Goal: Task Accomplishment & Management: Use online tool/utility

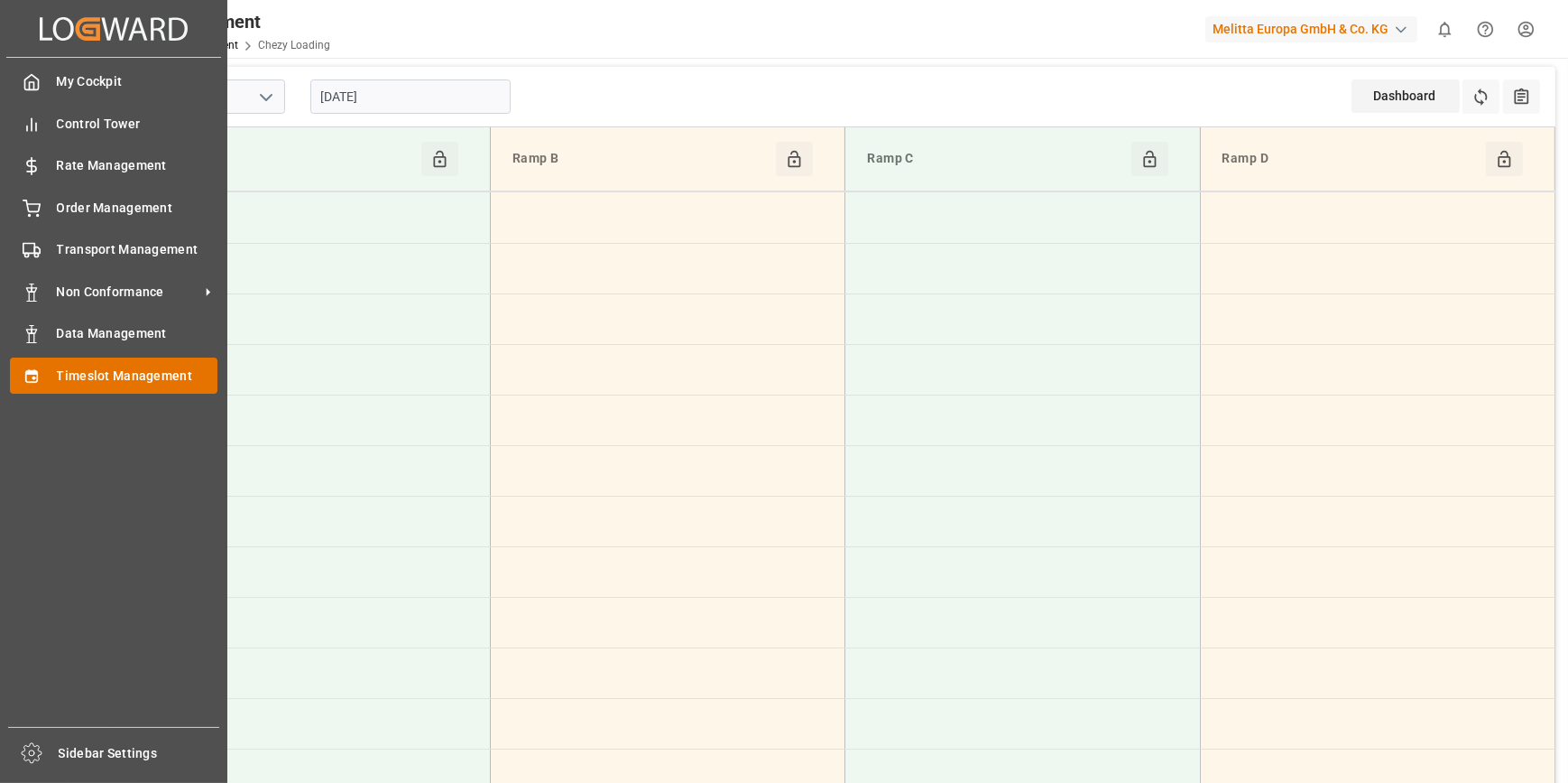
click at [115, 383] on span "Timeslot Management" at bounding box center [137, 375] width 162 height 19
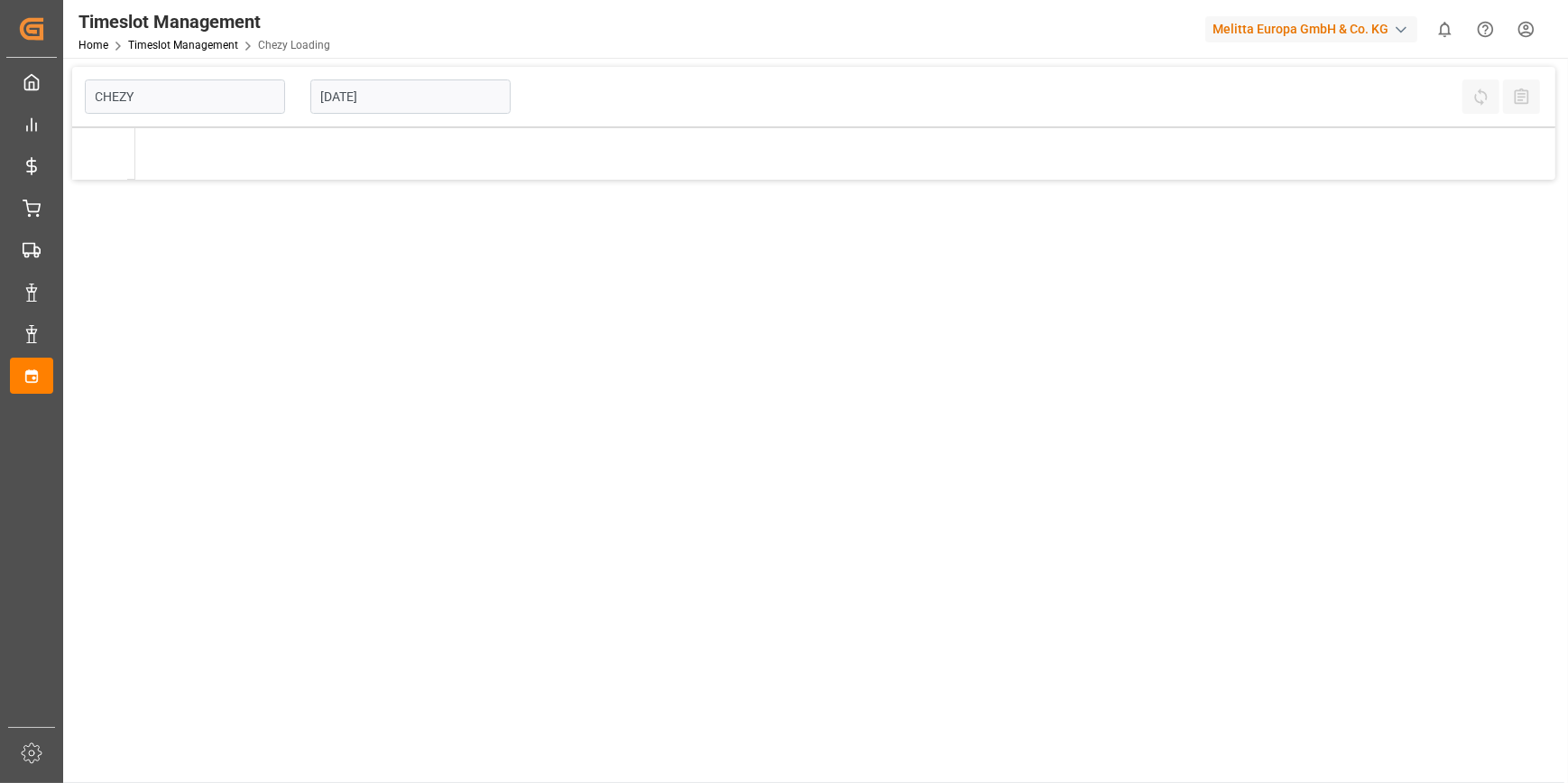
type input "Chezy Loading"
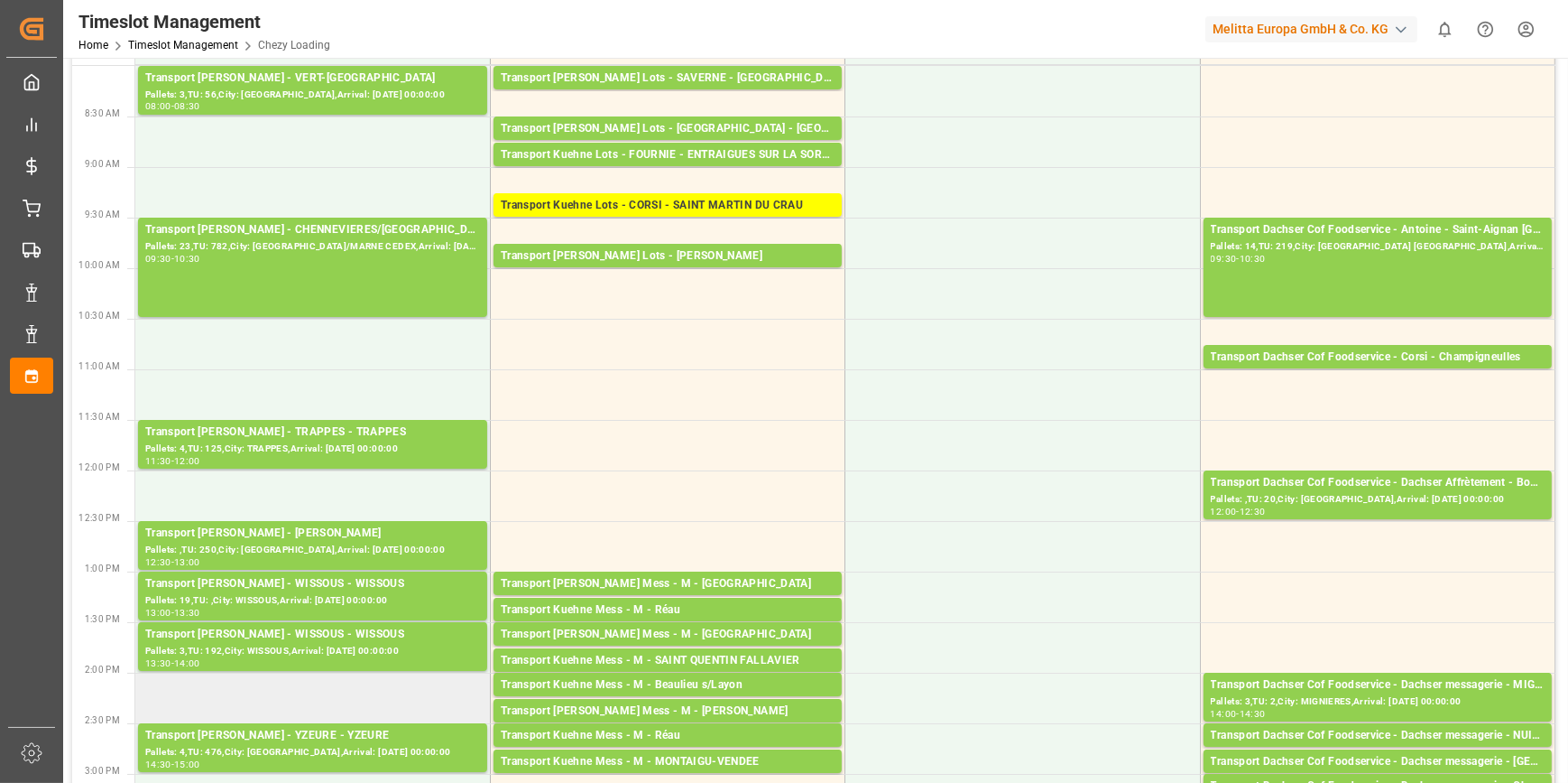
scroll to position [245, 0]
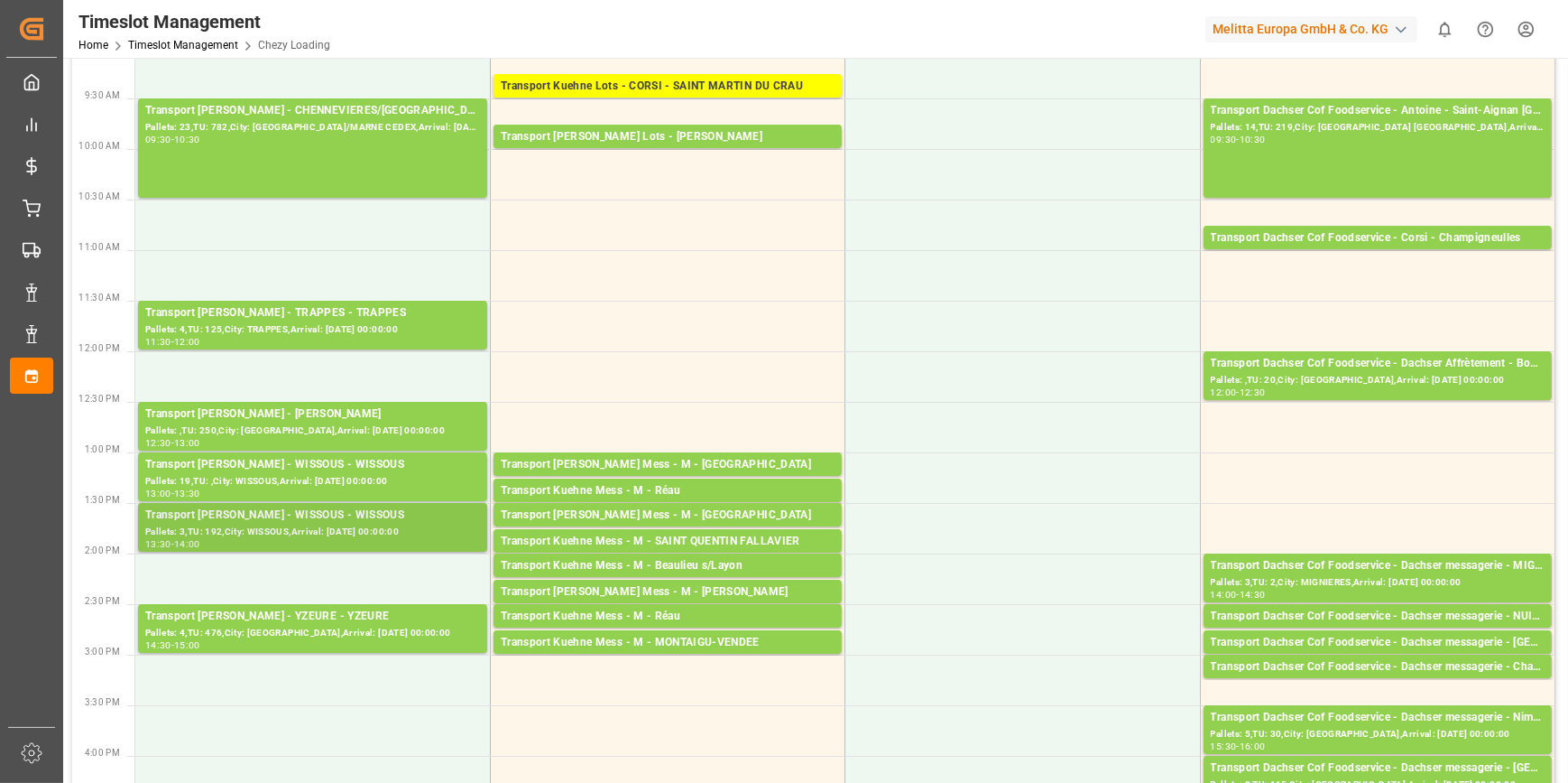
click at [297, 514] on div "Transport [PERSON_NAME] - WISSOUS - WISSOUS" at bounding box center [312, 515] width 334 height 18
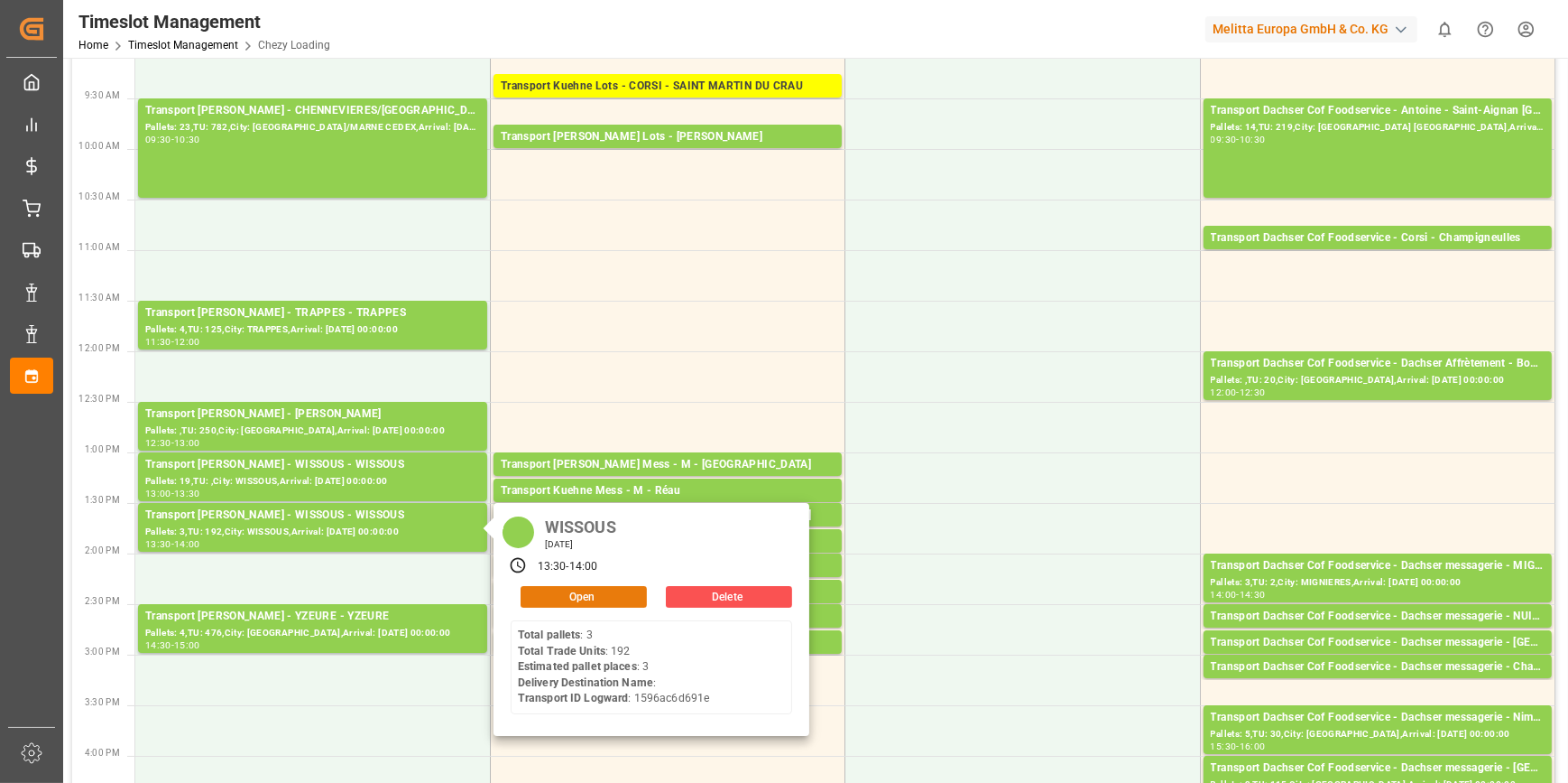
click at [581, 596] on button "Open" at bounding box center [583, 597] width 126 height 22
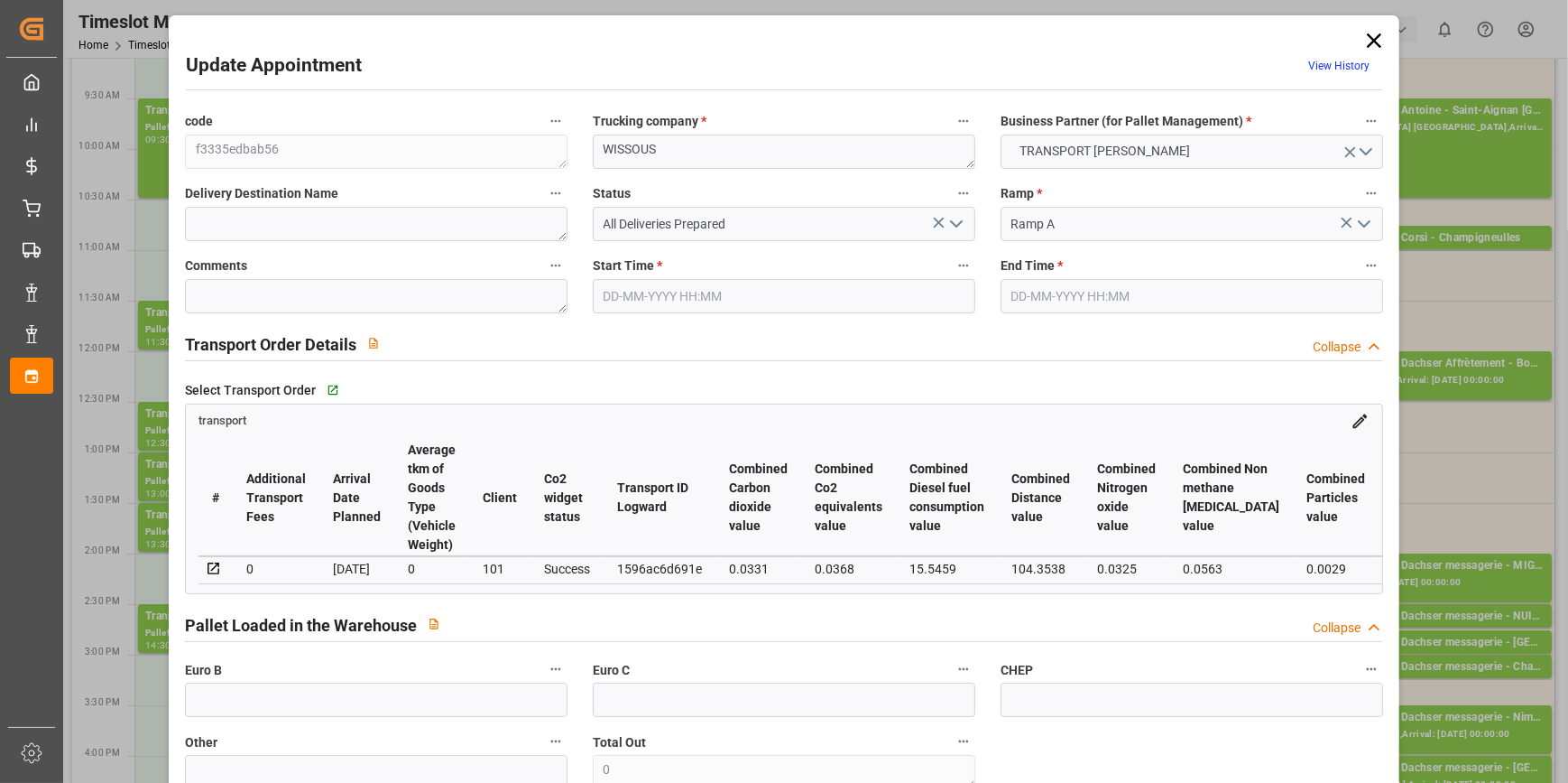
type input "3"
type input "138.36"
type input "0"
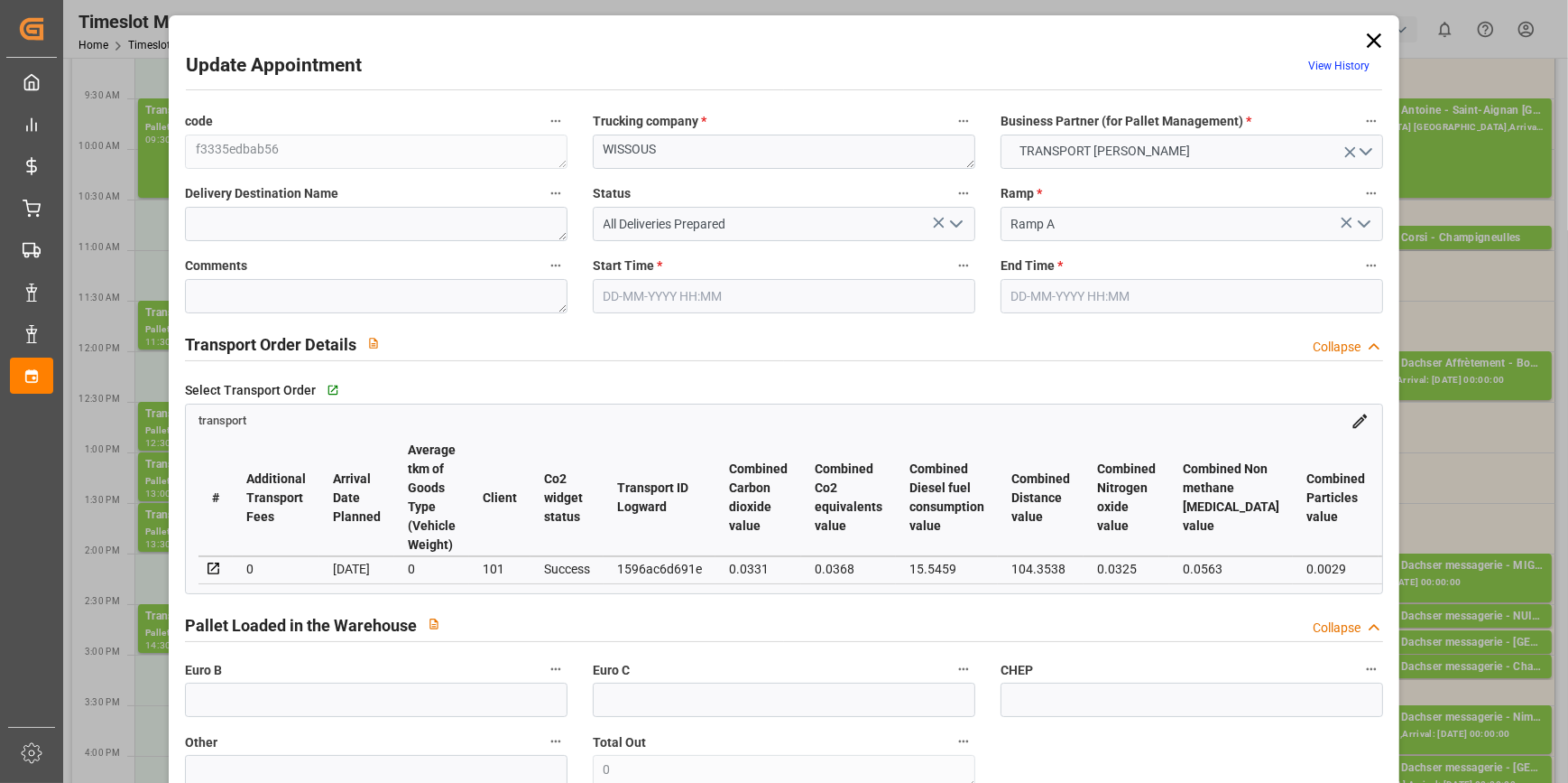
type input "133.6834"
type input "-4.6766"
type input "0"
type input "501.12"
type input "780"
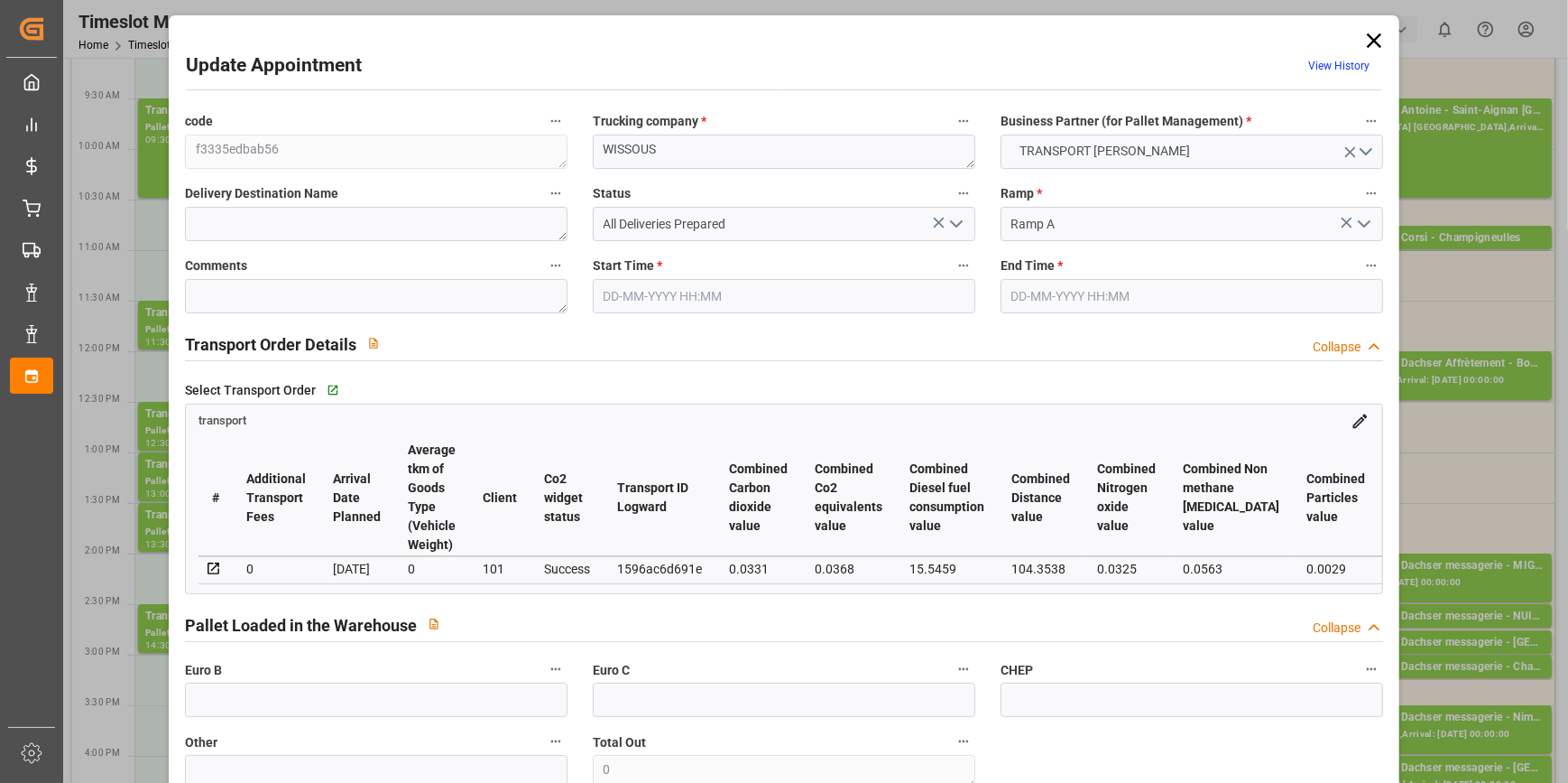
type input "3746.304"
type input "91"
type input "3"
type input "192"
type input "6"
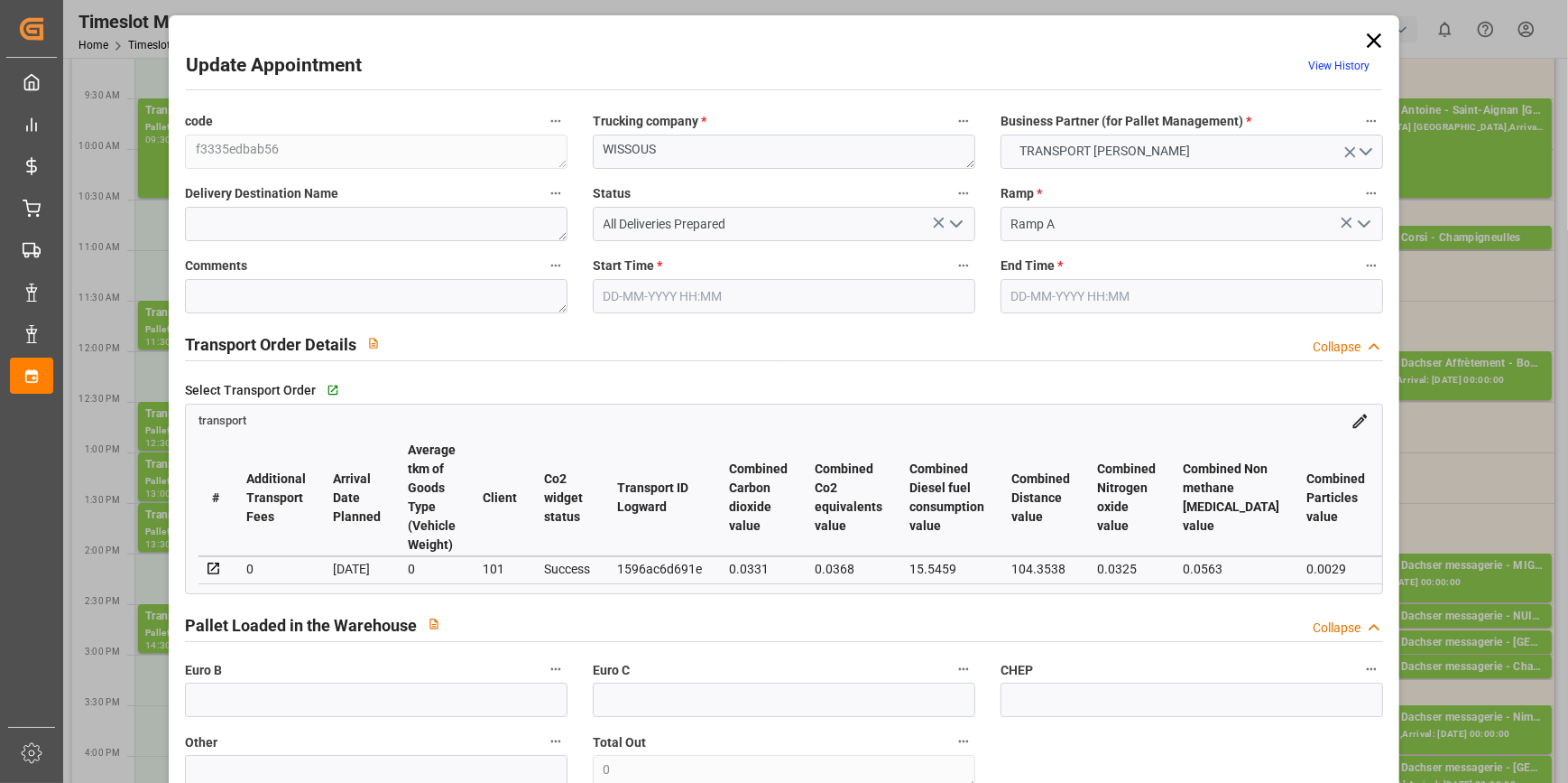
type input "101"
type input "615.168"
type input "0"
type input "4710.8598"
type input "0"
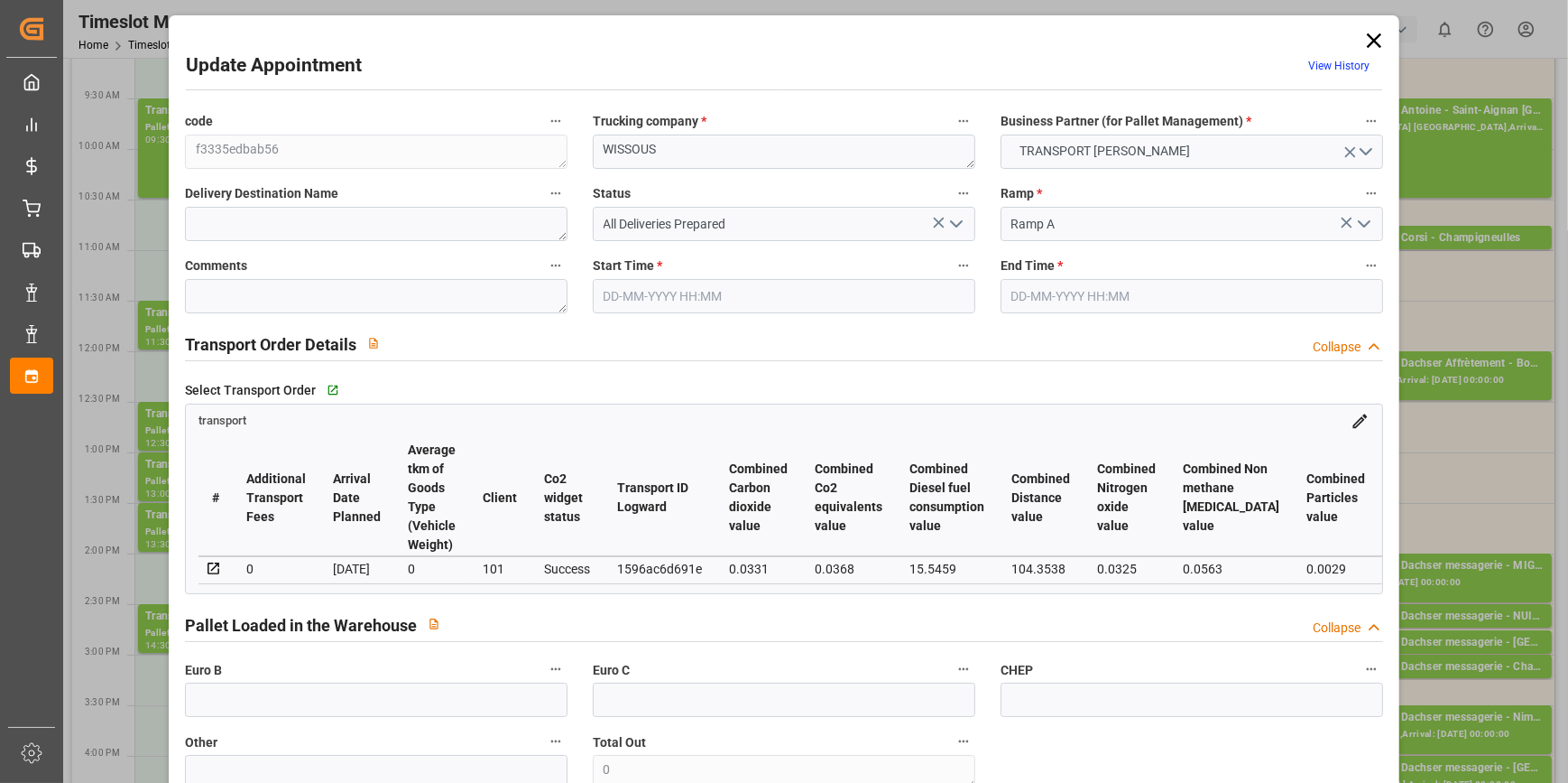
type input "0"
type input "21"
type input "35"
type input "09-10-2025 13:30"
type input "09-10-2025 14:00"
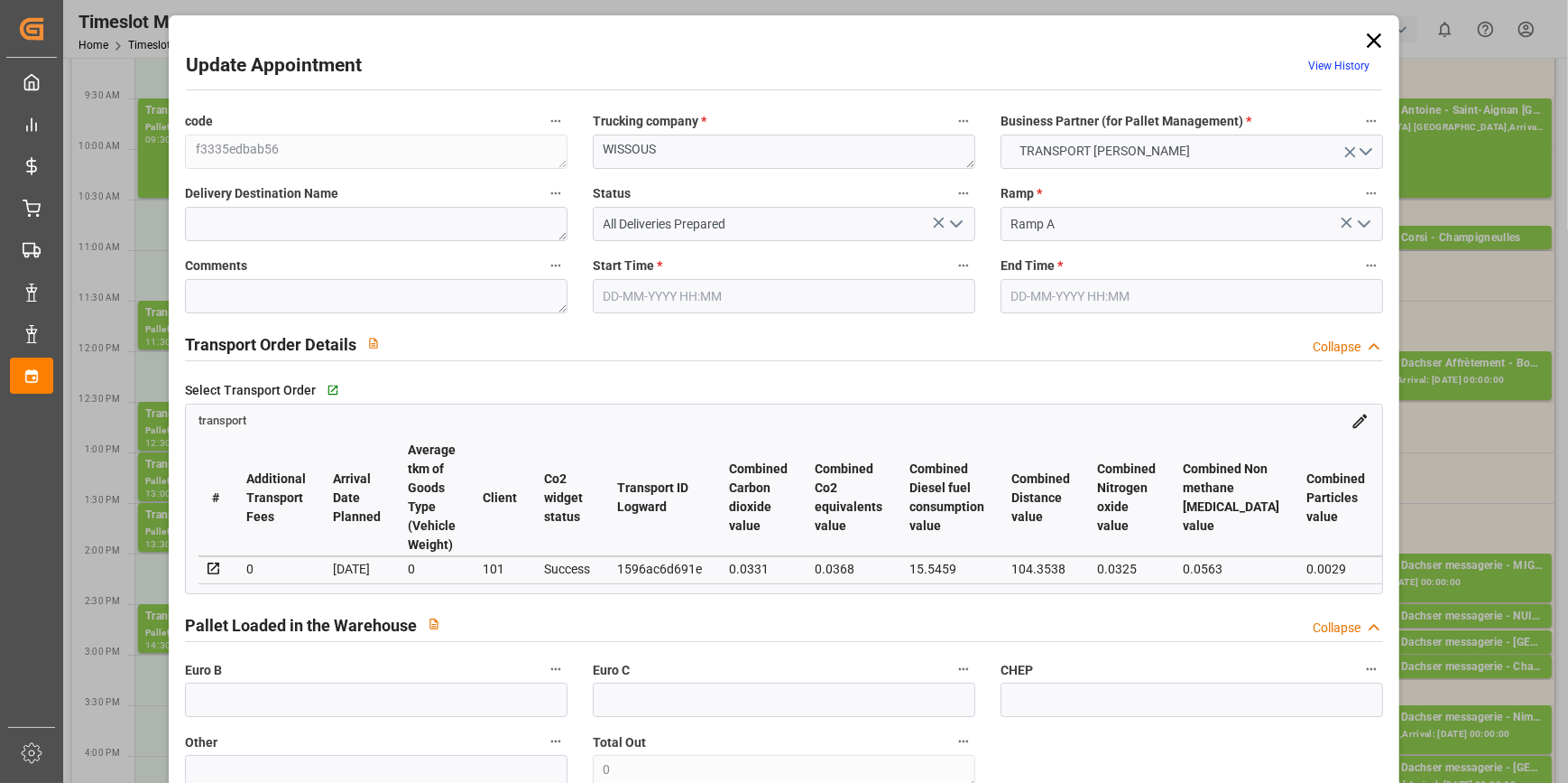
type input "07-10-2025 12:29"
type input "07-10-2025 11:26"
type input "[DATE]"
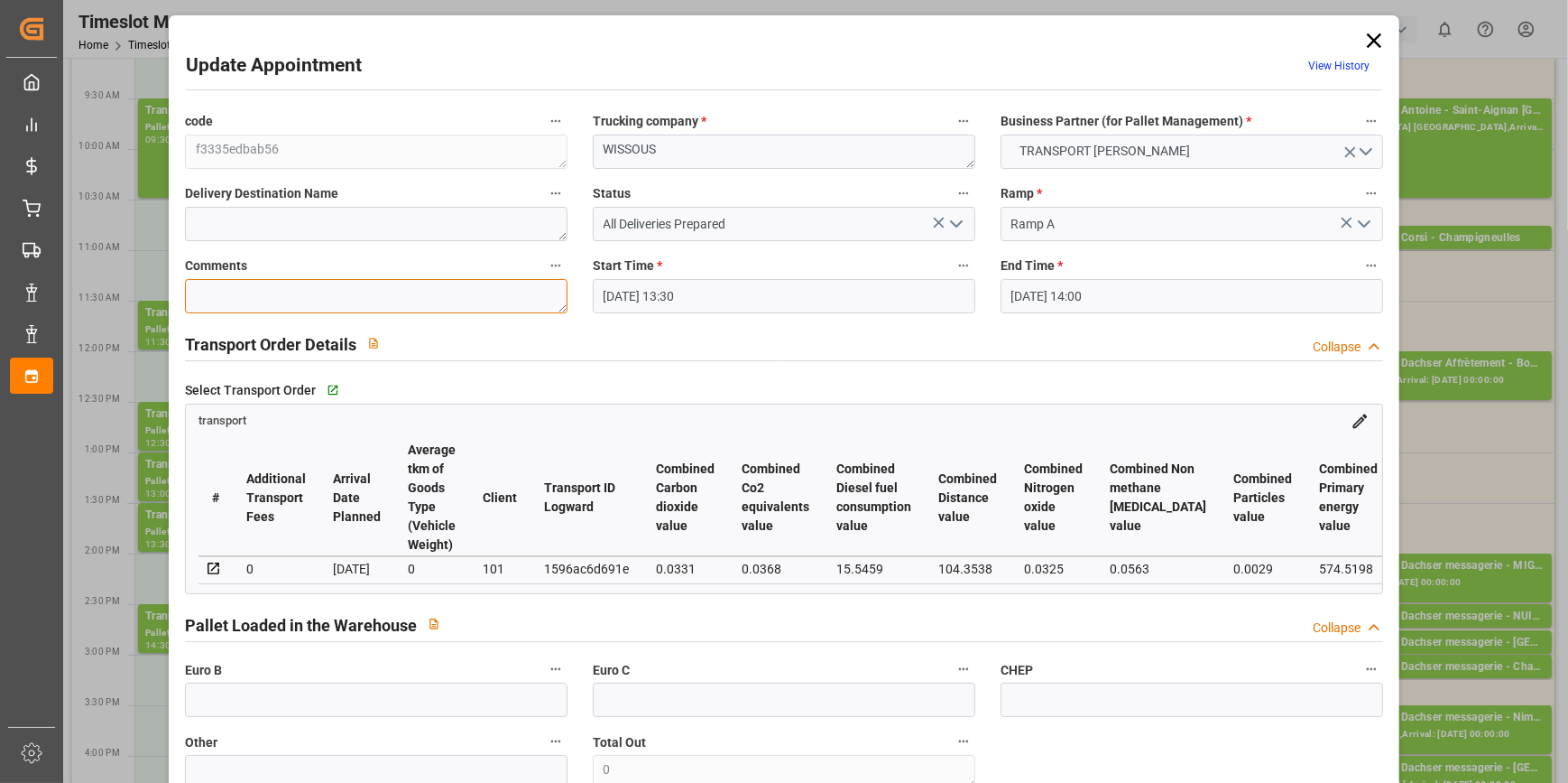
click at [214, 288] on textarea at bounding box center [377, 295] width 382 height 34
type textarea "fm"
click at [958, 217] on icon "open menu" at bounding box center [956, 224] width 22 height 22
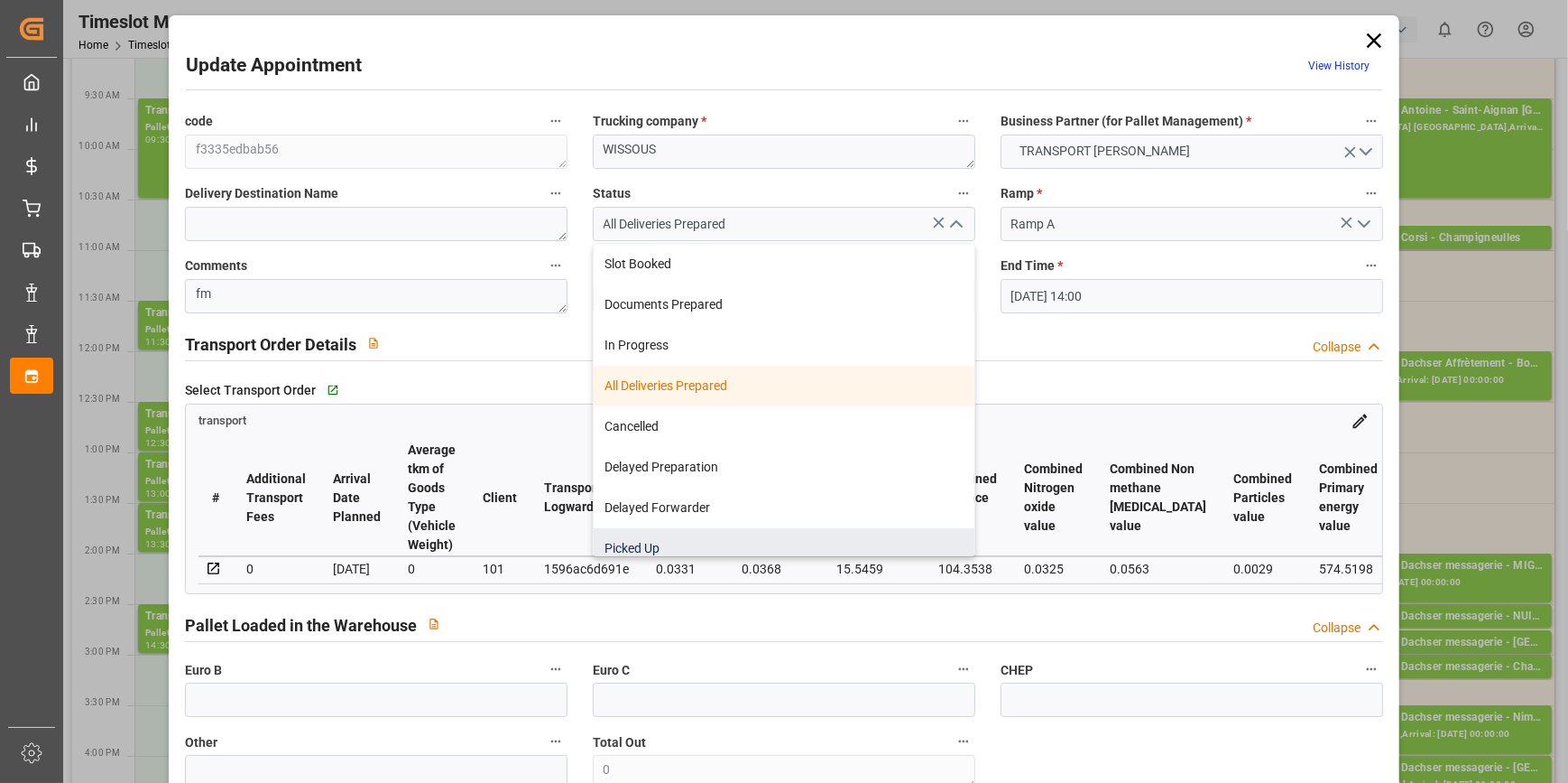
click at [646, 547] on div "Picked Up" at bounding box center [784, 548] width 380 height 40
type input "Picked Up"
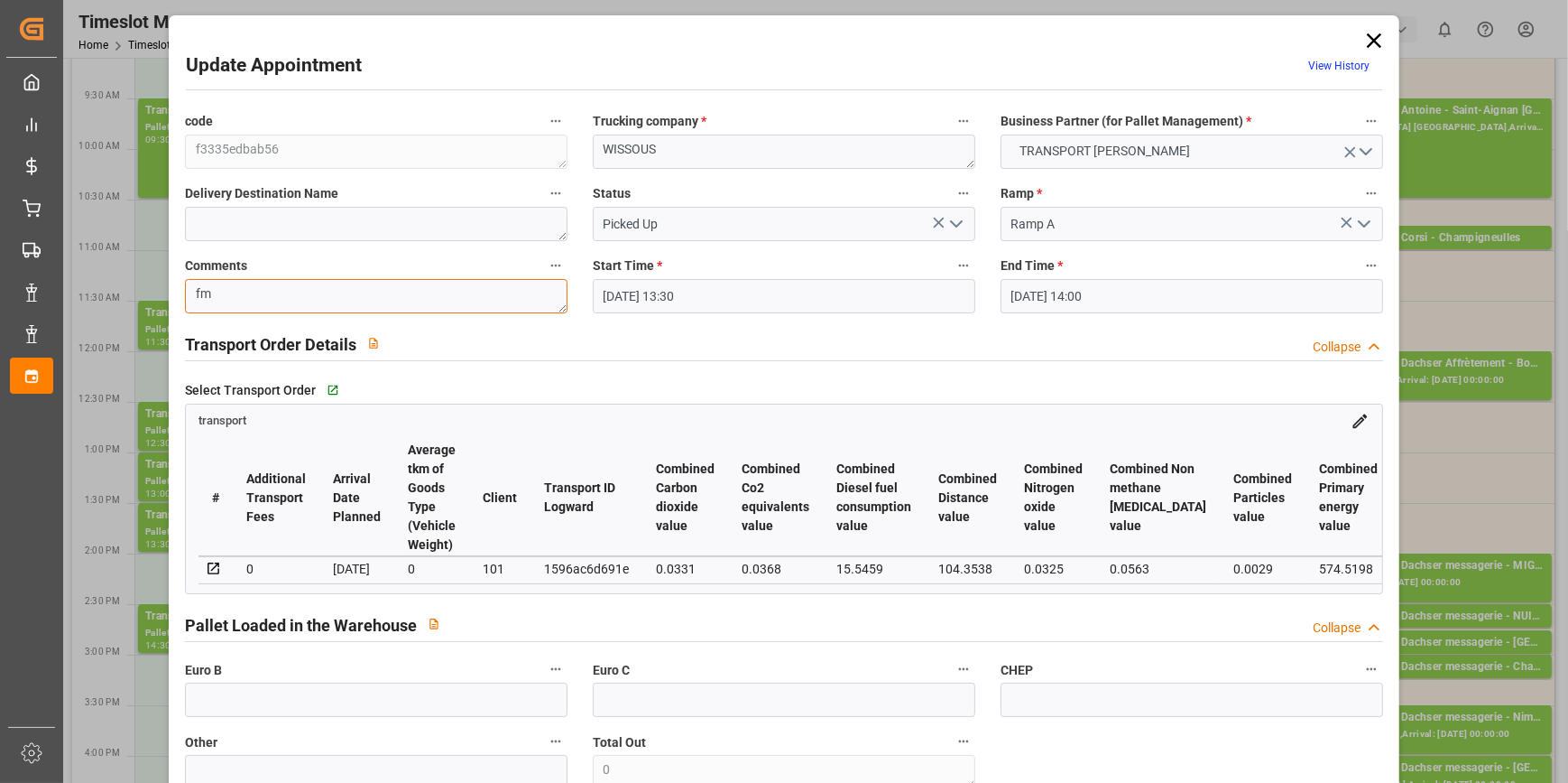
click at [228, 292] on textarea "fm" at bounding box center [377, 295] width 382 height 34
type textarea "fm 22"
click at [949, 220] on icon "open menu" at bounding box center [956, 224] width 22 height 22
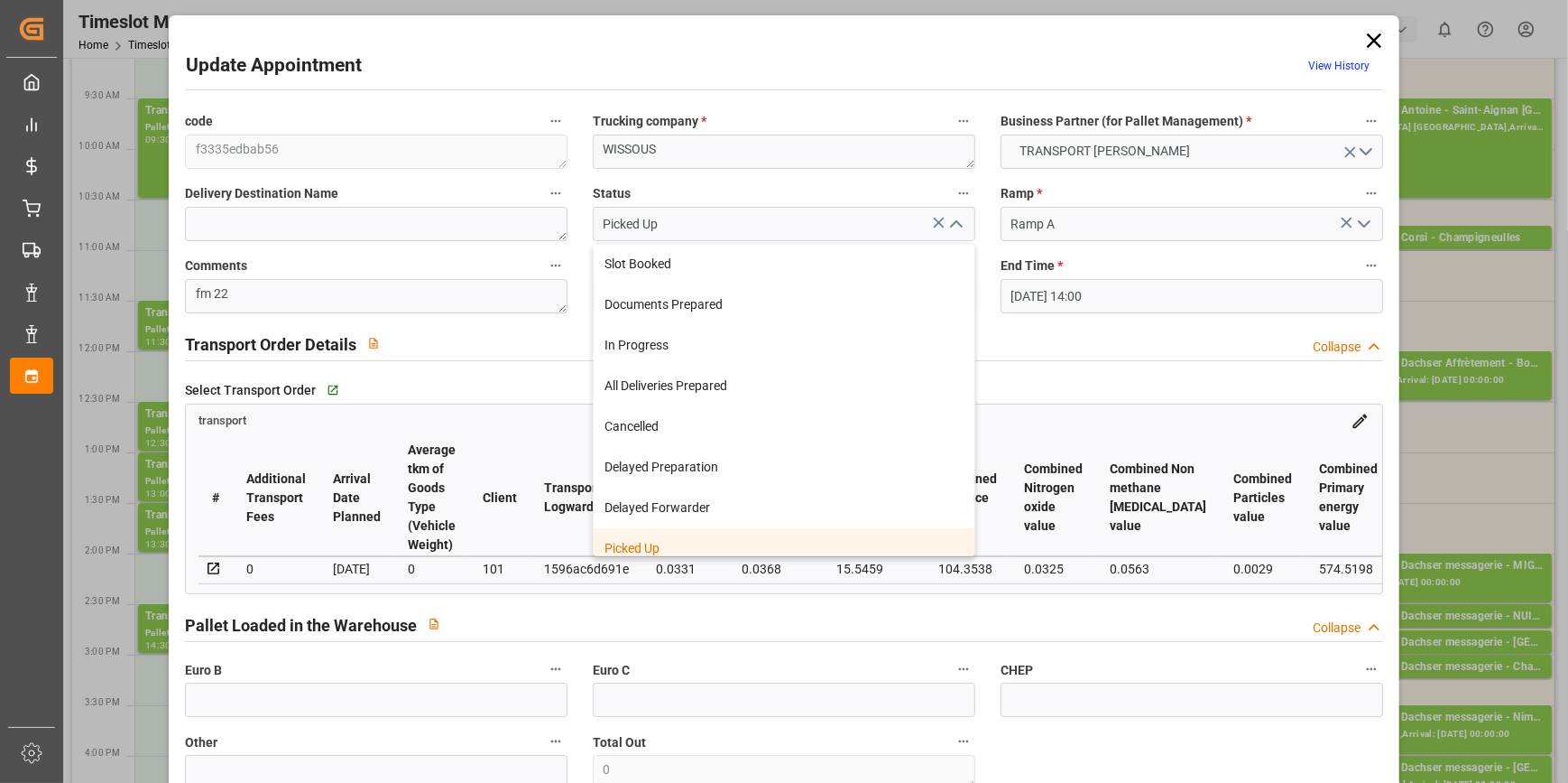
click at [666, 545] on div "Picked Up" at bounding box center [784, 548] width 380 height 40
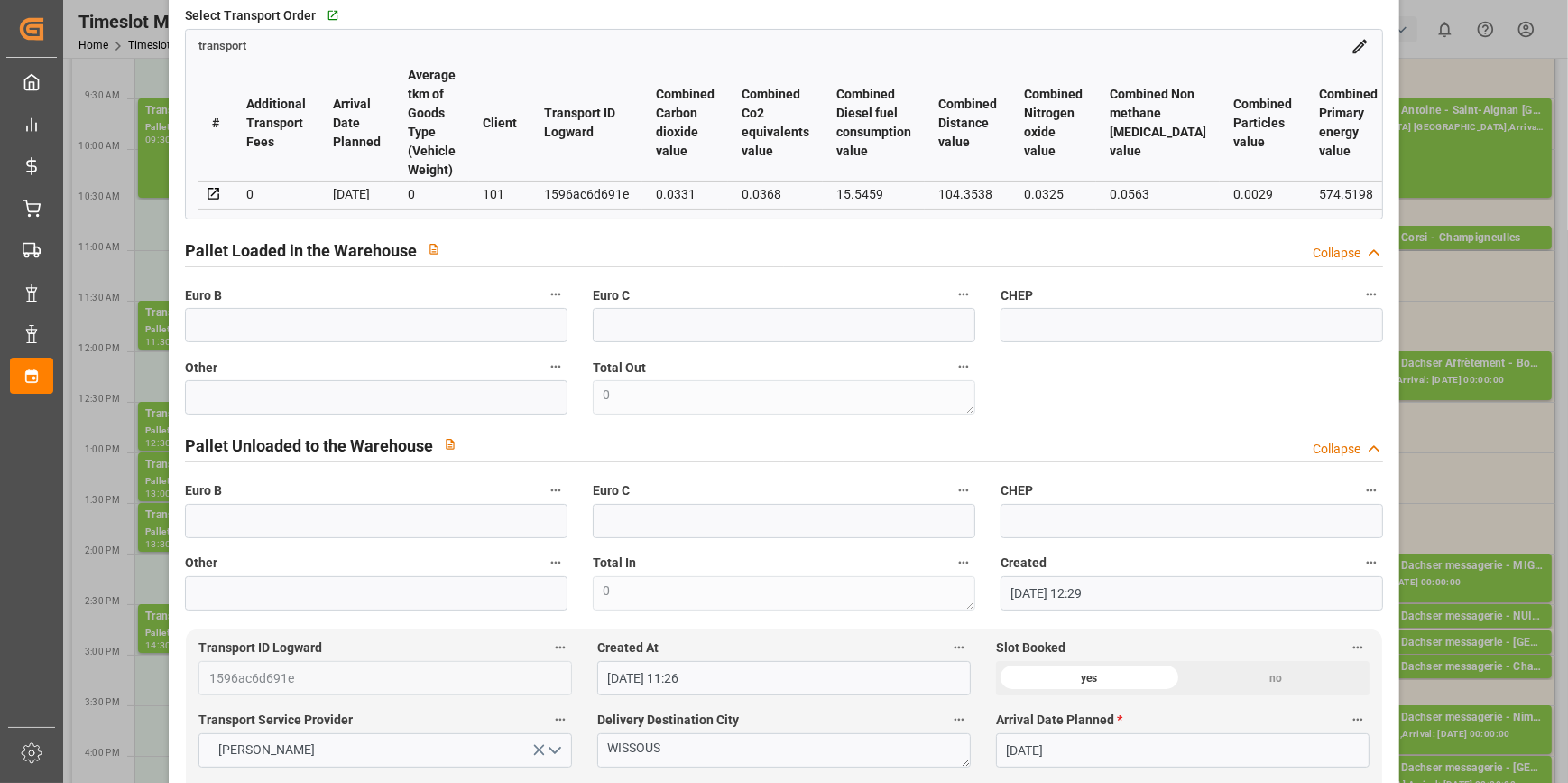
scroll to position [410, 0]
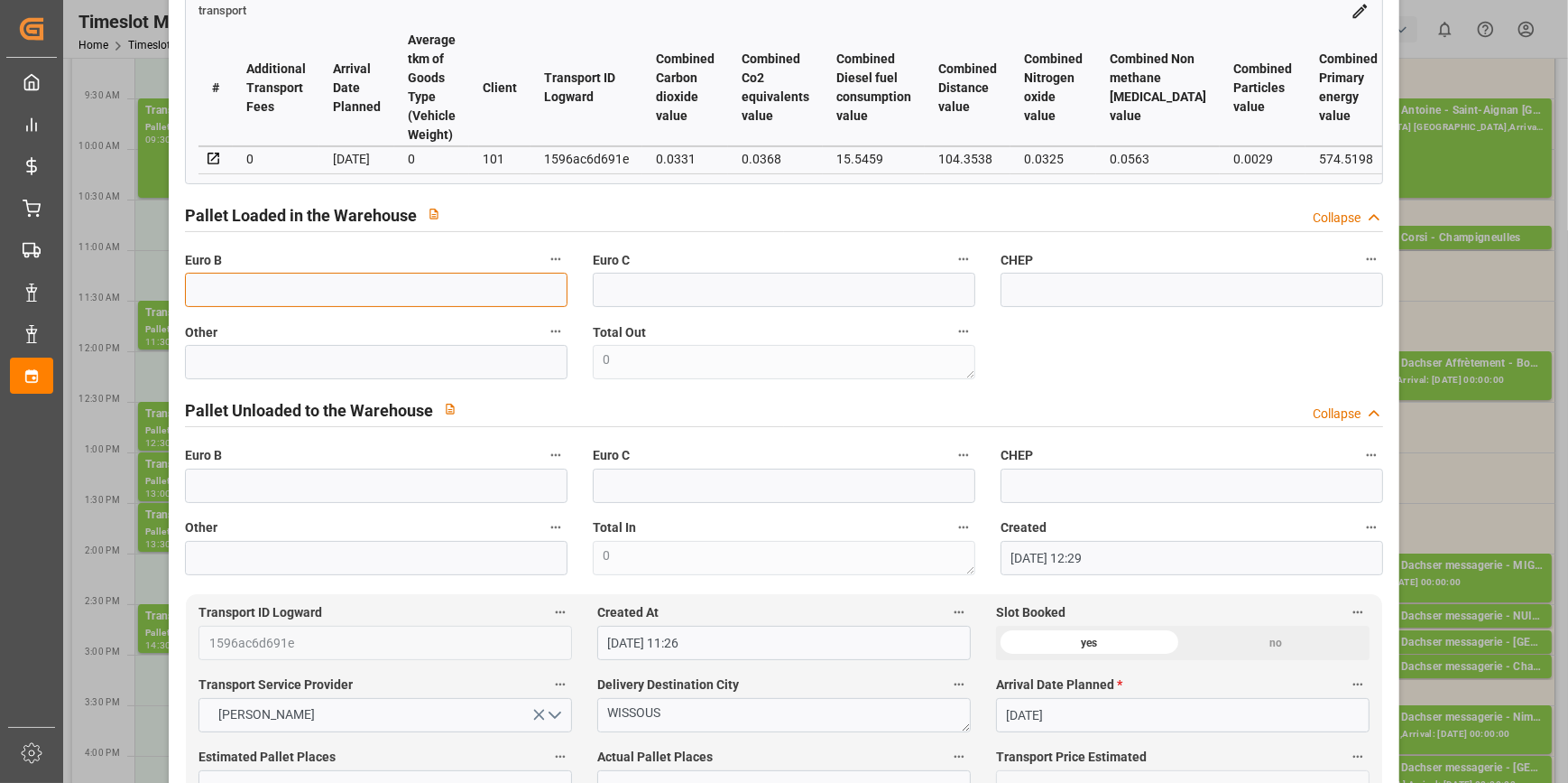
click at [238, 293] on input "text" at bounding box center [377, 289] width 382 height 34
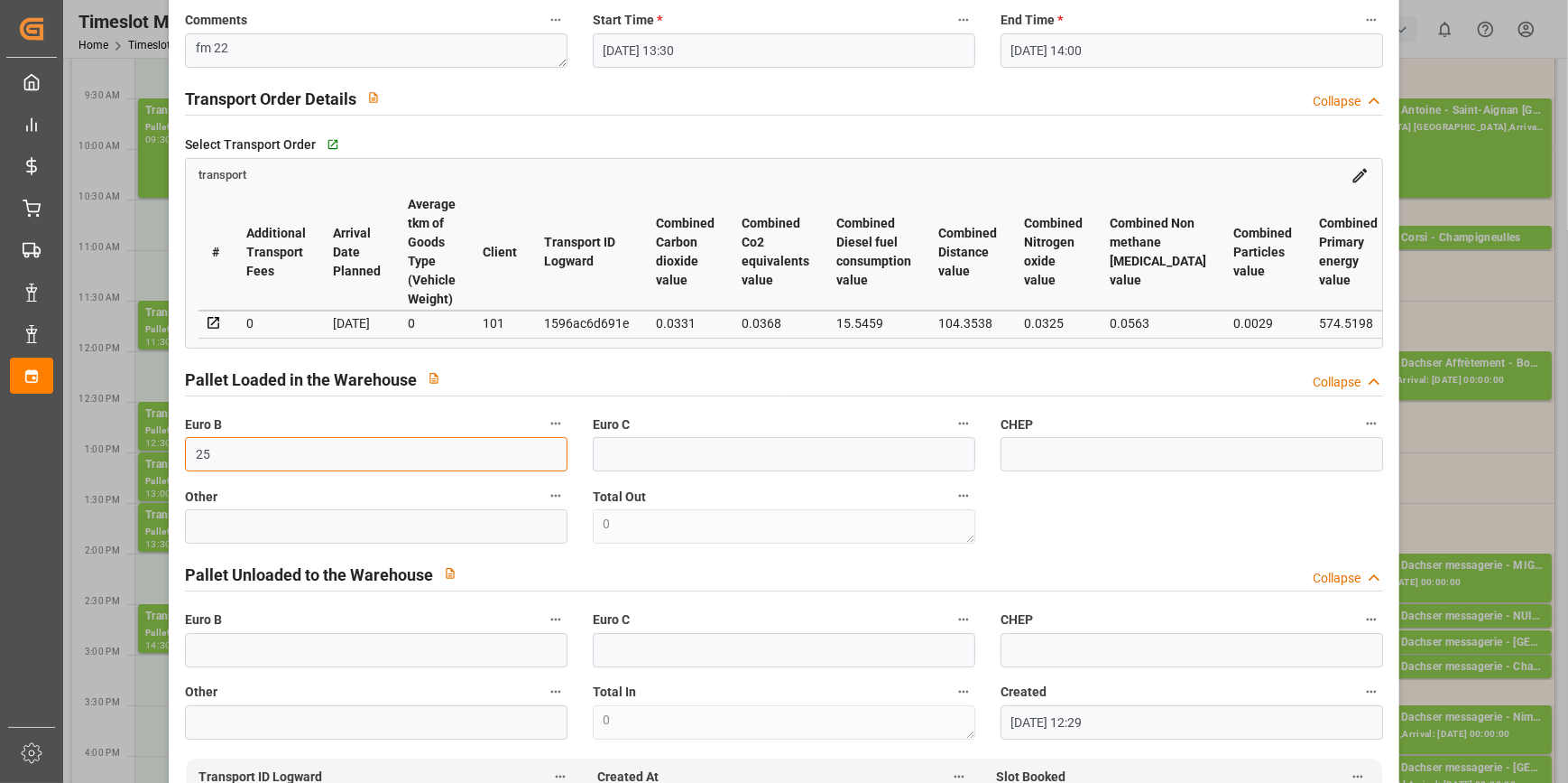
scroll to position [0, 0]
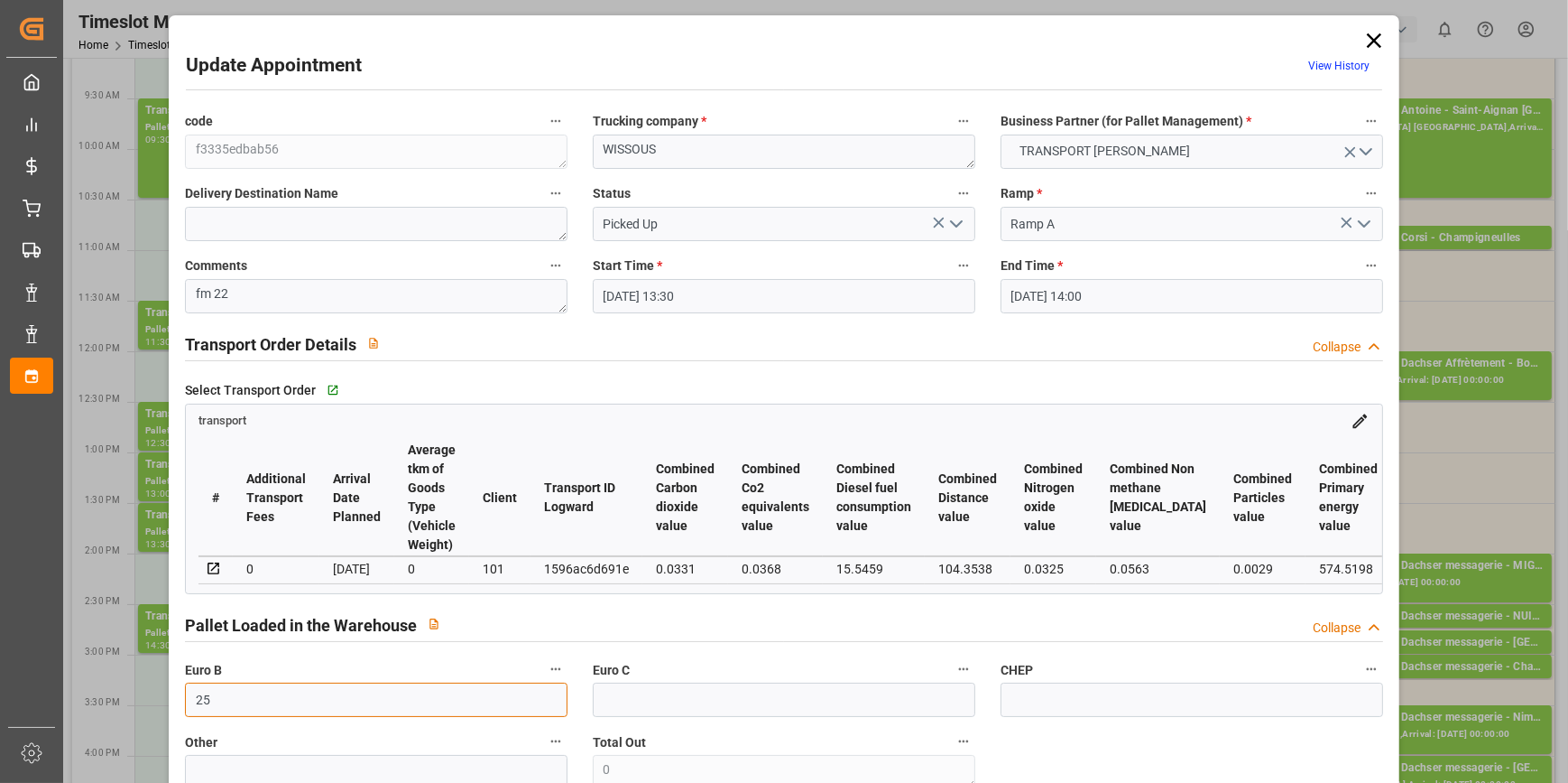
type input "25"
click at [246, 291] on textarea "fm 22" at bounding box center [377, 295] width 382 height 34
type textarea "fm 3"
click at [956, 220] on icon "open menu" at bounding box center [956, 224] width 22 height 22
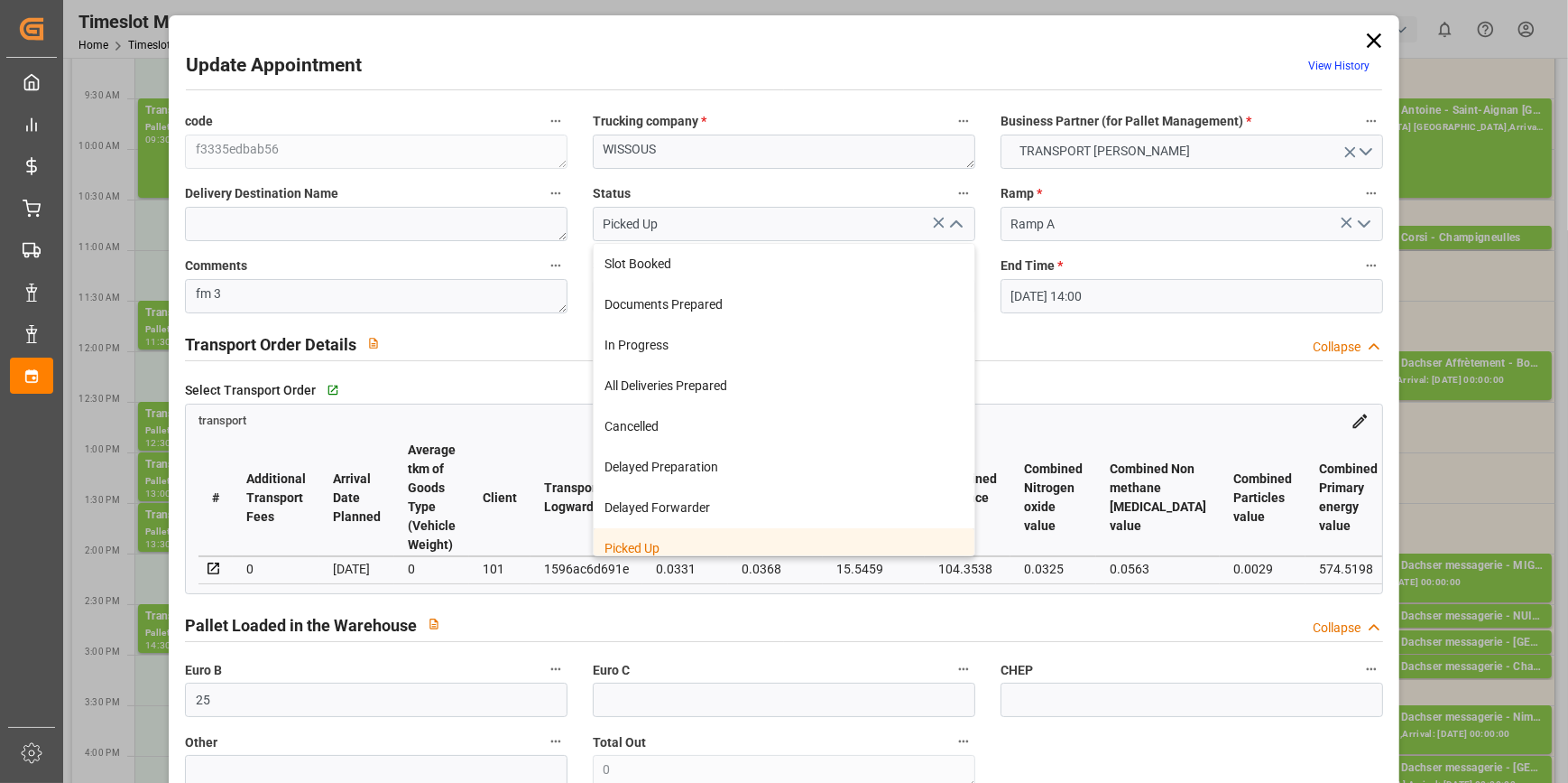
click at [643, 545] on div "Picked Up" at bounding box center [784, 548] width 380 height 40
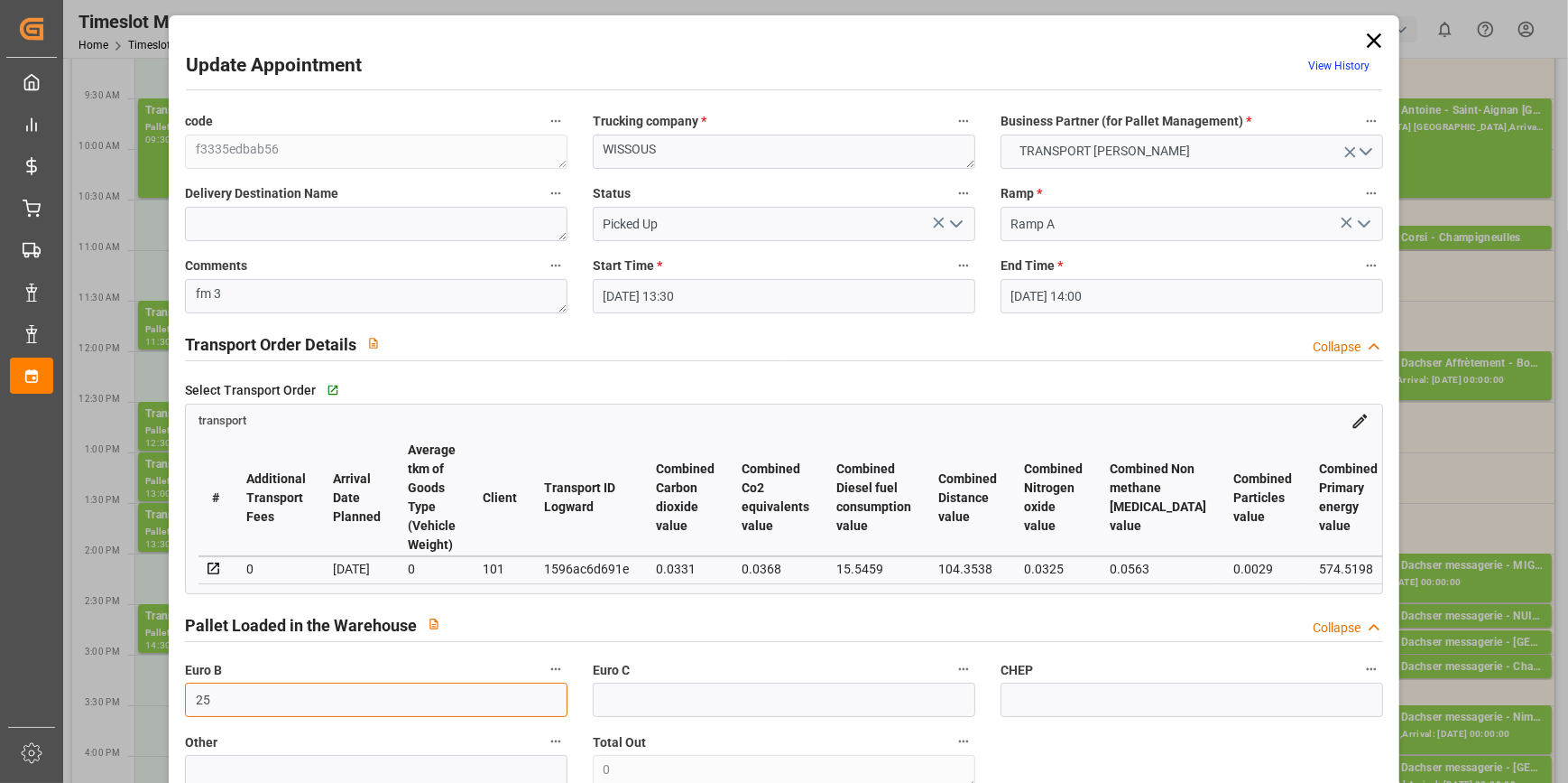
click at [246, 695] on input "25" at bounding box center [377, 699] width 382 height 34
type input "2"
type input "0"
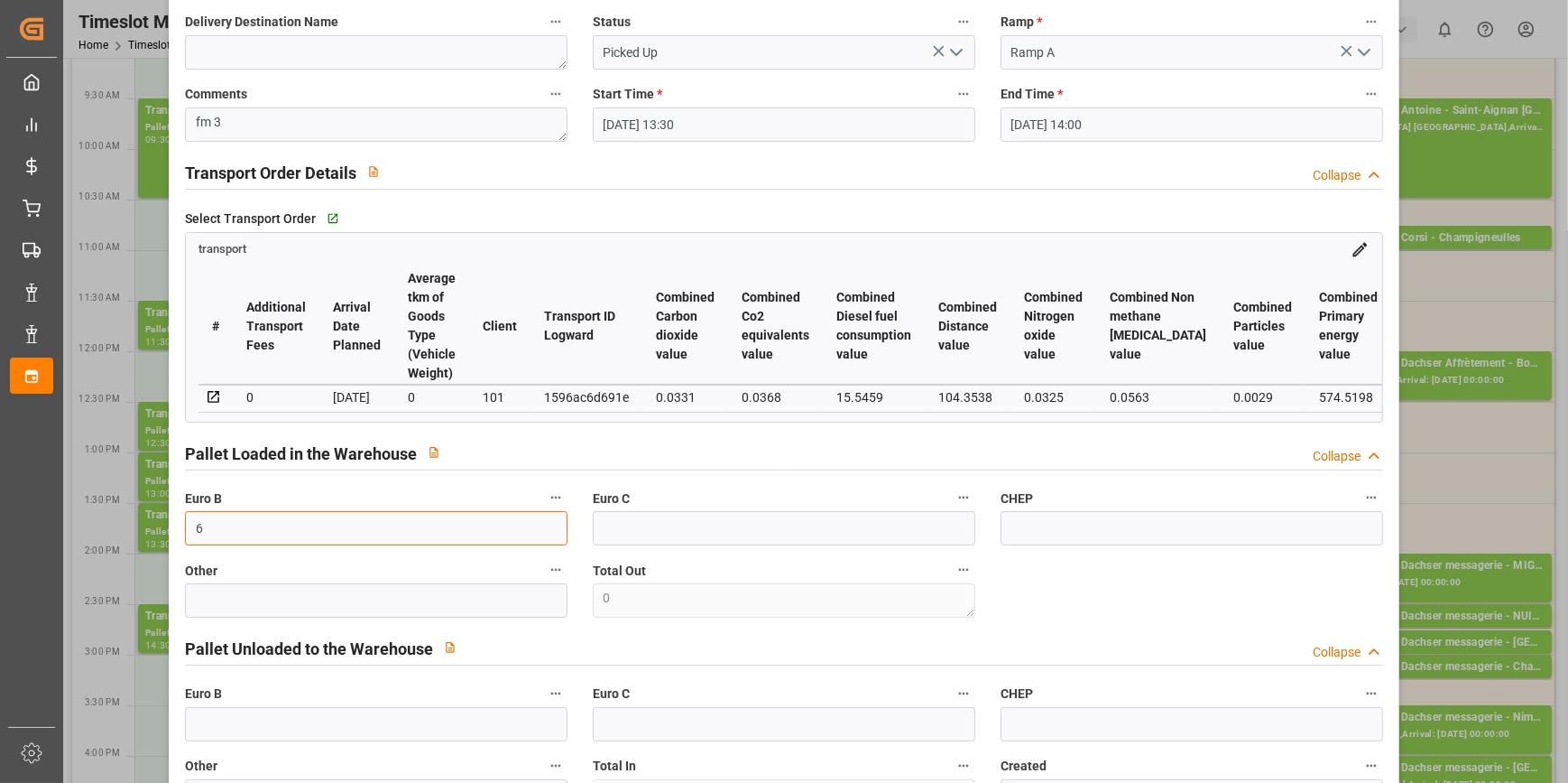
scroll to position [245, 0]
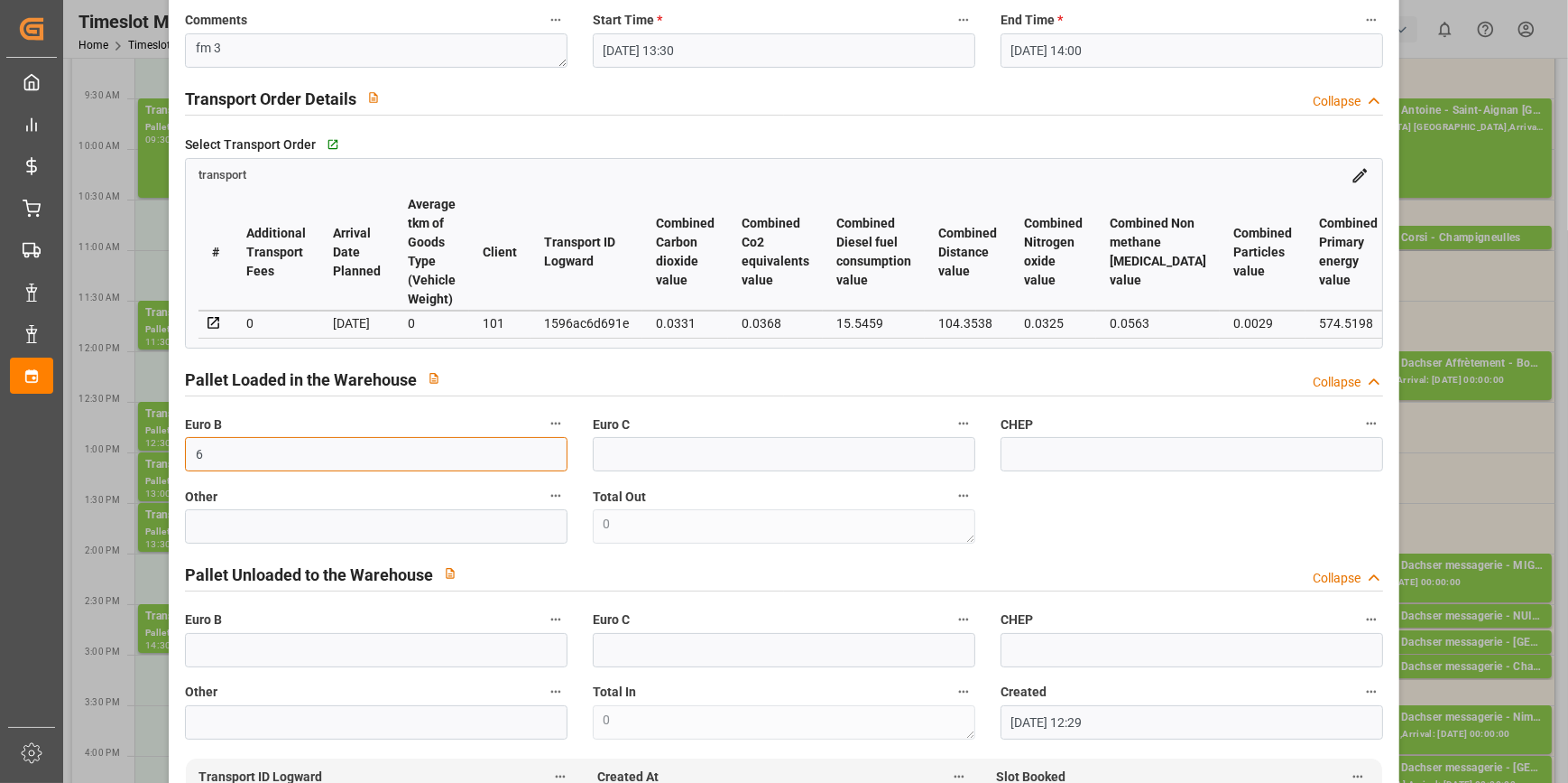
type input "6"
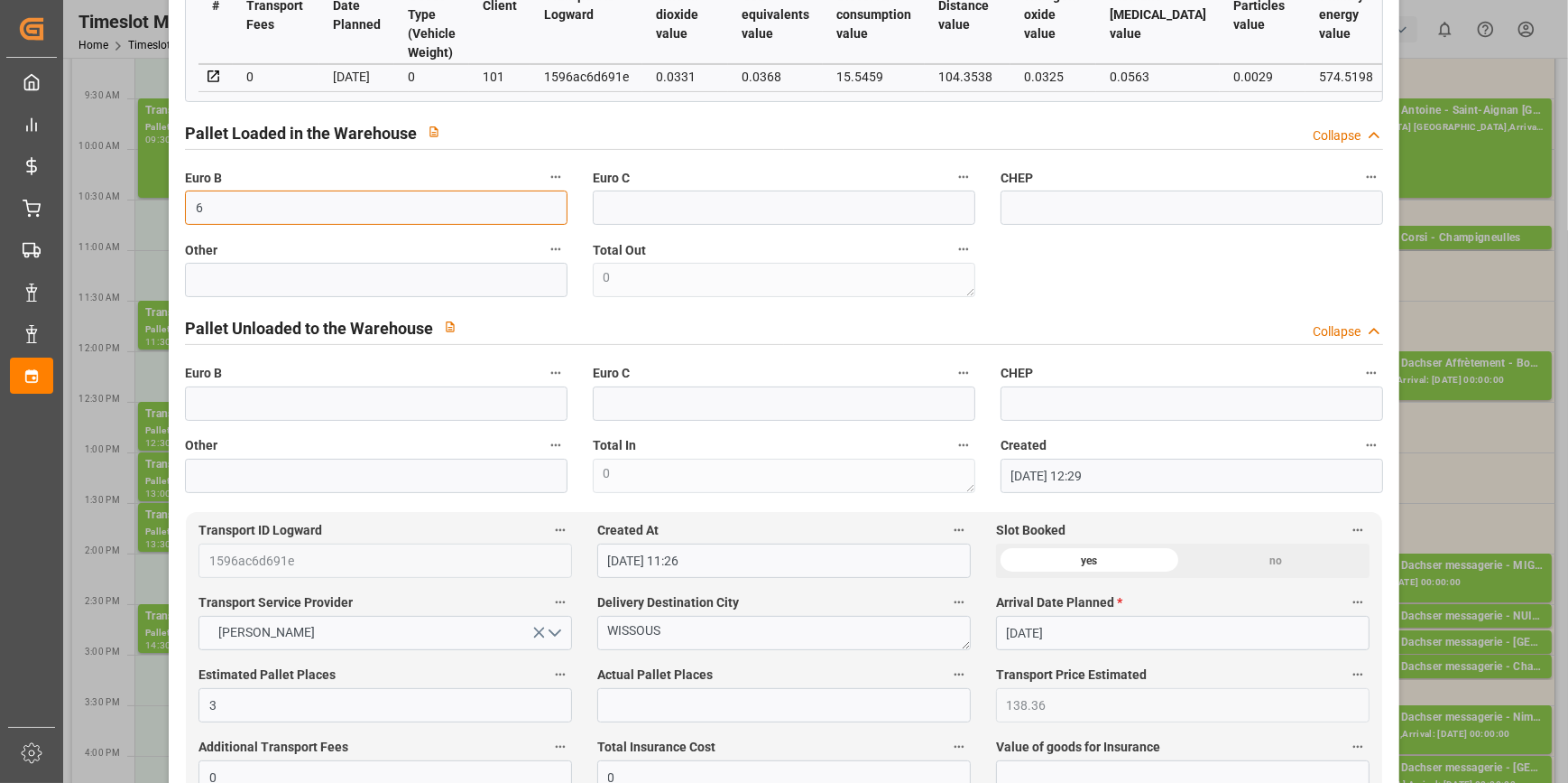
scroll to position [574, 0]
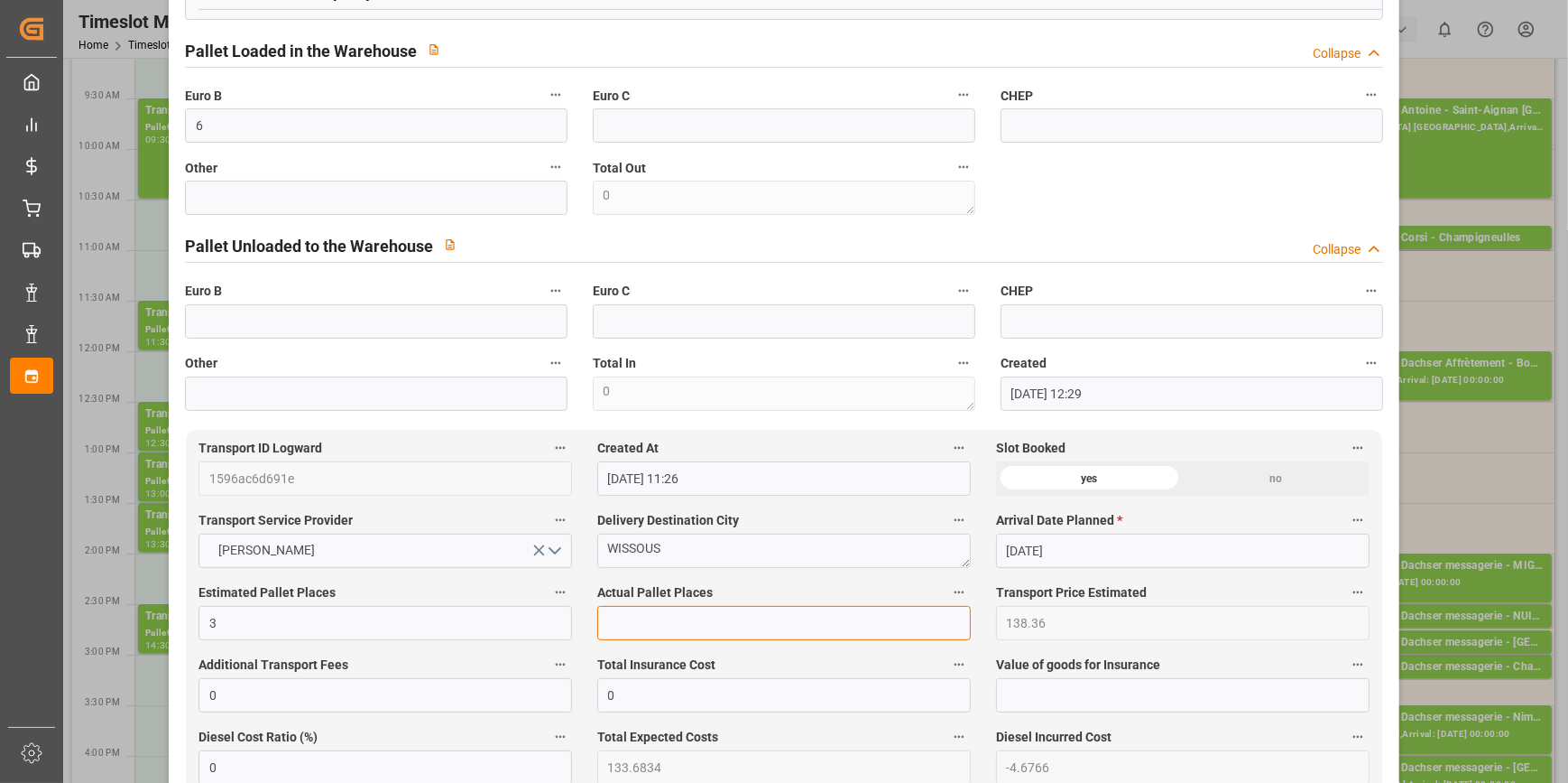
click at [638, 631] on input "text" at bounding box center [784, 622] width 374 height 34
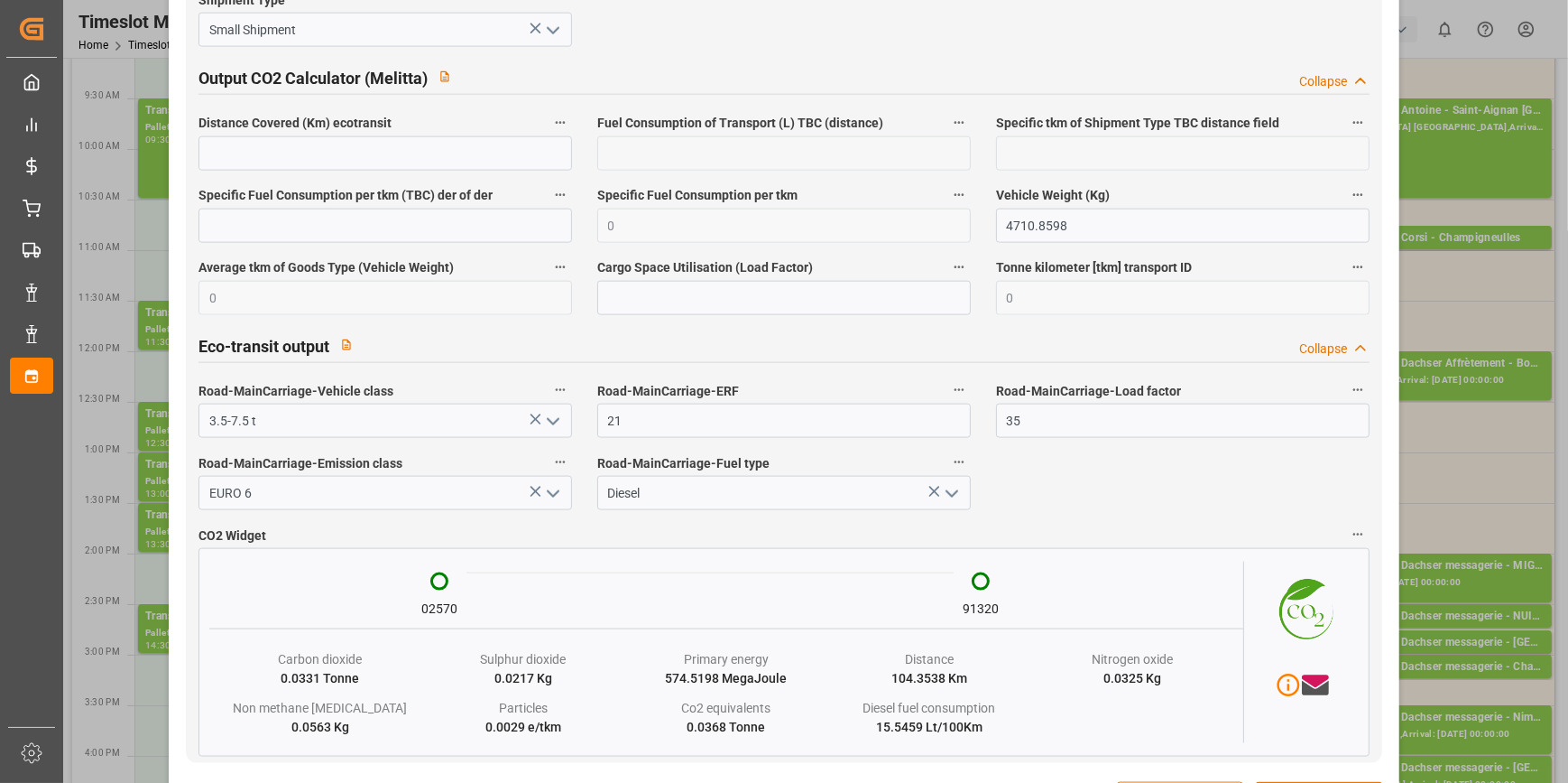
scroll to position [3020, 0]
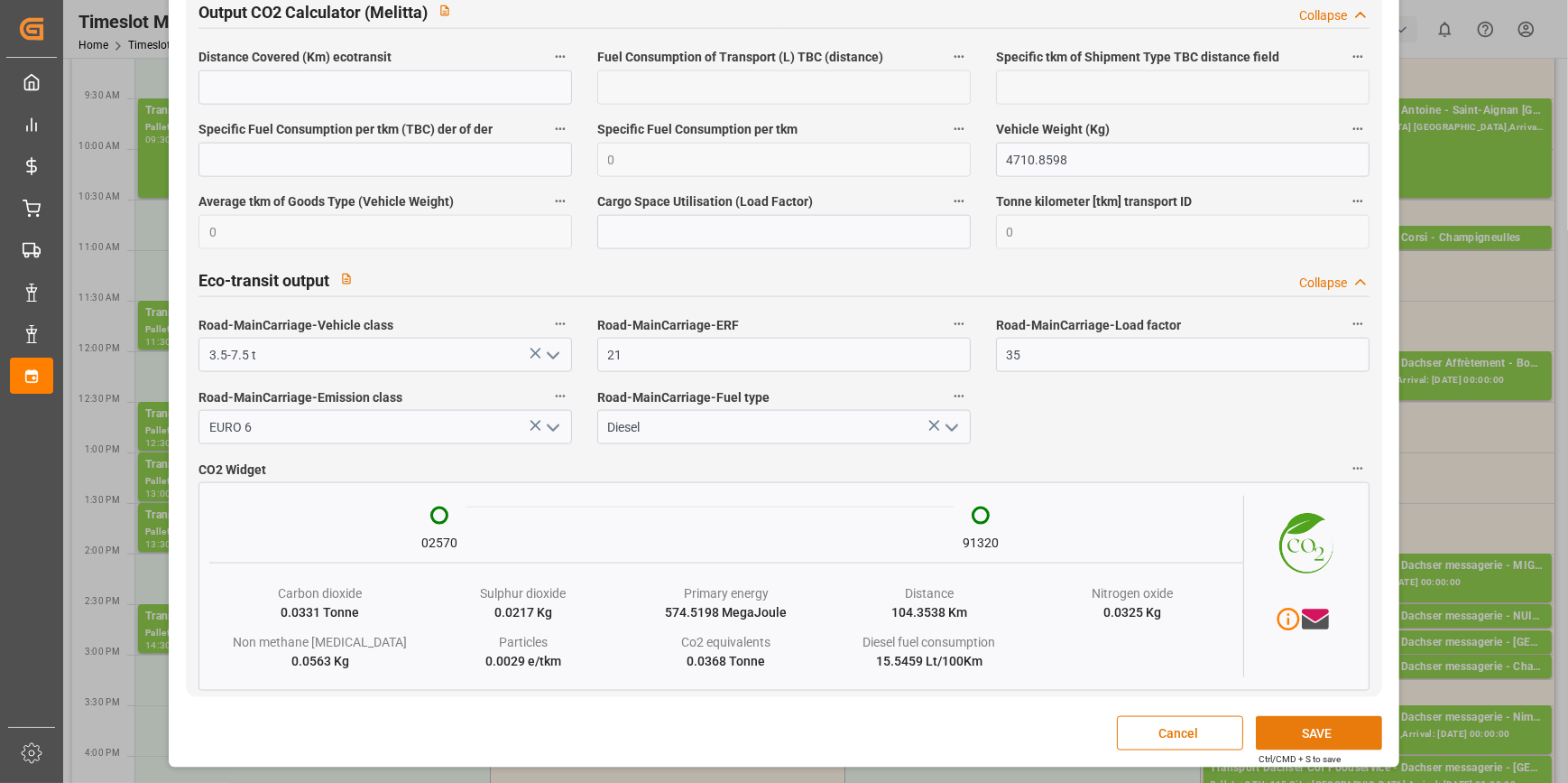
type input "3"
click at [1305, 737] on button "SAVE" at bounding box center [1319, 732] width 126 height 34
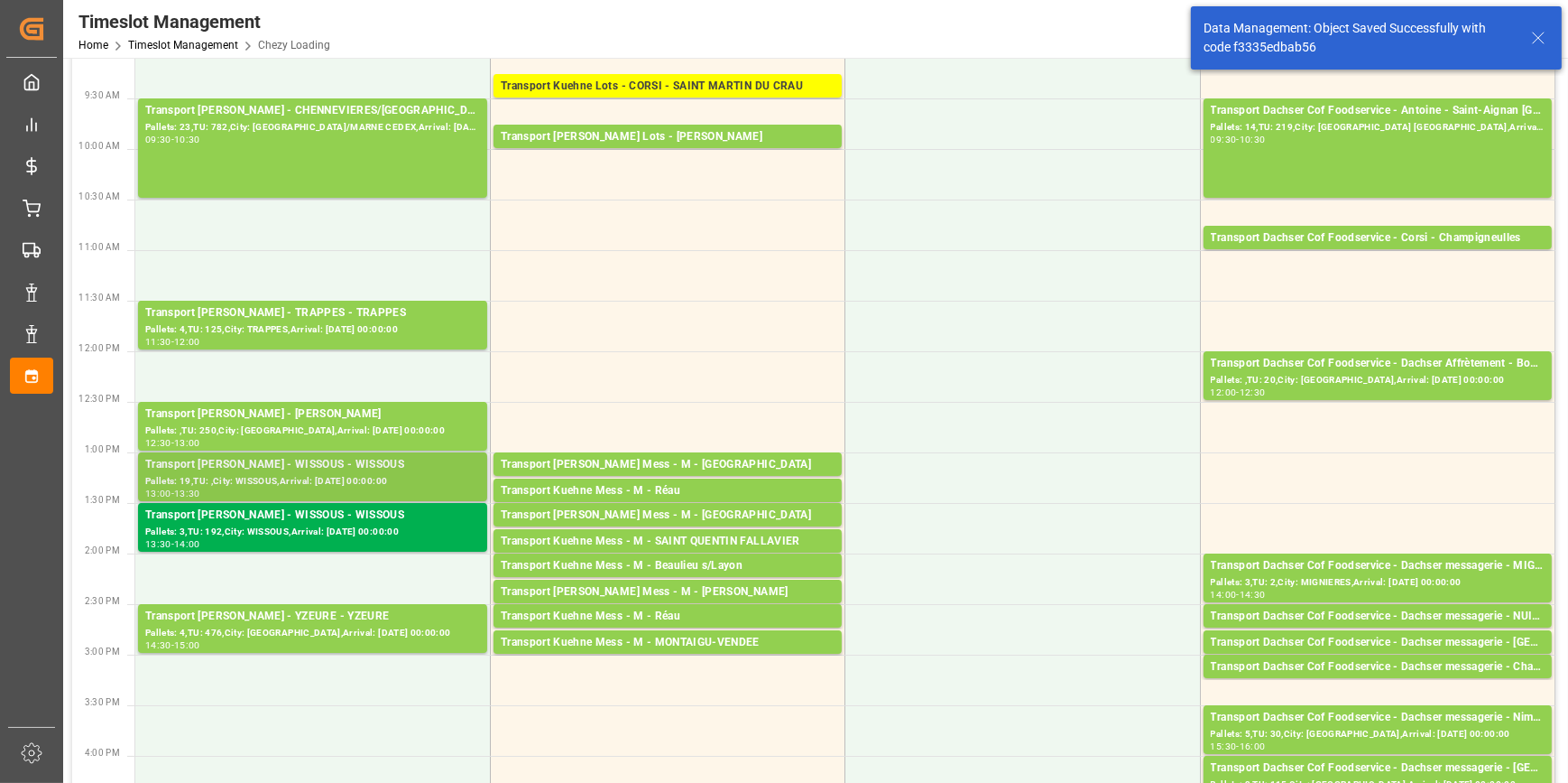
click at [303, 456] on div "Transport Delisle - WISSOUS - WISSOUS" at bounding box center [312, 465] width 334 height 18
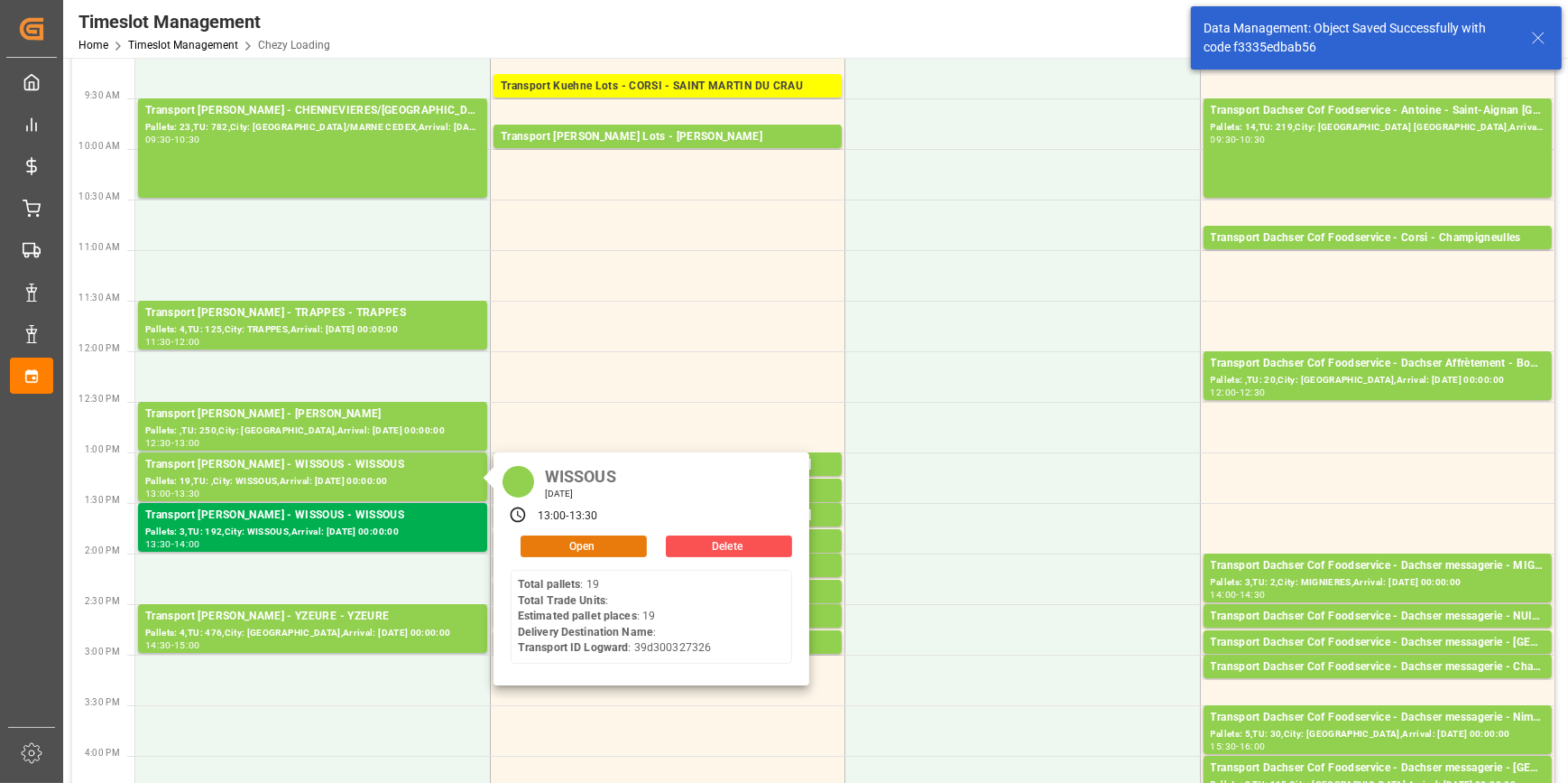
click at [568, 547] on button "Open" at bounding box center [583, 547] width 126 height 22
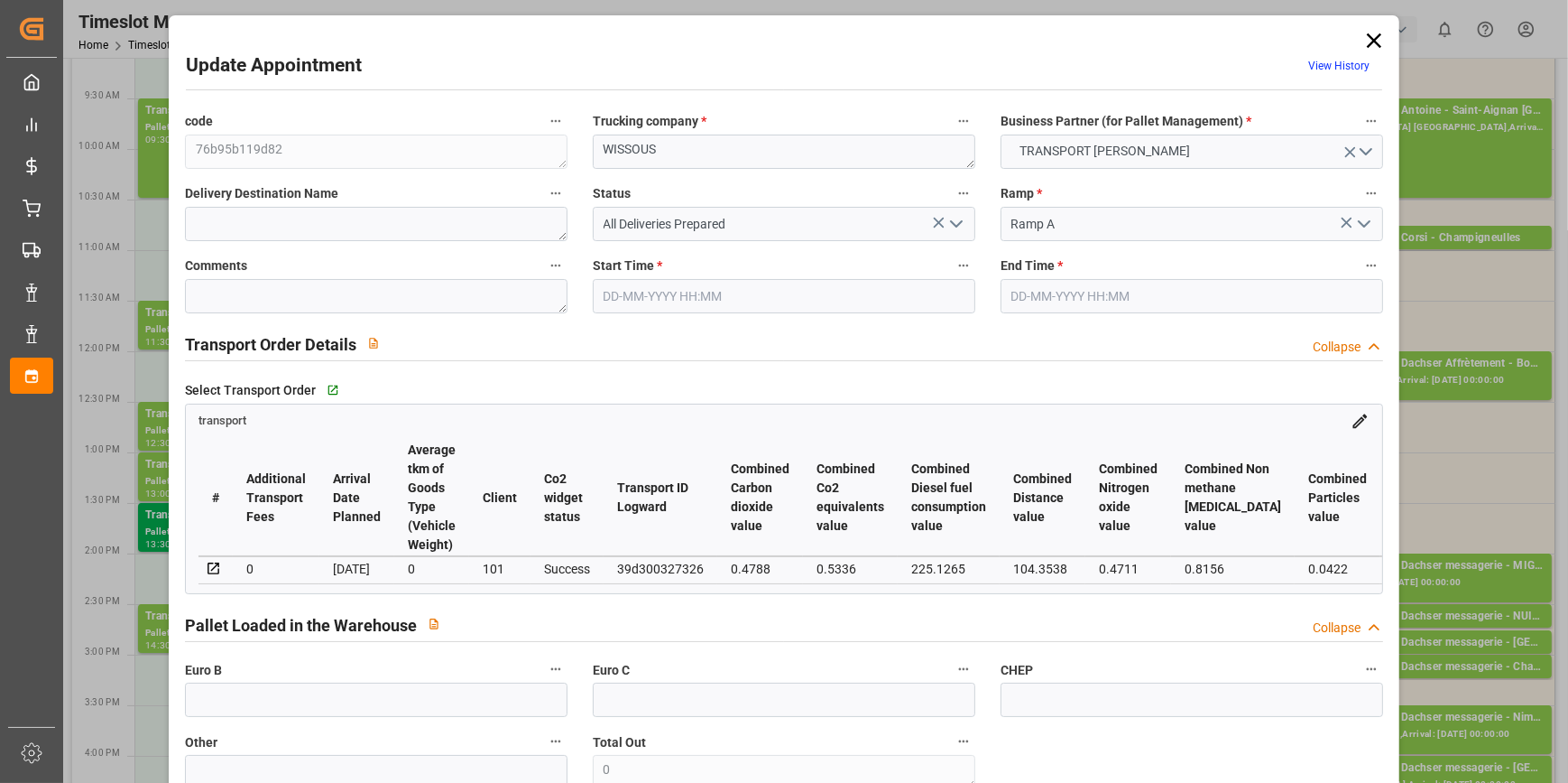
type input "19"
type input "351.91"
type input "0"
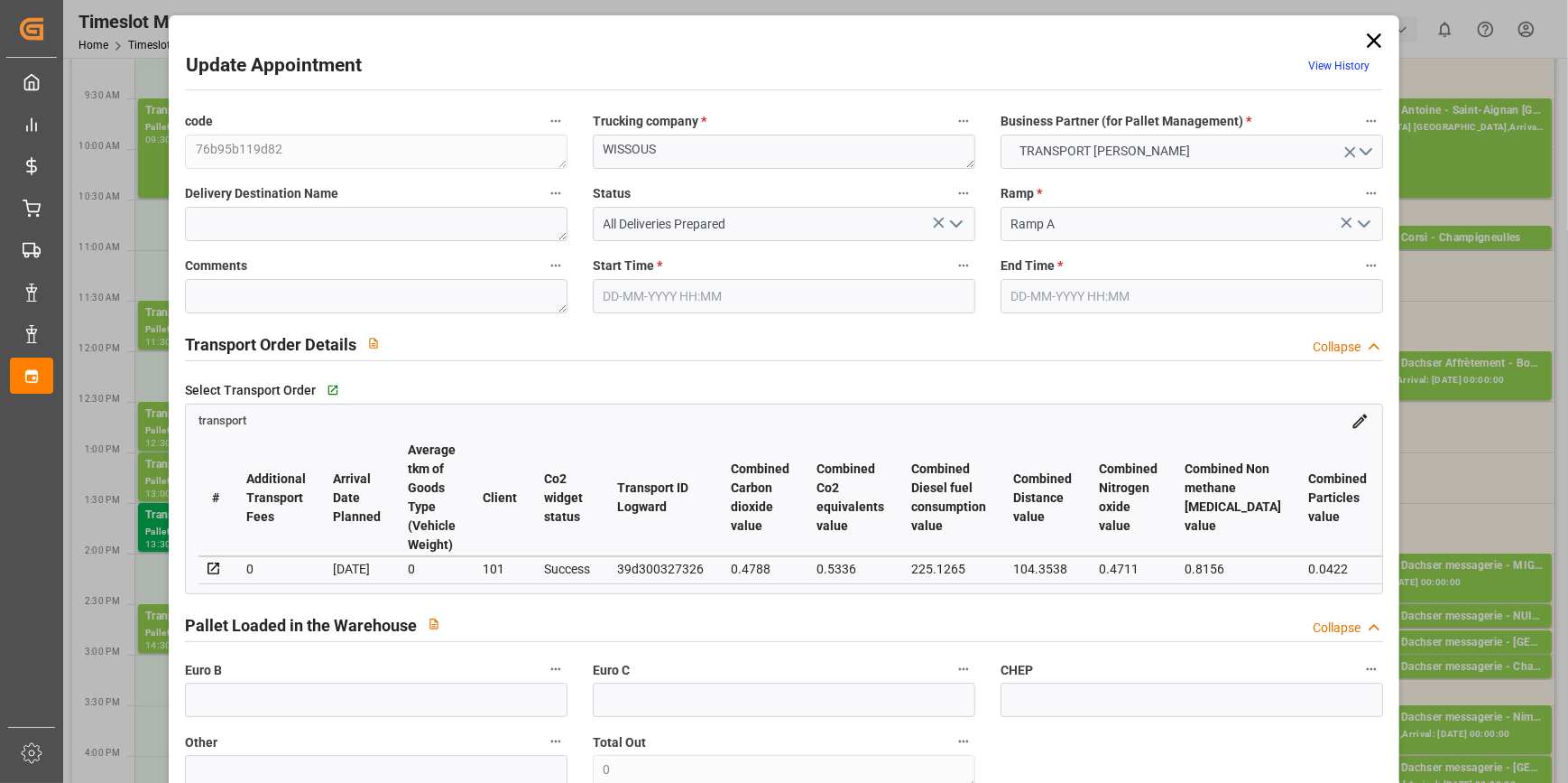
type input "340.0154"
type input "-11.8946"
type input "0"
type input "8788.392"
type input "9816"
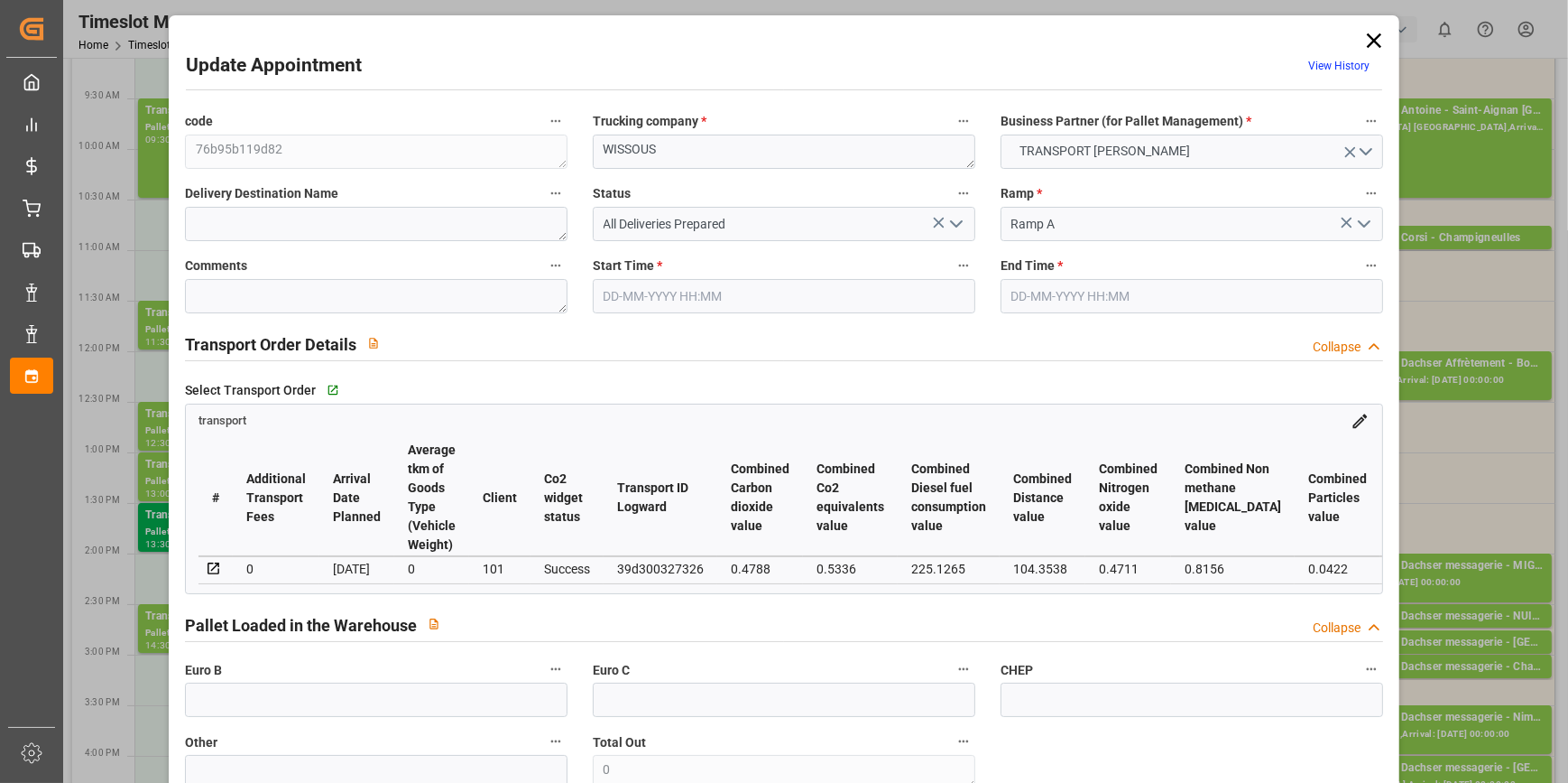
type input "20628"
type input "91"
type input "19"
type input "0"
type input "19"
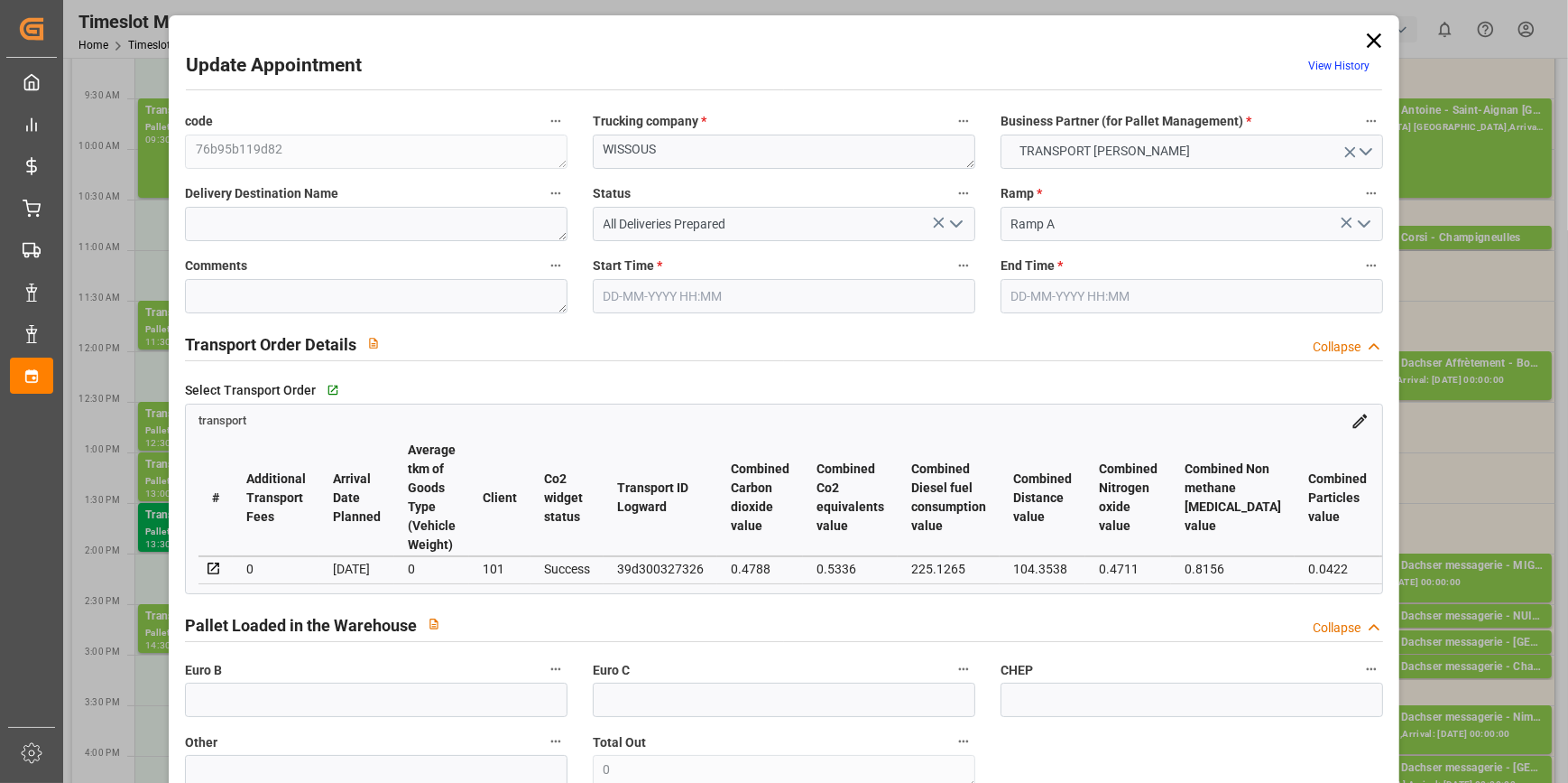
type input "101"
type input "8908.488"
type input "0"
type input "4710.8598"
type input "0"
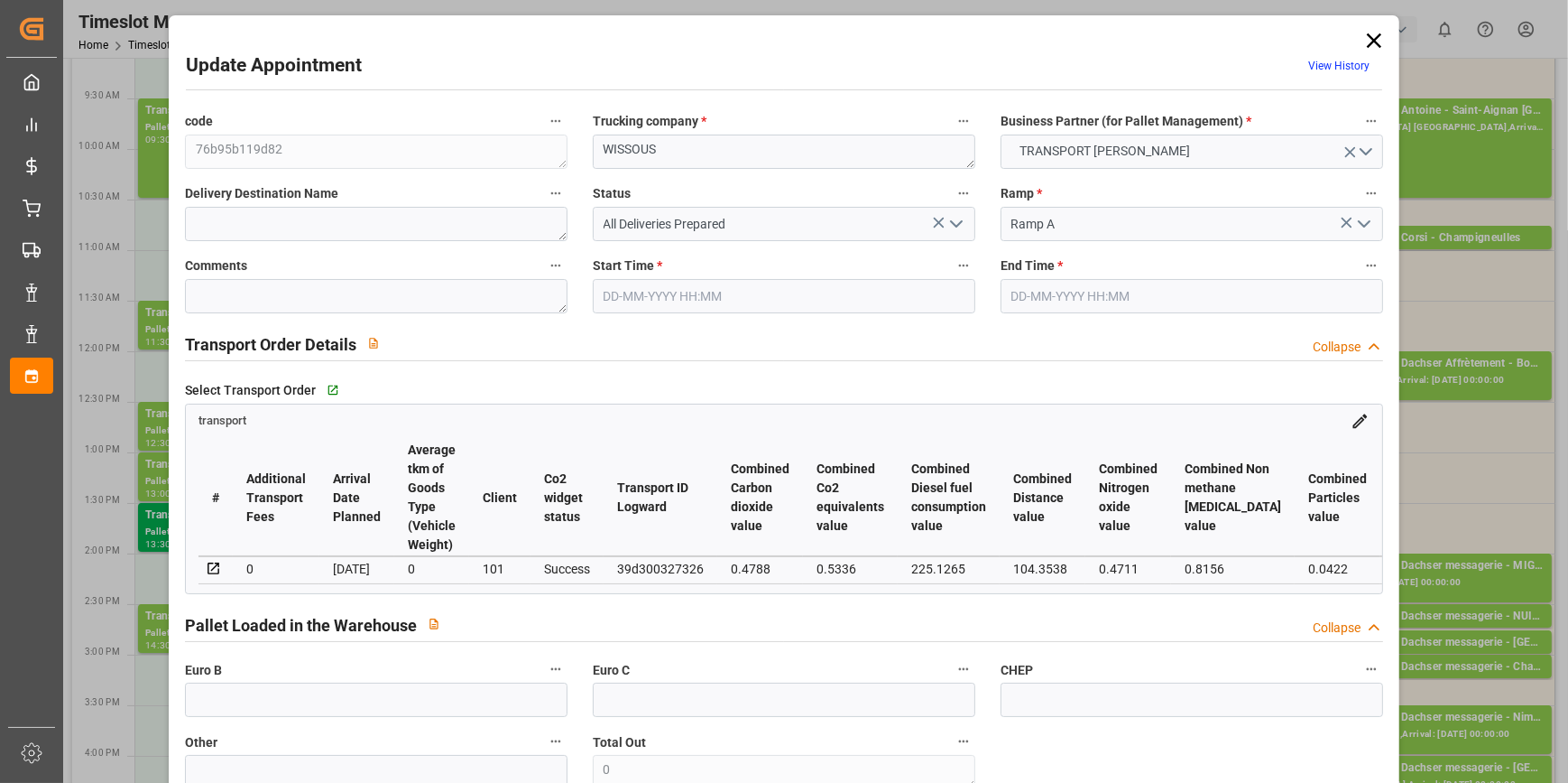
type input "0"
type input "21"
type input "35"
type input "09-10-2025 13:00"
type input "09-10-2025 13:30"
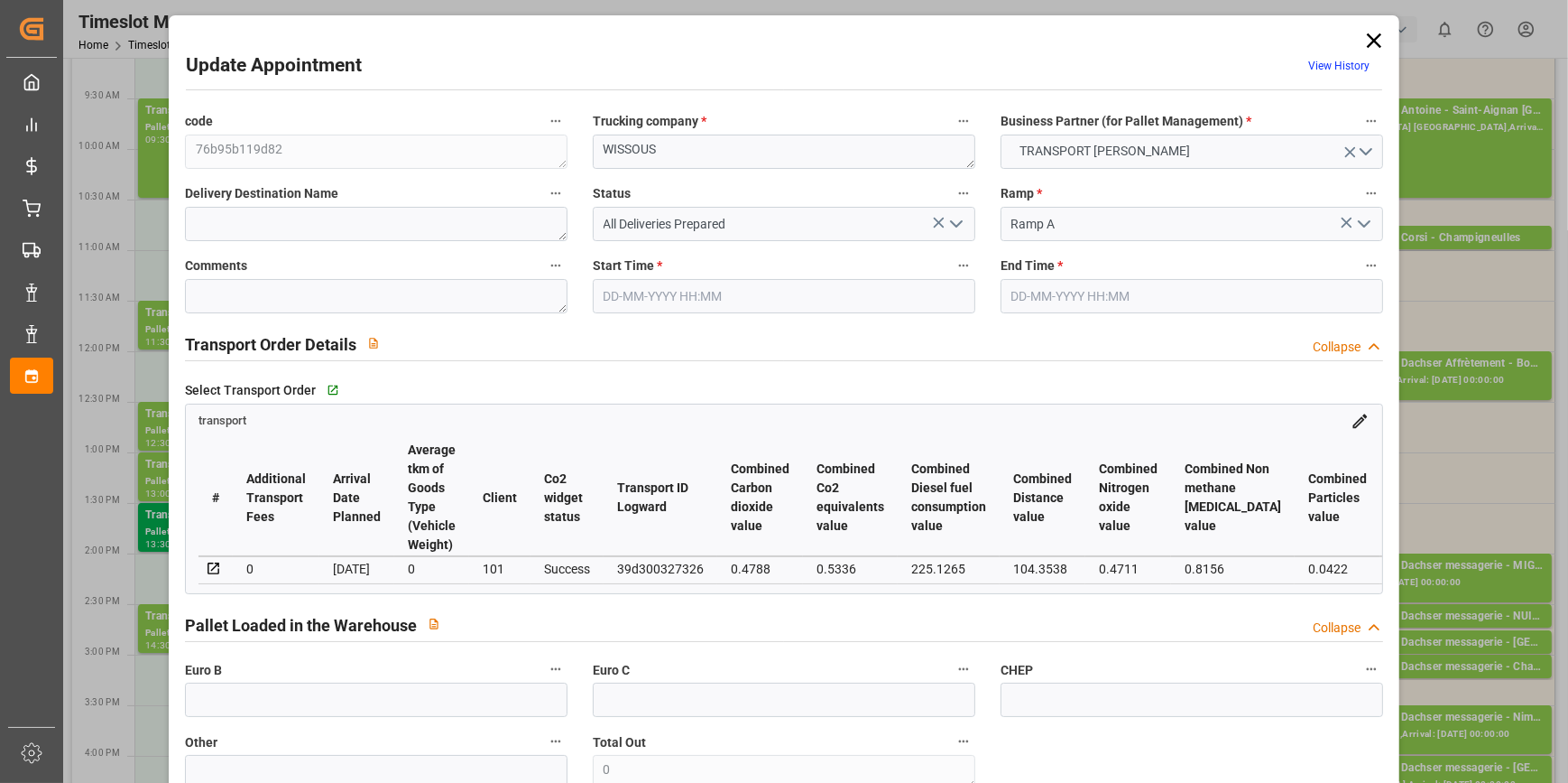
type input "02-10-2025 16:20"
type input "02-10-2025 12:14"
type input "09-10-2025"
type input "[DATE]"
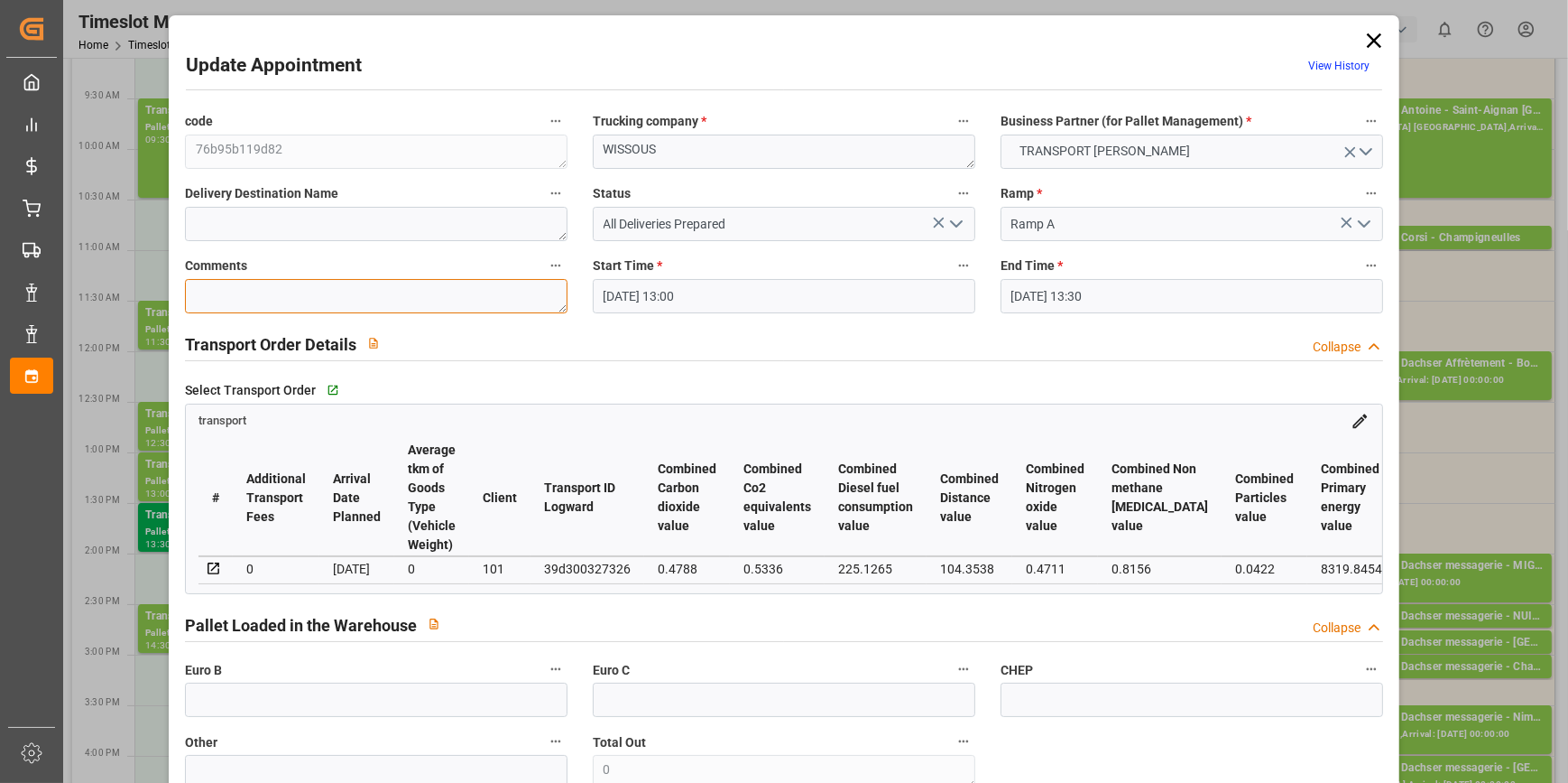
click at [288, 298] on textarea at bounding box center [377, 295] width 382 height 34
type textarea "fm 19"
click at [956, 220] on icon "open menu" at bounding box center [956, 224] width 22 height 22
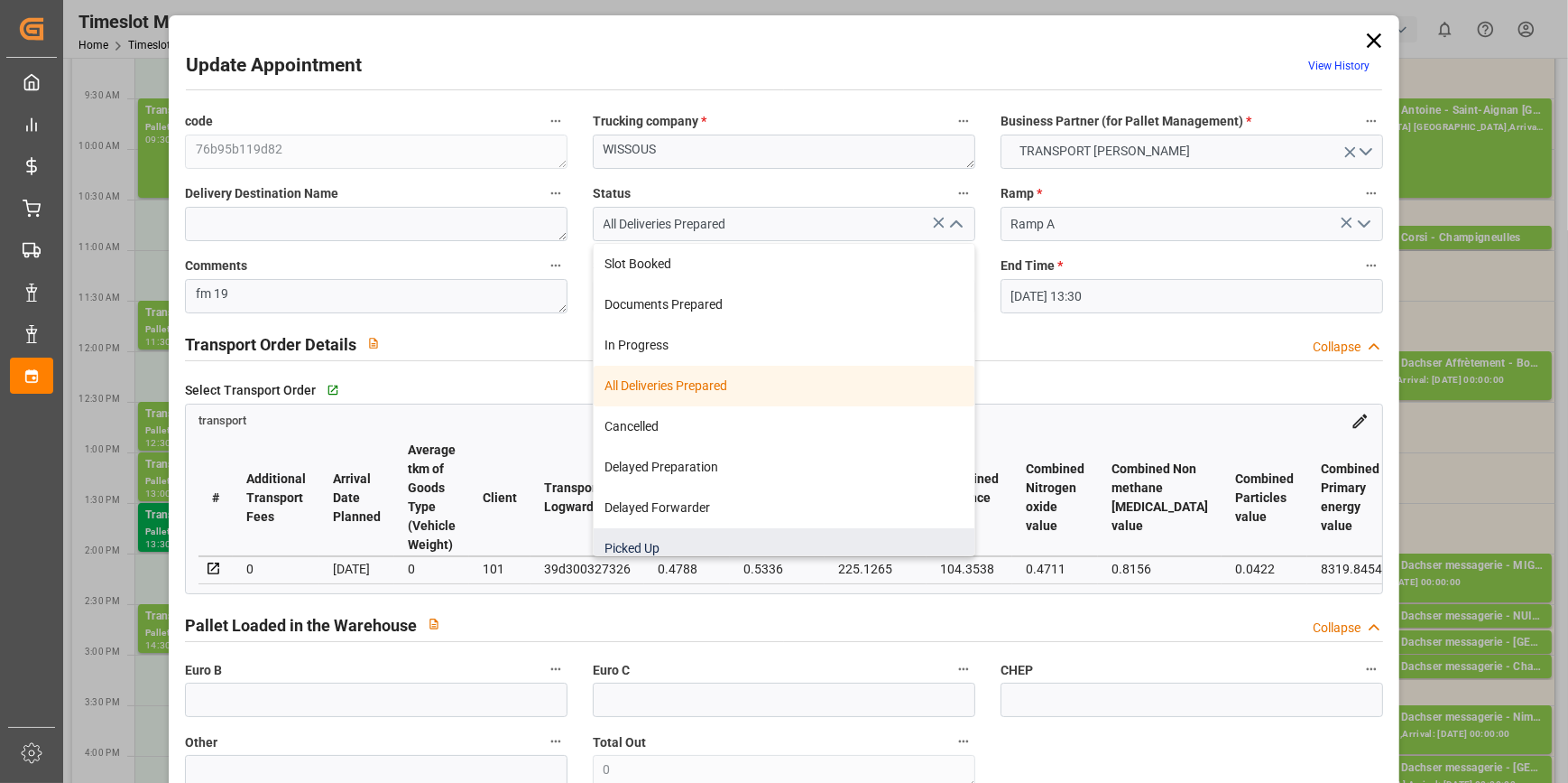
click at [656, 536] on div "Picked Up" at bounding box center [784, 548] width 380 height 40
type input "Picked Up"
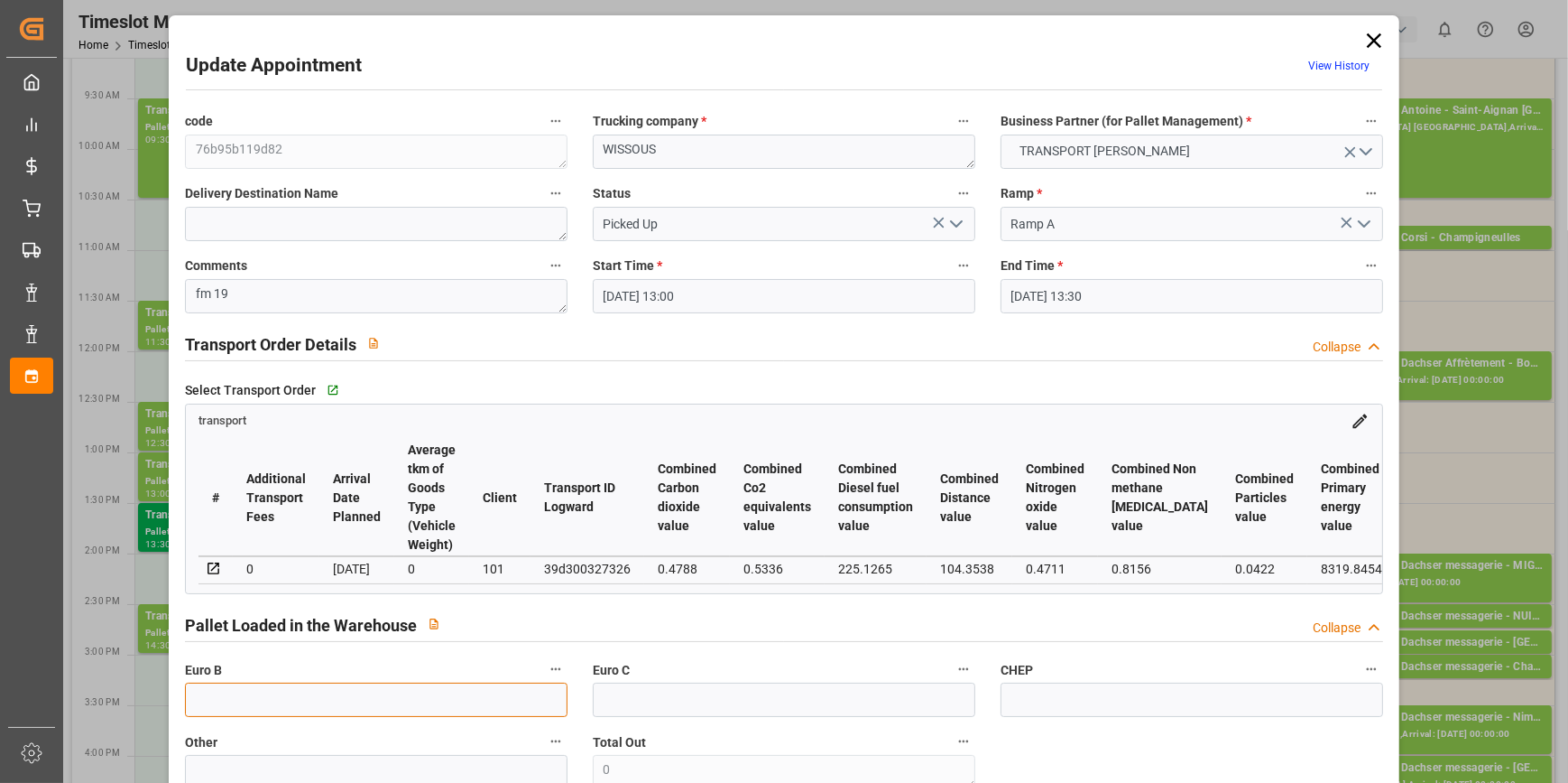
click at [238, 700] on input "text" at bounding box center [377, 699] width 382 height 34
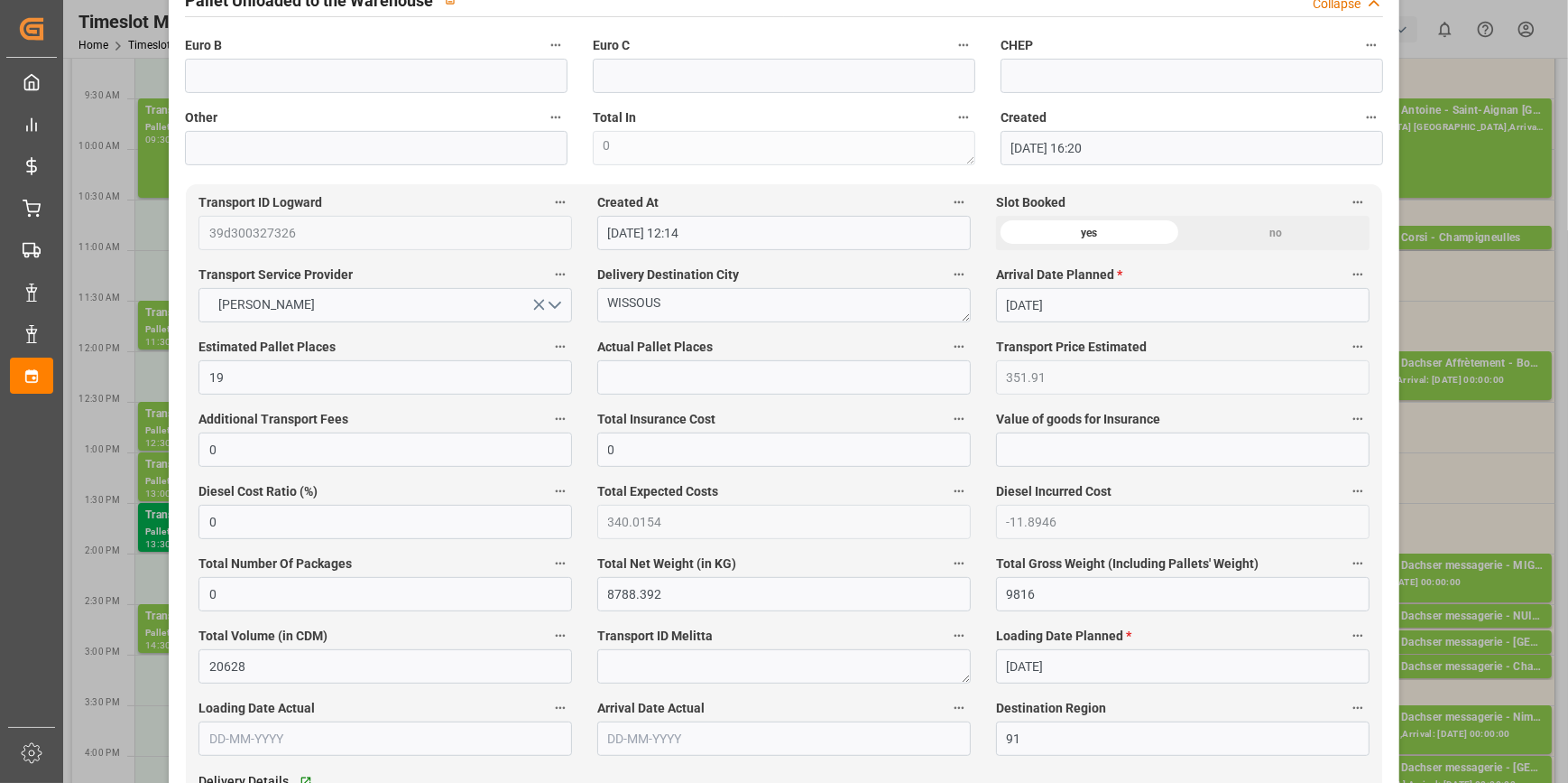
scroll to position [820, 0]
type input "19"
click at [617, 382] on input "text" at bounding box center [784, 376] width 374 height 34
type input "19"
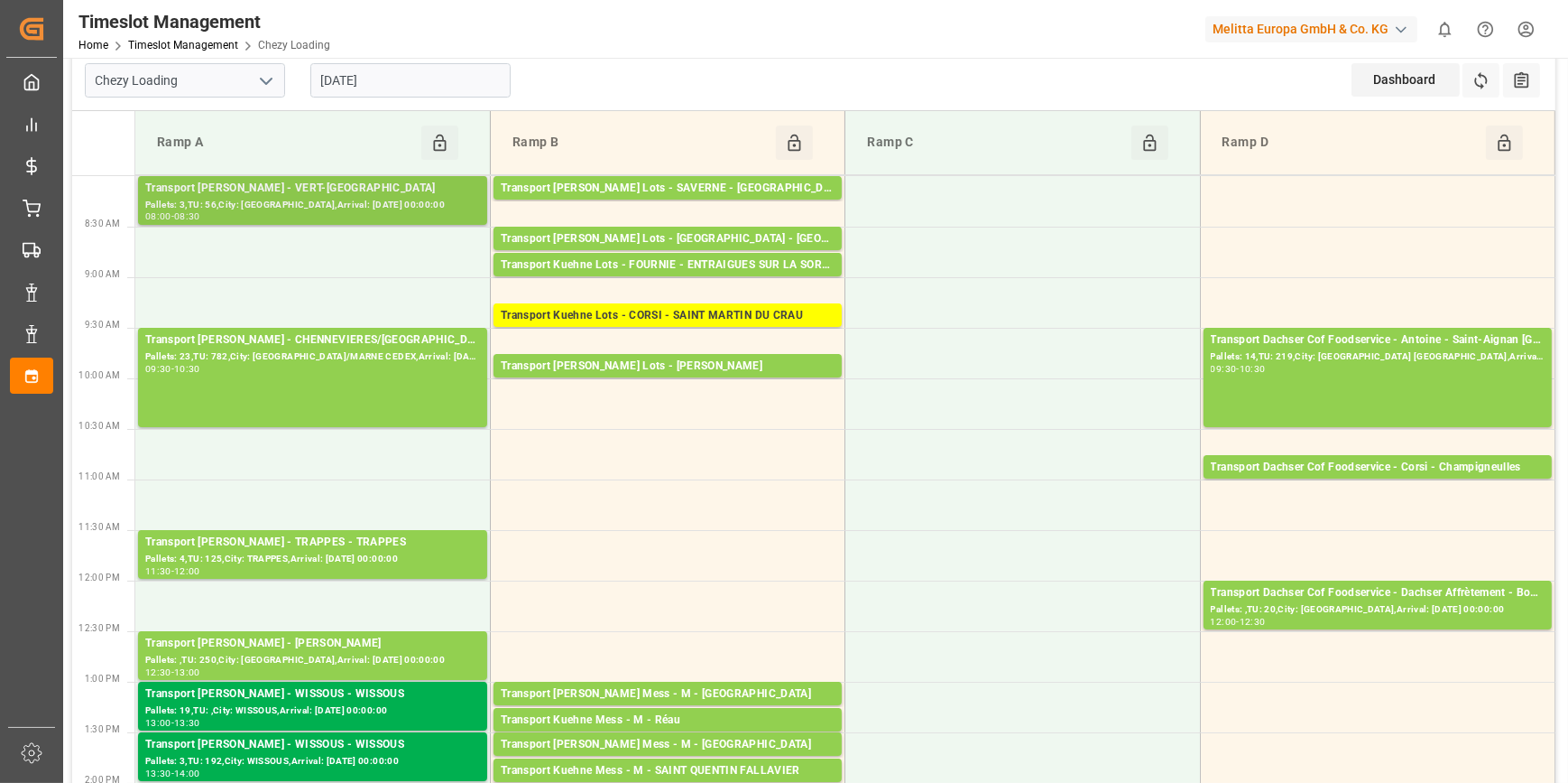
scroll to position [0, 0]
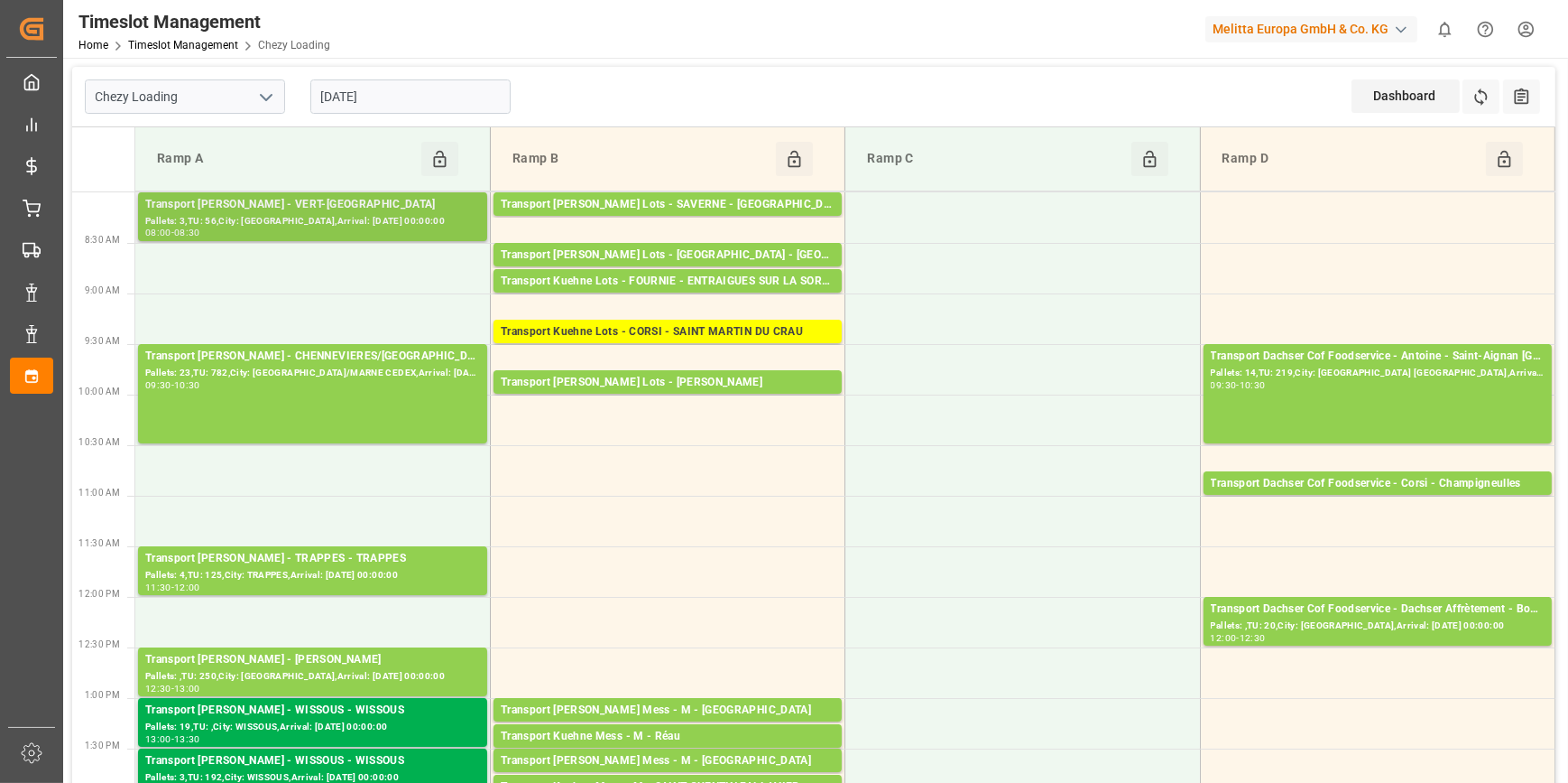
click at [313, 196] on div "Transport [PERSON_NAME] - VERT-[GEOGRAPHIC_DATA]" at bounding box center [312, 205] width 334 height 18
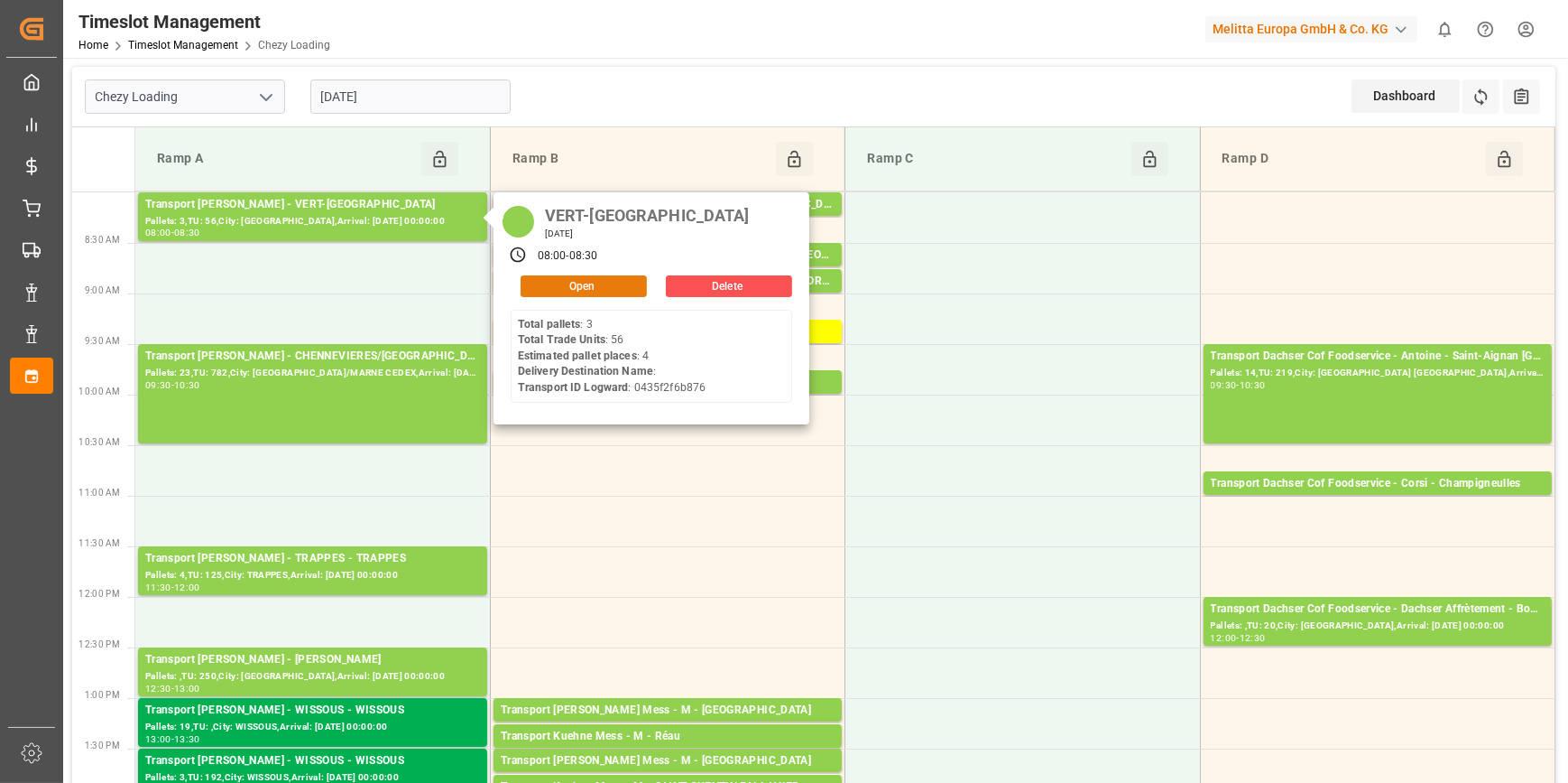
click at [550, 289] on button "Open" at bounding box center [583, 287] width 126 height 22
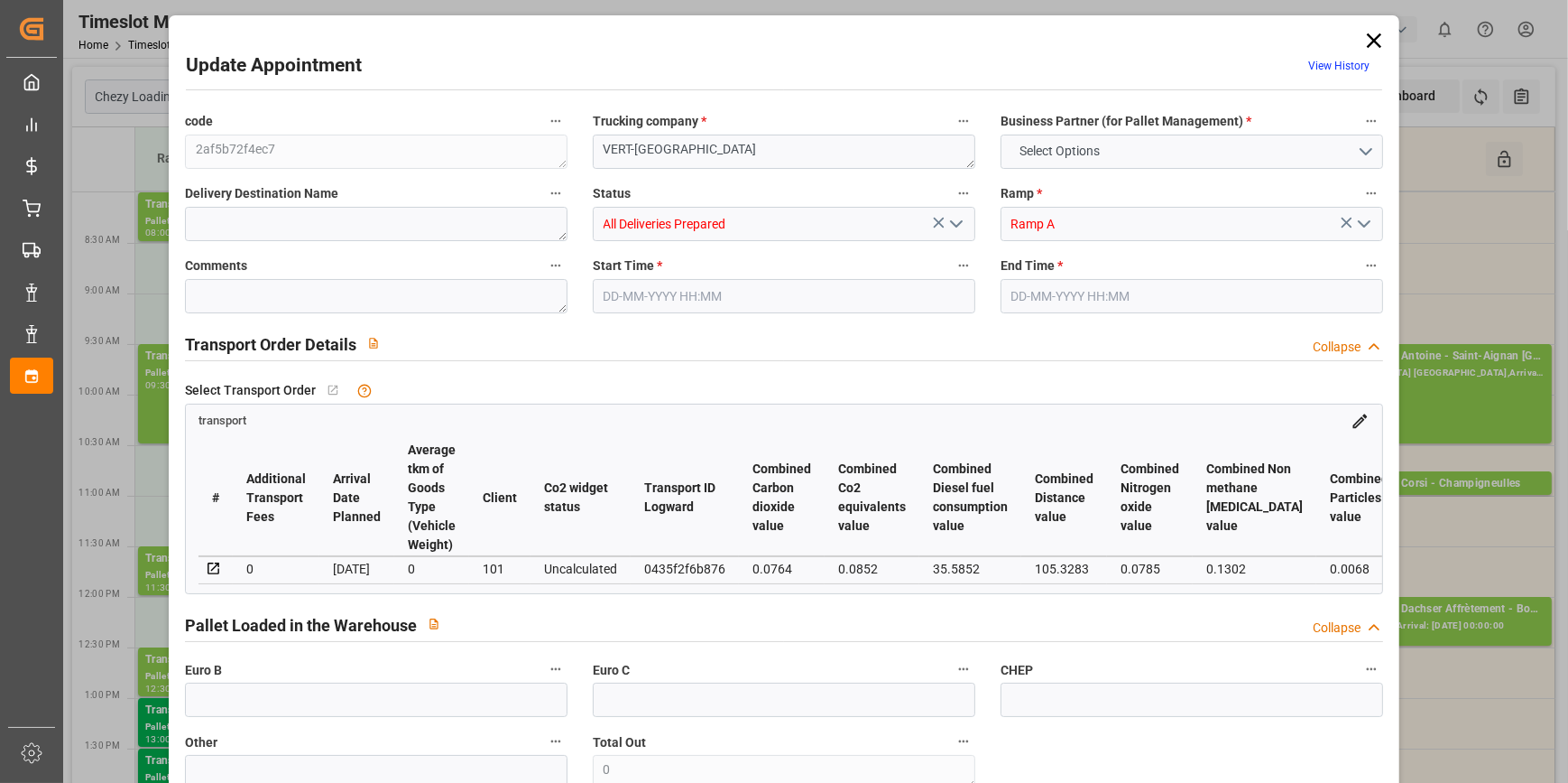
type input "4"
type input "146.08"
type input "0"
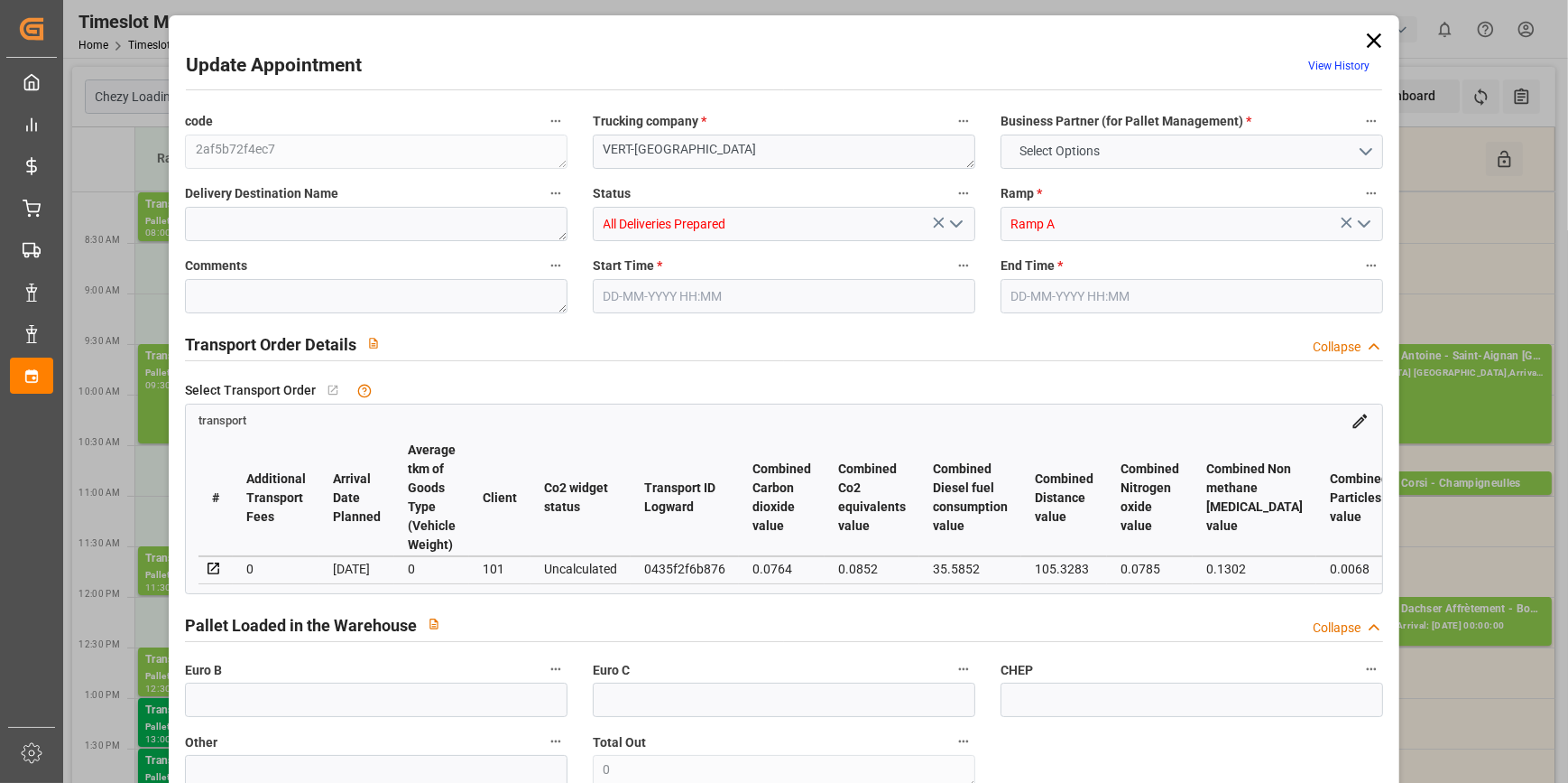
type input "141.1425"
type input "-4.9375"
type input "0"
type input "1257.528"
type input "1625"
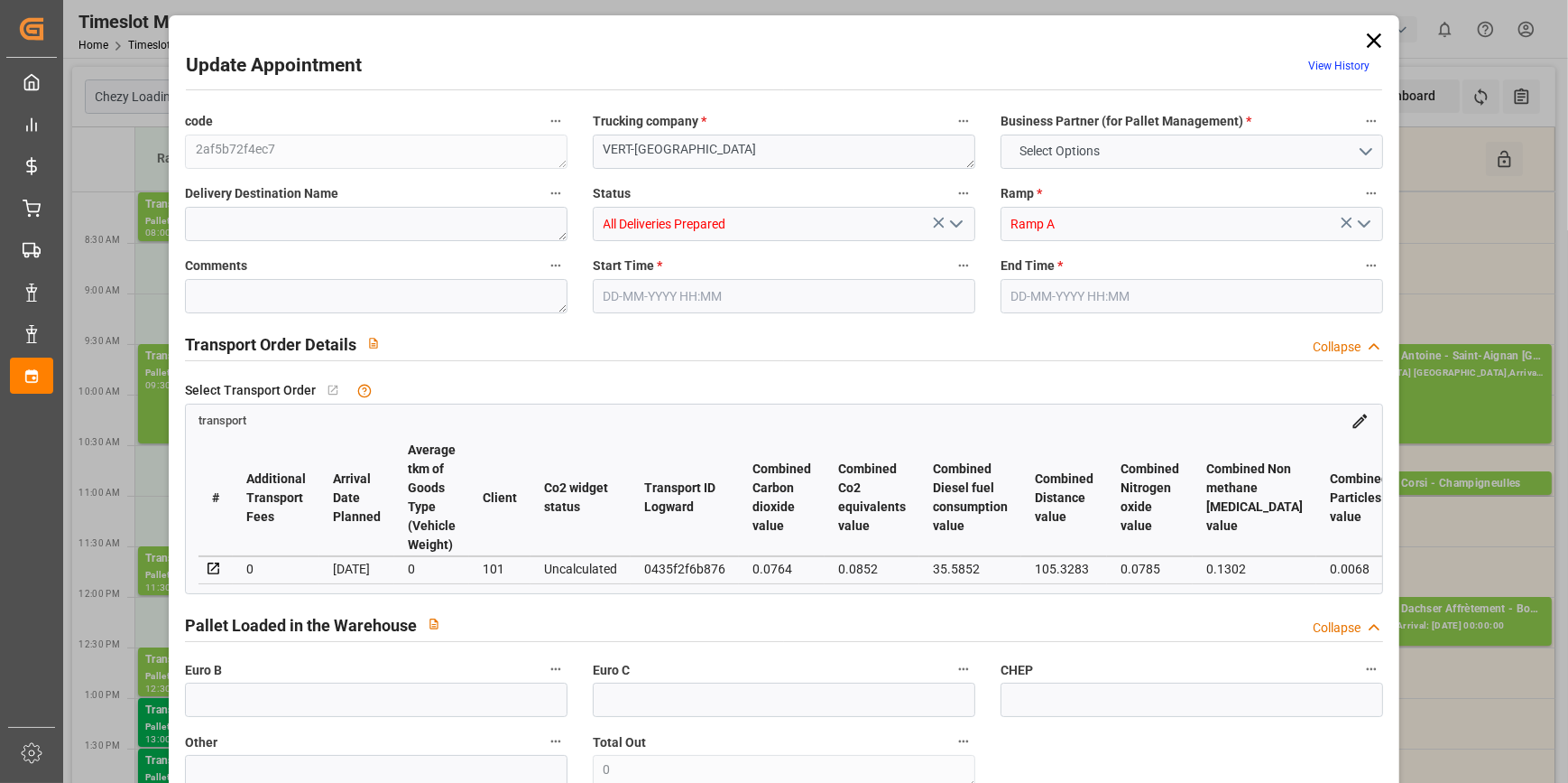
type input "3909.6"
type input "77"
type input "3"
type input "56"
type input "4"
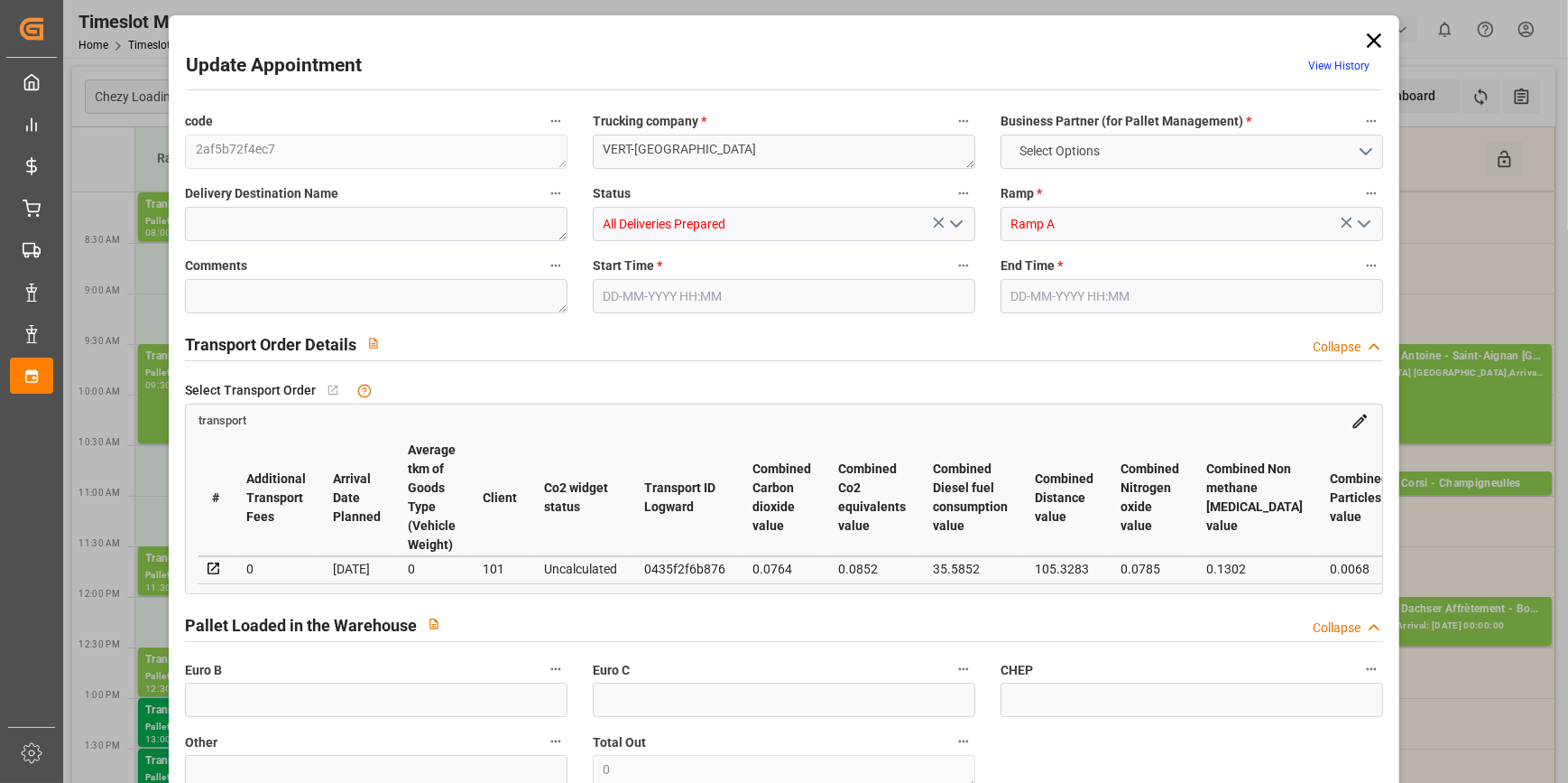
type input "101"
type input "1455"
type input "0"
type input "4710.8598"
type input "0"
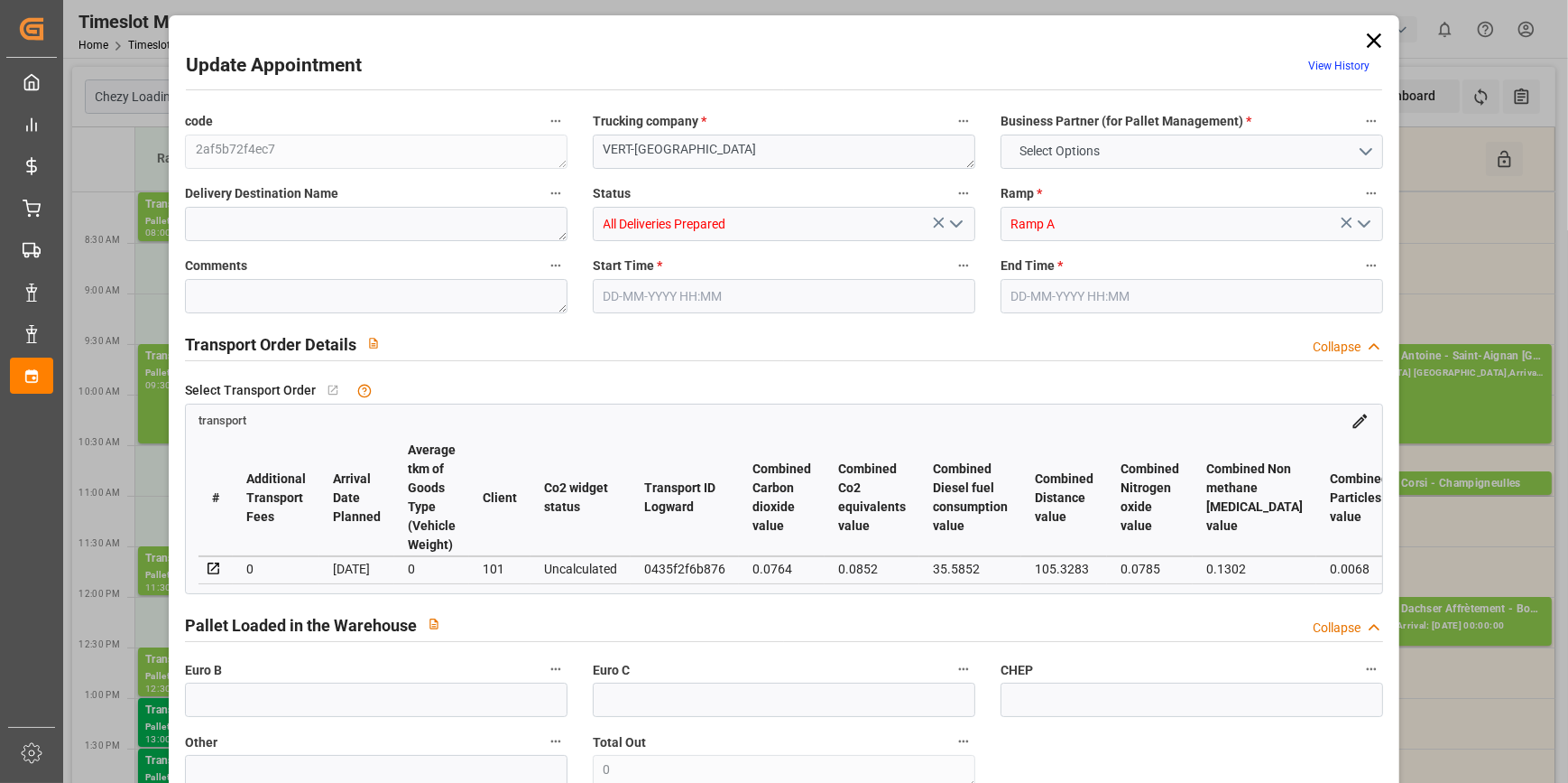
type input "0"
type input "21"
type input "35"
type input "09-10-2025 08:00"
type input "[DATE] 08:30"
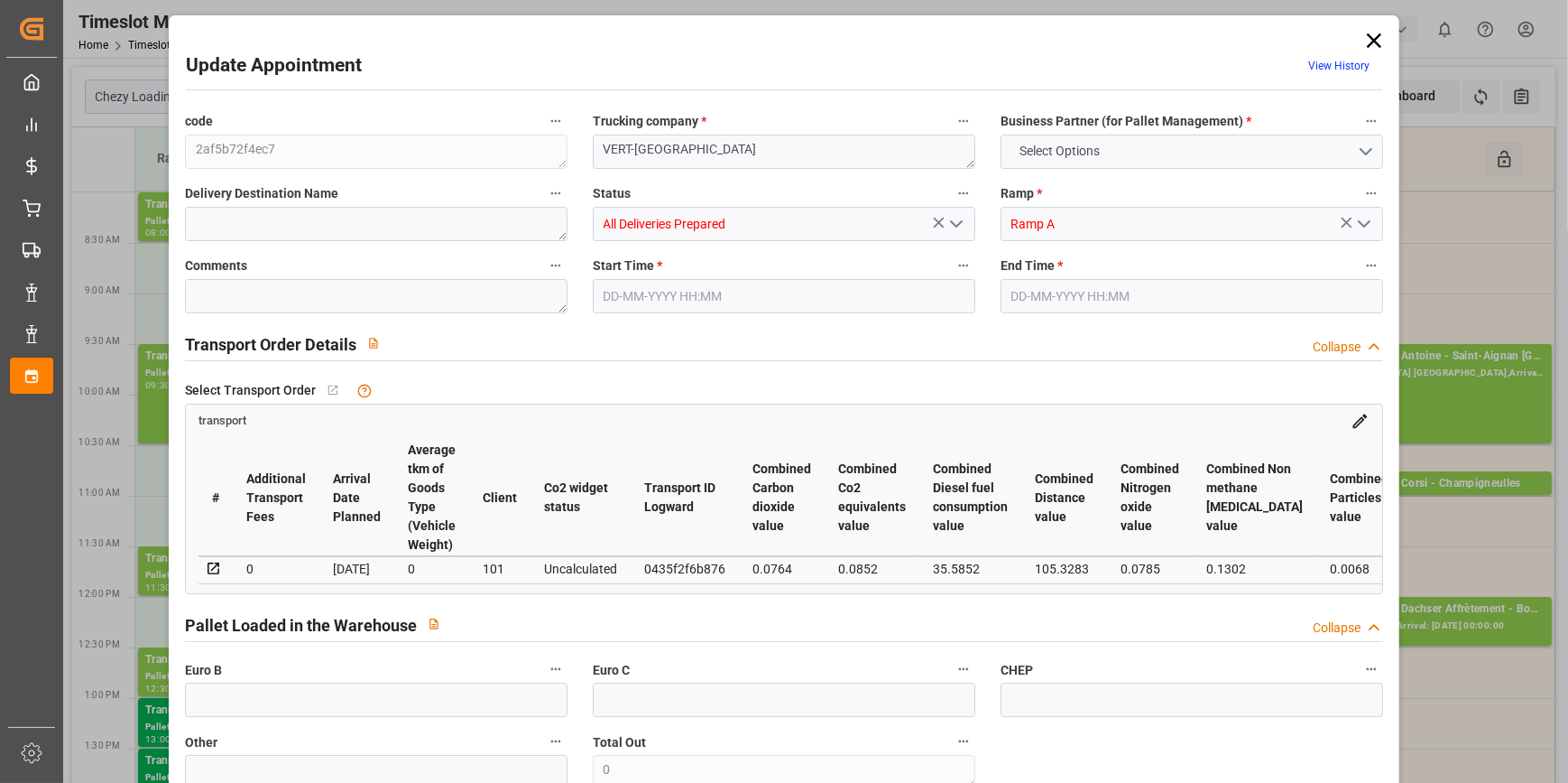
type input "06-10-2025 12:00"
type input "[DATE] 11:22"
type input "[DATE]"
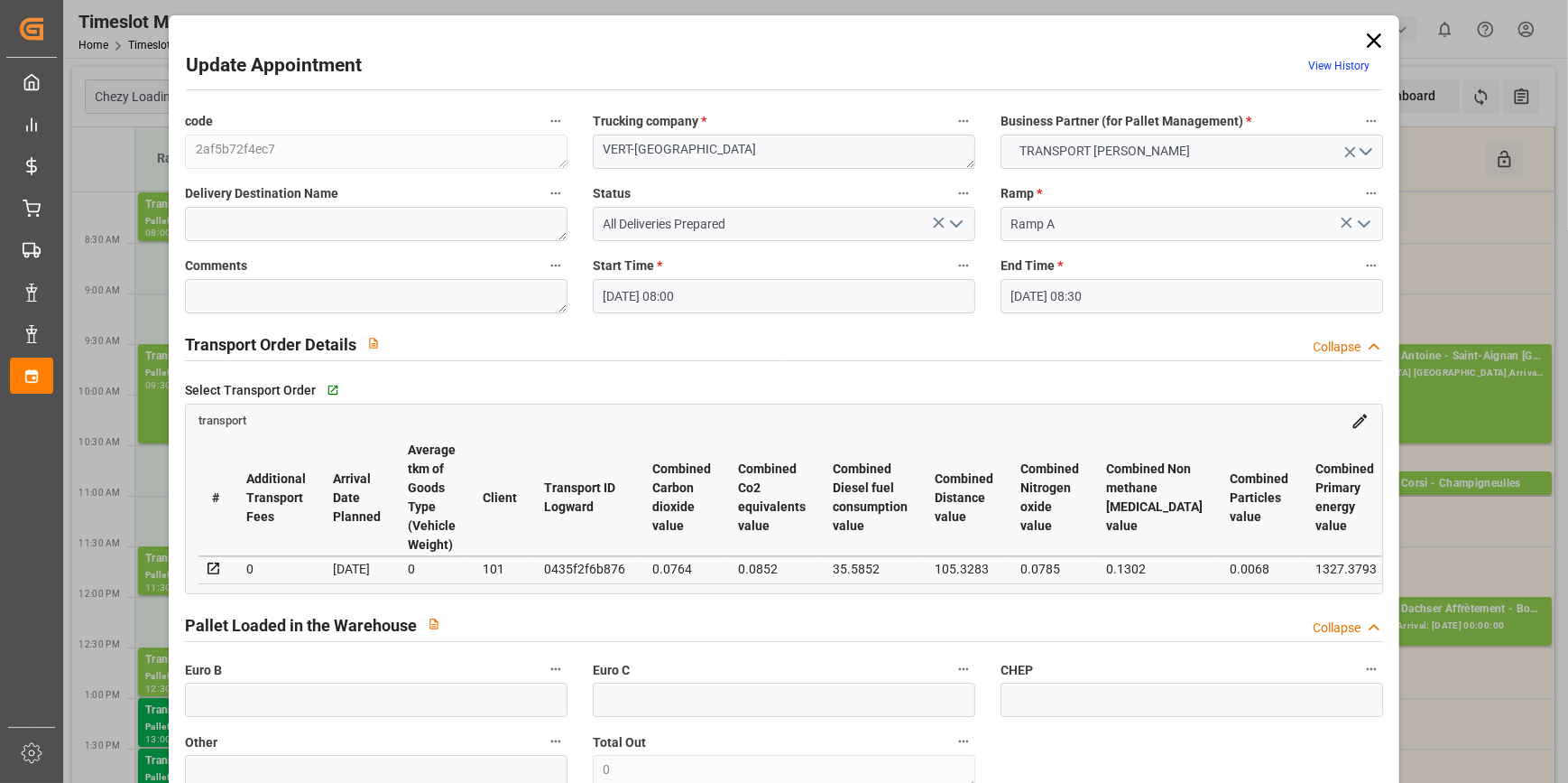
click at [952, 223] on icon "open menu" at bounding box center [956, 224] width 22 height 22
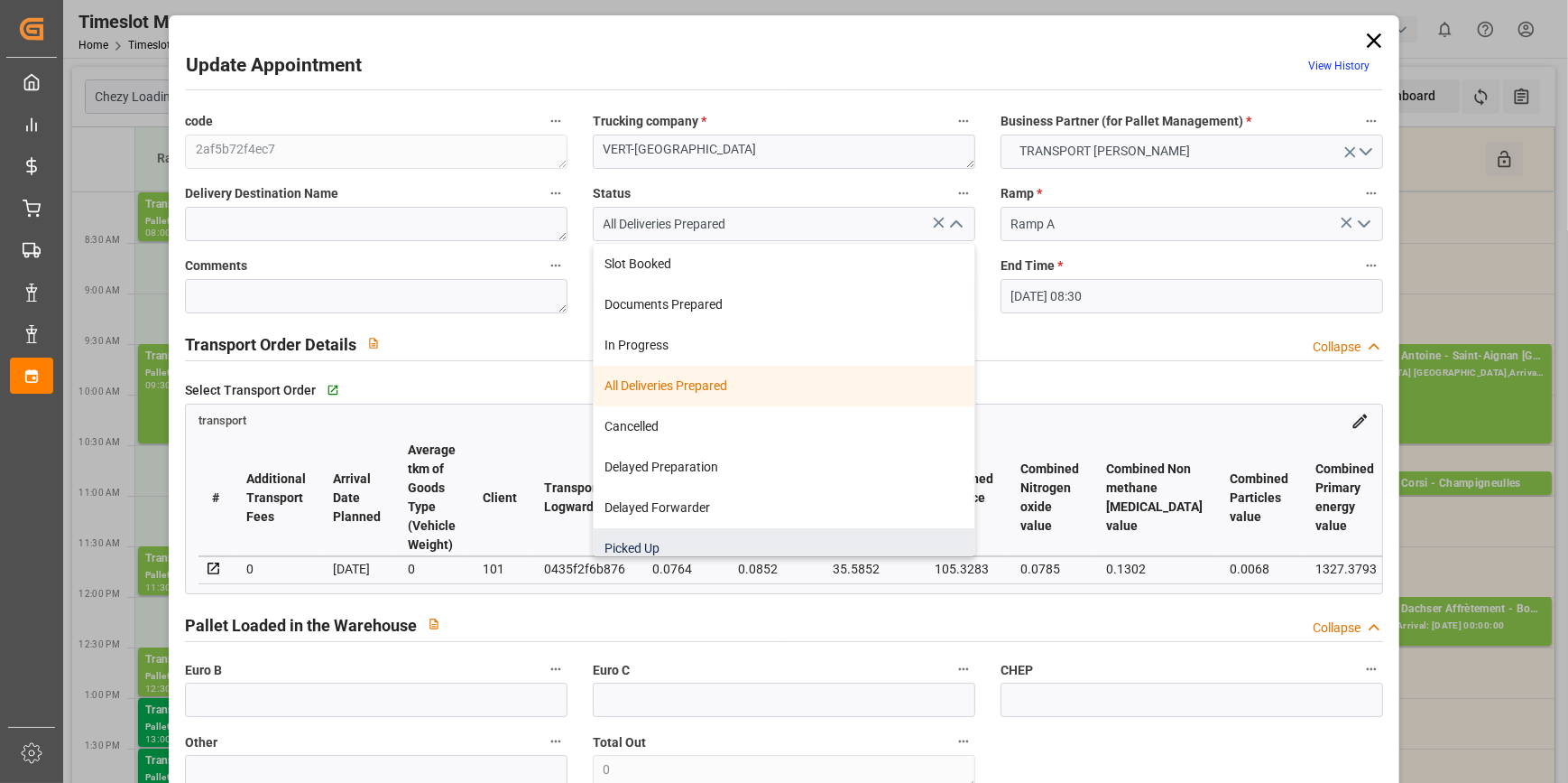
click at [645, 547] on div "Picked Up" at bounding box center [784, 548] width 380 height 40
type input "Picked Up"
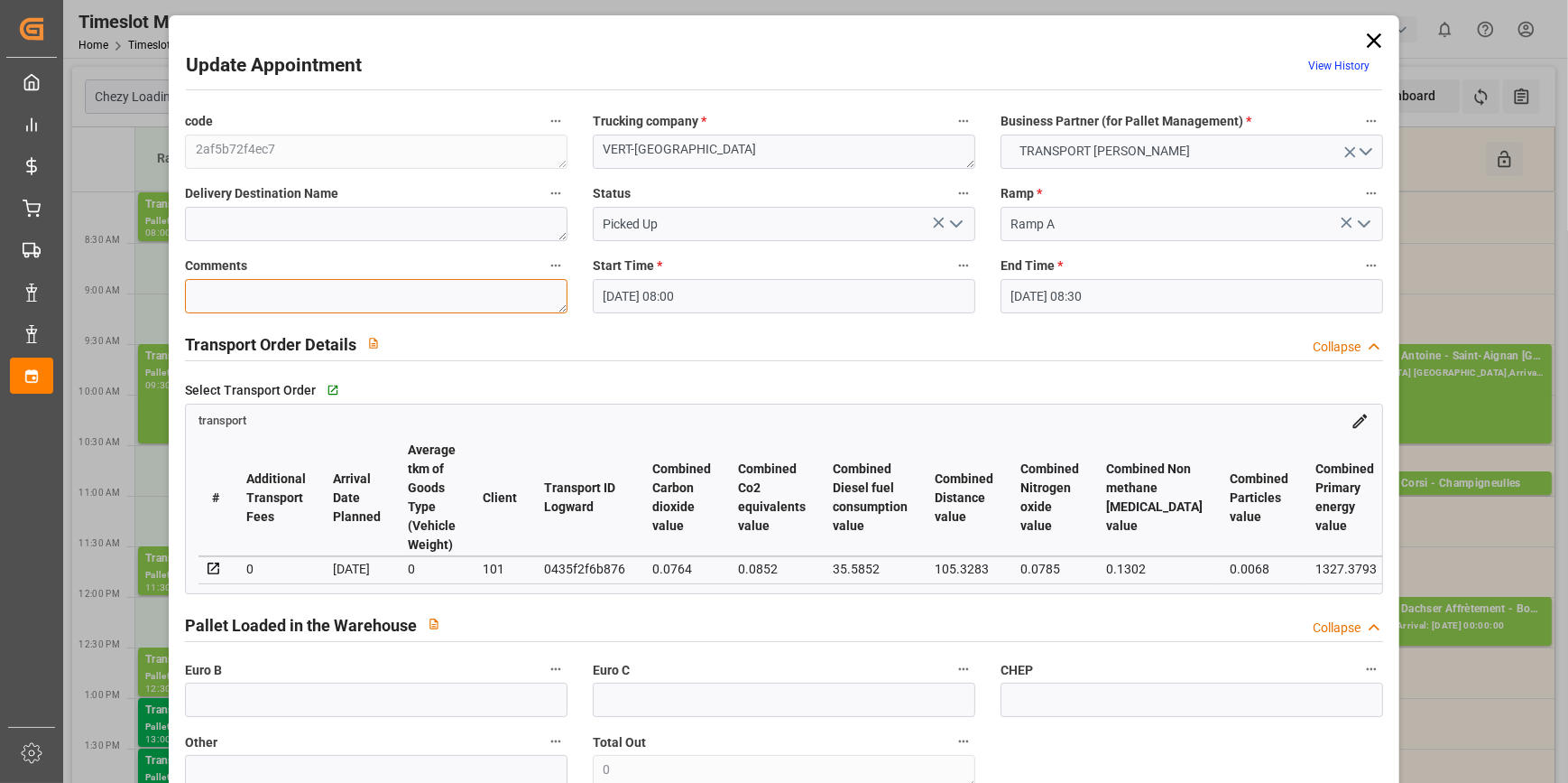
click at [203, 311] on textarea at bounding box center [377, 295] width 382 height 34
type textarea "fm 4"
click at [962, 222] on icon "open menu" at bounding box center [956, 224] width 22 height 22
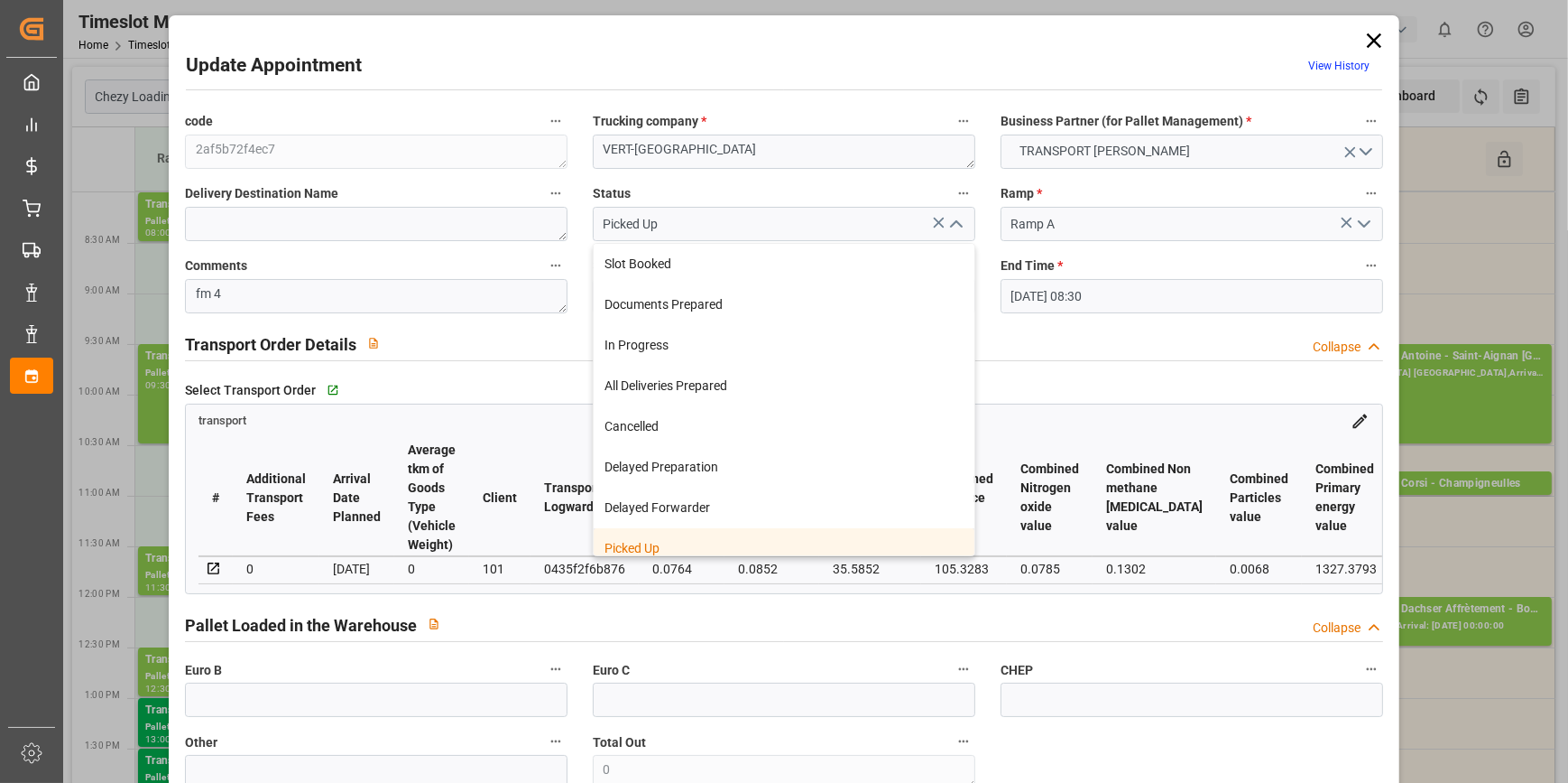
click at [685, 550] on div "Picked Up" at bounding box center [784, 548] width 380 height 40
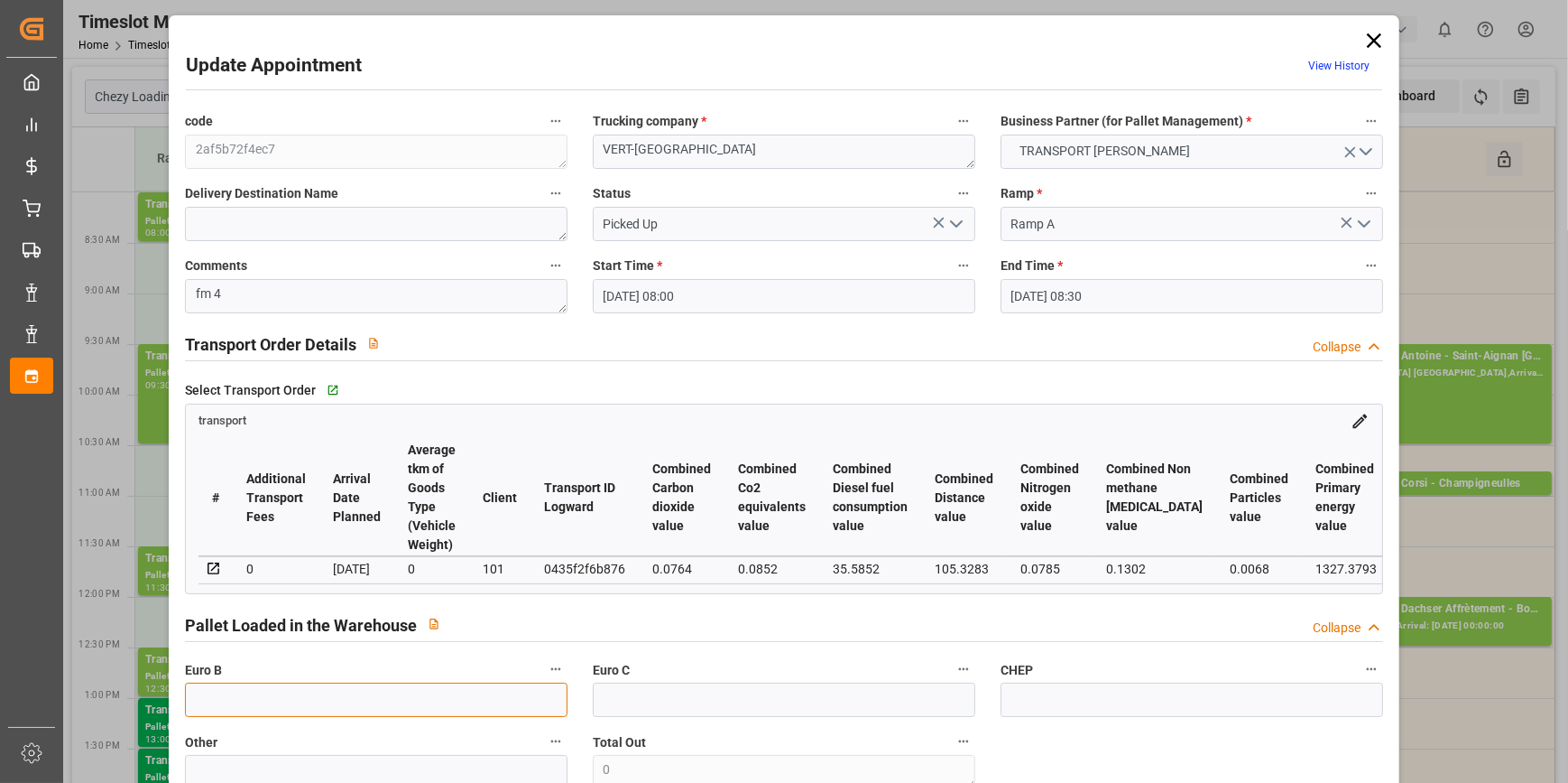
click at [263, 707] on input "text" at bounding box center [377, 699] width 382 height 34
type input "4"
click at [727, 651] on div "Pallet Loaded in the Warehouse Collapse" at bounding box center [784, 626] width 1223 height 51
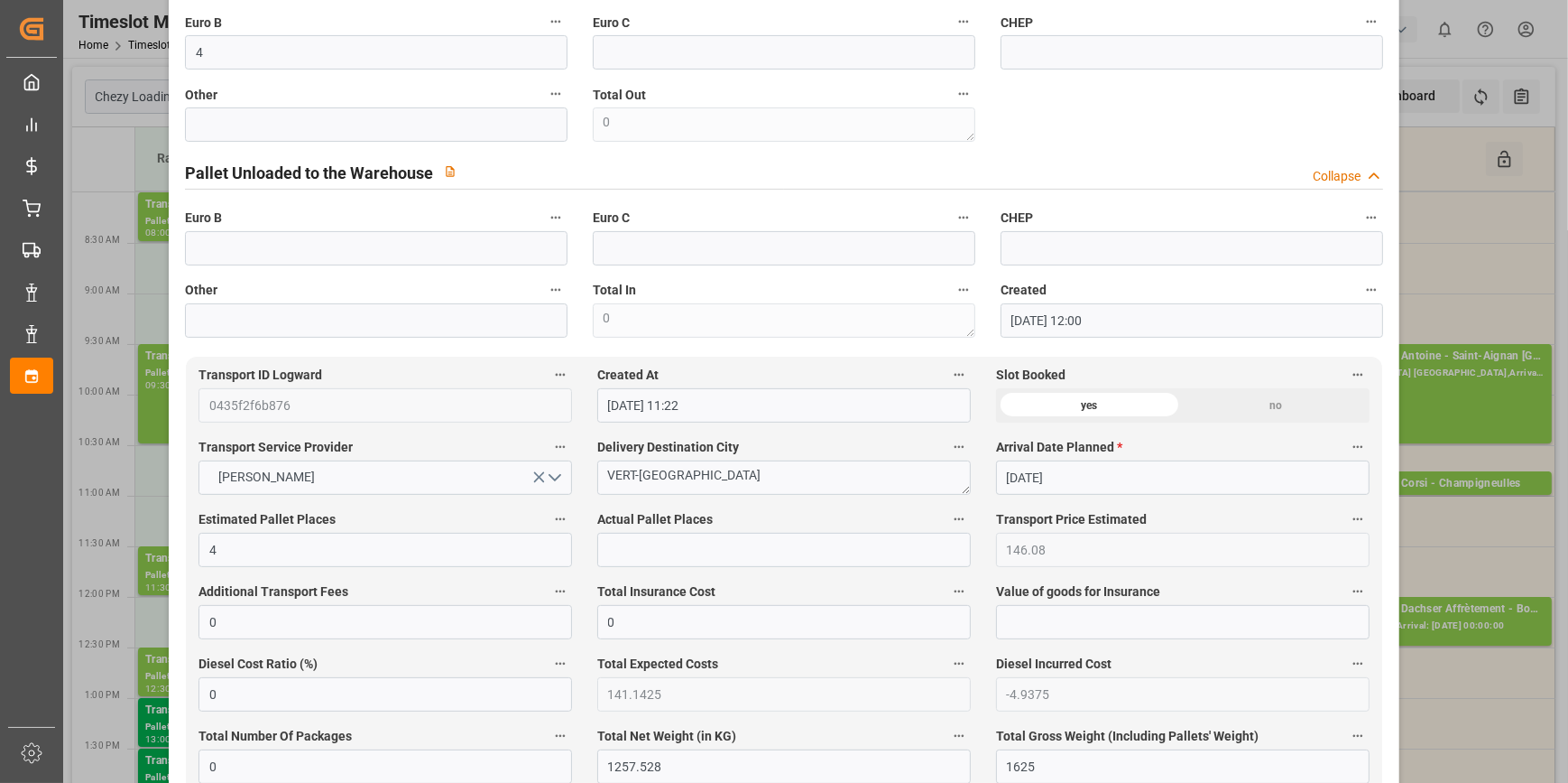
scroll to position [656, 0]
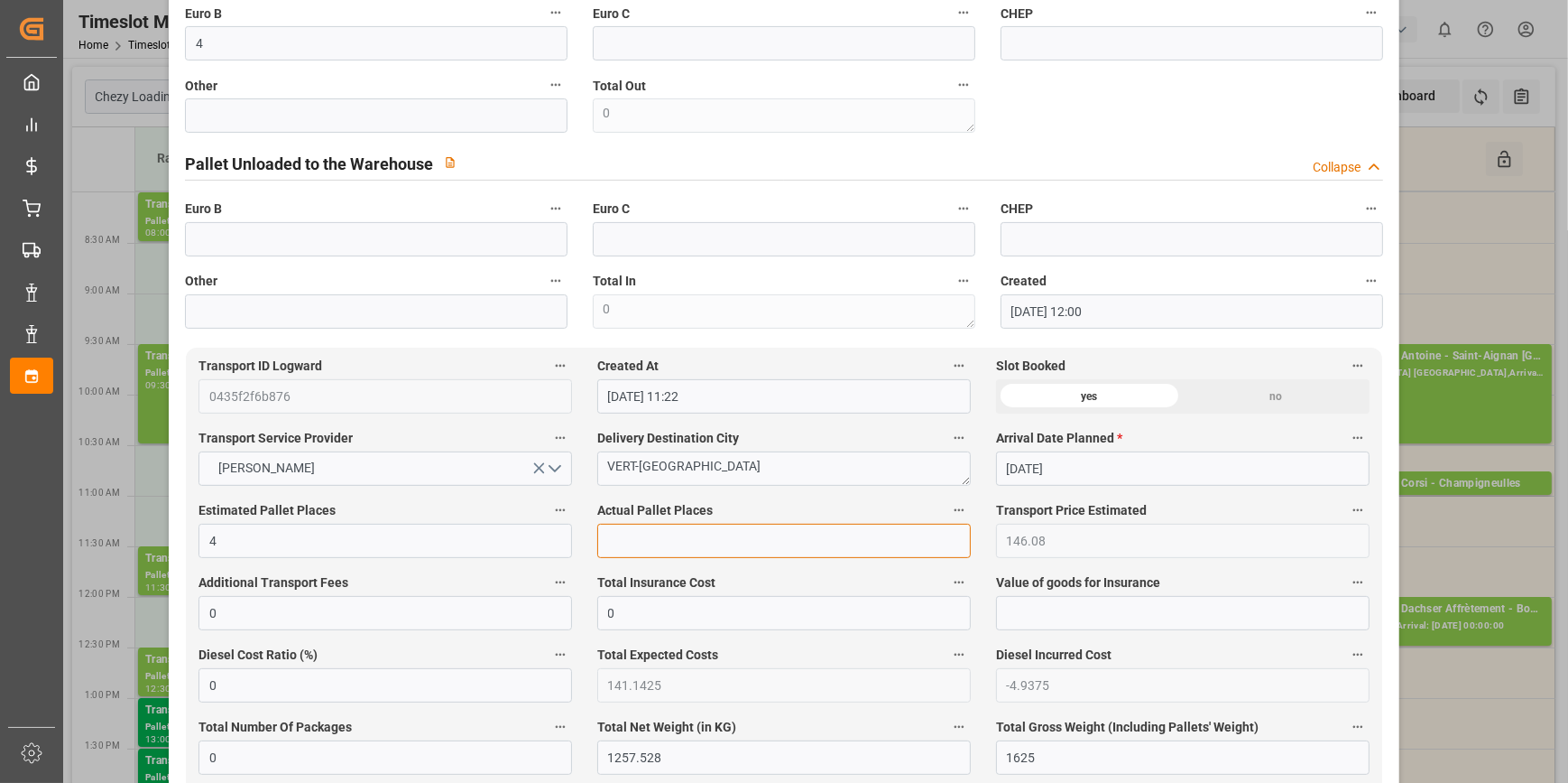
click at [635, 546] on input "text" at bounding box center [784, 541] width 374 height 34
type input "4"
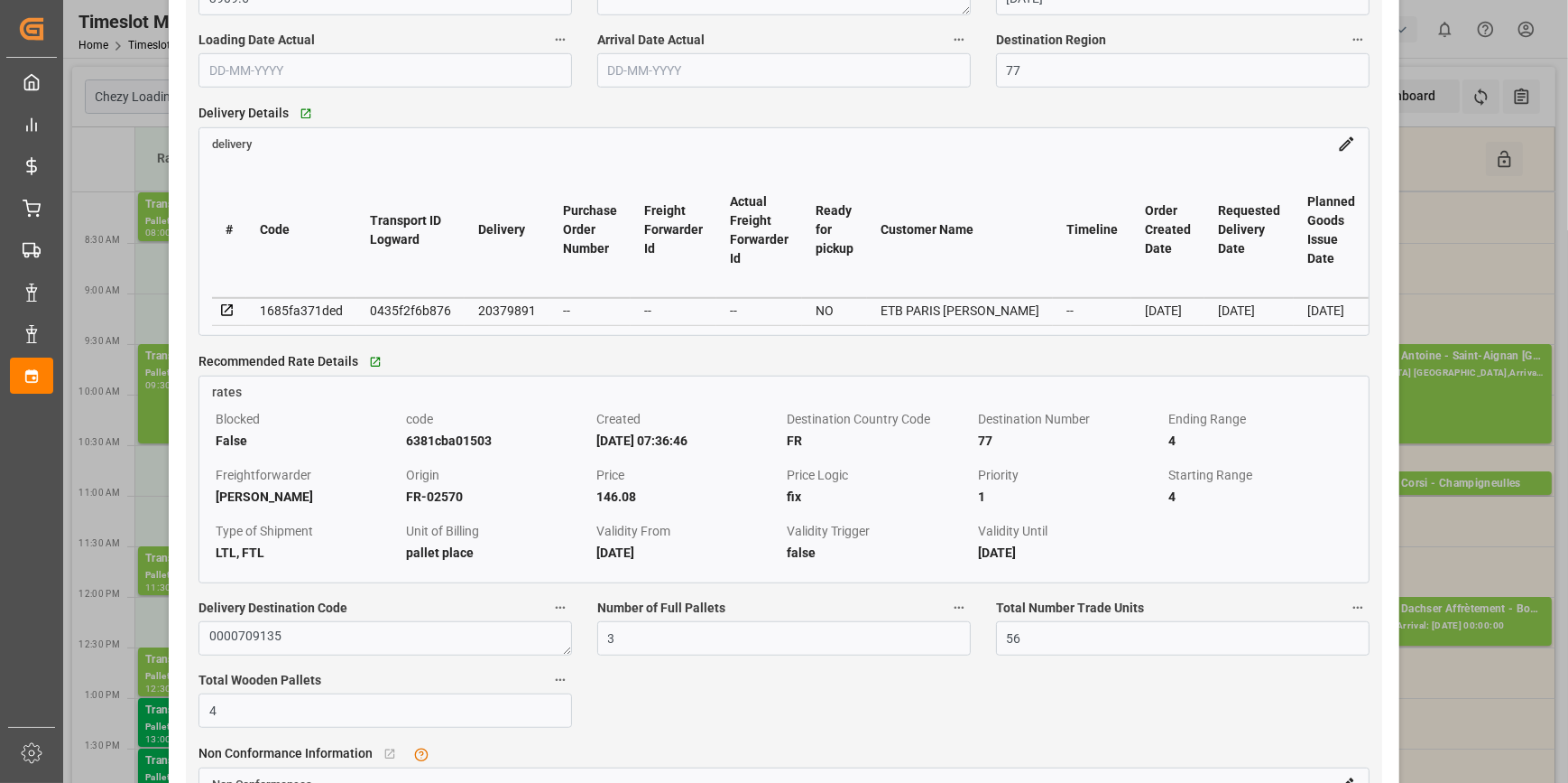
scroll to position [1723, 0]
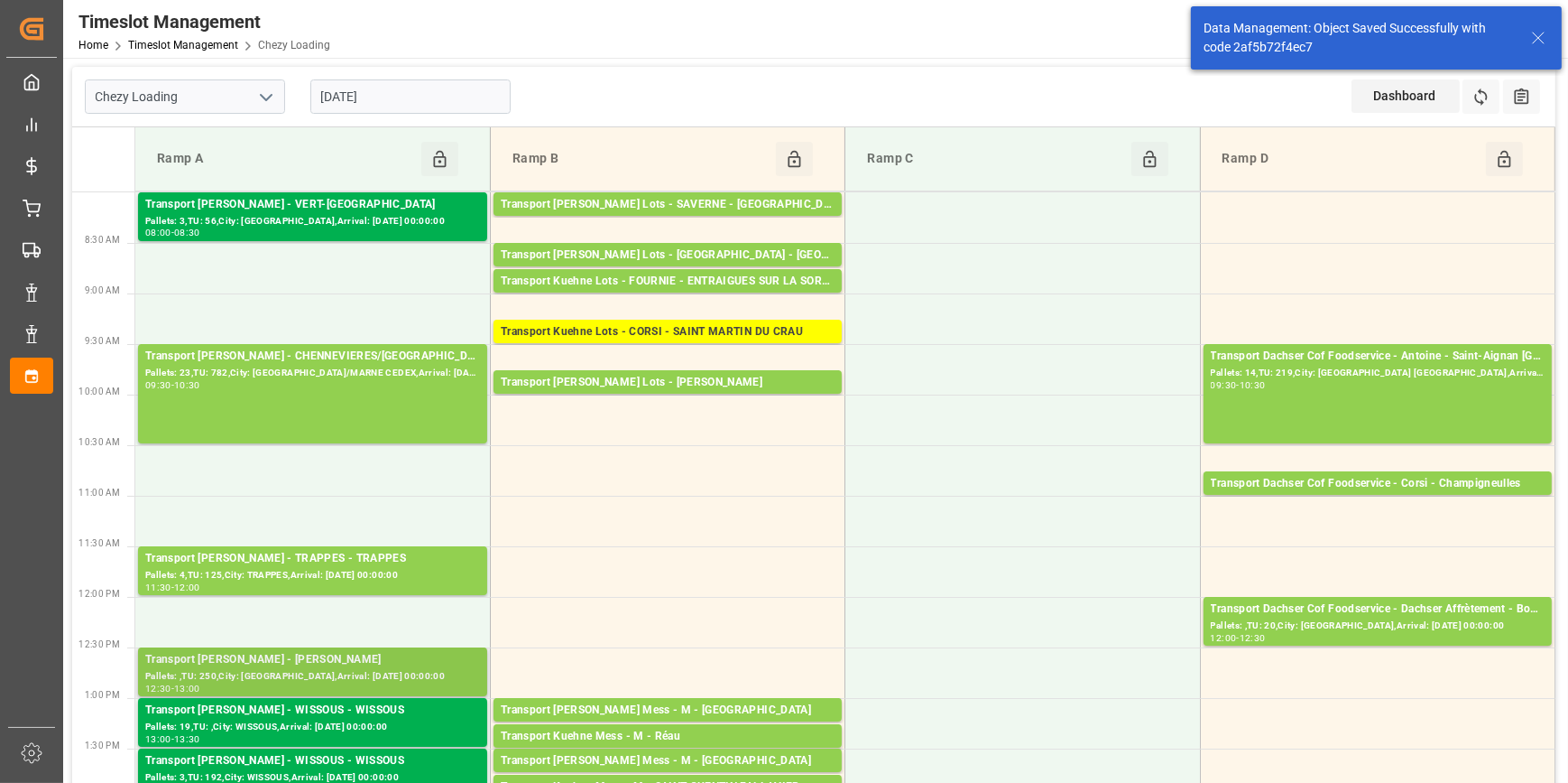
click at [321, 656] on div "Transport [PERSON_NAME] - [PERSON_NAME]" at bounding box center [312, 659] width 334 height 18
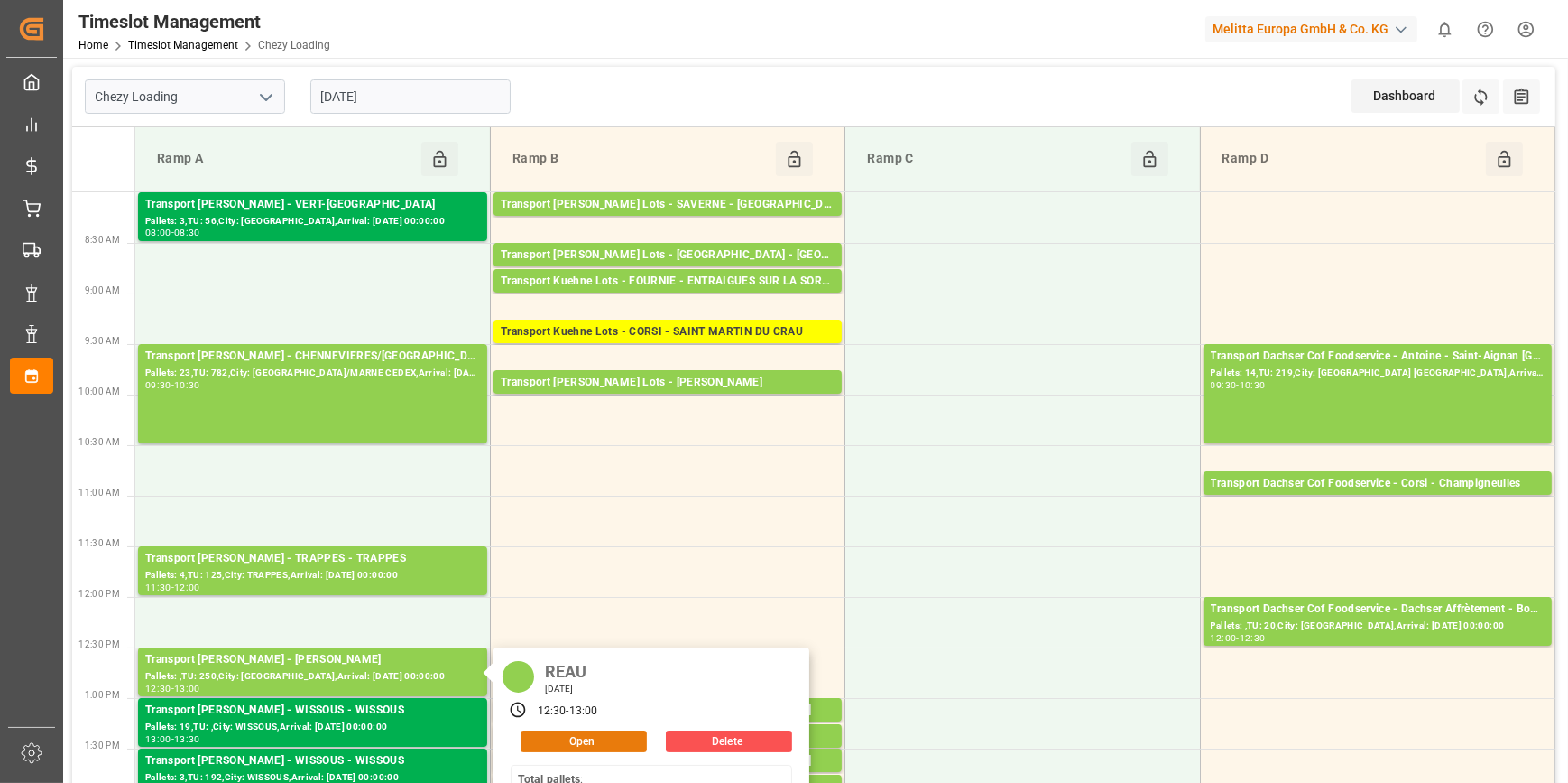
click at [594, 731] on button "Open" at bounding box center [583, 741] width 126 height 22
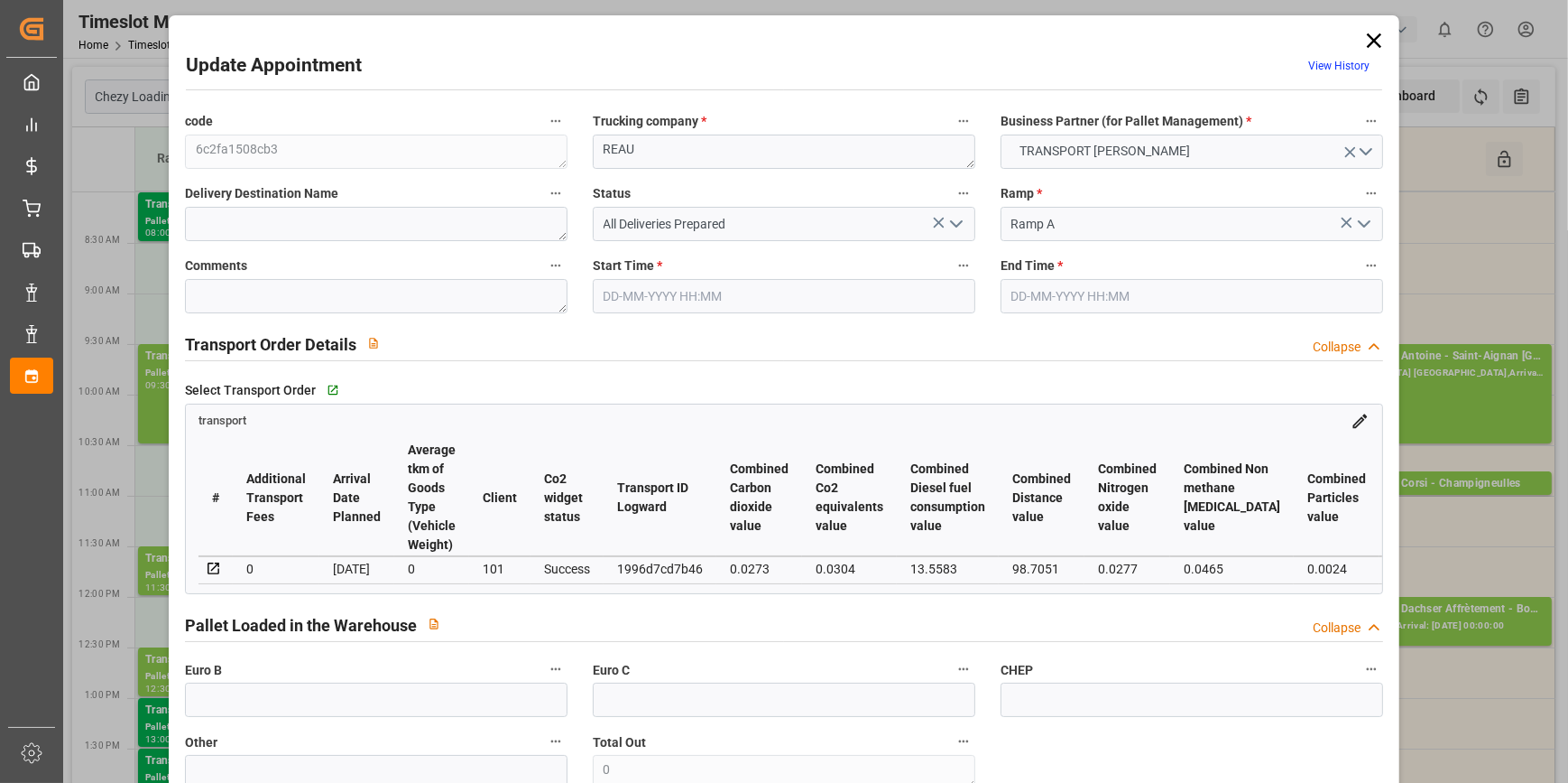
type input "[DATE] 12:30"
type input "09-10-2025 13:00"
type input "[DATE] 12:34"
type input "[DATE] 11:27"
type input "[DATE]"
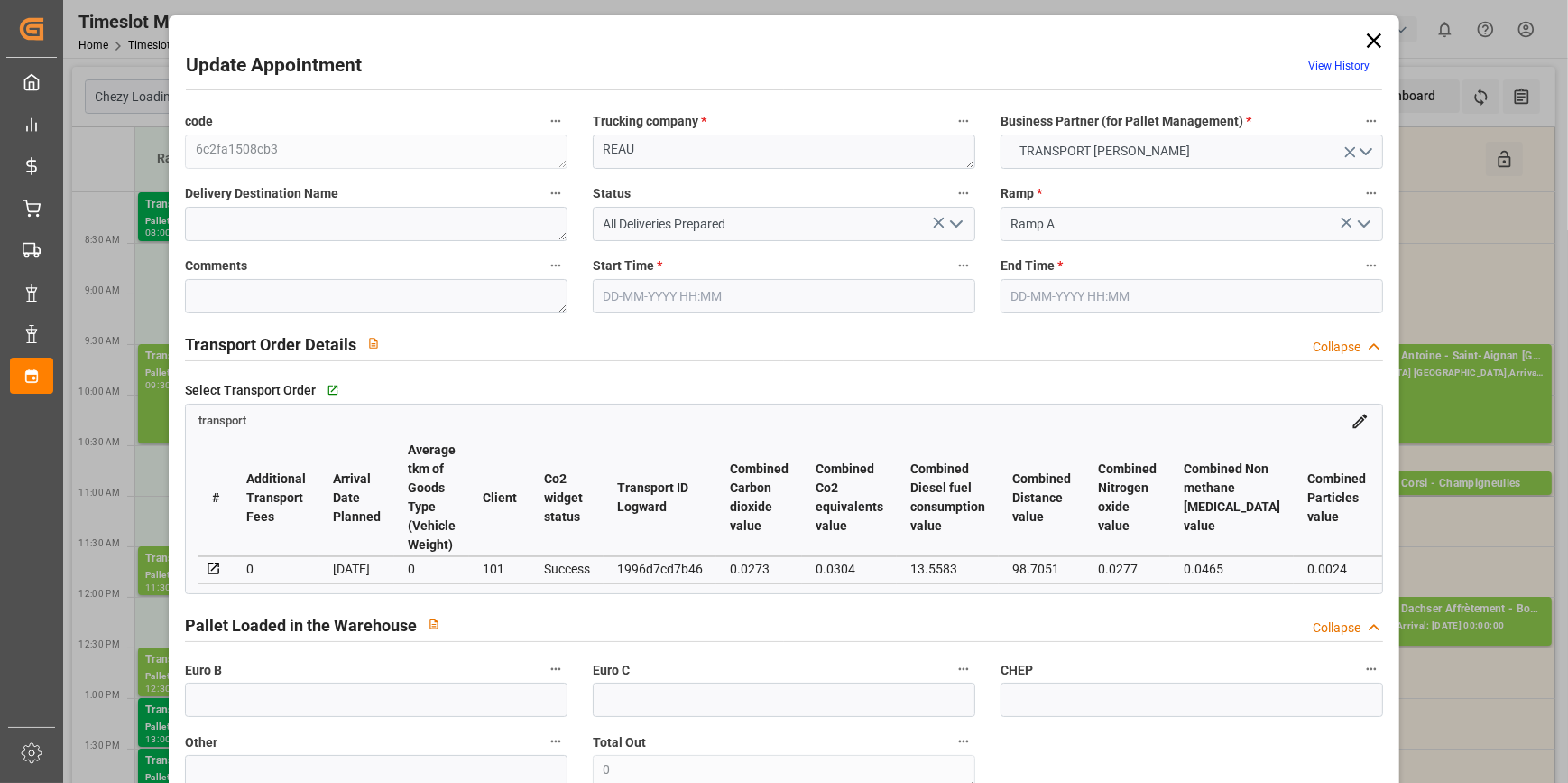
type input "[DATE]"
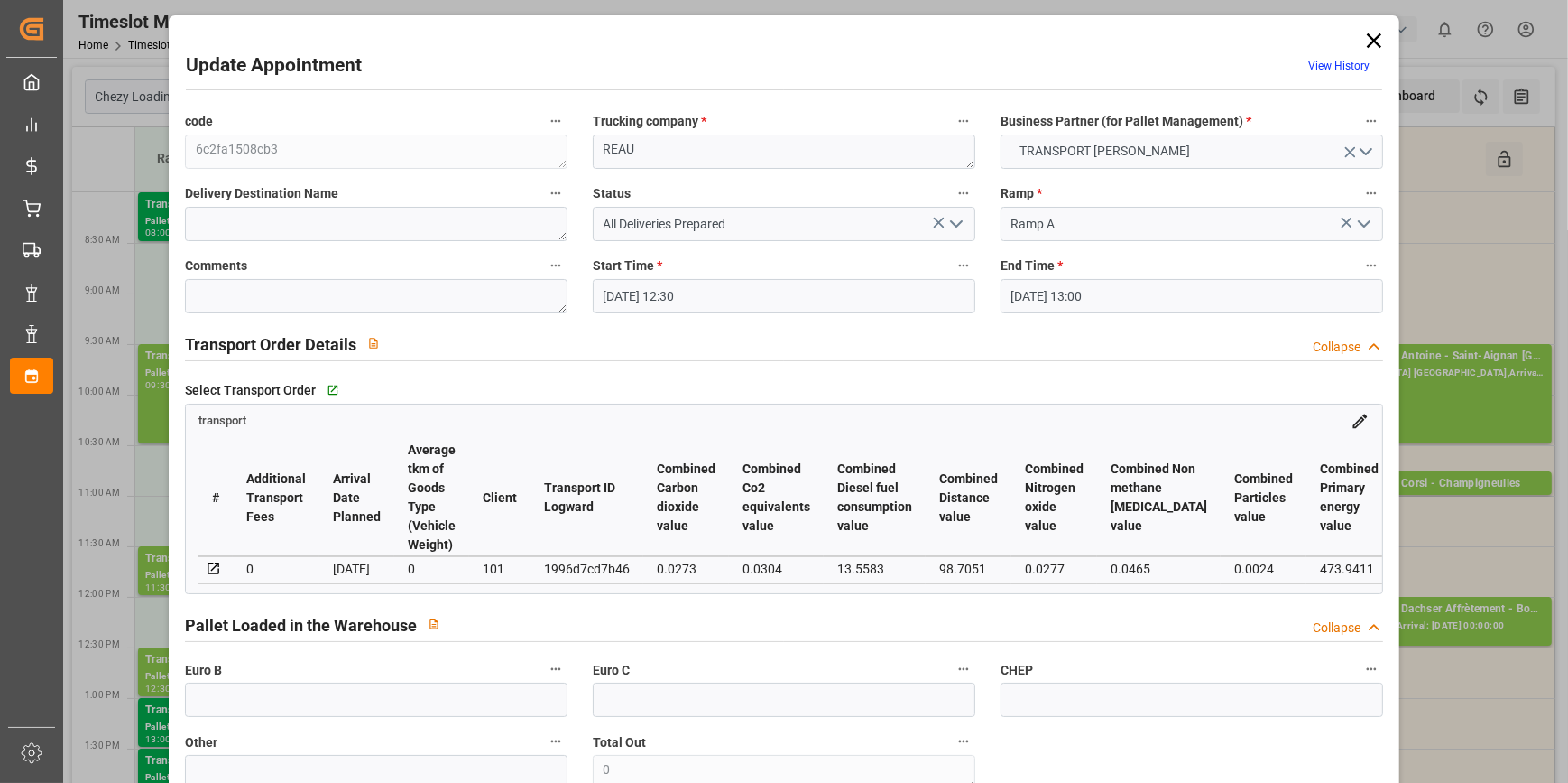
click at [951, 216] on icon "open menu" at bounding box center [956, 224] width 22 height 22
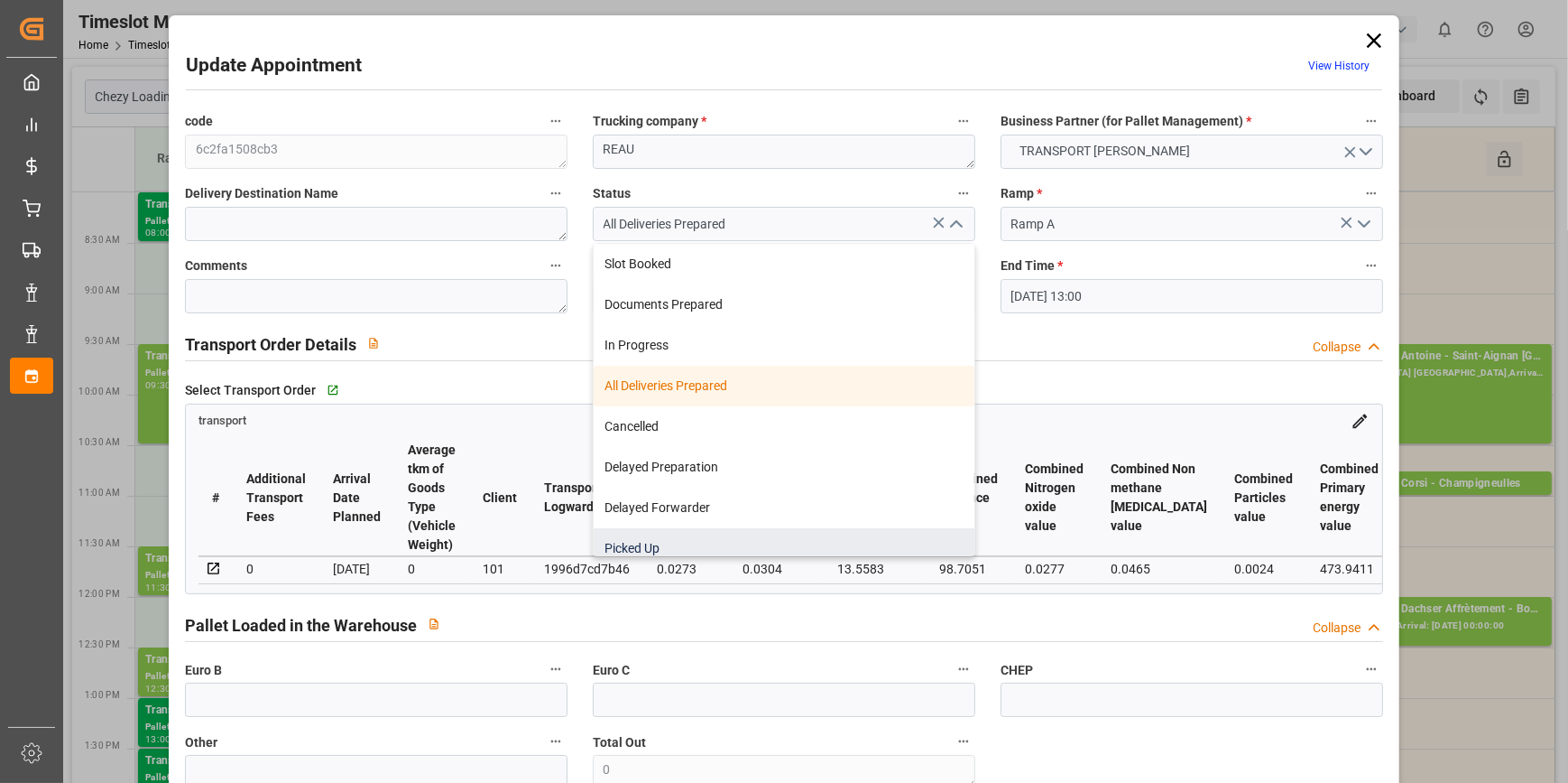
click at [629, 546] on div "Picked Up" at bounding box center [784, 548] width 380 height 40
type input "Picked Up"
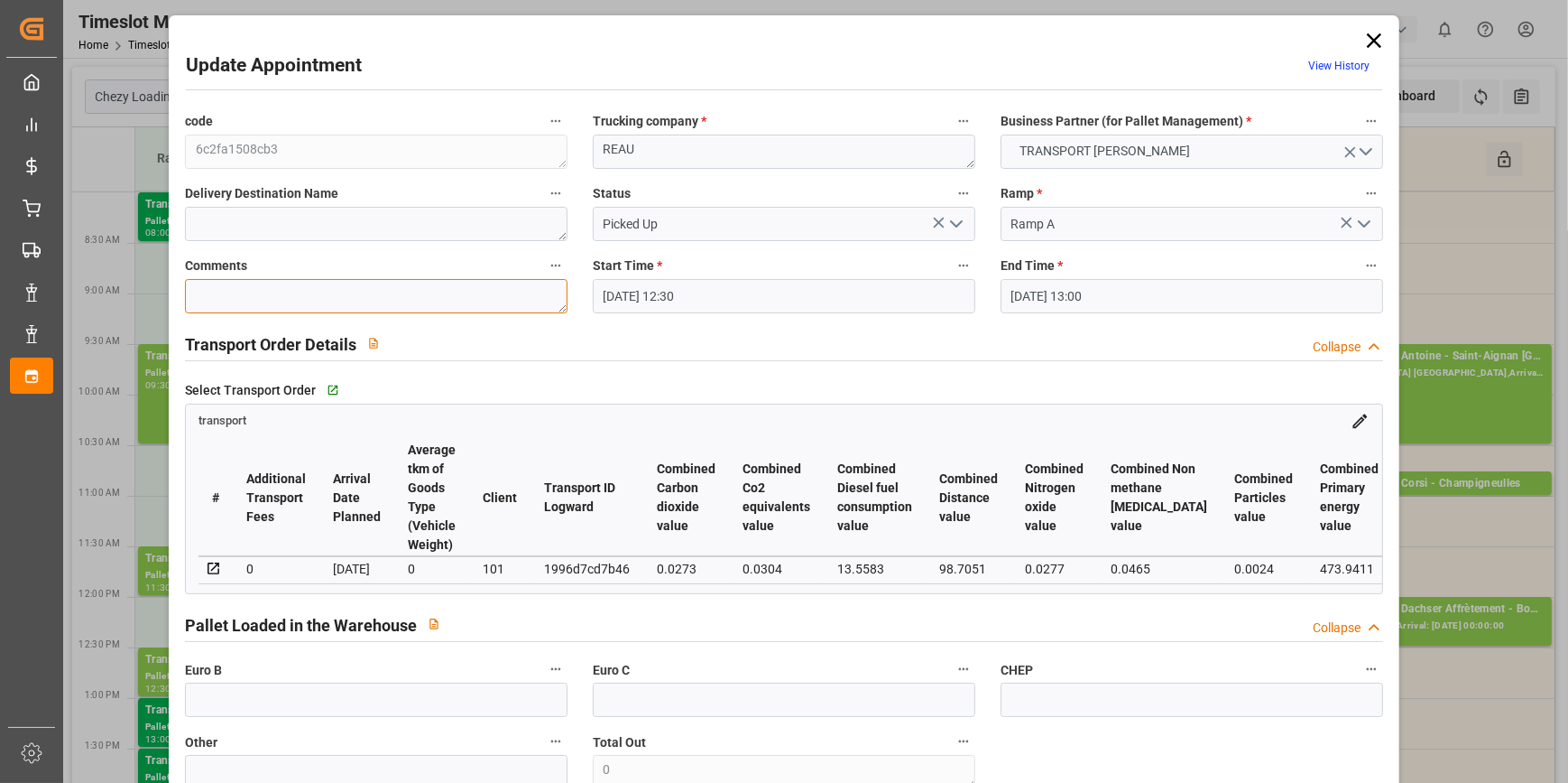
click at [231, 304] on textarea at bounding box center [377, 295] width 382 height 34
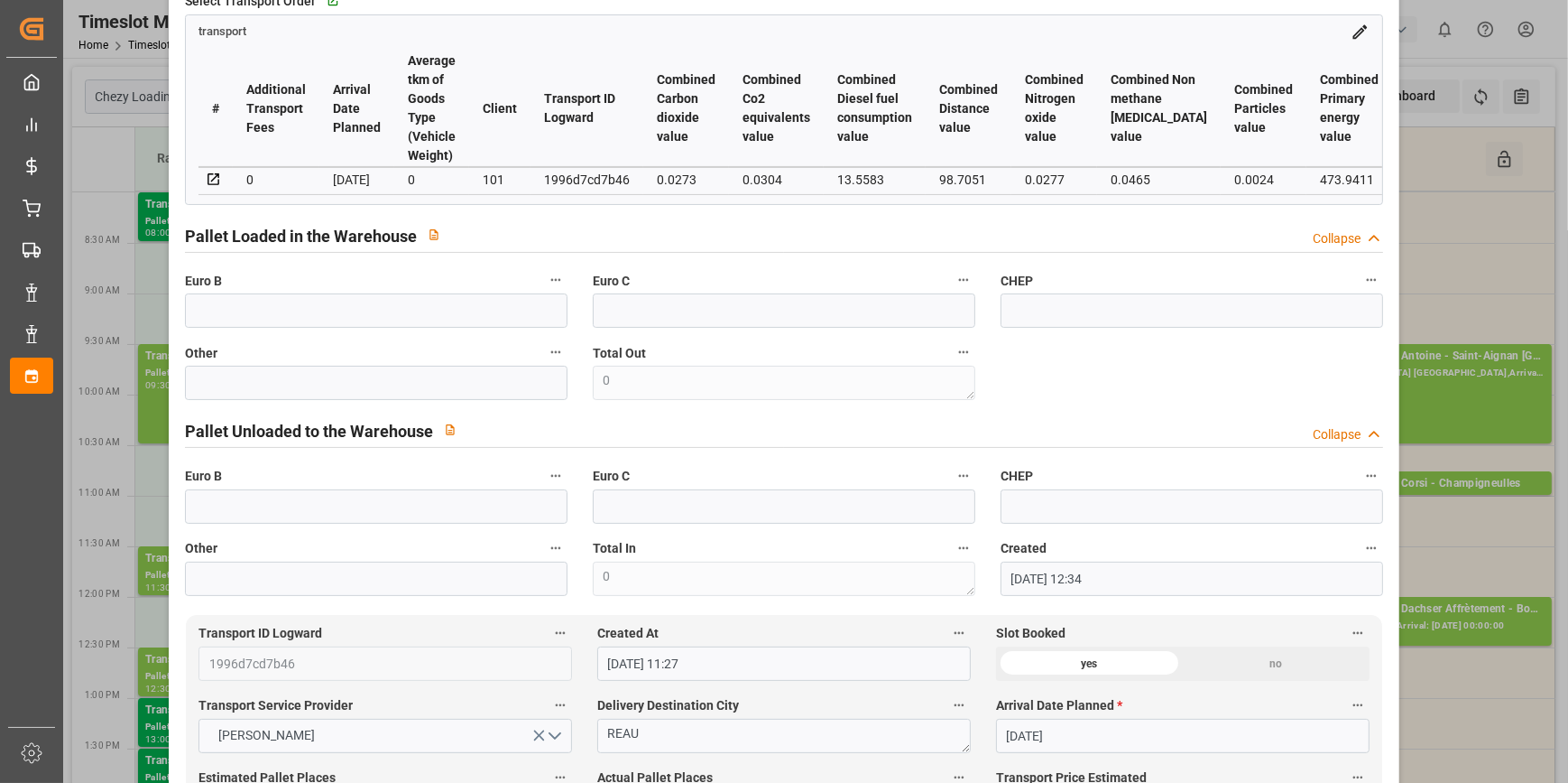
scroll to position [410, 0]
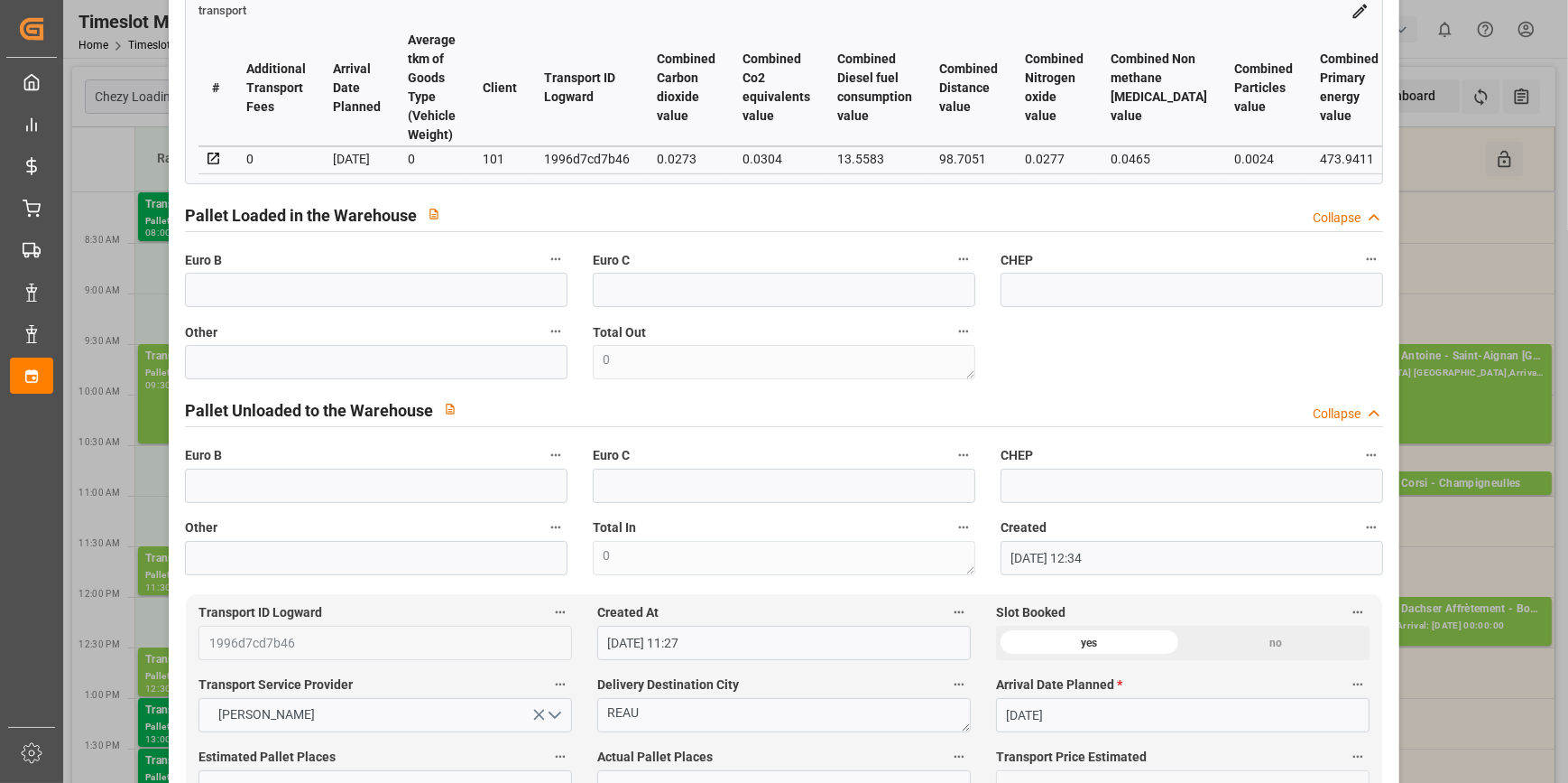
type textarea "fm 4"
click at [242, 295] on input "text" at bounding box center [377, 289] width 382 height 34
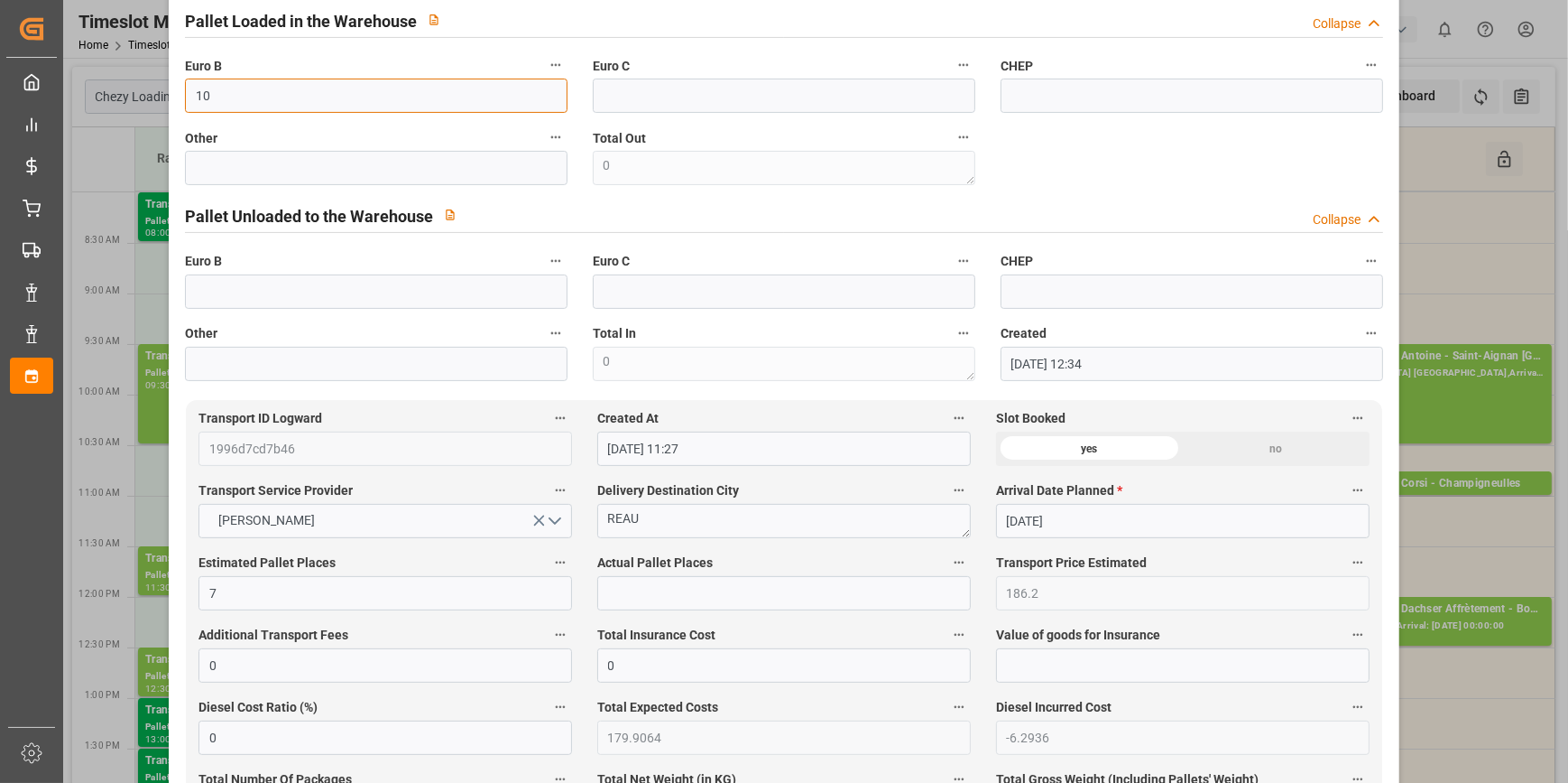
scroll to position [656, 0]
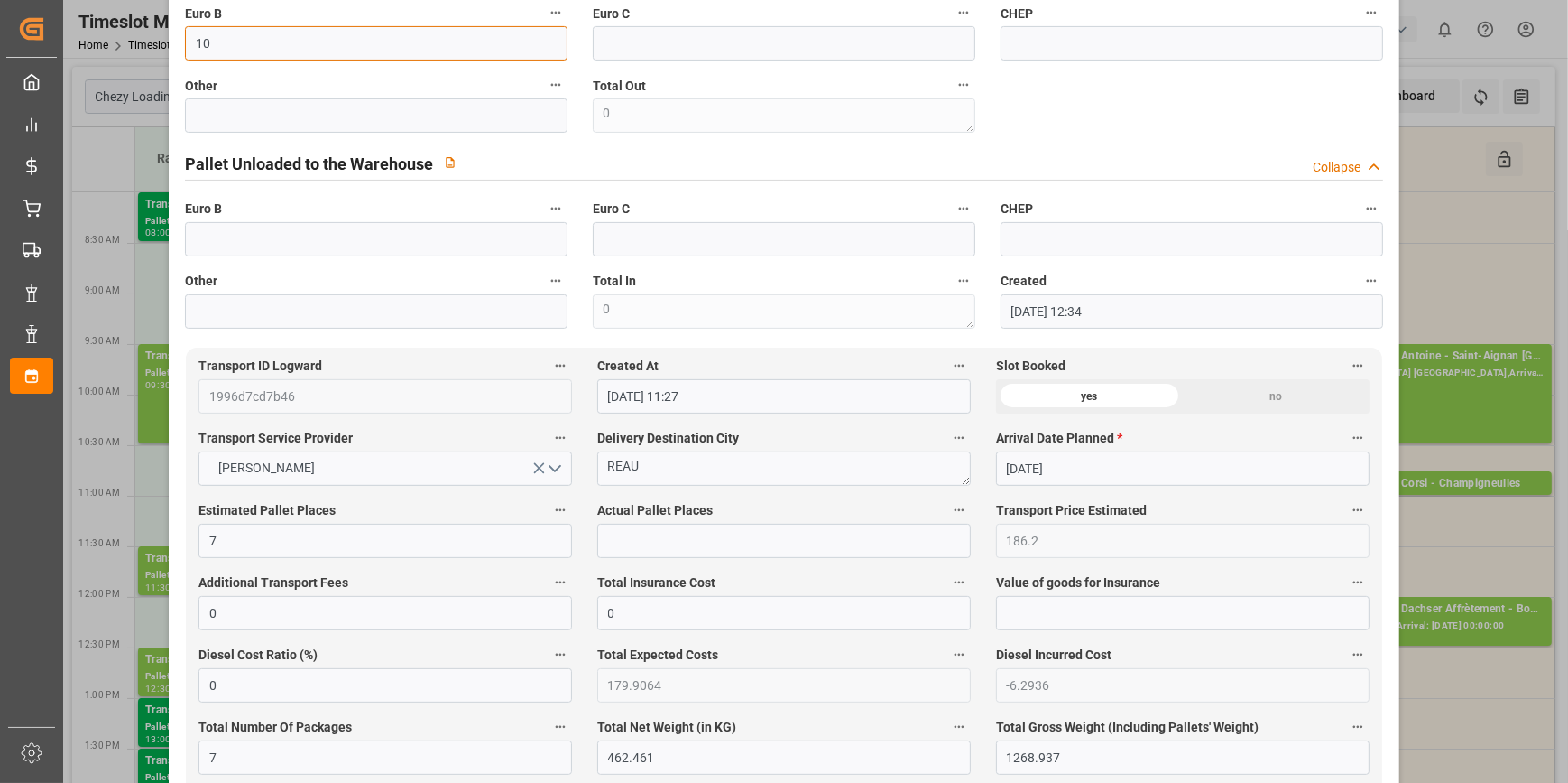
type input "10"
click at [614, 539] on input "text" at bounding box center [784, 541] width 374 height 34
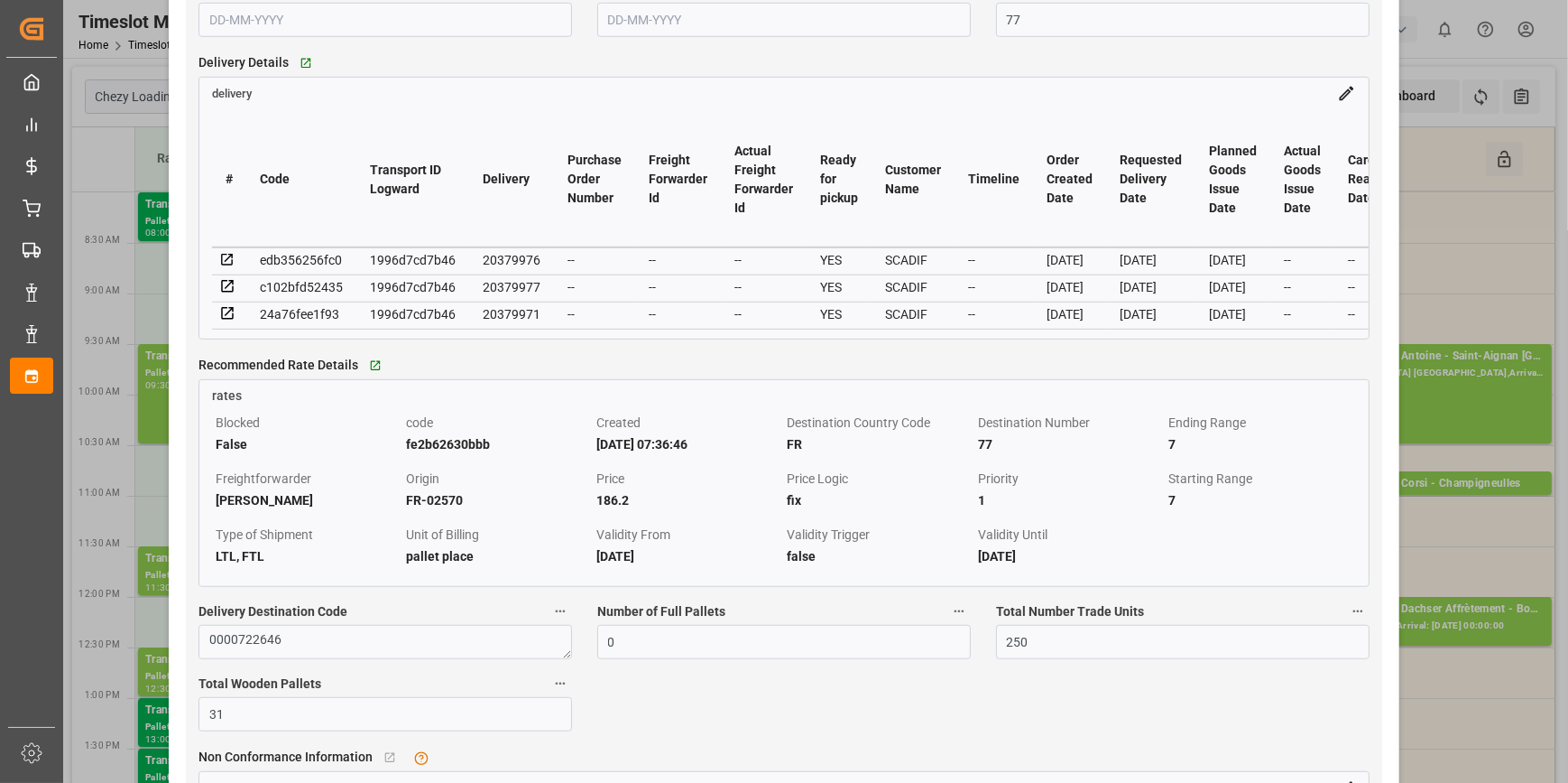
scroll to position [1477, 0]
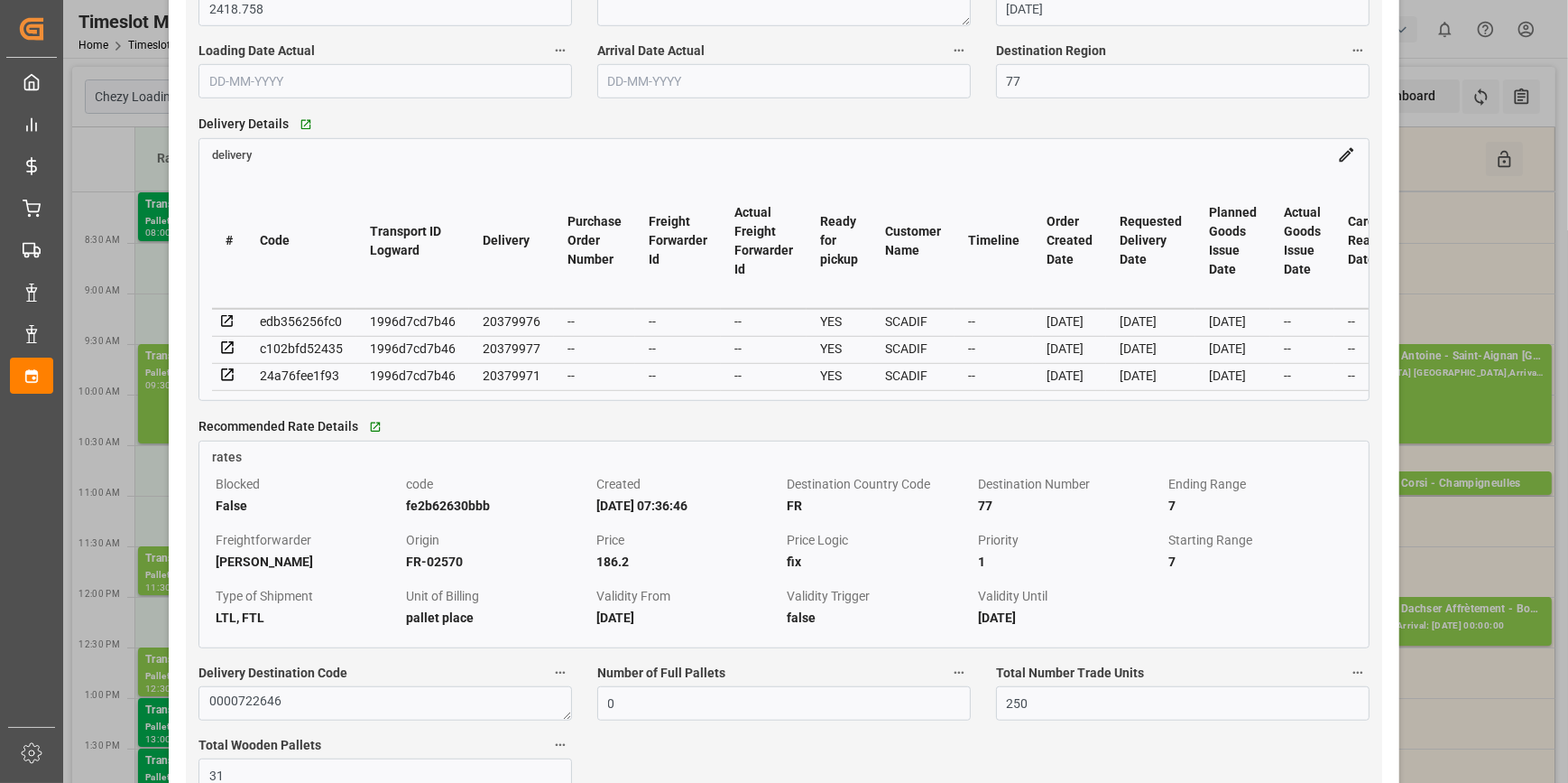
type input "4"
click at [225, 327] on icon at bounding box center [227, 321] width 12 height 12
click at [231, 352] on icon at bounding box center [227, 348] width 12 height 12
click at [228, 382] on icon at bounding box center [228, 374] width 17 height 17
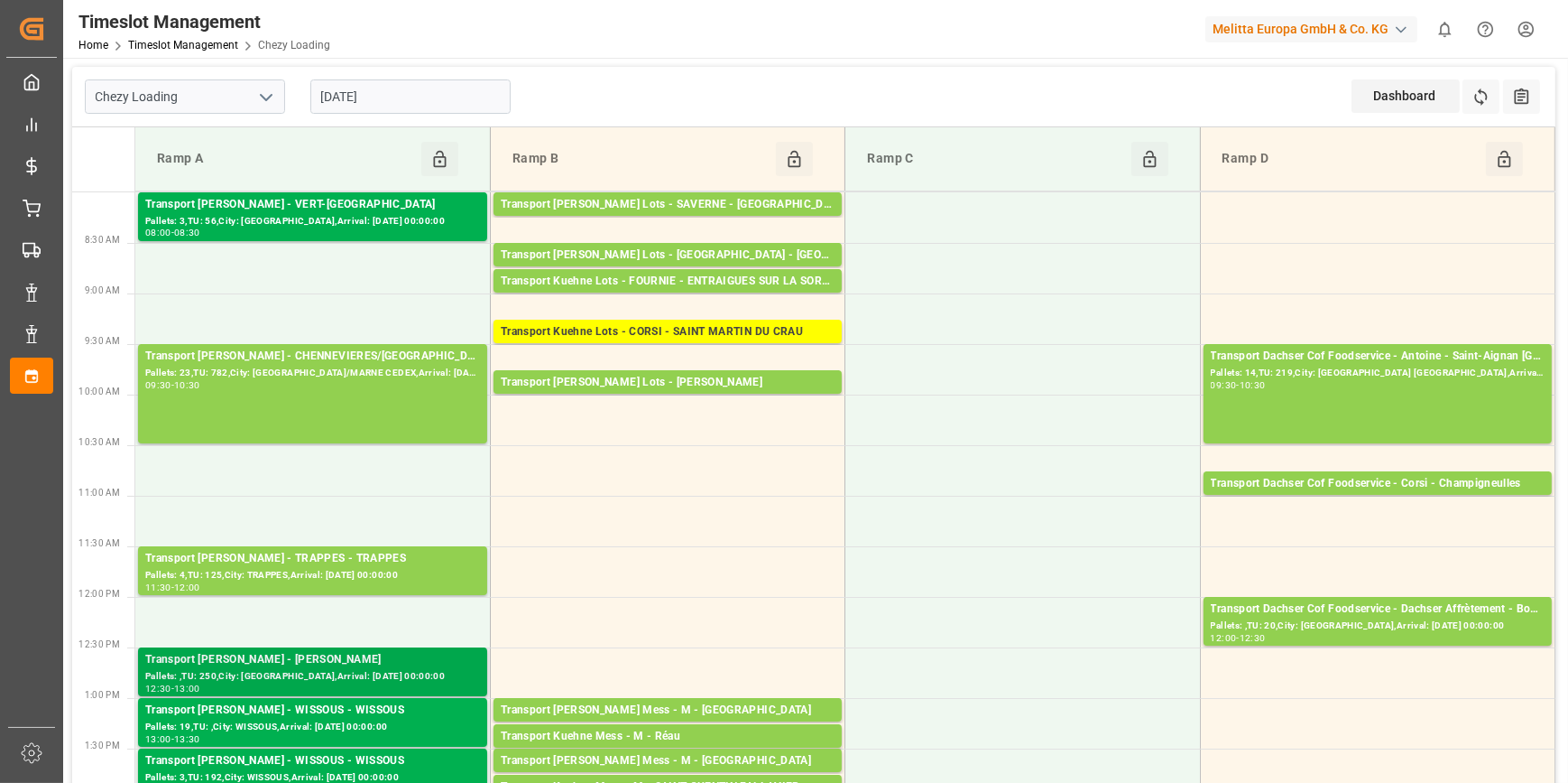
click at [345, 677] on div "Pallets: ,TU: 250,City: [GEOGRAPHIC_DATA],Arrival: [DATE] 00:00:00" at bounding box center [312, 677] width 334 height 16
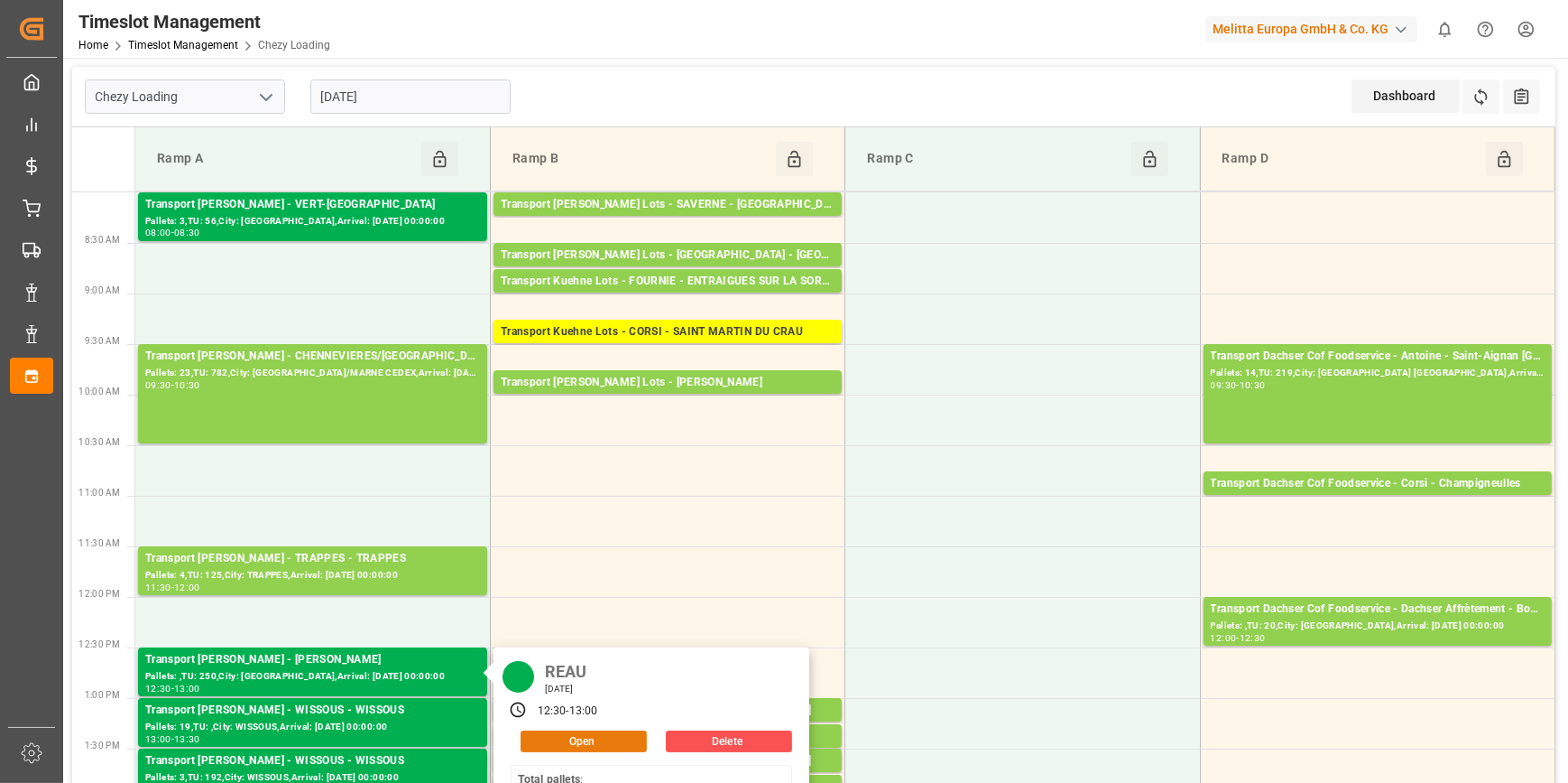
click at [586, 738] on button "Open" at bounding box center [583, 741] width 126 height 22
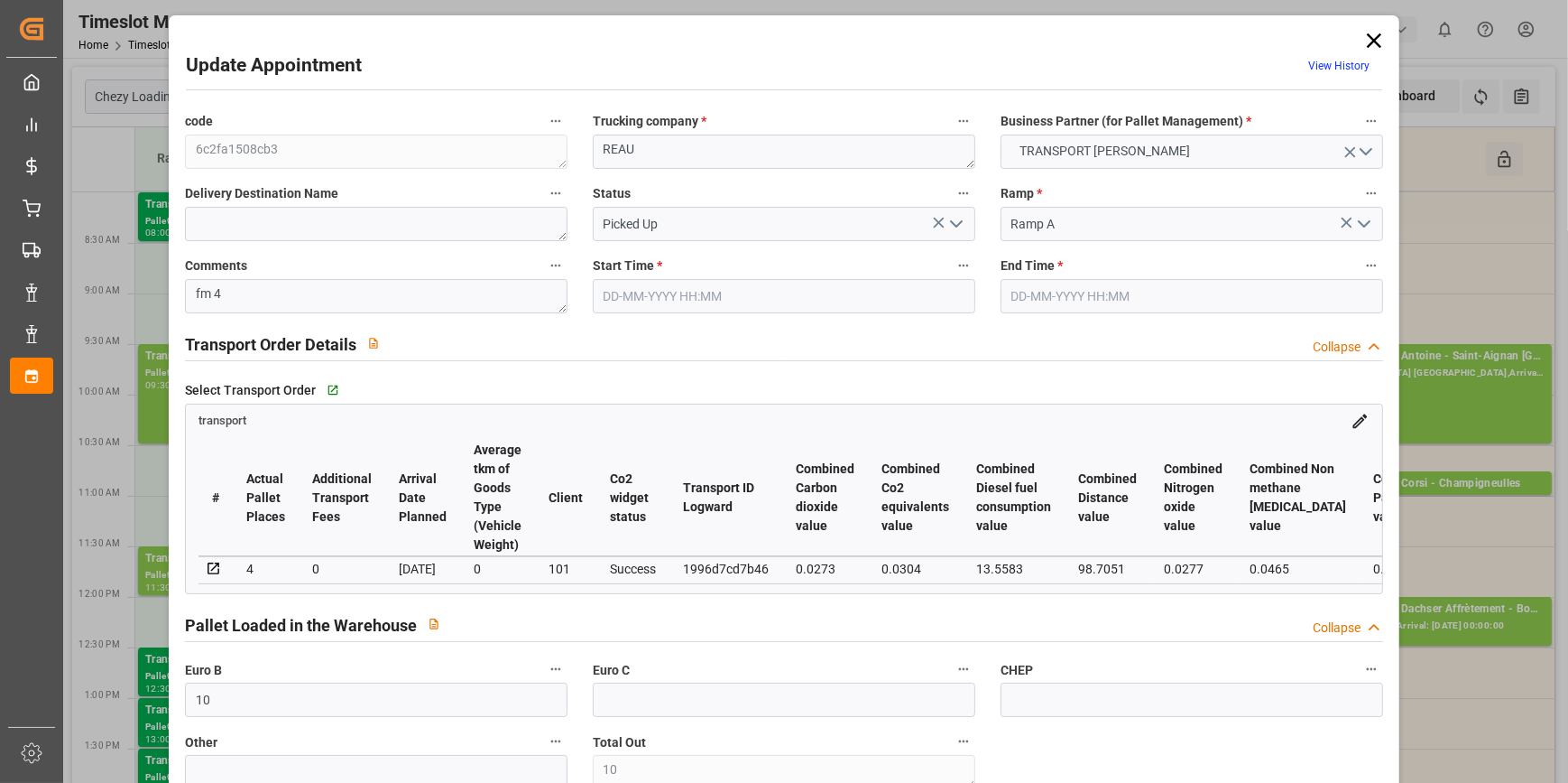
type input "10"
type input "7"
type input "4"
type input "186.2"
type input "0"
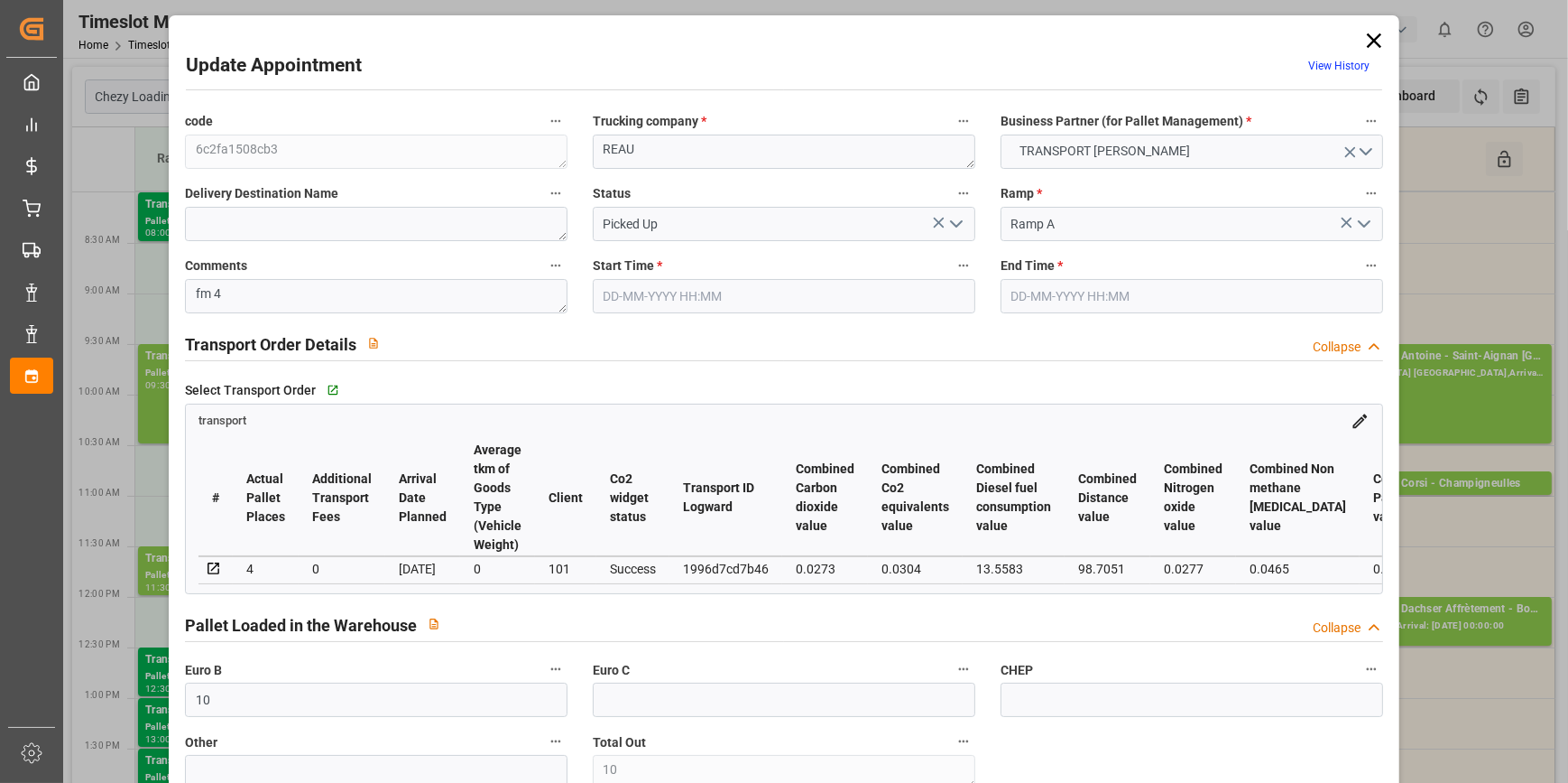
type input "0"
type input "179.9064"
type input "-6.2936"
type input "7"
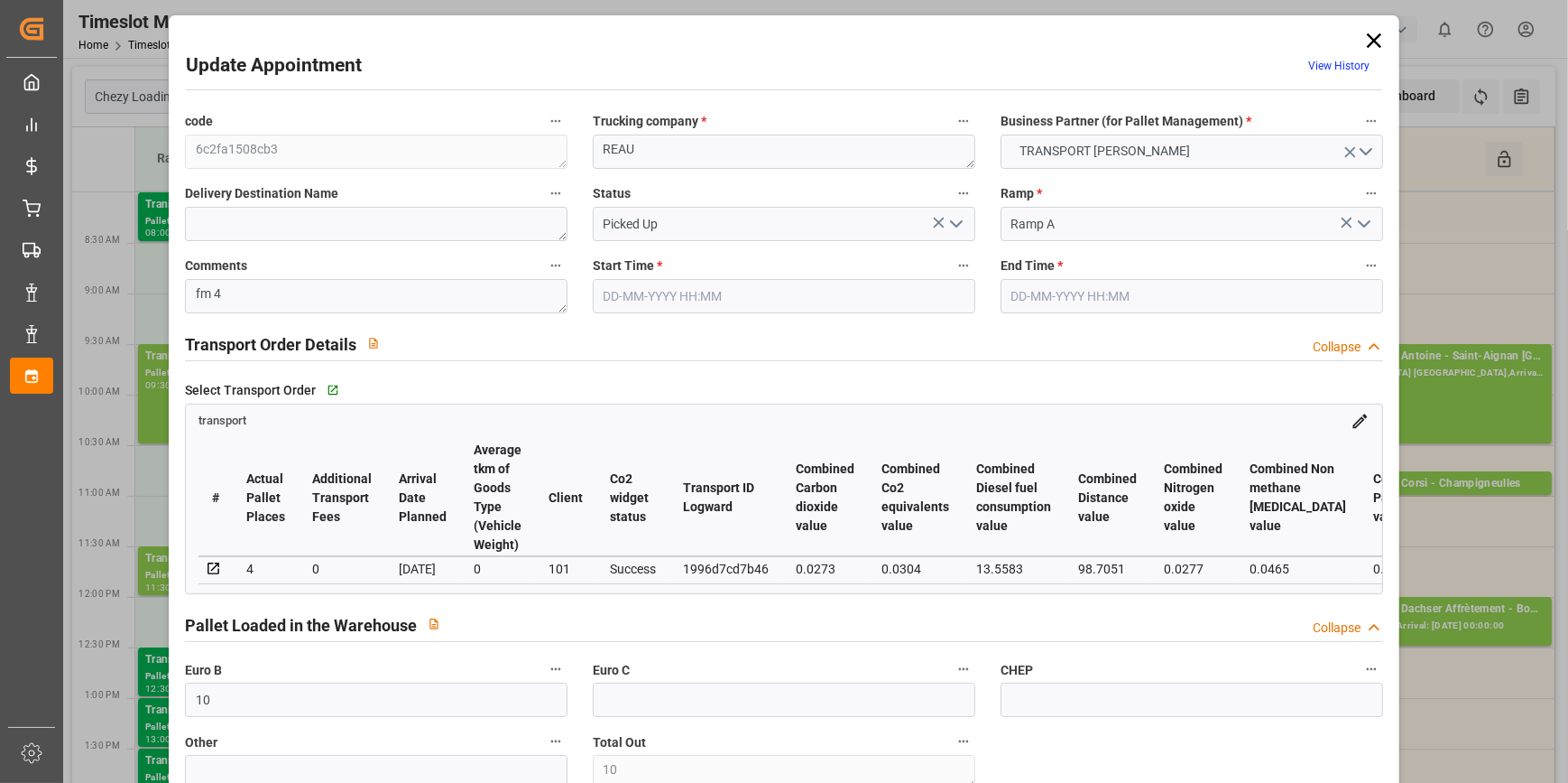
type input "462.461"
type input "1268.937"
type input "2418.758"
type input "77"
type input "0"
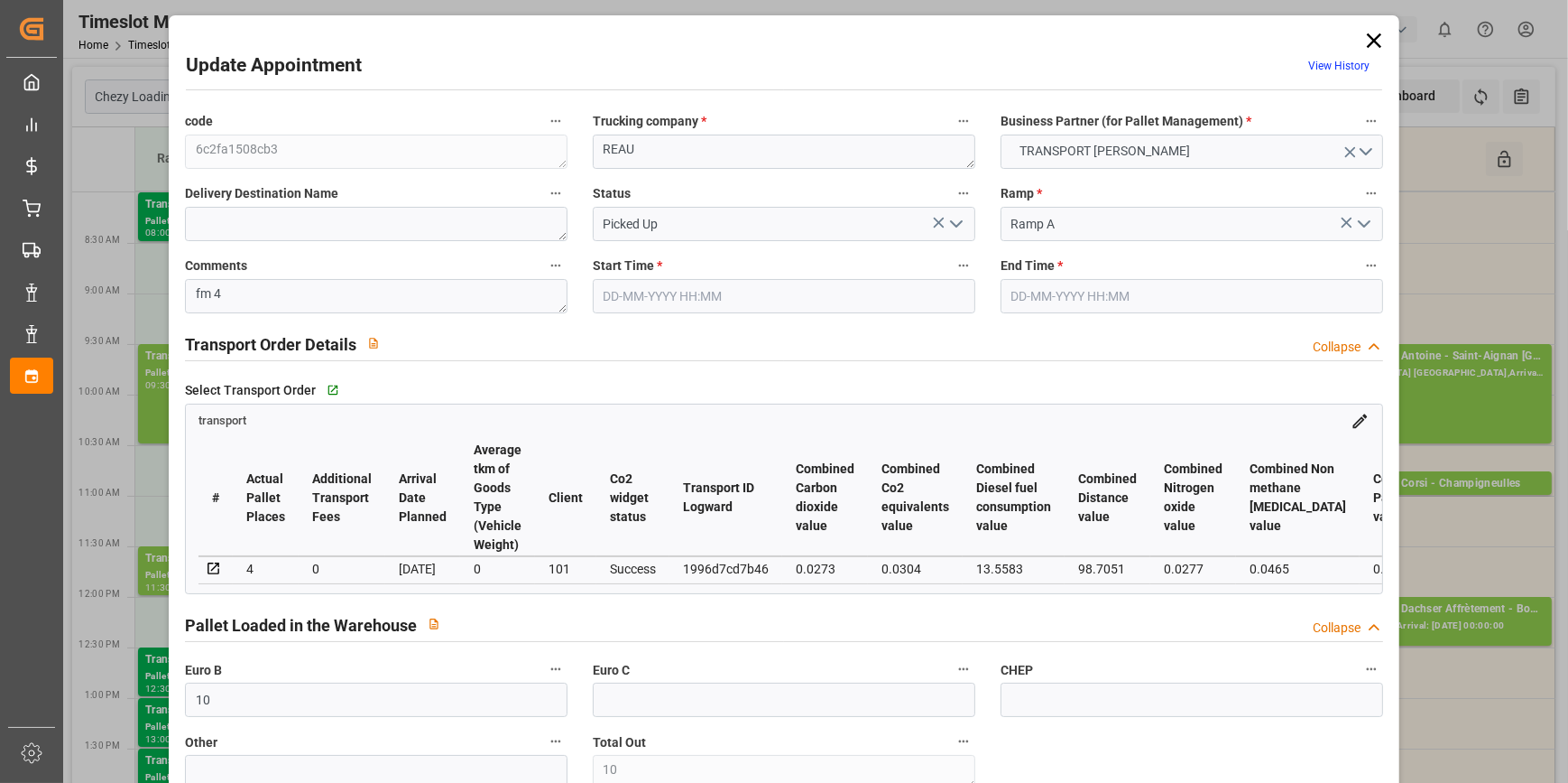
type input "250"
type input "10"
type input "101"
type input "555.937"
type input "0"
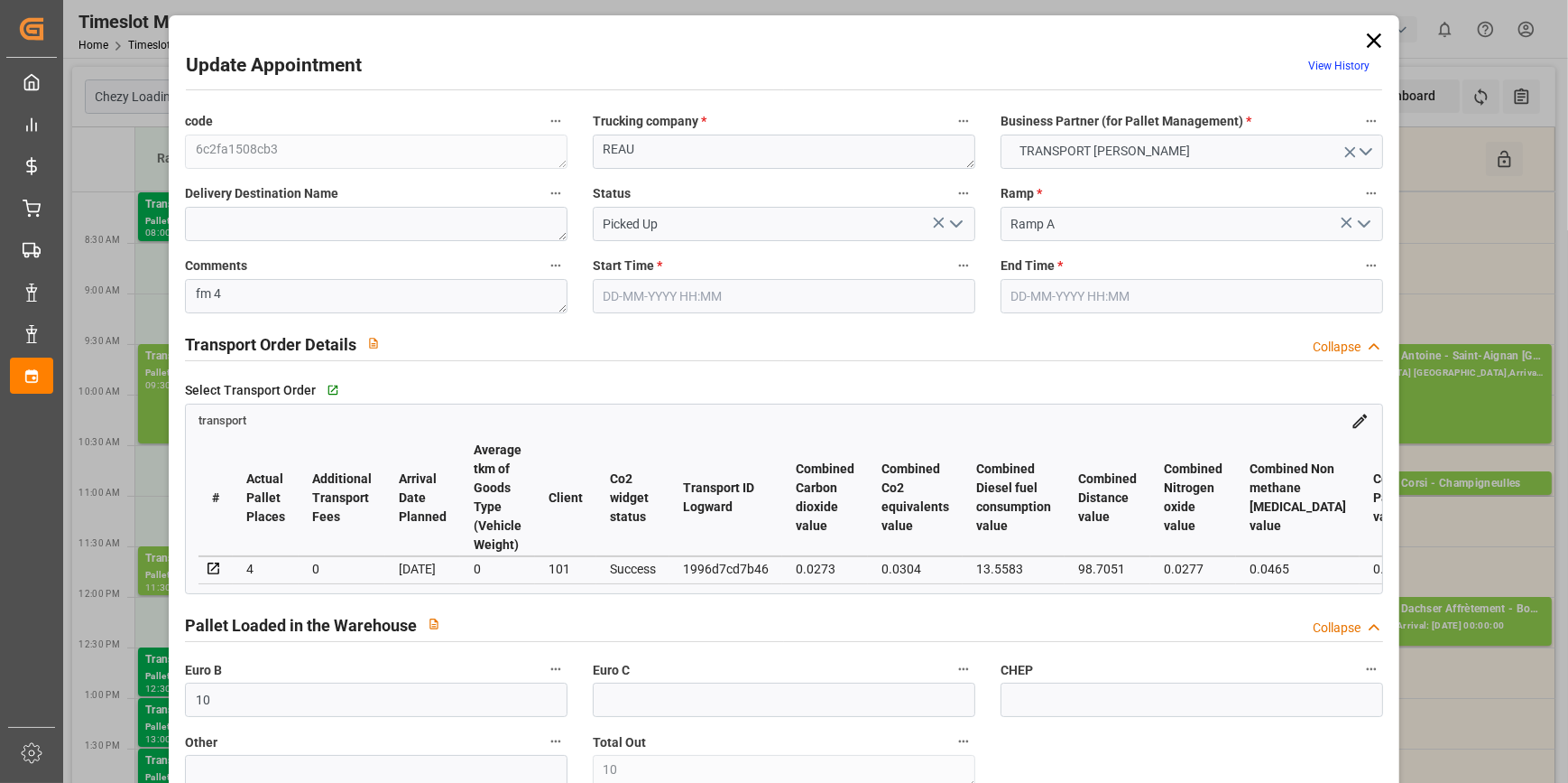
type input "4710.8598"
type input "0"
type input "21"
type input "35"
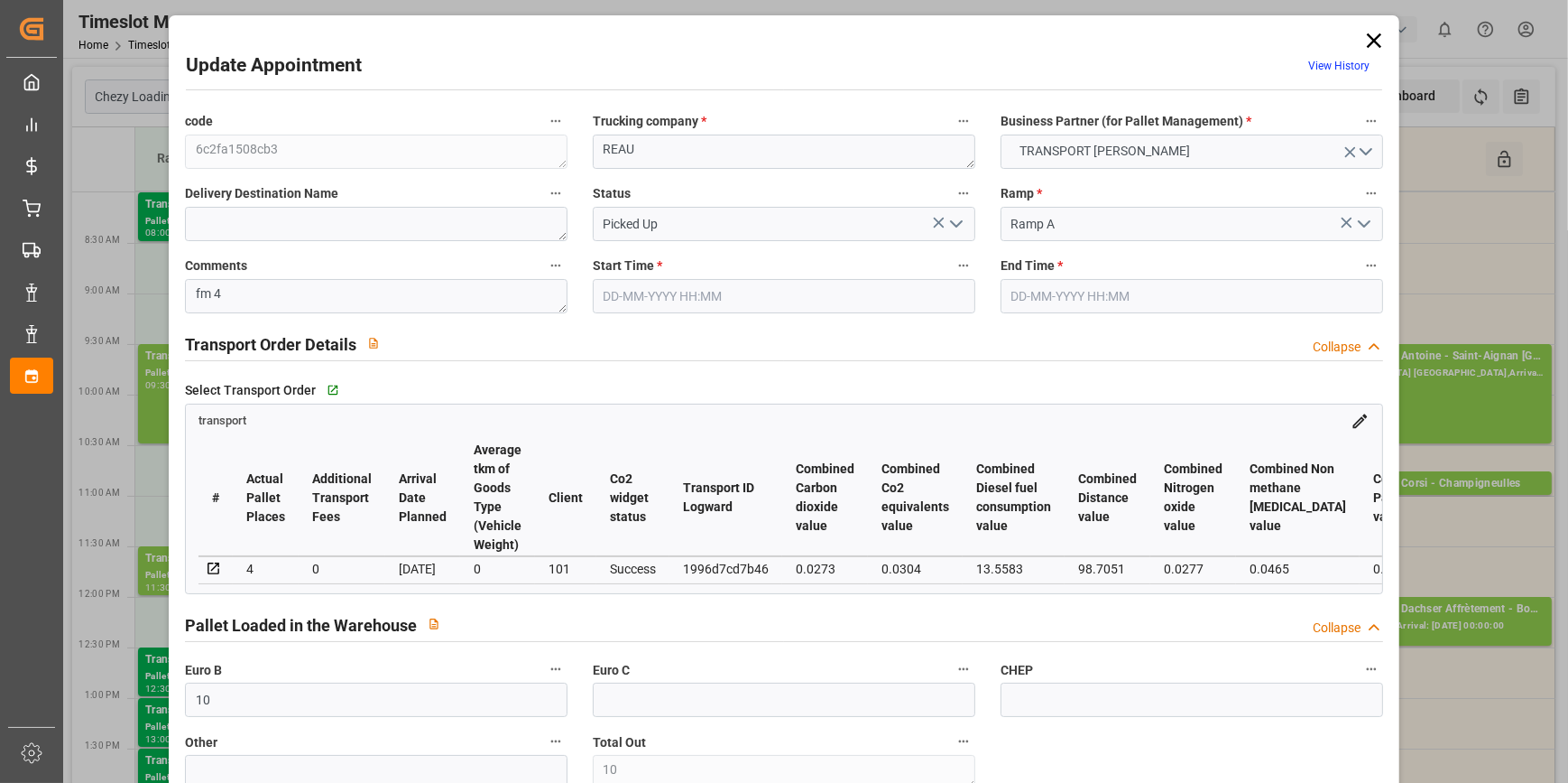
type input "[DATE] 12:30"
type input "09-10-2025 13:00"
type input "[DATE] 12:34"
type input "[DATE] 11:27"
type input "[DATE]"
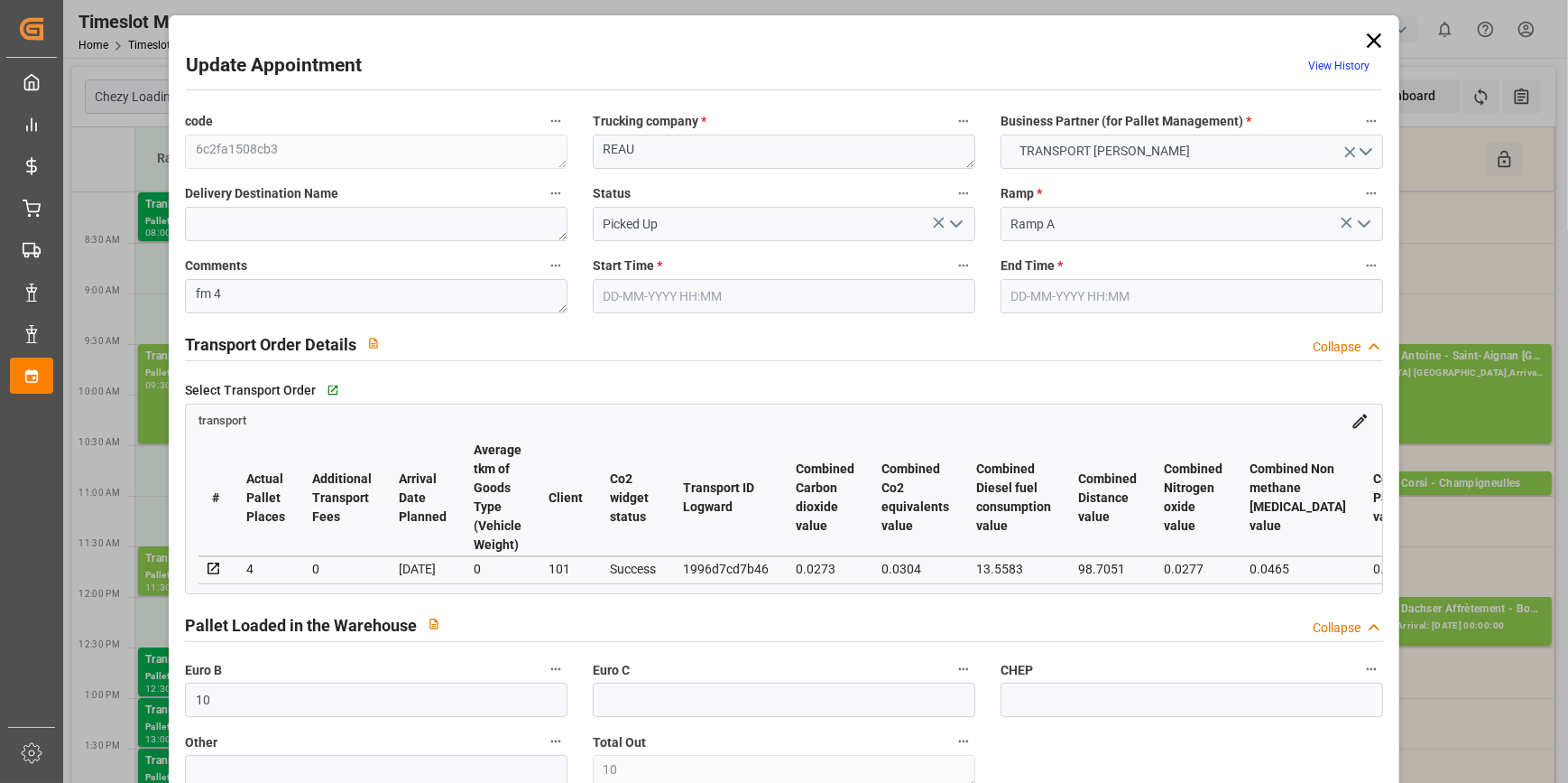
type input "[DATE]"
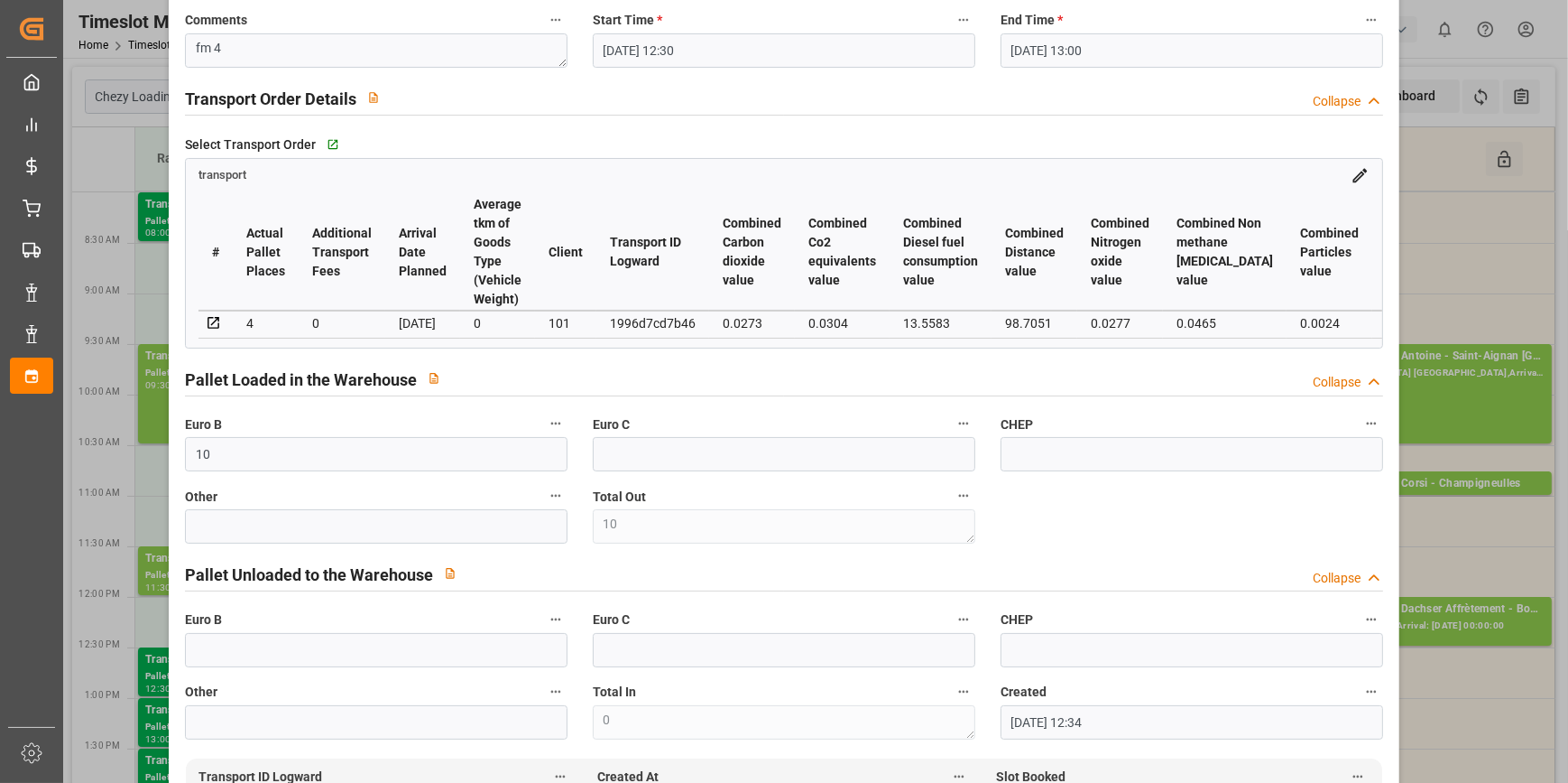
scroll to position [0, 0]
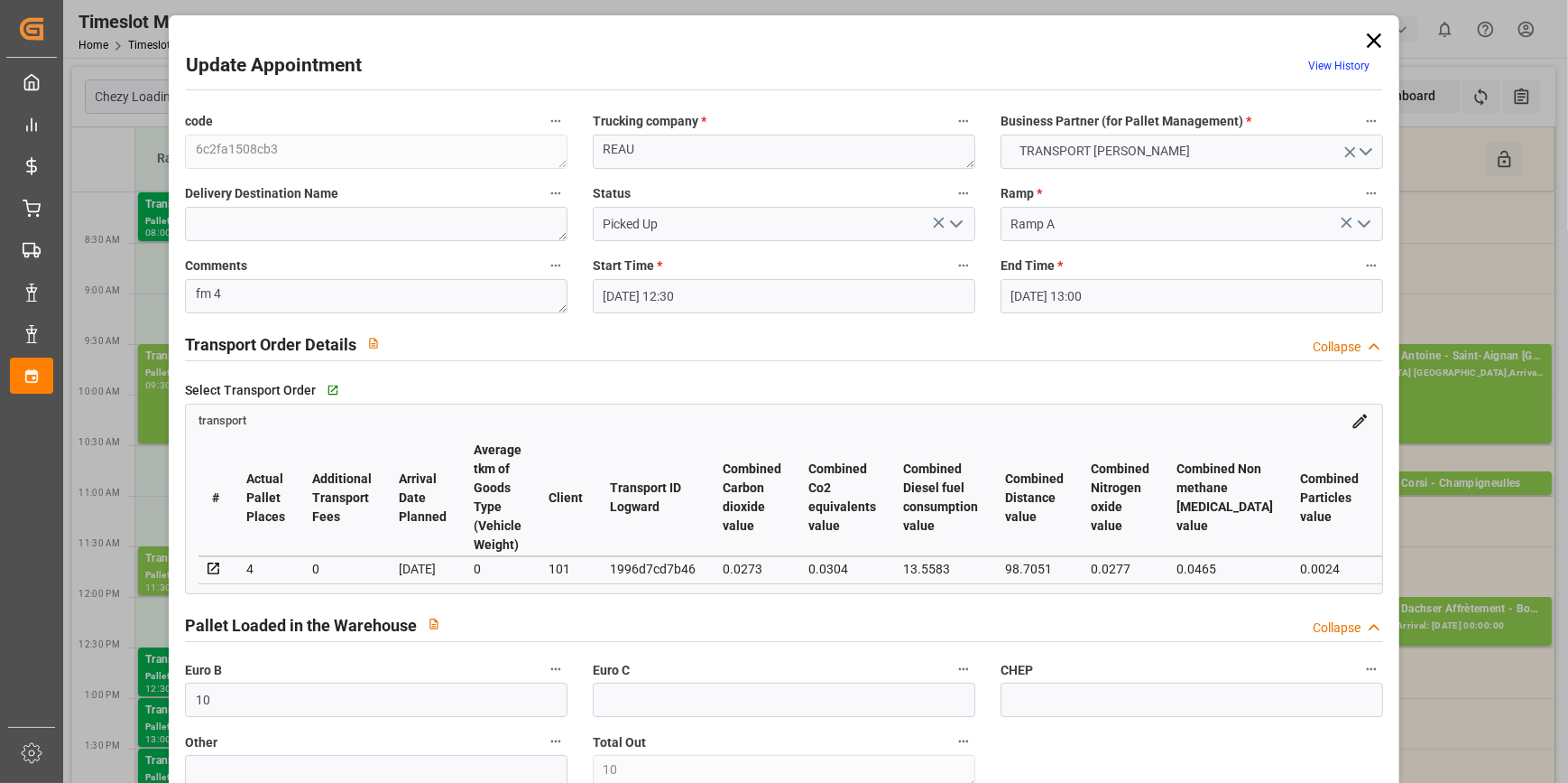
click at [1371, 35] on icon at bounding box center [1374, 41] width 25 height 26
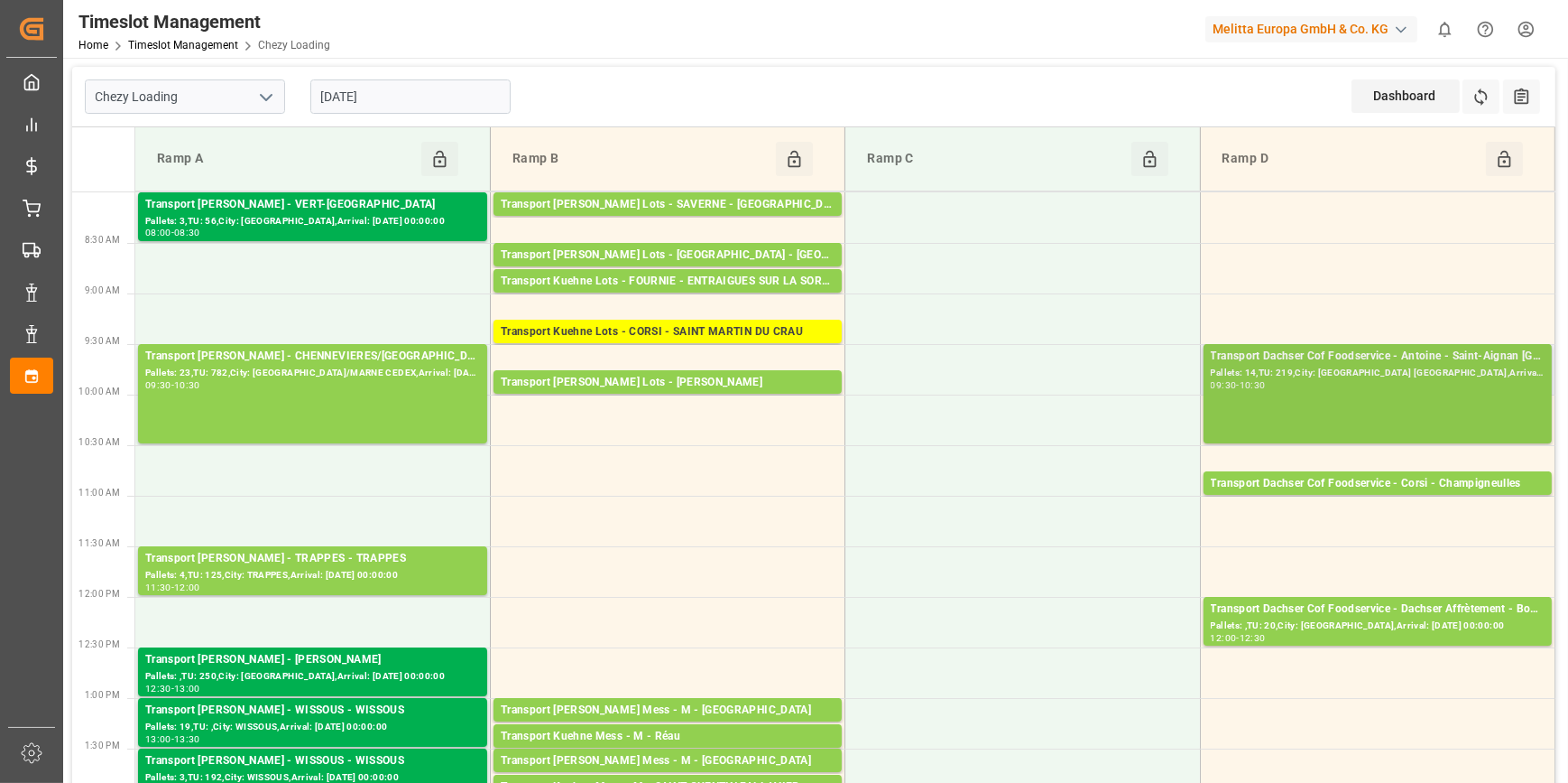
click at [1305, 392] on div "Transport Dachser Cof Foodservice - Antoine - Saint-Aignan De Grand Lieu Pallet…" at bounding box center [1378, 393] width 333 height 92
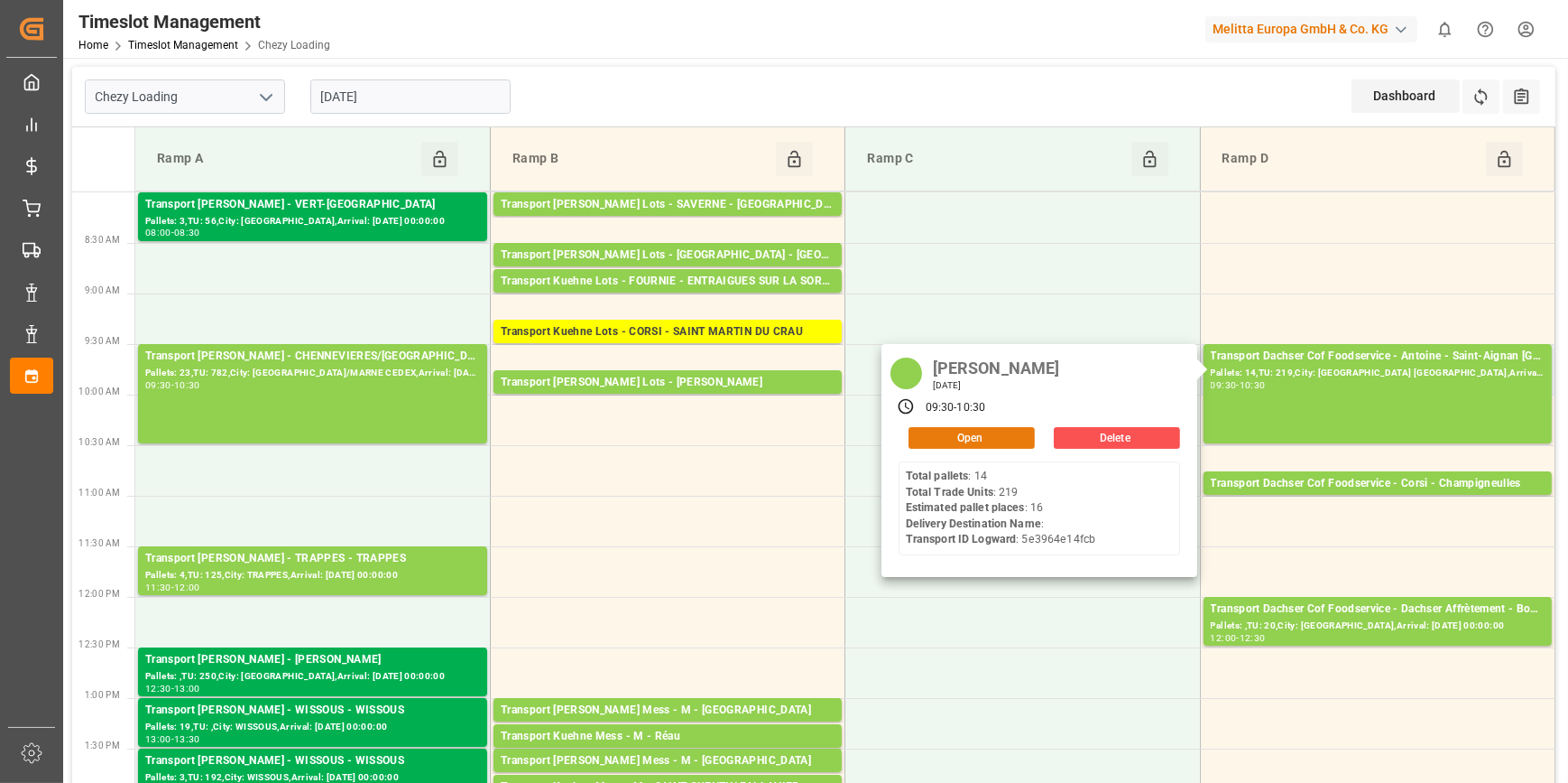
click at [970, 443] on button "Open" at bounding box center [971, 438] width 126 height 22
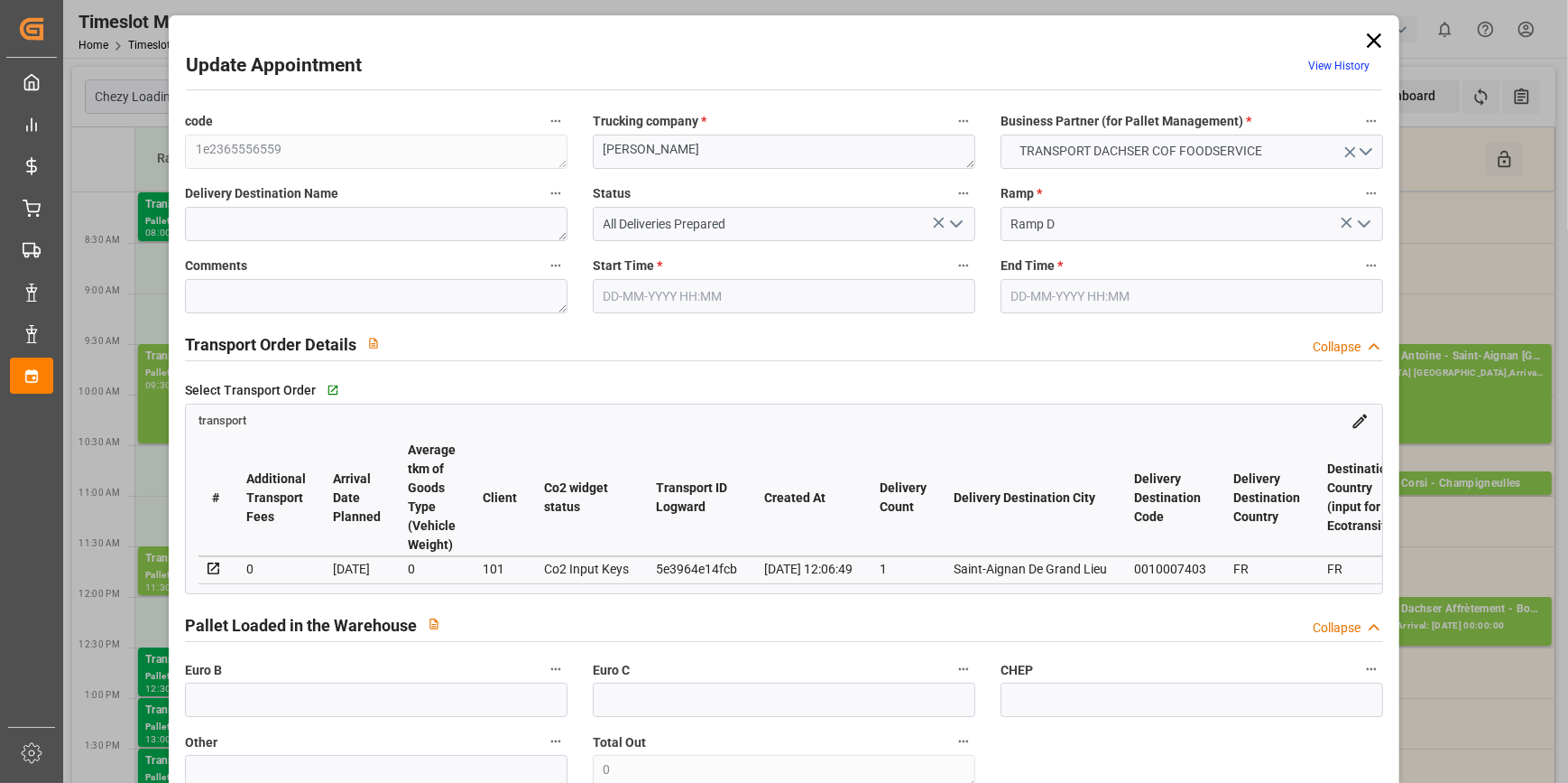
type input "16"
type input "482.67"
type input "0"
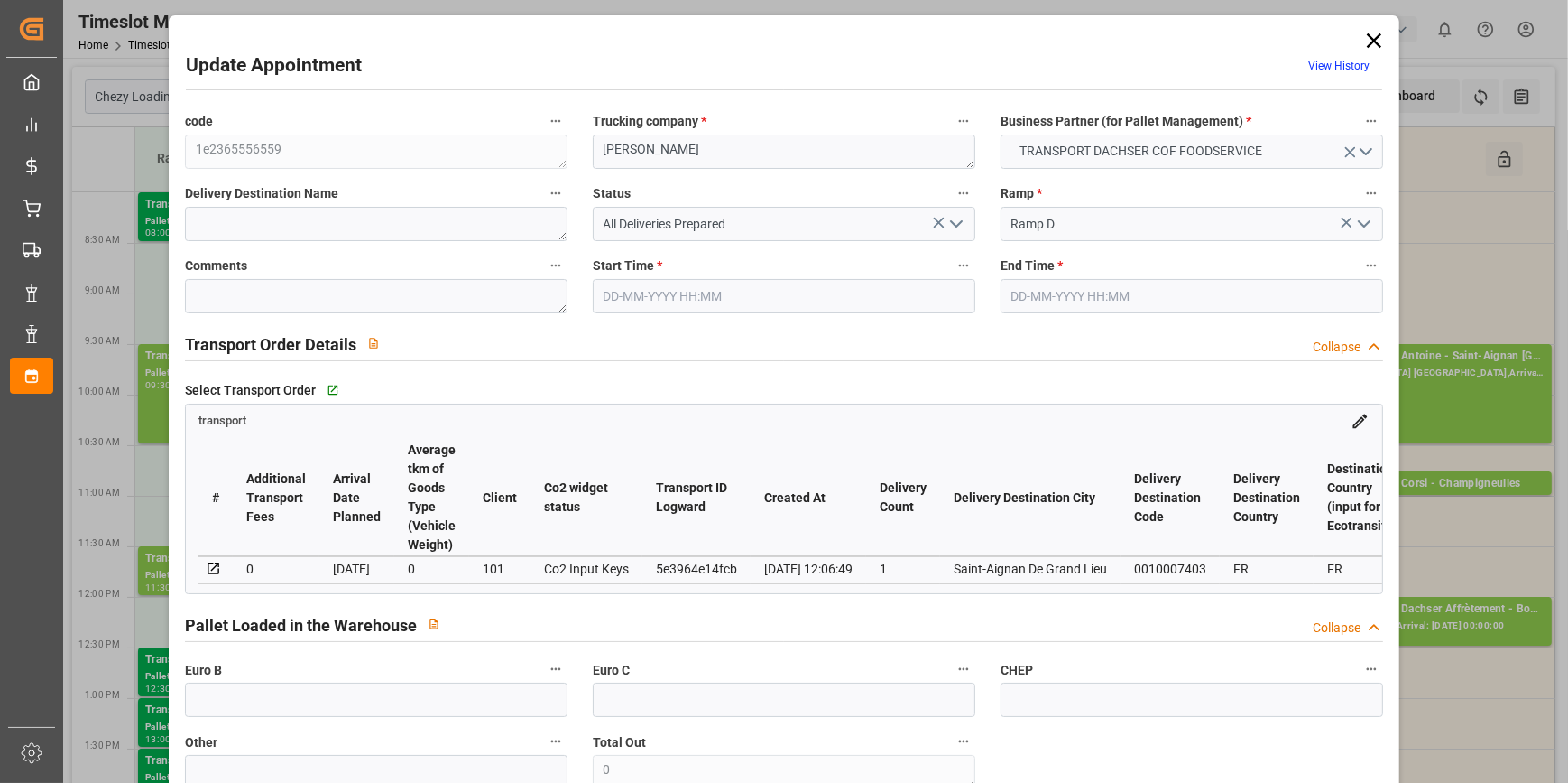
type input "474.175"
type input "-8.495"
type input "16"
type input "3718.516"
type input "4807.103"
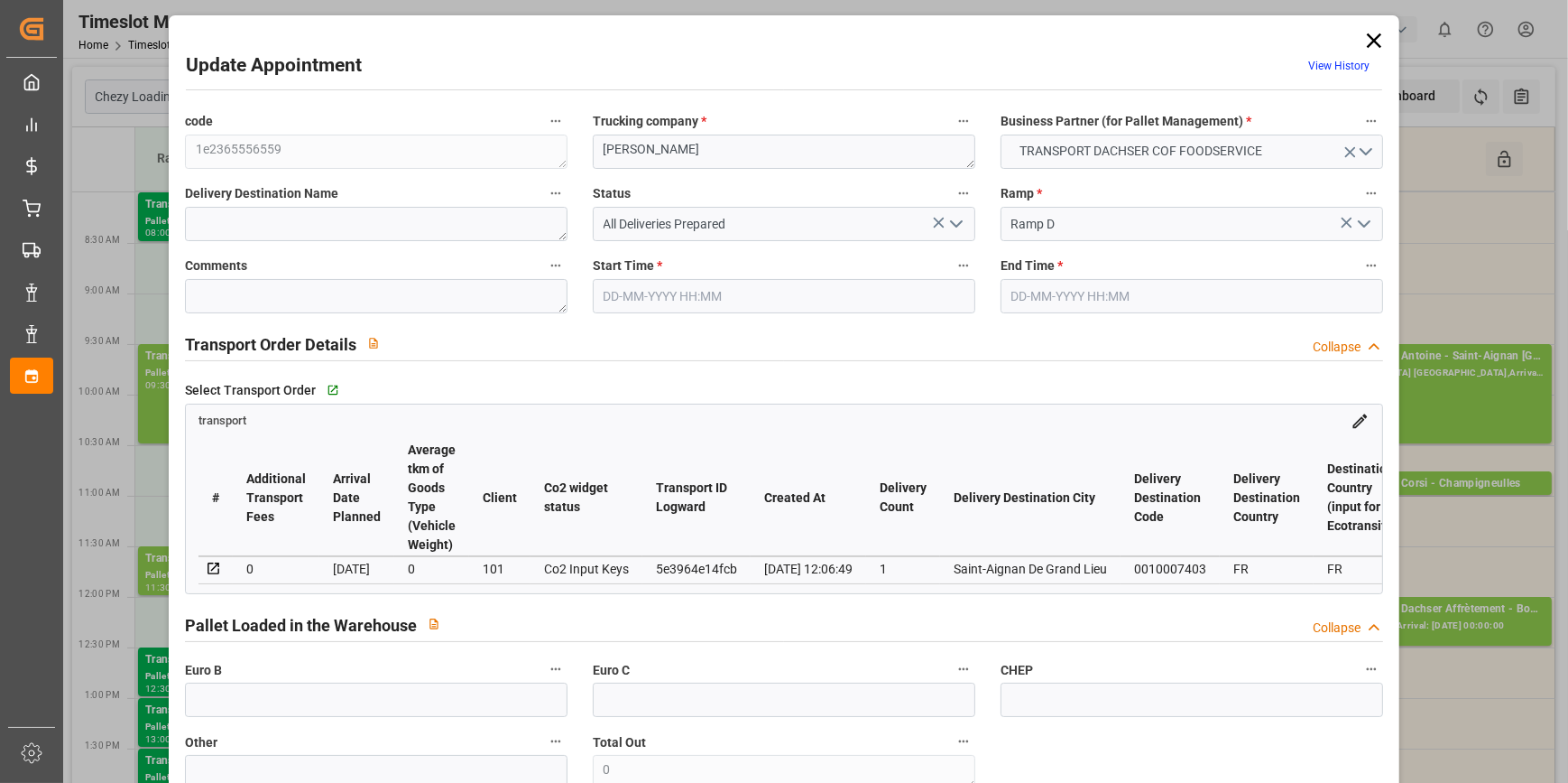
type input "13808.68"
type input "44"
type input "14"
type input "219"
type input "16"
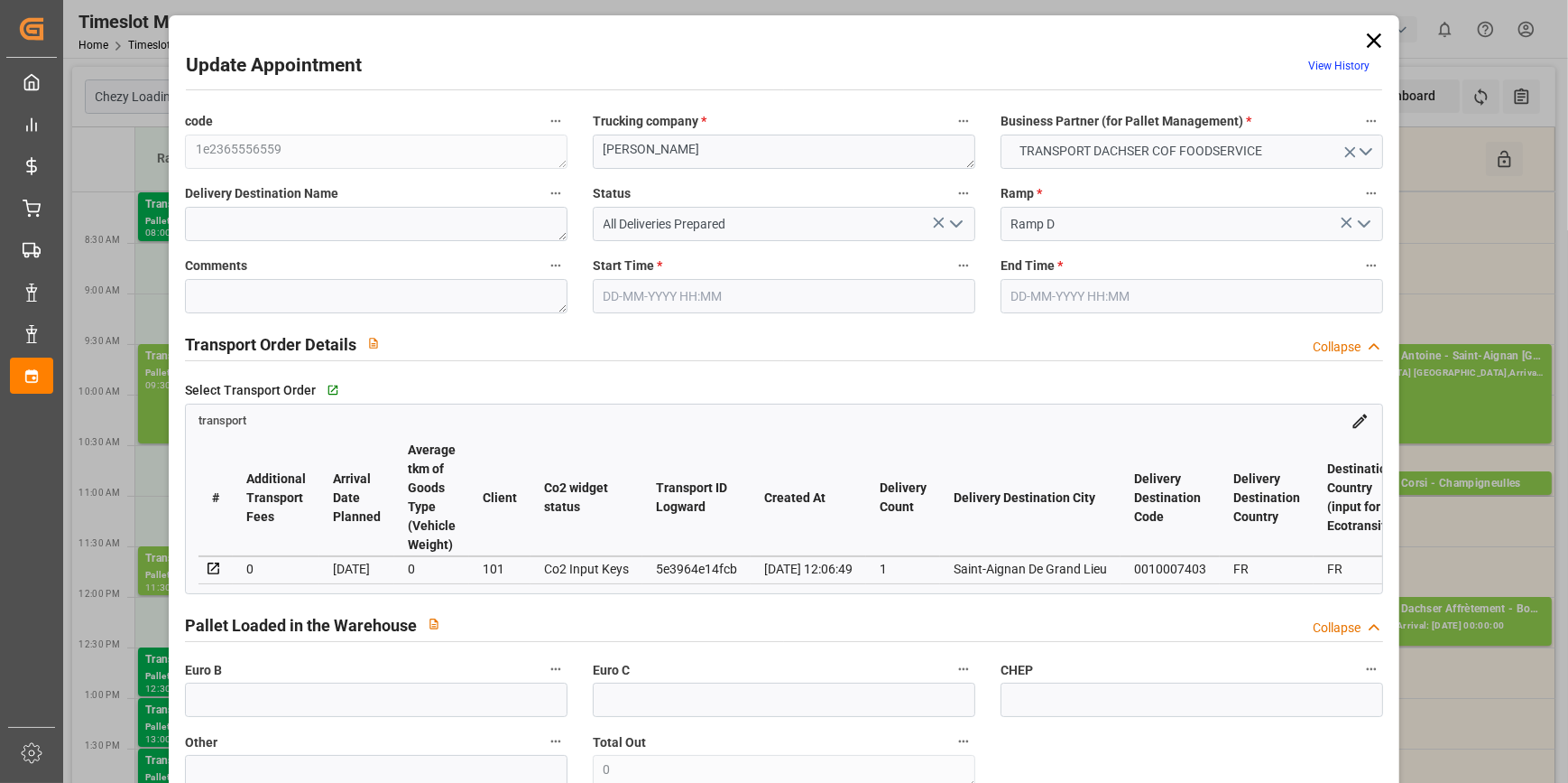
type input "101"
type input "4411.089"
type input "0"
type input "4710.8598"
type input "0"
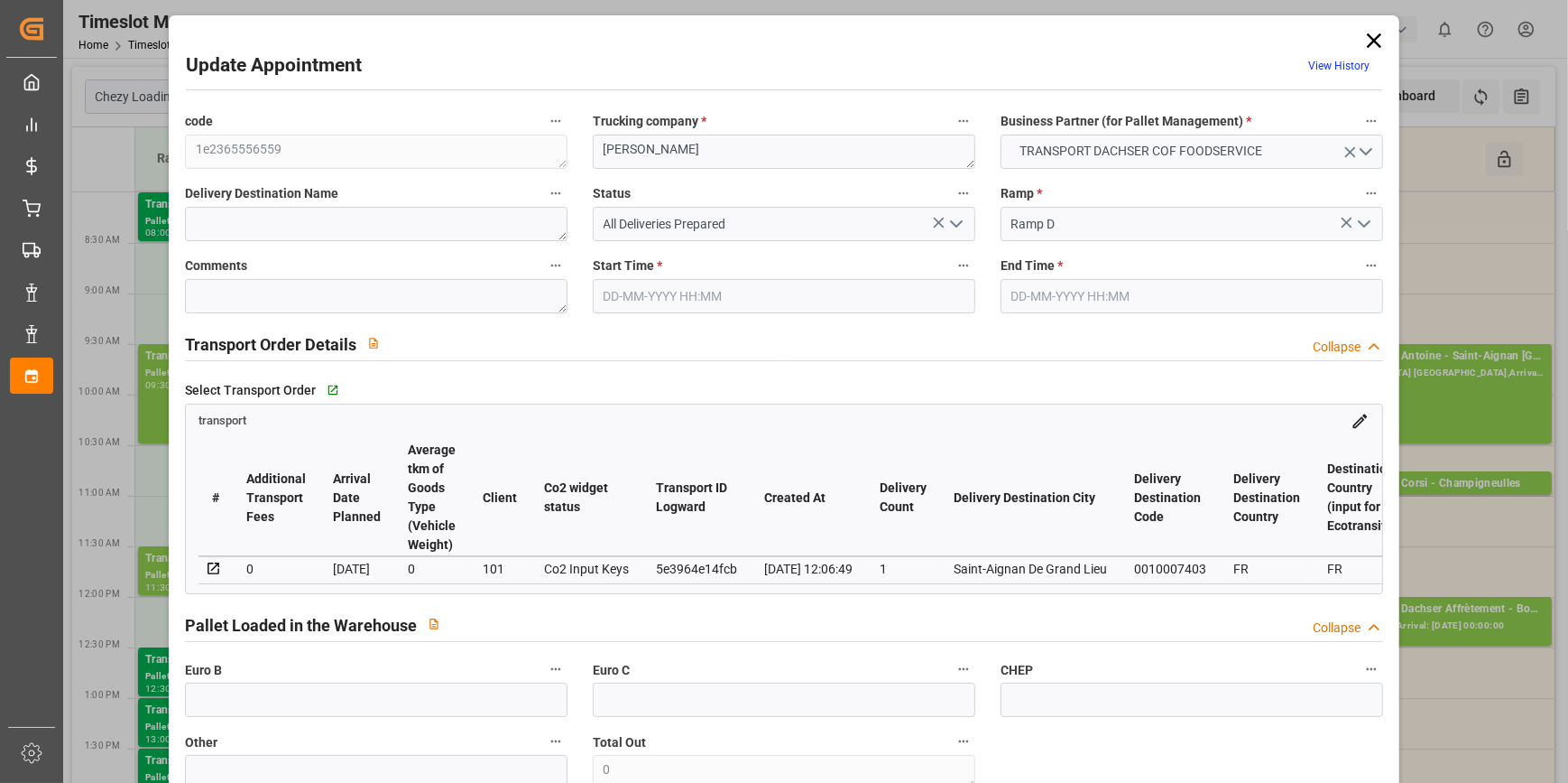
type input "0"
type input "21"
type input "35"
type input "[DATE] 09:30"
type input "[DATE] 10:30"
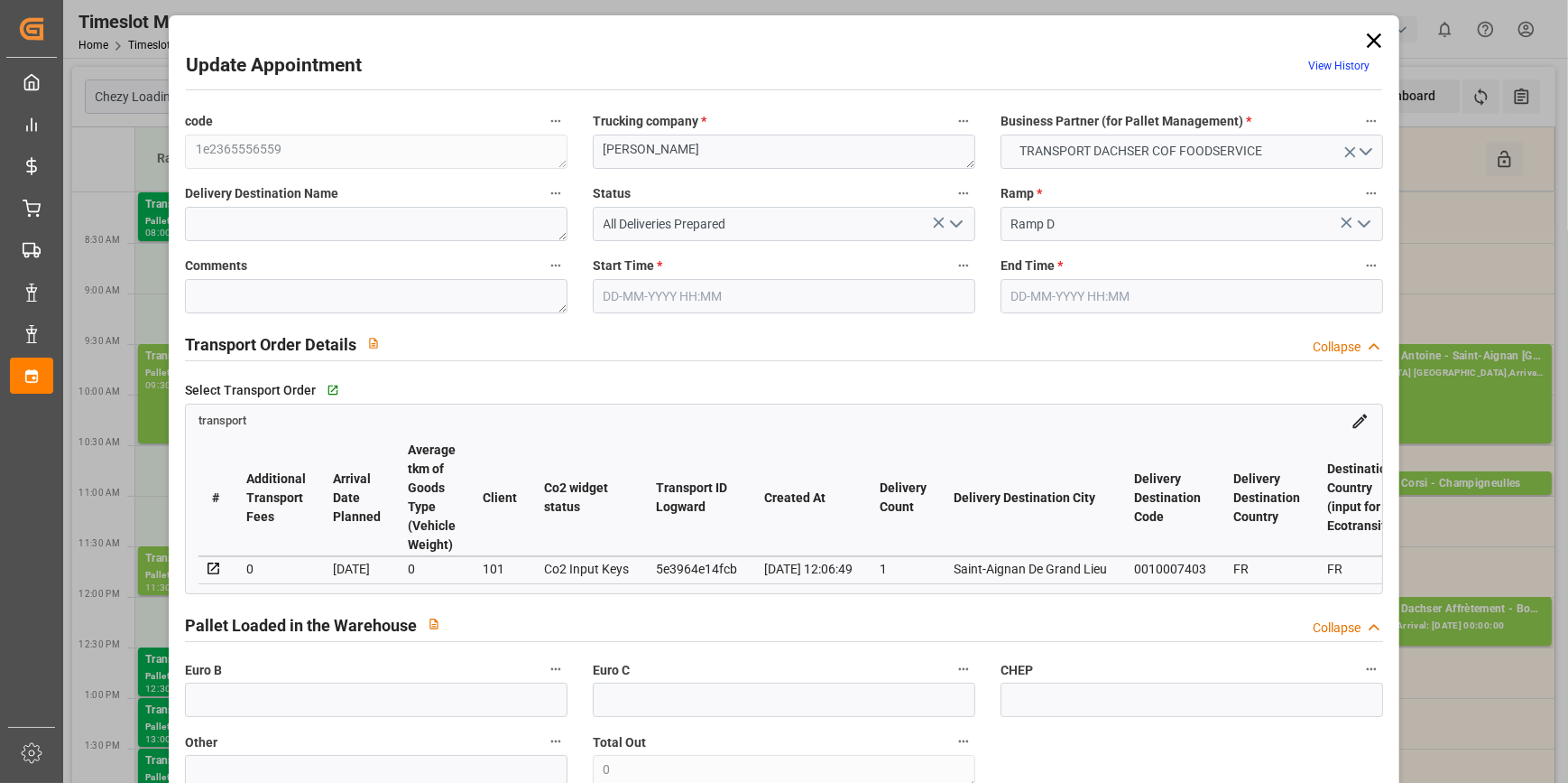
type input "03-10-2025 13:05"
type input "03-10-2025 12:06"
type input "[DATE]"
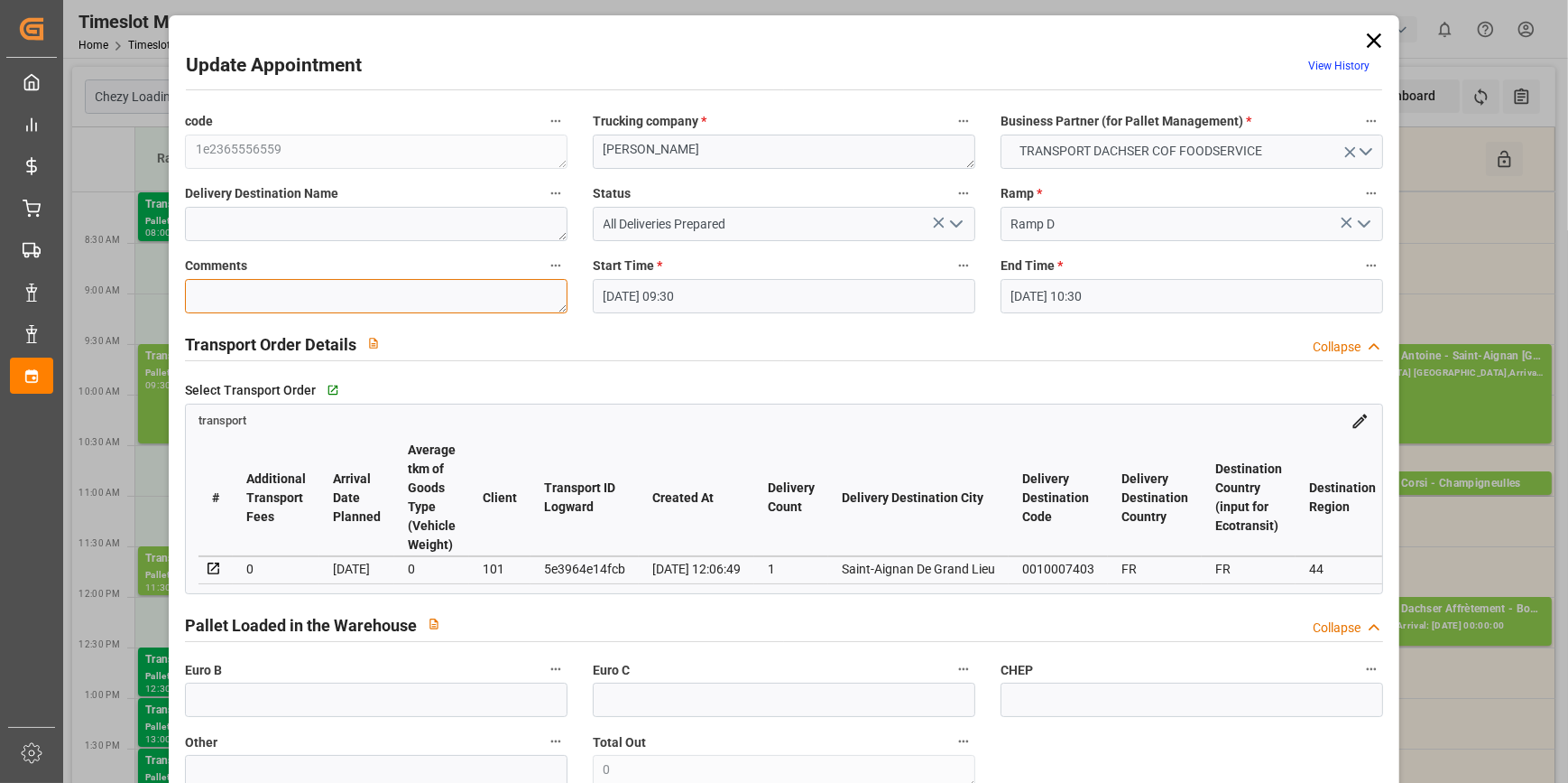
click at [219, 304] on textarea at bounding box center [377, 295] width 382 height 34
type textarea "ludo 16"
click at [956, 221] on polyline "open menu" at bounding box center [956, 224] width 11 height 6
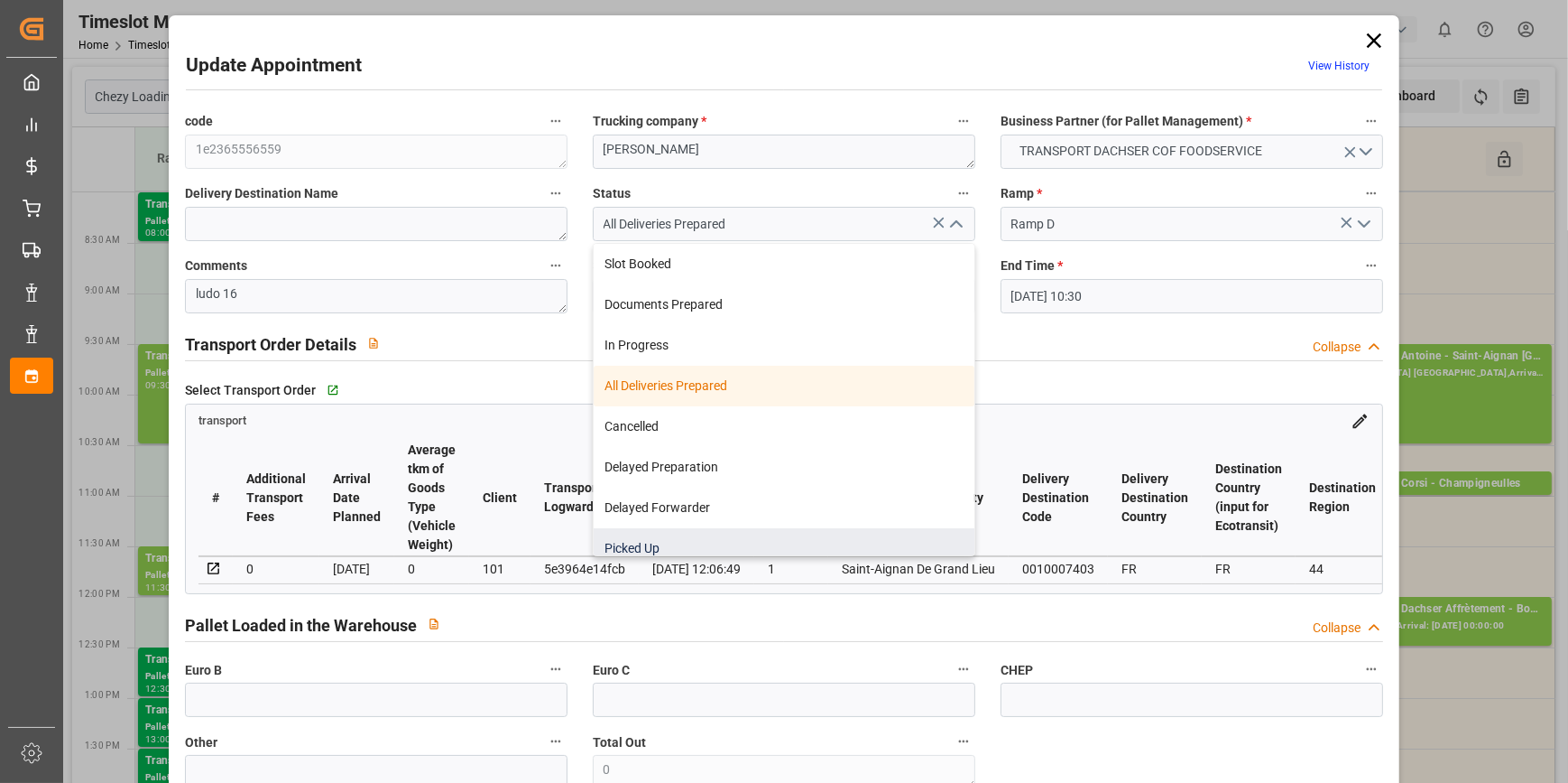
click at [659, 542] on div "Picked Up" at bounding box center [784, 548] width 380 height 40
type input "Picked Up"
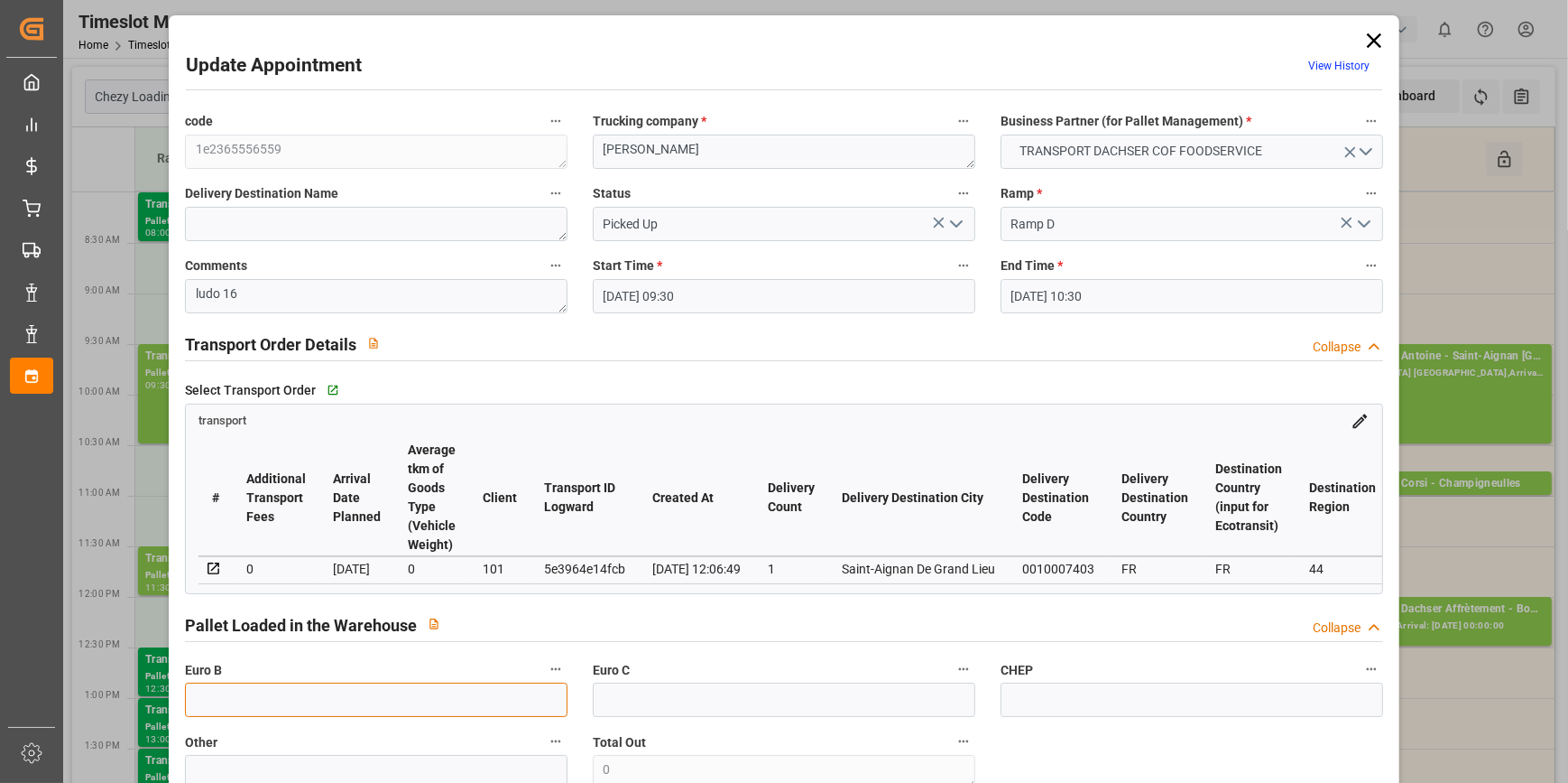
click at [217, 705] on input "text" at bounding box center [377, 699] width 382 height 34
type input "1"
type input "0"
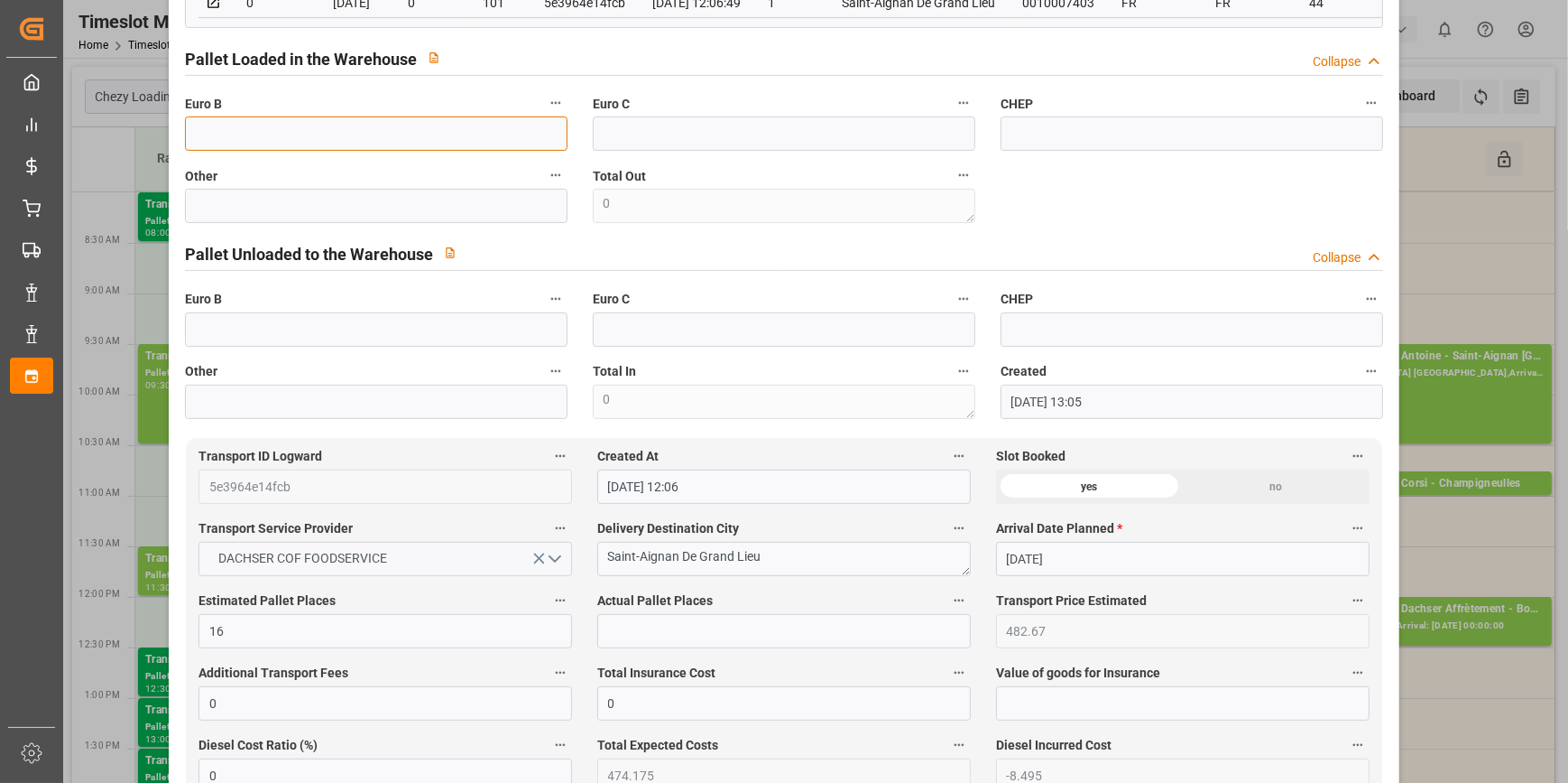
scroll to position [574, 0]
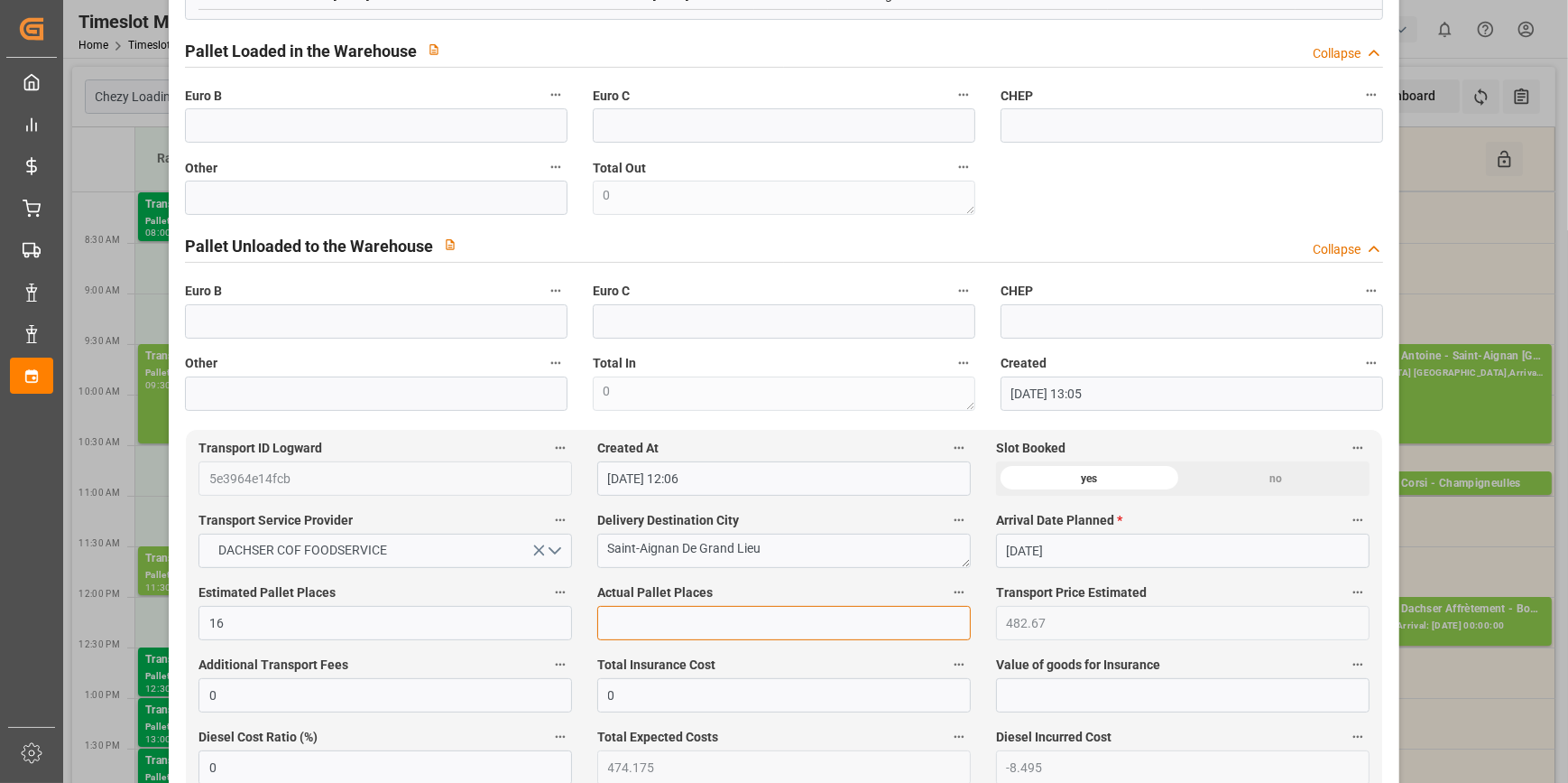
click at [621, 621] on input "text" at bounding box center [784, 622] width 374 height 34
type input "16"
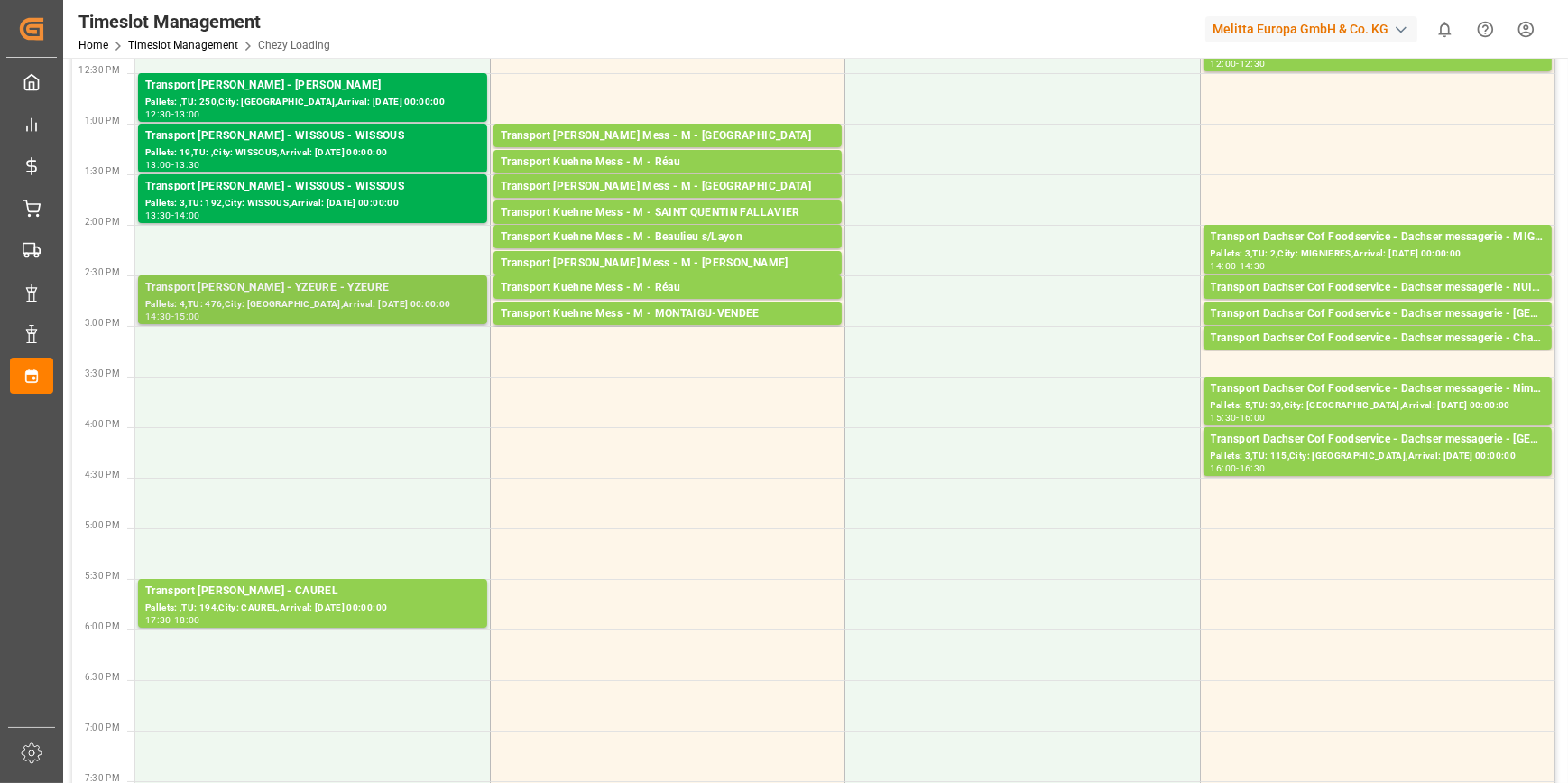
click at [322, 305] on div "Pallets: 4,TU: 476,City: [GEOGRAPHIC_DATA],Arrival: [DATE] 00:00:00" at bounding box center [312, 305] width 334 height 16
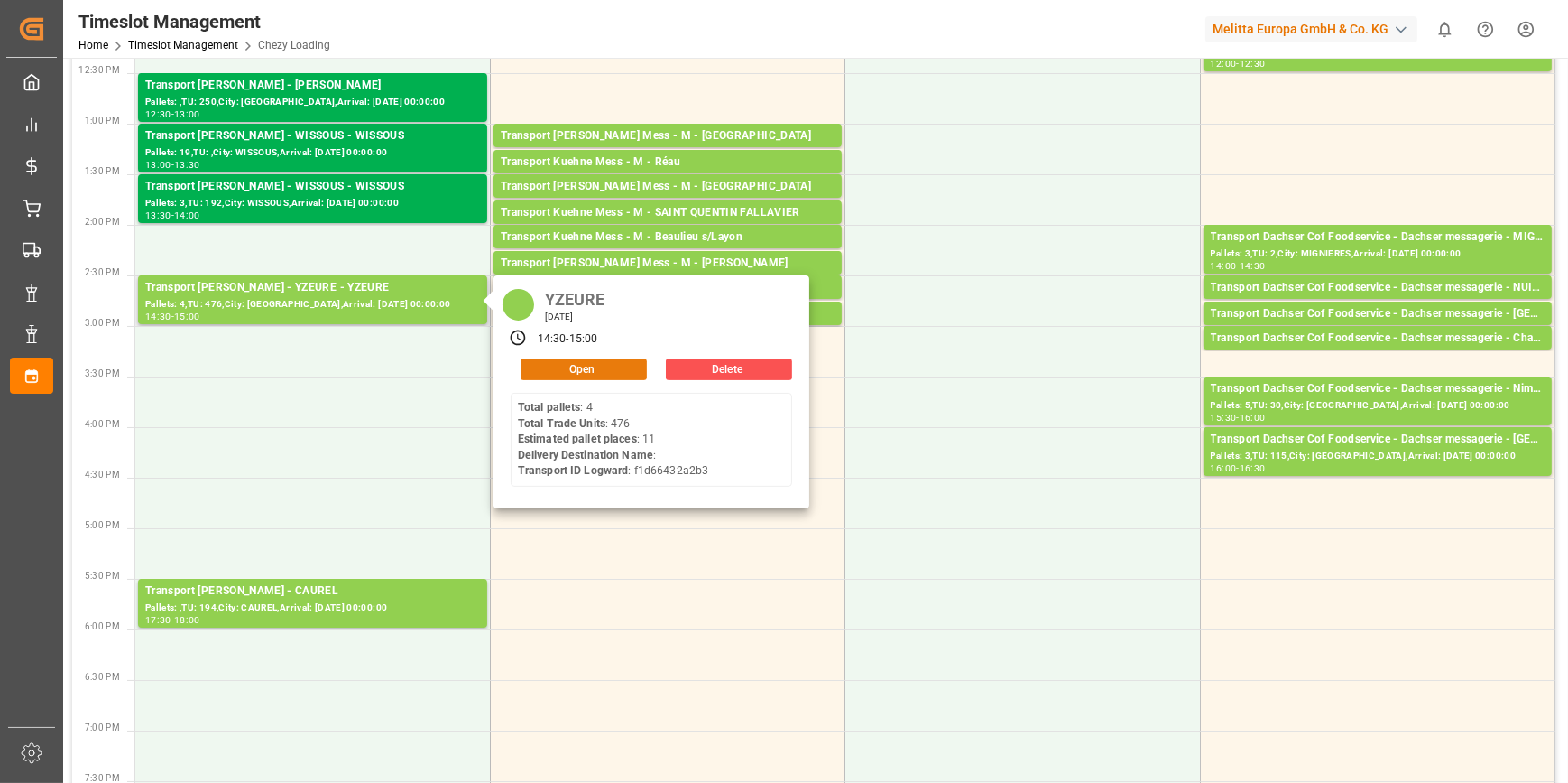
click at [596, 372] on button "Open" at bounding box center [583, 369] width 126 height 22
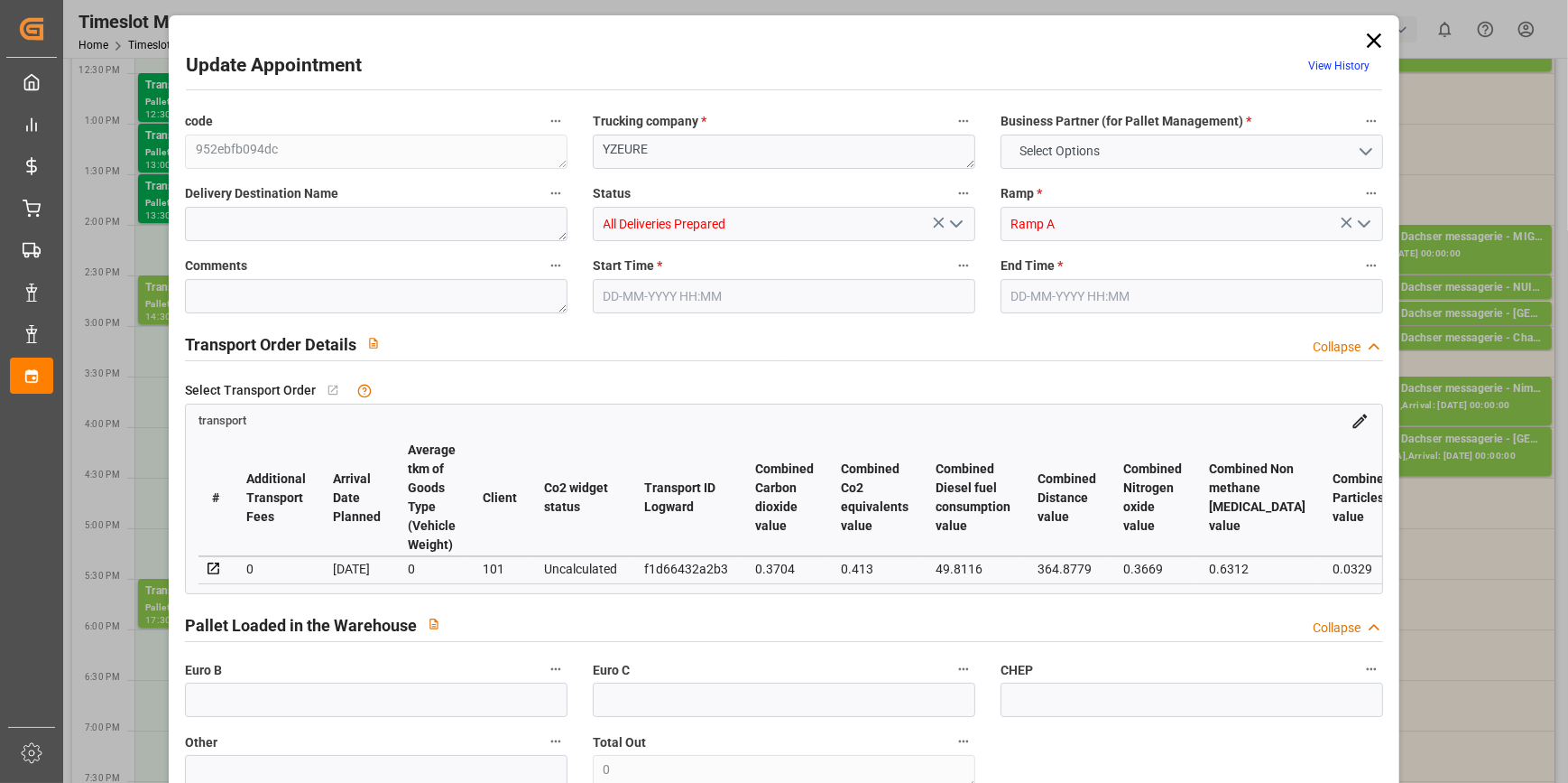
type input "11"
type input "450.67"
type input "0"
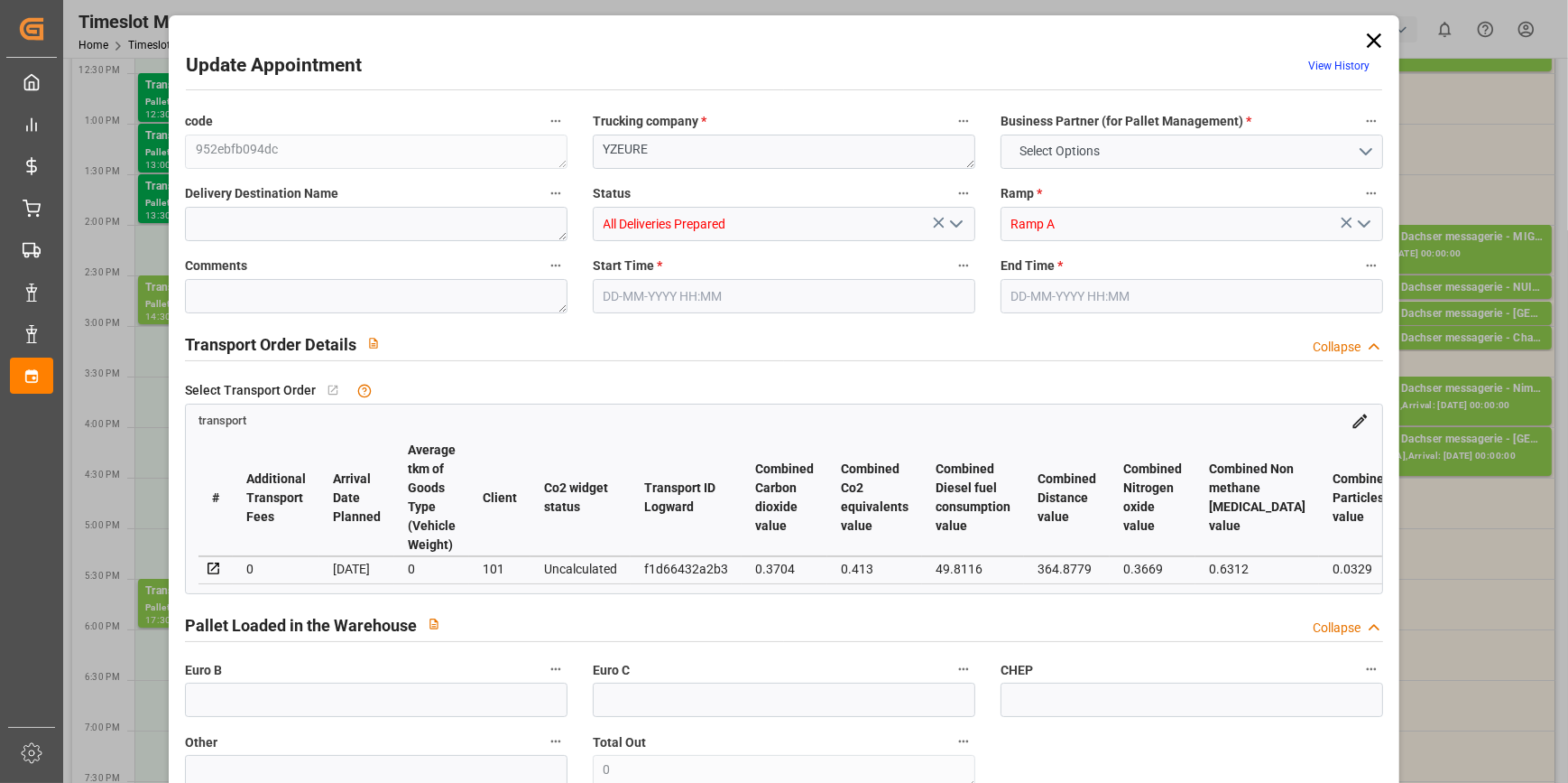
type input "435.4374"
type input "-15.2326"
type input "5"
type input "1751.886"
type input "3170.528"
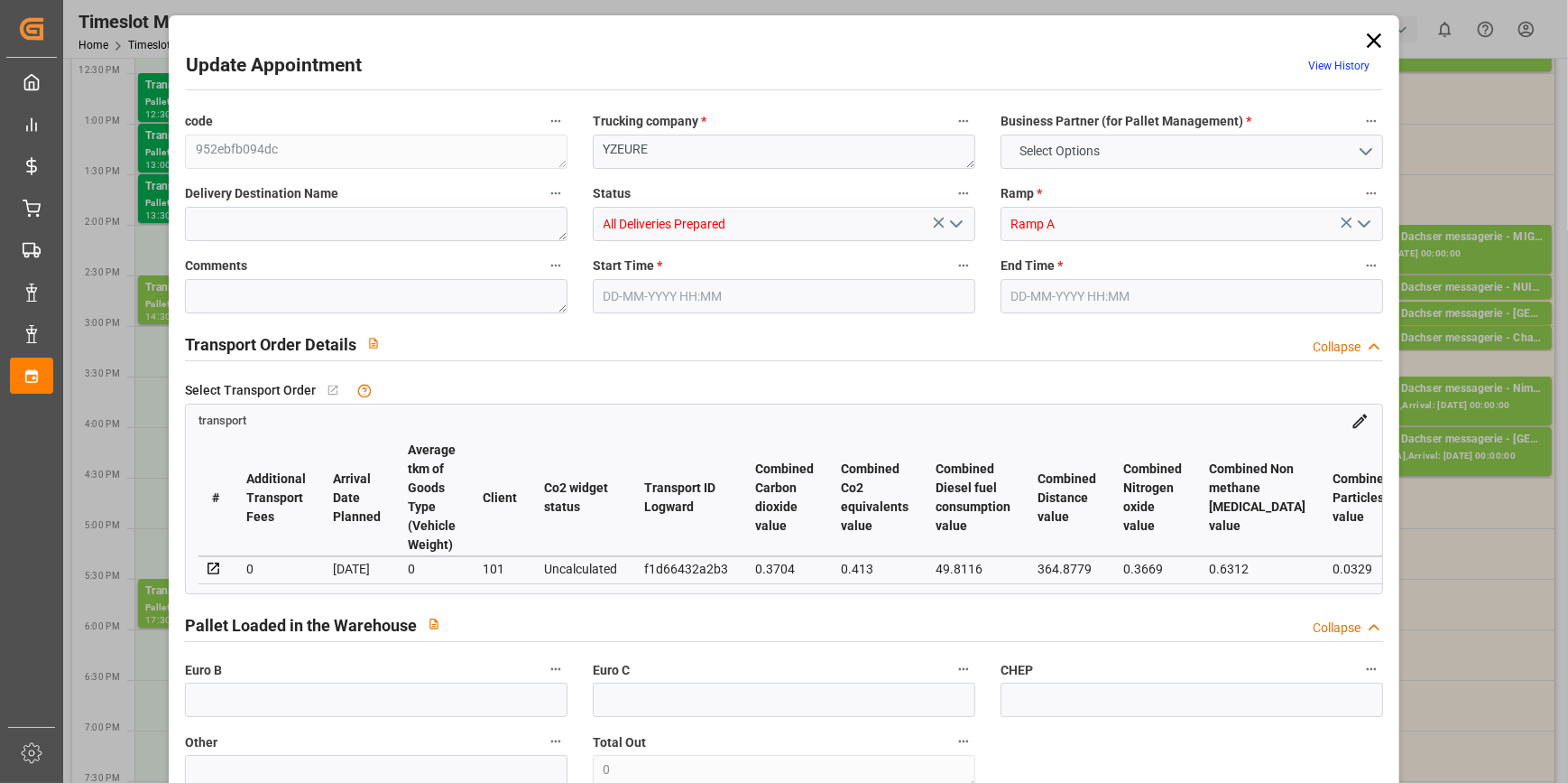
type input "7272.919"
type input "3"
type input "4"
type input "476"
type input "49"
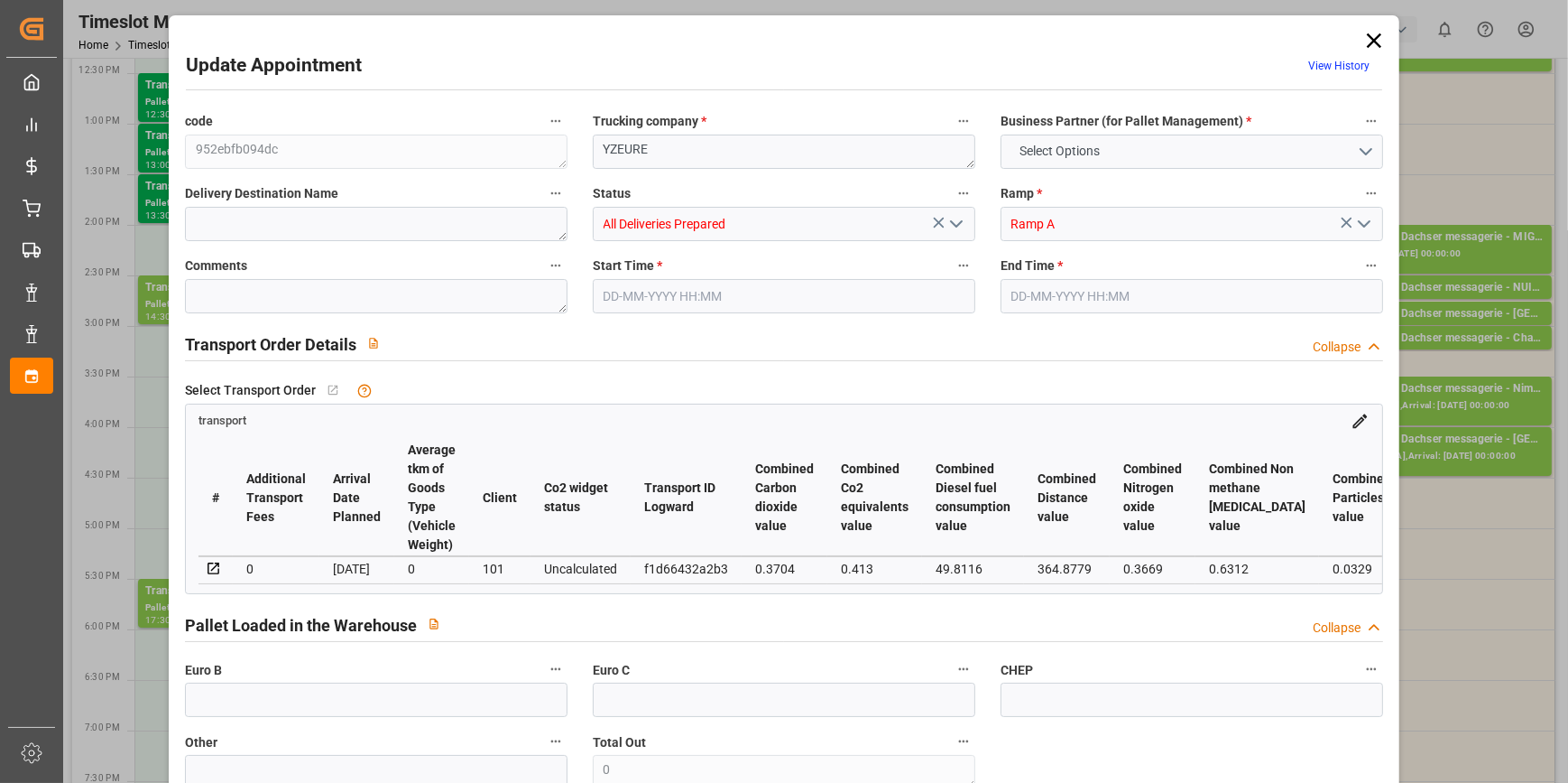
type input "101"
type input "2023.856"
type input "0"
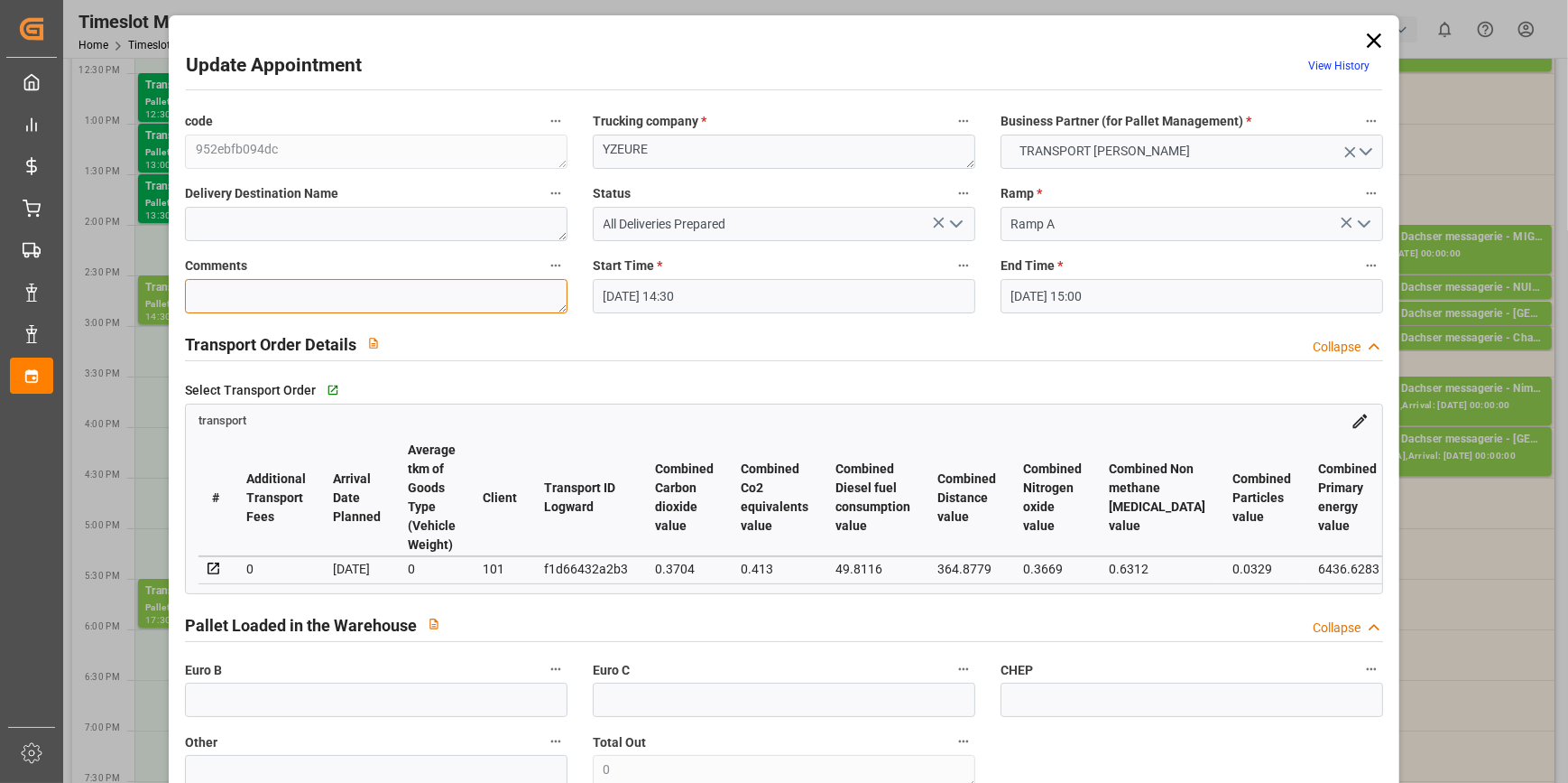
click at [270, 298] on textarea at bounding box center [377, 295] width 382 height 34
drag, startPoint x: 963, startPoint y: 216, endPoint x: 947, endPoint y: 225, distance: 18.4
click at [962, 216] on icon "open menu" at bounding box center [956, 224] width 22 height 22
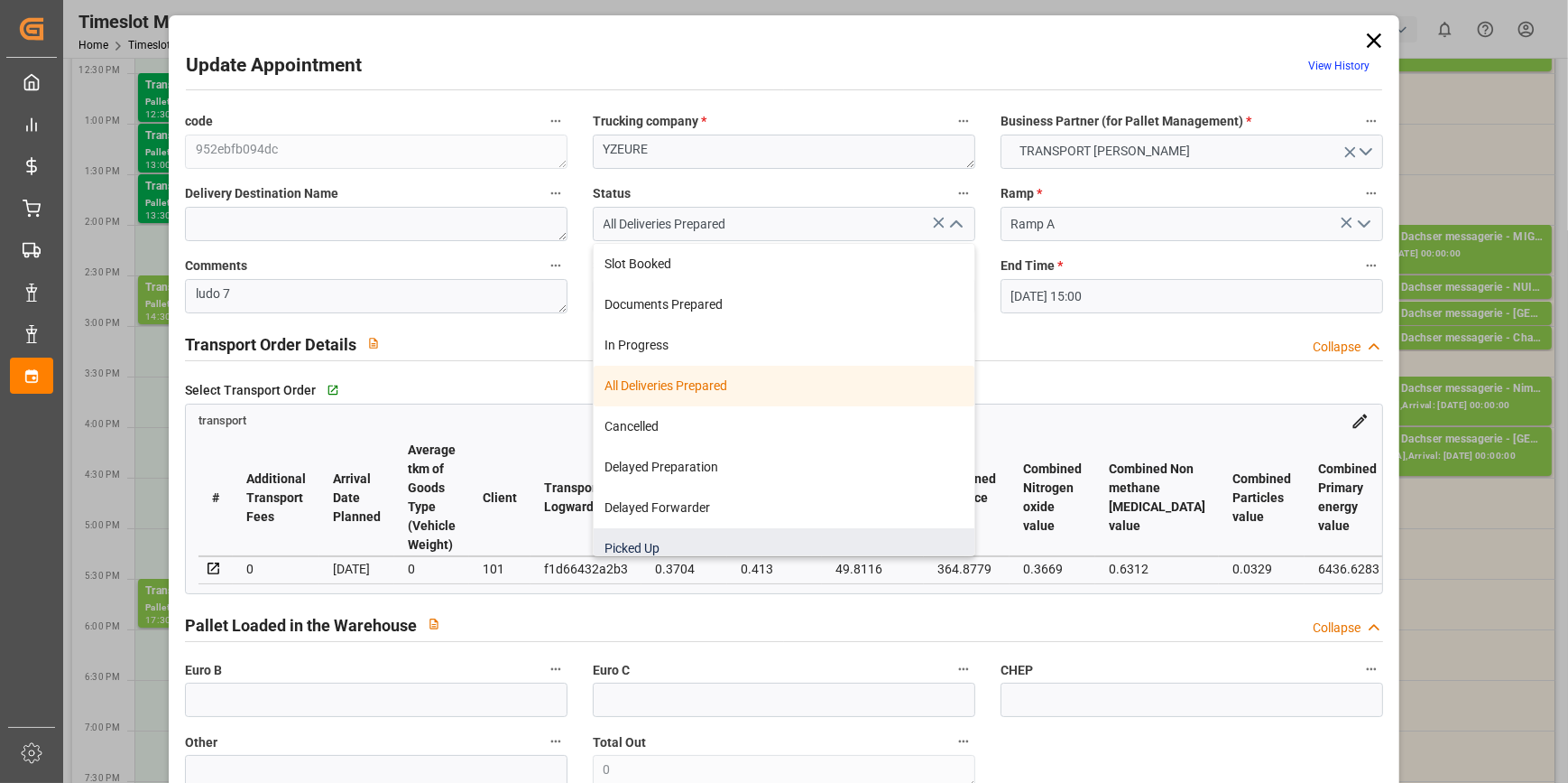
click at [649, 540] on div "Picked Up" at bounding box center [784, 548] width 380 height 40
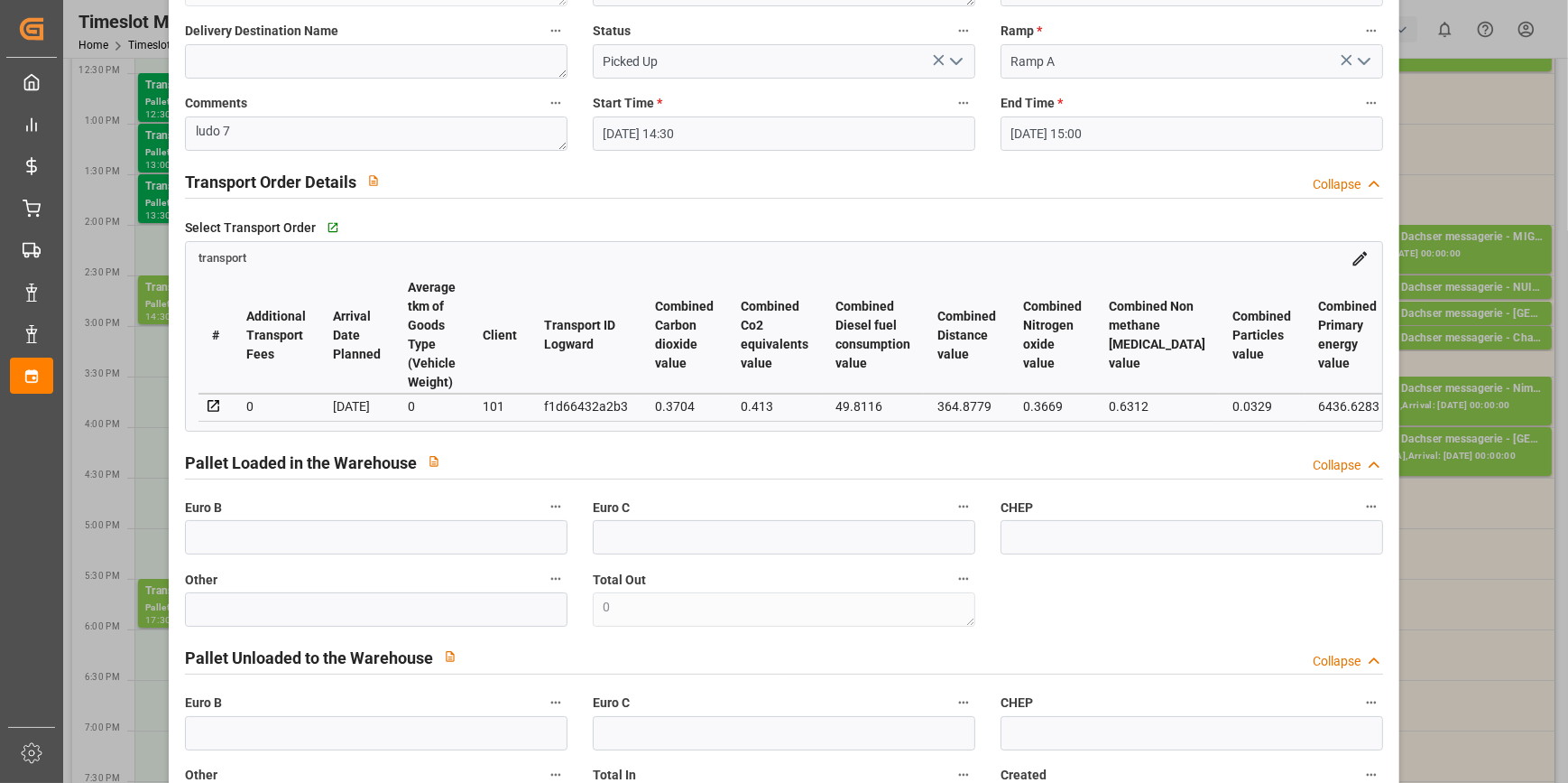
scroll to position [164, 0]
click at [216, 548] on input "text" at bounding box center [377, 536] width 382 height 34
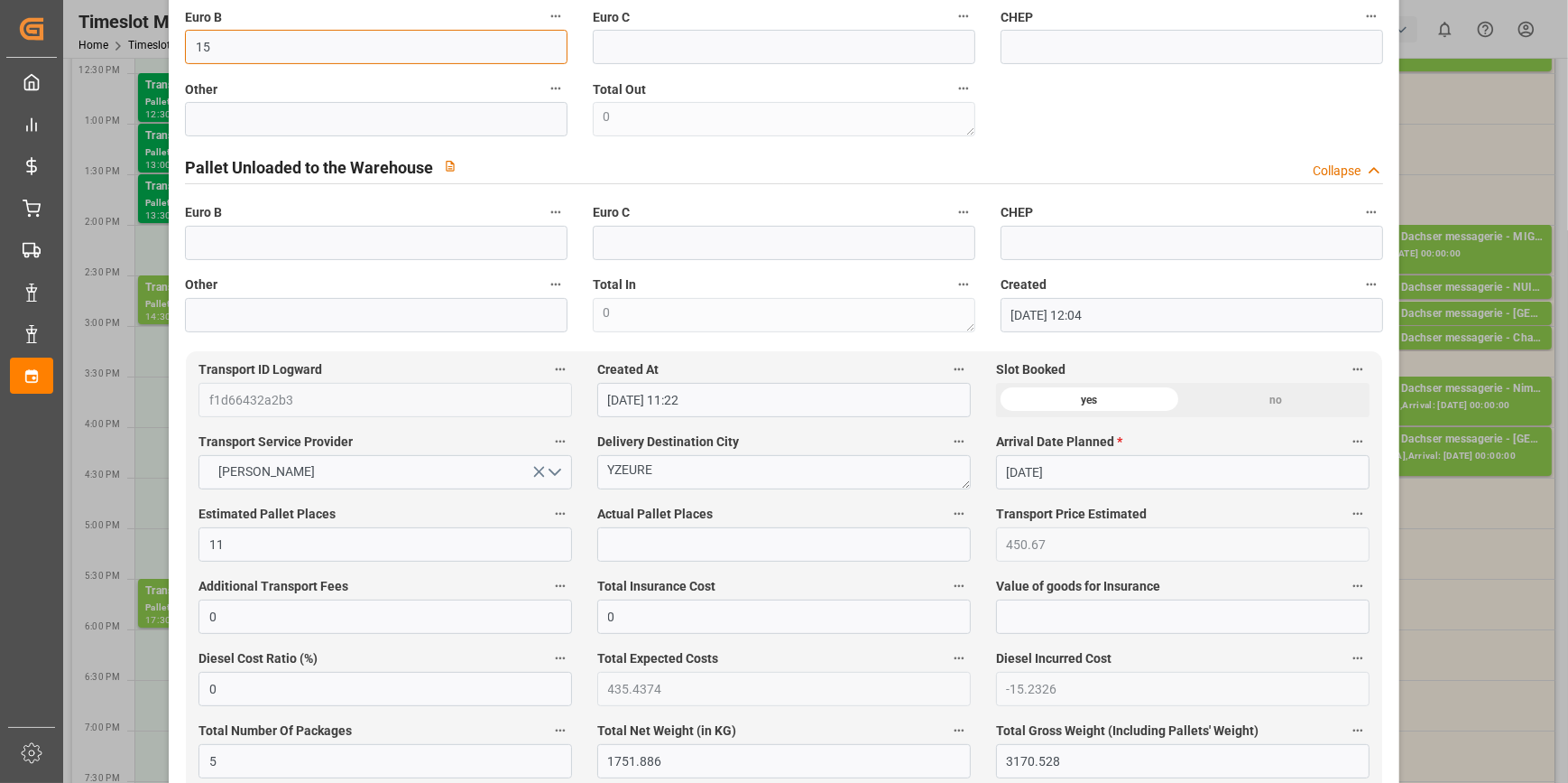
scroll to position [656, 0]
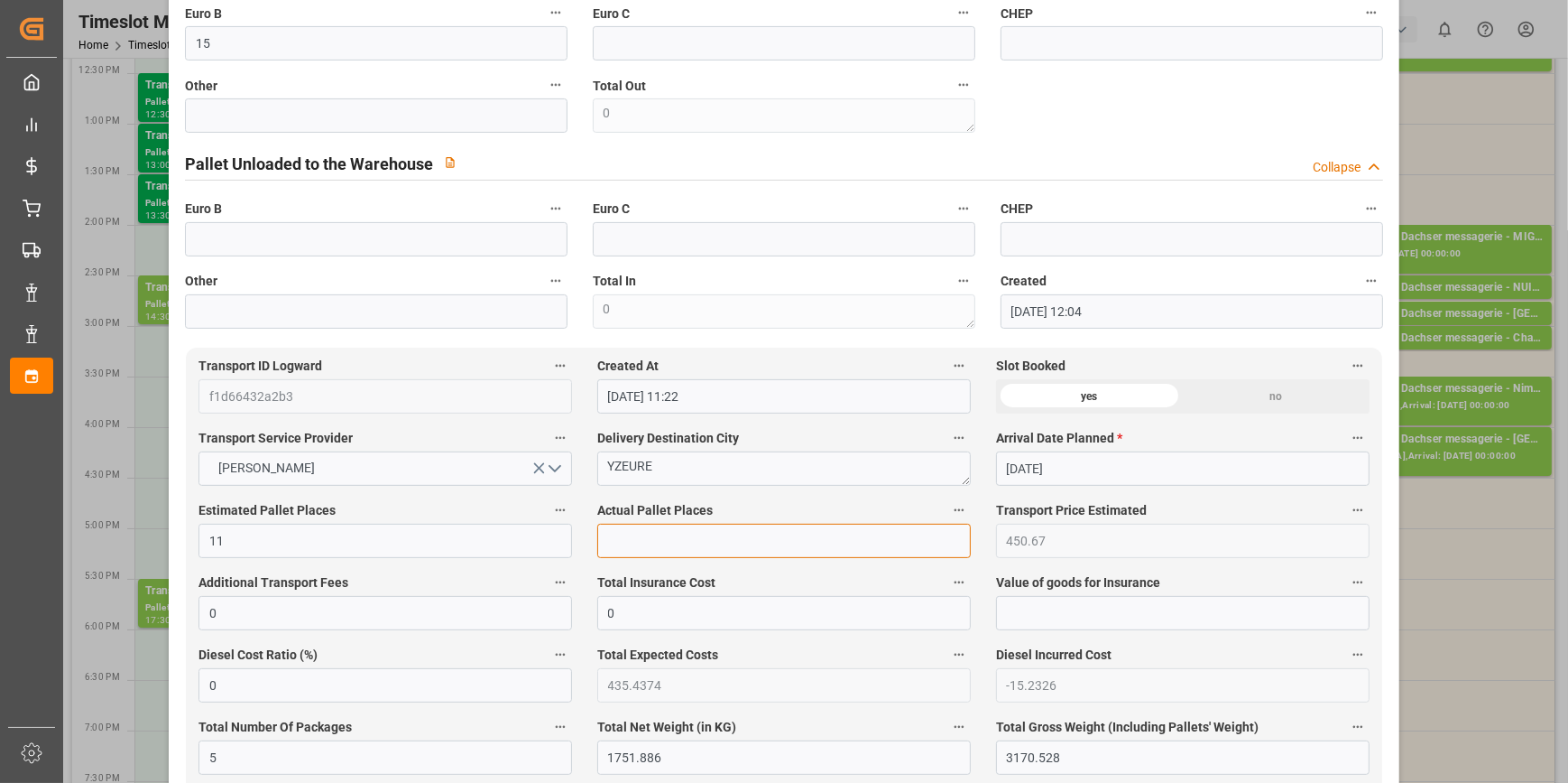
click at [636, 556] on input "text" at bounding box center [784, 541] width 374 height 34
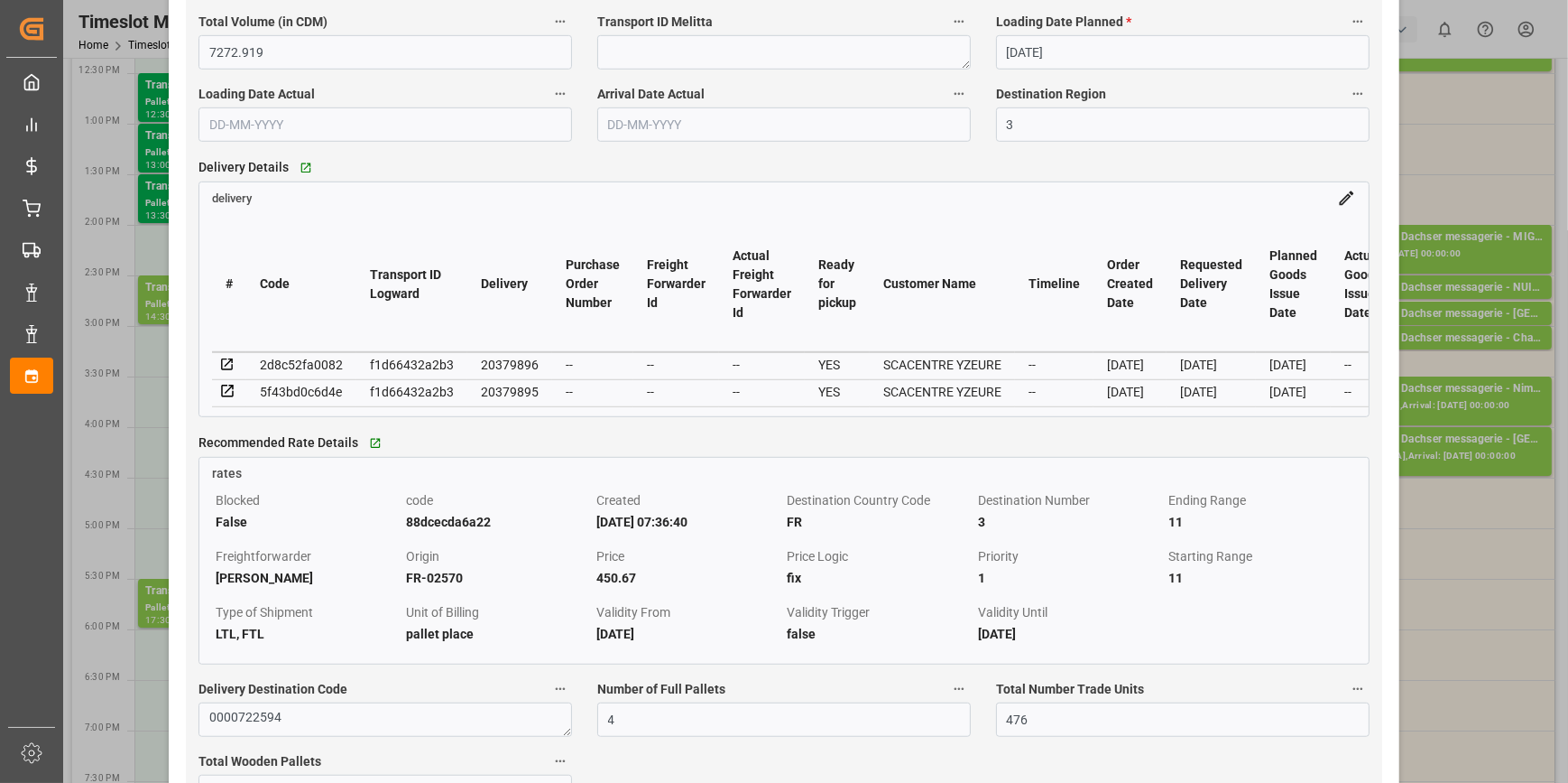
scroll to position [1394, 0]
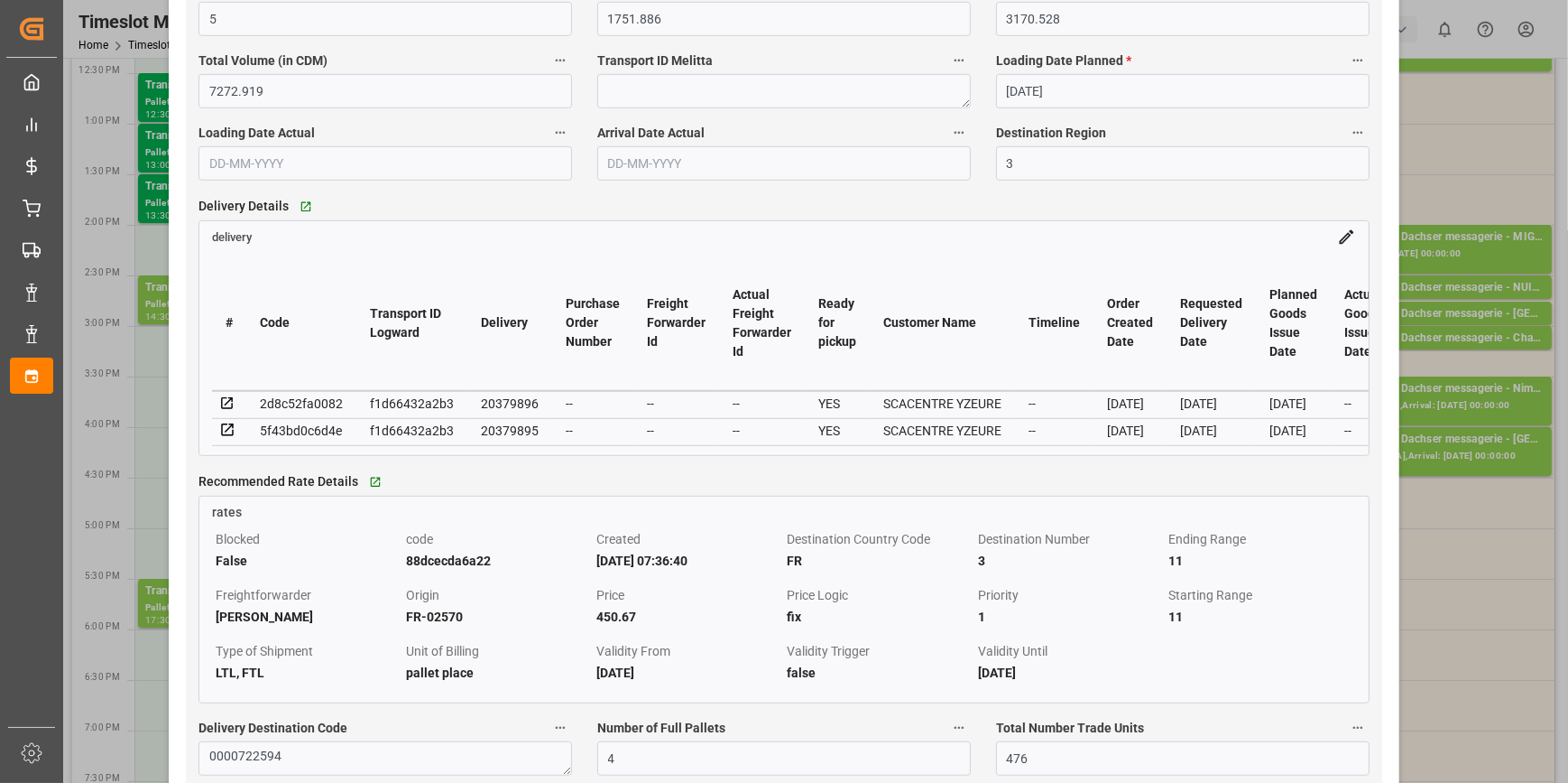
click at [231, 405] on icon at bounding box center [227, 403] width 12 height 12
click at [225, 434] on icon at bounding box center [228, 430] width 17 height 17
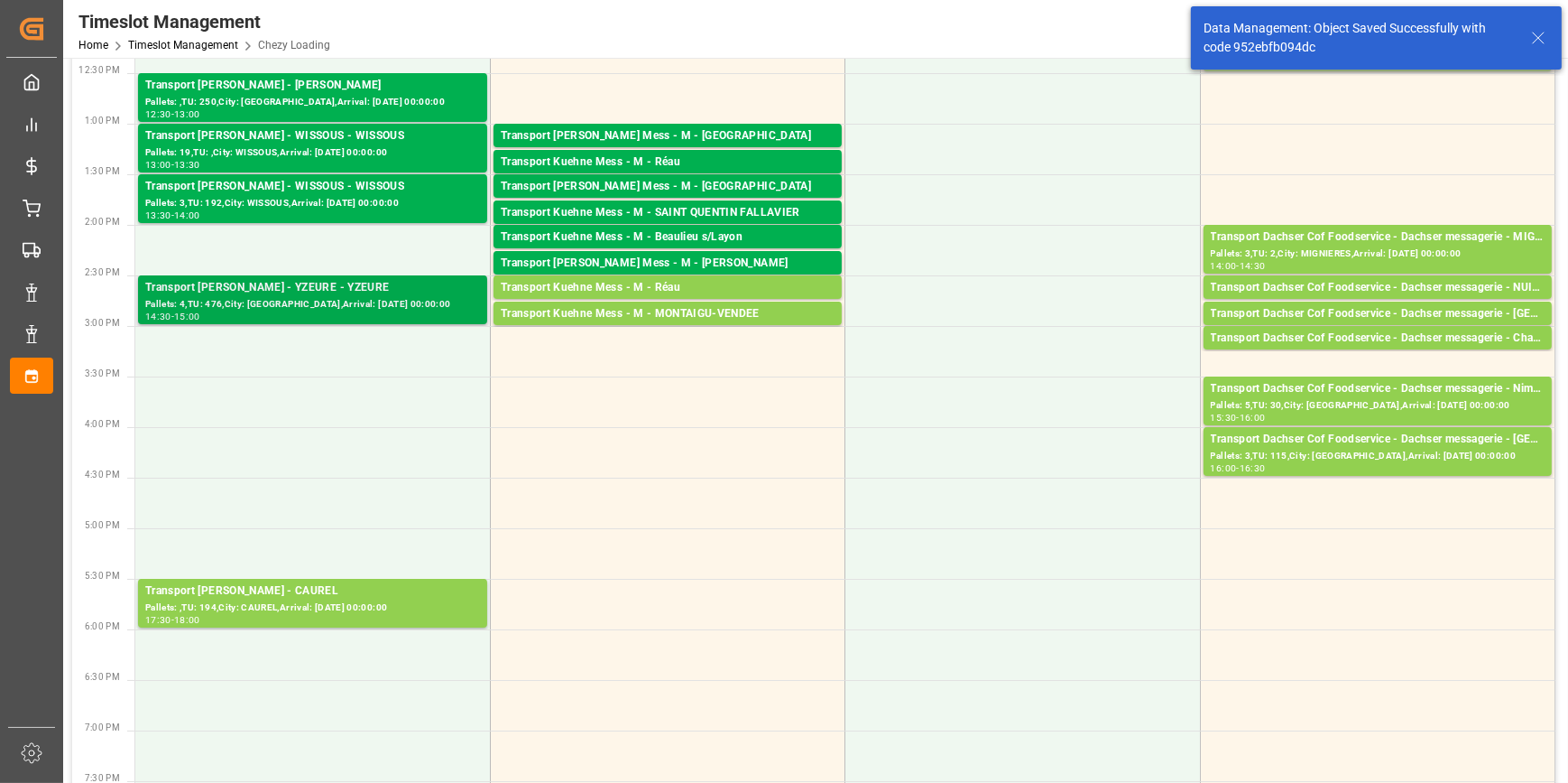
click at [298, 297] on div "Pallets: 4,TU: 476,City: [GEOGRAPHIC_DATA],Arrival: [DATE] 00:00:00" at bounding box center [312, 305] width 334 height 16
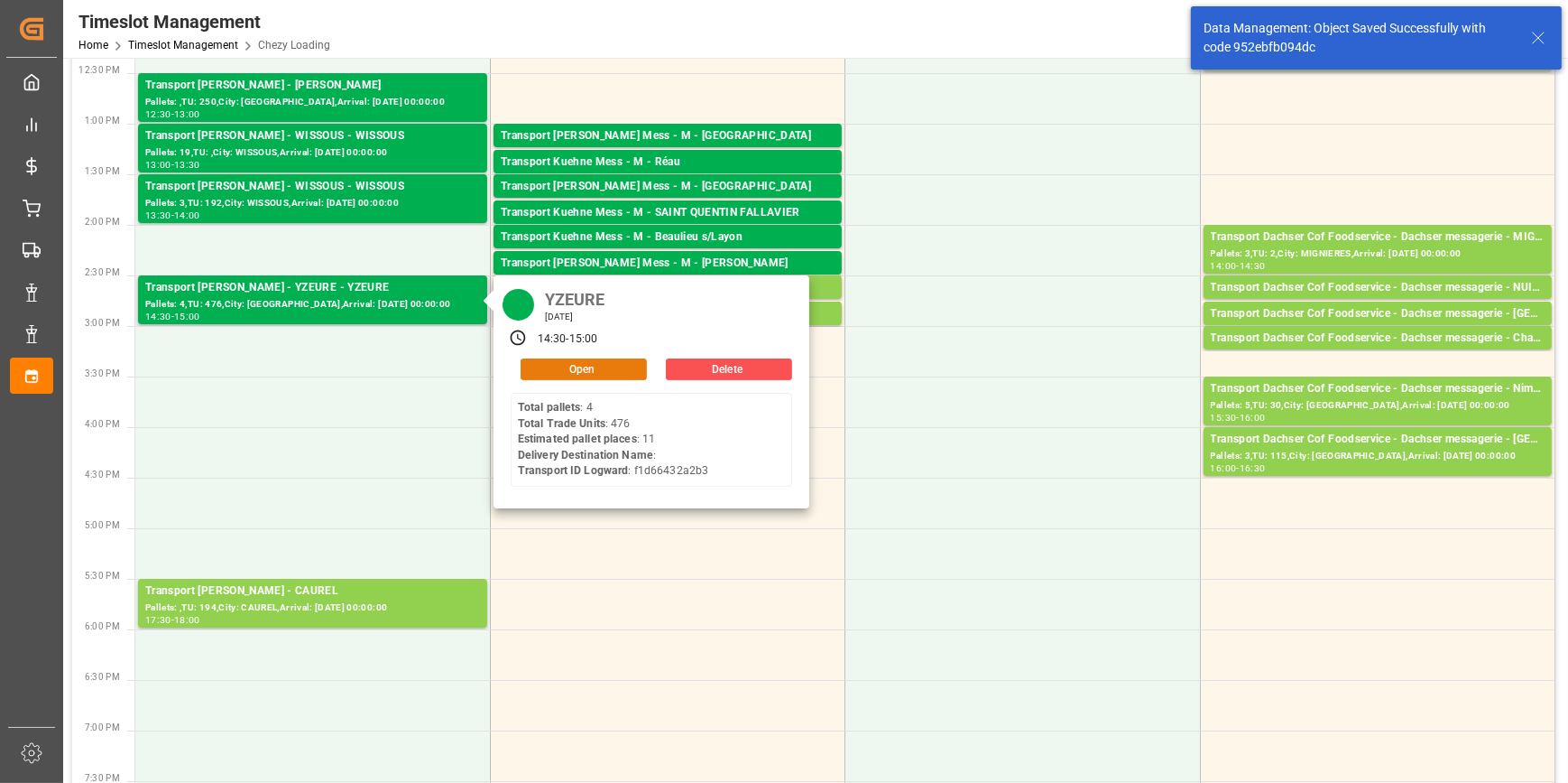
click at [583, 366] on button "Open" at bounding box center [583, 369] width 126 height 22
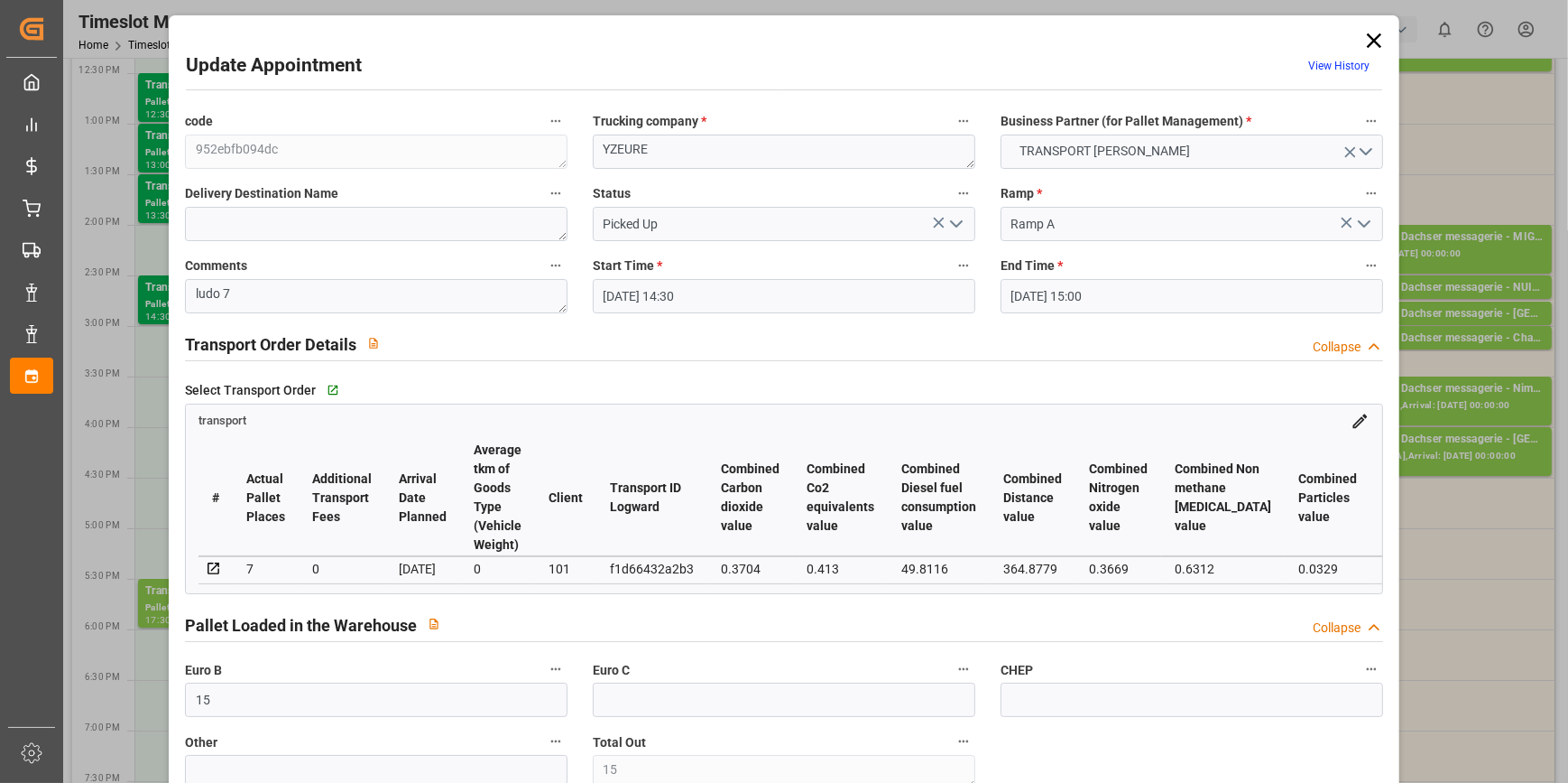
scroll to position [0, 0]
click at [1371, 41] on icon at bounding box center [1374, 40] width 15 height 15
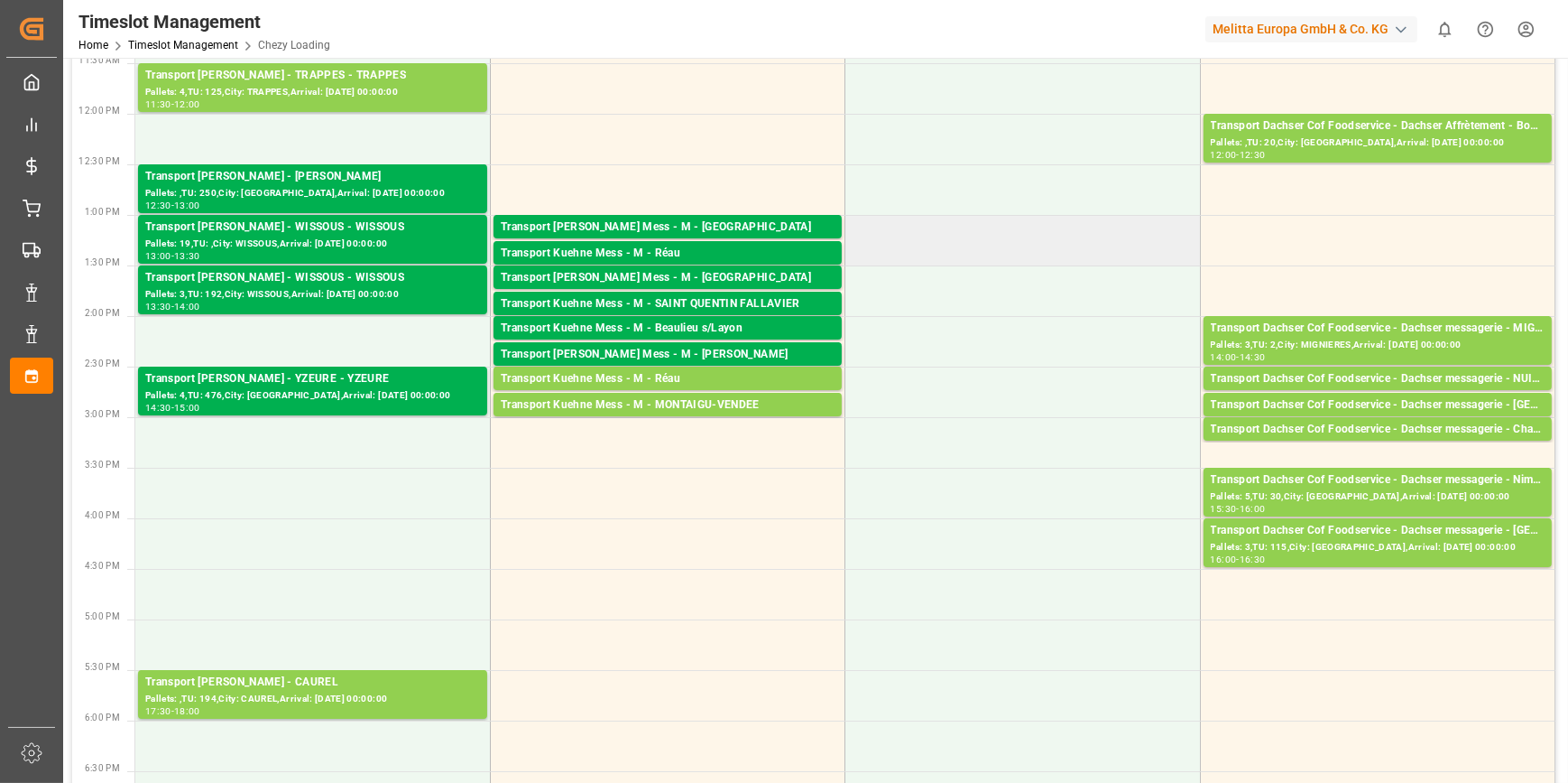
scroll to position [328, 0]
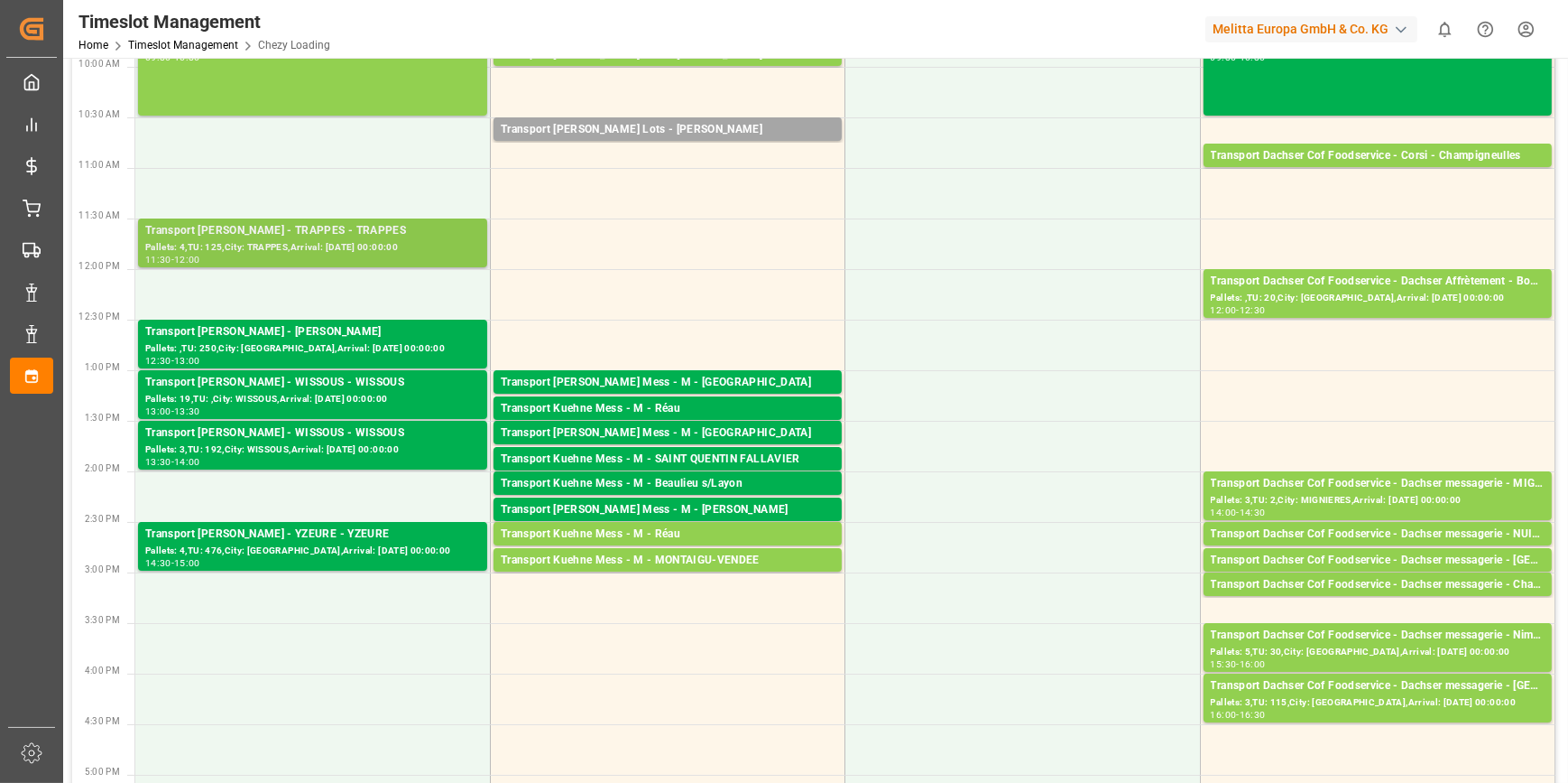
click at [262, 240] on div "Pallets: 4,TU: 125,City: TRAPPES,Arrival: [DATE] 00:00:00" at bounding box center [312, 248] width 334 height 16
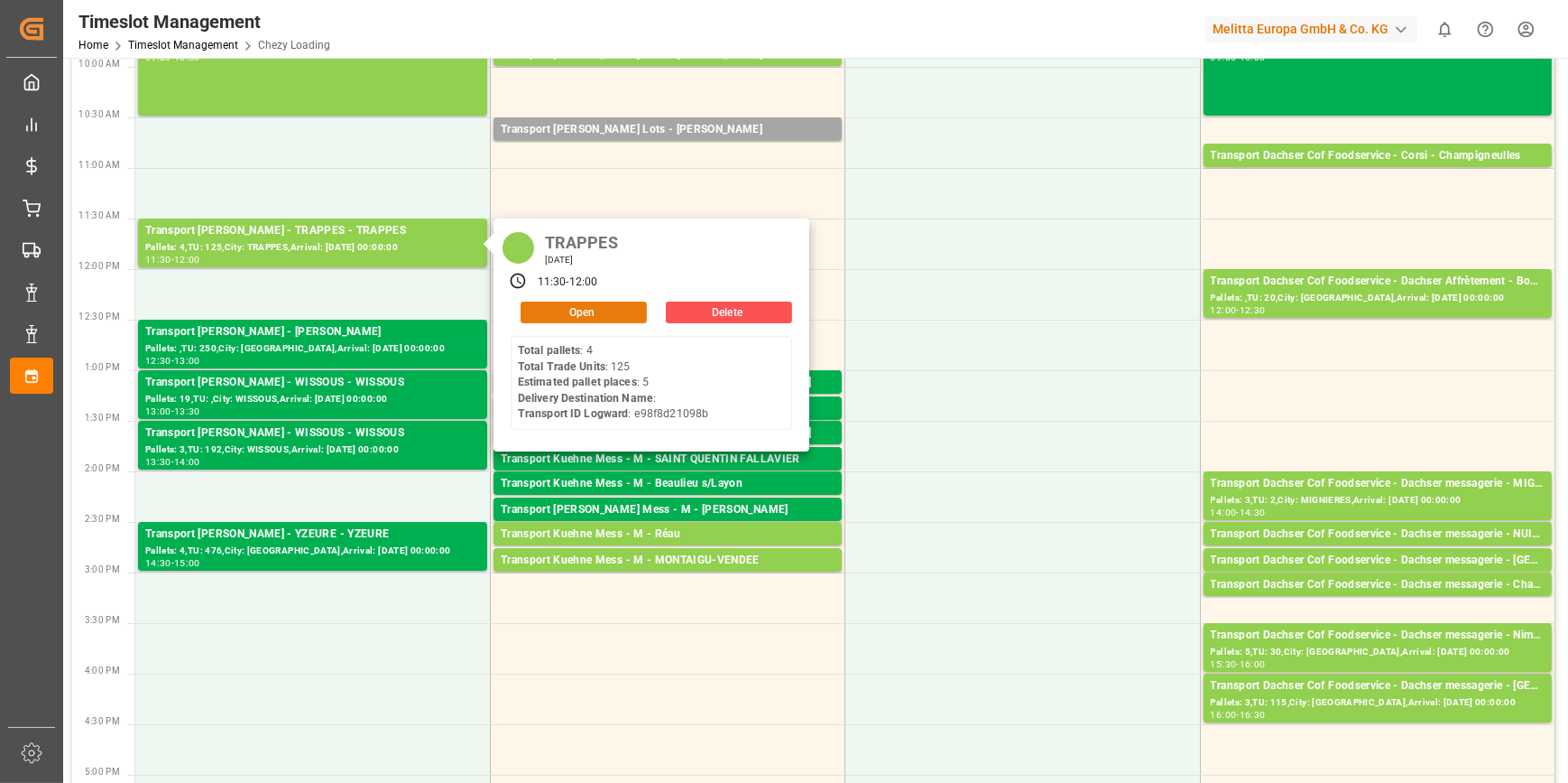
click at [570, 312] on button "Open" at bounding box center [583, 312] width 126 height 22
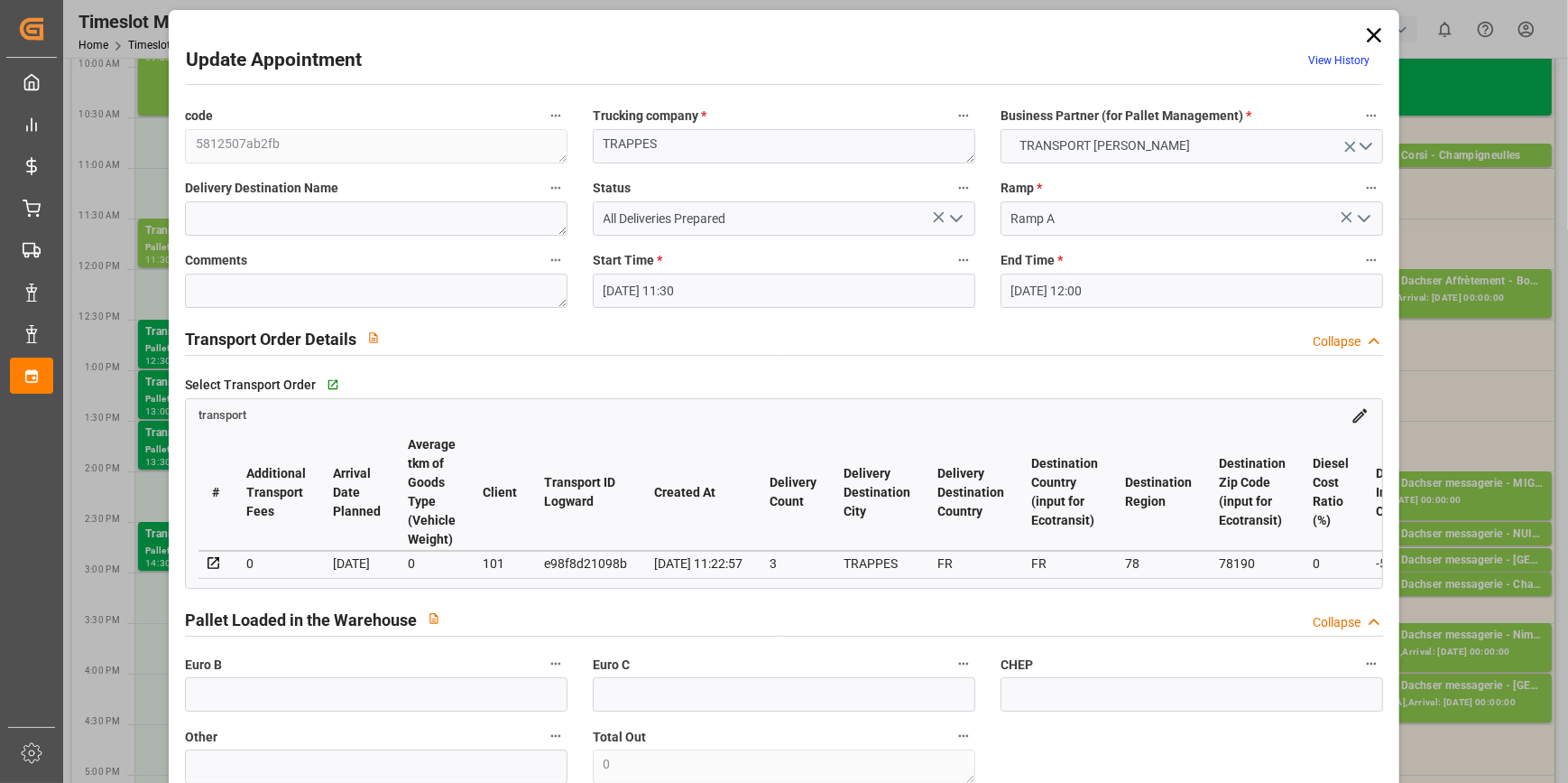
scroll to position [0, 0]
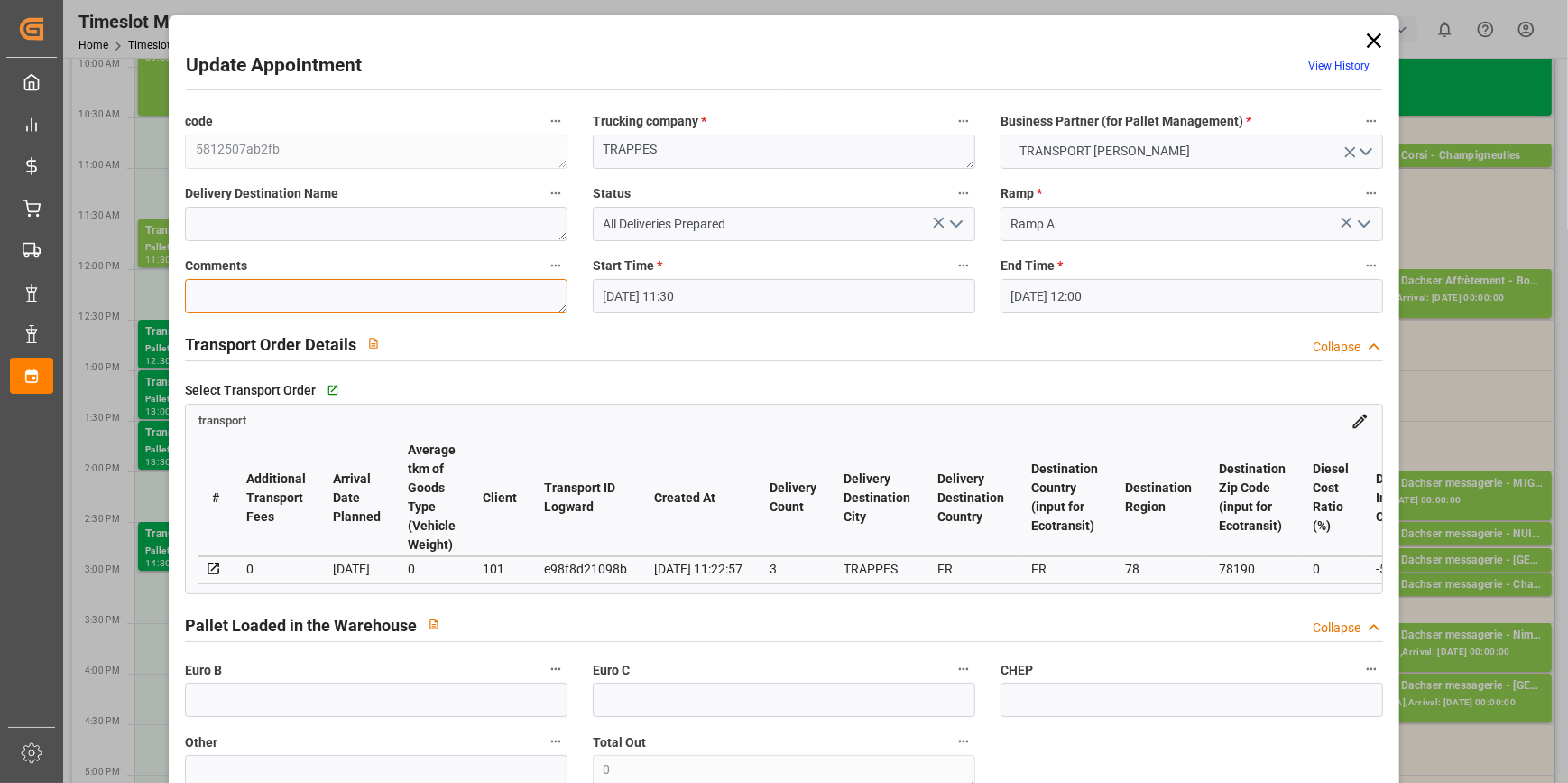
click at [246, 286] on textarea at bounding box center [377, 295] width 382 height 34
click at [960, 225] on icon "open menu" at bounding box center [956, 224] width 22 height 22
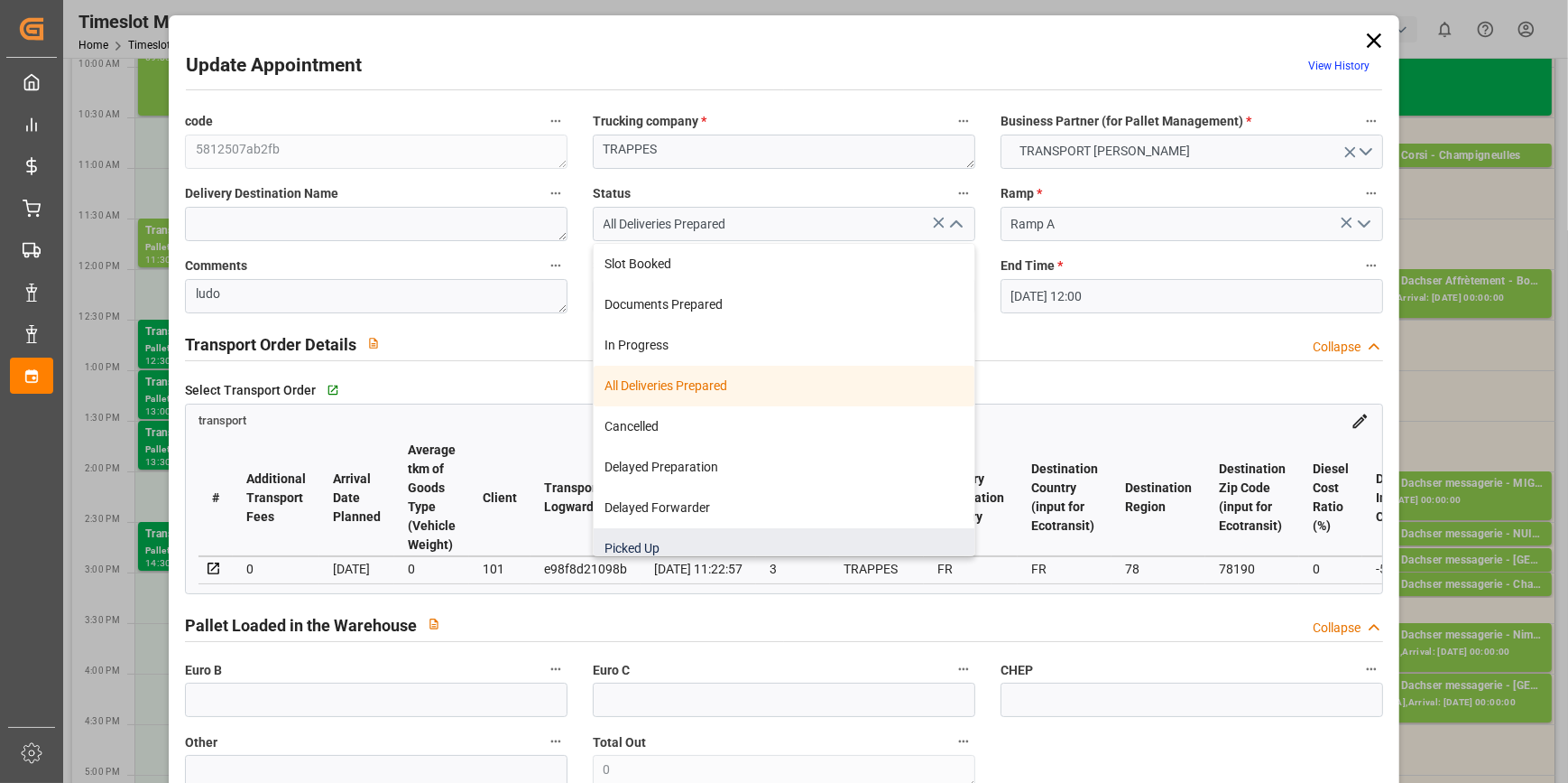
click at [645, 542] on div "Picked Up" at bounding box center [784, 548] width 380 height 40
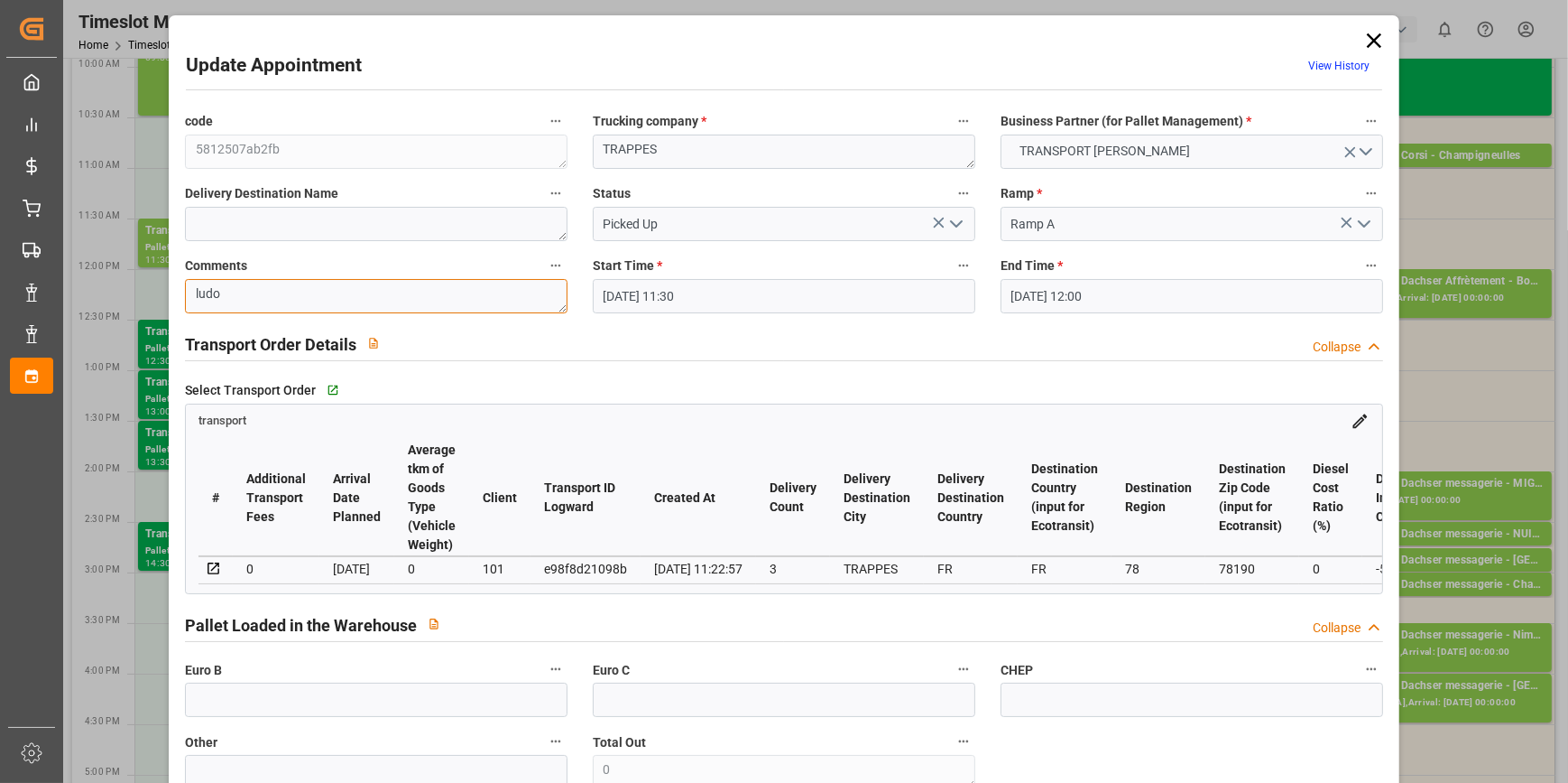
click at [245, 290] on textarea "ludo" at bounding box center [377, 295] width 382 height 34
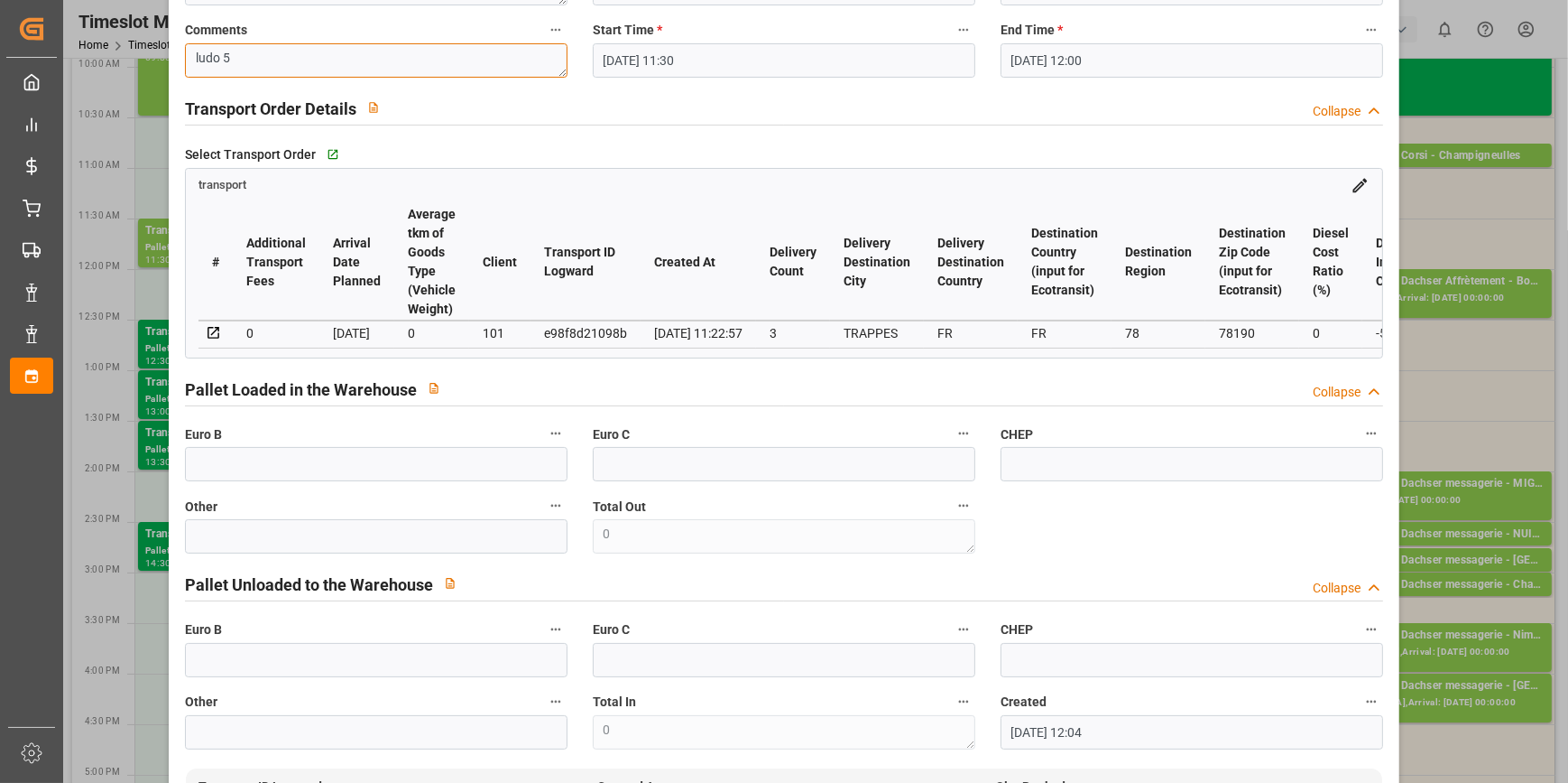
scroll to position [245, 0]
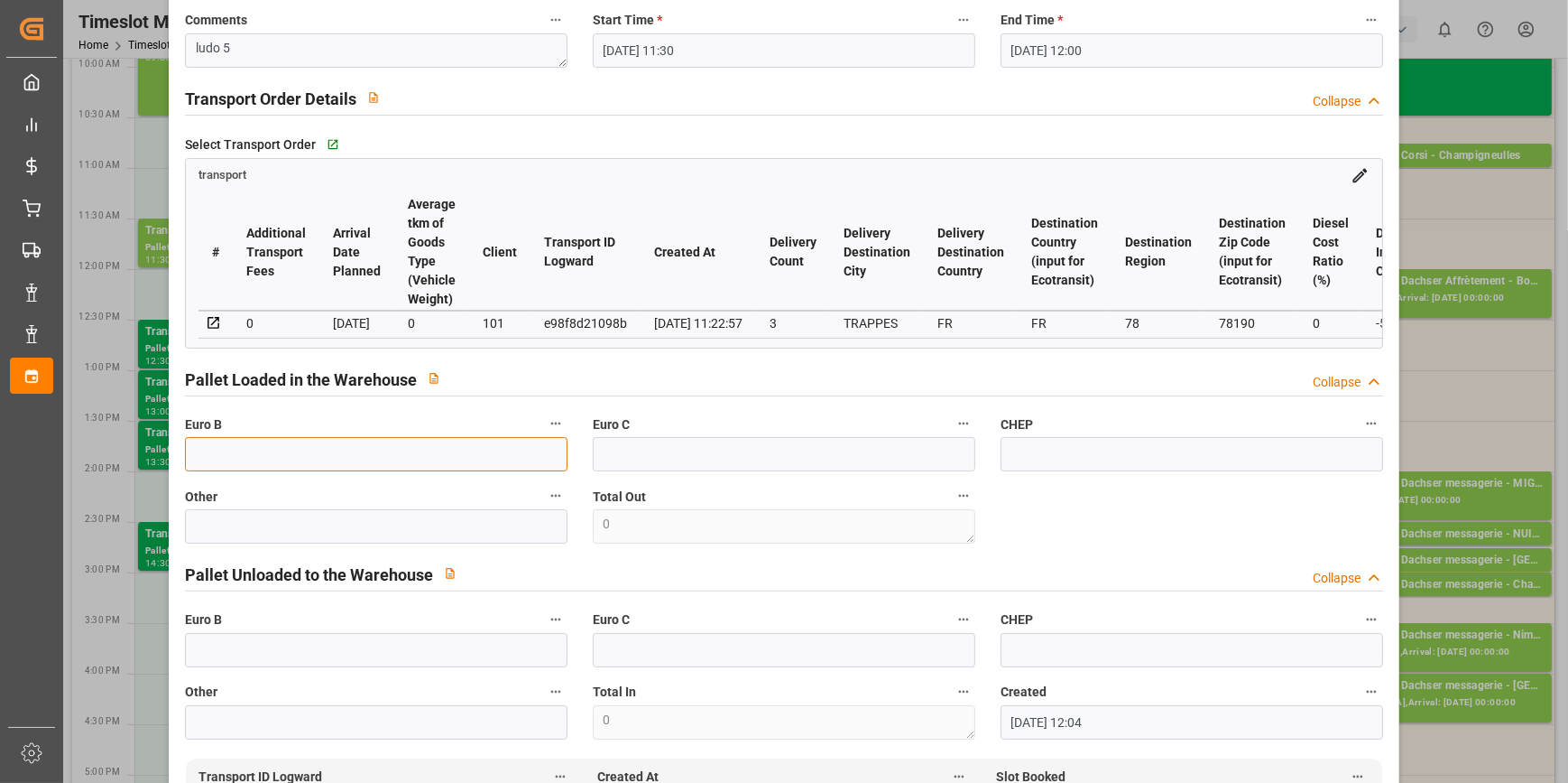
click at [242, 469] on input "text" at bounding box center [377, 453] width 382 height 34
click at [1110, 553] on div "Pallet Unloaded to the Warehouse Collapse" at bounding box center [784, 575] width 1223 height 51
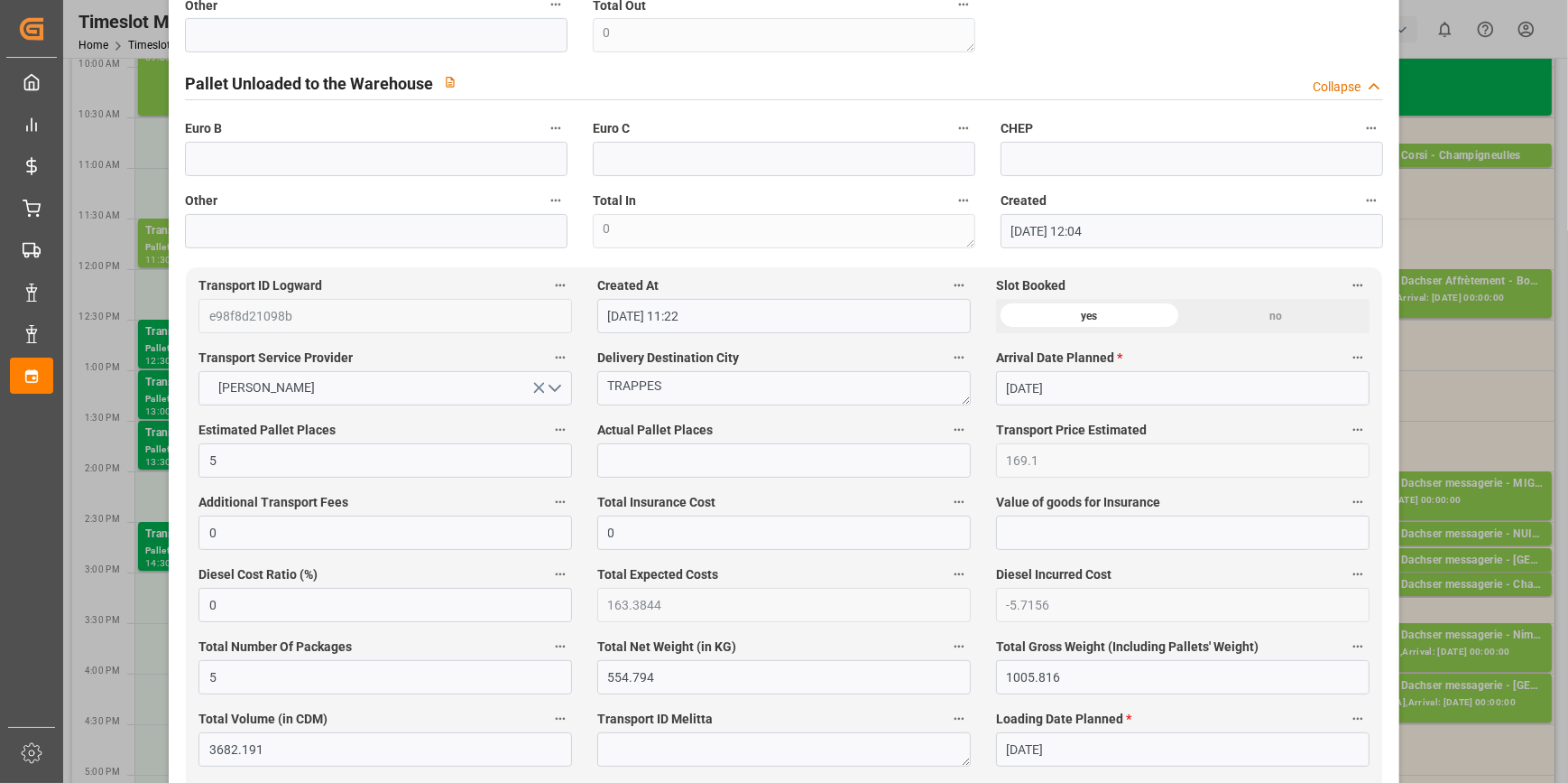
scroll to position [738, 0]
click at [632, 454] on input "text" at bounding box center [784, 458] width 374 height 34
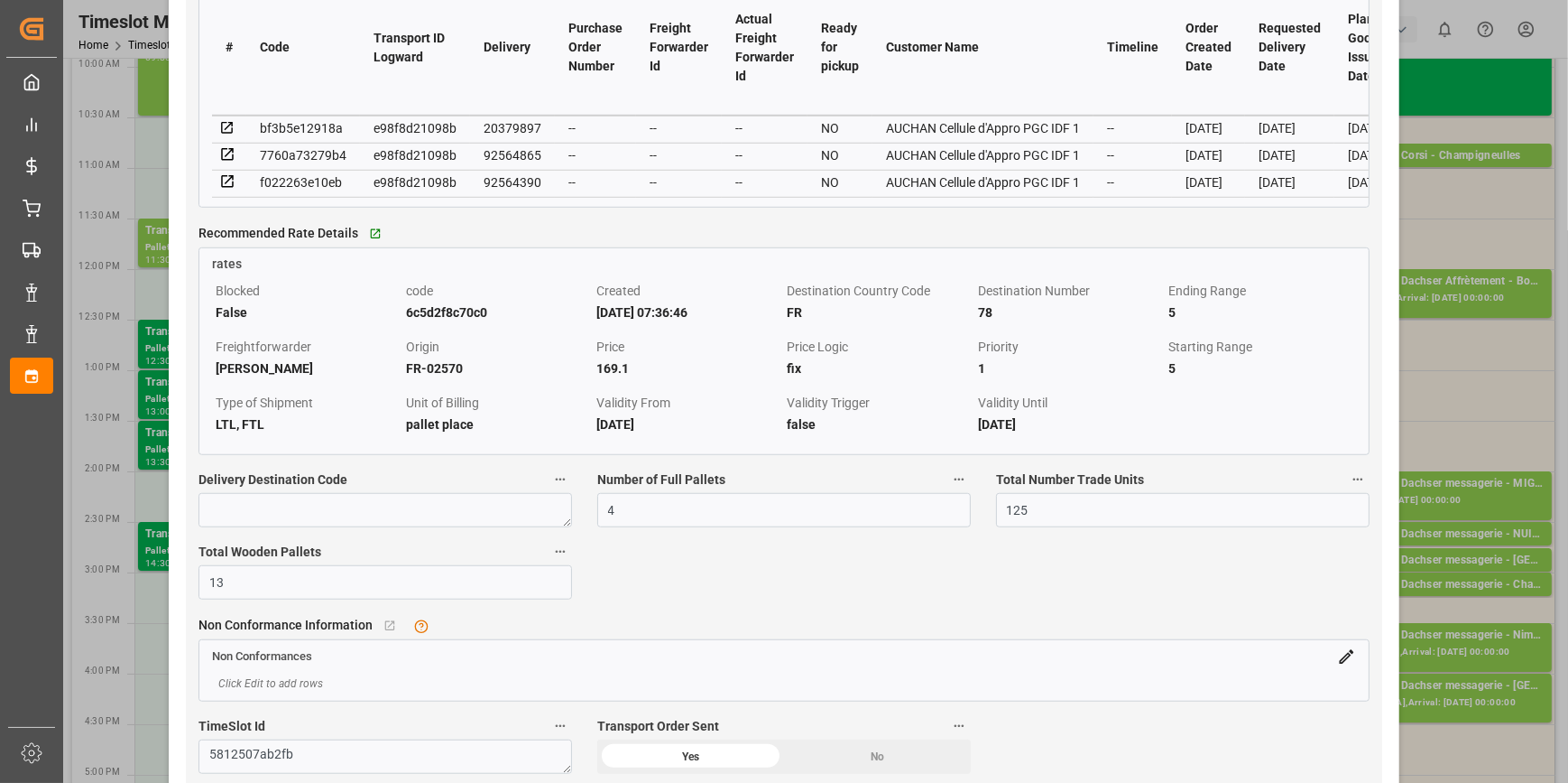
scroll to position [1641, 0]
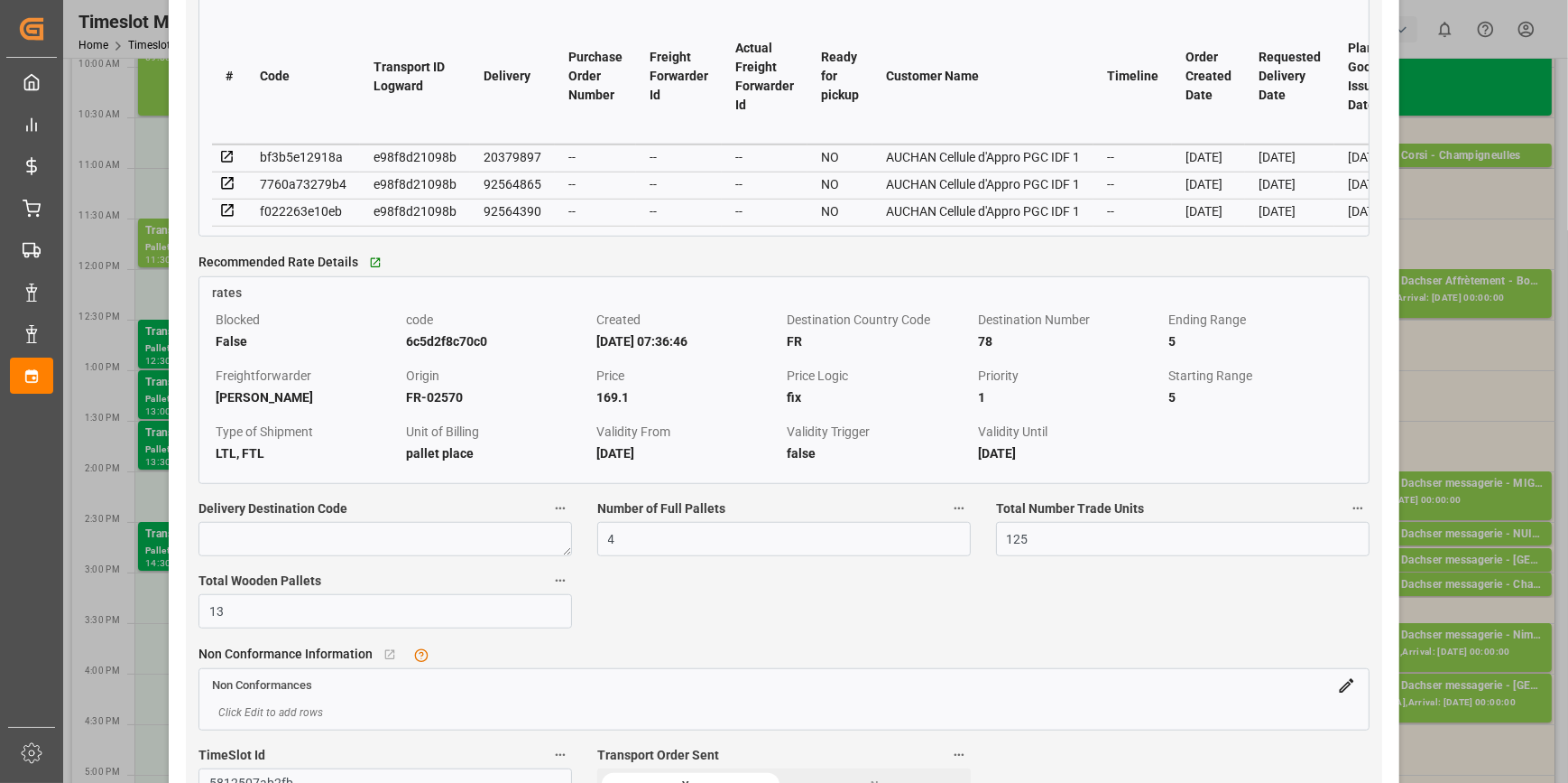
click at [228, 162] on icon at bounding box center [228, 157] width 17 height 17
click at [227, 187] on icon at bounding box center [227, 183] width 12 height 12
click at [226, 212] on icon at bounding box center [228, 210] width 17 height 17
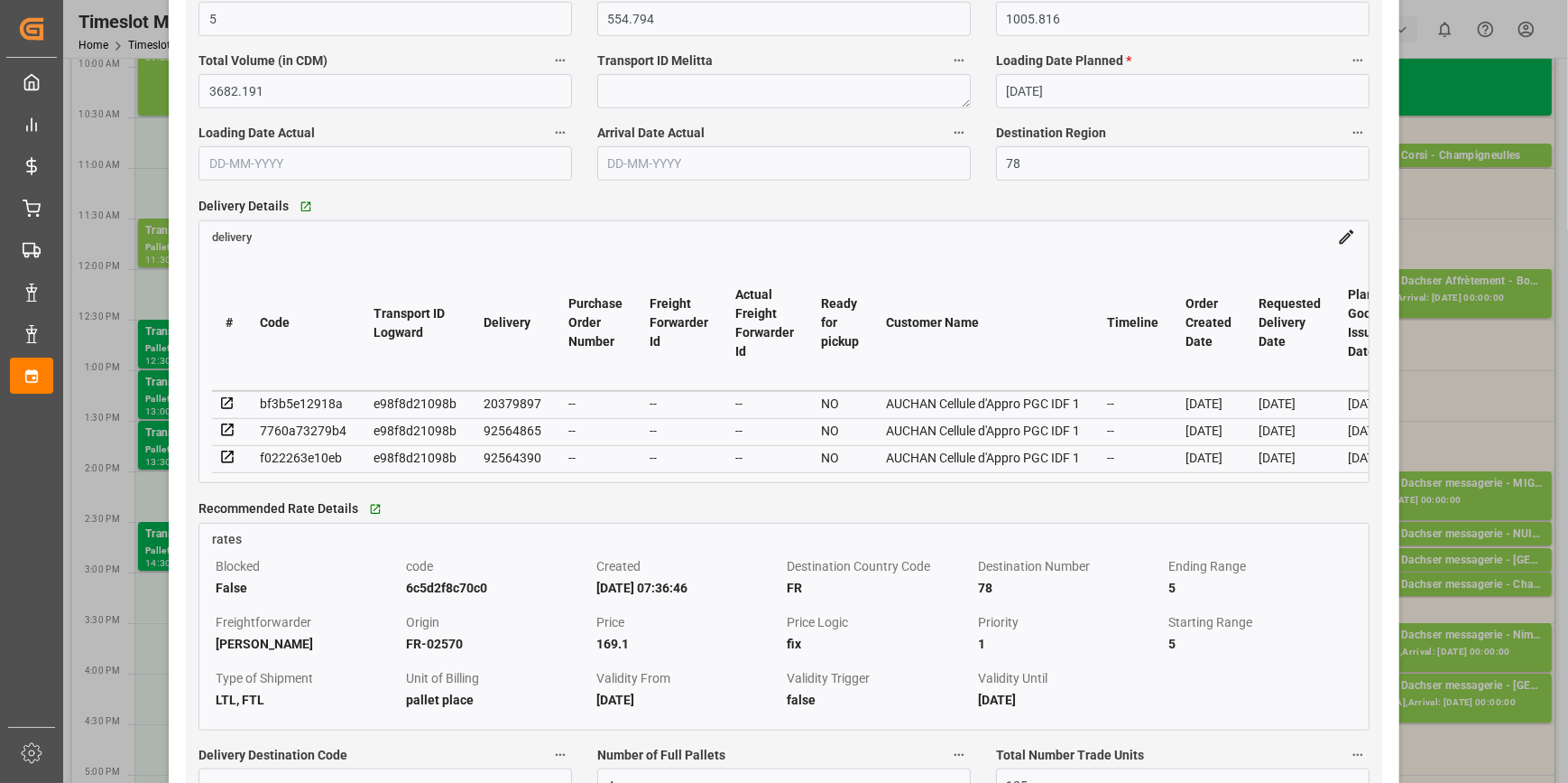
scroll to position [1066, 0]
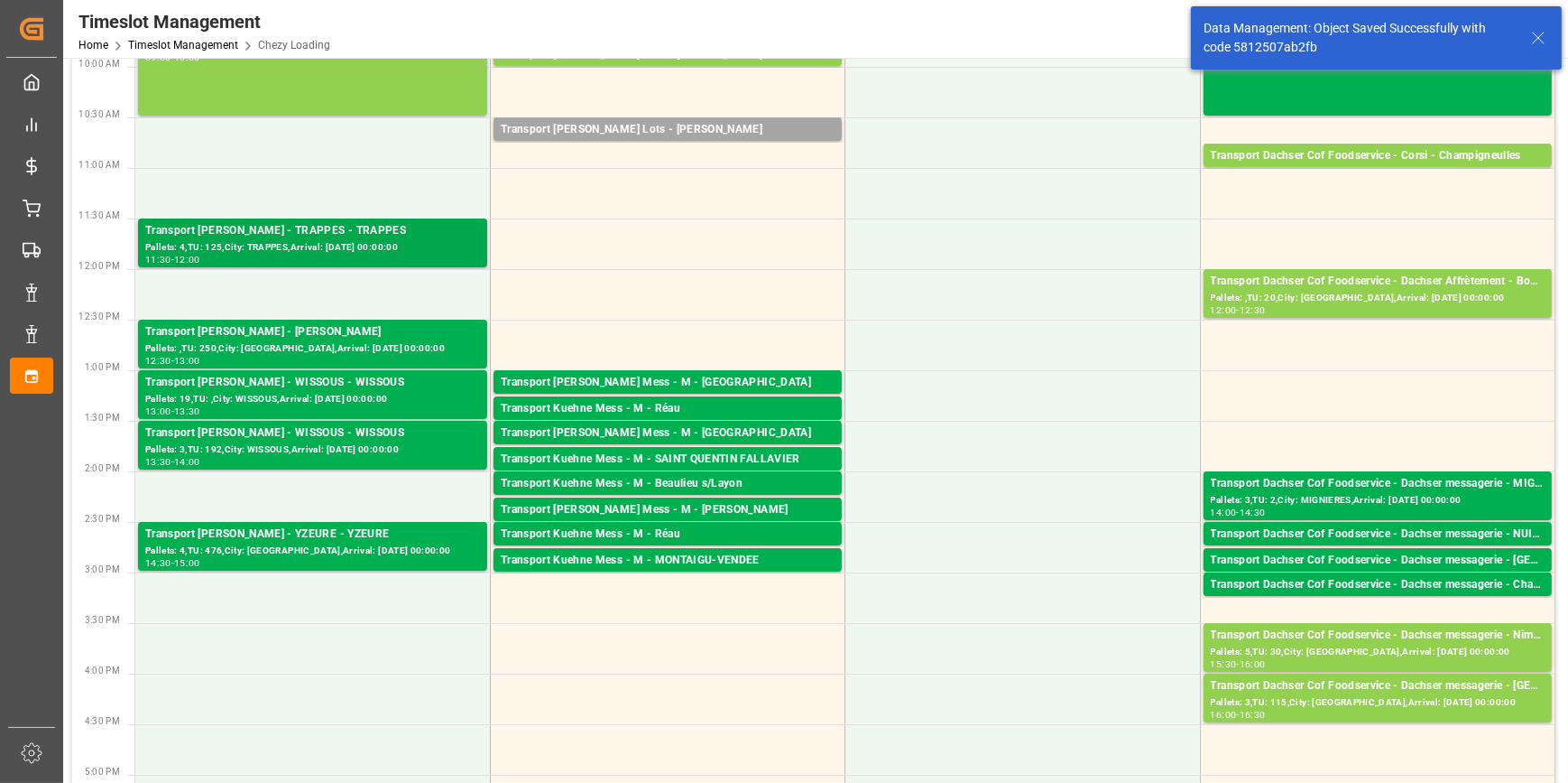
click at [313, 235] on div "Transport [PERSON_NAME] - TRAPPES - TRAPPES" at bounding box center [312, 231] width 334 height 18
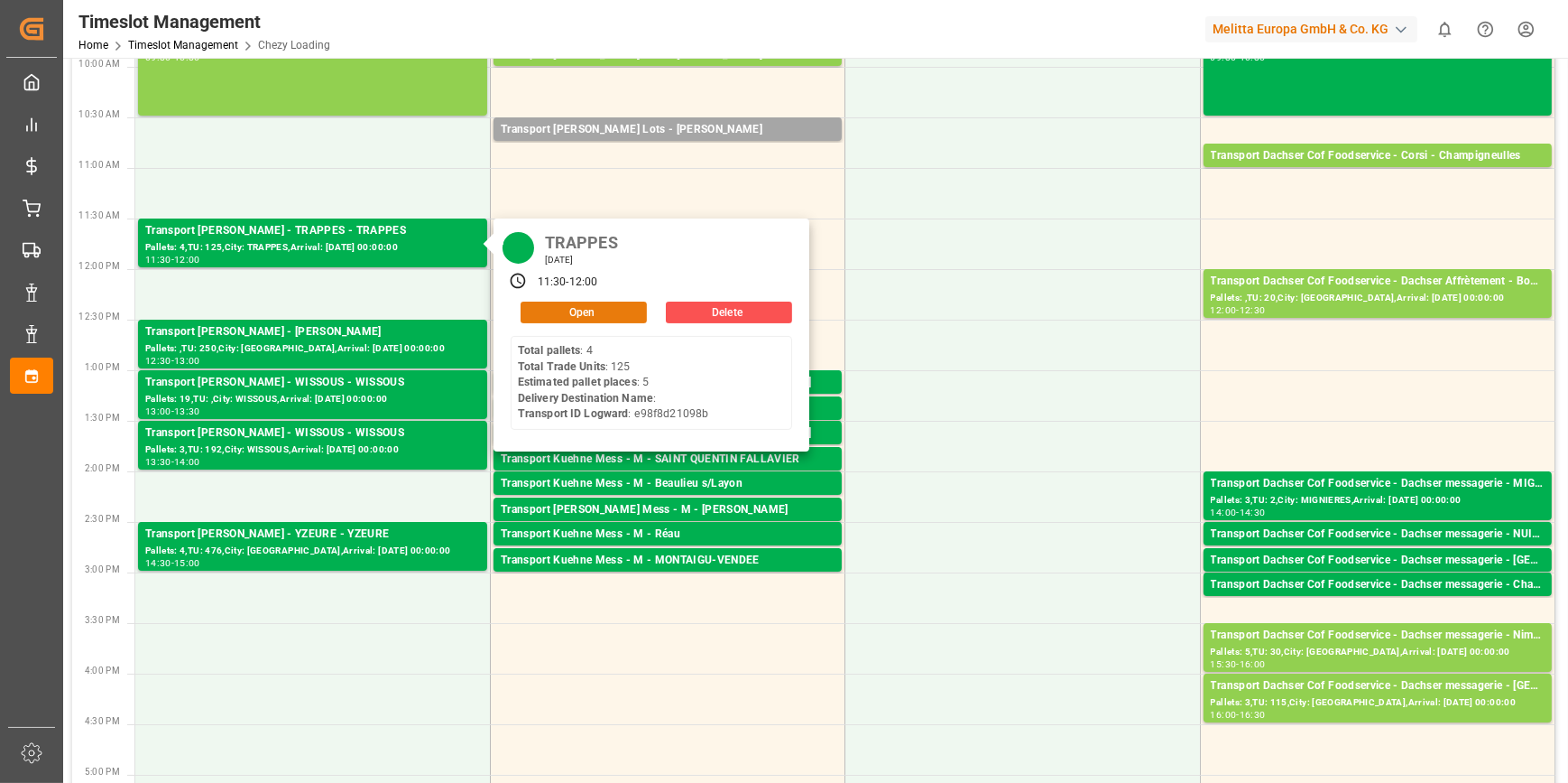
click at [591, 309] on button "Open" at bounding box center [583, 312] width 126 height 22
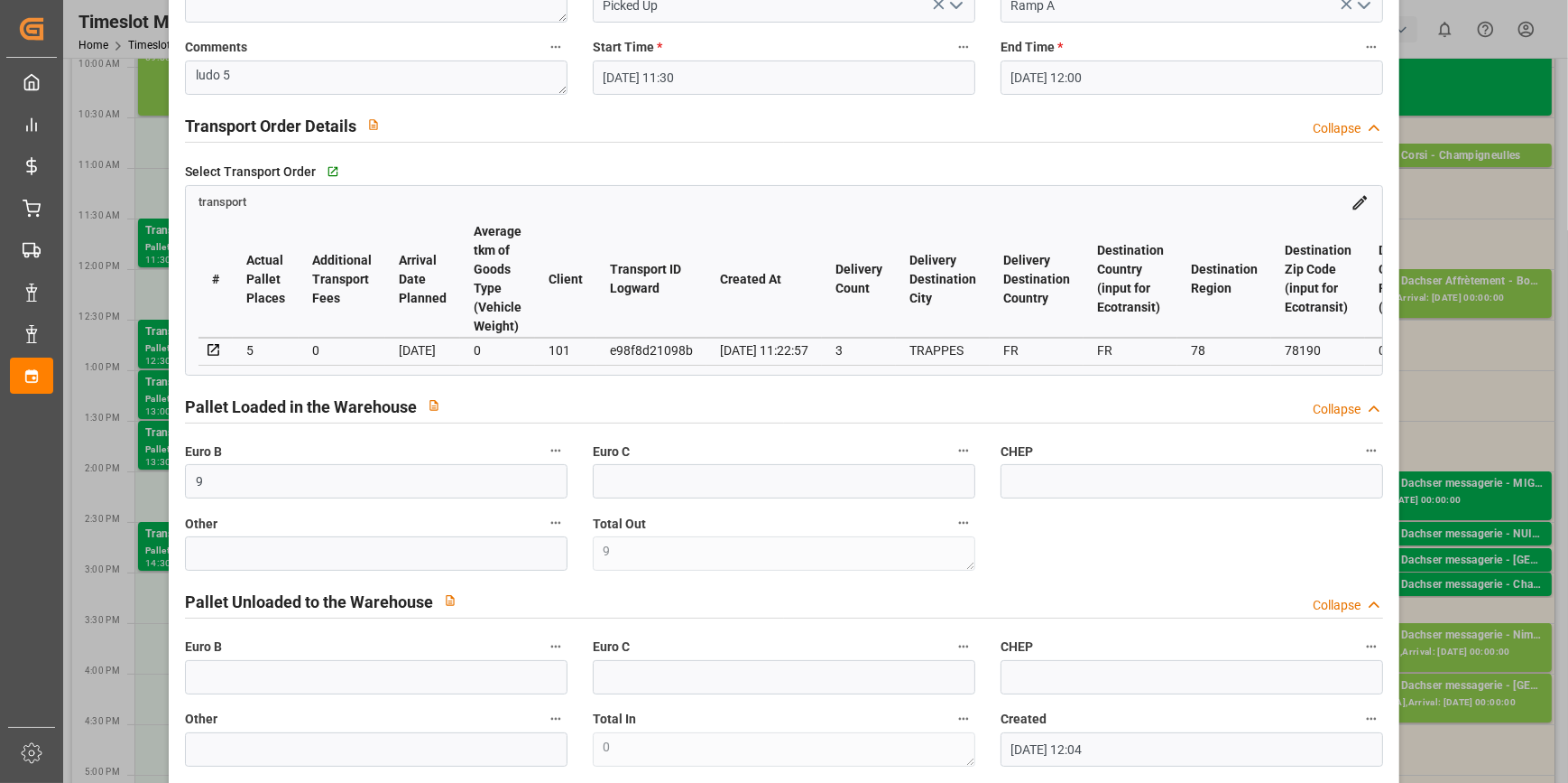
scroll to position [0, 0]
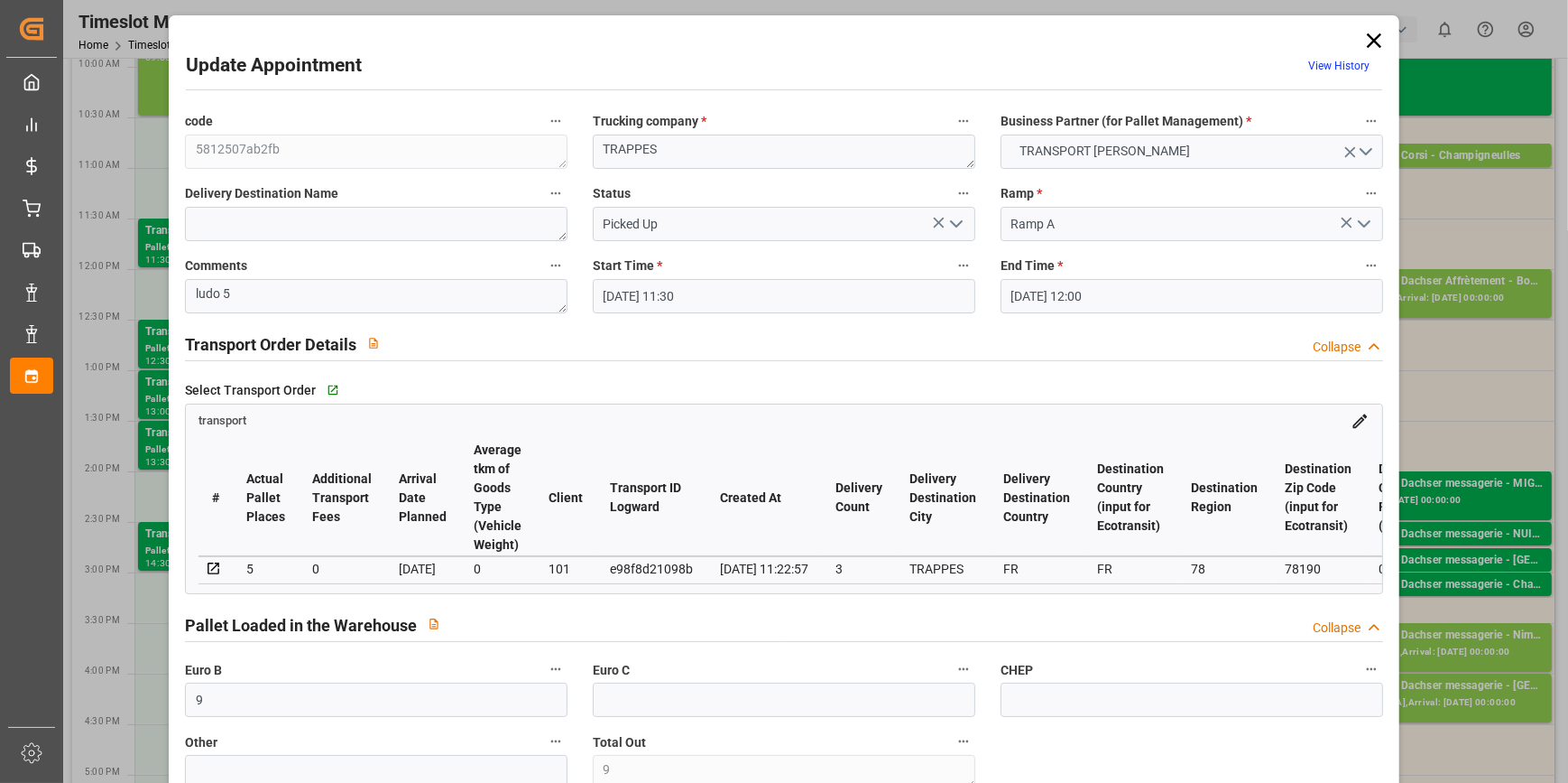
drag, startPoint x: 1372, startPoint y: 36, endPoint x: 1352, endPoint y: 53, distance: 26.2
click at [1372, 36] on icon at bounding box center [1374, 40] width 15 height 15
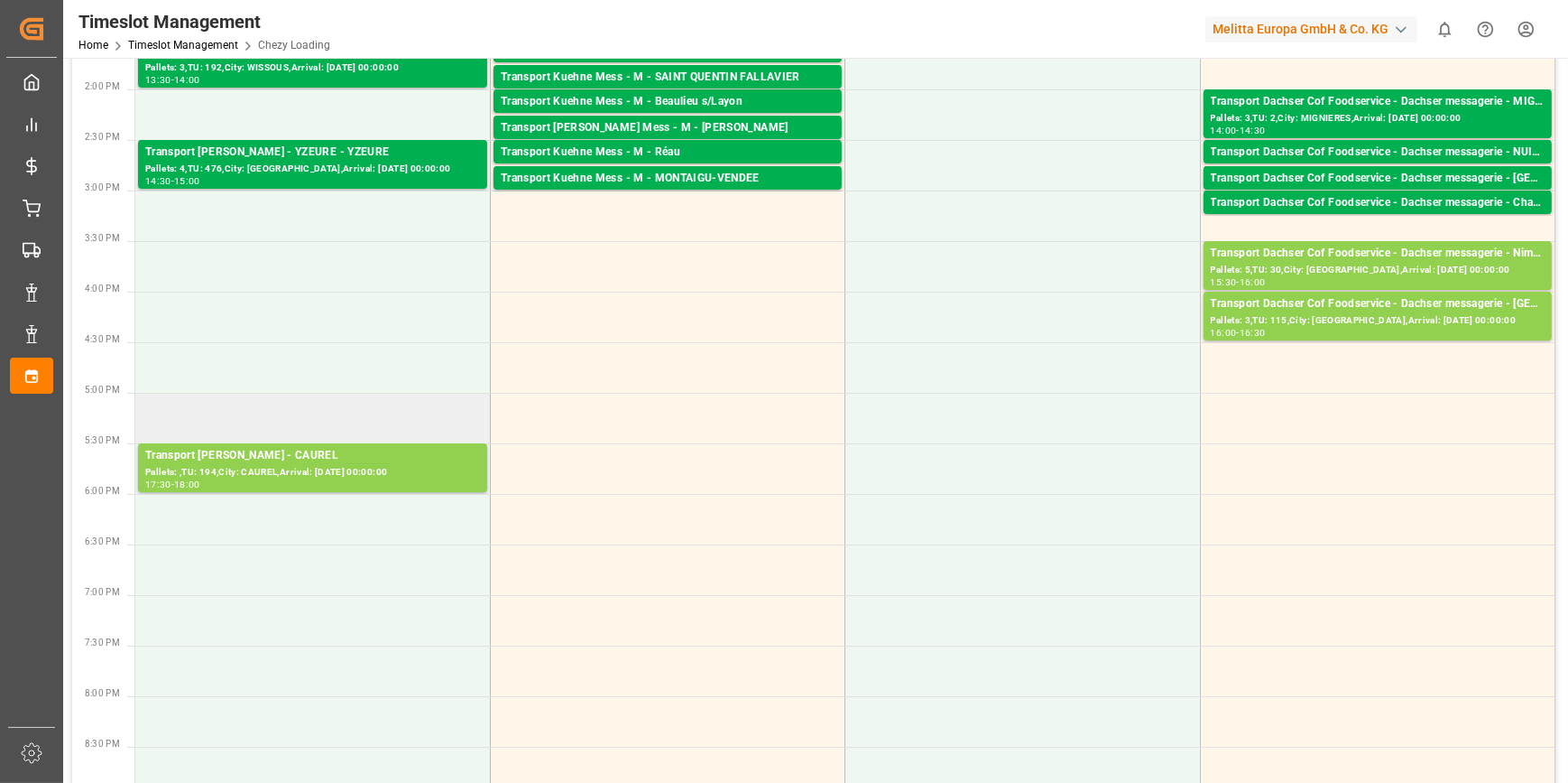
scroll to position [738, 0]
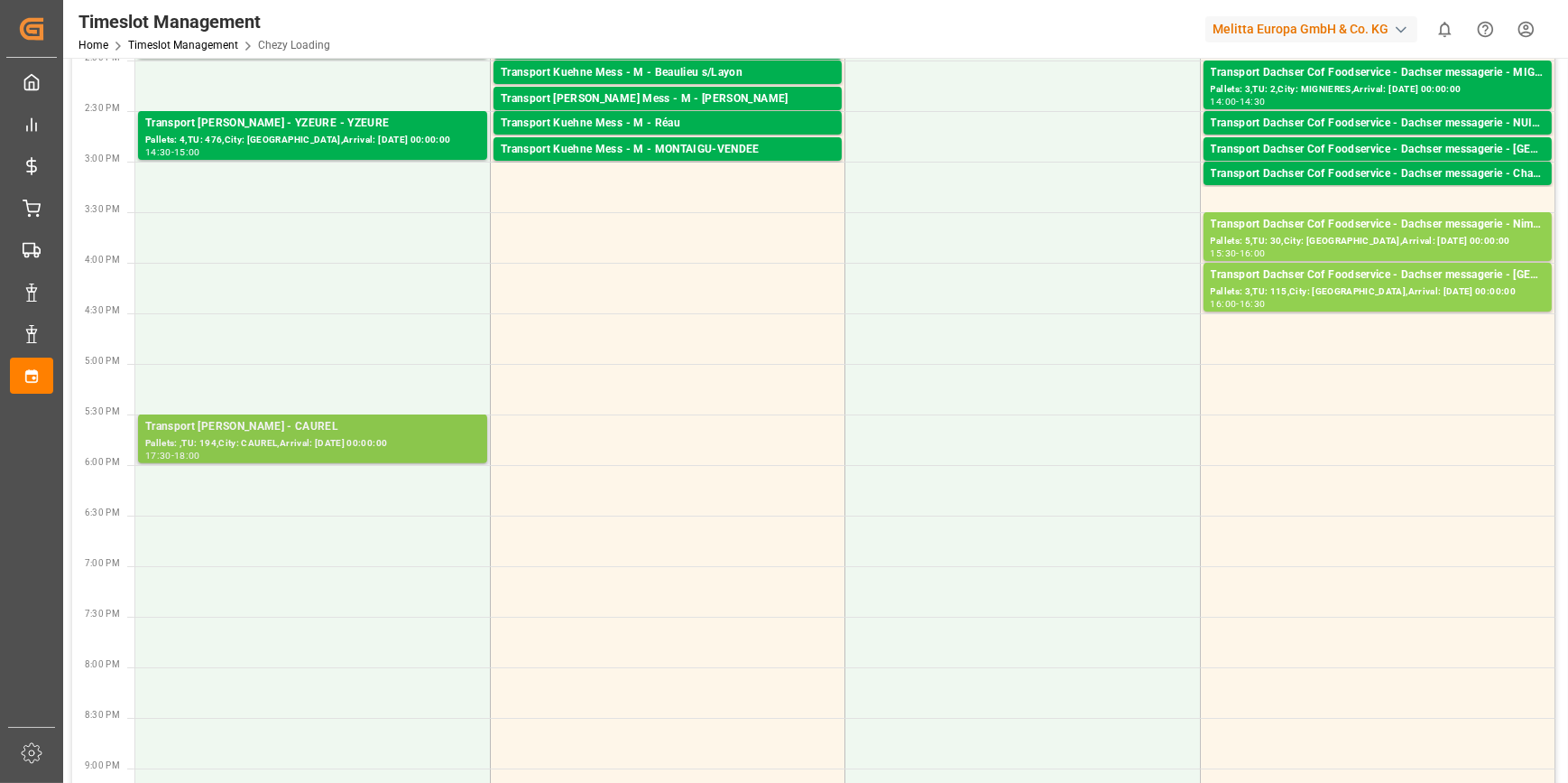
click at [282, 452] on div "17:30 - 18:00" at bounding box center [312, 456] width 334 height 10
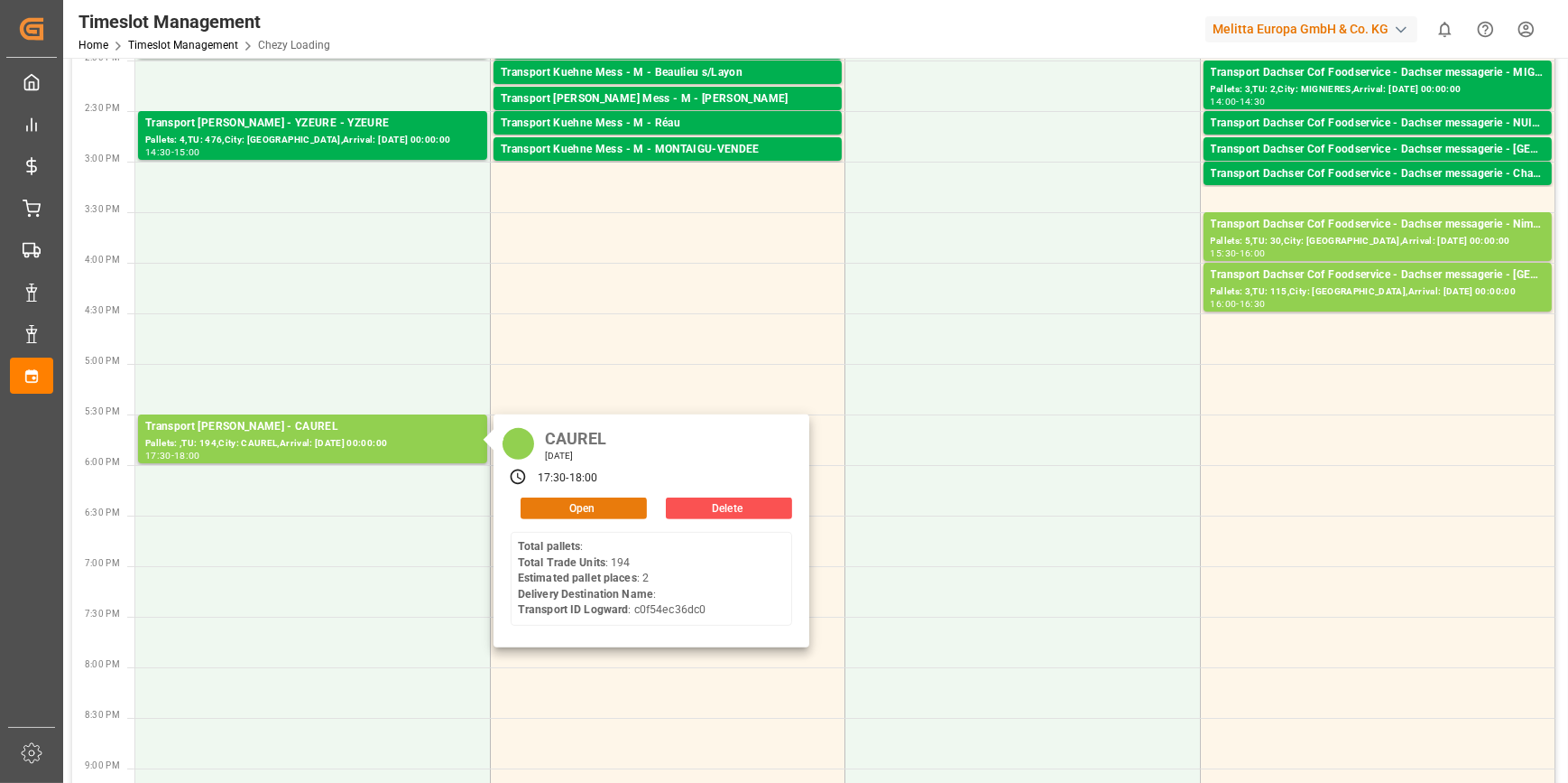
click at [569, 513] on button "Open" at bounding box center [583, 508] width 126 height 22
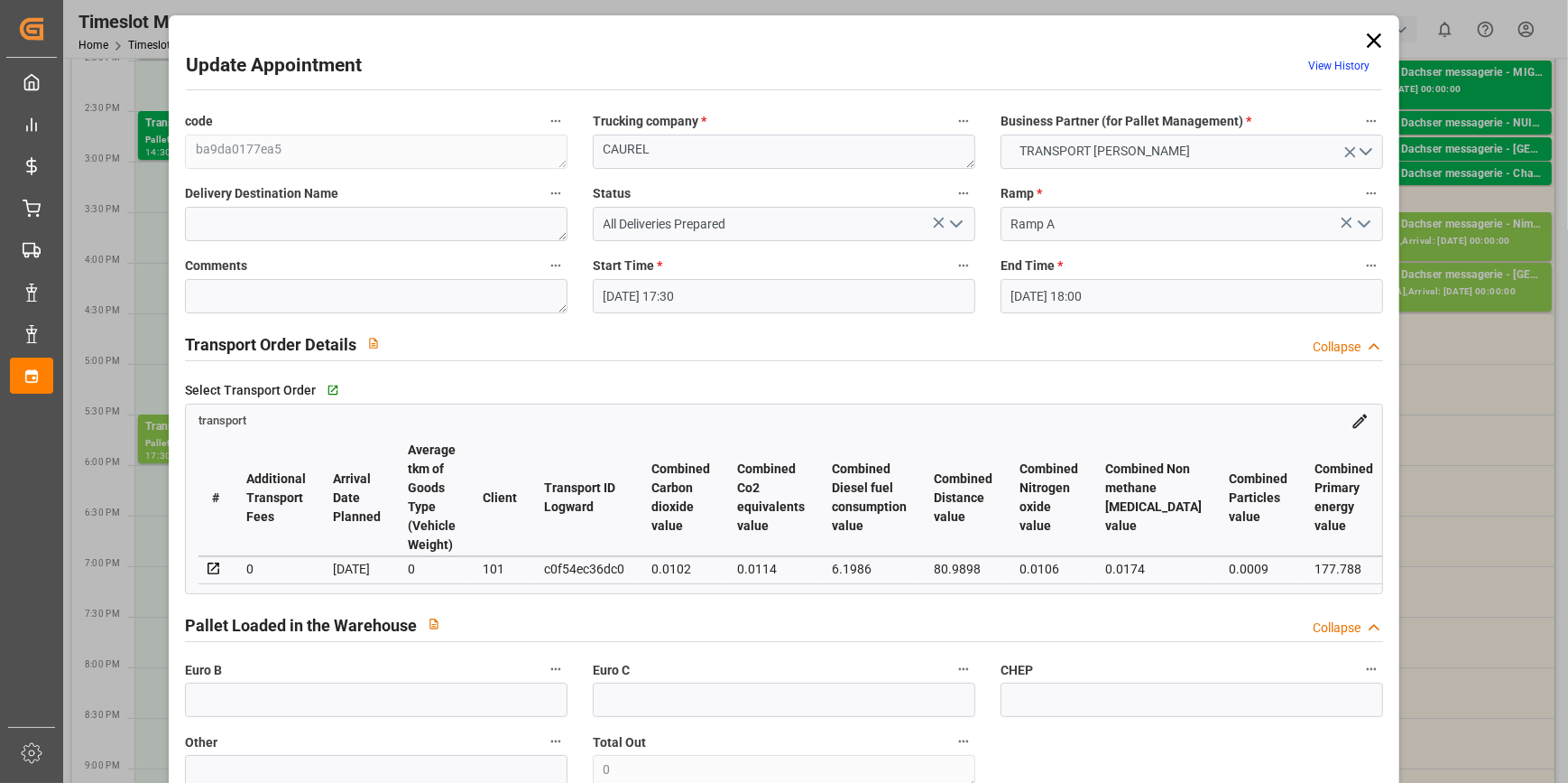
click at [954, 222] on icon "open menu" at bounding box center [956, 224] width 22 height 22
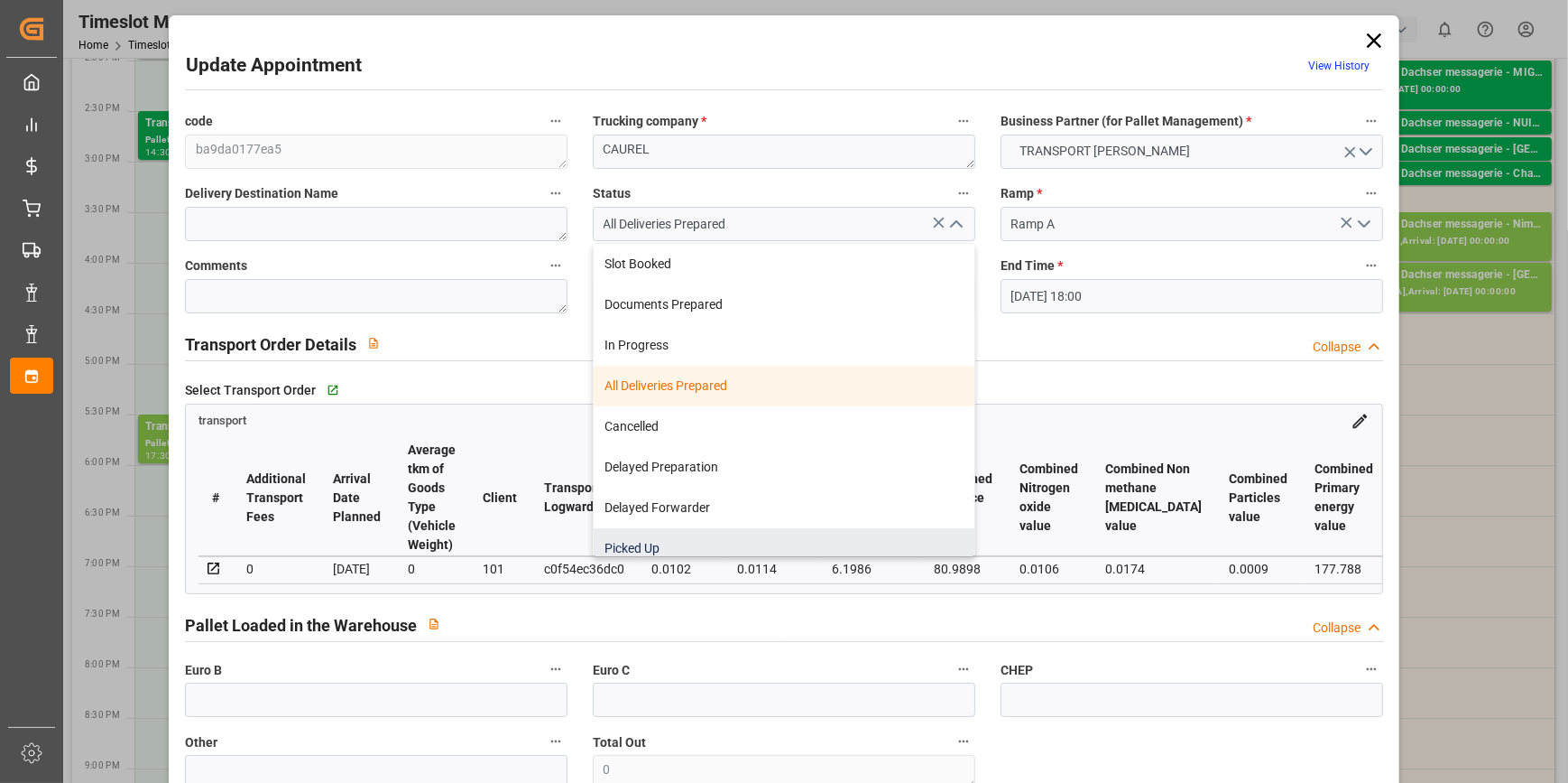
drag, startPoint x: 653, startPoint y: 545, endPoint x: 252, endPoint y: 317, distance: 461.3
click at [651, 545] on div "Picked Up" at bounding box center [784, 548] width 380 height 40
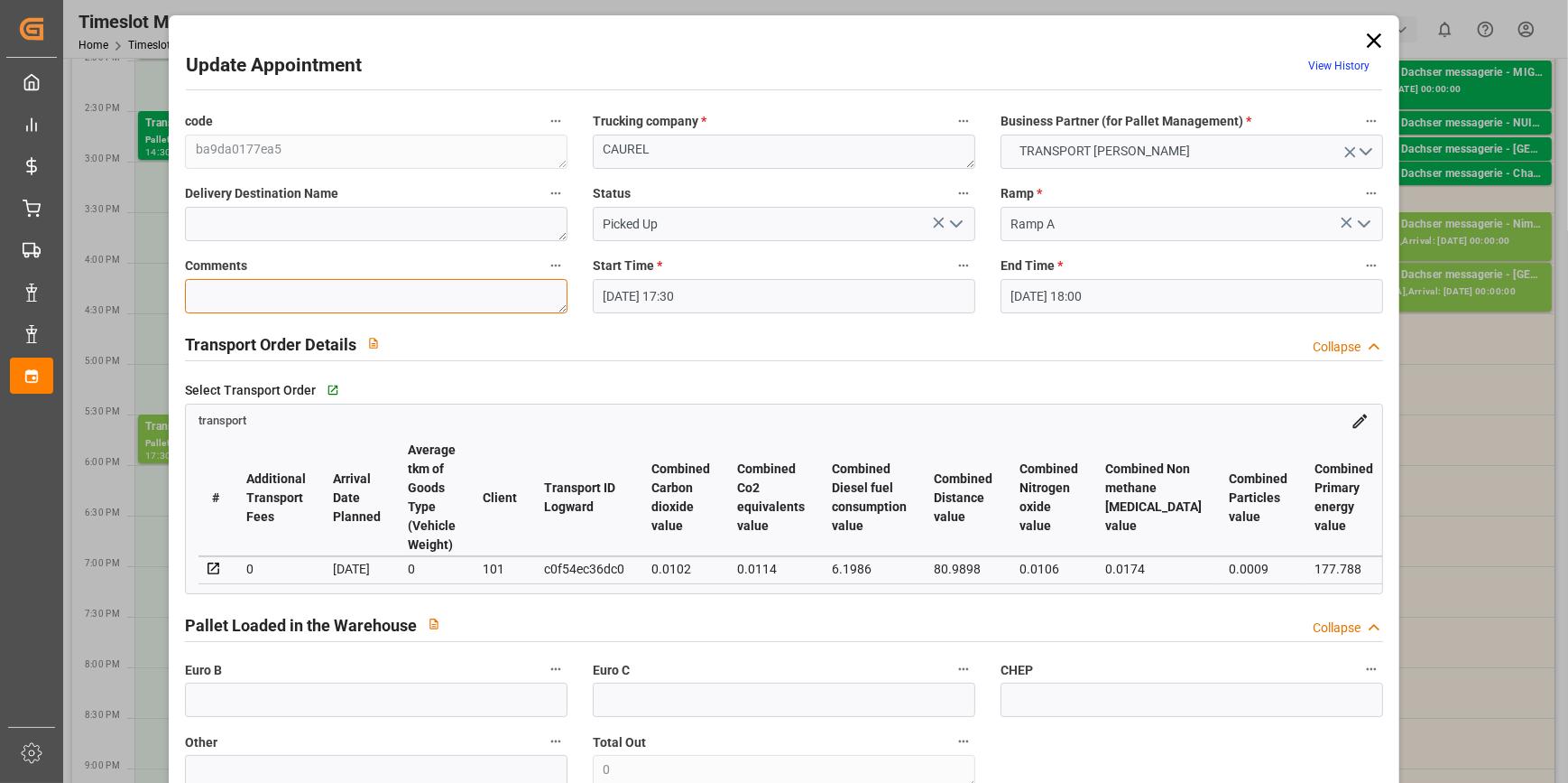
click at [235, 293] on textarea at bounding box center [377, 295] width 382 height 34
click at [953, 220] on icon "open menu" at bounding box center [956, 224] width 22 height 22
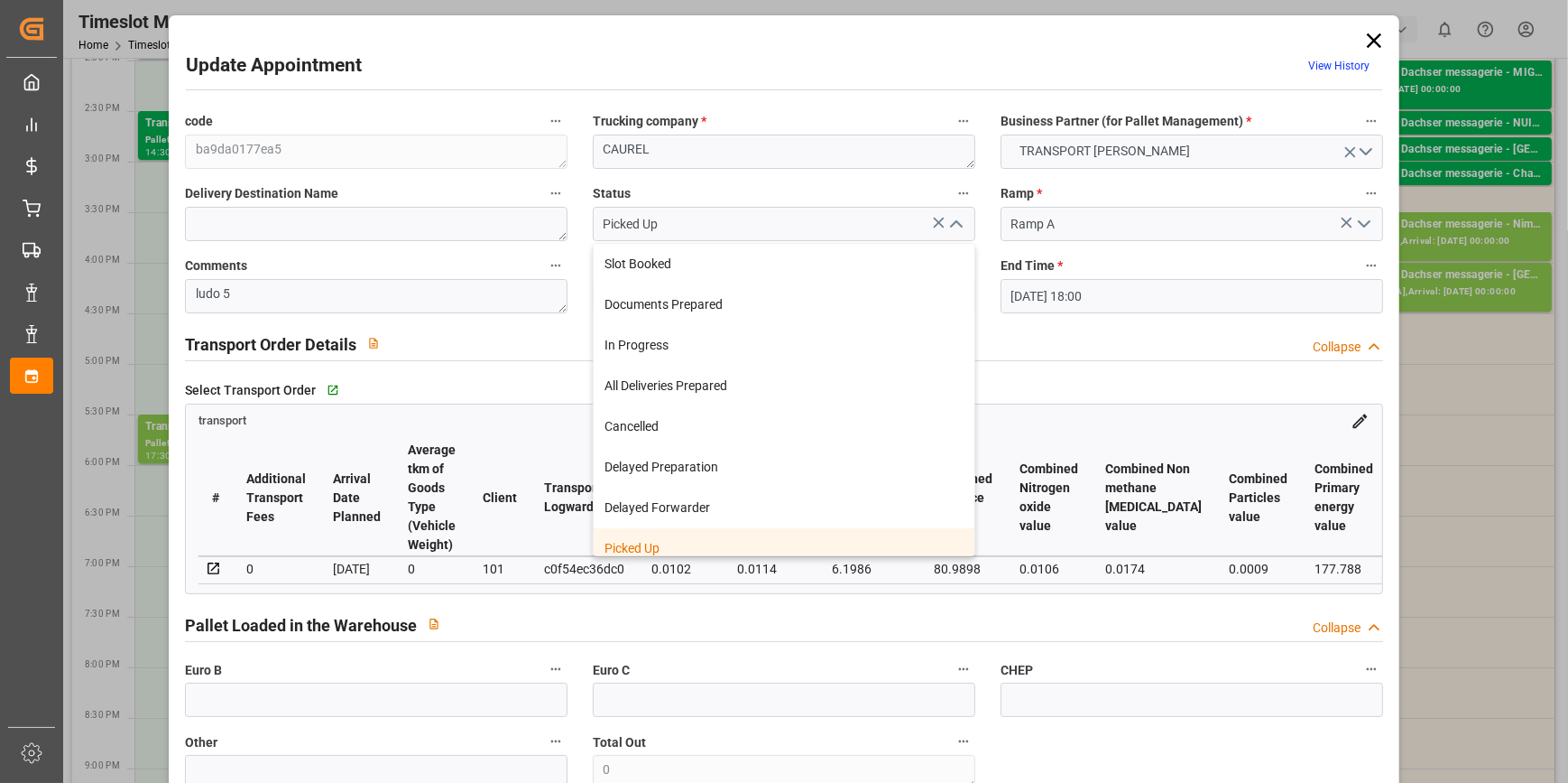
click at [643, 553] on div "Picked Up" at bounding box center [784, 548] width 380 height 40
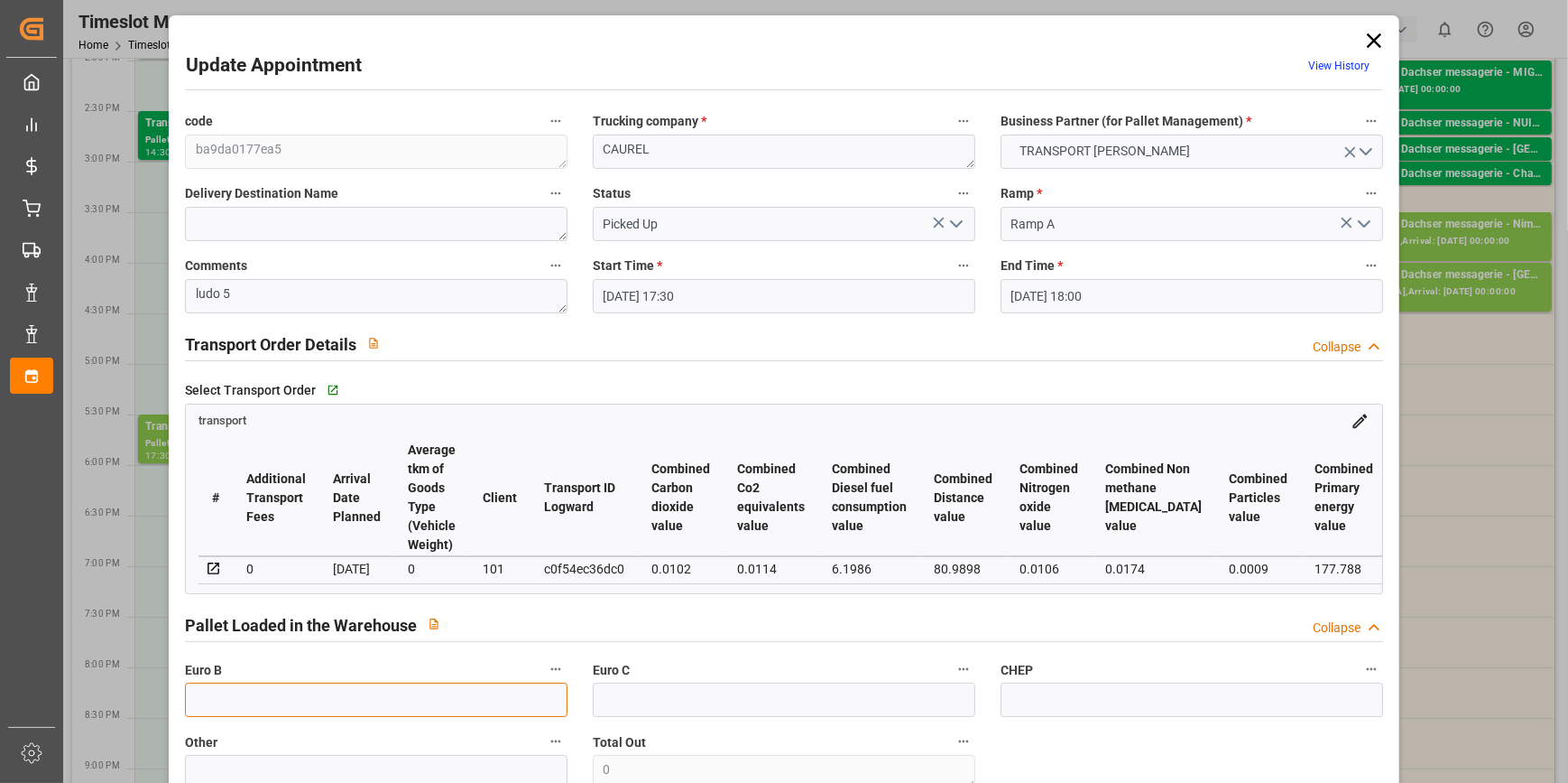
click at [216, 708] on input "text" at bounding box center [377, 699] width 382 height 34
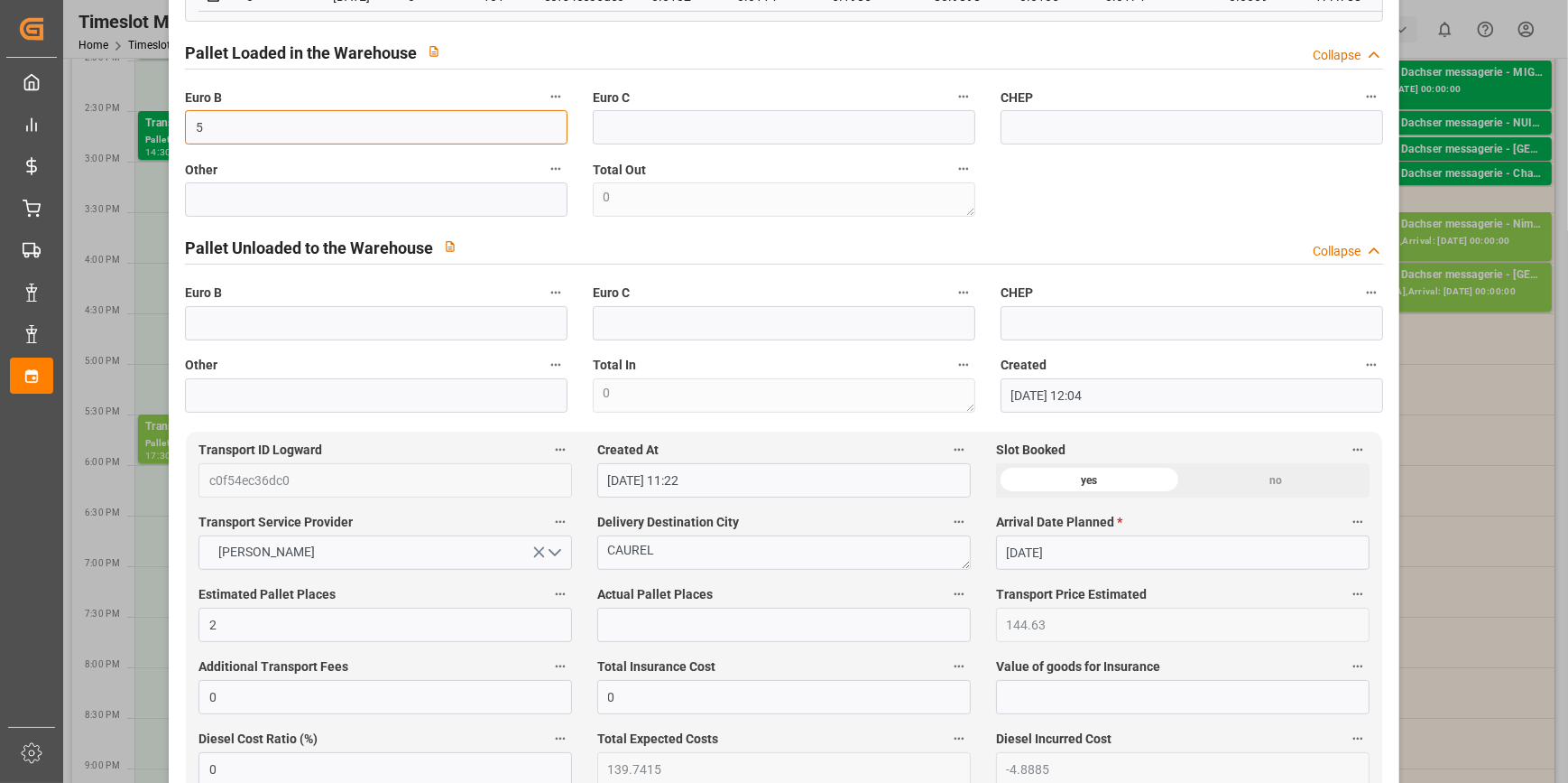
scroll to position [574, 0]
click at [632, 623] on input "text" at bounding box center [784, 622] width 374 height 34
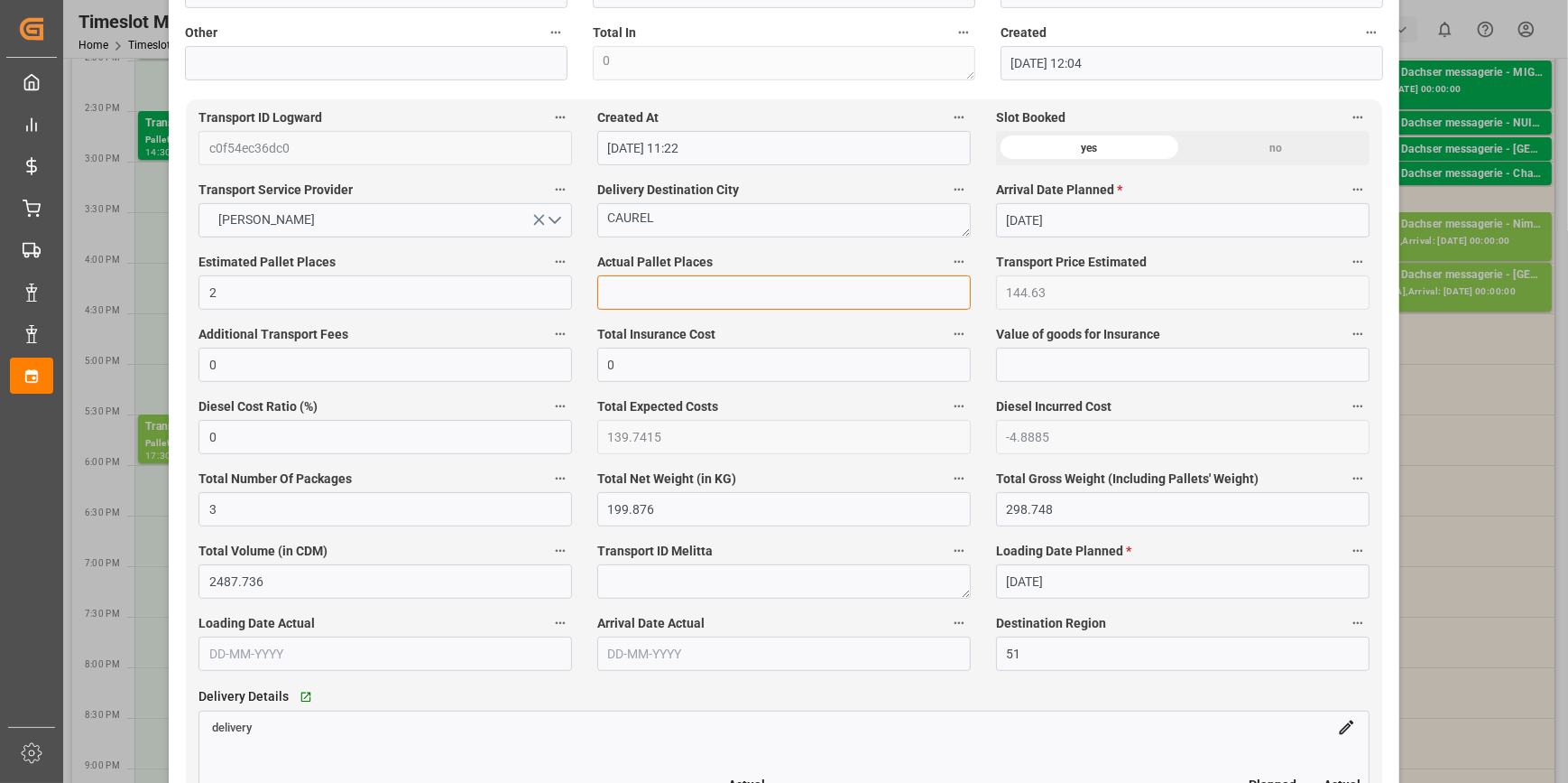
scroll to position [903, 0]
click at [628, 310] on input "text" at bounding box center [784, 293] width 374 height 34
click at [1244, 262] on label "Transport Price Estimated" at bounding box center [1183, 265] width 374 height 26
click at [1345, 262] on button "Transport Price Estimated" at bounding box center [1357, 264] width 24 height 24
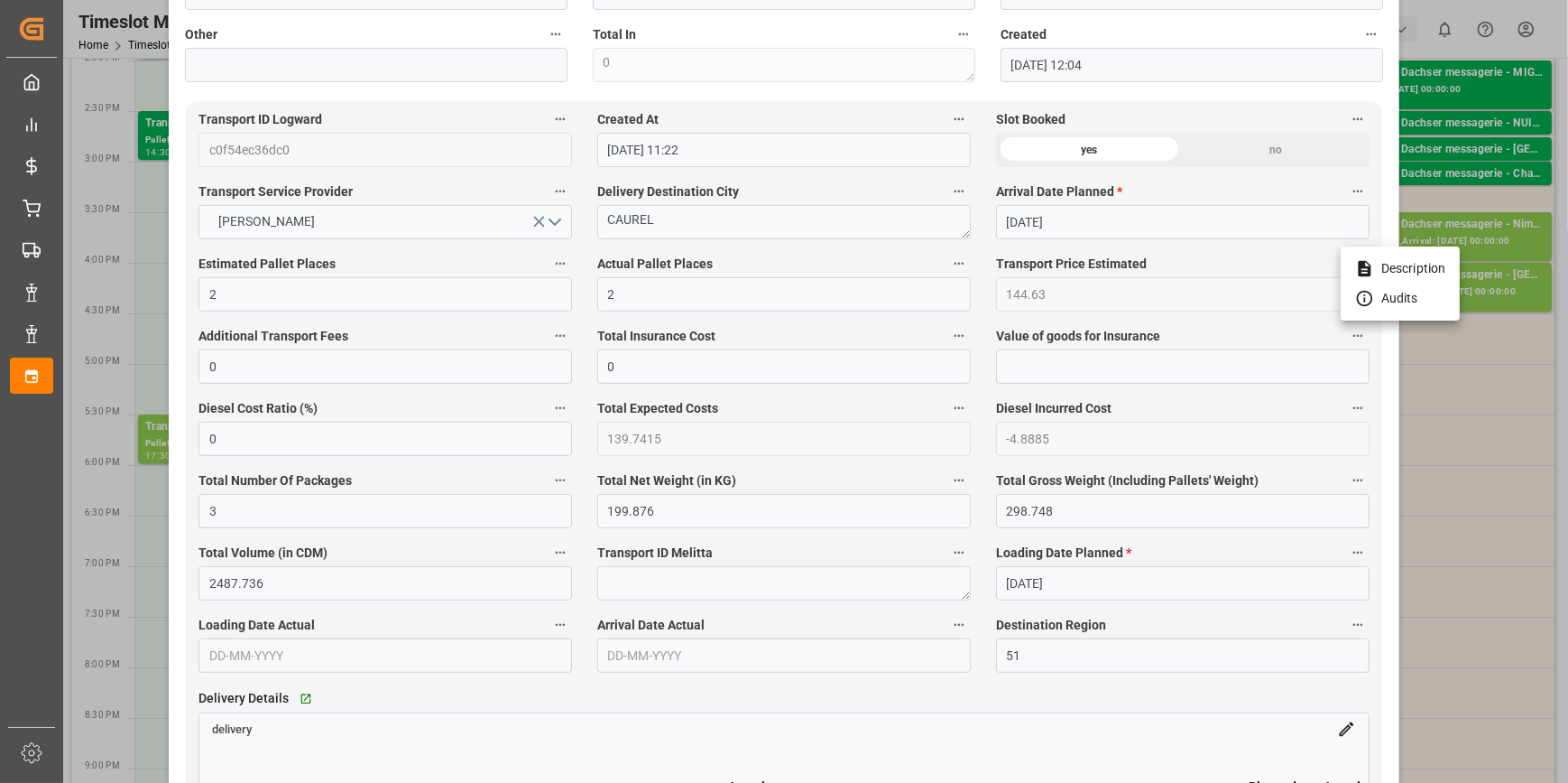
click at [1306, 29] on div at bounding box center [784, 392] width 1568 height 783
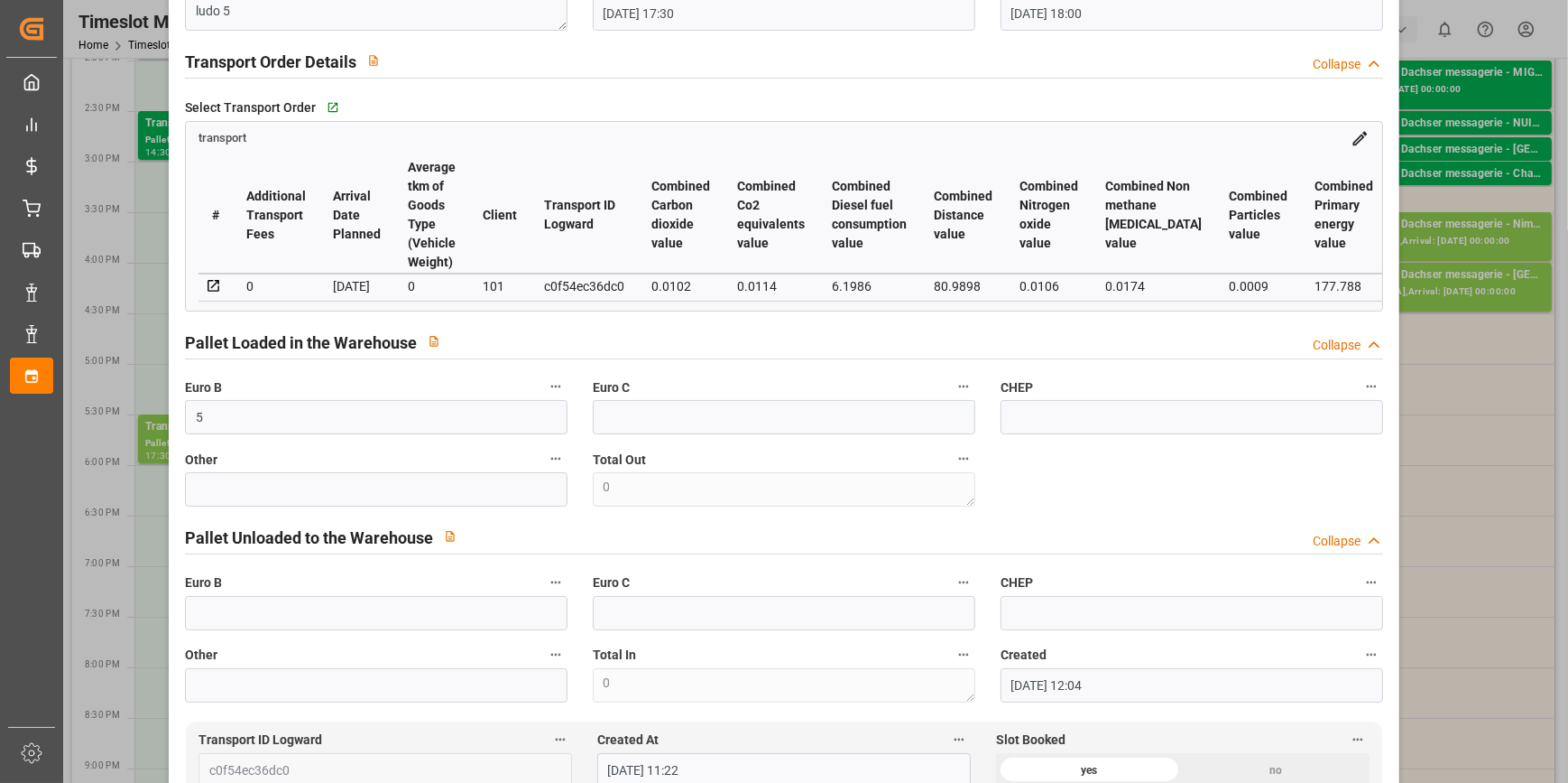
scroll to position [245, 0]
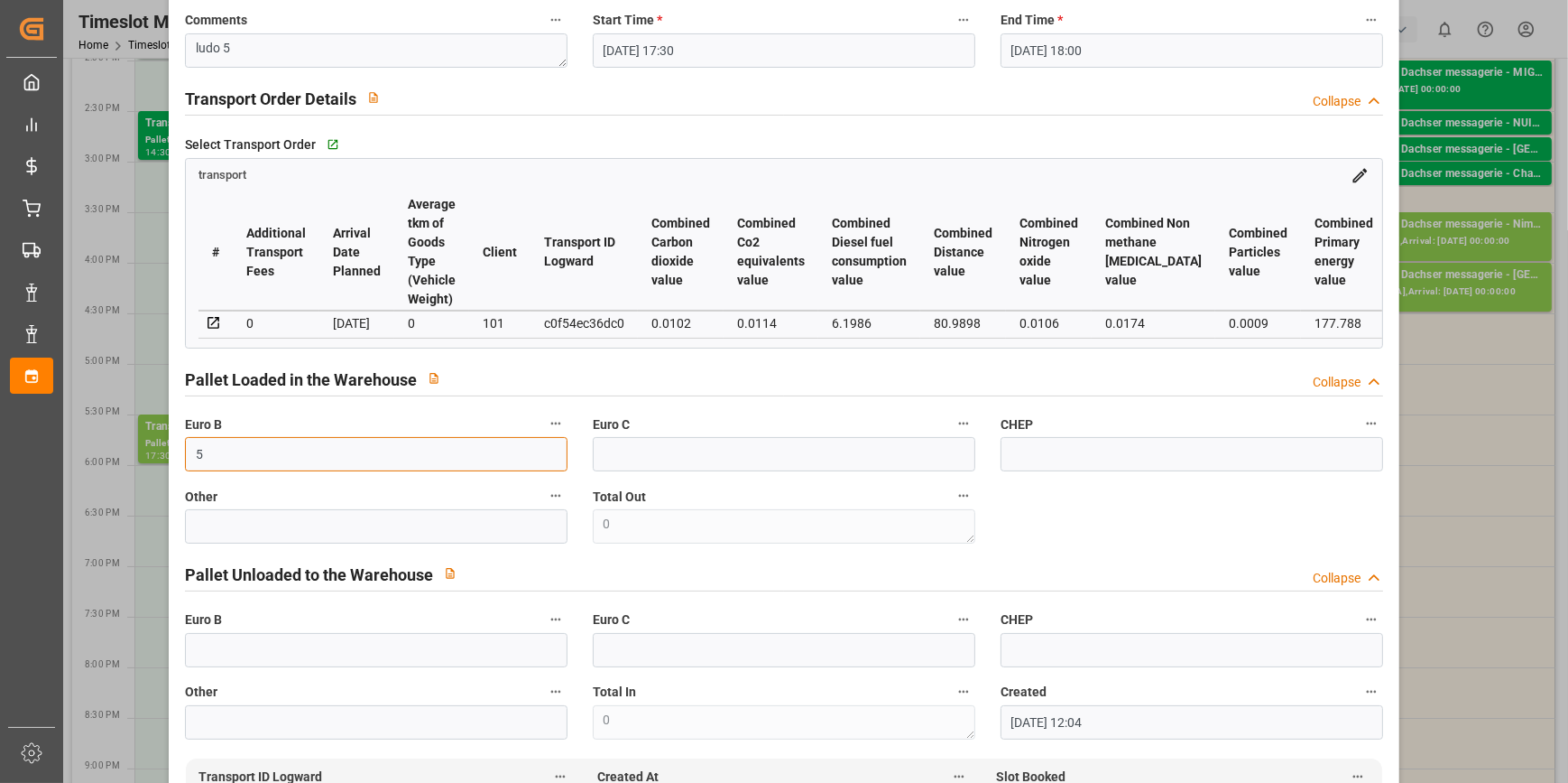
click at [228, 459] on input "5" at bounding box center [377, 453] width 382 height 34
click at [970, 372] on div "Pallet Loaded in the Warehouse Collapse" at bounding box center [784, 378] width 1198 height 34
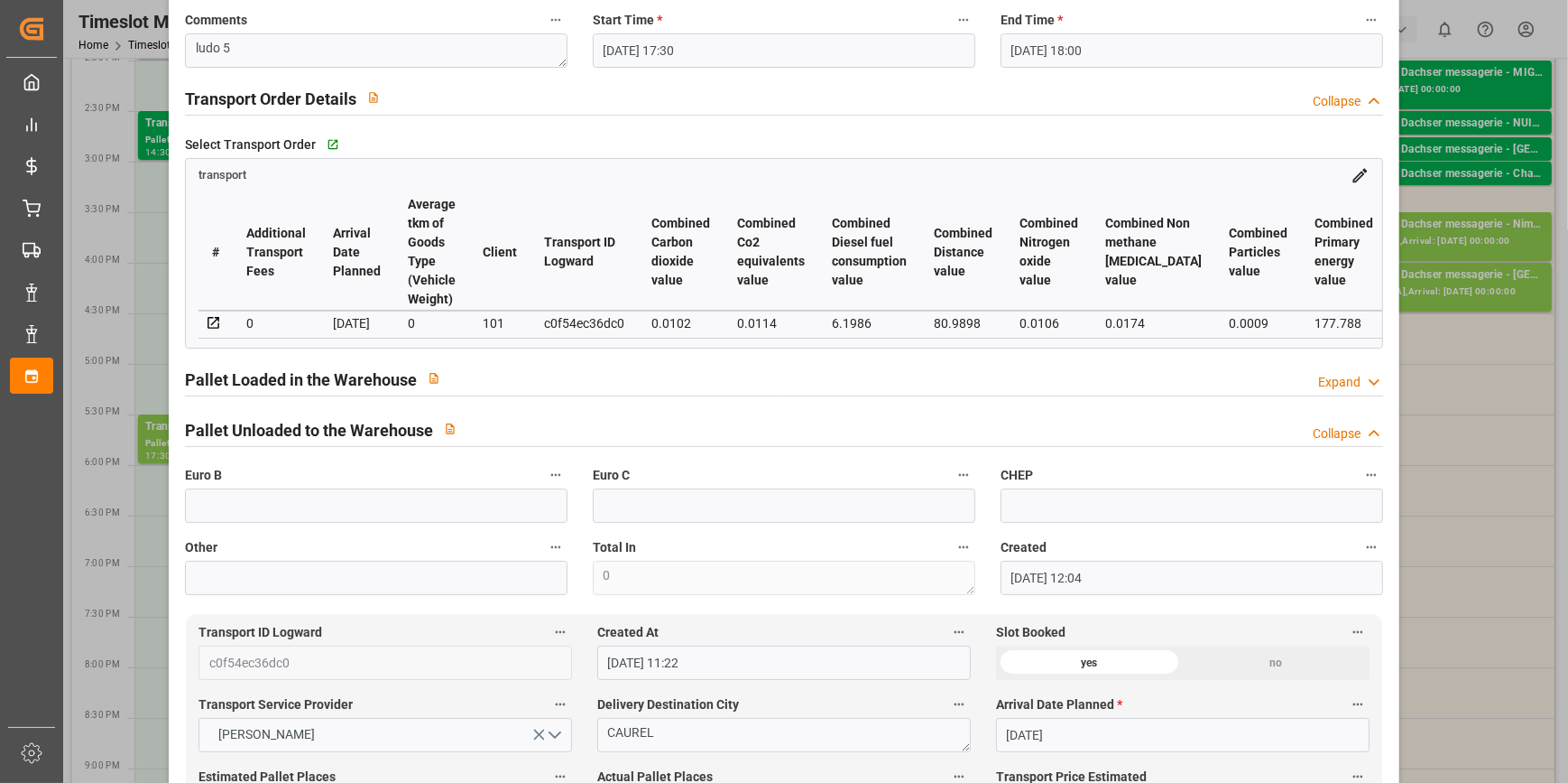
click at [1368, 387] on icon at bounding box center [1374, 382] width 18 height 19
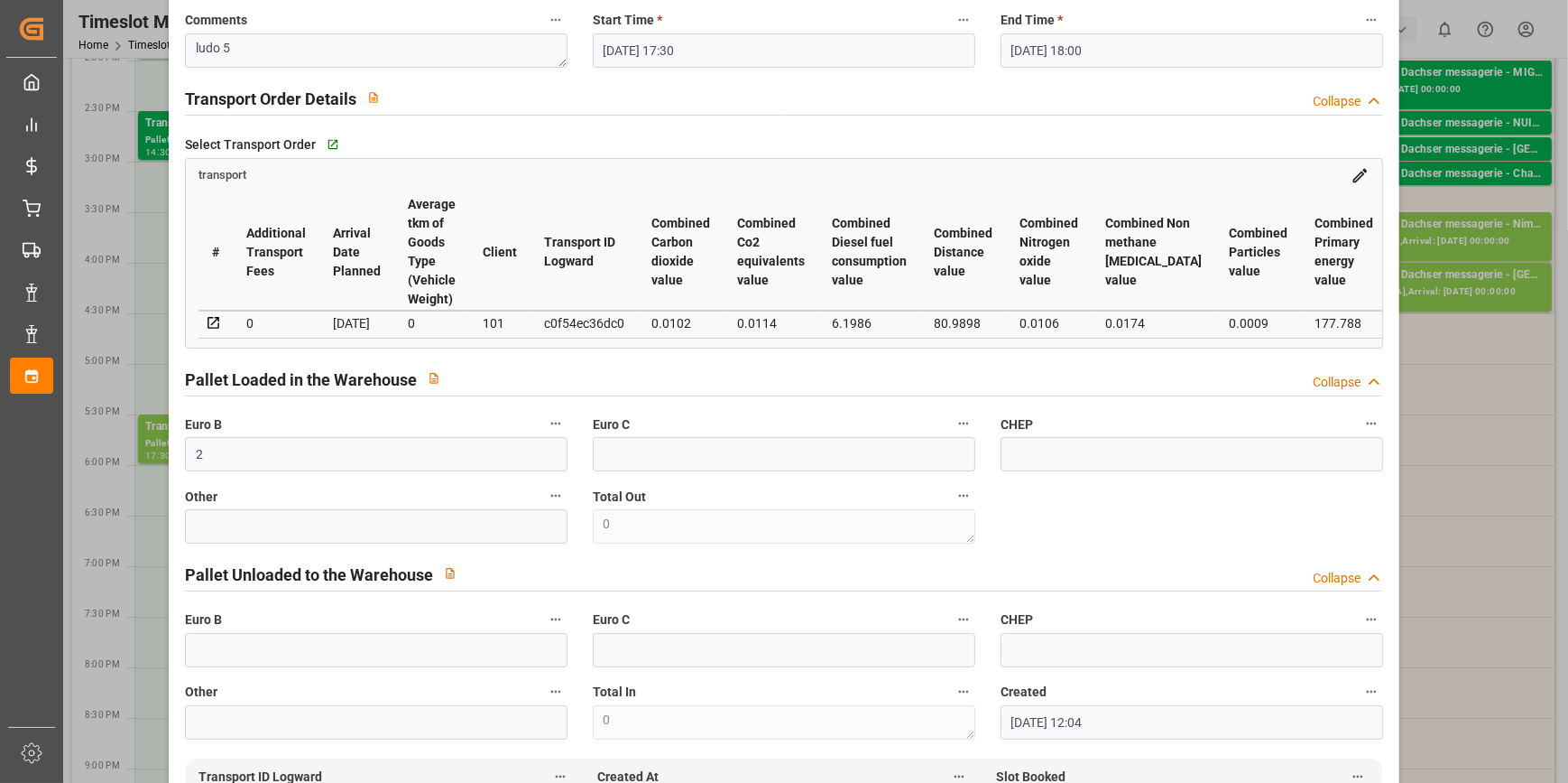
scroll to position [0, 0]
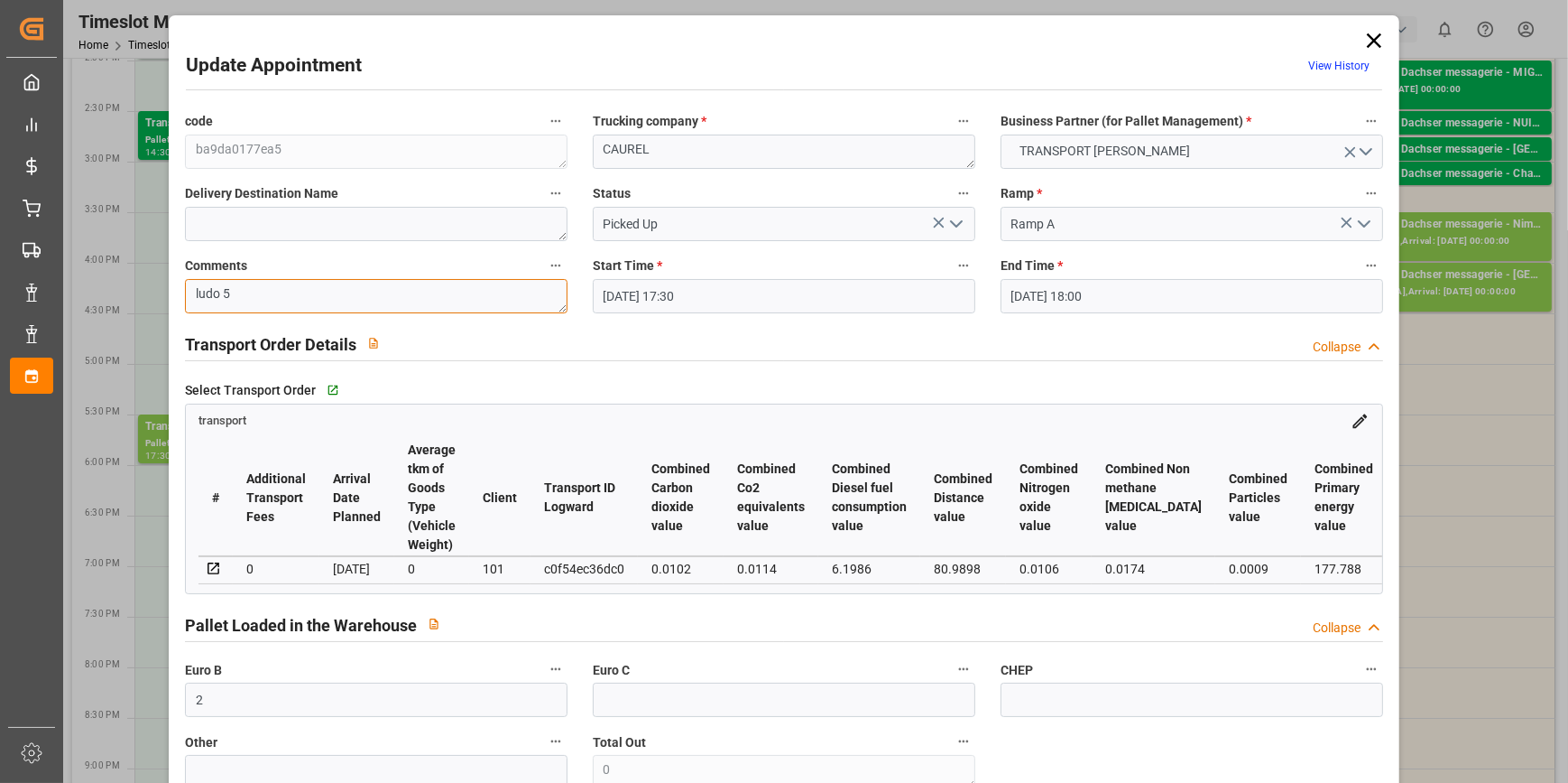
click at [246, 295] on textarea "ludo 5" at bounding box center [377, 295] width 382 height 34
click at [959, 225] on icon "open menu" at bounding box center [956, 224] width 22 height 22
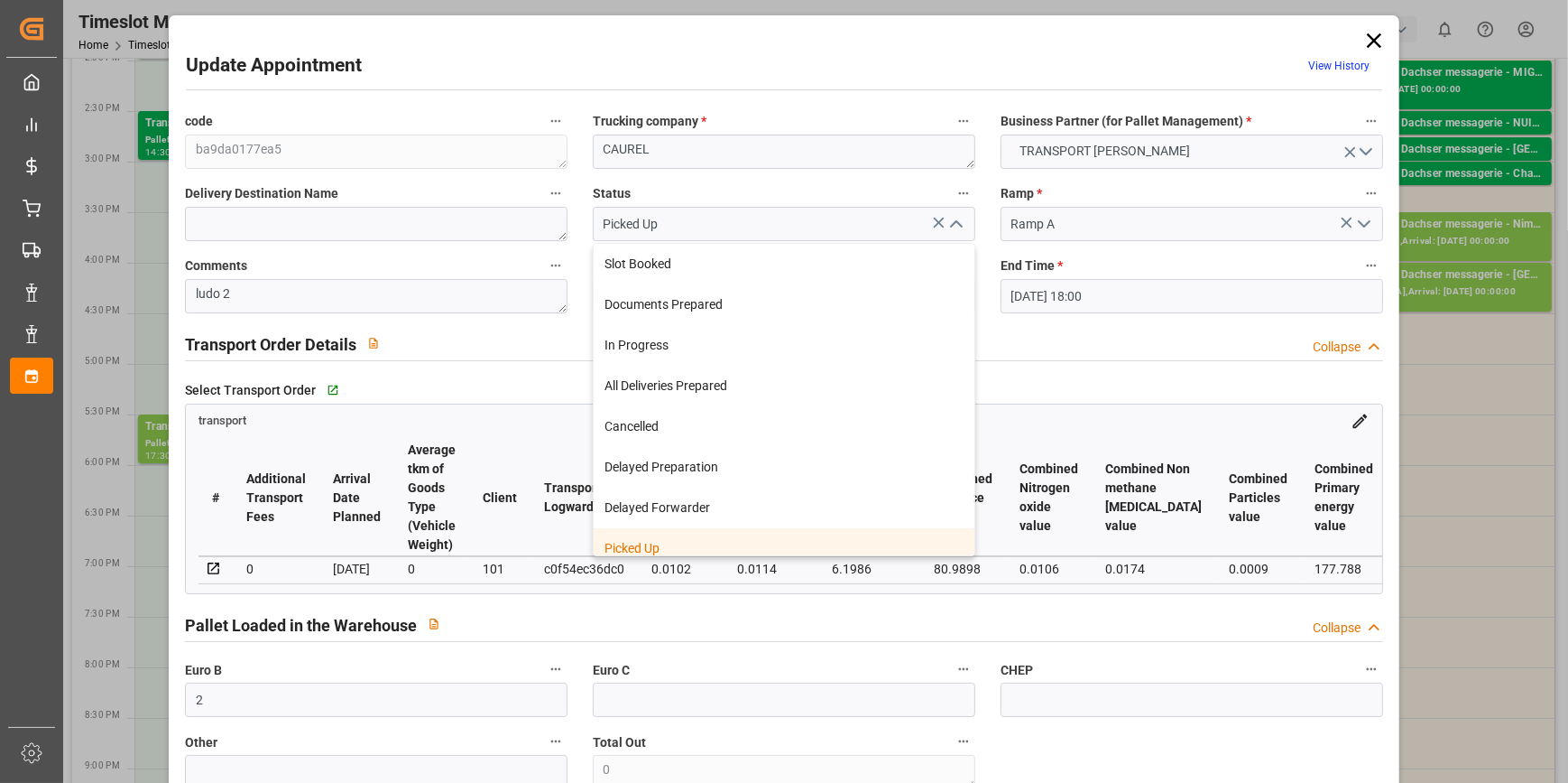
click at [674, 541] on div "Picked Up" at bounding box center [784, 548] width 380 height 40
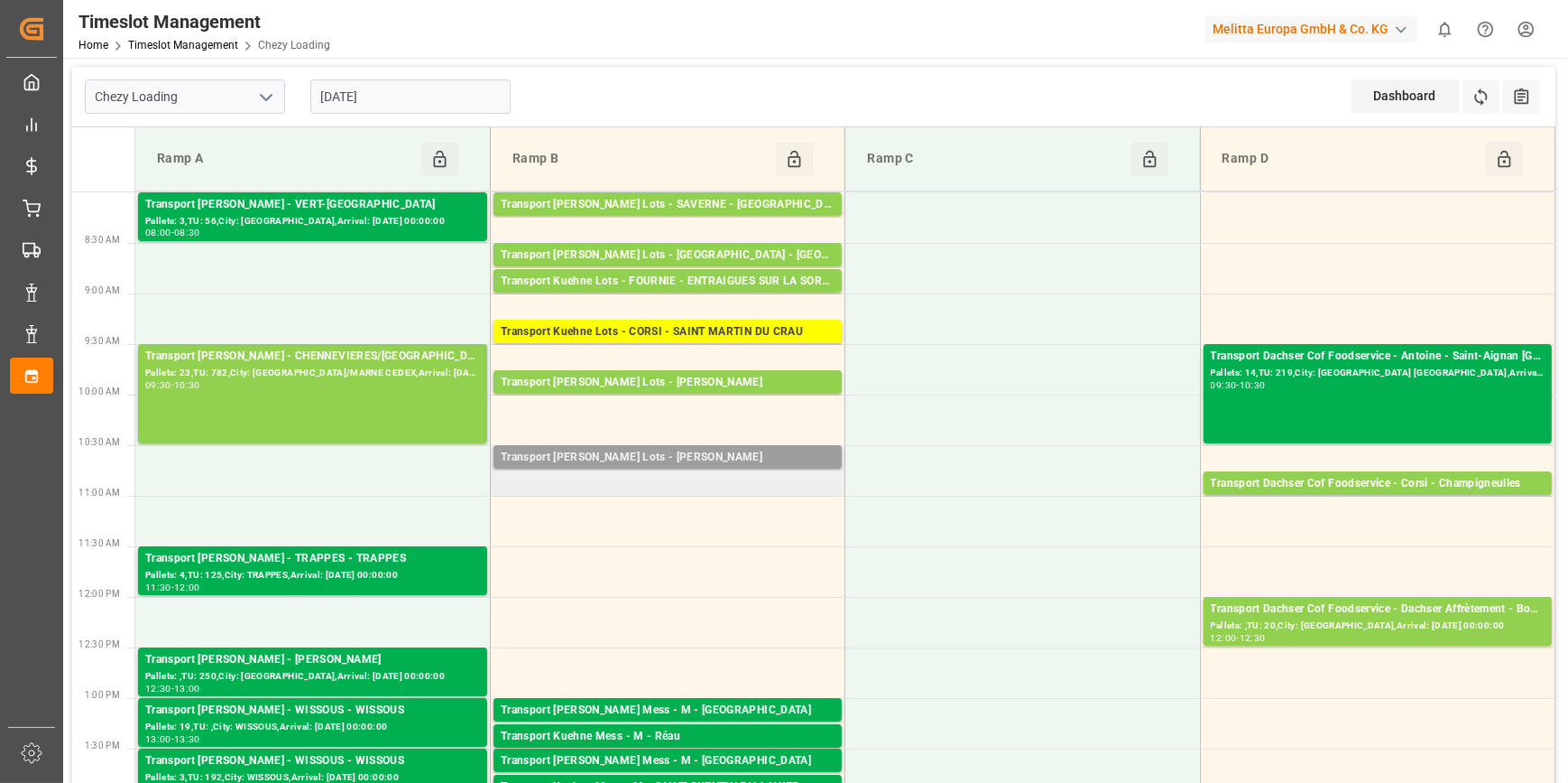
click at [791, 453] on div "Transport [PERSON_NAME] Lots - [PERSON_NAME]" at bounding box center [668, 457] width 333 height 18
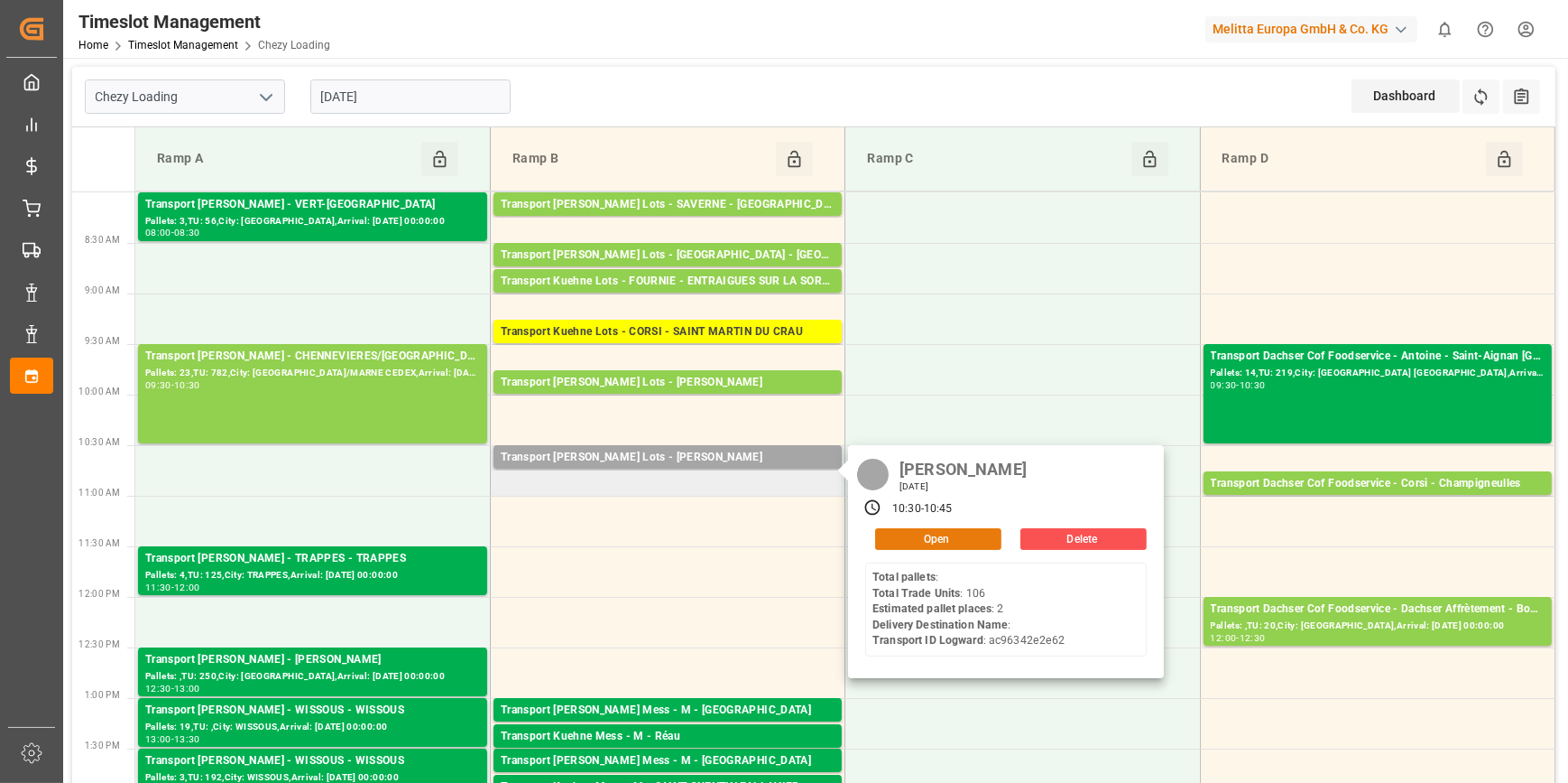
click at [925, 533] on button "Open" at bounding box center [937, 539] width 126 height 22
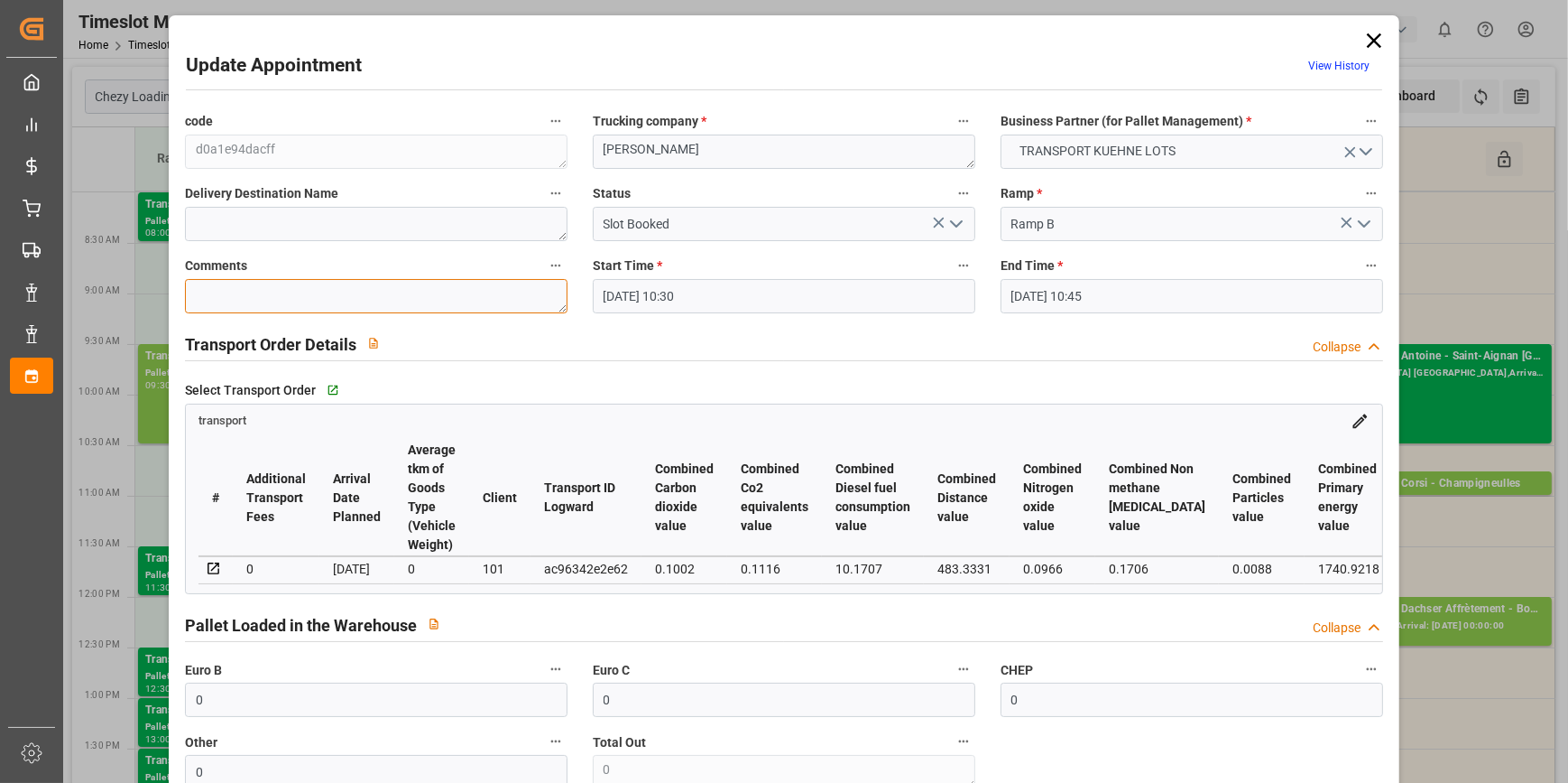
click at [208, 289] on textarea at bounding box center [377, 295] width 382 height 34
click at [956, 219] on icon "open menu" at bounding box center [956, 224] width 22 height 22
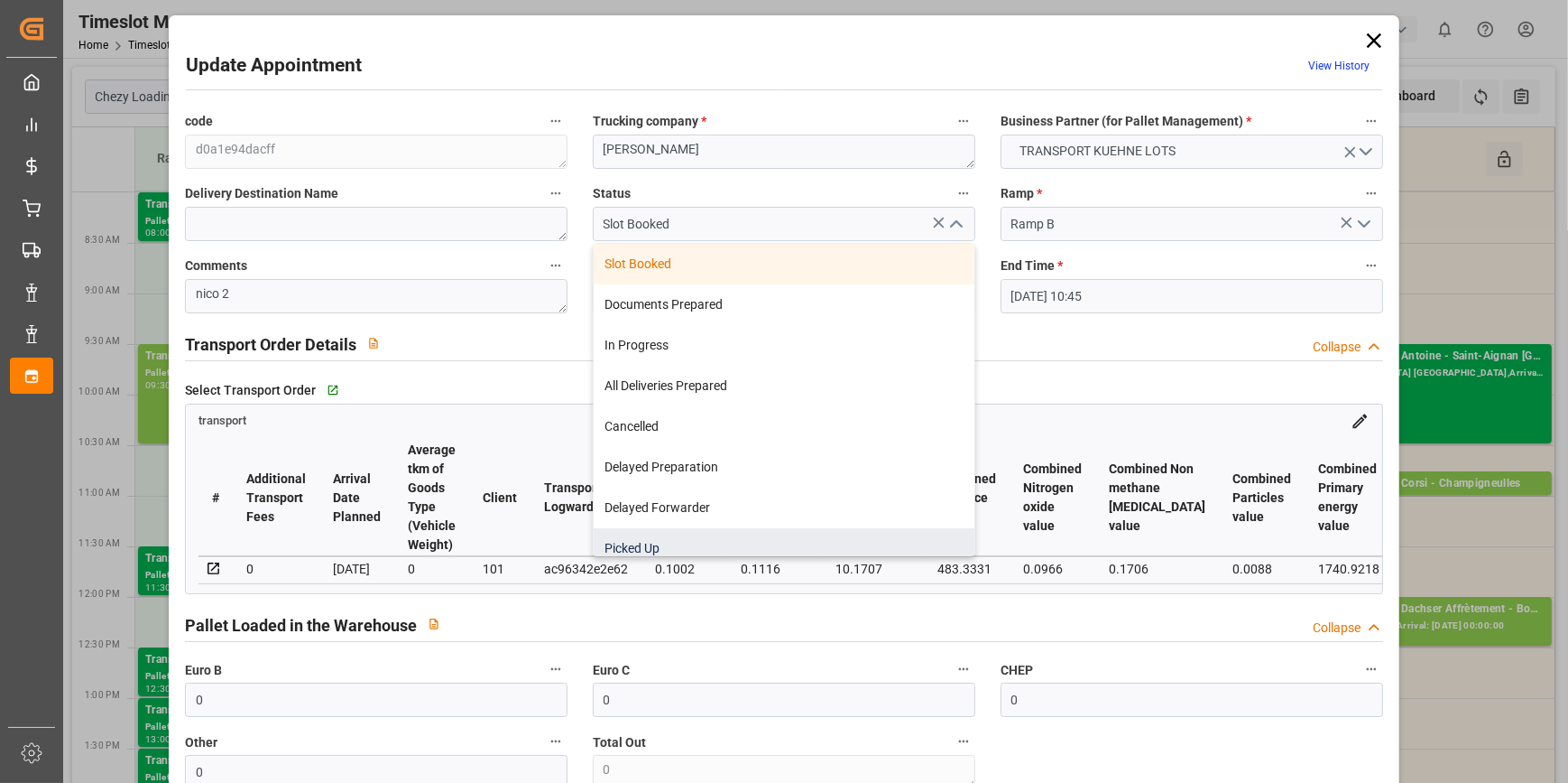
click at [639, 544] on div "Picked Up" at bounding box center [784, 548] width 380 height 40
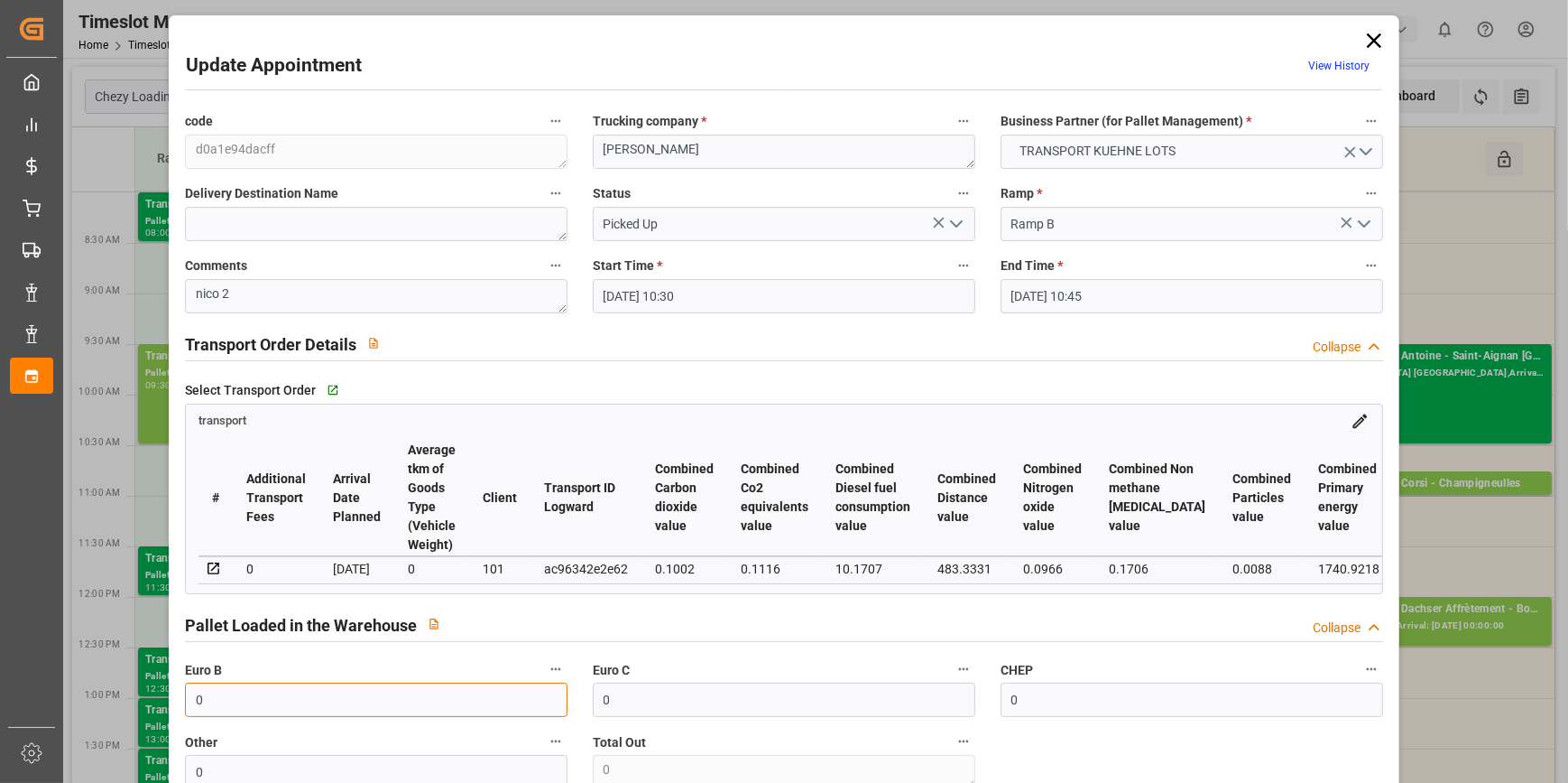
click at [243, 712] on input "0" at bounding box center [377, 699] width 382 height 34
click at [1026, 385] on div "Select Transport Order   Go to transport Grid" at bounding box center [784, 391] width 1198 height 27
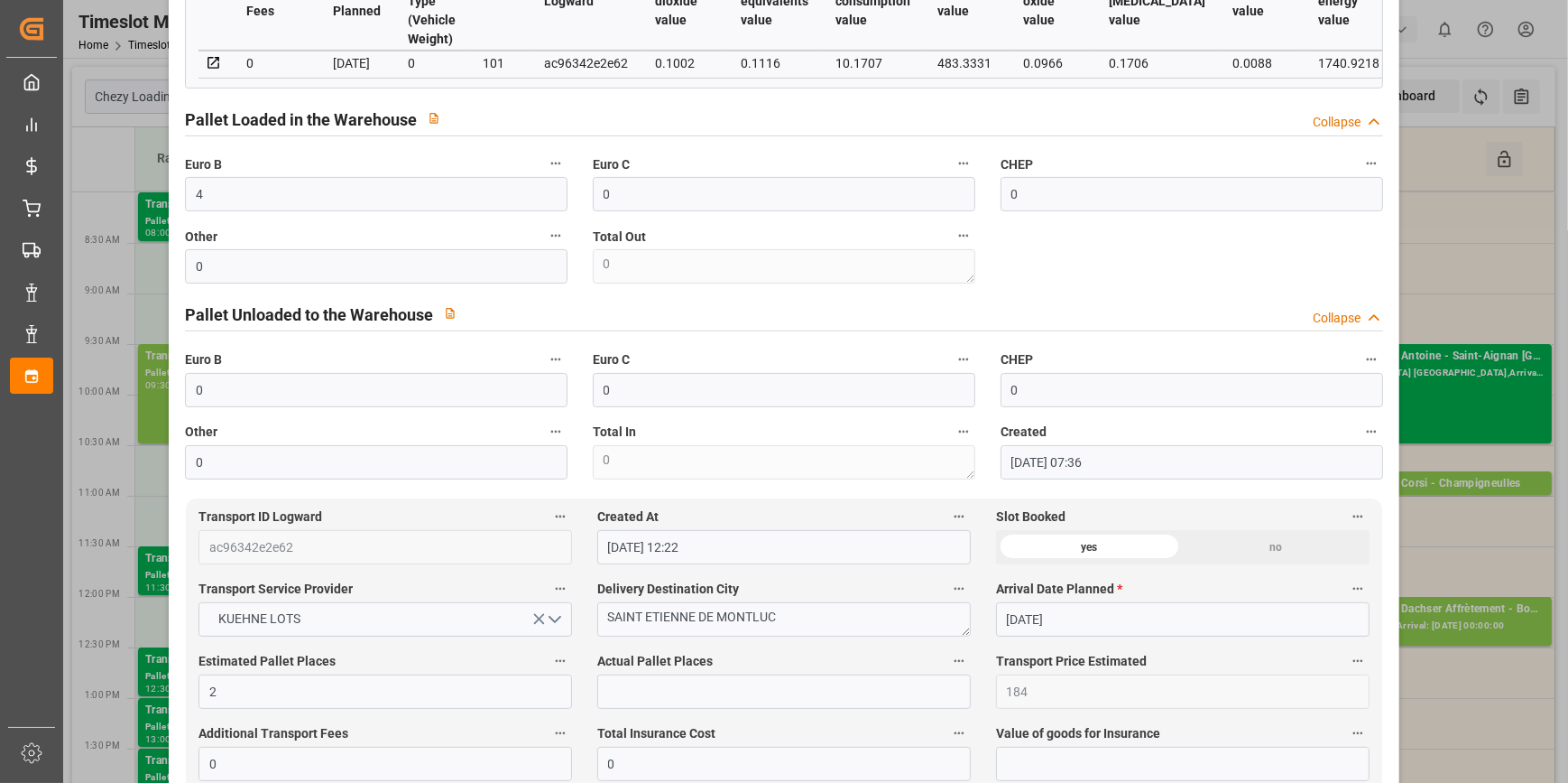
scroll to position [574, 0]
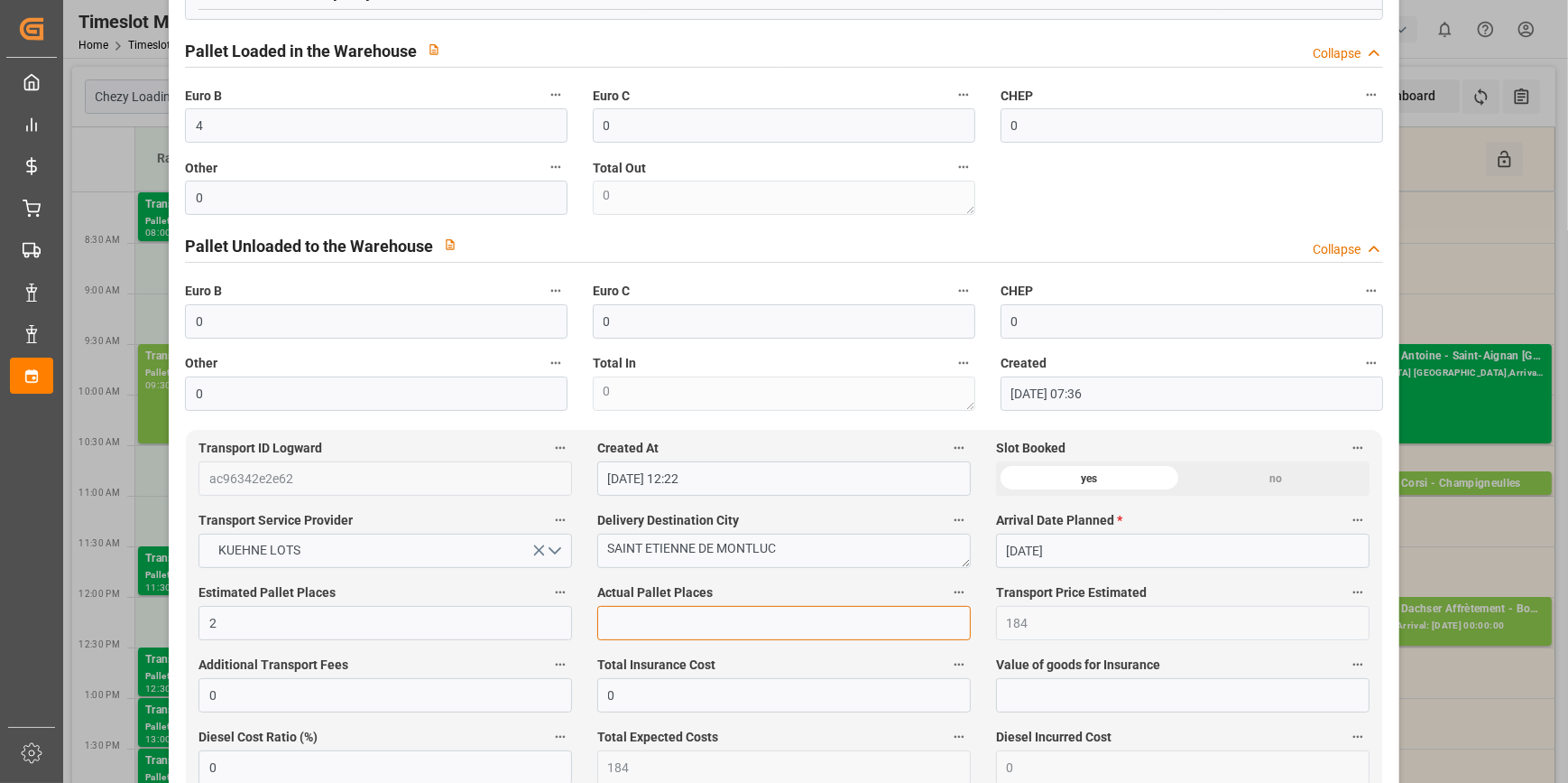
click at [635, 625] on input "text" at bounding box center [784, 622] width 374 height 34
click at [1231, 228] on div "Pallet Unloaded to the Warehouse Collapse" at bounding box center [784, 246] width 1223 height 51
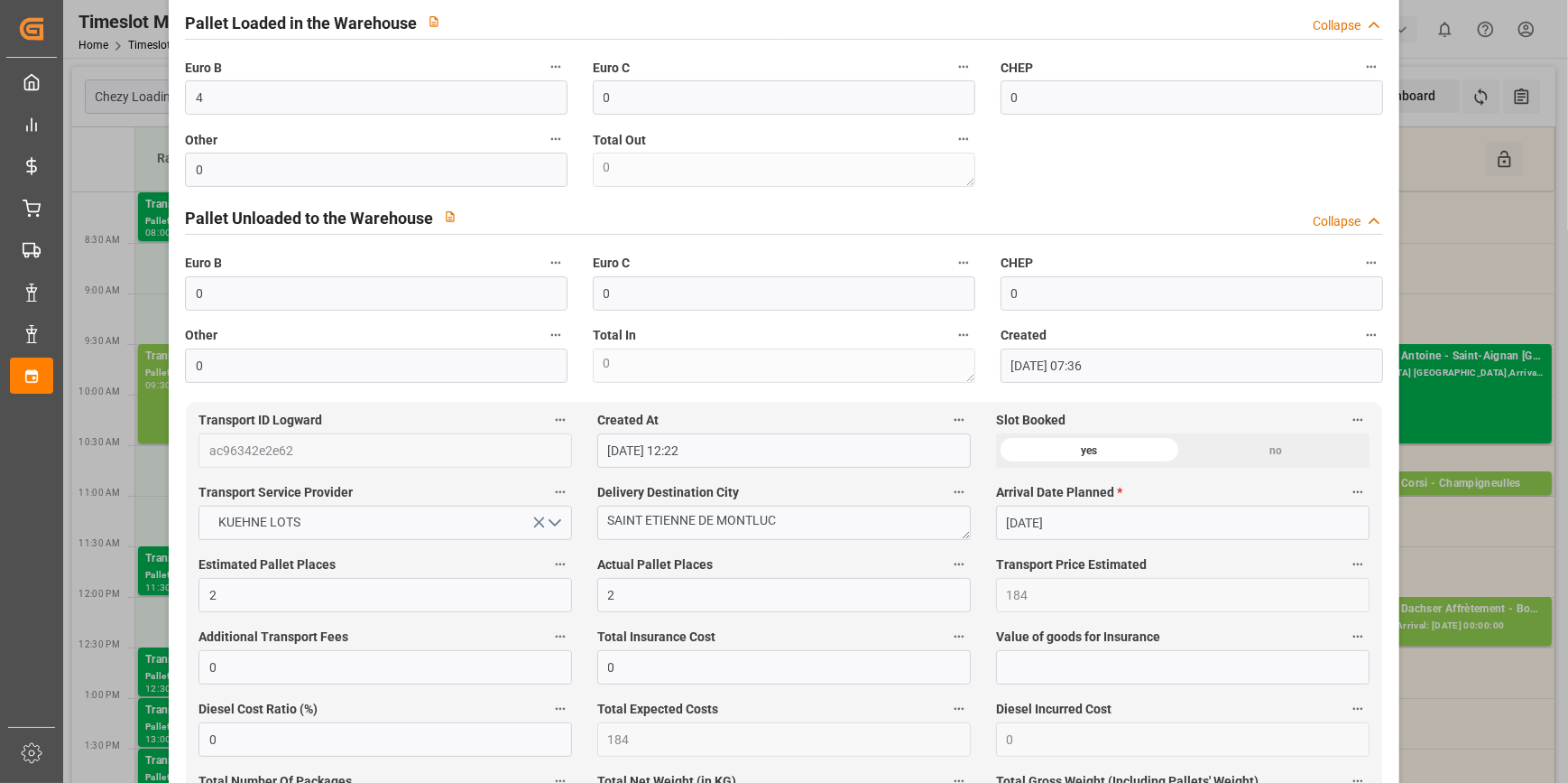
scroll to position [410, 0]
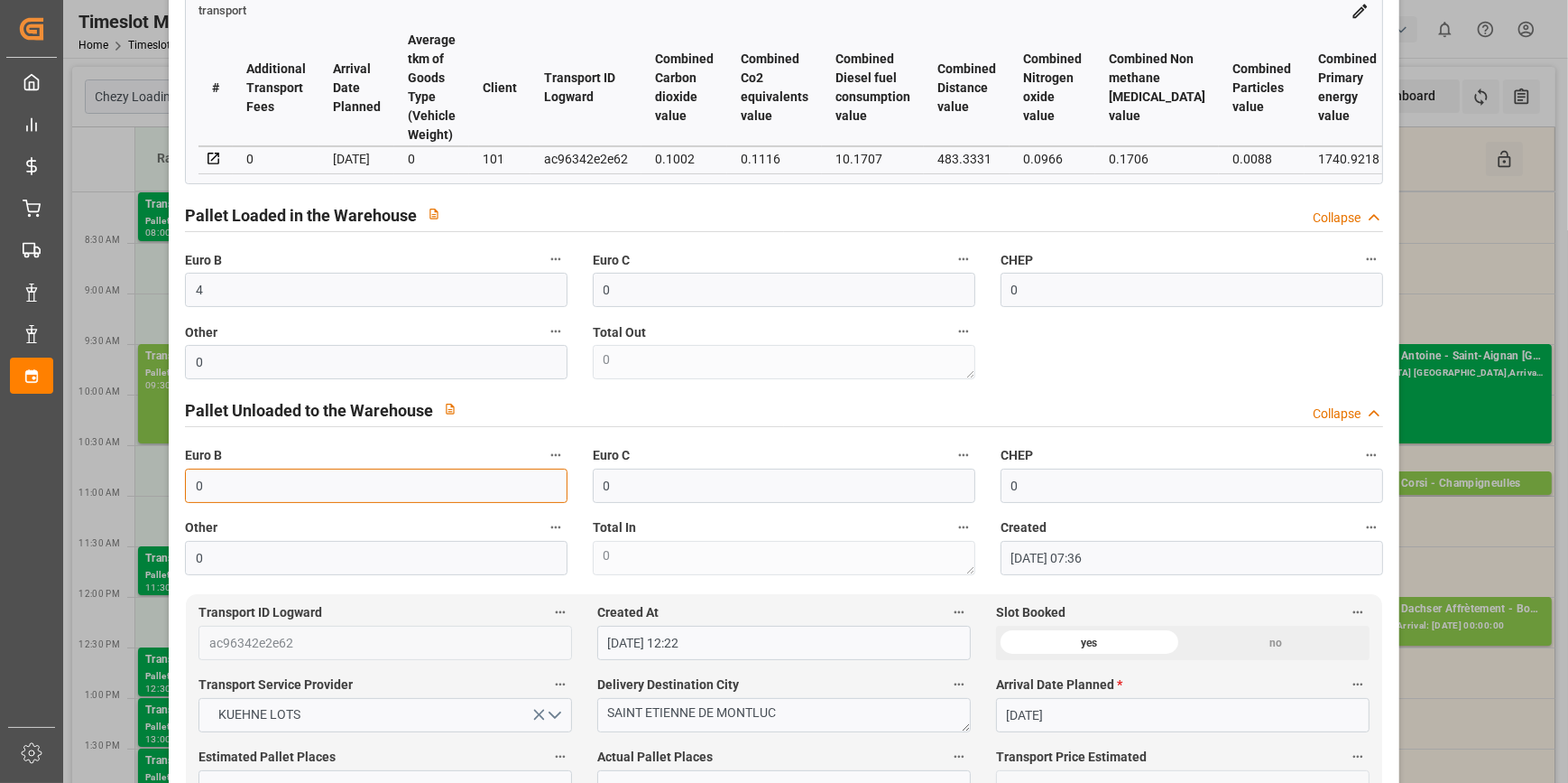
click at [222, 491] on input "0" at bounding box center [377, 485] width 382 height 34
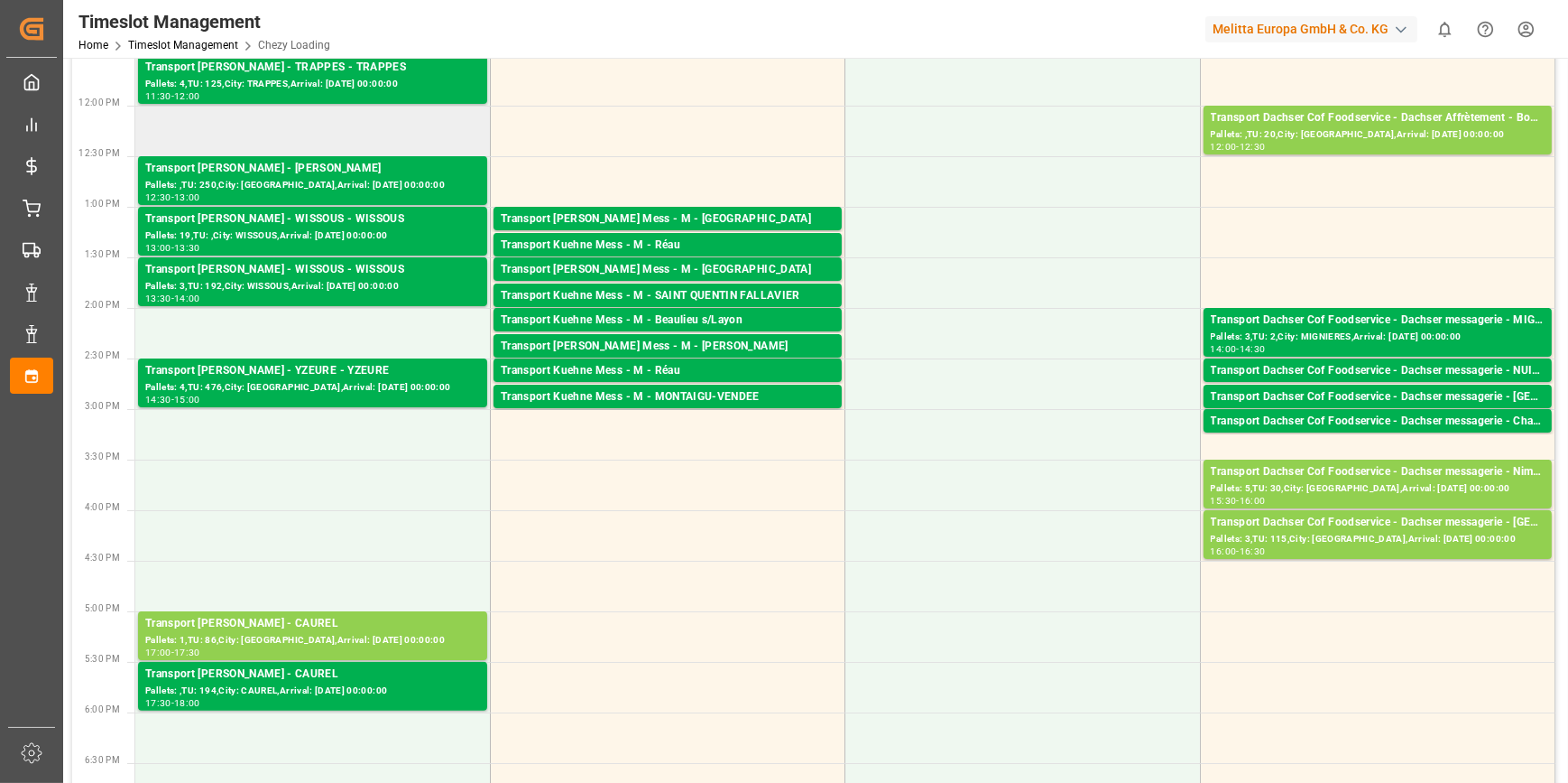
scroll to position [492, 0]
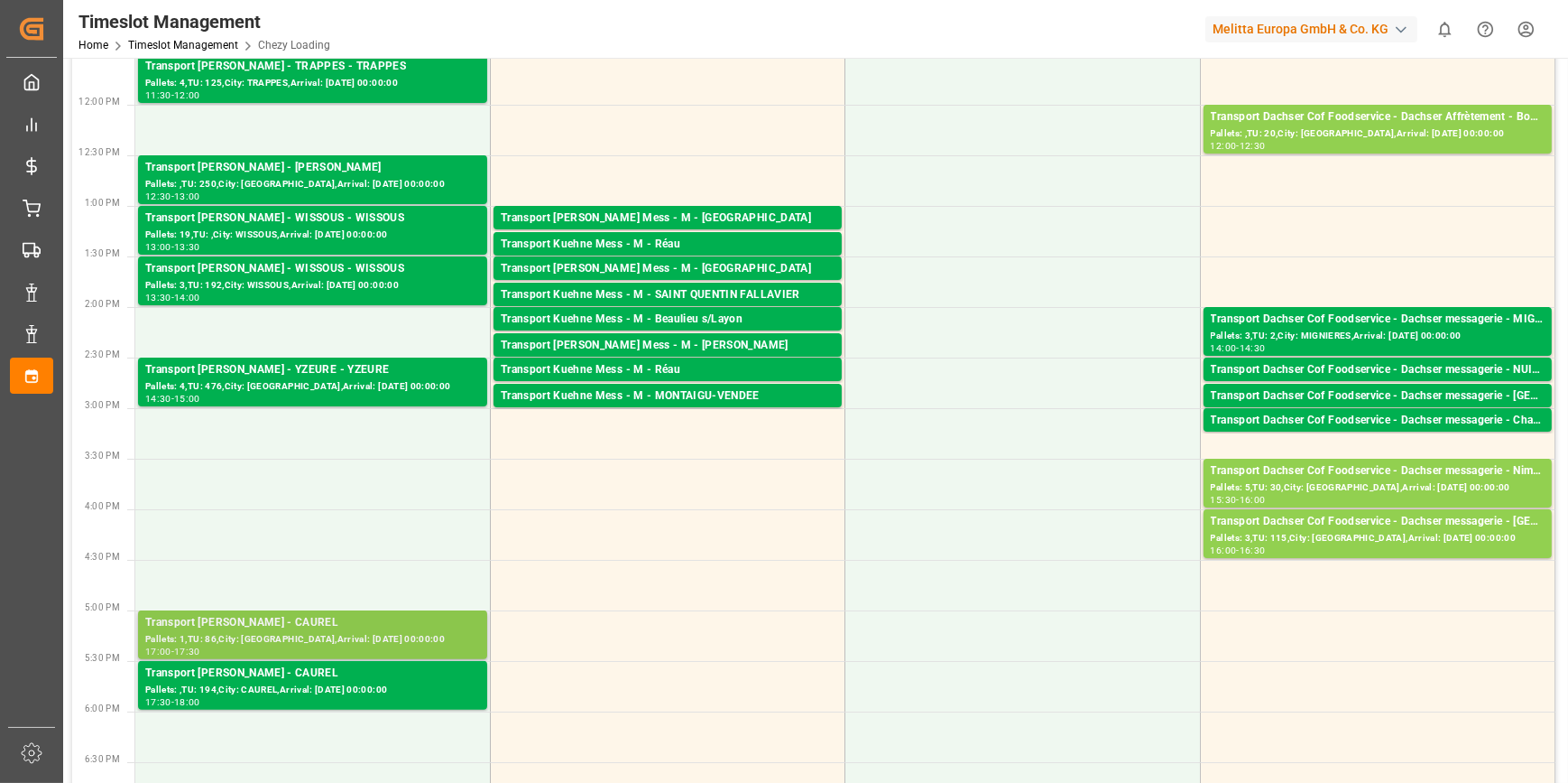
click at [262, 637] on div "Pallets: 1,TU: 86,City: [GEOGRAPHIC_DATA],Arrival: [DATE] 00:00:00" at bounding box center [312, 640] width 334 height 16
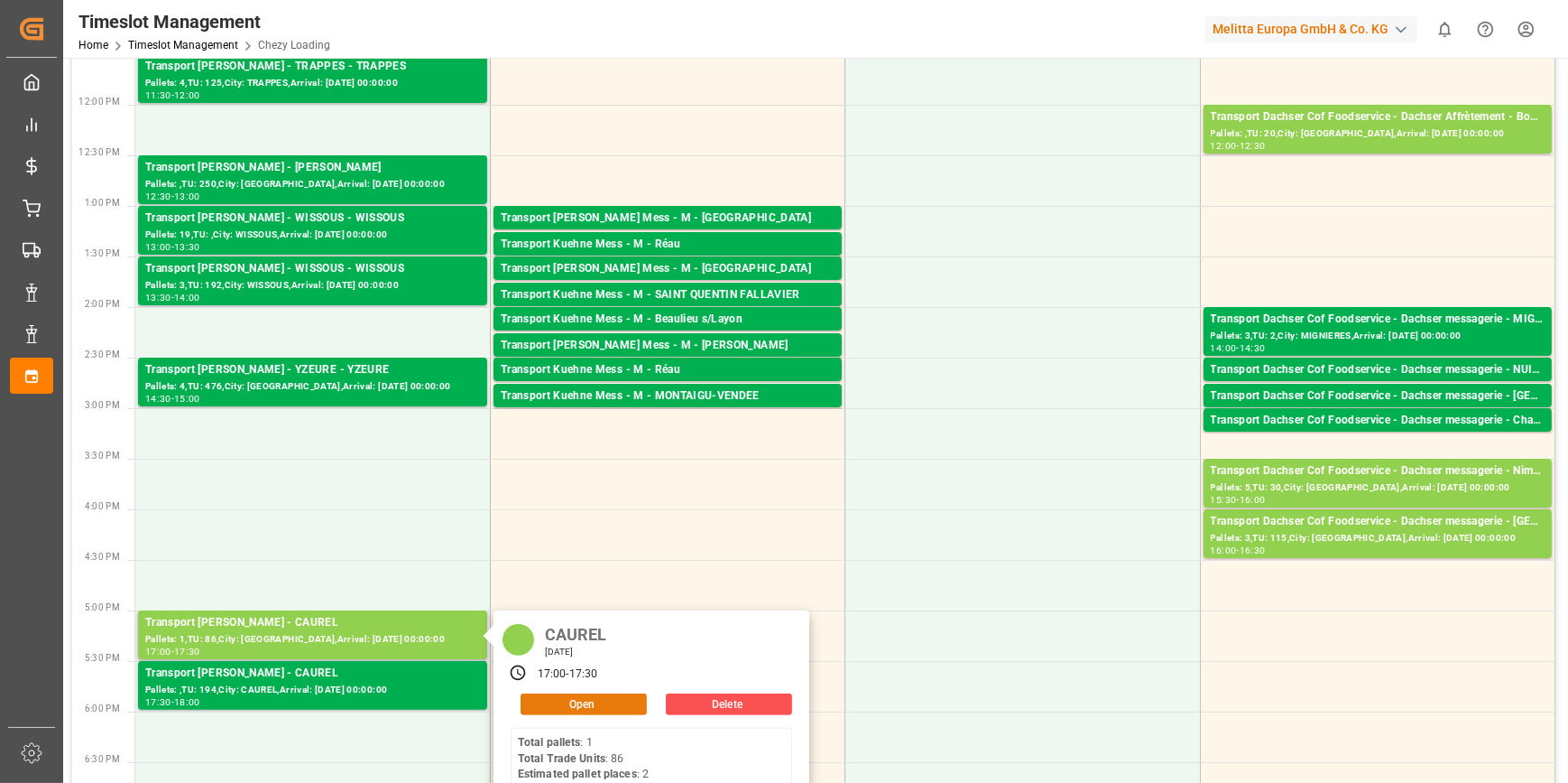
click at [547, 699] on button "Open" at bounding box center [583, 704] width 126 height 22
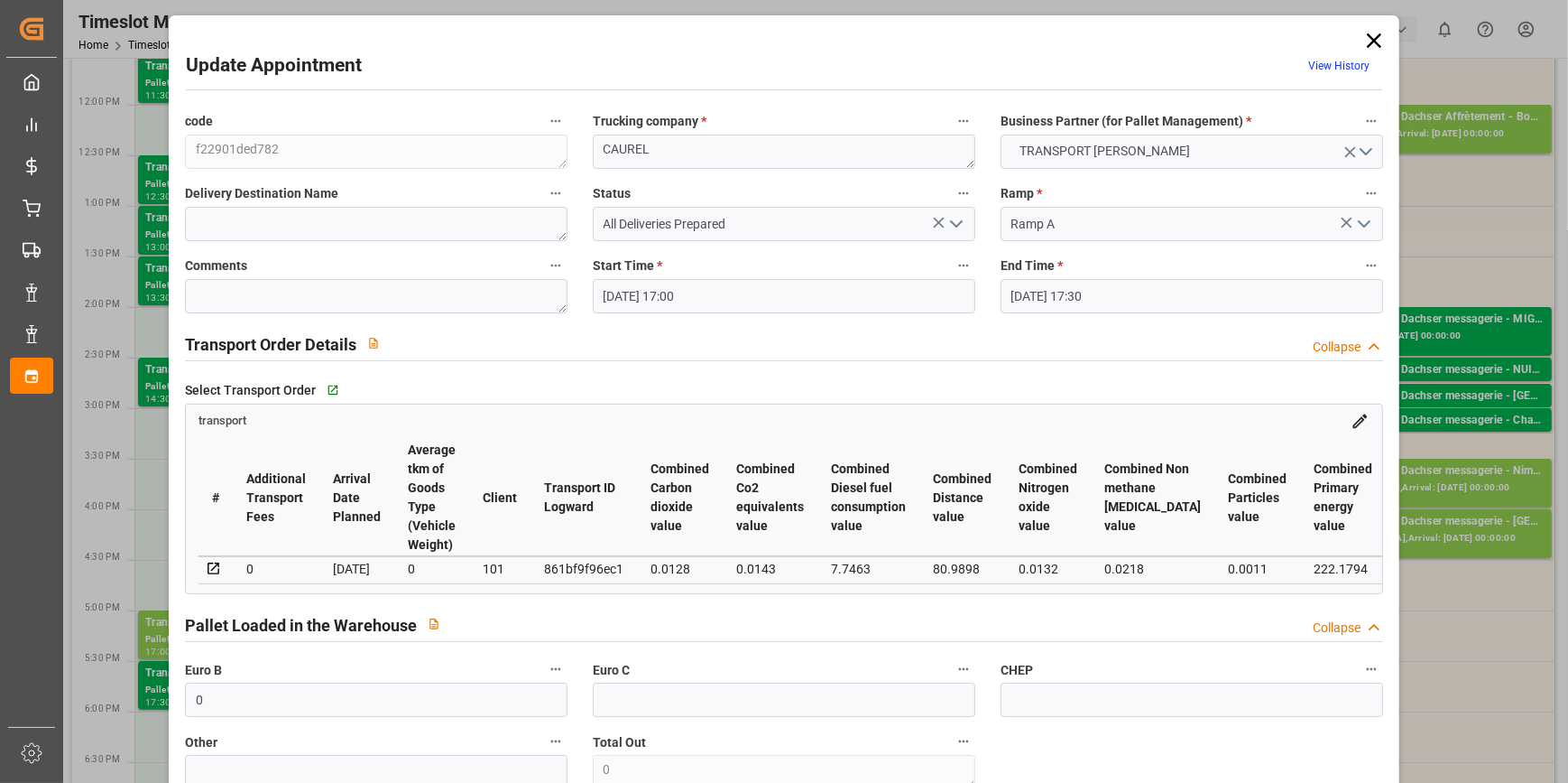
click at [956, 221] on polyline "open menu" at bounding box center [956, 224] width 11 height 6
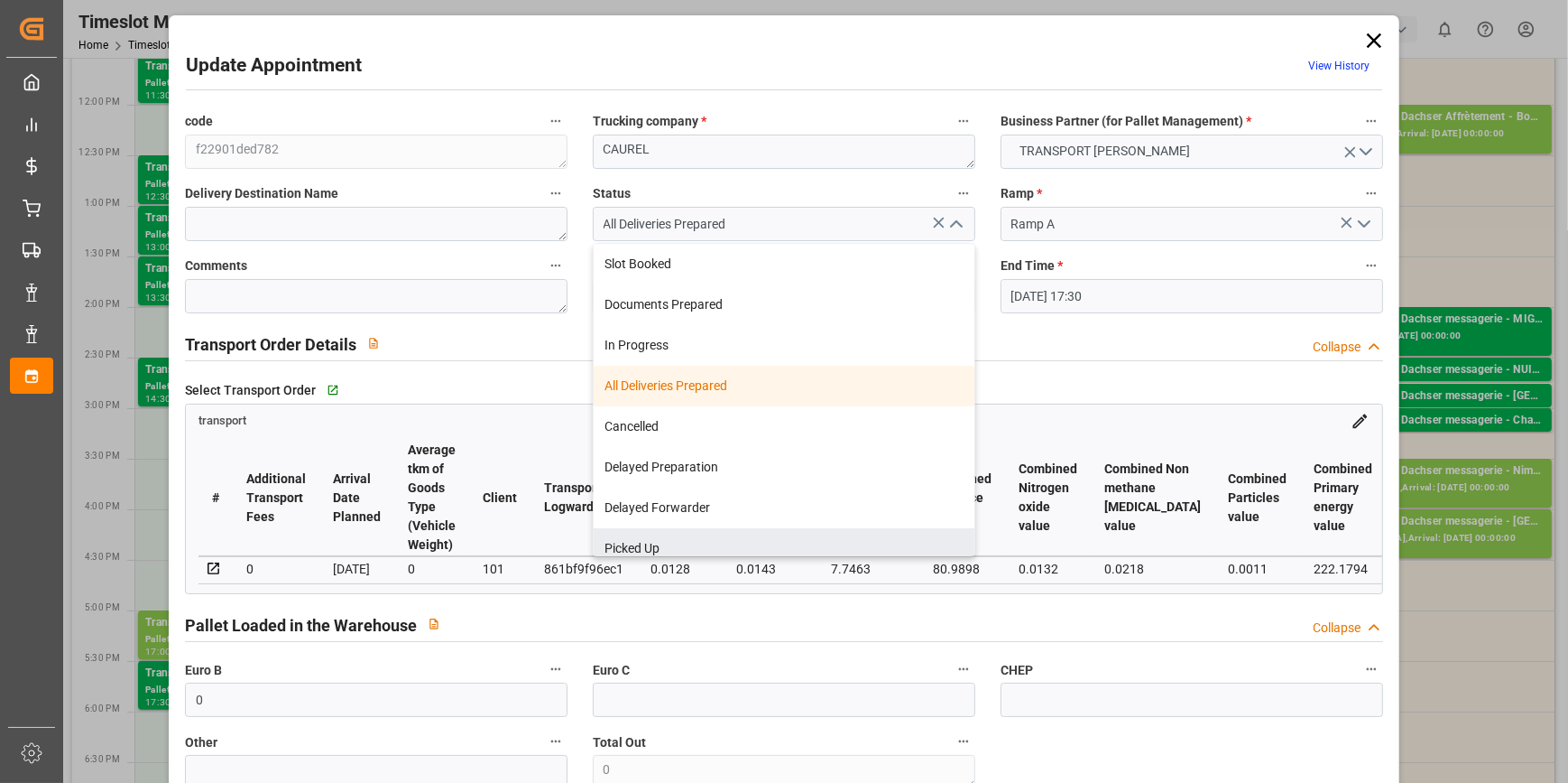
drag, startPoint x: 670, startPoint y: 547, endPoint x: 637, endPoint y: 545, distance: 33.1
click at [668, 547] on div "Picked Up" at bounding box center [784, 548] width 380 height 40
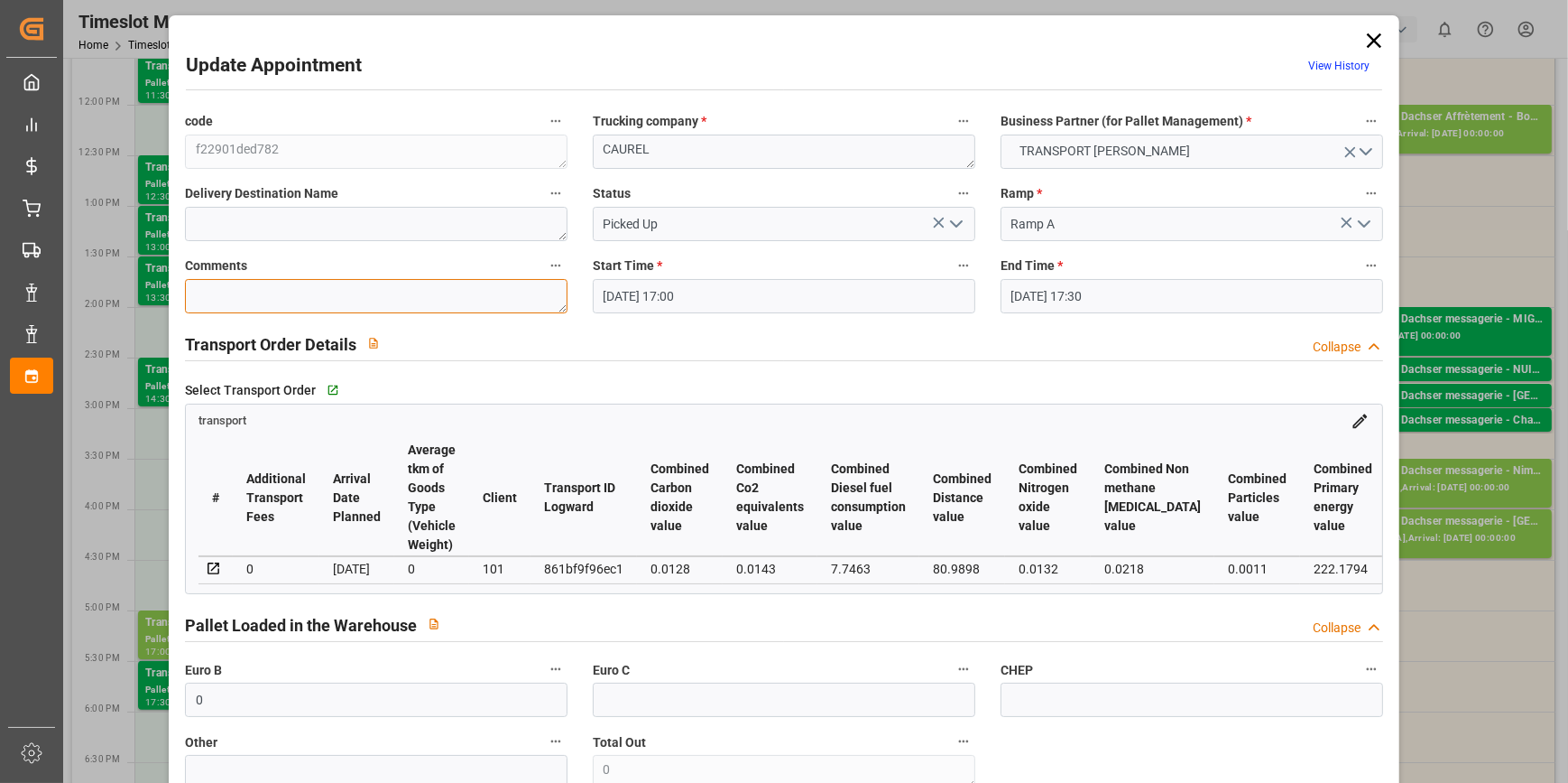
click at [254, 301] on textarea at bounding box center [377, 295] width 382 height 34
click at [962, 225] on icon "open menu" at bounding box center [956, 224] width 22 height 22
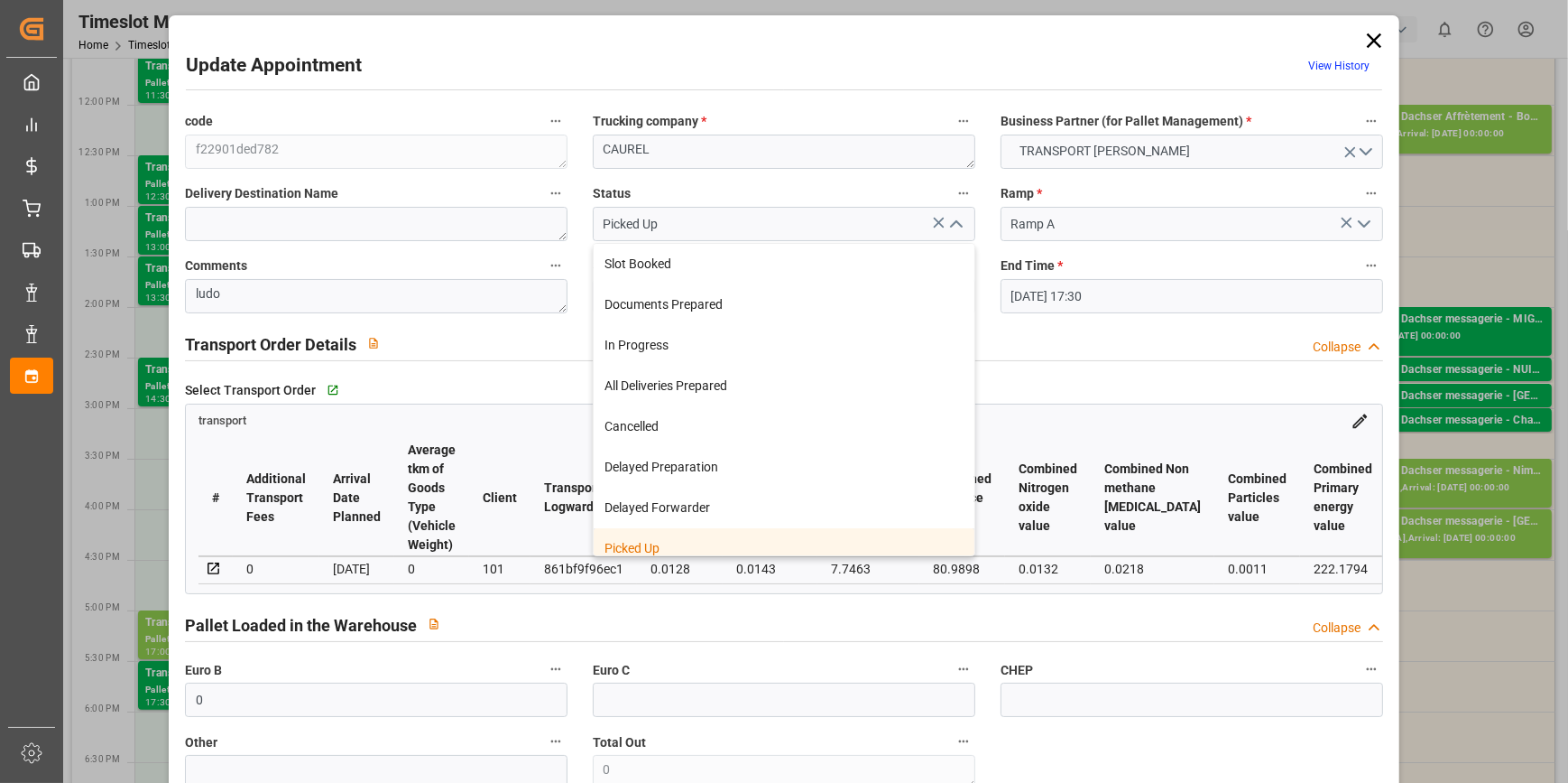
click at [677, 544] on div "Picked Up" at bounding box center [784, 548] width 380 height 40
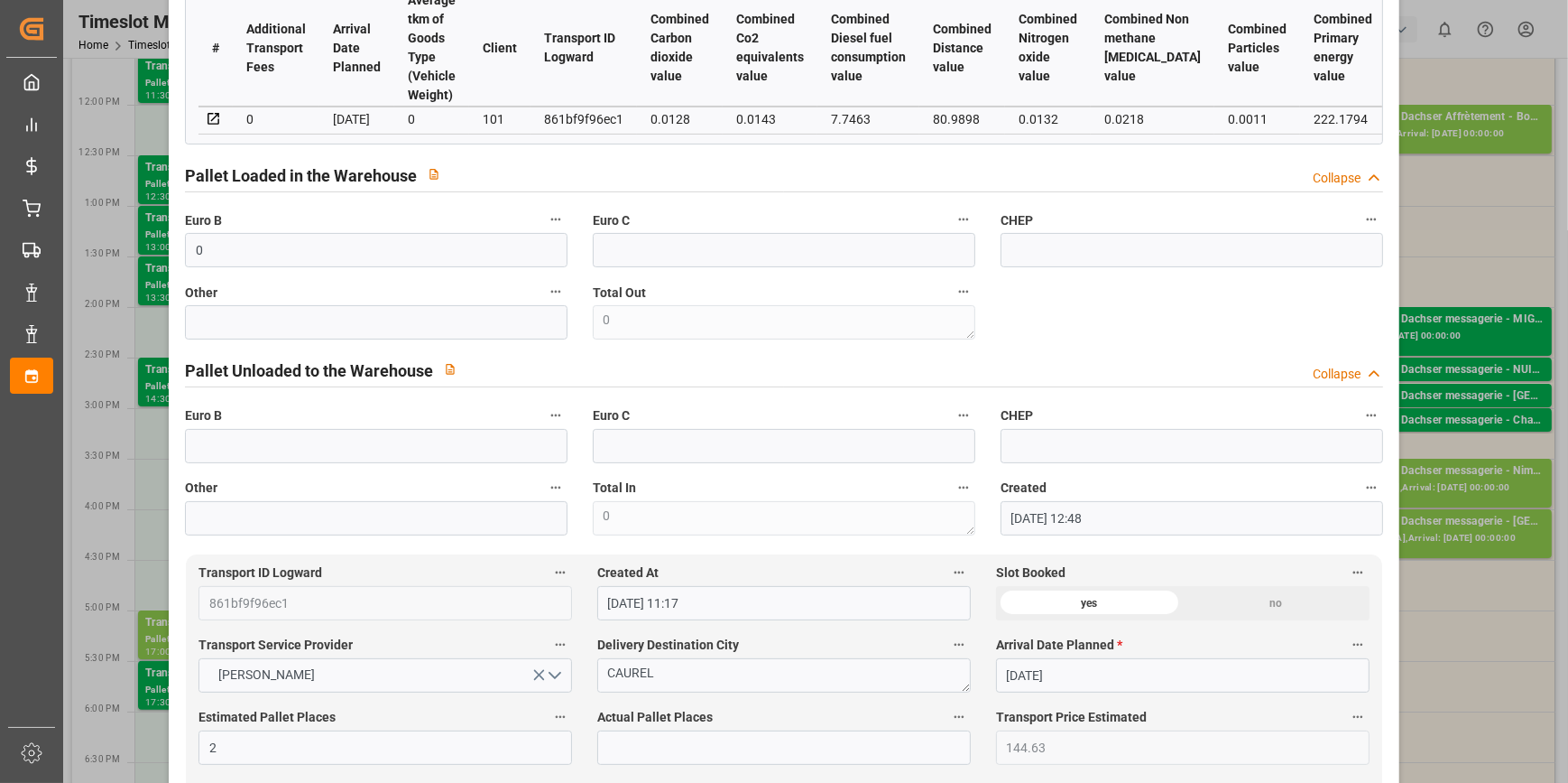
scroll to position [410, 0]
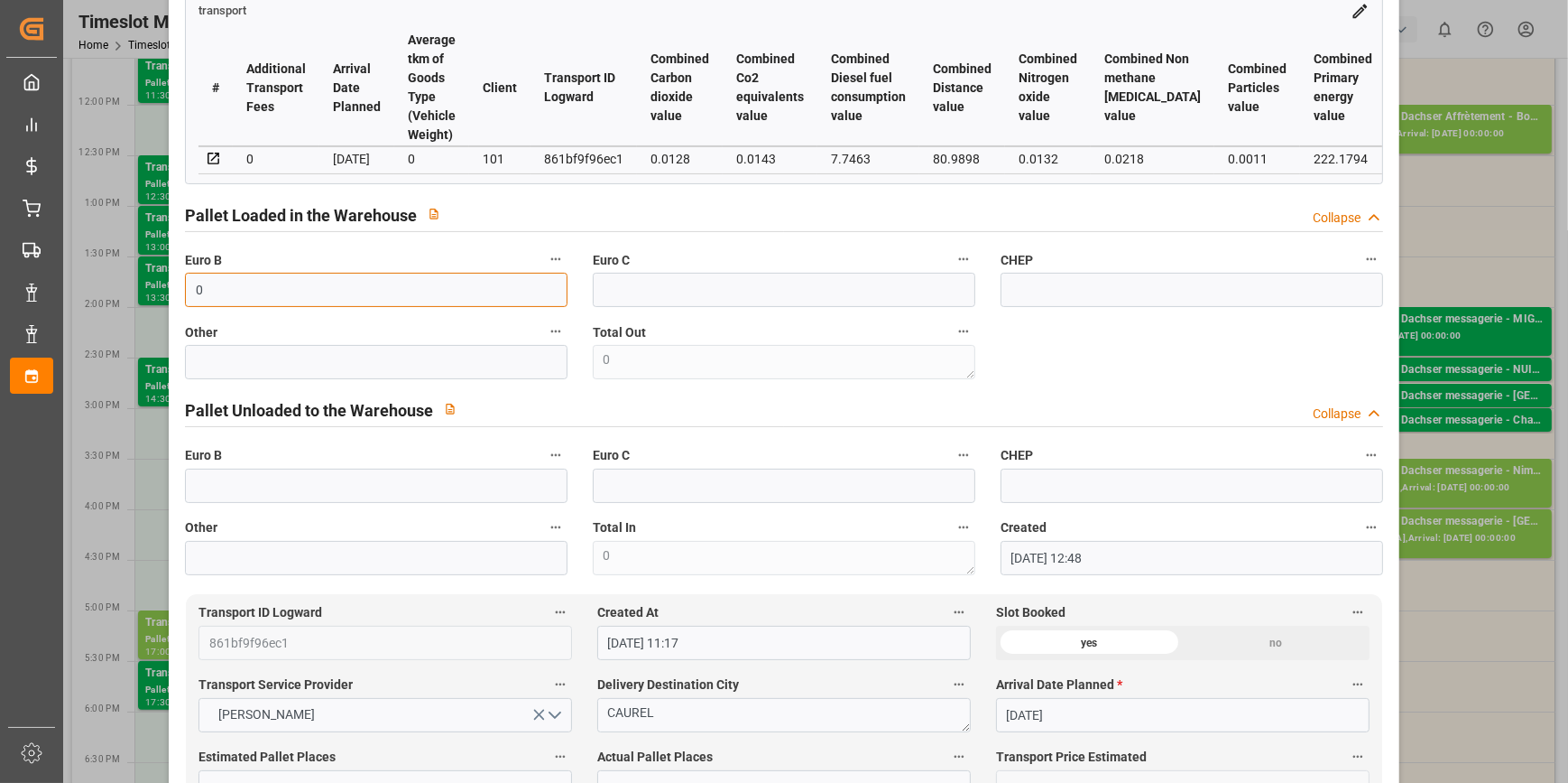
click at [222, 297] on input "0" at bounding box center [377, 289] width 382 height 34
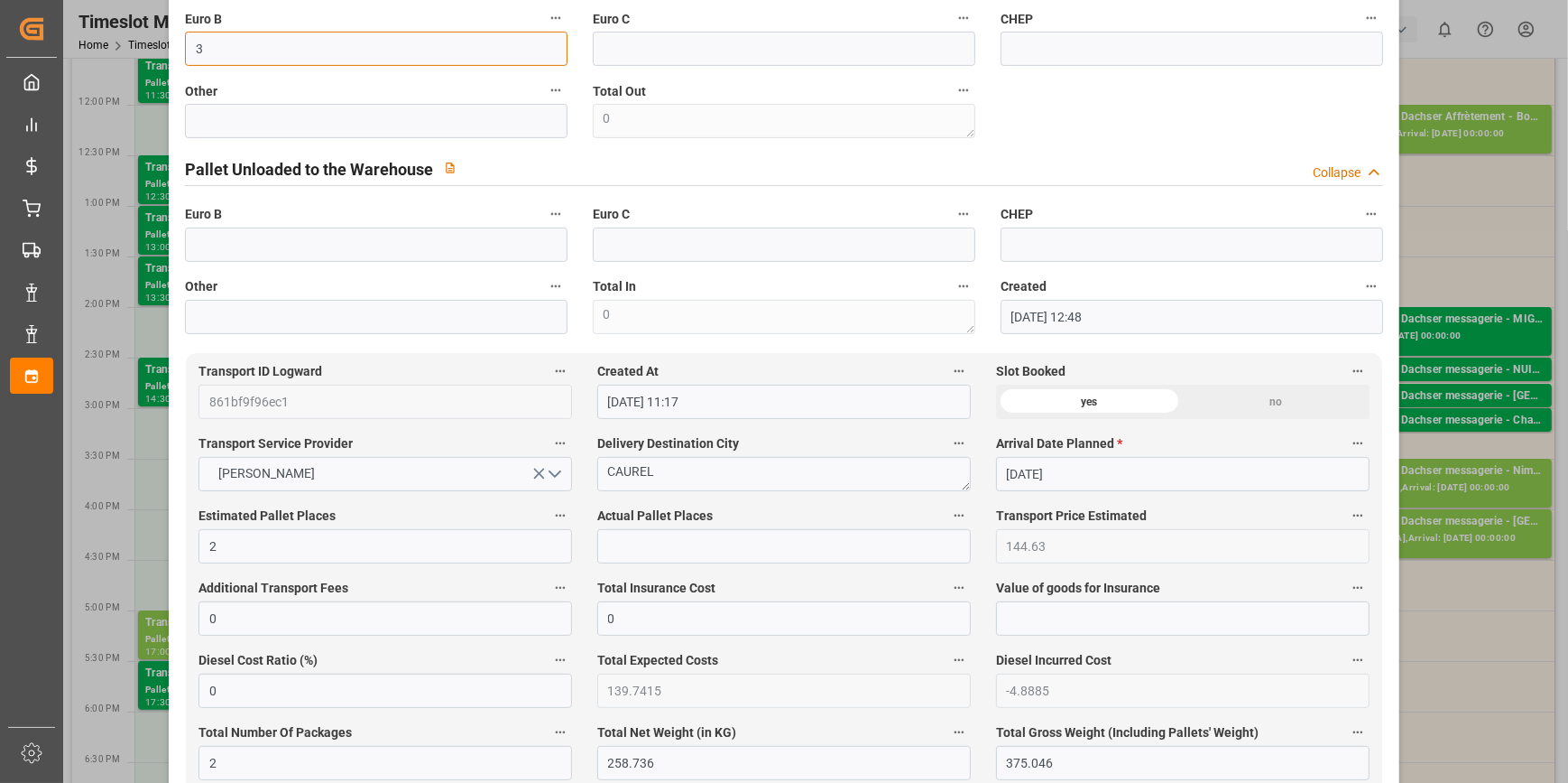
scroll to position [656, 0]
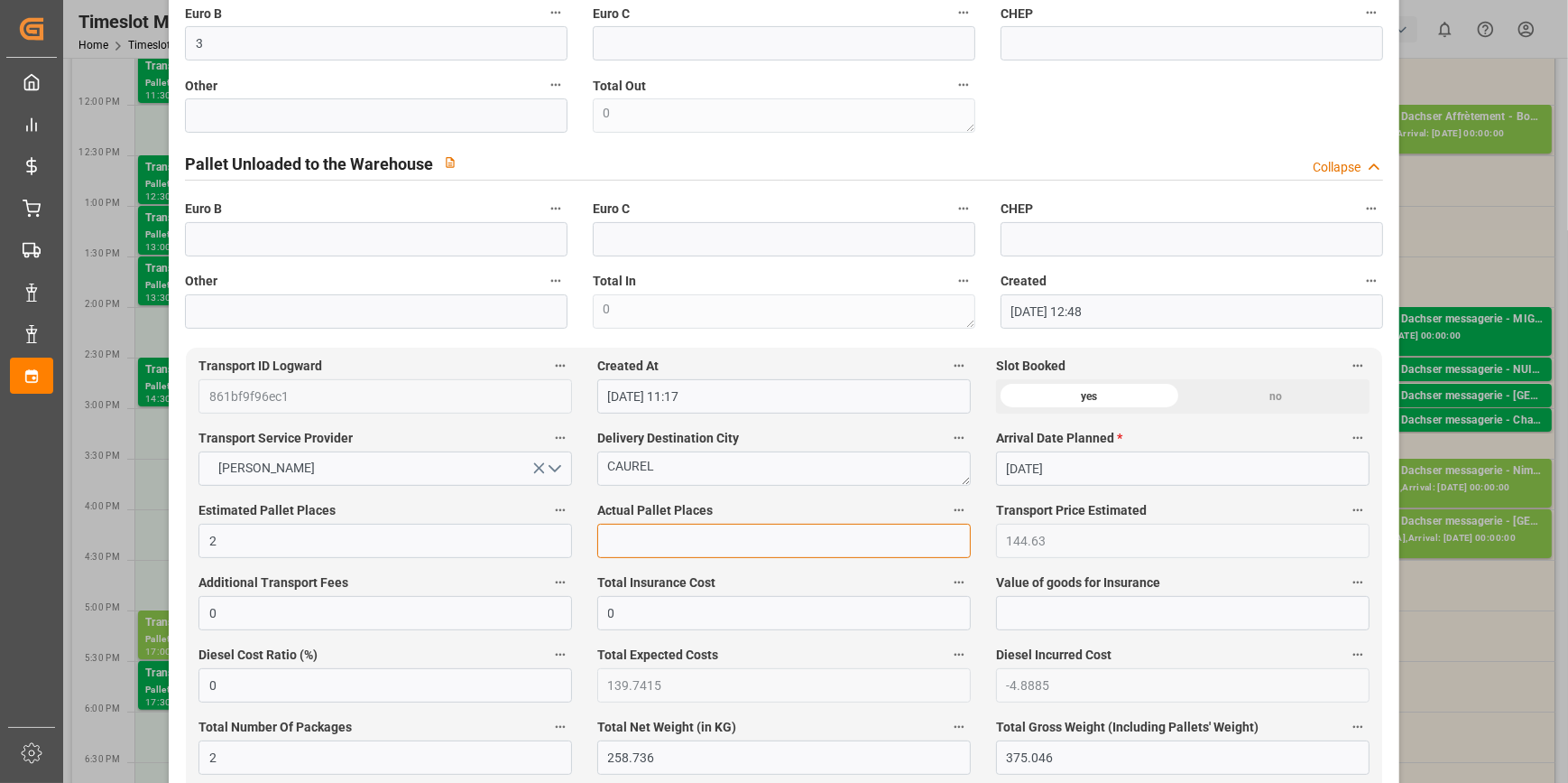
click at [616, 544] on input "text" at bounding box center [784, 541] width 374 height 34
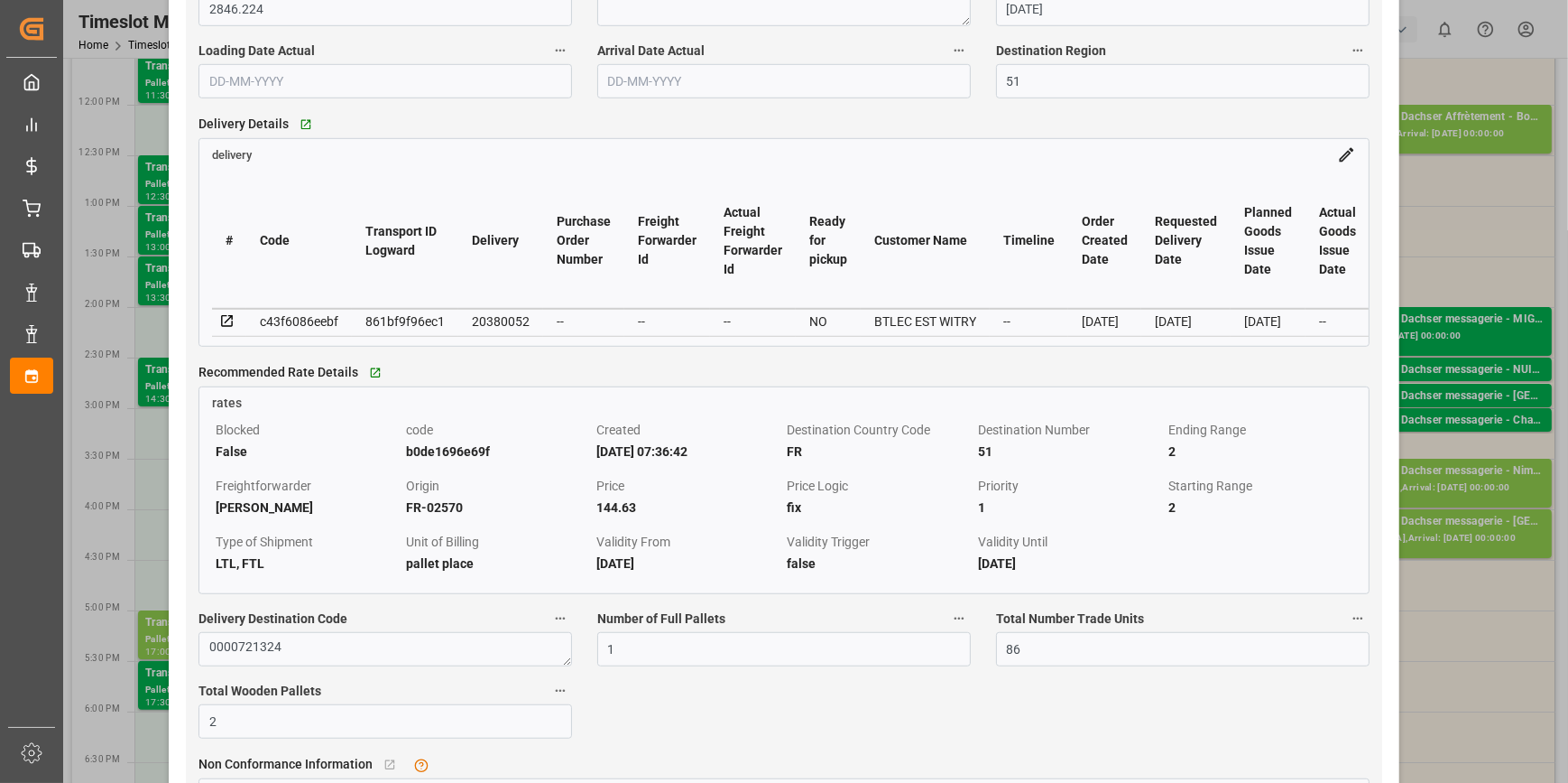
scroll to position [1641, 0]
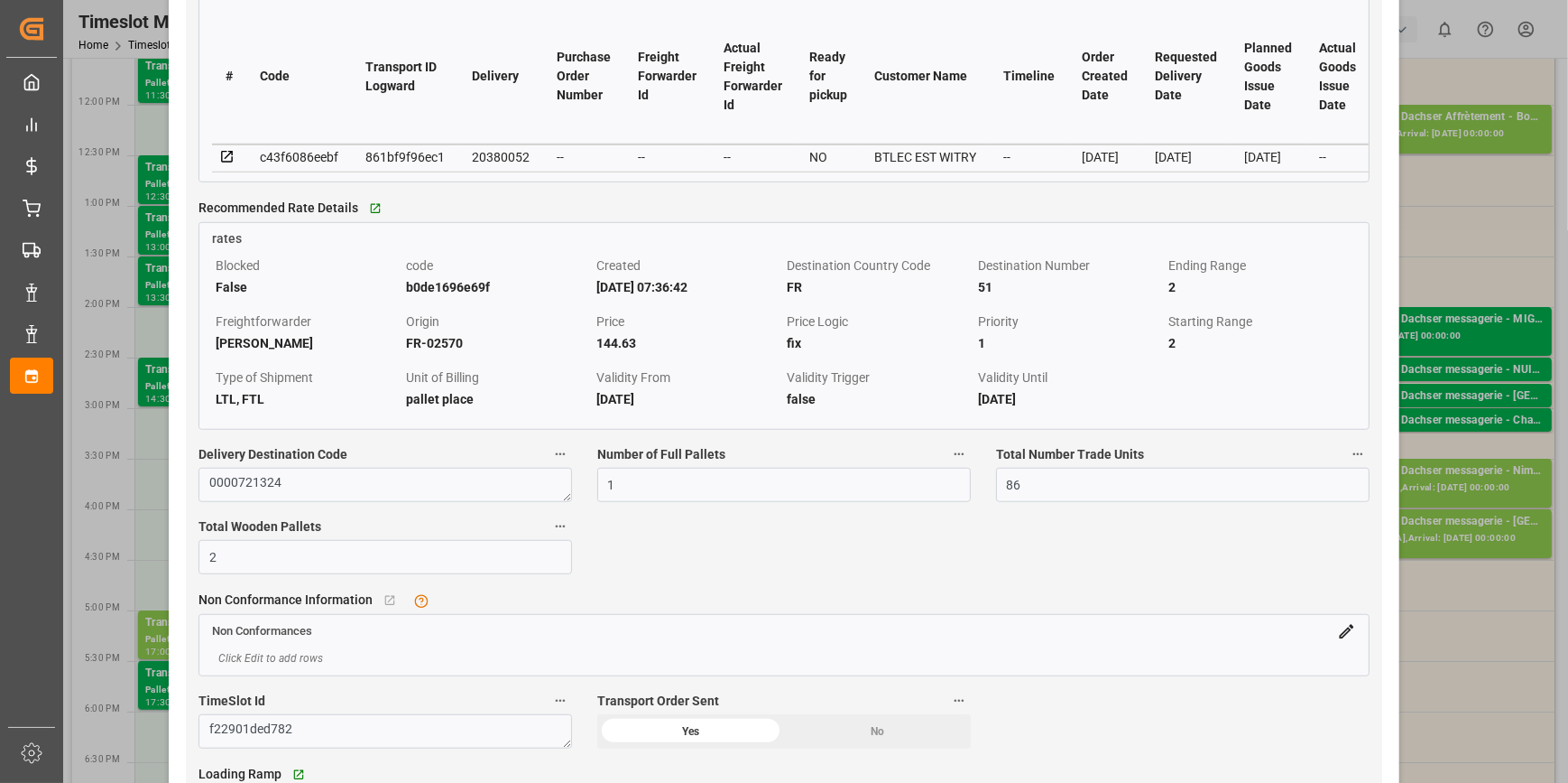
click at [670, 593] on div "Non Conformance Information   No child Object linked Non Conformances Click Edi…" at bounding box center [784, 631] width 1196 height 102
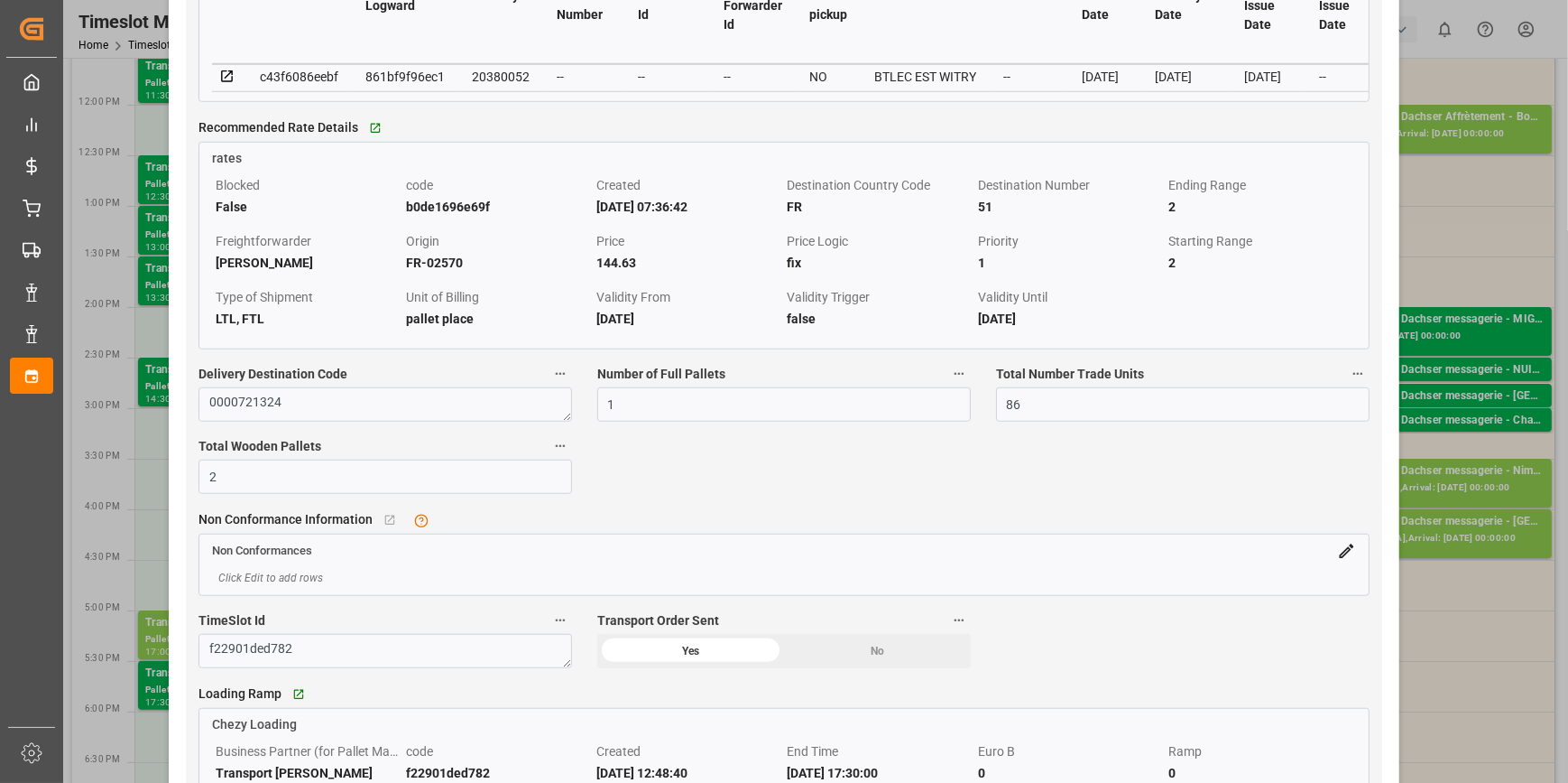
scroll to position [1723, 0]
click at [223, 78] on icon at bounding box center [228, 75] width 17 height 17
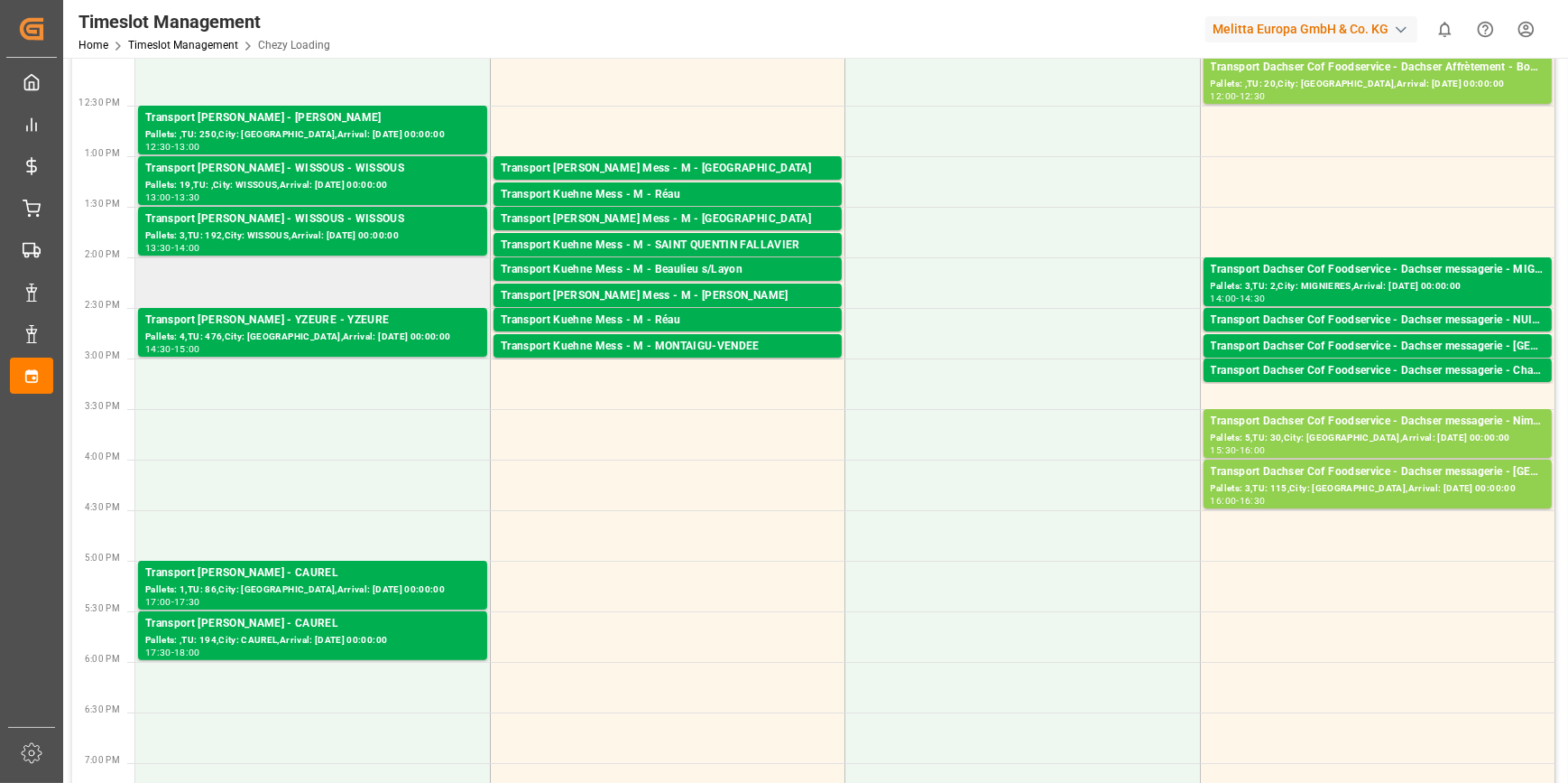
scroll to position [656, 0]
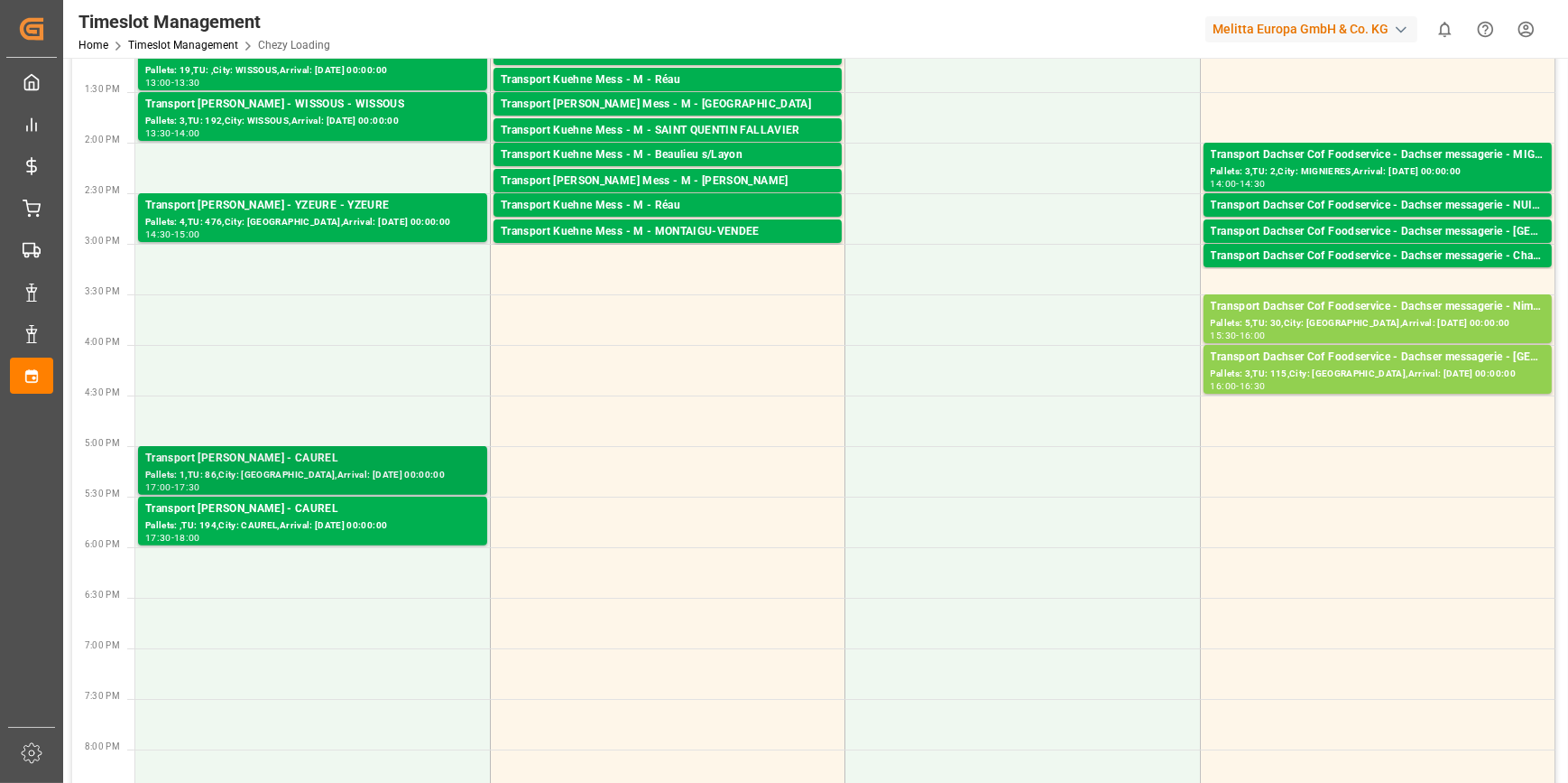
click at [298, 461] on div "Transport [PERSON_NAME] - CAUREL" at bounding box center [312, 458] width 334 height 18
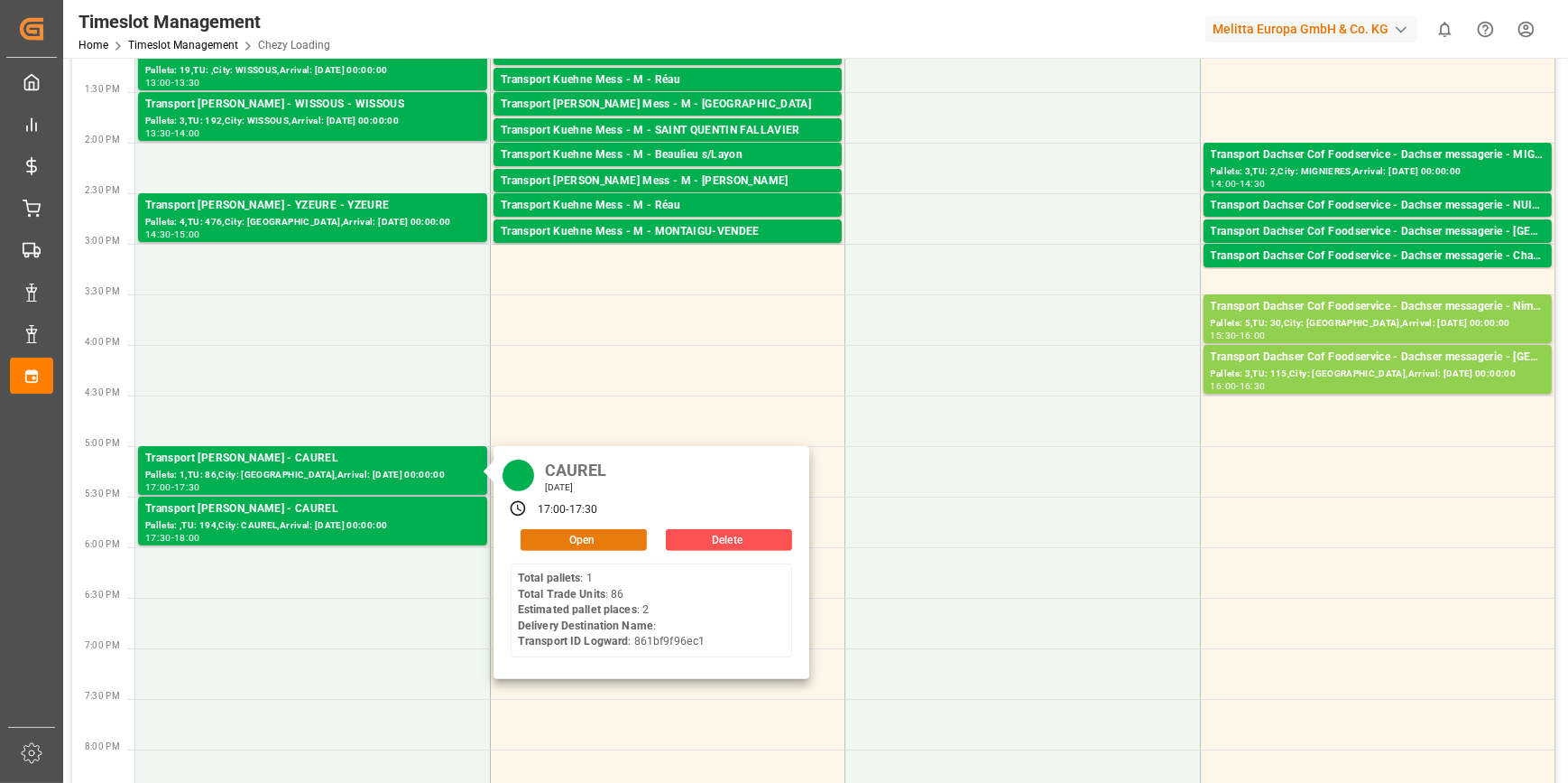
click at [584, 536] on button "Open" at bounding box center [583, 540] width 126 height 22
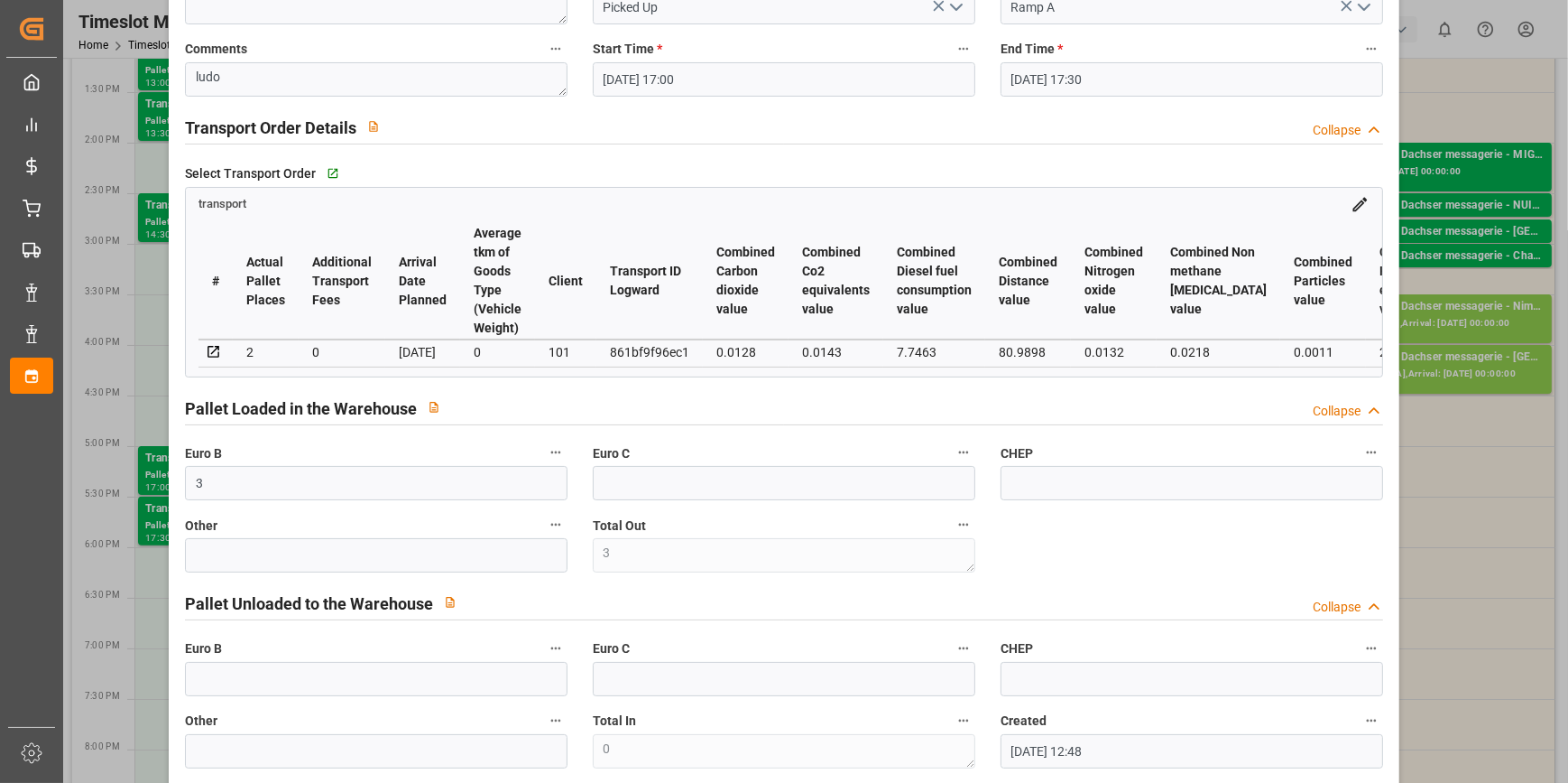
scroll to position [245, 0]
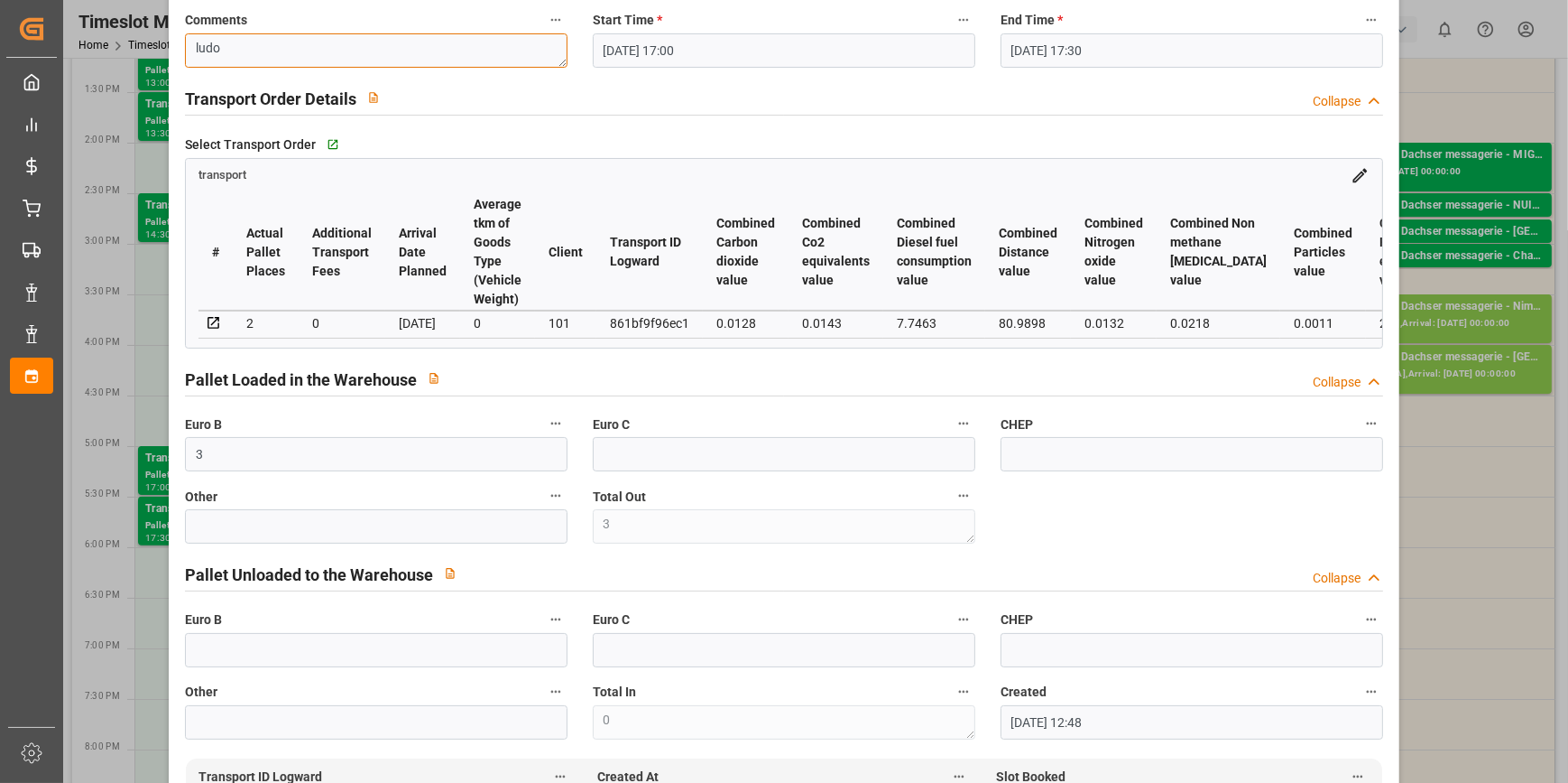
click at [242, 46] on textarea "ludo" at bounding box center [377, 50] width 382 height 34
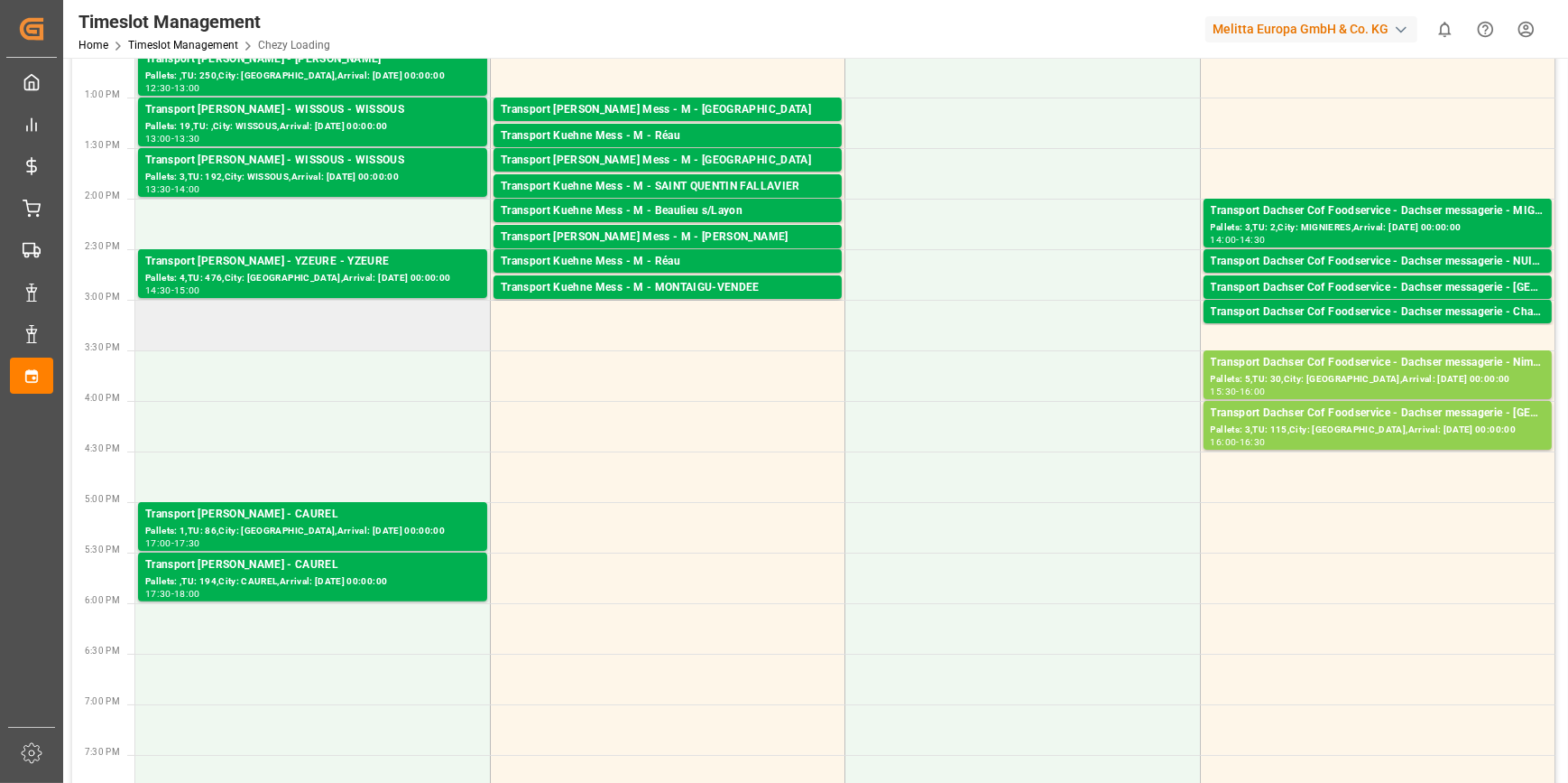
scroll to position [574, 0]
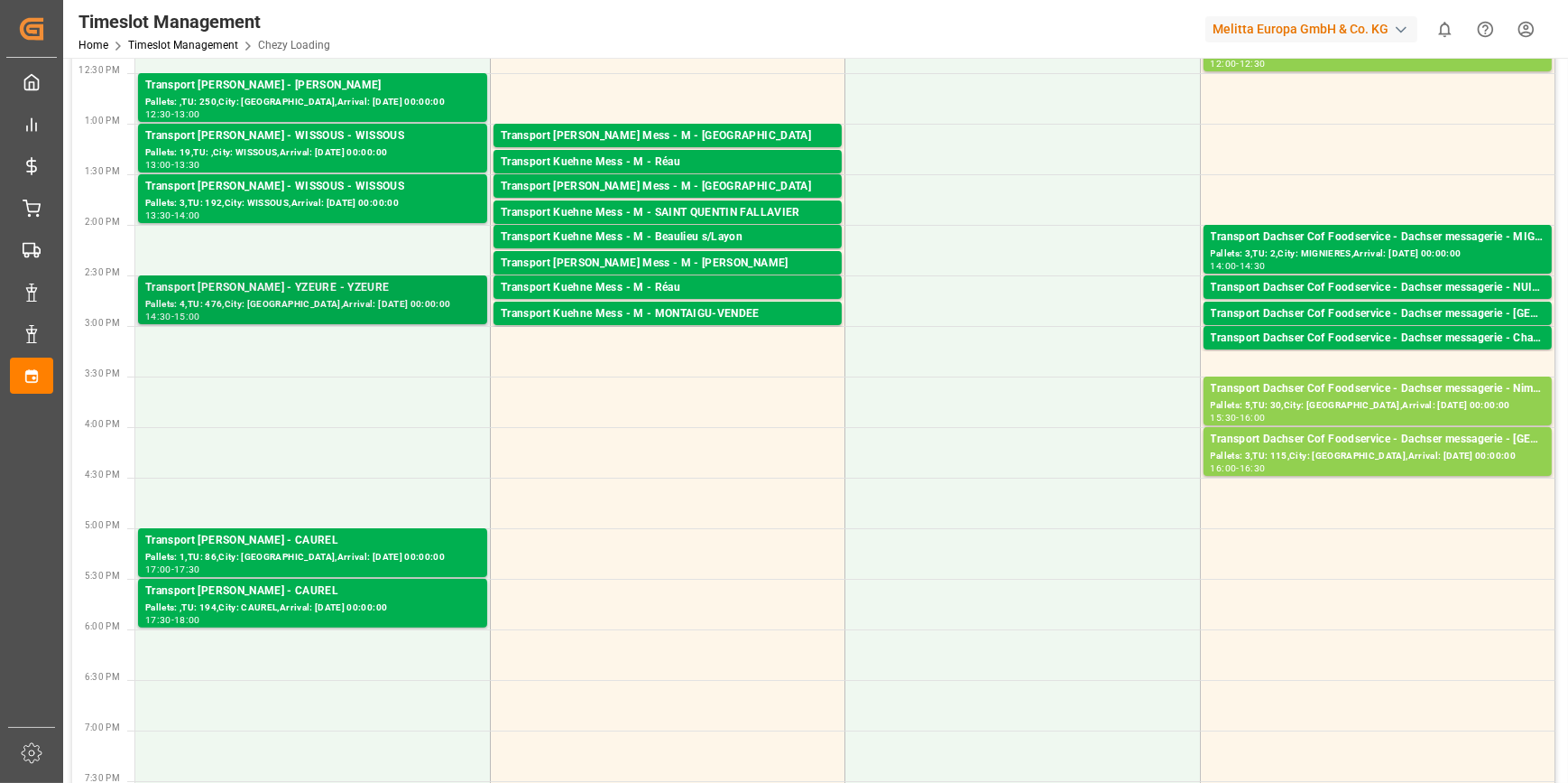
click at [300, 294] on div "Transport [PERSON_NAME] - YZEURE - YZEURE" at bounding box center [312, 287] width 334 height 18
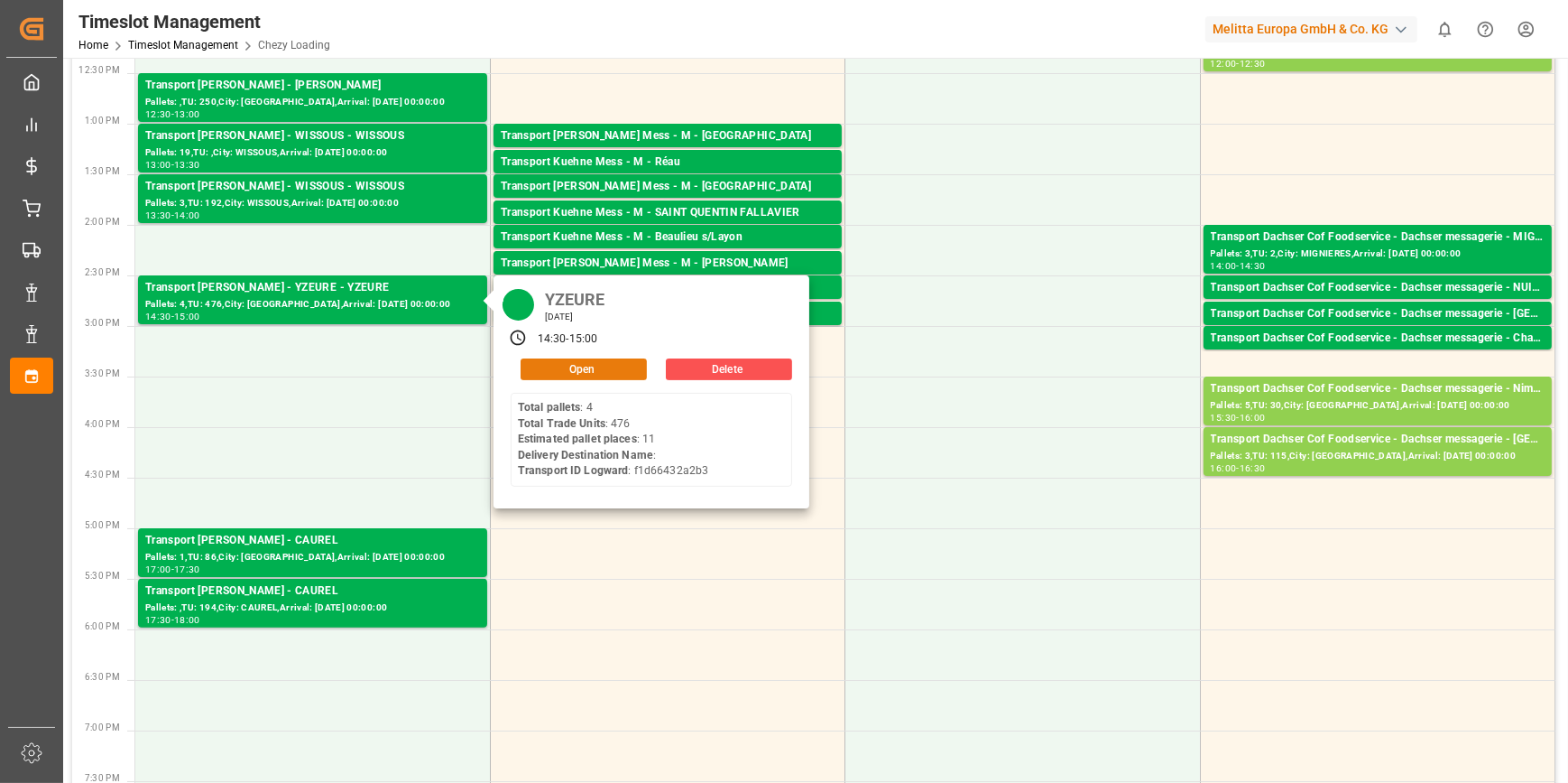
click at [536, 369] on button "Open" at bounding box center [583, 369] width 126 height 22
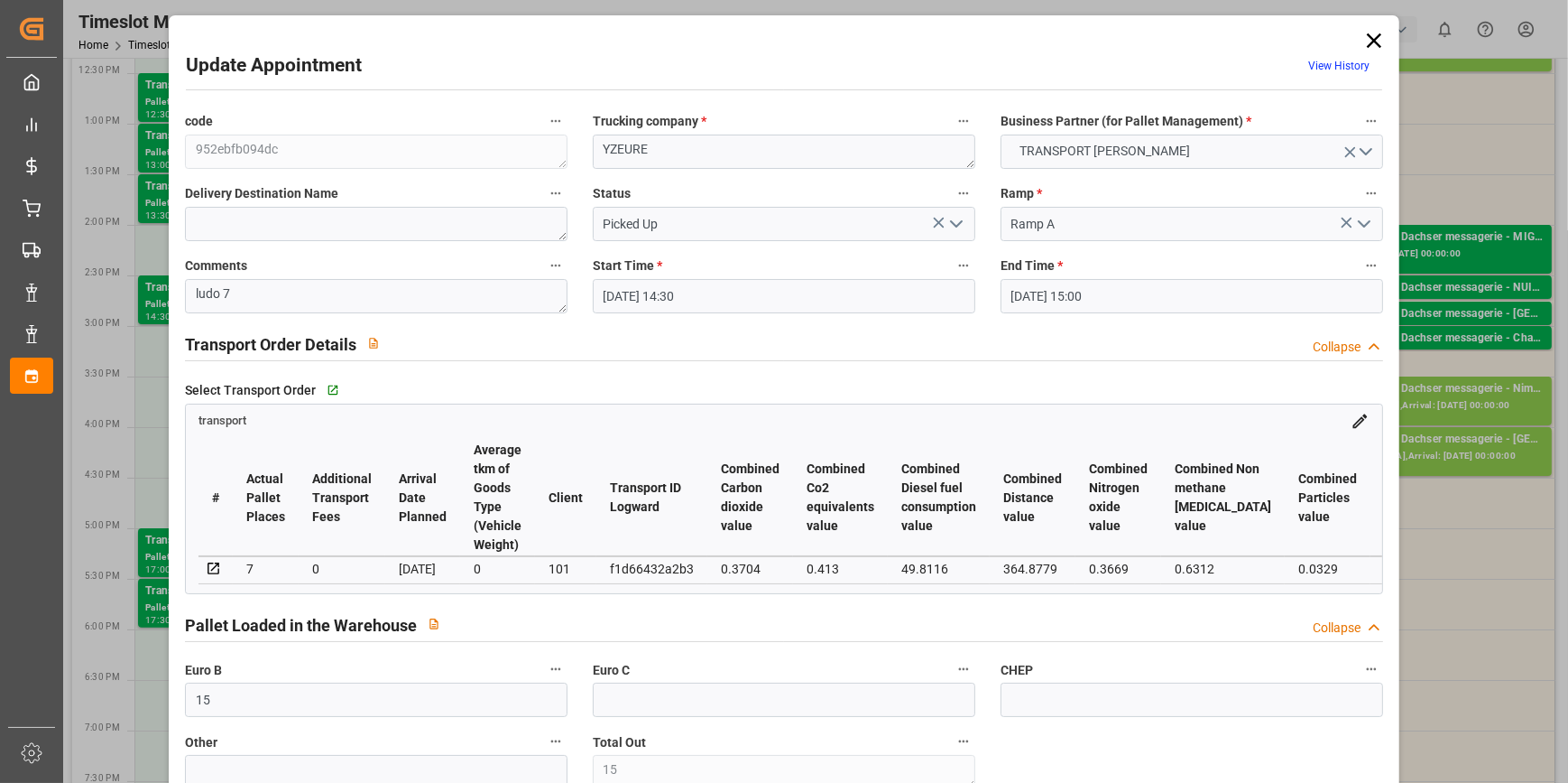
click at [1368, 38] on icon at bounding box center [1374, 41] width 25 height 26
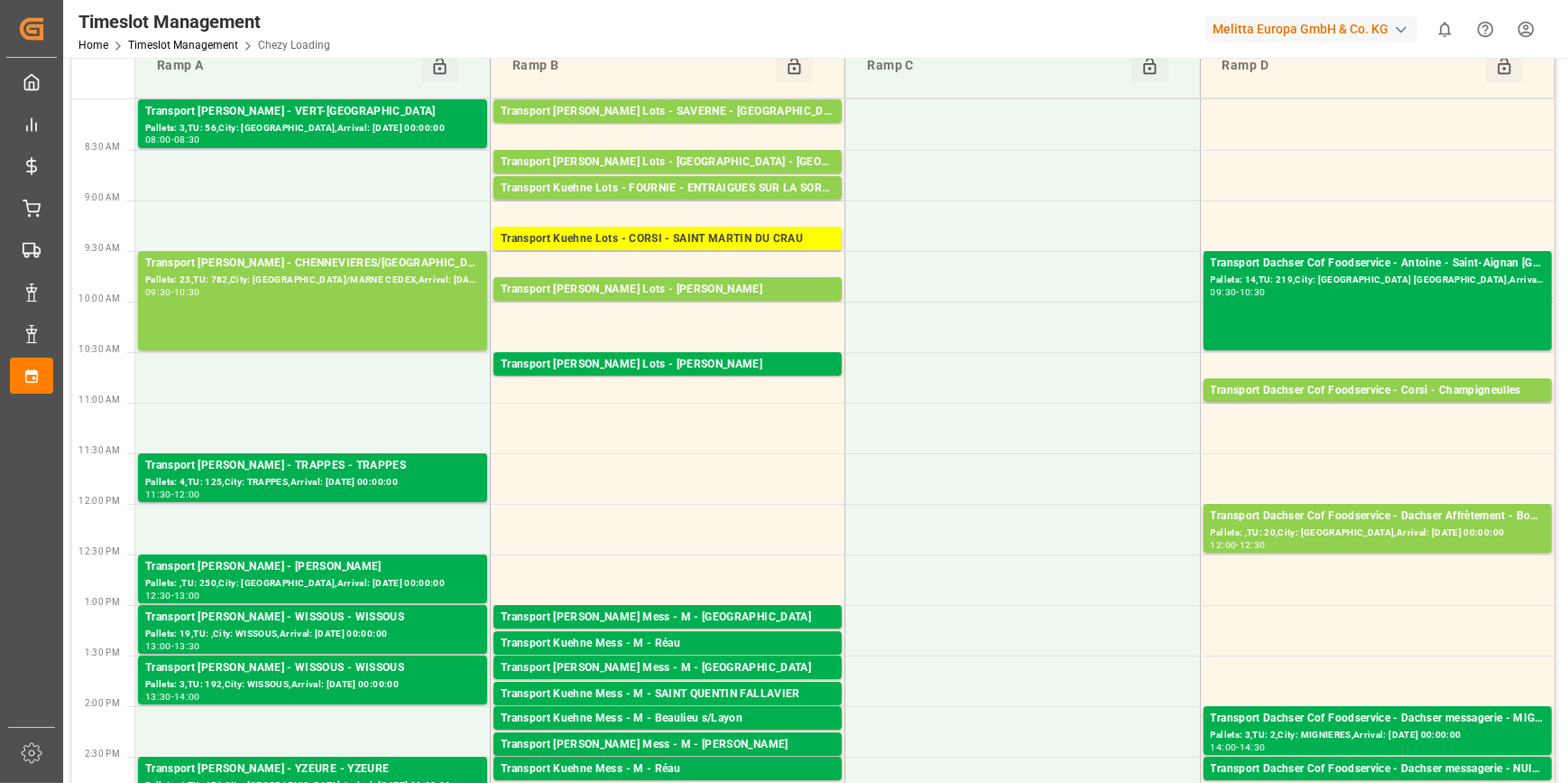
scroll to position [81, 0]
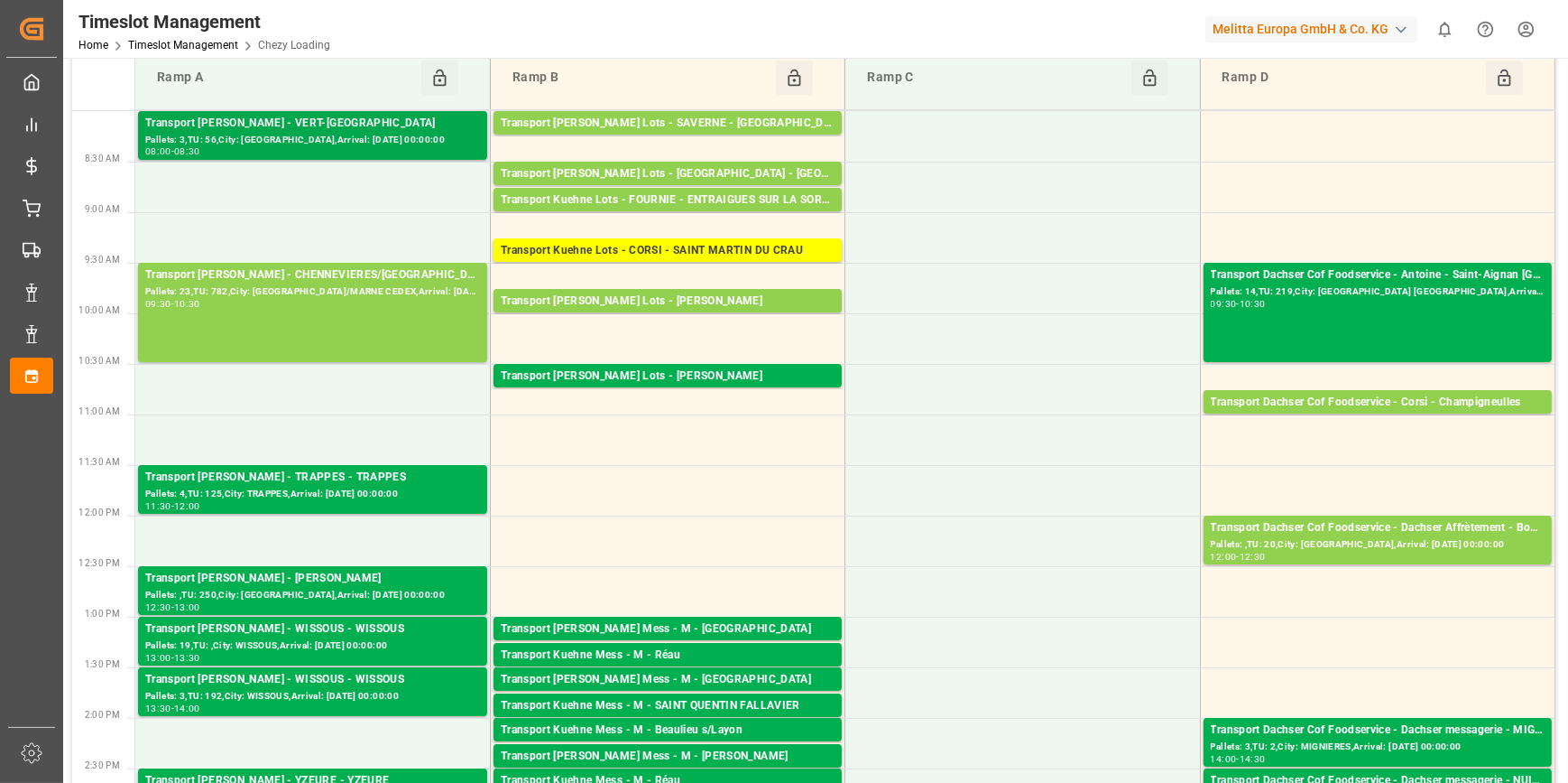
click at [307, 127] on div "Transport [PERSON_NAME] - VERT-[GEOGRAPHIC_DATA]" at bounding box center [312, 124] width 334 height 18
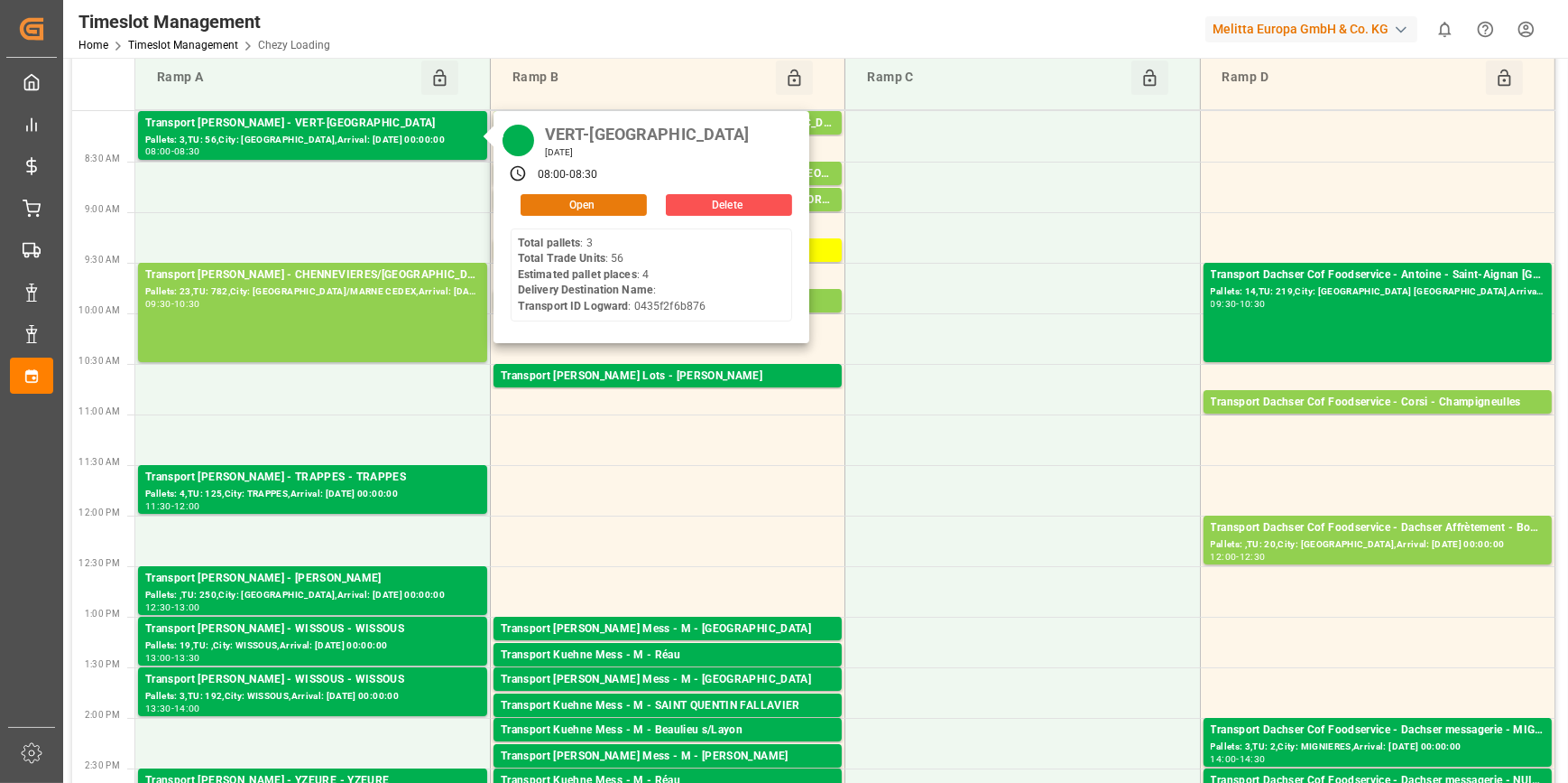
click at [582, 202] on button "Open" at bounding box center [583, 205] width 126 height 22
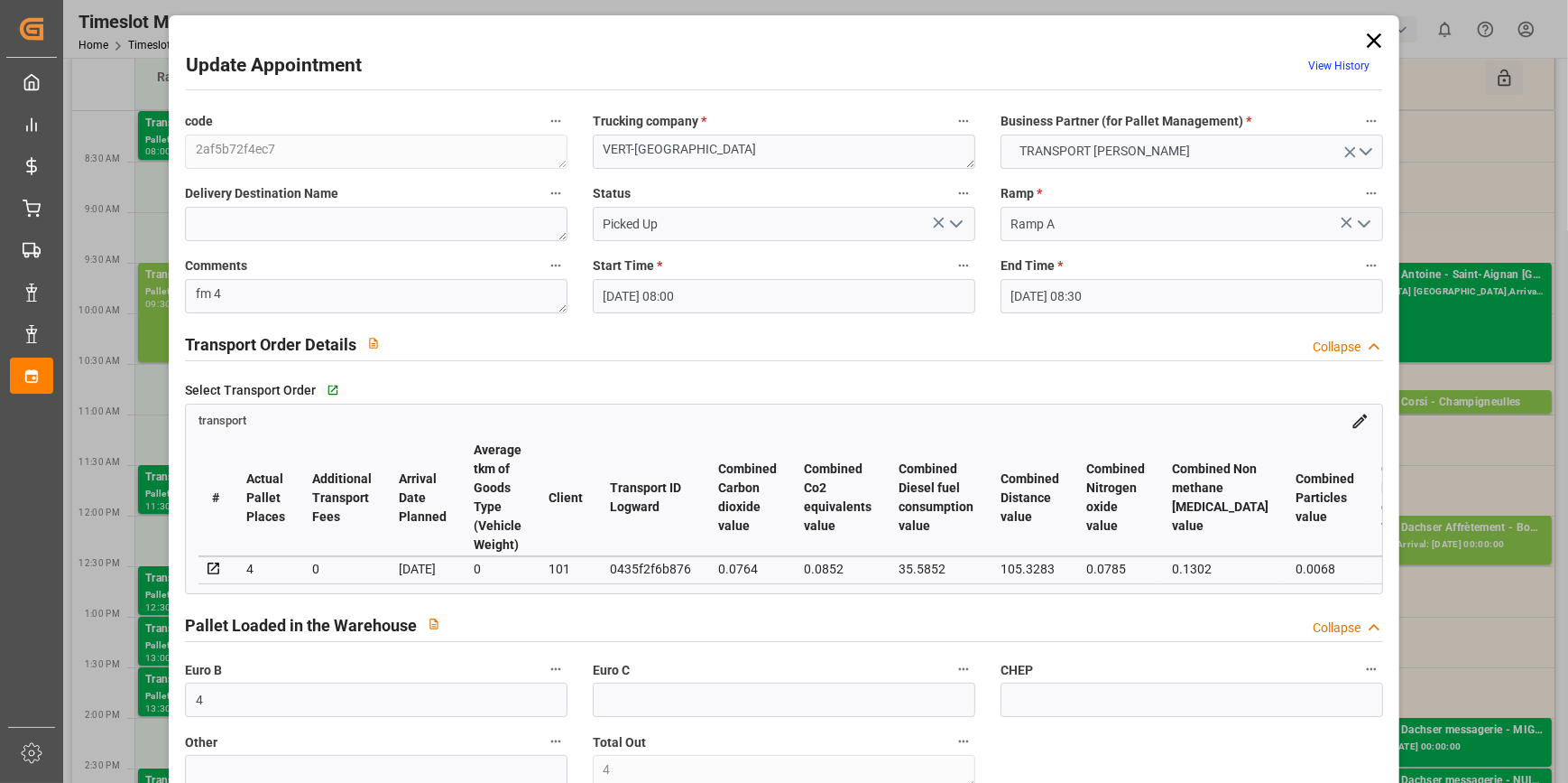
click at [1372, 43] on icon at bounding box center [1374, 40] width 15 height 15
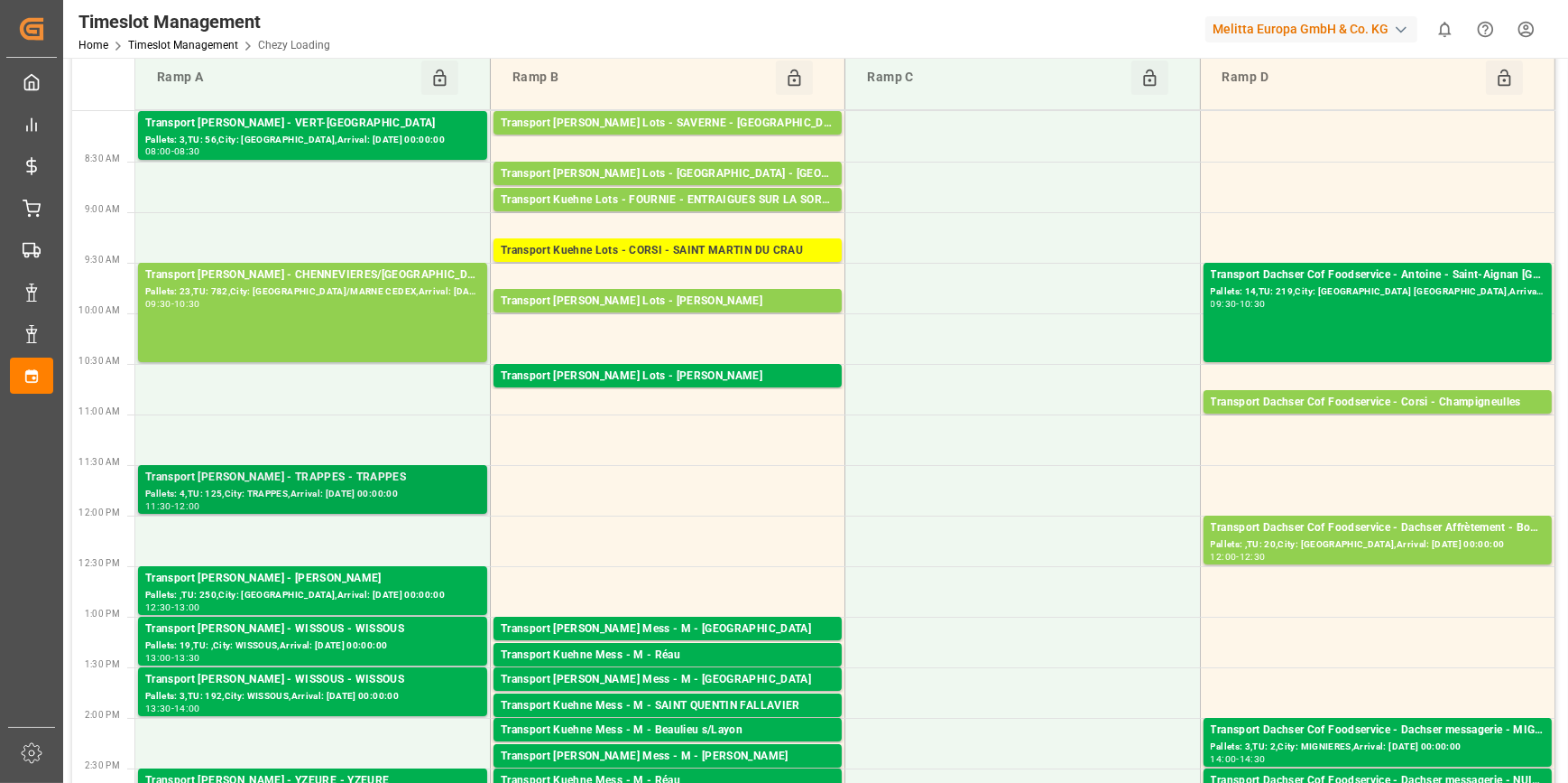
click at [261, 488] on div "Pallets: 4,TU: 125,City: TRAPPES,Arrival: [DATE] 00:00:00" at bounding box center [312, 495] width 334 height 16
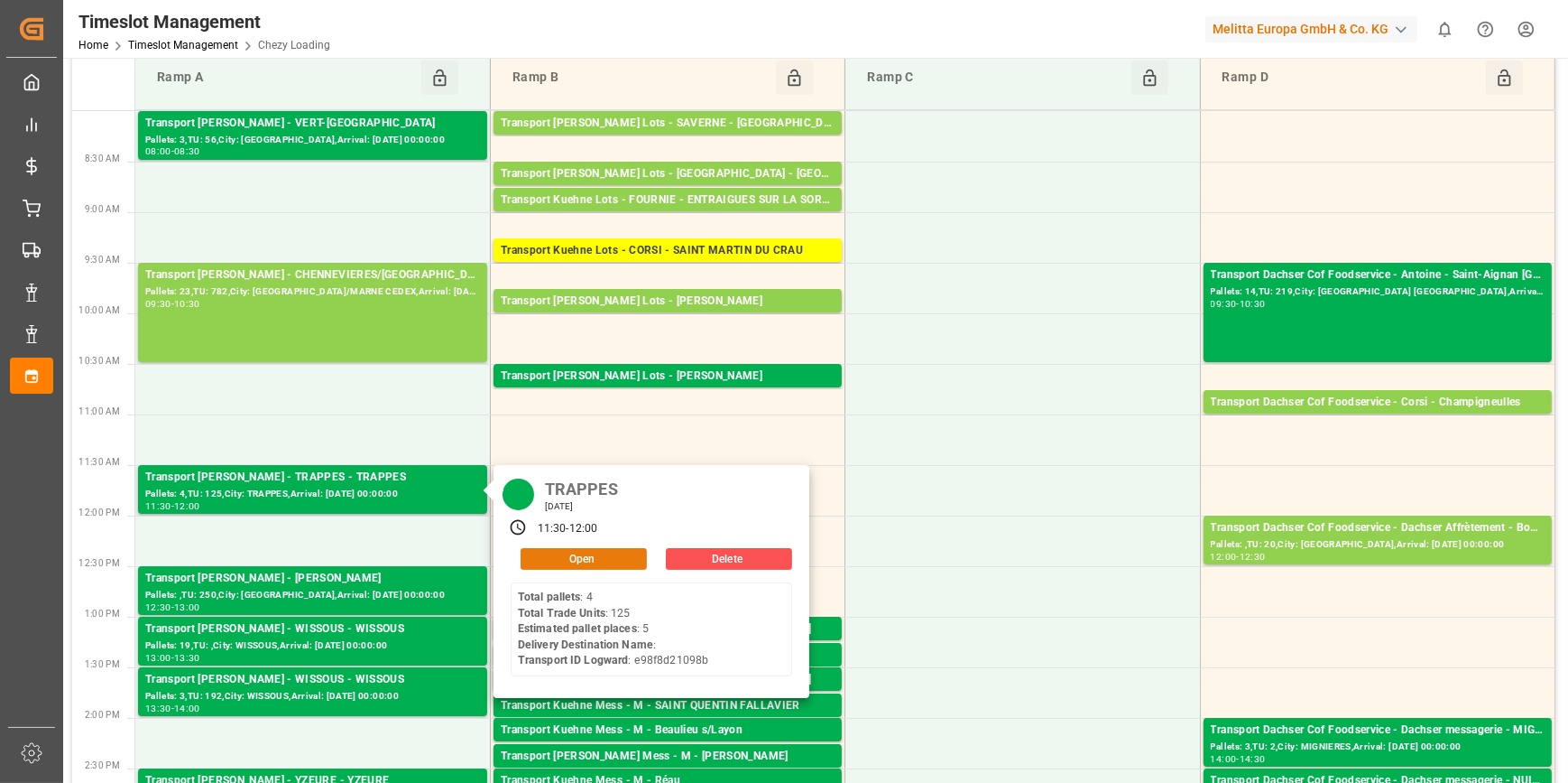
click at [564, 559] on button "Open" at bounding box center [583, 558] width 126 height 22
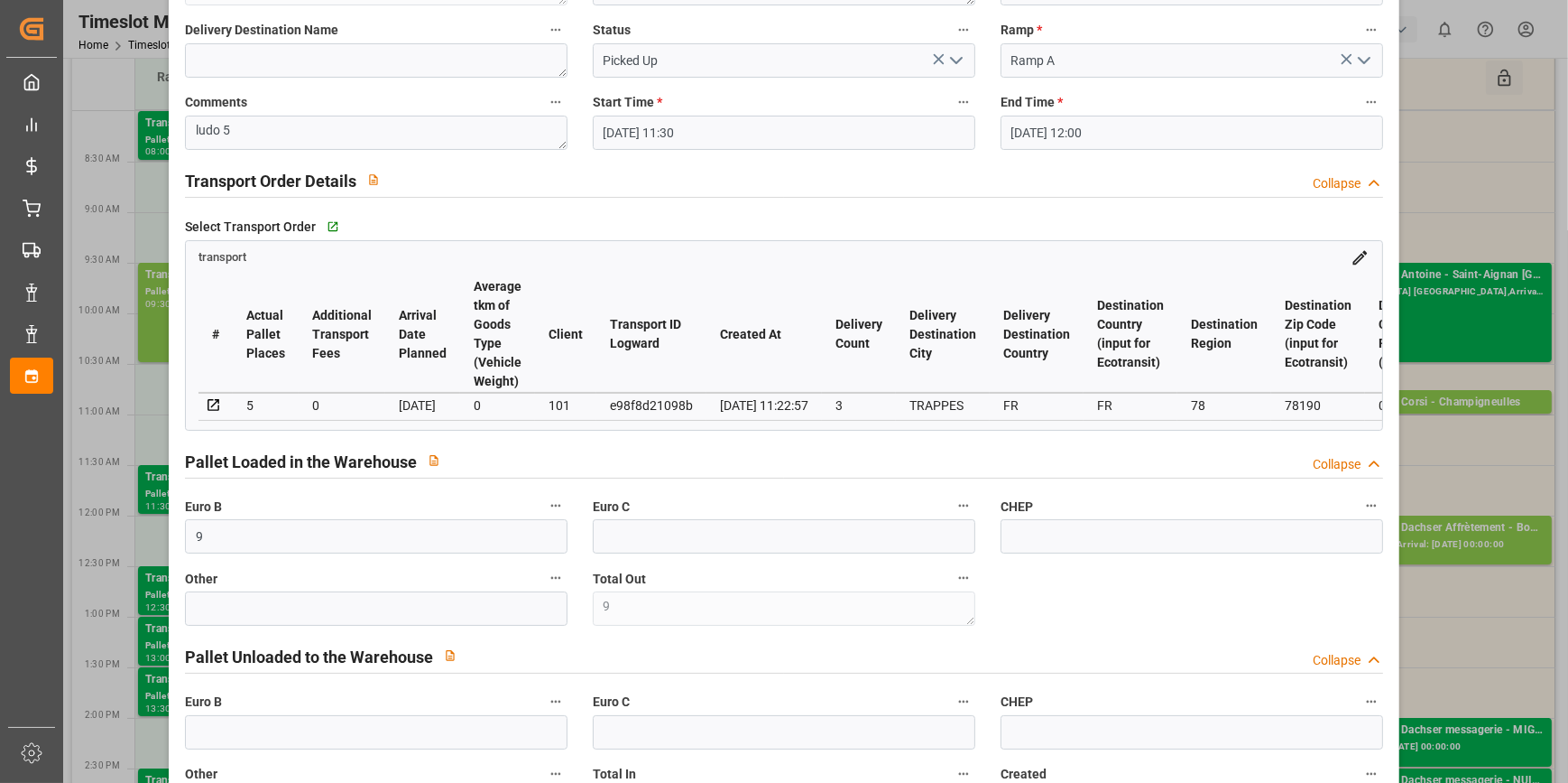
scroll to position [0, 0]
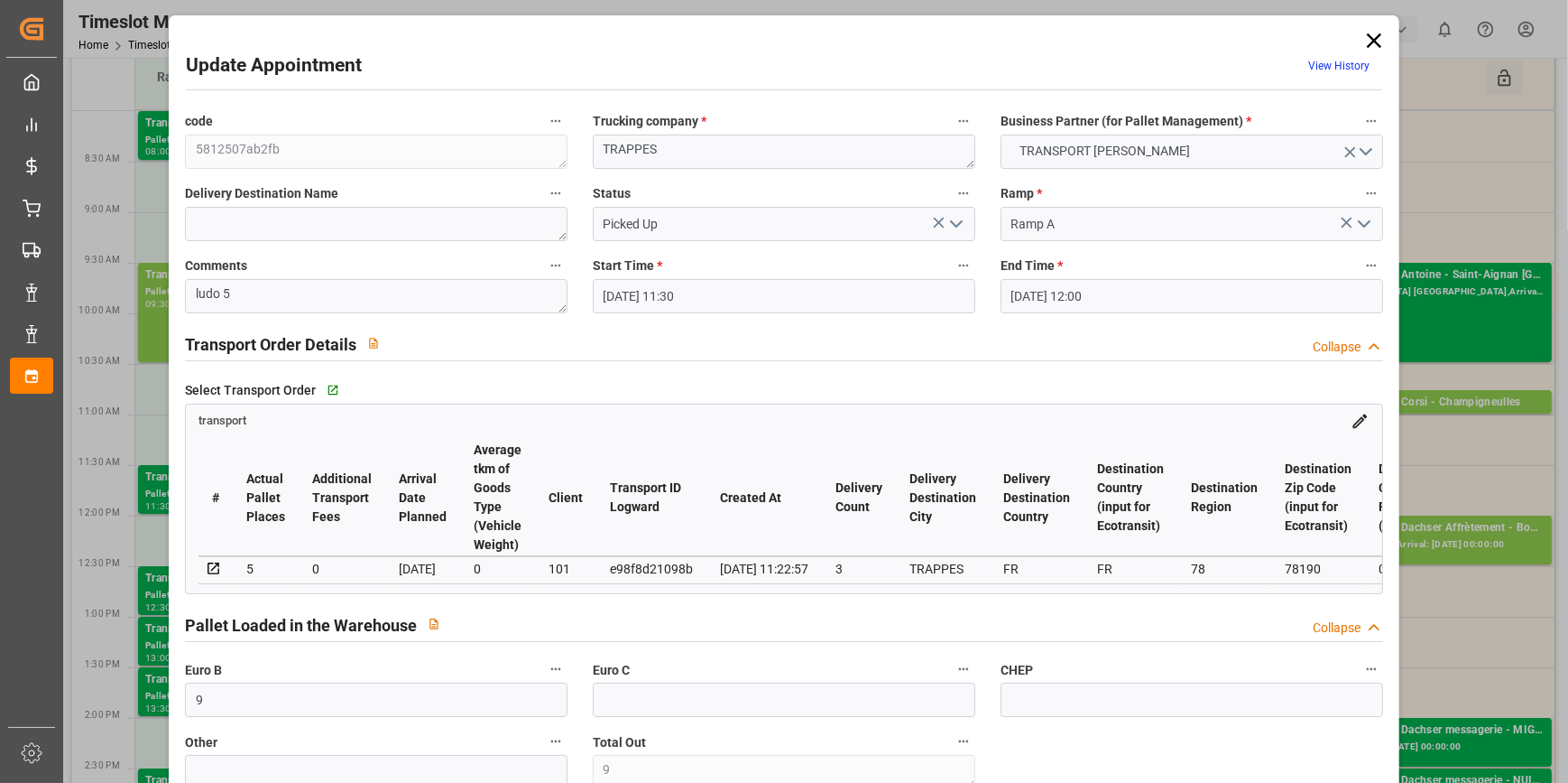
click at [1373, 39] on icon at bounding box center [1374, 41] width 25 height 26
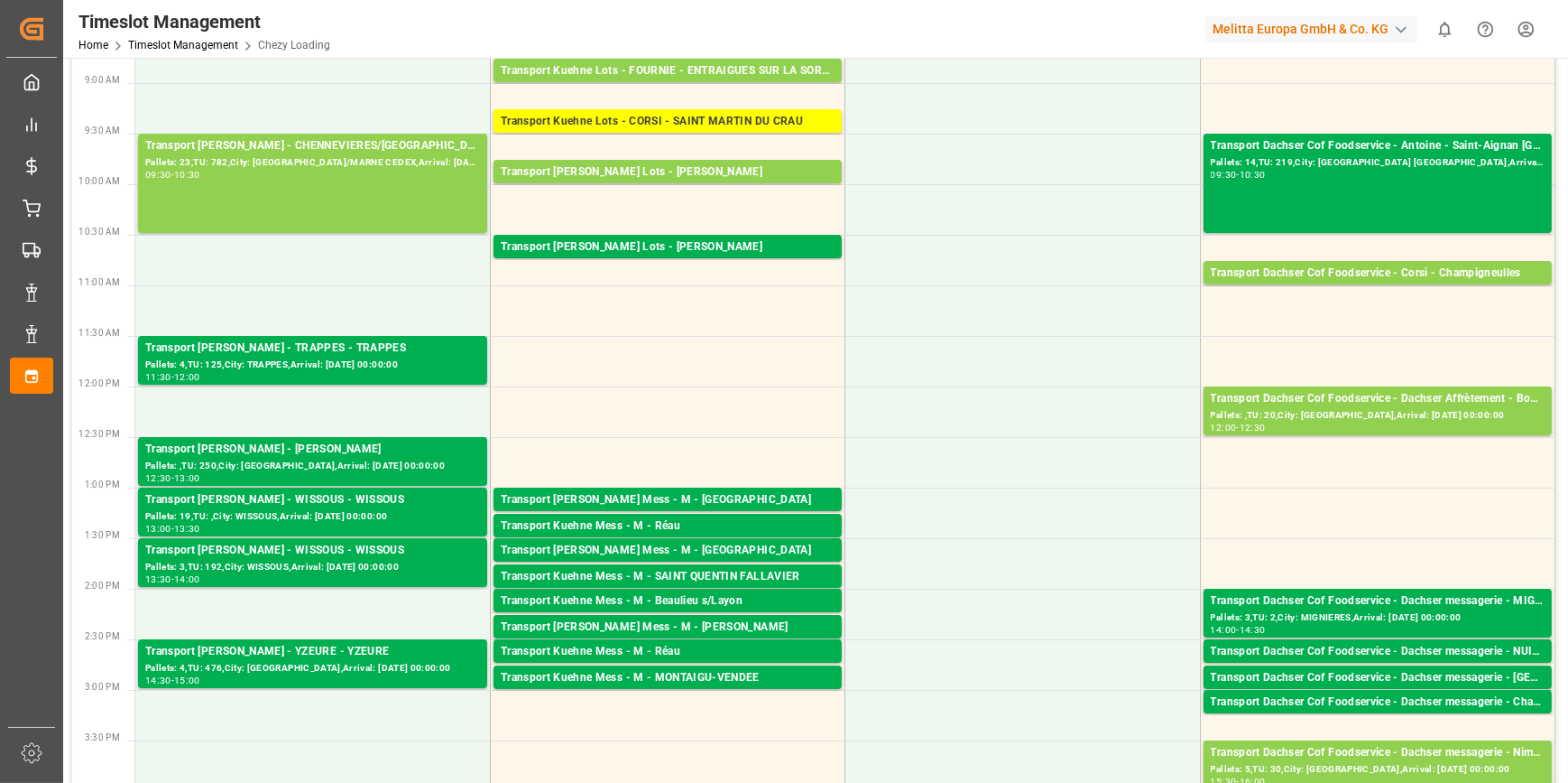
scroll to position [245, 0]
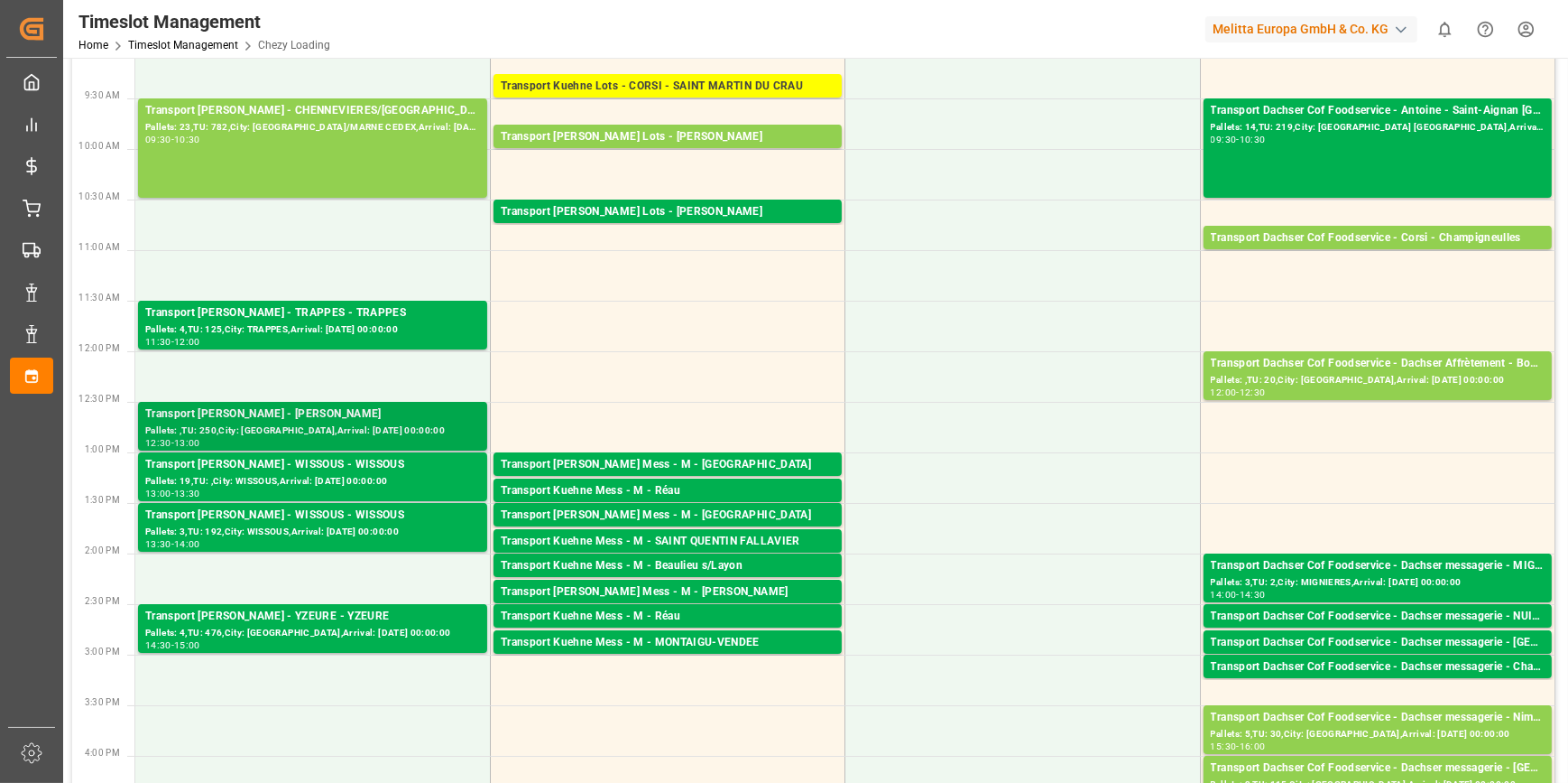
click at [332, 423] on div "Pallets: ,TU: 250,City: [GEOGRAPHIC_DATA],Arrival: [DATE] 00:00:00" at bounding box center [312, 431] width 334 height 16
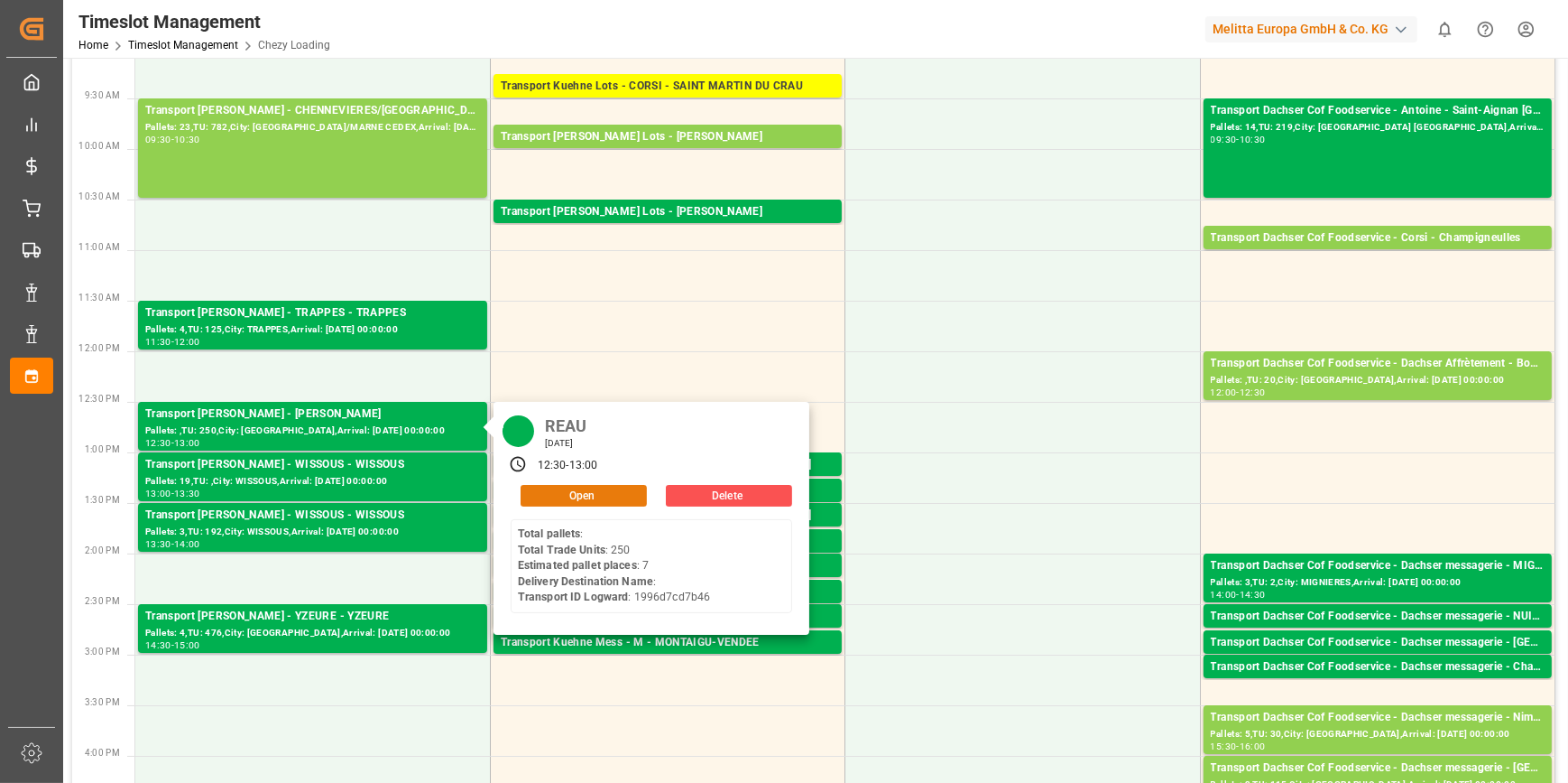
click at [574, 496] on button "Open" at bounding box center [583, 496] width 126 height 22
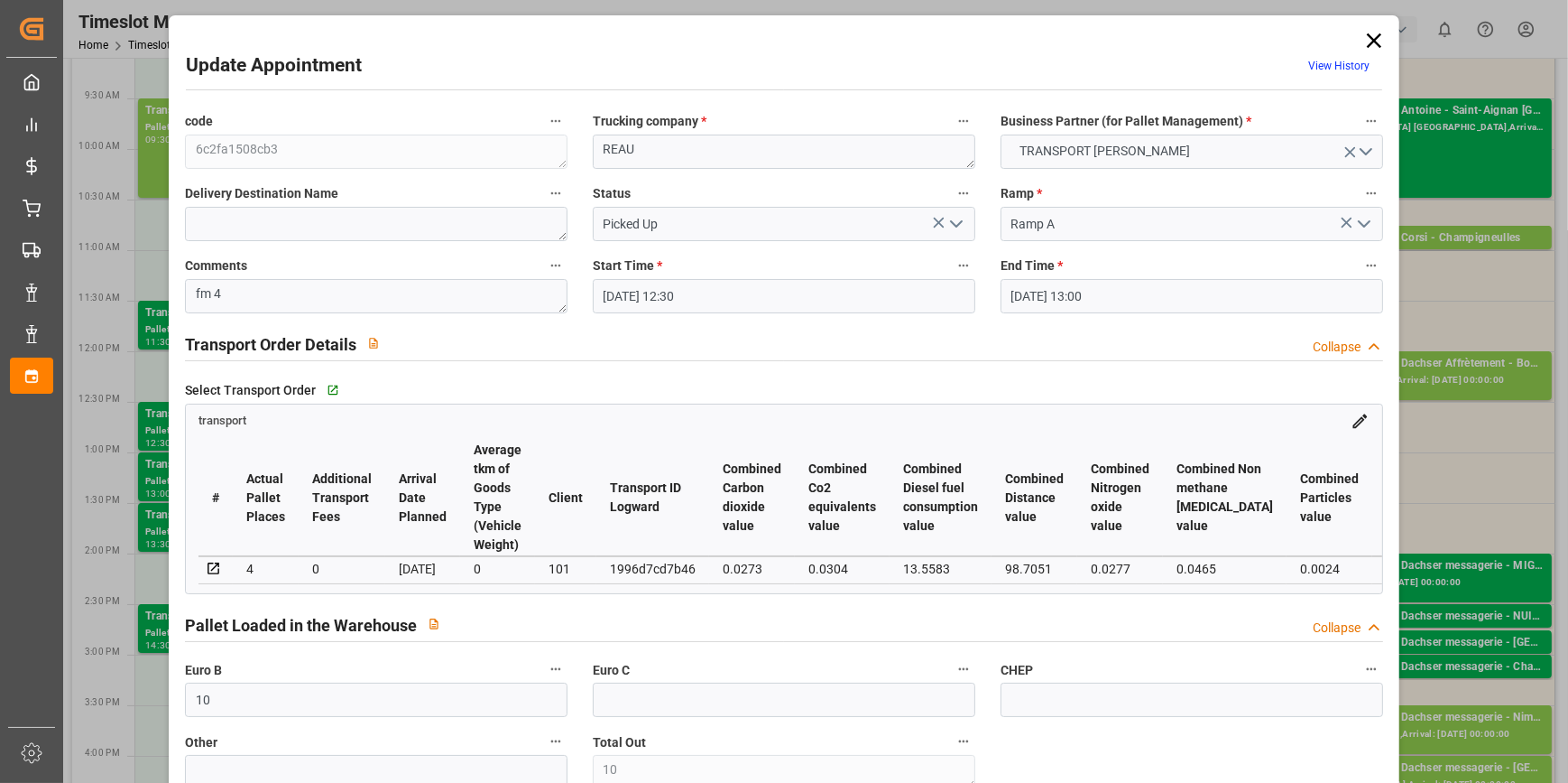
click at [1372, 39] on icon at bounding box center [1374, 41] width 25 height 26
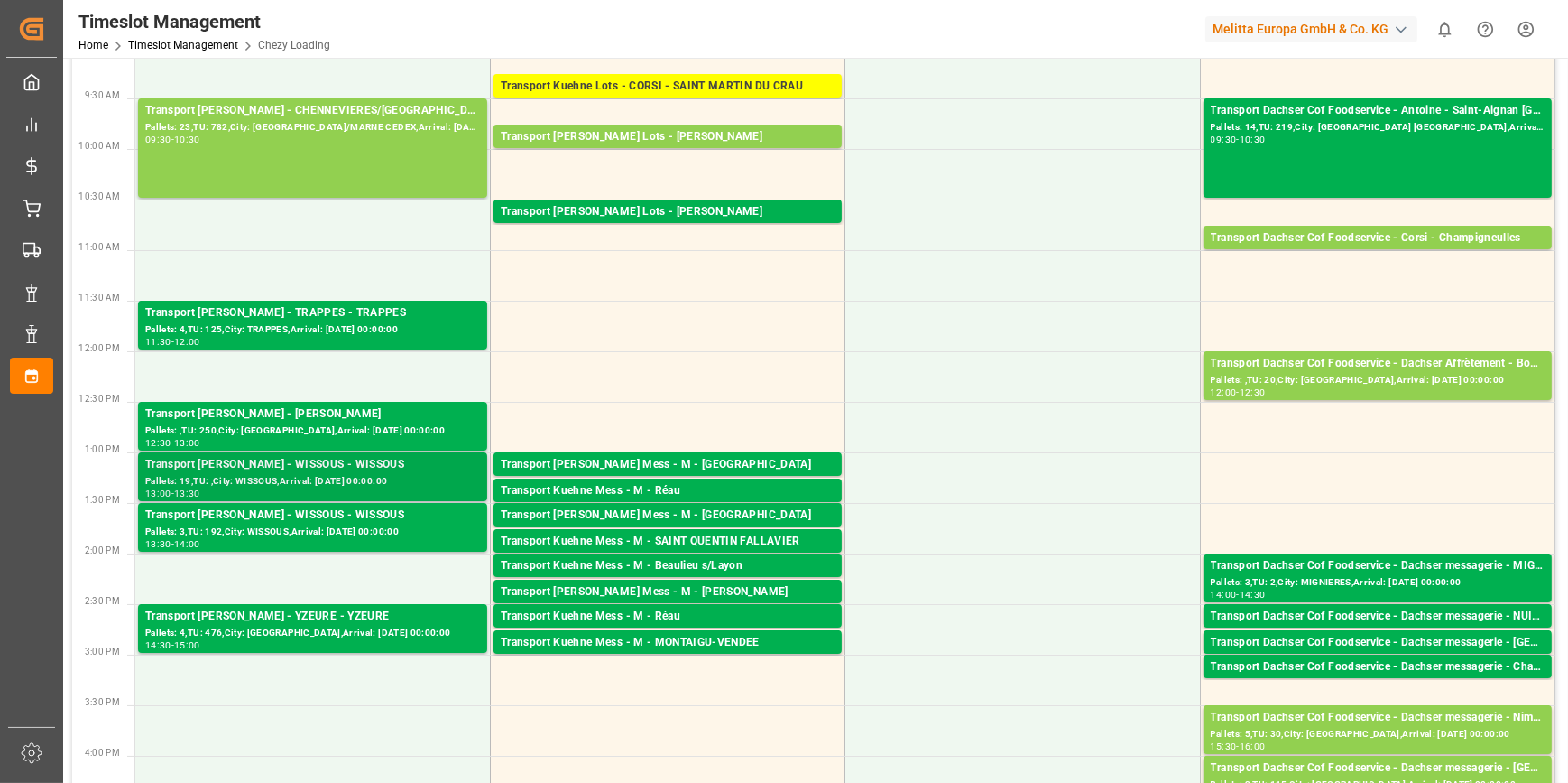
click at [269, 474] on div "Pallets: 19,TU: ,City: WISSOUS,Arrival: [DATE] 00:00:00" at bounding box center [312, 482] width 334 height 16
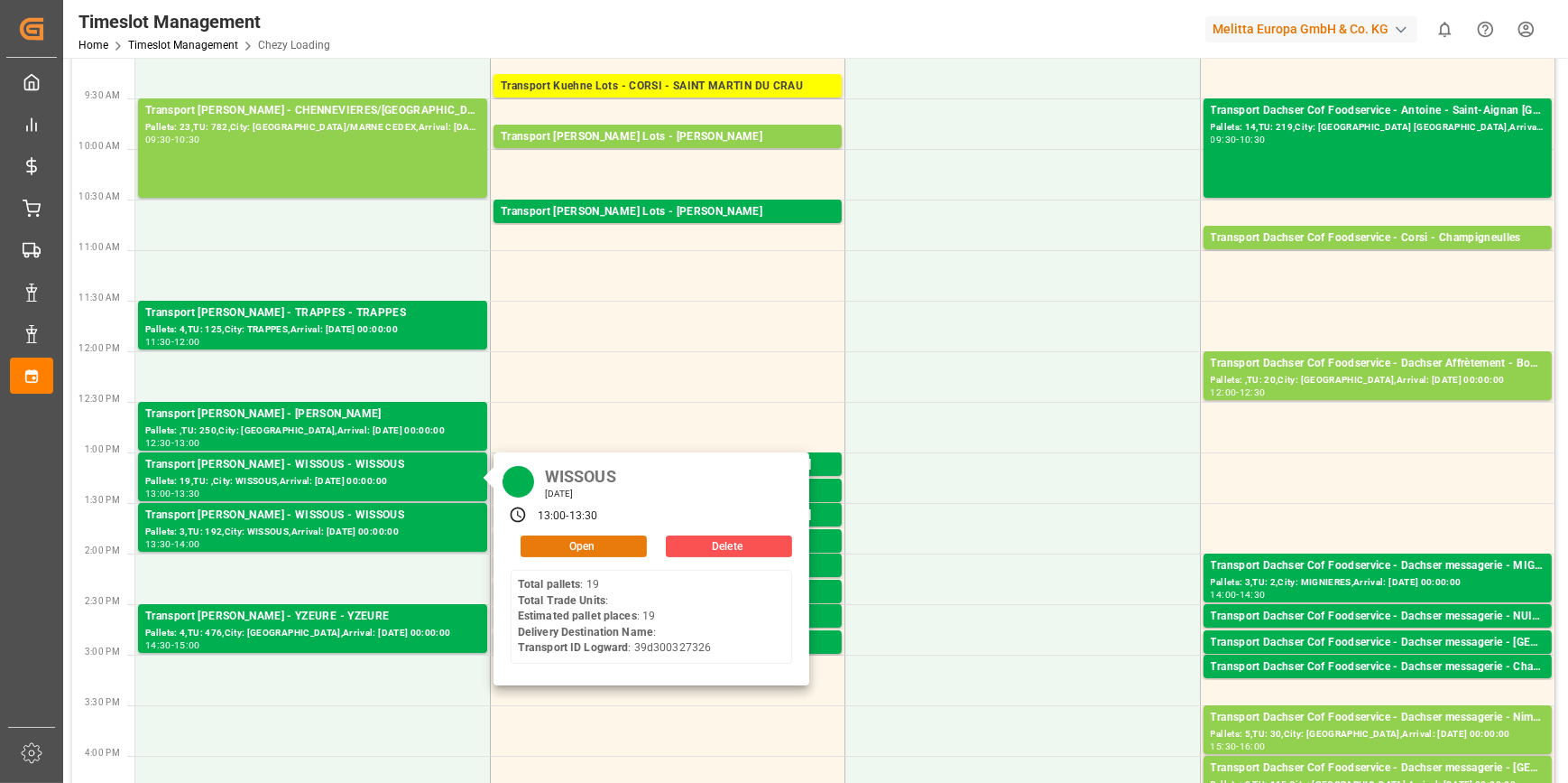
click at [593, 542] on button "Open" at bounding box center [583, 547] width 126 height 22
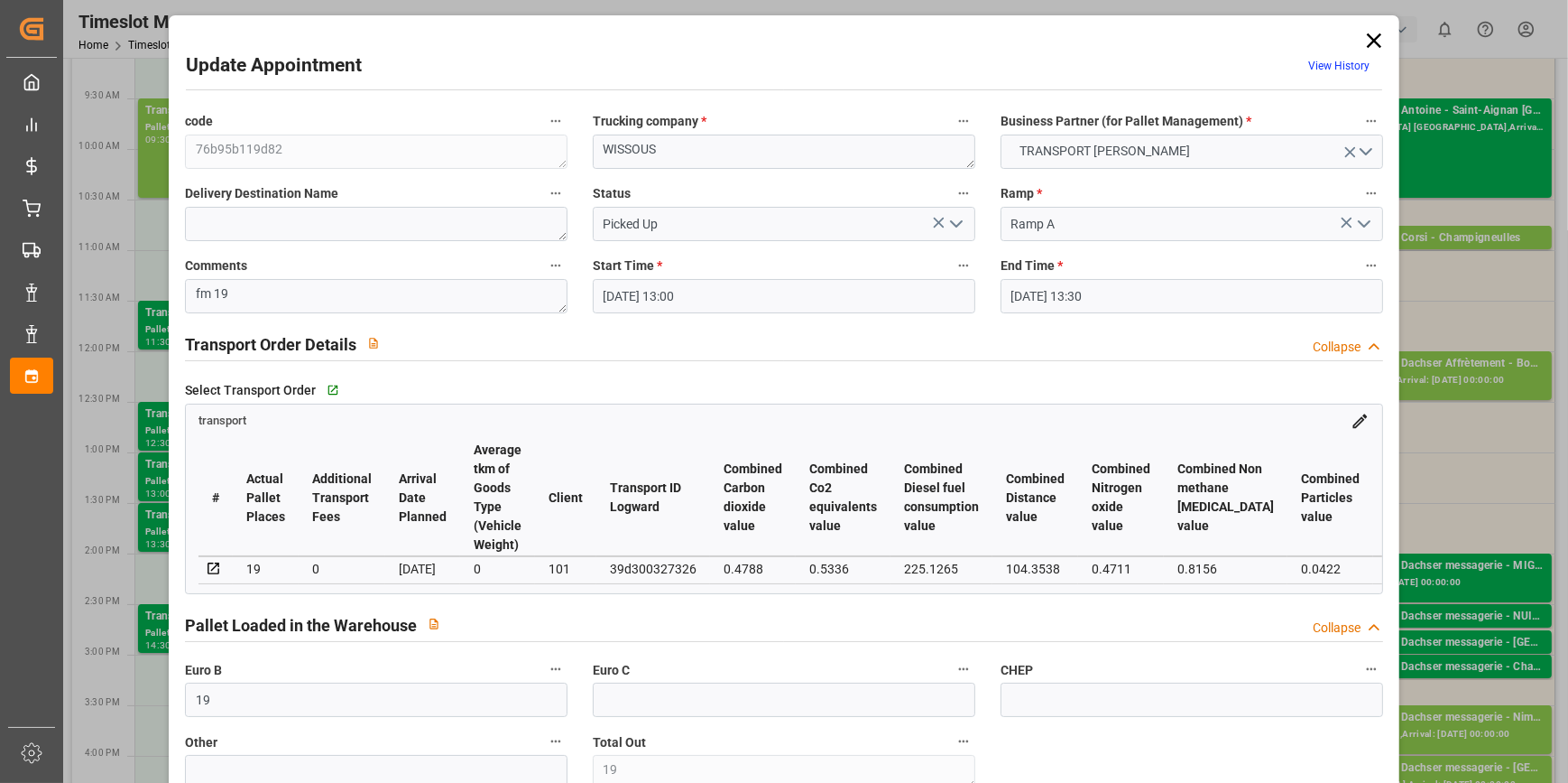
drag, startPoint x: 1371, startPoint y: 39, endPoint x: 1355, endPoint y: 60, distance: 26.4
click at [1371, 39] on icon at bounding box center [1374, 41] width 25 height 26
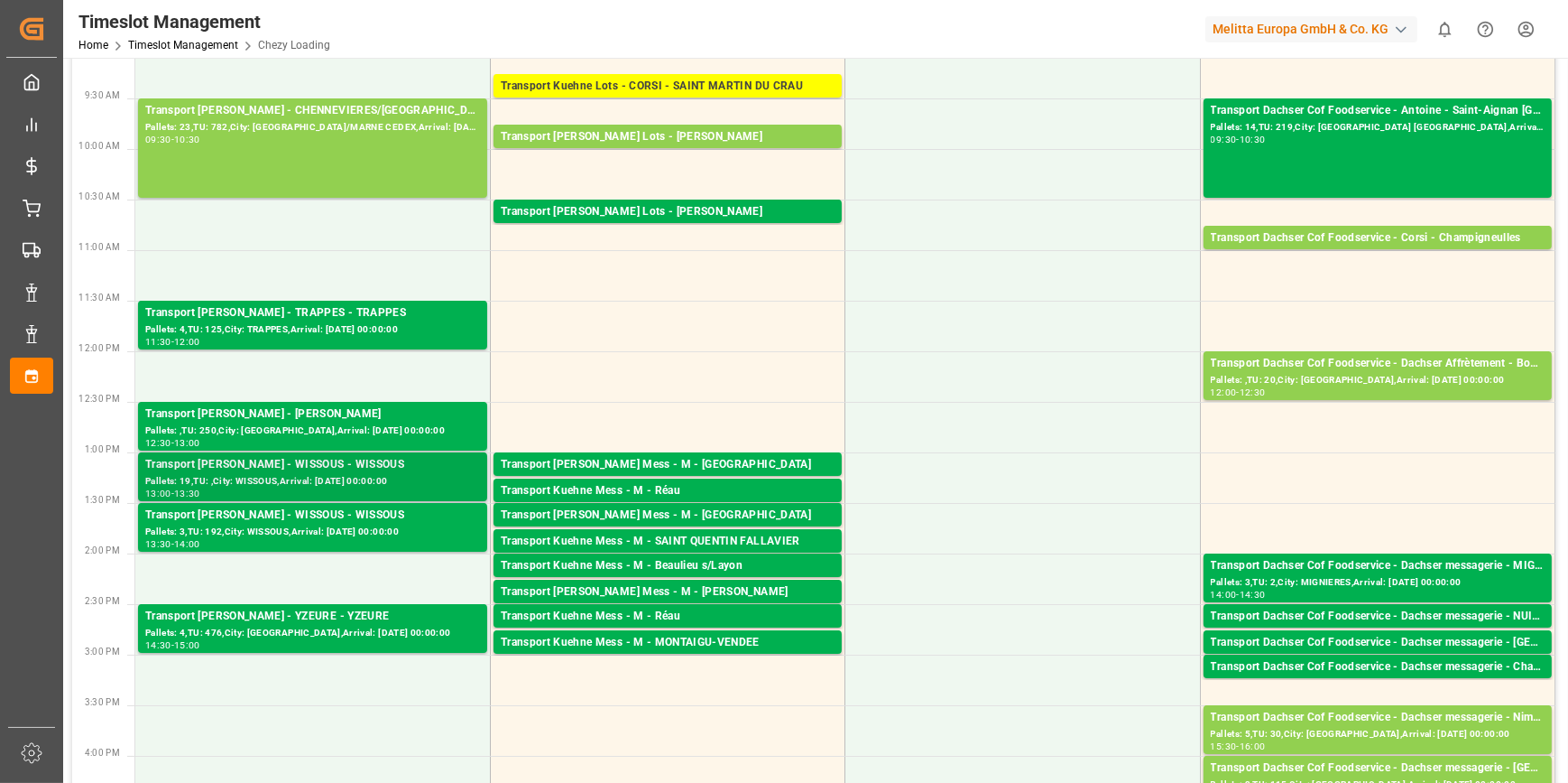
click at [310, 471] on div "Transport [PERSON_NAME] - WISSOUS - WISSOUS" at bounding box center [312, 465] width 334 height 18
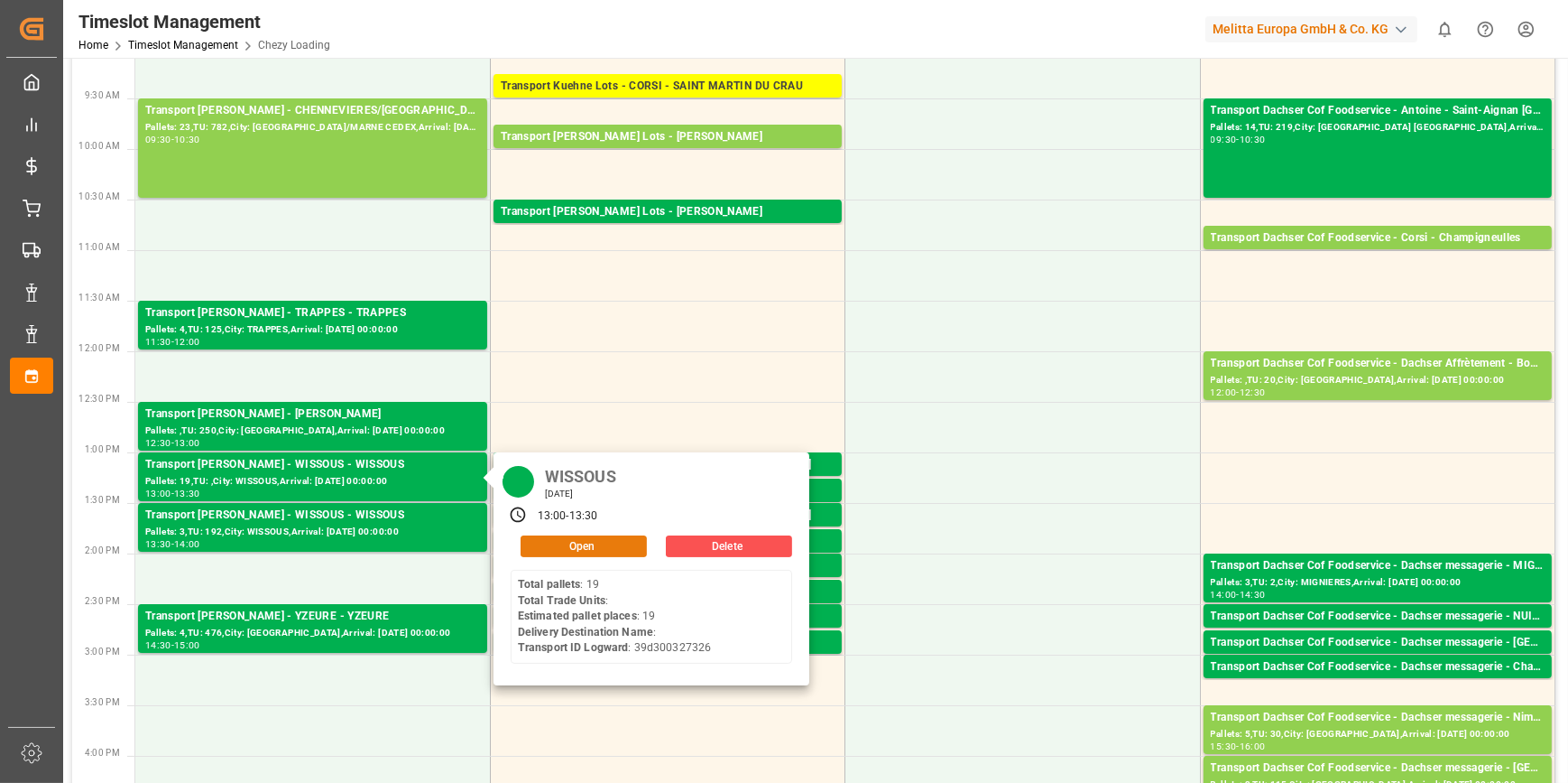
click at [611, 547] on button "Open" at bounding box center [583, 547] width 126 height 22
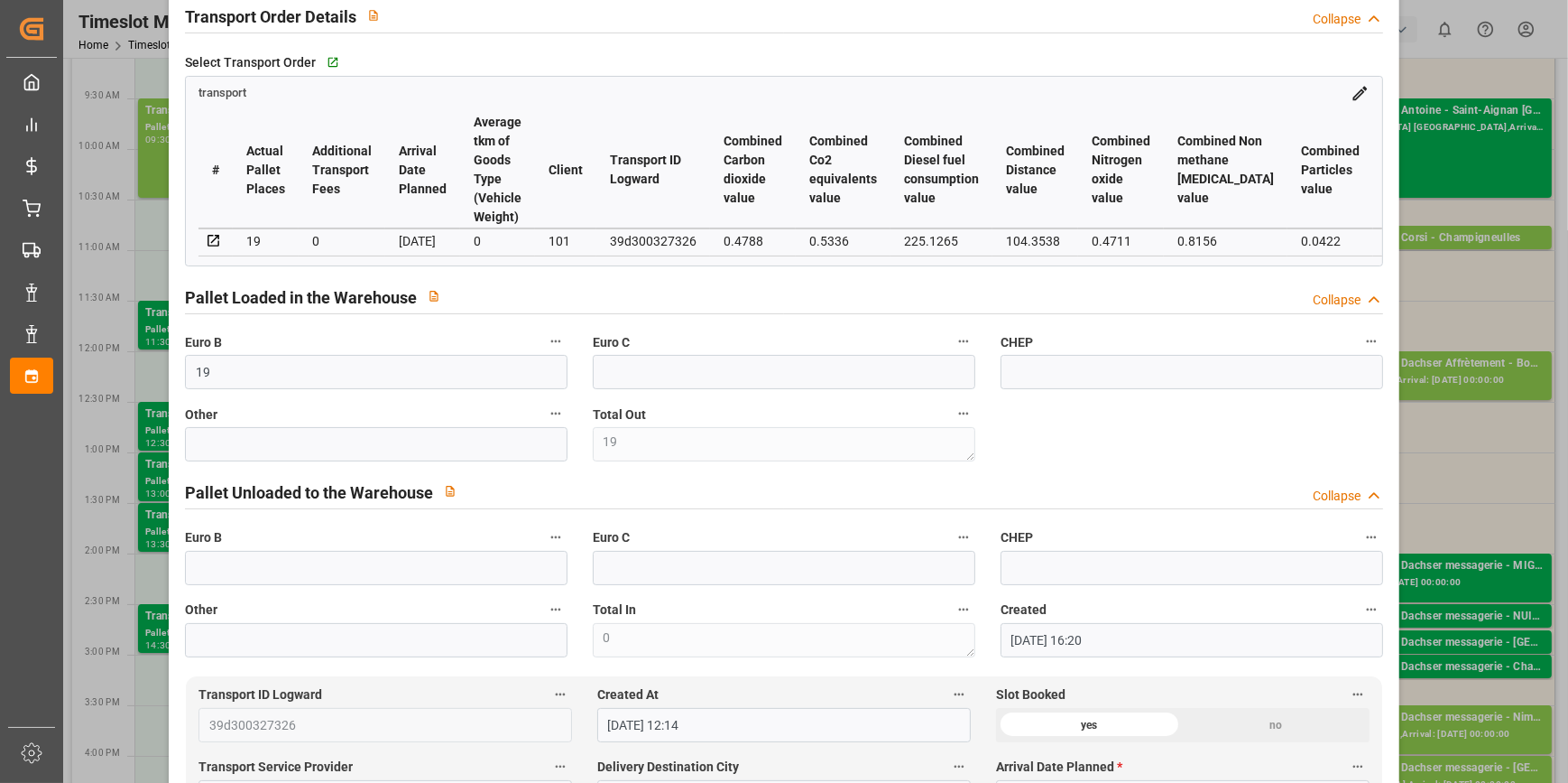
scroll to position [0, 0]
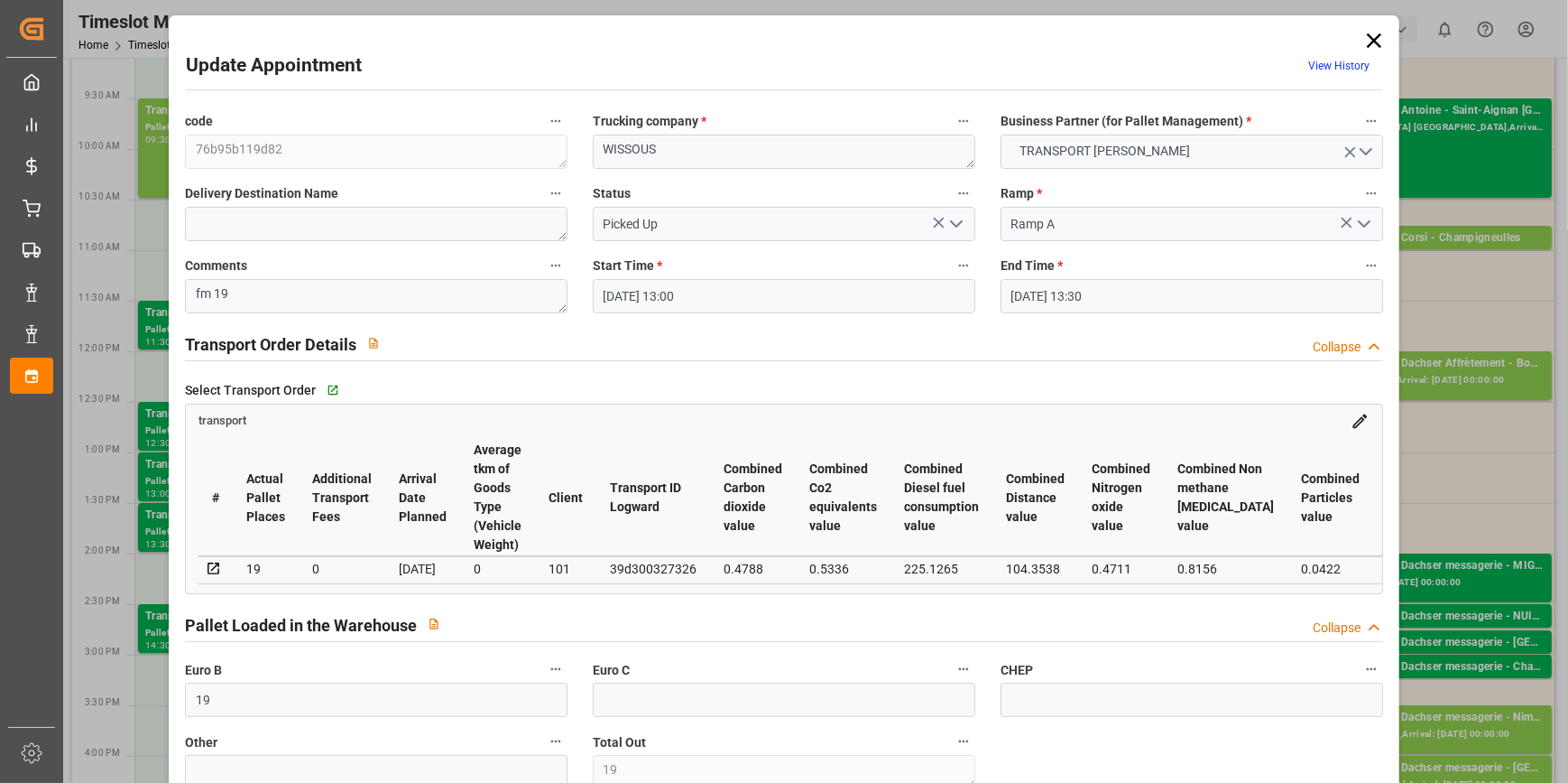
click at [1378, 36] on icon at bounding box center [1374, 41] width 25 height 26
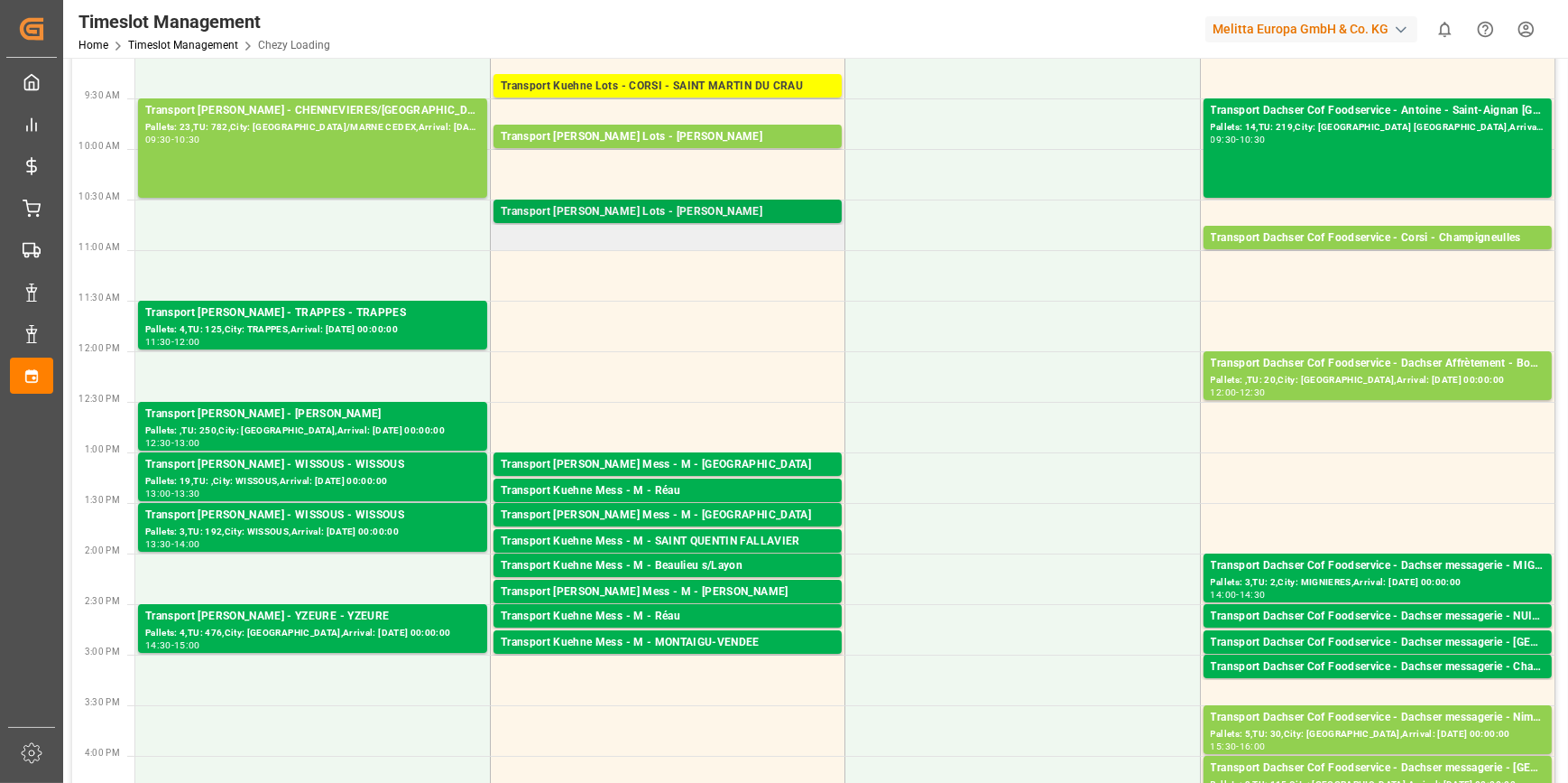
click at [776, 206] on div "Transport [PERSON_NAME] Lots - [PERSON_NAME]" at bounding box center [668, 212] width 333 height 18
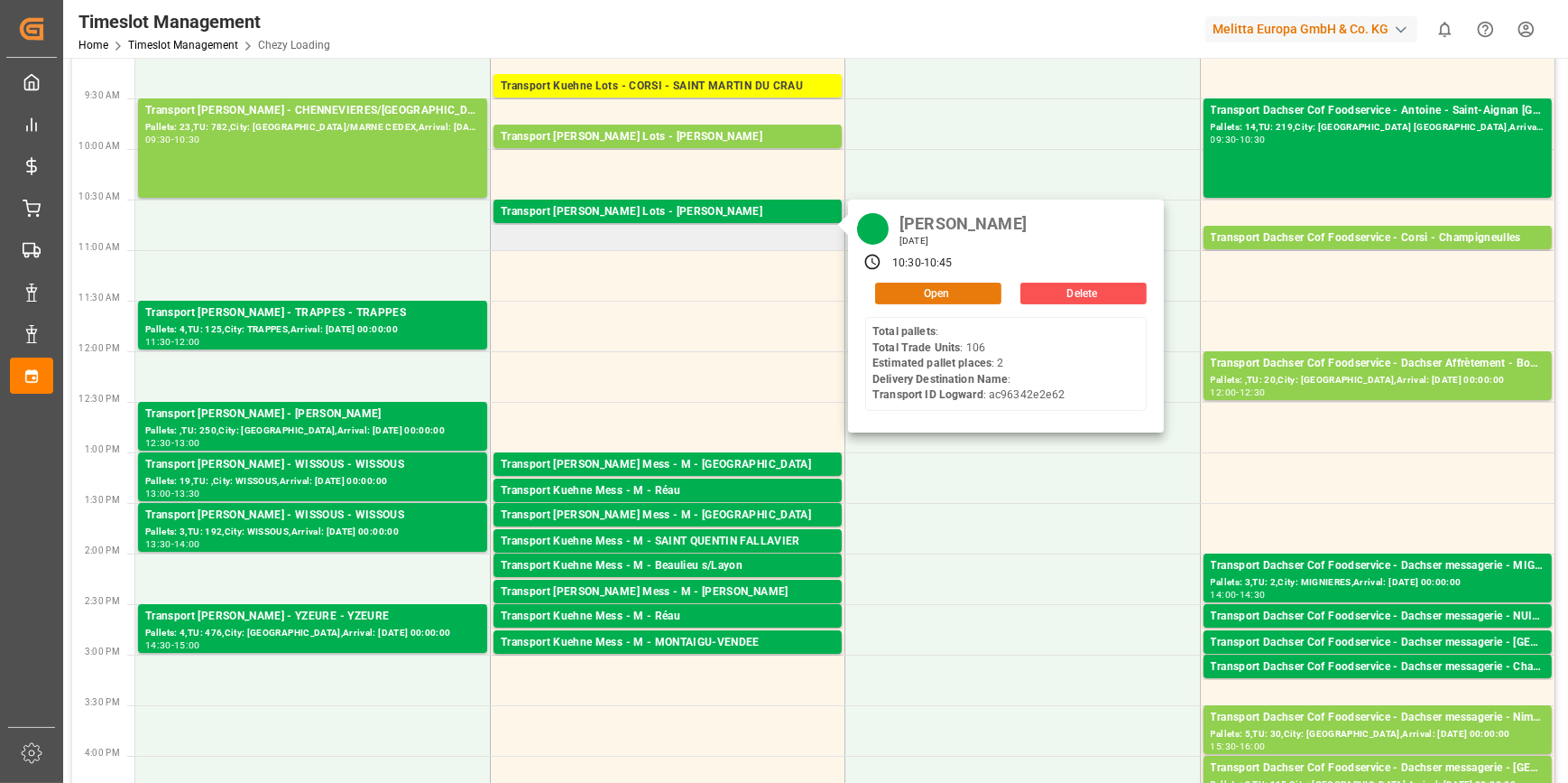
click at [899, 296] on button "Open" at bounding box center [937, 293] width 126 height 22
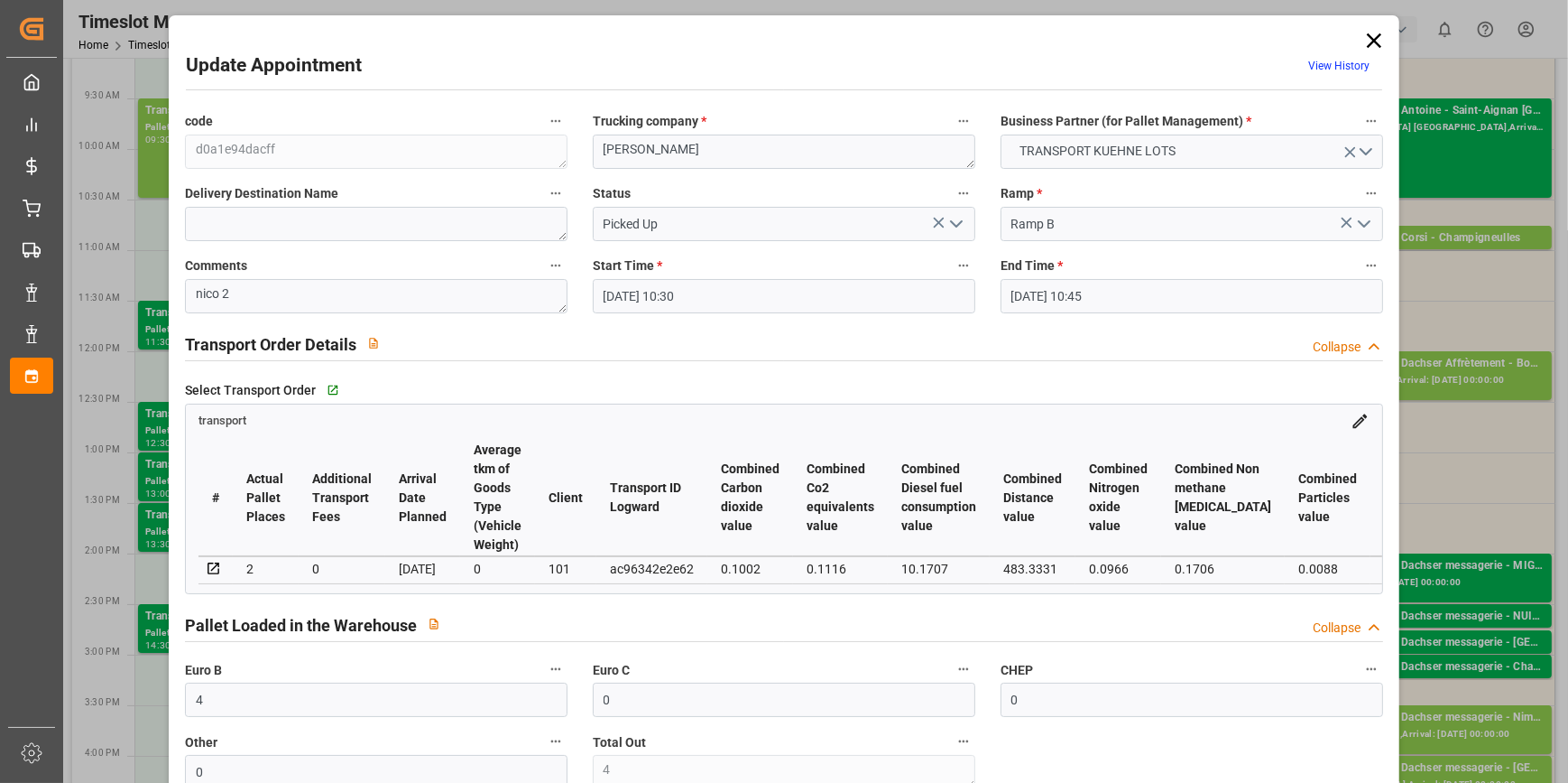
click at [1361, 36] on icon at bounding box center [1374, 41] width 25 height 26
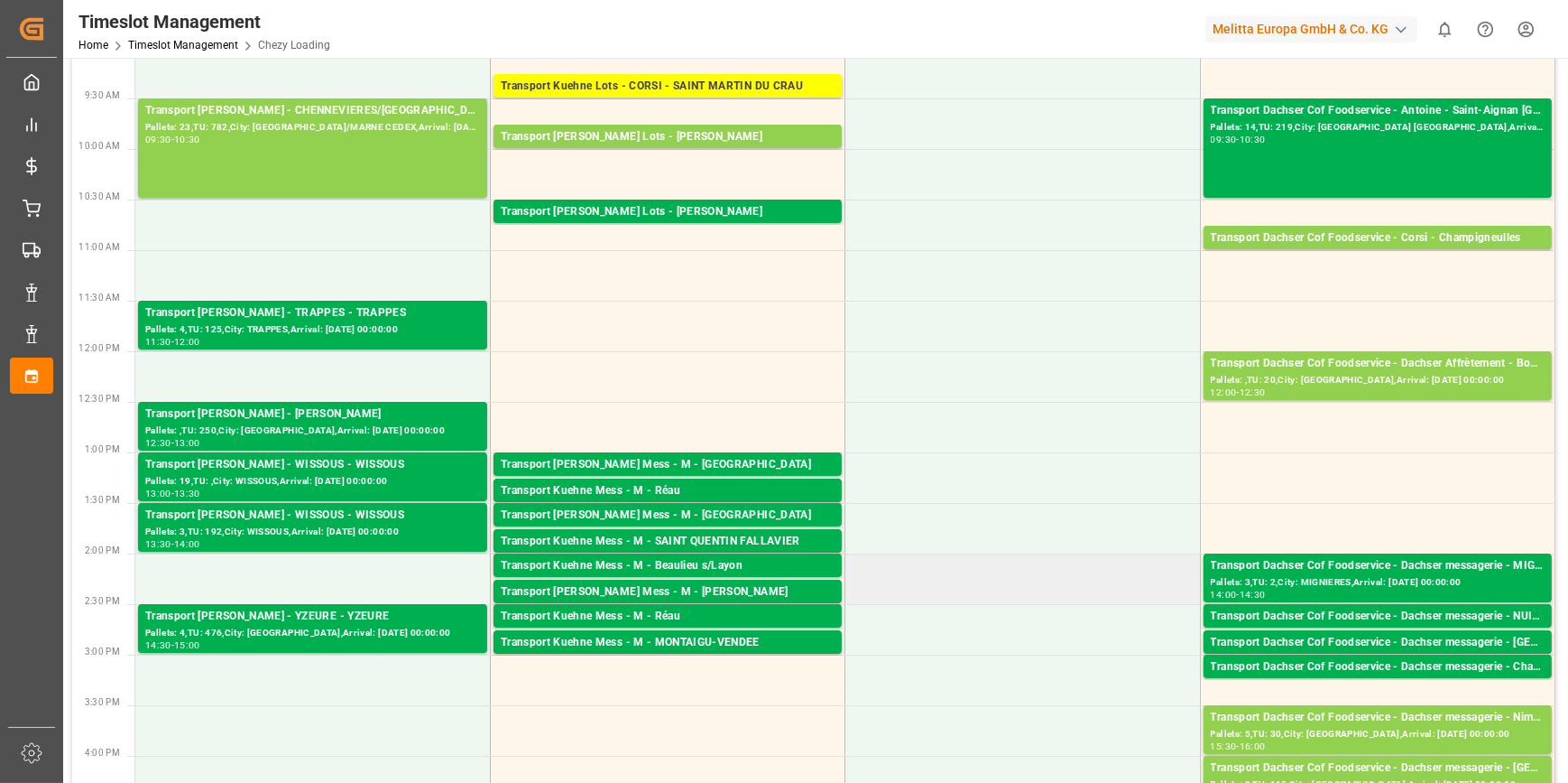
click at [908, 578] on td at bounding box center [1023, 579] width 355 height 51
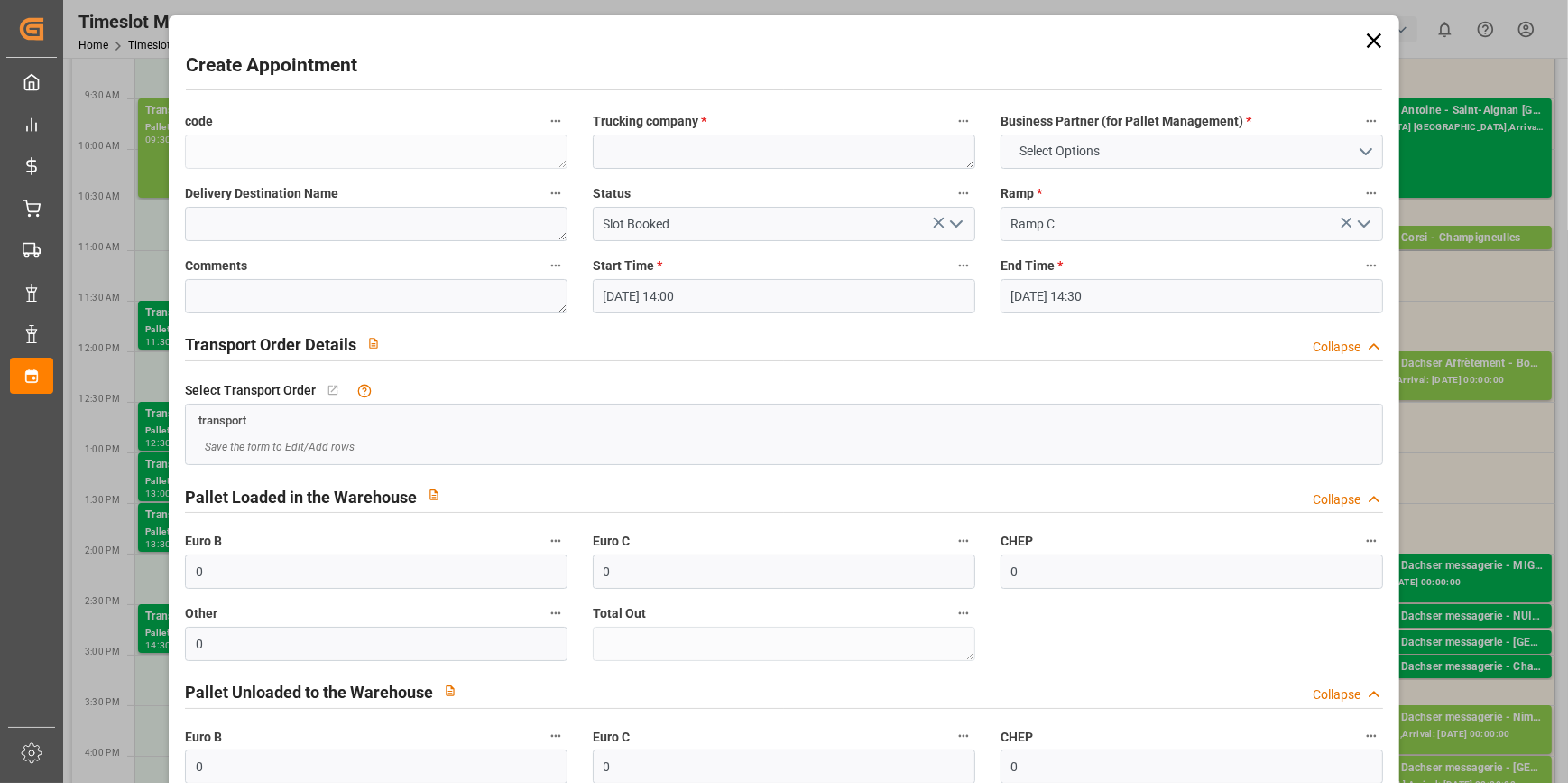
click at [1366, 40] on icon at bounding box center [1374, 41] width 25 height 26
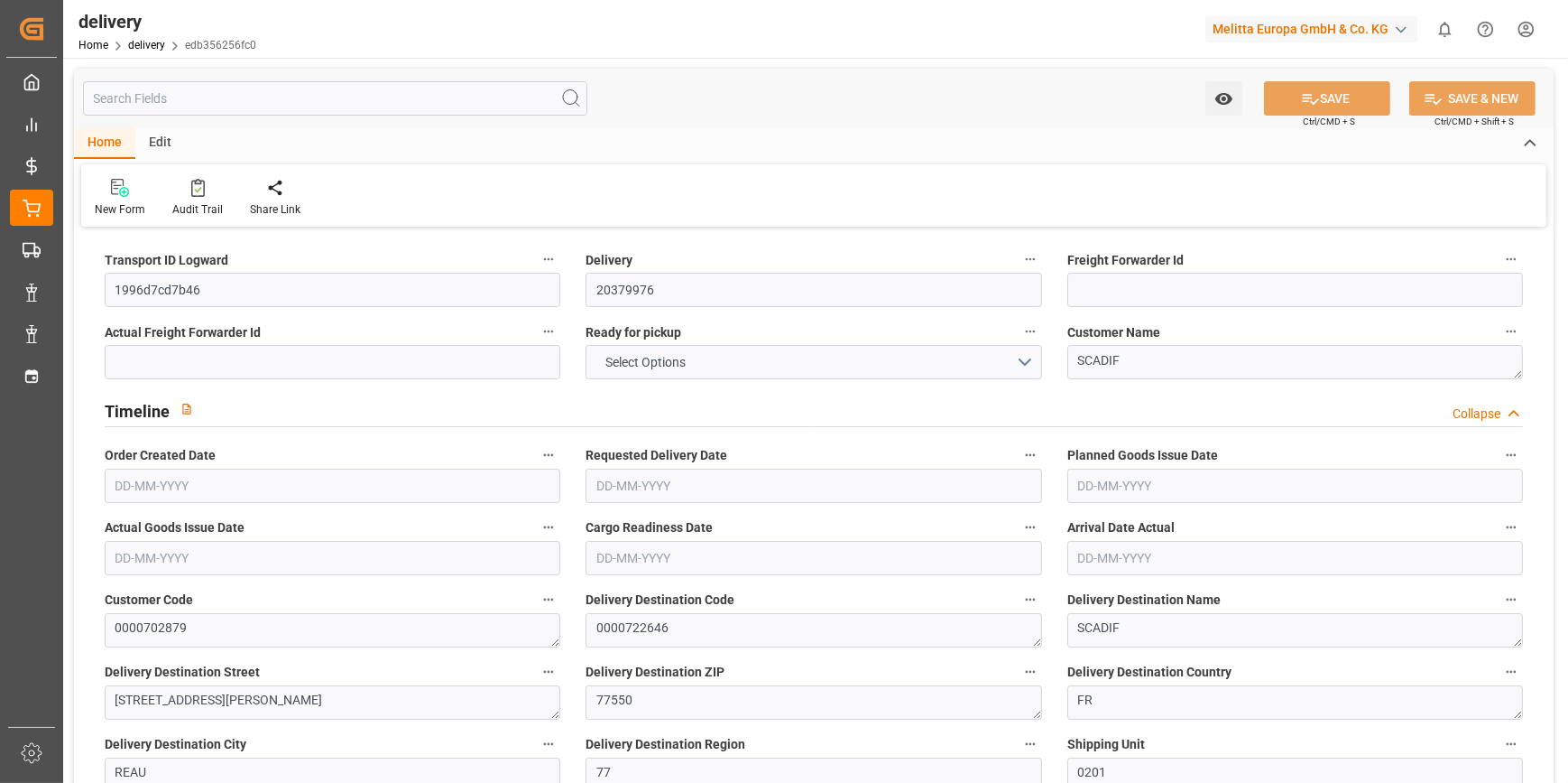
type input "1"
type input "195.306"
type input "666.063"
type input "865.564"
type input "81"
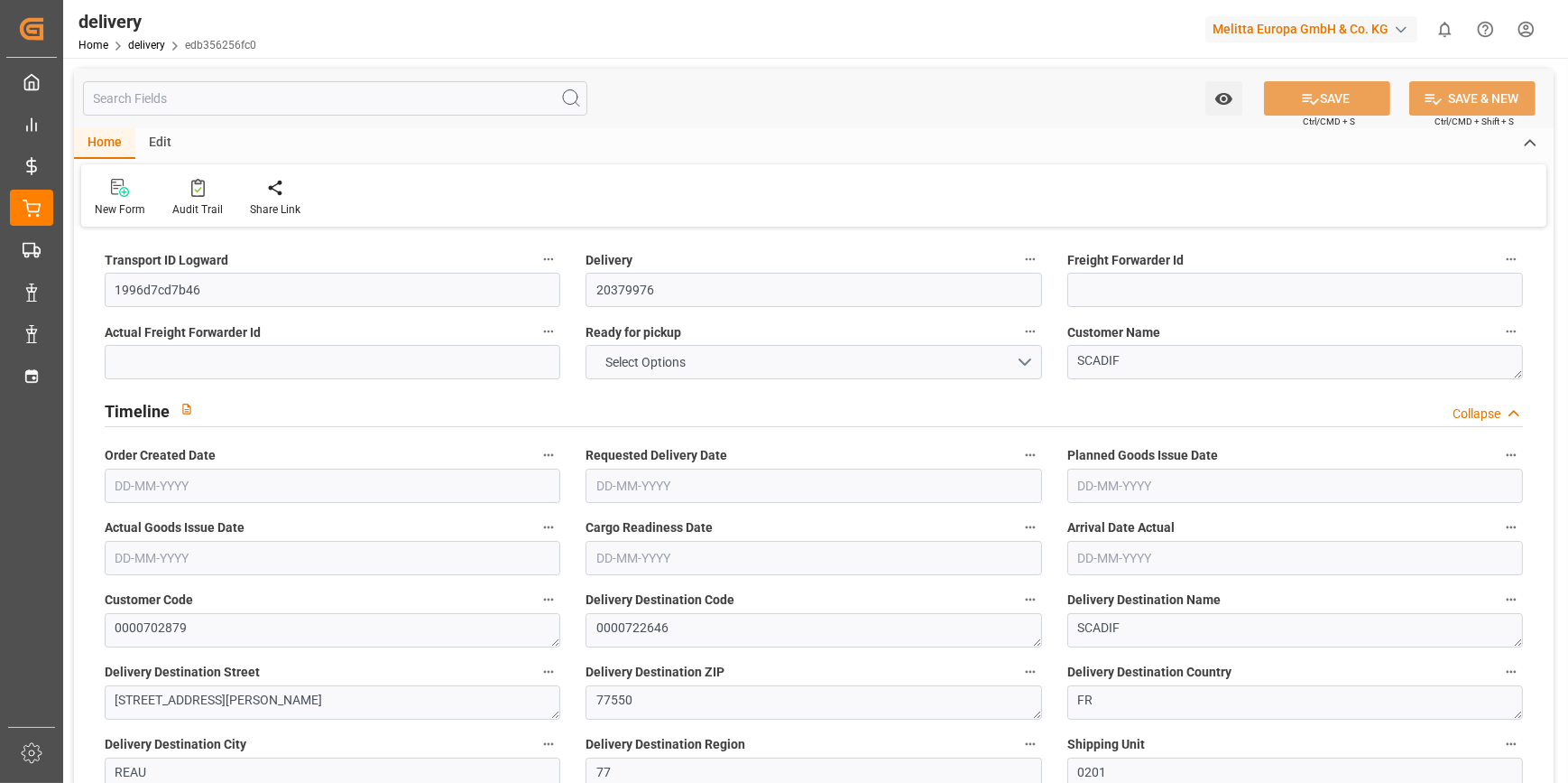
type input "19"
type input "0"
type input "3"
type input "0"
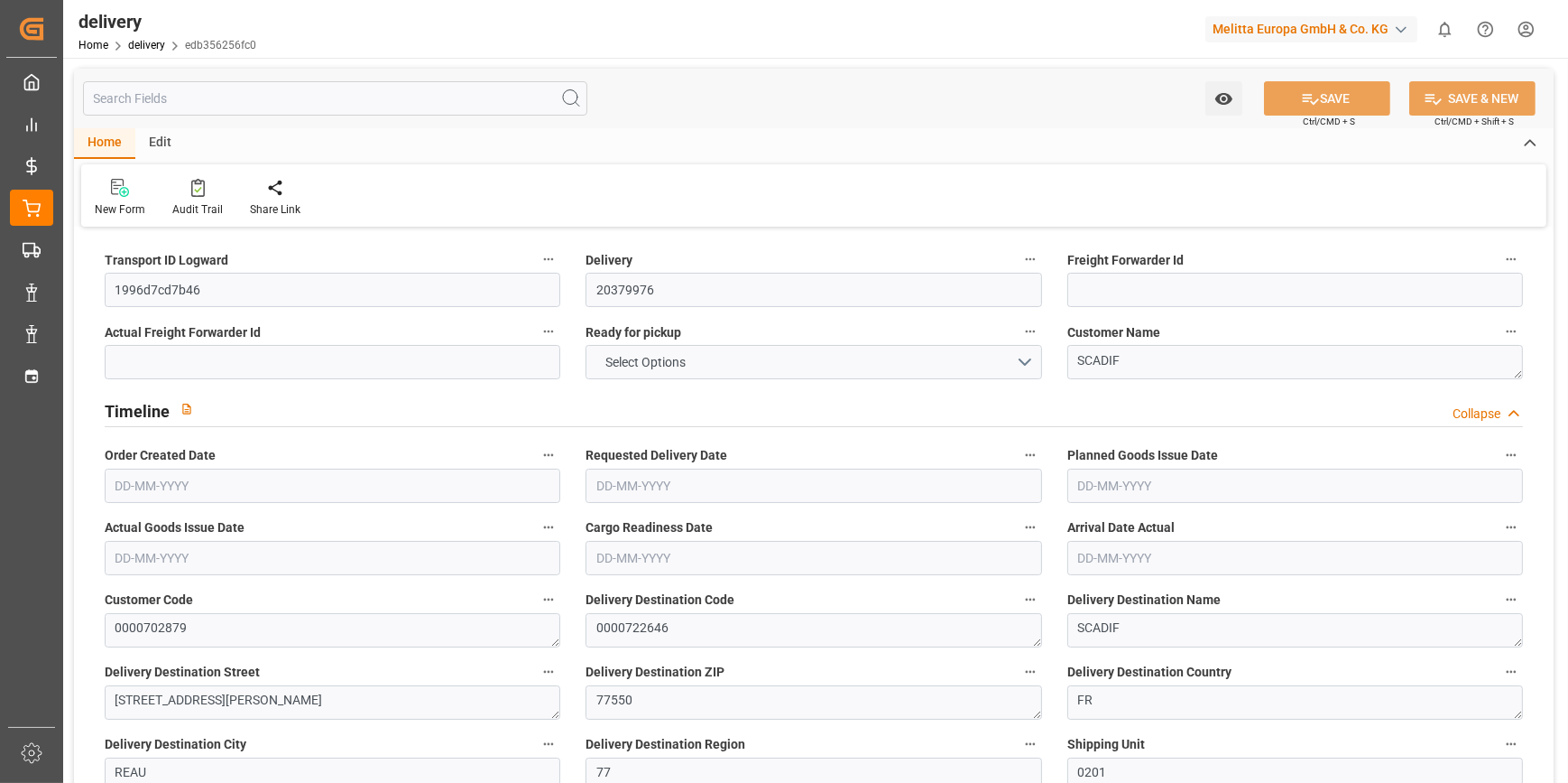
type input "-2.6972"
type input "79.8"
type input "77.1028"
type input "0"
type input "29.16"
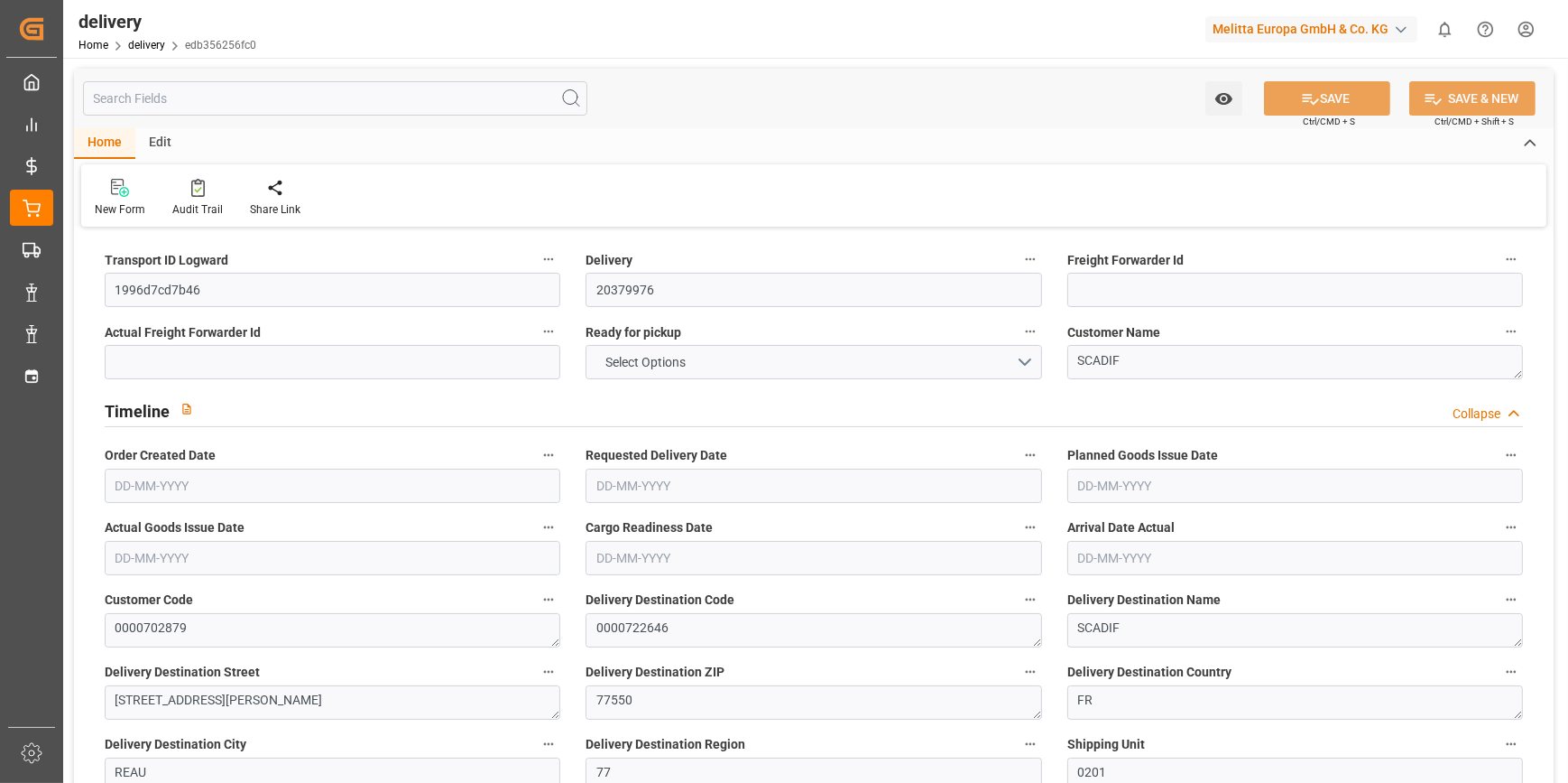
type input "1.5"
type input "1.3"
type input "0"
type input "28.5"
type input "229.063"
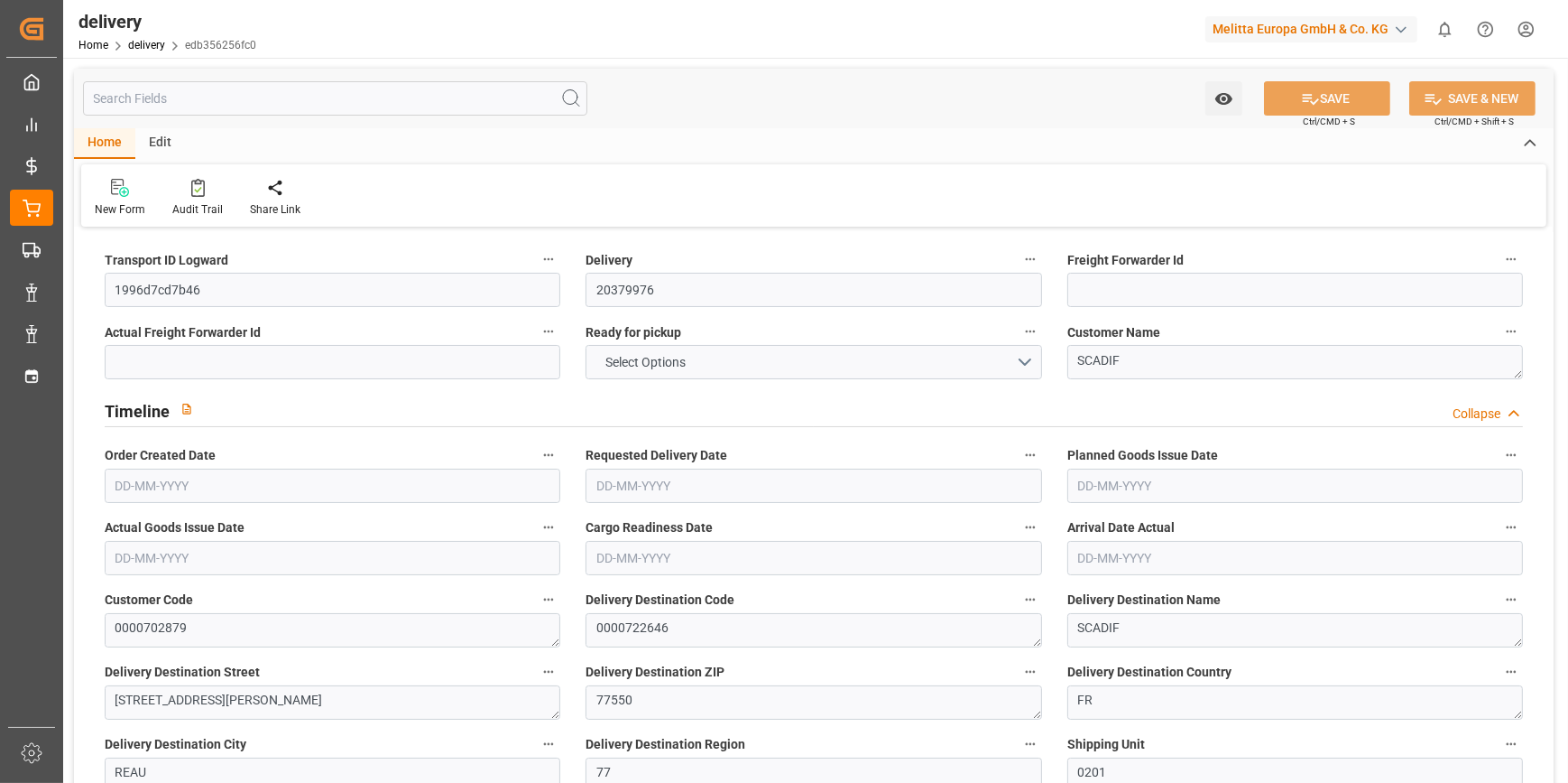
type input "101"
type input "169.6021"
type input "0.0109"
type input "0"
type input "[DATE]"
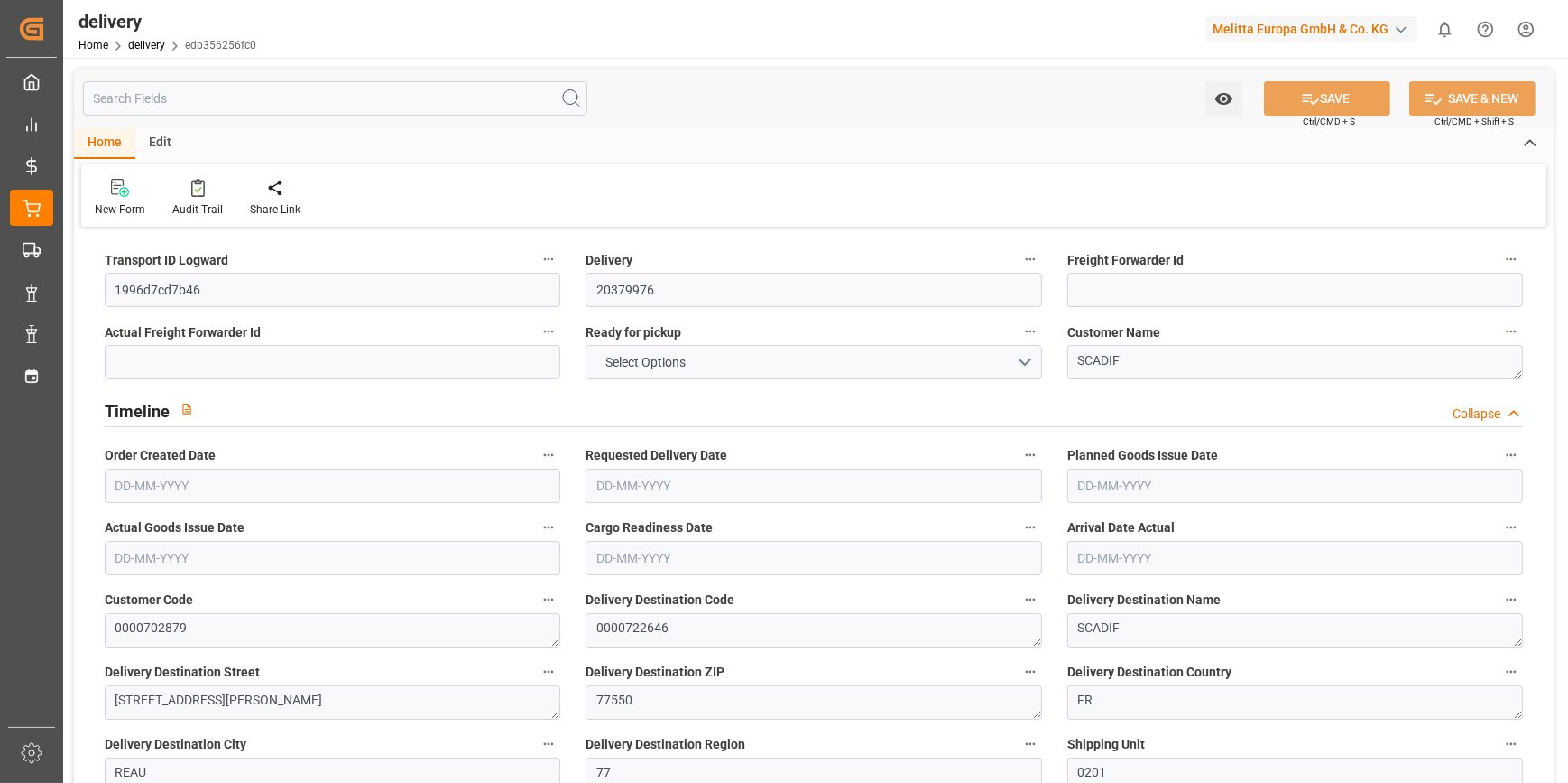
type input "14-10-2025"
type input "[DATE]"
type input "[DATE] 11:00"
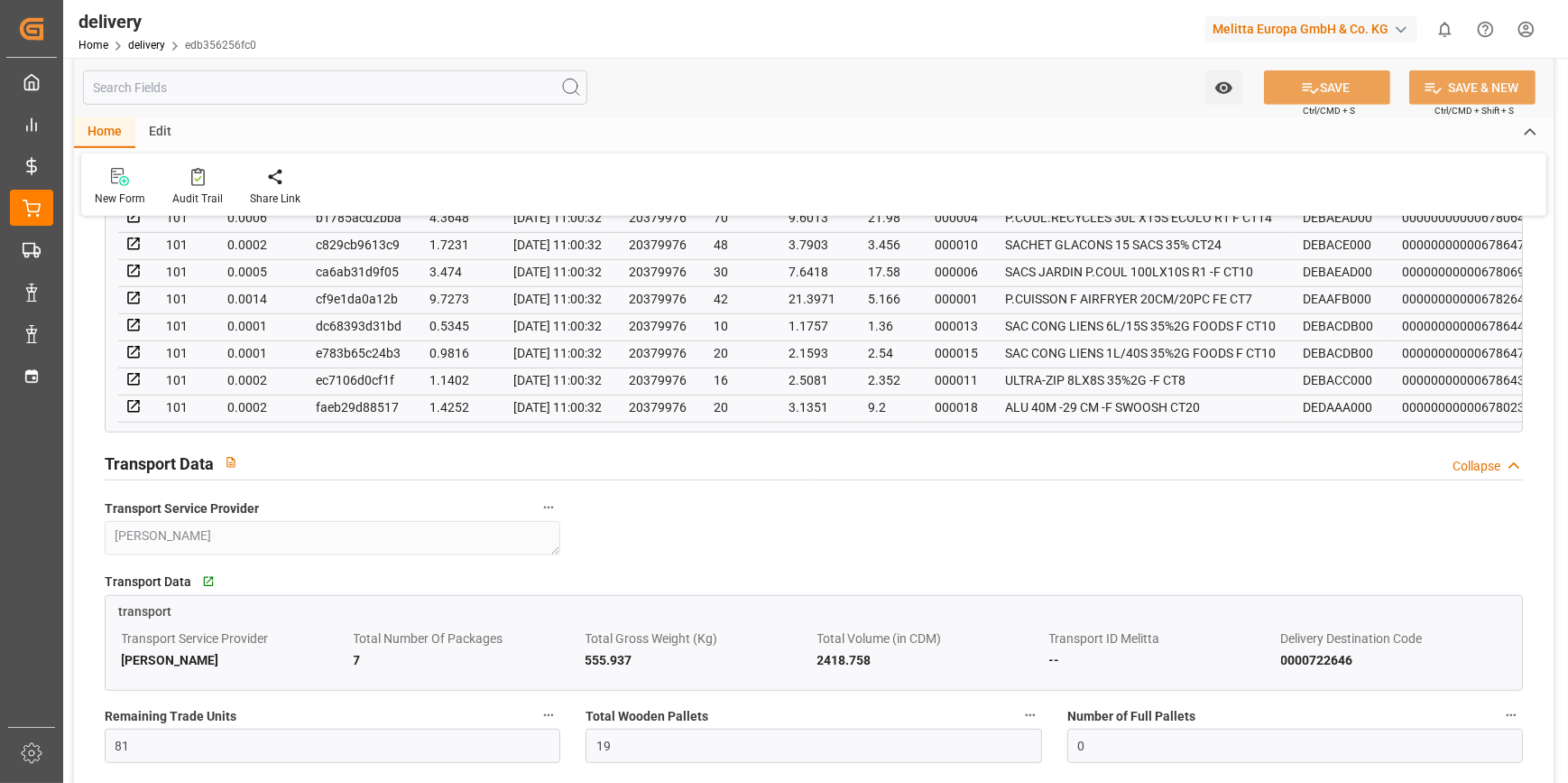
scroll to position [1477, 0]
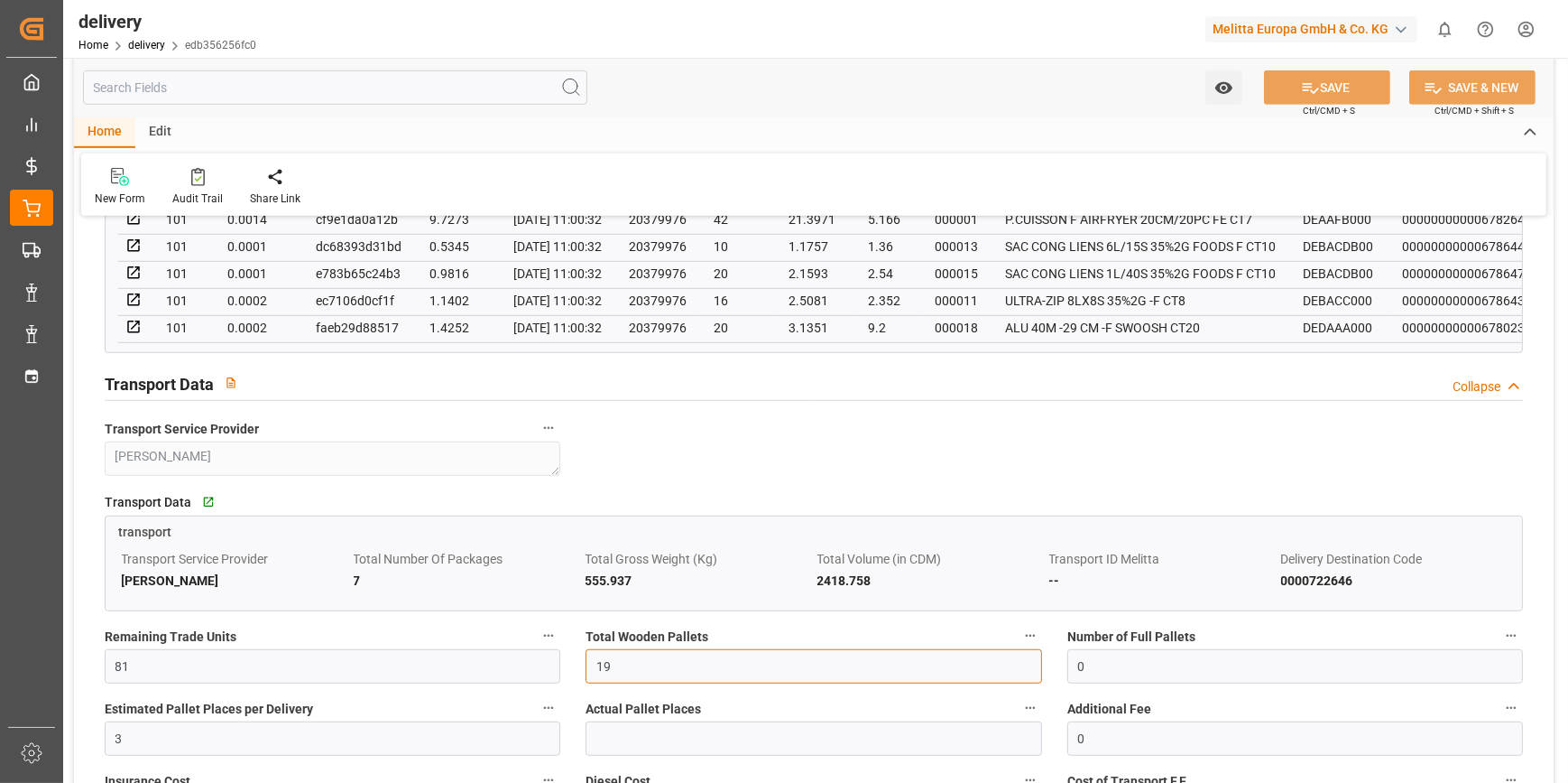
click at [623, 661] on input "19" at bounding box center [813, 665] width 456 height 34
type input "1"
type input "0"
type input "1"
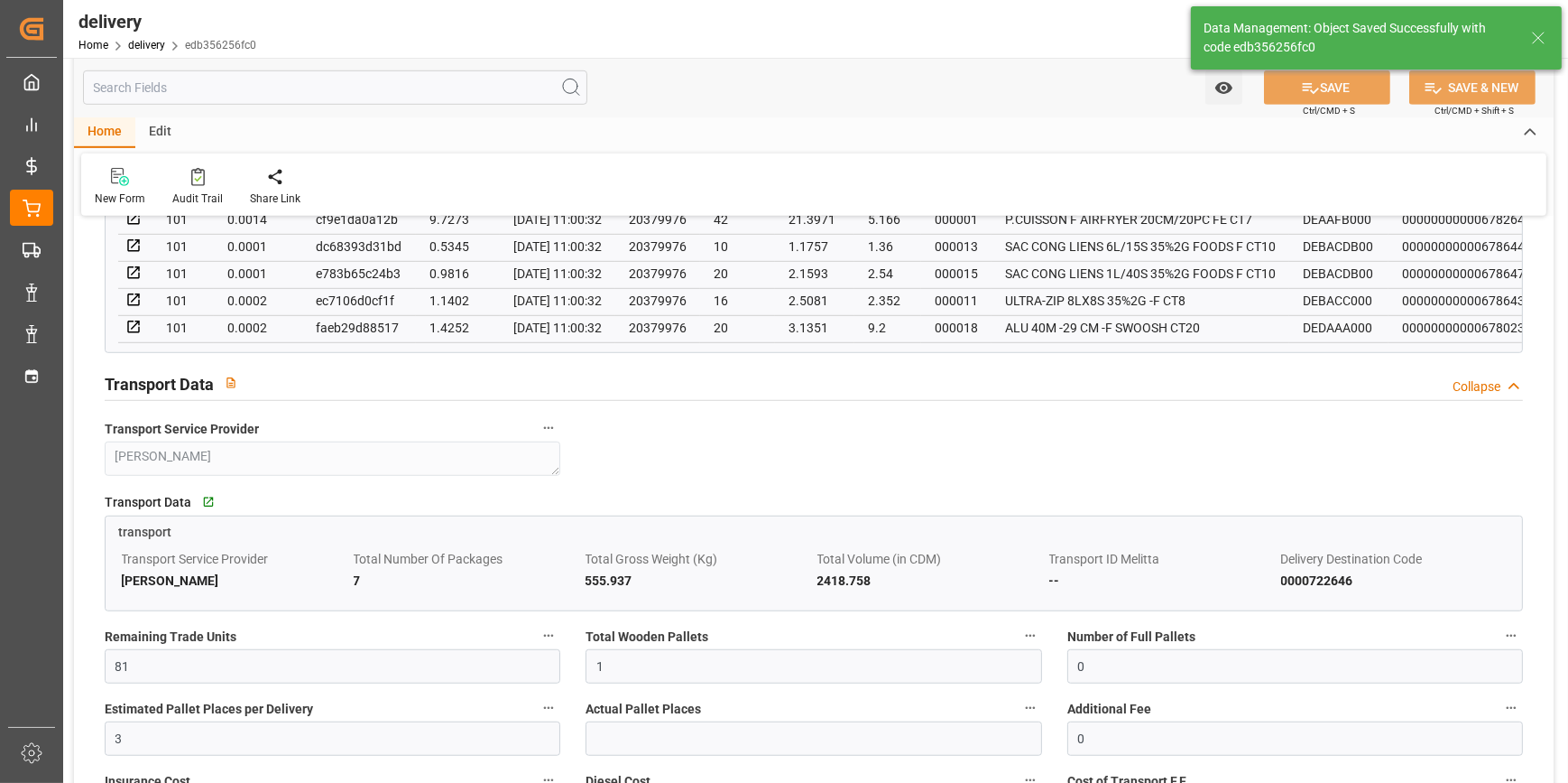
type input "1.5"
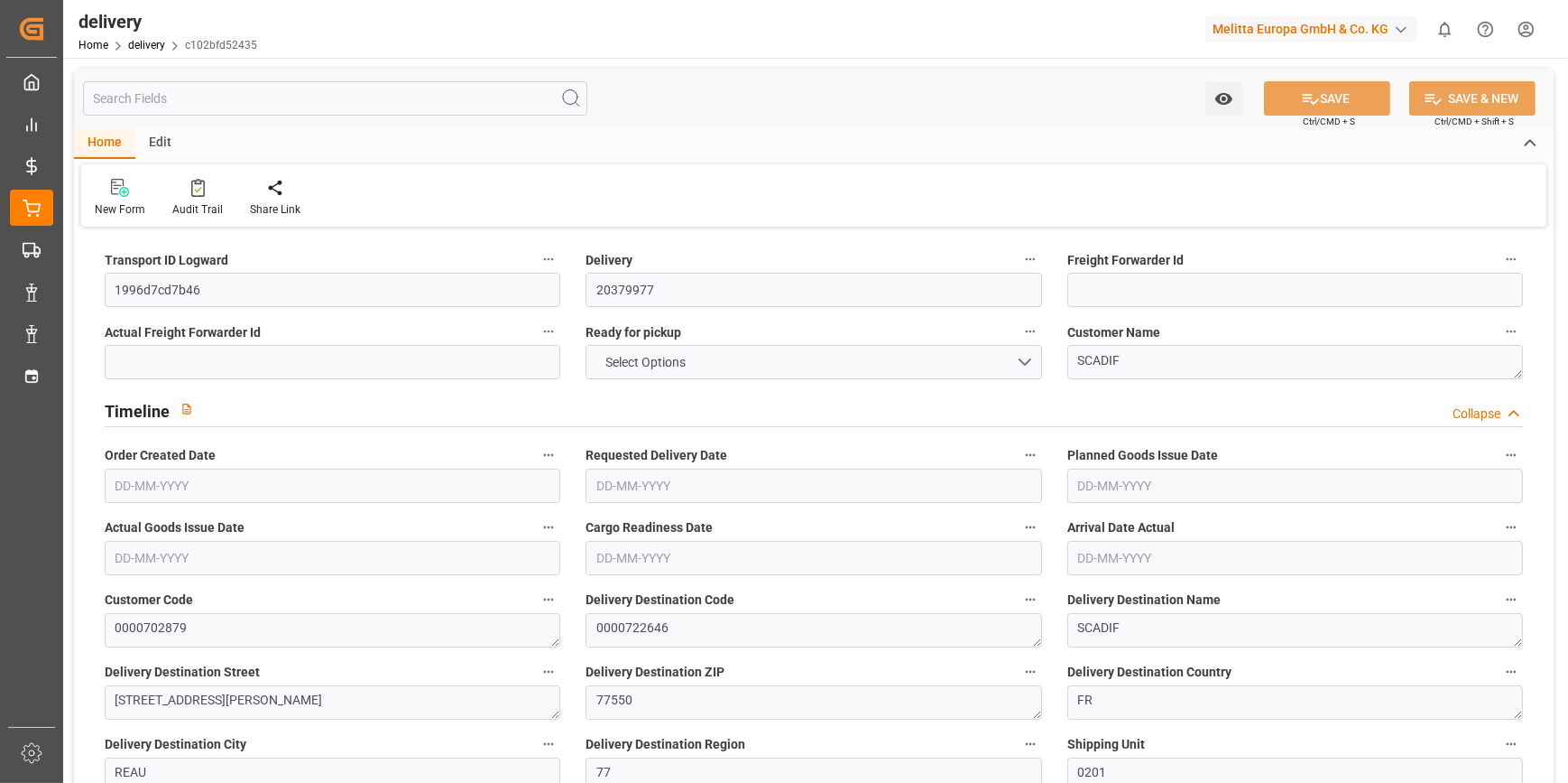
type input "5"
type input "235.155"
type input "501.138"
type input "1436.042"
type input "165"
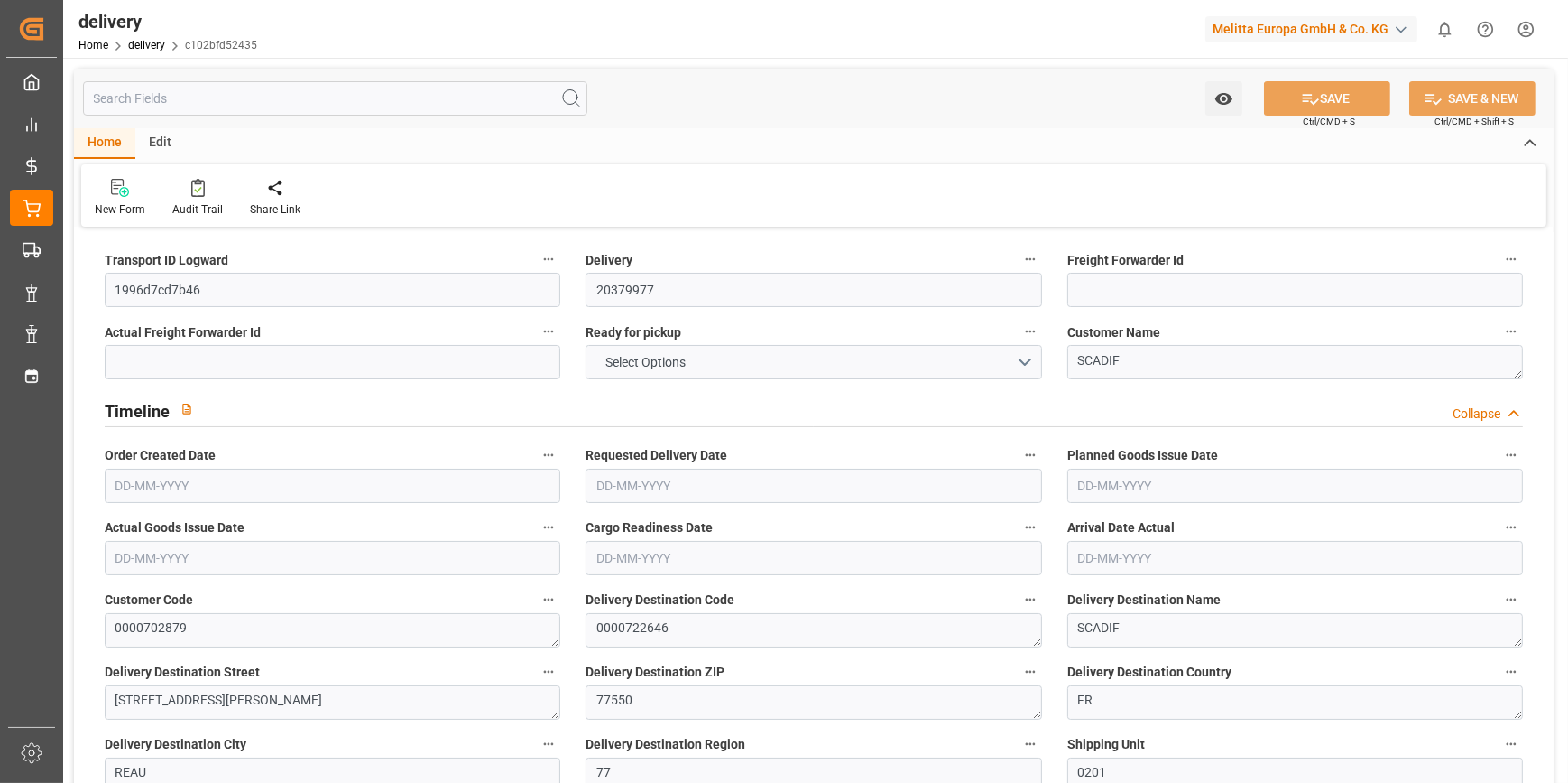
type input "9"
type input "0"
type input "3"
type input "0"
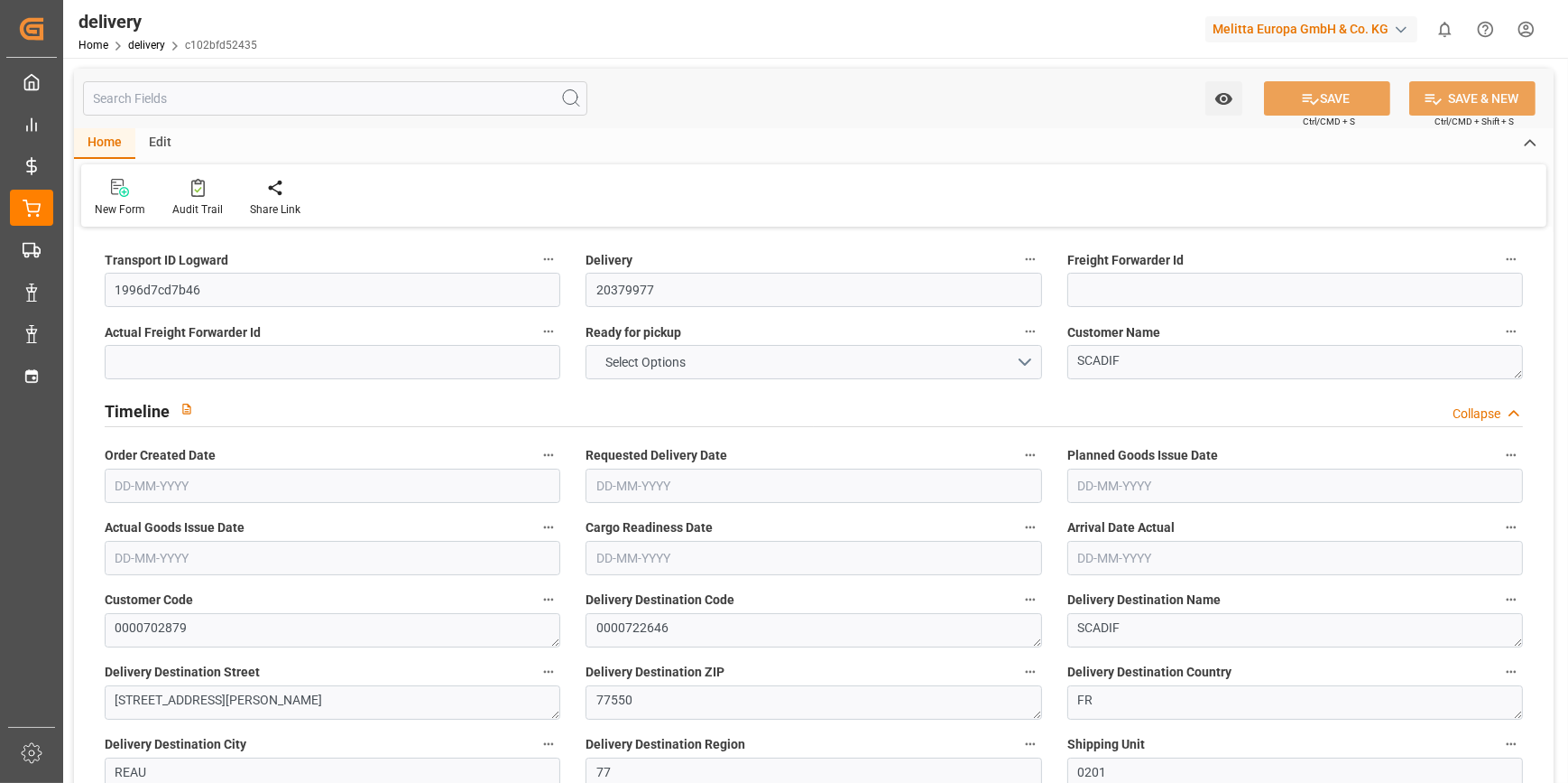
type input "-2.6972"
type input "79.8"
type input "77.1028"
type input "0"
type input "59.4"
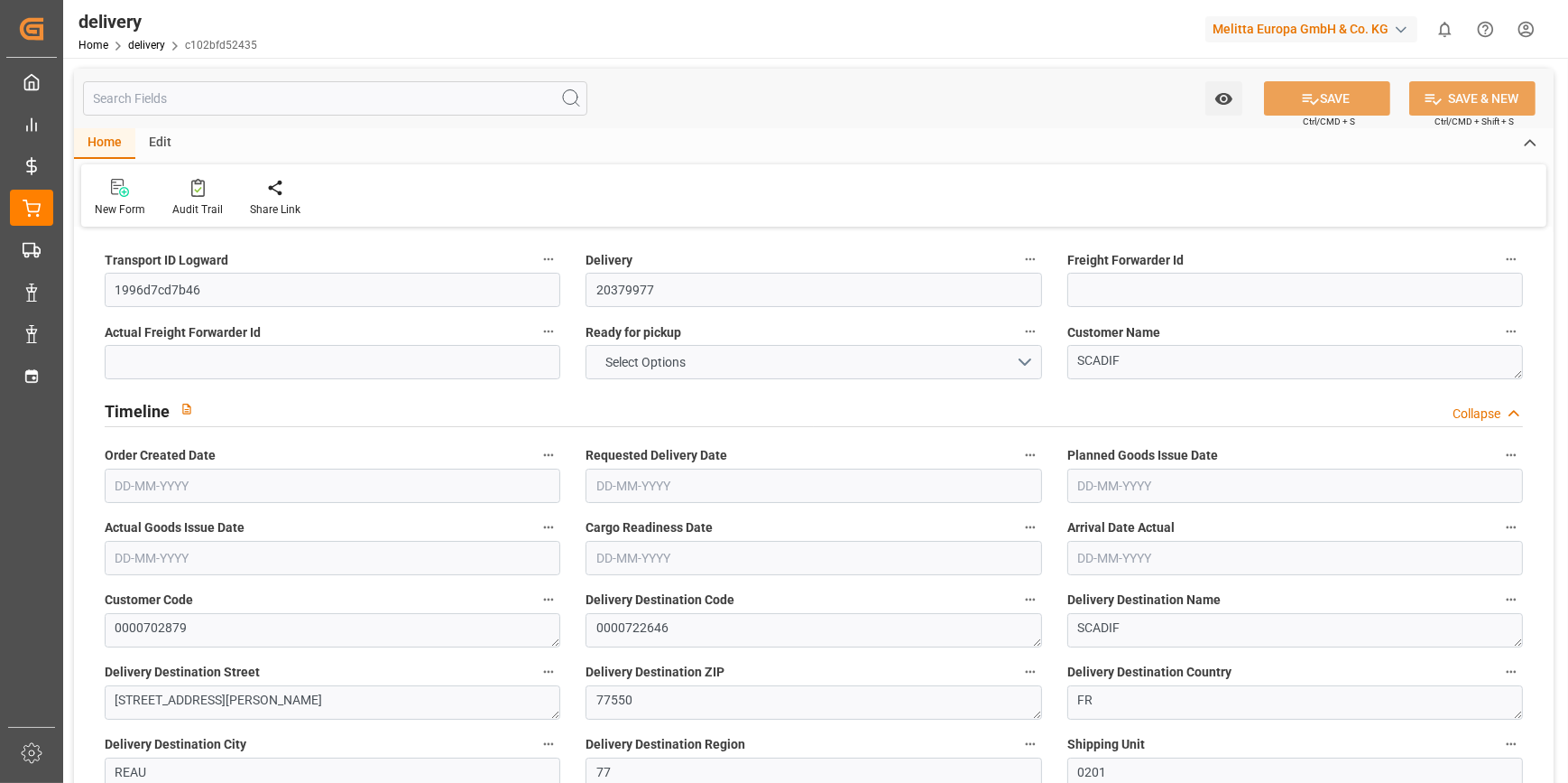
type input "1.5"
type input "1.3"
type input "0"
type input "13.5"
type input "294.138"
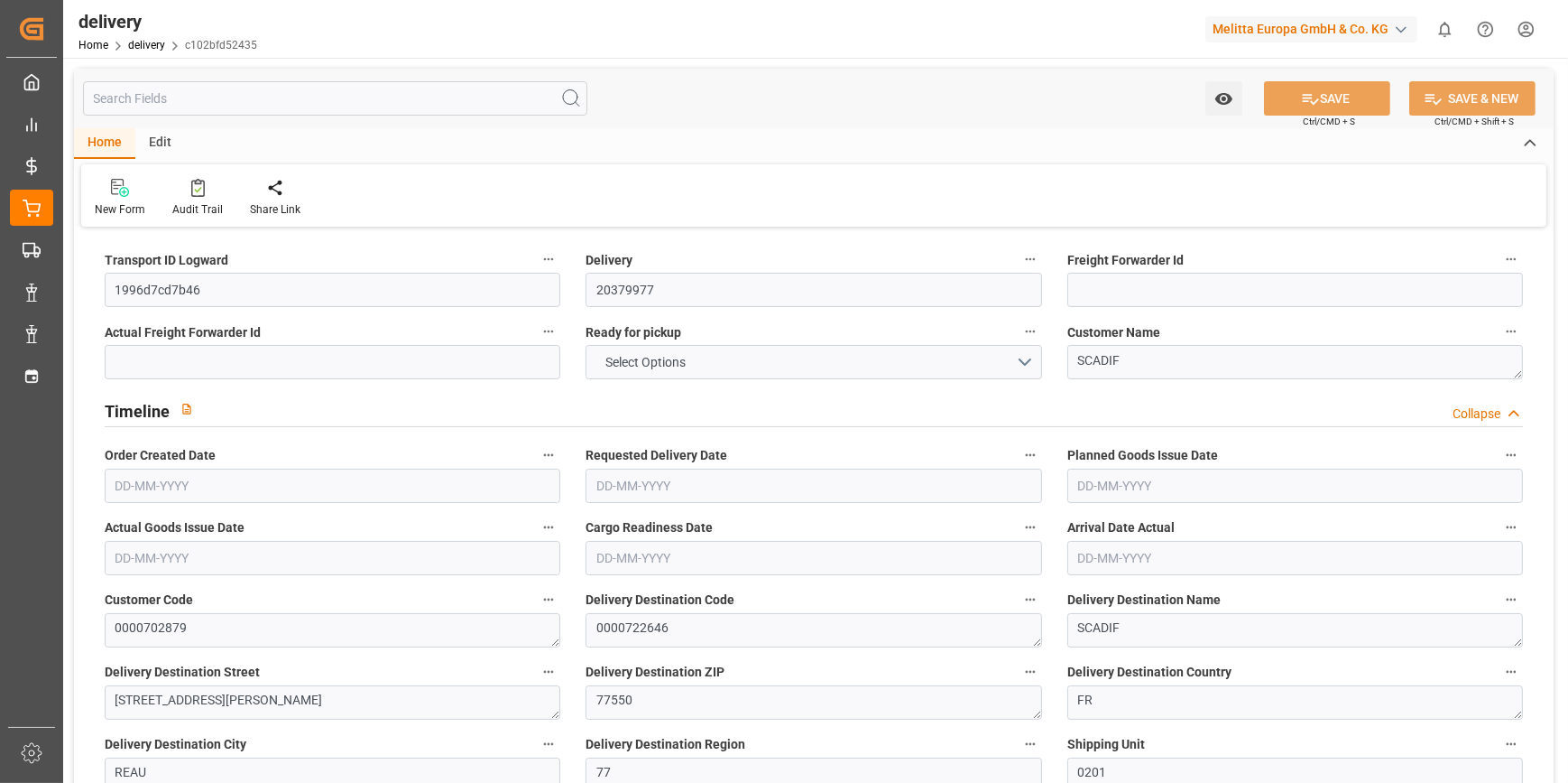
type input "101"
type input "281.3838"
type input "0.018"
type input "0"
type input "[DATE]"
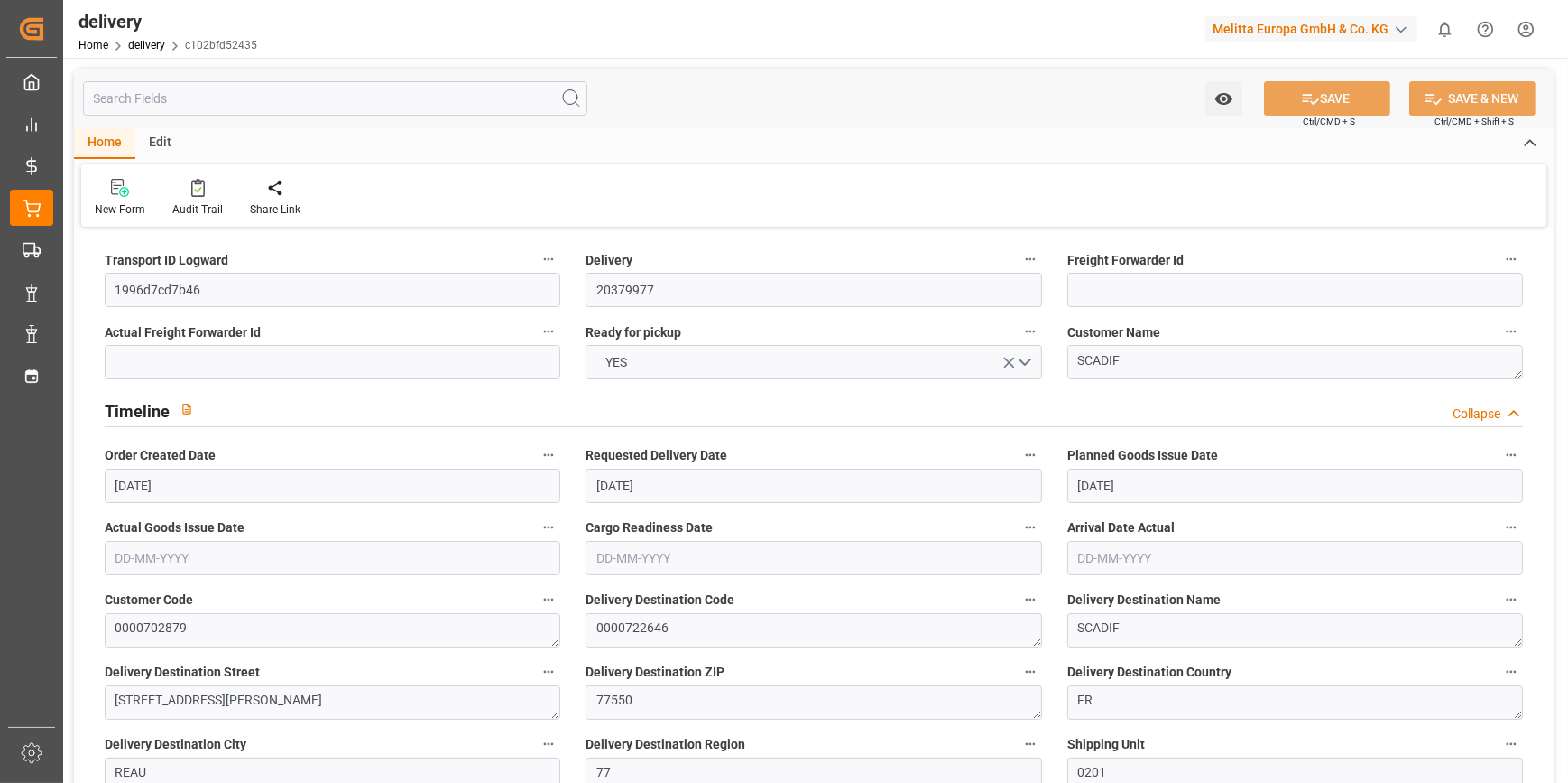
type input "14-10-2025"
type input "[DATE]"
type input "[DATE] 11:00"
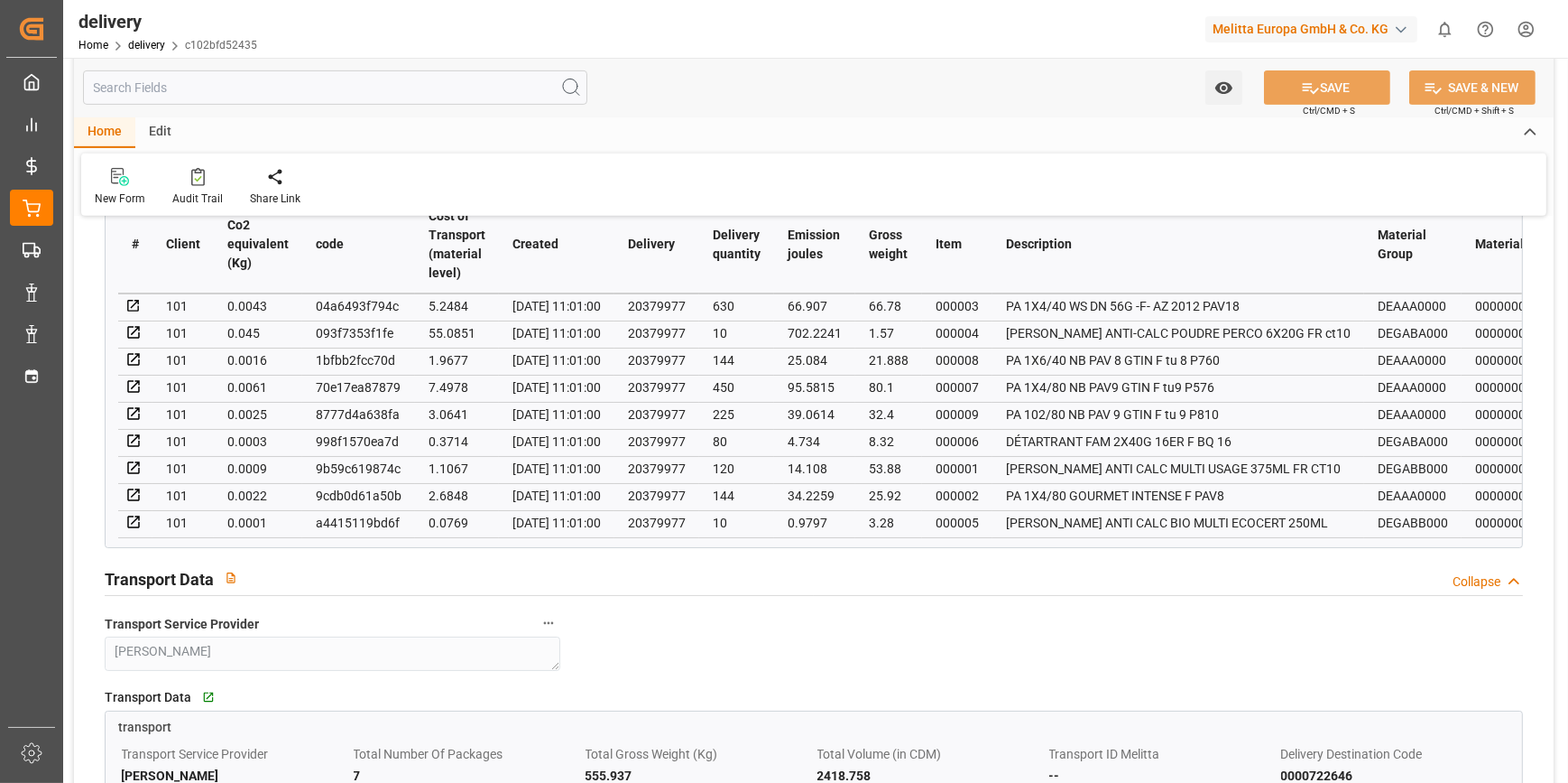
scroll to position [1230, 0]
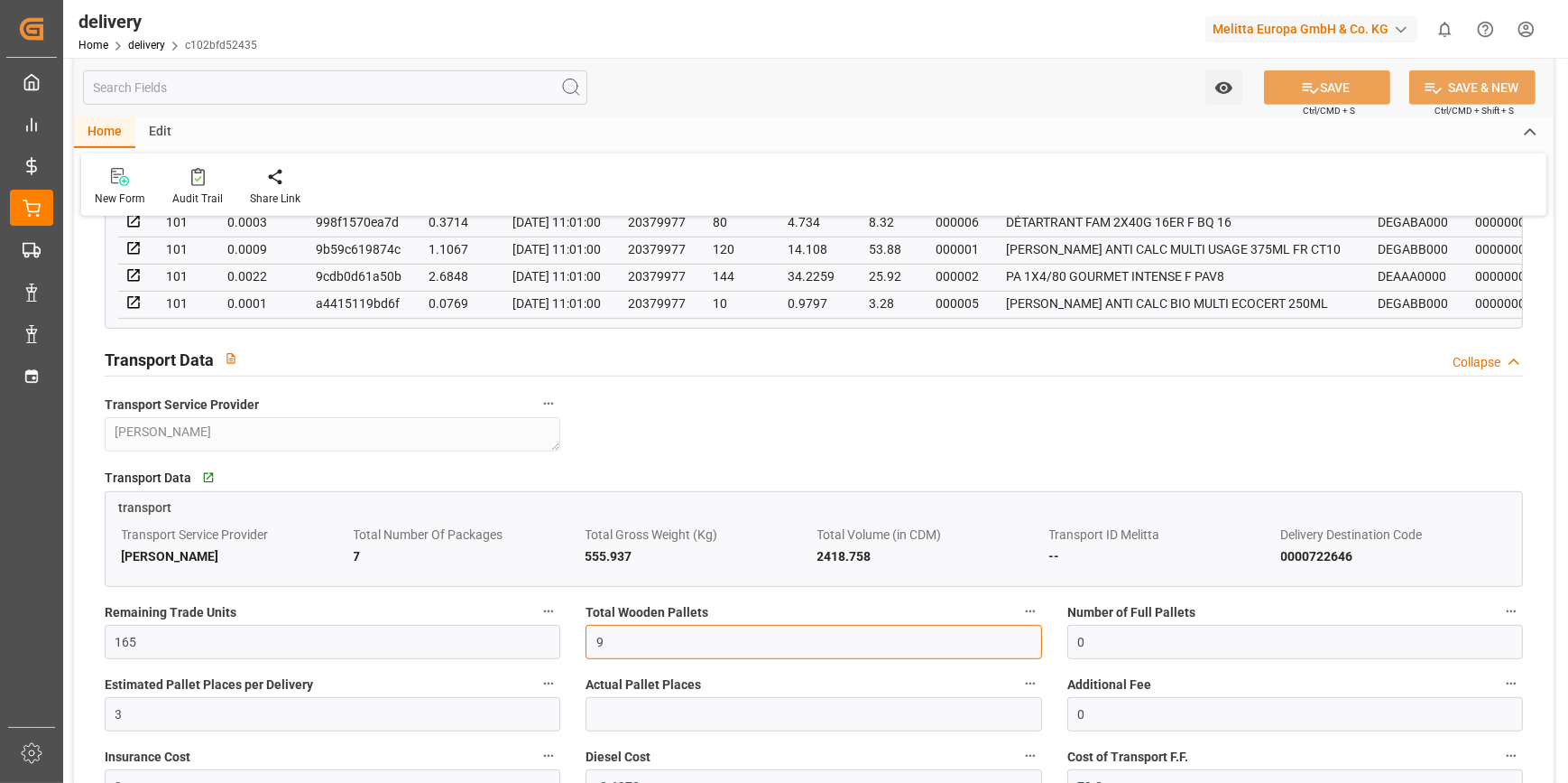
click at [611, 649] on input "9" at bounding box center [813, 642] width 456 height 34
type input "0"
type input "8"
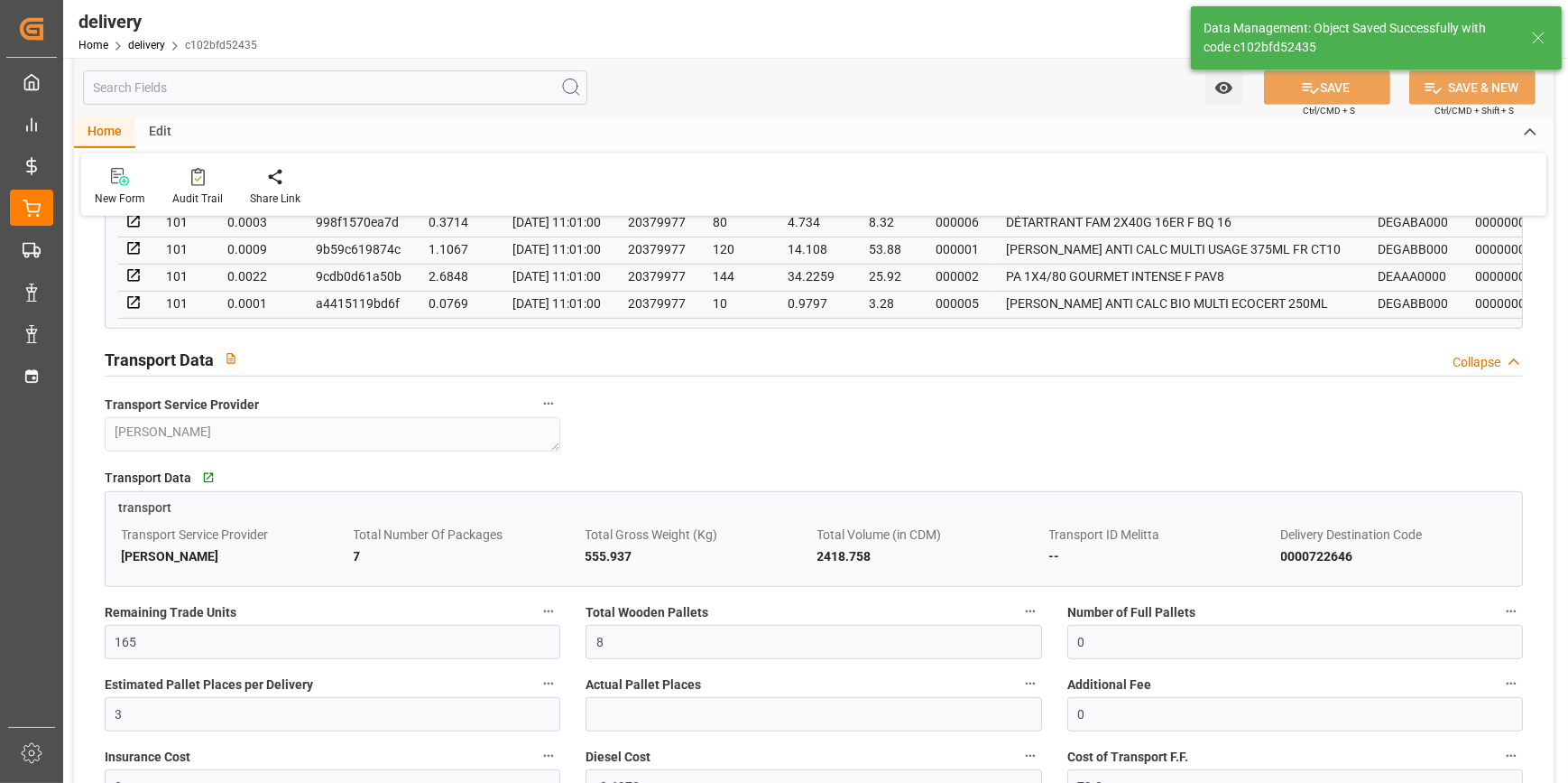
type input "12"
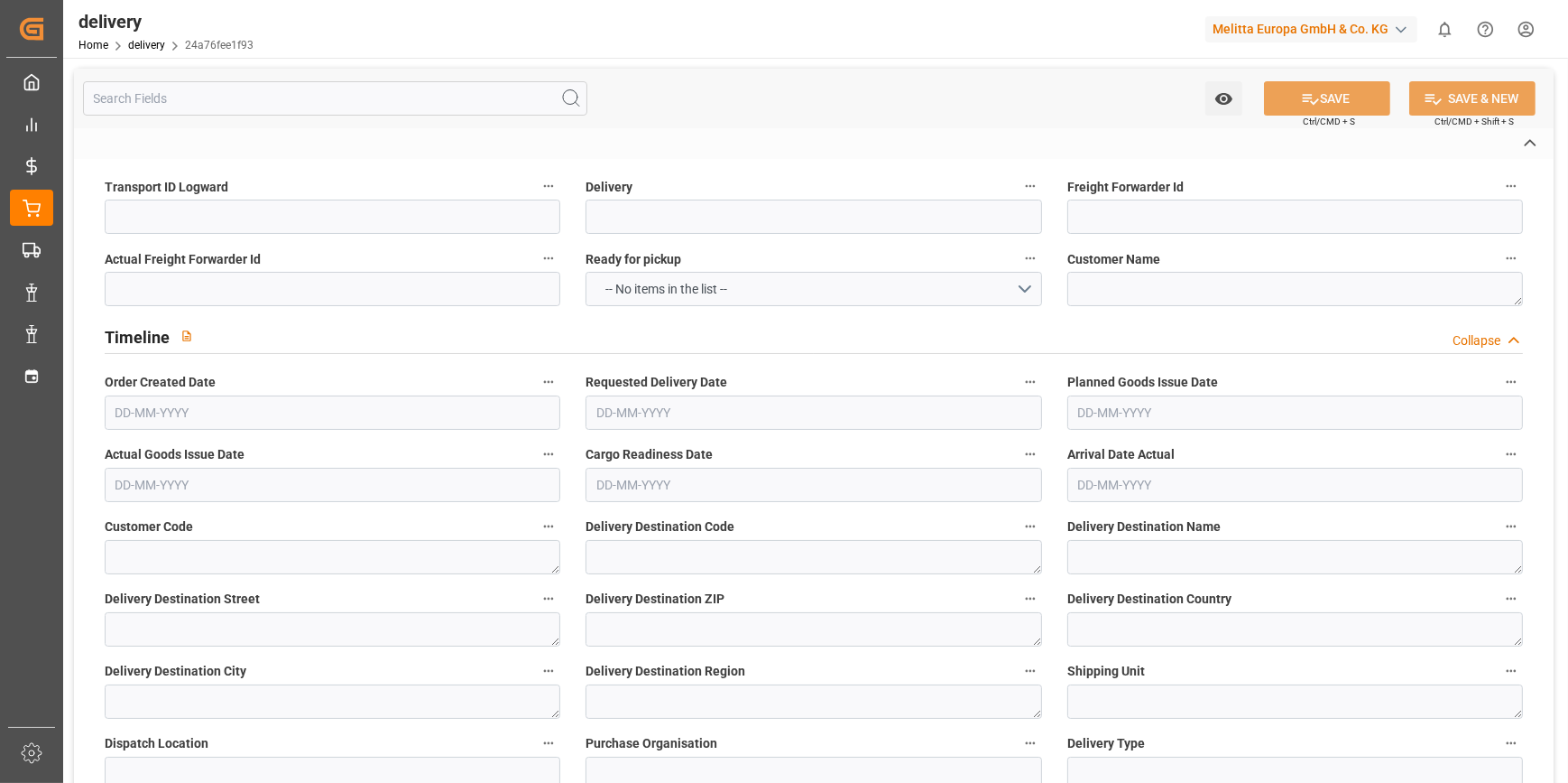
type input "1996d7cd7b46"
type input "20379971"
type textarea "SCADIF"
type textarea "0000702879"
type textarea "0000722646"
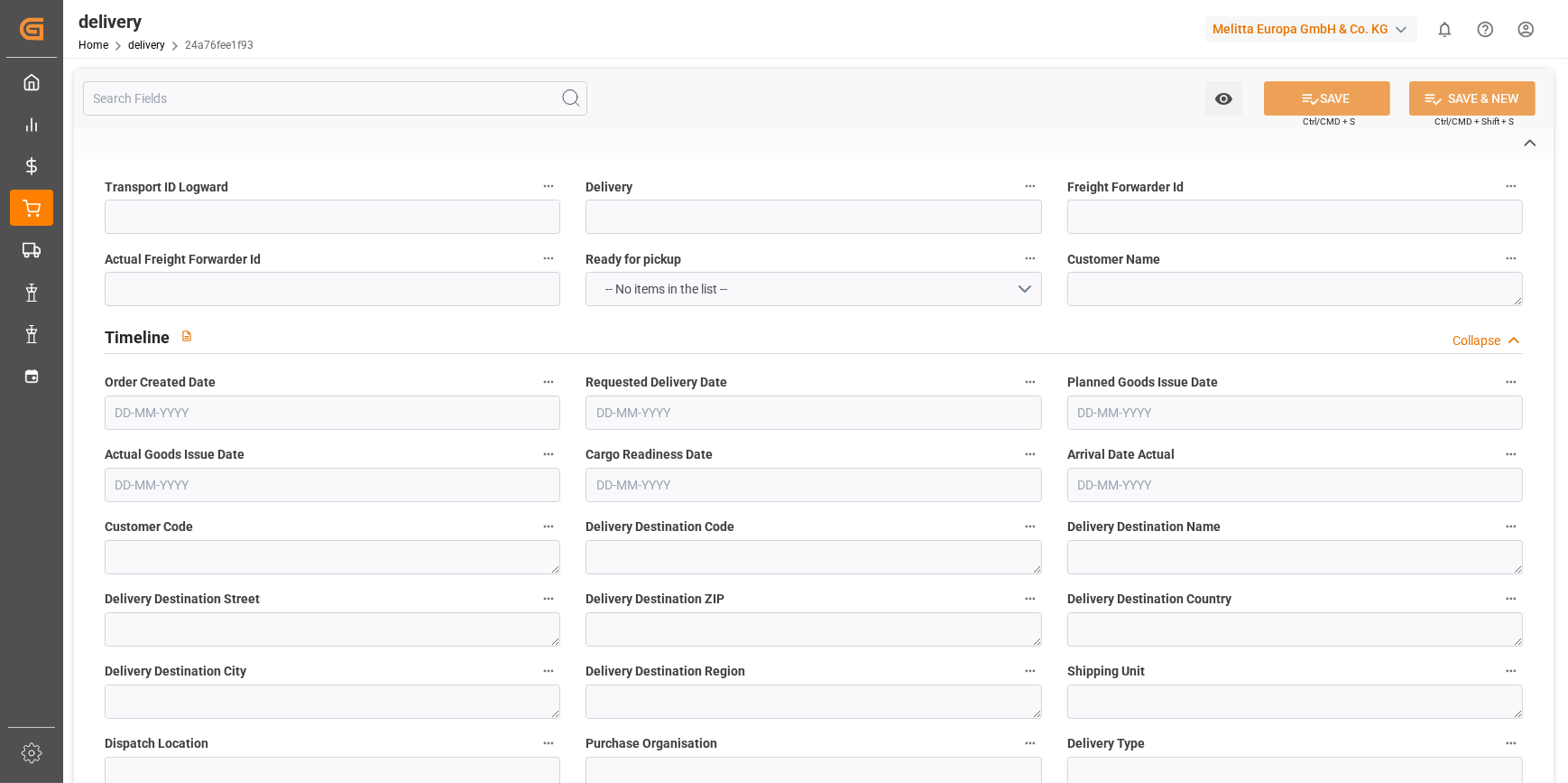
type textarea "SCADIF"
type textarea "2103 Rue Denis Papin"
type textarea "77550"
type textarea "FR"
type textarea "REAU"
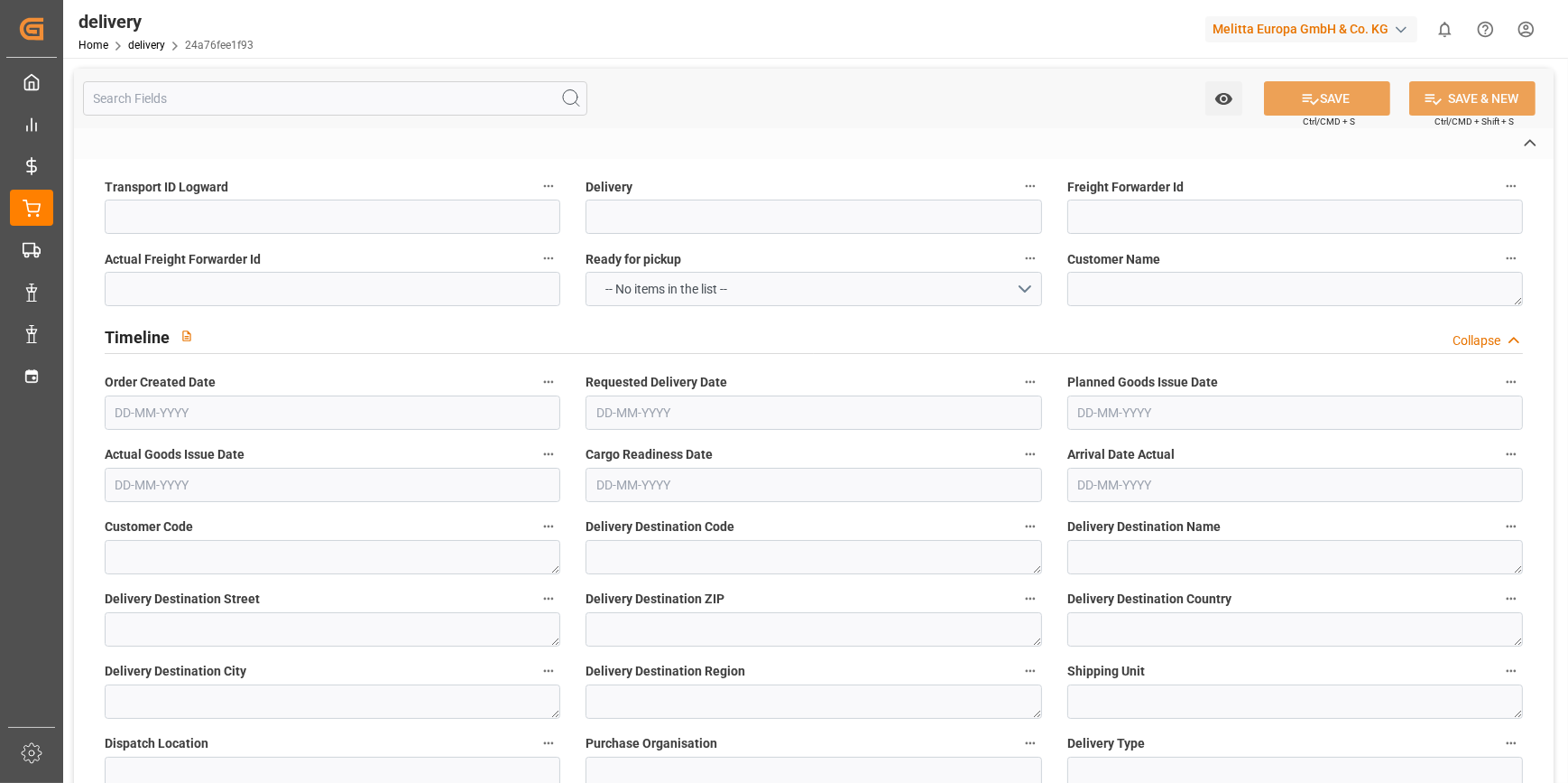
type textarea "77"
type textarea "0201"
type textarea "ZFLF"
type textarea "FR_01D"
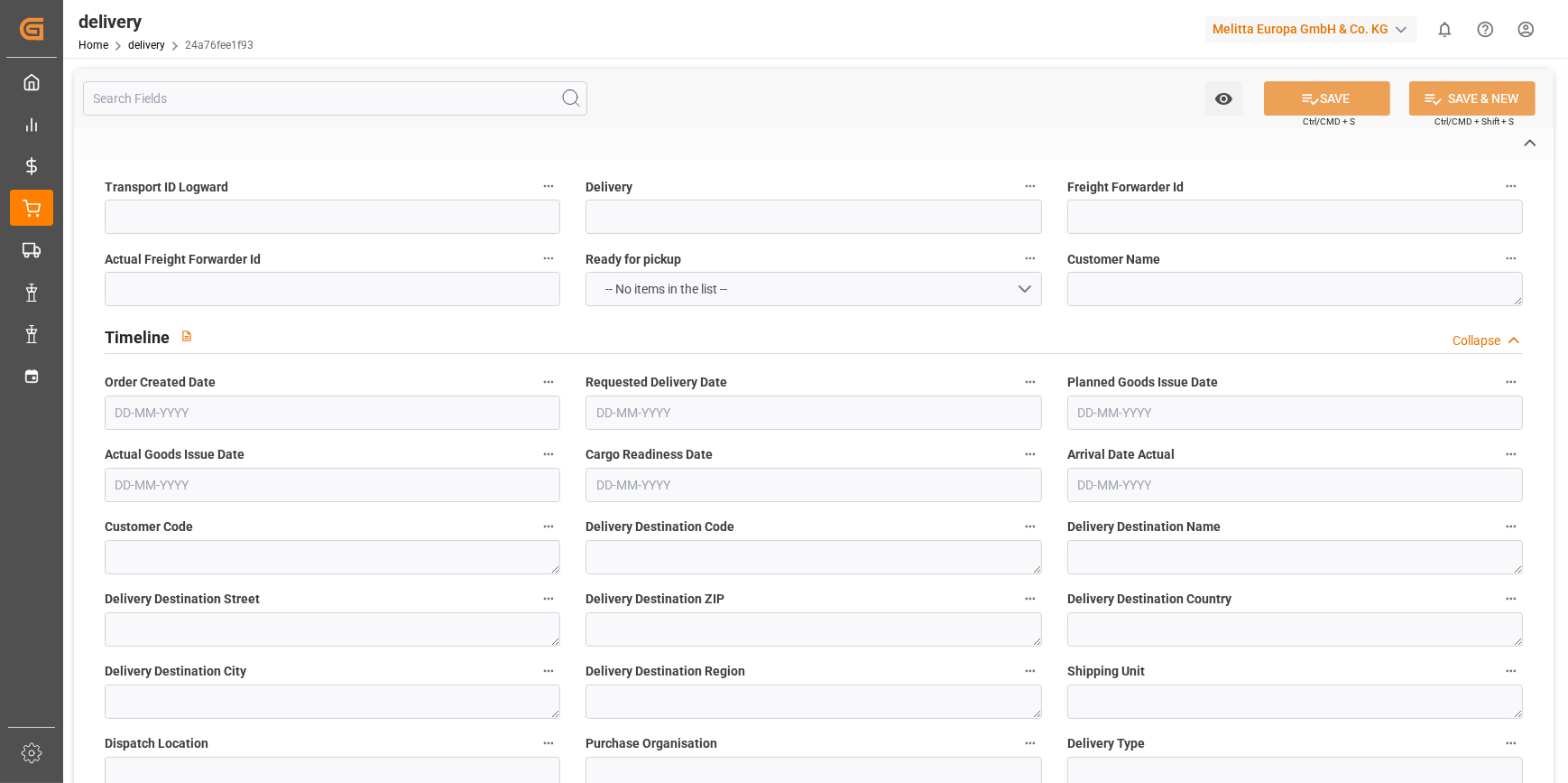
type textarea "[PERSON_NAME]"
type textarea "77696001"
type input "H180"
type textarea "Hauteur max pal avec palette bois : 1,8m"
type input "FR02"
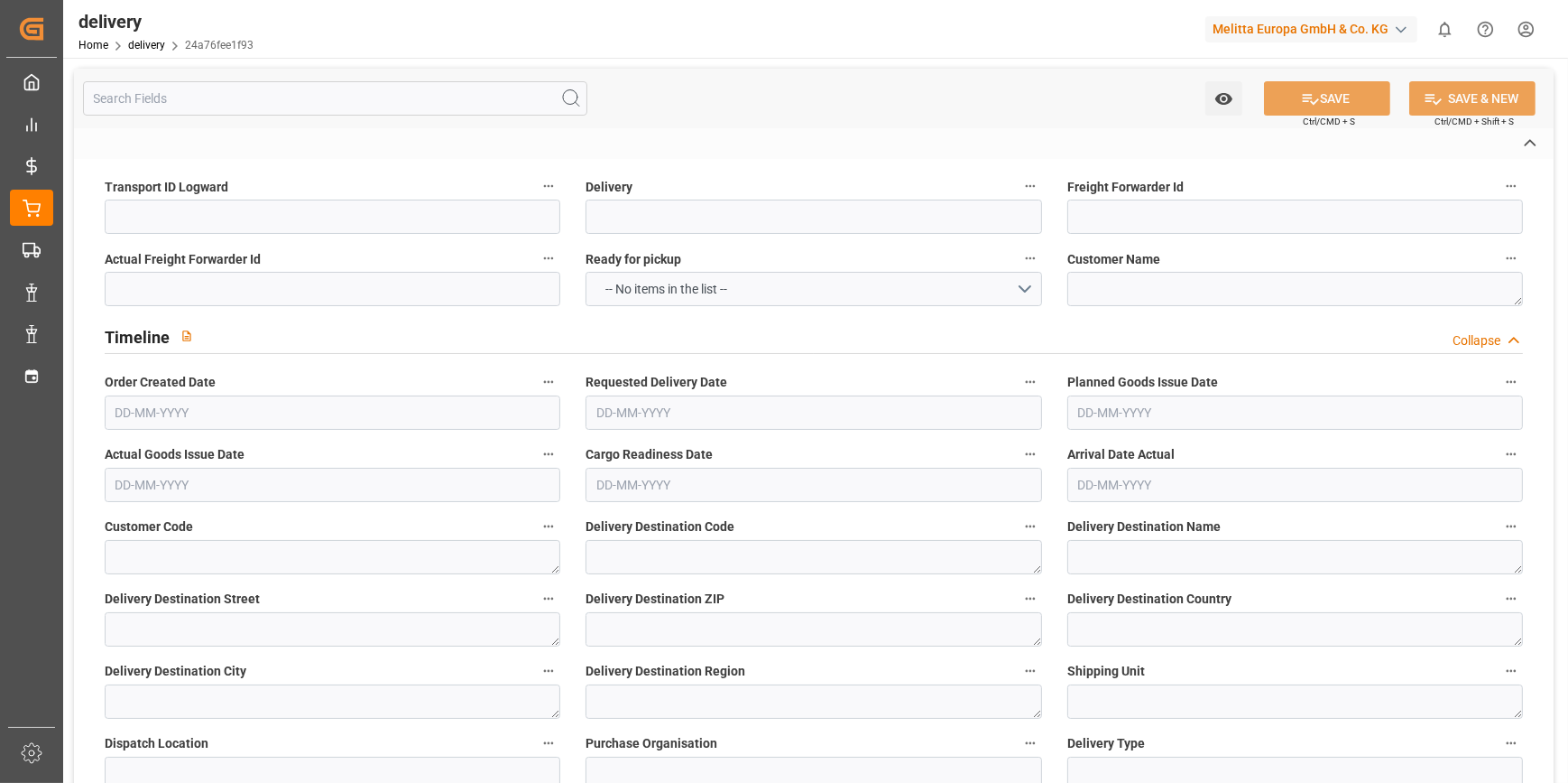
type textarea "Préparer une référence par palette, une etiquette palette par palette mono refe…"
type input "SCCC"
type textarea "1 sccc par produit et DLC (F2)"
type input "EPQC"
type textarea "Palette europe type C"
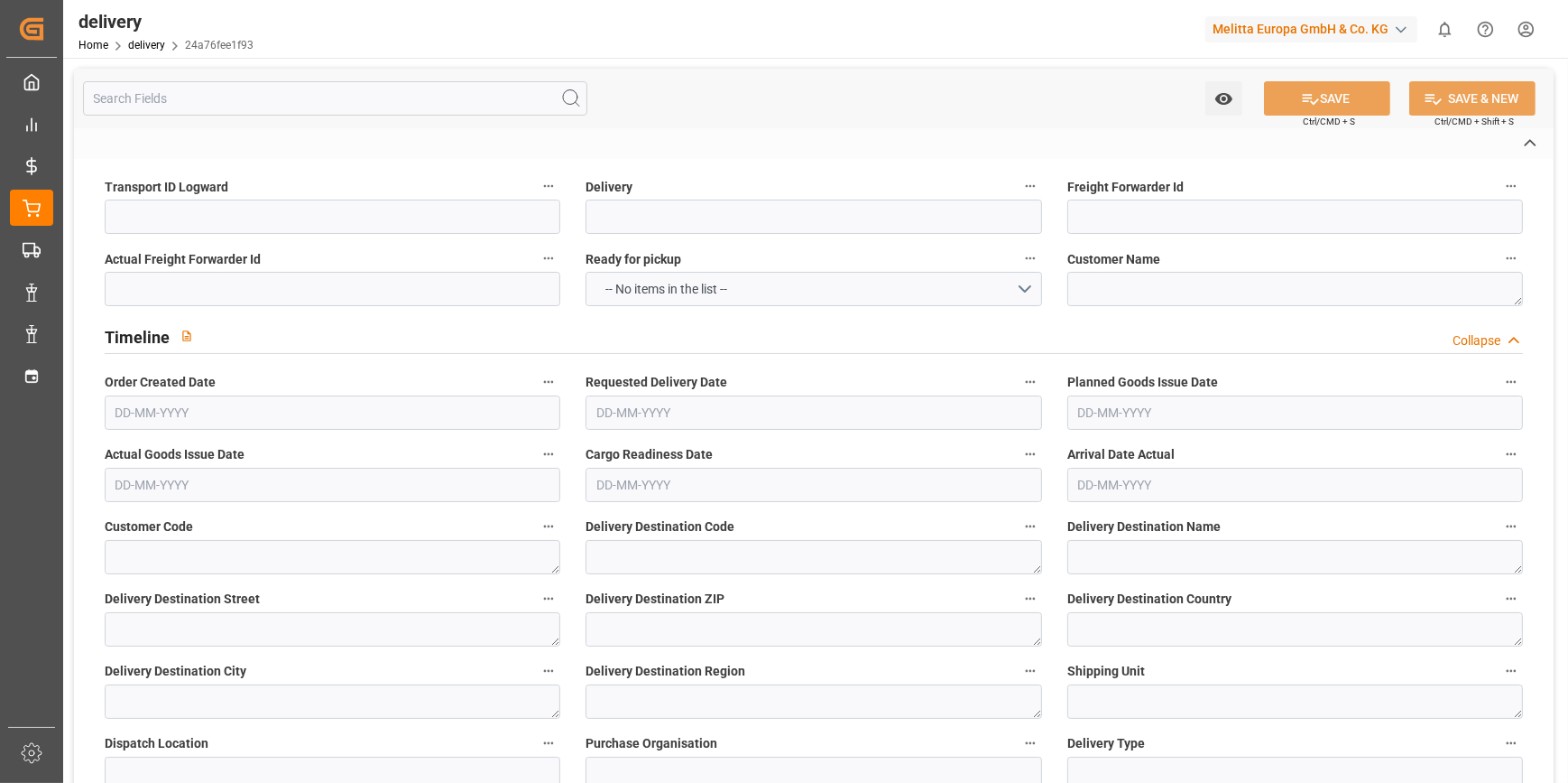
type textarea "RDV fixed"
type textarea "RDVF"
type textarea "Livraison le 13.10.2025 a 09:00"
type textarea "0201"
type textarea "1996d7cd7b46 ~ Pallet(s) ~ 2025-10-08 00:00:00 ~ FR_01D ~ 2025-10-13 00:00:00~0…"
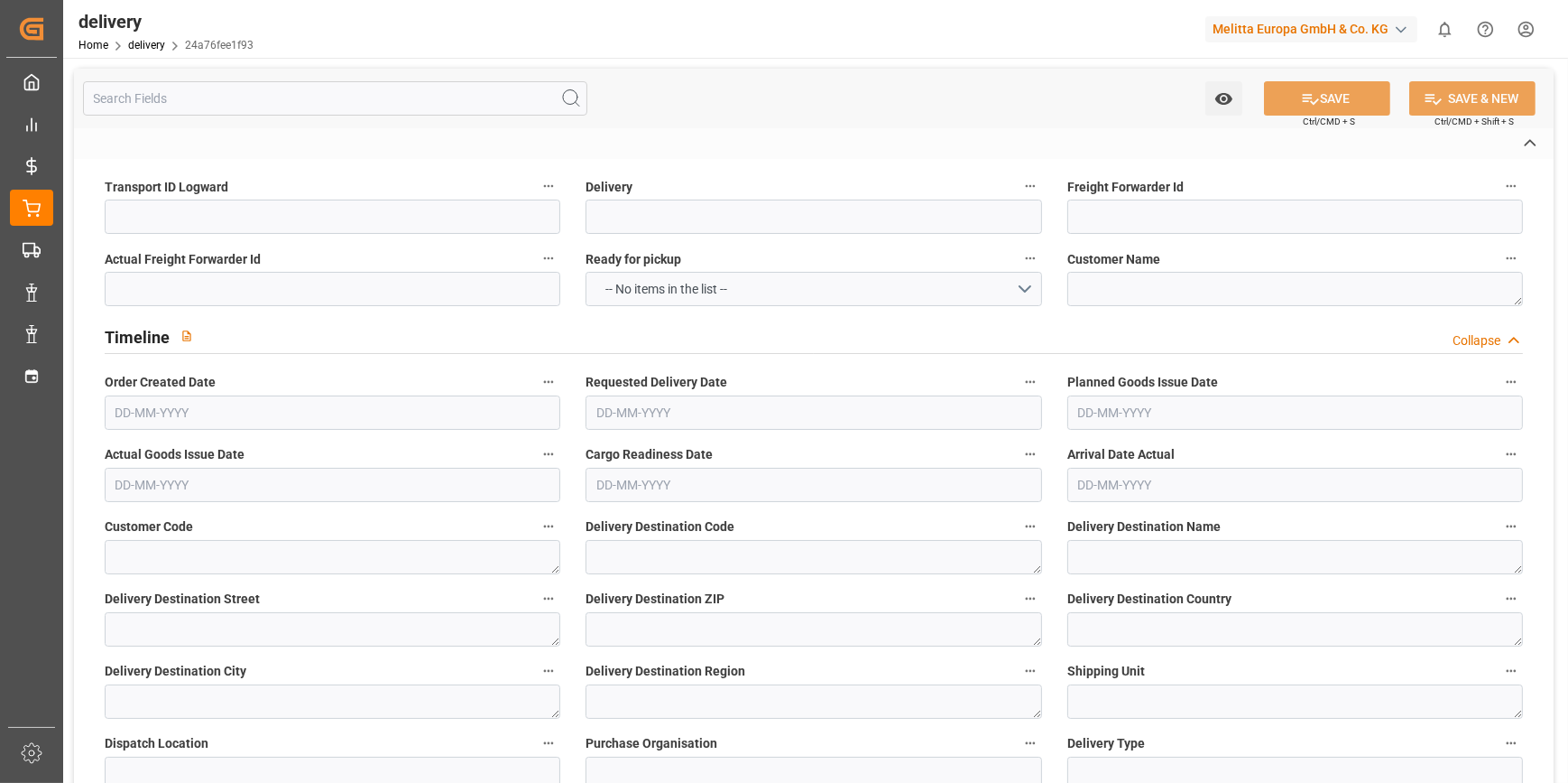
type input "EUR"
type textarea "Cofresco chez [PERSON_NAME][GEOGRAPHIC_DATA]"
type textarea "[STREET_ADDRESS]"
type textarea "Chézy sur Marne"
type textarea "02570"
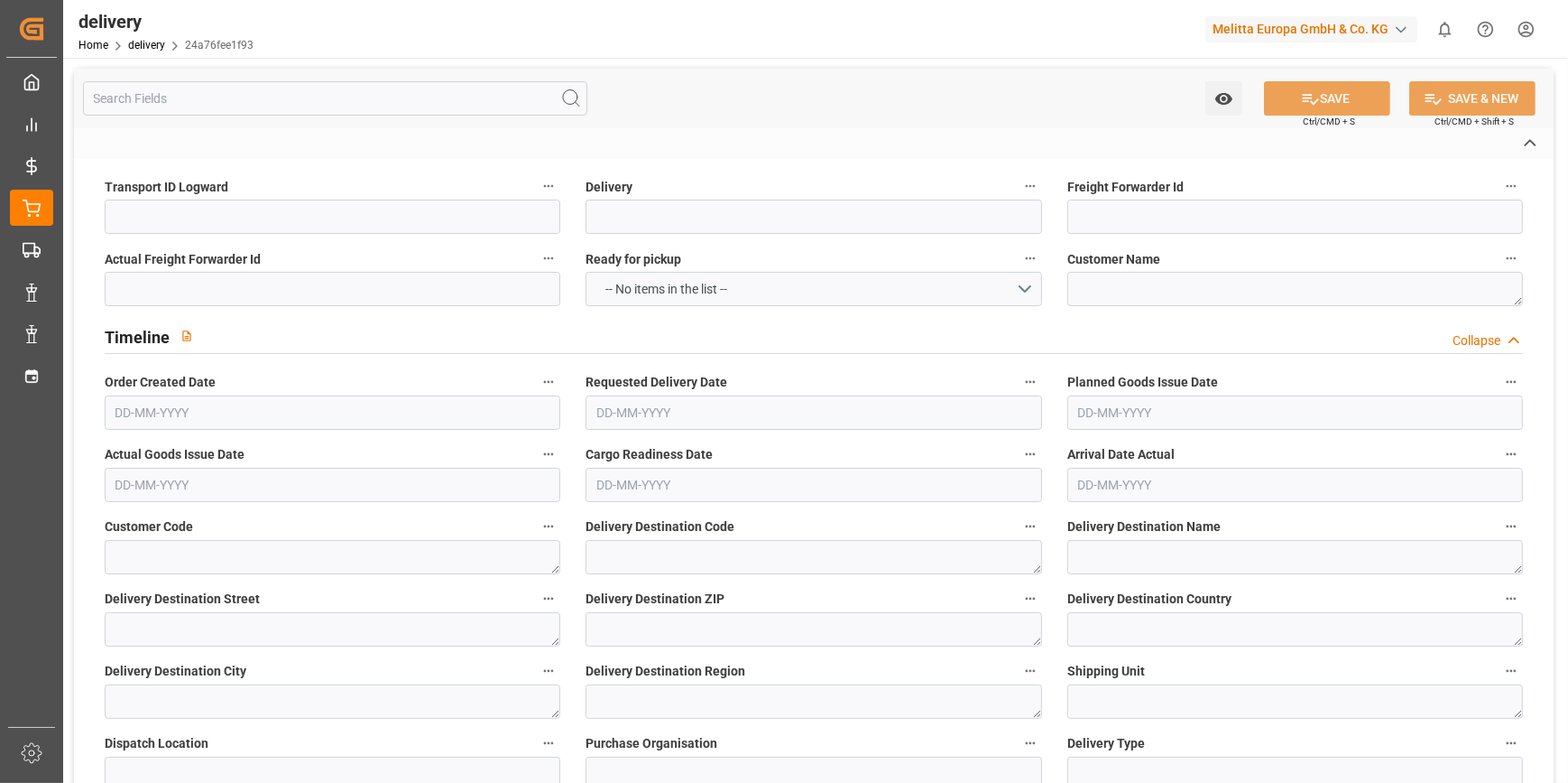
type textarea "FR"
type input "DAP"
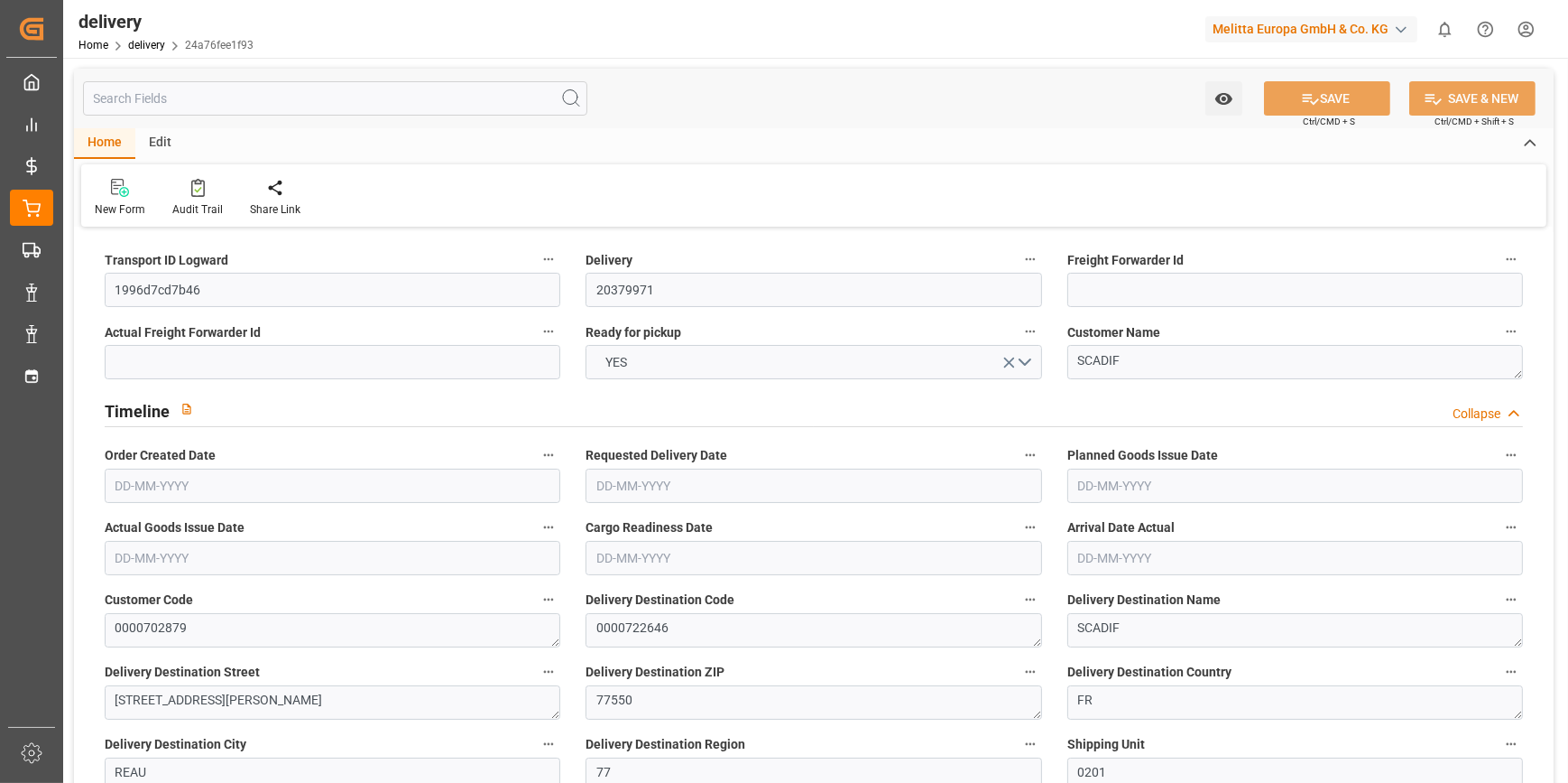
type input "1"
type input "32"
type input "101.736"
type input "117.152"
type input "4"
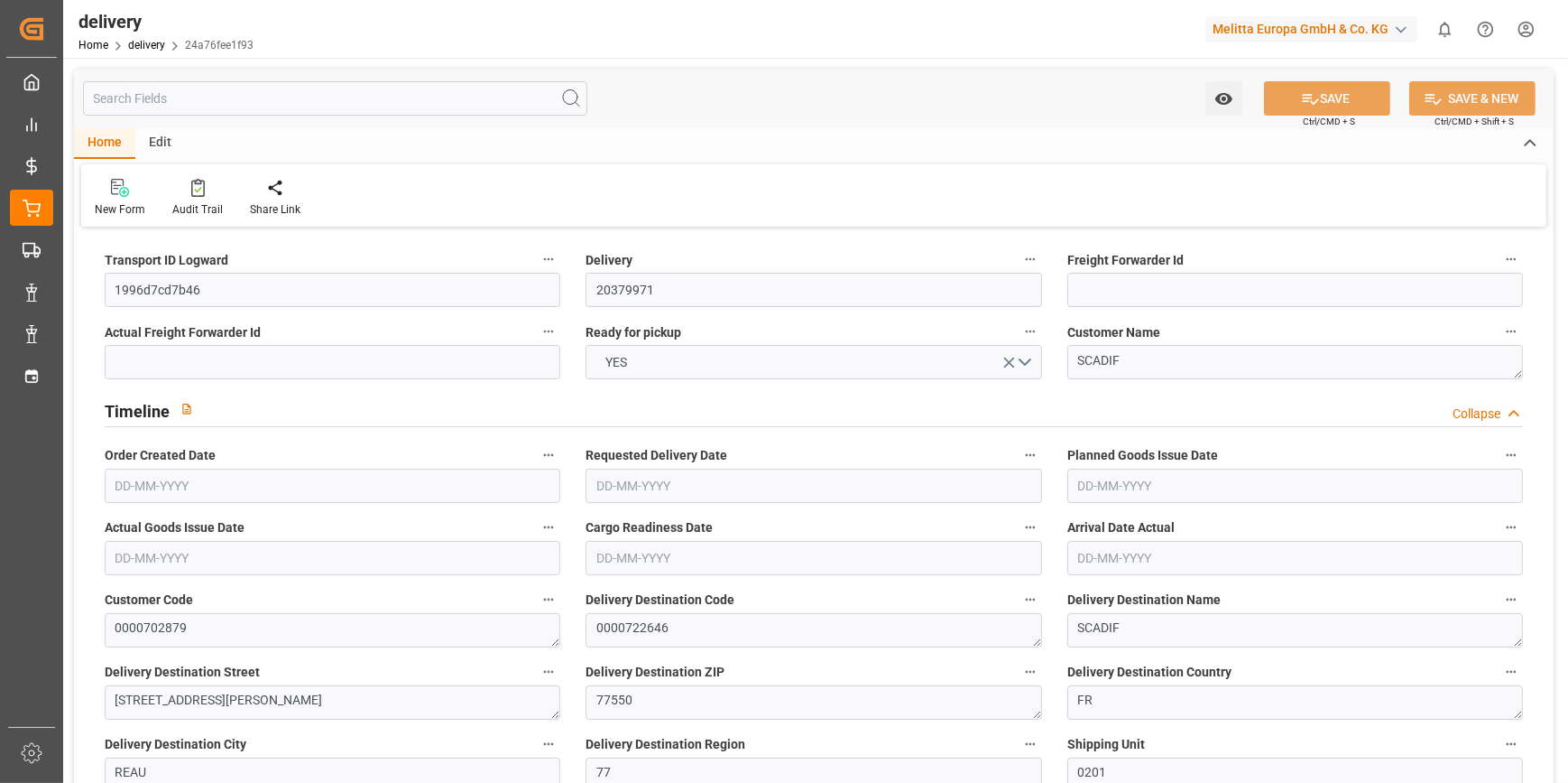
type input "3"
type input "0"
type input "1"
type input "0"
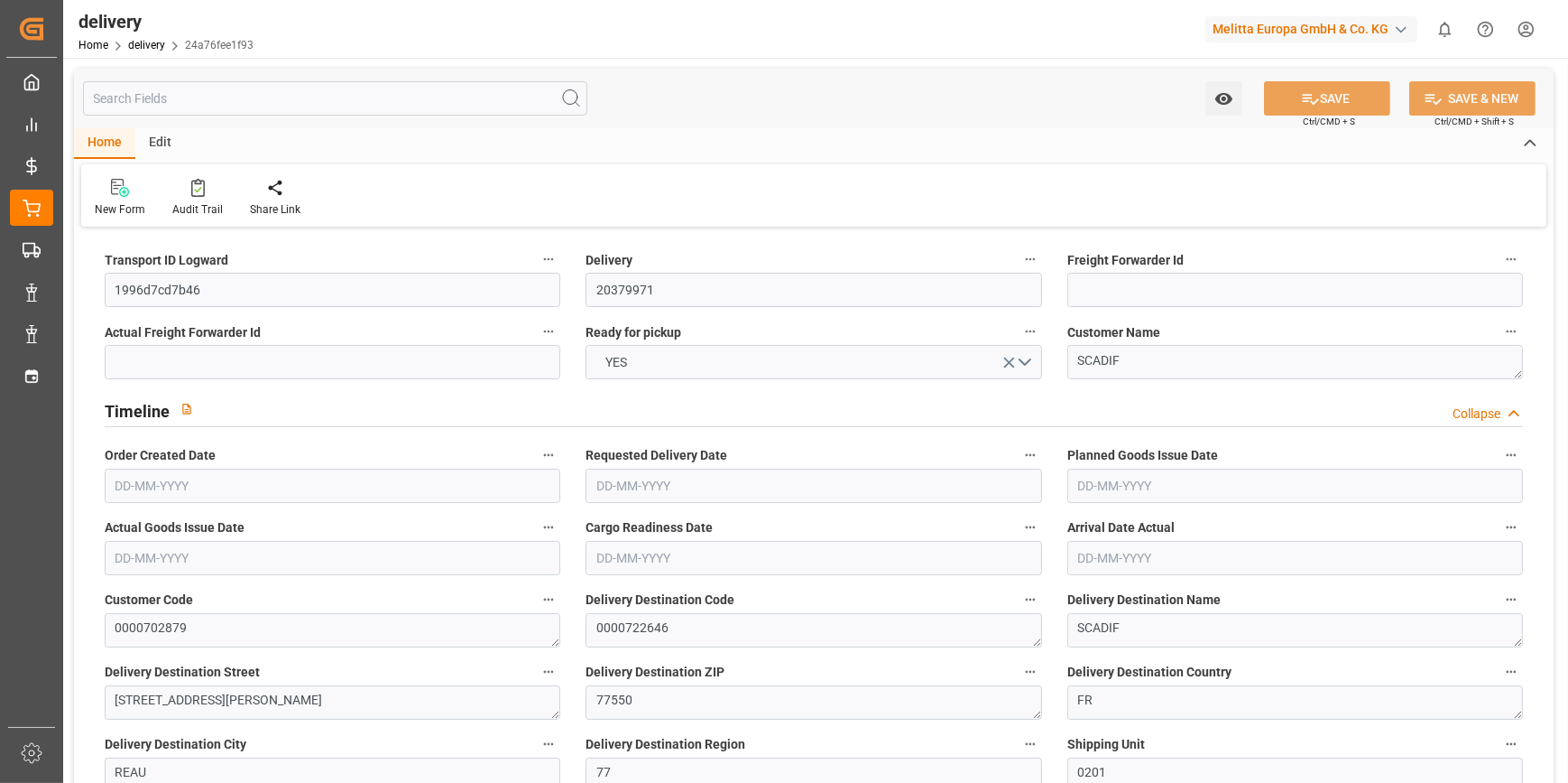
type input "-0.8991"
type input "26.6"
type input "25.7009"
type input "0"
type input "1.44"
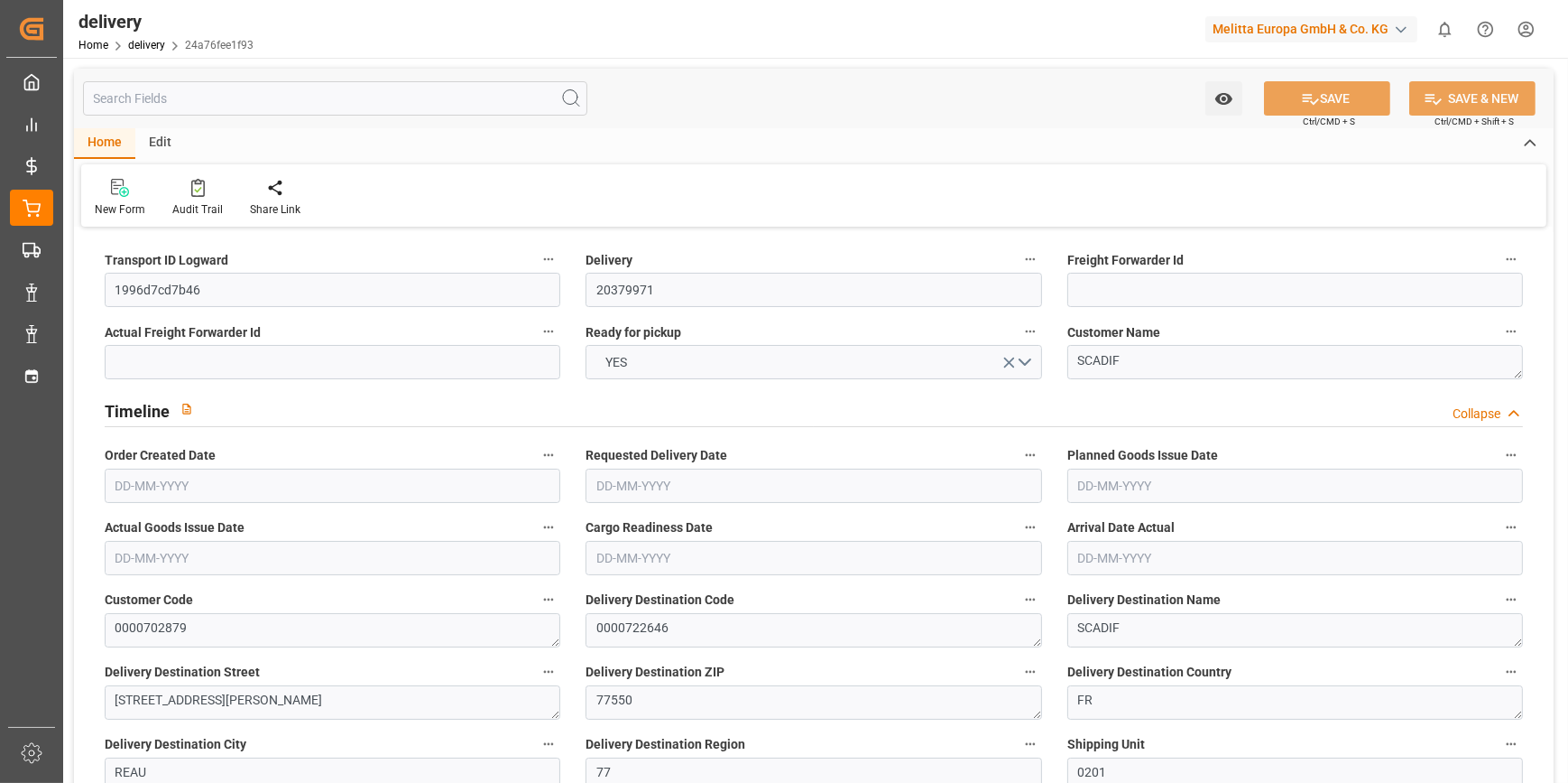
type input "1.5"
type input "1.3"
type input "0"
type input "4.5"
type input "32.736"
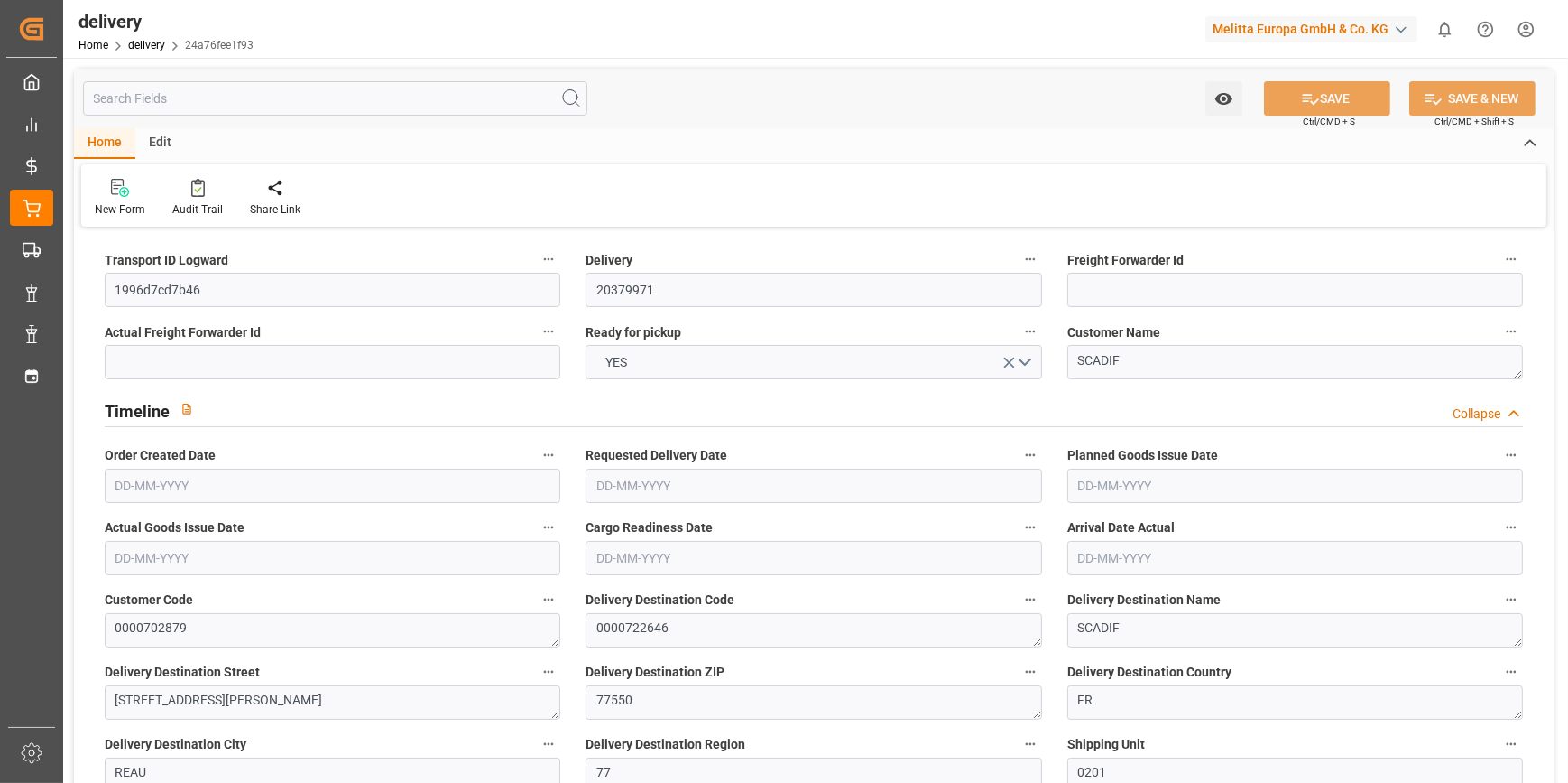
type input "101"
type input "22.9552"
type input "0.0015"
type input "0"
type input "[DATE]"
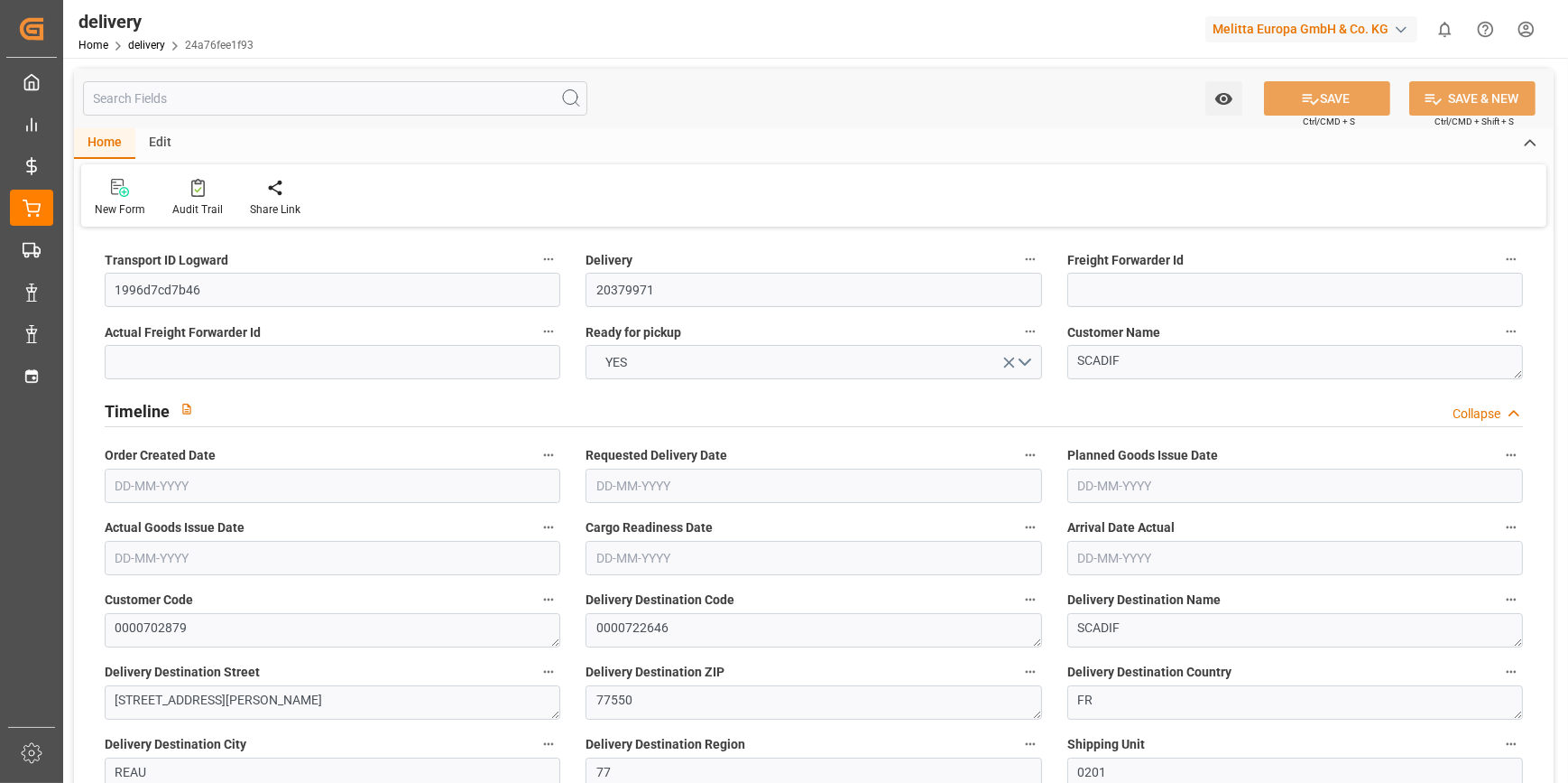
type input "[DATE]"
type input "07-10-2025 11:00"
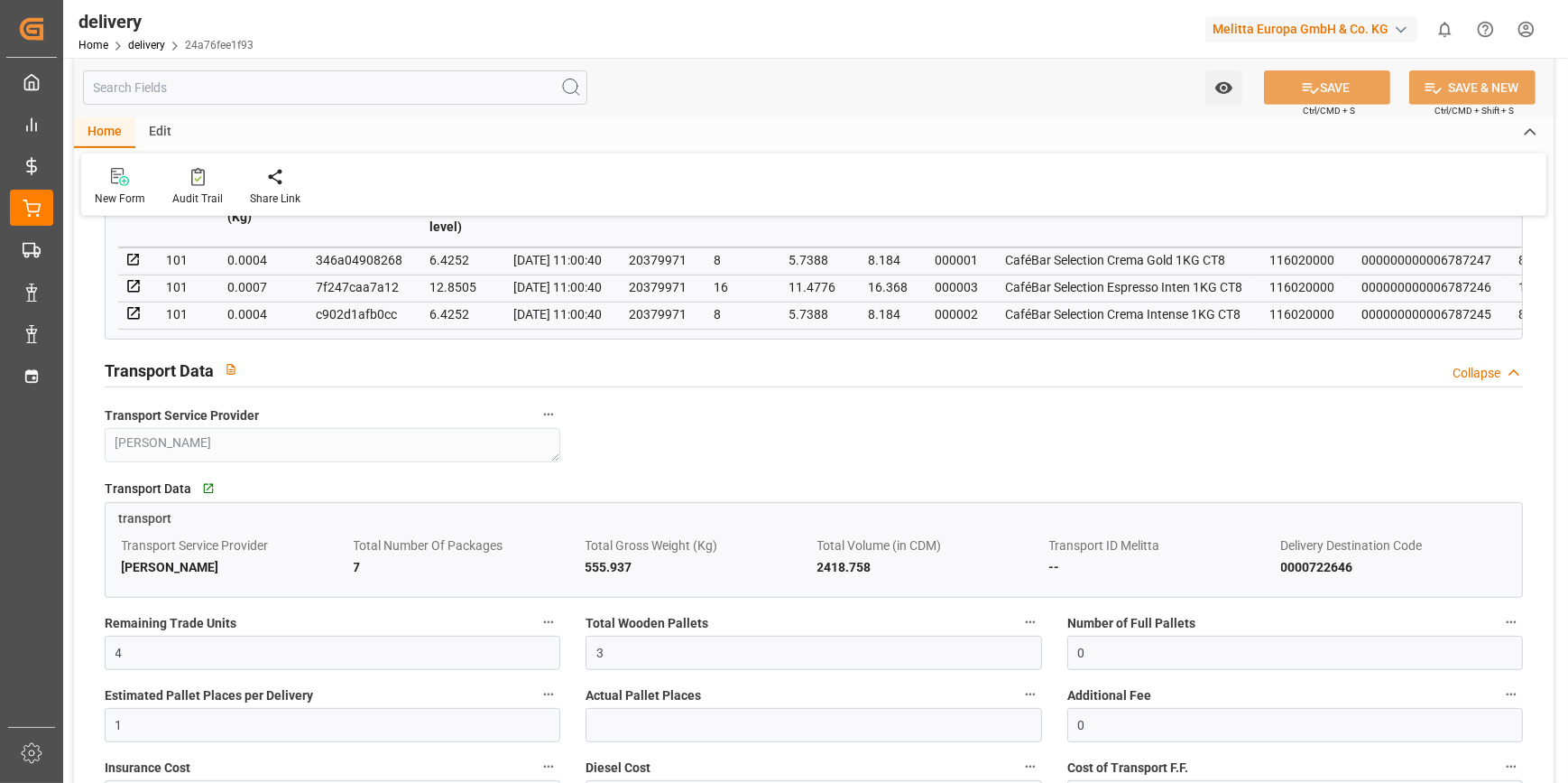
scroll to position [1230, 0]
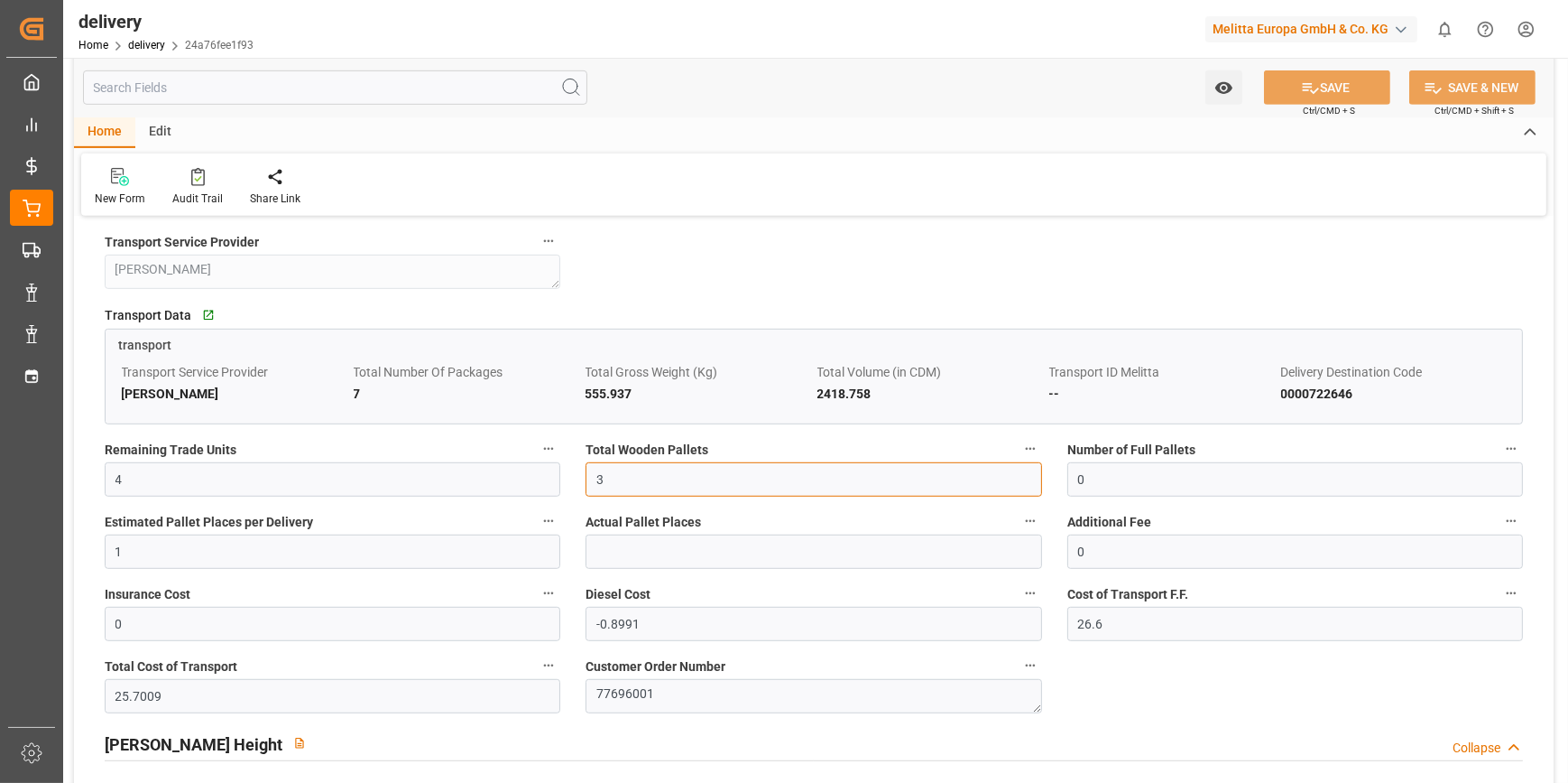
click at [625, 479] on input "3" at bounding box center [813, 479] width 456 height 34
type input "0"
type input "1"
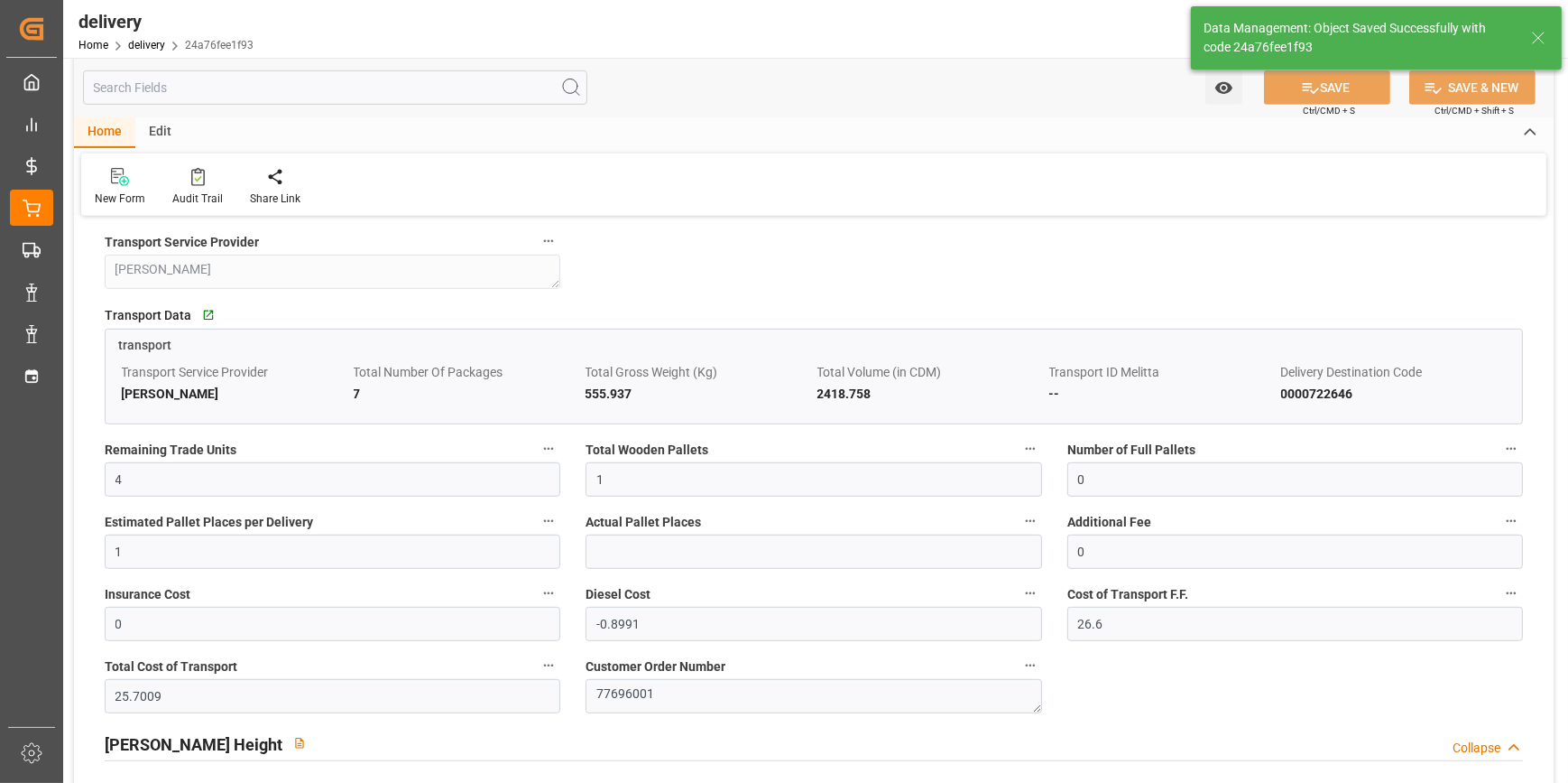
type input "1.5"
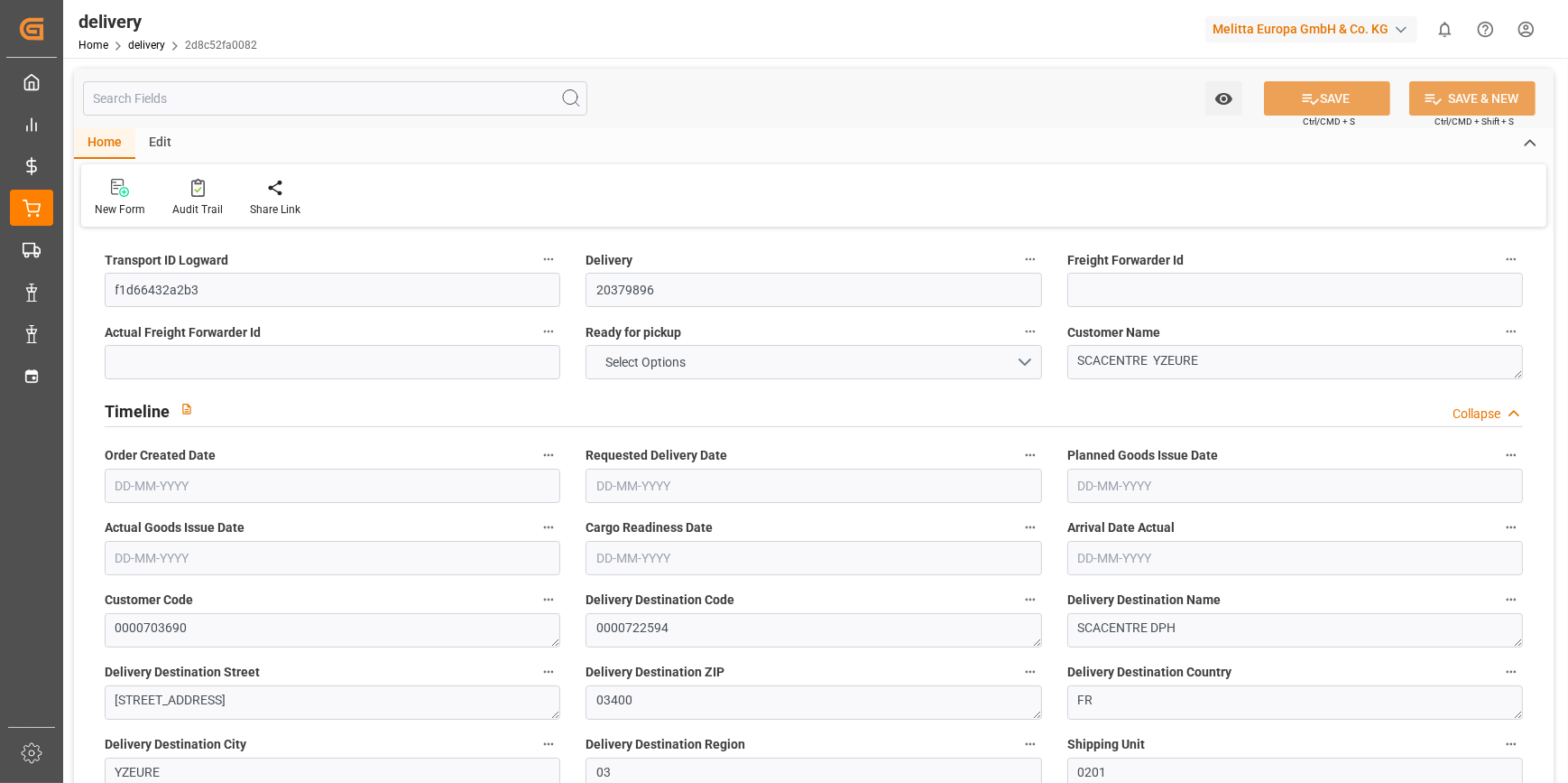
type input "1"
type input "474.514"
type input "1357.488"
type input "1704.991"
type input "178"
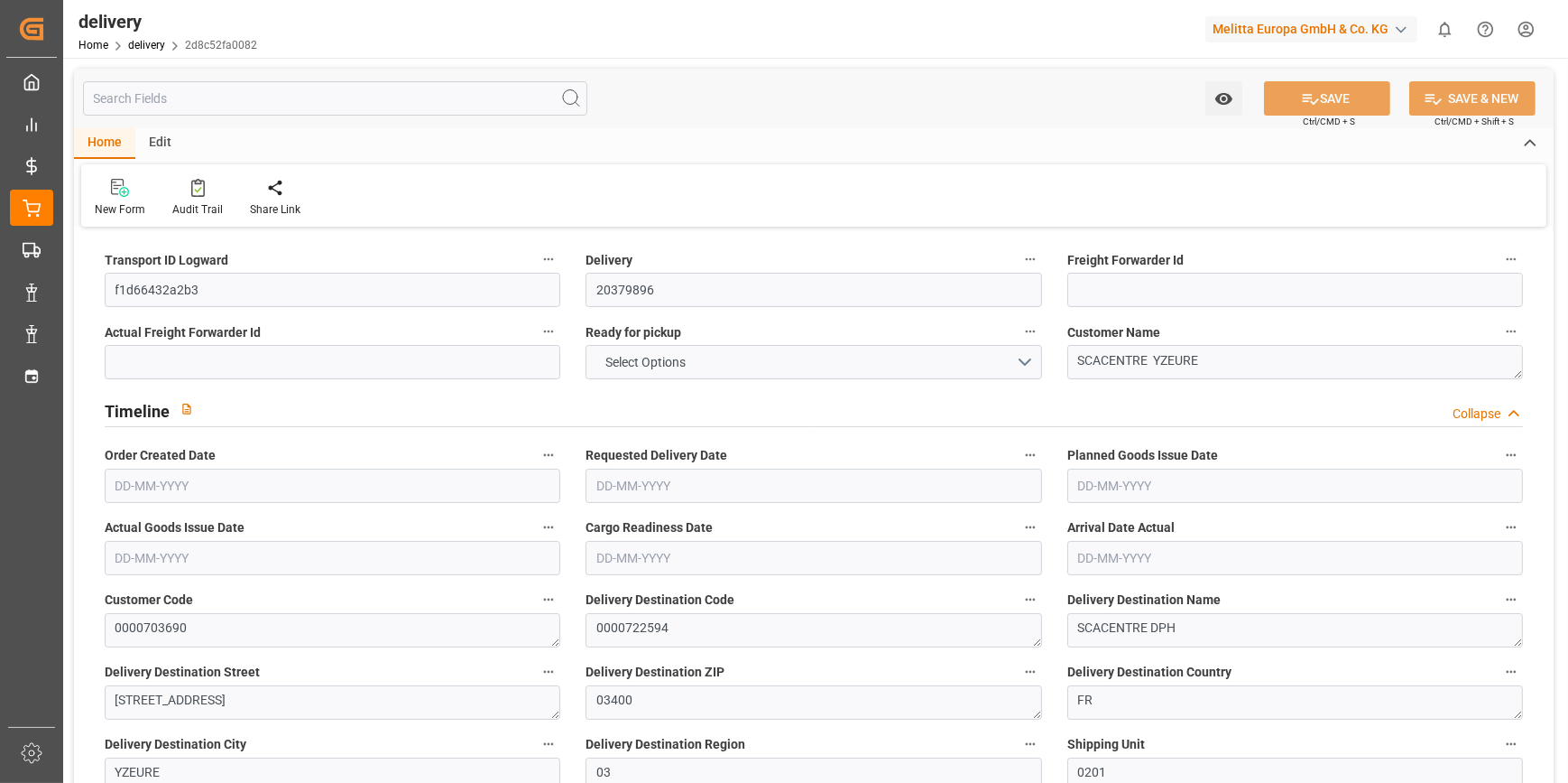
type input "36"
type input "0"
type input "6"
type input "0"
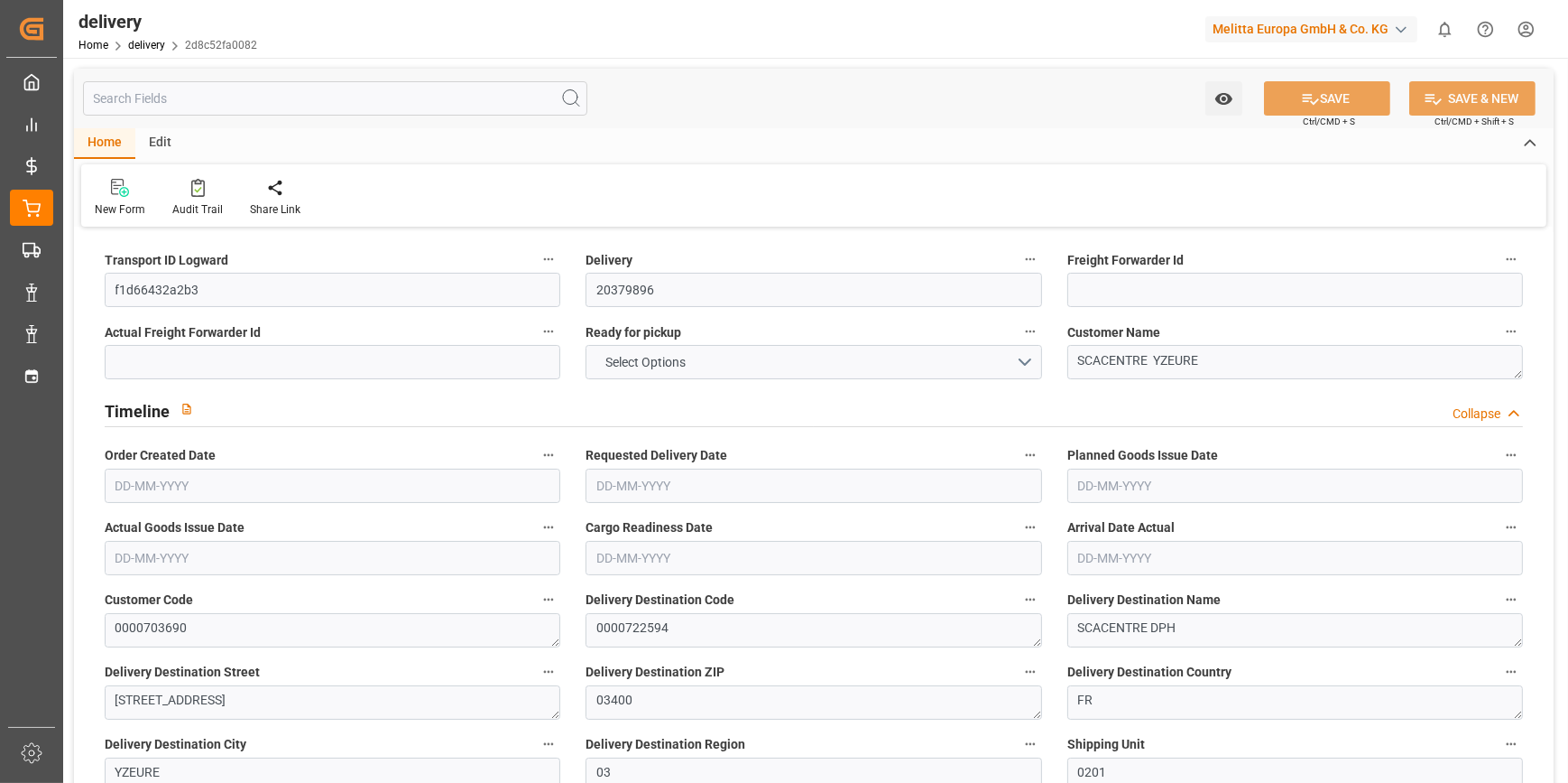
type input "-8.3087"
type input "245.82"
type input "237.5113"
type input "0"
type input "64.08"
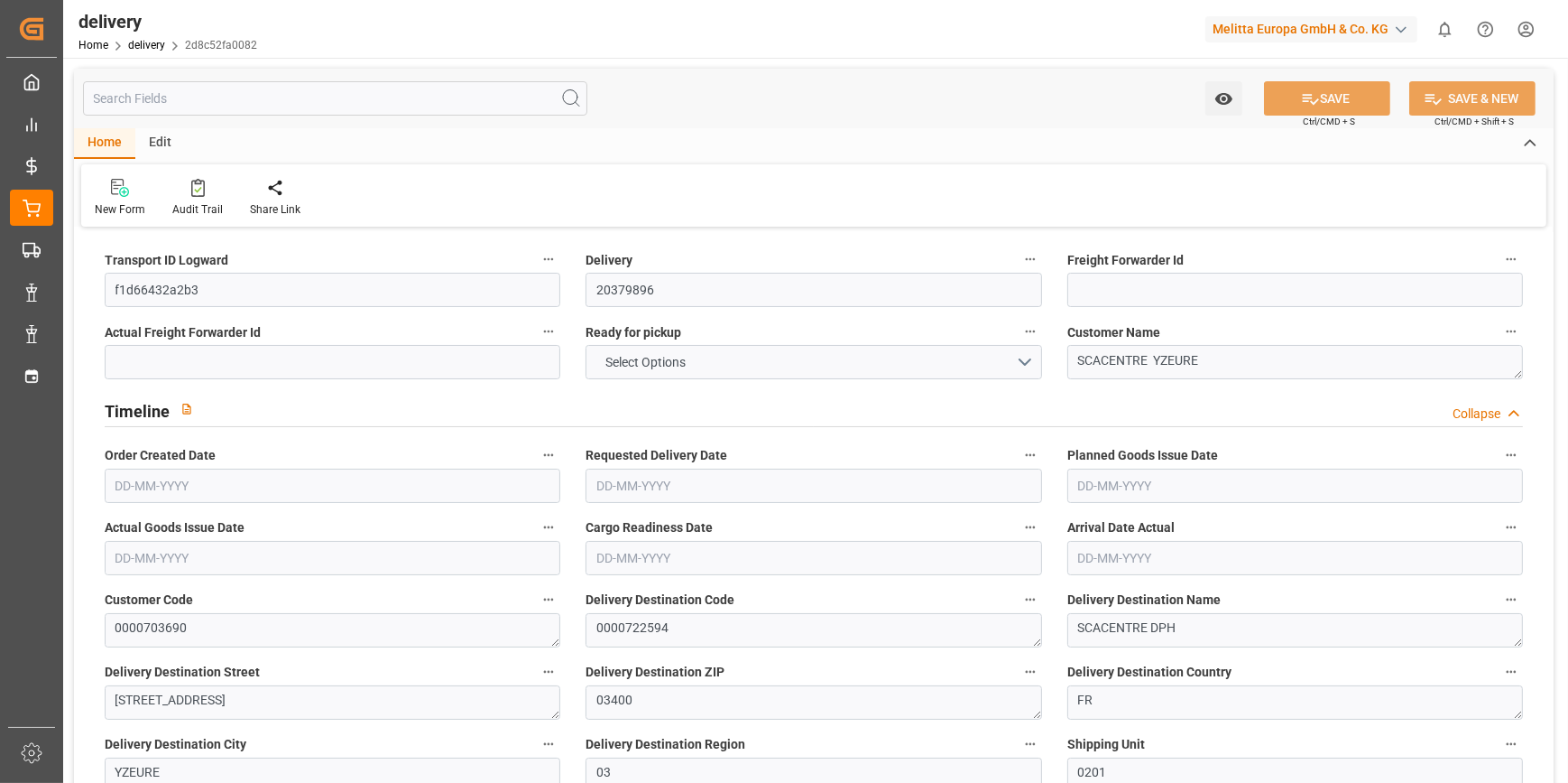
type input "1.5"
type input "1.3"
type input "0"
type input "54"
type input "529.488"
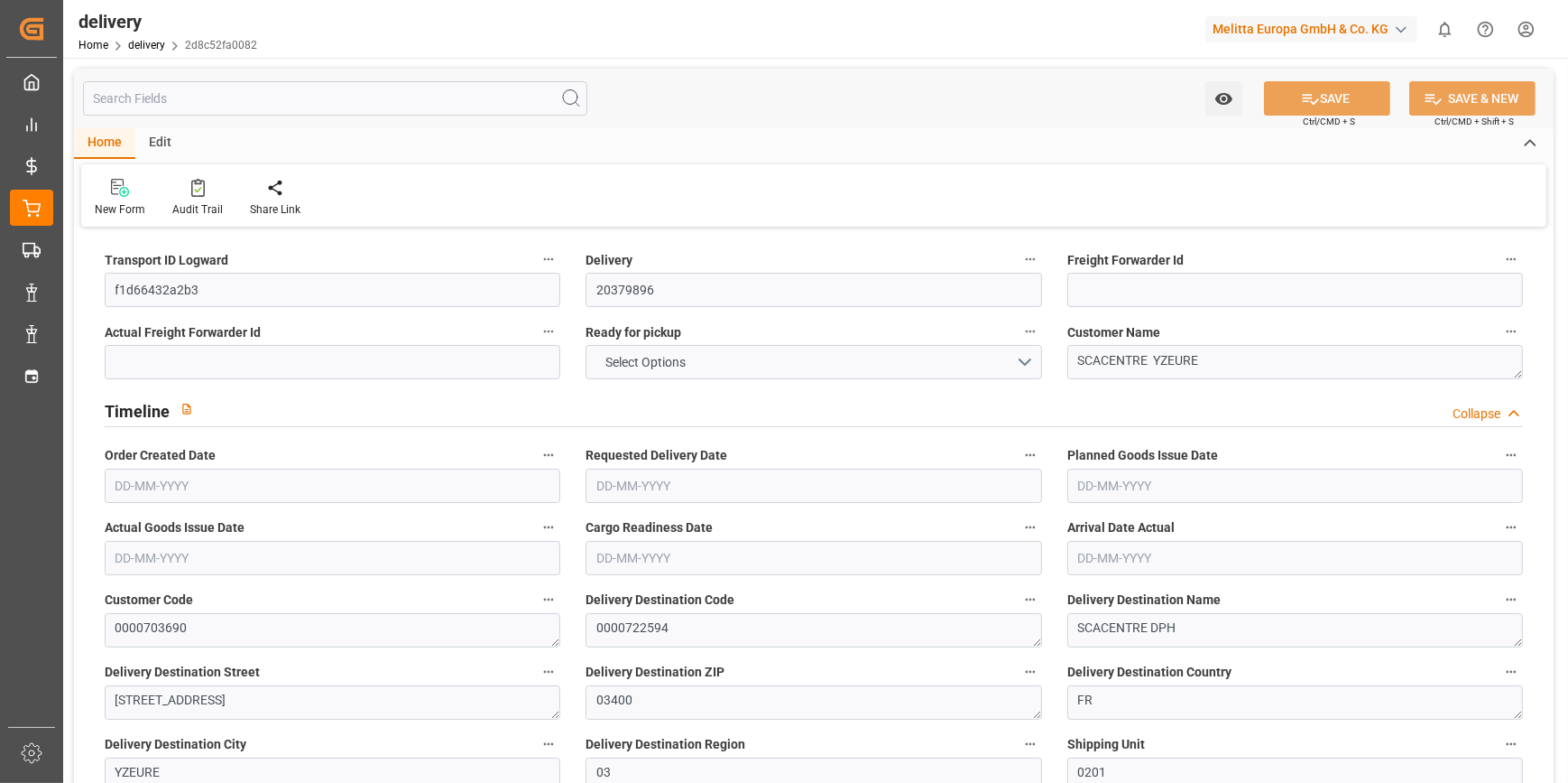
type input "101"
type input "1508.9393"
type input "0.0968"
type input "0"
type input "07-10-2025"
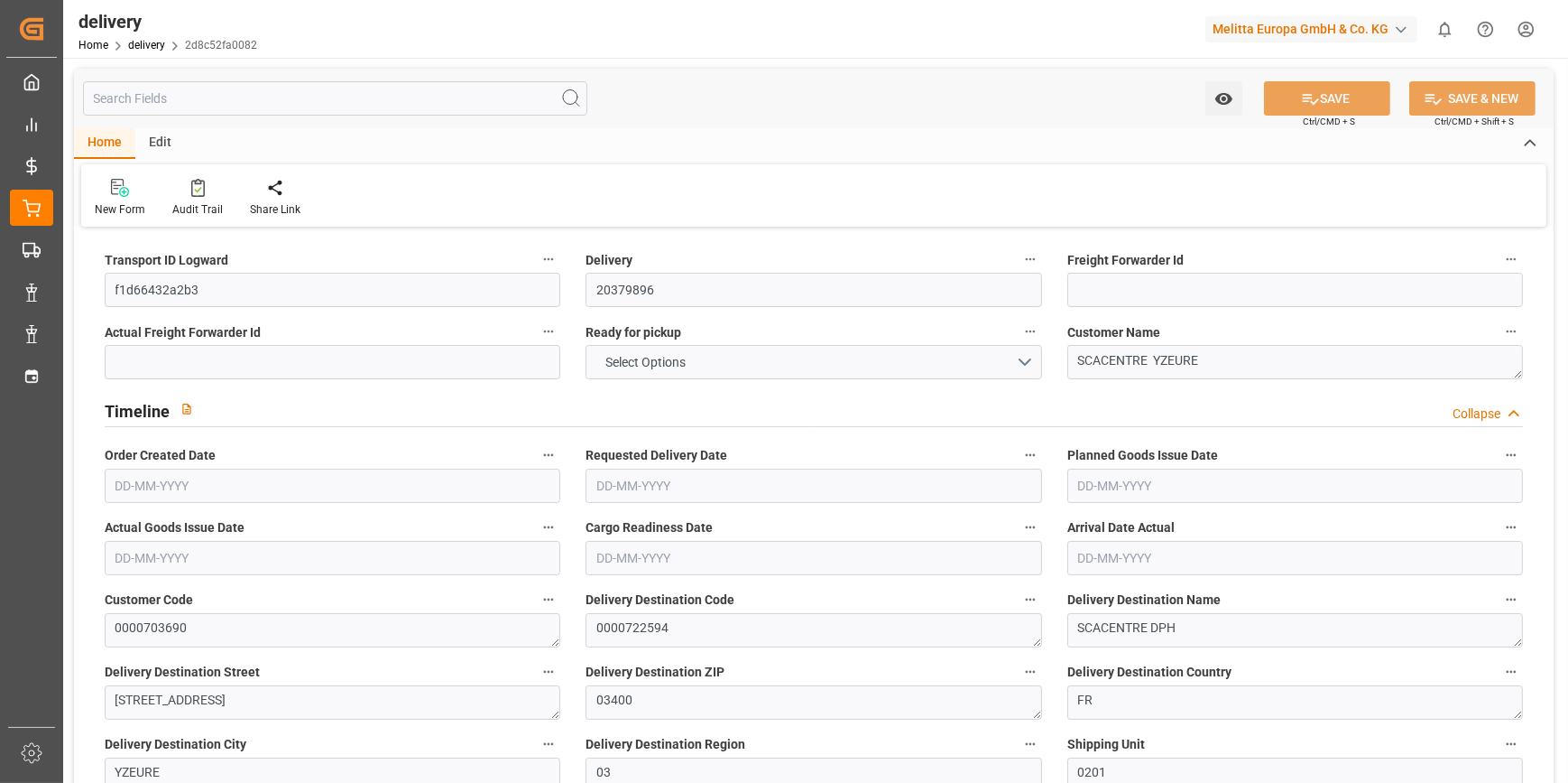
type input "[DATE]"
type input "[DATE] 11:02"
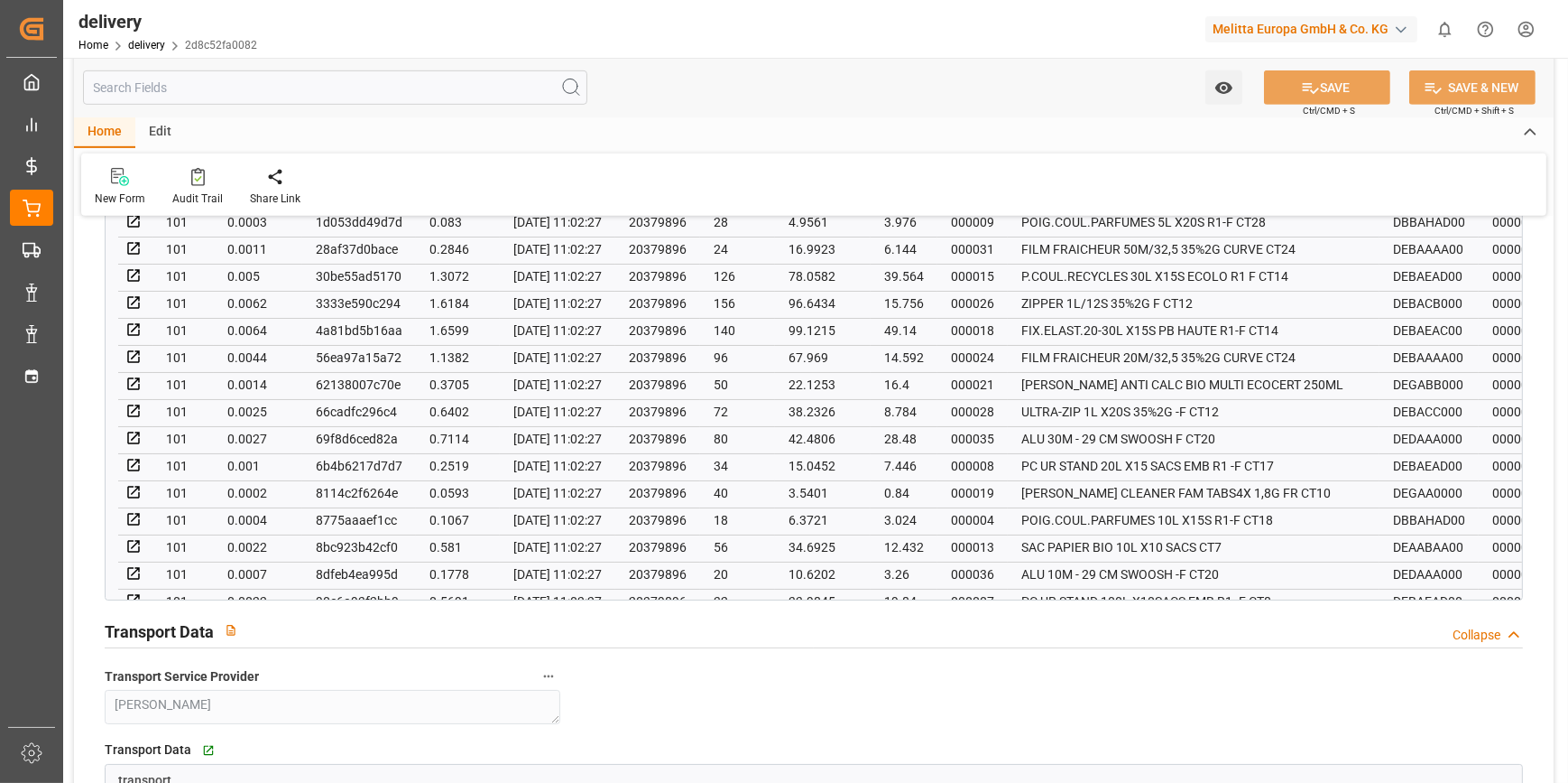
scroll to position [1559, 0]
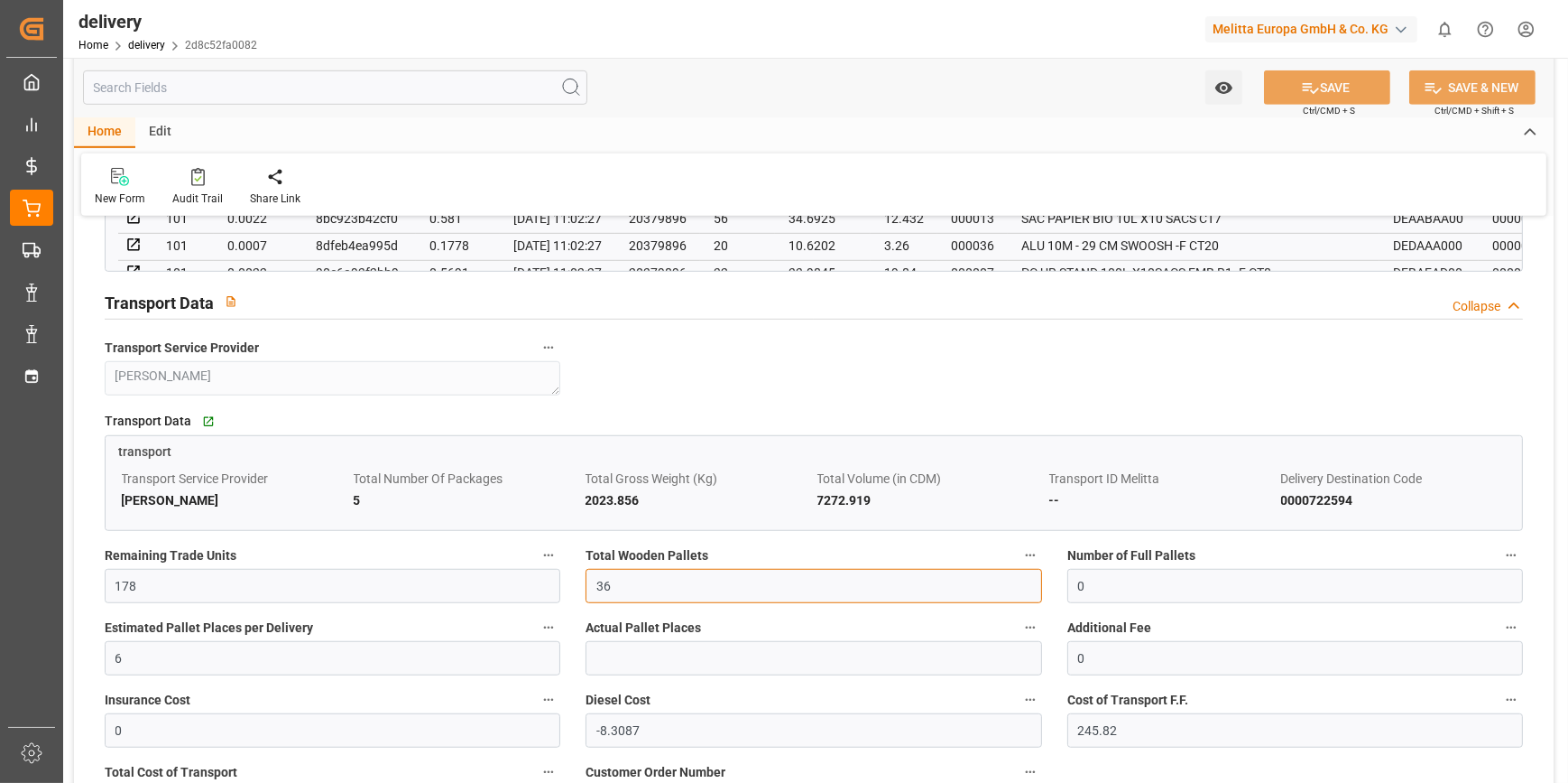
click at [640, 583] on input "36" at bounding box center [813, 586] width 456 height 34
type input "3"
type input "0"
type input "2"
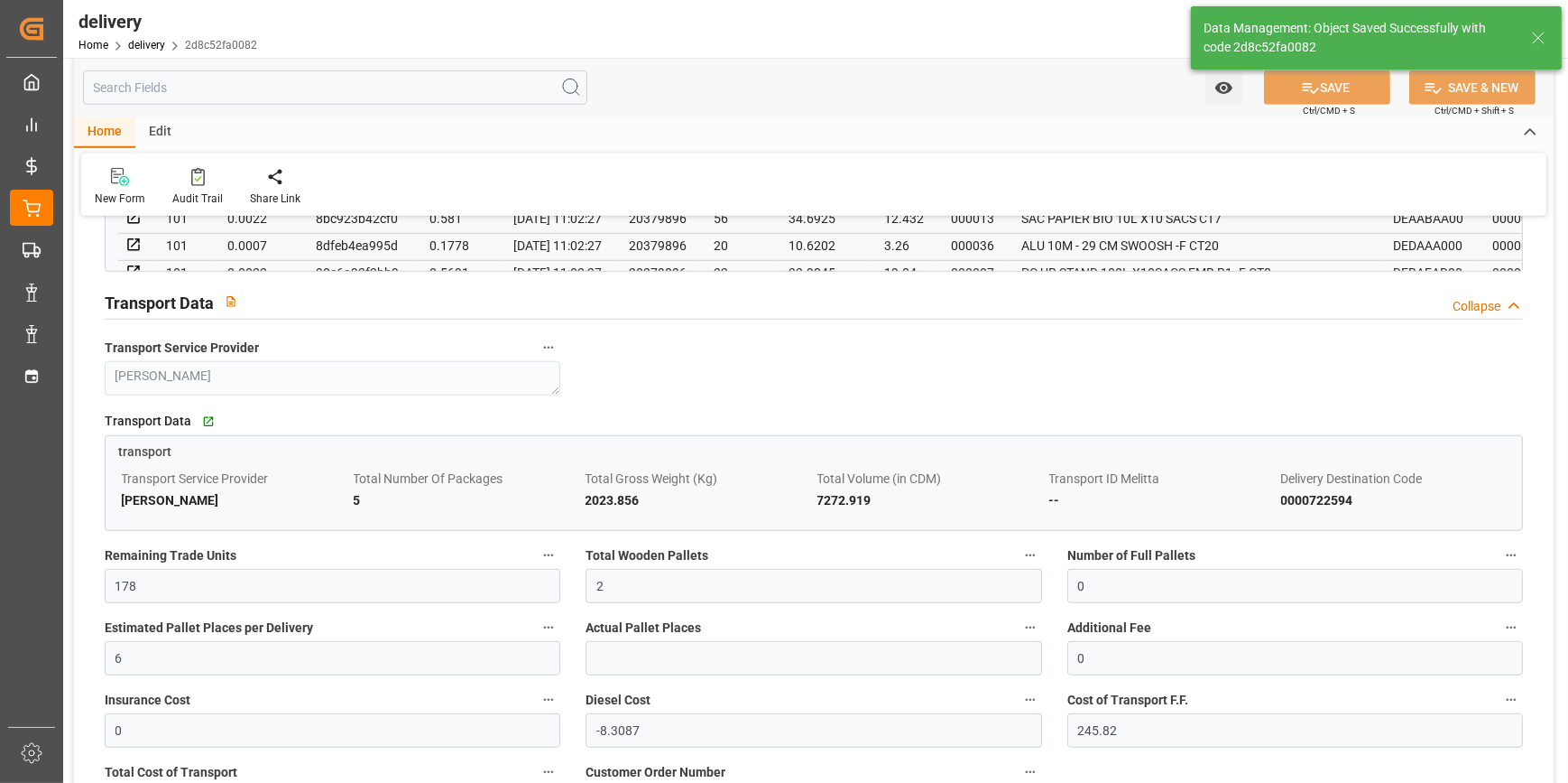
type input "3"
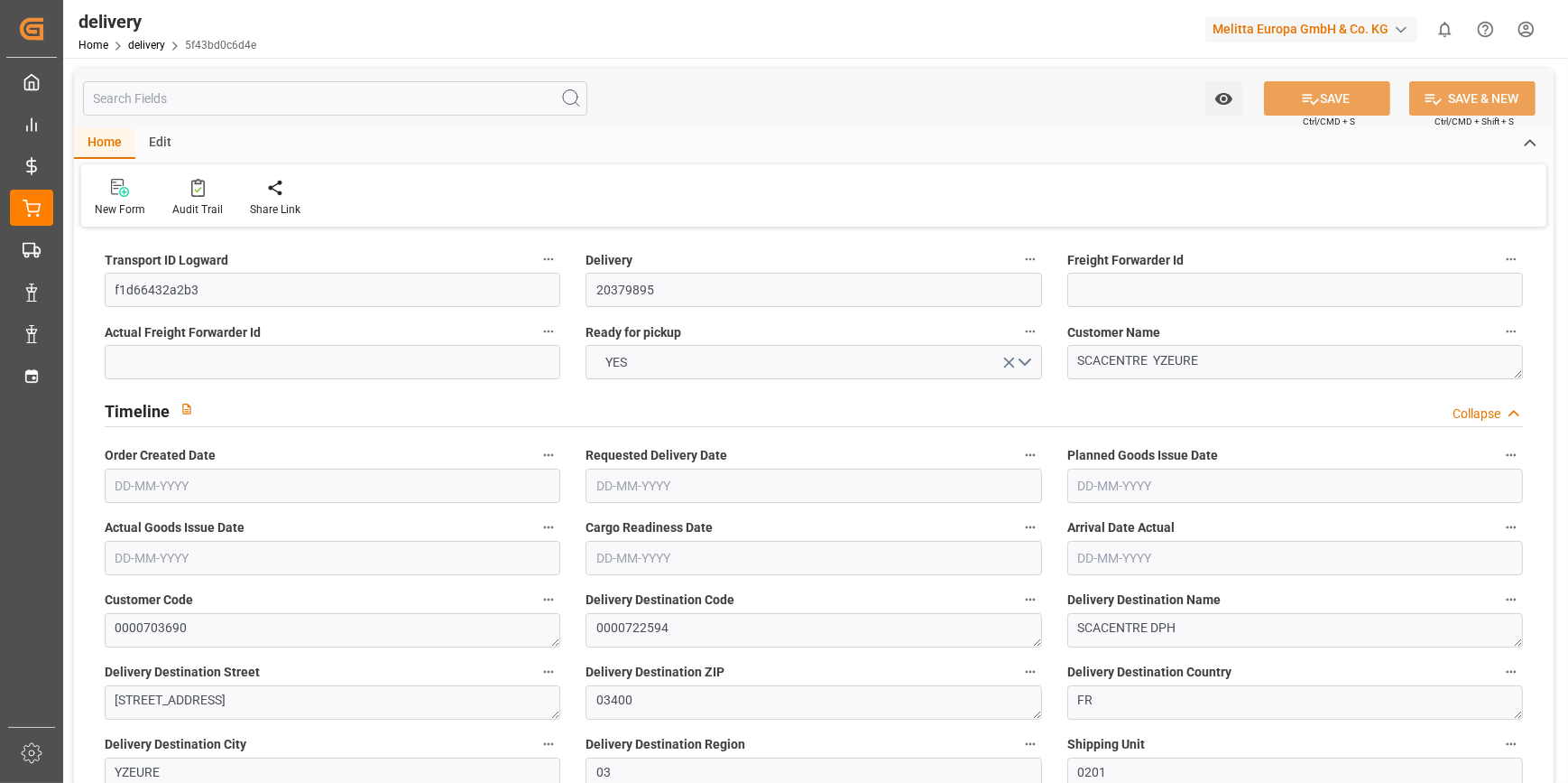
type input "4"
type input "1277.372"
type input "1813.04"
type input "5567.928"
type input "298"
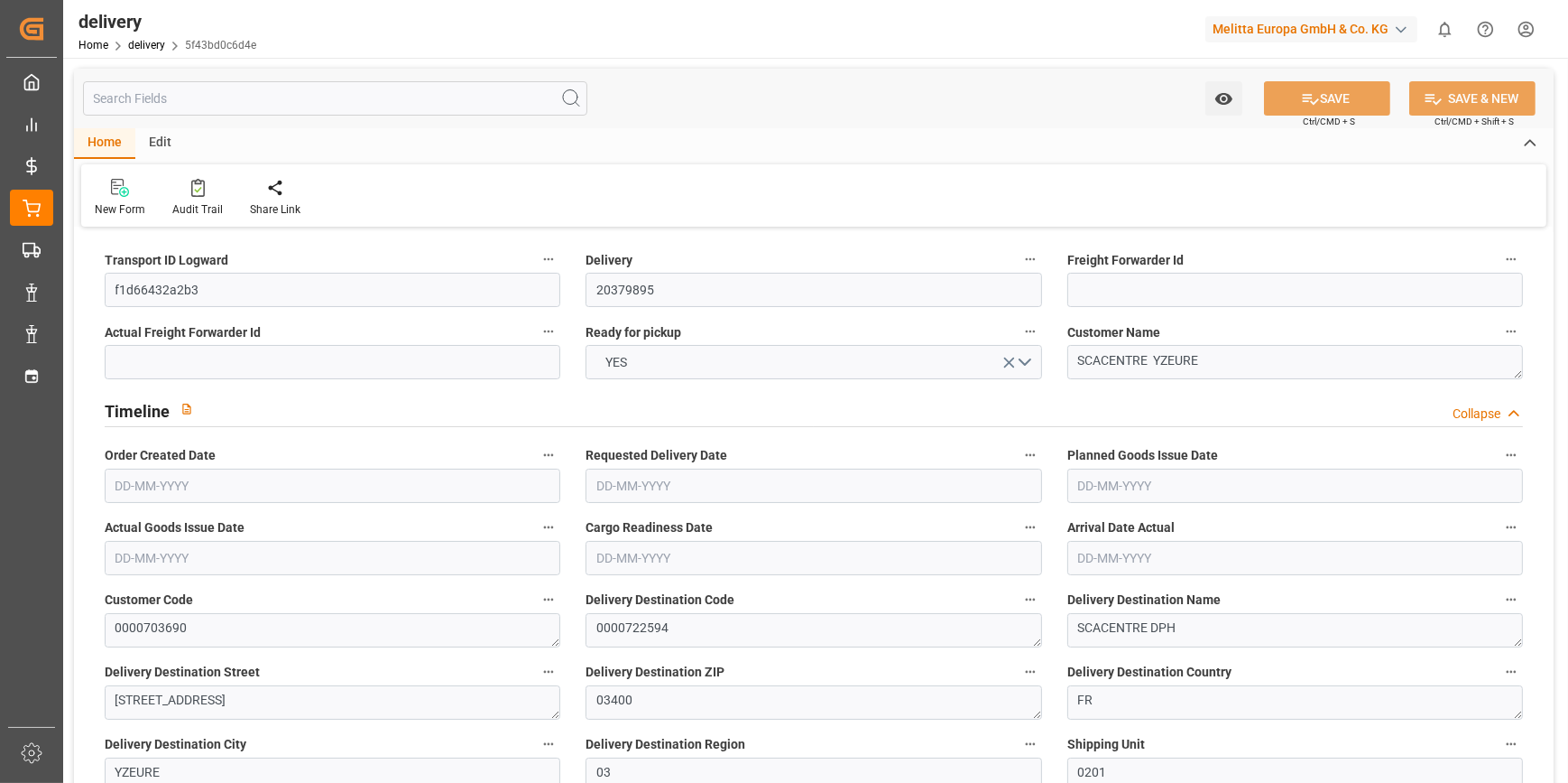
type input "13"
type input "4"
type input "5"
type input "0"
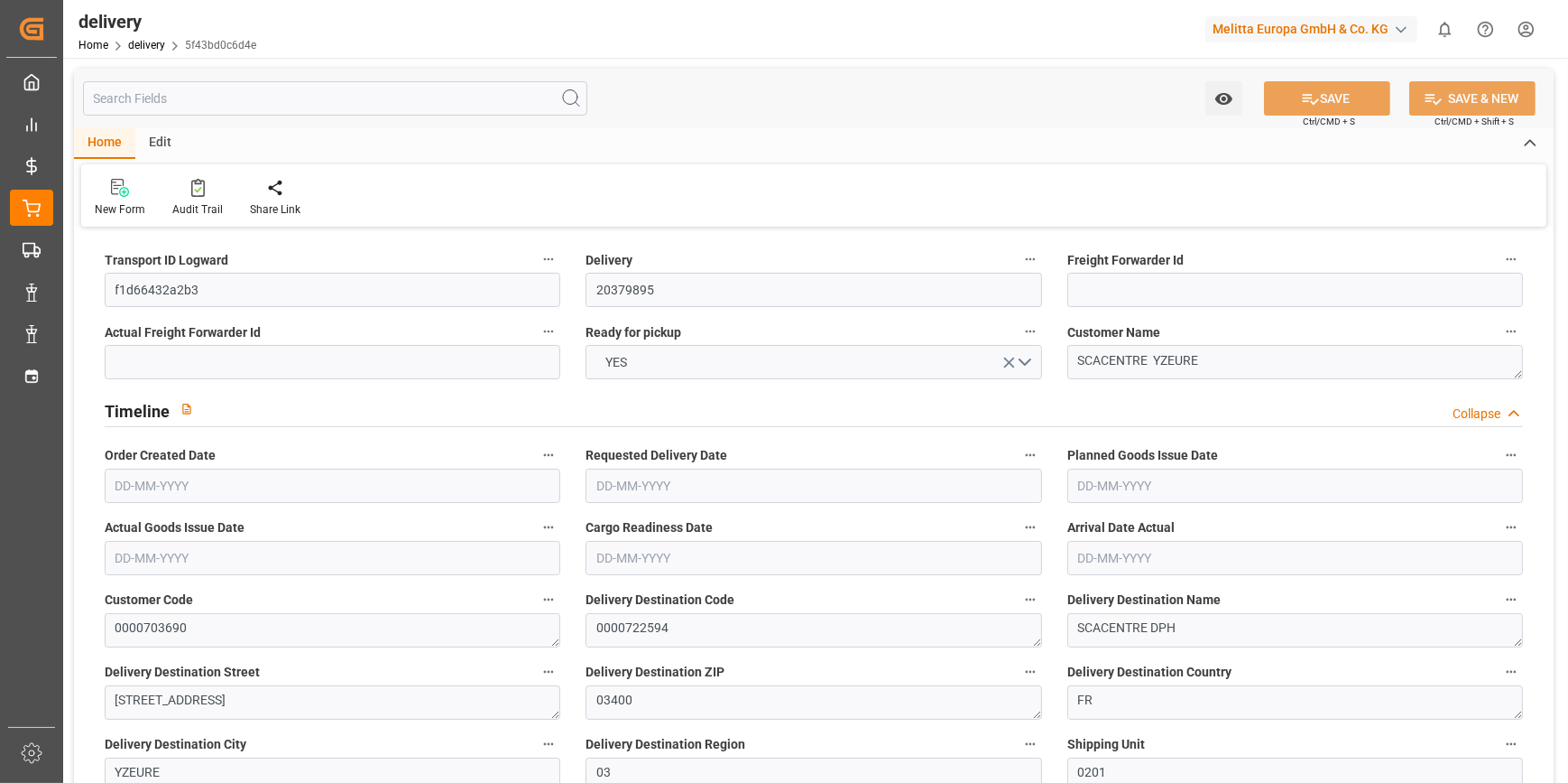
type input "-6.9239"
type input "204.85"
type input "197.9261"
type input "9.8"
type input "107.28"
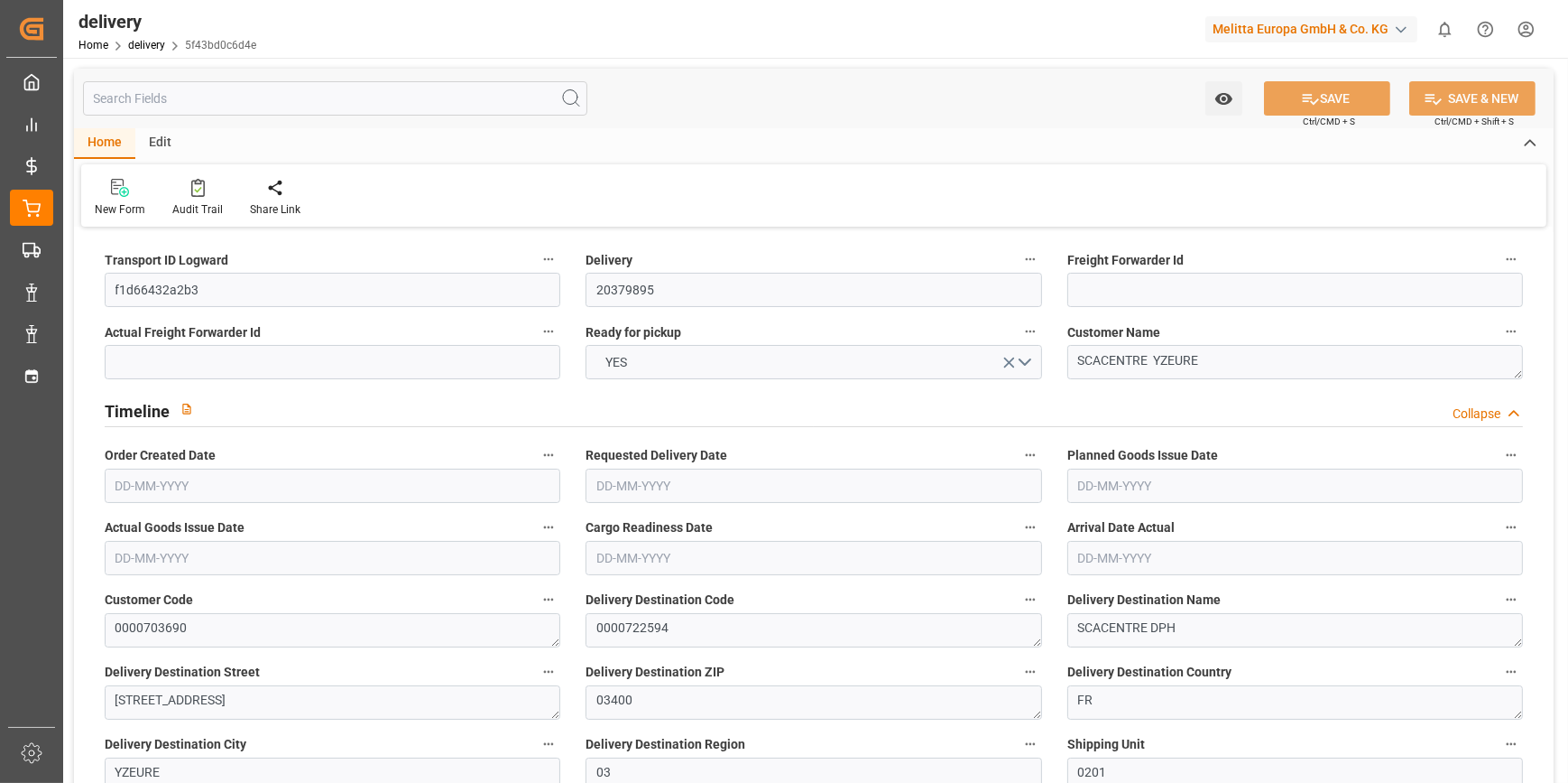
type input "1.5"
type input "1.3"
type input "0"
type input "19.5"
type input "1494.368"
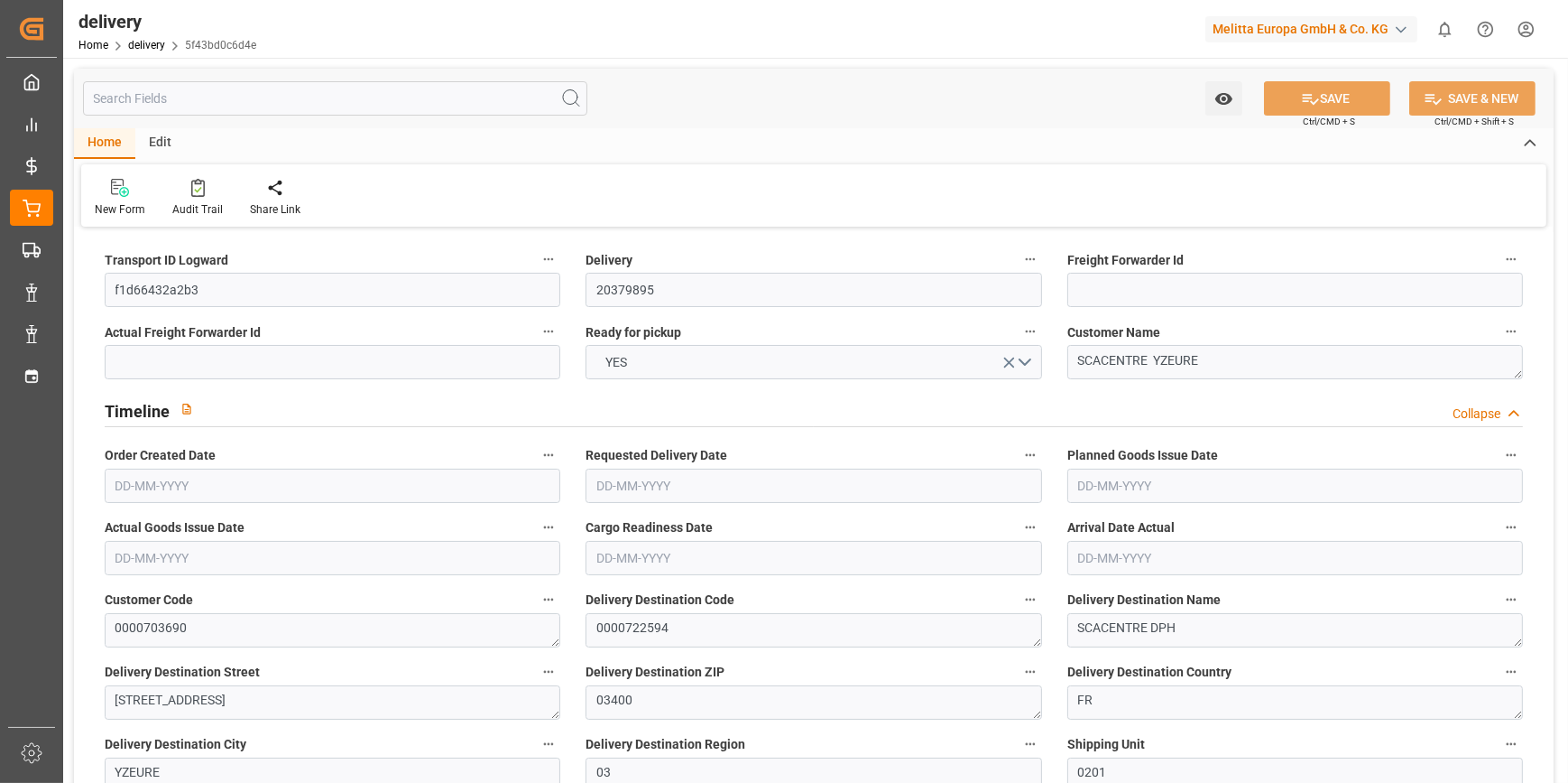
type input "101"
type input "4927.689"
type input "0.3162"
type input "0"
type input "[DATE]"
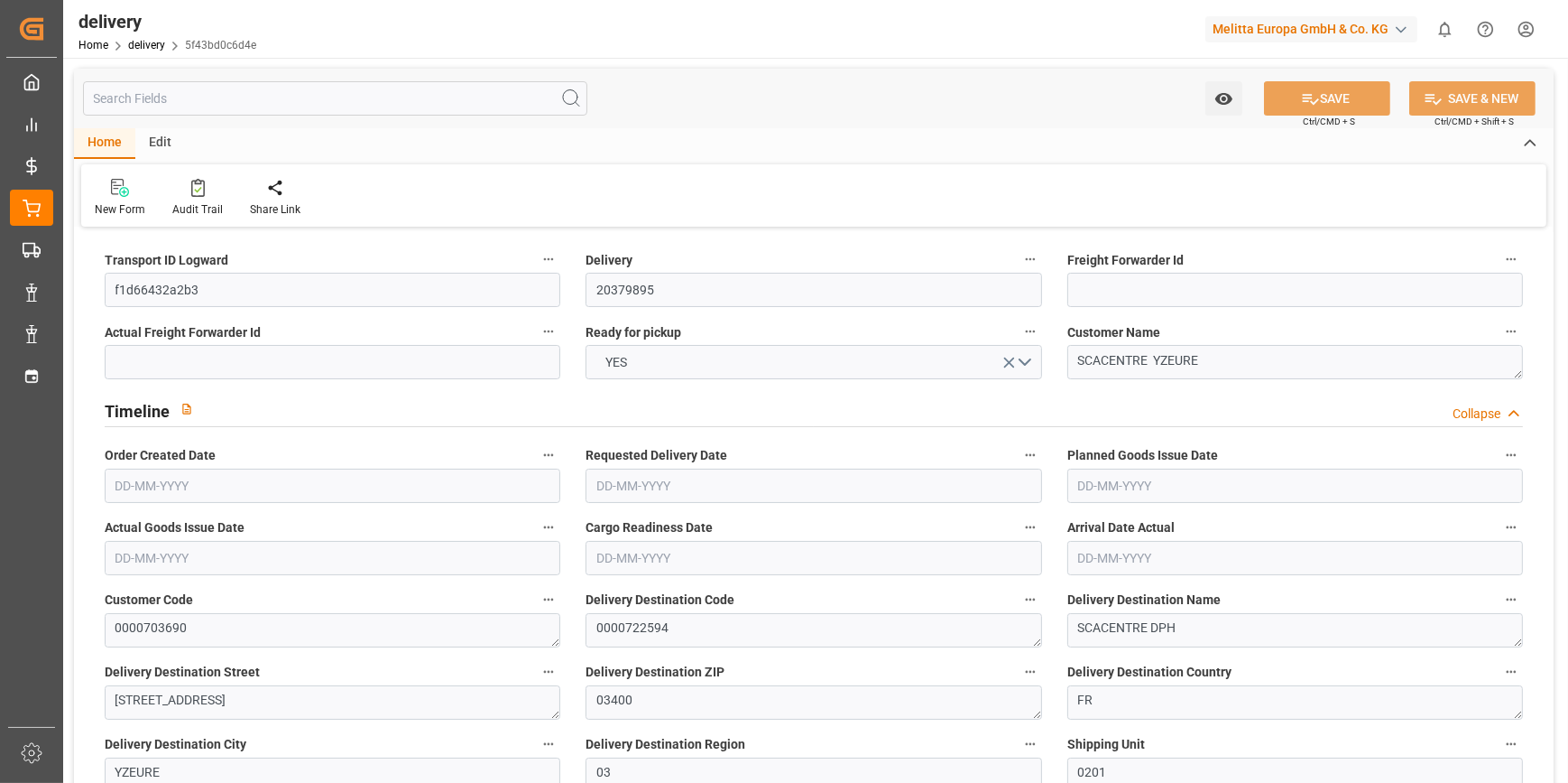
type input "[DATE]"
type input "[DATE] 11:02"
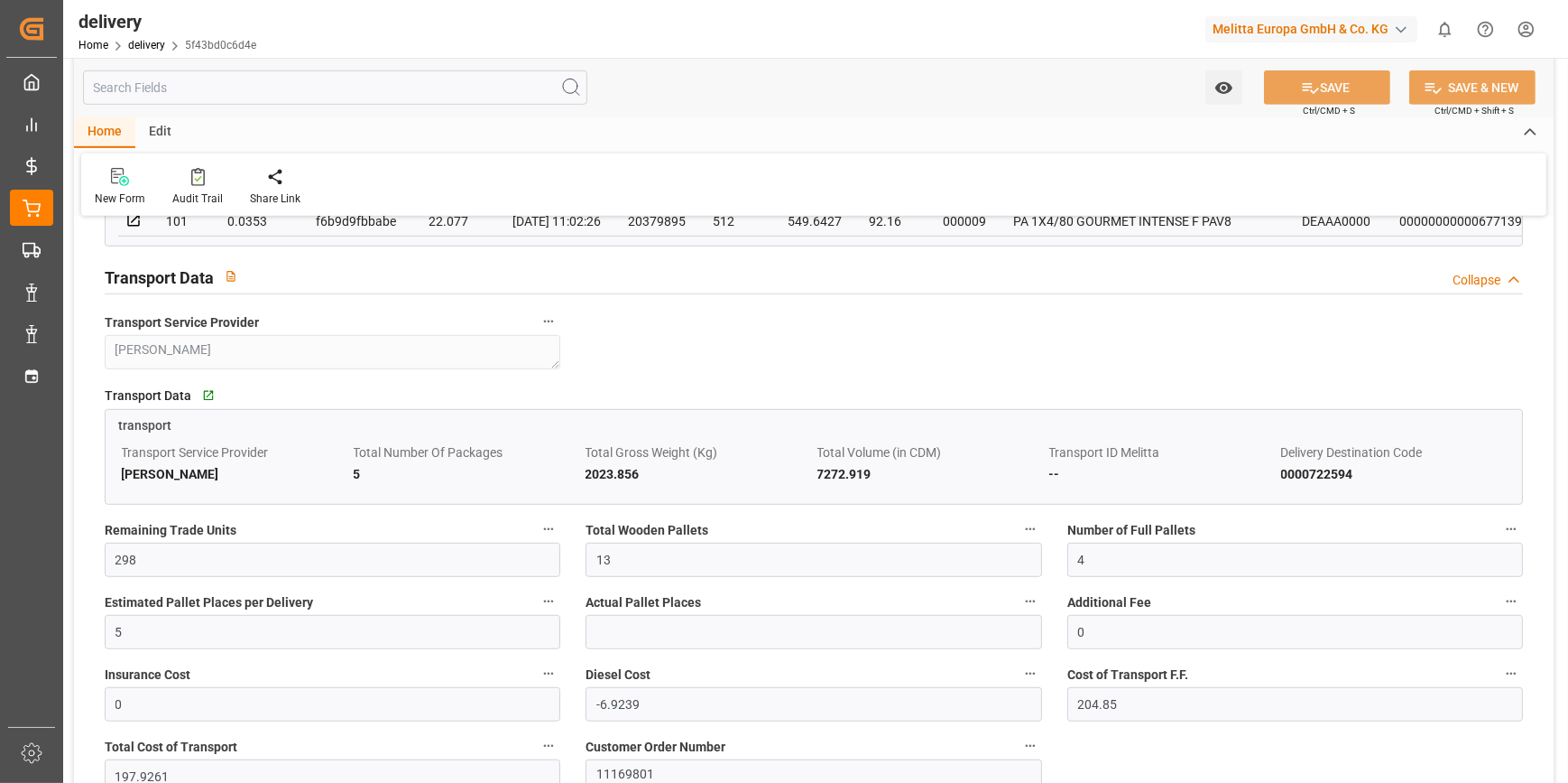
scroll to position [1394, 0]
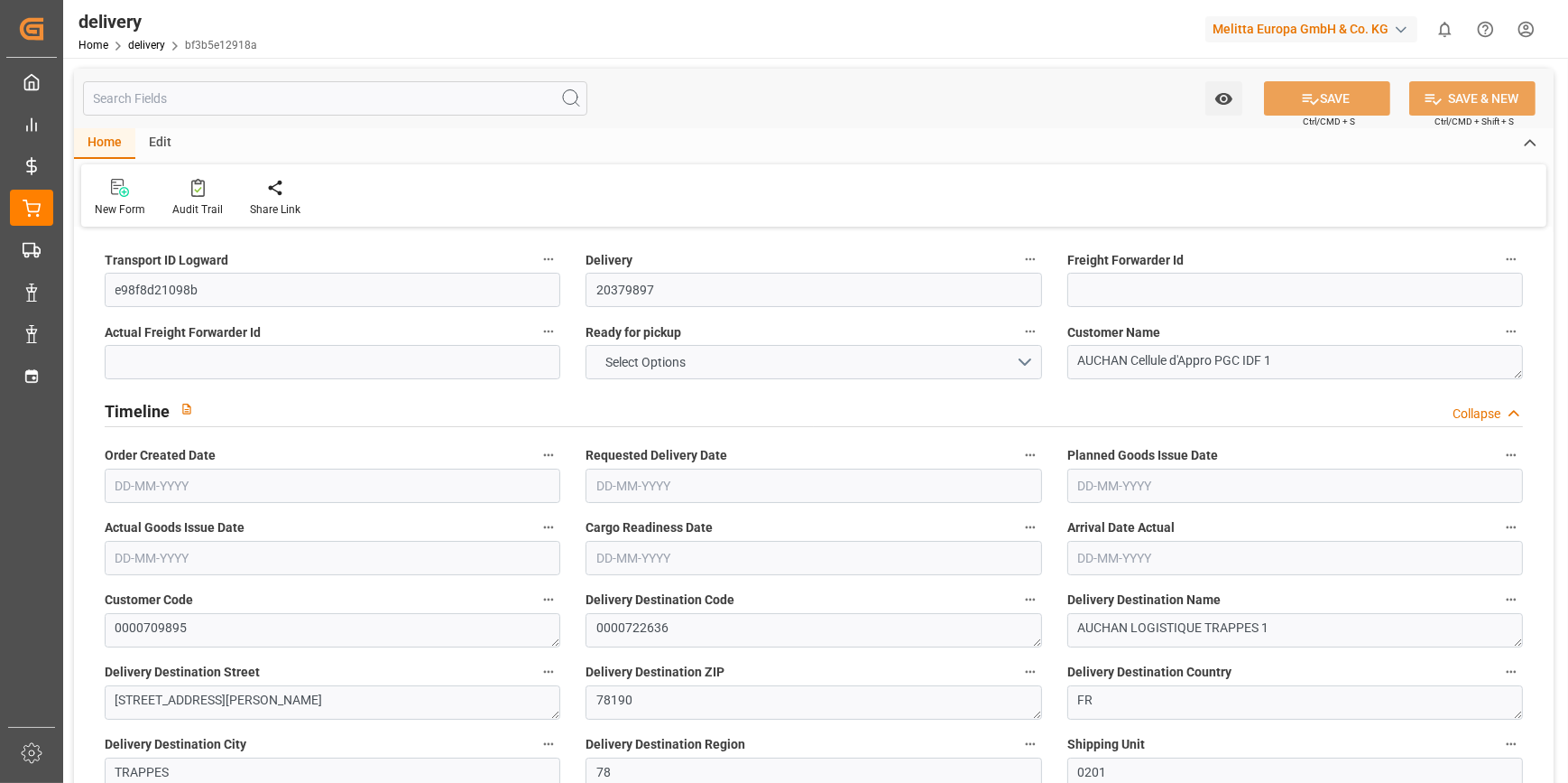
type input "5"
type input "200.47"
type input "449.816"
type input "1092.591"
type input "125"
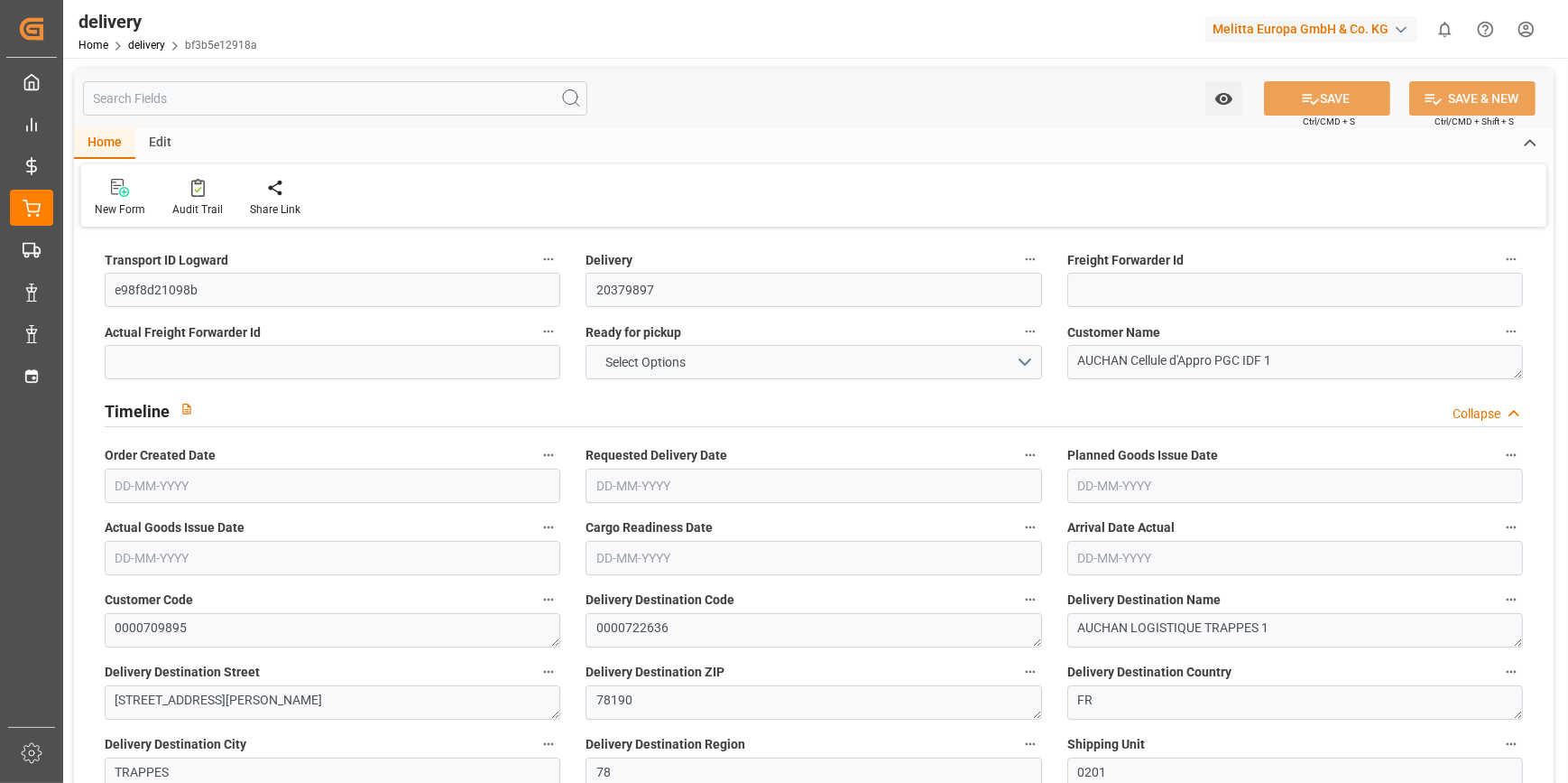
type input "9"
type input "0"
type input "2"
type input "0"
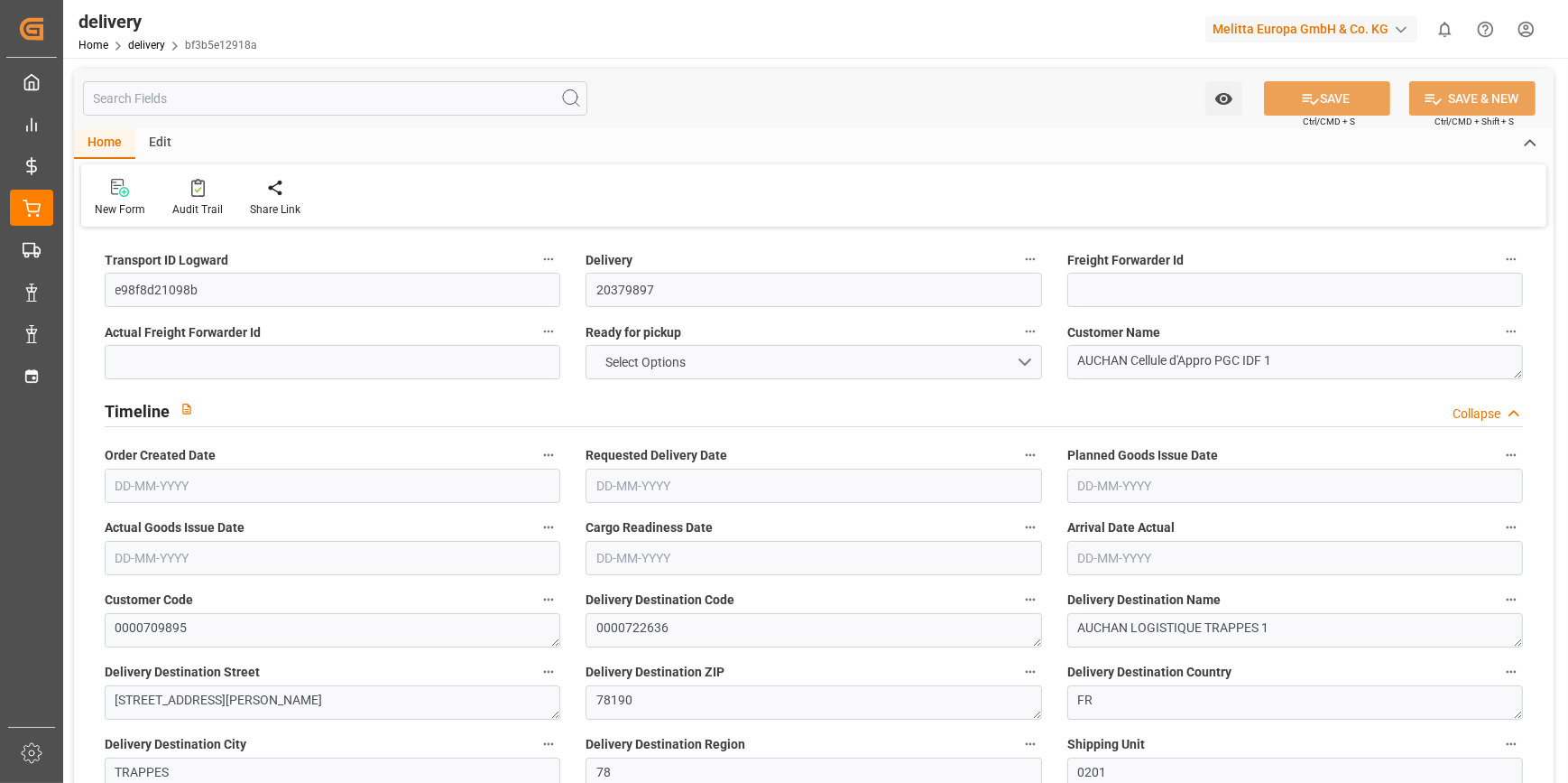
type input "-2.2862"
type input "67.64"
type input "65.3538"
type input "0"
type input "45"
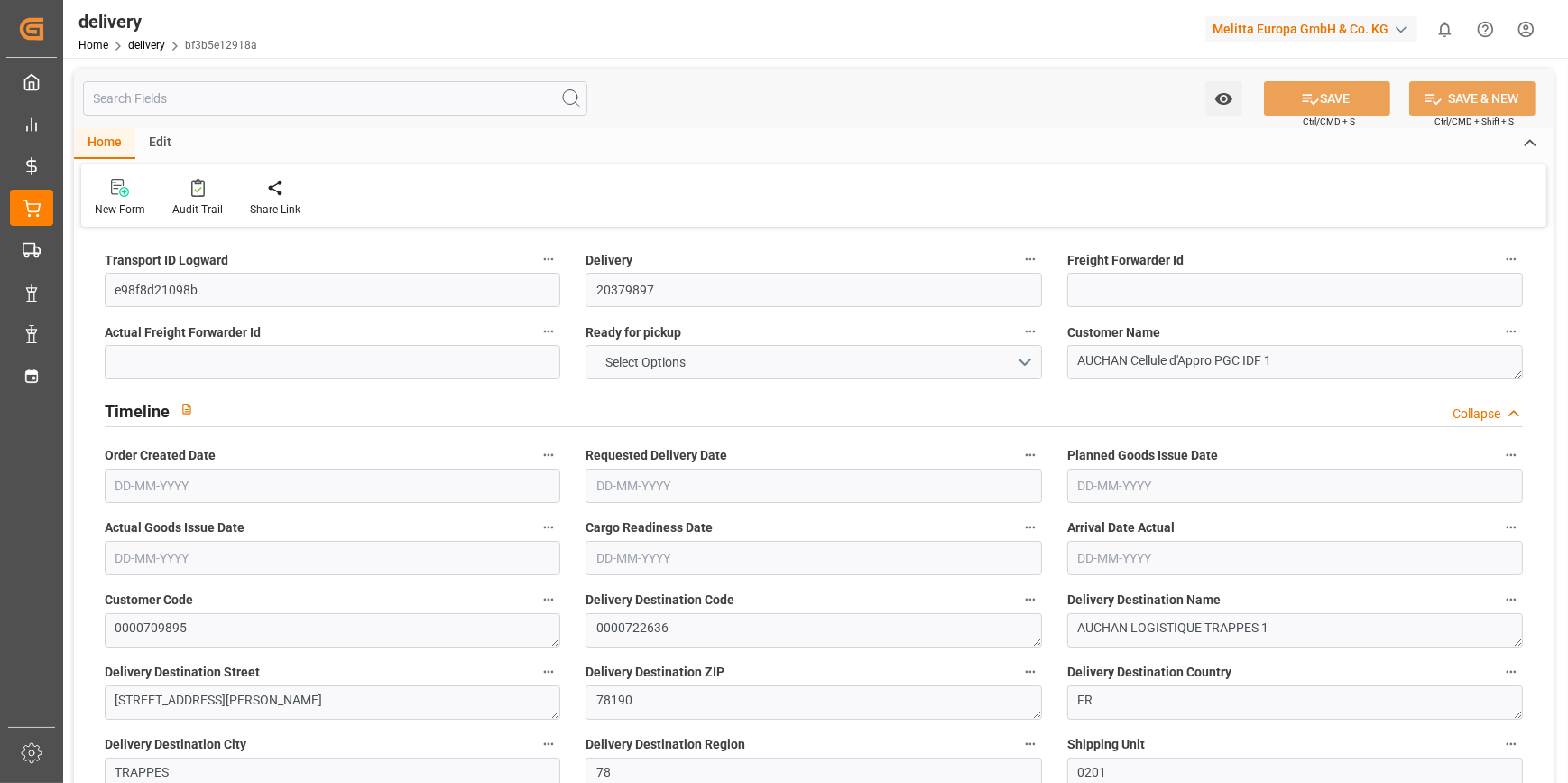
type input "1.5"
type input "1.3"
type input "0"
type input "13.5"
type input "242.816"
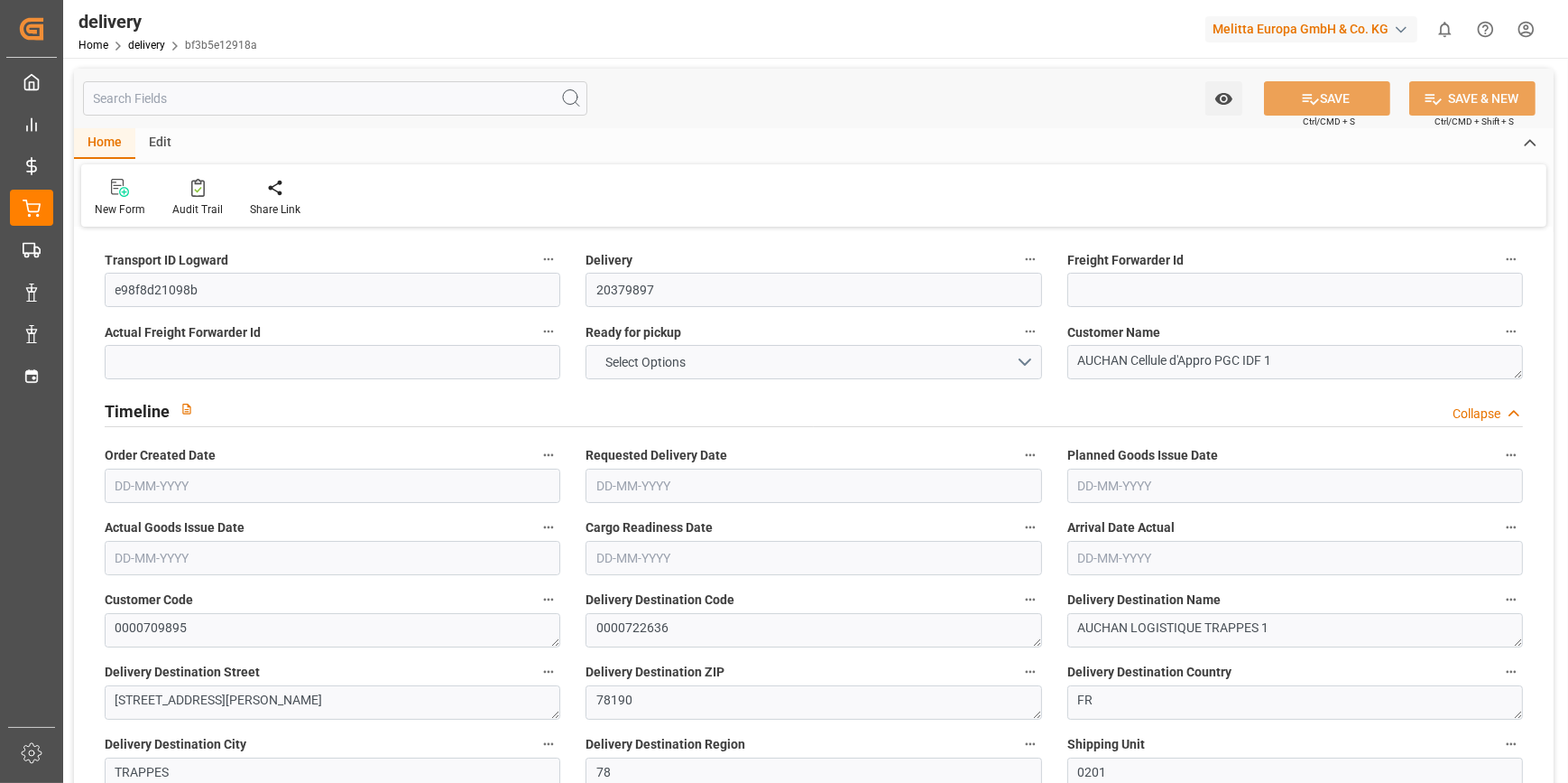
type input "101"
type input "0"
type input "[DATE]"
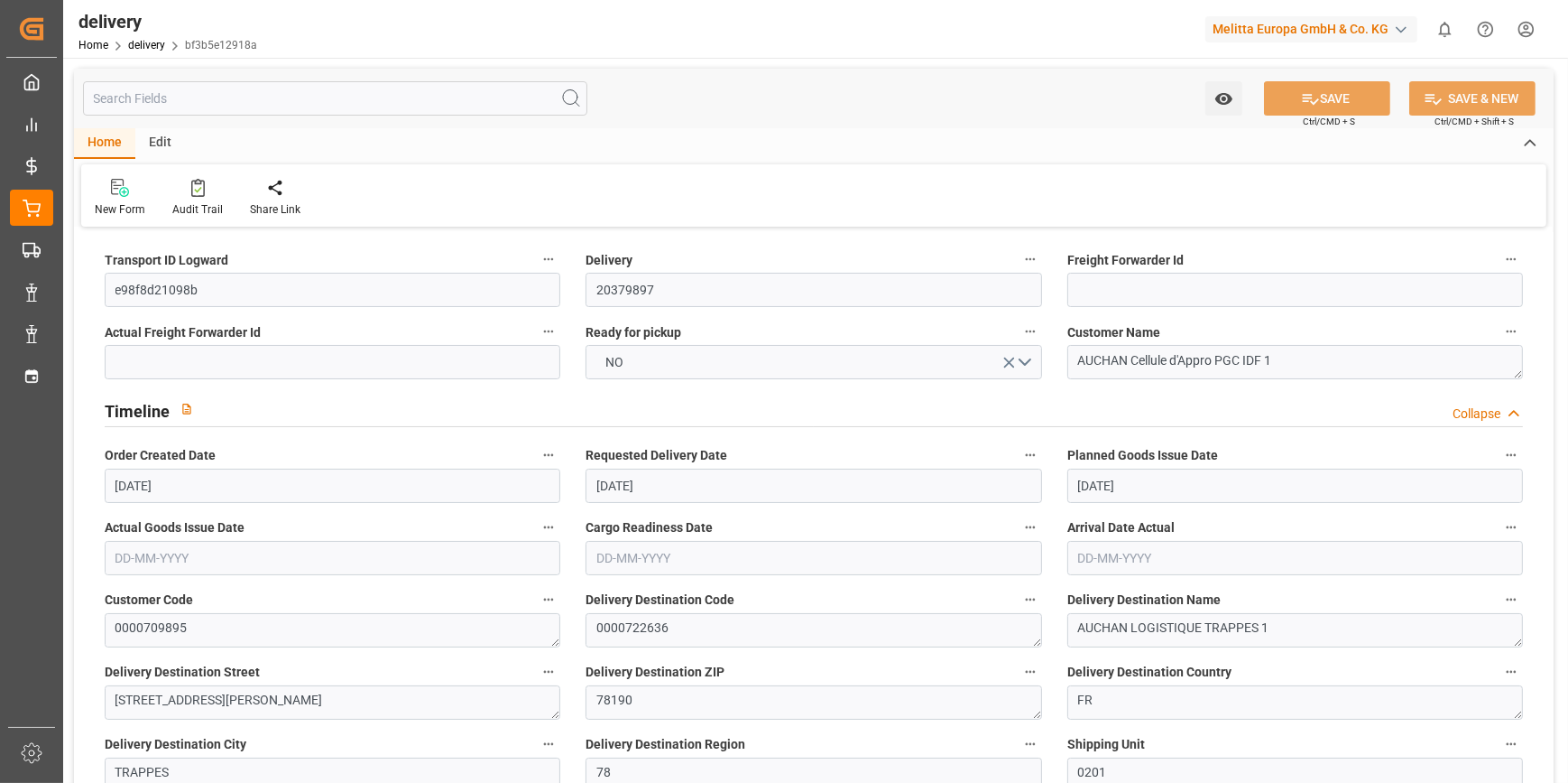
type input "[DATE] 11:02"
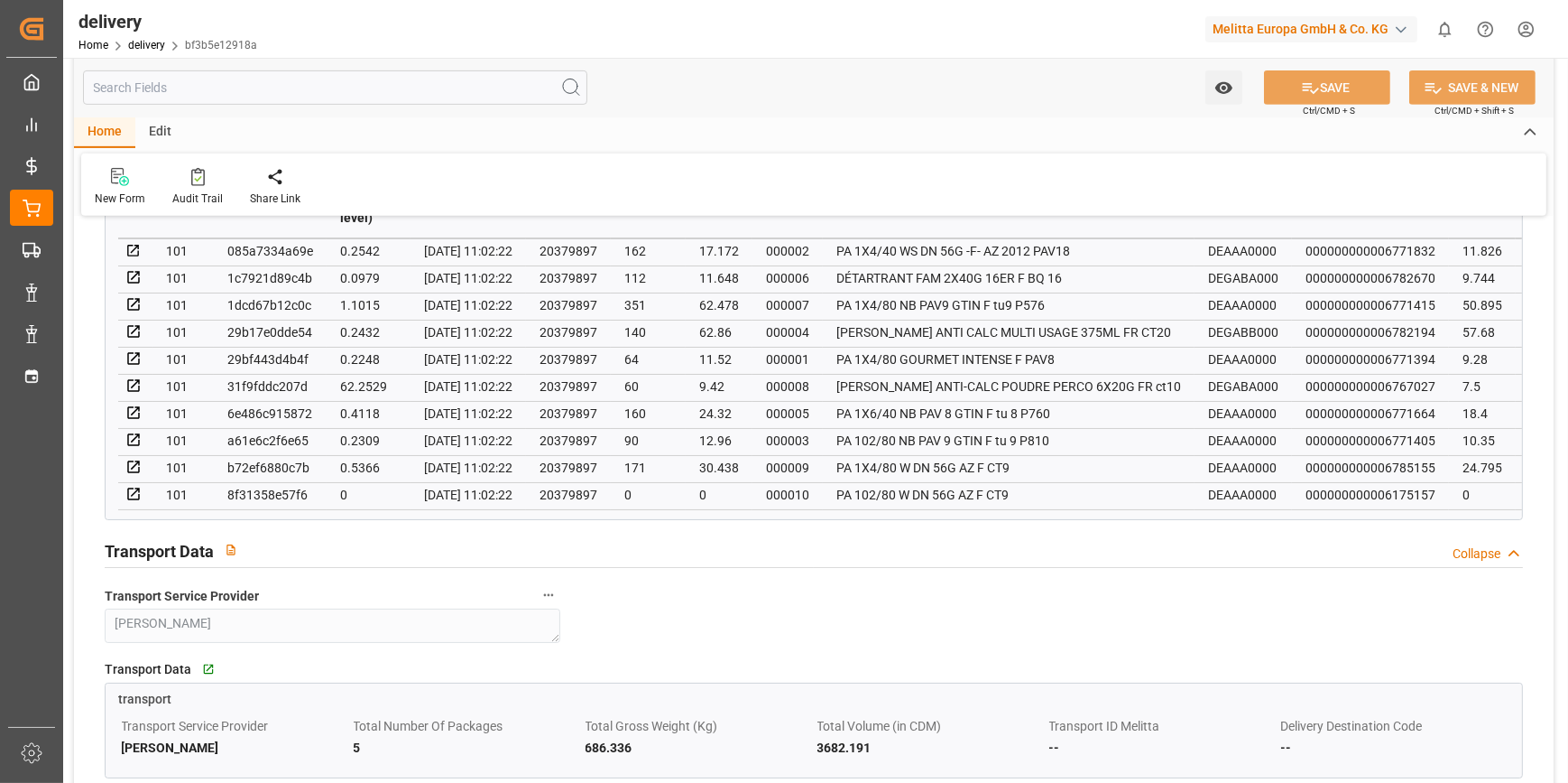
scroll to position [1230, 0]
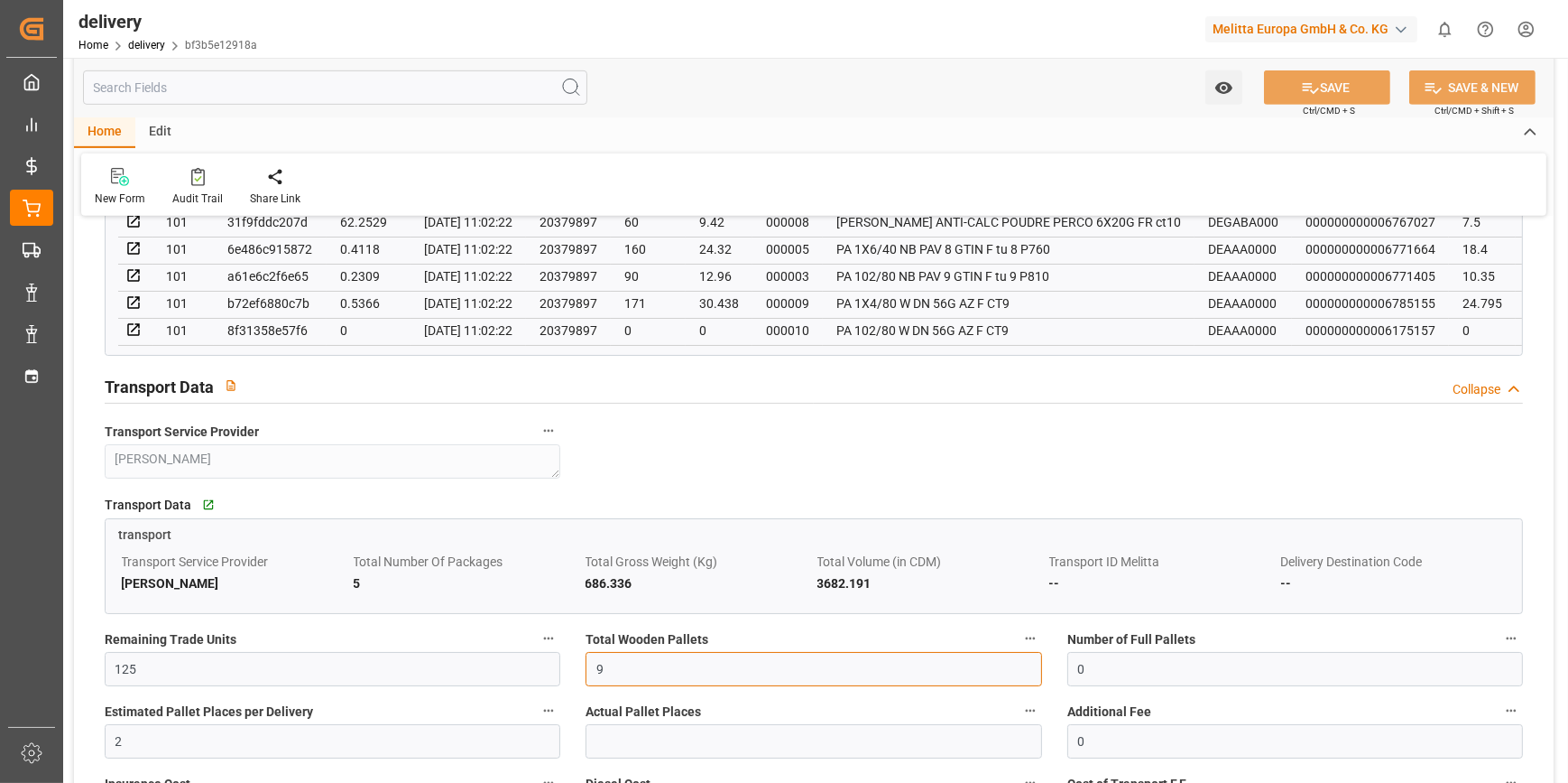
click at [614, 679] on input "9" at bounding box center [813, 668] width 456 height 34
type input "0"
type input "5"
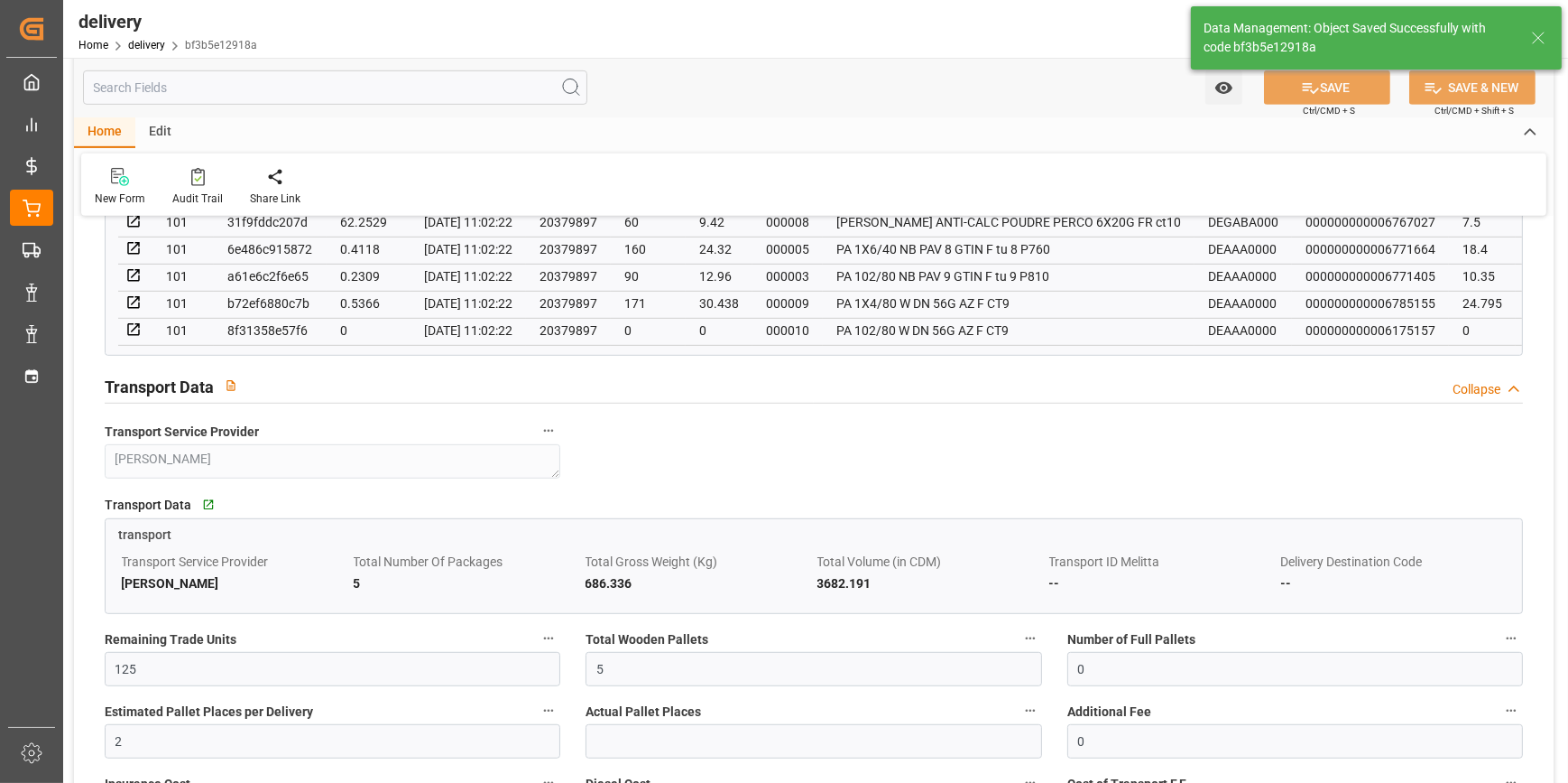
type input "7.5"
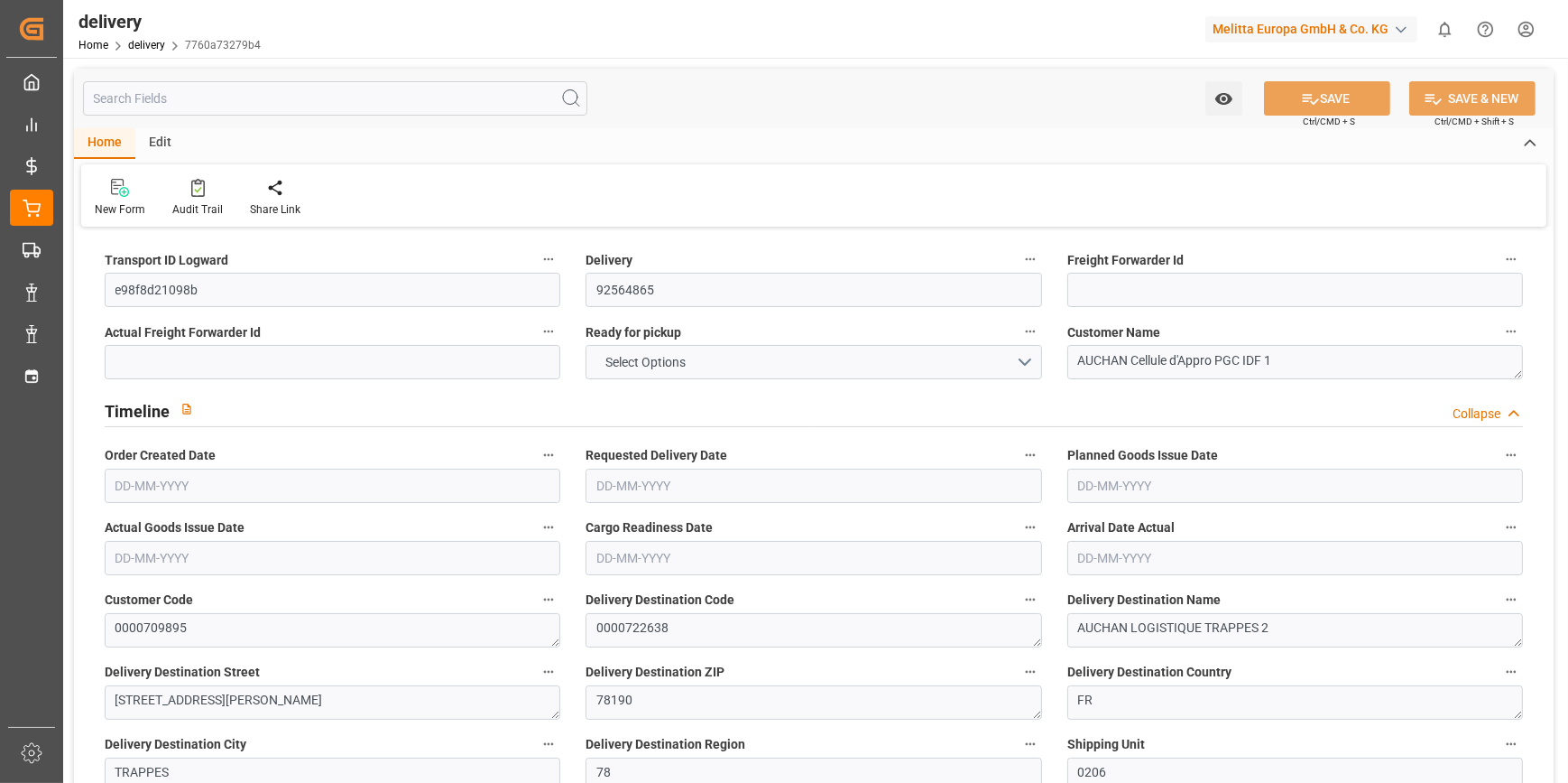
type input "258.744"
type input "397"
type input "1941.6"
type input "0"
type input "3"
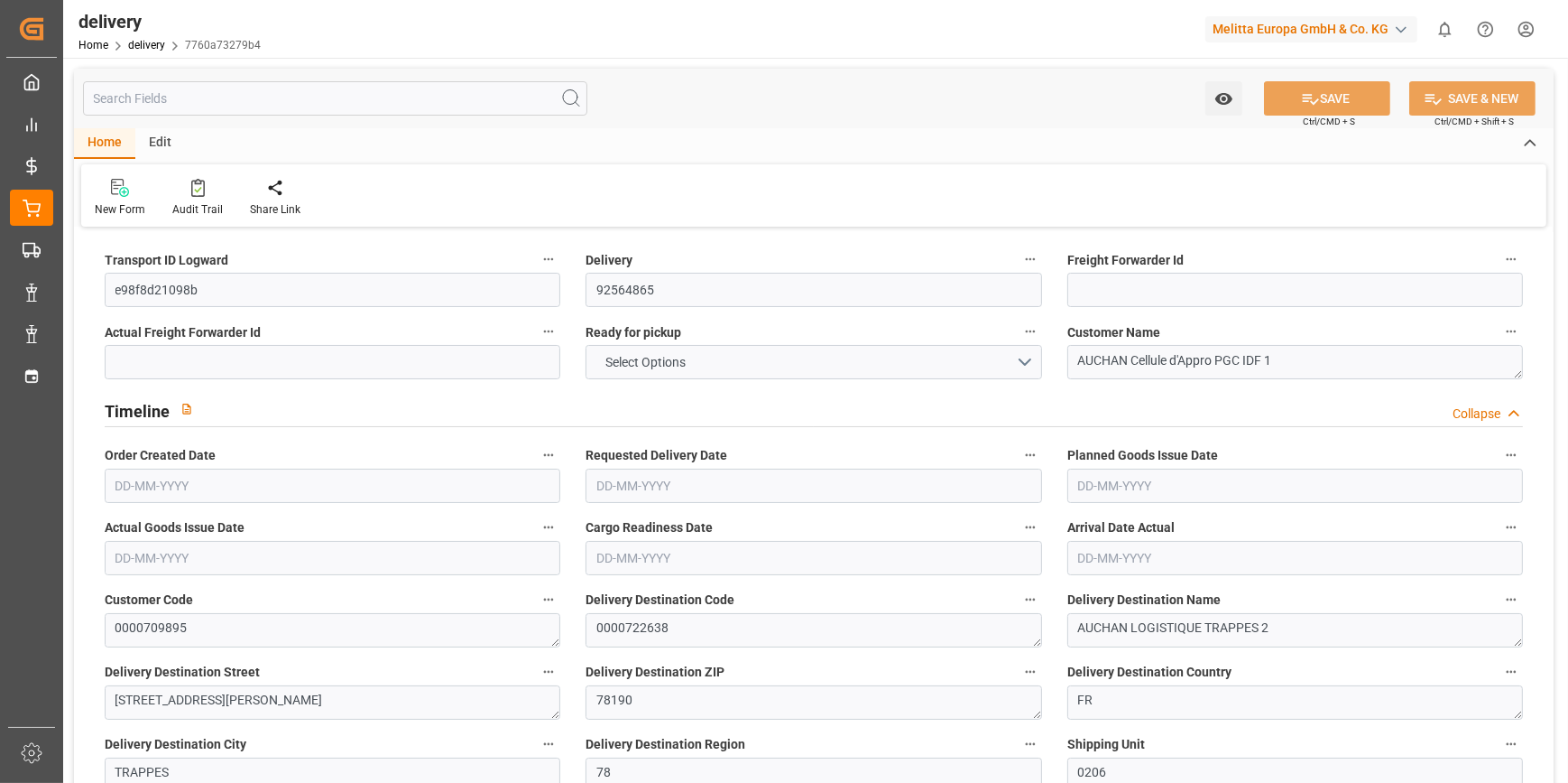
type input "3"
type input "2"
type input "0"
type input "-2.2862"
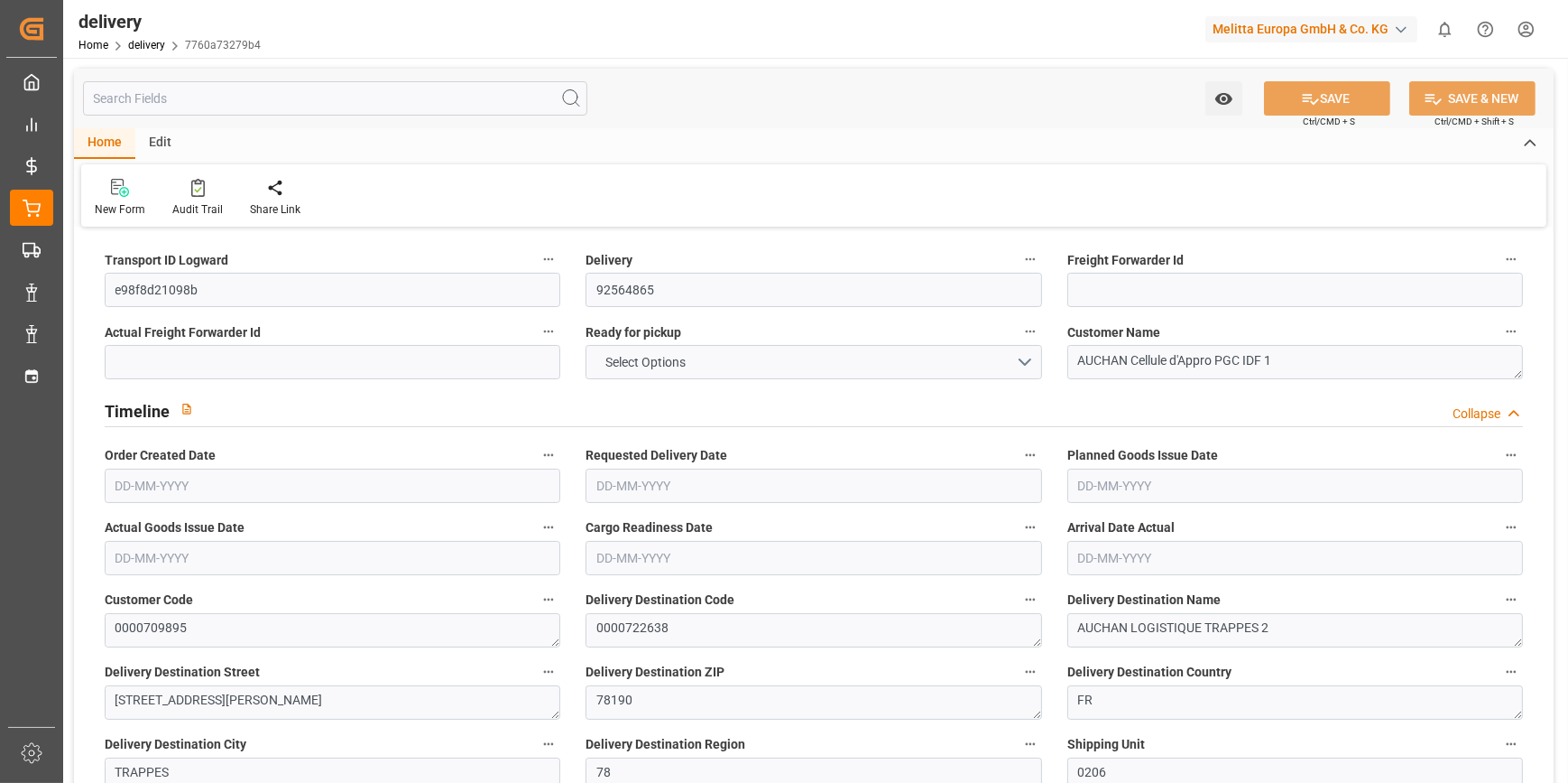
type input "67.64"
type input "65.3538"
type input "7.35"
type input "0"
type input "1.5"
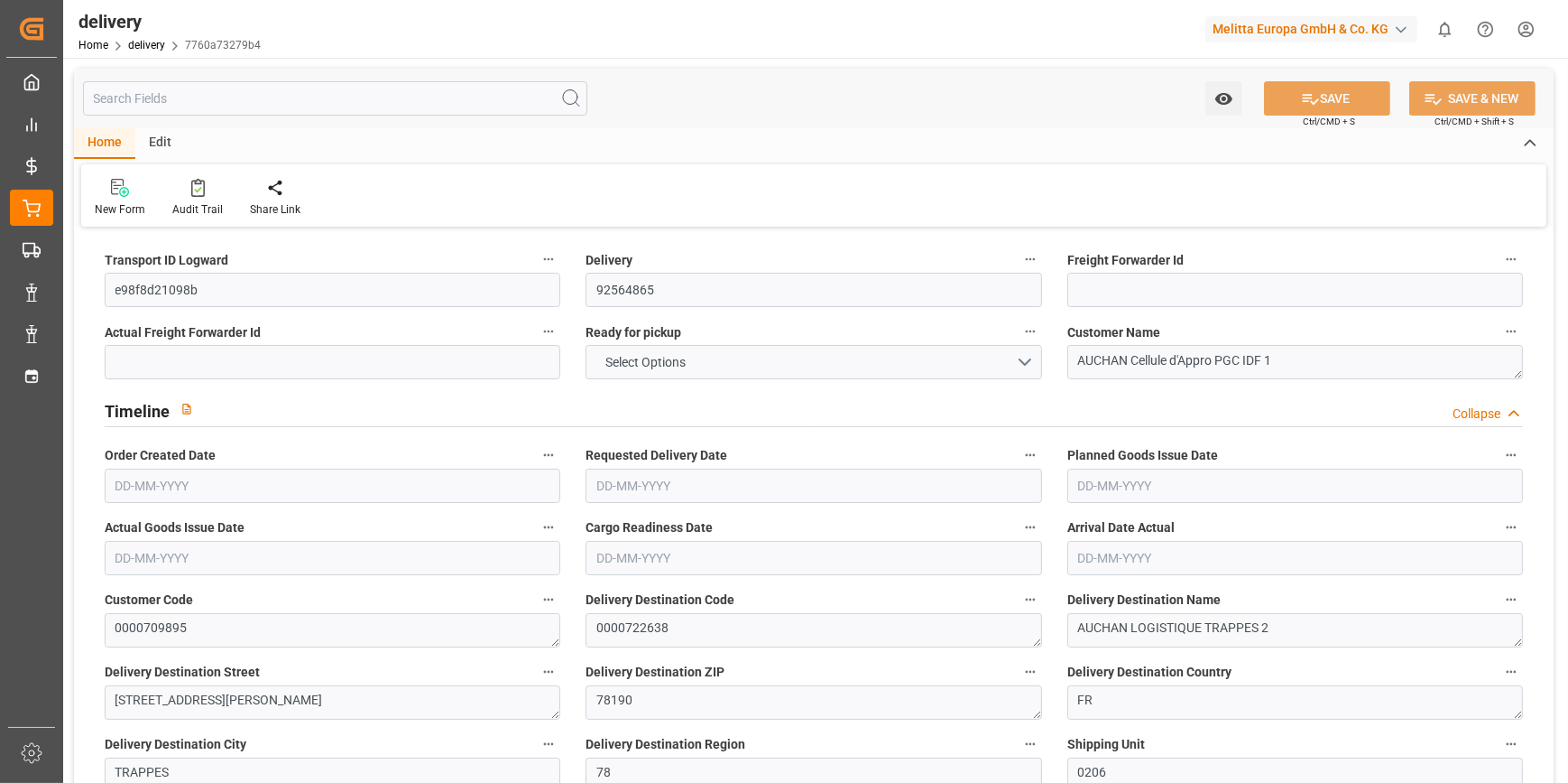
type input "1.3"
type input "0"
type input "4.5"
type input "313.92"
type input "101"
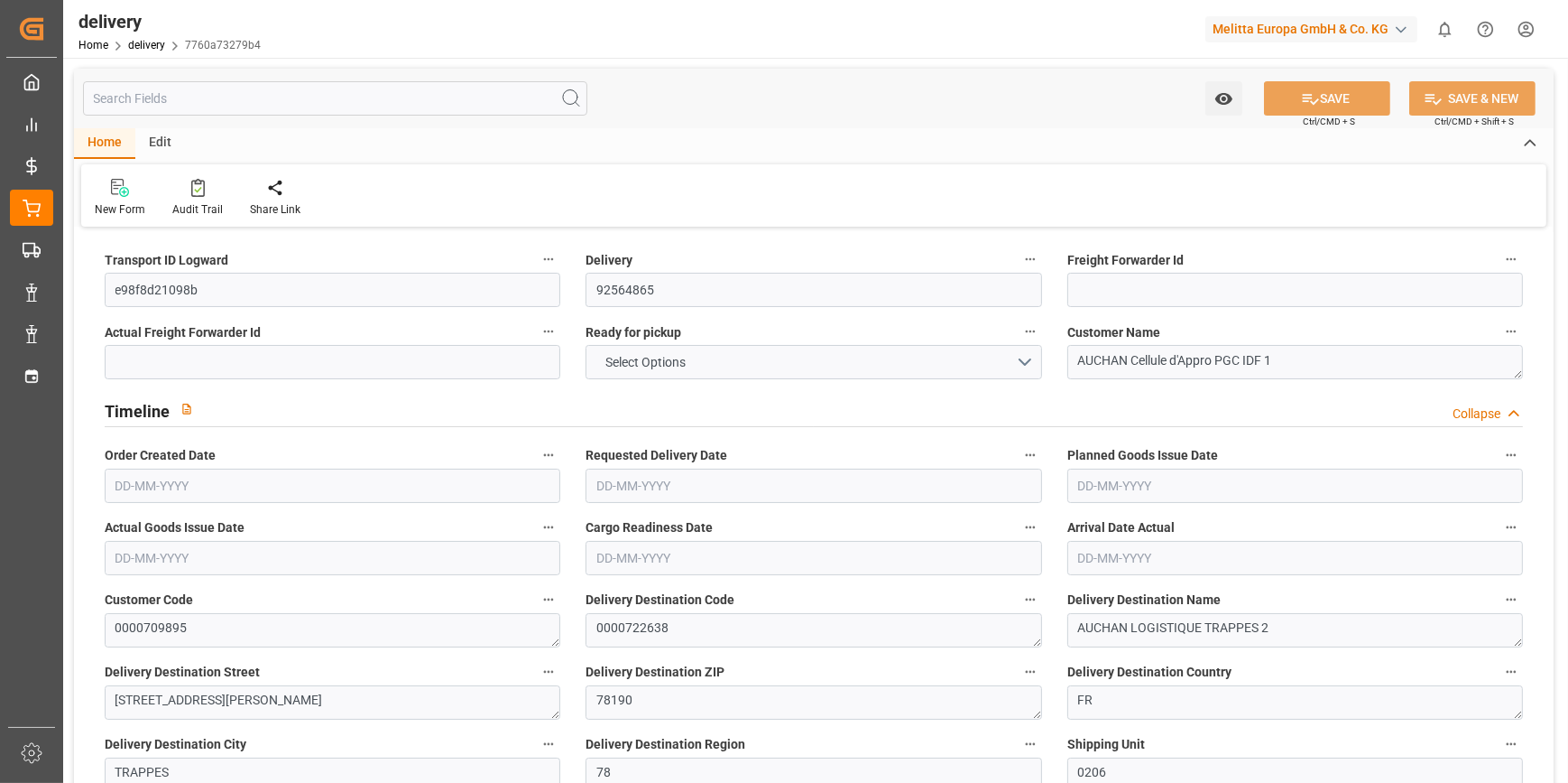
type input "0"
type input "[DATE]"
type input "[DATE] 11:02"
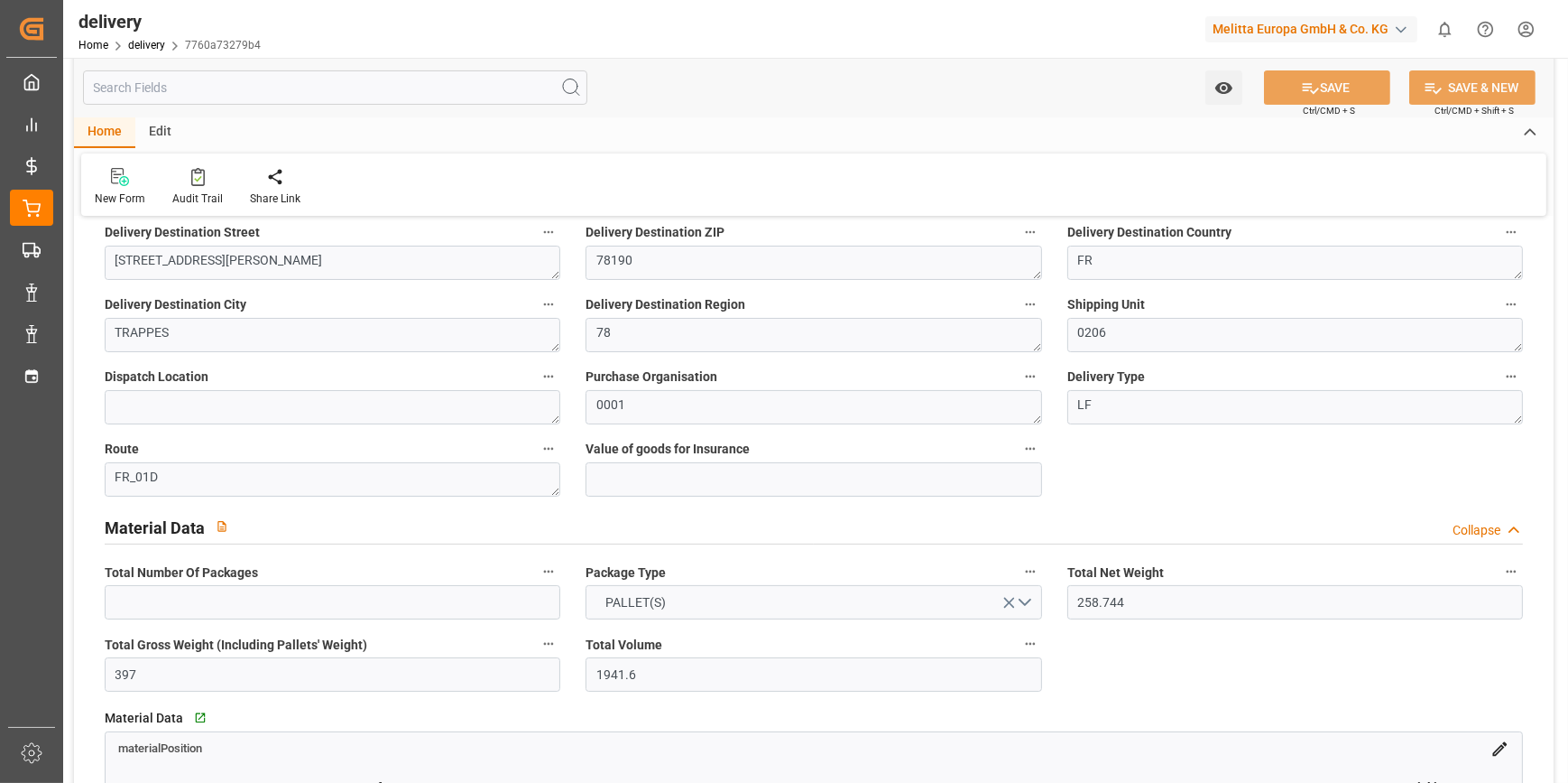
scroll to position [245, 0]
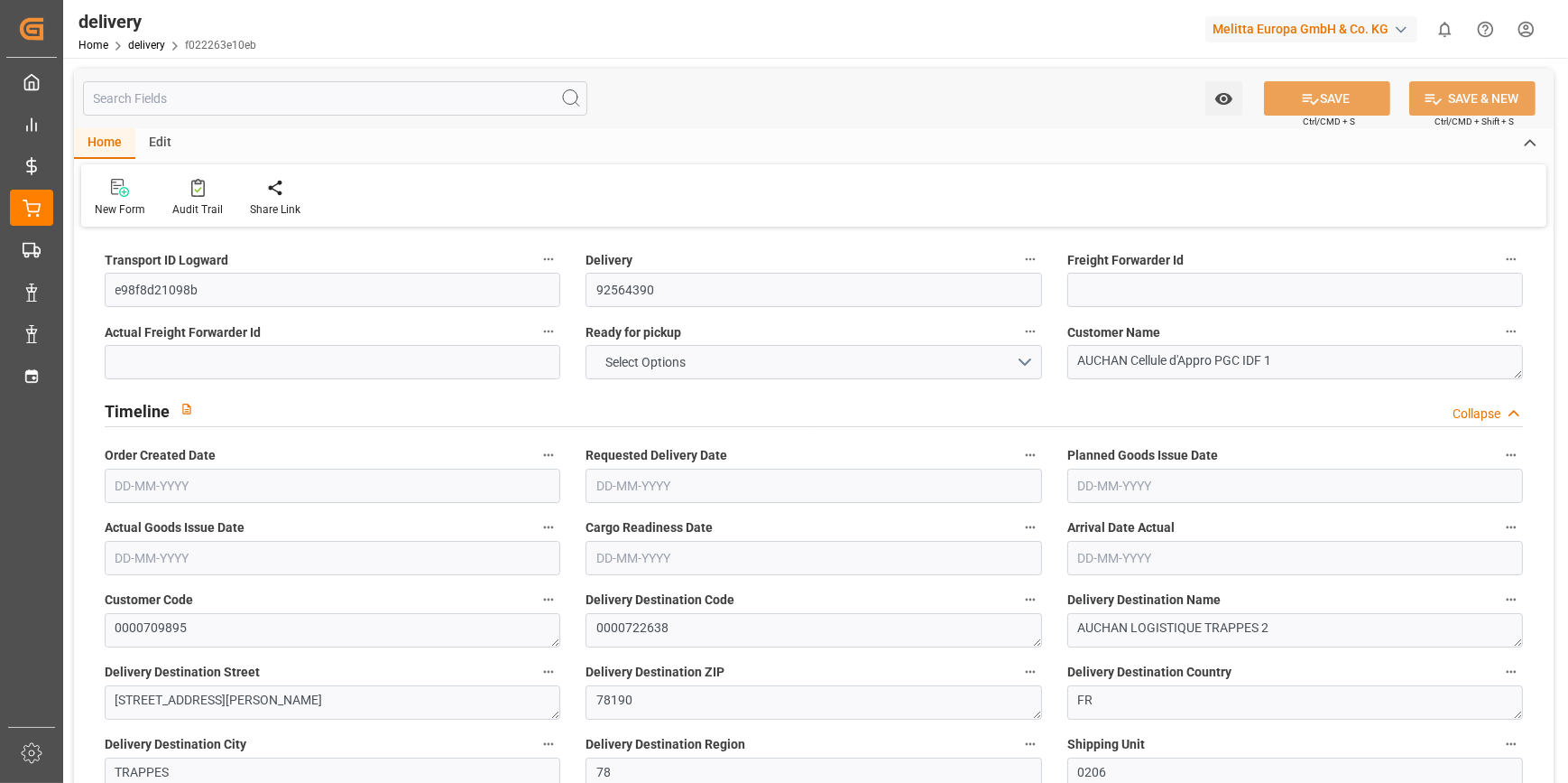
type input "95.58"
type input "159"
type input "648"
type input "0"
type input "1"
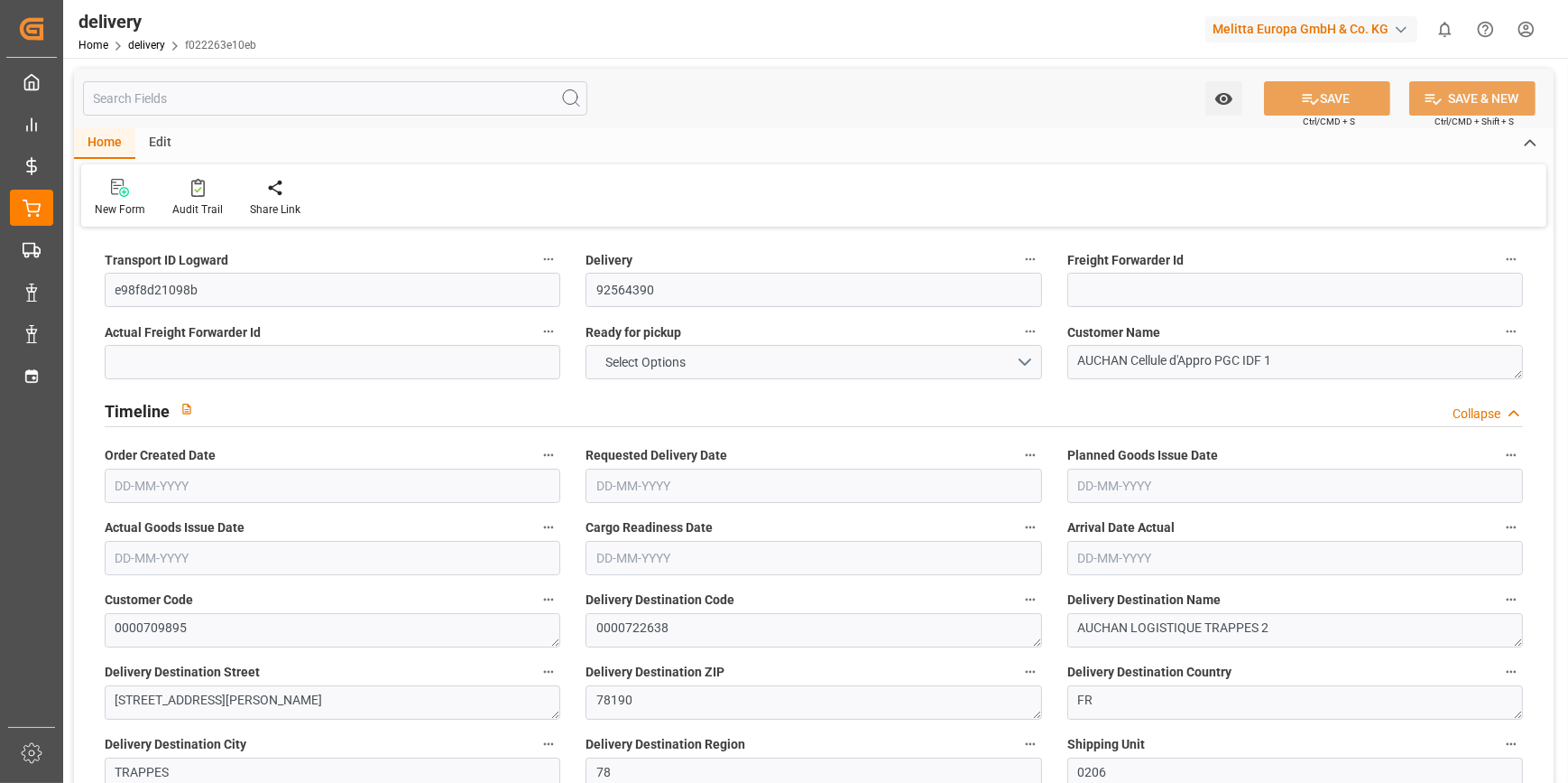
type input "1"
type input "0"
type input "-1.1431"
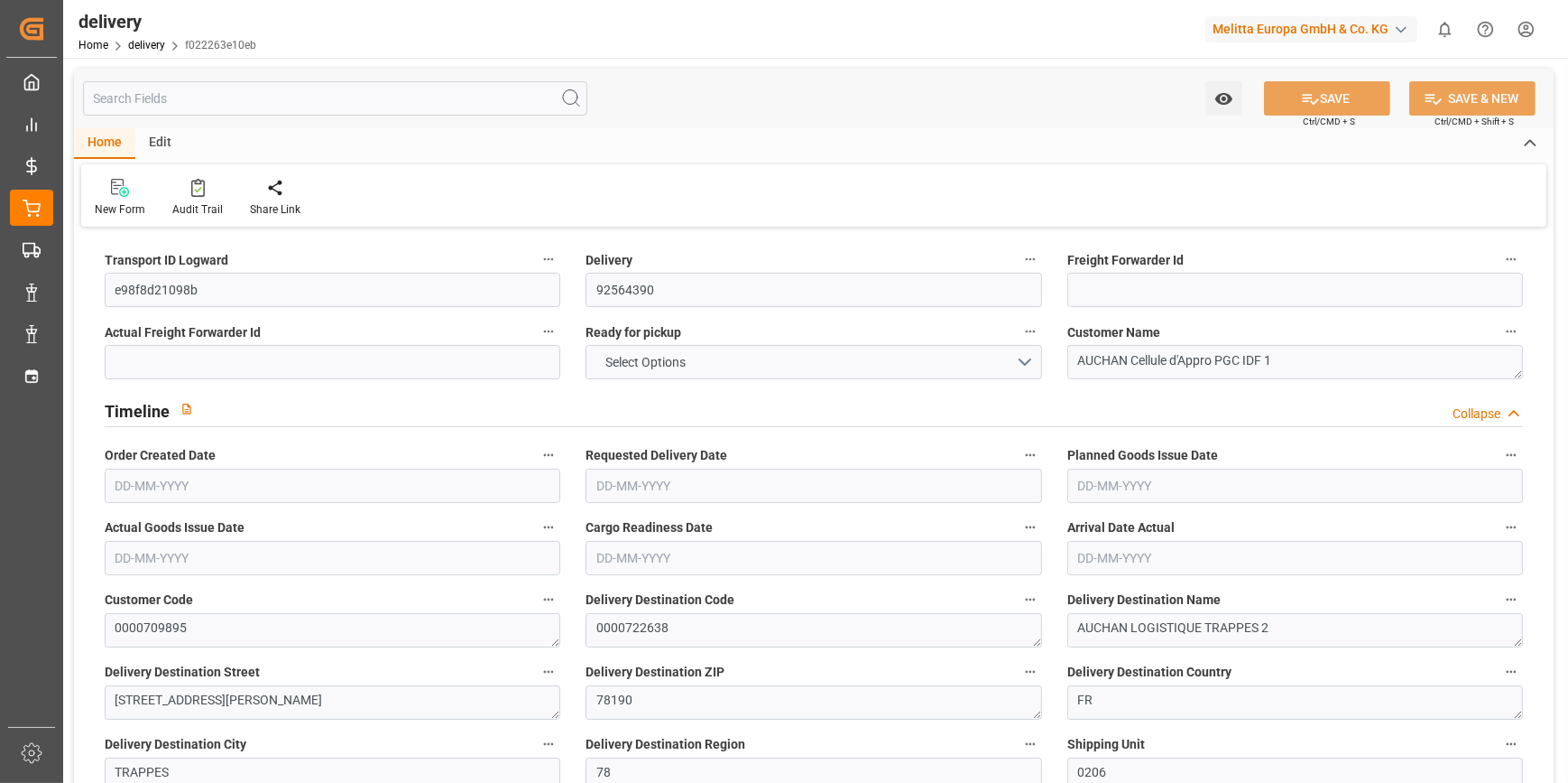
type input "33.82"
type input "32.6769"
type input "2.45"
type input "0"
type input "1.5"
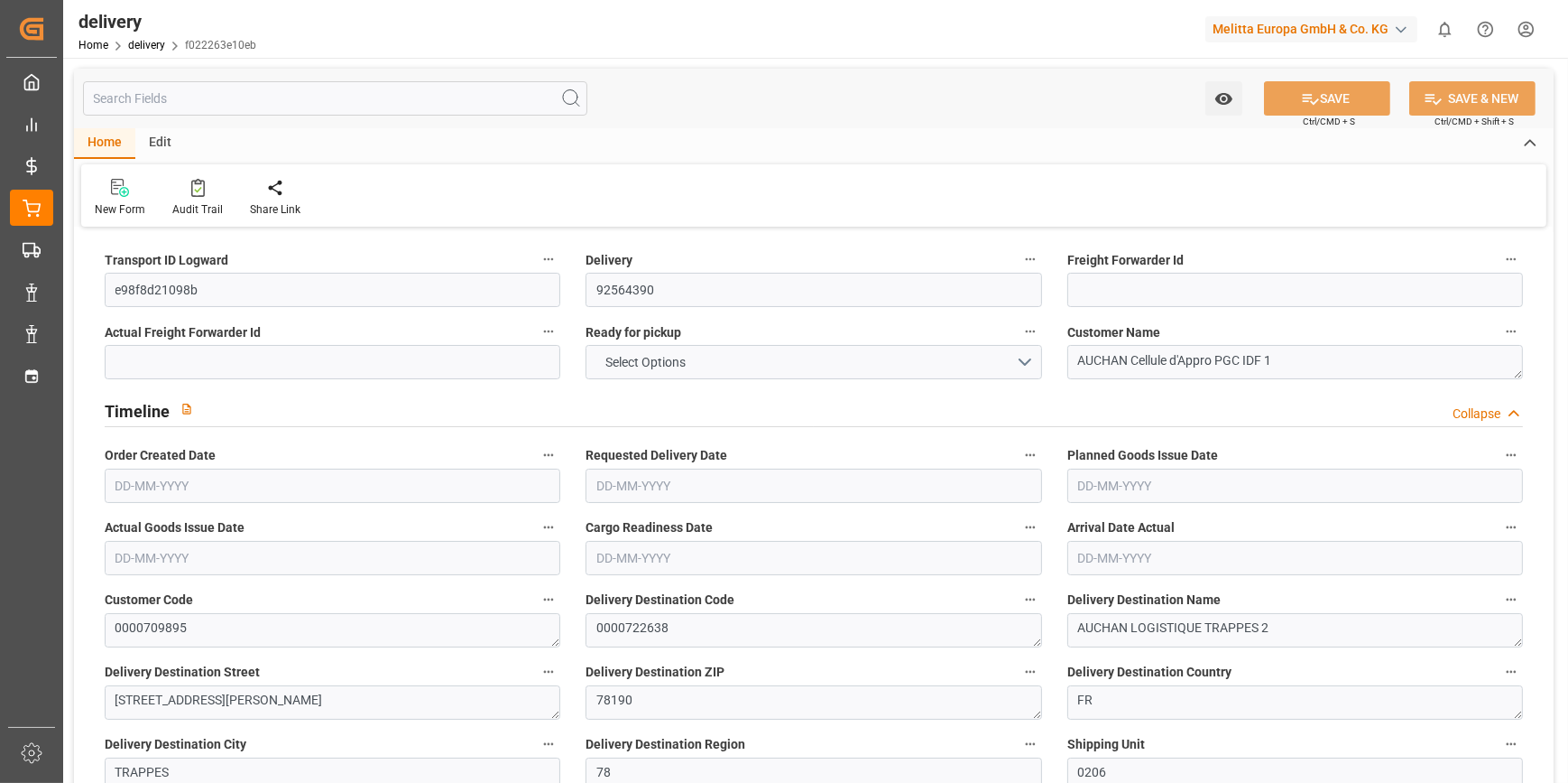
type input "1.3"
type input "0"
type input "1.5"
type input "129.6"
type input "101"
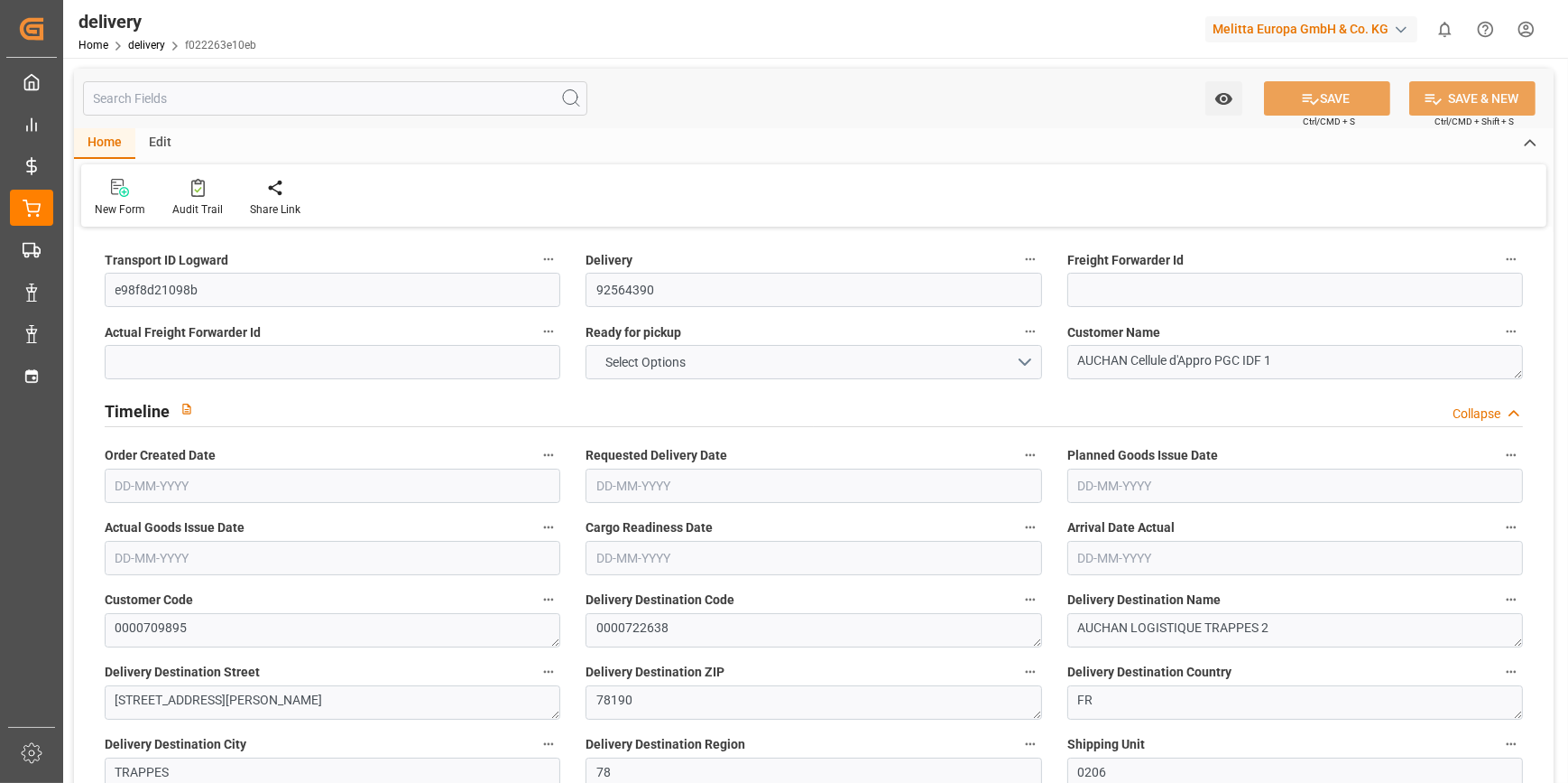
type input "0"
type input "[DATE]"
type input "[DATE] 11:00"
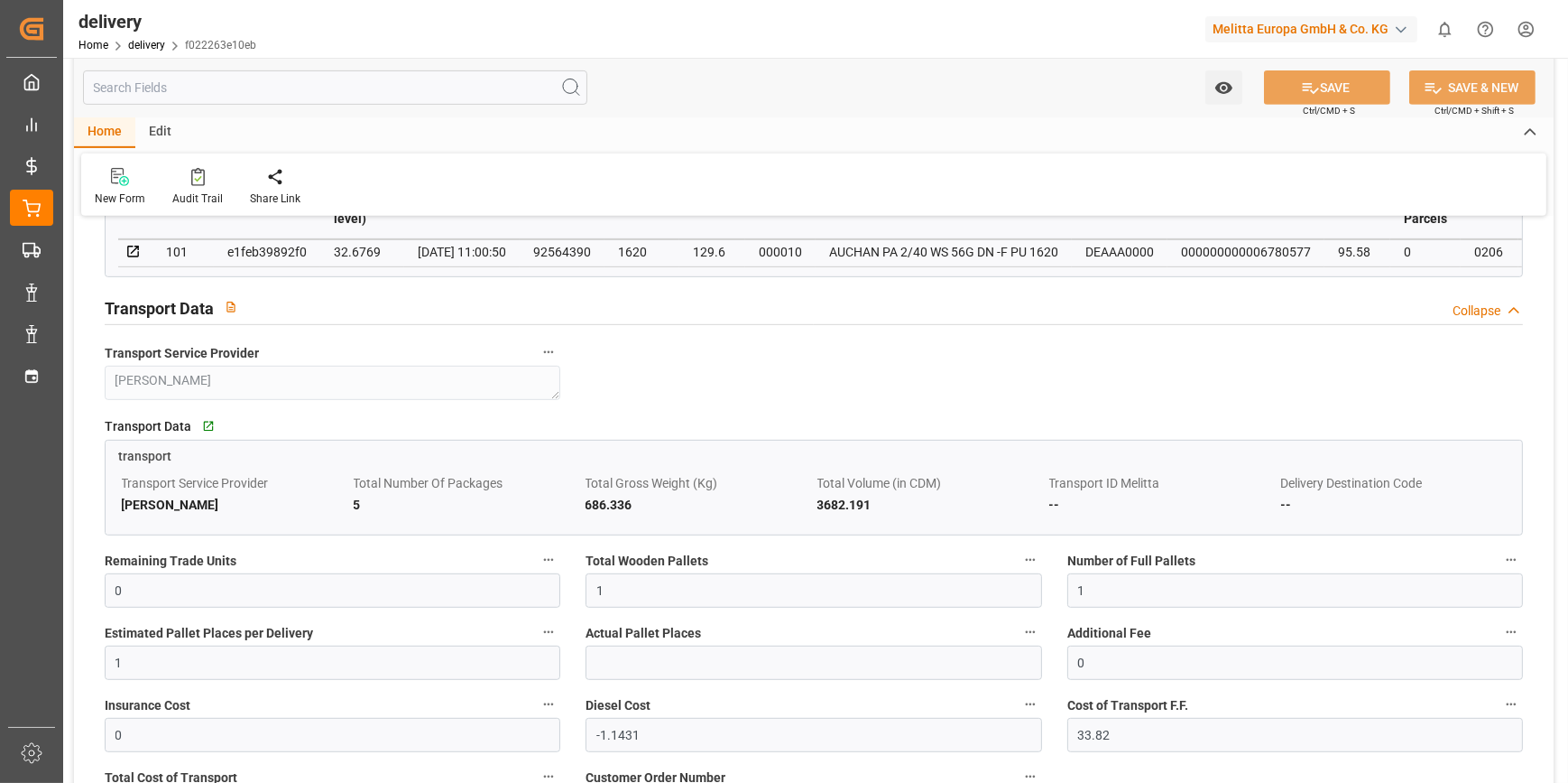
scroll to position [1066, 0]
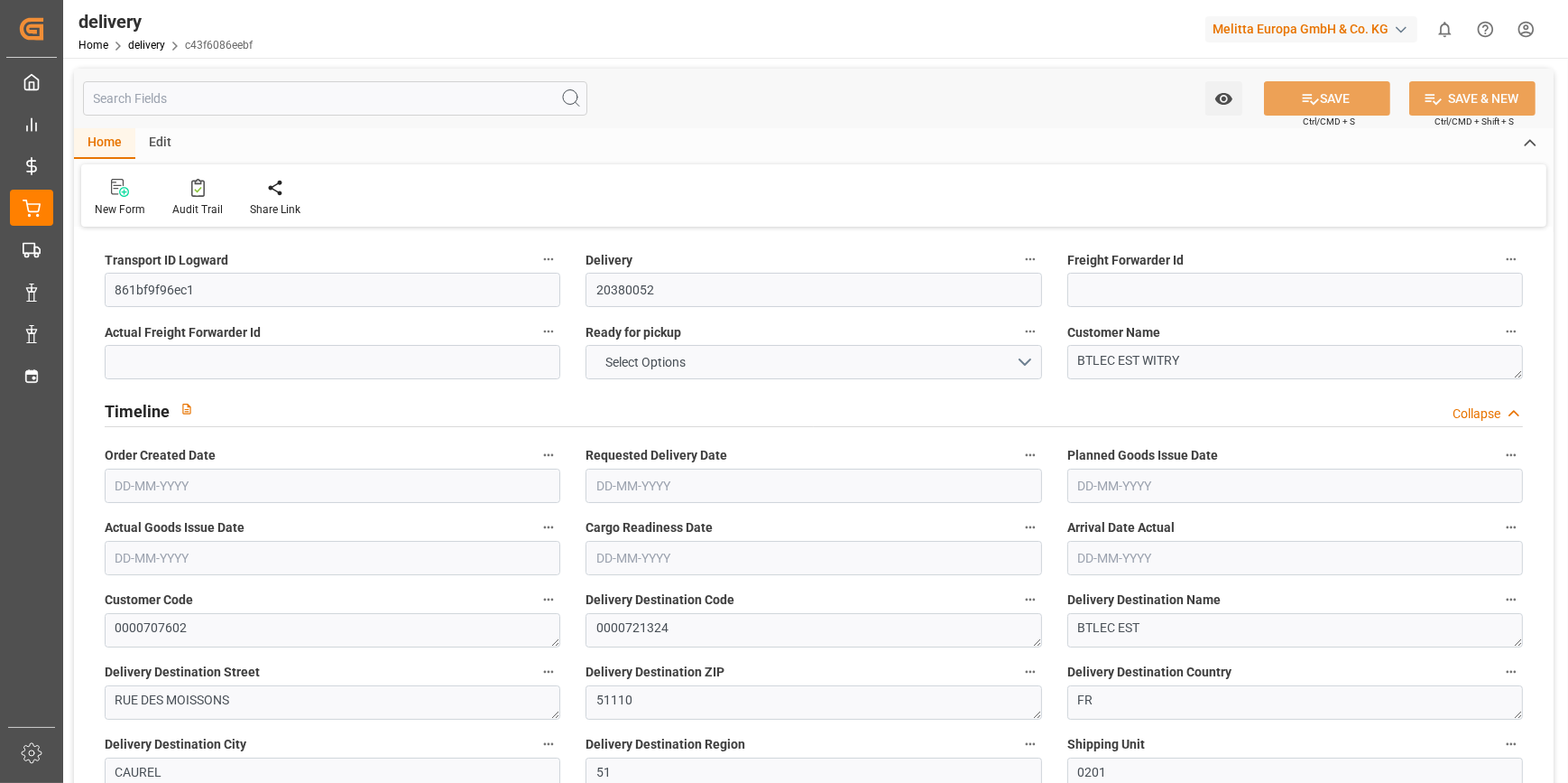
type input "2"
type input "258.736"
type input "375.046"
type input "2846.224"
type input "86"
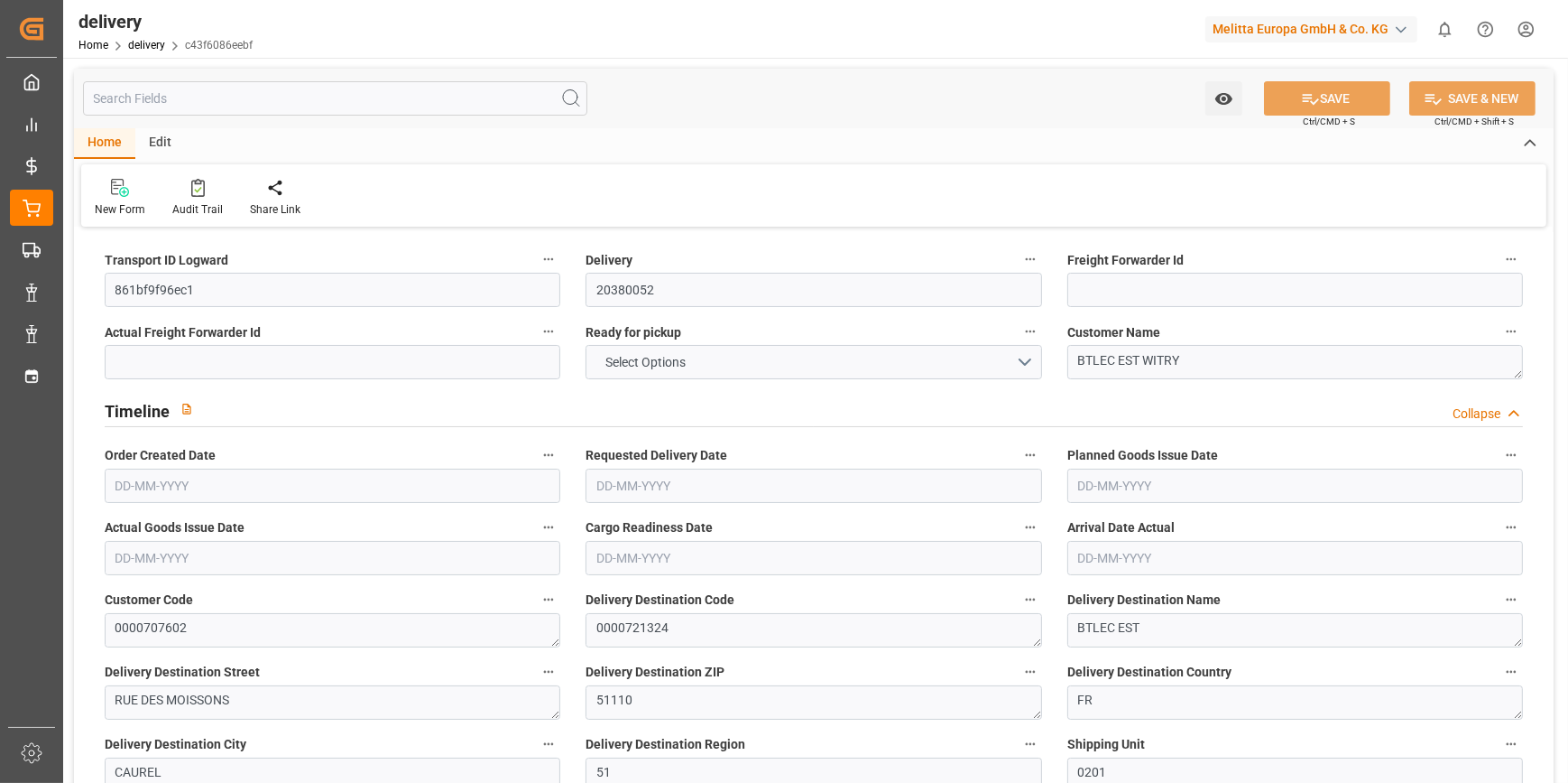
type input "2"
type input "1"
type input "2"
type input "0"
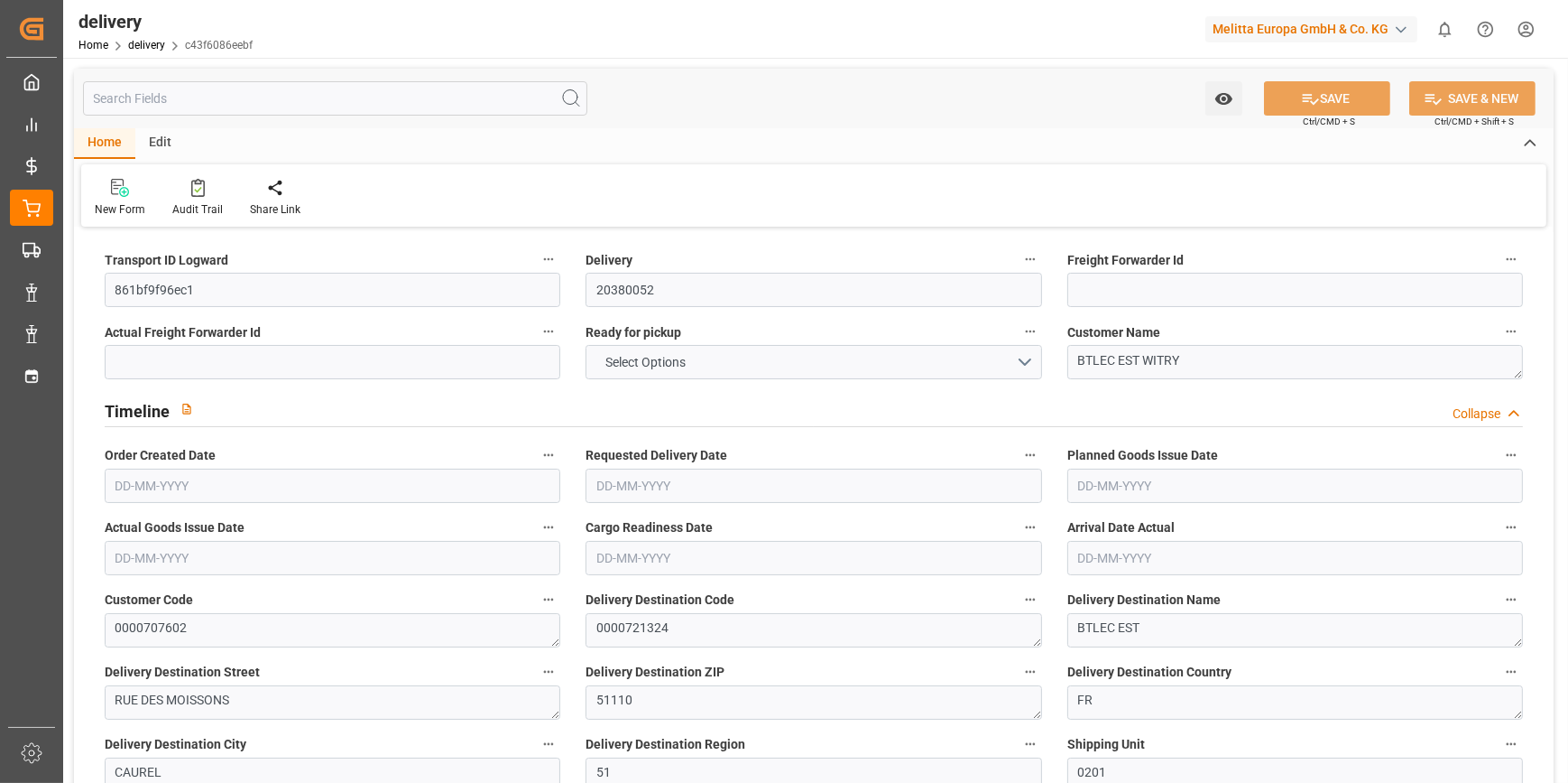
type input "-4.8885"
type input "144.63"
type input "139.7415"
type input "2.45"
type input "30.96"
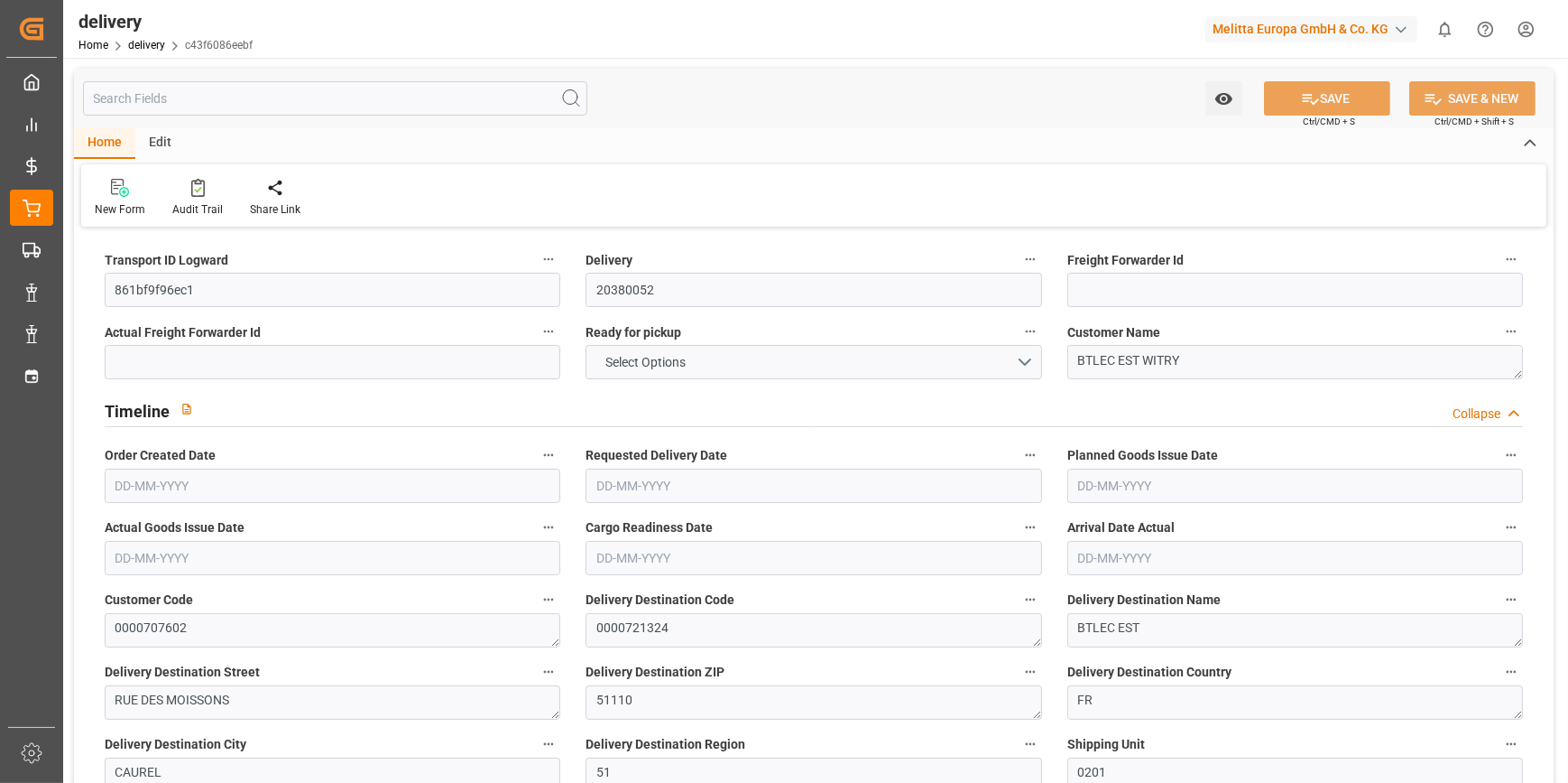
type input "1.5"
type input "1.3"
type input "0"
type input "3"
type input "315.856"
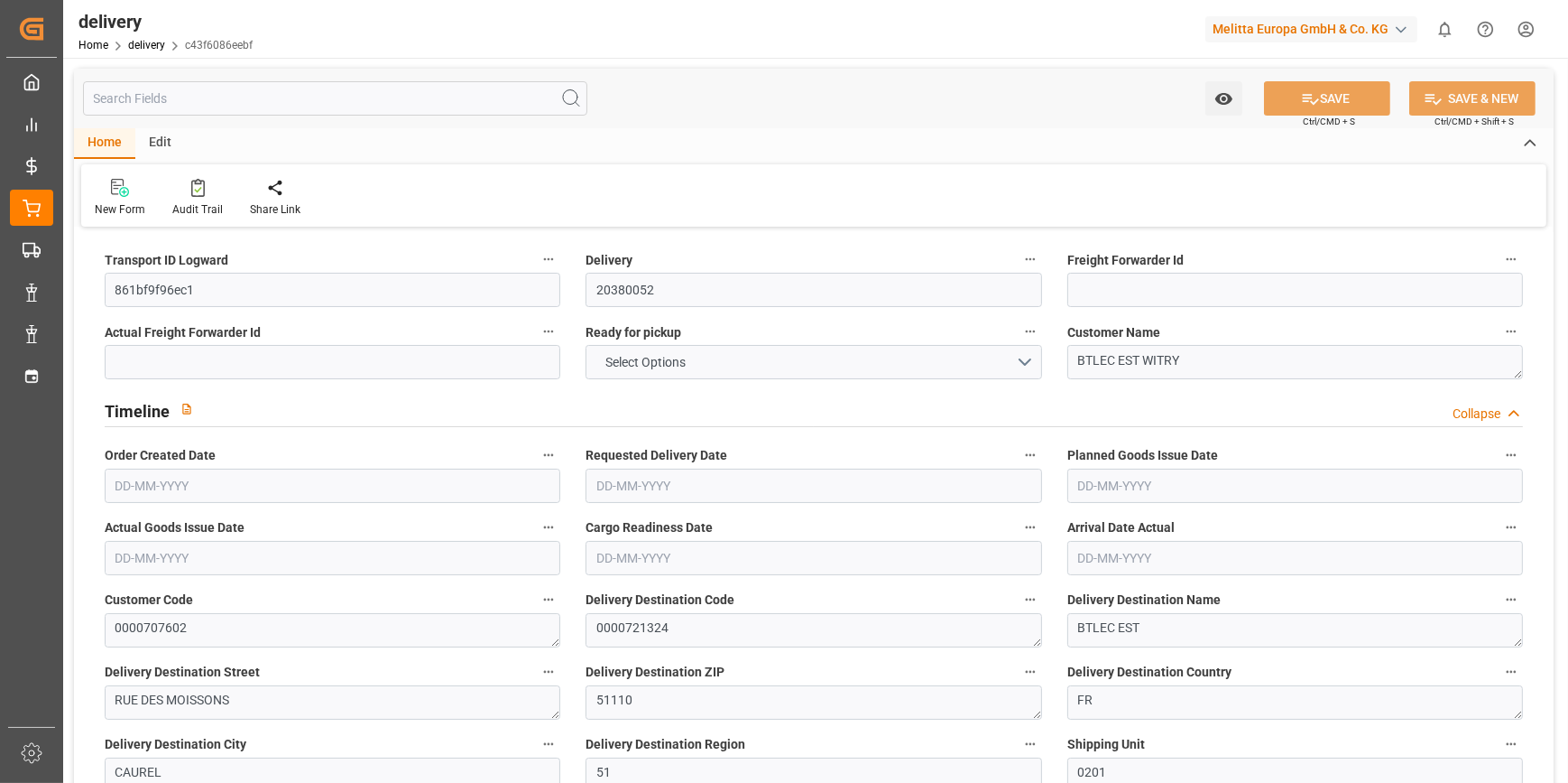
type input "101"
type input "222.1794"
type input "0.0143"
type input "0"
type input "[DATE]"
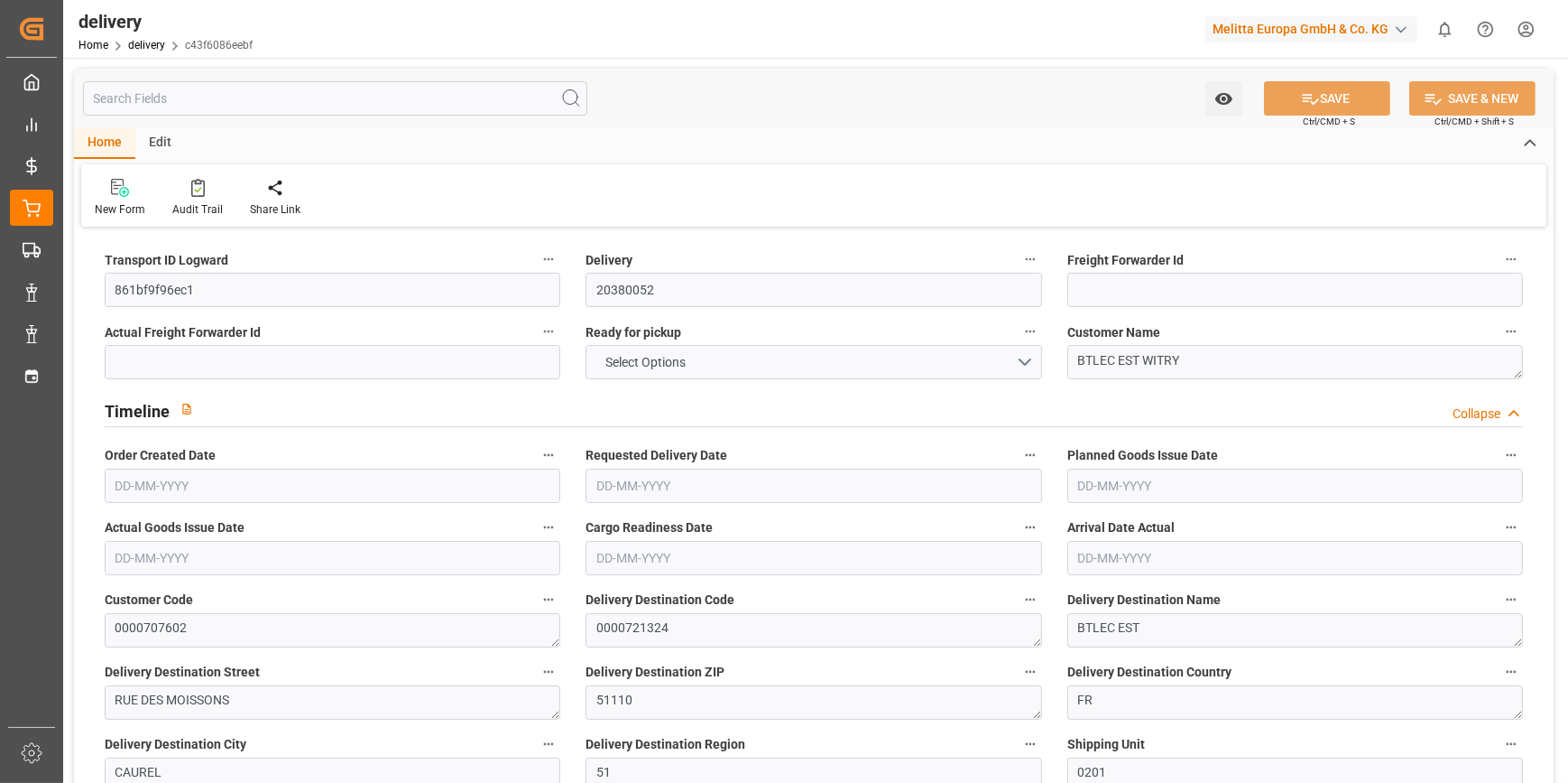
type input "[DATE]"
type input "[DATE] 11:00"
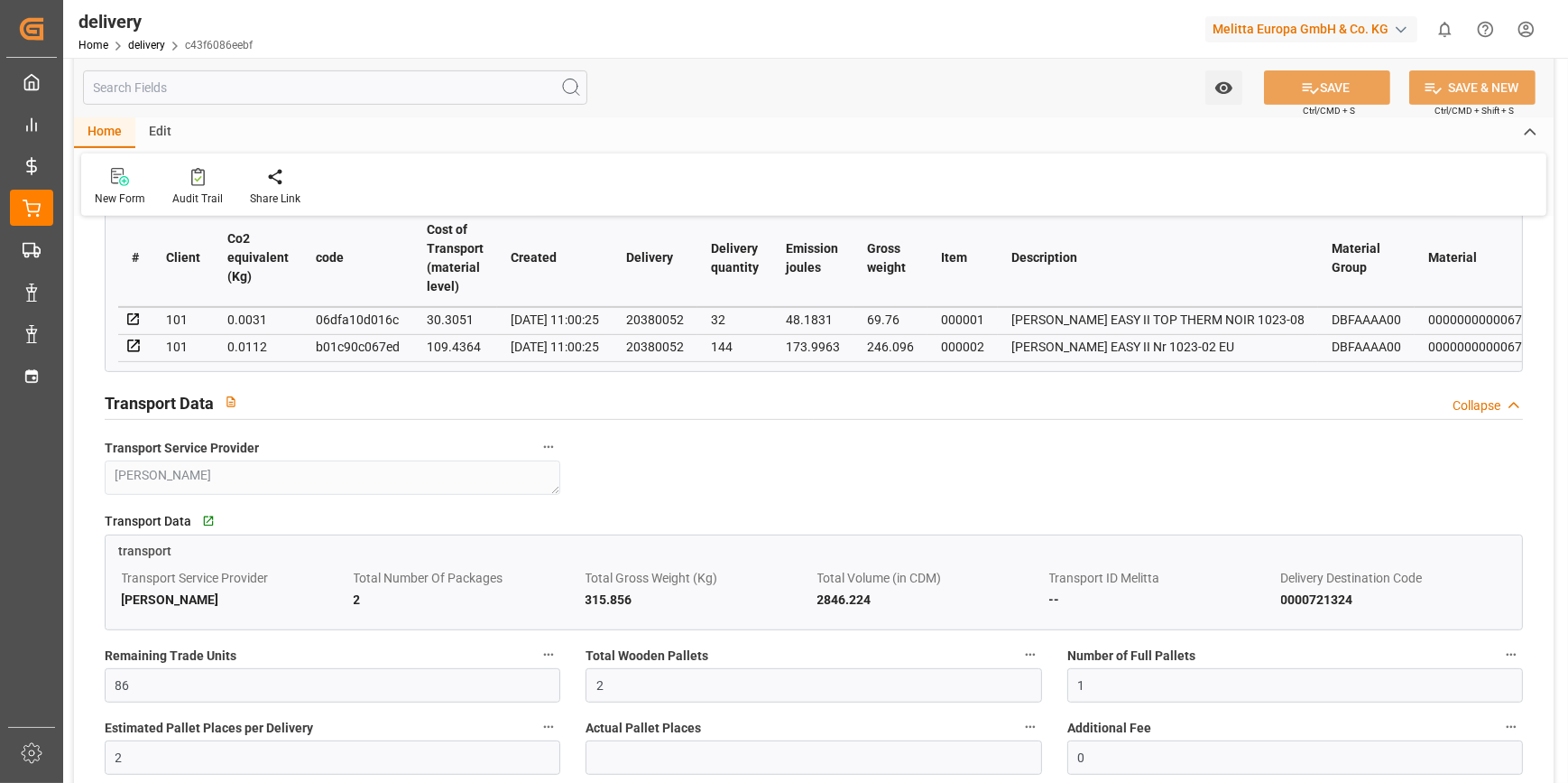
scroll to position [1148, 0]
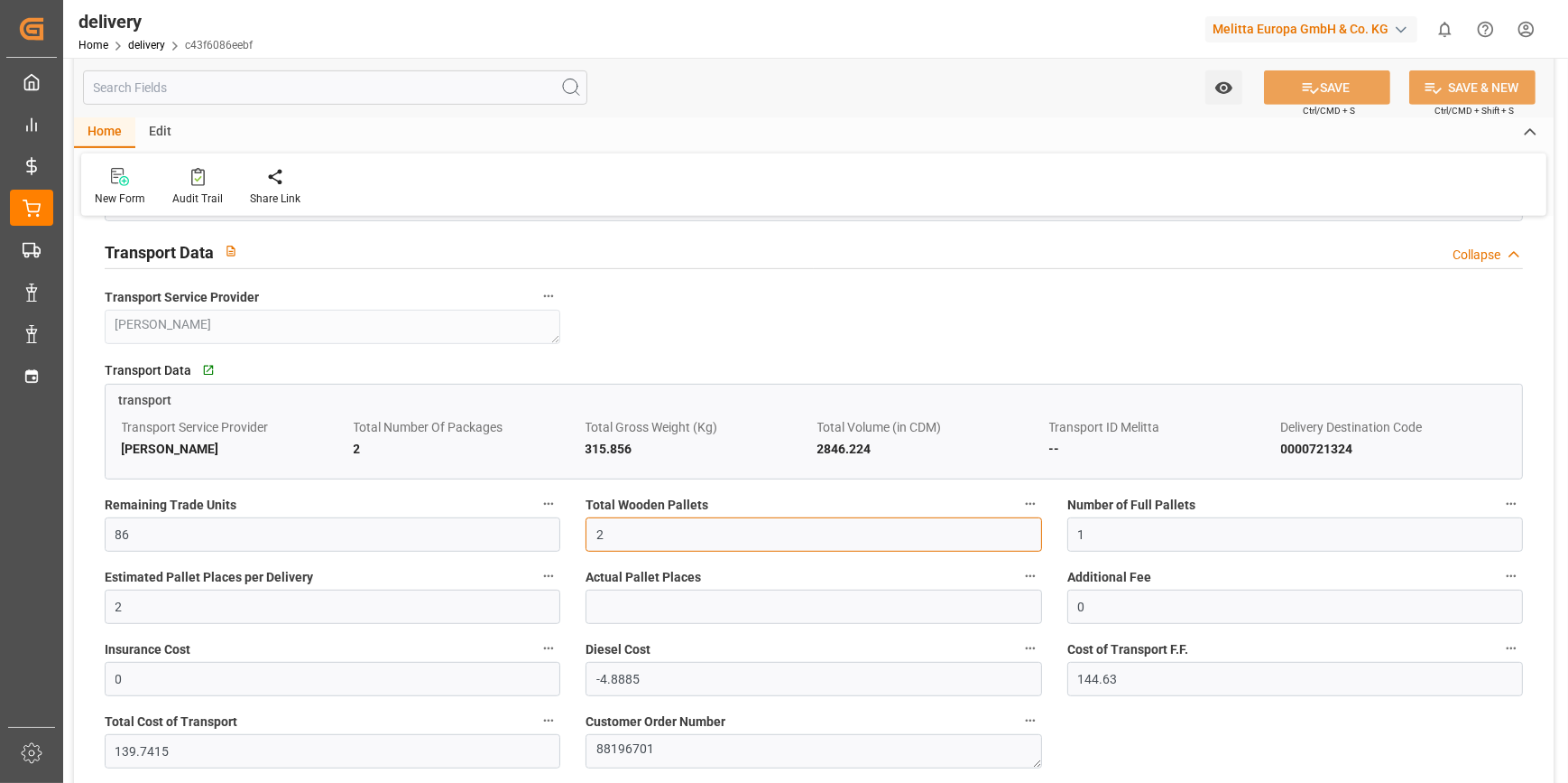
click at [614, 540] on input "2" at bounding box center [813, 534] width 456 height 34
type input "0"
type input "3"
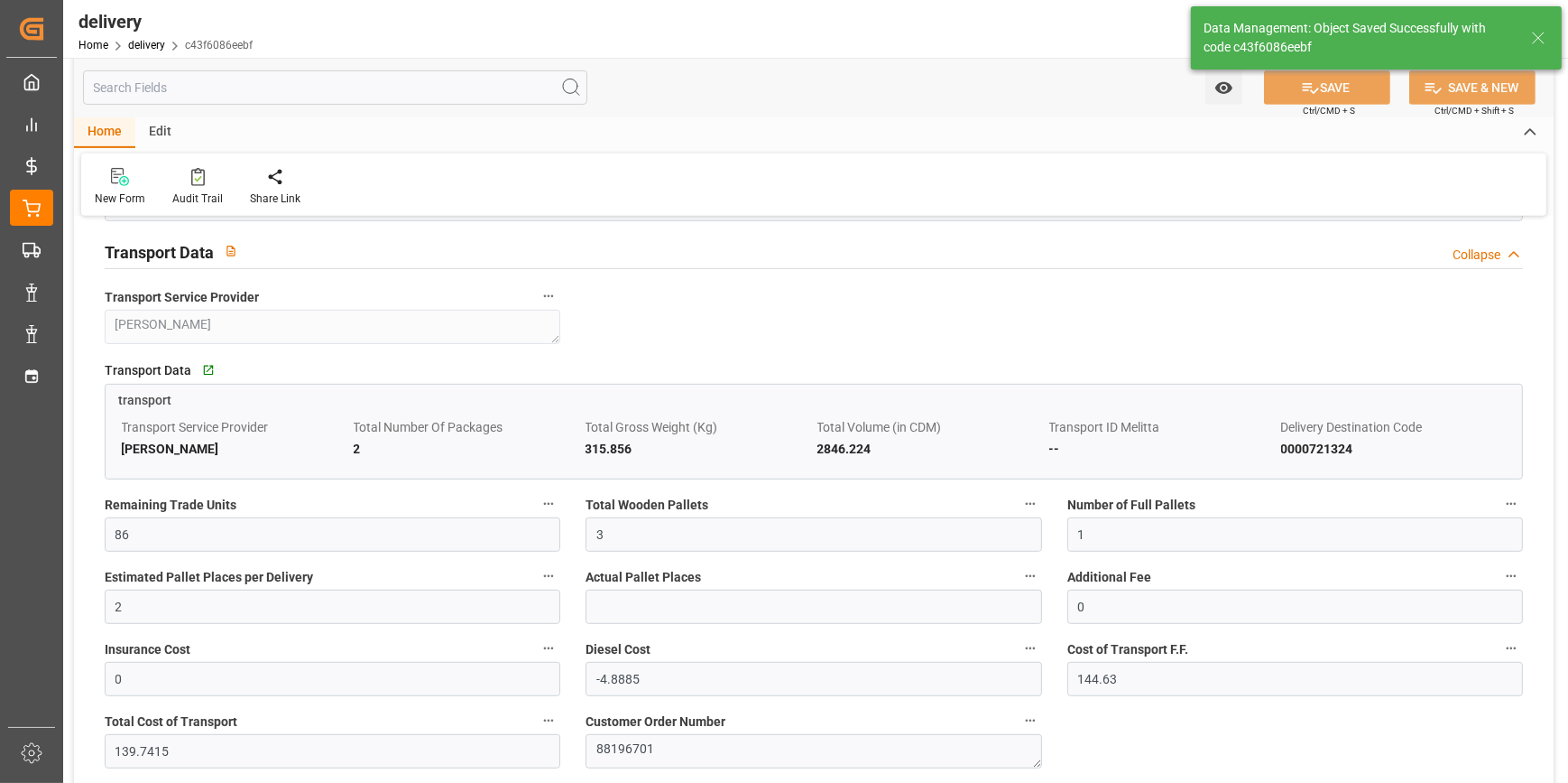
type input "4.5"
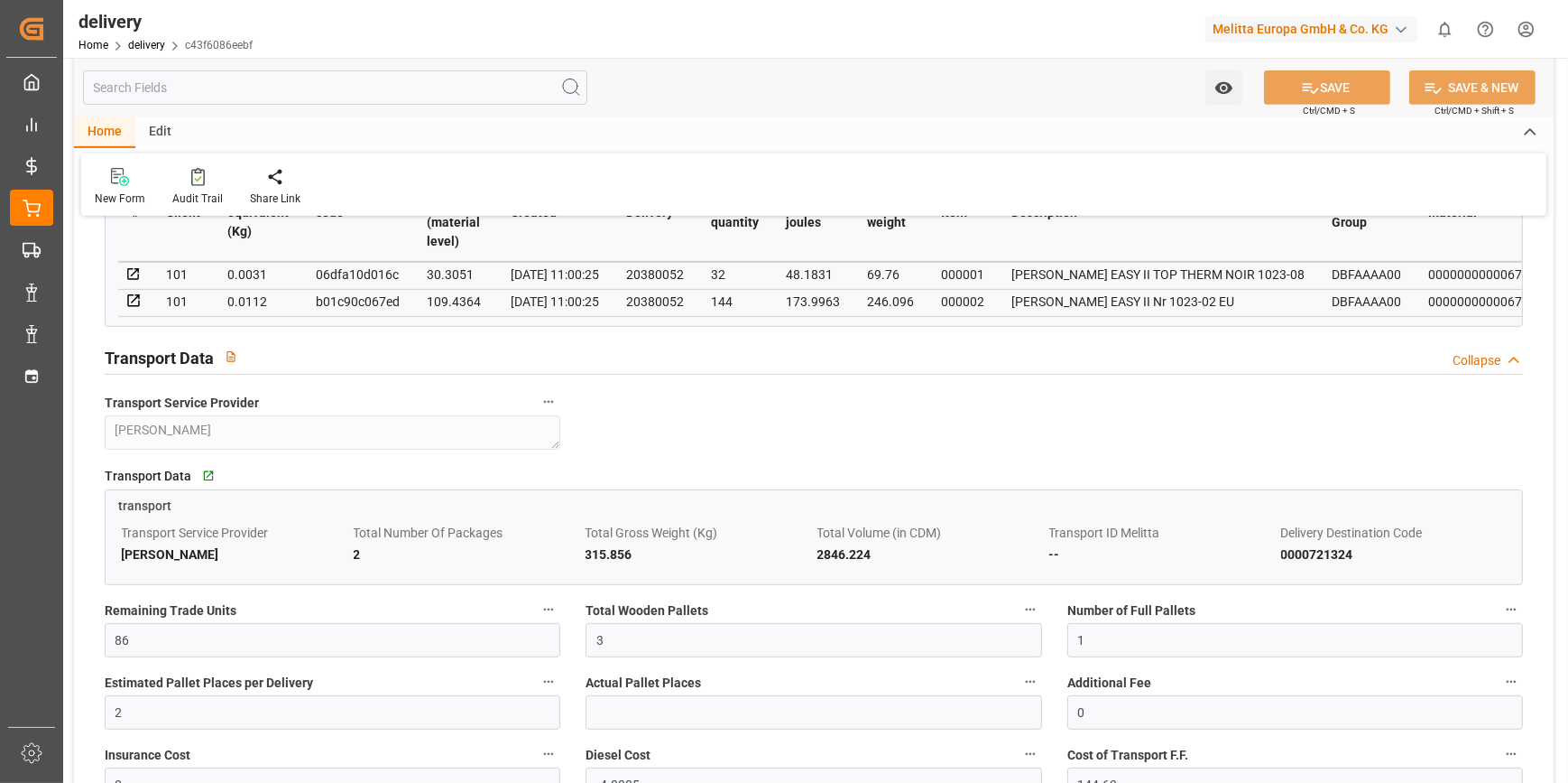
scroll to position [820, 0]
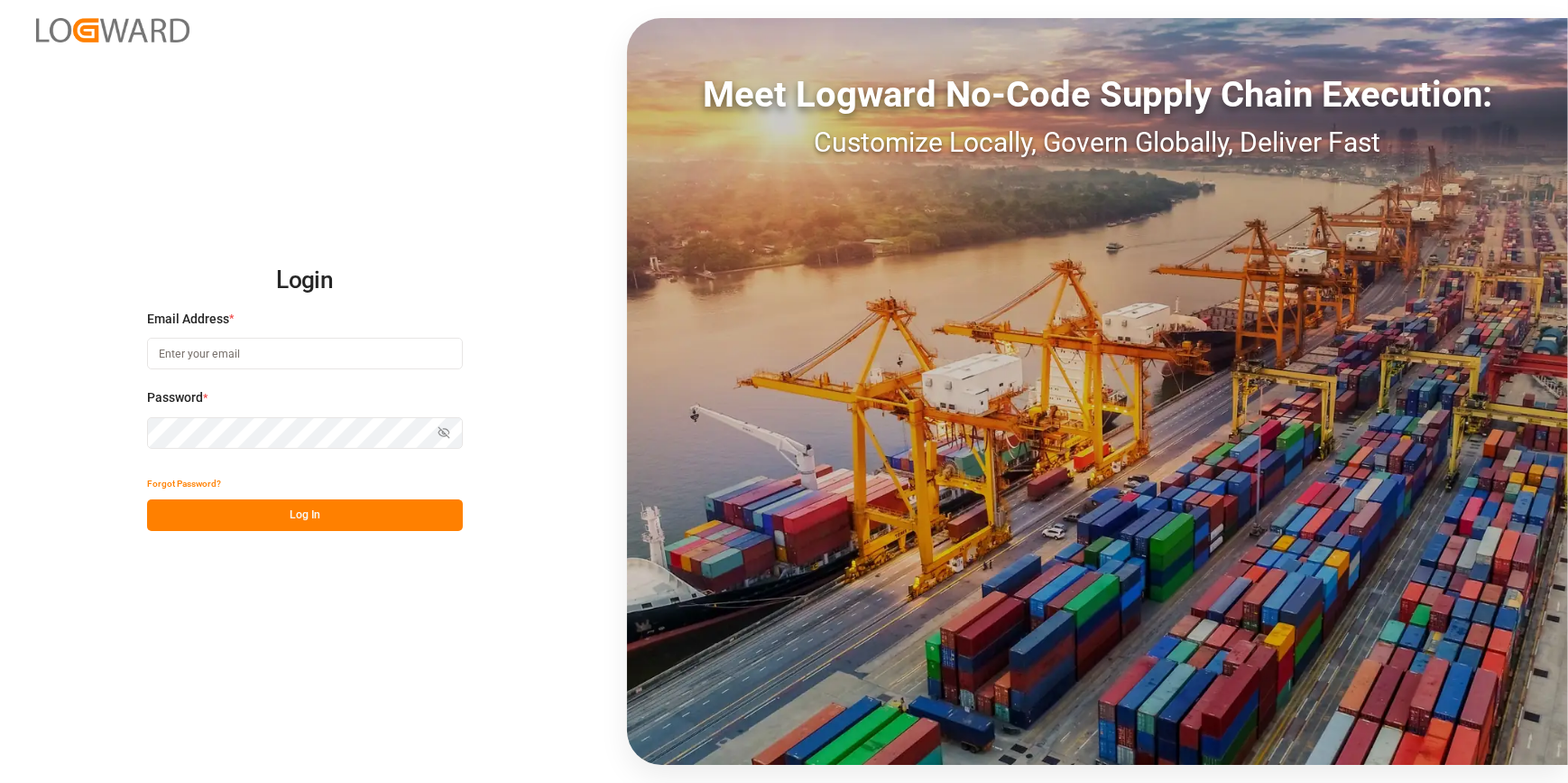
type input "[EMAIL_ADDRESS][DOMAIN_NAME]"
click at [328, 514] on button "Log In" at bounding box center [305, 515] width 316 height 31
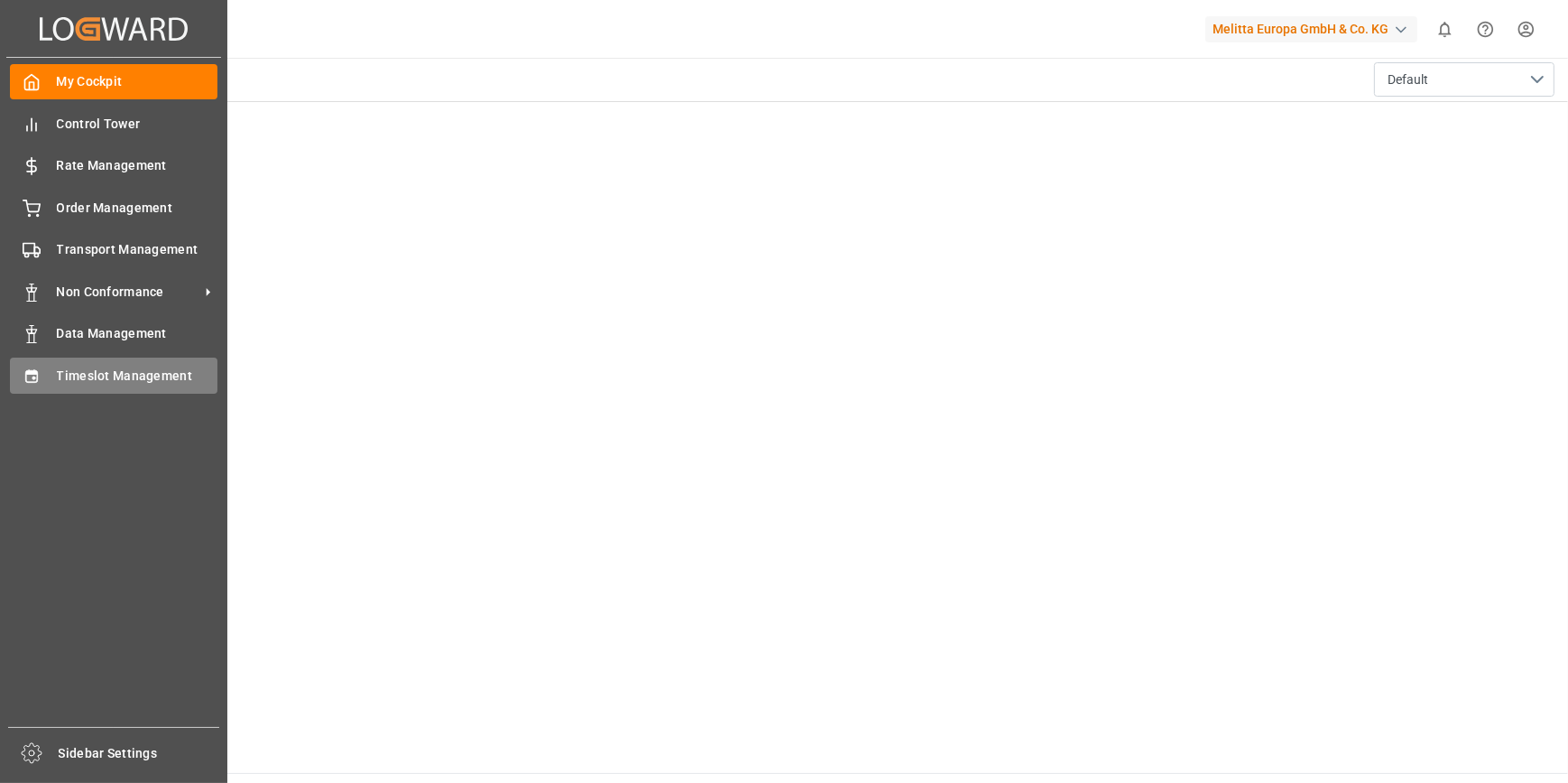
click at [34, 378] on icon at bounding box center [31, 375] width 12 height 13
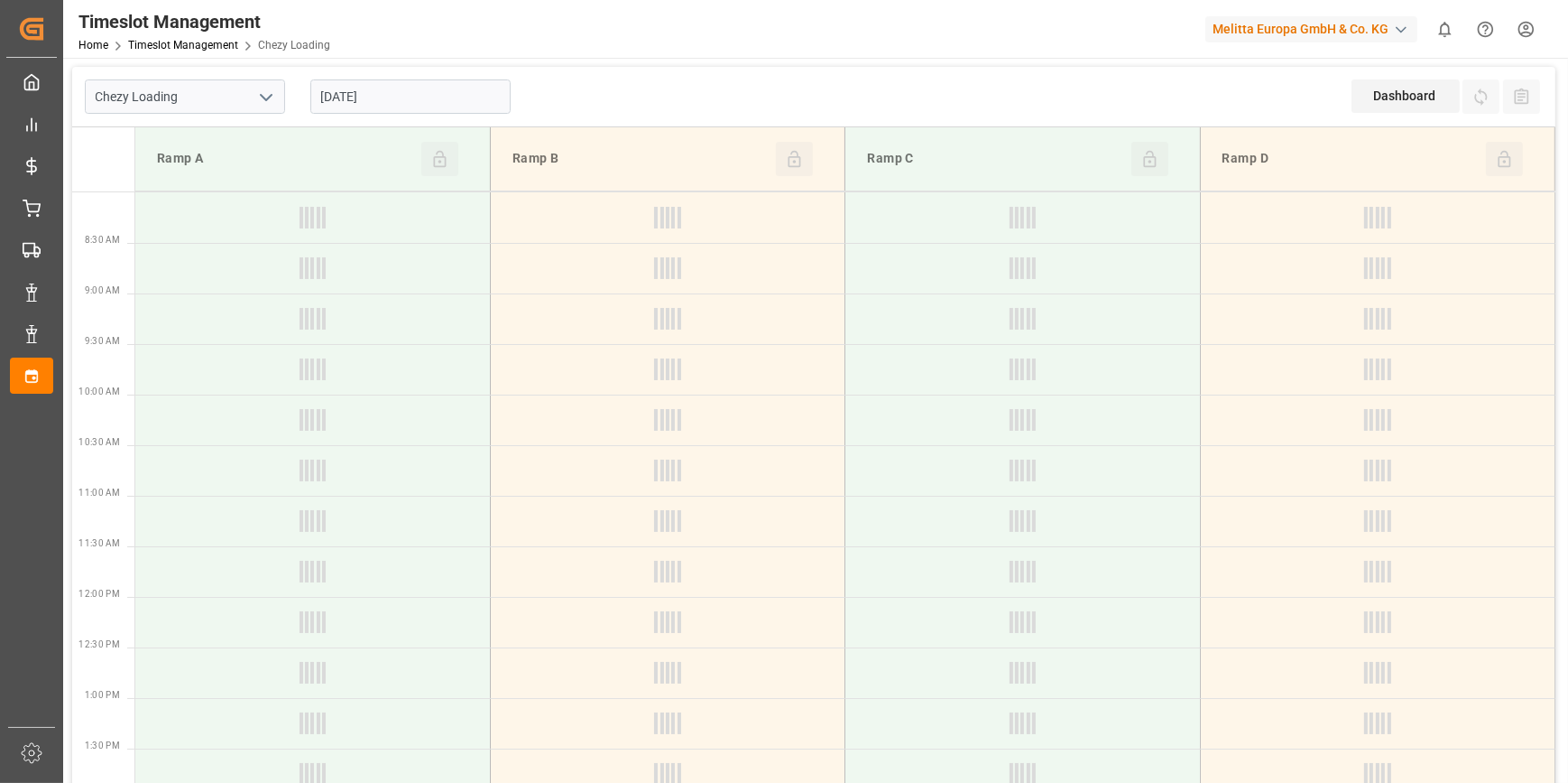
type input "Chezy Loading"
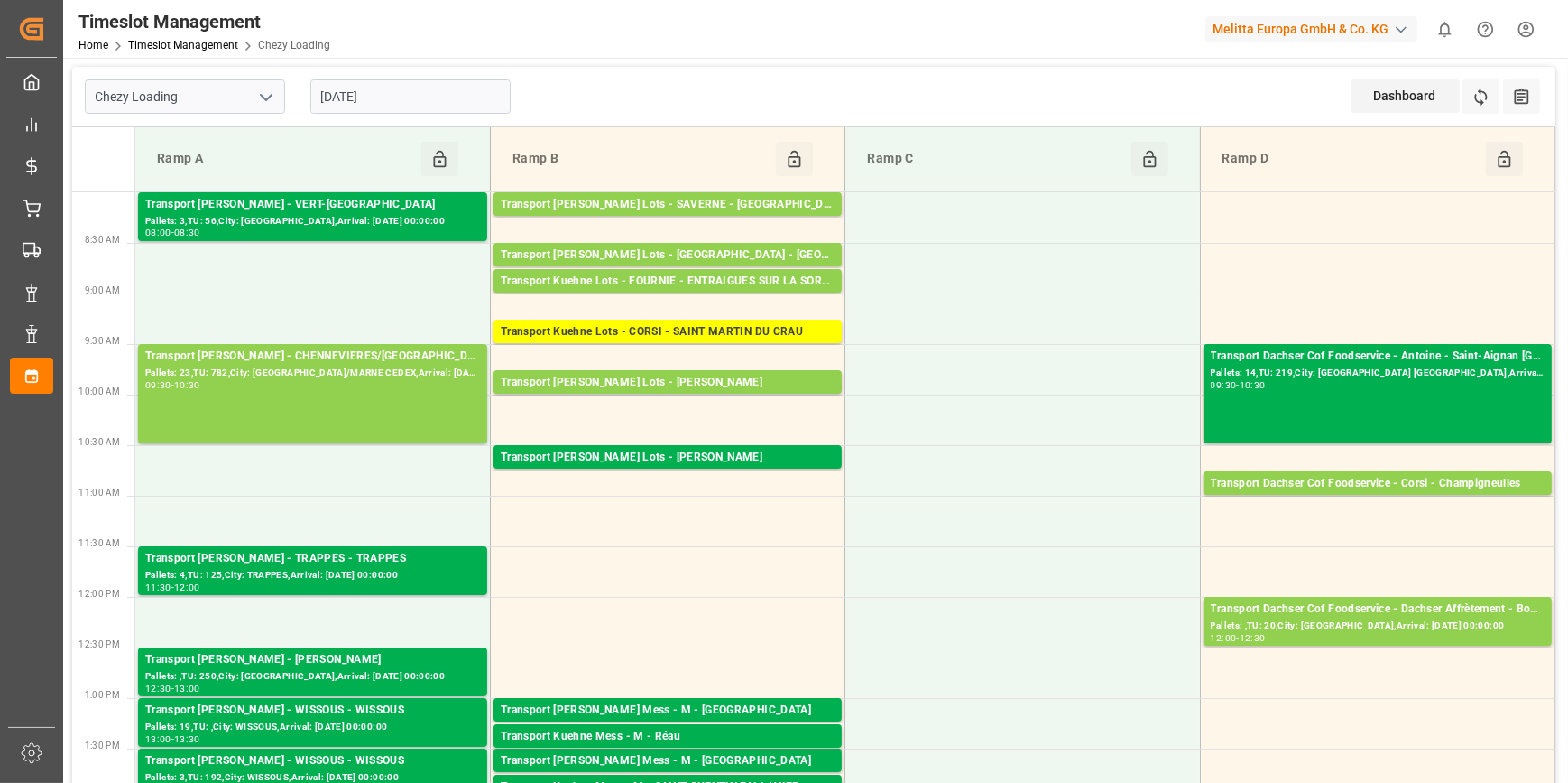
click at [351, 96] on input "[DATE]" at bounding box center [410, 96] width 200 height 34
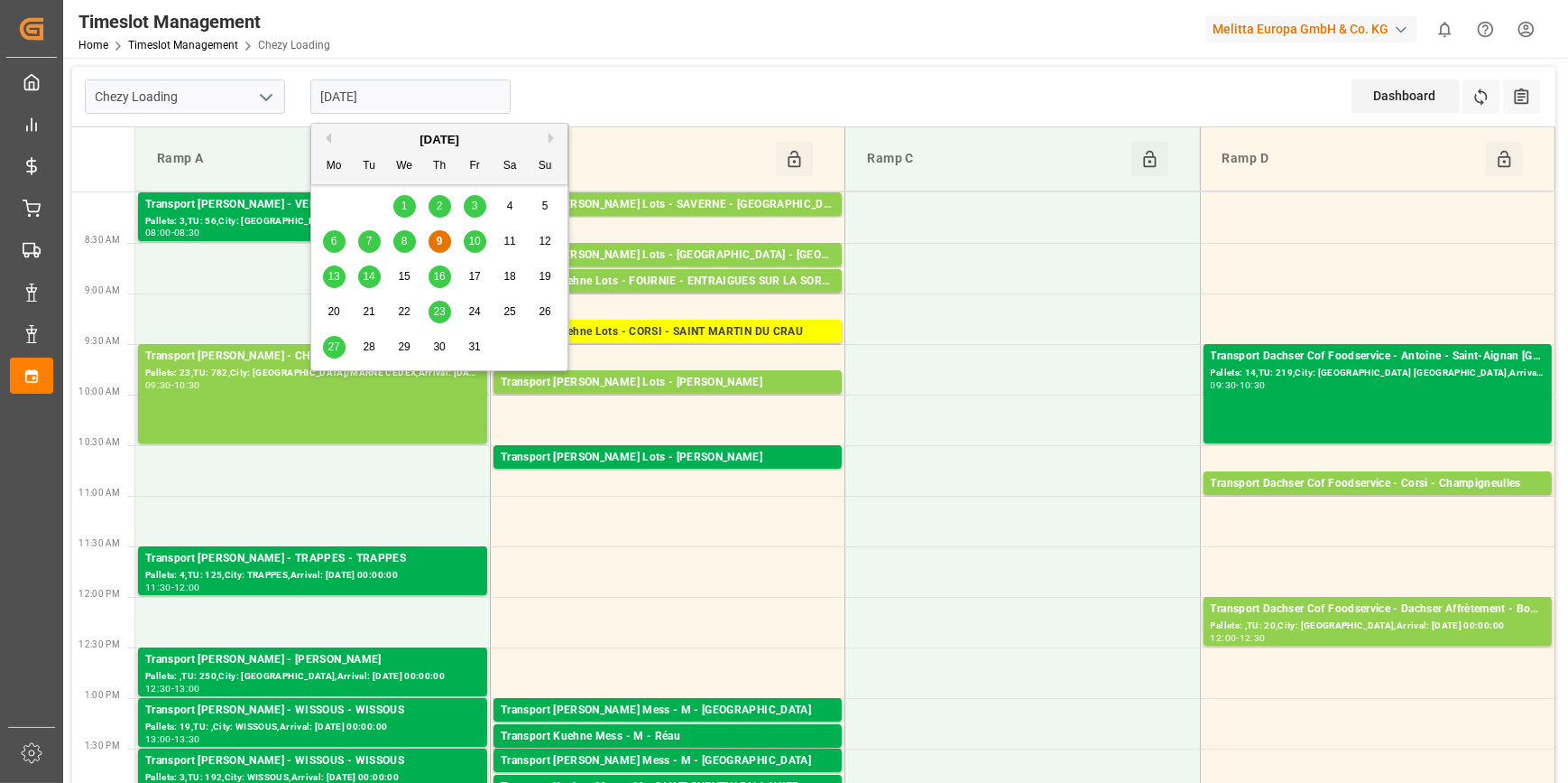
click at [479, 237] on span "10" at bounding box center [474, 240] width 12 height 13
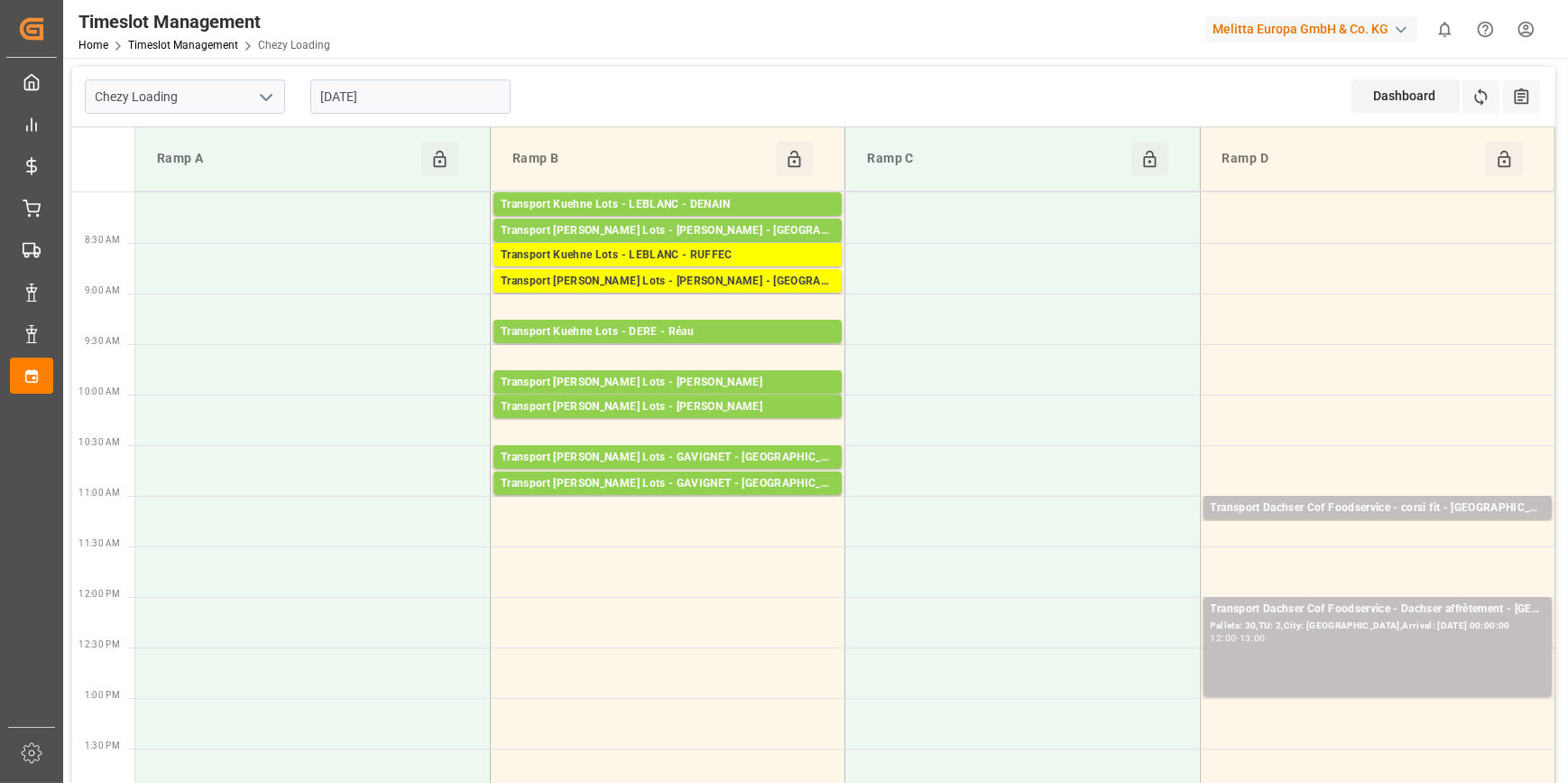
click at [414, 93] on input "[DATE]" at bounding box center [410, 96] width 200 height 34
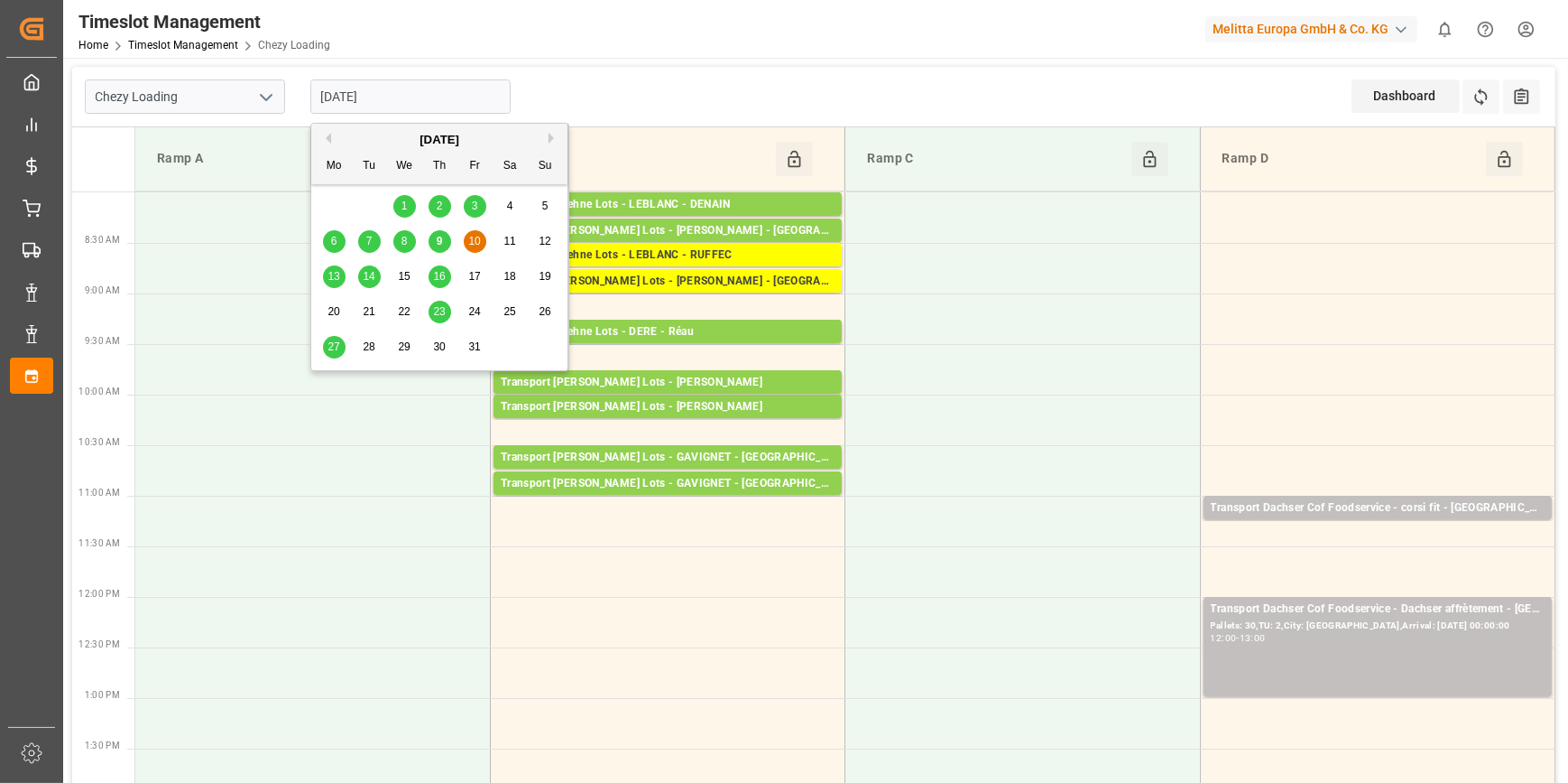
click at [442, 235] on div "9" at bounding box center [439, 241] width 23 height 22
type input "[DATE]"
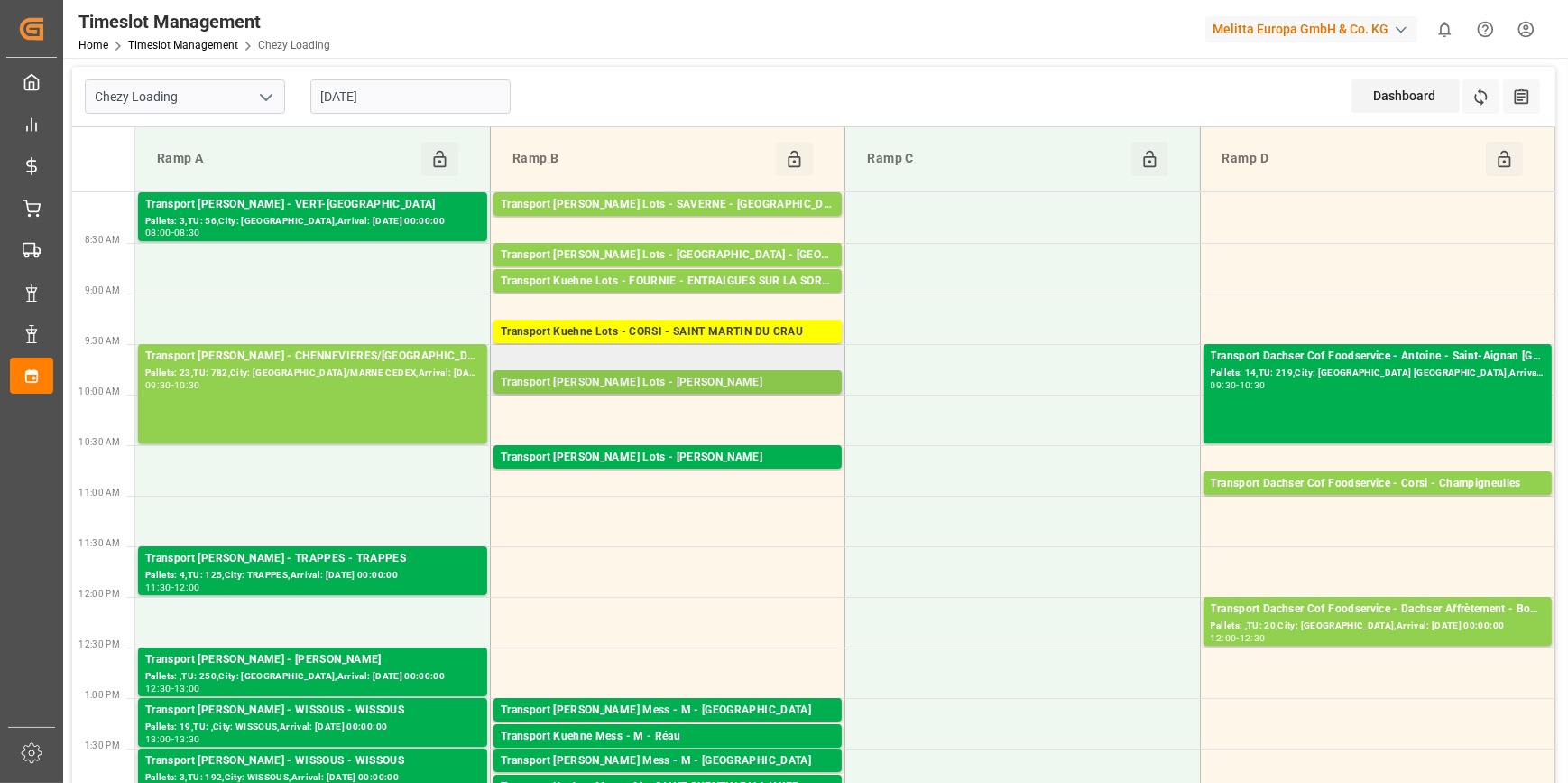
click at [673, 378] on div "Transport [PERSON_NAME] Lots - [PERSON_NAME]" at bounding box center [668, 383] width 333 height 18
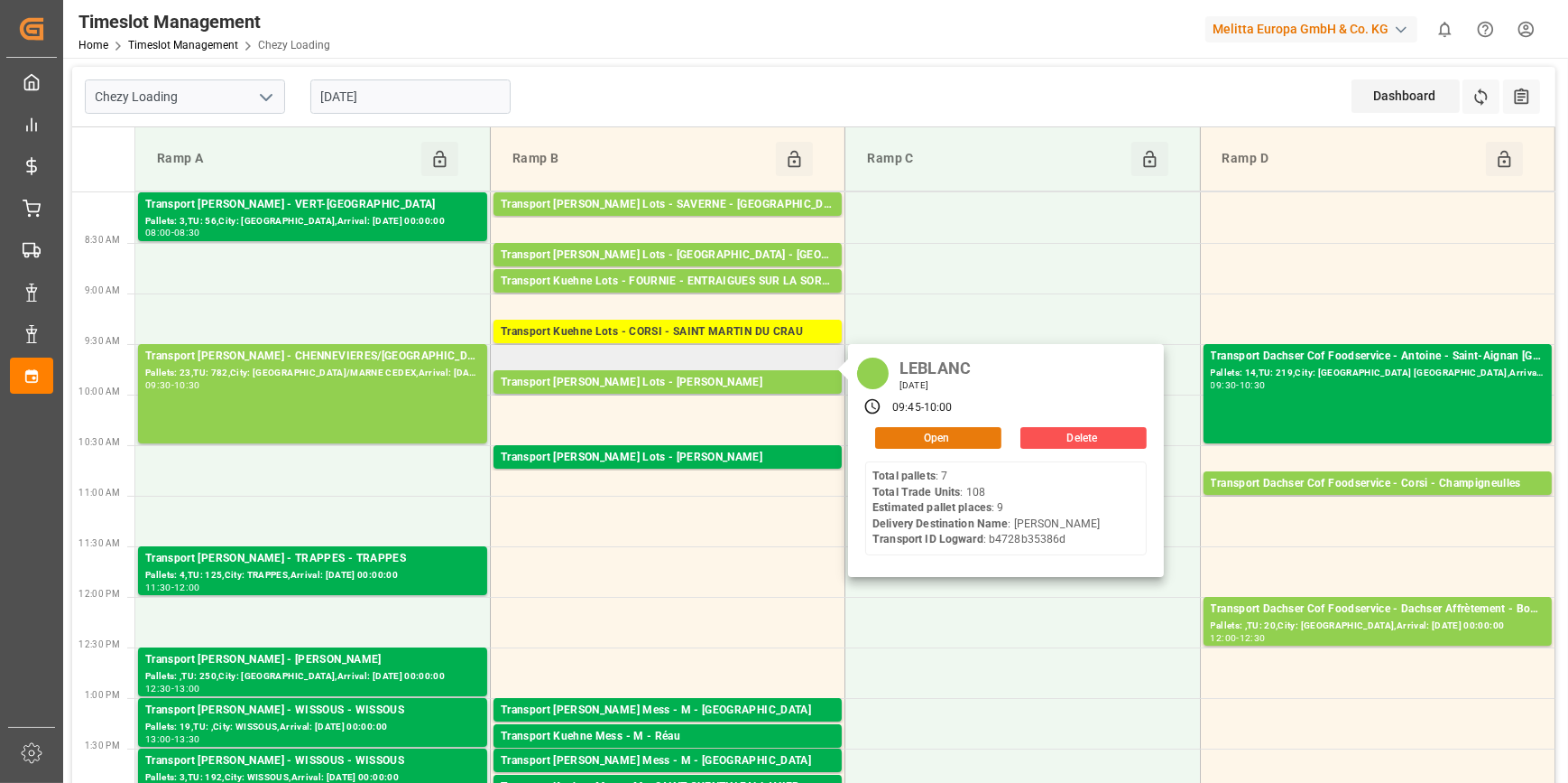
click at [938, 443] on button "Open" at bounding box center [937, 438] width 126 height 22
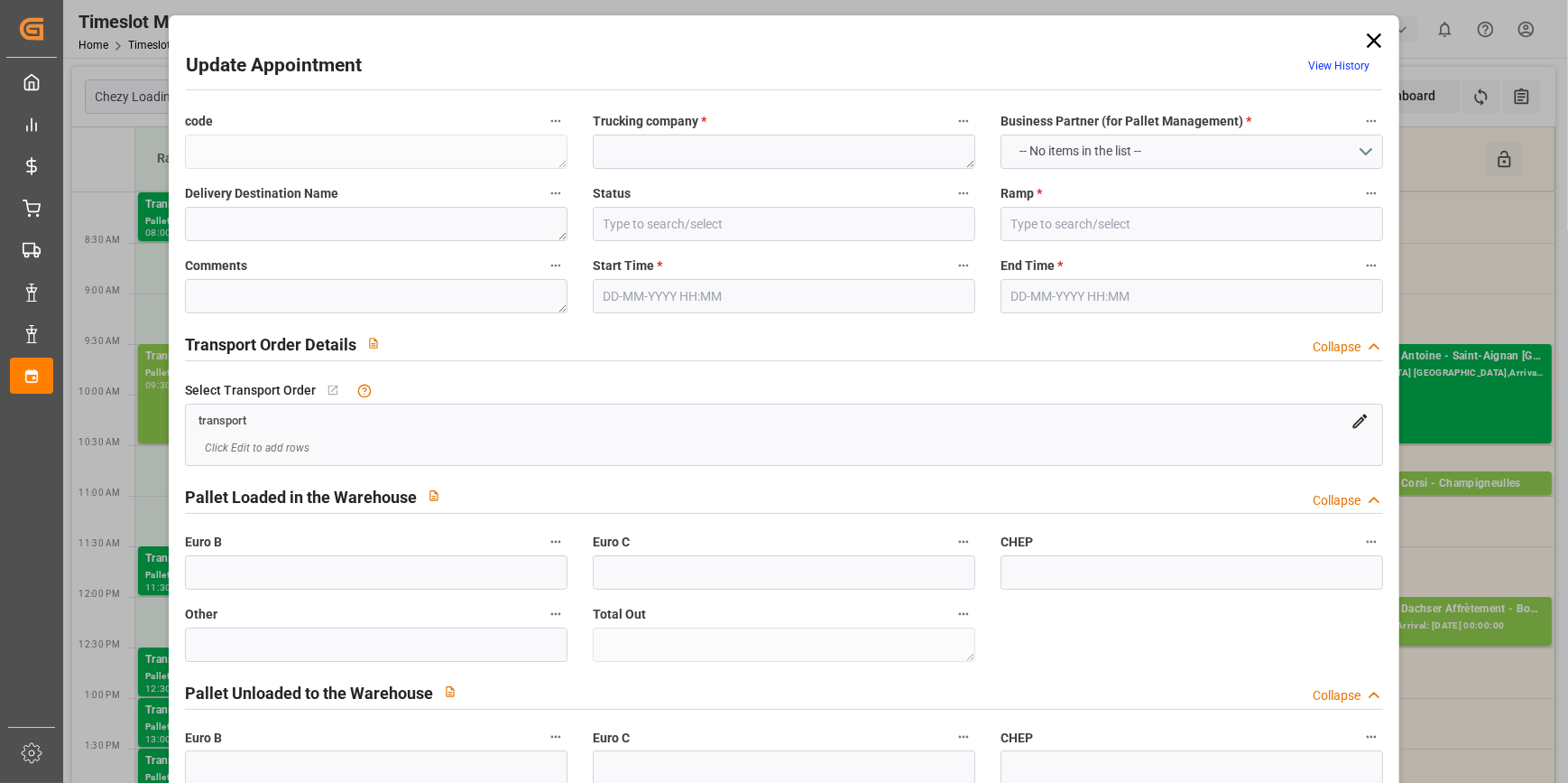
type textarea "20417b7636a3"
type textarea "LEBLANC"
type textarea "[PERSON_NAME]"
type input "All Deliveries Prepared"
type input "Ramp B"
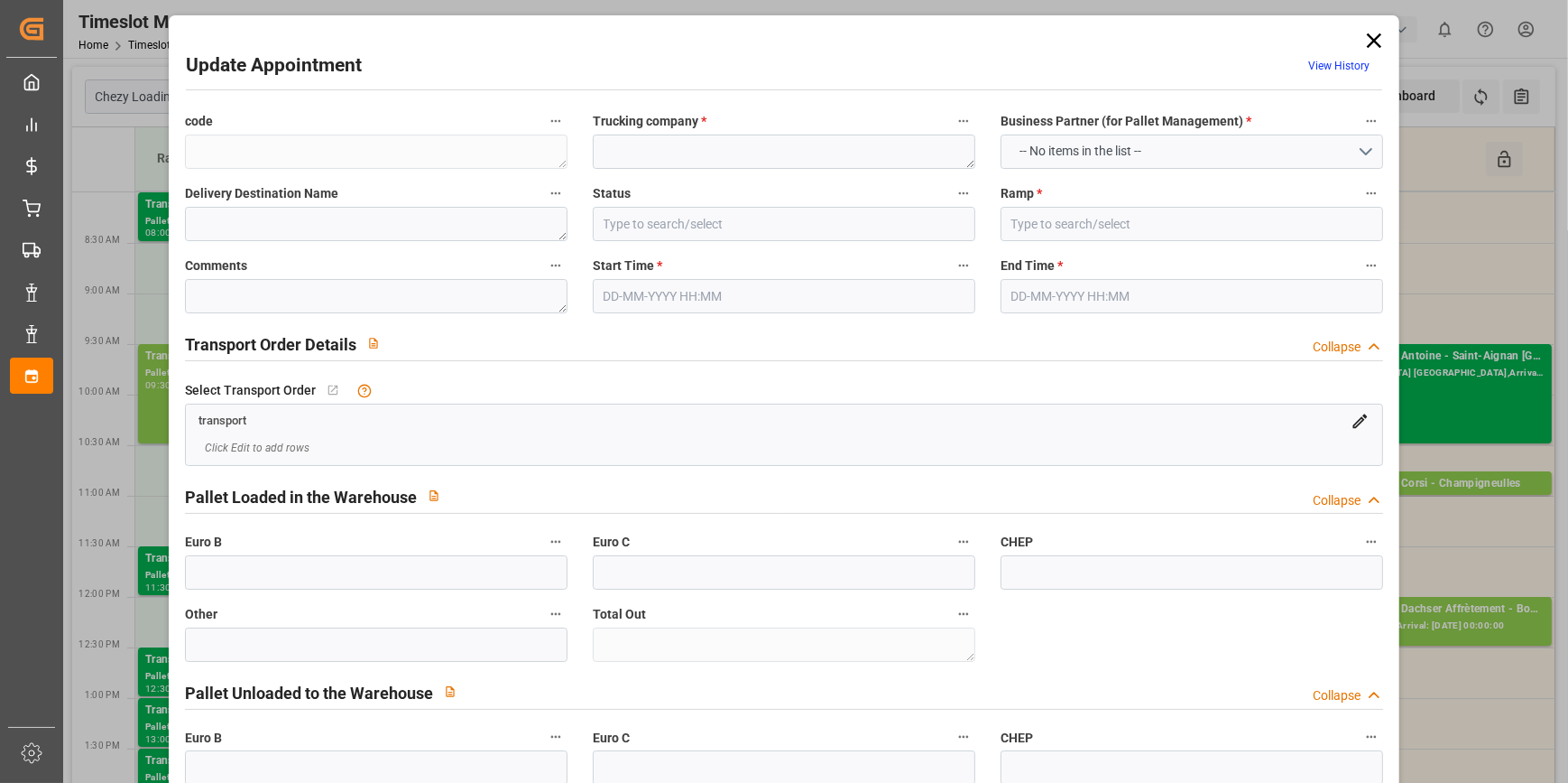
type textarea "0"
type input "b4728b35386d"
type textarea "[PERSON_NAME]"
type textarea "0000721822"
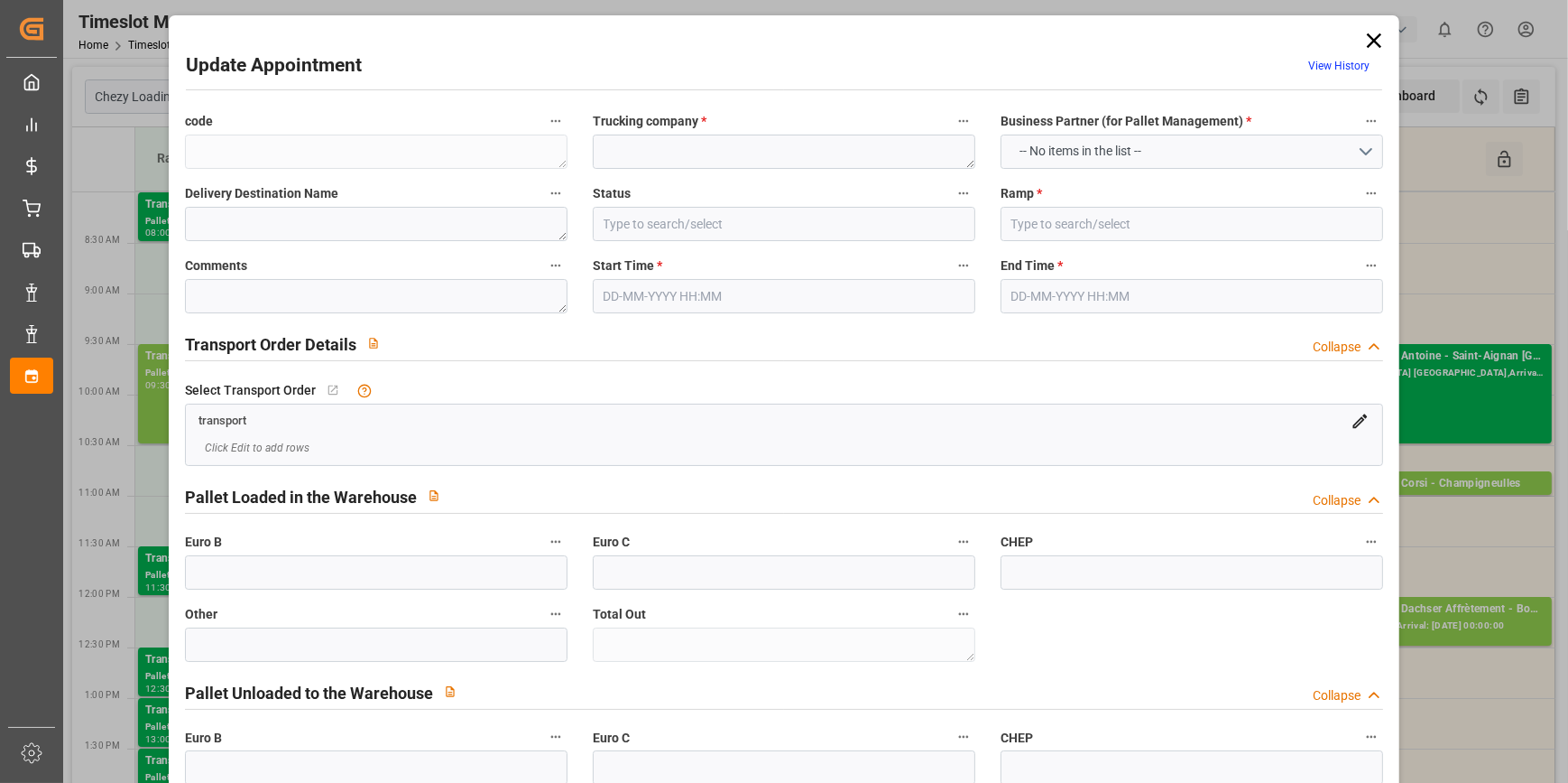
type textarea "20417b7636a3"
type textarea "FR-02570"
type textarea "FR"
type input "Road"
type input "FR"
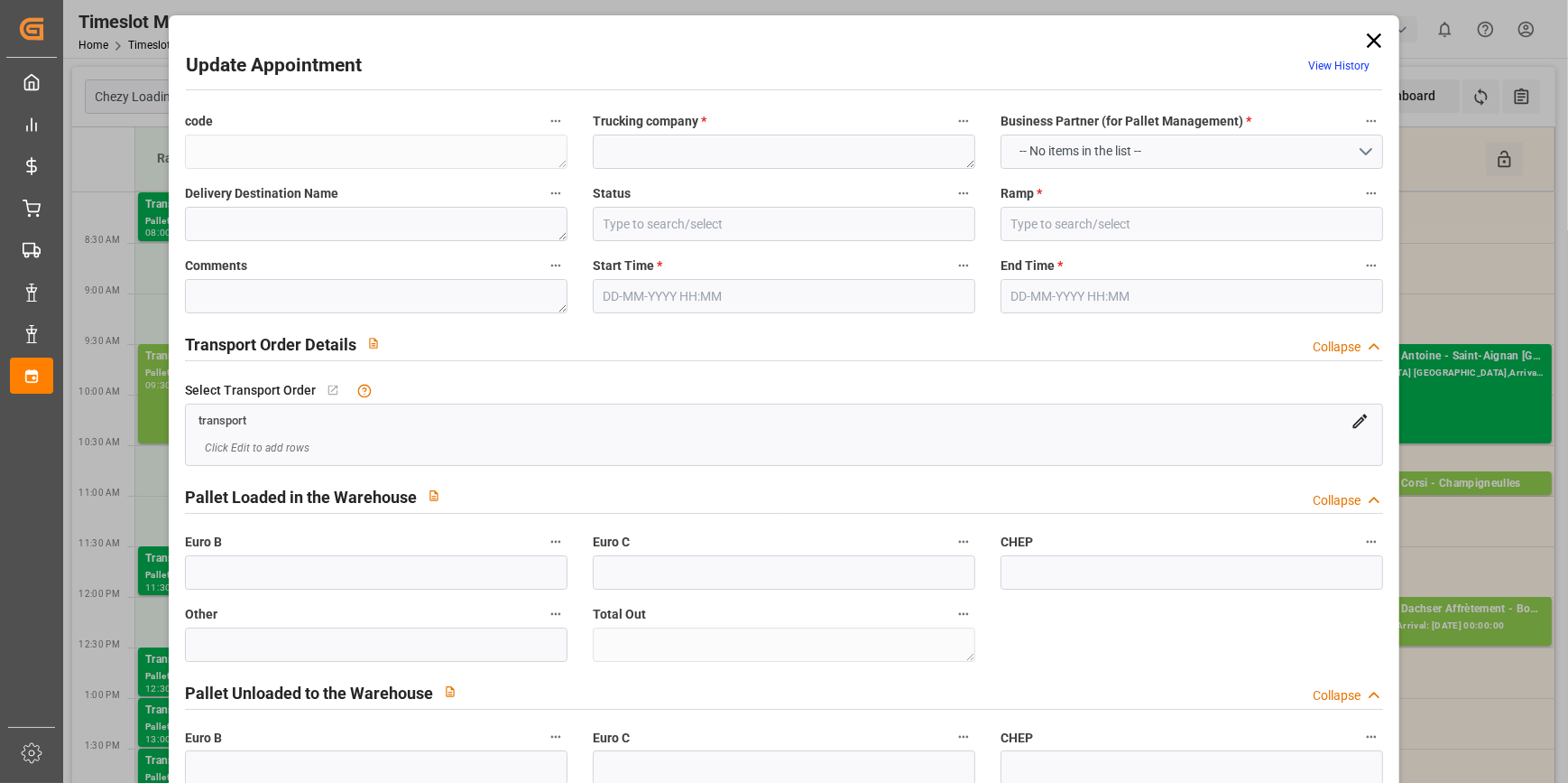
type input "02570"
type input "FR"
type input "62110"
type input "Small Shipment"
type input "3.5-7.5 t"
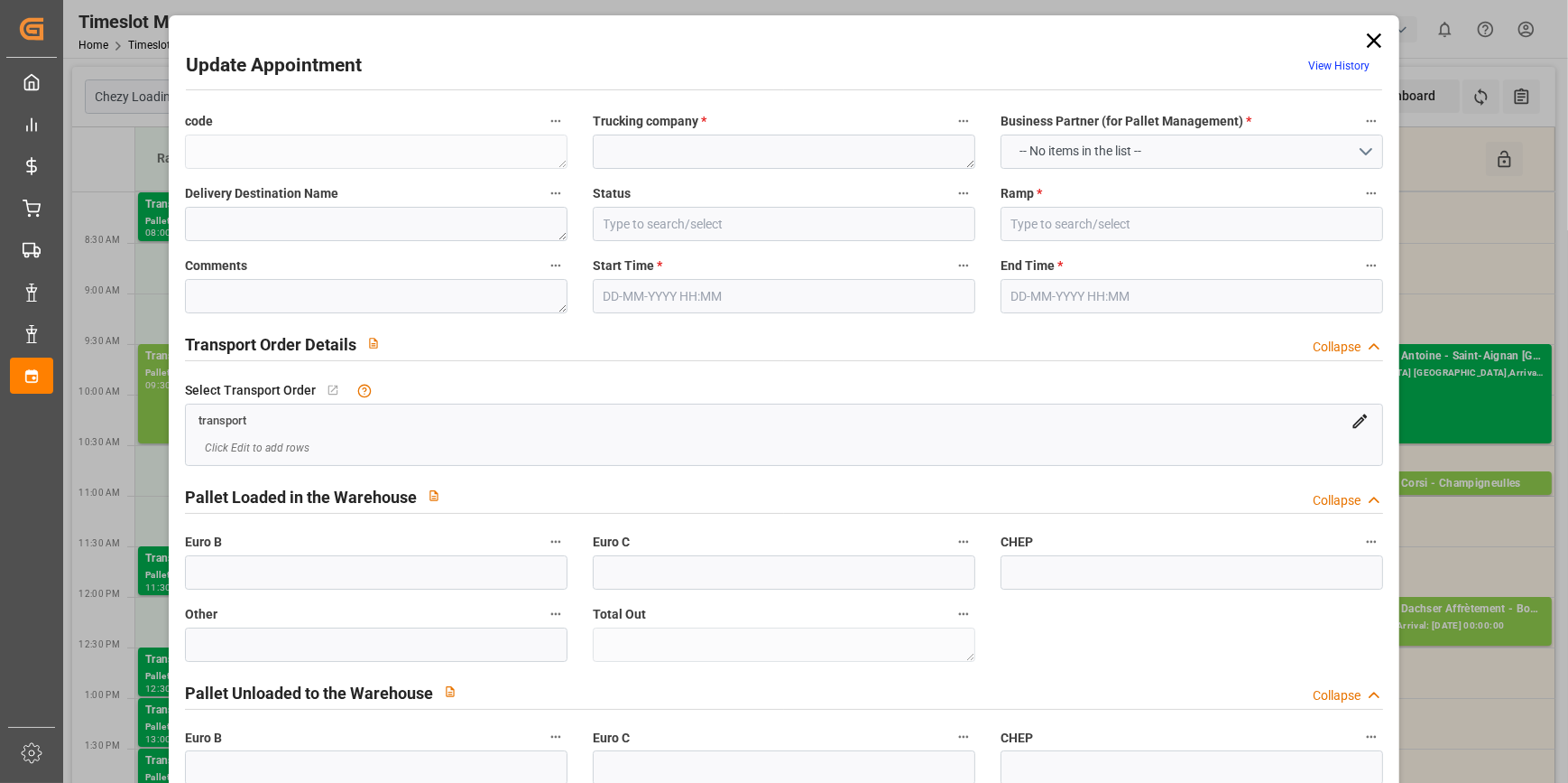
type input "EURO 6"
type input "Diesel"
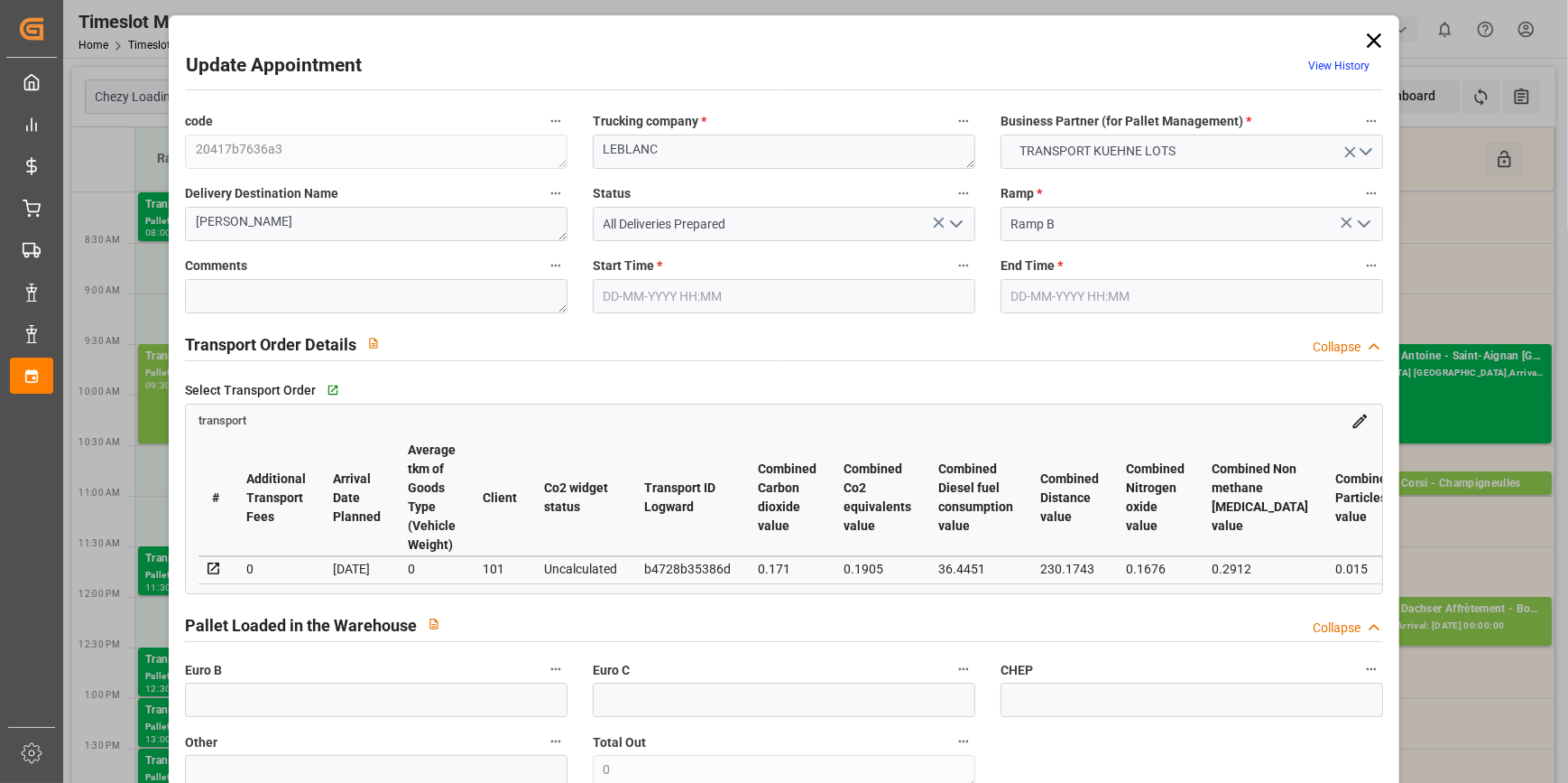
type input "9"
type input "246.05"
type input "0"
type input "76.8"
type input "0"
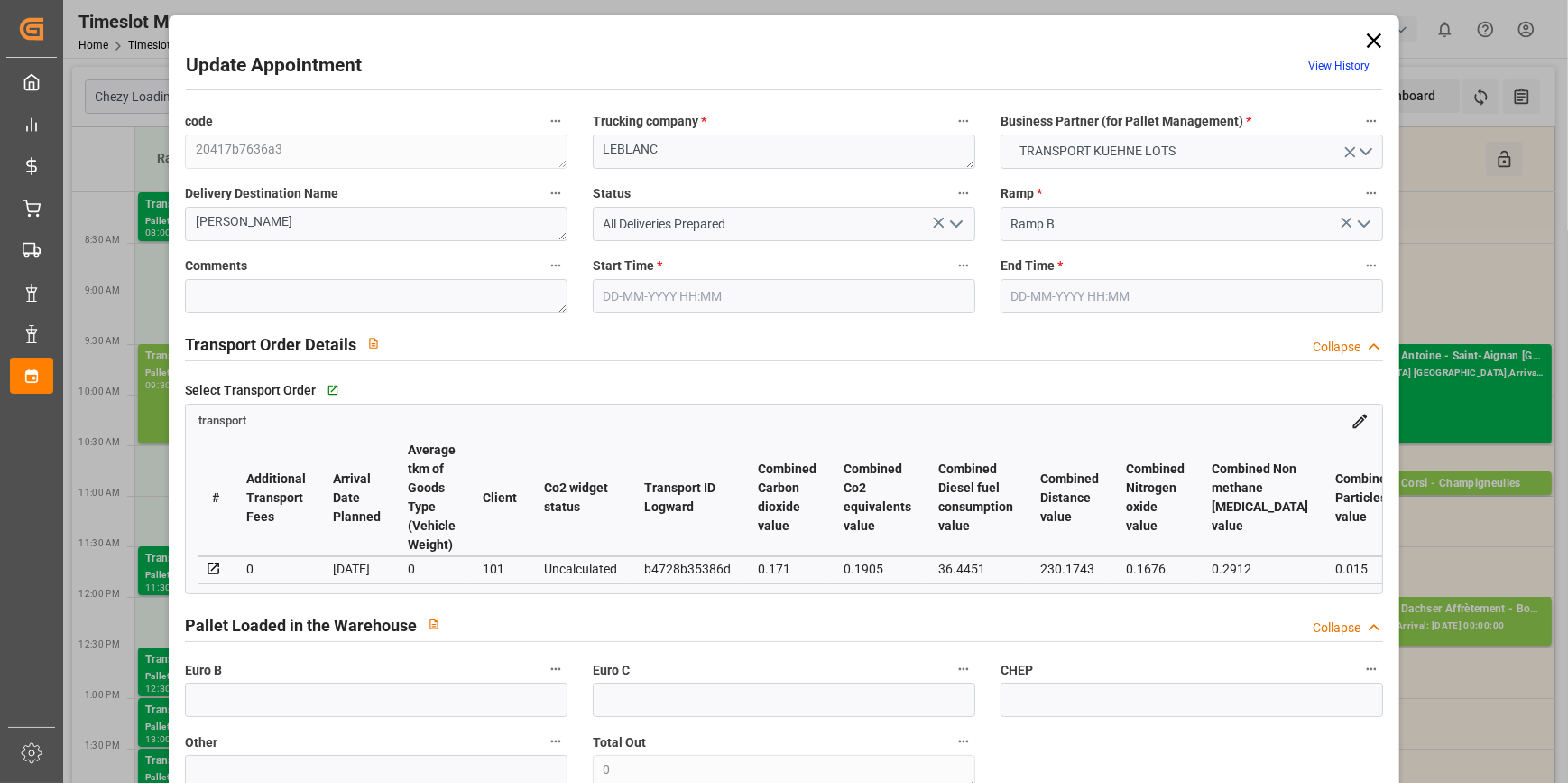
type input "322.85"
type input "0"
type input "10"
type input "1141.404"
type input "1713.398"
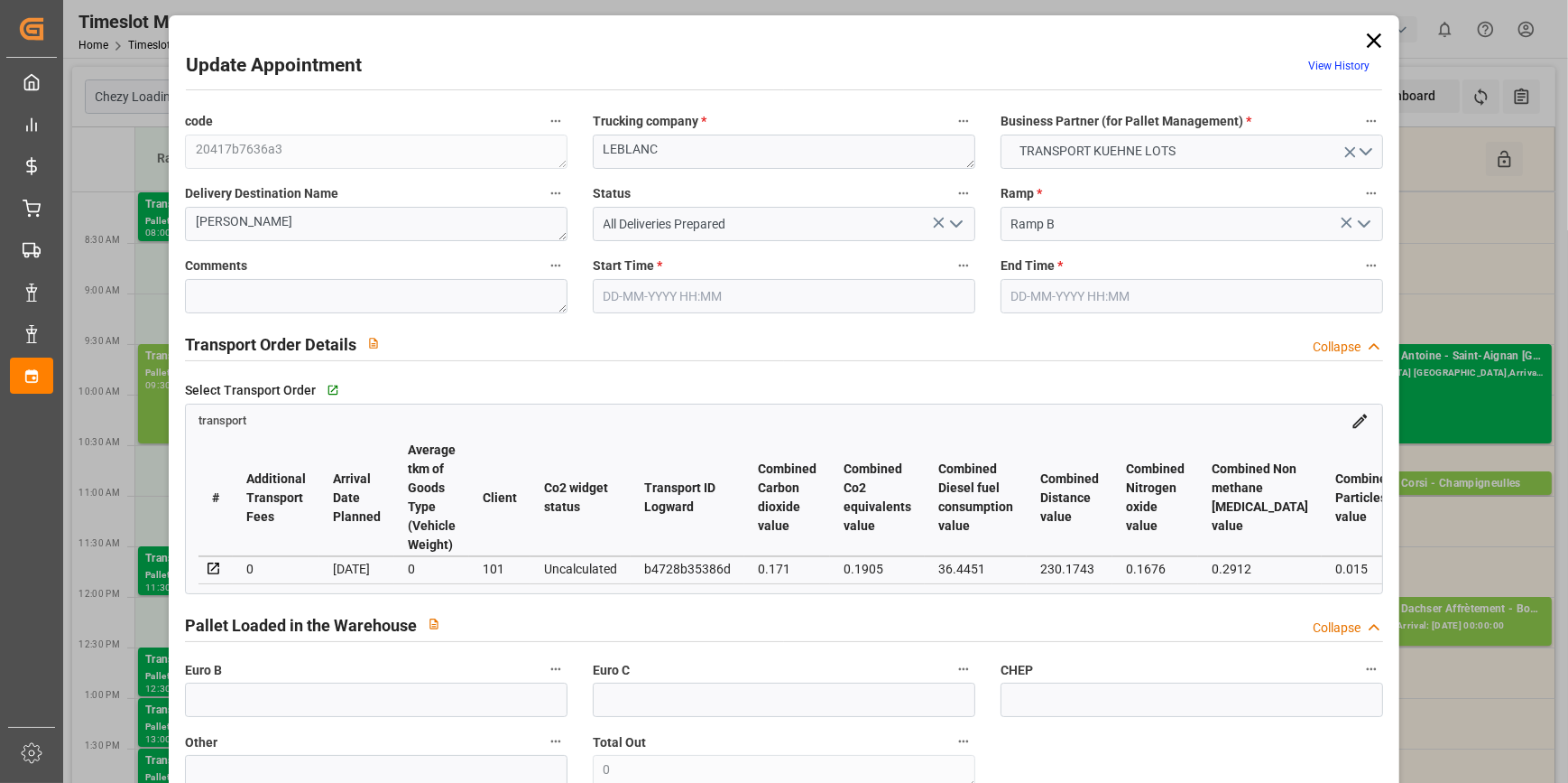
type input "11551.198"
type input "62"
type input "7"
type input "108"
type input "9"
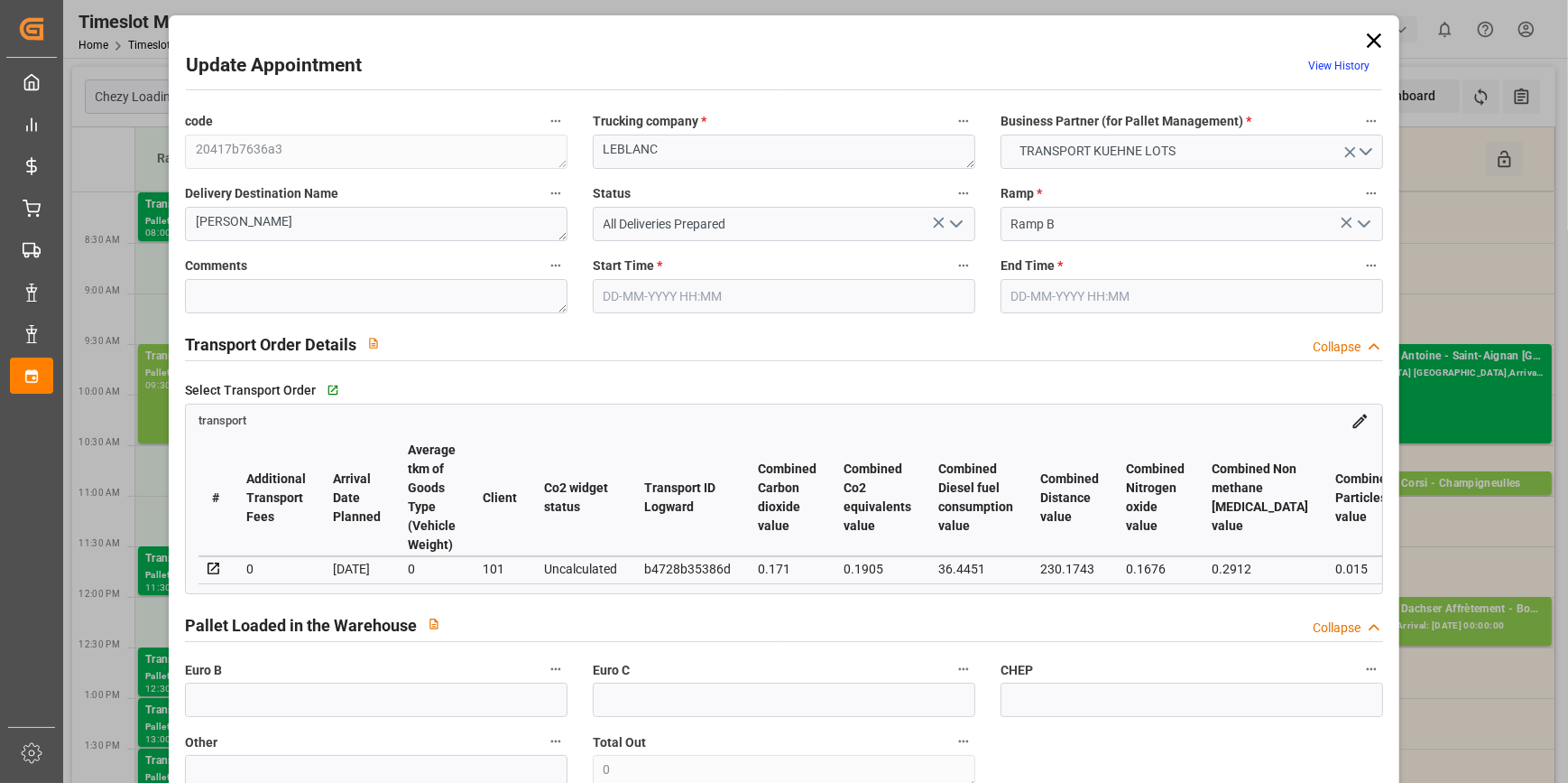
type input "101"
type input "1424.878"
type input "0"
type input "4710.8598"
type input "0"
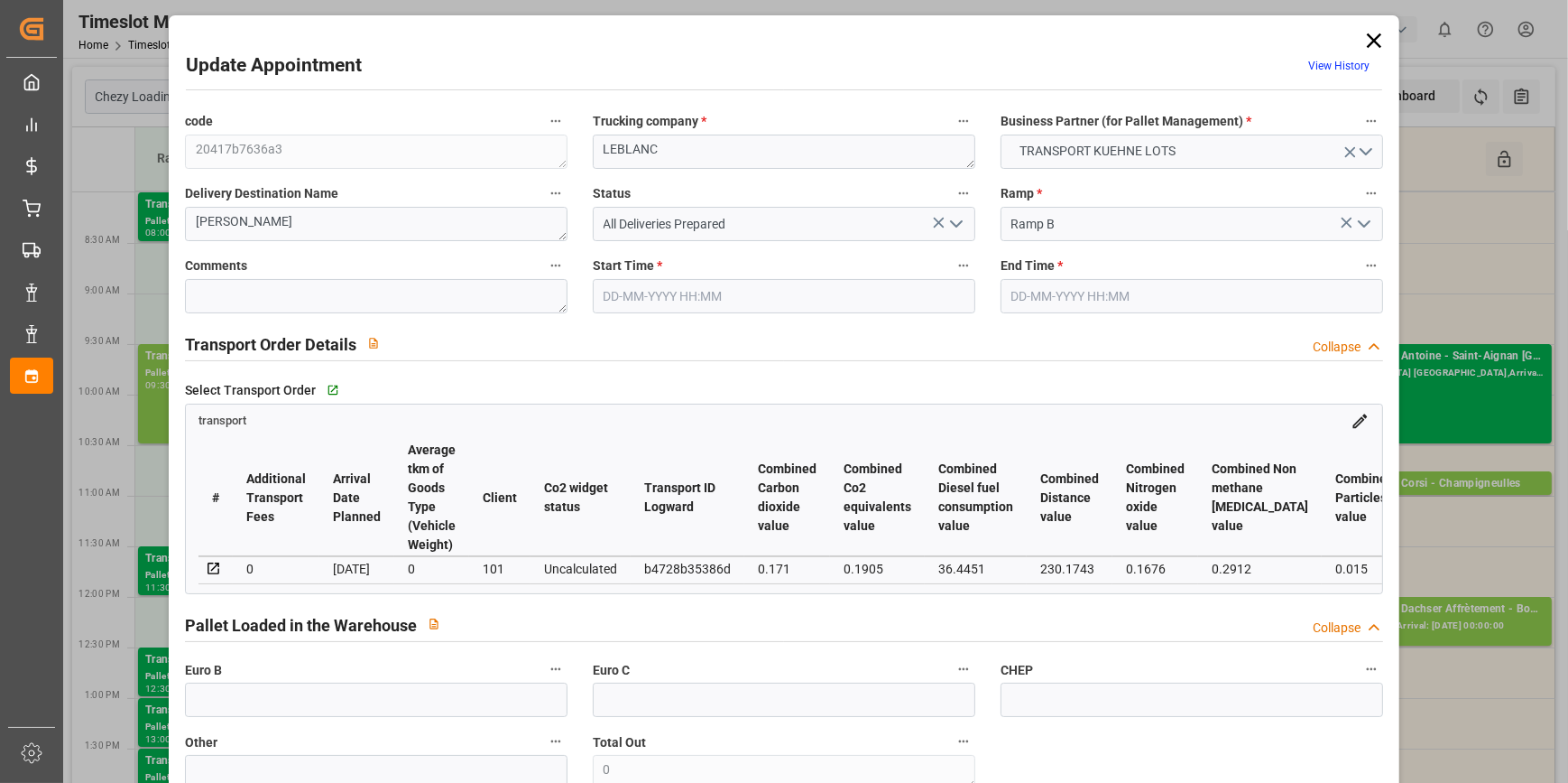
type input "0"
type input "21"
type input "35"
type input "[DATE] 09:45"
type input "[DATE] 10:00"
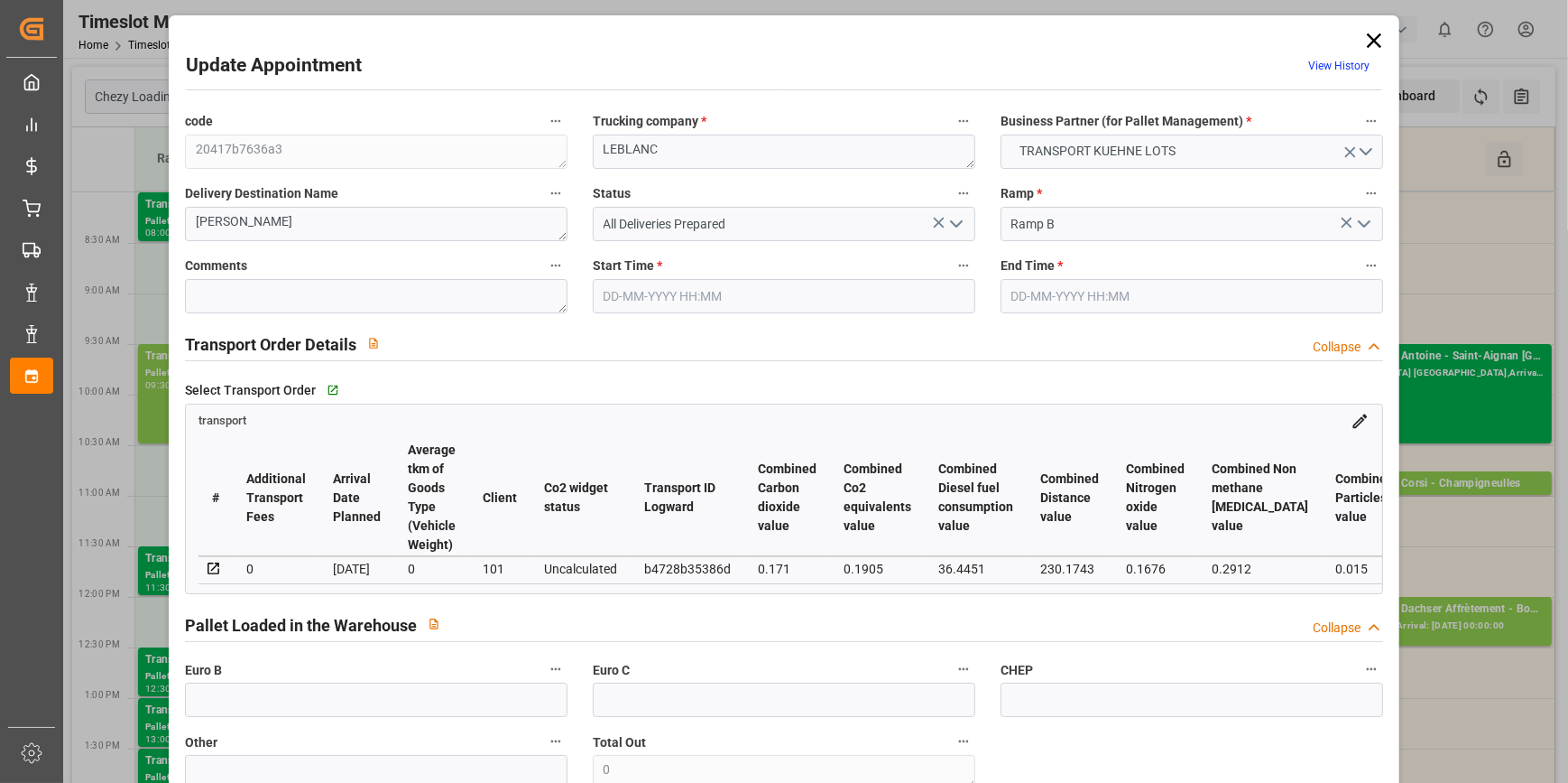
type input "[DATE] 13:04"
type input "[DATE] 11:23"
type input "[DATE]"
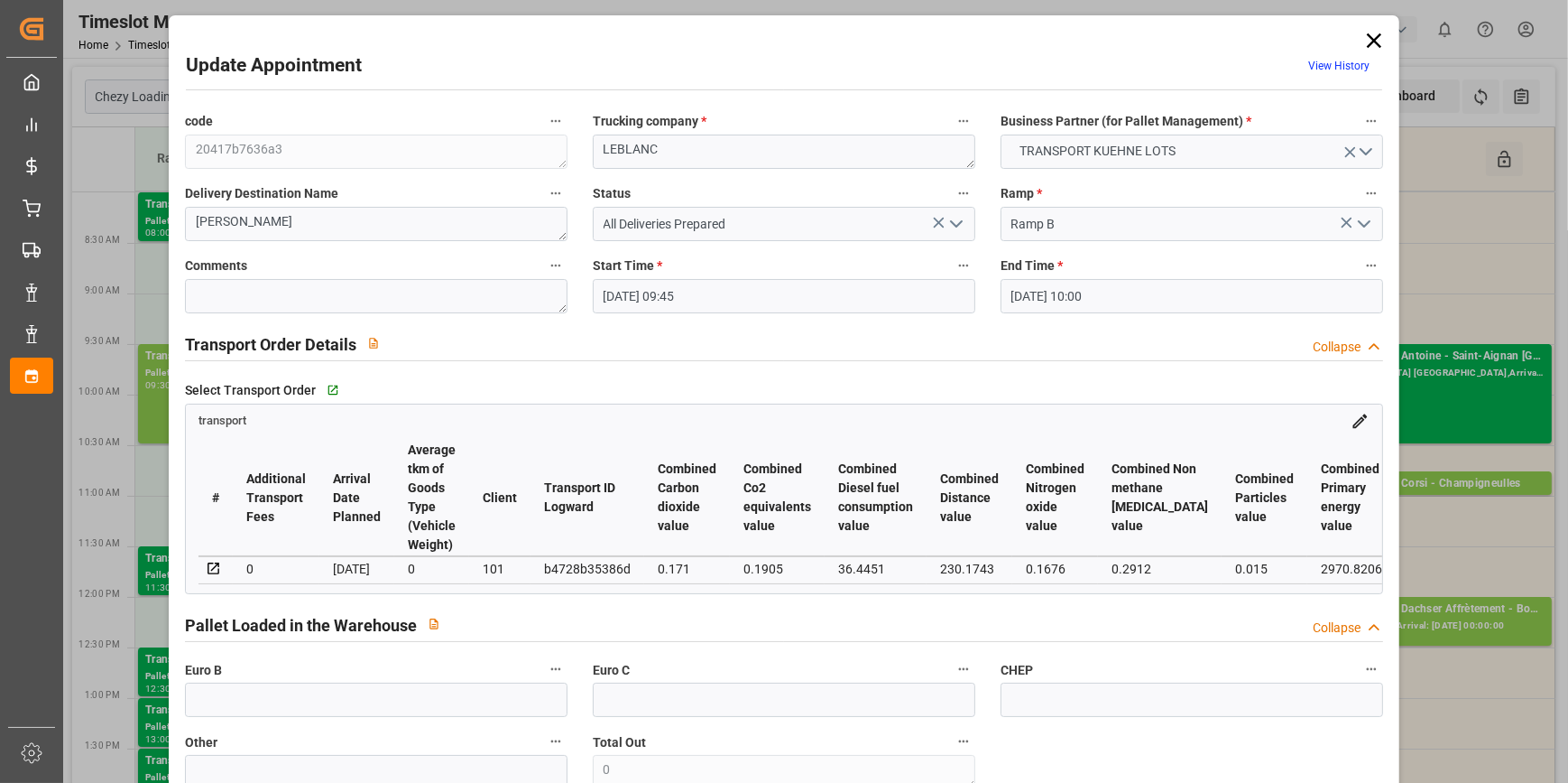
click at [955, 220] on icon "open menu" at bounding box center [956, 224] width 22 height 22
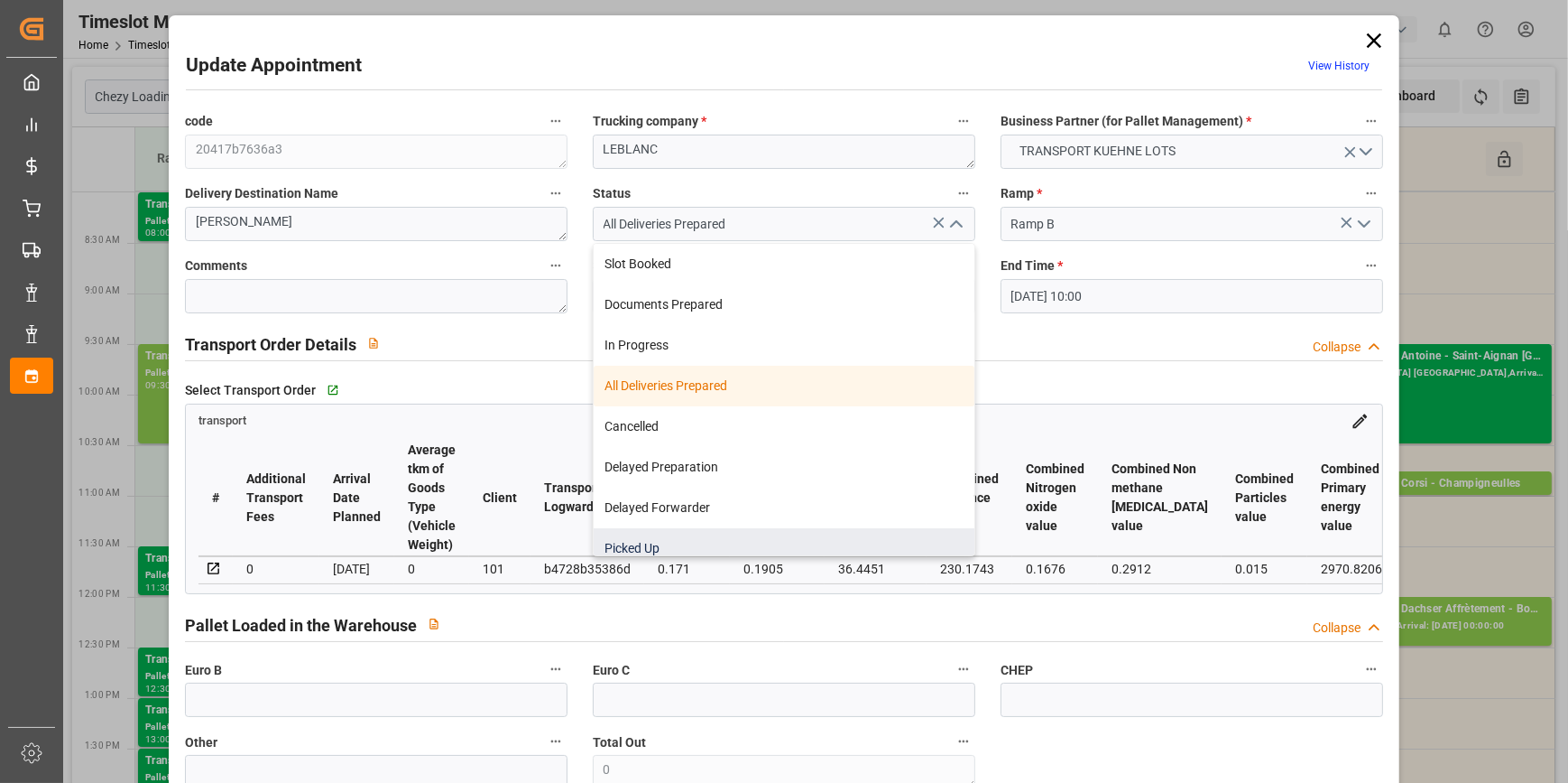
click at [622, 546] on div "Picked Up" at bounding box center [784, 548] width 380 height 40
type input "Picked Up"
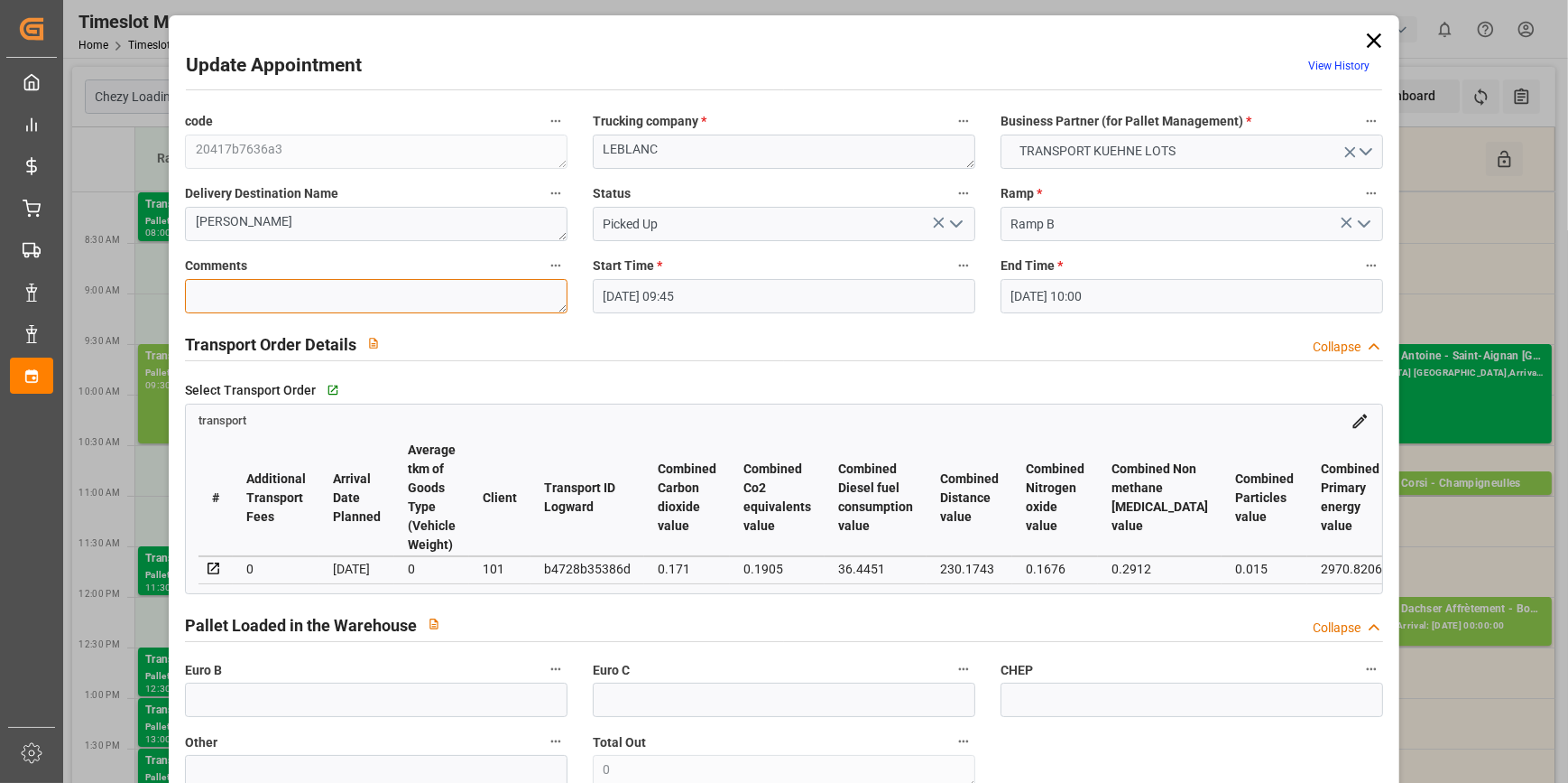
click at [239, 293] on textarea at bounding box center [377, 295] width 382 height 34
type textarea "NICO 9"
click at [275, 695] on input "text" at bounding box center [377, 699] width 382 height 34
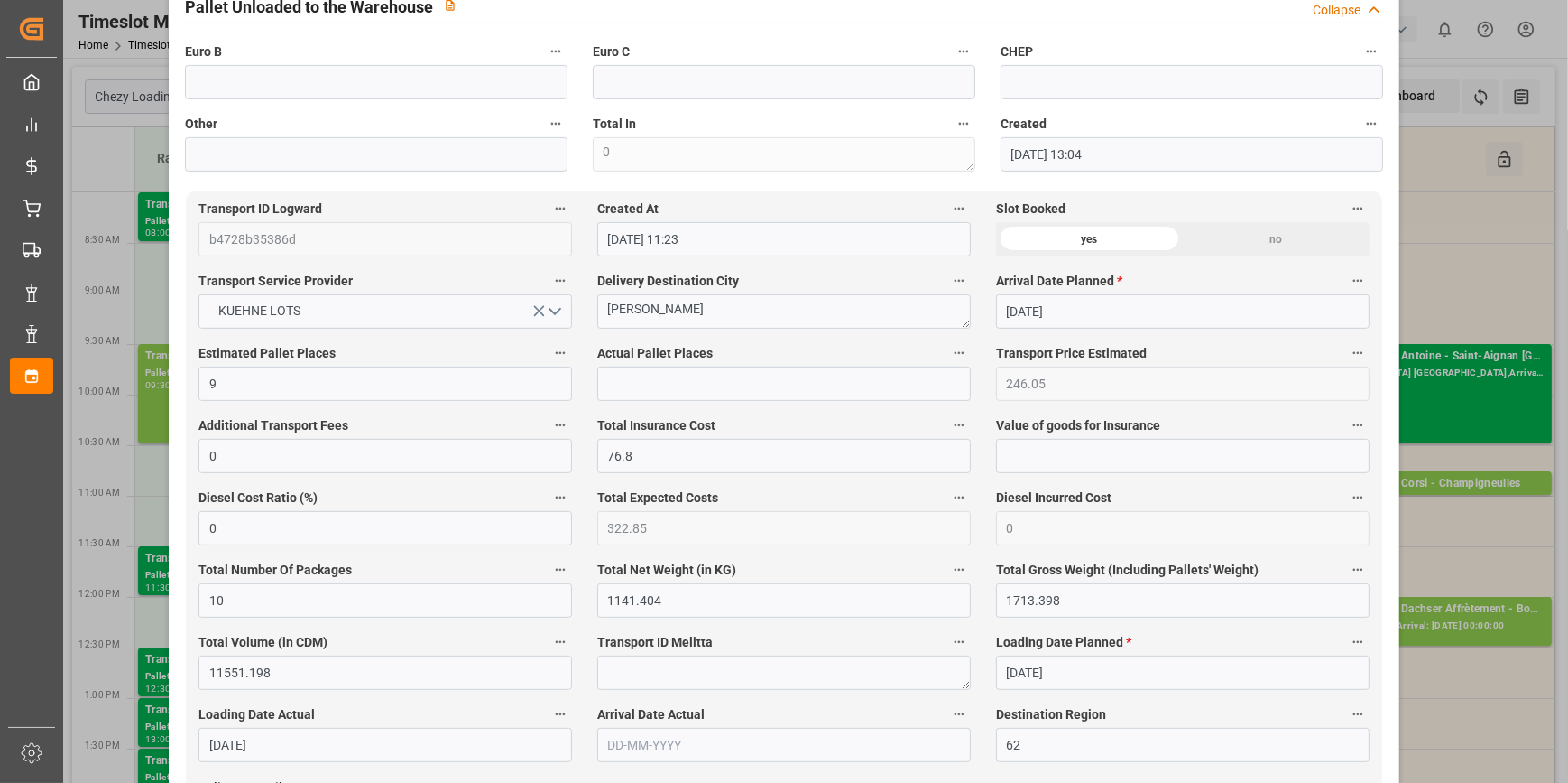
scroll to position [903, 0]
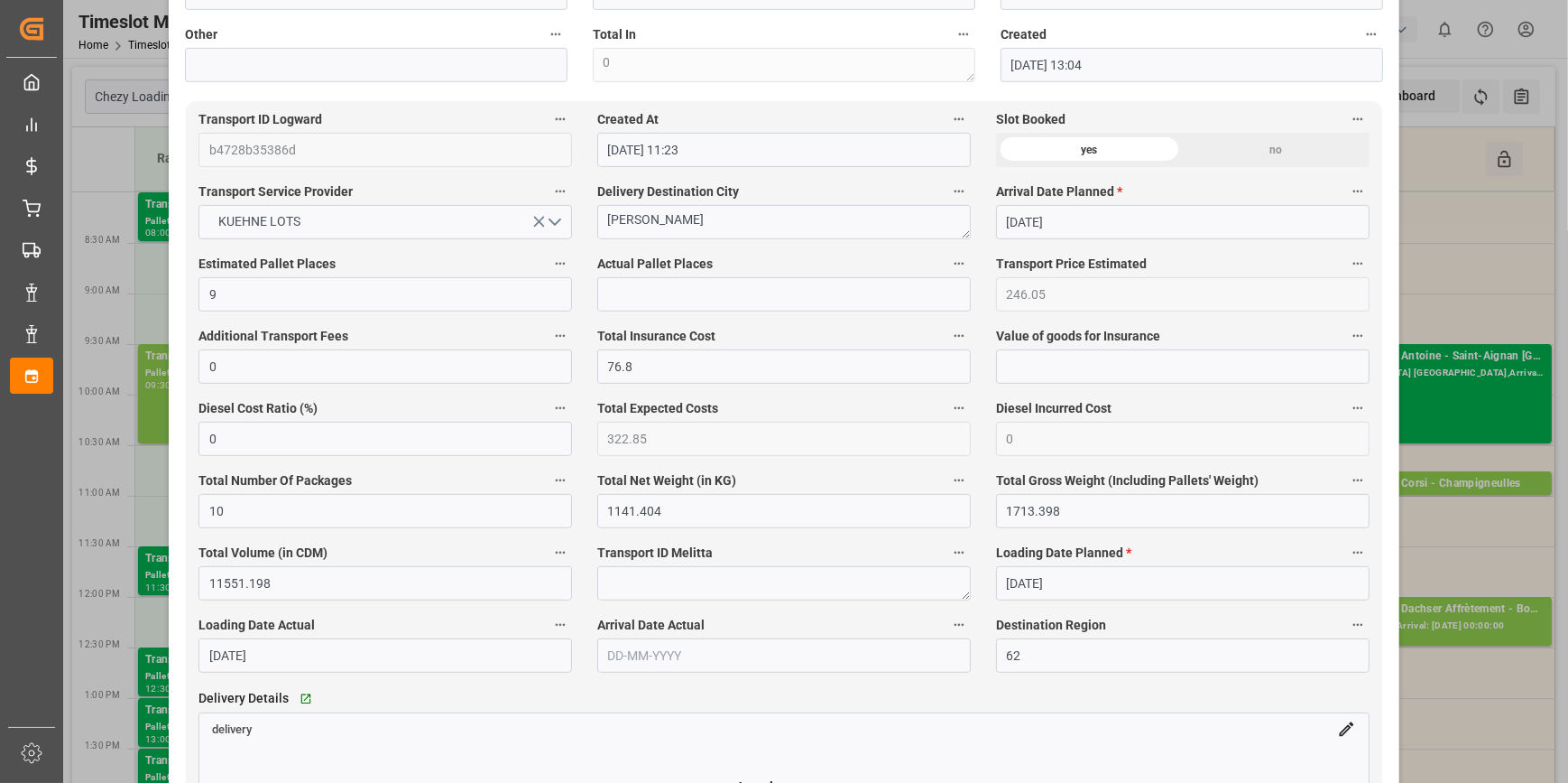
type input "9"
click at [680, 287] on input "text" at bounding box center [784, 293] width 374 height 34
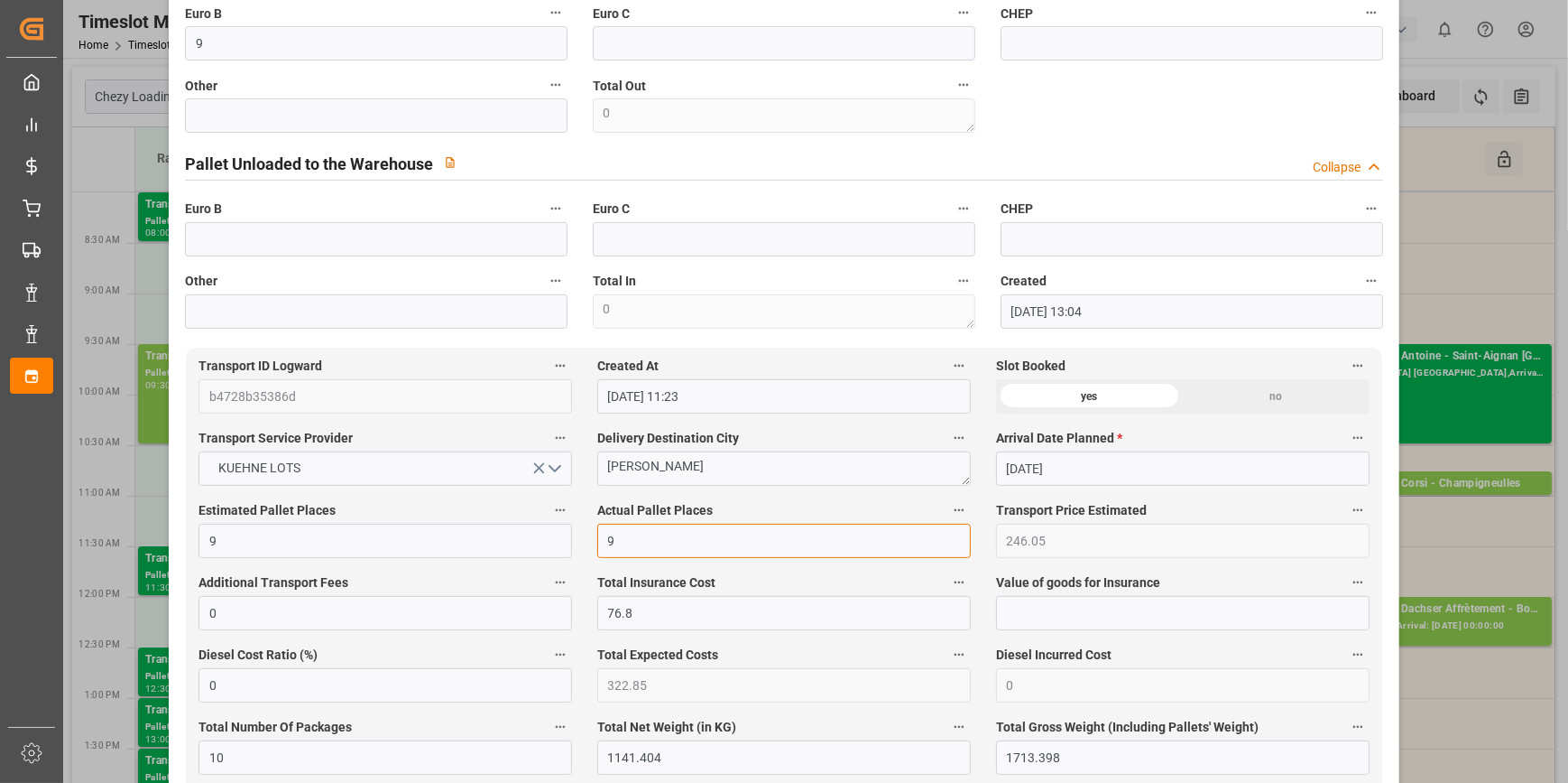
scroll to position [0, 0]
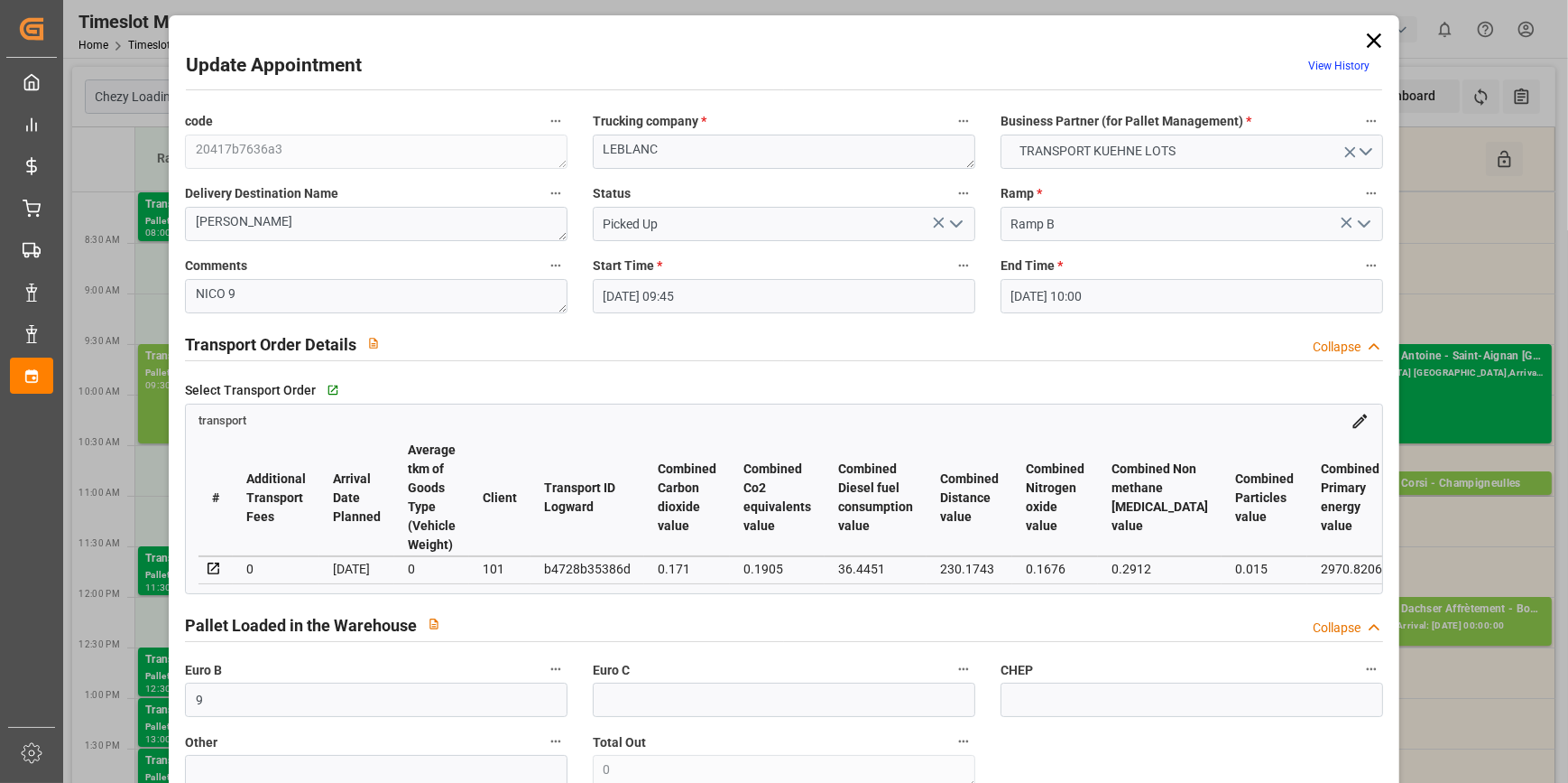
type input "9"
click at [951, 217] on icon "open menu" at bounding box center [956, 224] width 22 height 22
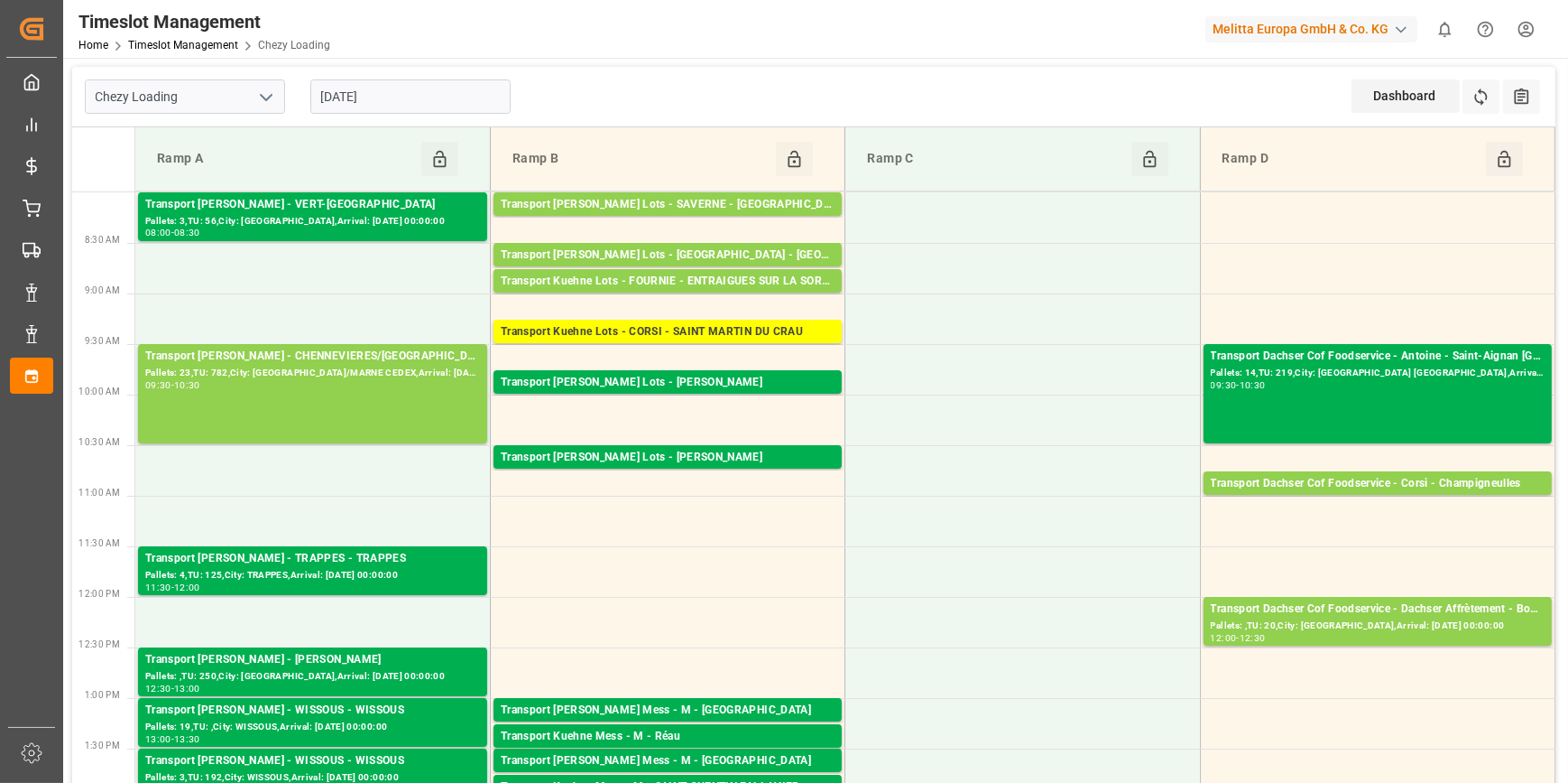
click at [411, 96] on input "[DATE]" at bounding box center [410, 96] width 200 height 34
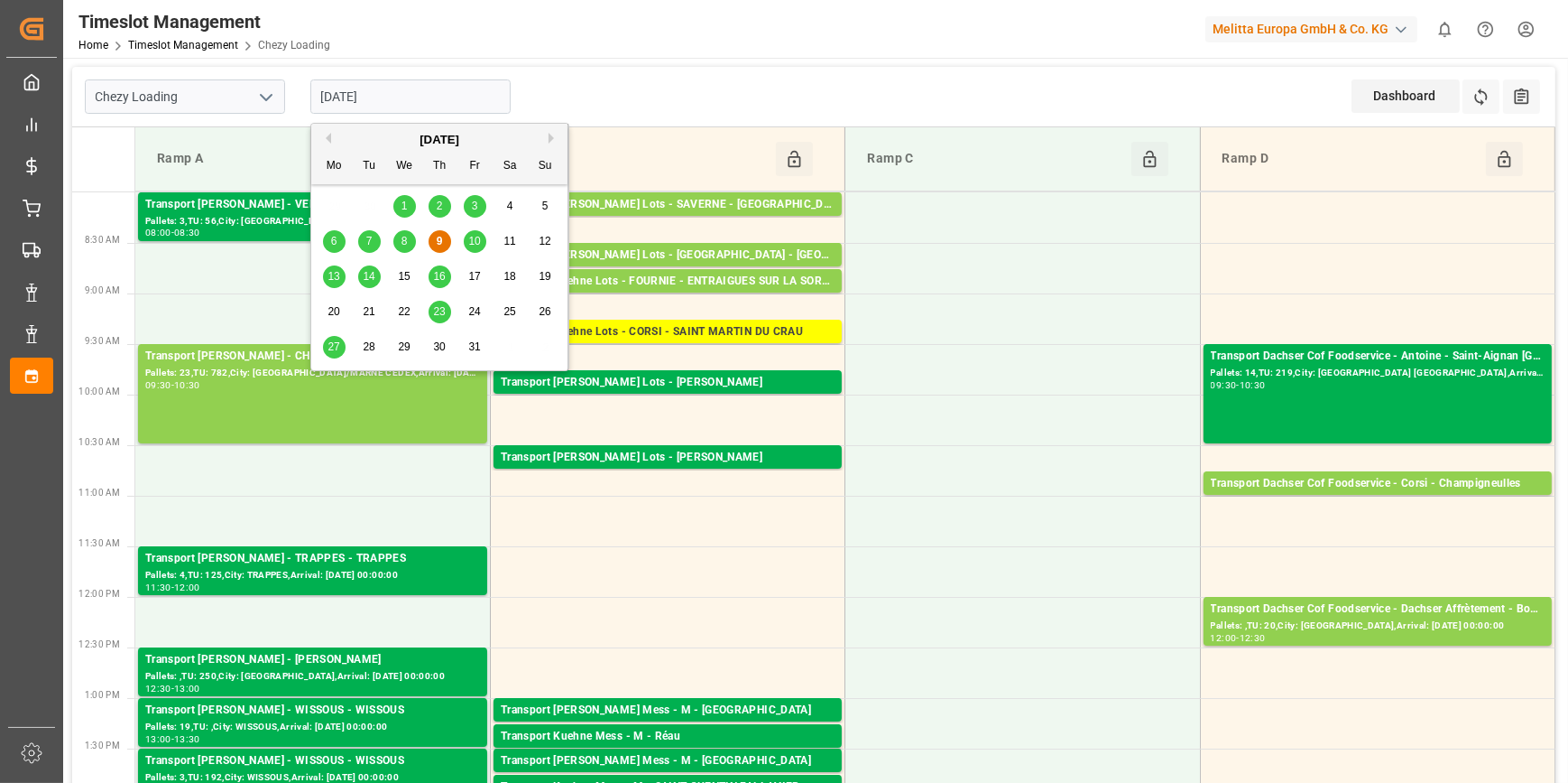
click at [475, 241] on span "10" at bounding box center [474, 240] width 12 height 13
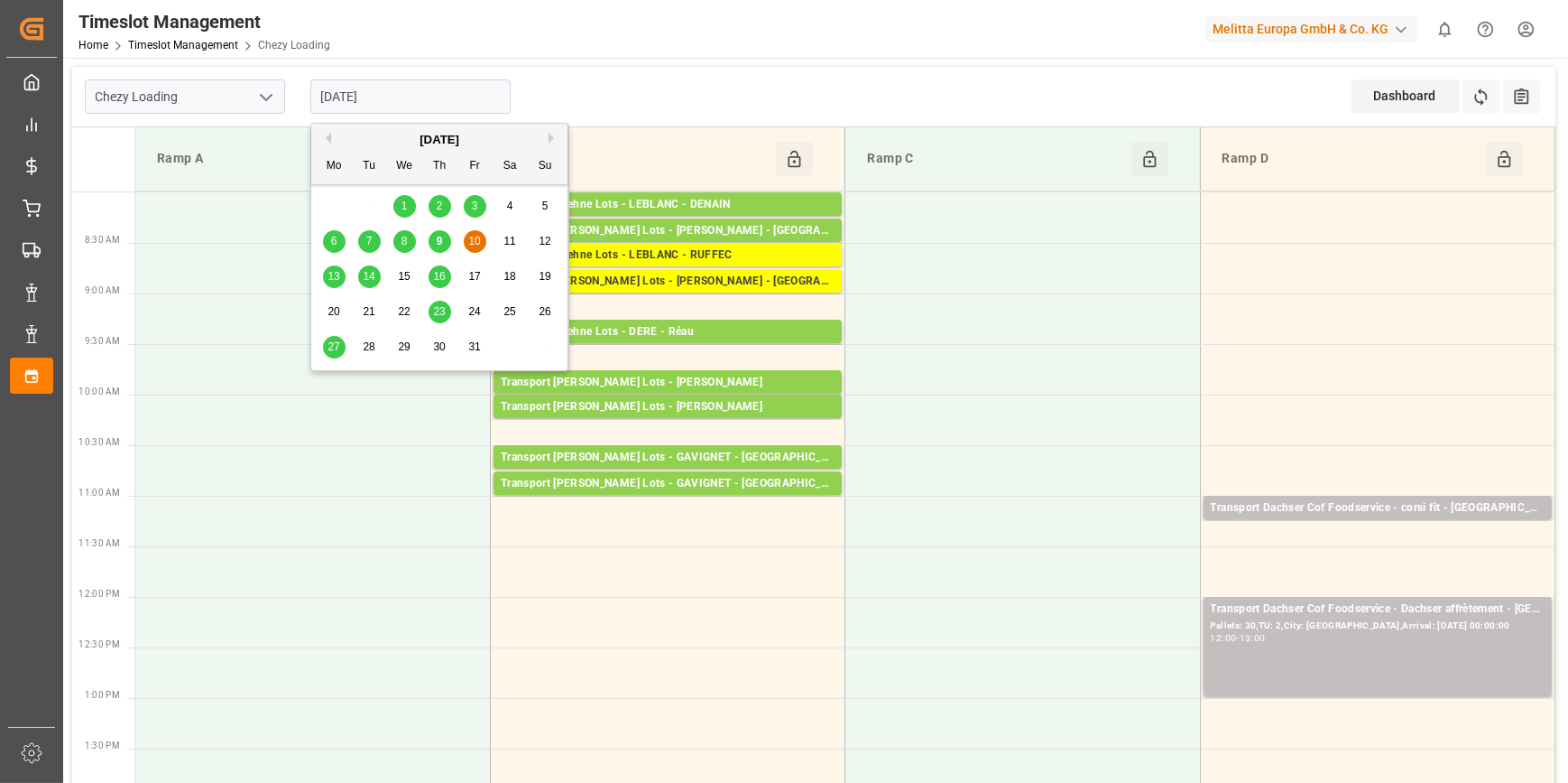
click at [415, 86] on input "[DATE]" at bounding box center [410, 96] width 200 height 34
click at [329, 283] on div "13" at bounding box center [333, 277] width 23 height 22
type input "[DATE]"
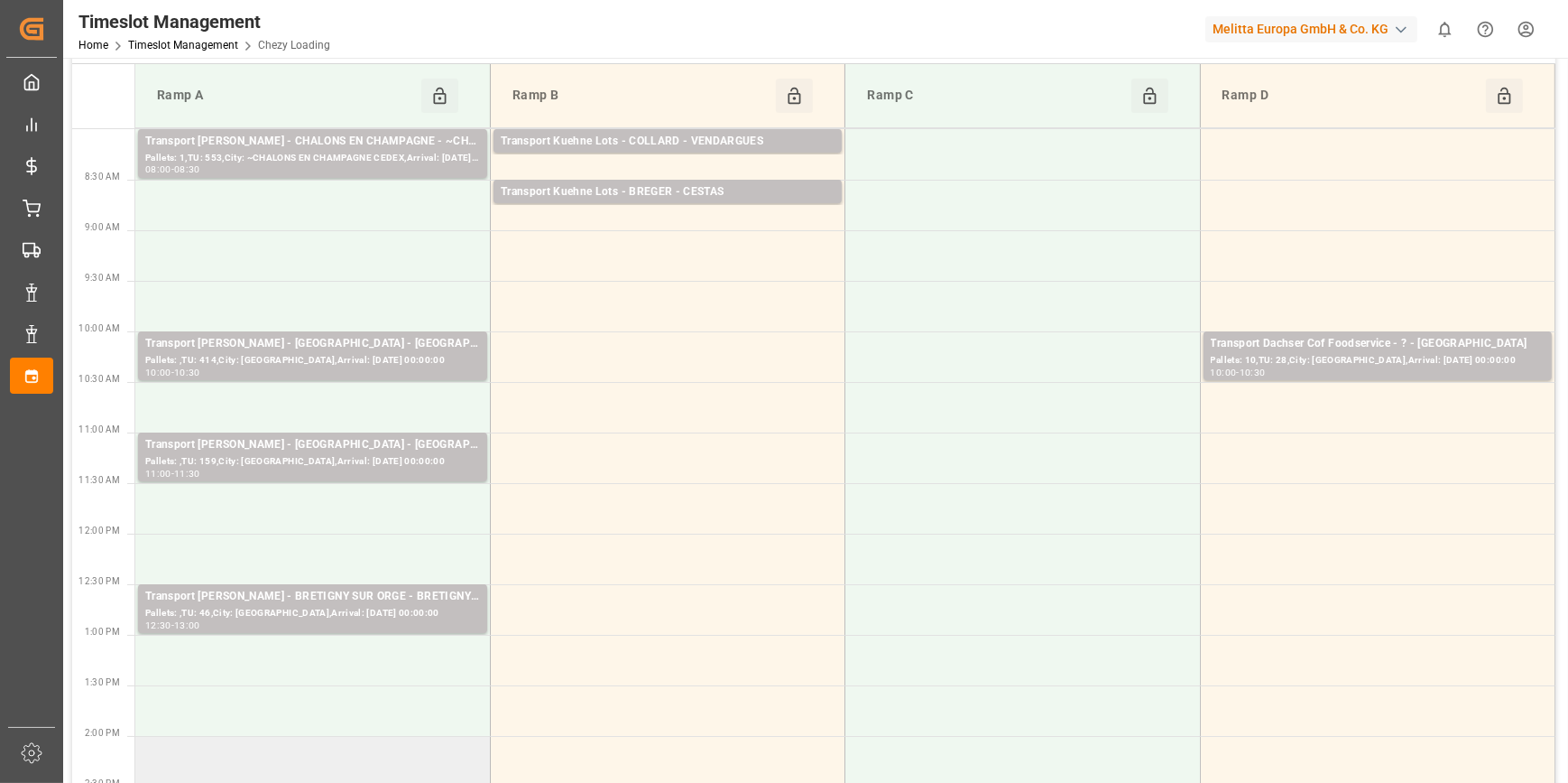
scroll to position [81, 0]
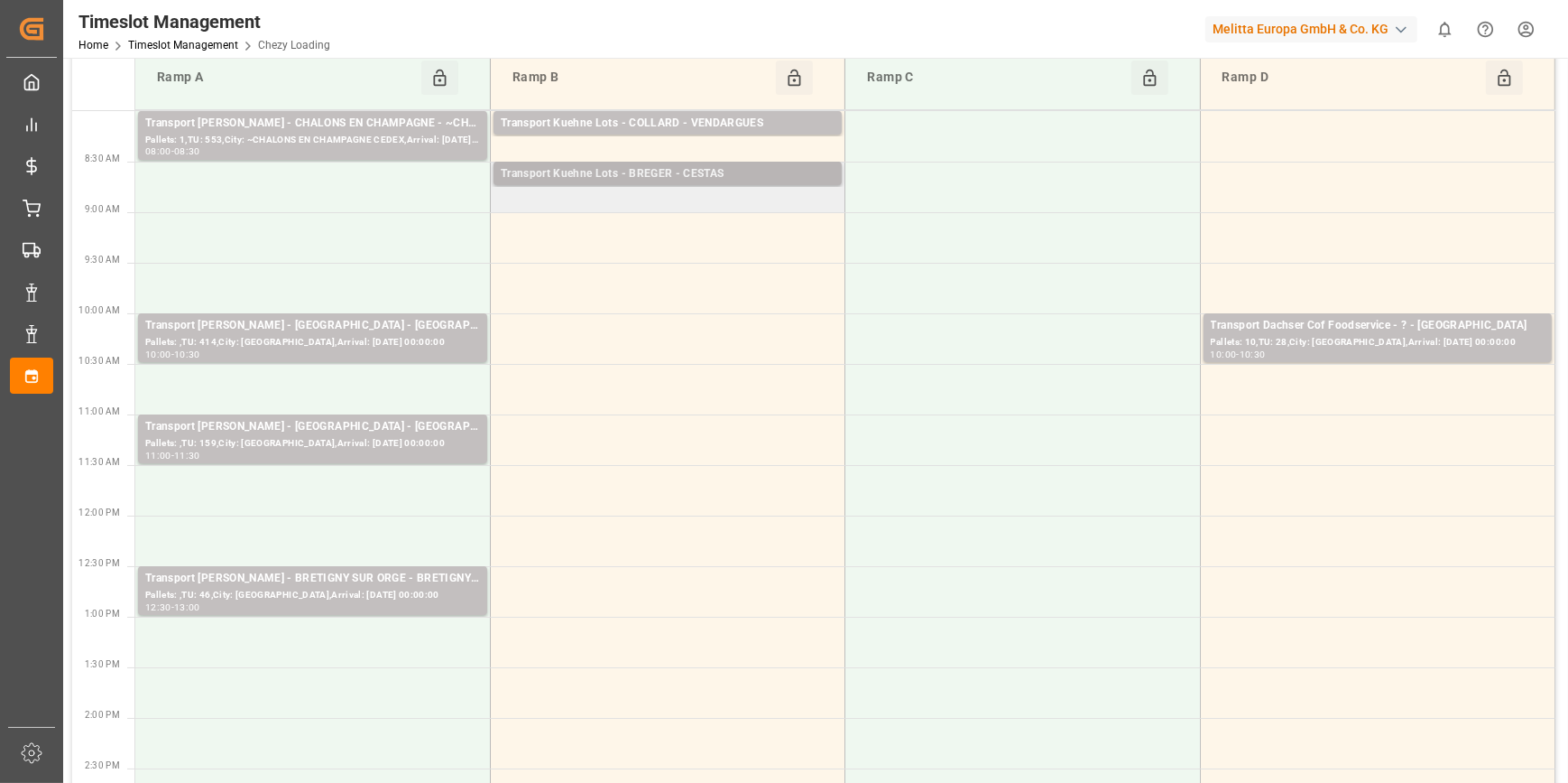
click at [650, 169] on div "Transport Kuehne Lots - BREGER - CESTAS" at bounding box center [668, 174] width 333 height 18
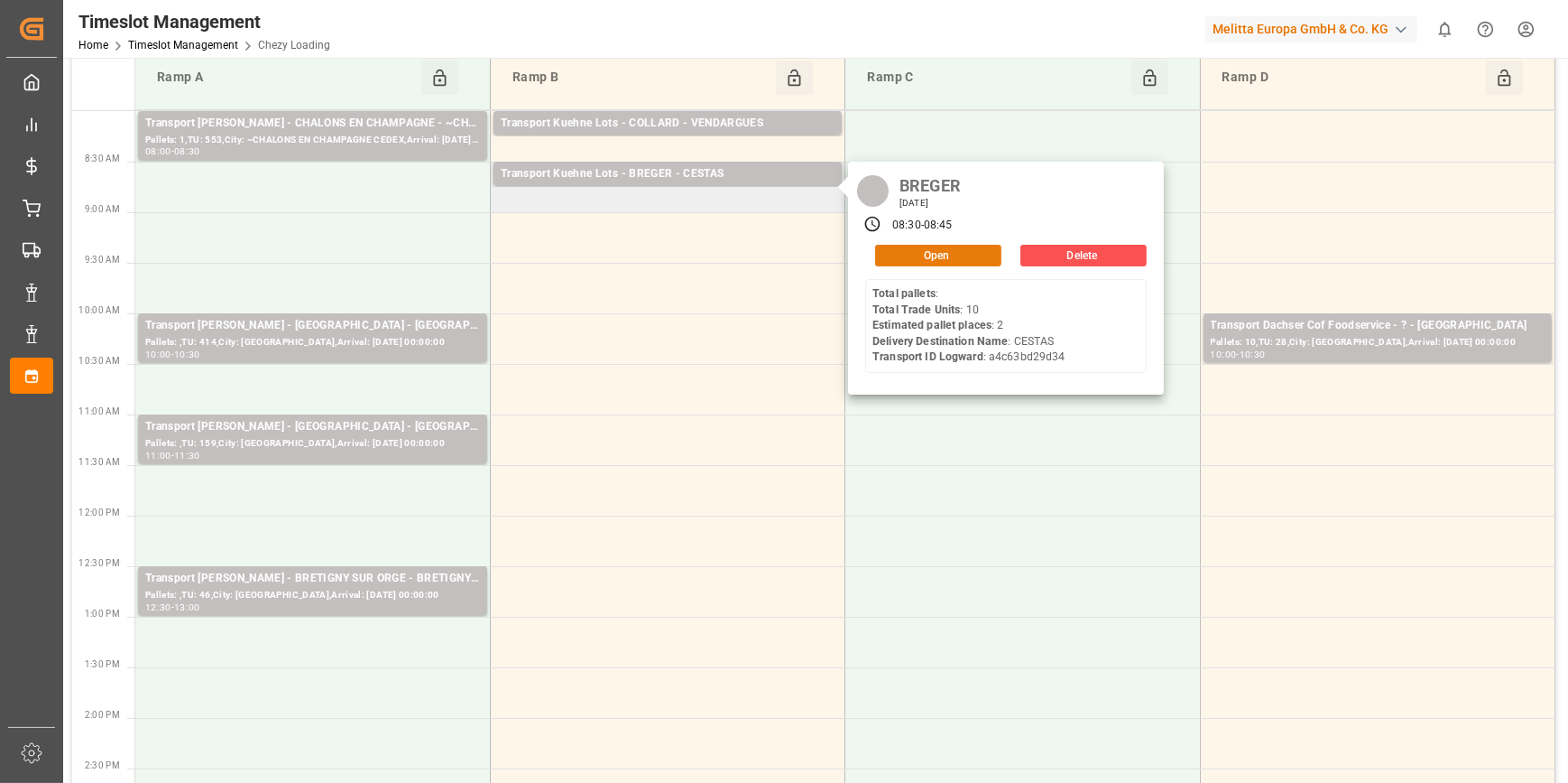
click at [945, 253] on button "Open" at bounding box center [937, 255] width 126 height 22
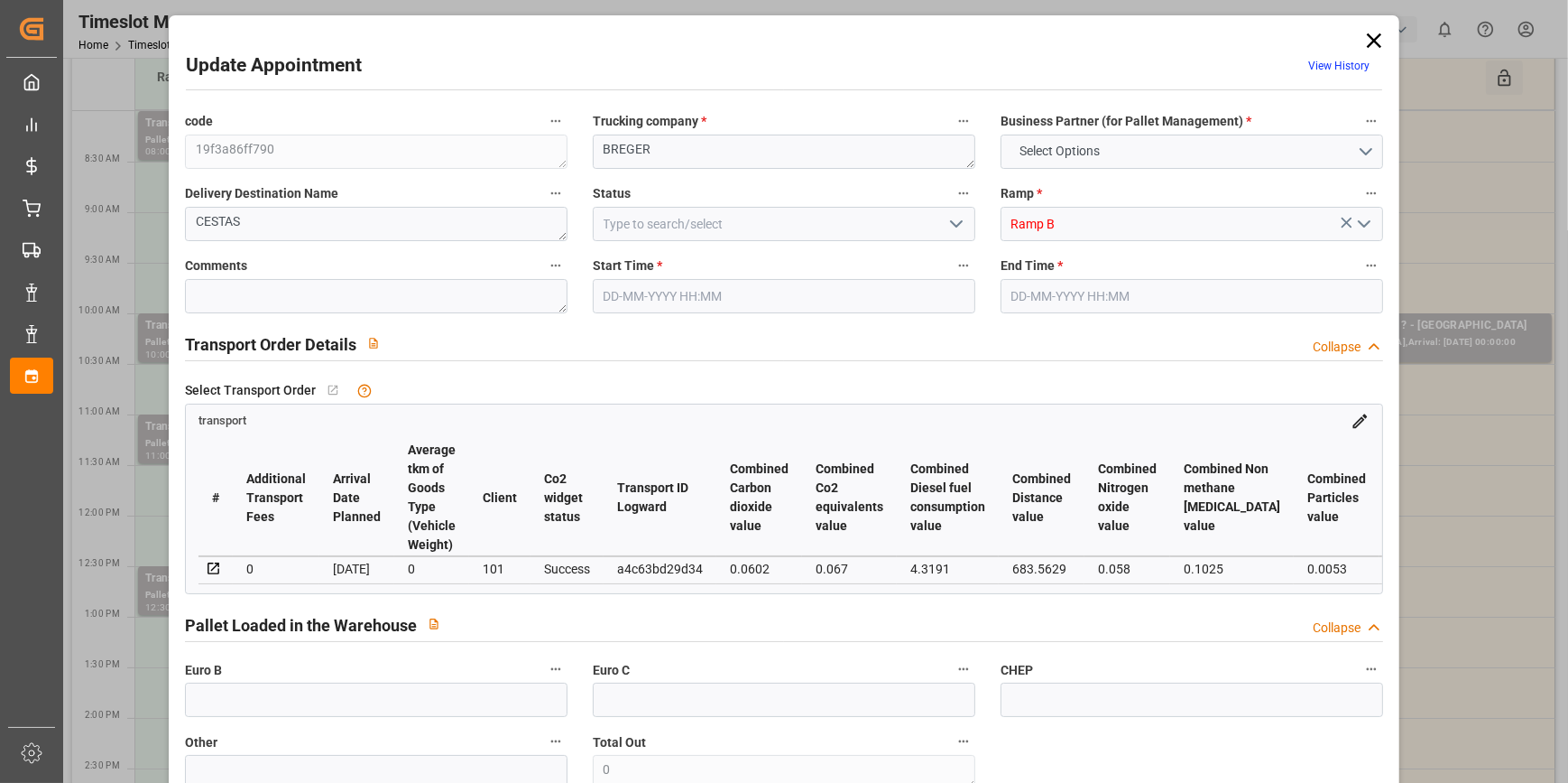
type input "2"
type input "212.17"
type input "0"
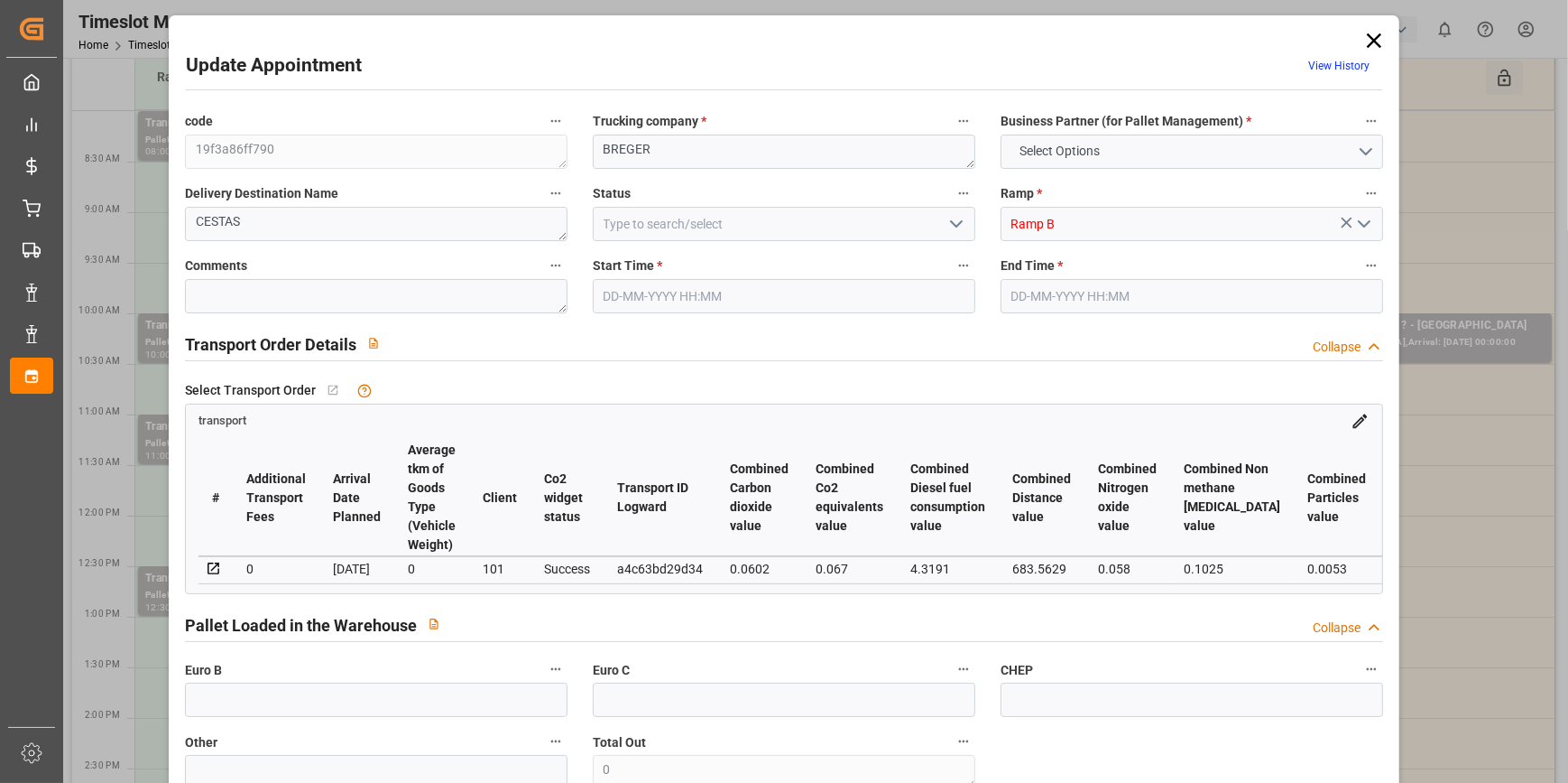
type input "212.17"
type input "0"
type input "105.84"
type input "215.24"
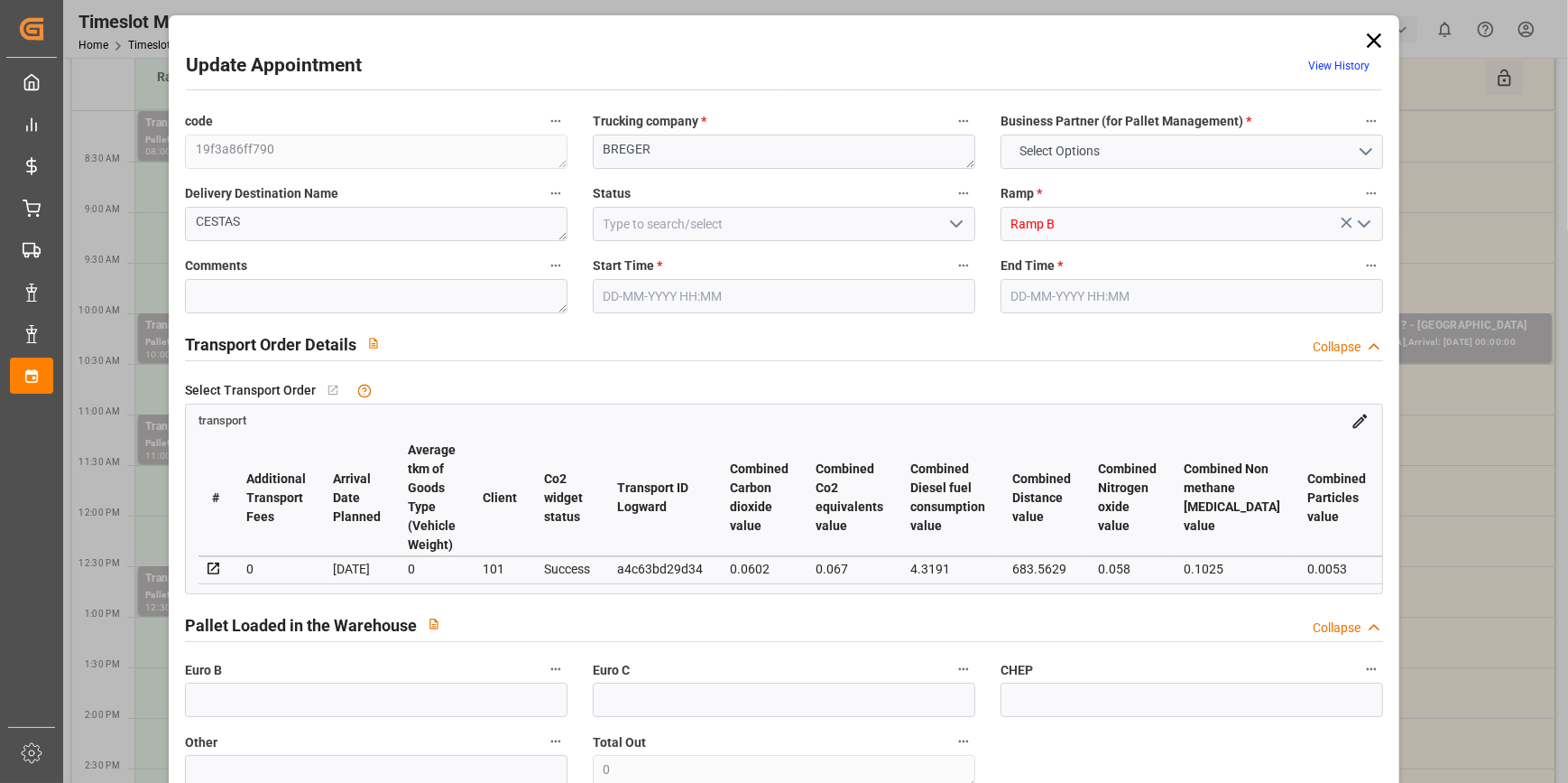
type input "10"
type input "33"
type input "0"
type input "10"
type input "2"
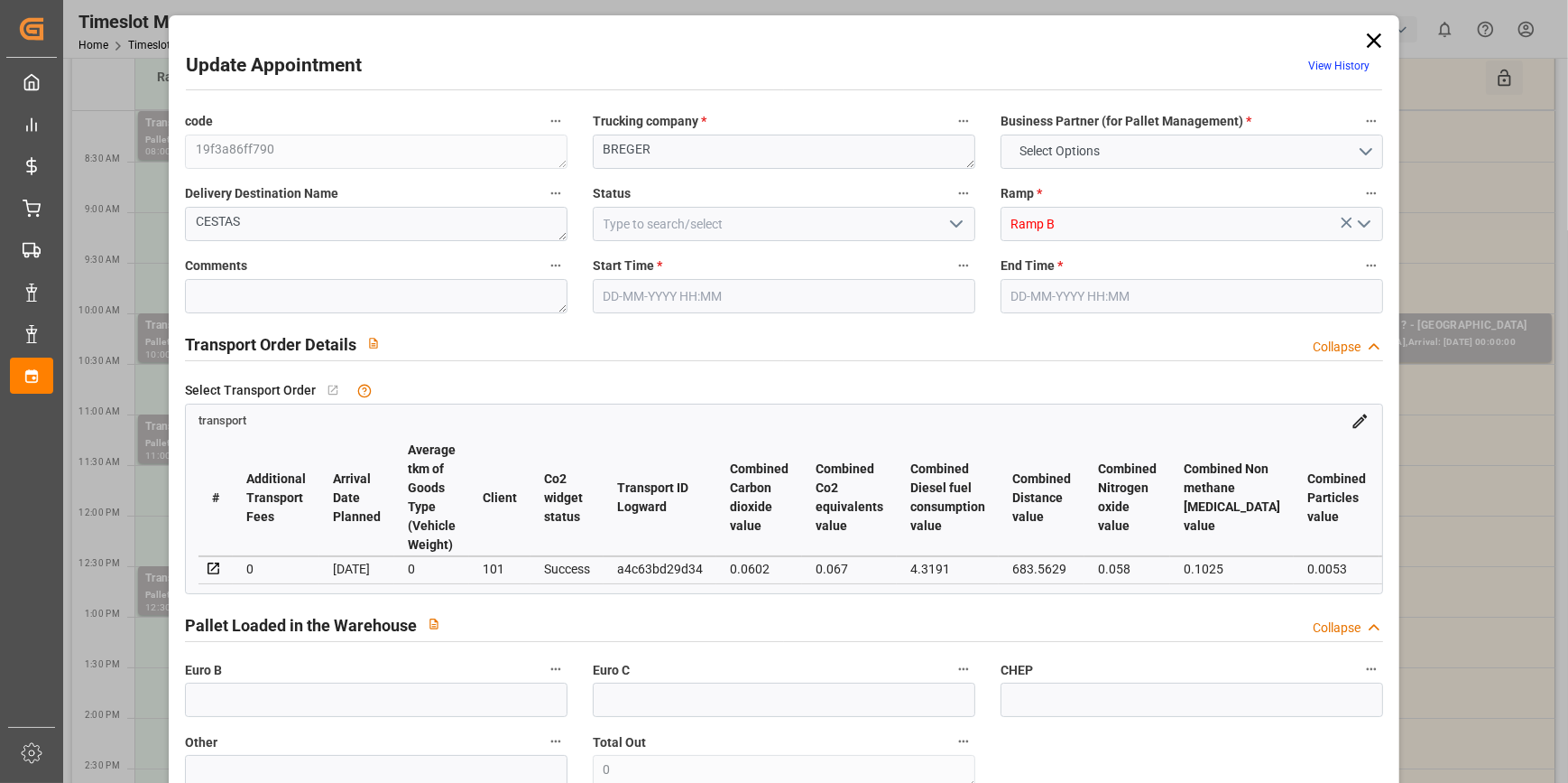
type input "101"
type input "168.1"
type input "0"
type input "4710.8598"
type input "0"
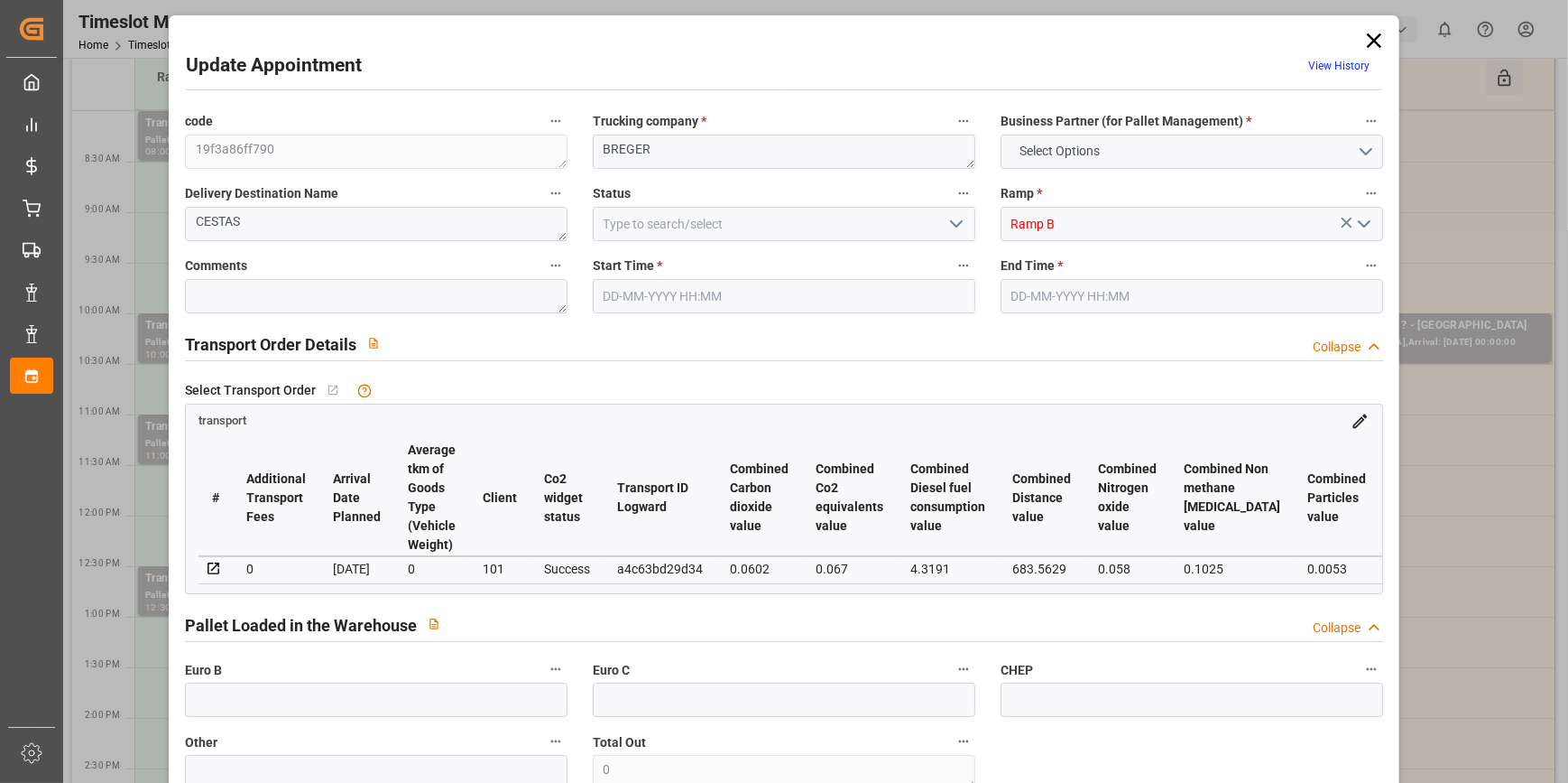
type input "0"
type input "21"
type input "35"
type input "[DATE] 08:30"
type input "[DATE] 08:45"
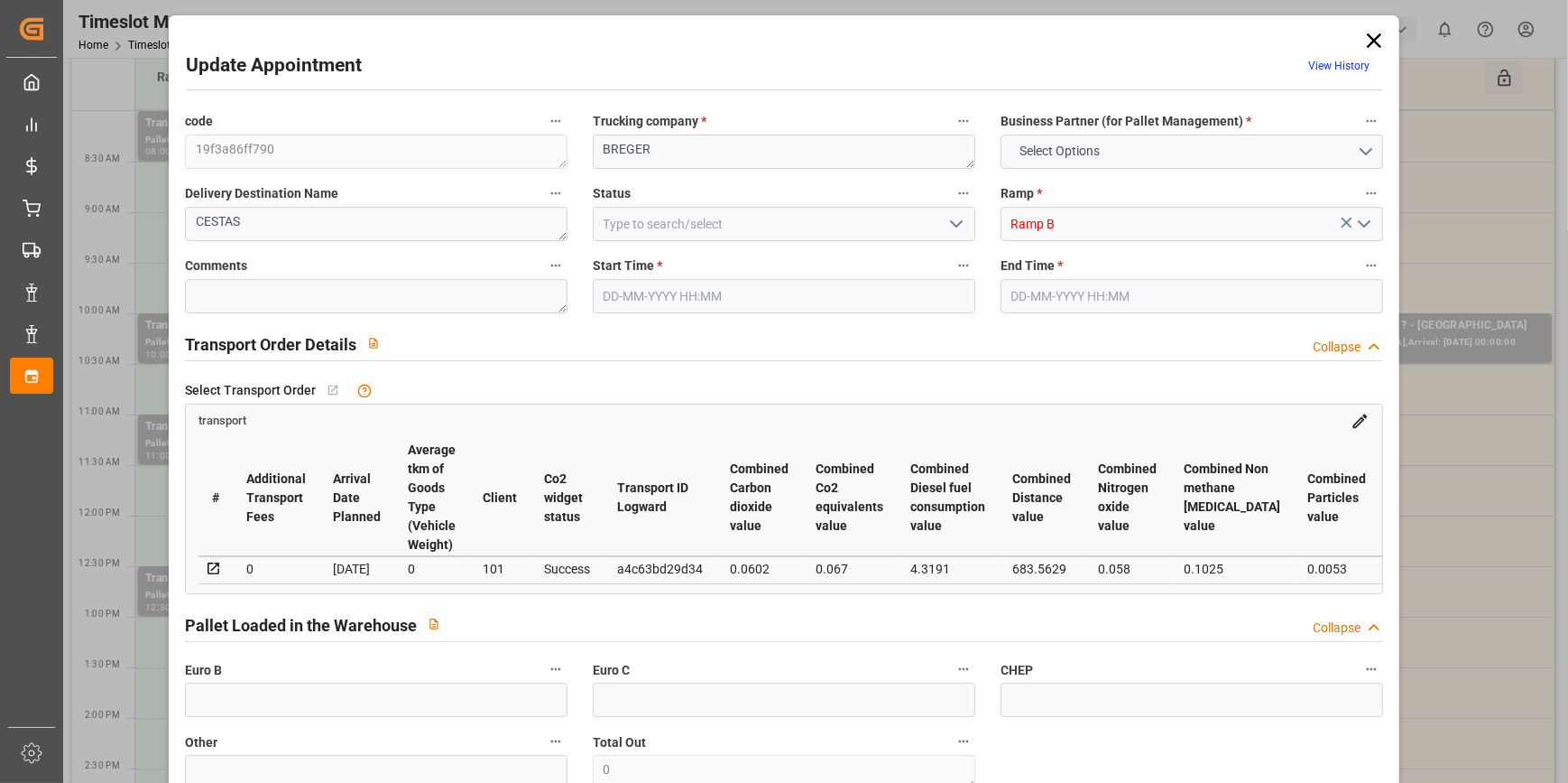
type input "[DATE] 13:50"
type input "[DATE] 11:23"
type input "[DATE]"
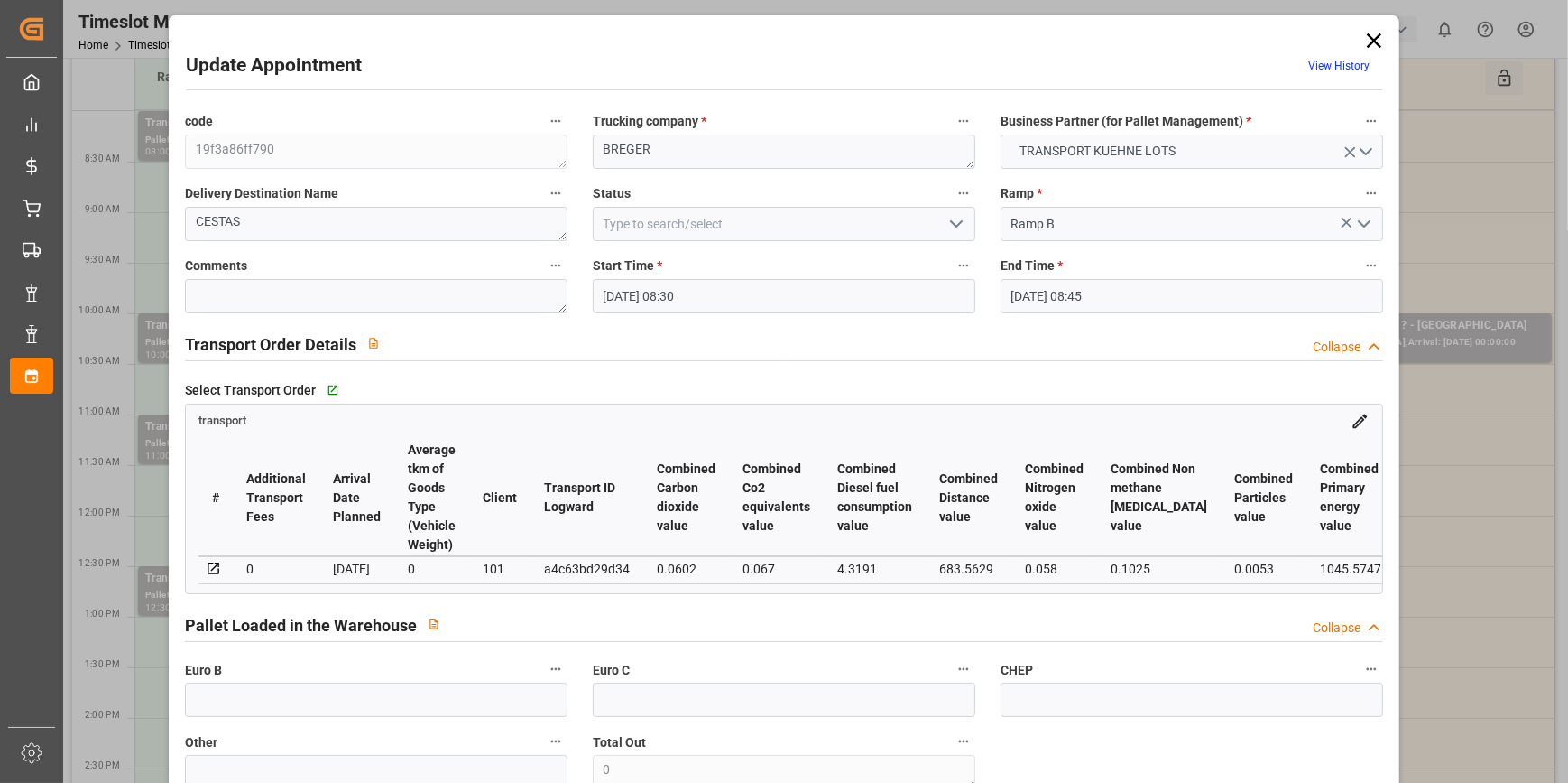
click at [952, 223] on icon "open menu" at bounding box center [956, 224] width 22 height 22
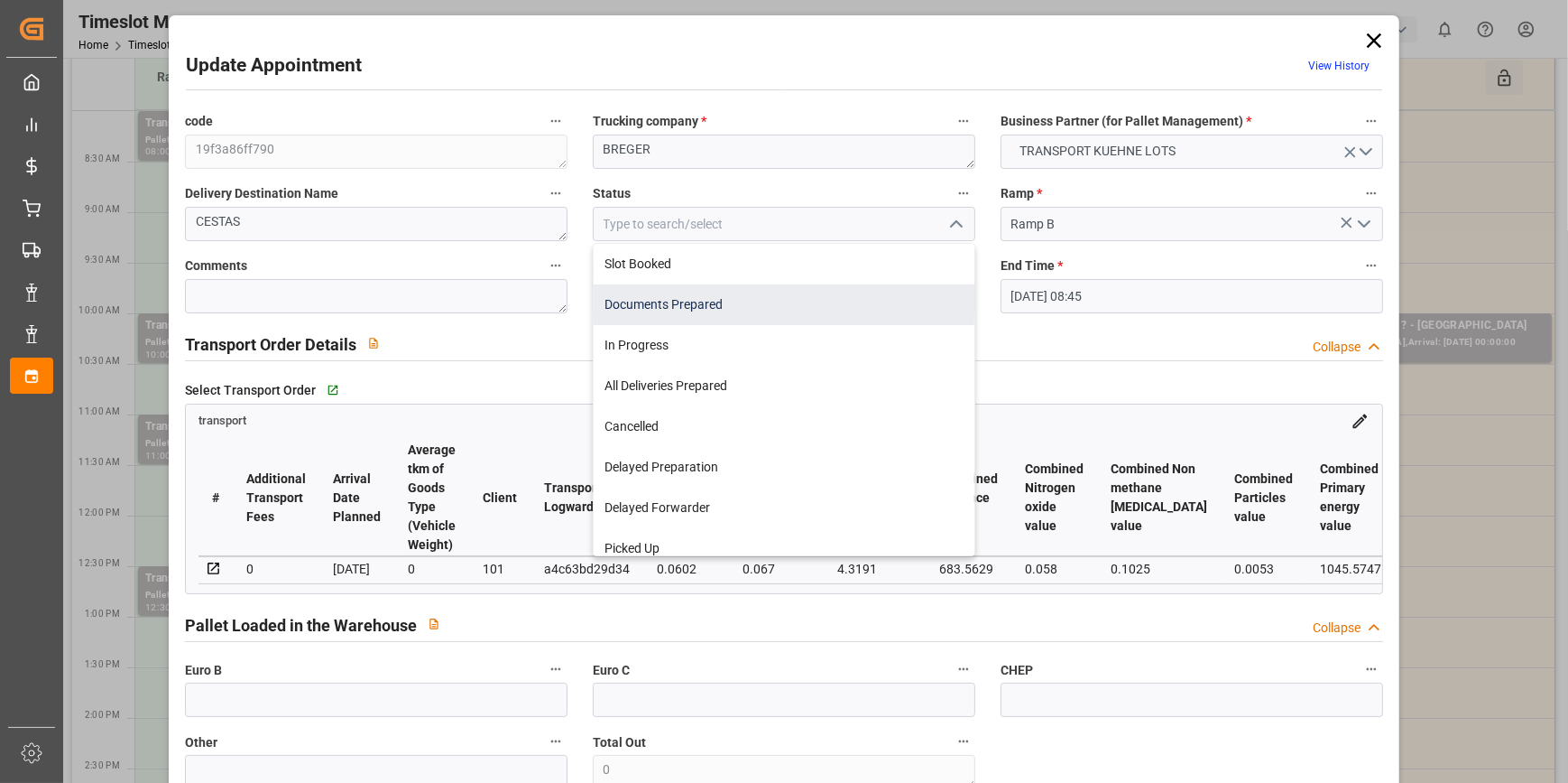
click at [667, 298] on div "Documents Prepared" at bounding box center [784, 304] width 380 height 40
type input "Documents Prepared"
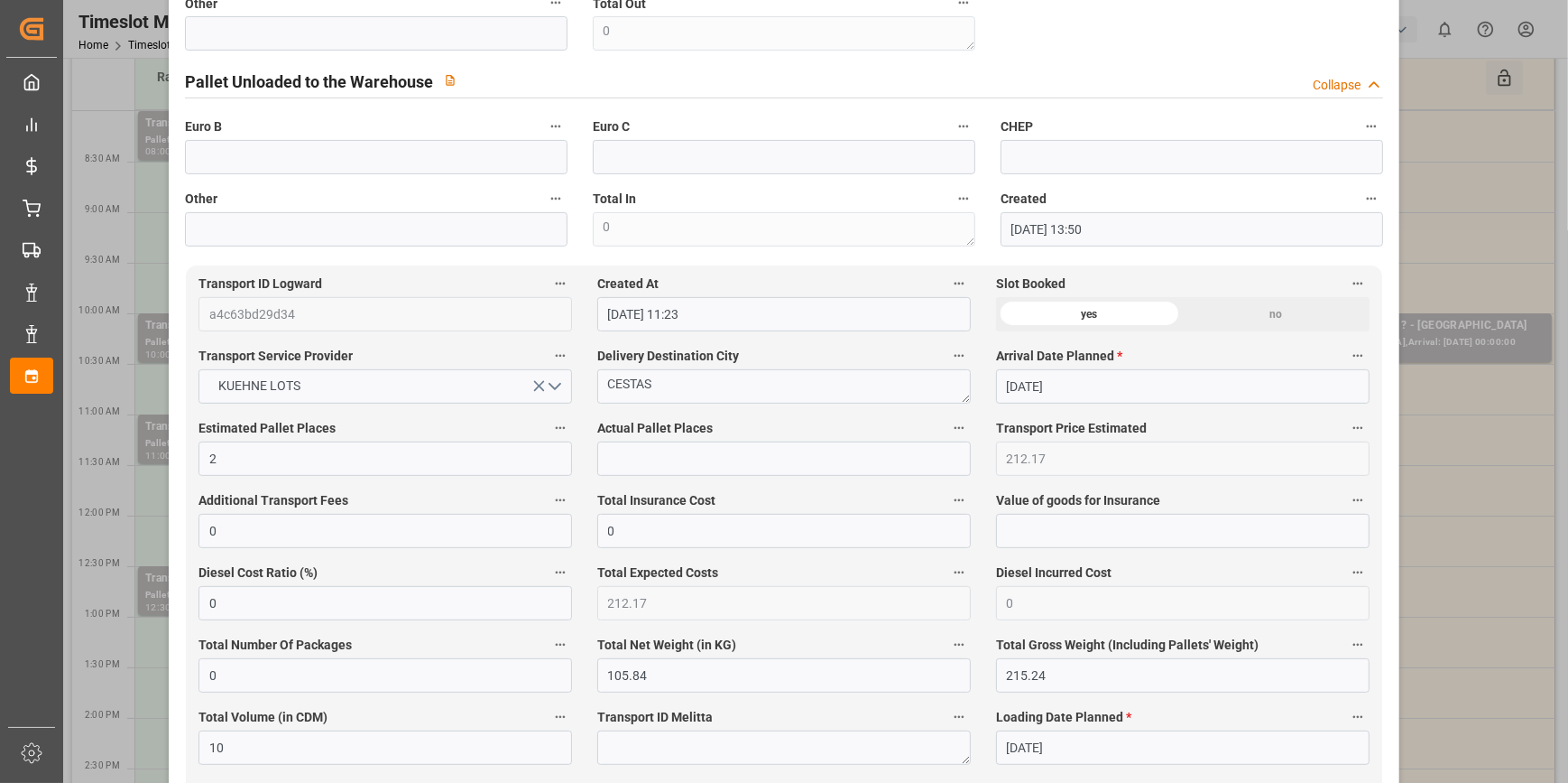
scroll to position [1477, 0]
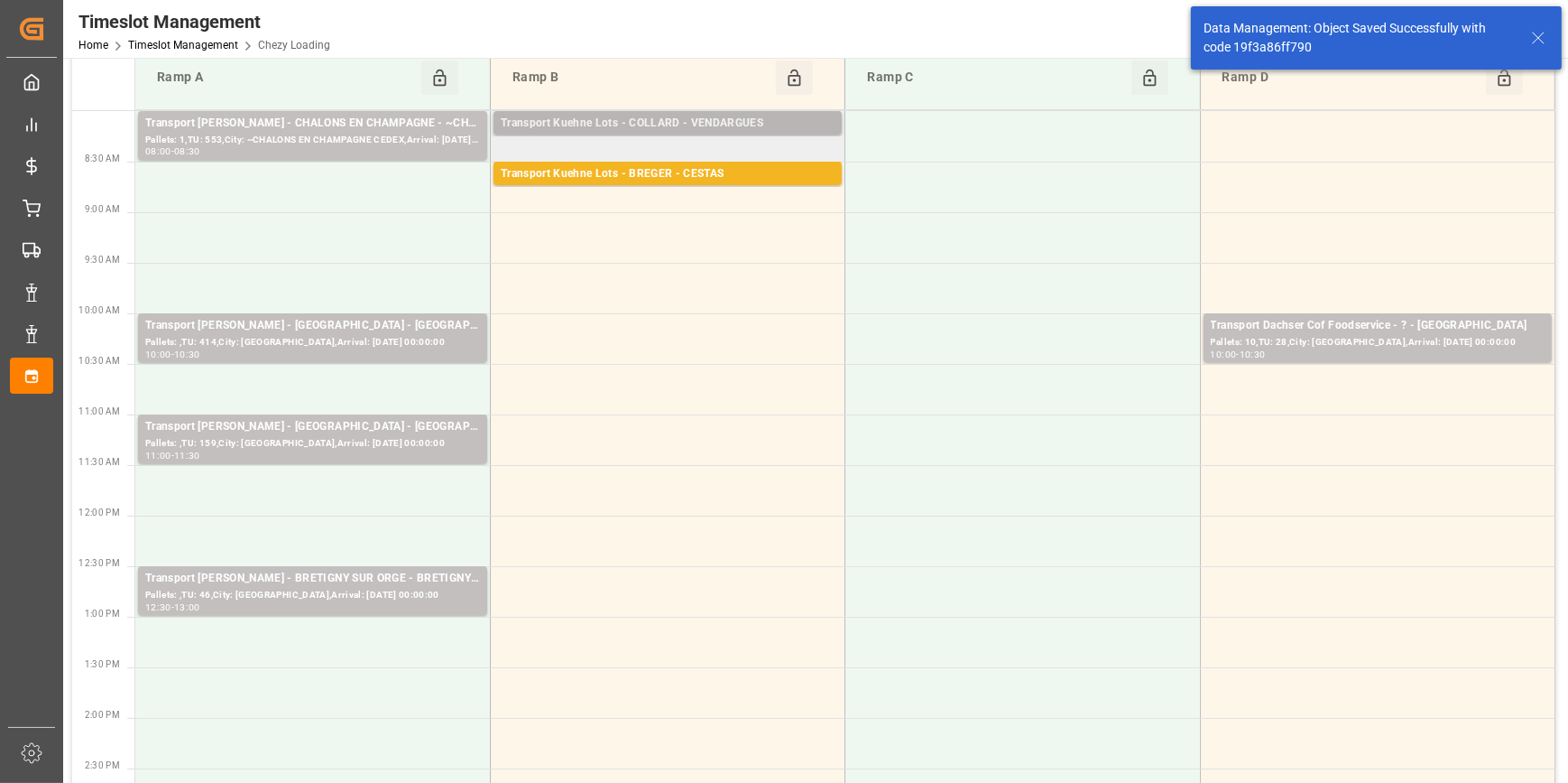
click at [697, 130] on div "Transport Kuehne Lots - COLLARD - VENDARGUES" at bounding box center [668, 124] width 333 height 18
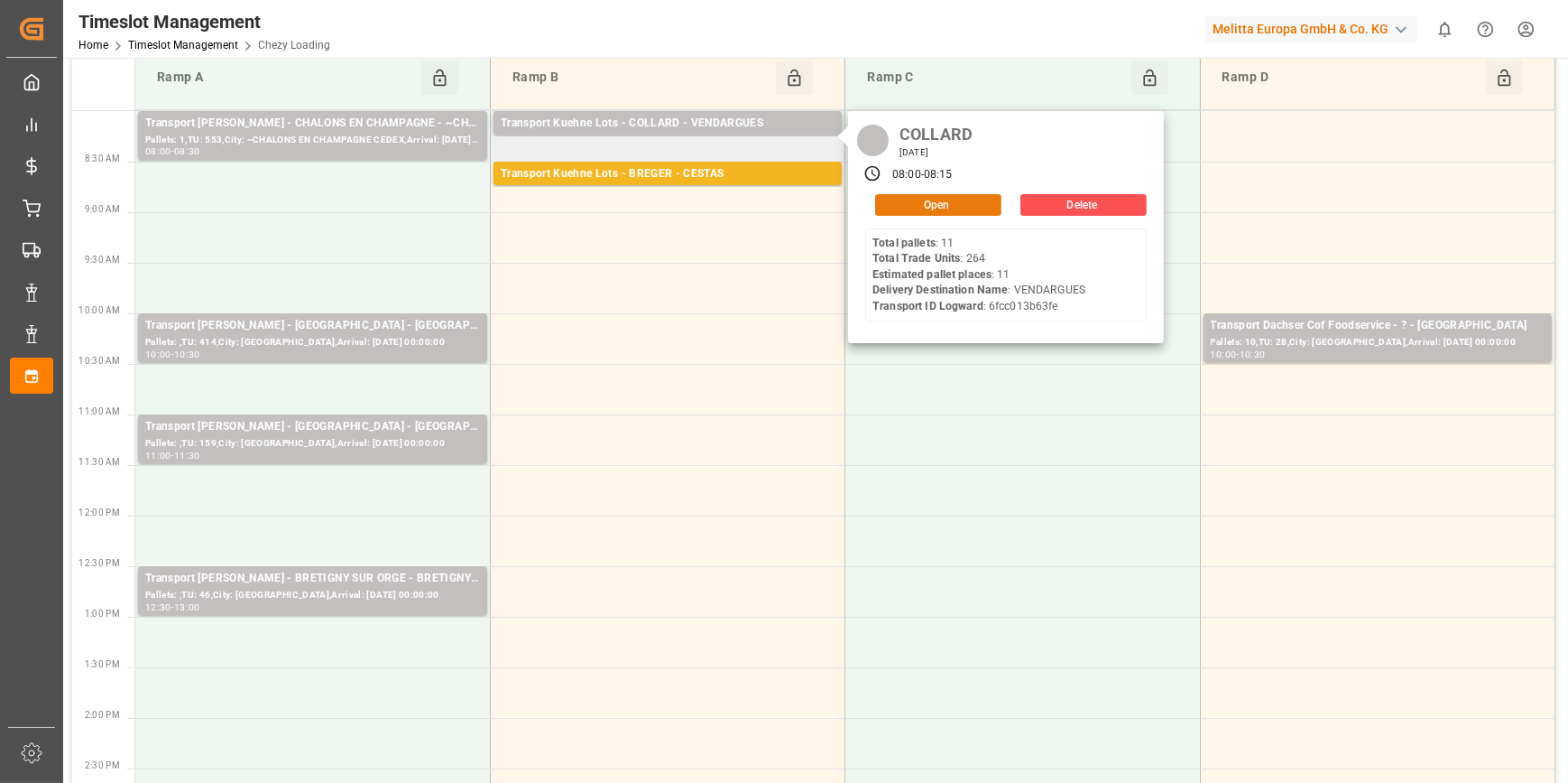
click at [912, 201] on button "Open" at bounding box center [937, 205] width 126 height 22
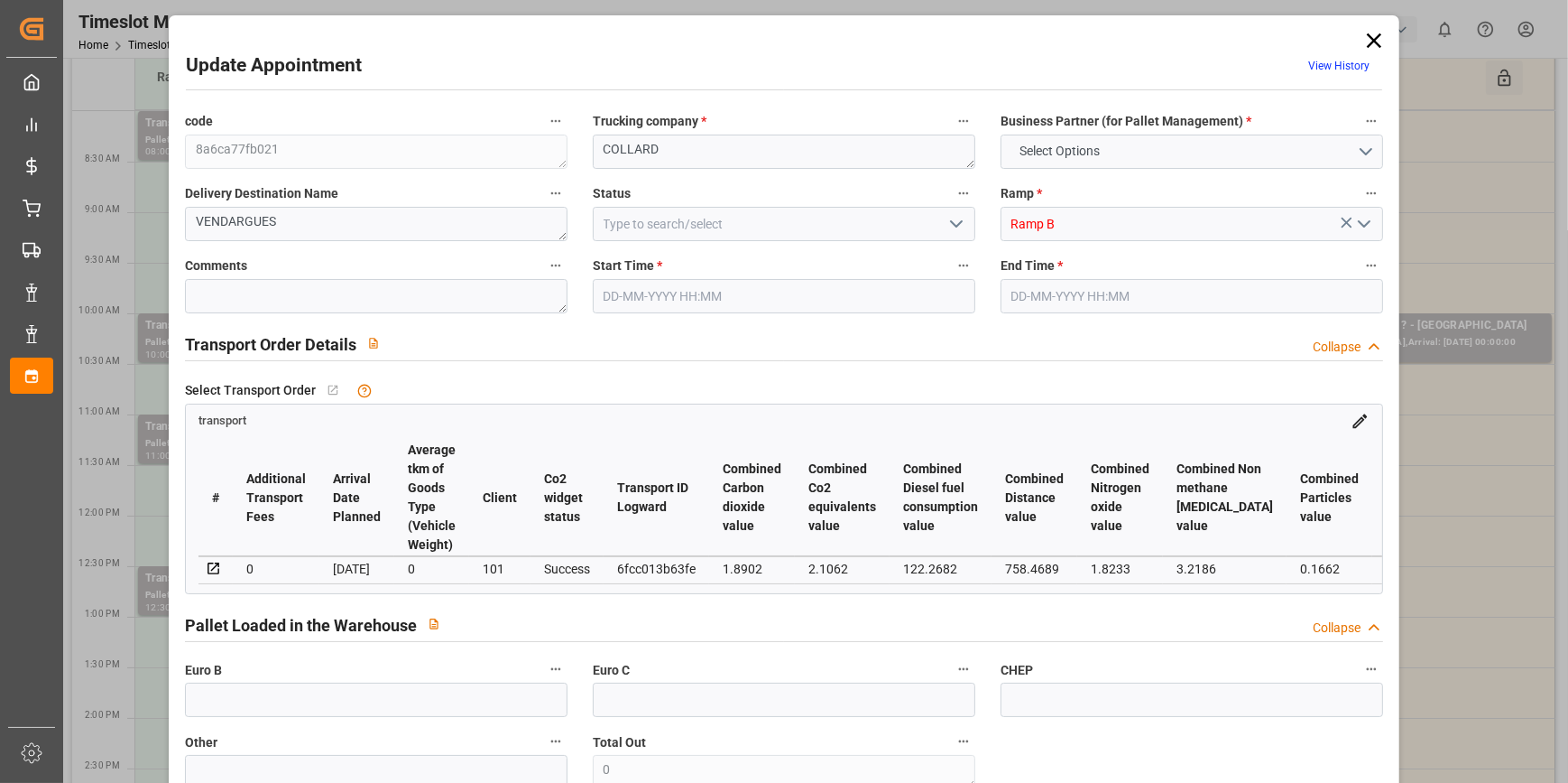
type input "11"
type input "612.64"
type input "0"
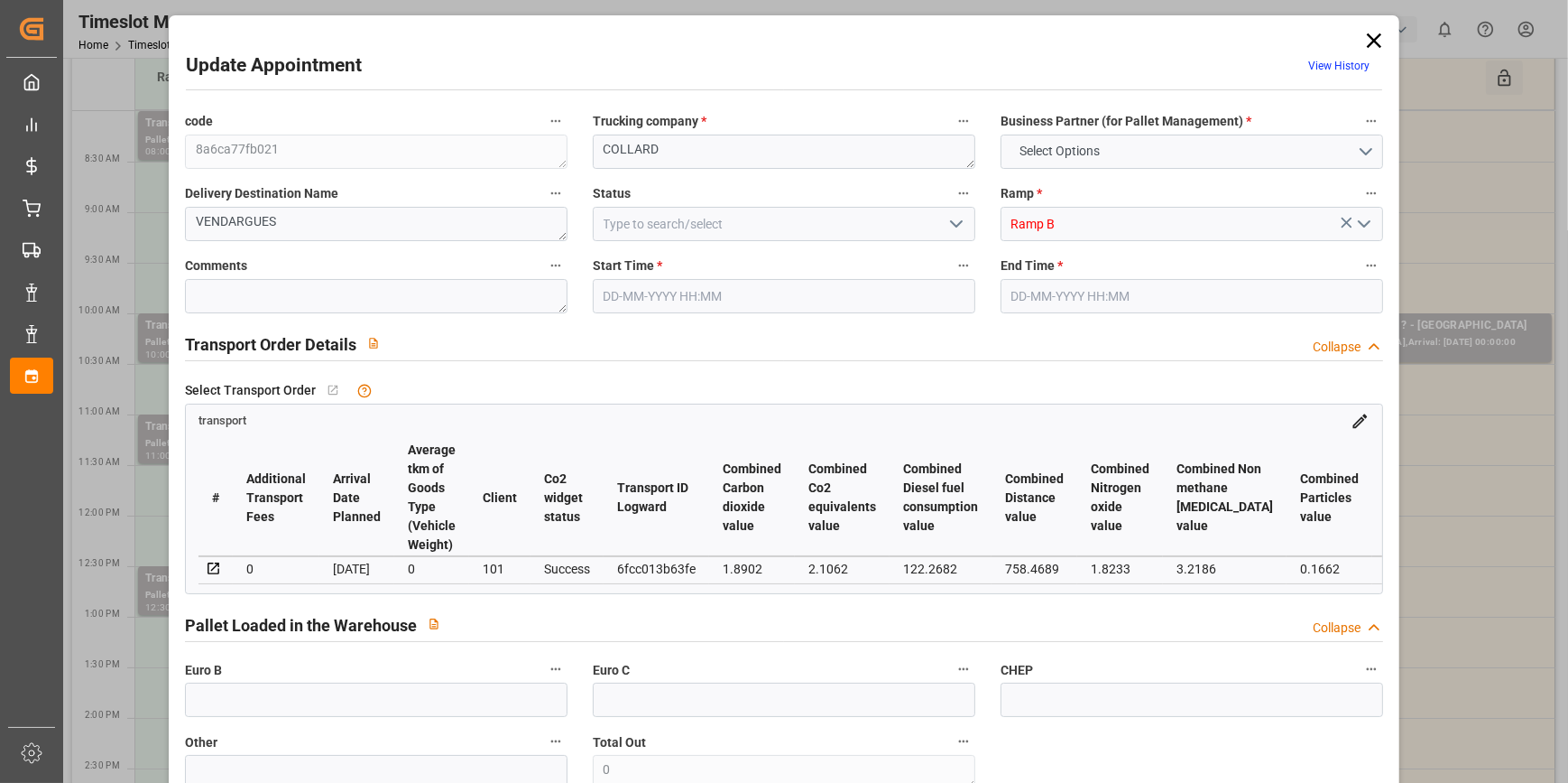
type input "612.64"
type input "0"
type input "4208.22"
type input "5337.6"
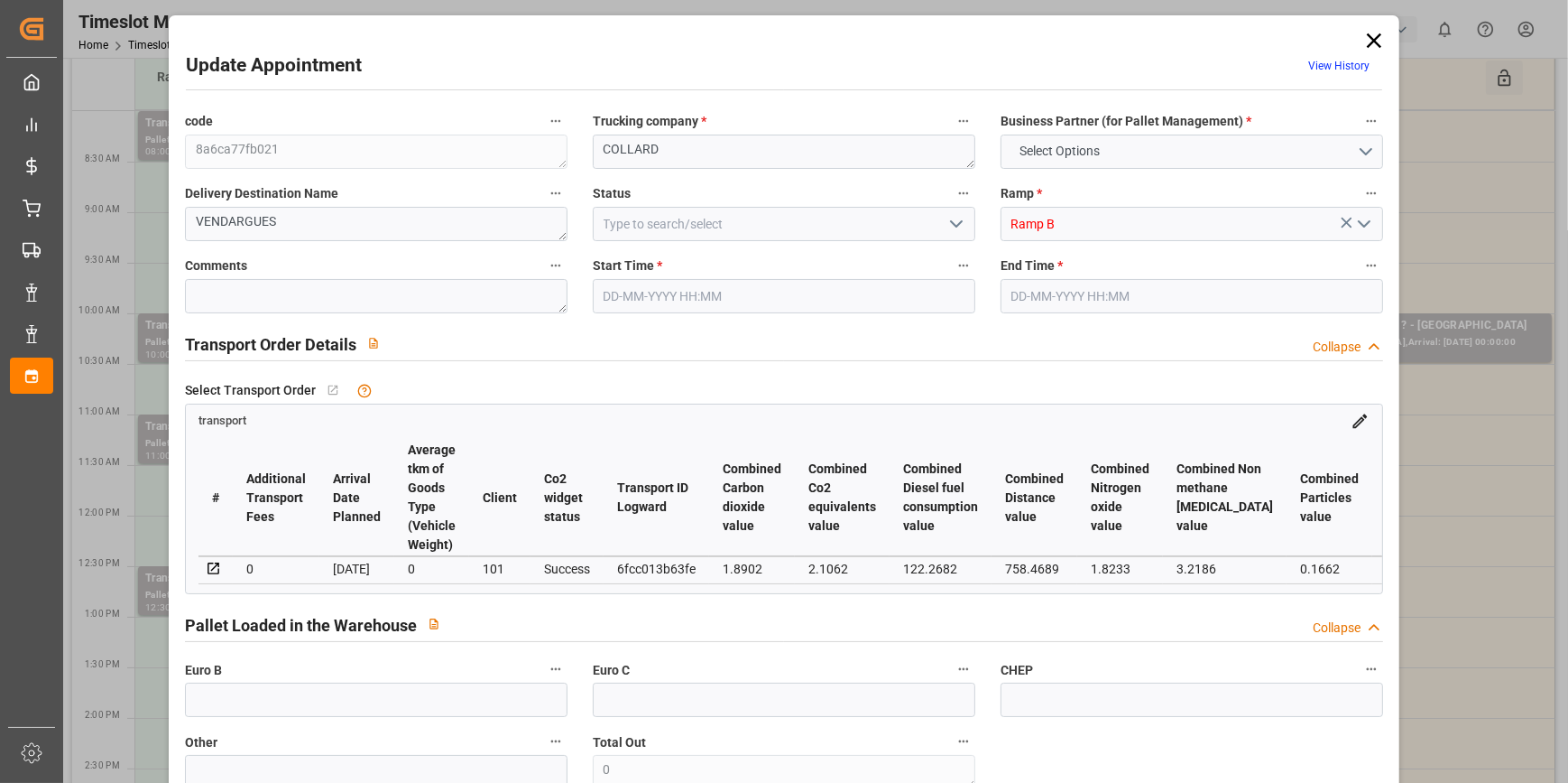
type input "12393.66"
type input "34"
type input "11"
type input "264"
type input "13"
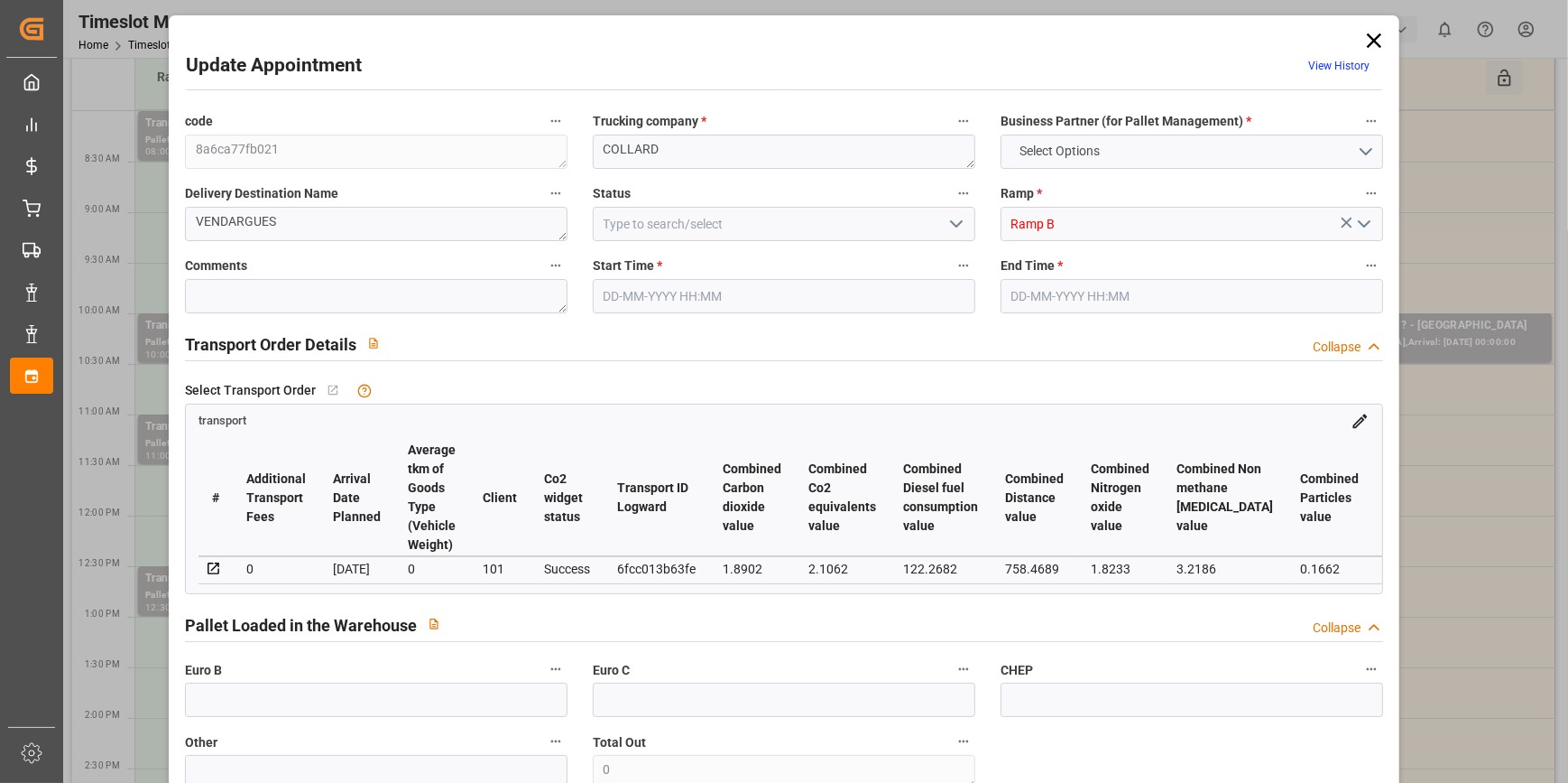
type input "101"
type input "4811.148"
type input "0"
type input "4710.8598"
type input "0"
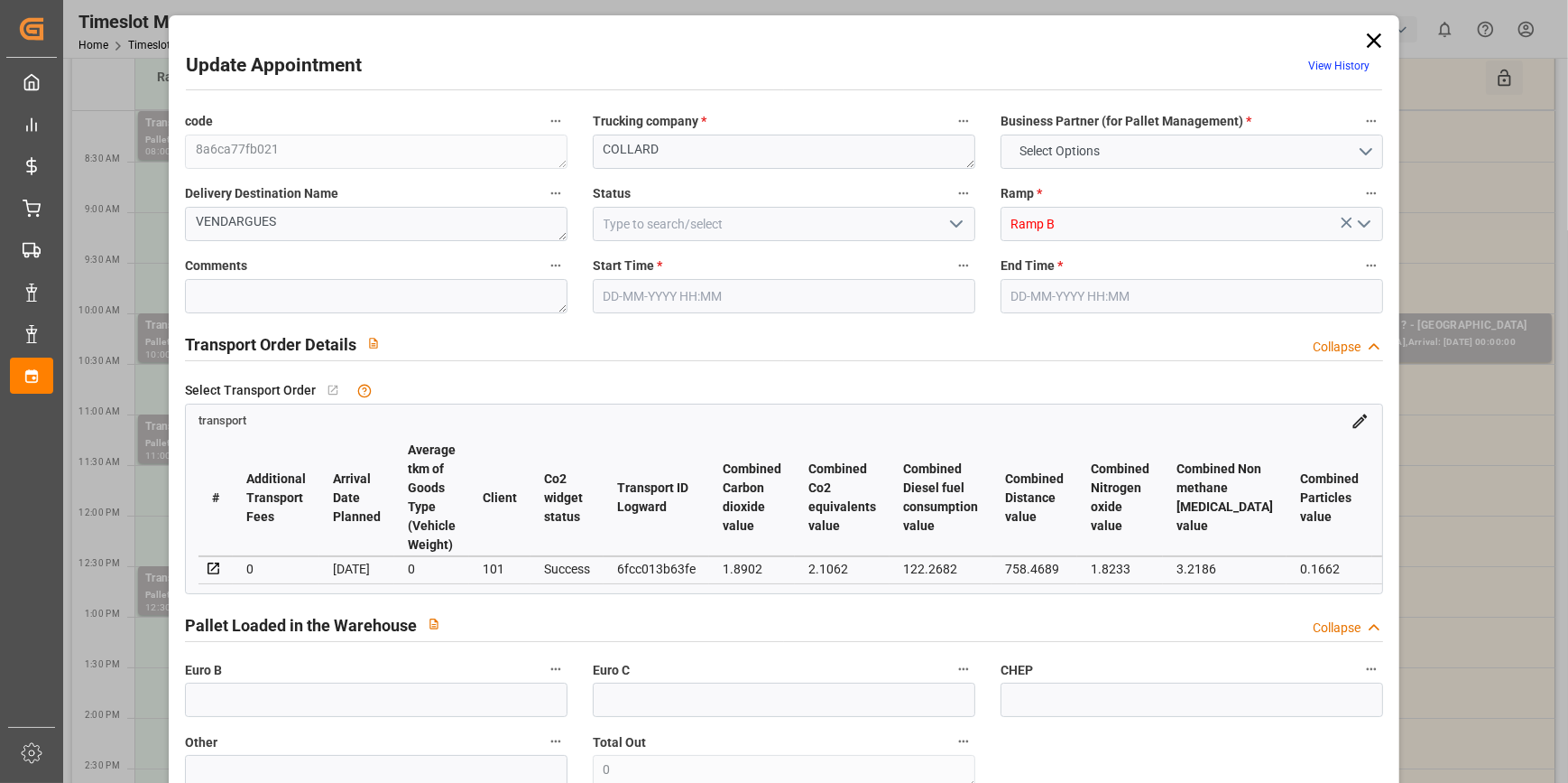
type input "0"
type input "21"
type input "35"
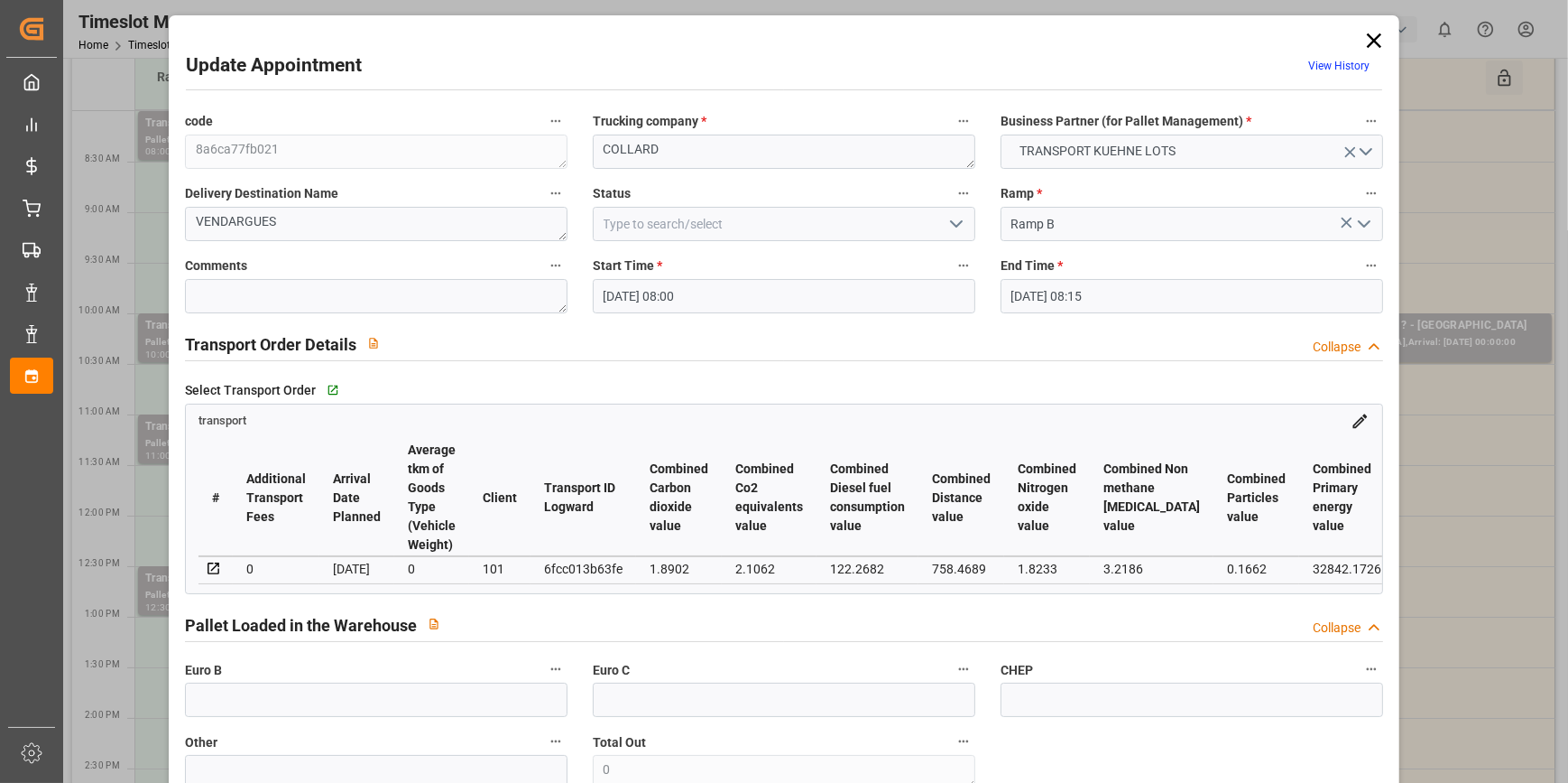
type input "[DATE] 08:00"
type input "[DATE] 08:15"
type input "[DATE] 13:41"
type input "[DATE] 11:23"
type input "[DATE]"
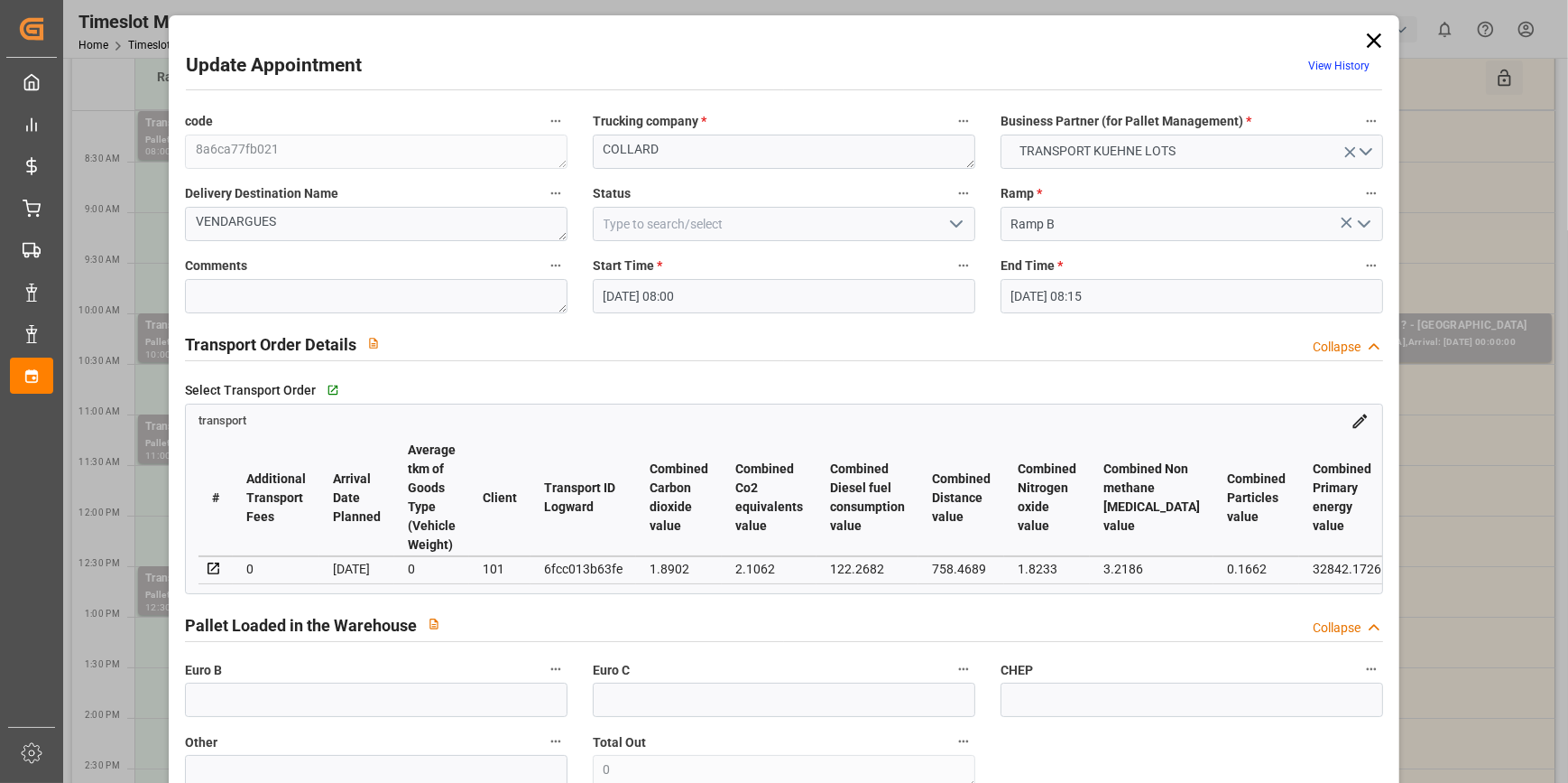
type input "[DATE]"
click at [948, 230] on icon "open menu" at bounding box center [956, 224] width 22 height 22
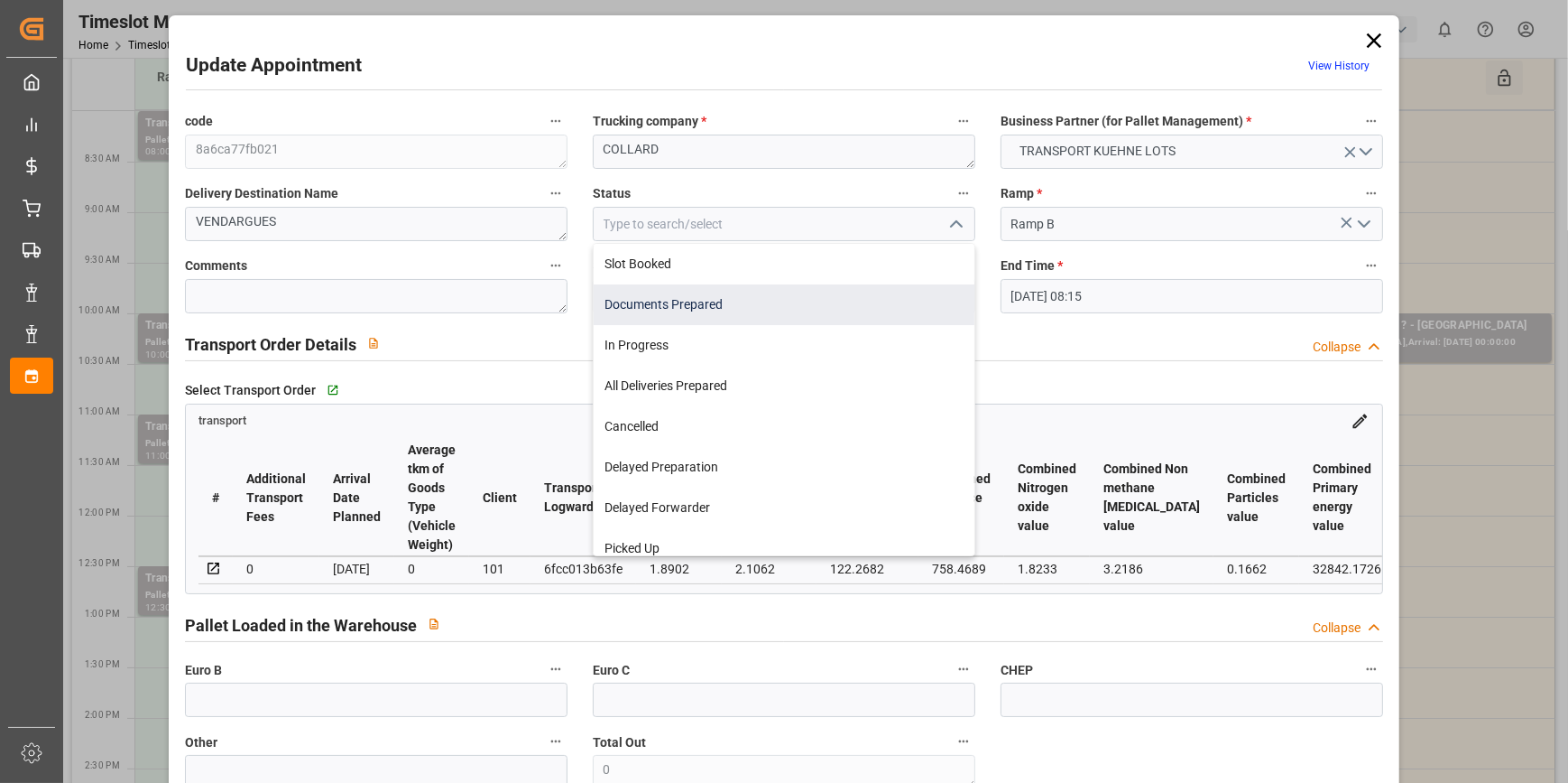
click at [665, 298] on div "Documents Prepared" at bounding box center [784, 304] width 380 height 40
type input "Documents Prepared"
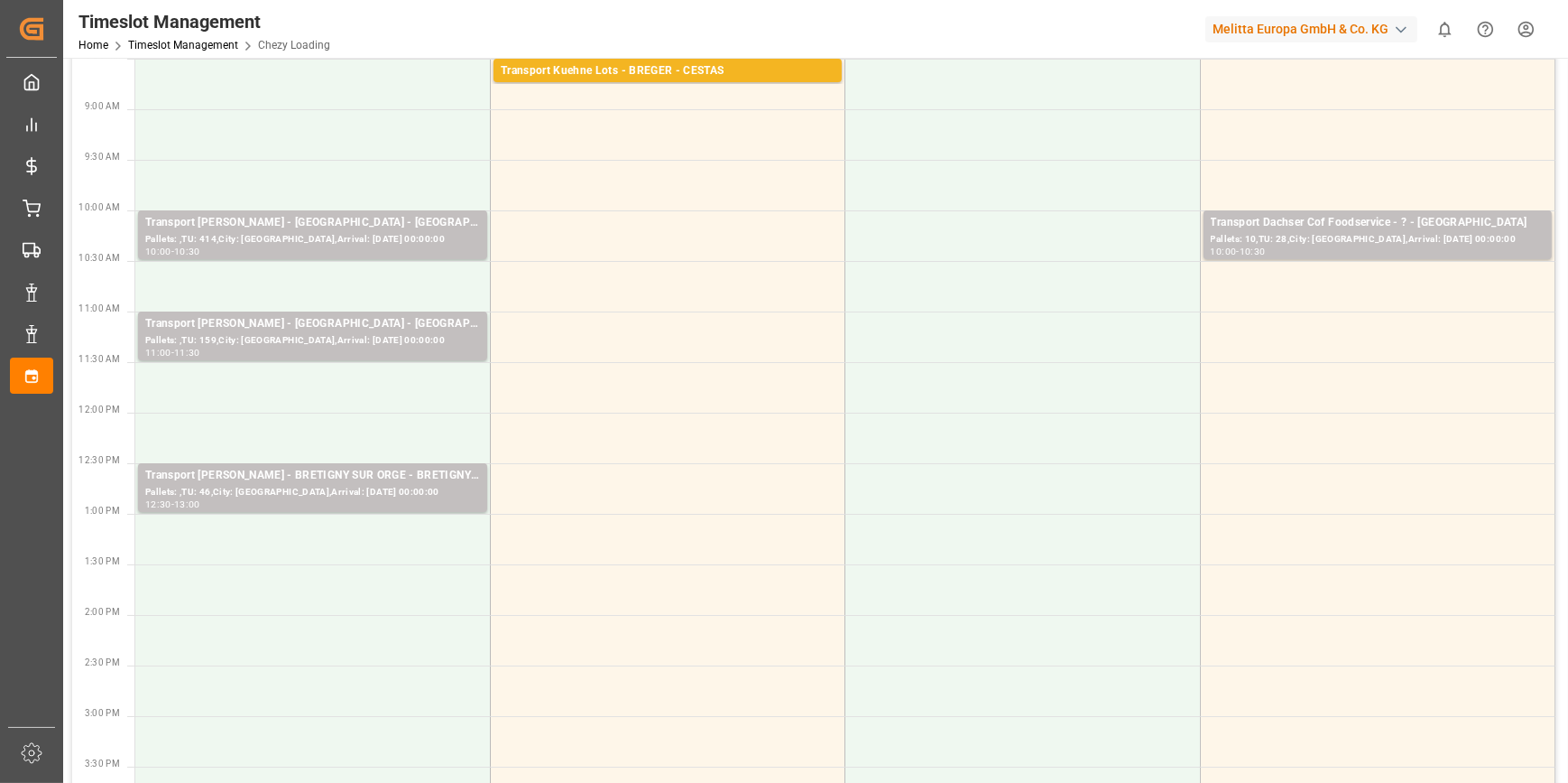
scroll to position [0, 0]
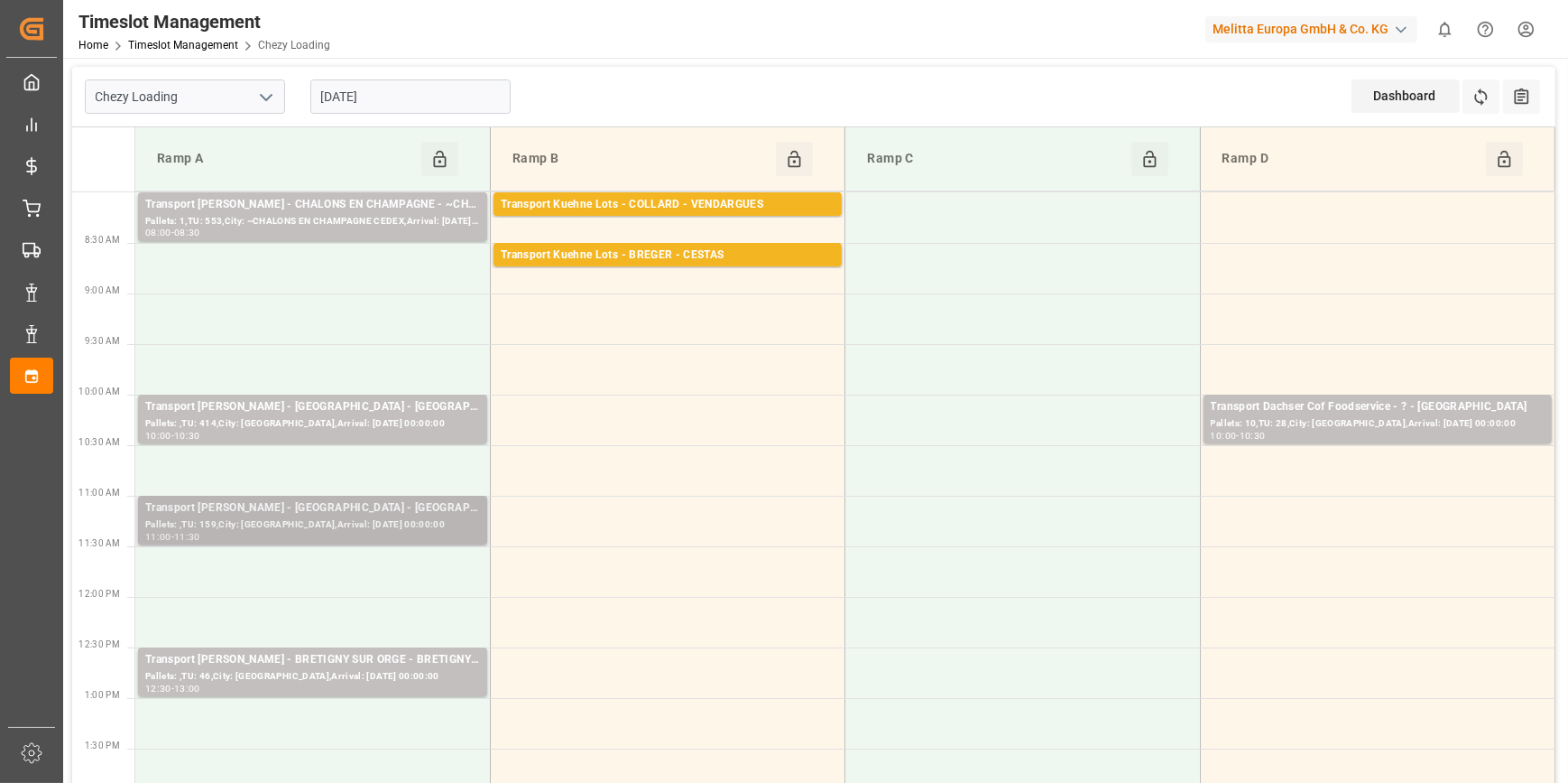
click at [312, 504] on div "Transport [PERSON_NAME] - [GEOGRAPHIC_DATA] - [GEOGRAPHIC_DATA]" at bounding box center [312, 508] width 334 height 18
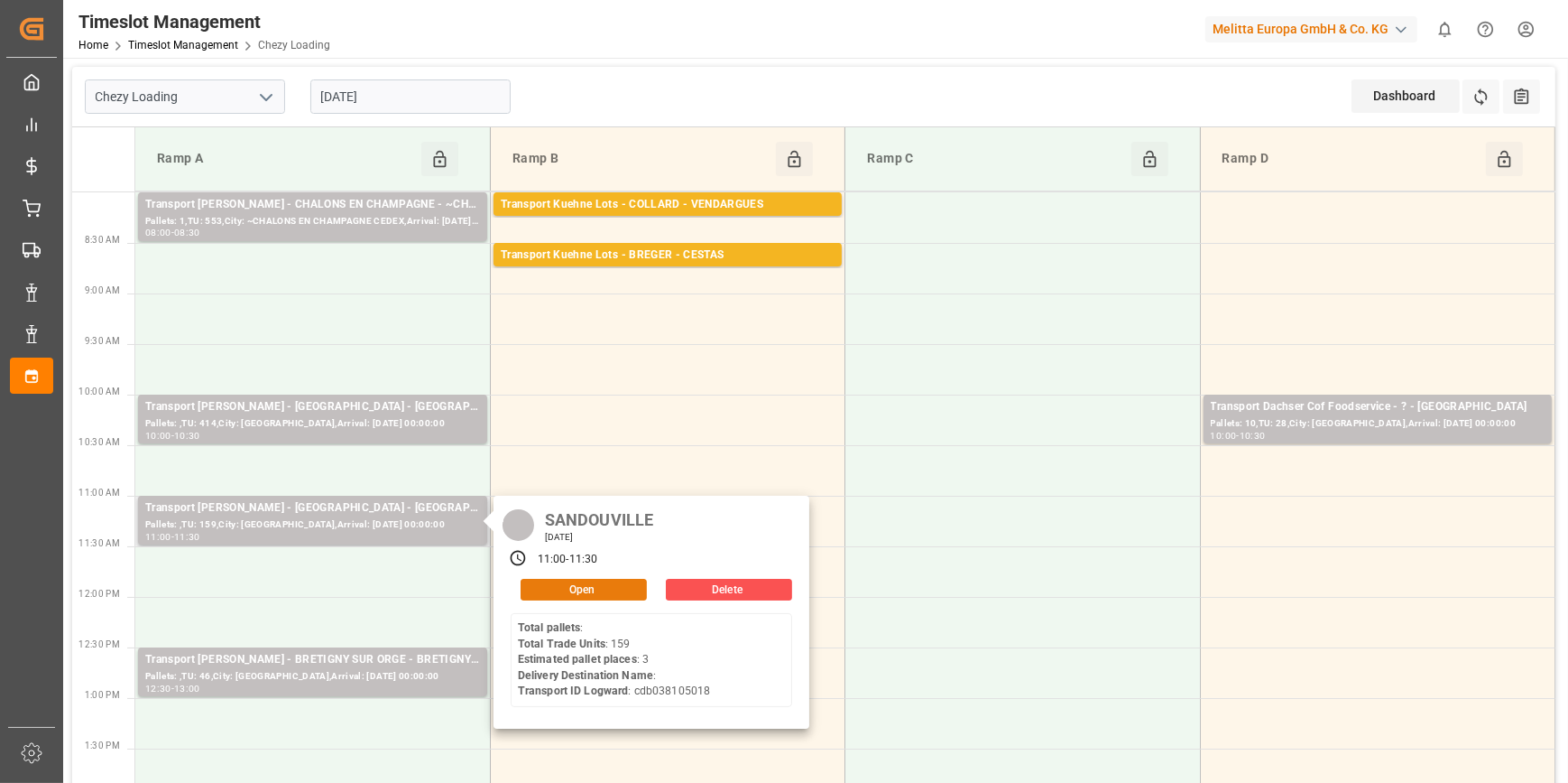
click at [581, 580] on button "Open" at bounding box center [583, 590] width 126 height 22
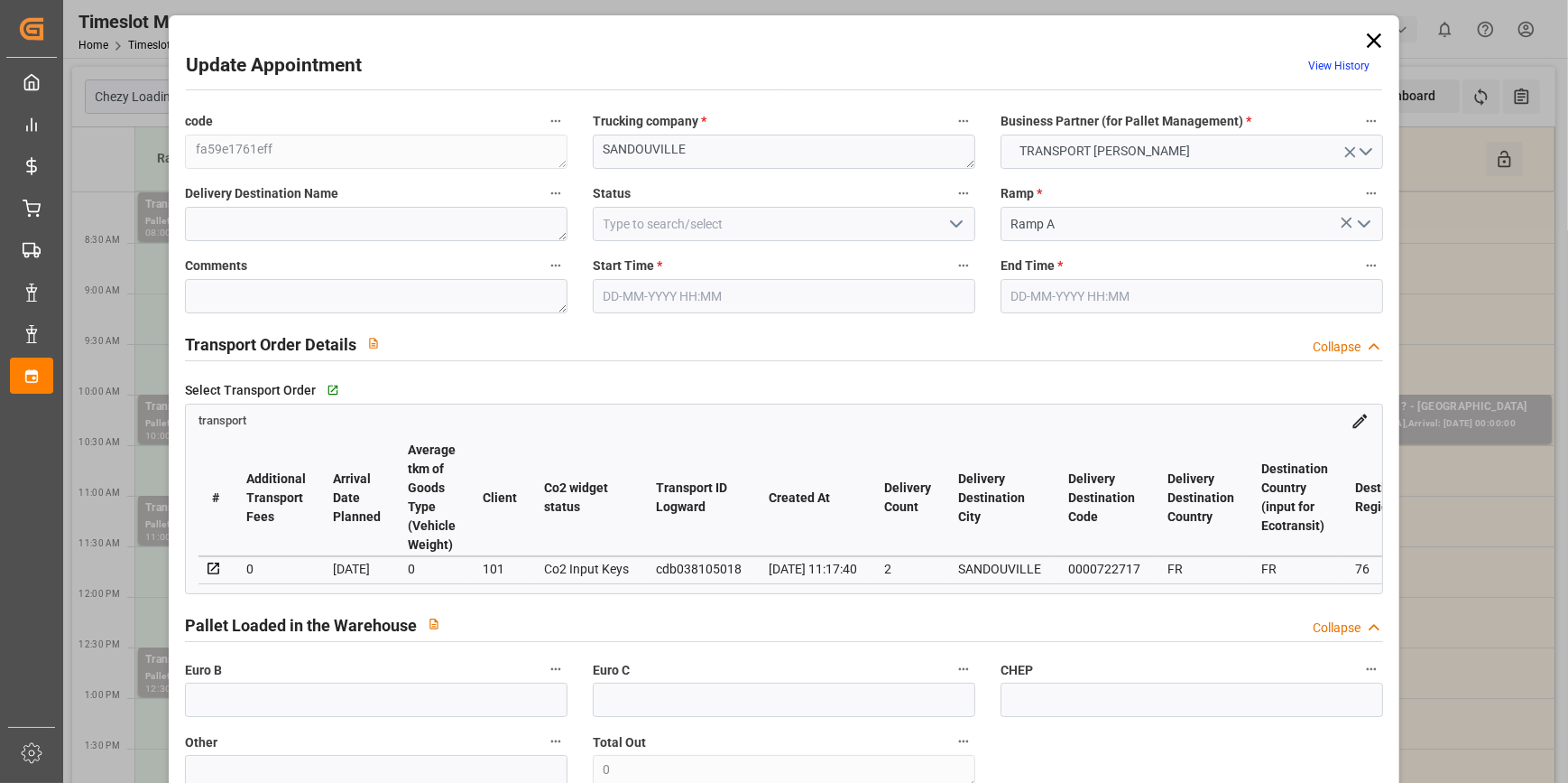
type input "[DATE] 11:00"
type input "[DATE] 11:30"
type input "[DATE] 12:51"
type input "[DATE] 11:17"
type input "[DATE]"
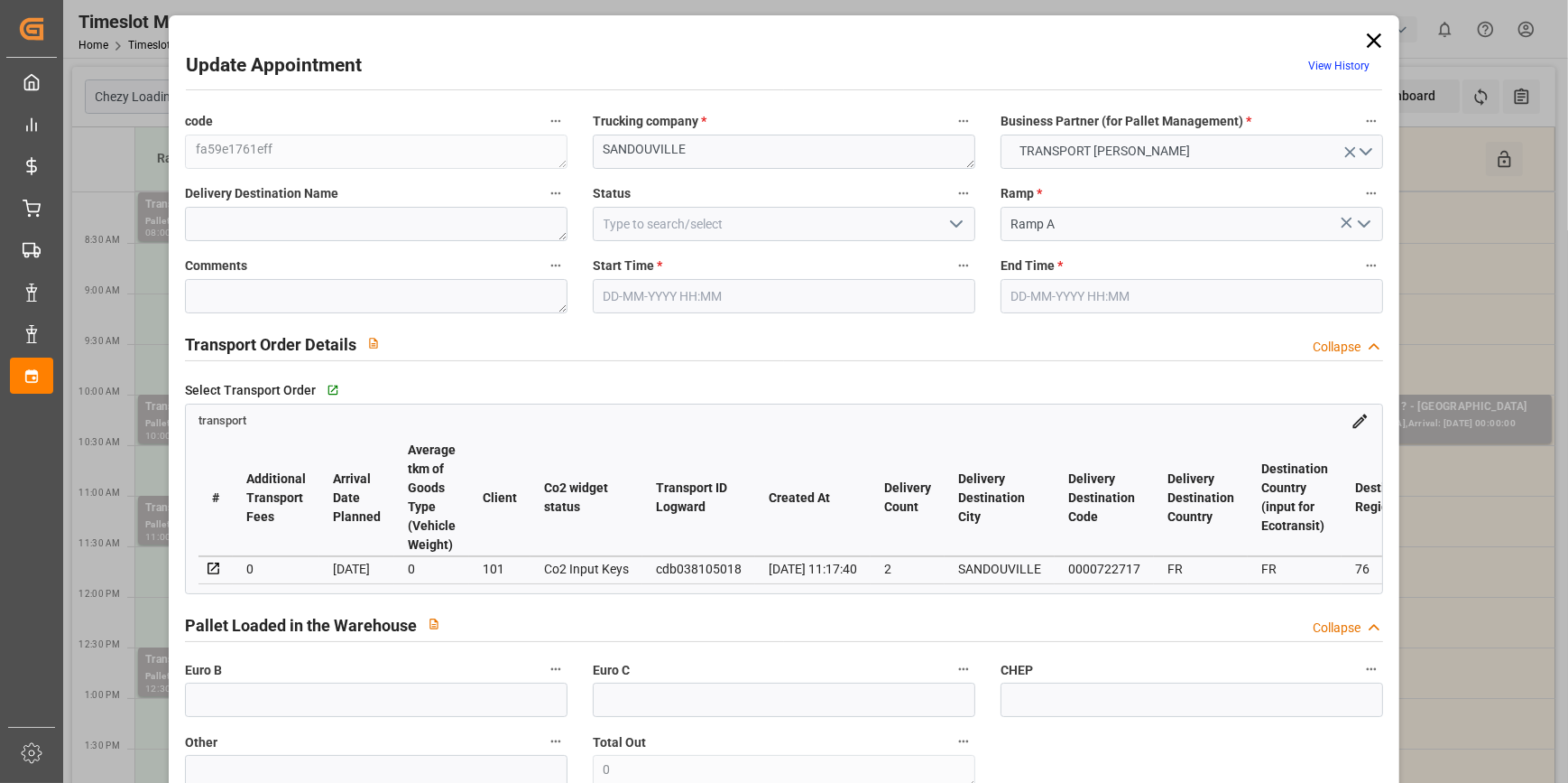
type input "[DATE]"
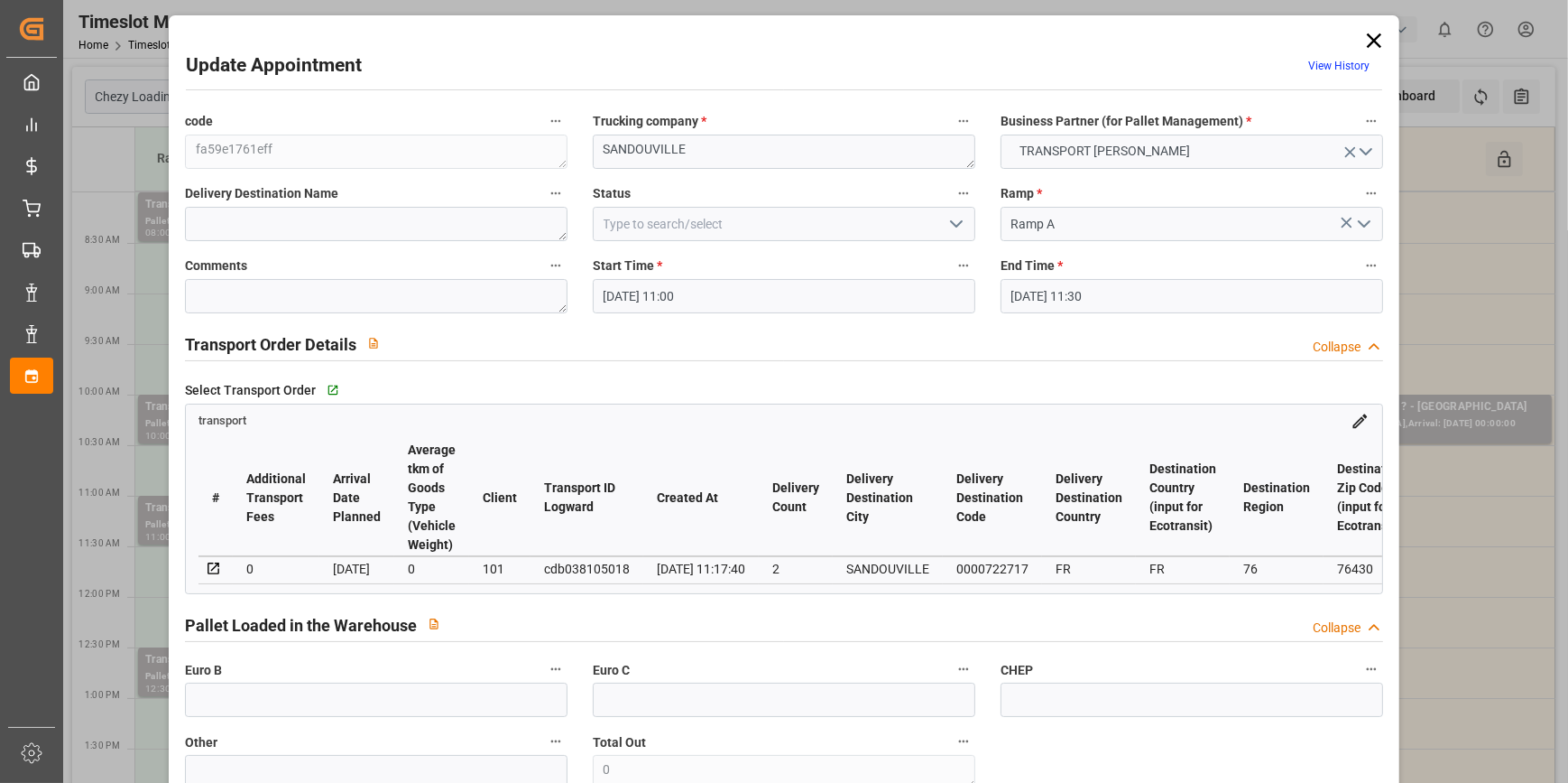
click at [963, 217] on icon "open menu" at bounding box center [956, 224] width 22 height 22
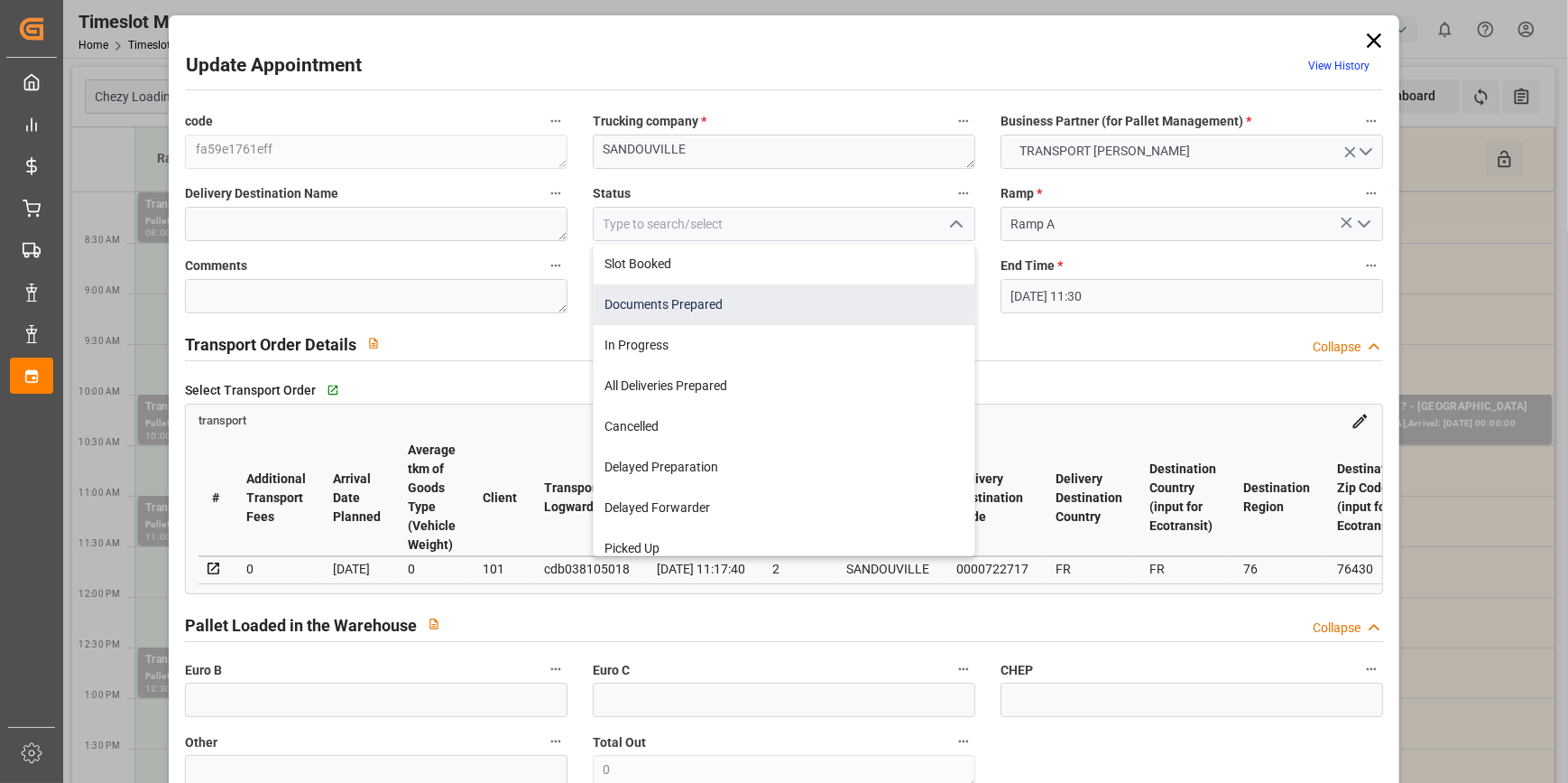
click at [787, 301] on div "Documents Prepared" at bounding box center [784, 304] width 380 height 40
type input "Documents Prepared"
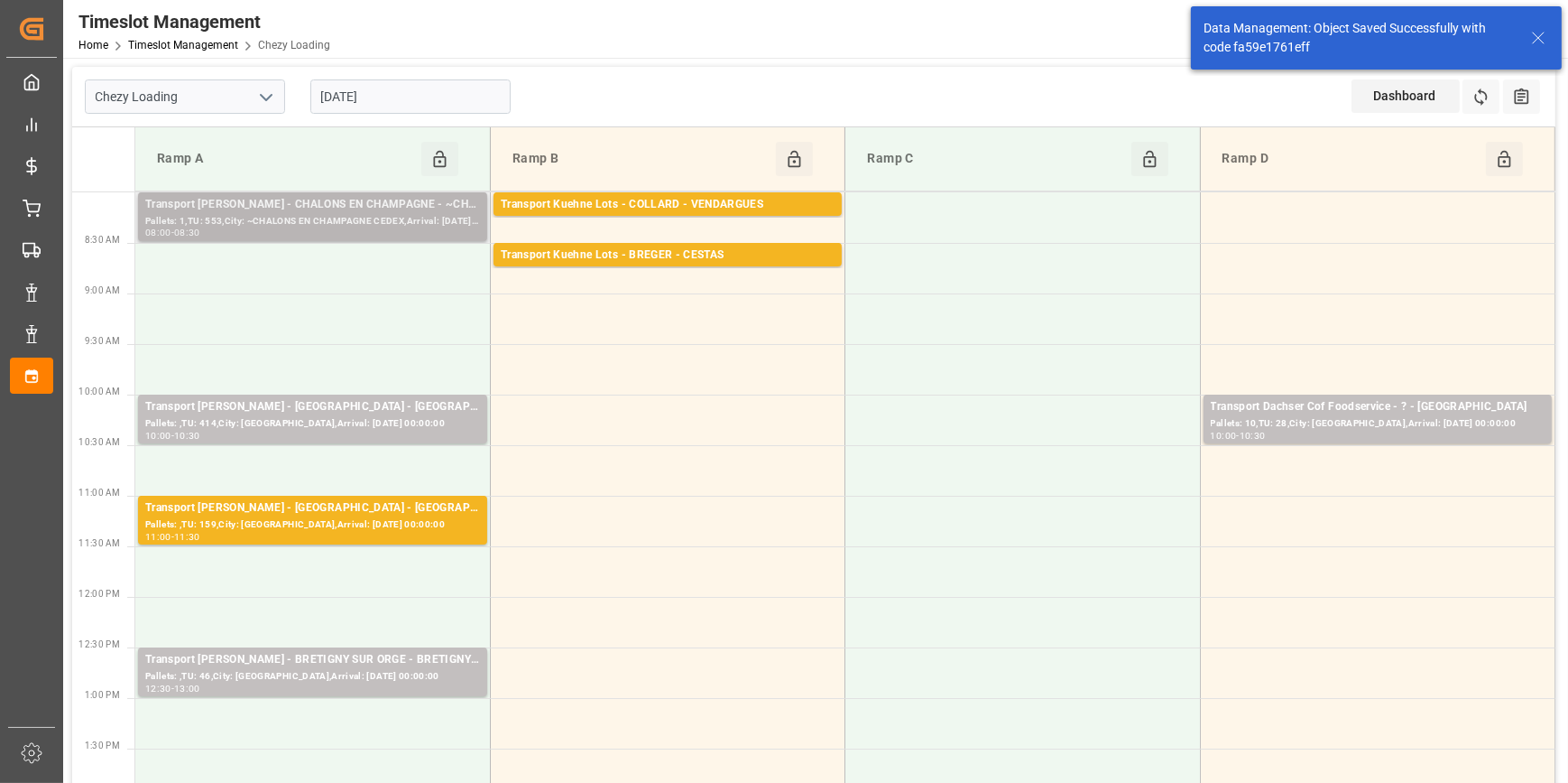
click at [297, 223] on div "Pallets: 1,TU: 553,City: ~CHALONS EN CHAMPAGNE CEDEX,Arrival: [DATE] 00:00:00" at bounding box center [312, 222] width 334 height 16
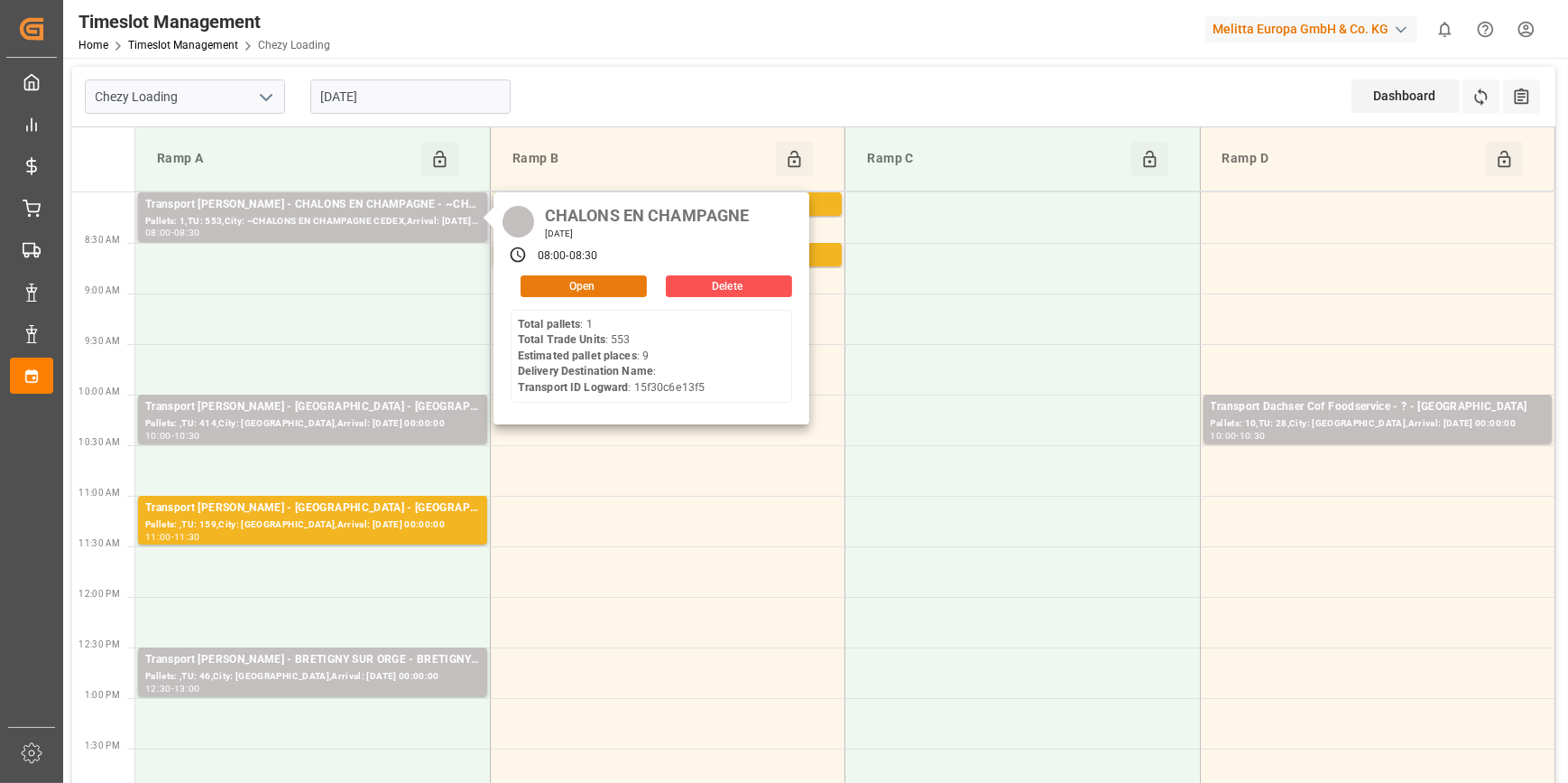
click at [578, 280] on button "Open" at bounding box center [583, 287] width 126 height 22
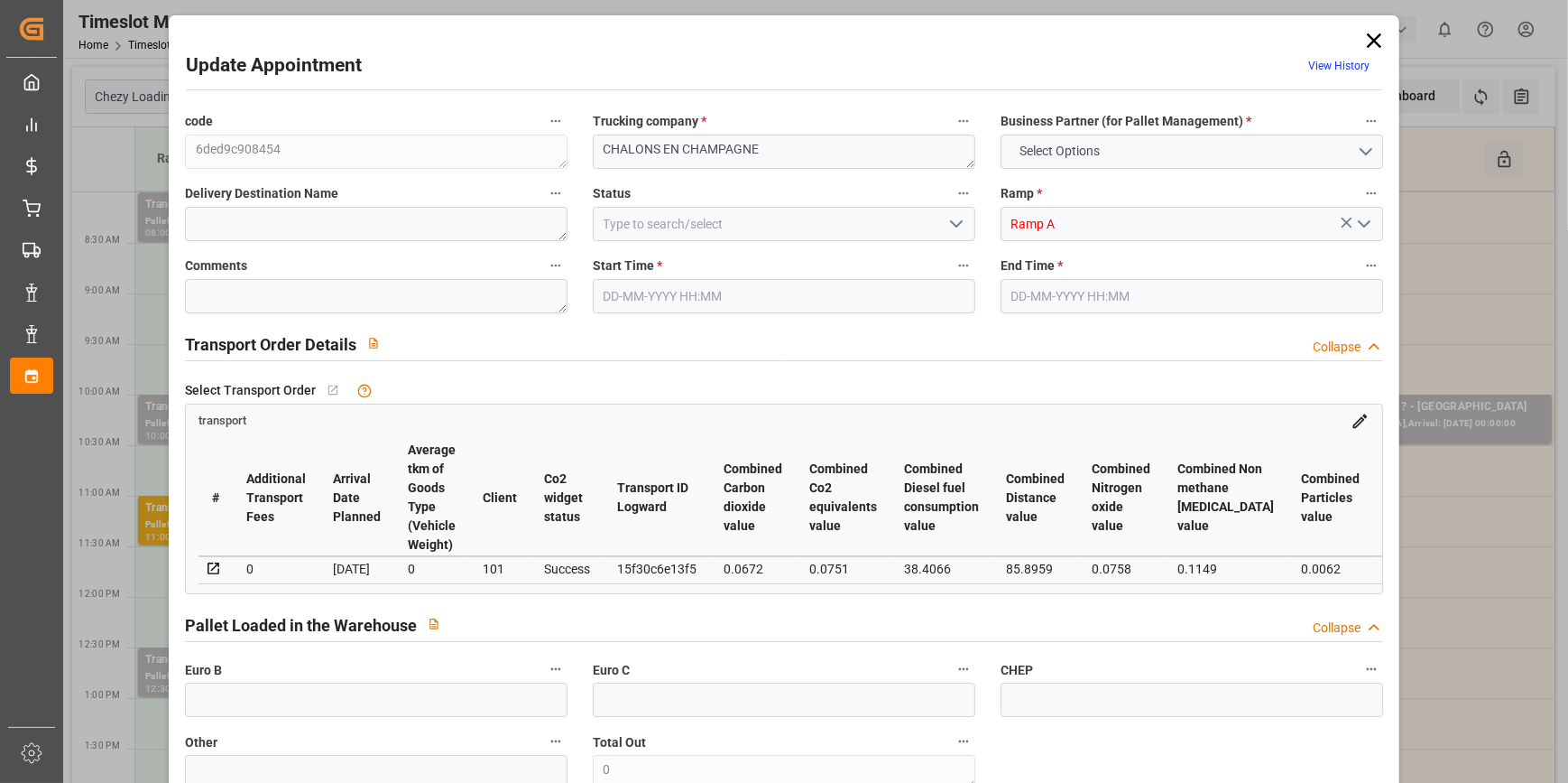
type input "9"
type input "216.94"
type input "0"
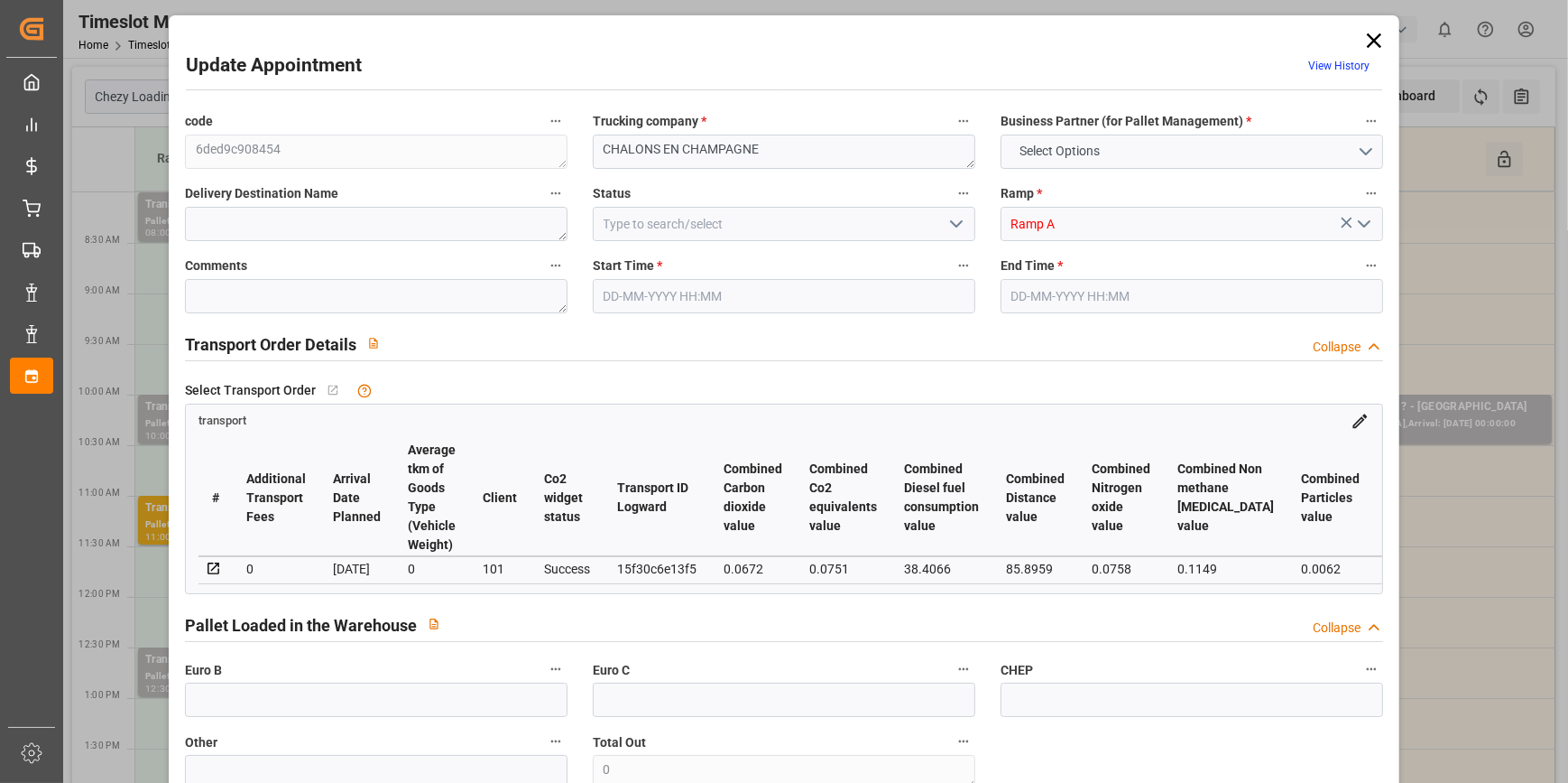
type input "209.6074"
type input "-7.3326"
type input "0"
type input "1477.625"
type input "2651.541"
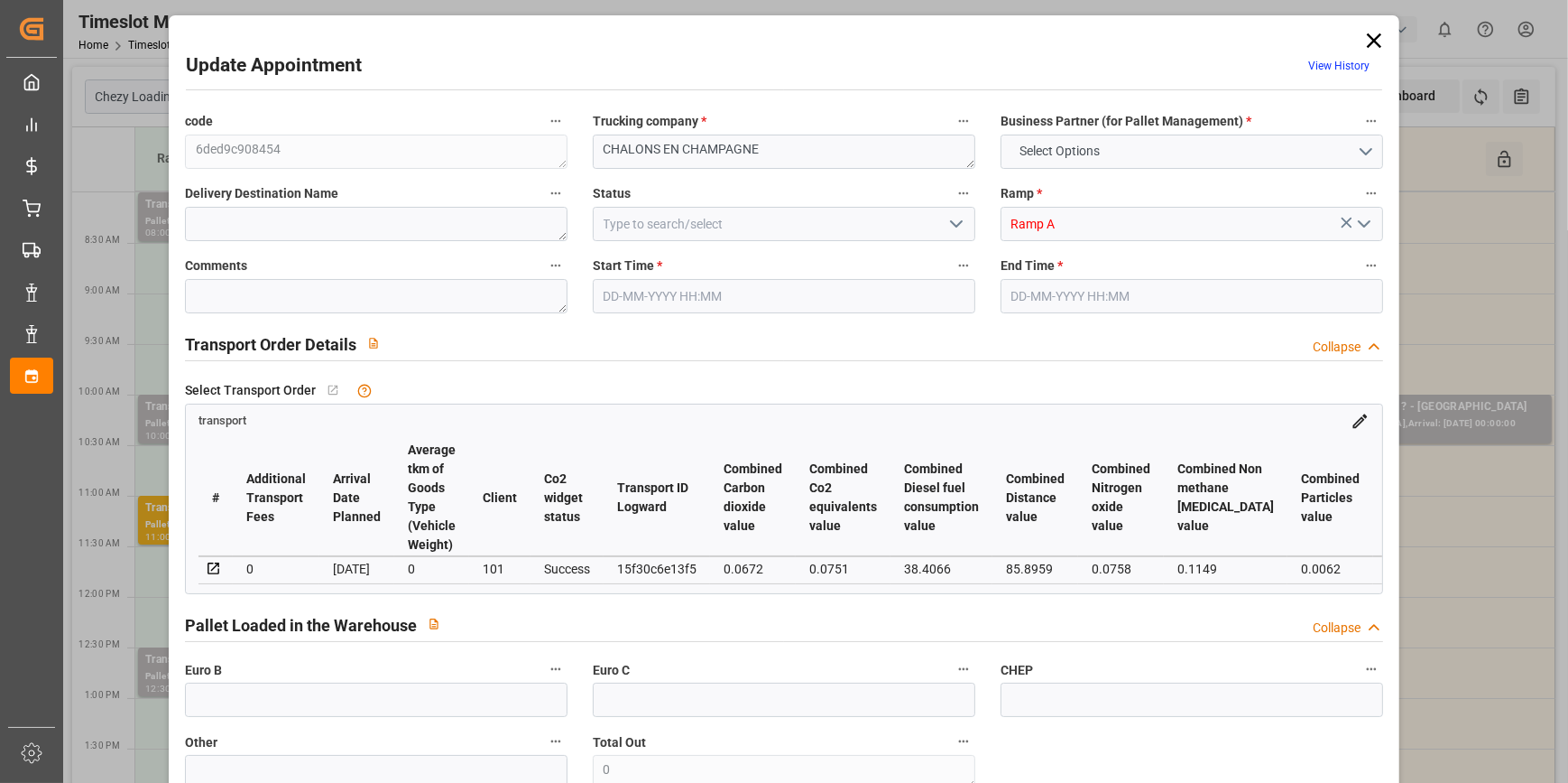
type input "6007.357"
type input "51"
type input "1"
type input "553"
type input "40"
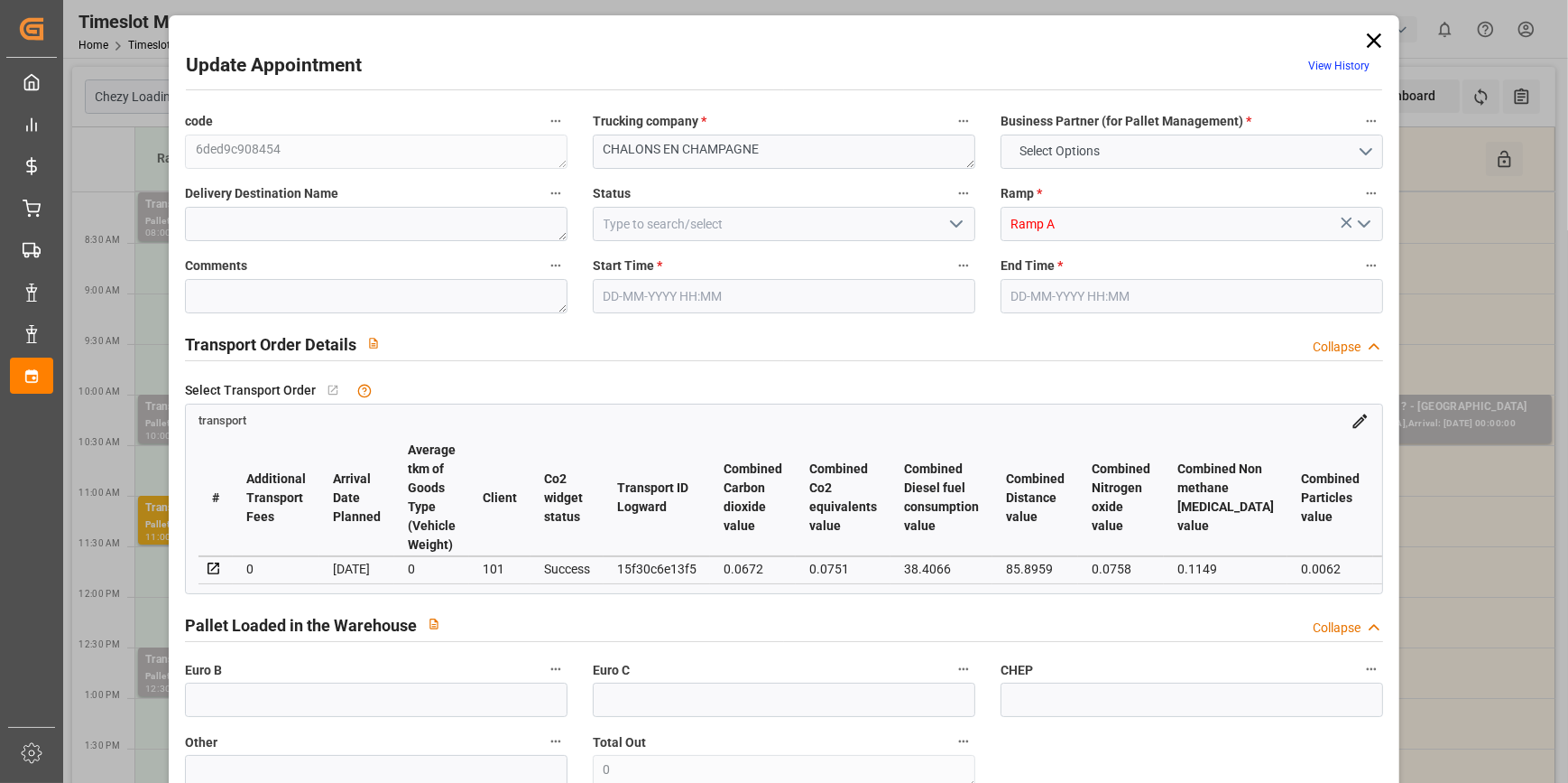
type input "101"
type input "1725.653"
type input "0"
type input "4710.8598"
type input "0"
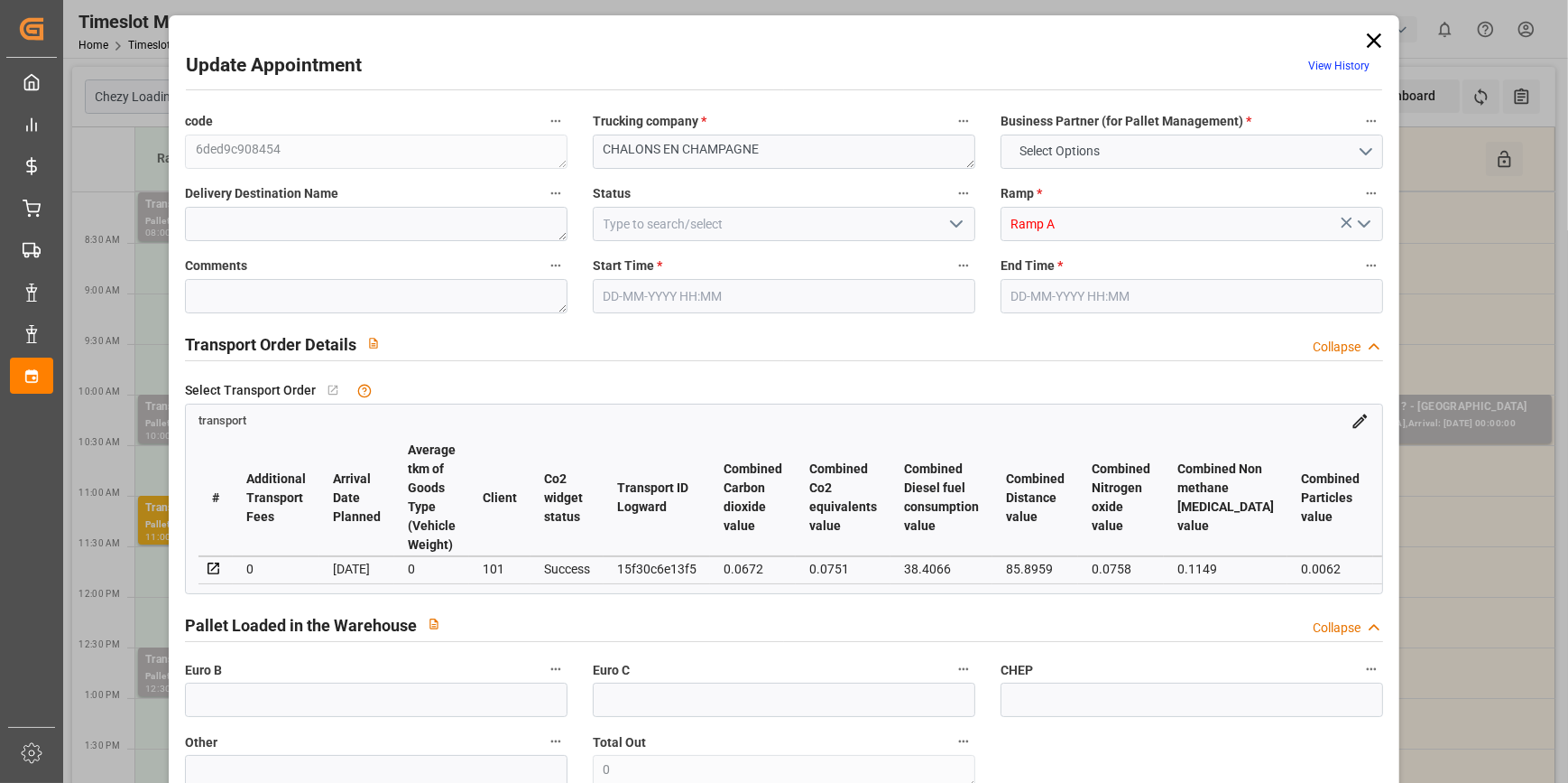
type input "0"
type input "21"
type input "35"
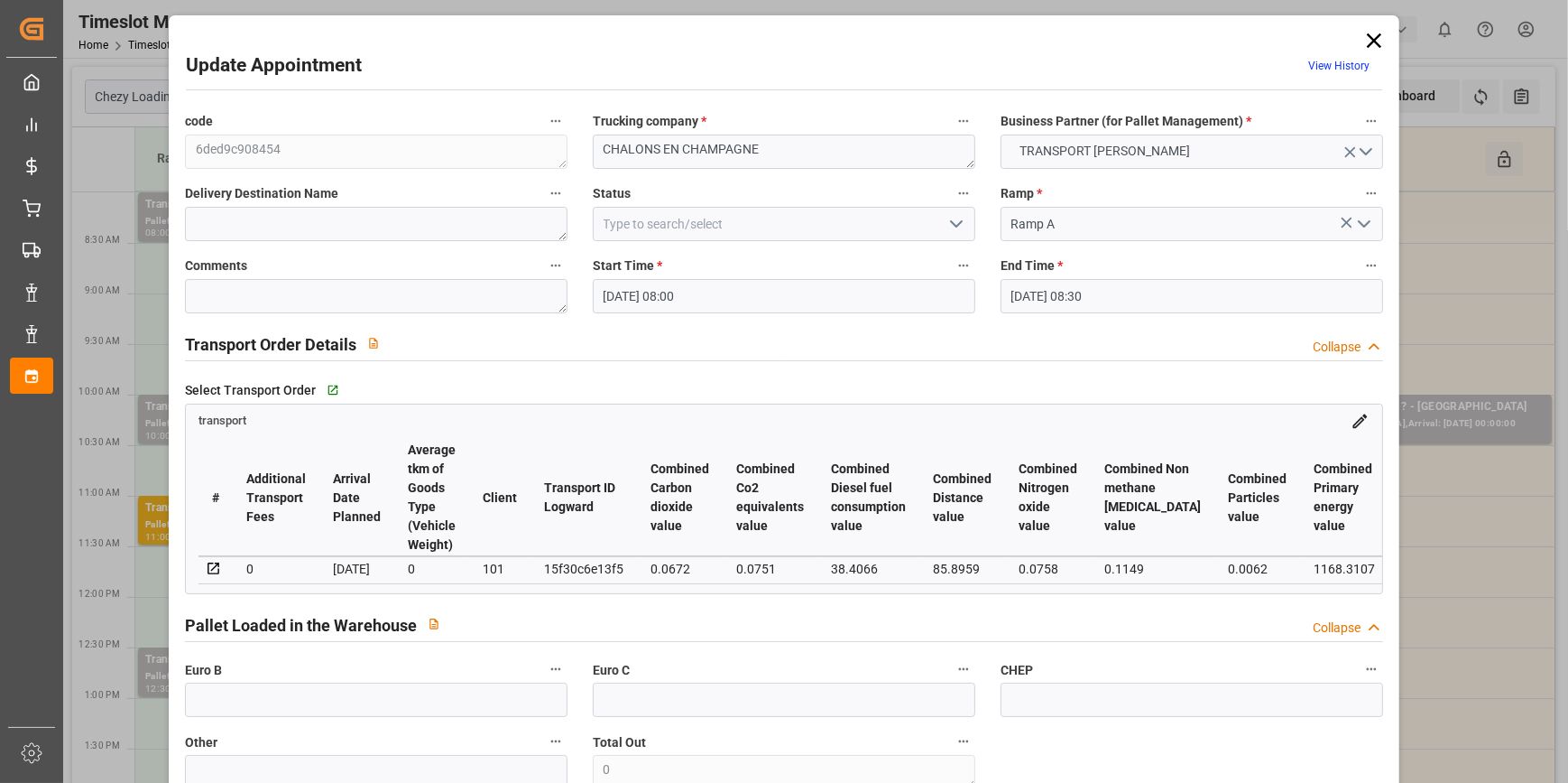
type input "[DATE] 08:00"
type input "[DATE] 08:30"
type input "[DATE] 12:33"
type input "[DATE] 11:26"
type input "[DATE]"
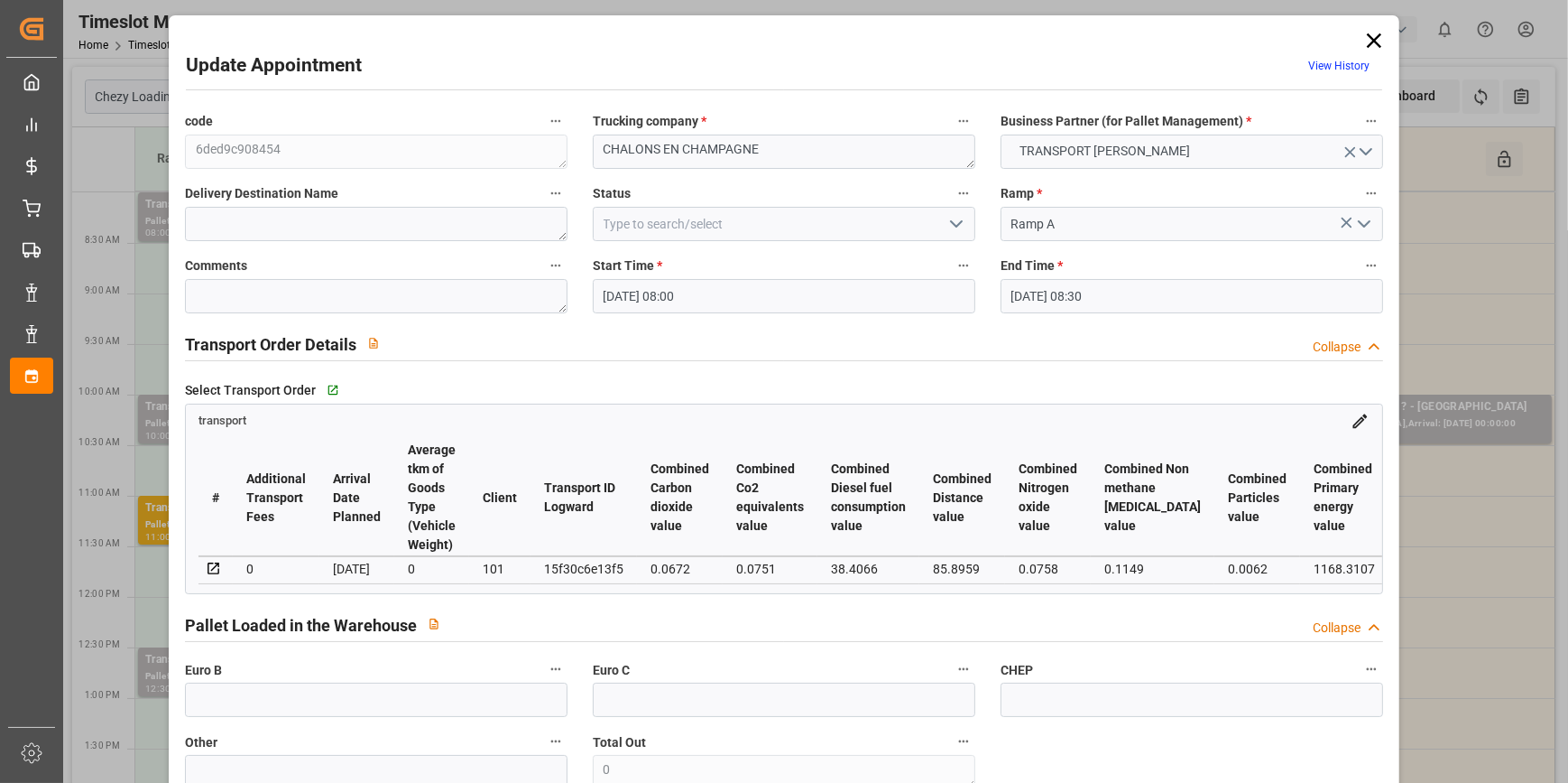
type input "[DATE]"
click at [949, 221] on icon "open menu" at bounding box center [956, 224] width 22 height 22
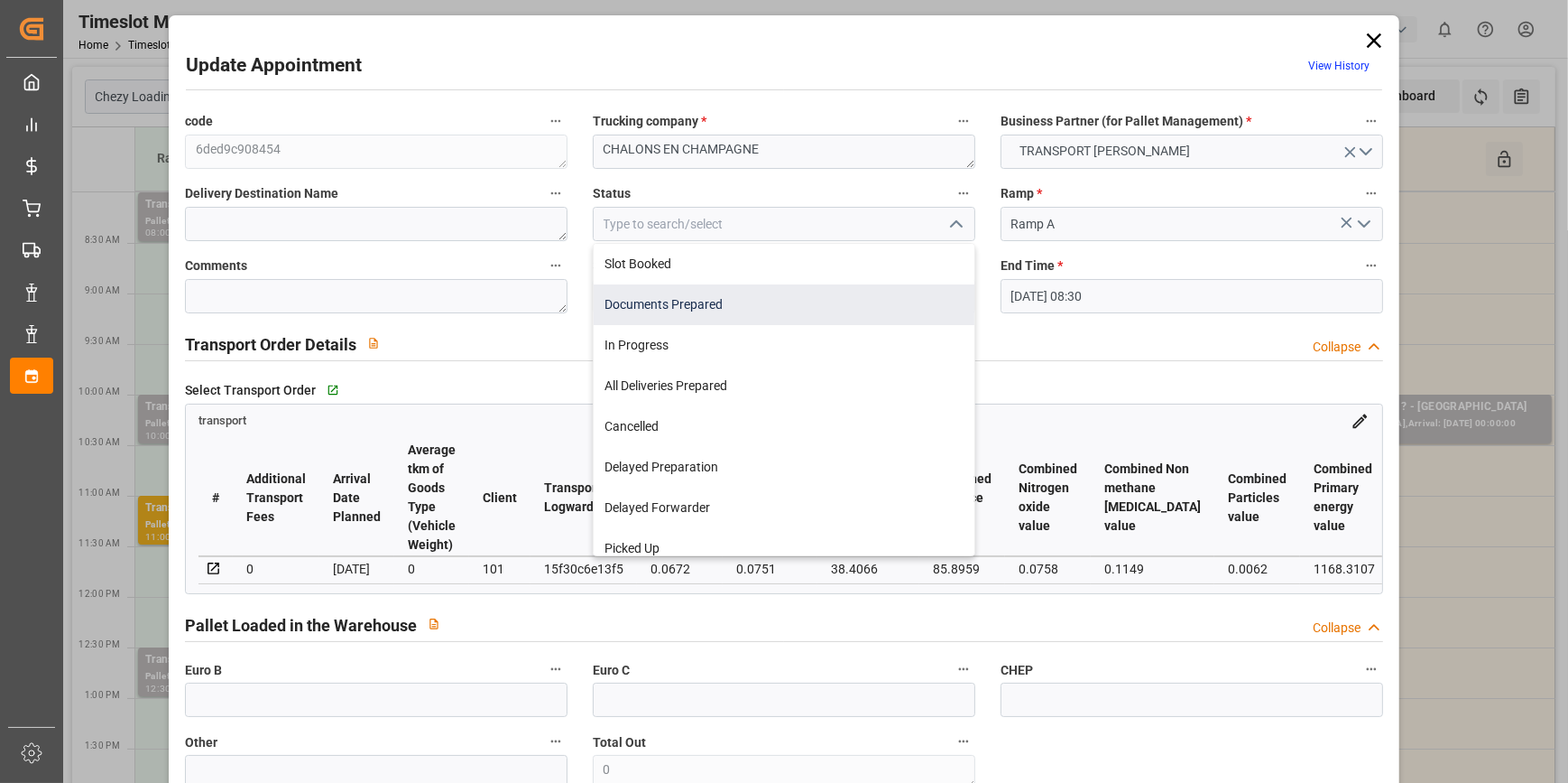
click at [632, 304] on div "Documents Prepared" at bounding box center [784, 304] width 380 height 40
type input "Documents Prepared"
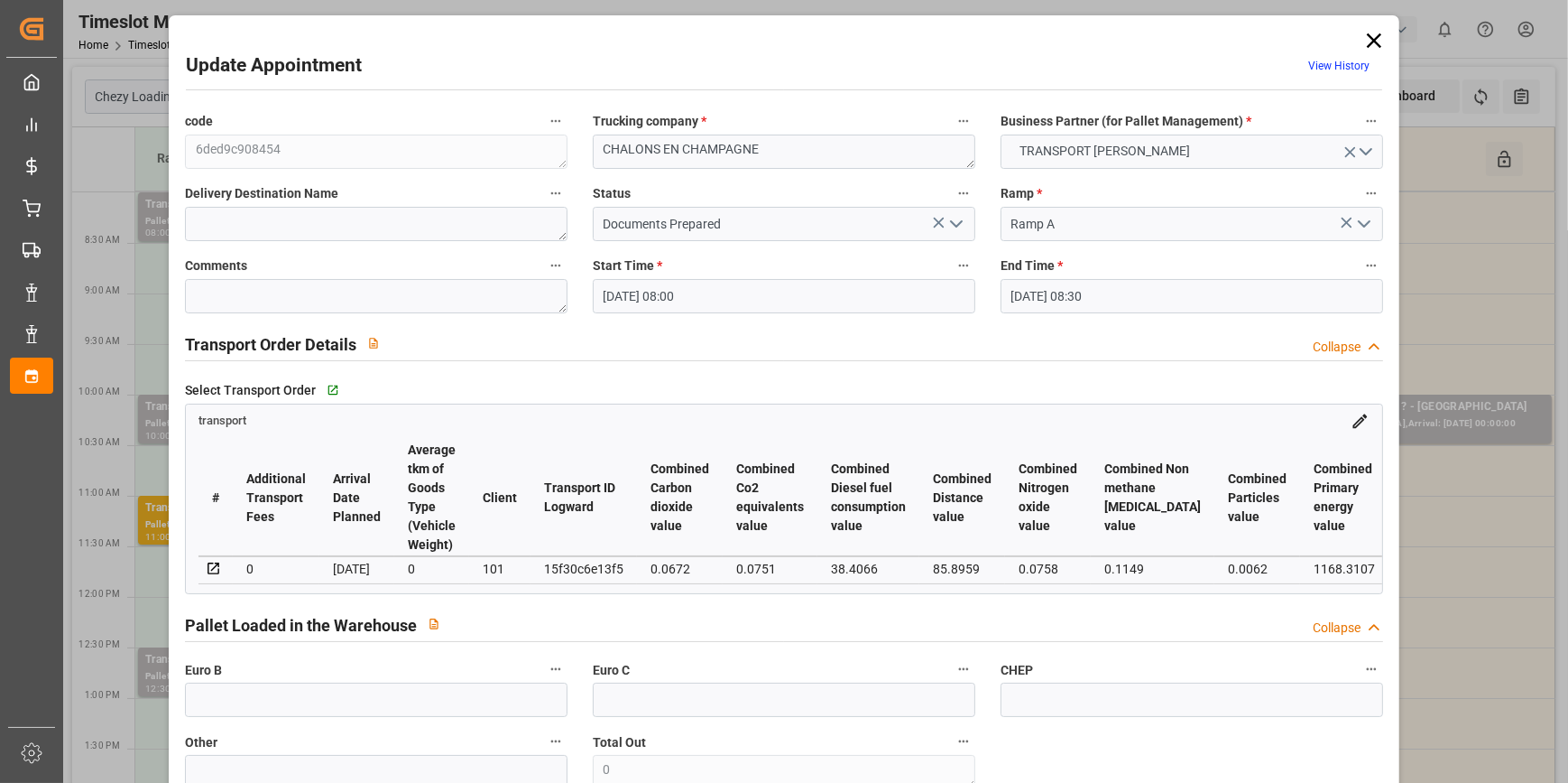
click at [951, 225] on polyline "open menu" at bounding box center [956, 224] width 11 height 6
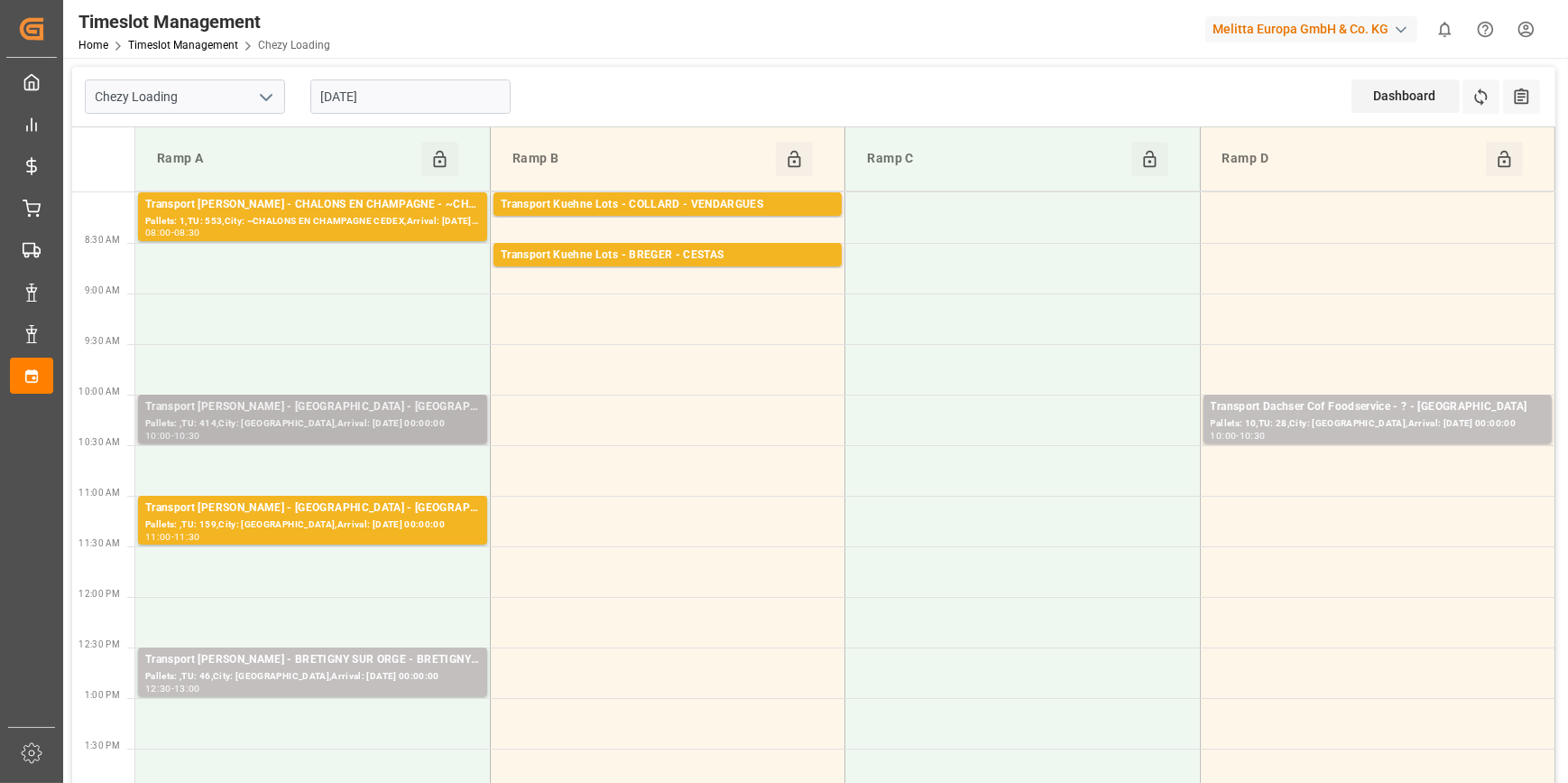
click at [427, 411] on div "Transport [PERSON_NAME] - [GEOGRAPHIC_DATA] - [GEOGRAPHIC_DATA]" at bounding box center [312, 407] width 334 height 18
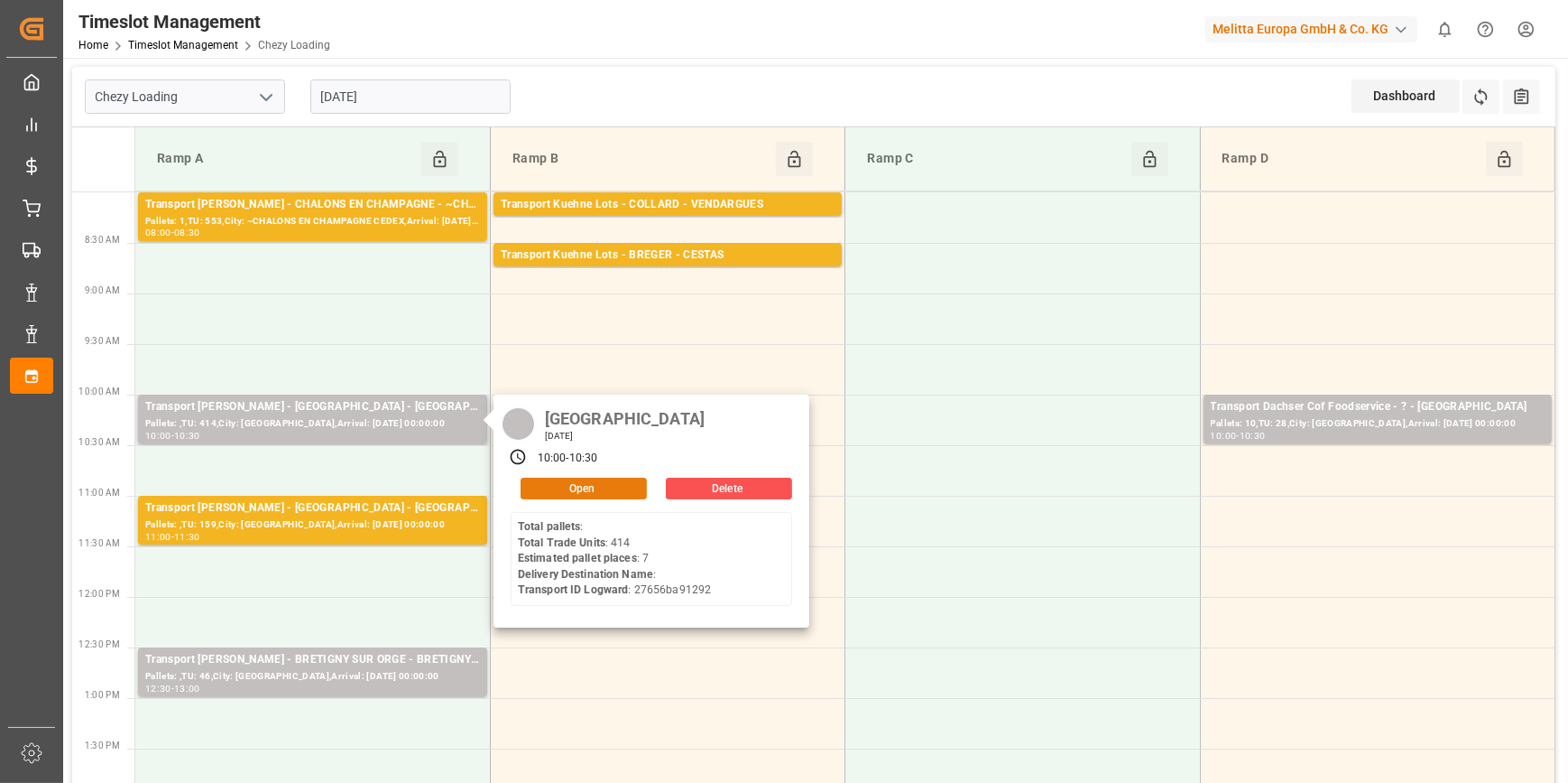
click at [602, 487] on button "Open" at bounding box center [583, 489] width 126 height 22
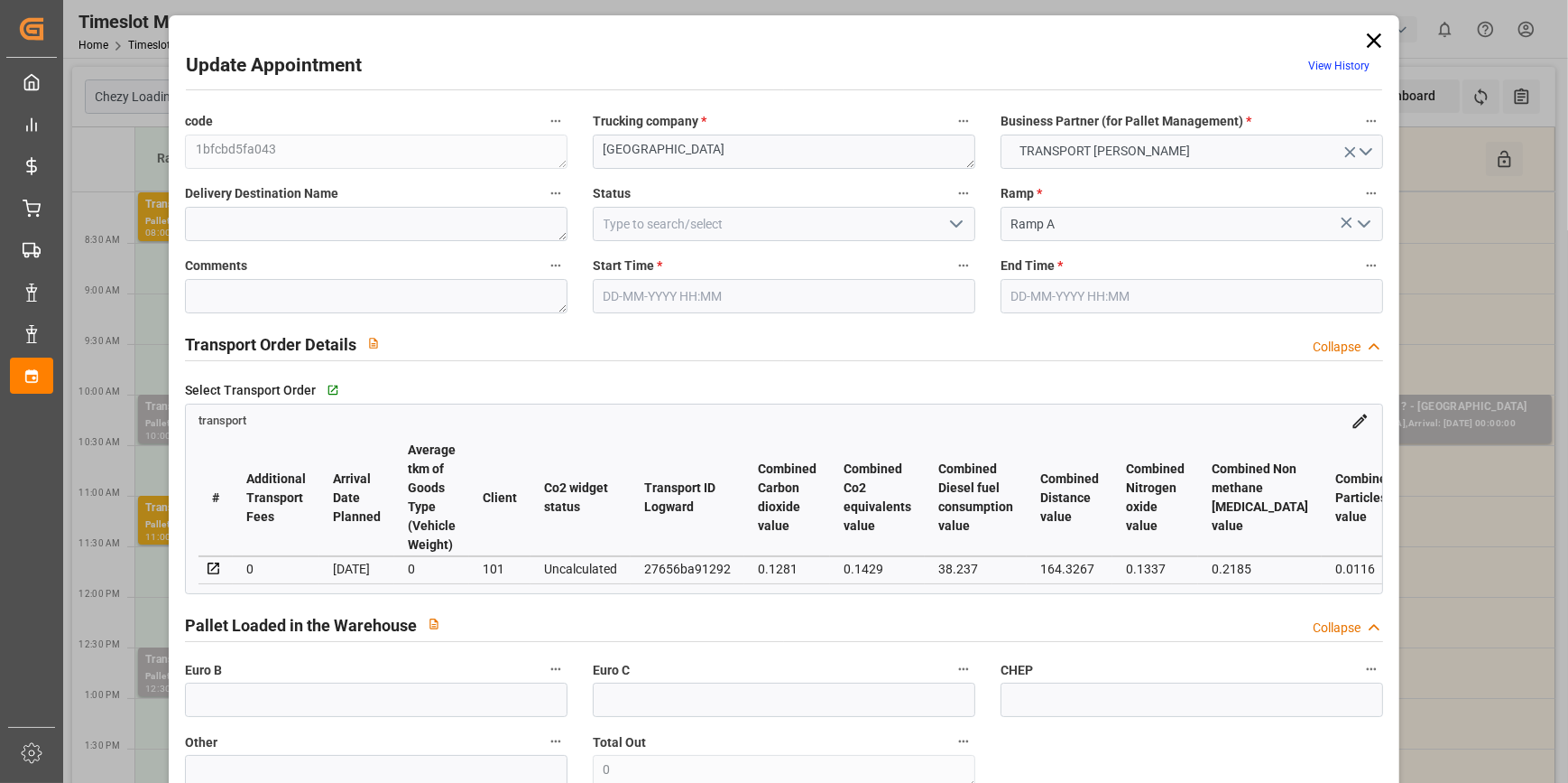
type input "7"
type input "195.81"
type input "0"
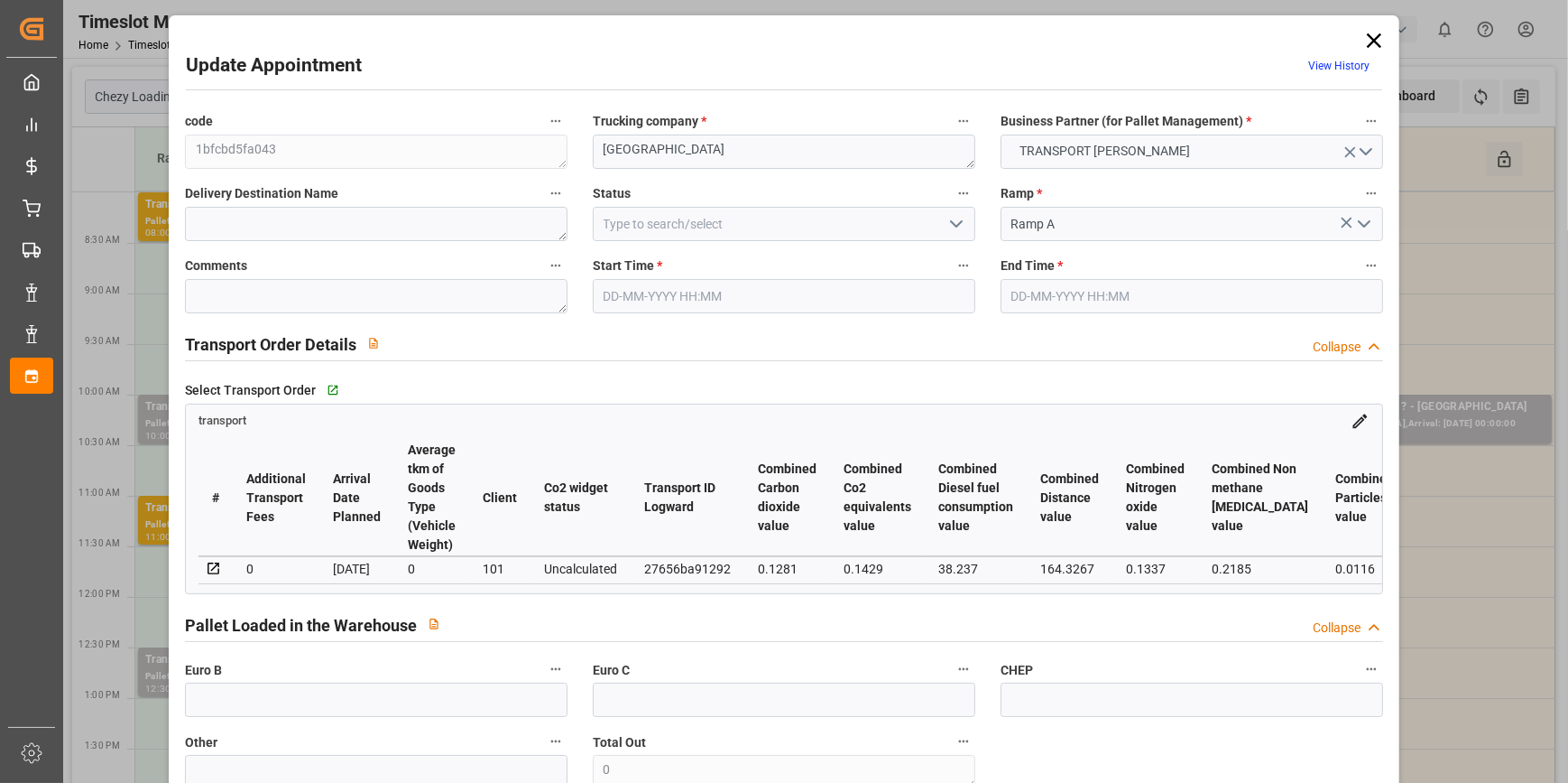
type input "189.1916"
type input "-6.6184"
type input "0"
type input "1445.85"
type input "2257.561"
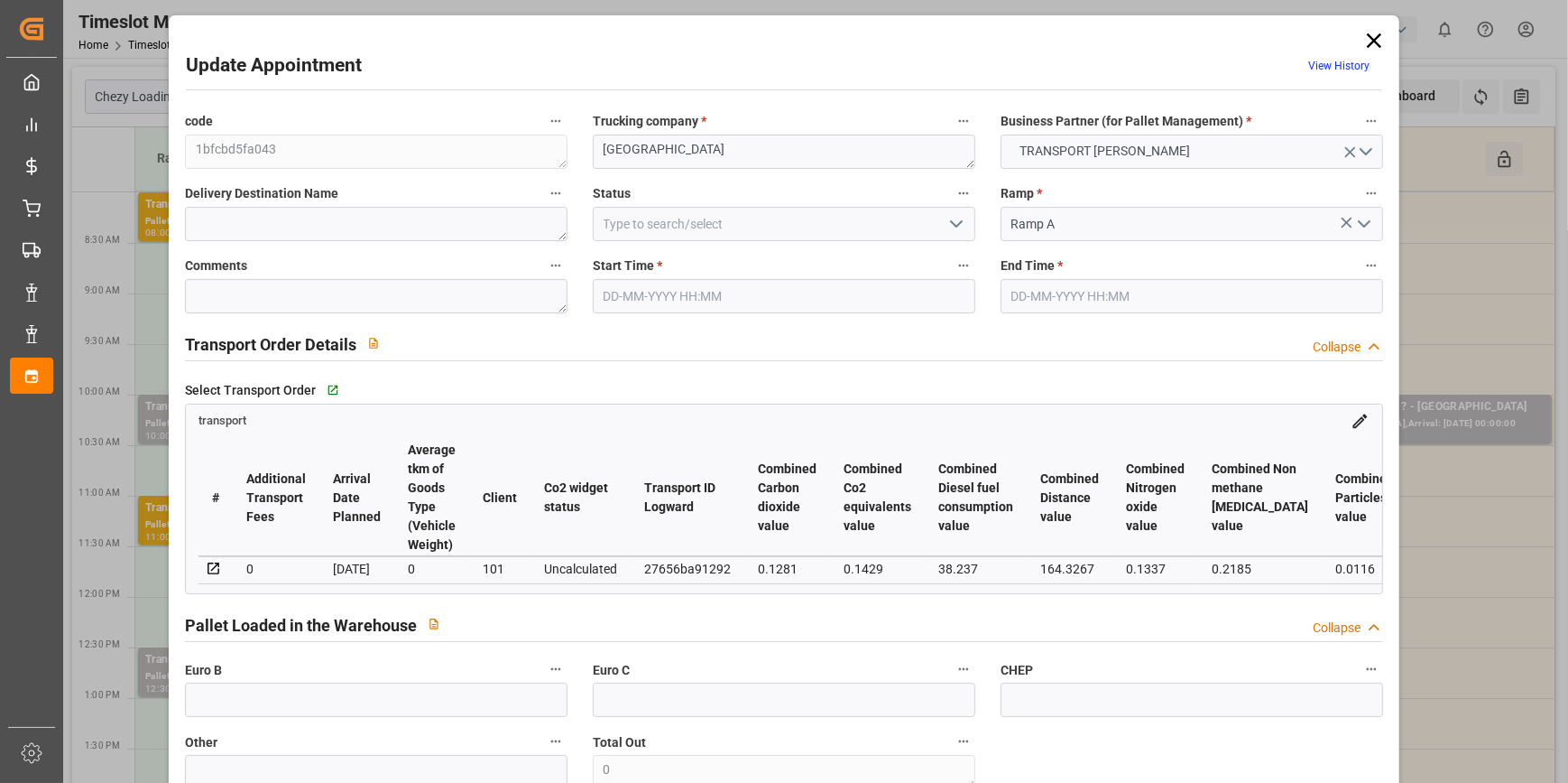
type input "4679.771"
type input "80"
type input "0"
type input "414"
type input "27"
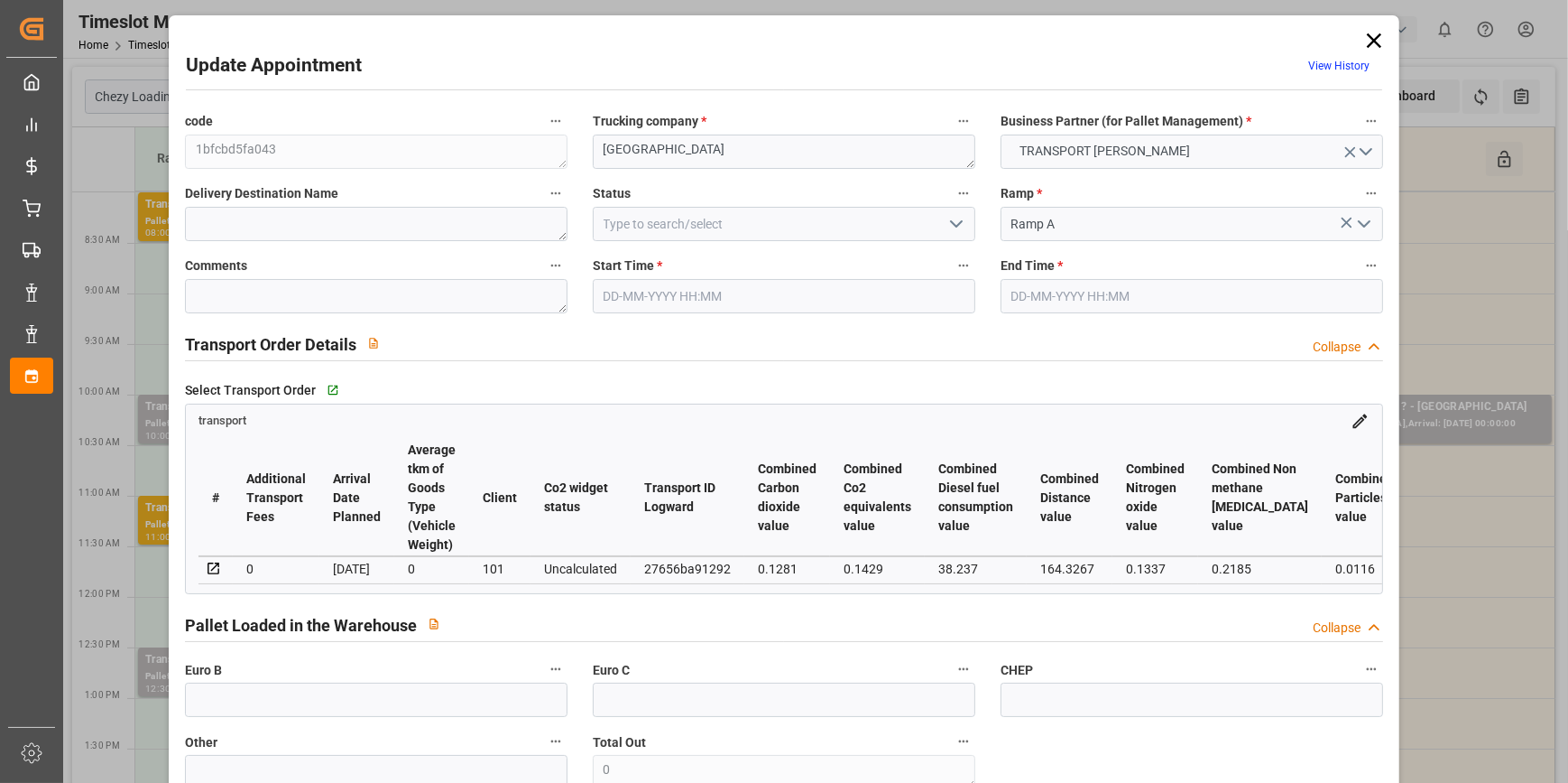
type input "101"
type input "1636.561"
type input "0"
type input "4710.8598"
type input "0"
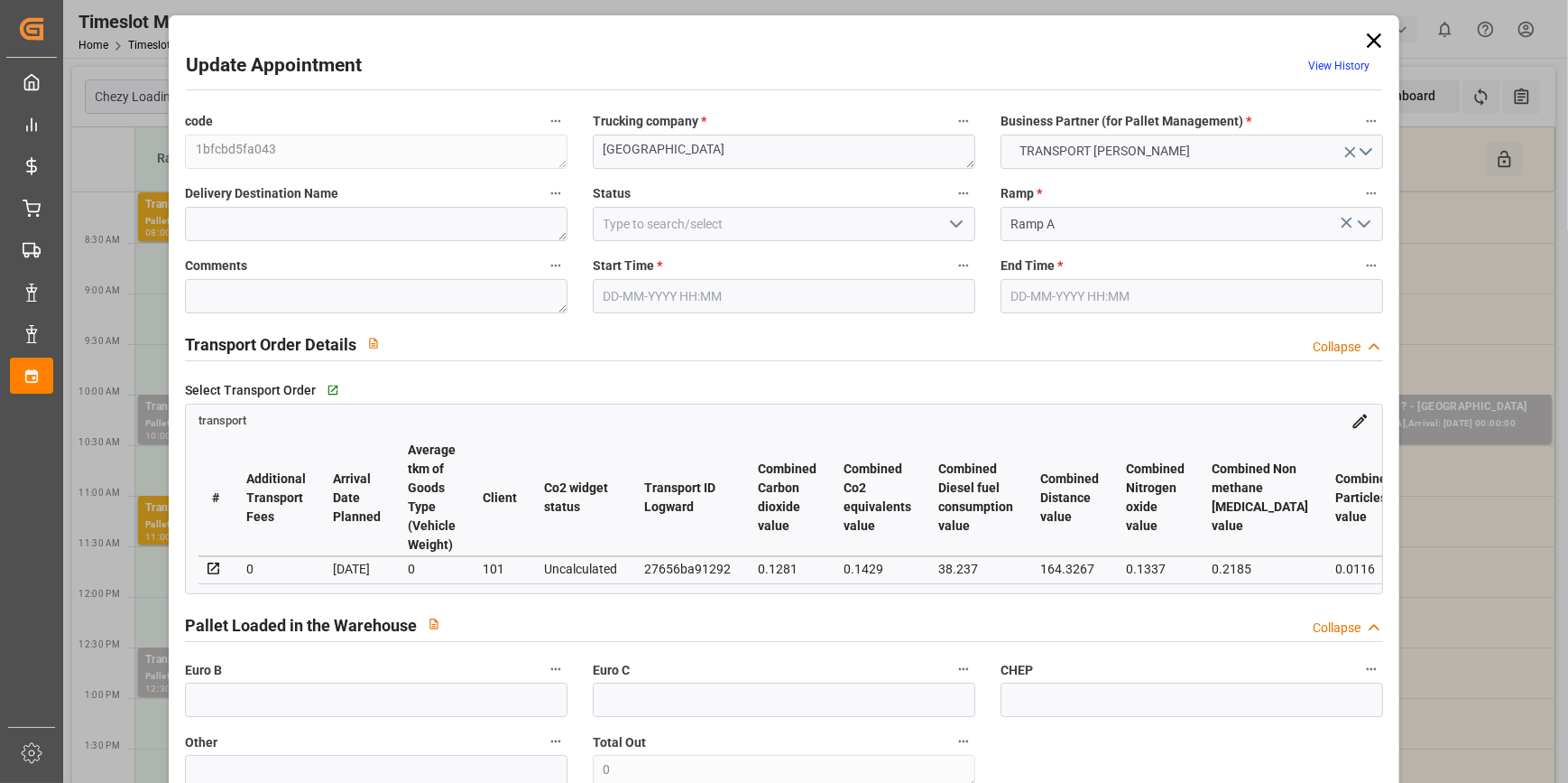
type input "0"
type input "21"
type input "35"
type input "[DATE] 10:00"
type input "[DATE] 10:30"
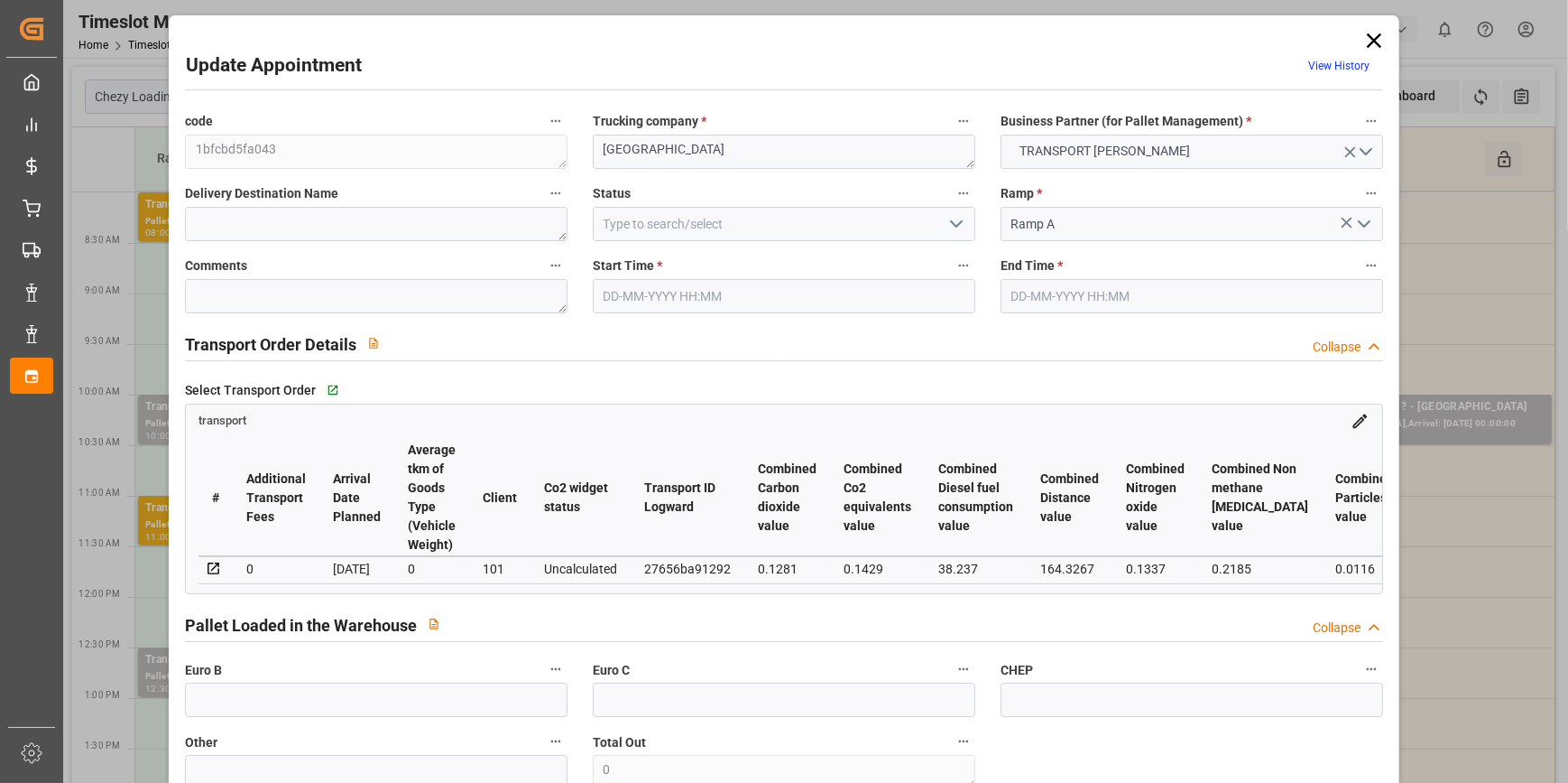
type input "[DATE] 12:34"
type input "[DATE] 11:27"
type input "[DATE]"
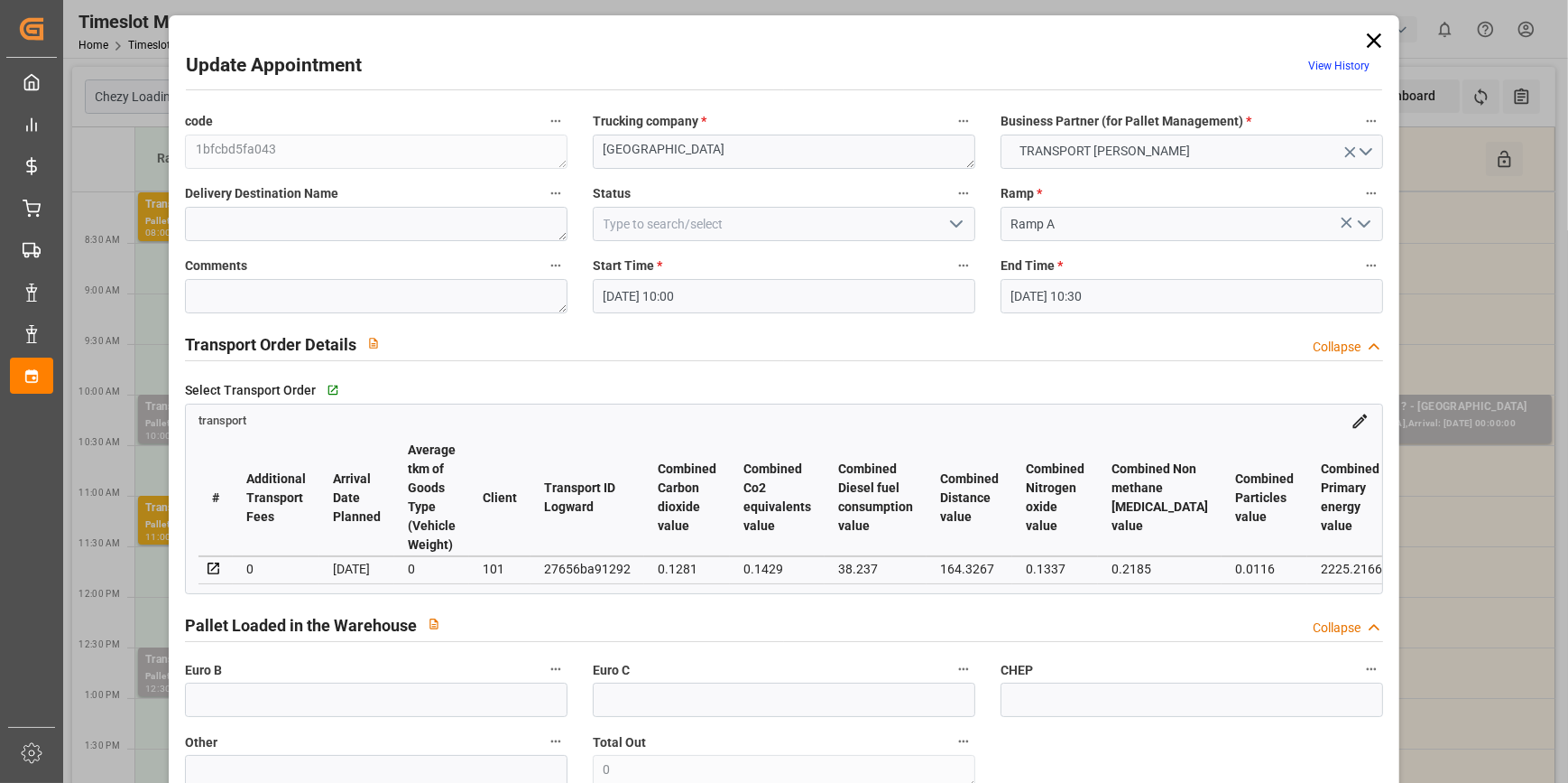
click at [947, 227] on icon "open menu" at bounding box center [956, 224] width 22 height 22
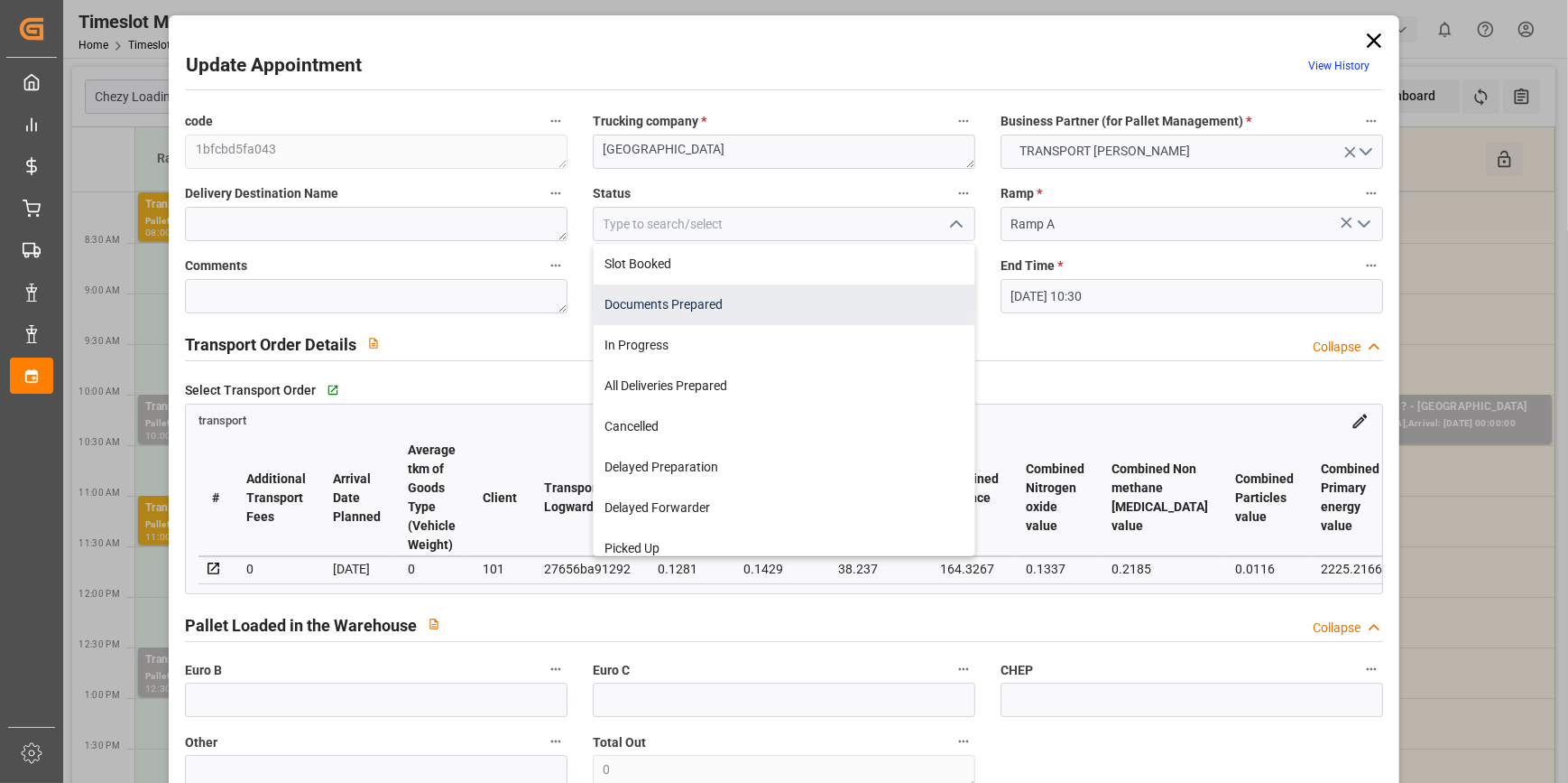
click at [640, 293] on div "Documents Prepared" at bounding box center [784, 304] width 380 height 40
type input "Documents Prepared"
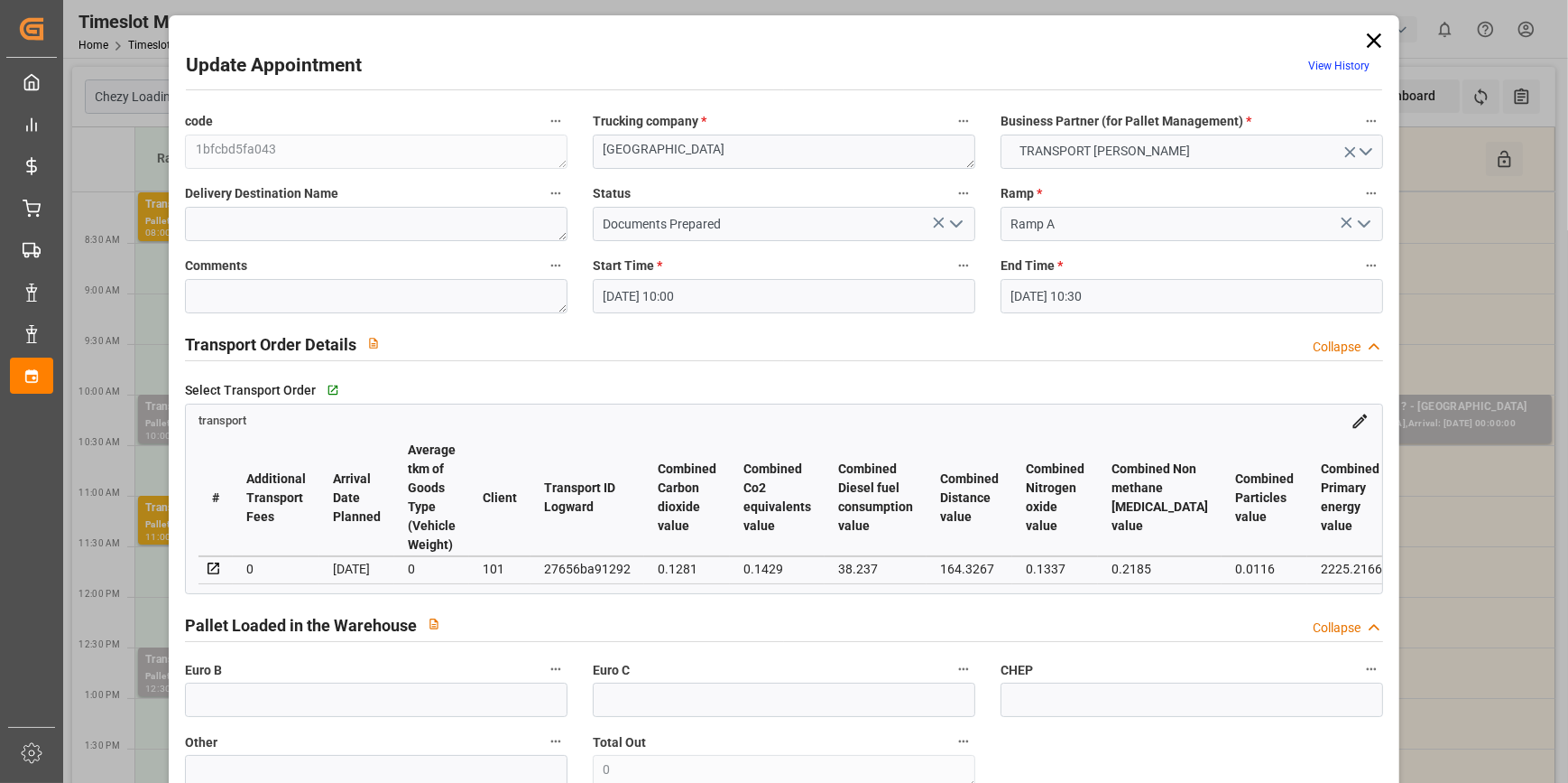
click at [954, 223] on icon "open menu" at bounding box center [956, 224] width 22 height 22
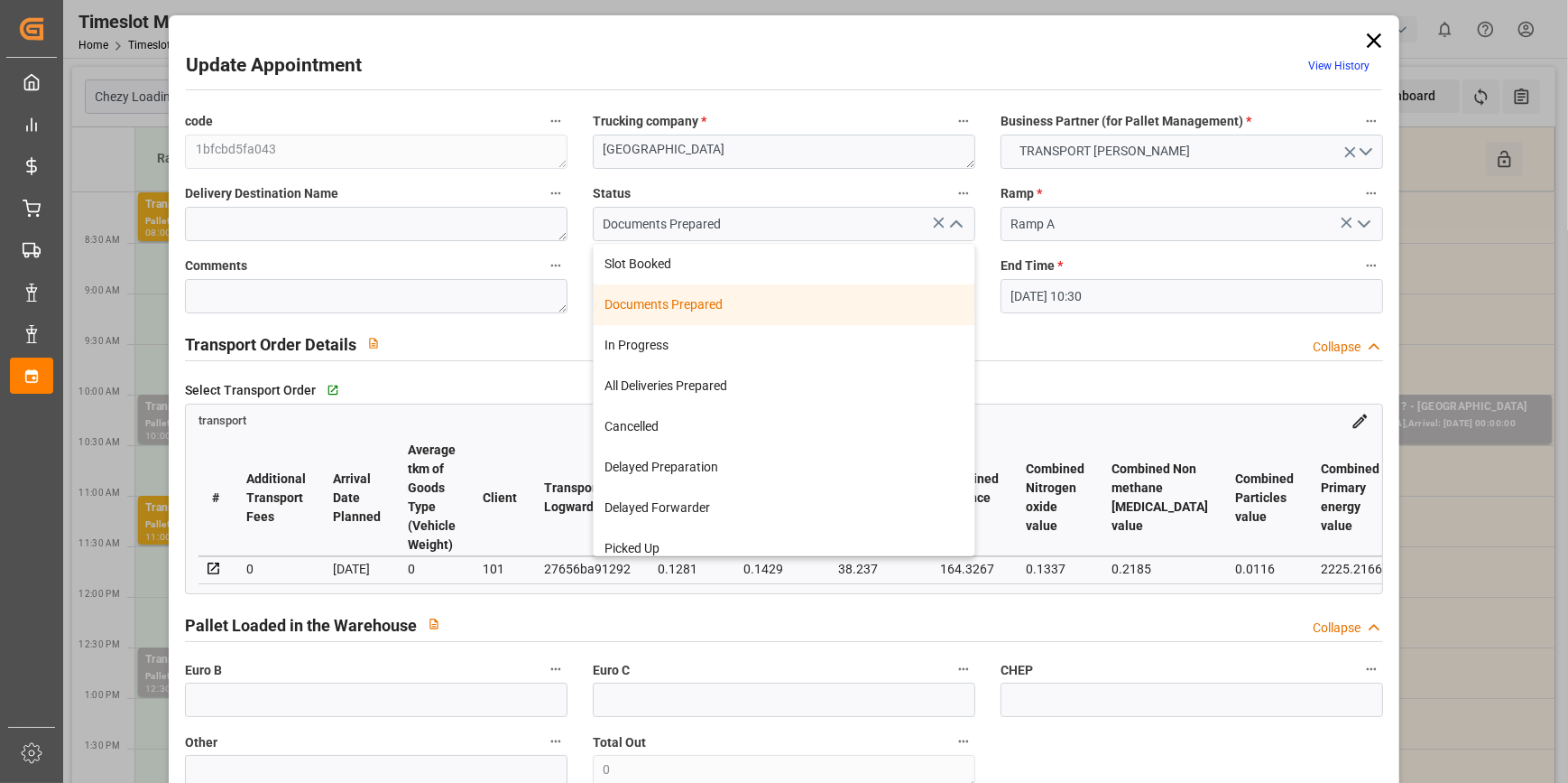
click at [639, 306] on div "Documents Prepared" at bounding box center [784, 304] width 380 height 40
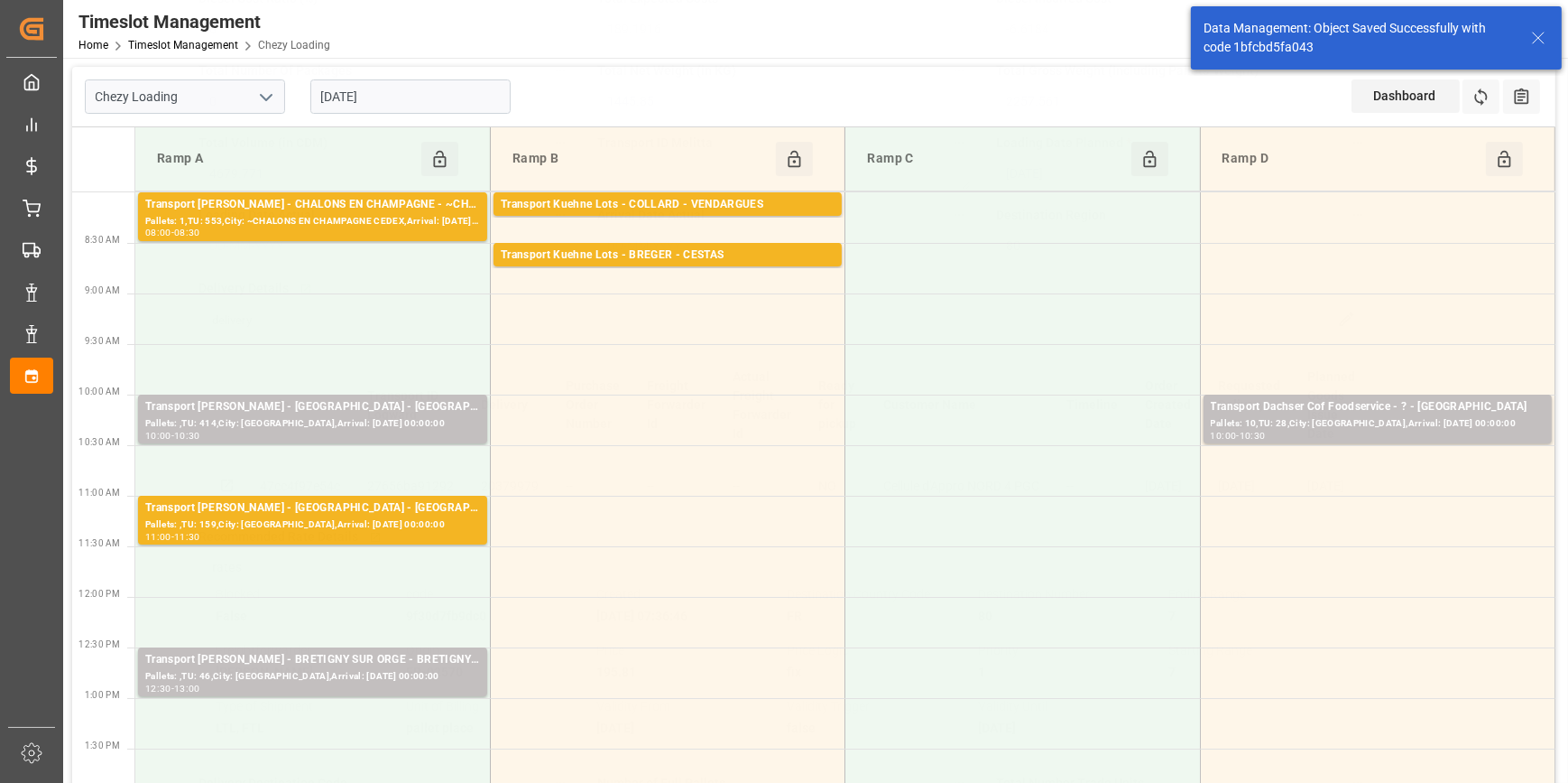
scroll to position [656, 0]
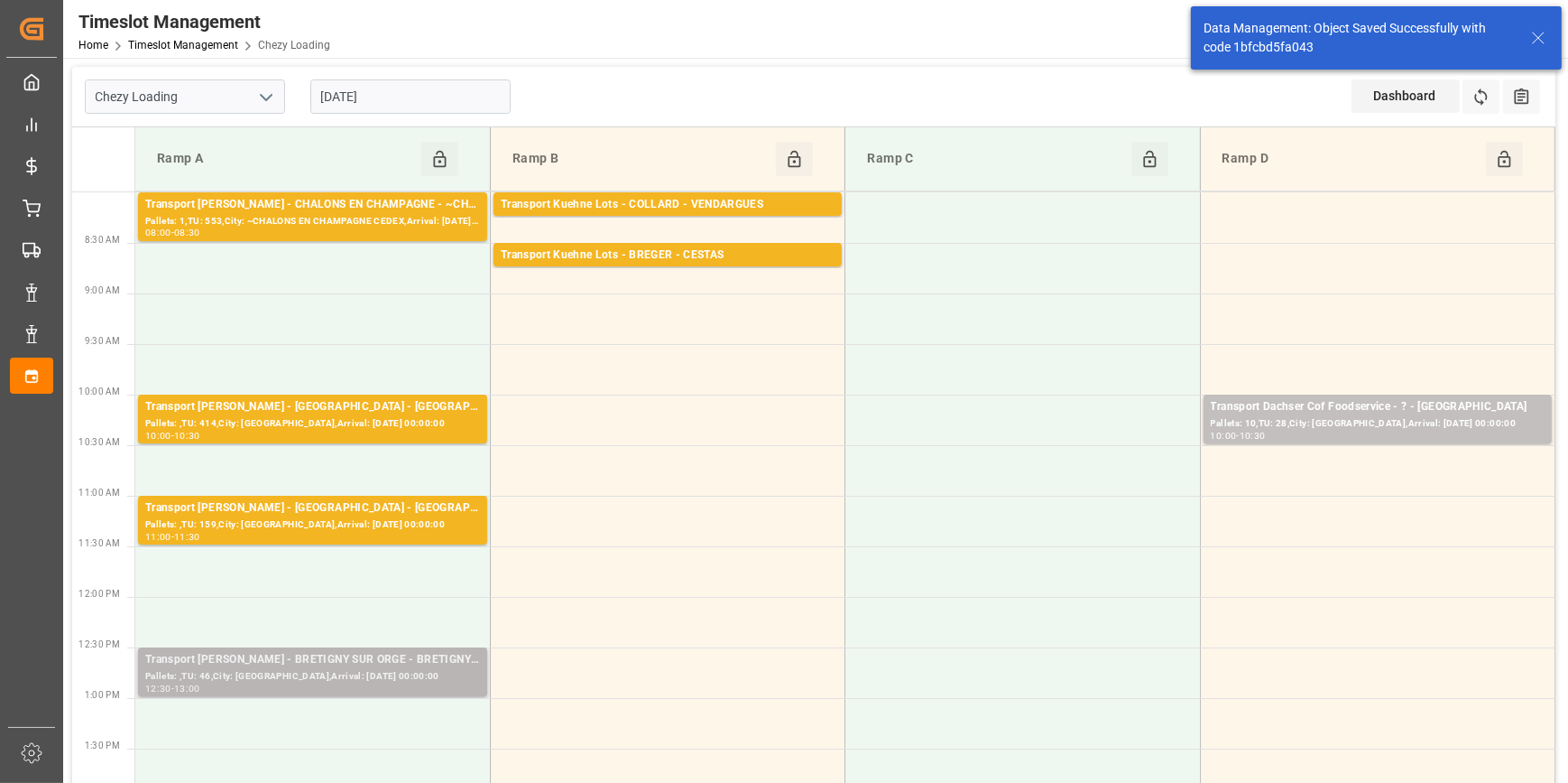
click at [385, 670] on div "Pallets: ,TU: 46,City: [GEOGRAPHIC_DATA],Arrival: [DATE] 00:00:00" at bounding box center [312, 677] width 334 height 16
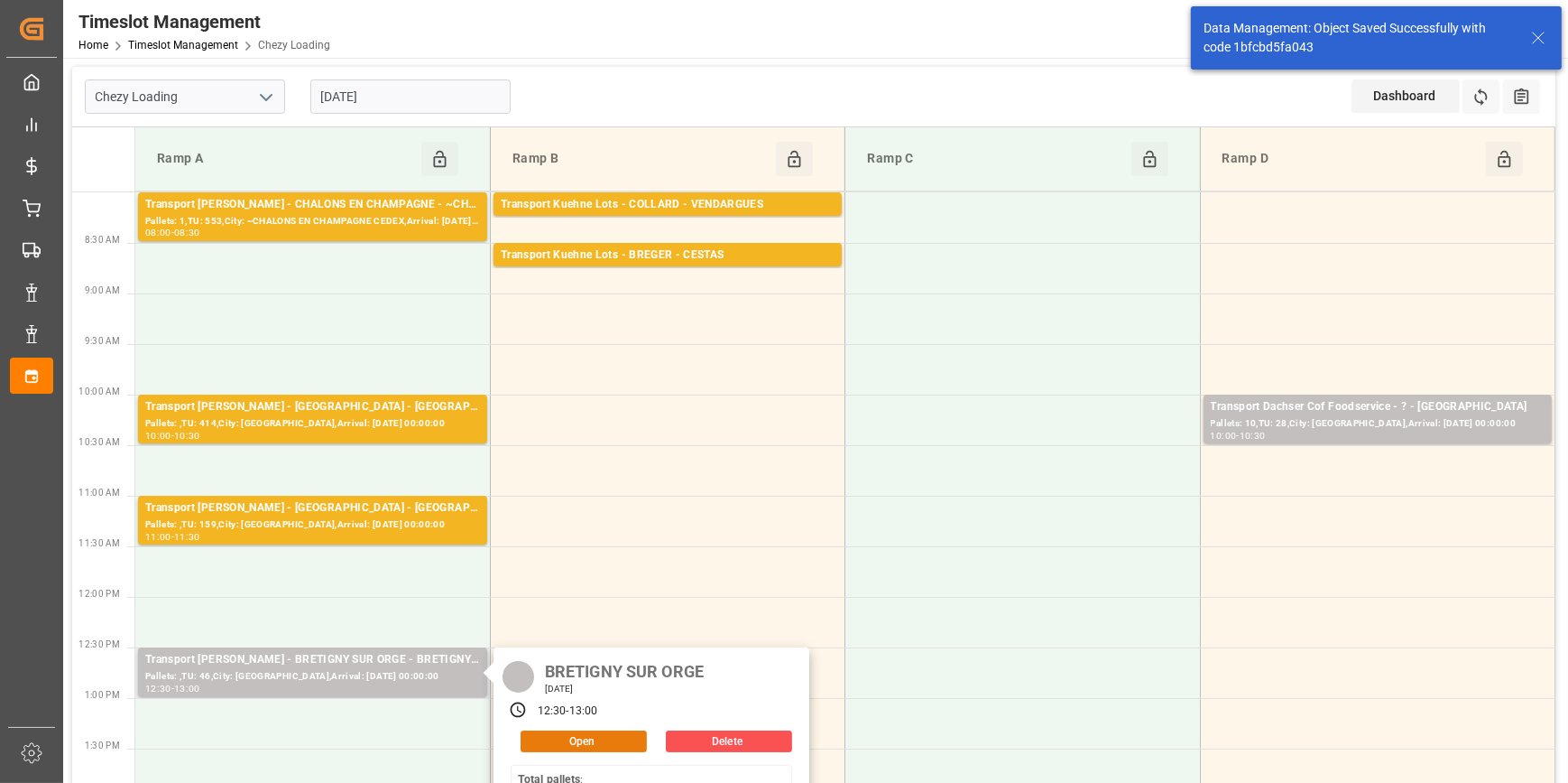
click at [602, 746] on button "Open" at bounding box center [583, 741] width 126 height 22
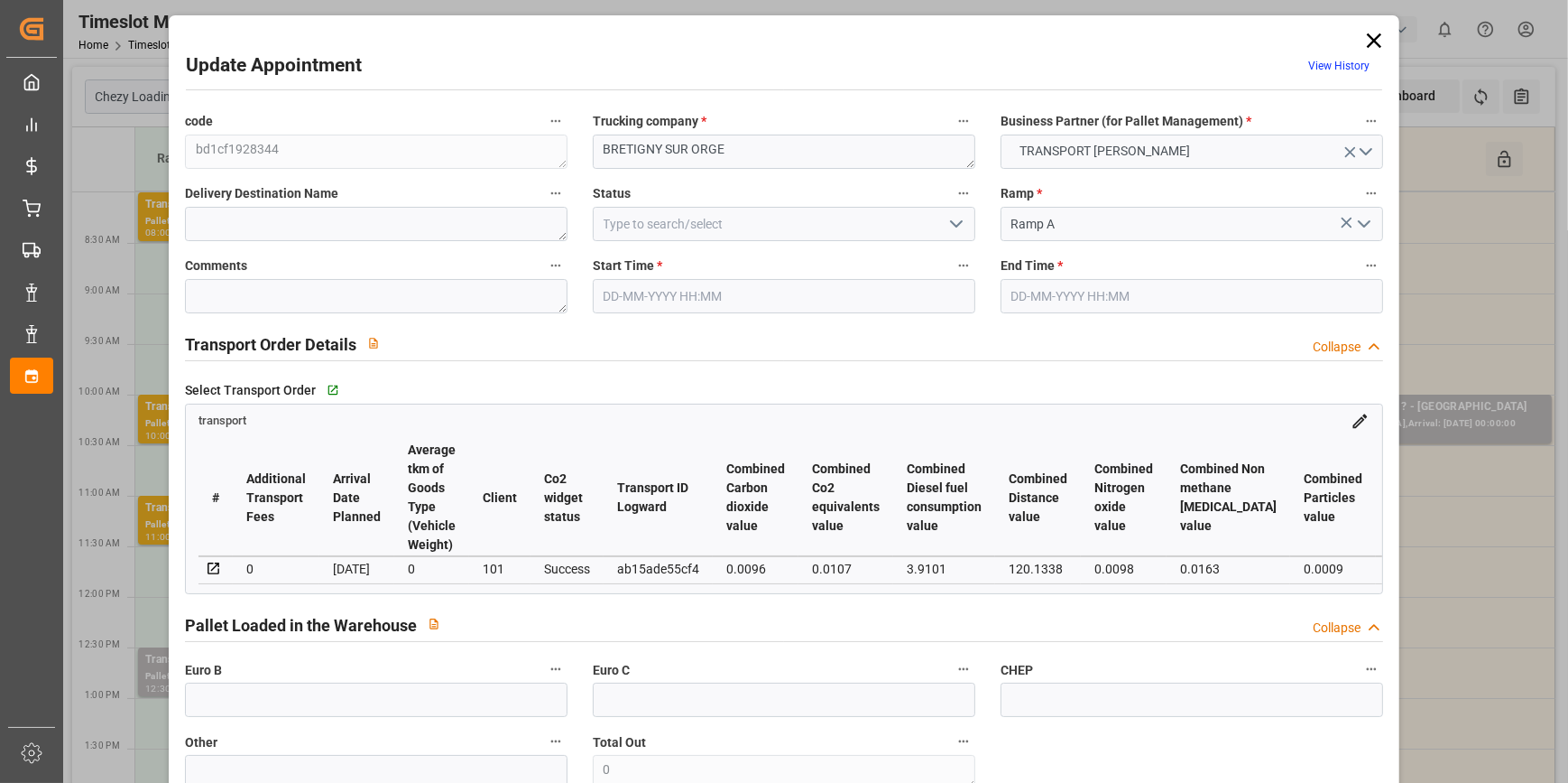
type input "[DATE] 12:30"
type input "[DATE] 13:00"
type input "[DATE] 12:36"
type input "[DATE] 11:27"
type input "[DATE]"
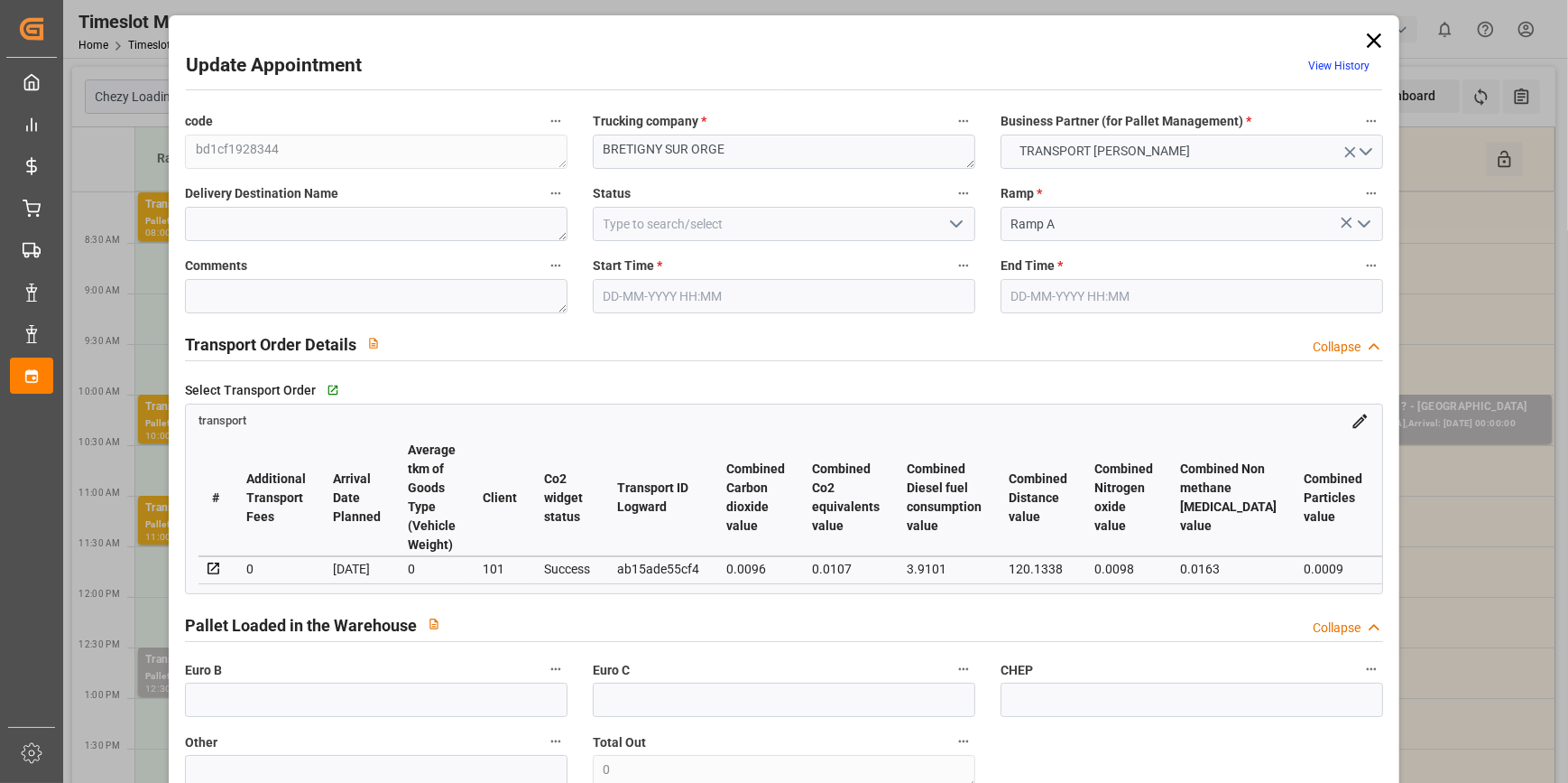
type input "[DATE]"
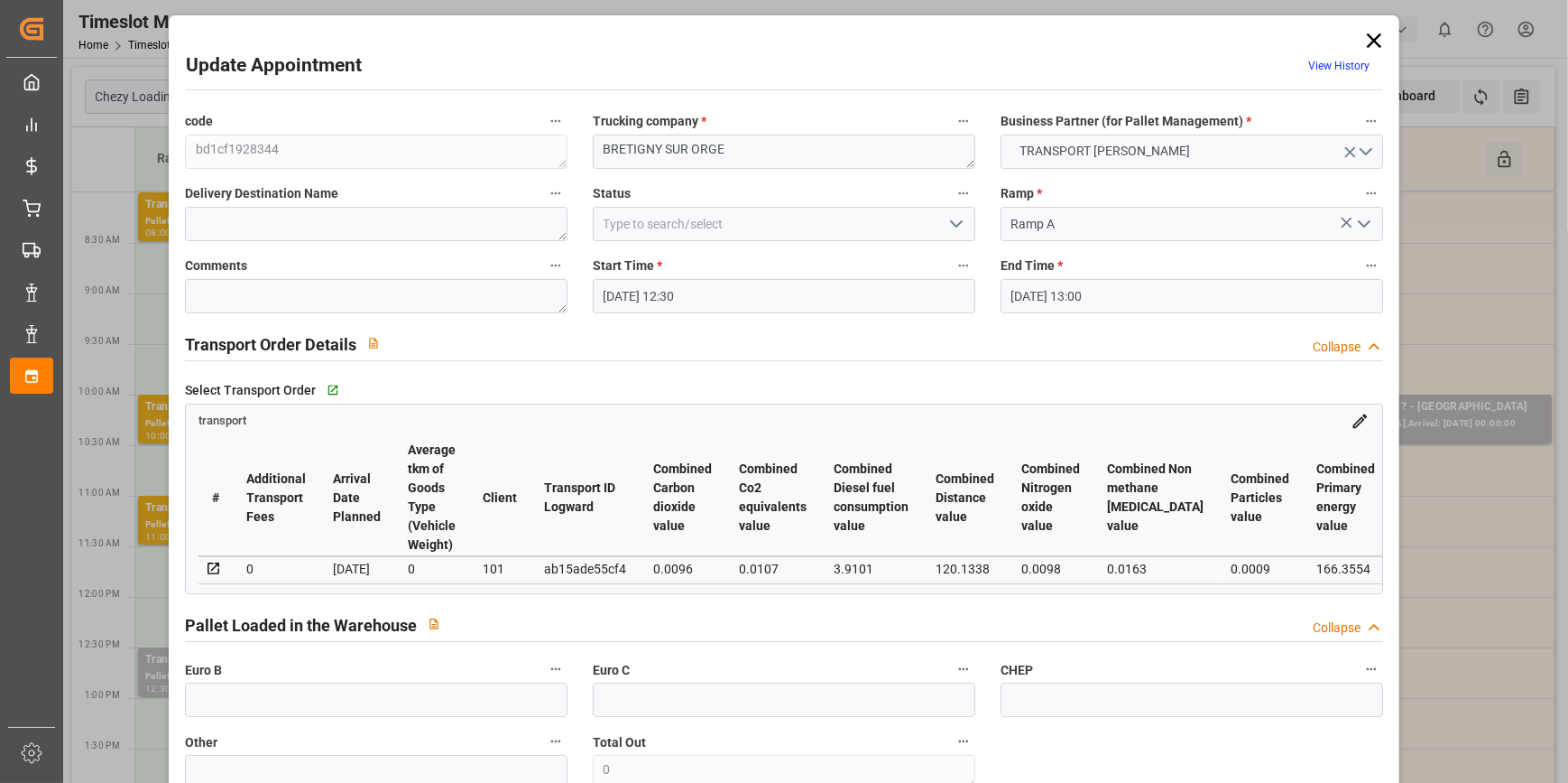
click at [950, 218] on icon "open menu" at bounding box center [956, 224] width 22 height 22
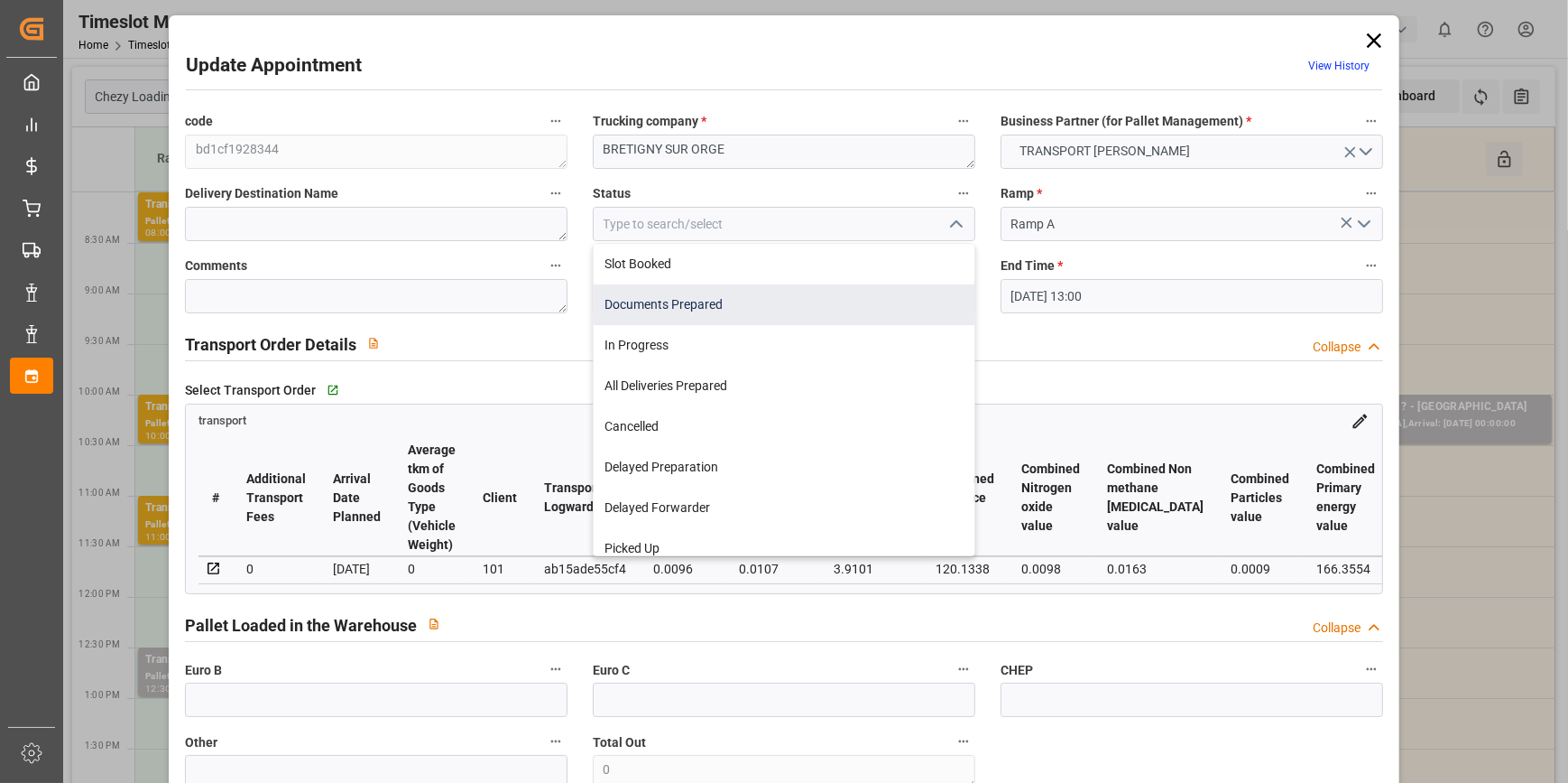
click at [706, 301] on div "Documents Prepared" at bounding box center [784, 304] width 380 height 40
type input "Documents Prepared"
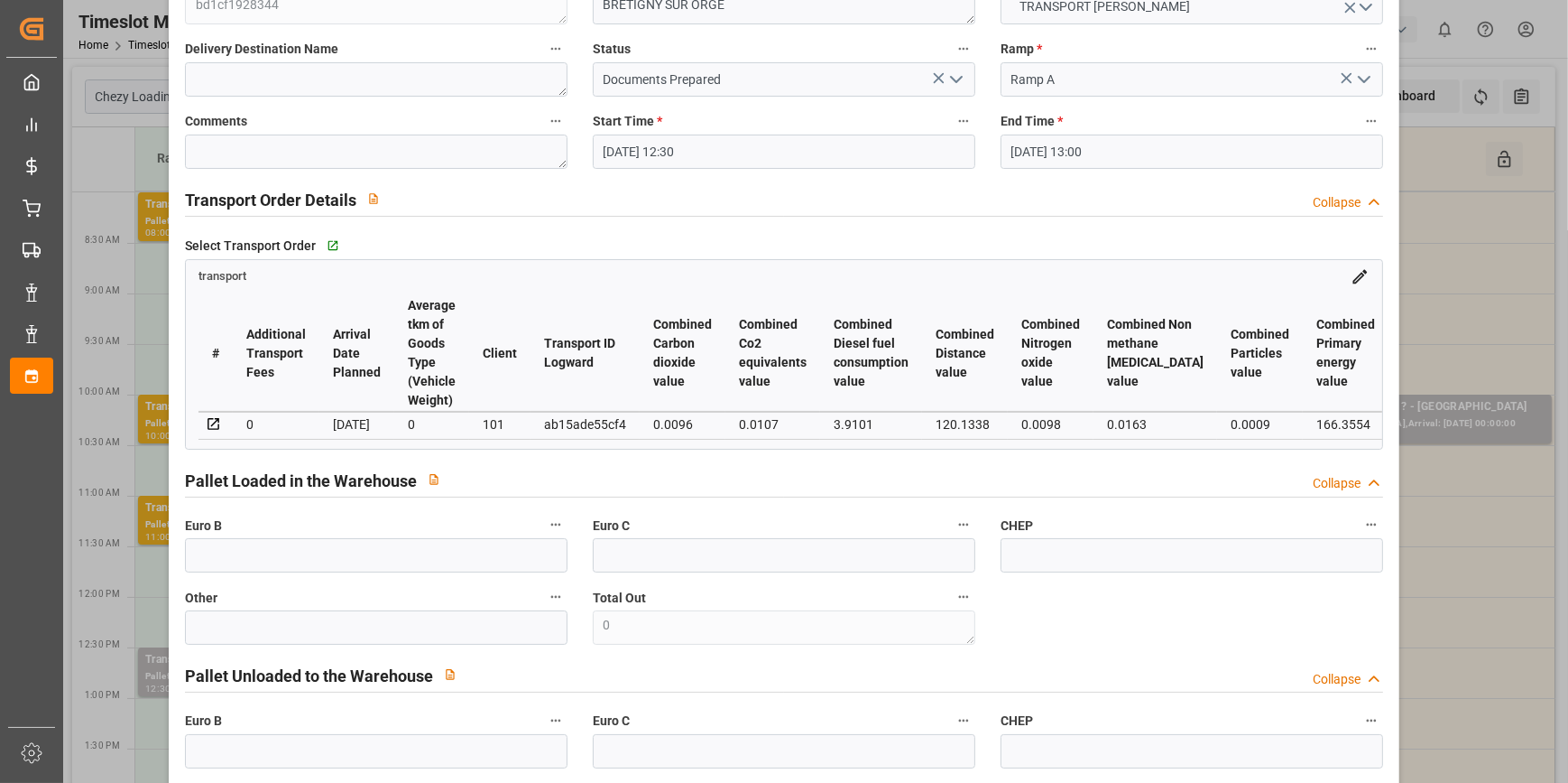
scroll to position [0, 0]
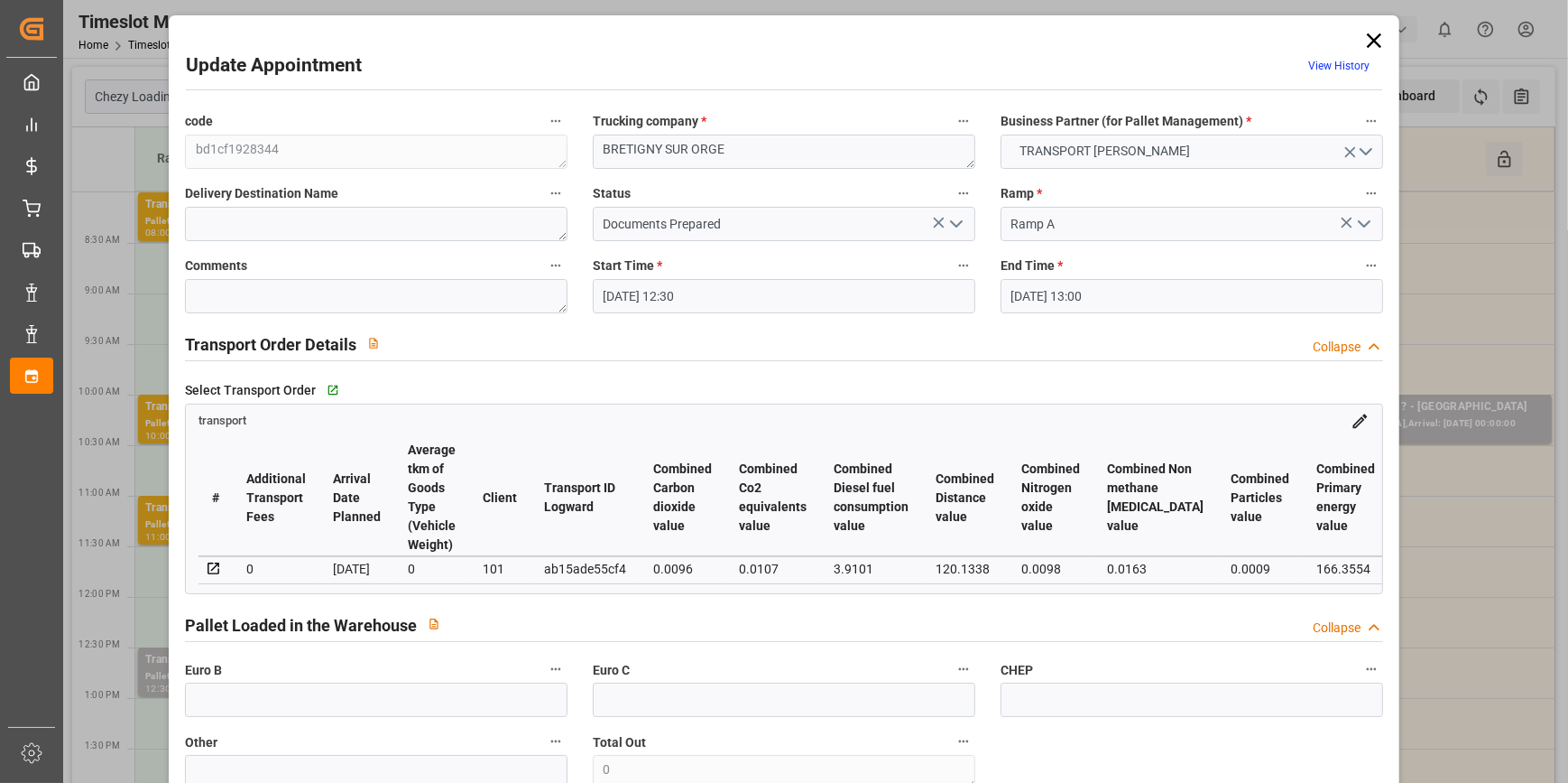
click at [955, 223] on polyline "open menu" at bounding box center [956, 224] width 11 height 6
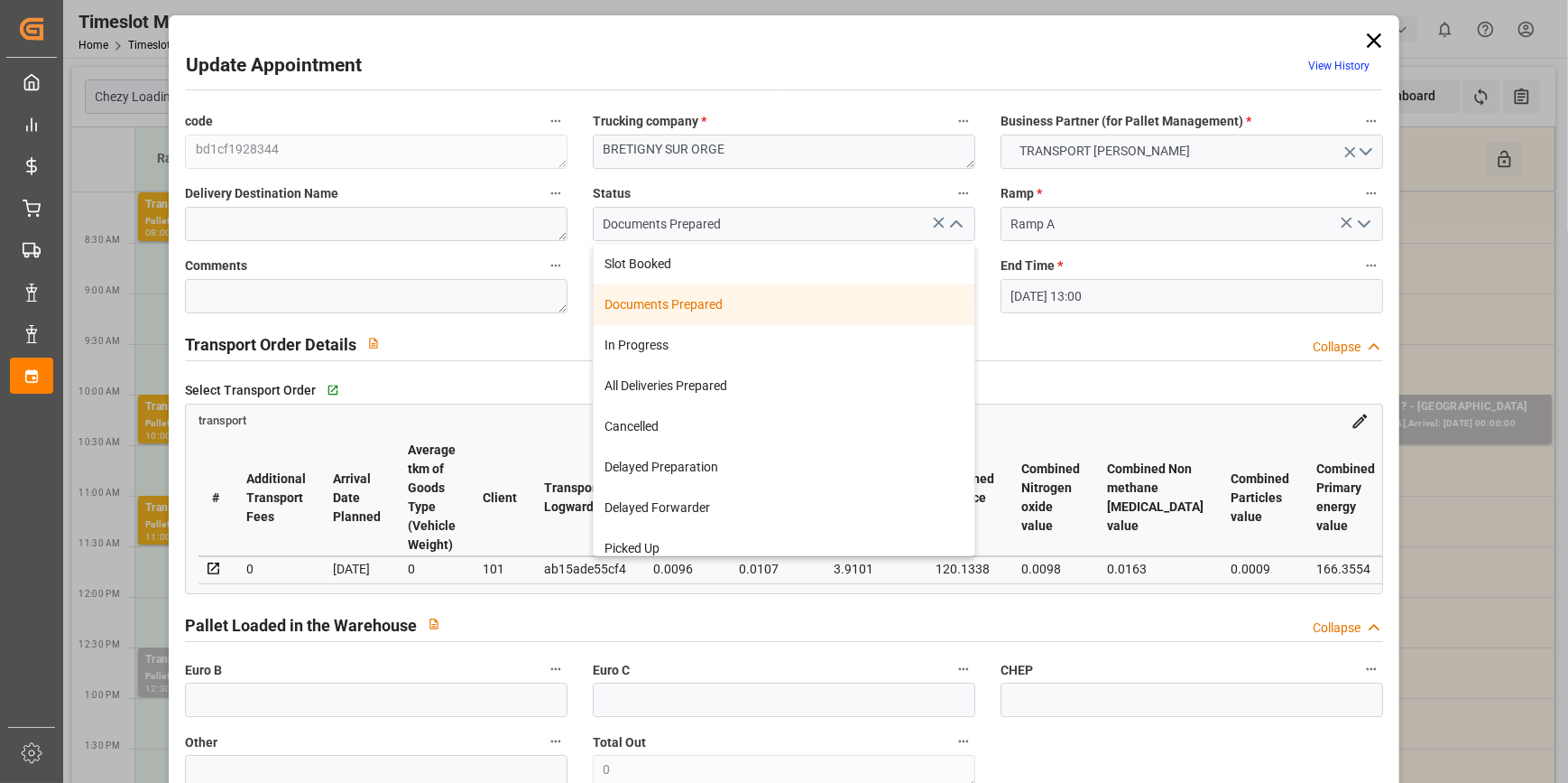
click at [647, 302] on div "Documents Prepared" at bounding box center [784, 304] width 380 height 40
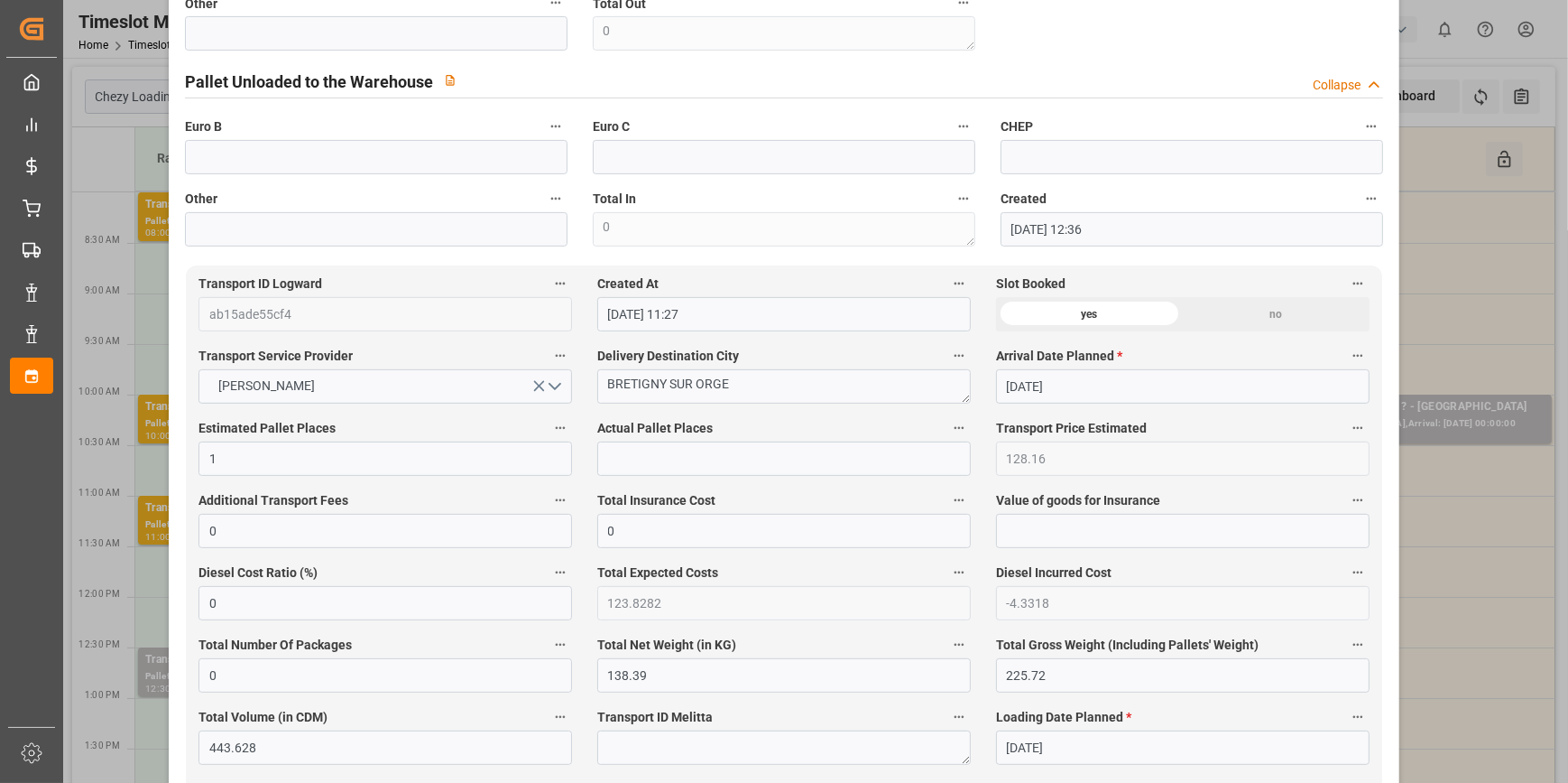
scroll to position [1313, 0]
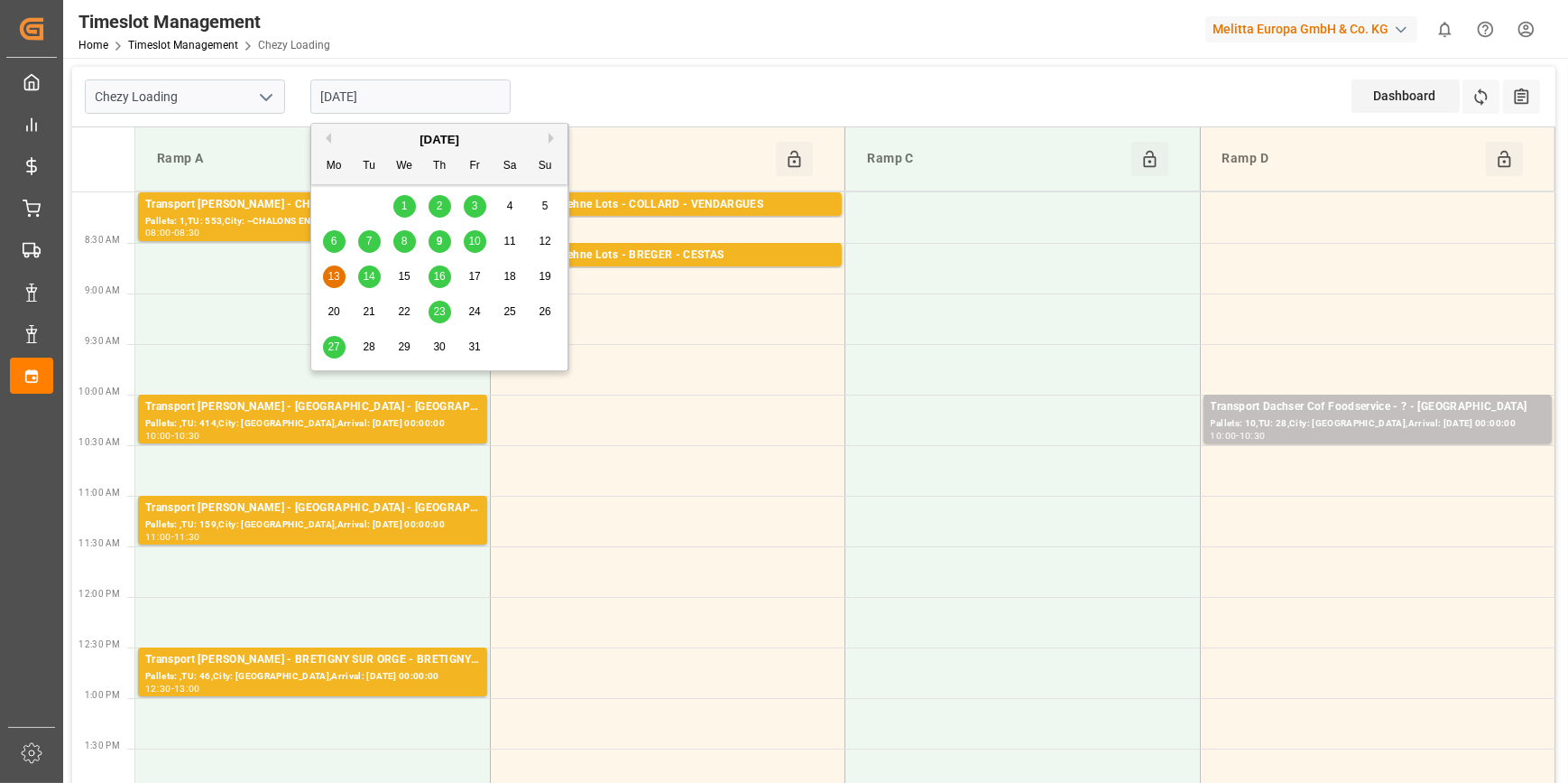
click at [434, 98] on input "[DATE]" at bounding box center [410, 96] width 200 height 34
click at [477, 243] on span "10" at bounding box center [474, 240] width 12 height 13
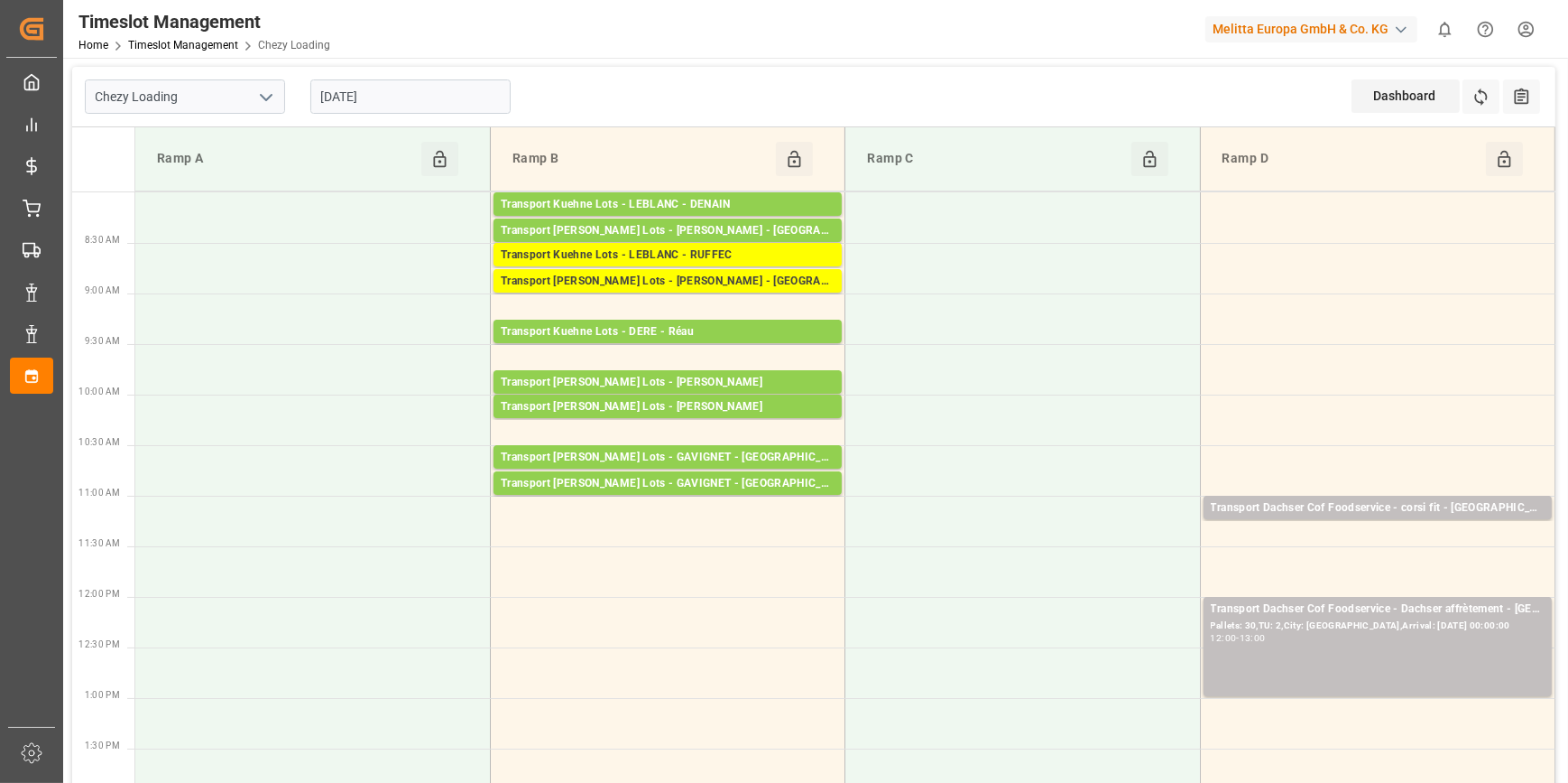
click at [414, 96] on input "[DATE]" at bounding box center [410, 96] width 200 height 34
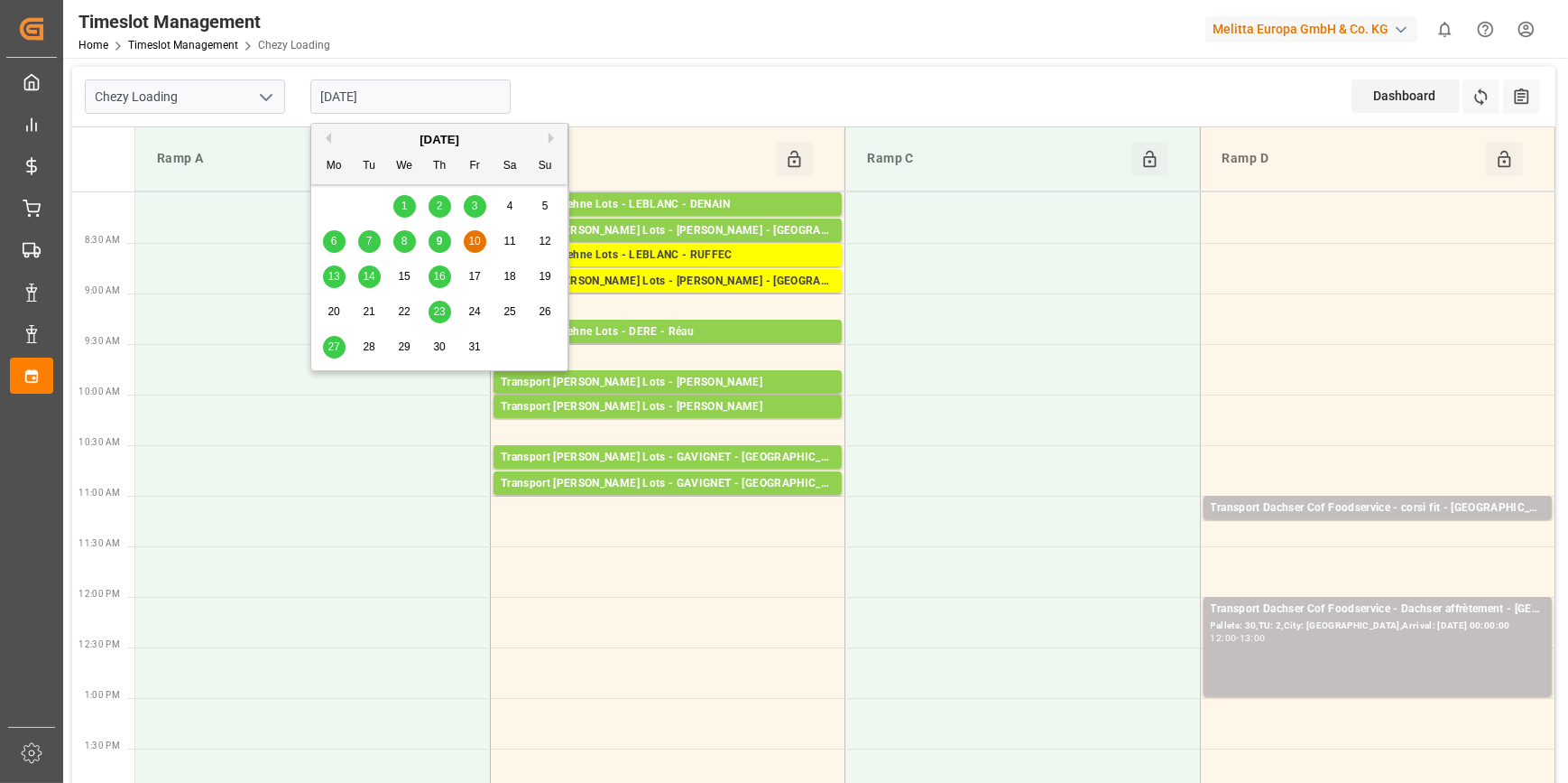
click at [437, 243] on span "9" at bounding box center [439, 240] width 6 height 13
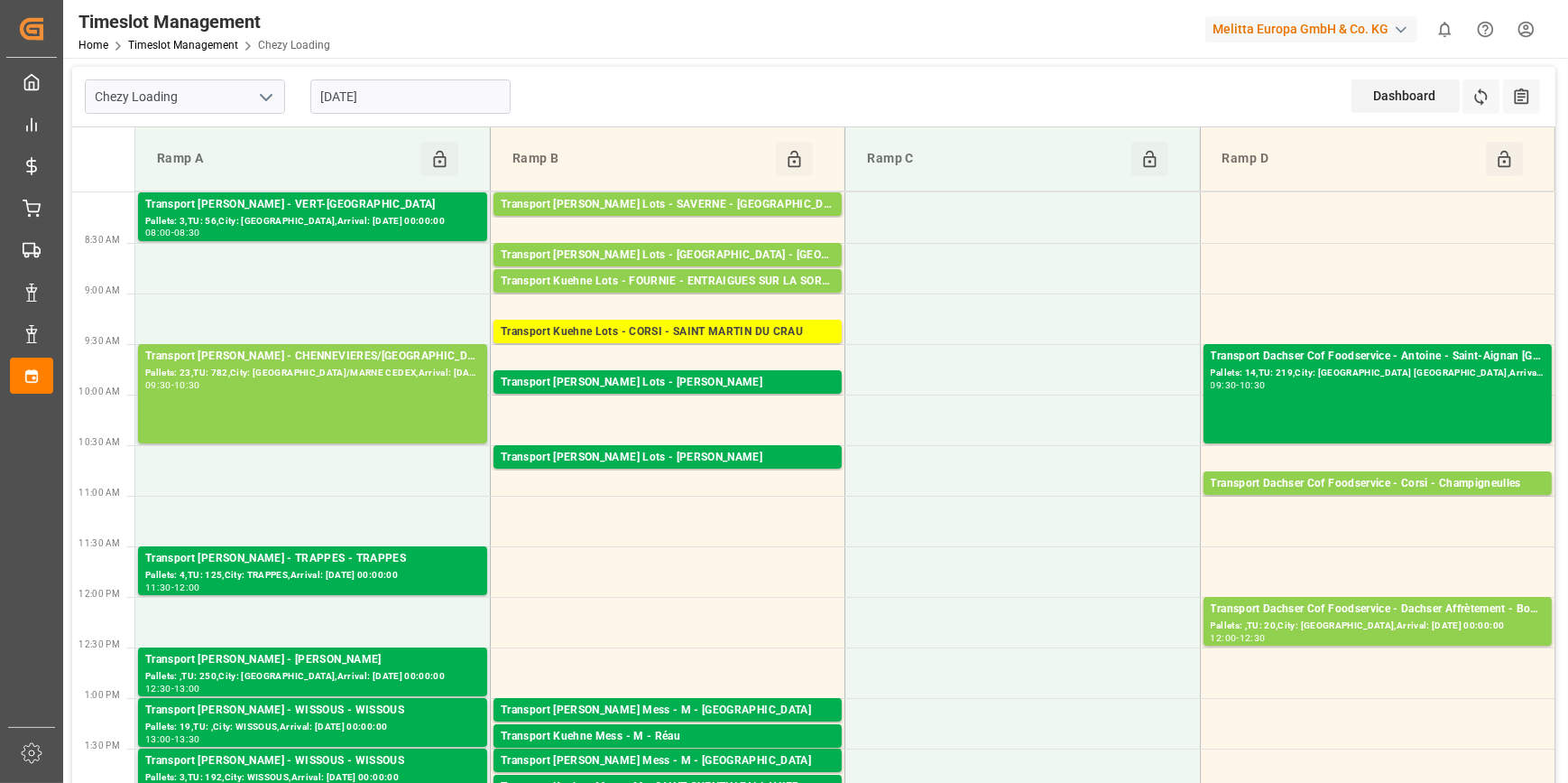
click at [423, 100] on input "[DATE]" at bounding box center [410, 96] width 200 height 34
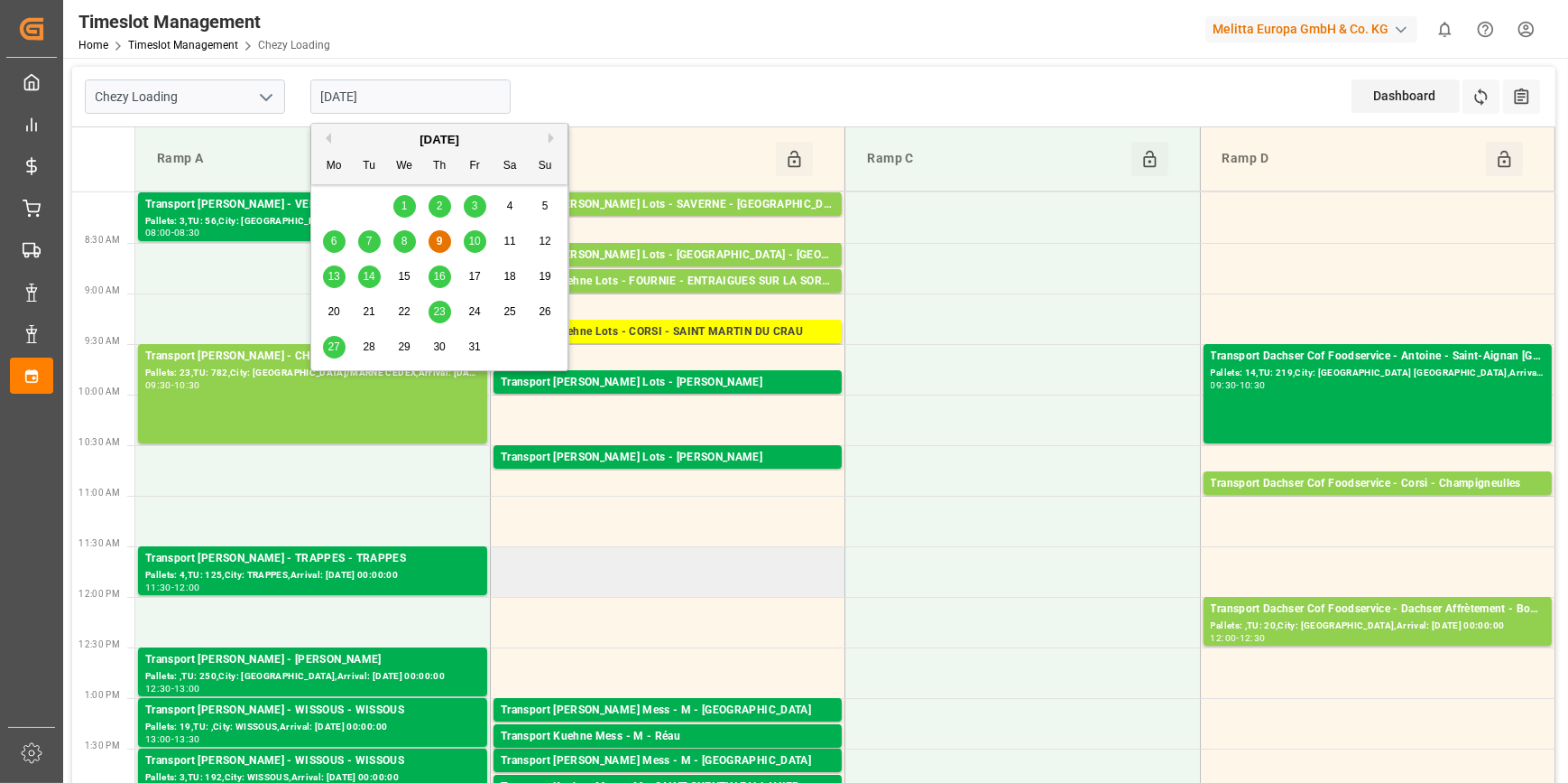
click at [767, 559] on td at bounding box center [668, 572] width 355 height 51
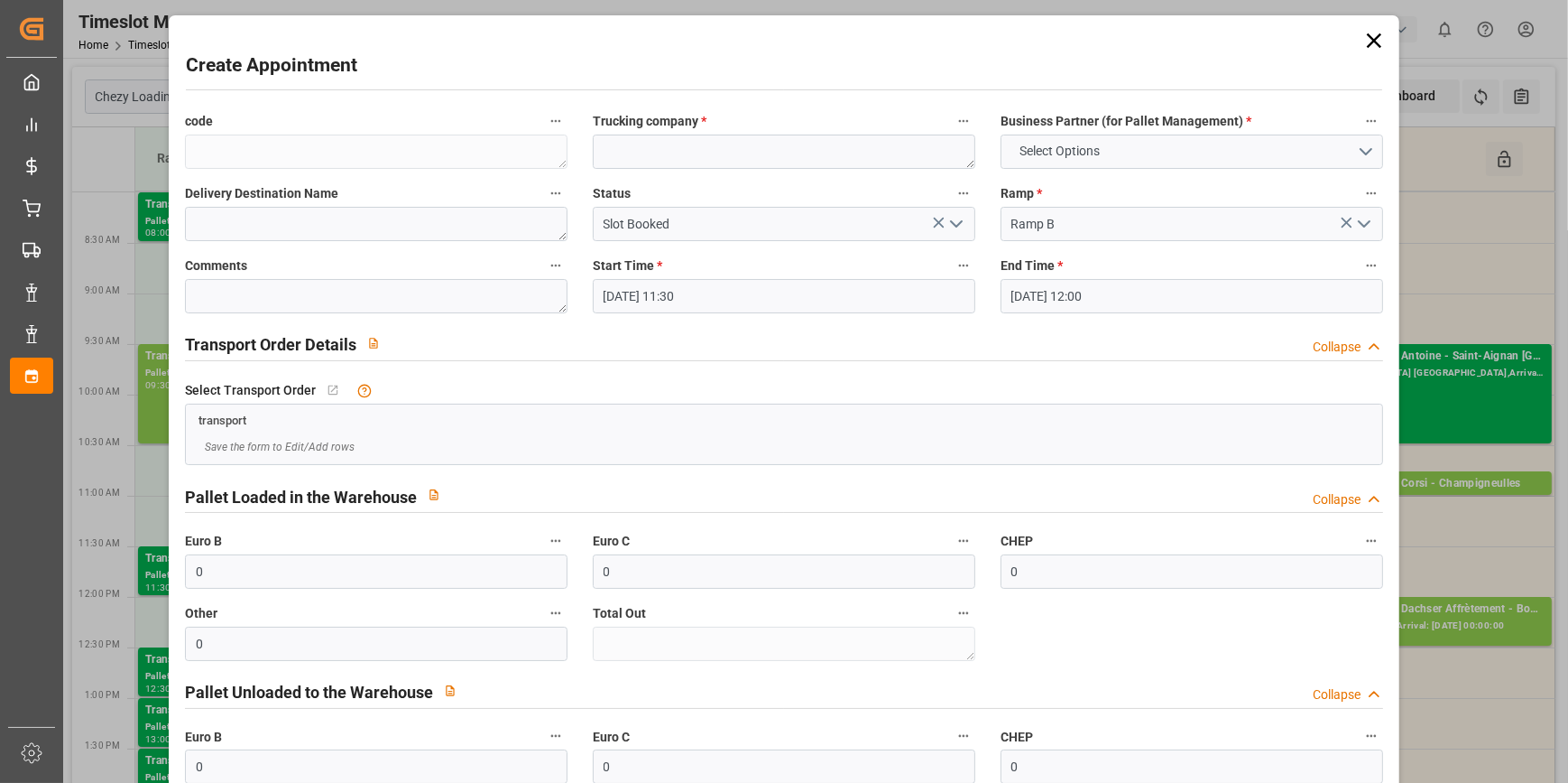
click at [1374, 42] on icon at bounding box center [1374, 41] width 25 height 26
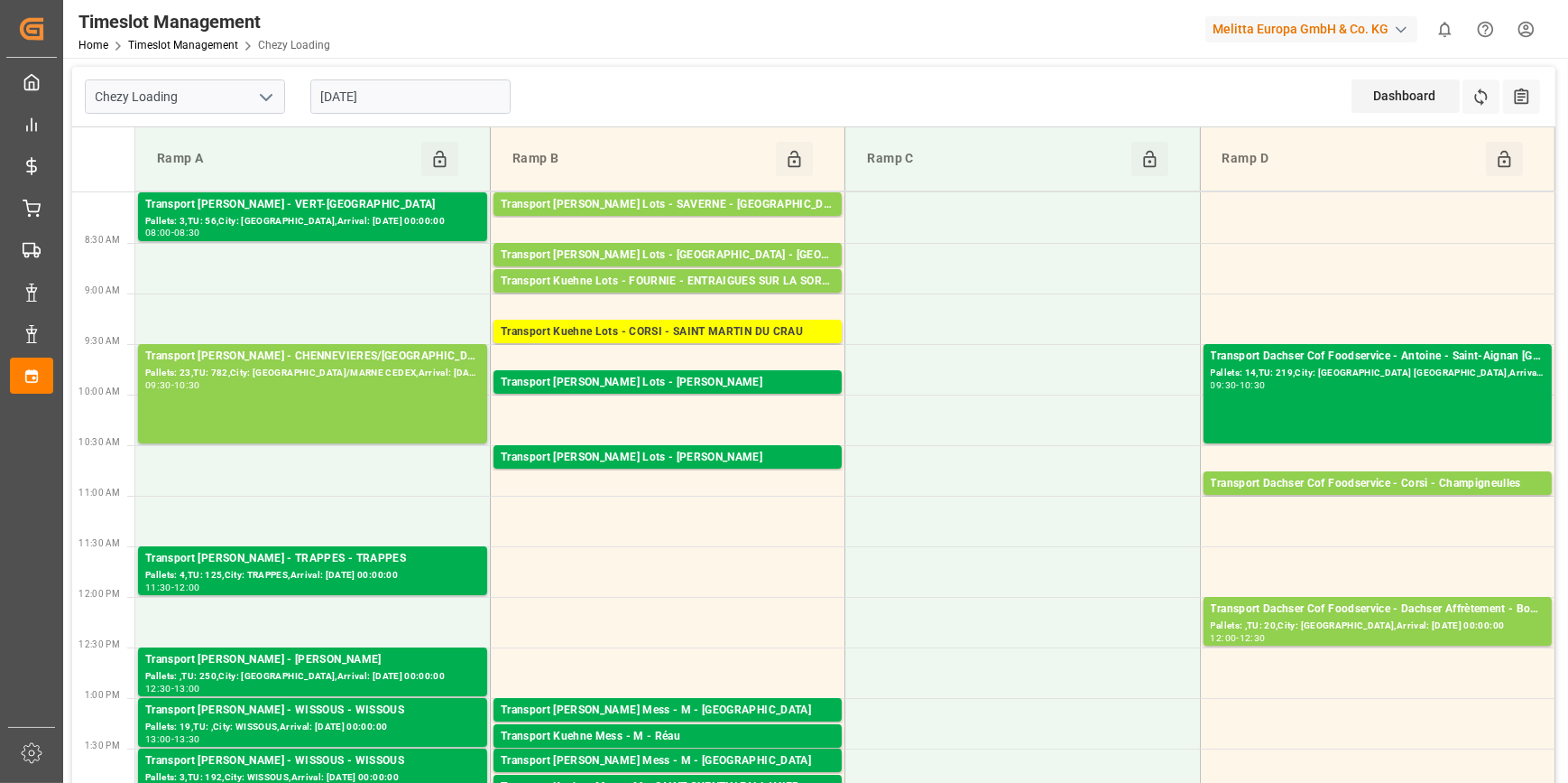
click at [409, 98] on input "[DATE]" at bounding box center [410, 96] width 200 height 34
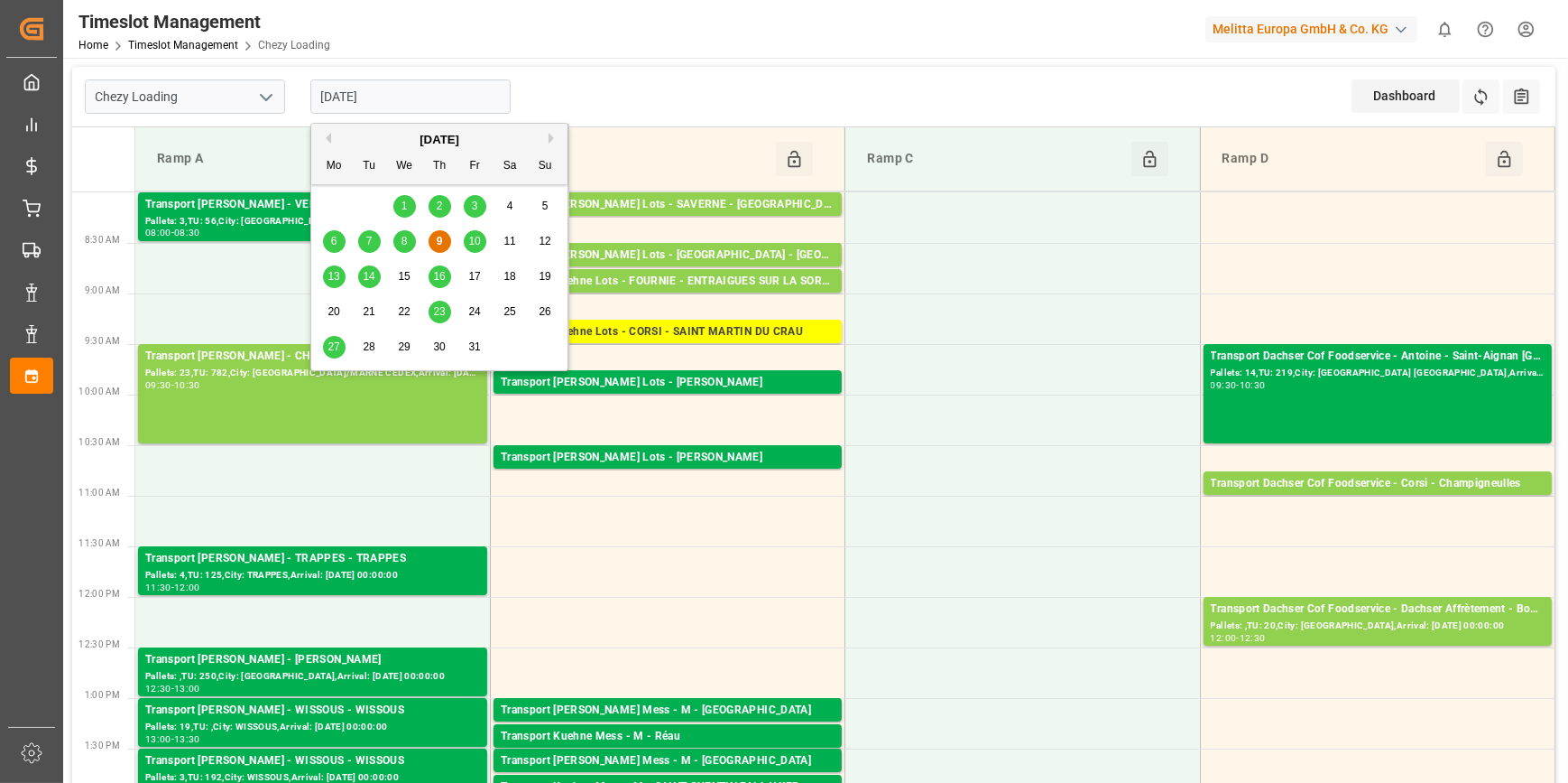
click at [477, 235] on span "10" at bounding box center [474, 240] width 12 height 13
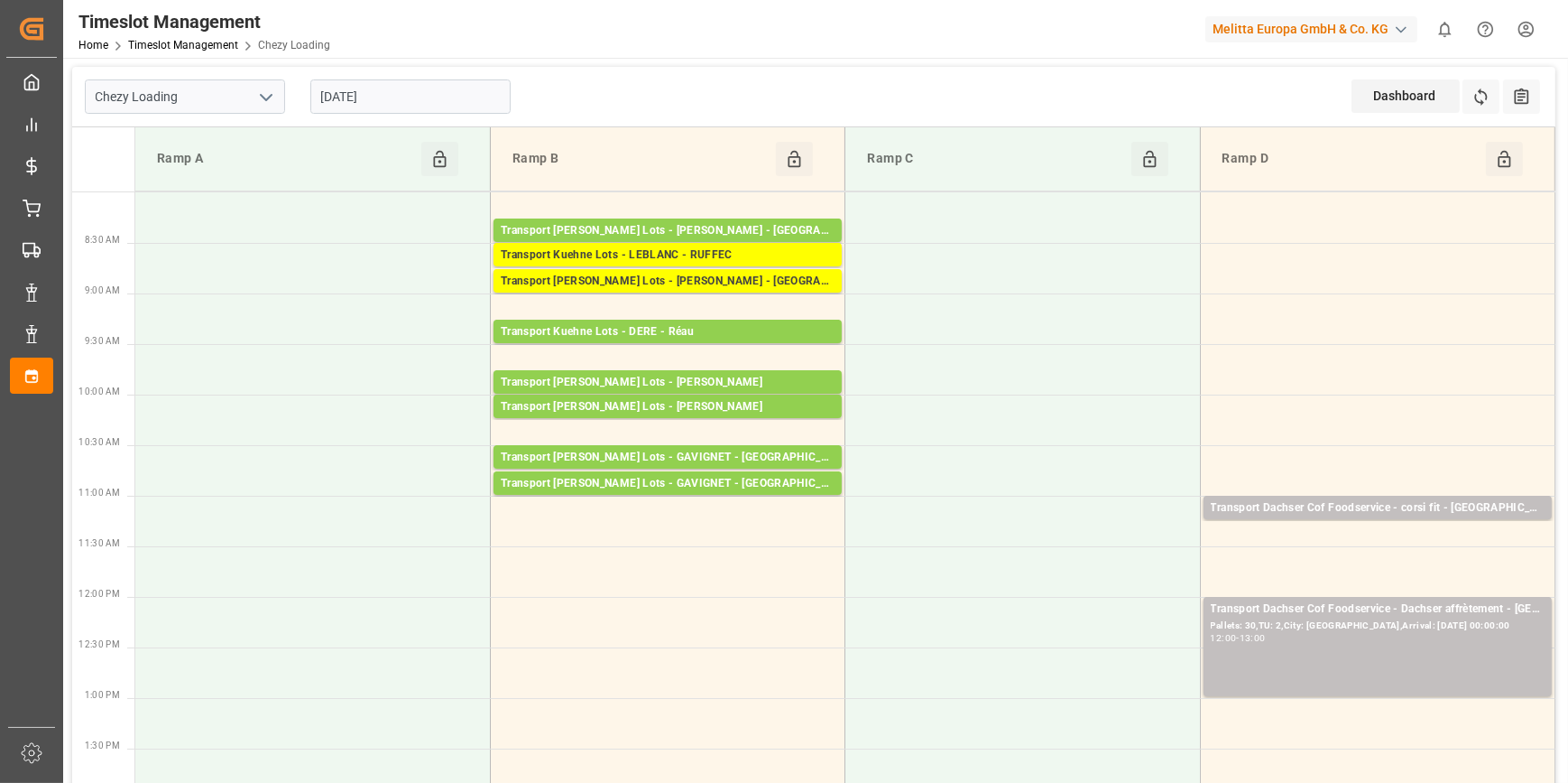
click at [432, 90] on input "[DATE]" at bounding box center [410, 96] width 200 height 34
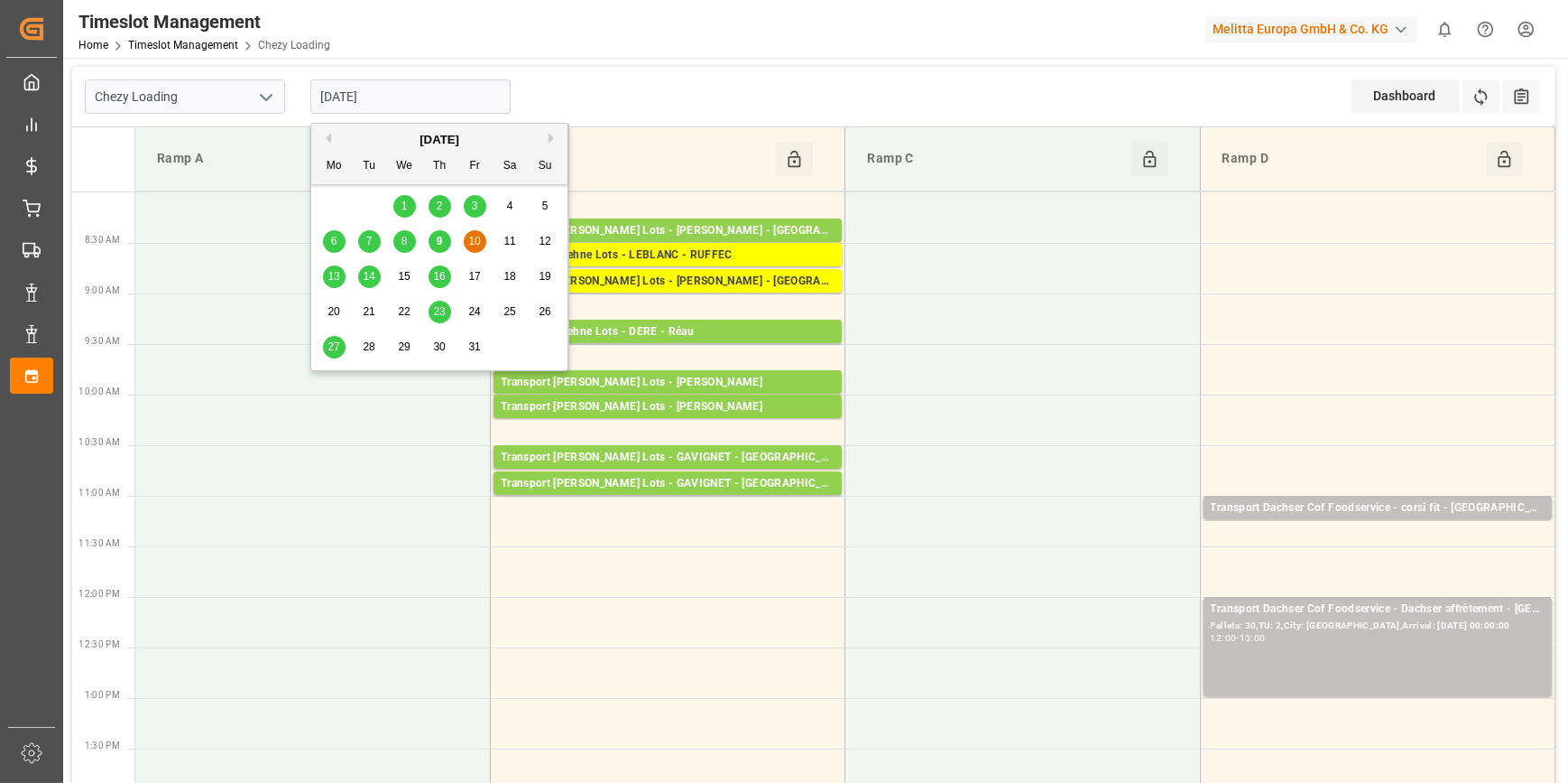
click at [437, 241] on span "9" at bounding box center [439, 240] width 6 height 13
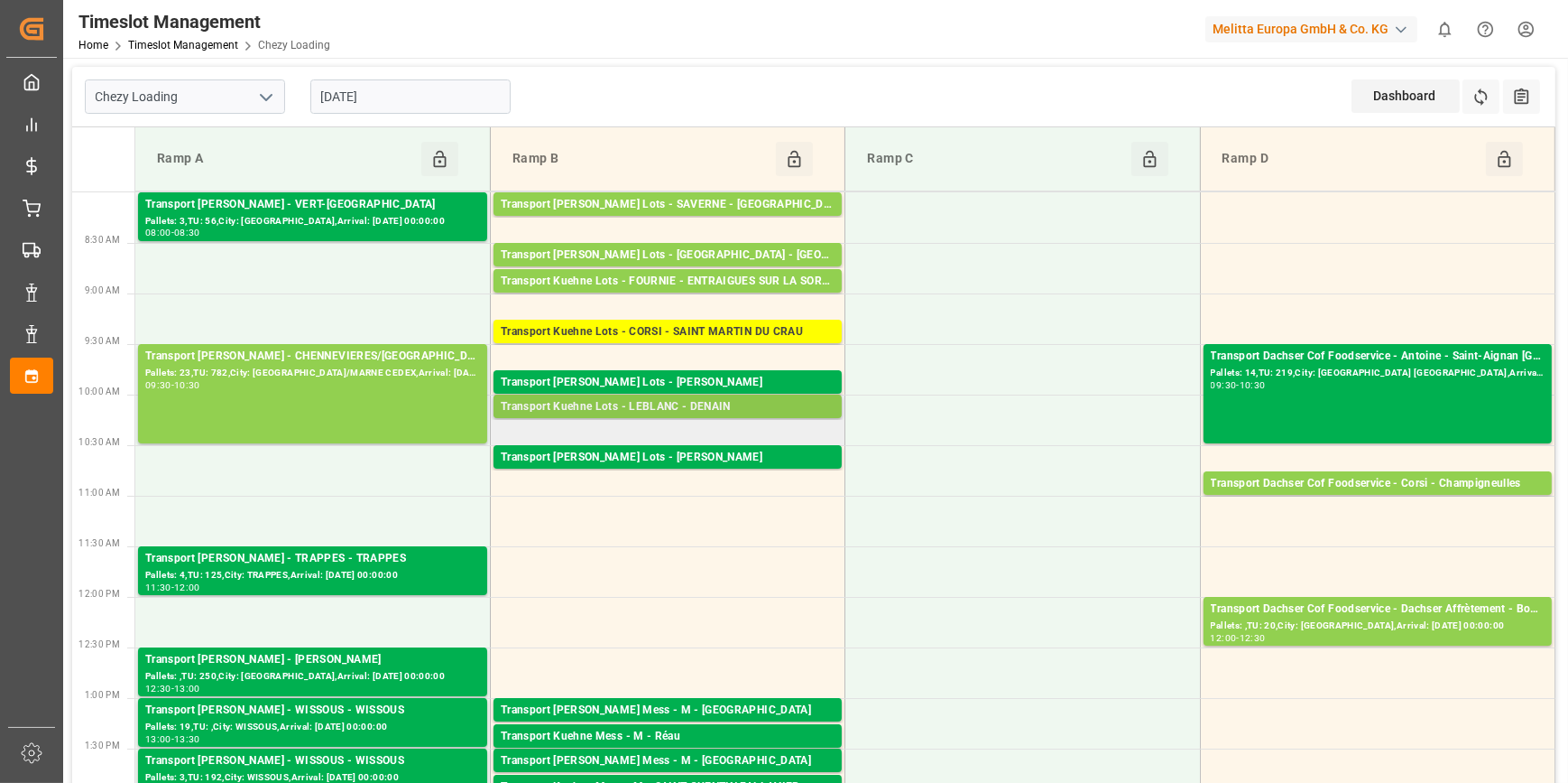
click at [667, 404] on div "Transport Kuehne Lots - LEBLANC - DENAIN" at bounding box center [668, 407] width 333 height 18
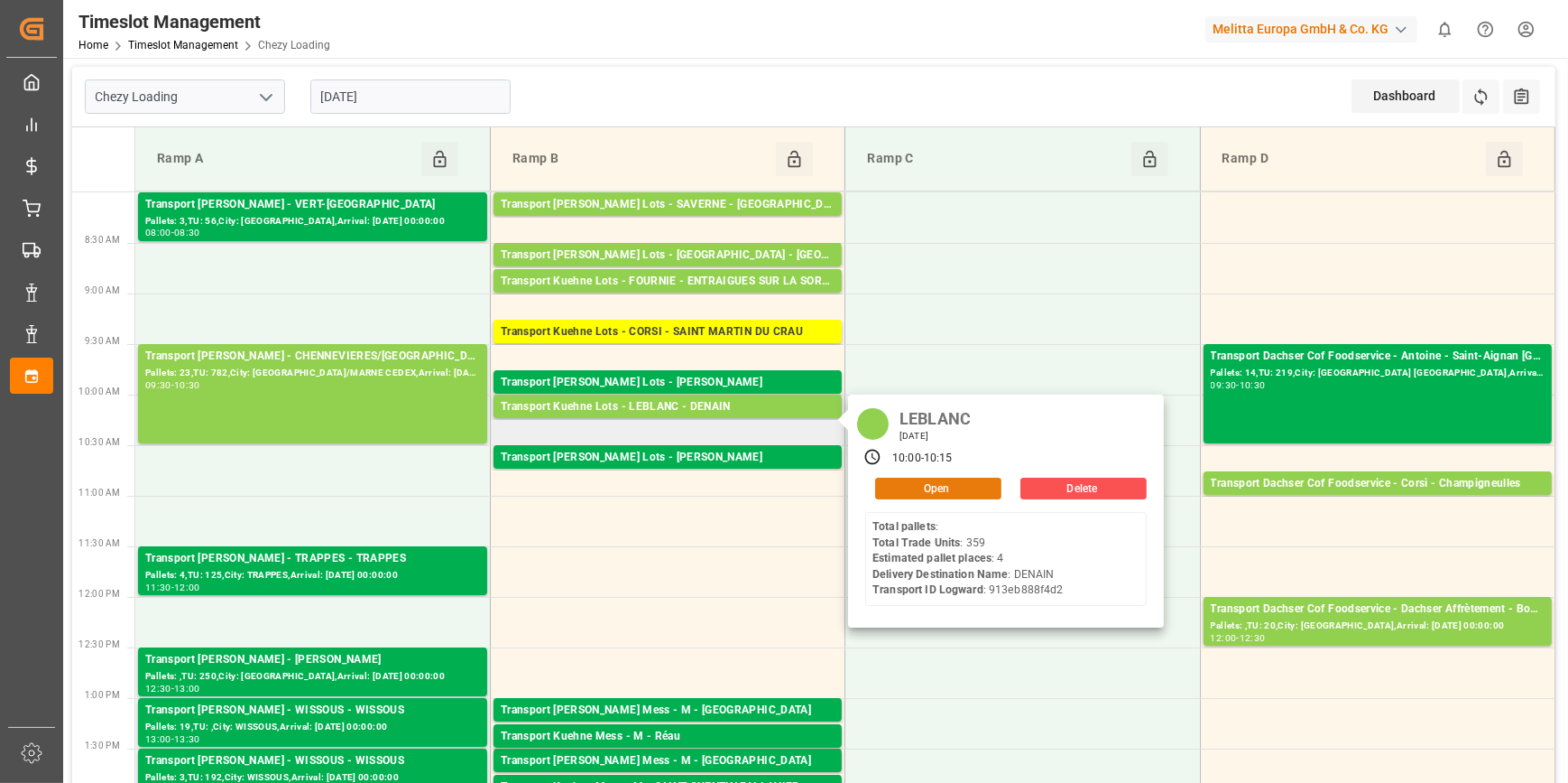
click at [924, 489] on button "Open" at bounding box center [937, 489] width 126 height 22
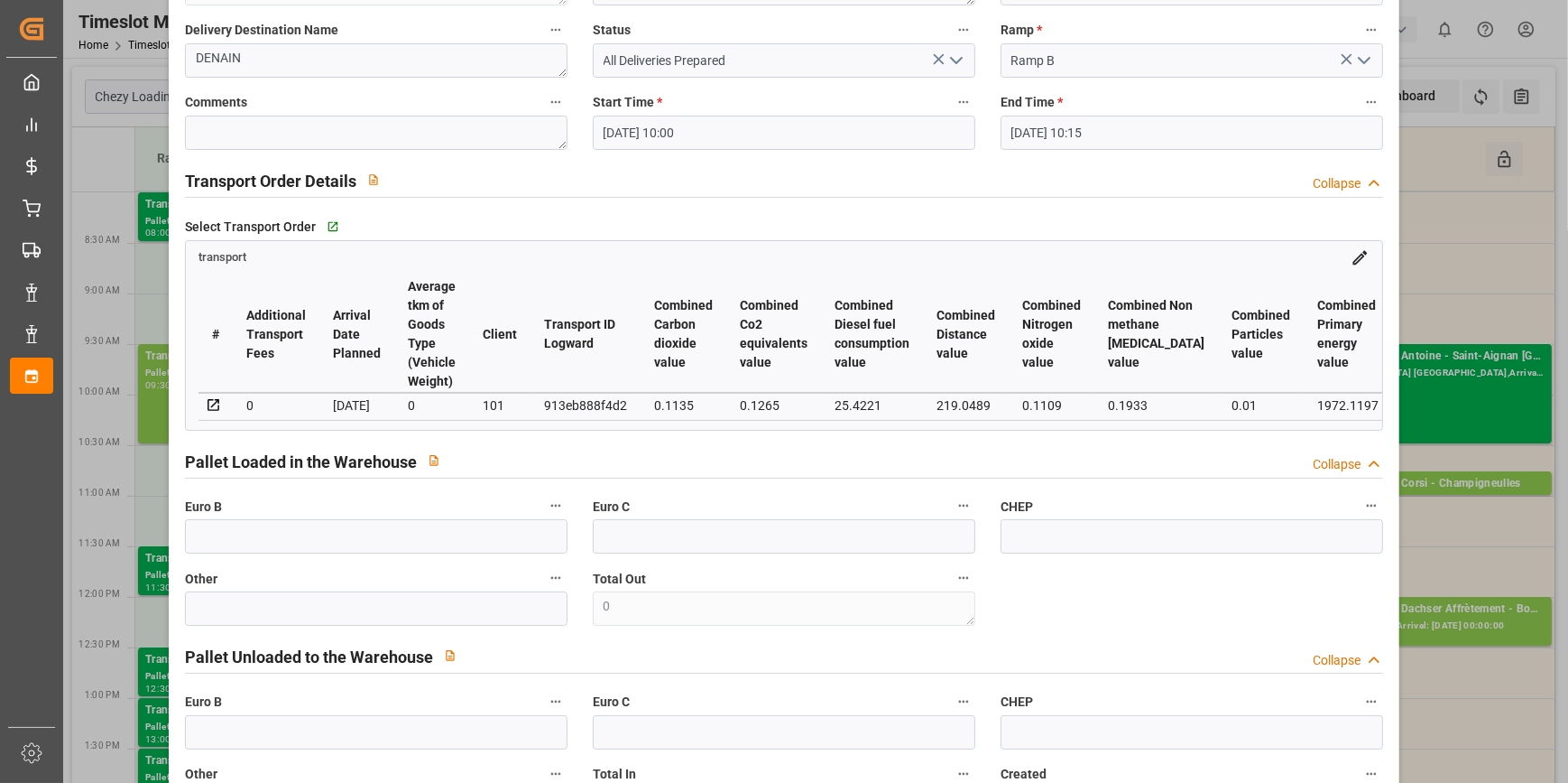
scroll to position [0, 0]
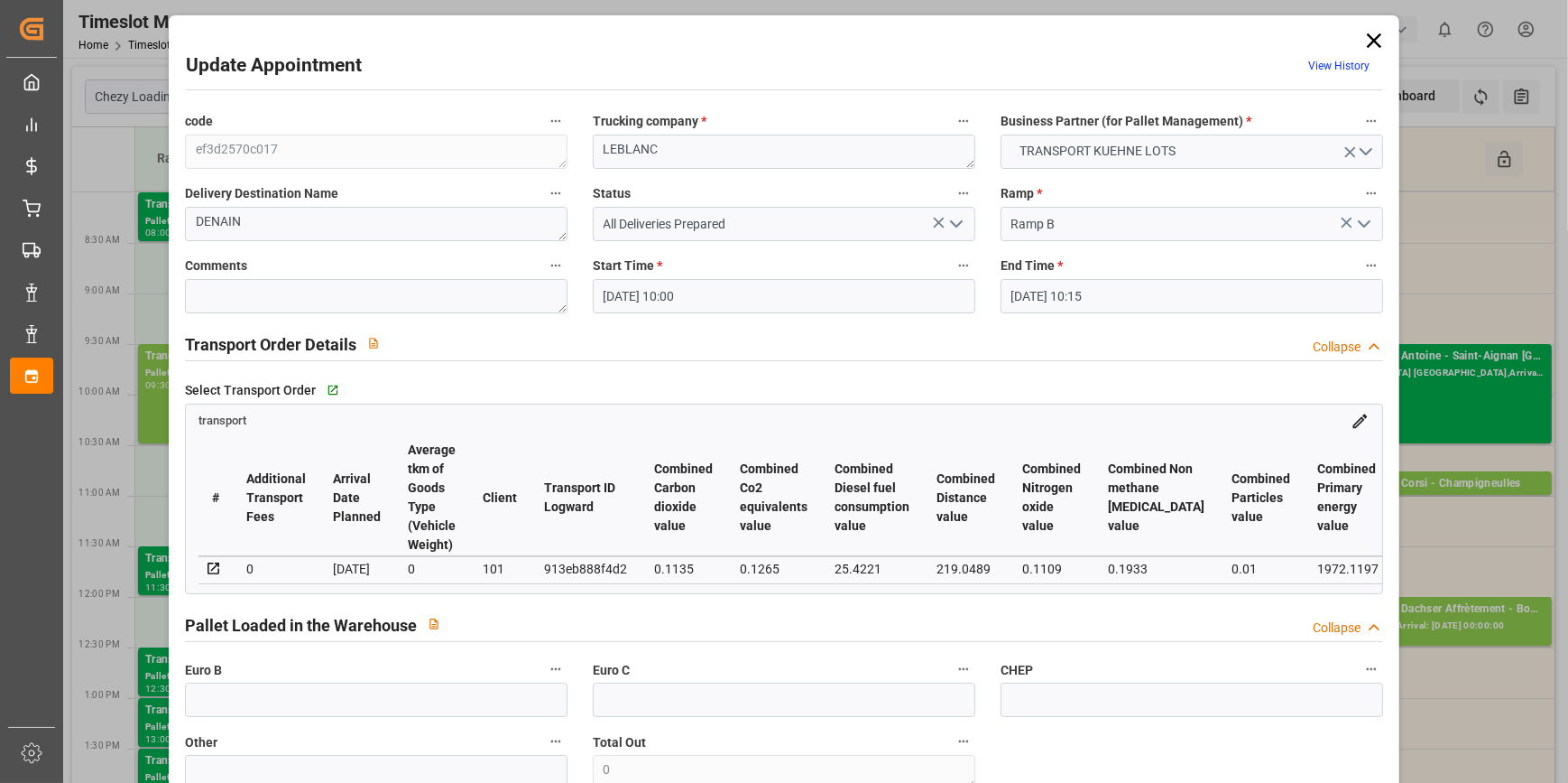
click at [1369, 35] on icon at bounding box center [1374, 41] width 25 height 26
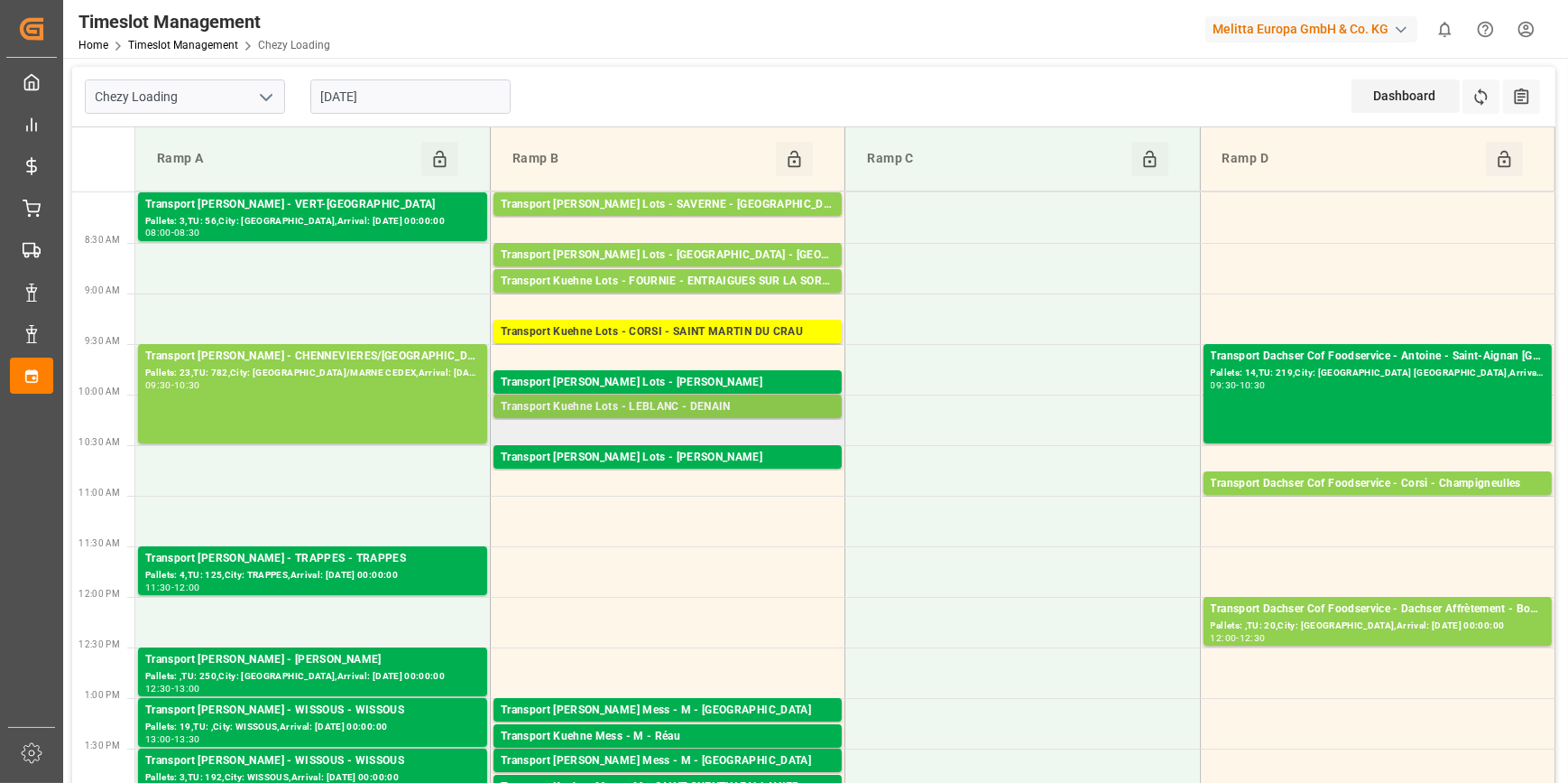
click at [680, 405] on div "Transport Kuehne Lots - LEBLANC - DENAIN" at bounding box center [668, 407] width 333 height 18
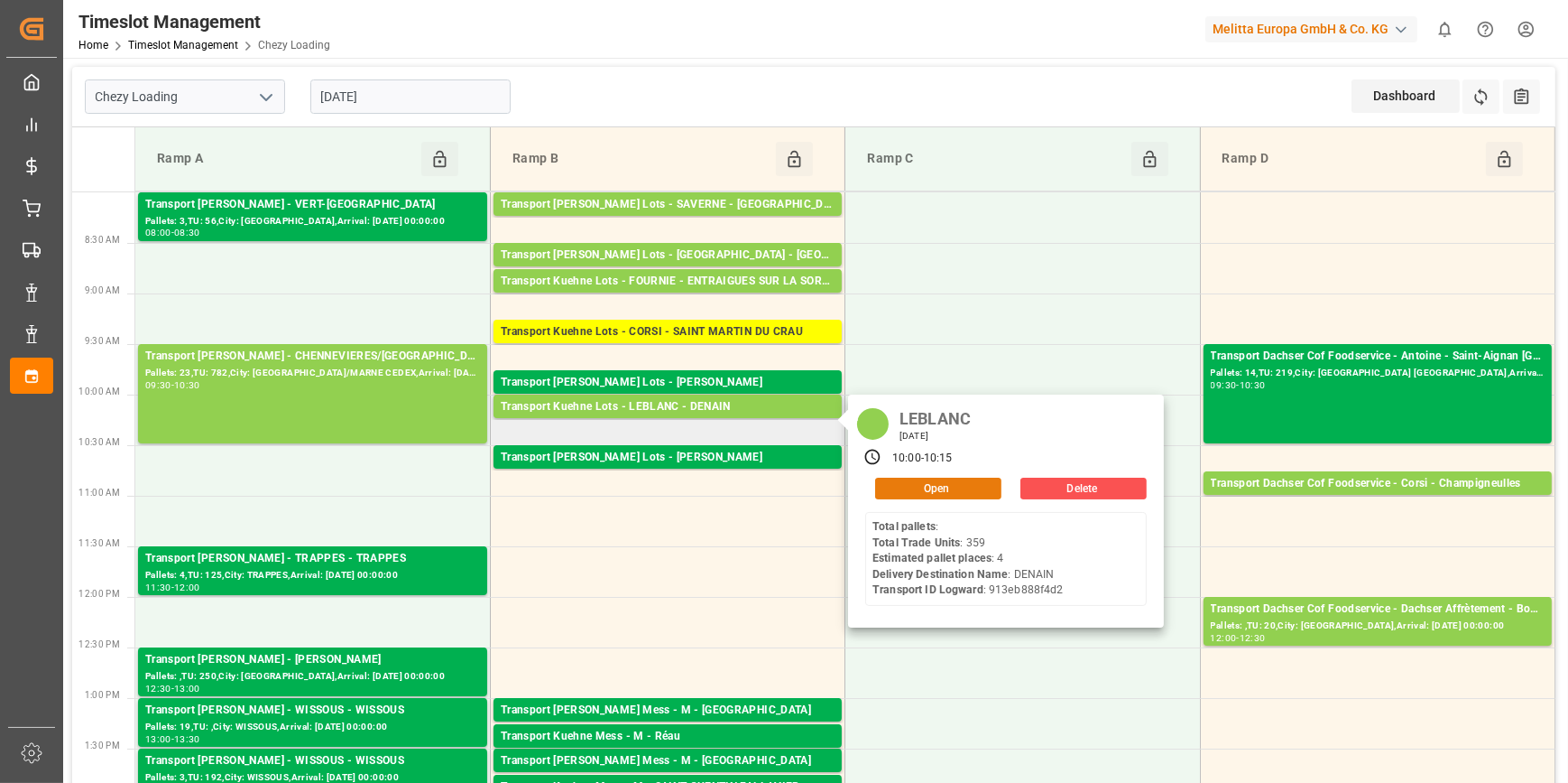
click at [907, 479] on button "Open" at bounding box center [937, 489] width 126 height 22
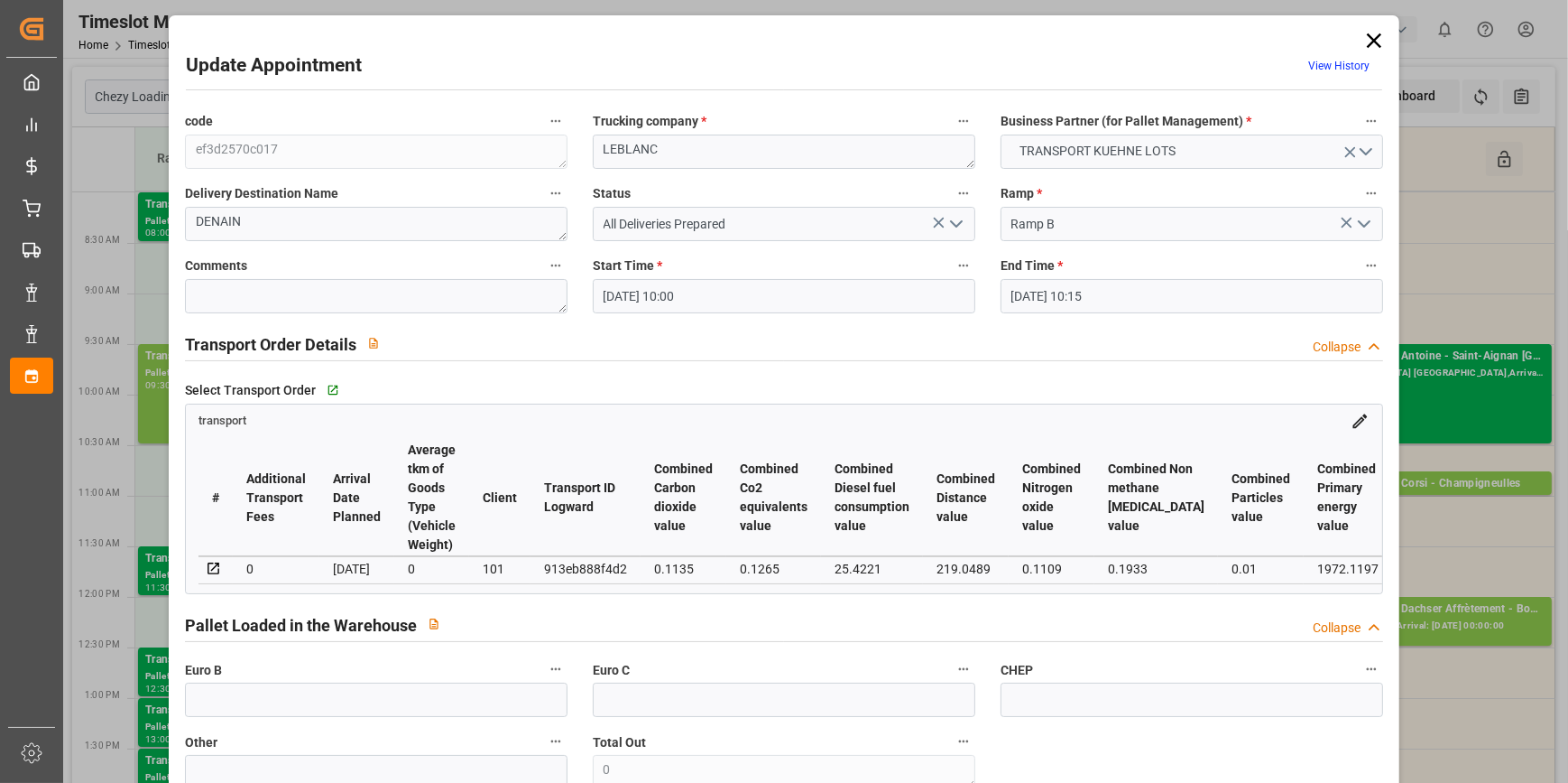
click at [953, 217] on icon "open menu" at bounding box center [956, 224] width 22 height 22
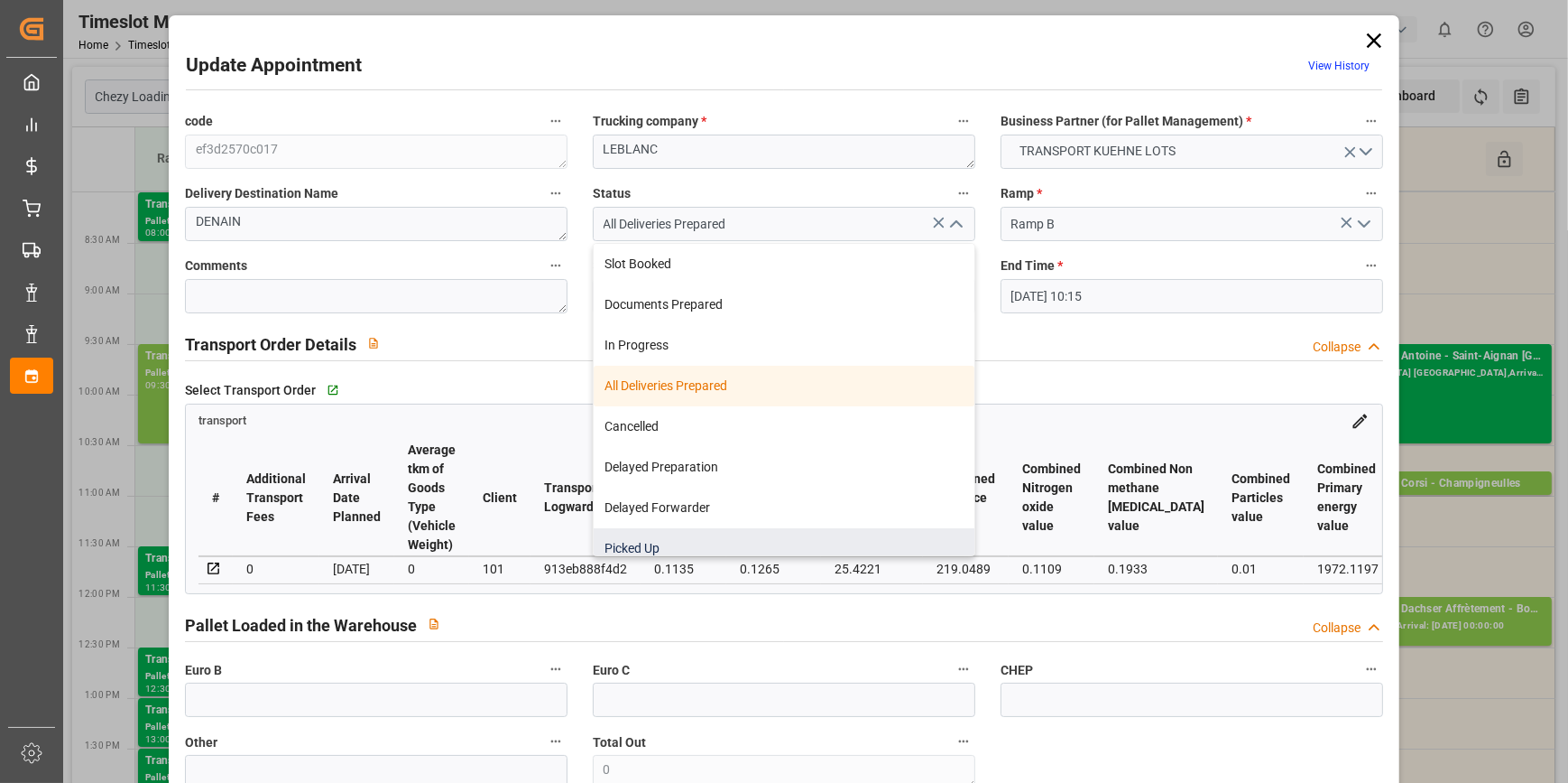
click at [624, 542] on div "Picked Up" at bounding box center [784, 548] width 380 height 40
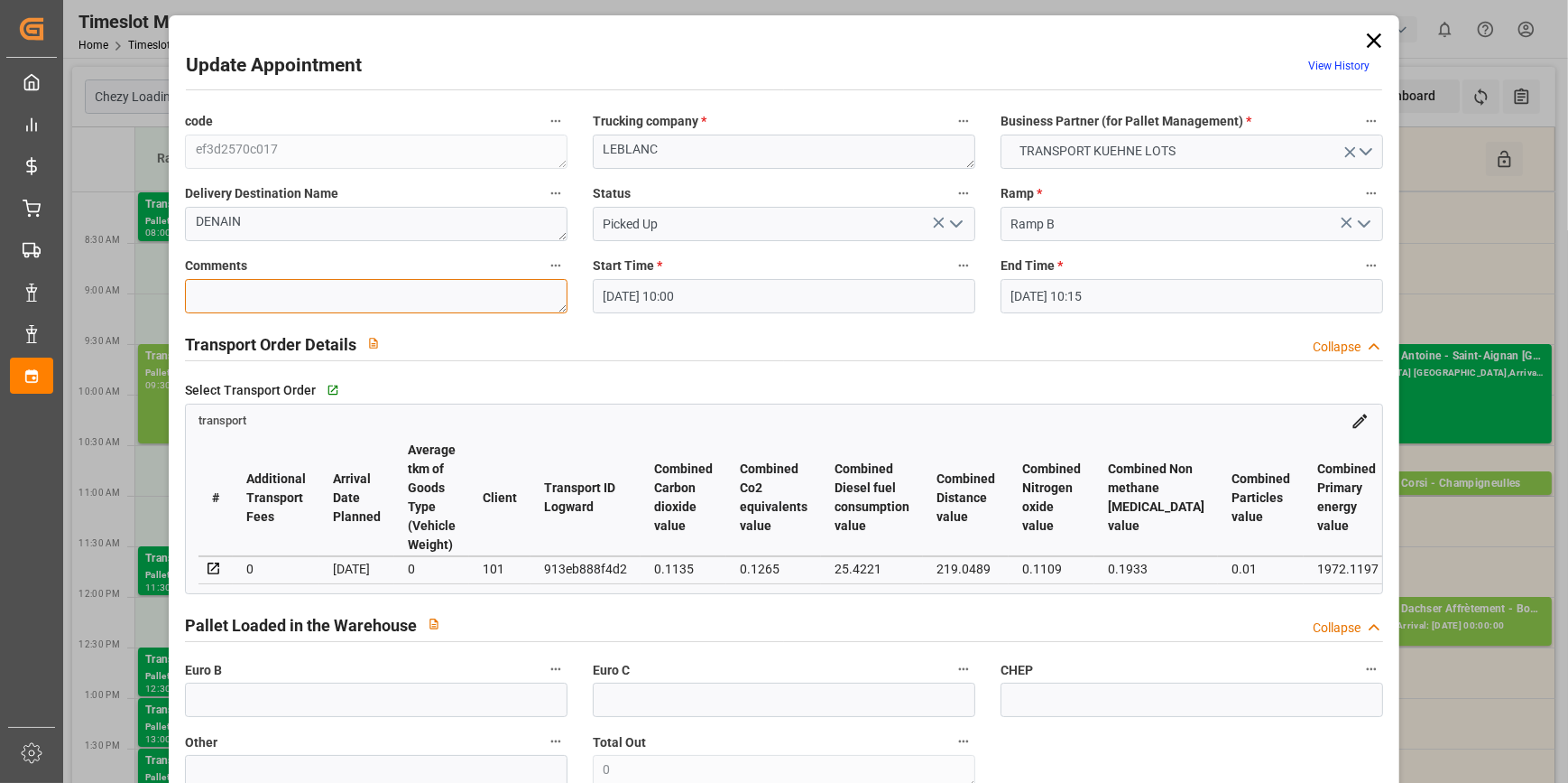
click at [219, 293] on textarea at bounding box center [377, 295] width 382 height 34
click at [288, 697] on input "text" at bounding box center [377, 699] width 382 height 34
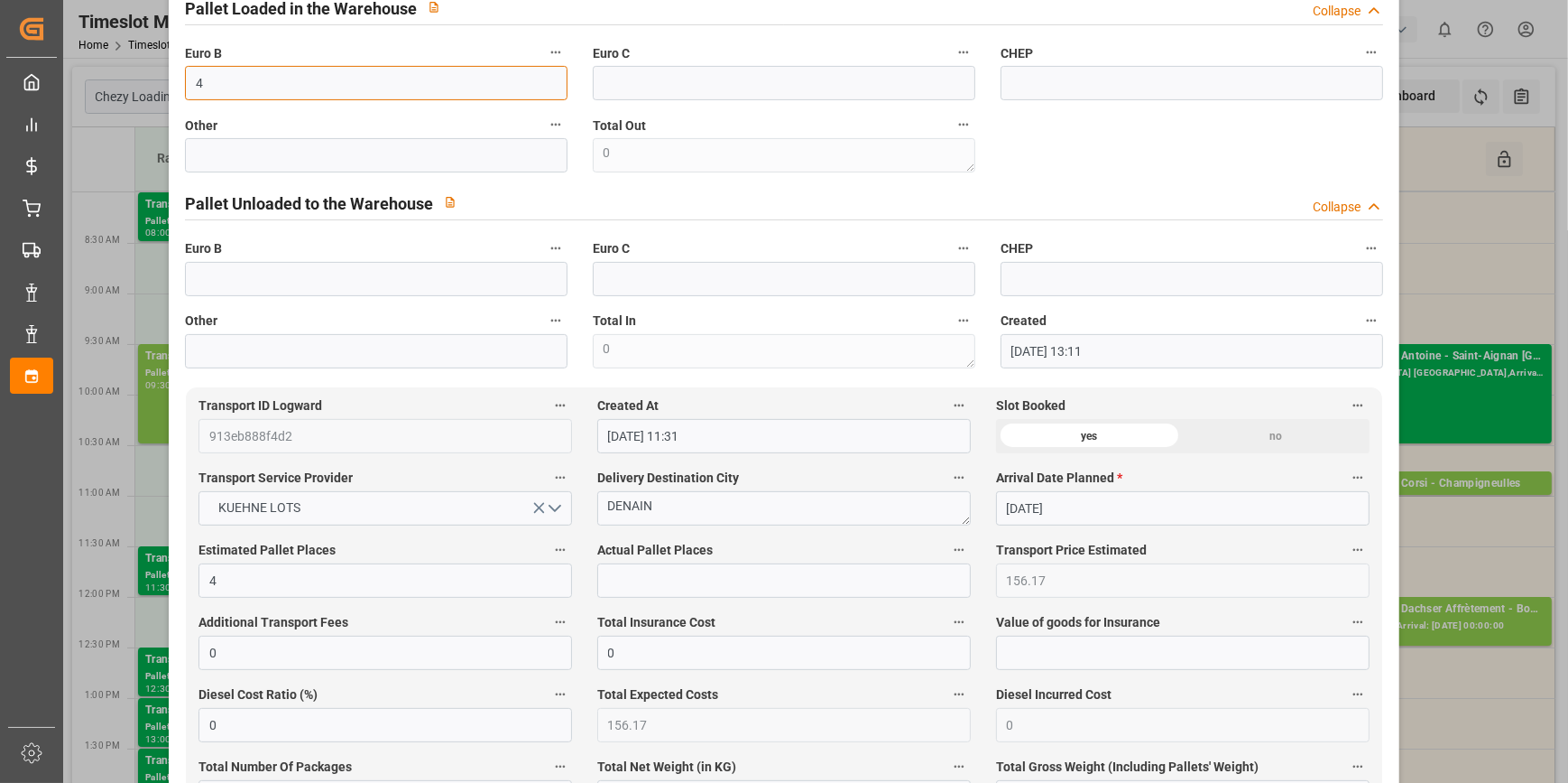
scroll to position [738, 0]
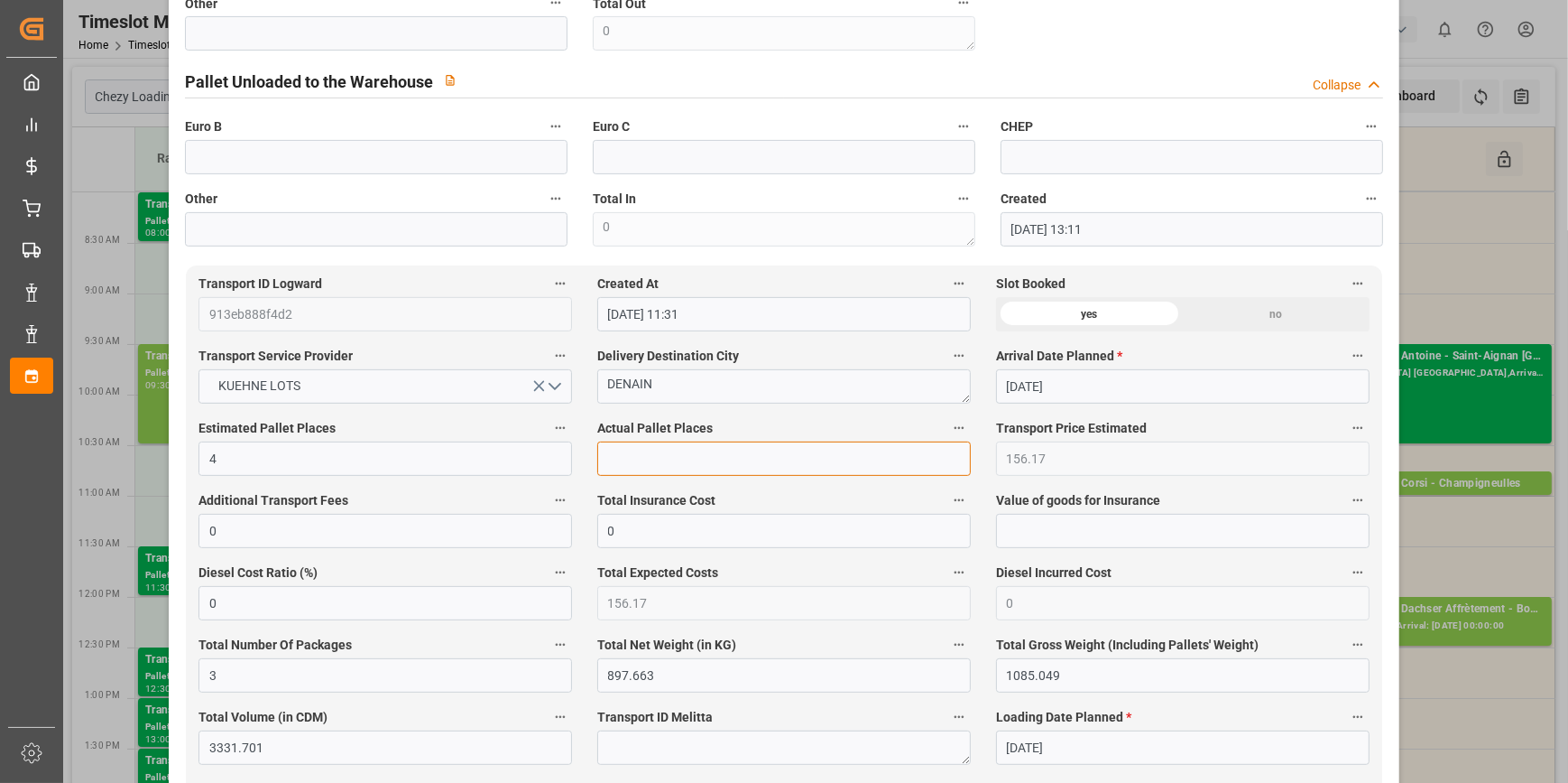
click at [676, 460] on input "text" at bounding box center [784, 458] width 374 height 34
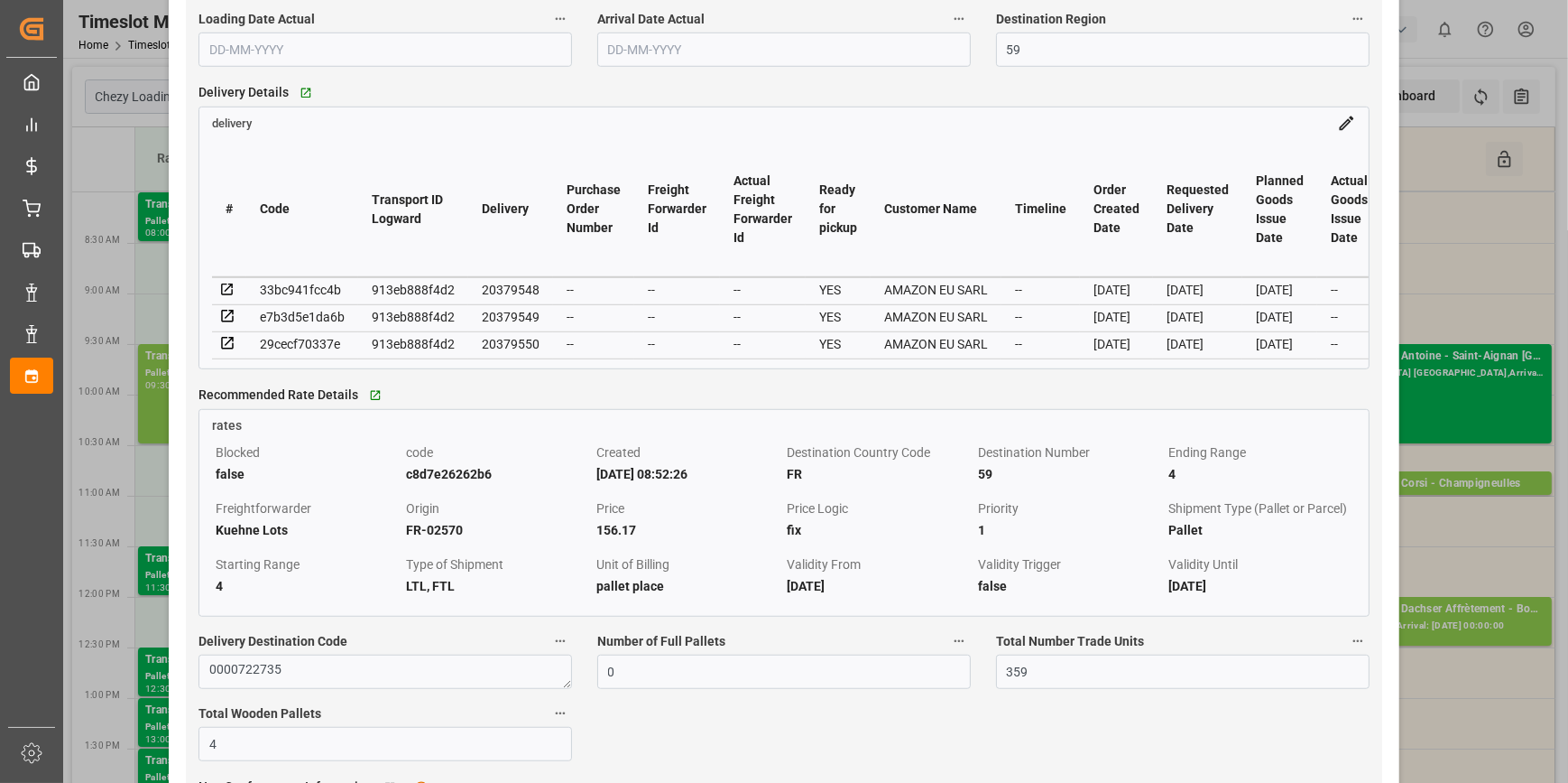
scroll to position [1559, 0]
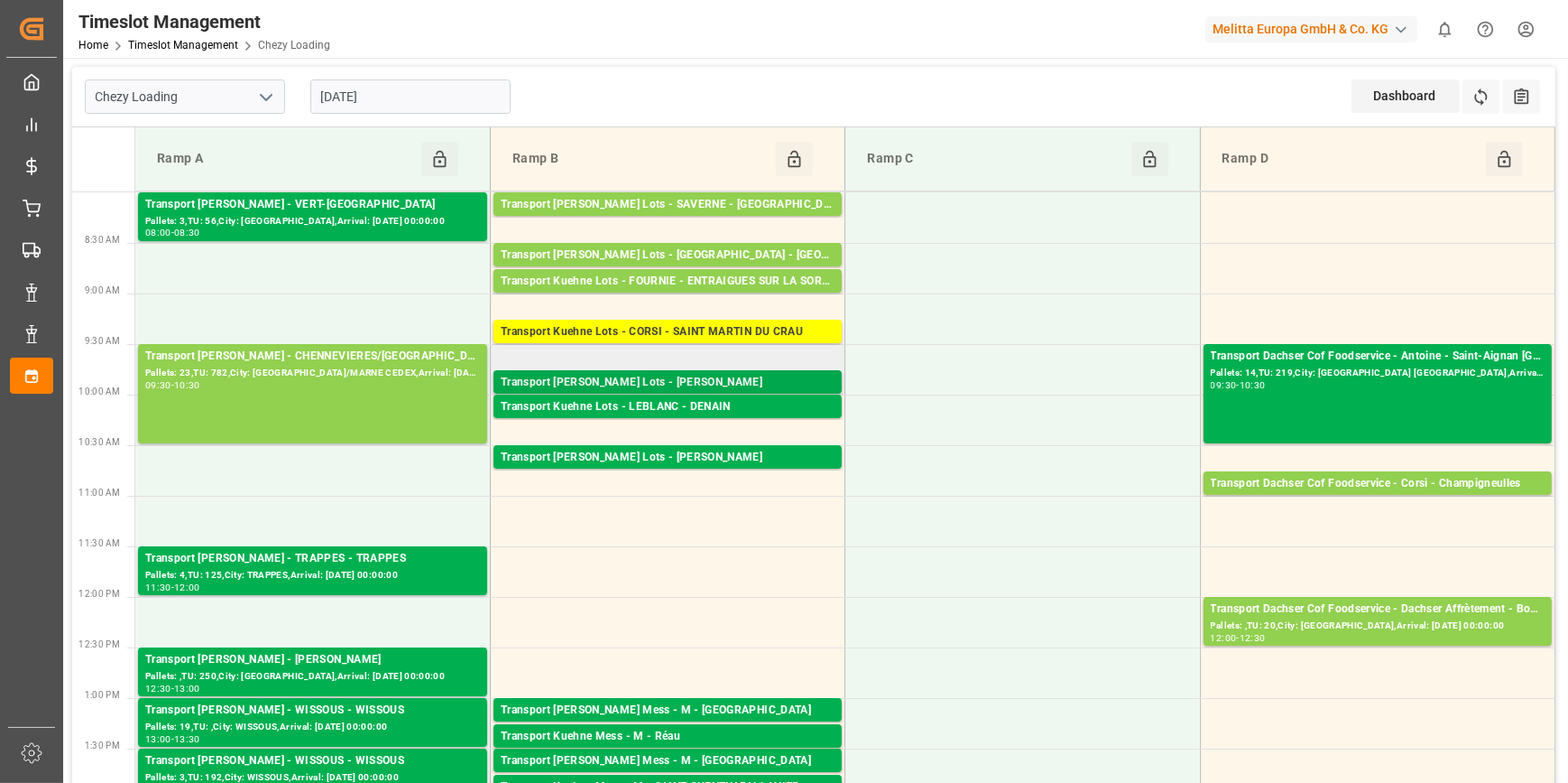
click at [696, 392] on div "Pallets: 7,TU: 108,City: [GEOGRAPHIC_DATA],Arrival: [DATE] 00:00:00" at bounding box center [668, 399] width 333 height 16
click at [699, 407] on div "Transport Kuehne Lots - LEBLANC - DENAIN" at bounding box center [668, 407] width 333 height 18
click at [752, 402] on div "Transport Kuehne Lots - LEBLANC - DENAIN" at bounding box center [668, 407] width 333 height 18
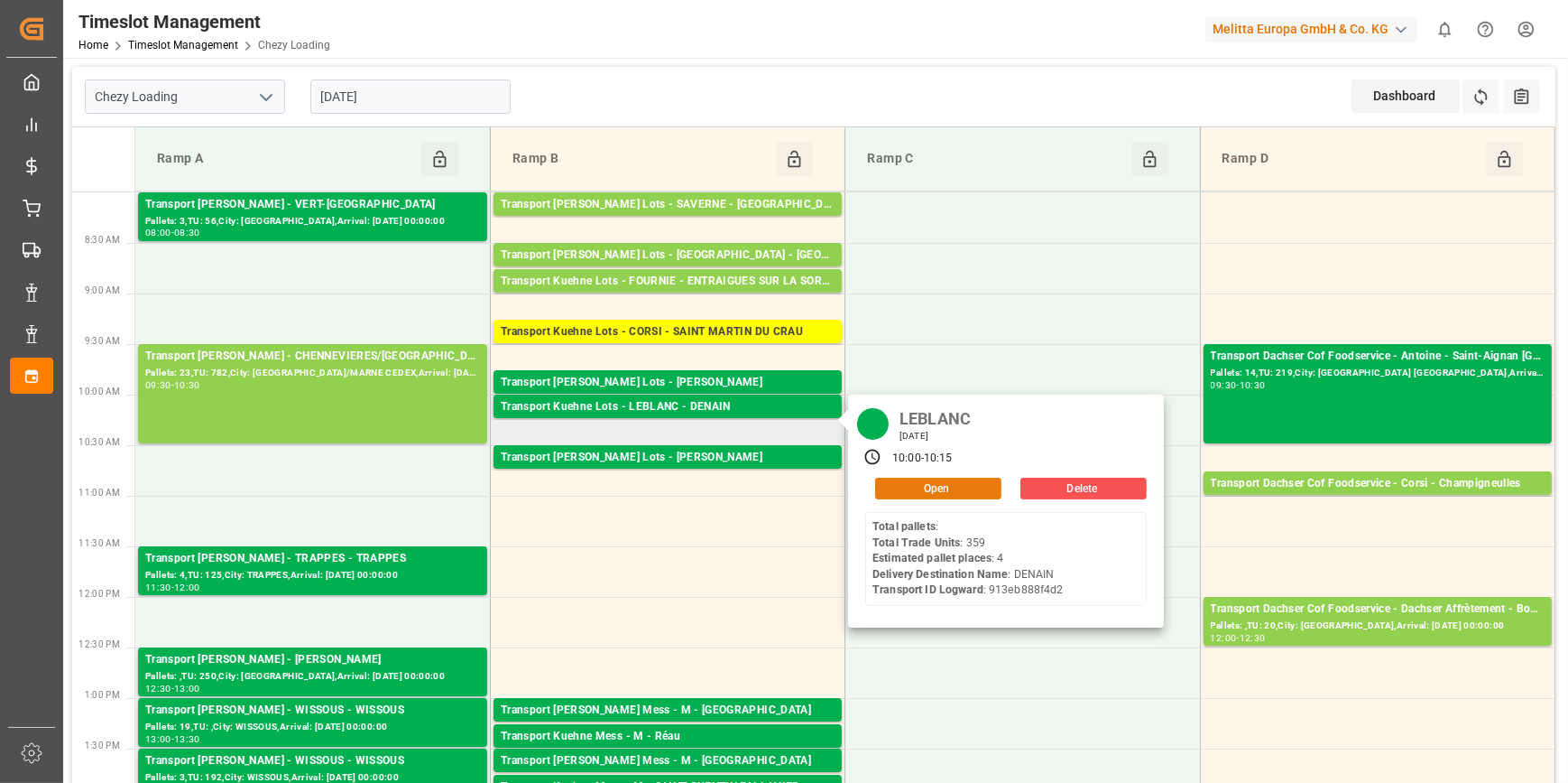
click at [911, 487] on button "Open" at bounding box center [937, 489] width 126 height 22
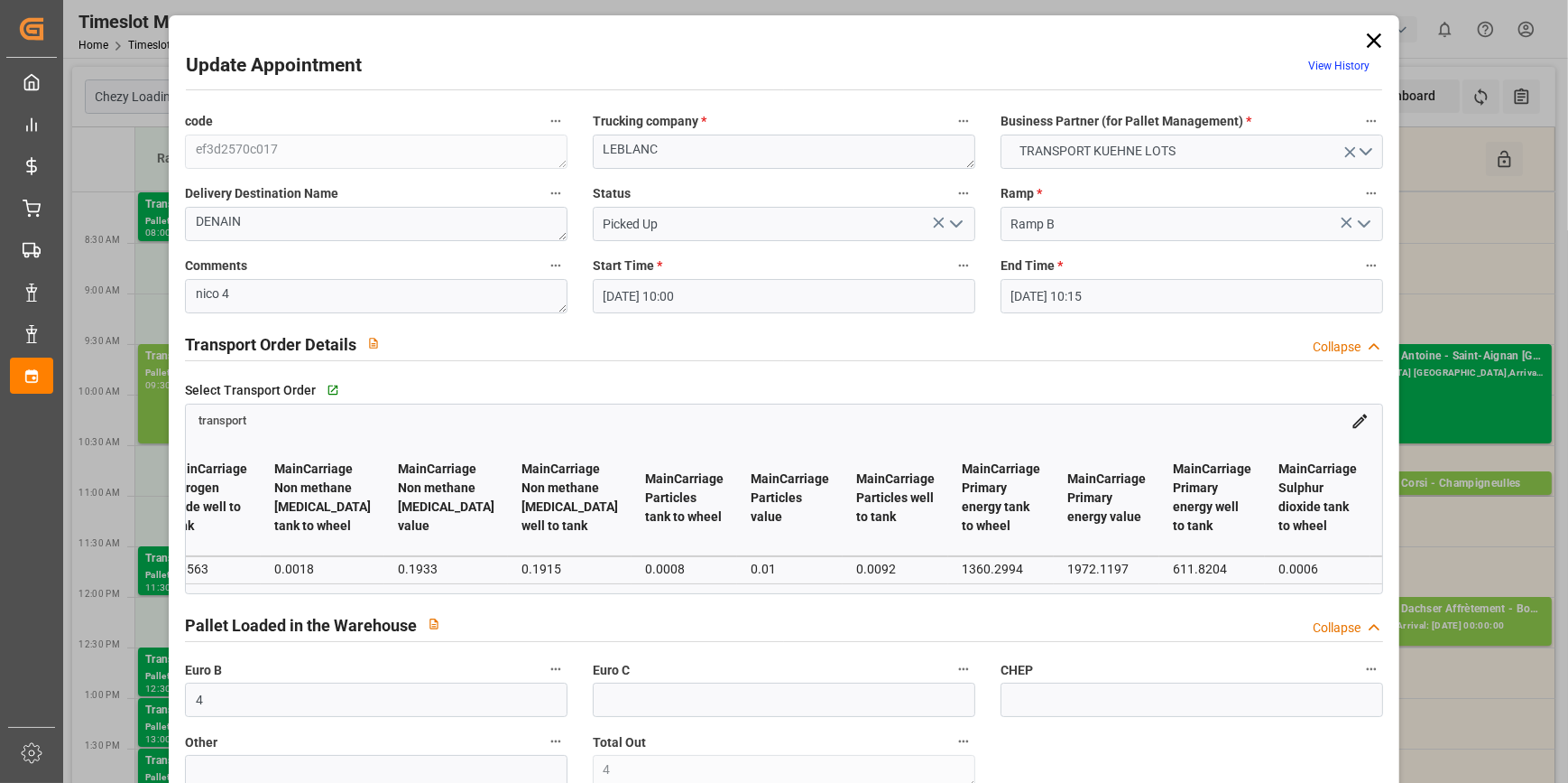
scroll to position [0, 9083]
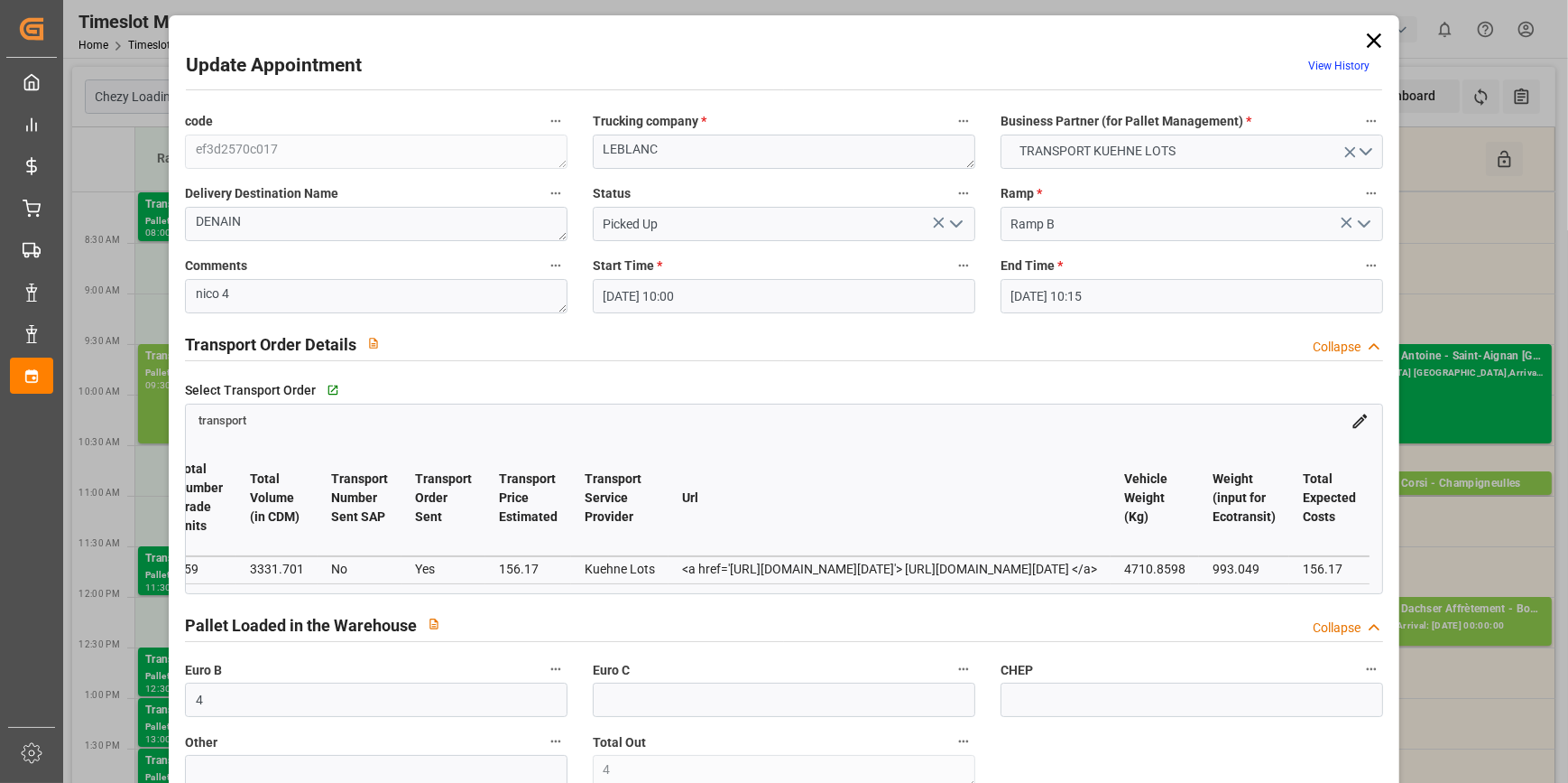
click at [1368, 45] on icon at bounding box center [1374, 41] width 25 height 26
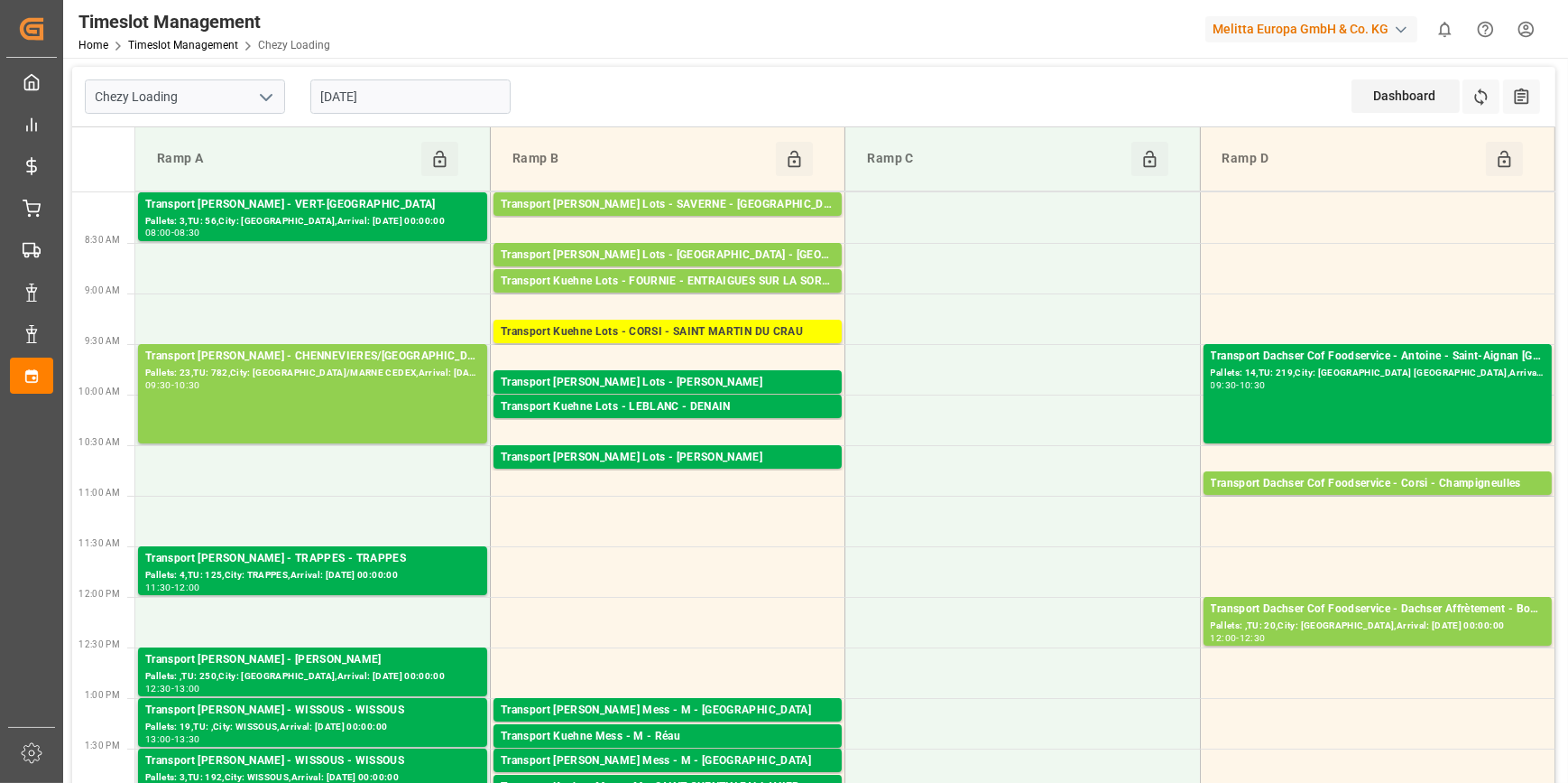
click at [268, 93] on icon "open menu" at bounding box center [266, 97] width 22 height 22
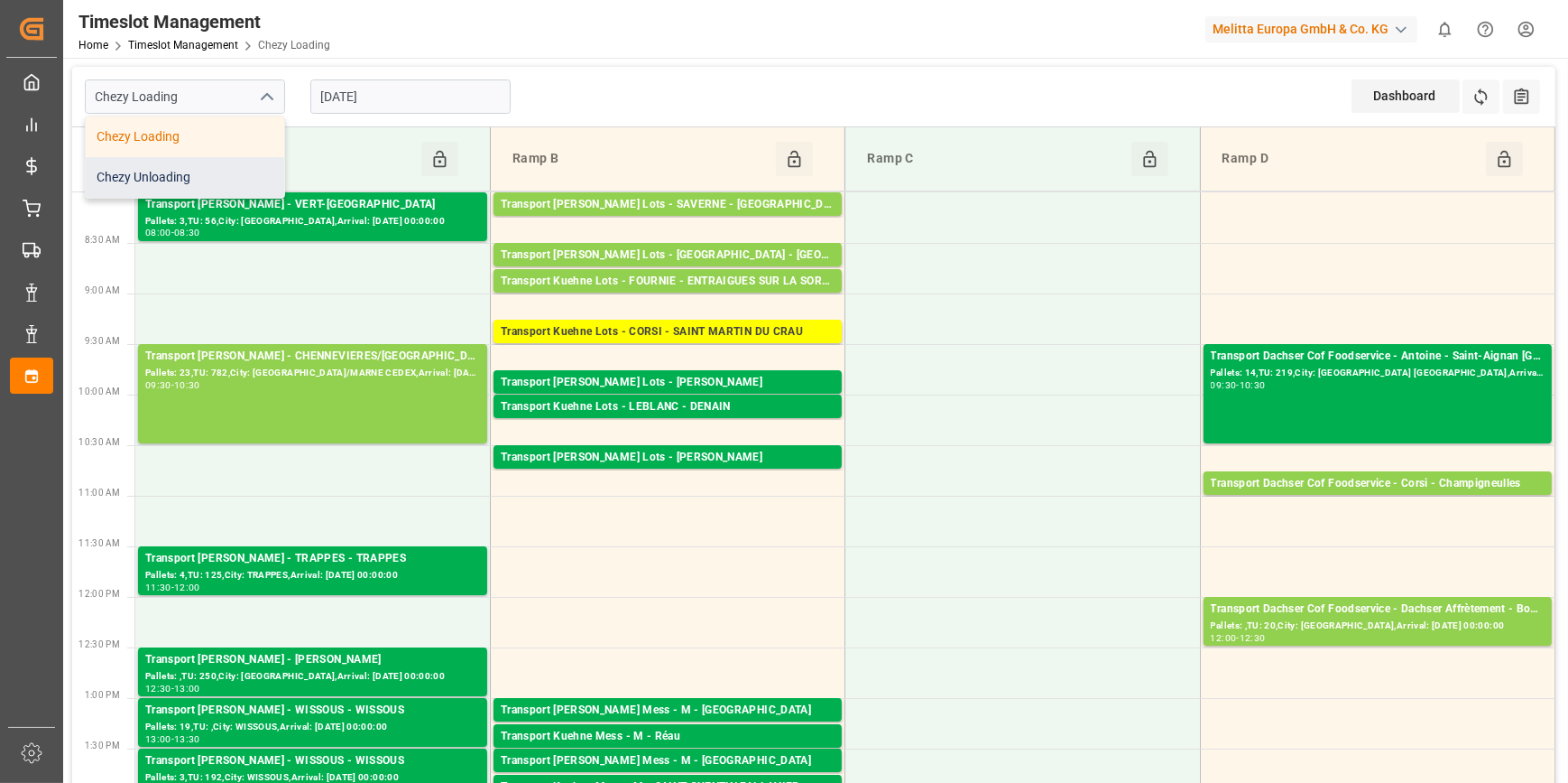
click at [228, 175] on div "Chezy Unloading" at bounding box center [184, 177] width 198 height 40
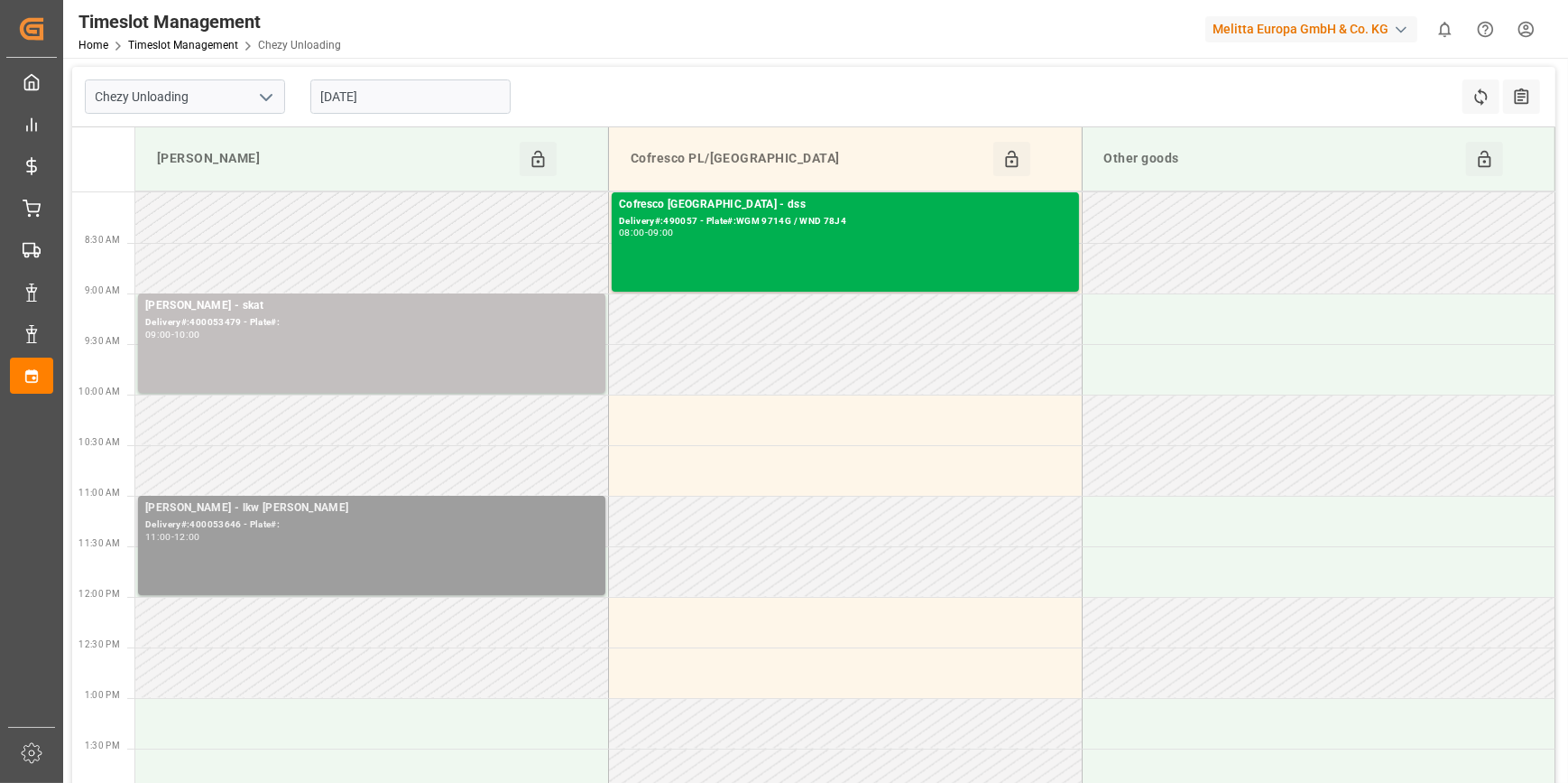
click at [257, 527] on div "Delivery#:400053646 - Plate#:" at bounding box center [372, 525] width 453 height 16
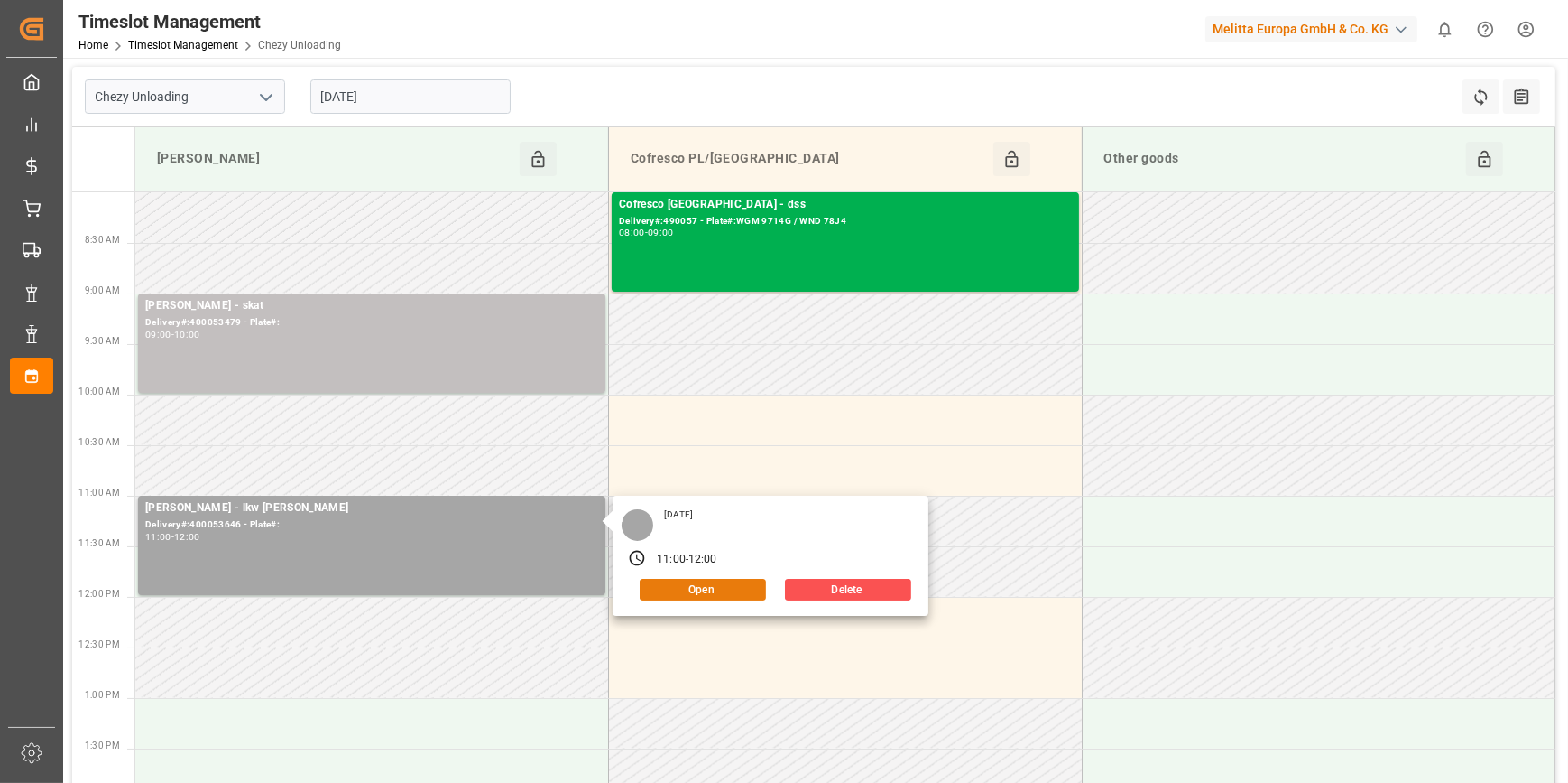
click at [663, 587] on button "Open" at bounding box center [702, 590] width 126 height 22
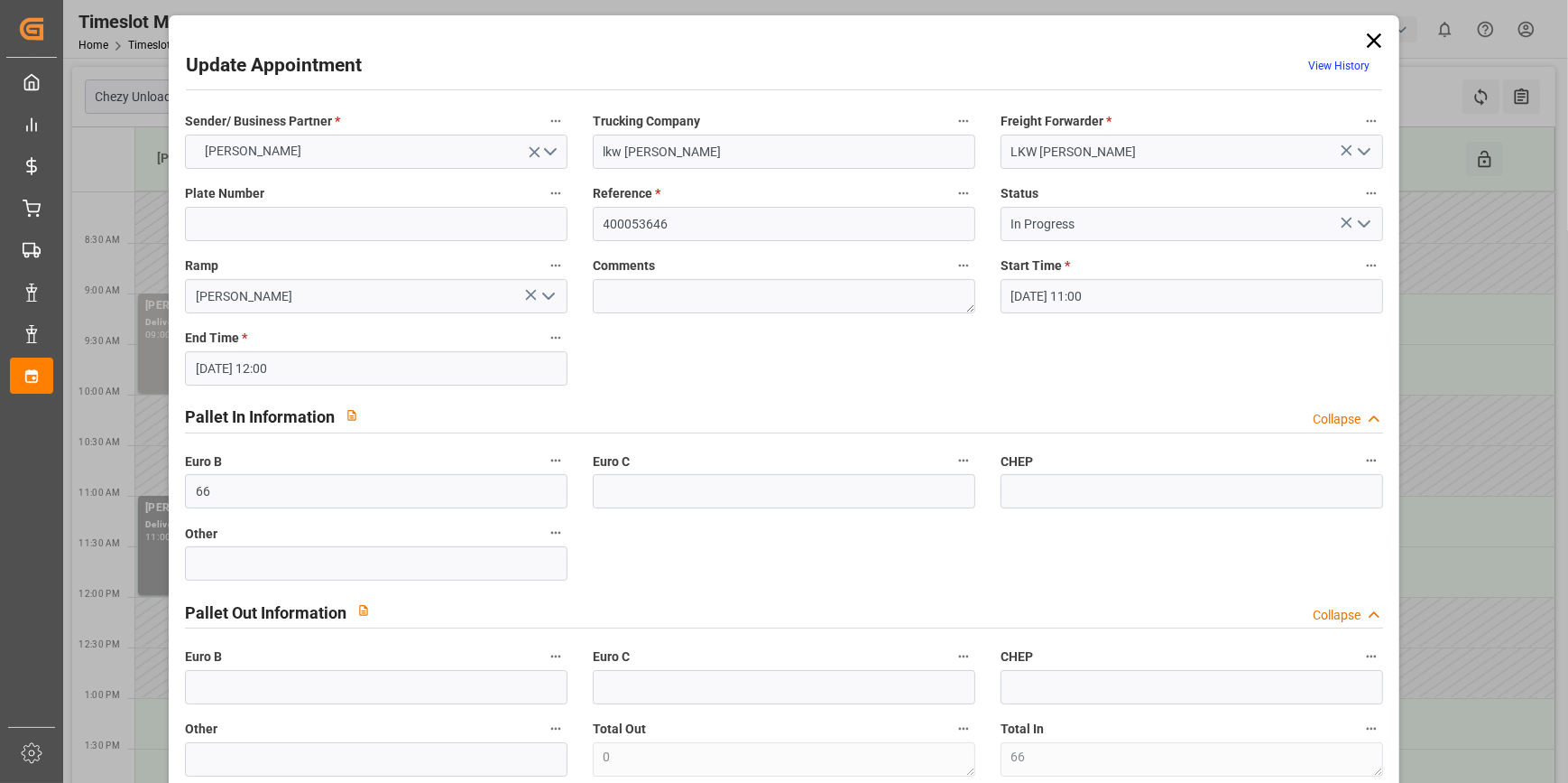
click at [1362, 219] on icon "open menu" at bounding box center [1364, 224] width 22 height 22
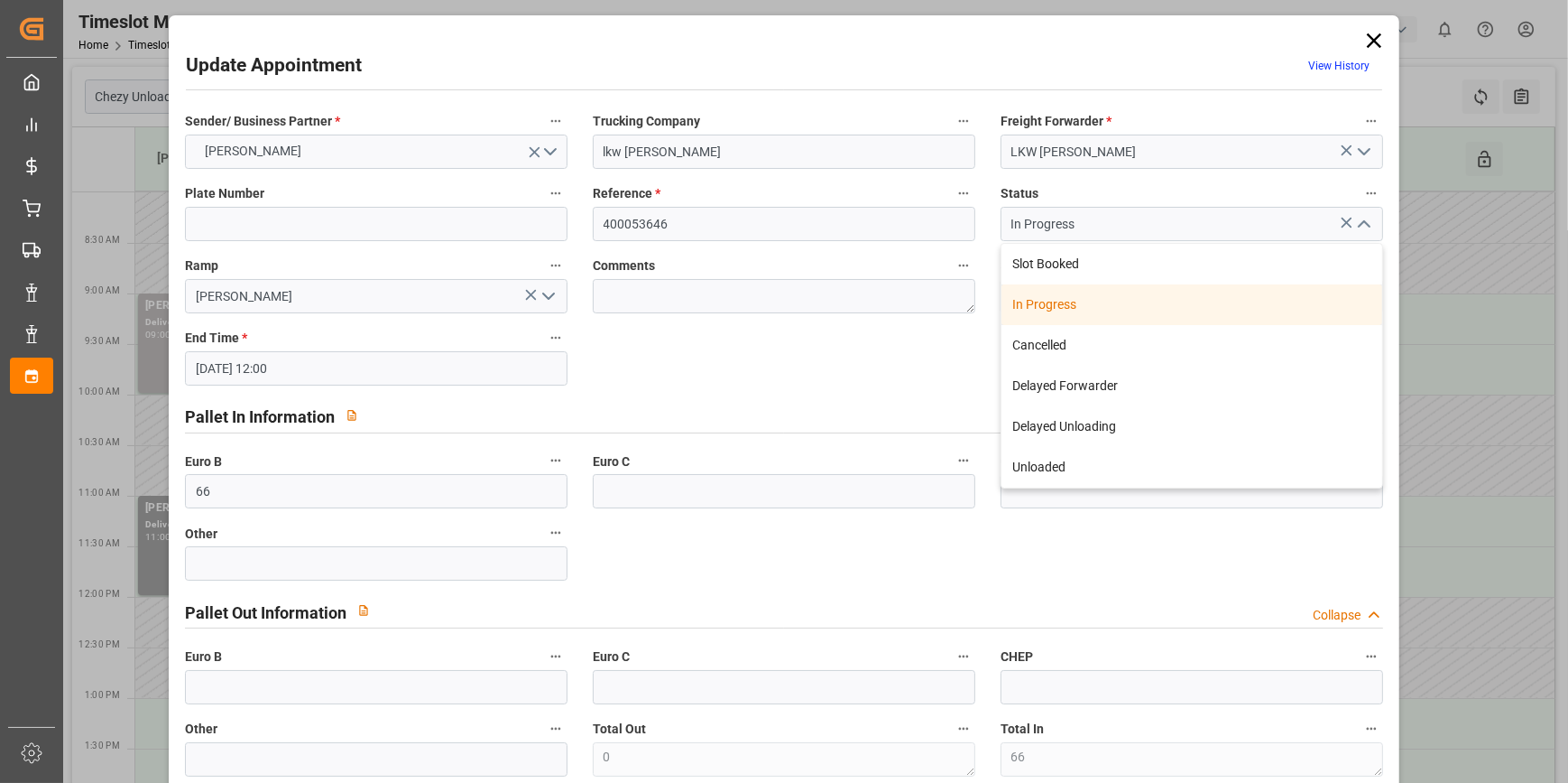
click at [1025, 300] on div "In Progress" at bounding box center [1191, 304] width 380 height 40
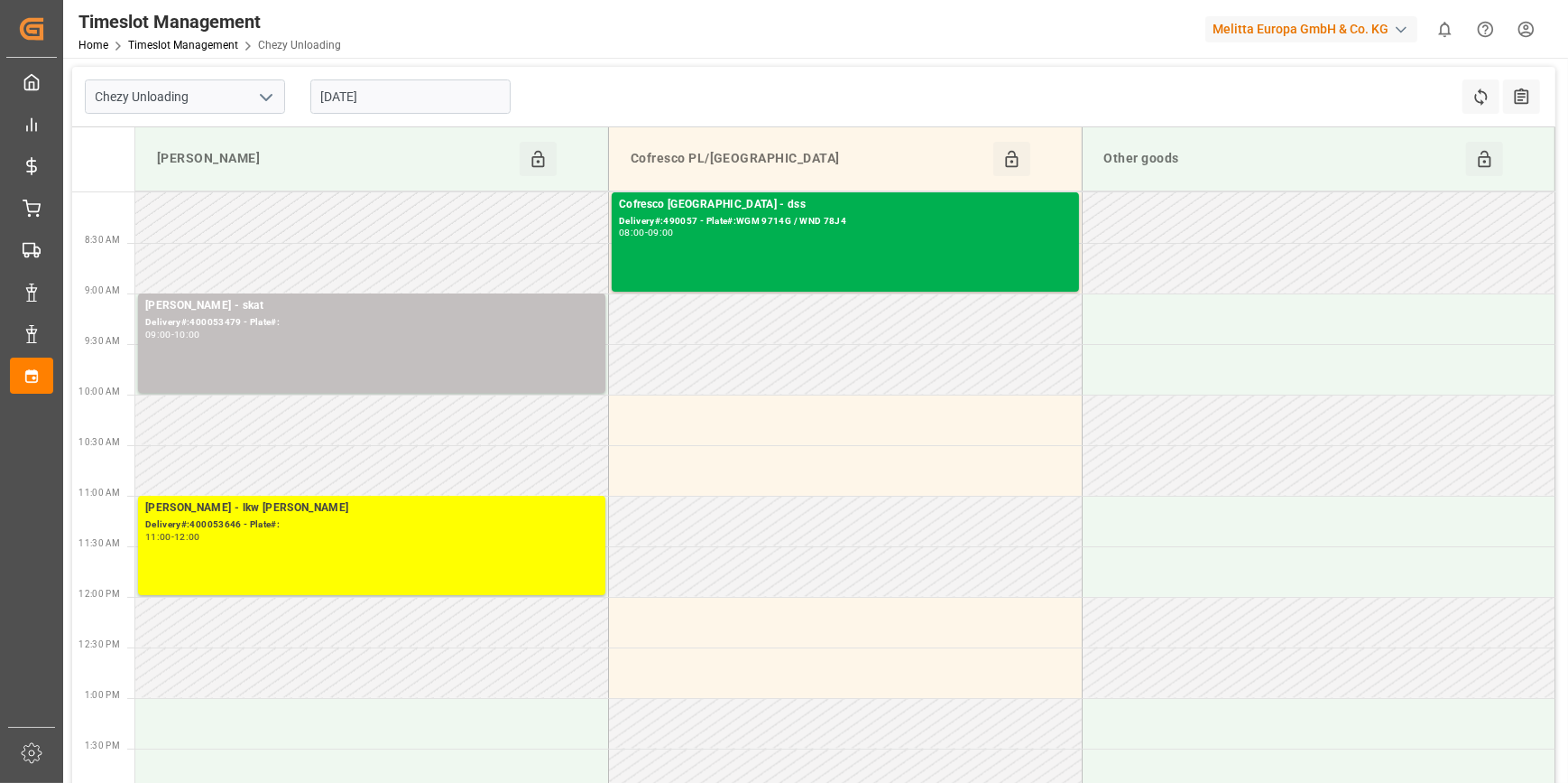
click at [263, 92] on icon "open menu" at bounding box center [266, 97] width 22 height 22
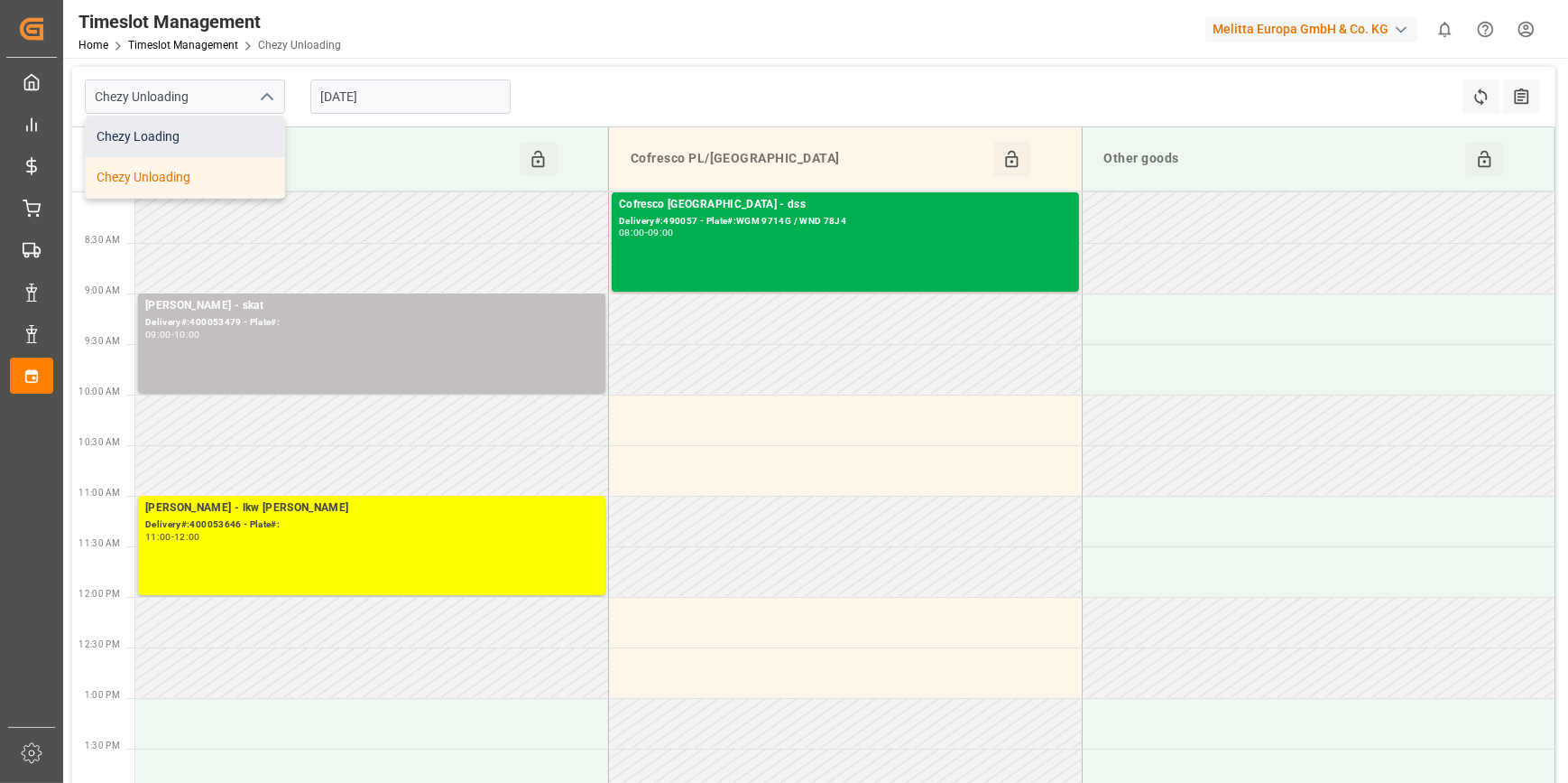
click at [177, 127] on div "Chezy Loading" at bounding box center [184, 136] width 198 height 40
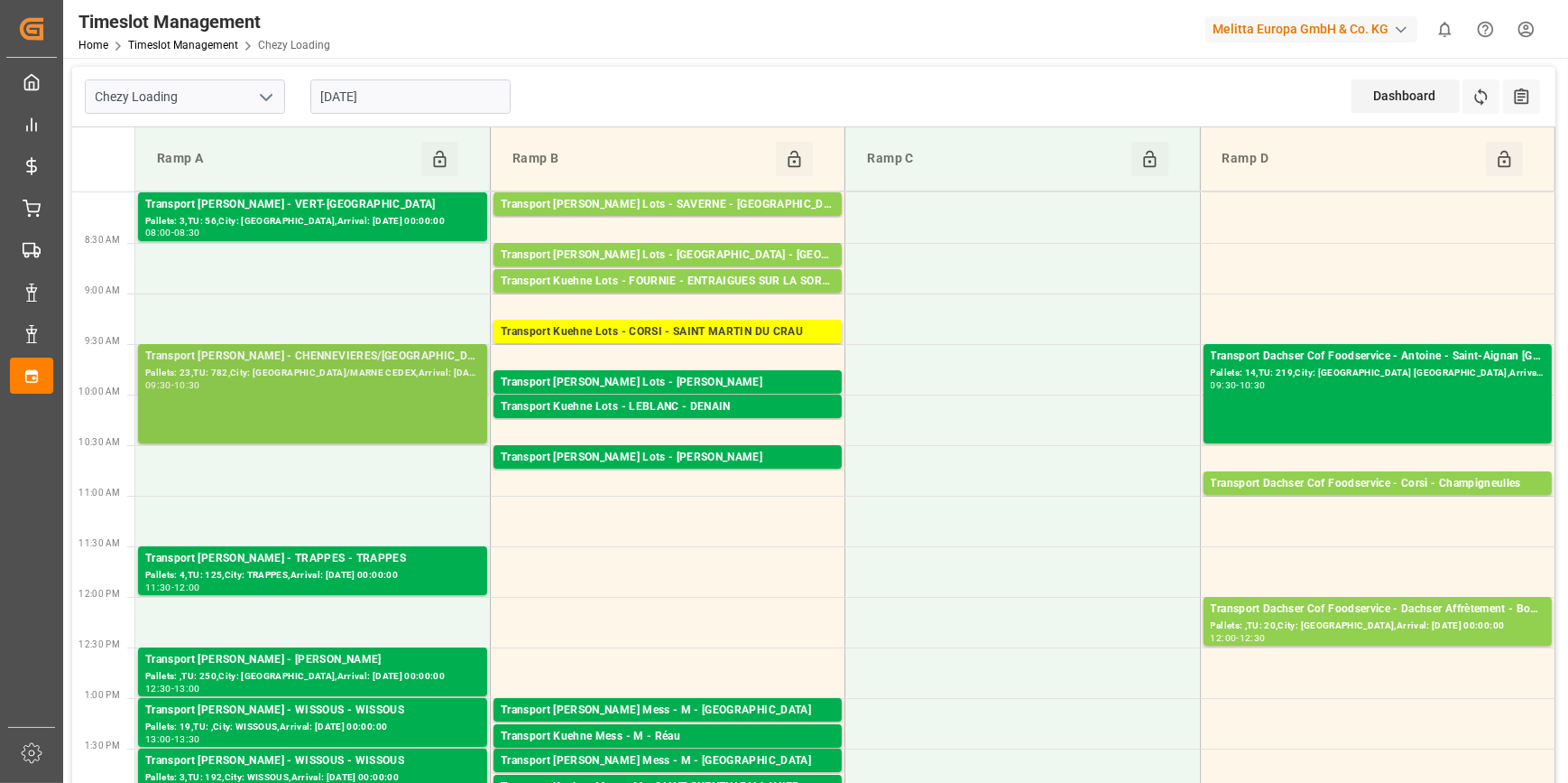
click at [341, 400] on div "Transport [PERSON_NAME] - CHENNEVIERES/[GEOGRAPHIC_DATA] - [GEOGRAPHIC_DATA]/MA…" at bounding box center [312, 393] width 334 height 92
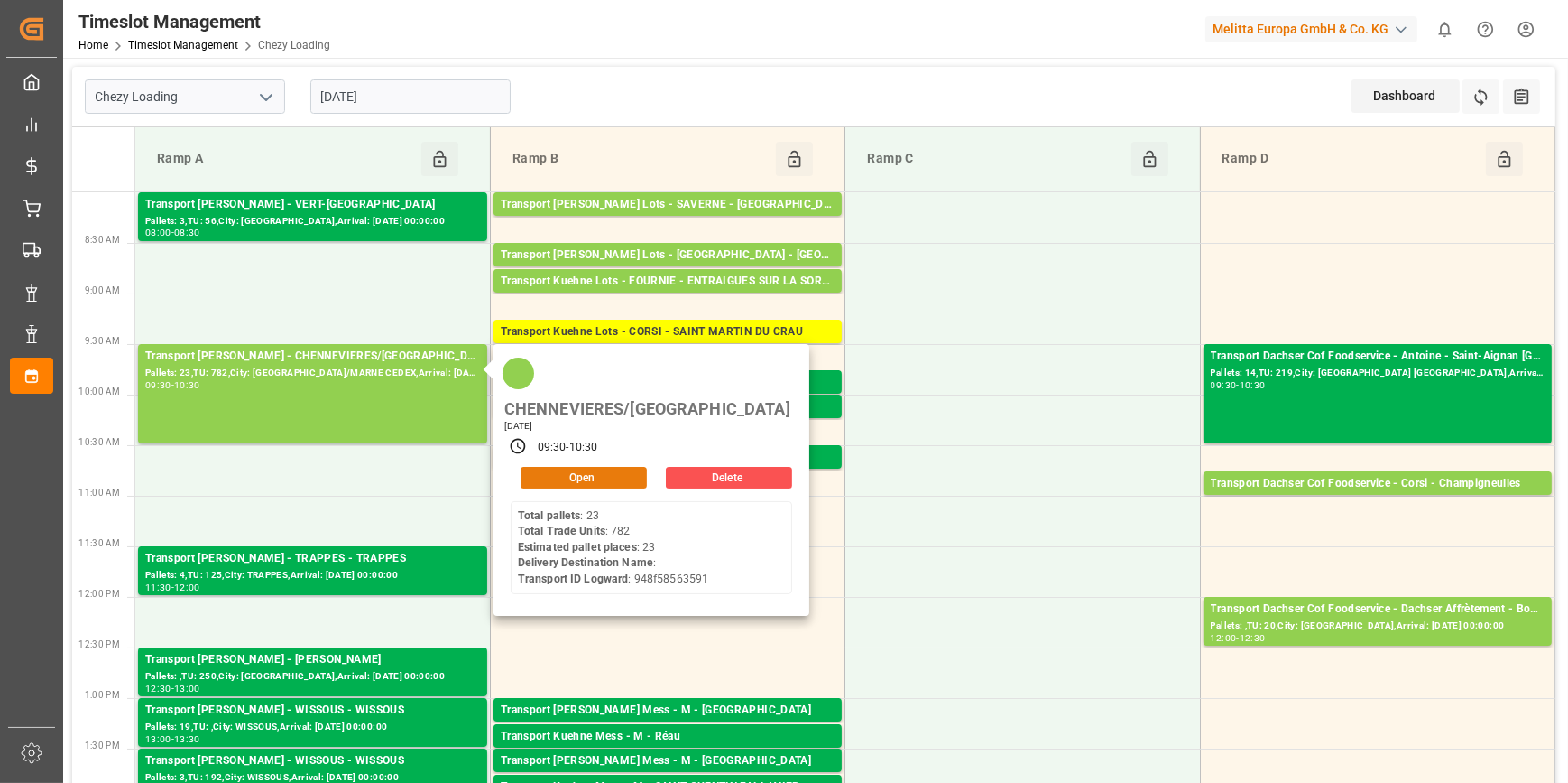
click at [589, 467] on button "Open" at bounding box center [583, 478] width 126 height 22
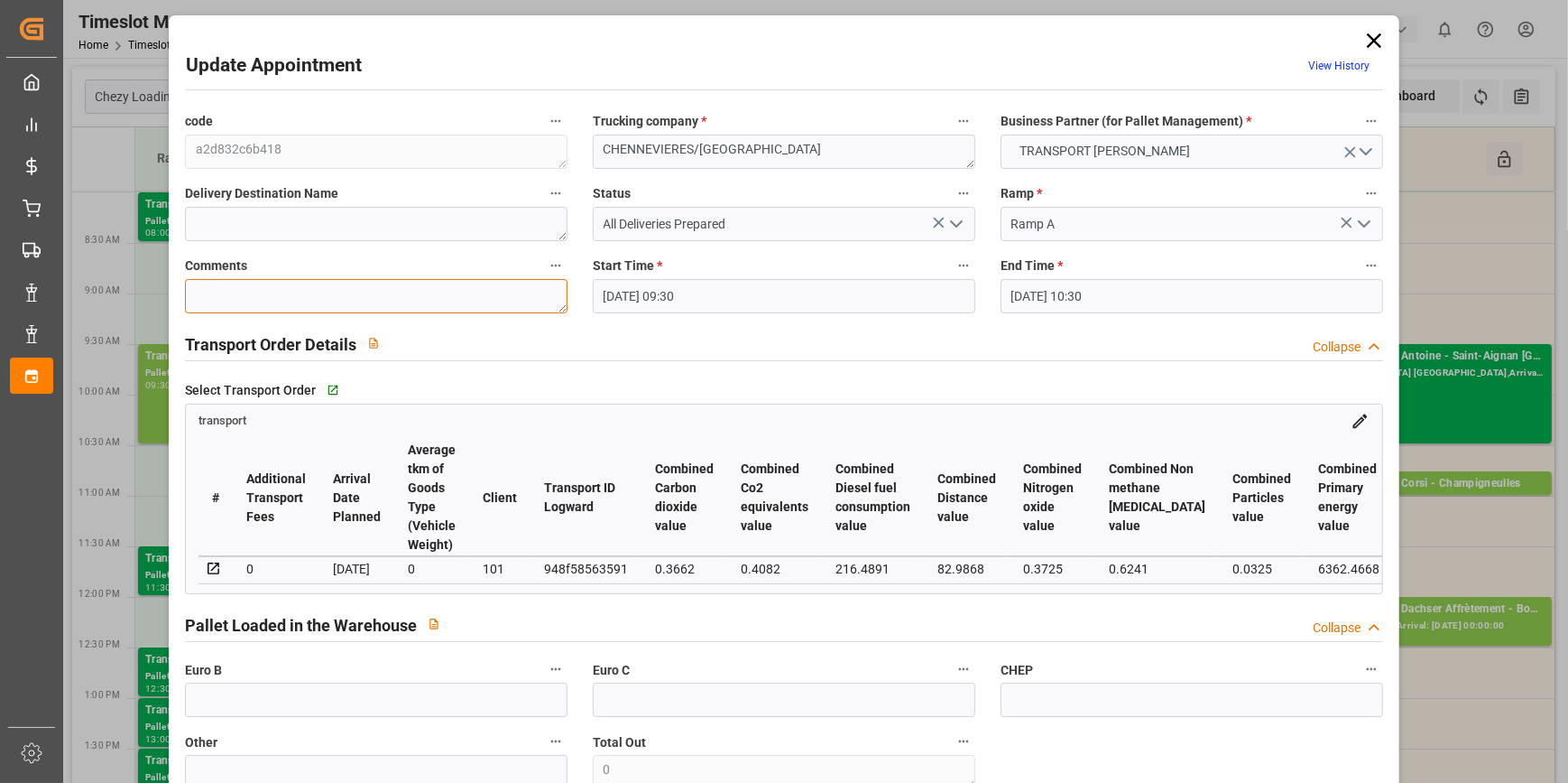
click at [232, 294] on textarea at bounding box center [377, 295] width 382 height 34
click at [263, 708] on input "text" at bounding box center [377, 699] width 382 height 34
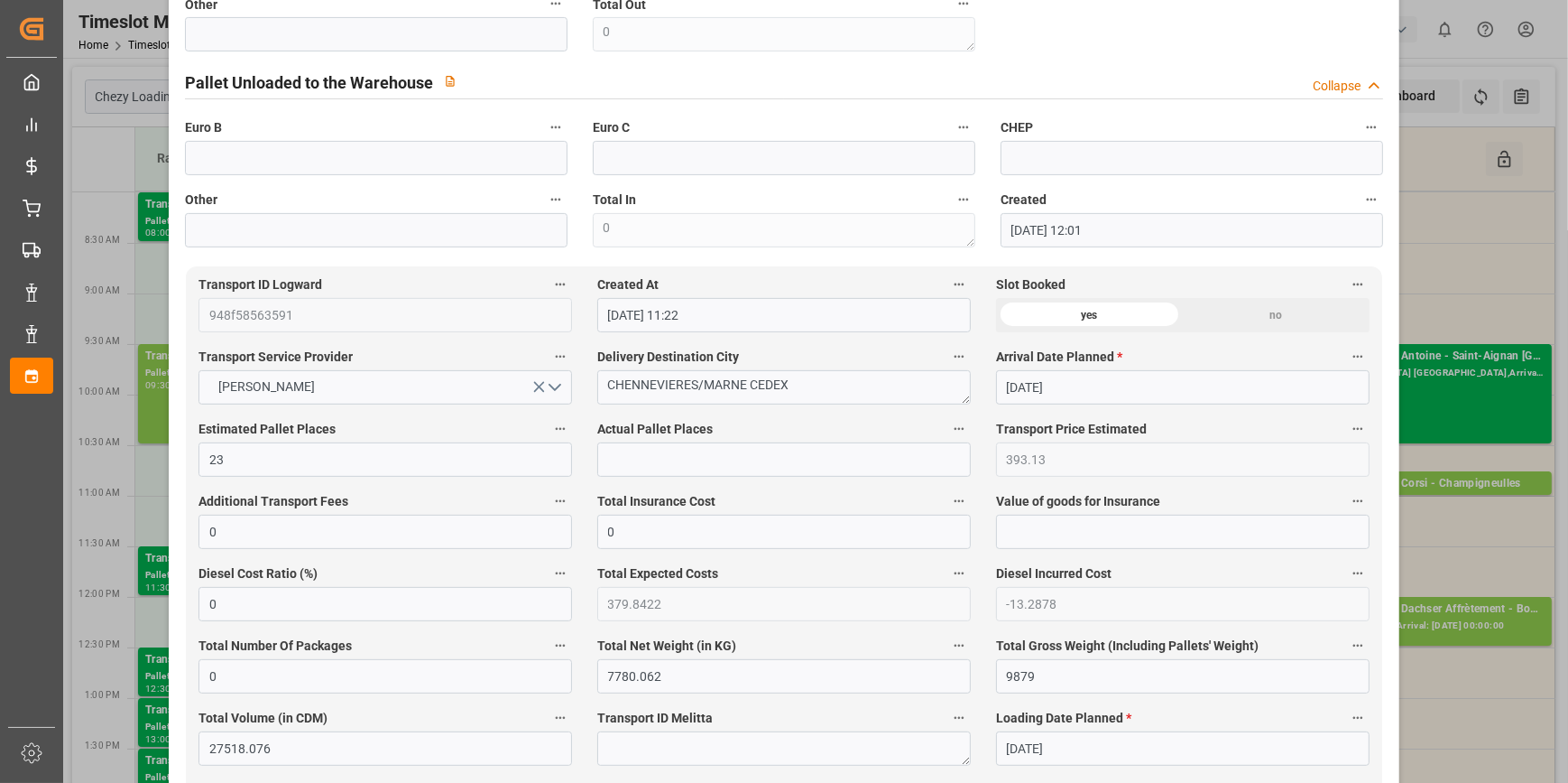
scroll to position [738, 0]
click at [633, 448] on input "text" at bounding box center [784, 458] width 374 height 34
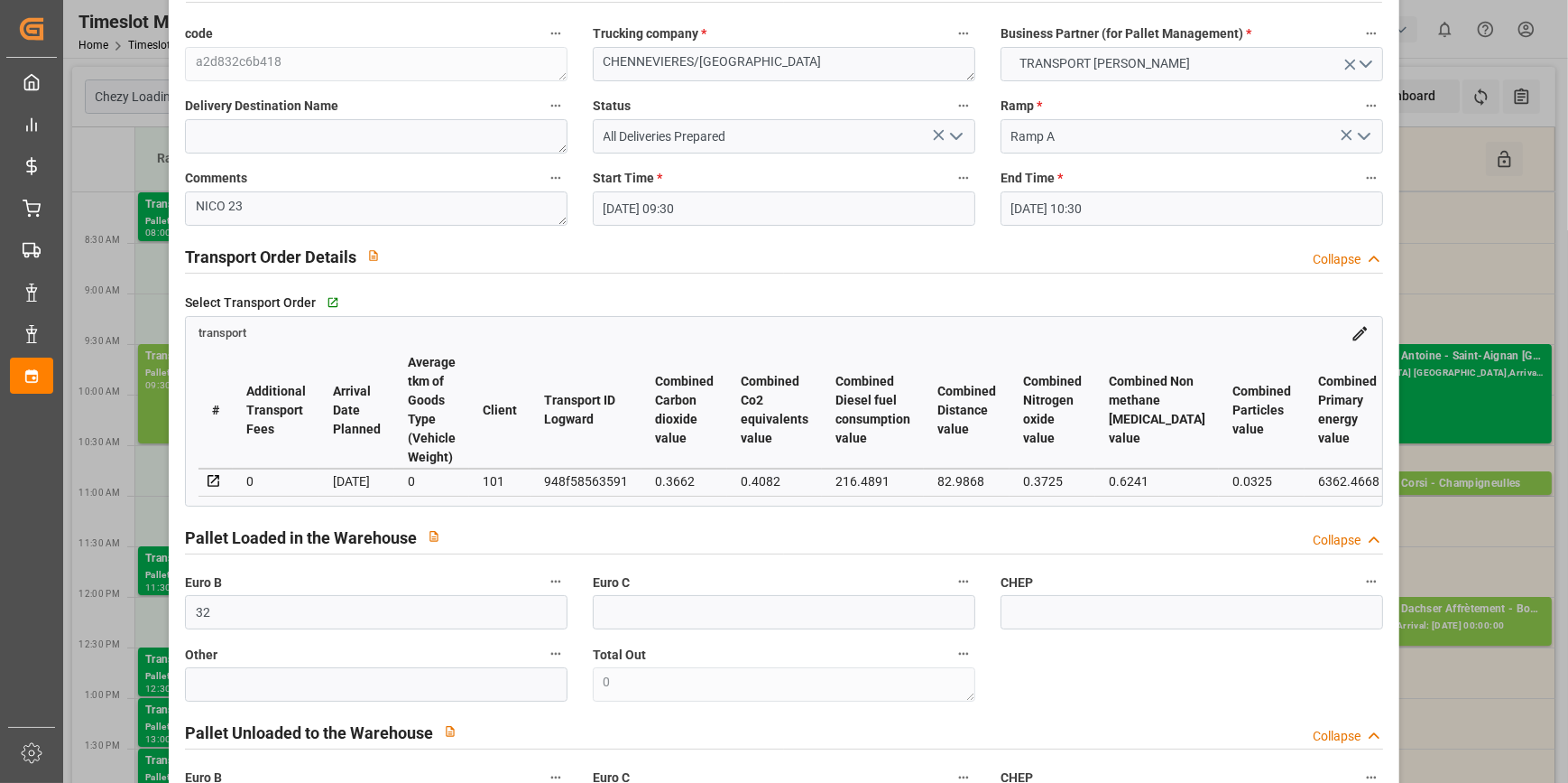
scroll to position [0, 0]
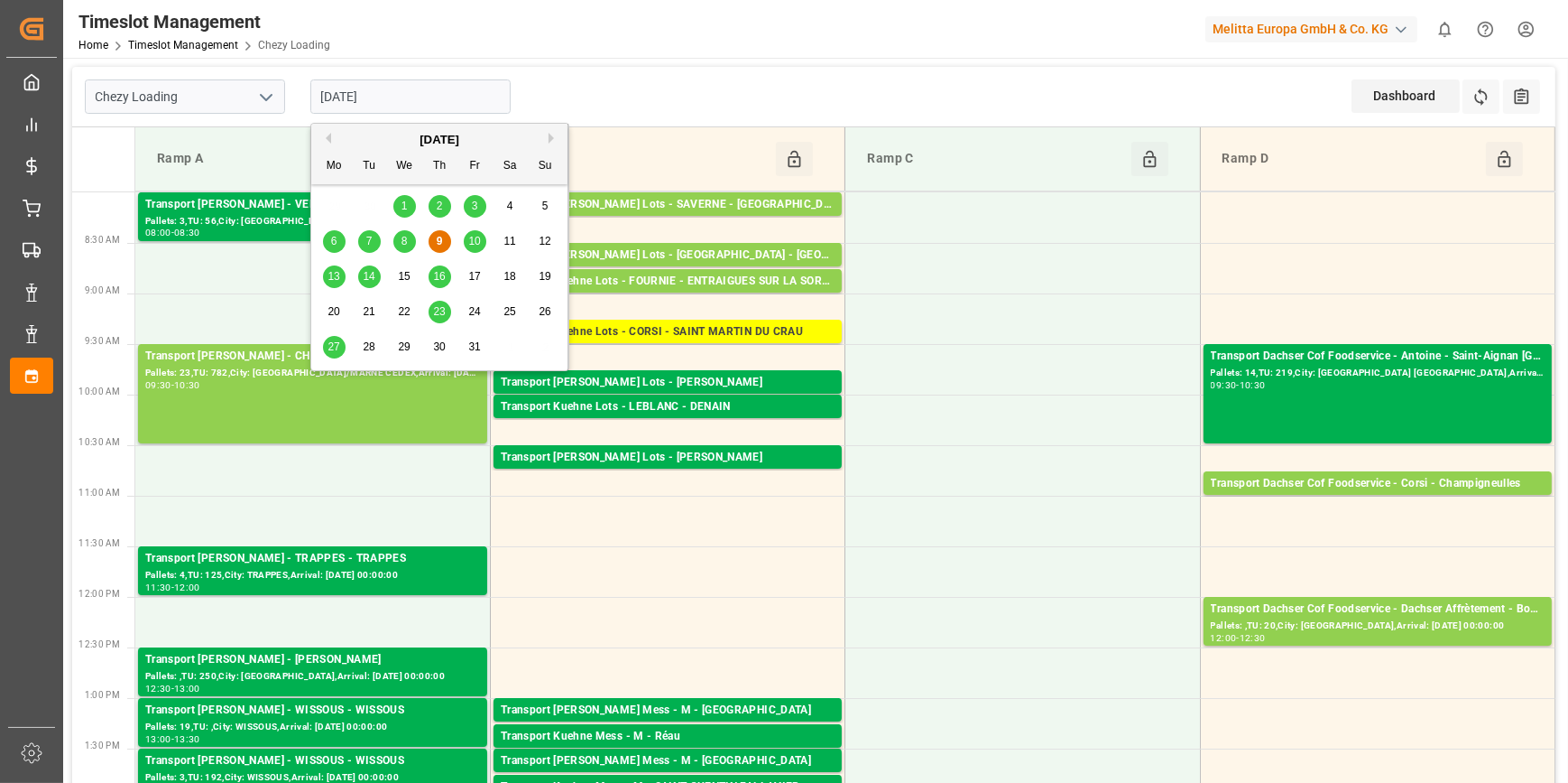
click at [395, 104] on input "[DATE]" at bounding box center [410, 96] width 200 height 34
click at [468, 242] on div "10" at bounding box center [475, 241] width 23 height 22
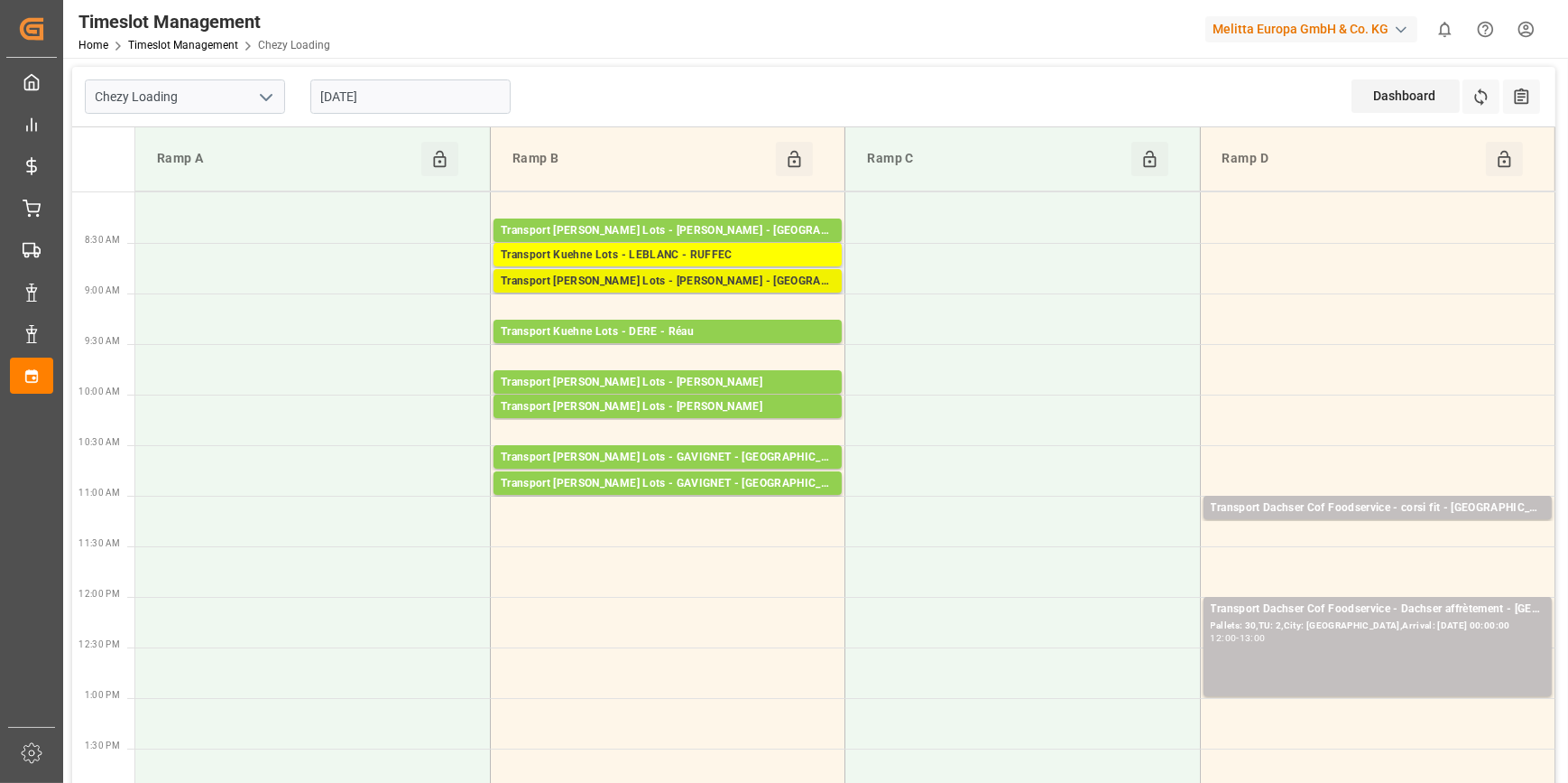
click at [730, 273] on div "Transport [PERSON_NAME] Lots - [PERSON_NAME] - [GEOGRAPHIC_DATA]" at bounding box center [668, 282] width 333 height 18
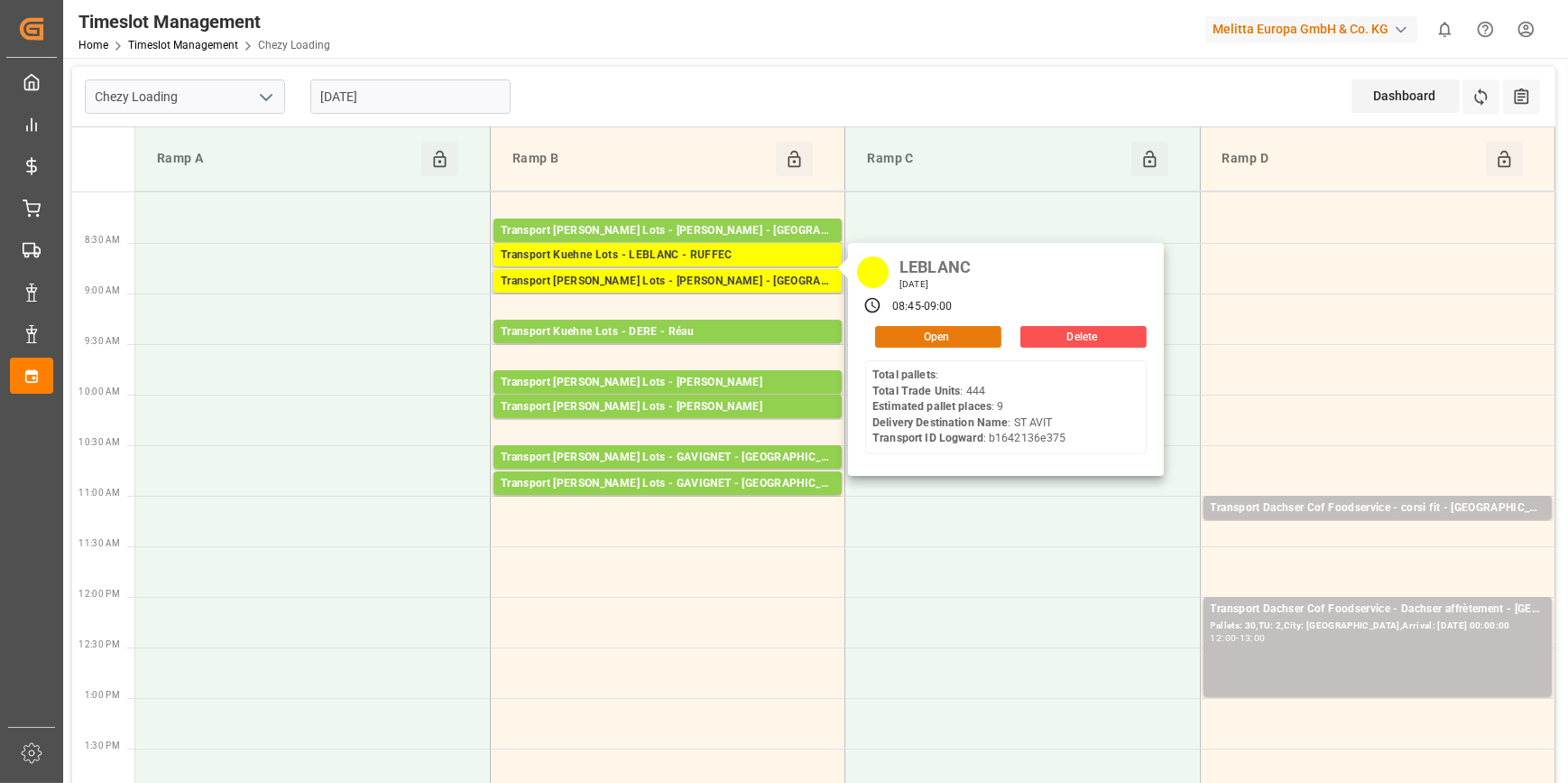
click at [927, 329] on button "Open" at bounding box center [937, 337] width 126 height 22
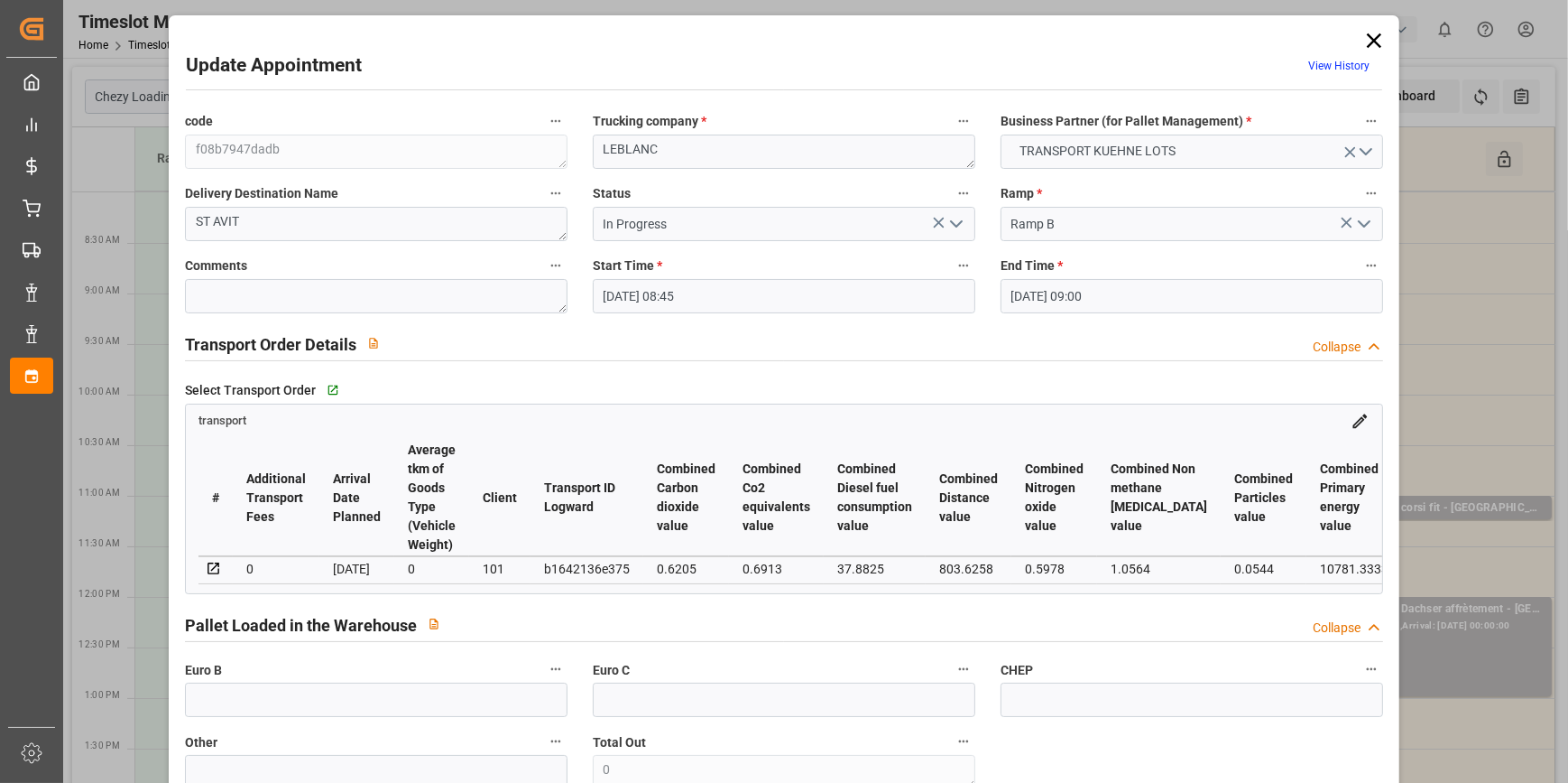
click at [1367, 39] on icon at bounding box center [1374, 40] width 15 height 15
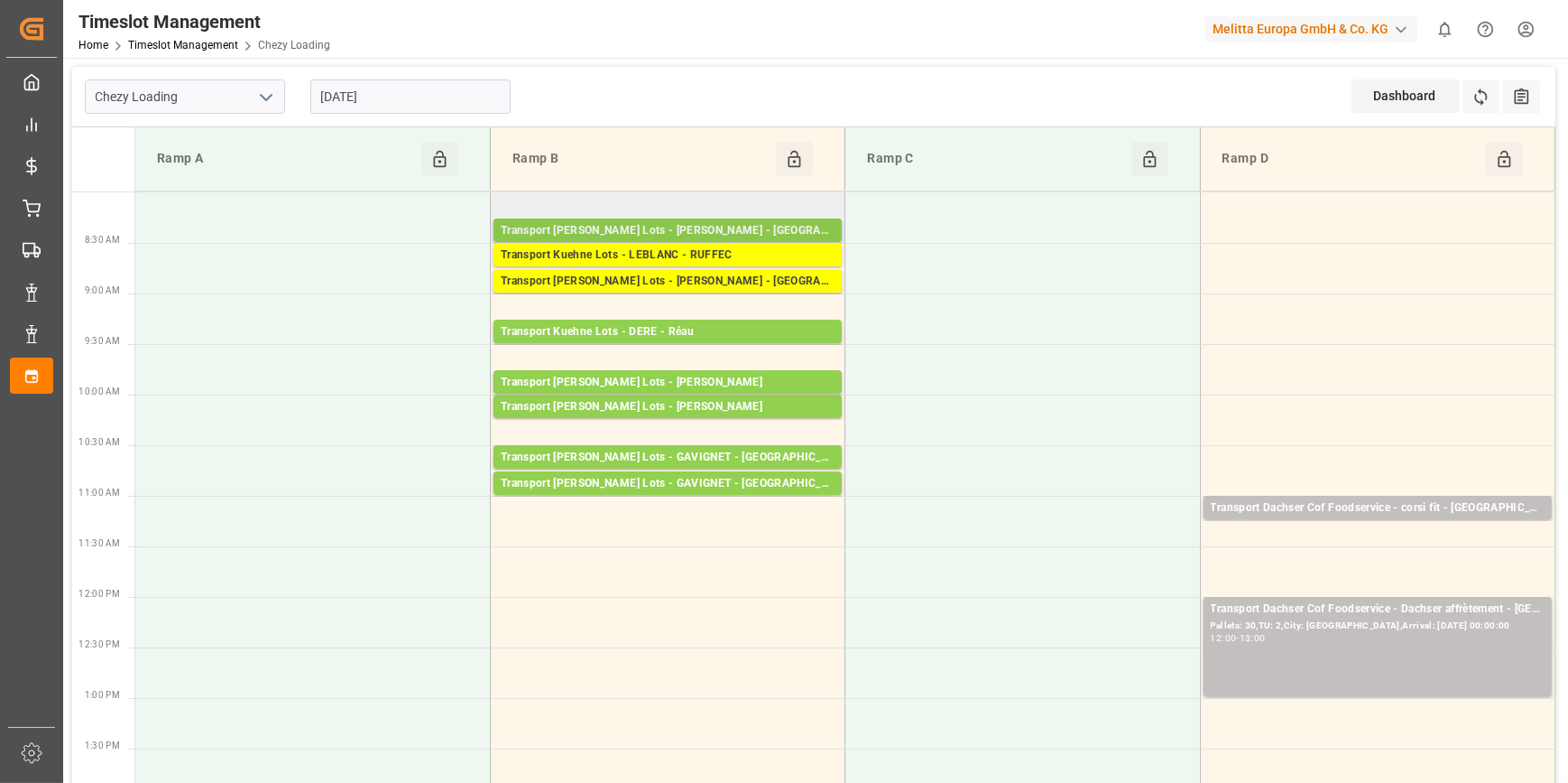
click at [684, 229] on div "Transport [PERSON_NAME] Lots - [PERSON_NAME] - [GEOGRAPHIC_DATA]" at bounding box center [668, 231] width 333 height 18
click at [670, 92] on div "Chezy Loading [DATE] Dashboard View Dashboard Refresh Time Slots All Audits" at bounding box center [814, 97] width 1483 height 61
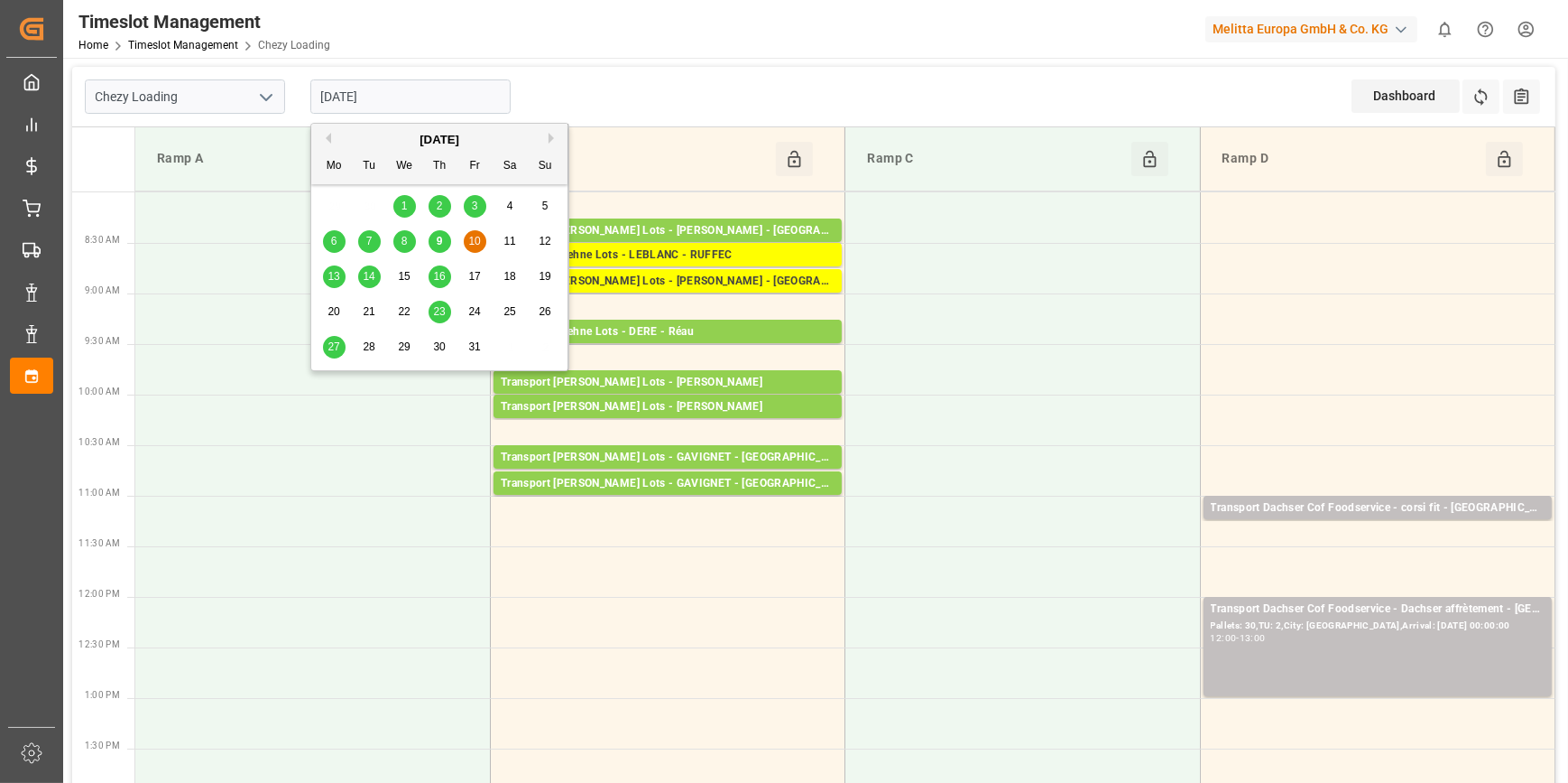
click at [411, 97] on input "[DATE]" at bounding box center [410, 96] width 200 height 34
click at [333, 279] on span "13" at bounding box center [333, 276] width 12 height 13
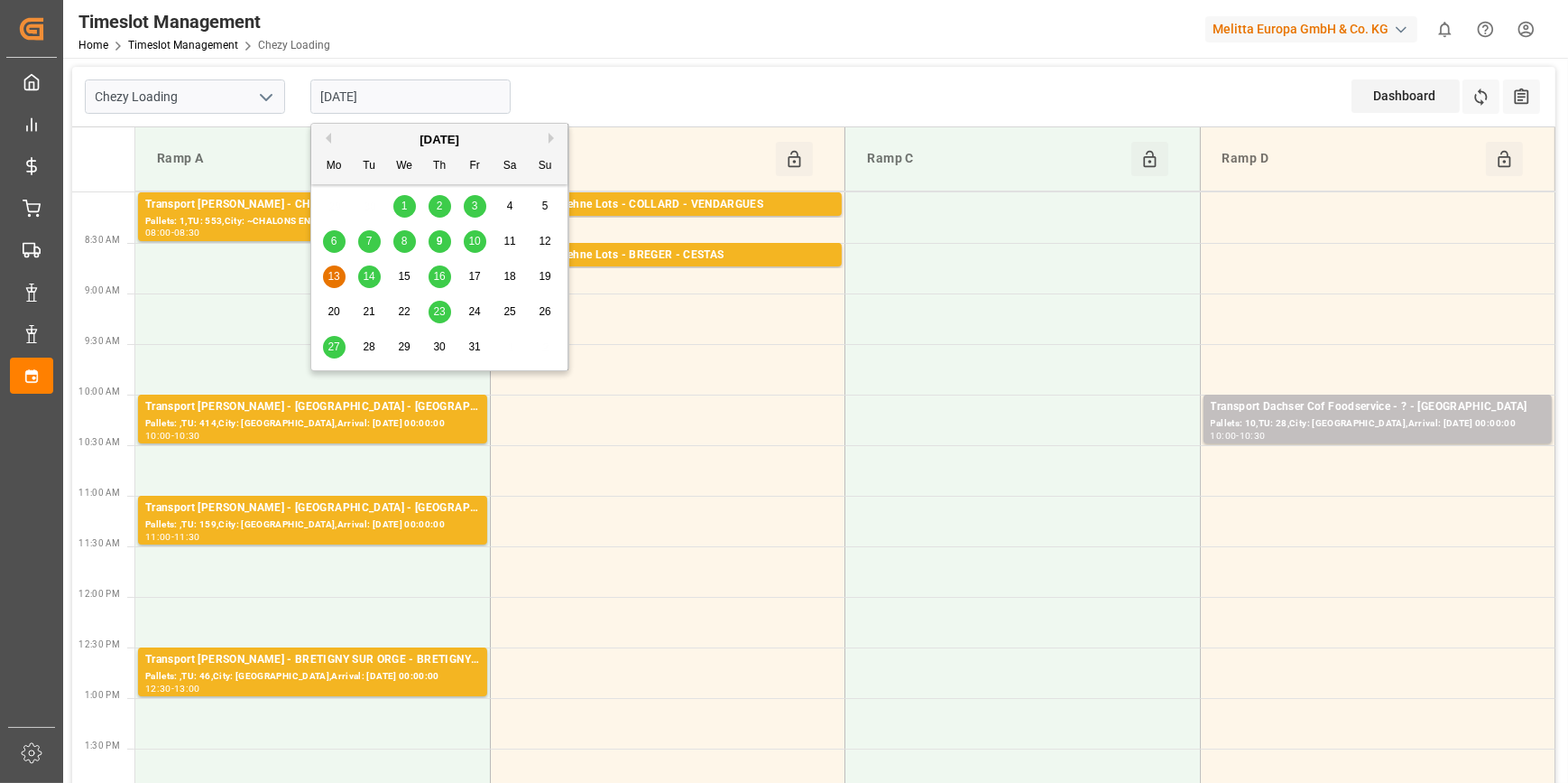
click at [380, 98] on input "[DATE]" at bounding box center [410, 96] width 200 height 34
click at [373, 273] on span "14" at bounding box center [369, 276] width 12 height 13
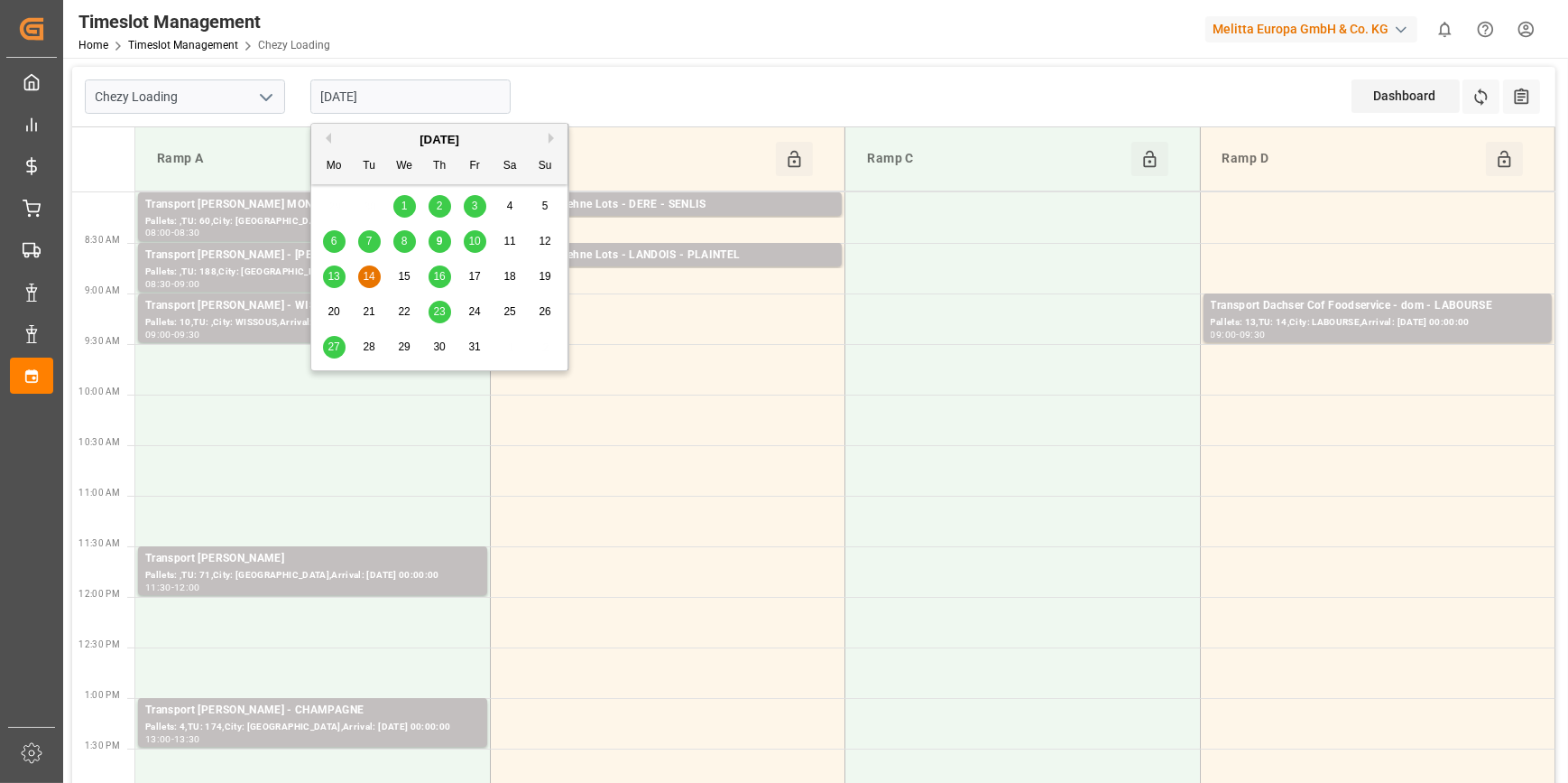
click at [392, 95] on input "[DATE]" at bounding box center [410, 96] width 200 height 34
click at [435, 270] on span "16" at bounding box center [439, 276] width 12 height 13
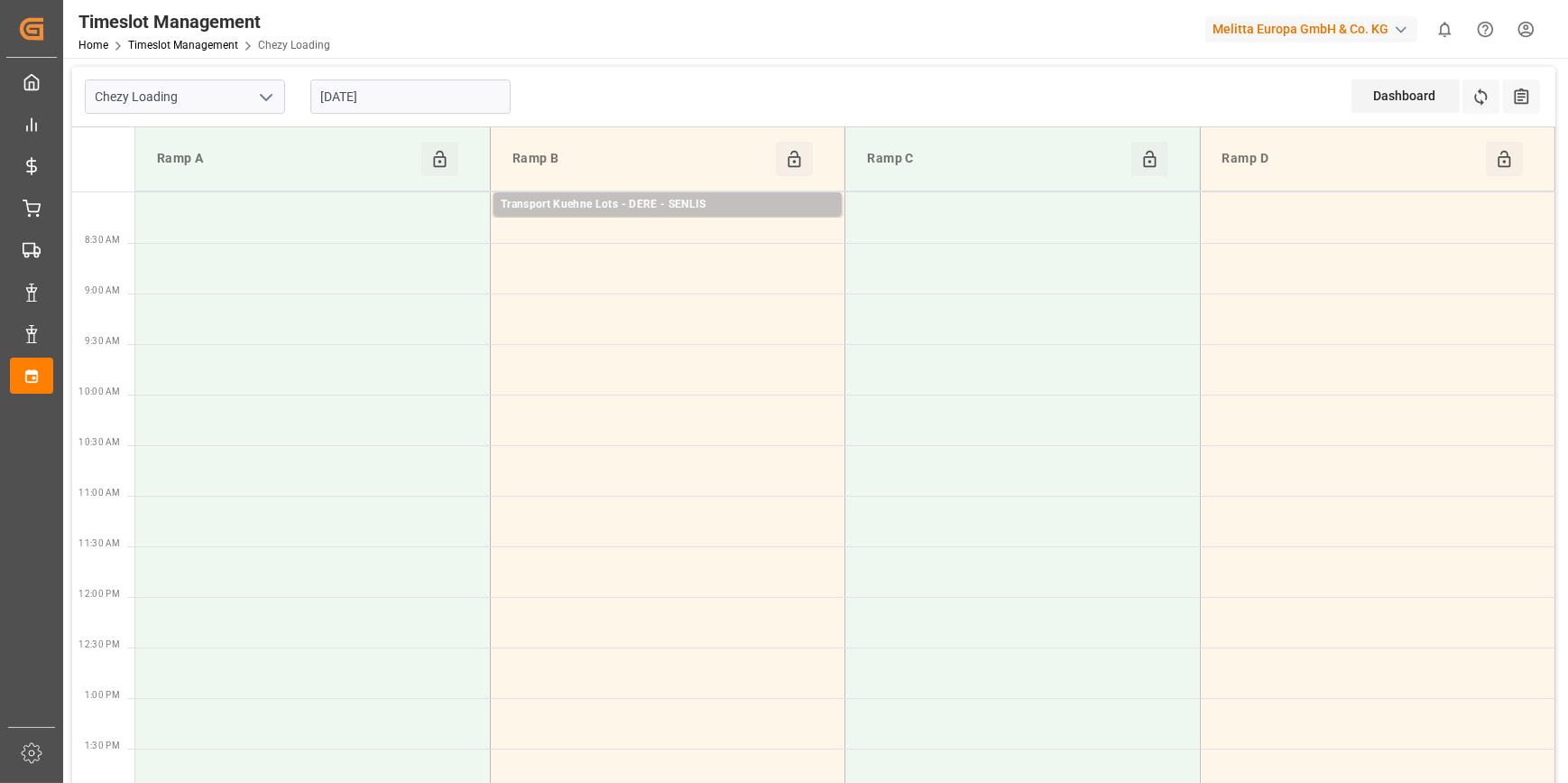
click at [440, 102] on input "[DATE]" at bounding box center [410, 96] width 200 height 34
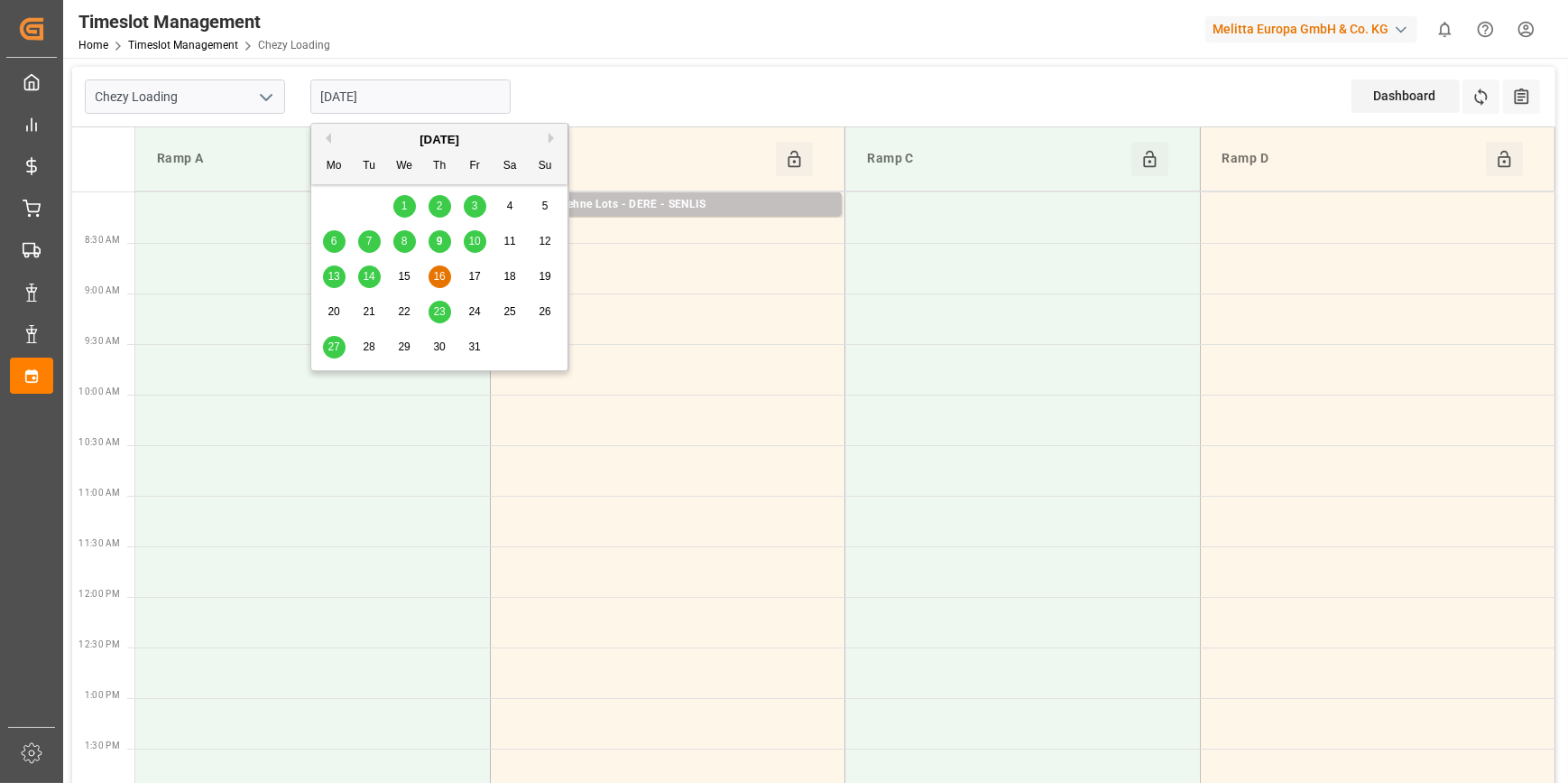
click at [470, 245] on span "10" at bounding box center [474, 240] width 12 height 13
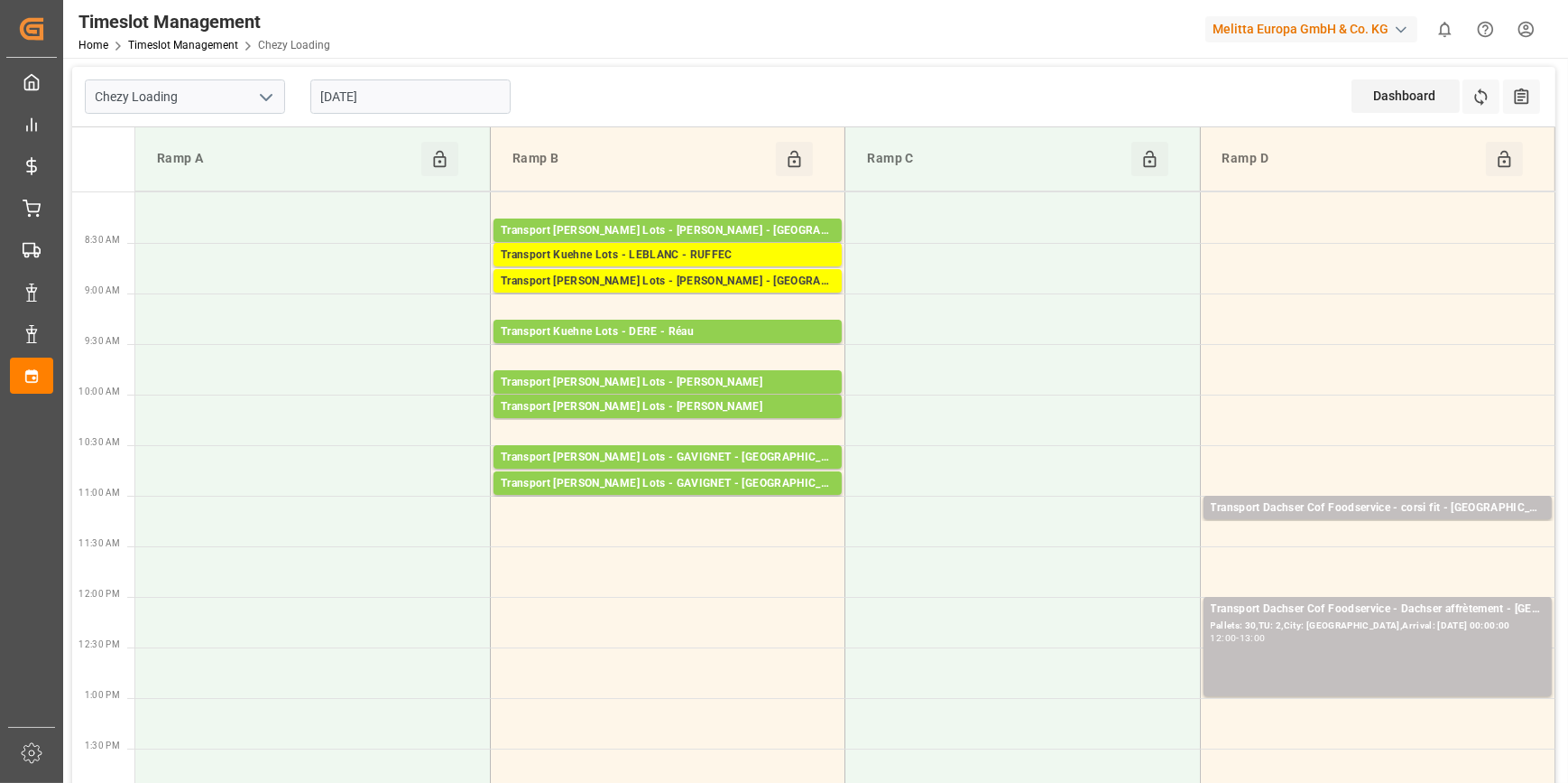
click at [369, 102] on input "[DATE]" at bounding box center [410, 96] width 200 height 34
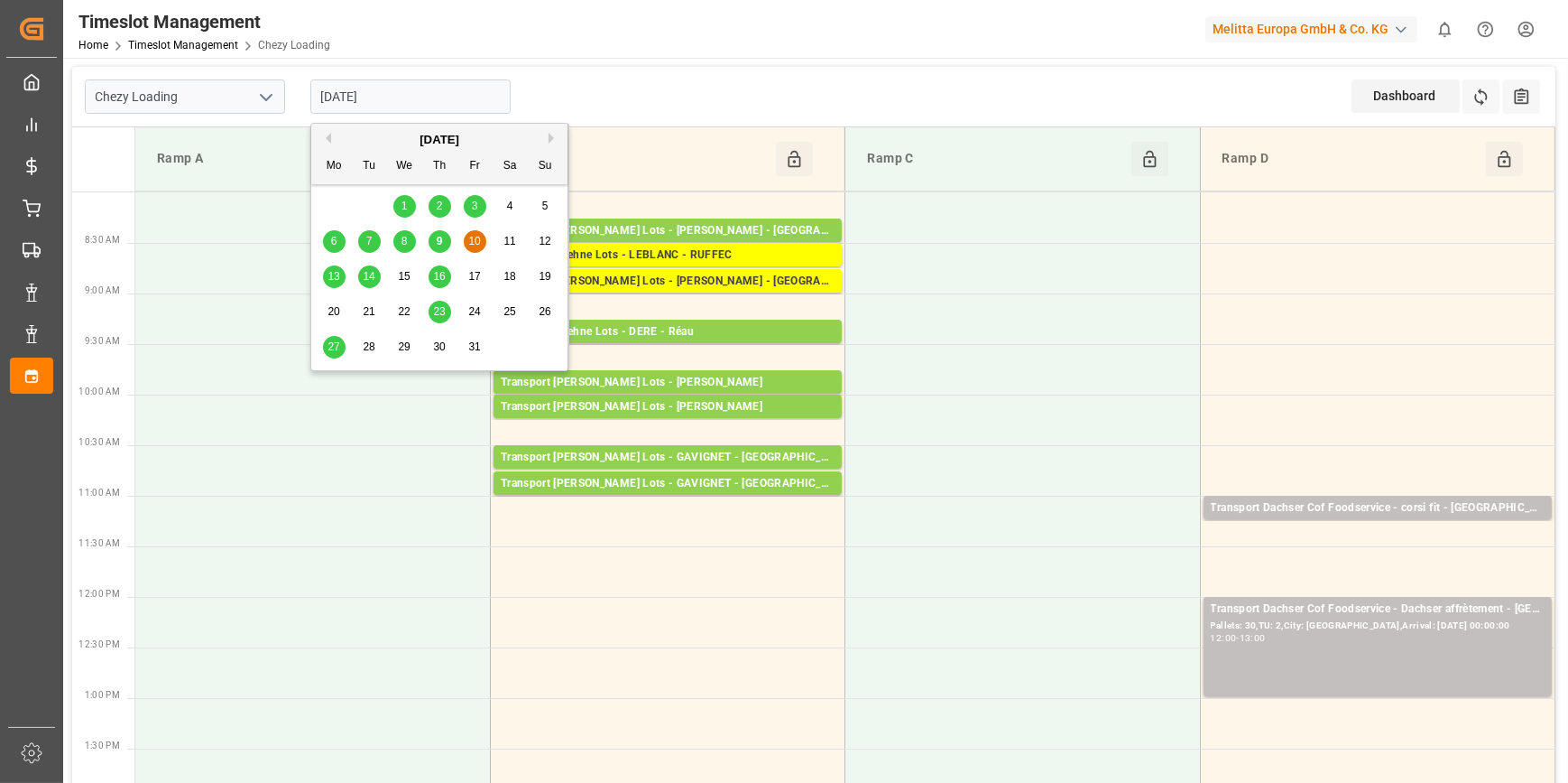
click at [331, 277] on span "13" at bounding box center [333, 276] width 12 height 13
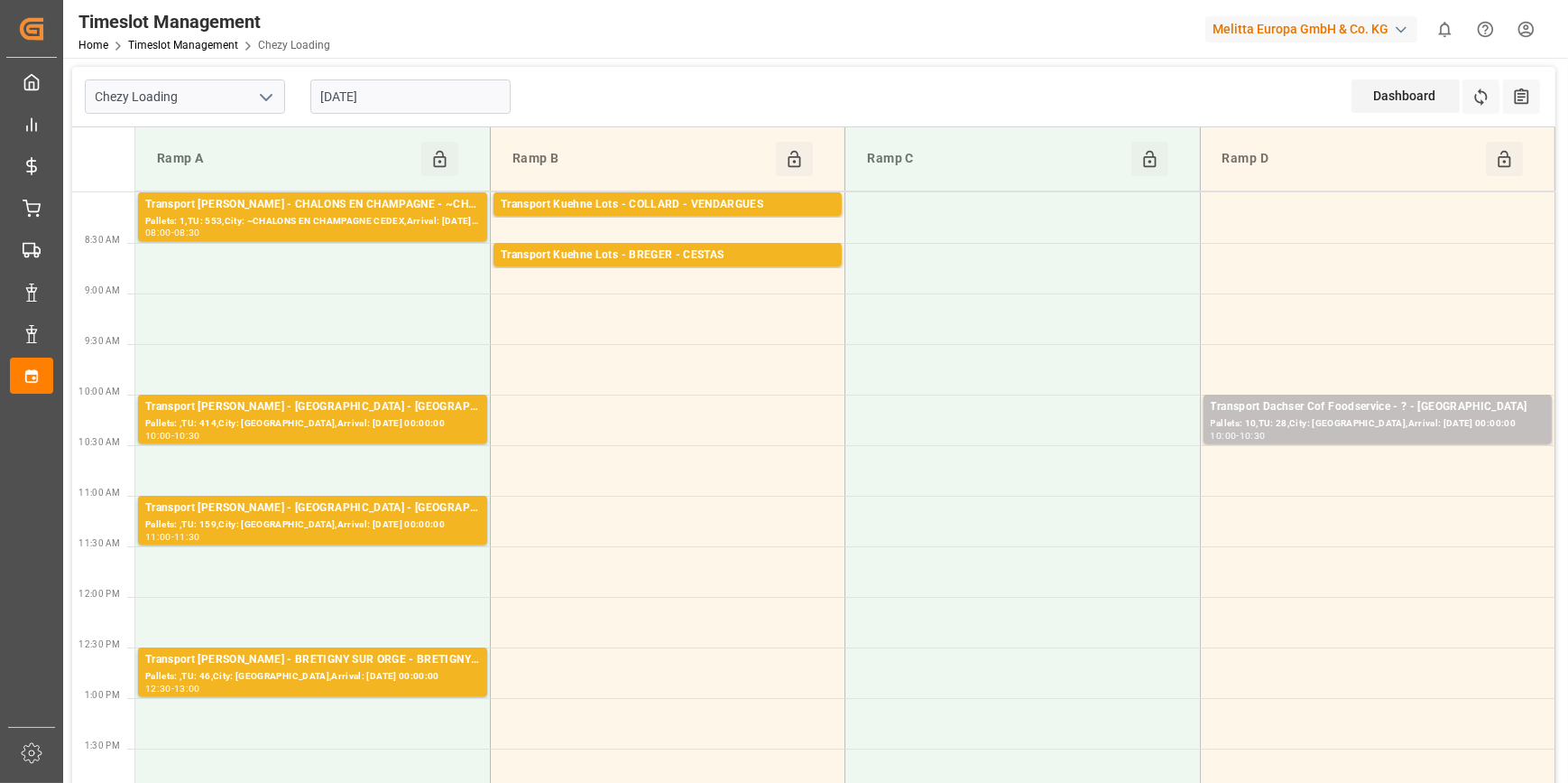
click at [355, 97] on input "[DATE]" at bounding box center [410, 96] width 200 height 34
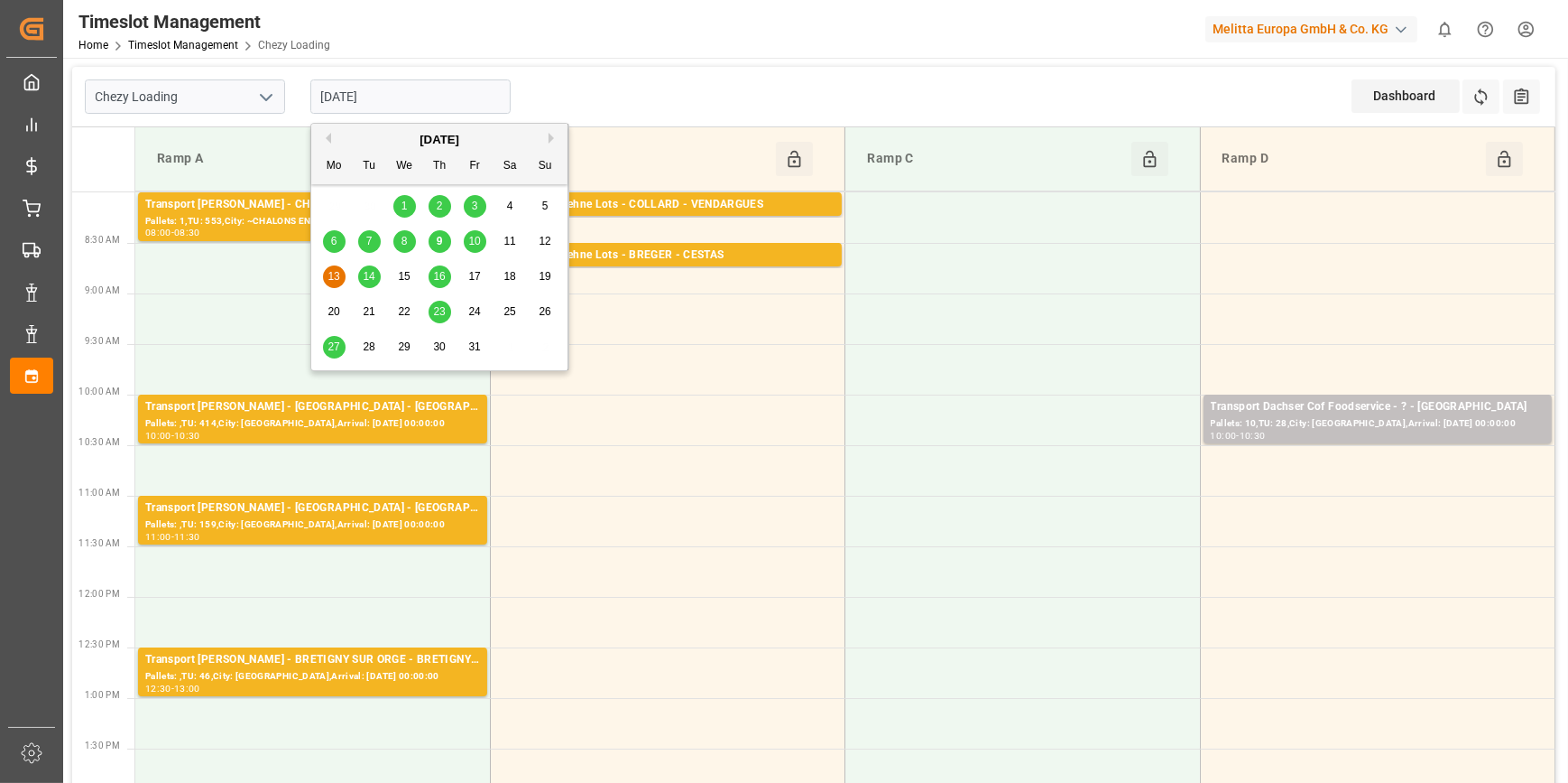
click at [371, 271] on span "14" at bounding box center [369, 276] width 12 height 13
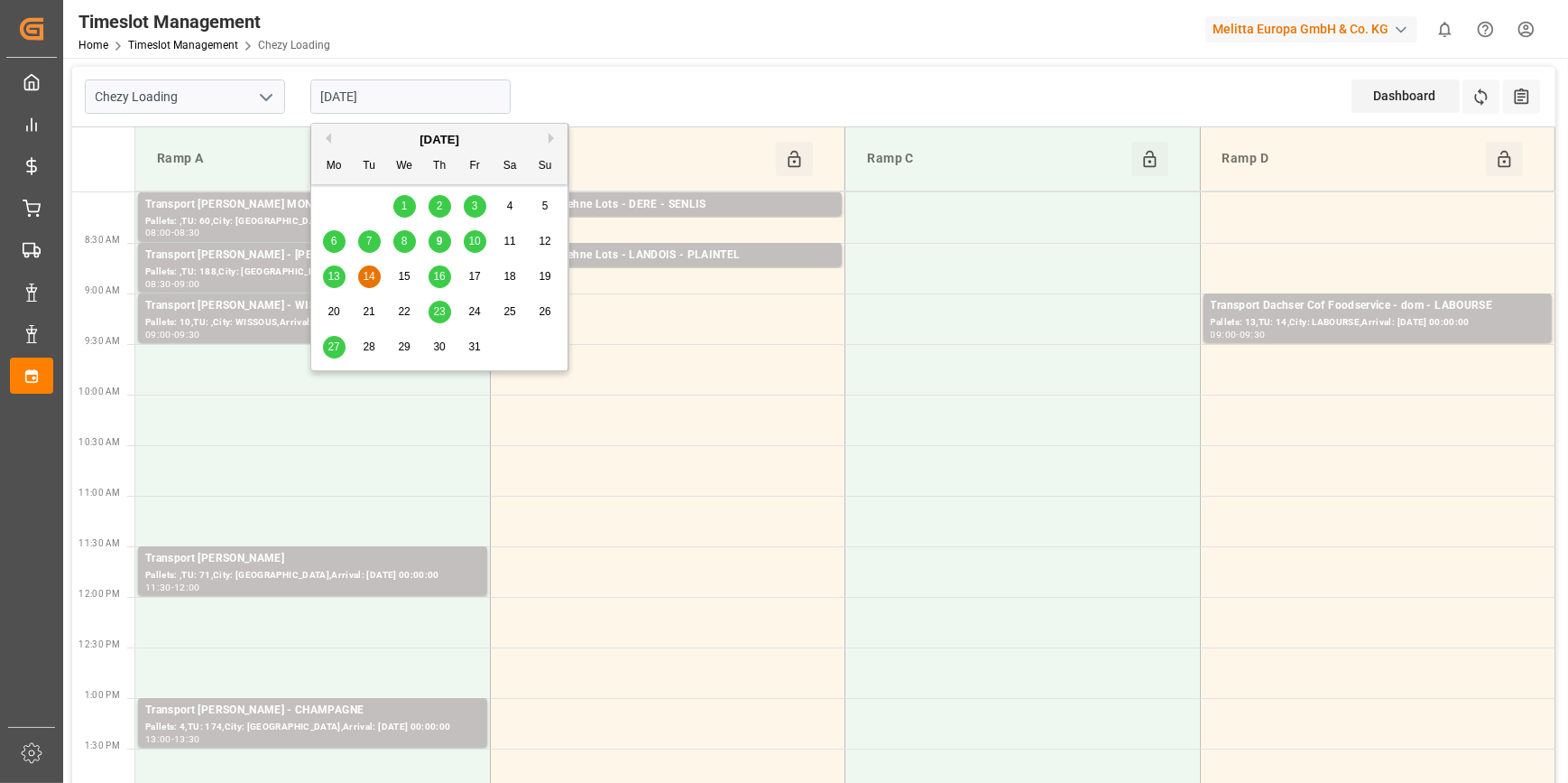
click at [444, 91] on input "[DATE]" at bounding box center [410, 96] width 200 height 34
click at [441, 238] on span "9" at bounding box center [439, 240] width 6 height 13
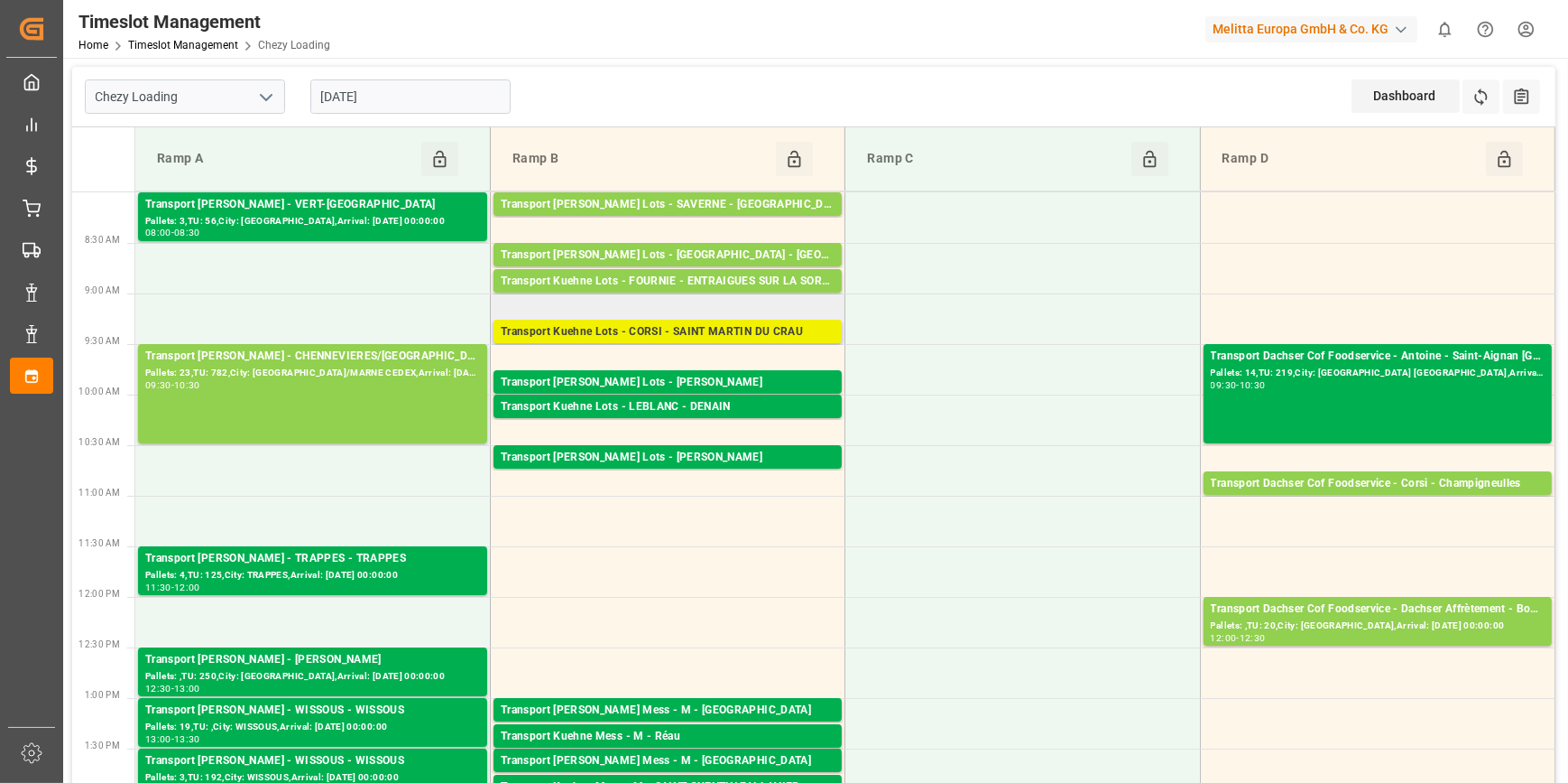
click at [775, 325] on div "Transport Kuehne Lots - CORSI - SAINT MARTIN DU CRAU" at bounding box center [668, 332] width 333 height 18
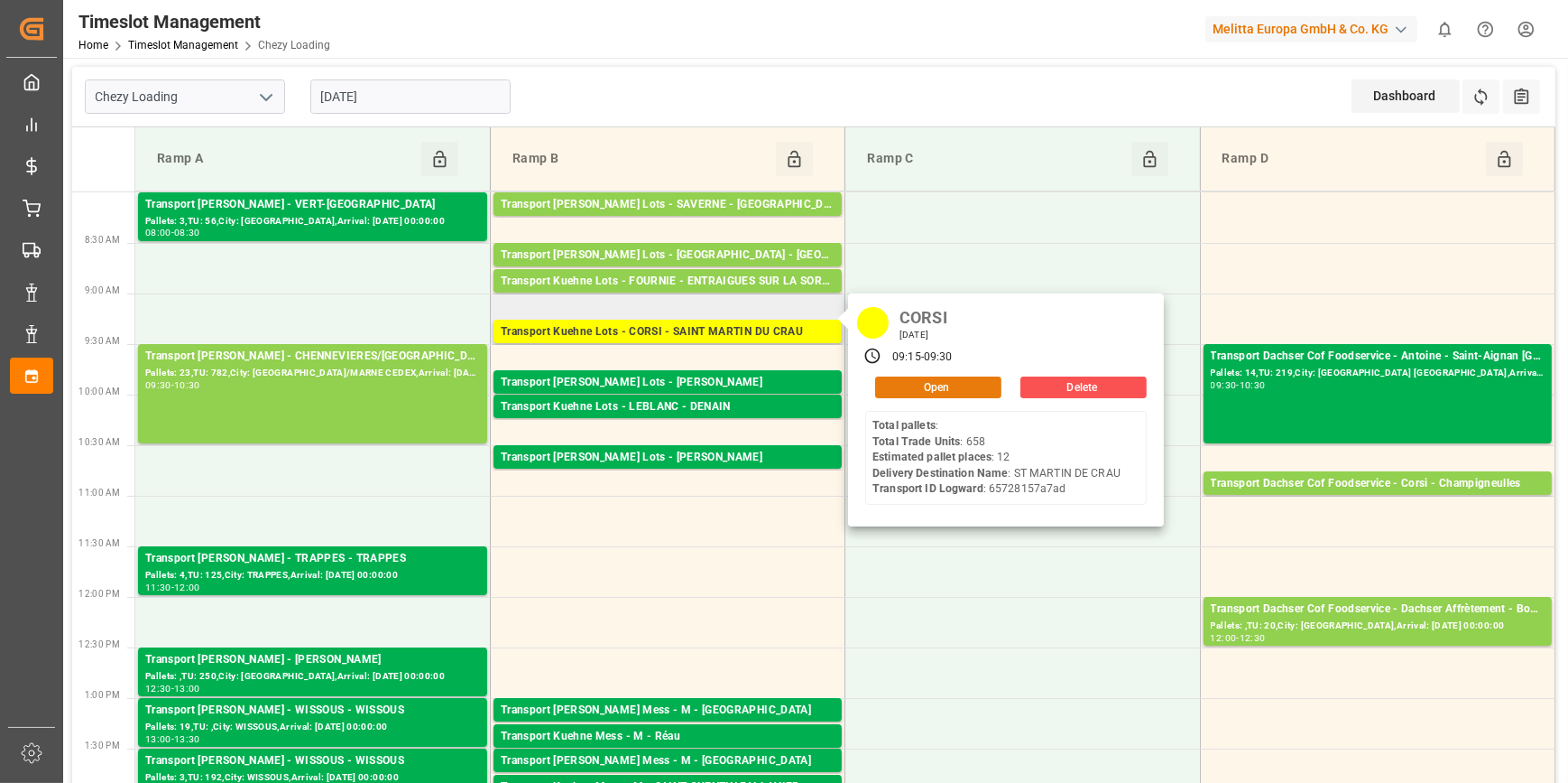
click at [935, 379] on button "Open" at bounding box center [937, 388] width 126 height 22
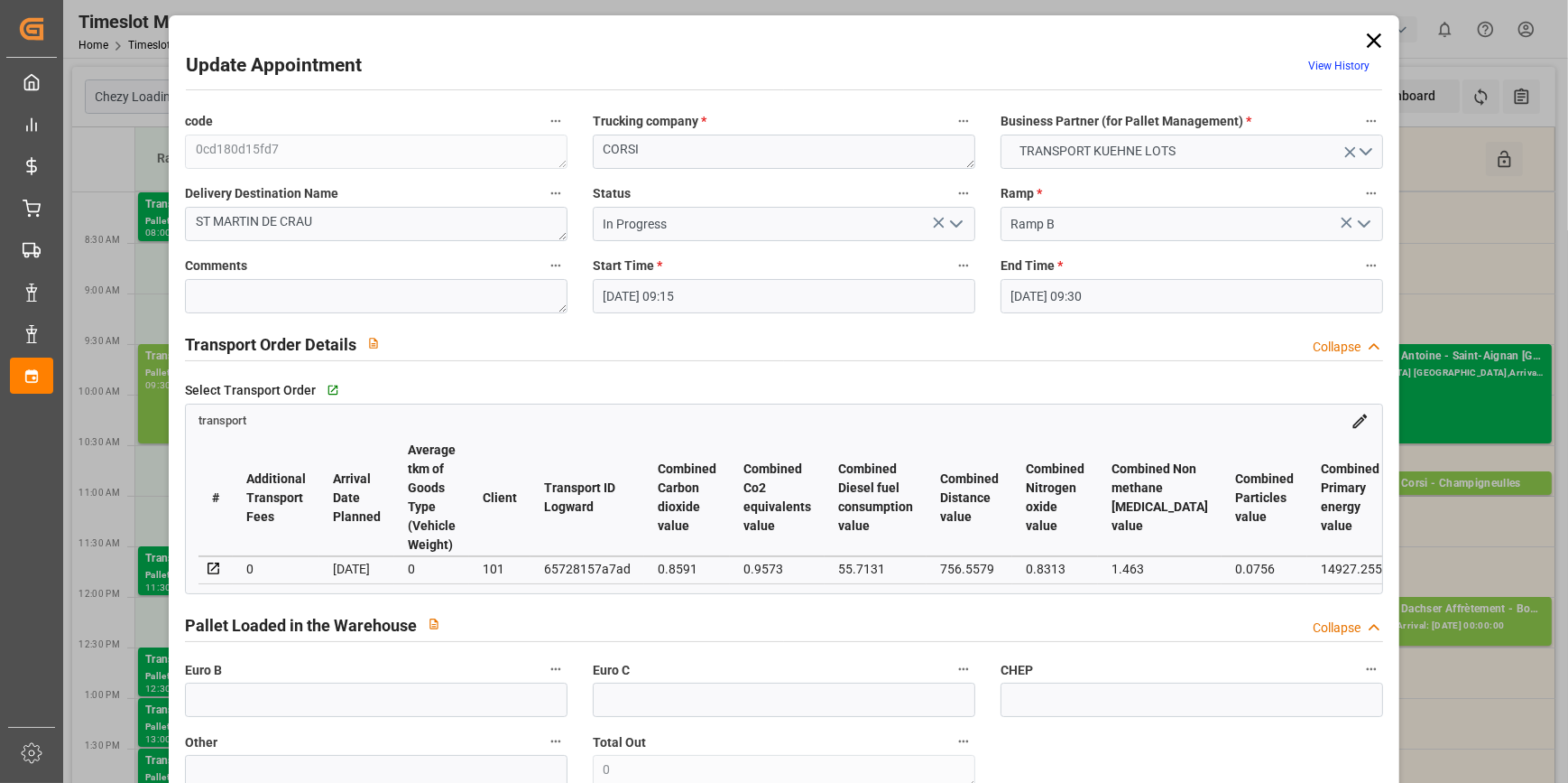
click at [1368, 36] on icon at bounding box center [1374, 41] width 25 height 26
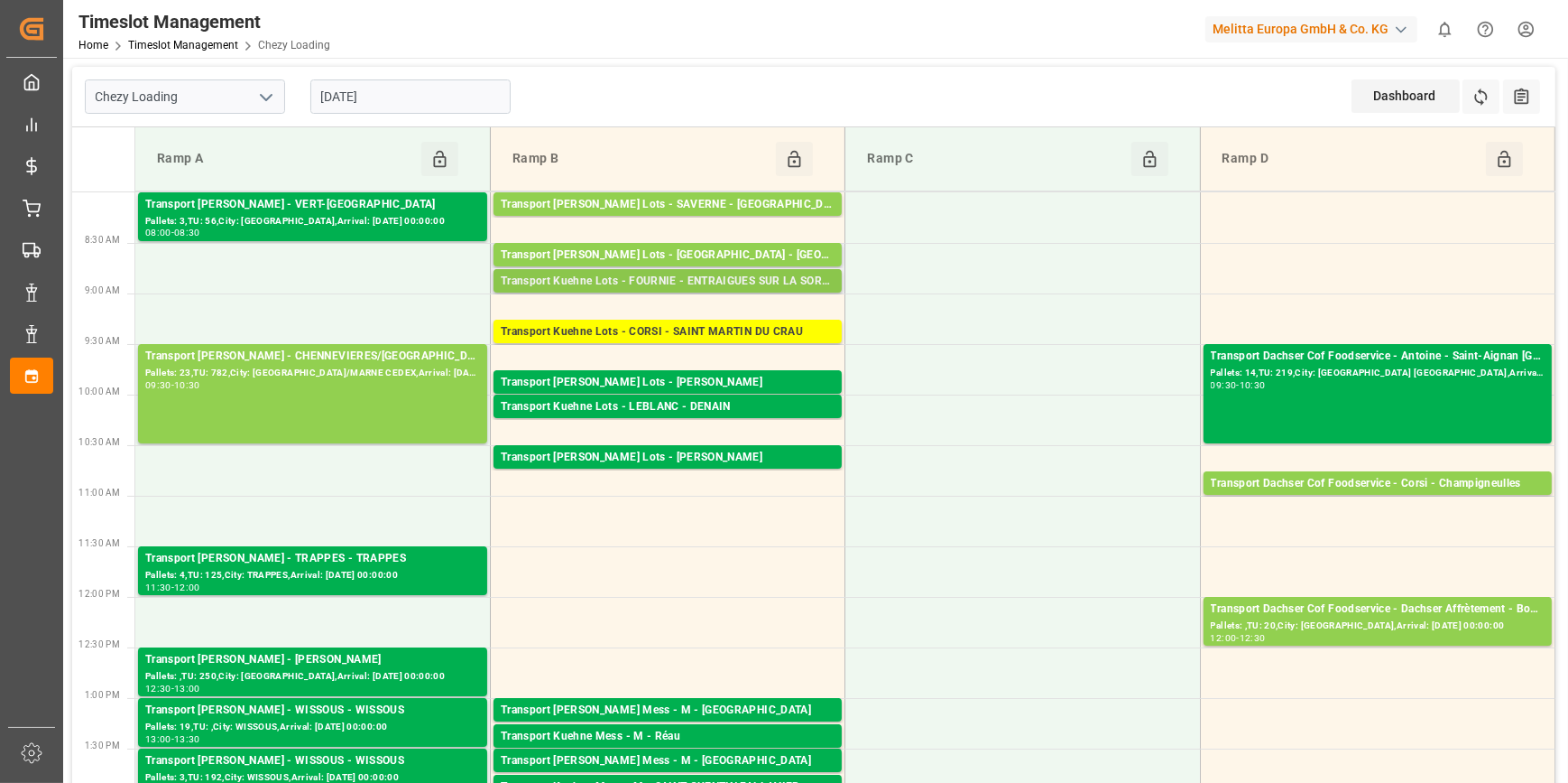
click at [686, 280] on div "Transport Kuehne Lots - FOURNIE - ENTRAIGUES SUR LA SORGUE" at bounding box center [668, 282] width 333 height 18
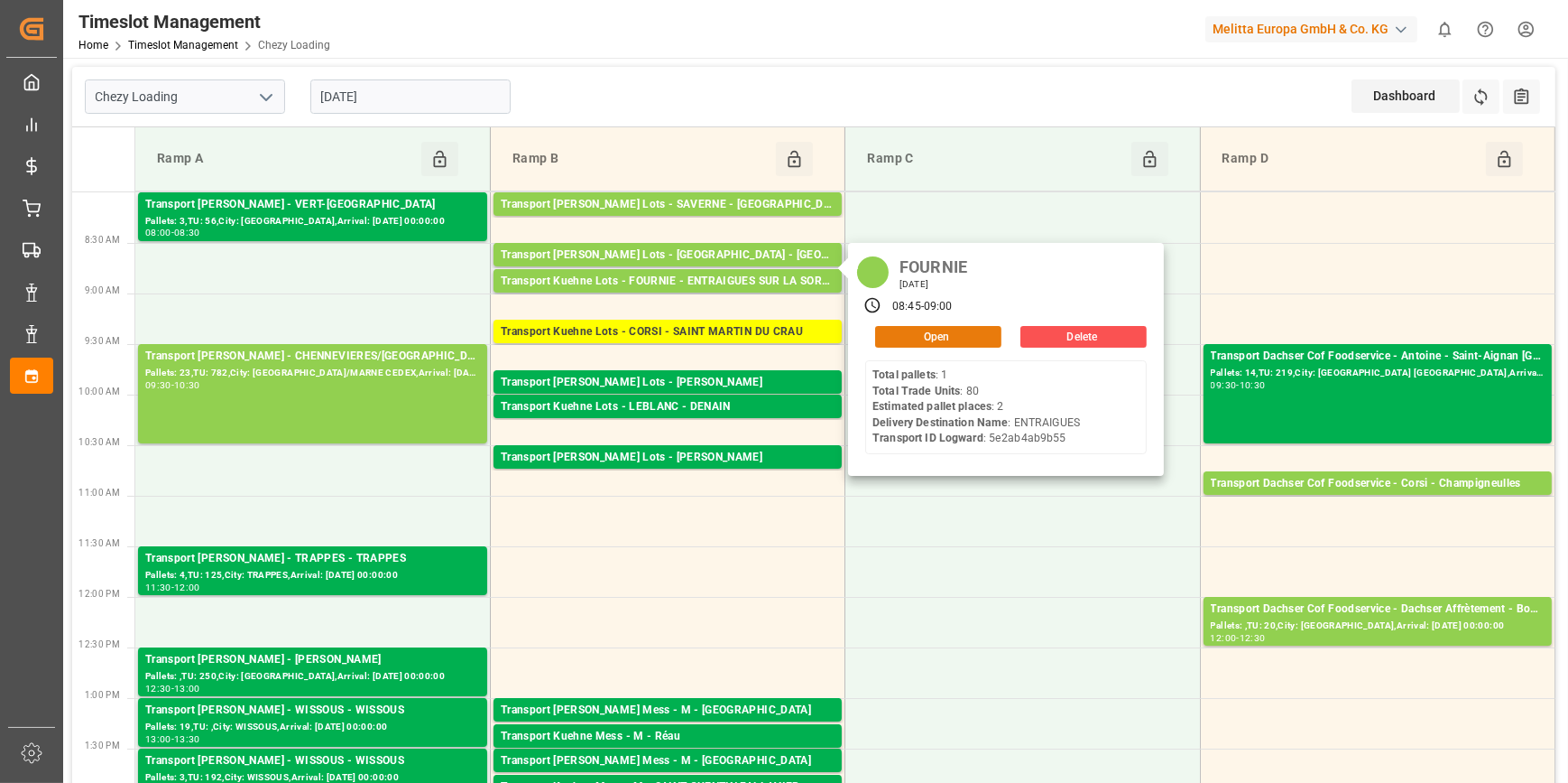
click at [936, 329] on button "Open" at bounding box center [937, 337] width 126 height 22
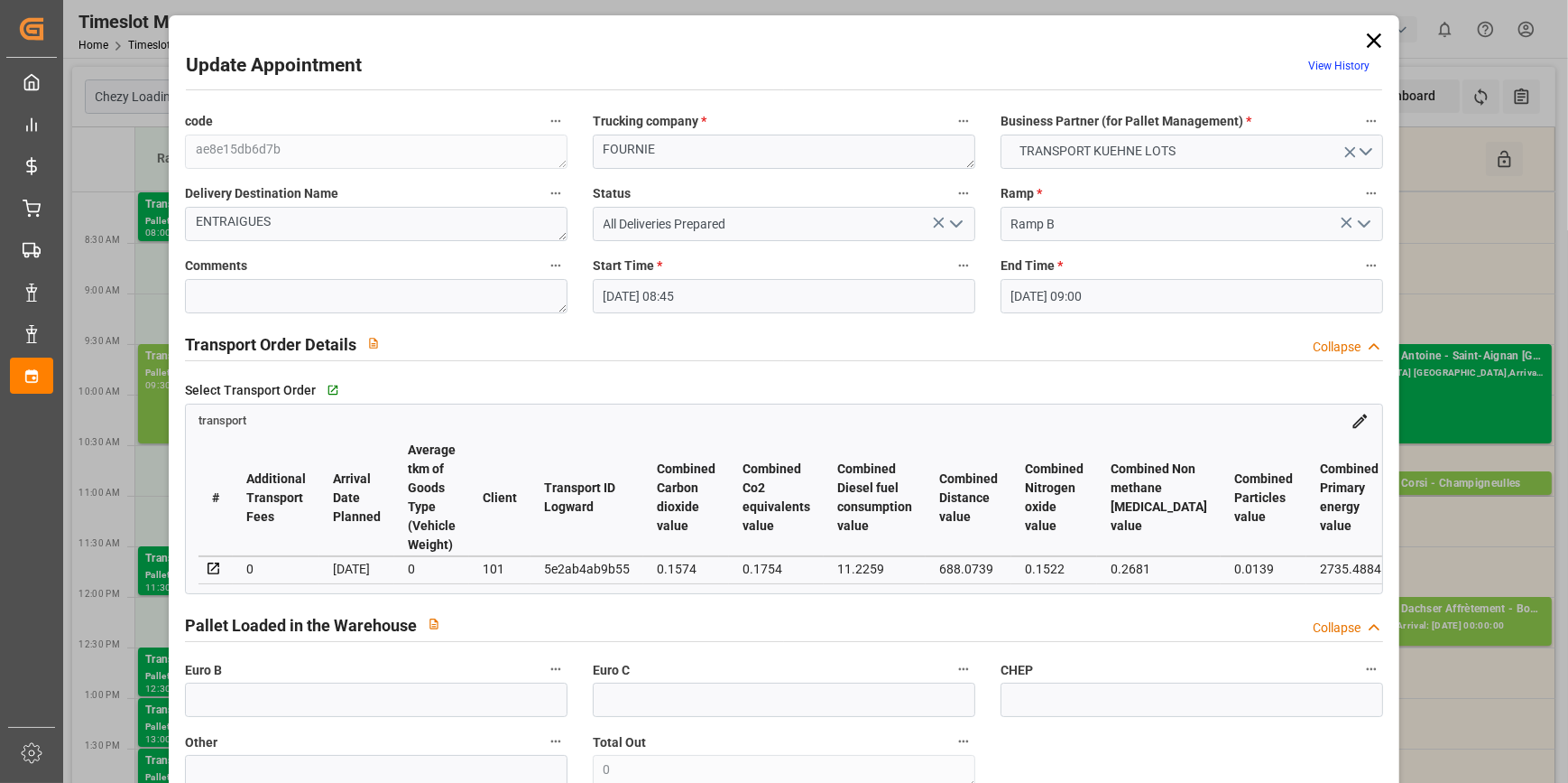
click at [951, 219] on icon "open menu" at bounding box center [956, 224] width 22 height 22
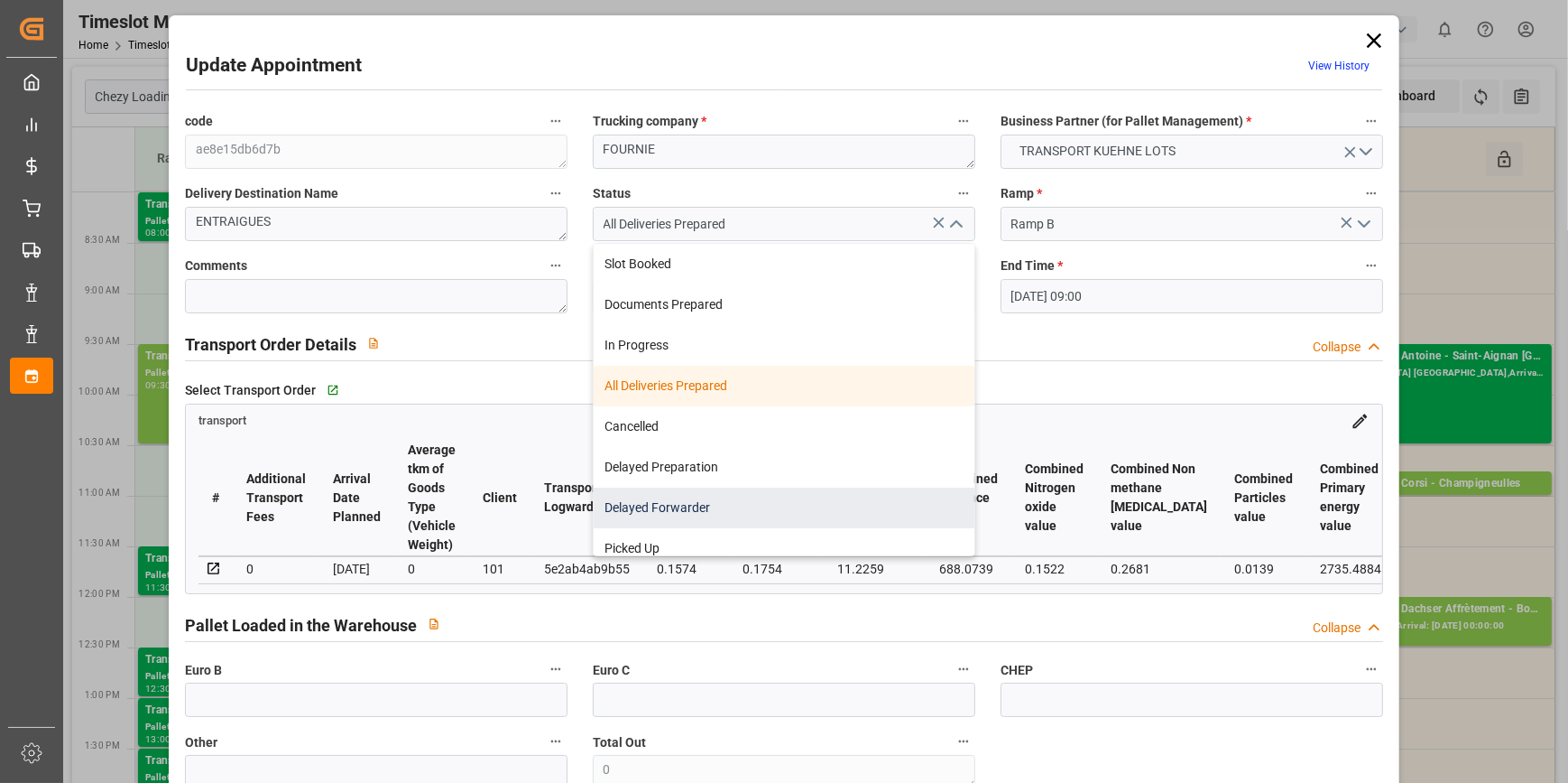
click at [620, 507] on div "Delayed Forwarder" at bounding box center [784, 507] width 380 height 40
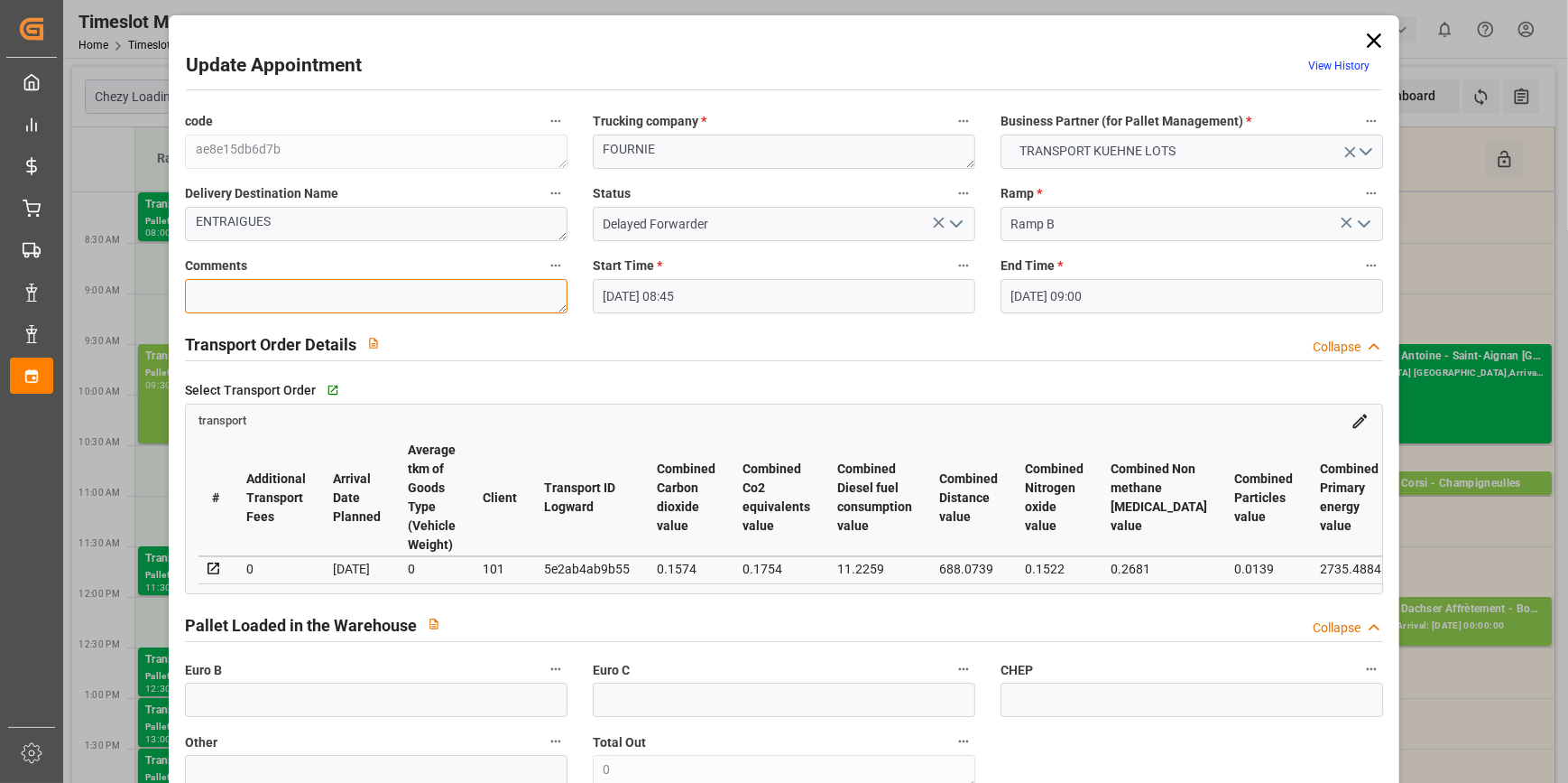
click at [242, 285] on textarea at bounding box center [377, 295] width 382 height 34
click at [286, 697] on input "text" at bounding box center [377, 699] width 382 height 34
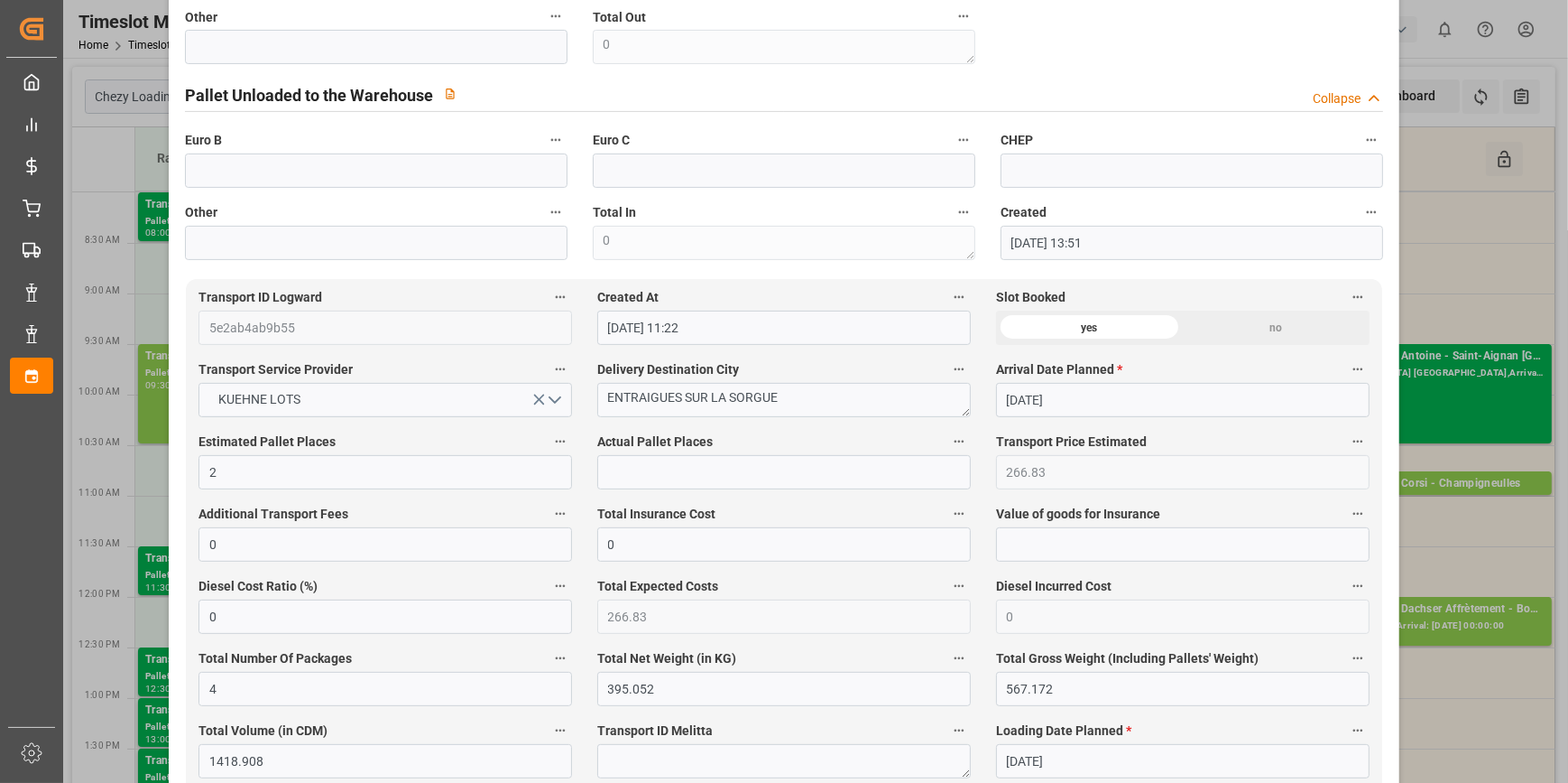
scroll to position [738, 0]
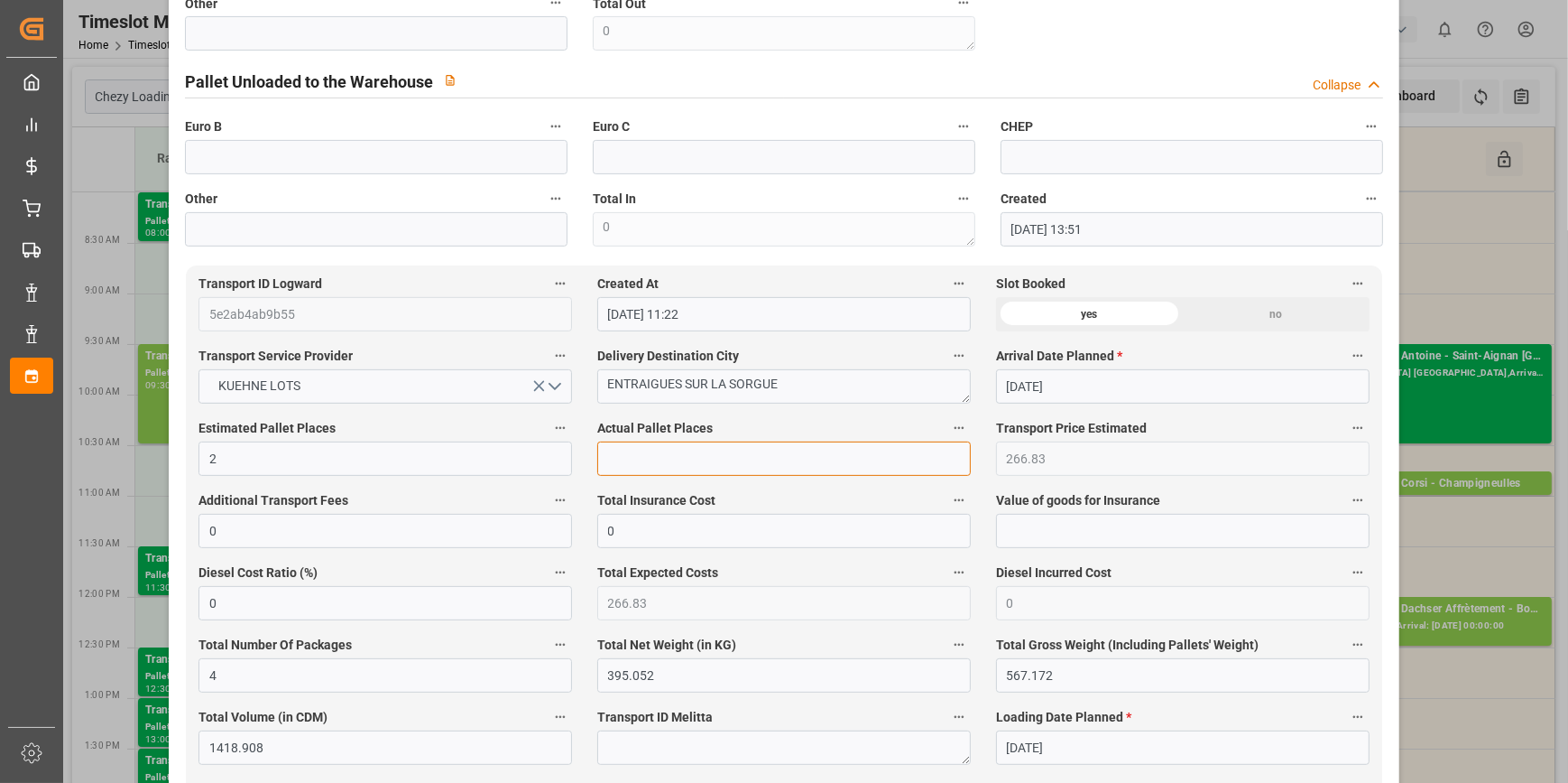
click at [627, 456] on input "text" at bounding box center [784, 458] width 374 height 34
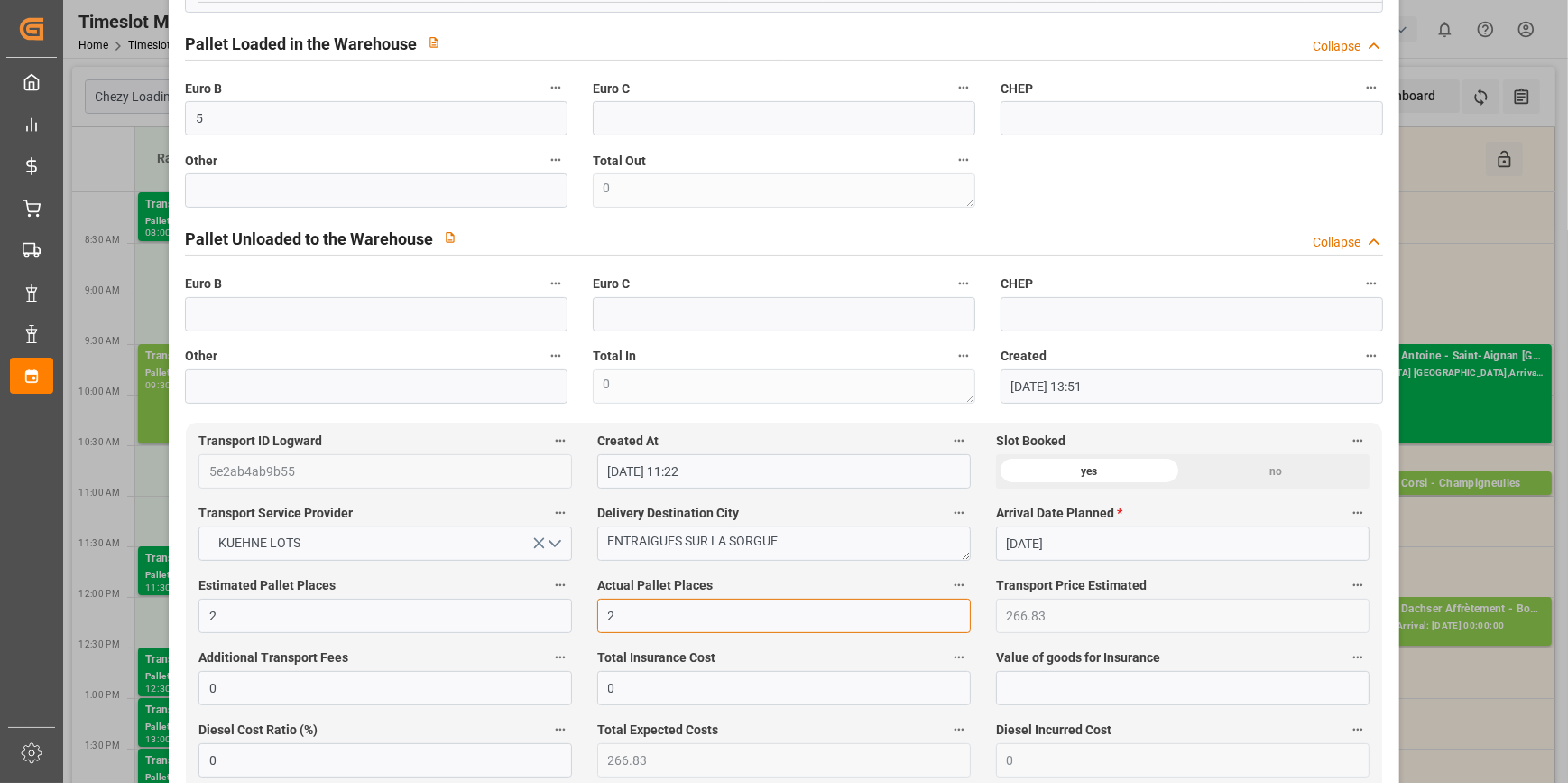
scroll to position [492, 0]
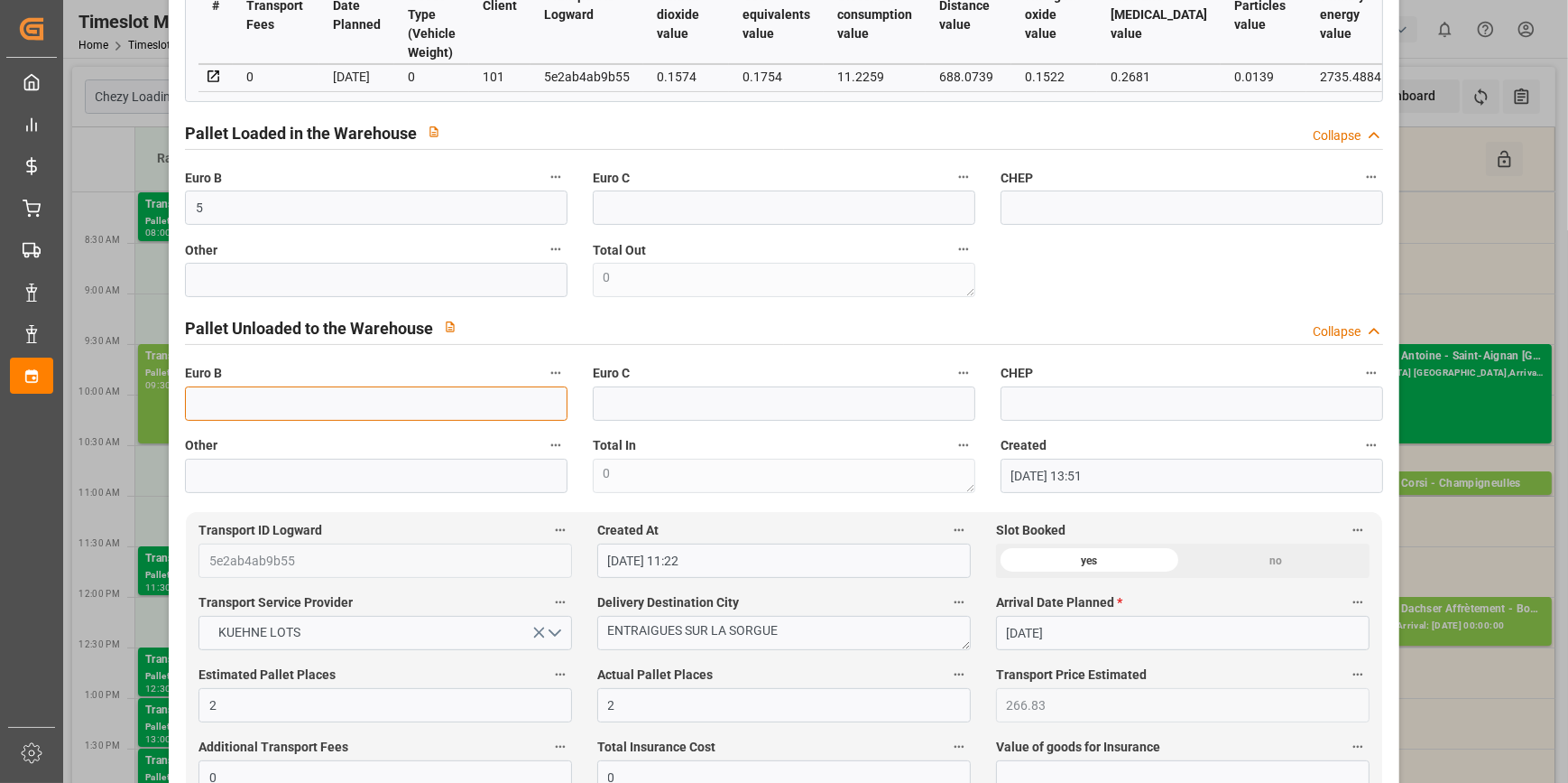
click at [234, 403] on input "text" at bounding box center [377, 403] width 382 height 34
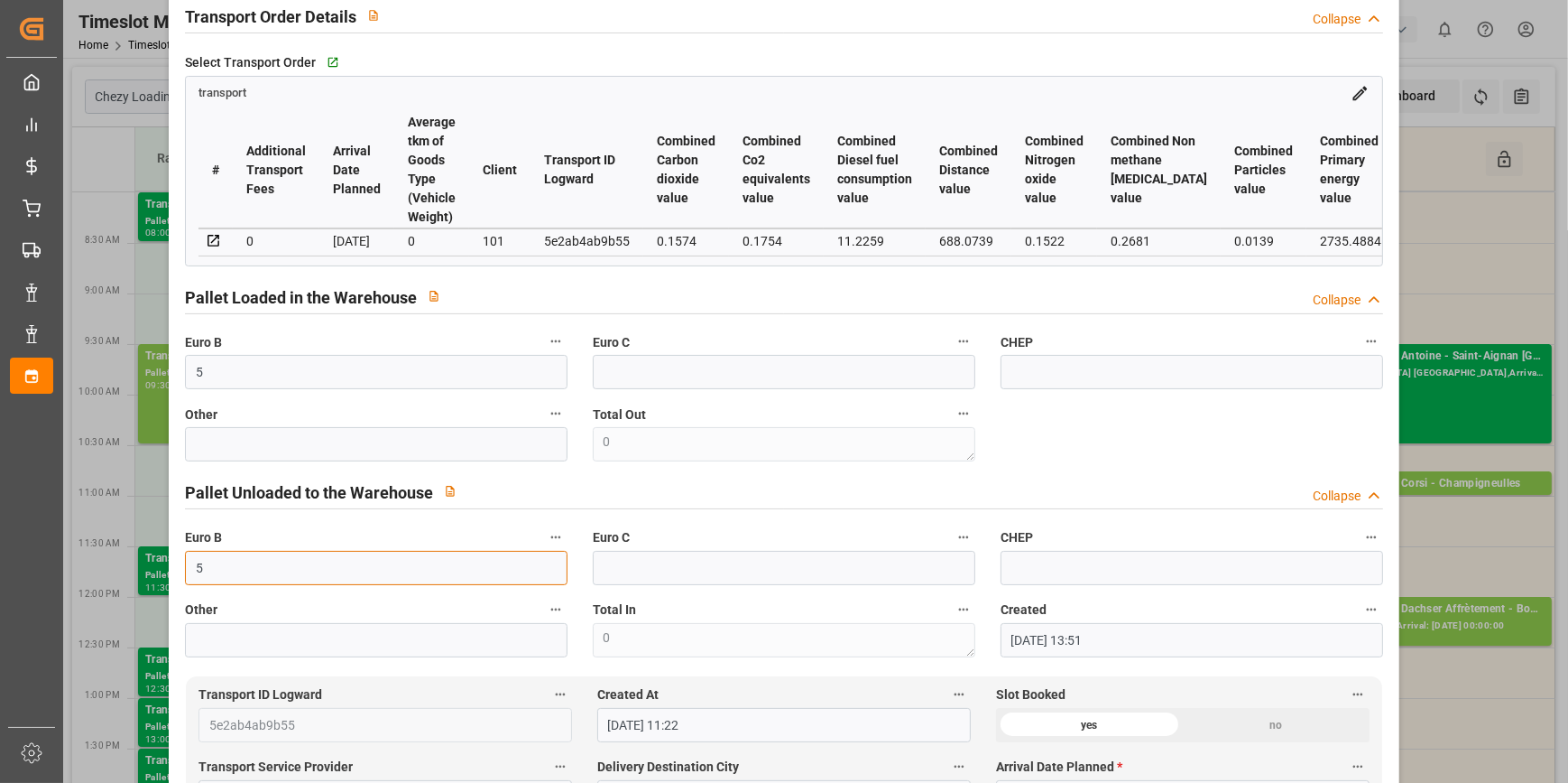
scroll to position [0, 0]
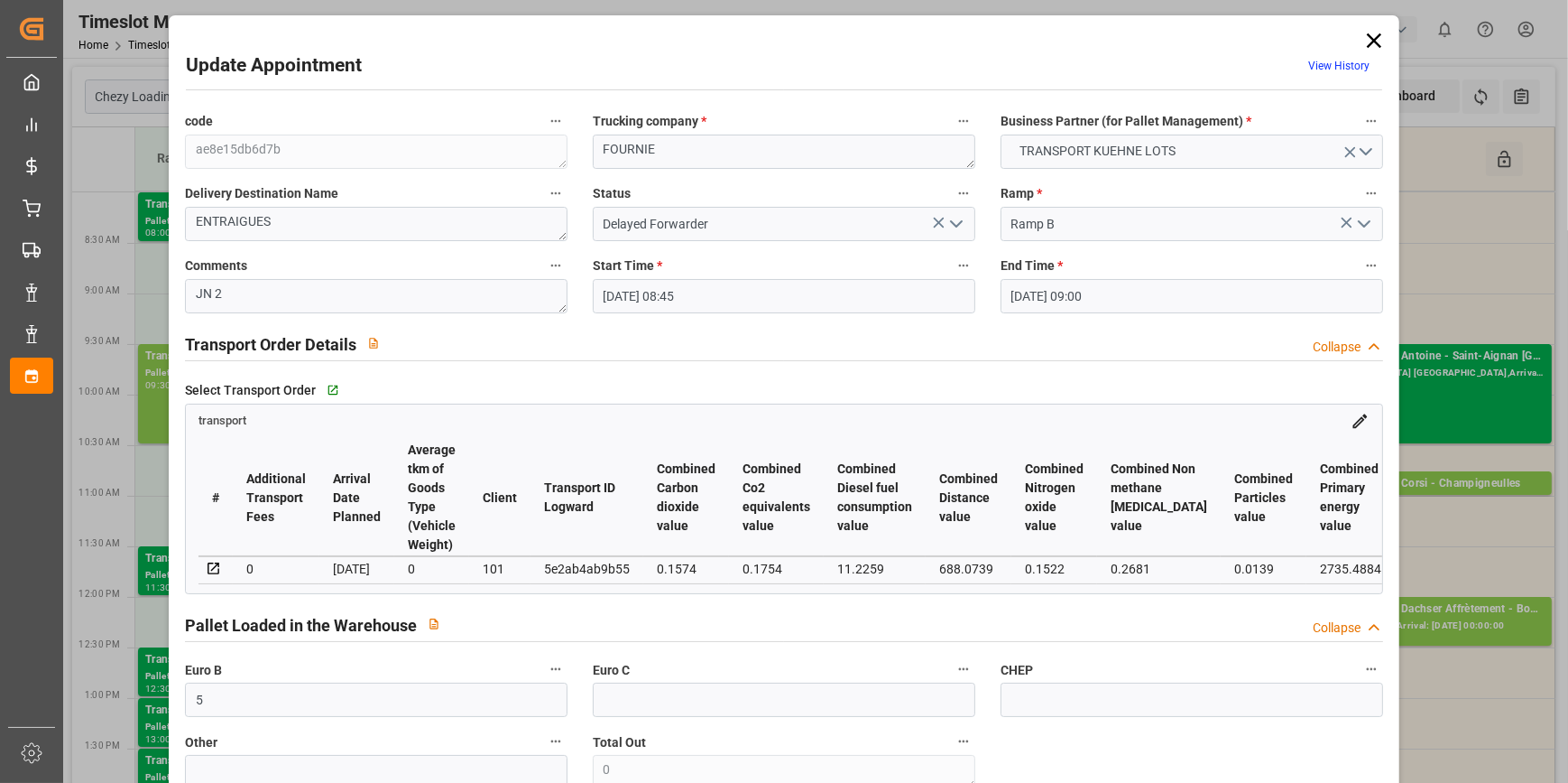
click at [946, 221] on icon "open menu" at bounding box center [956, 224] width 22 height 22
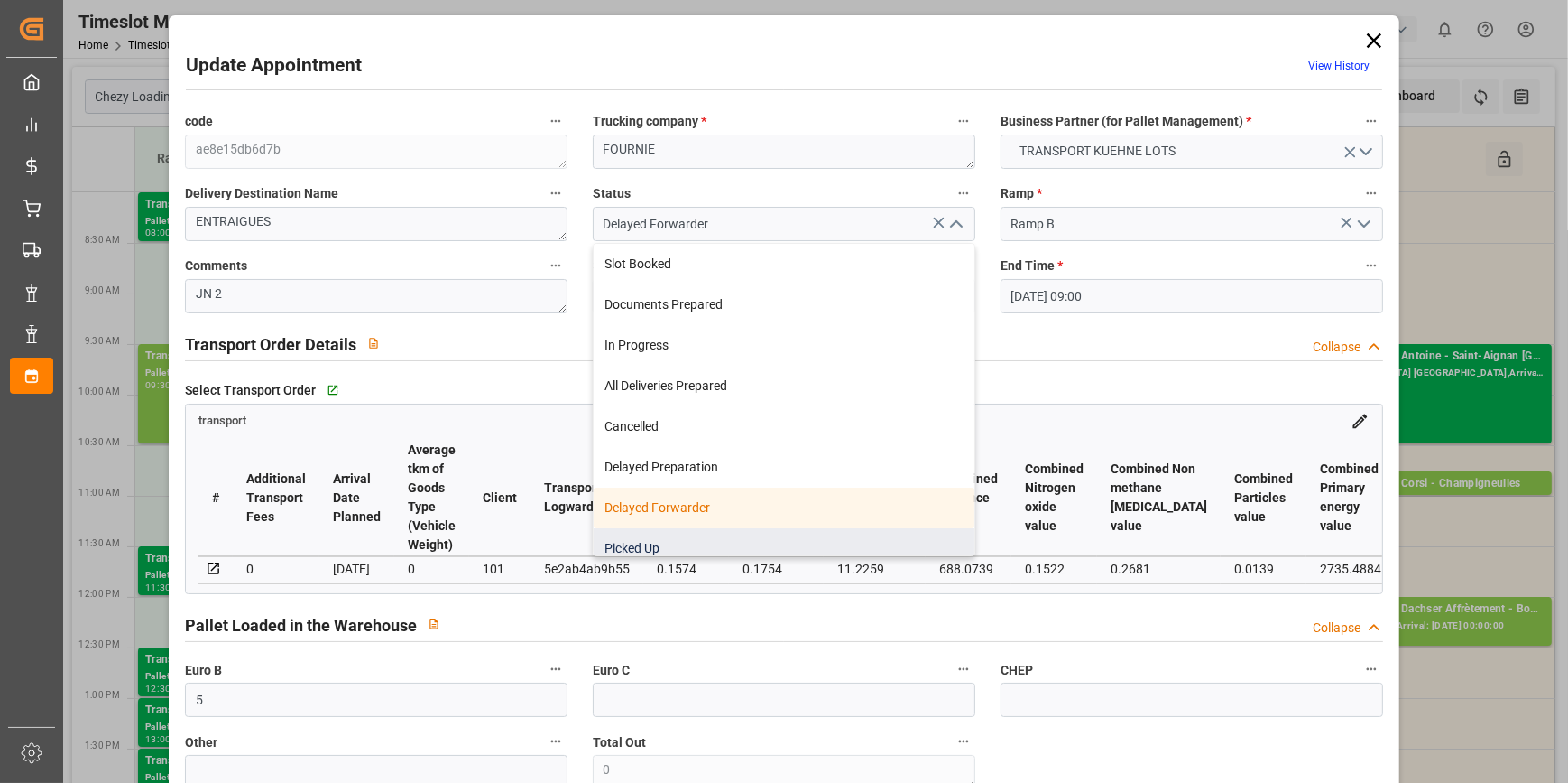
click at [607, 547] on div "Picked Up" at bounding box center [784, 548] width 380 height 40
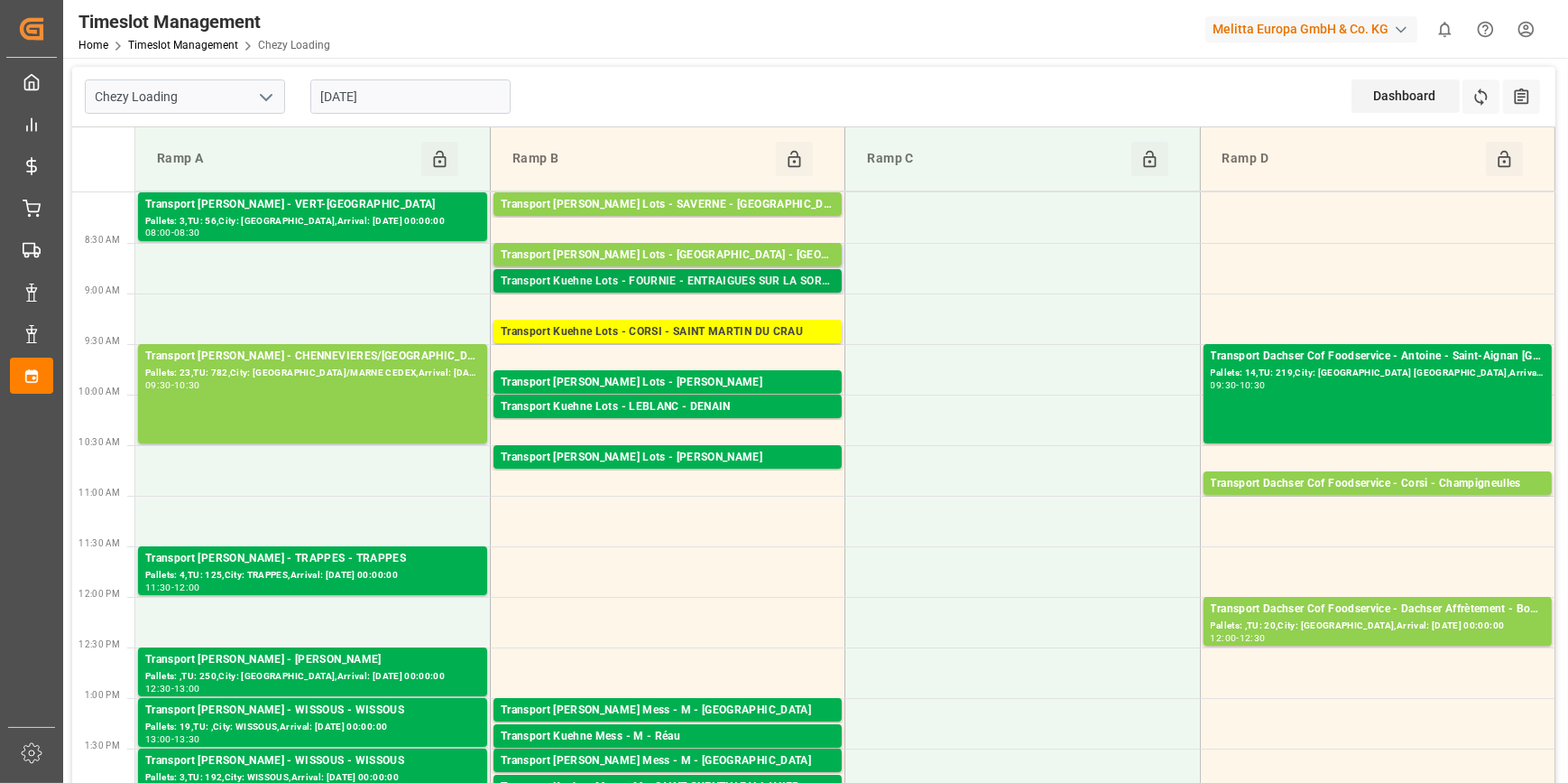
click at [764, 280] on div "Transport Kuehne Lots - FOURNIE - ENTRAIGUES SUR LA SORGUE" at bounding box center [668, 282] width 333 height 18
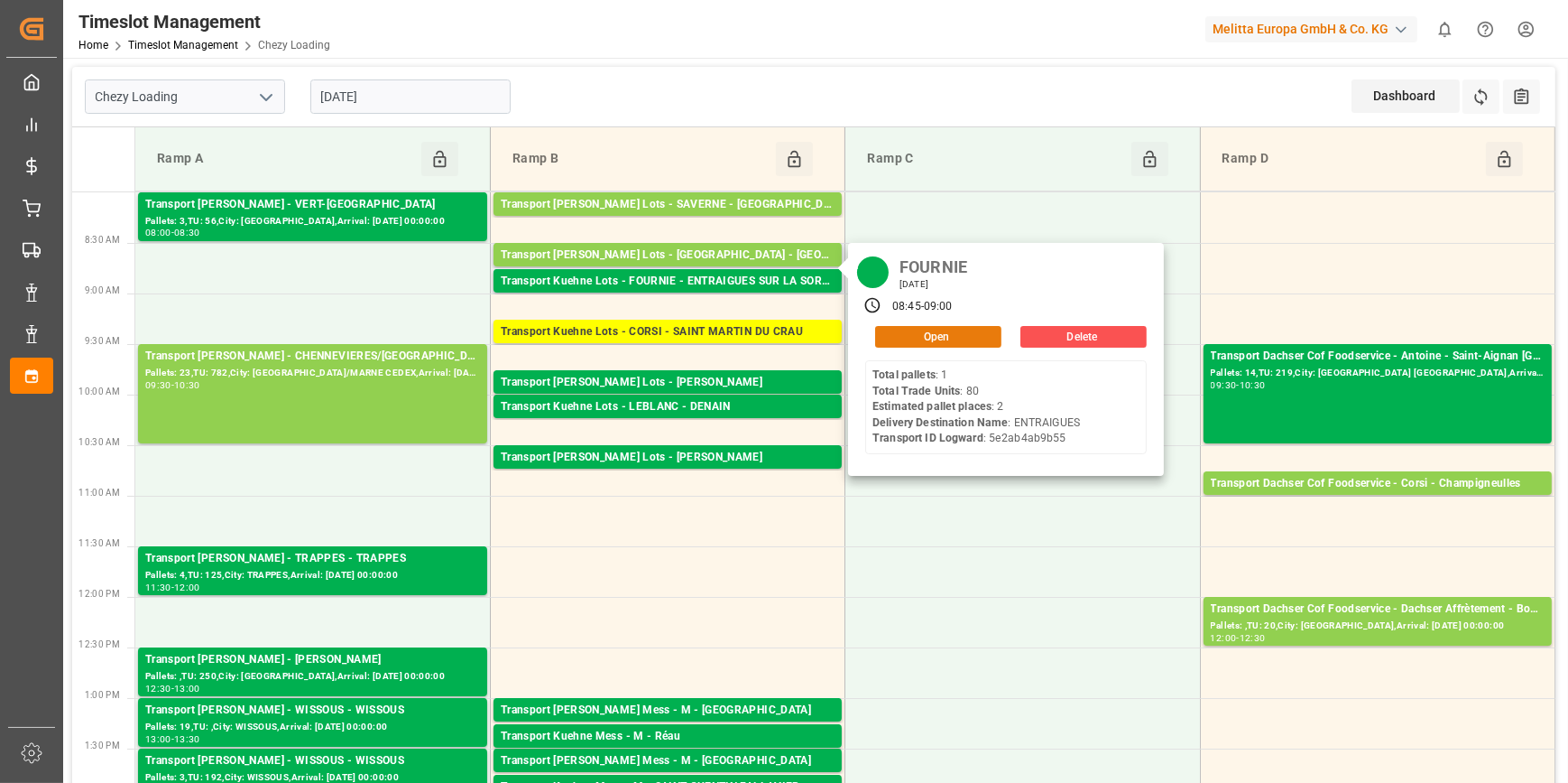
click at [902, 330] on button "Open" at bounding box center [937, 337] width 126 height 22
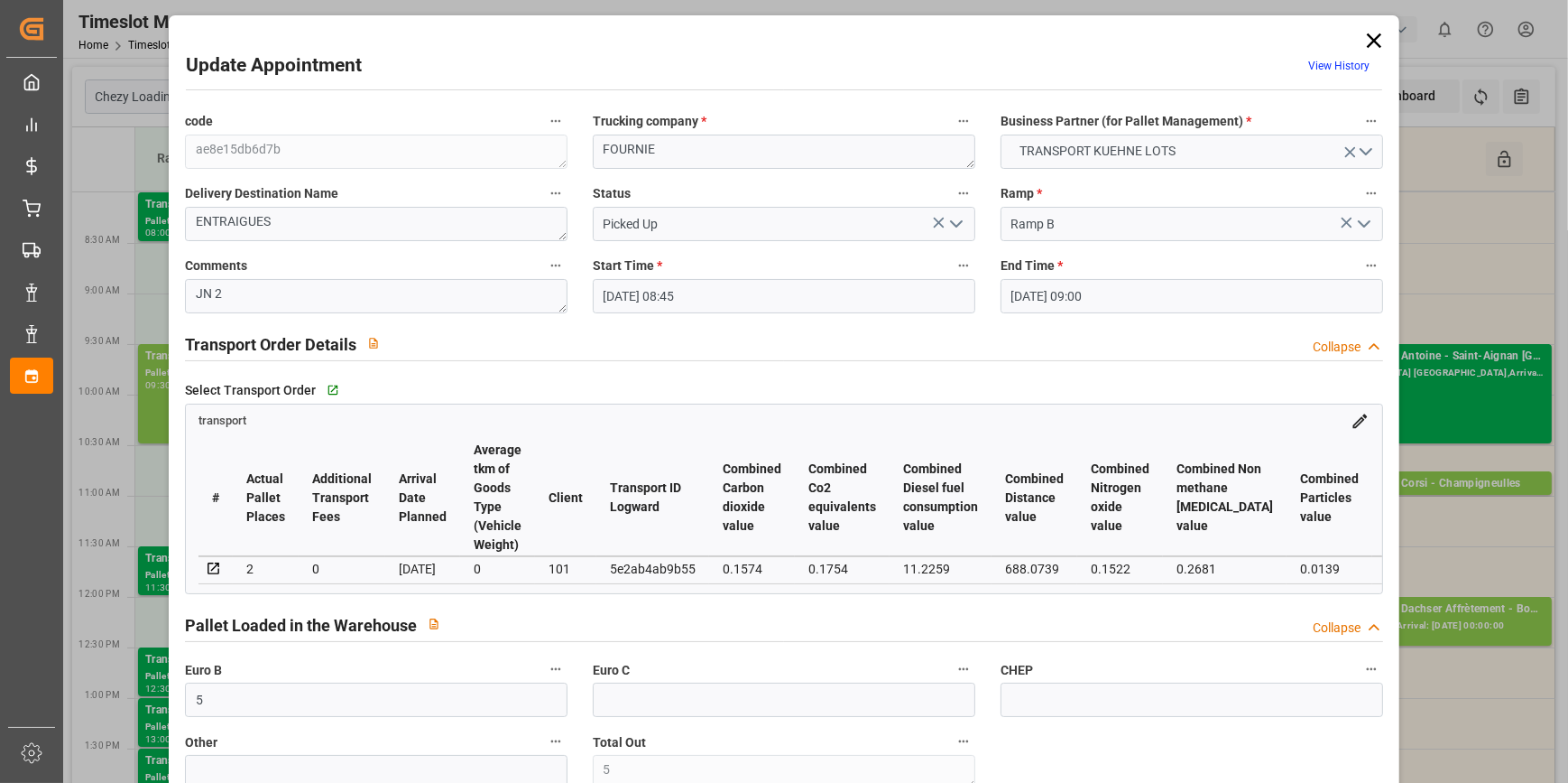
click at [957, 210] on button "open menu" at bounding box center [954, 224] width 27 height 28
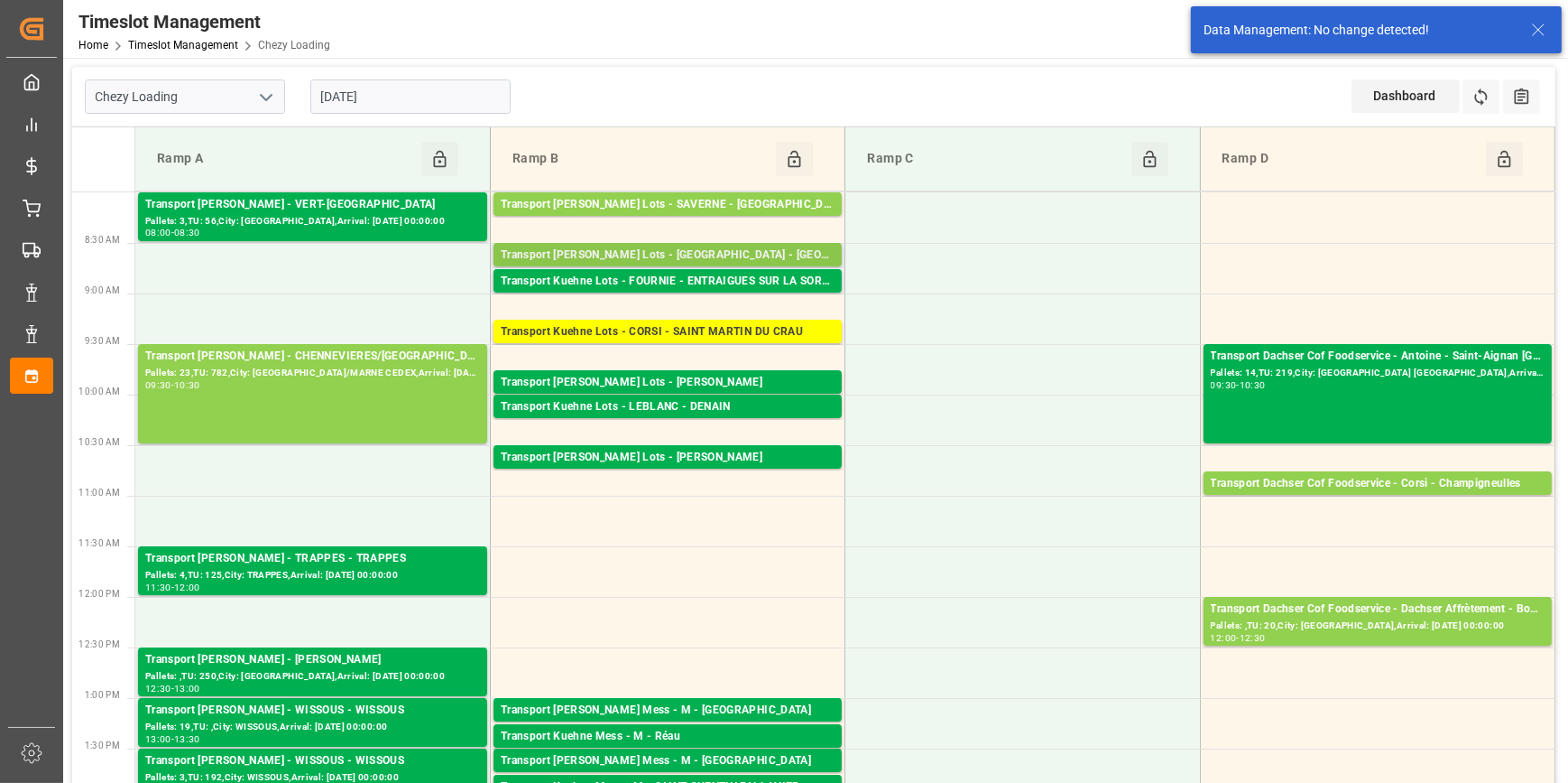
click at [722, 253] on div "Transport [PERSON_NAME] Lots - [GEOGRAPHIC_DATA] - [GEOGRAPHIC_DATA]" at bounding box center [668, 255] width 333 height 18
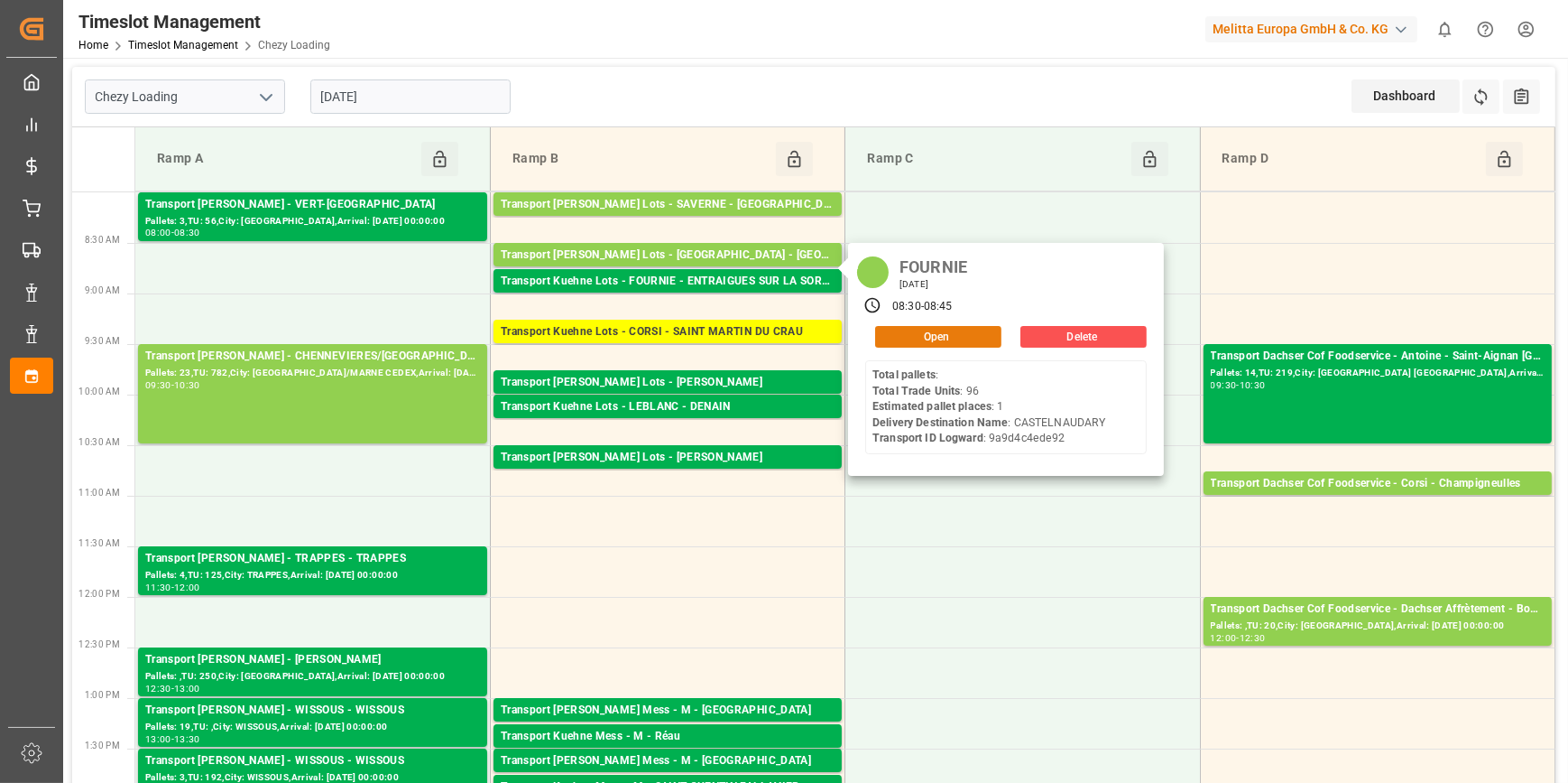
click at [900, 333] on button "Open" at bounding box center [937, 337] width 126 height 22
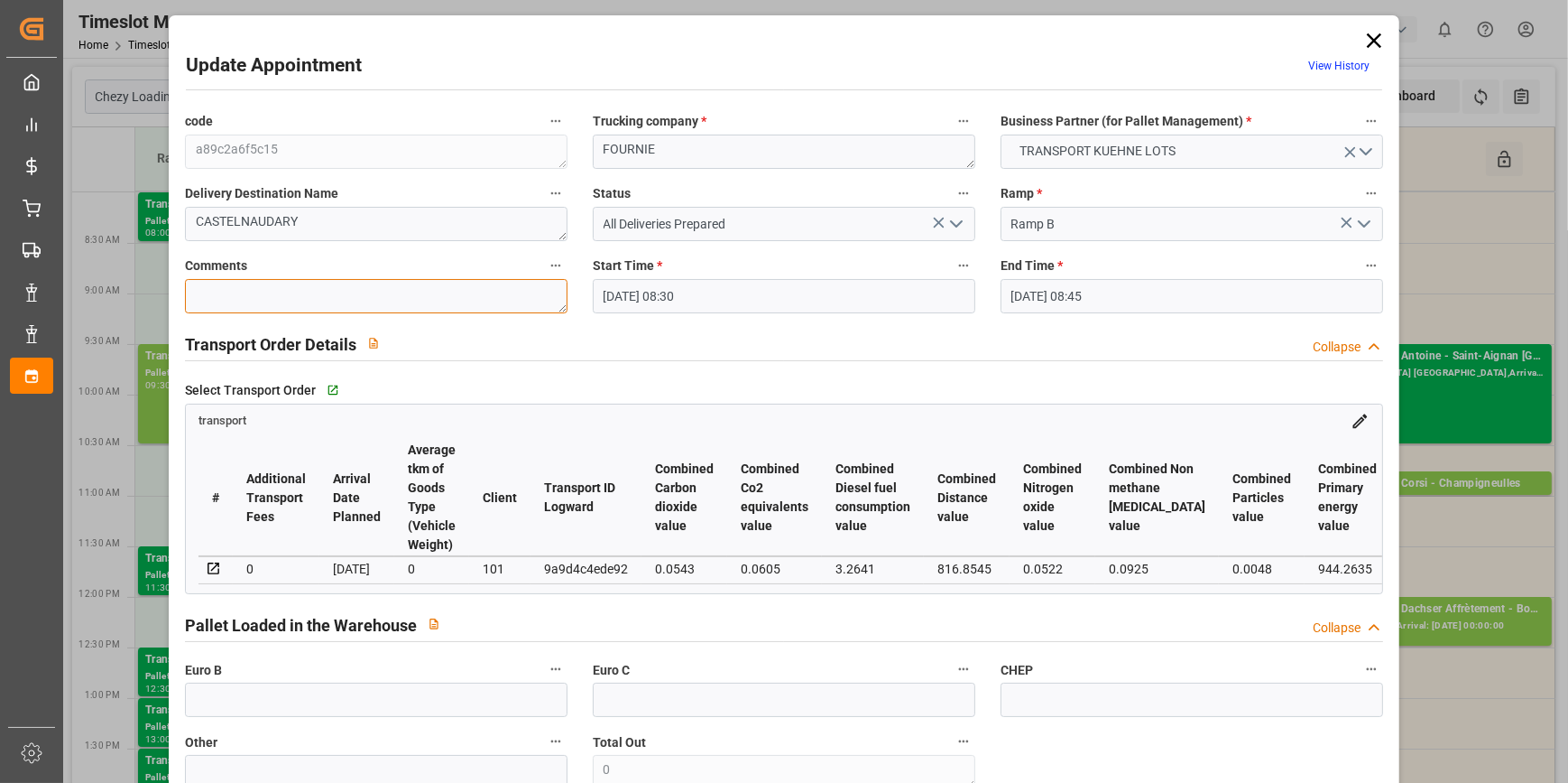
click at [316, 291] on textarea at bounding box center [377, 295] width 382 height 34
click at [316, 713] on input "text" at bounding box center [377, 699] width 382 height 34
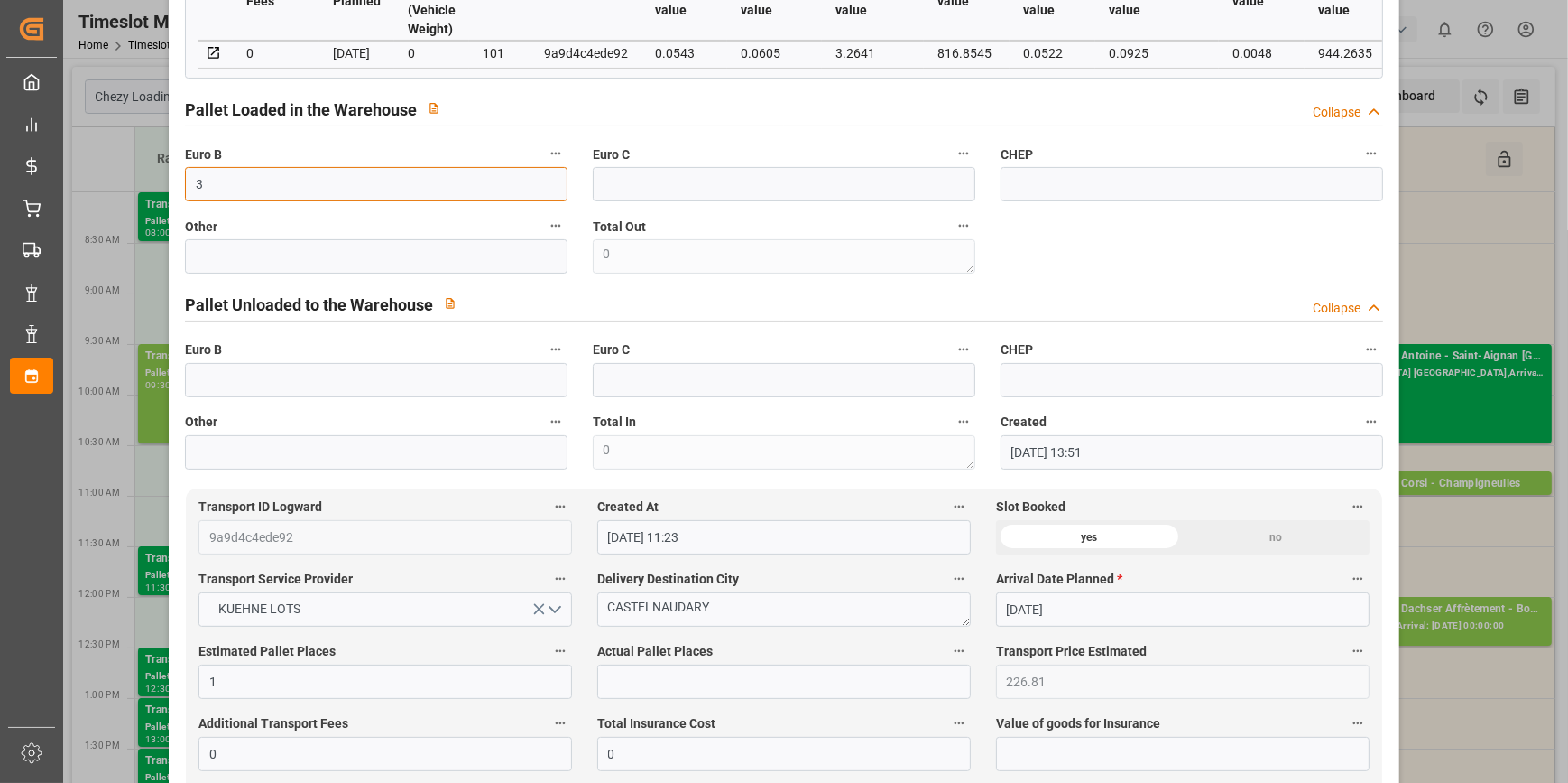
scroll to position [574, 0]
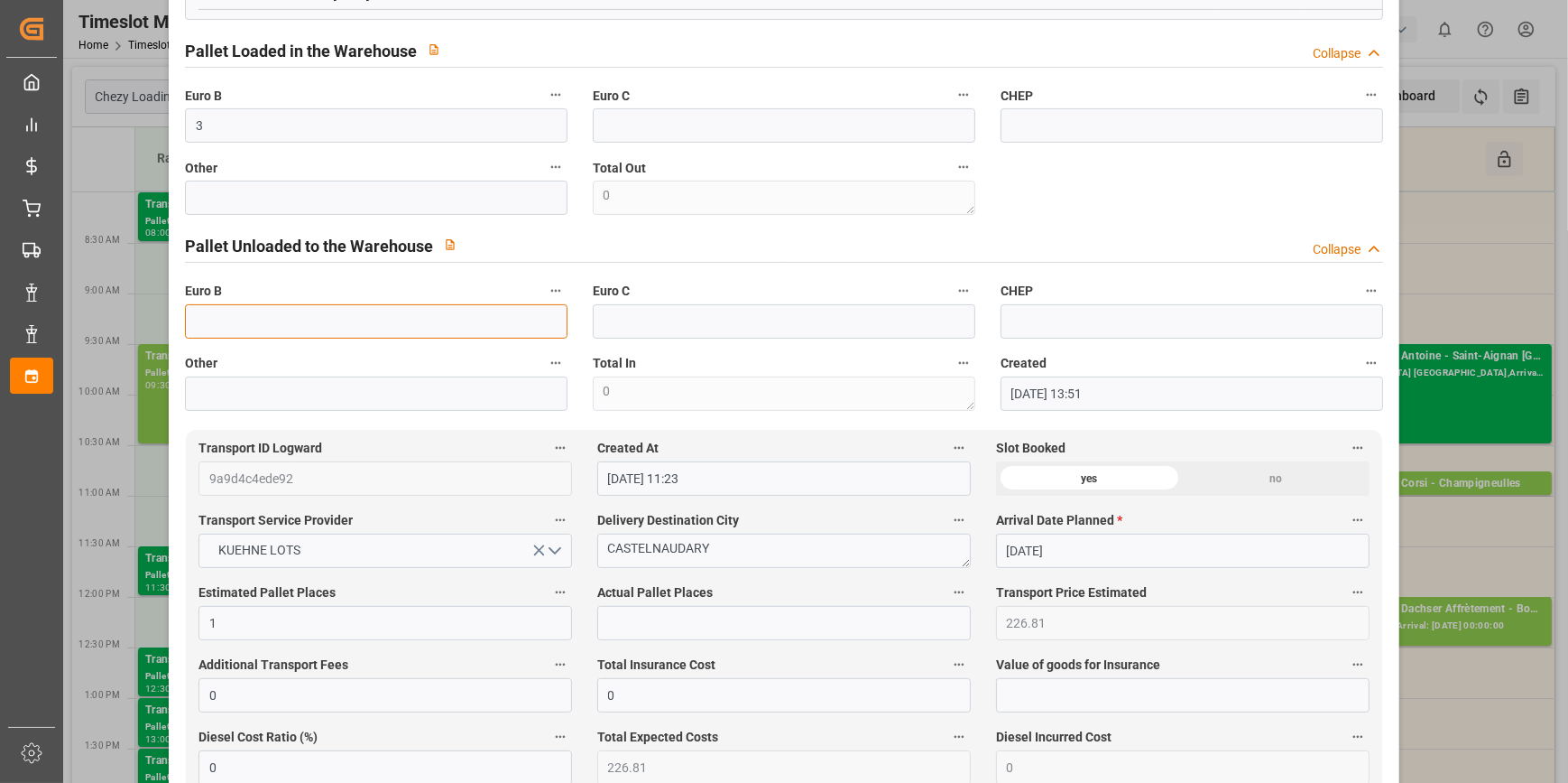
click at [230, 324] on input "text" at bounding box center [377, 321] width 382 height 34
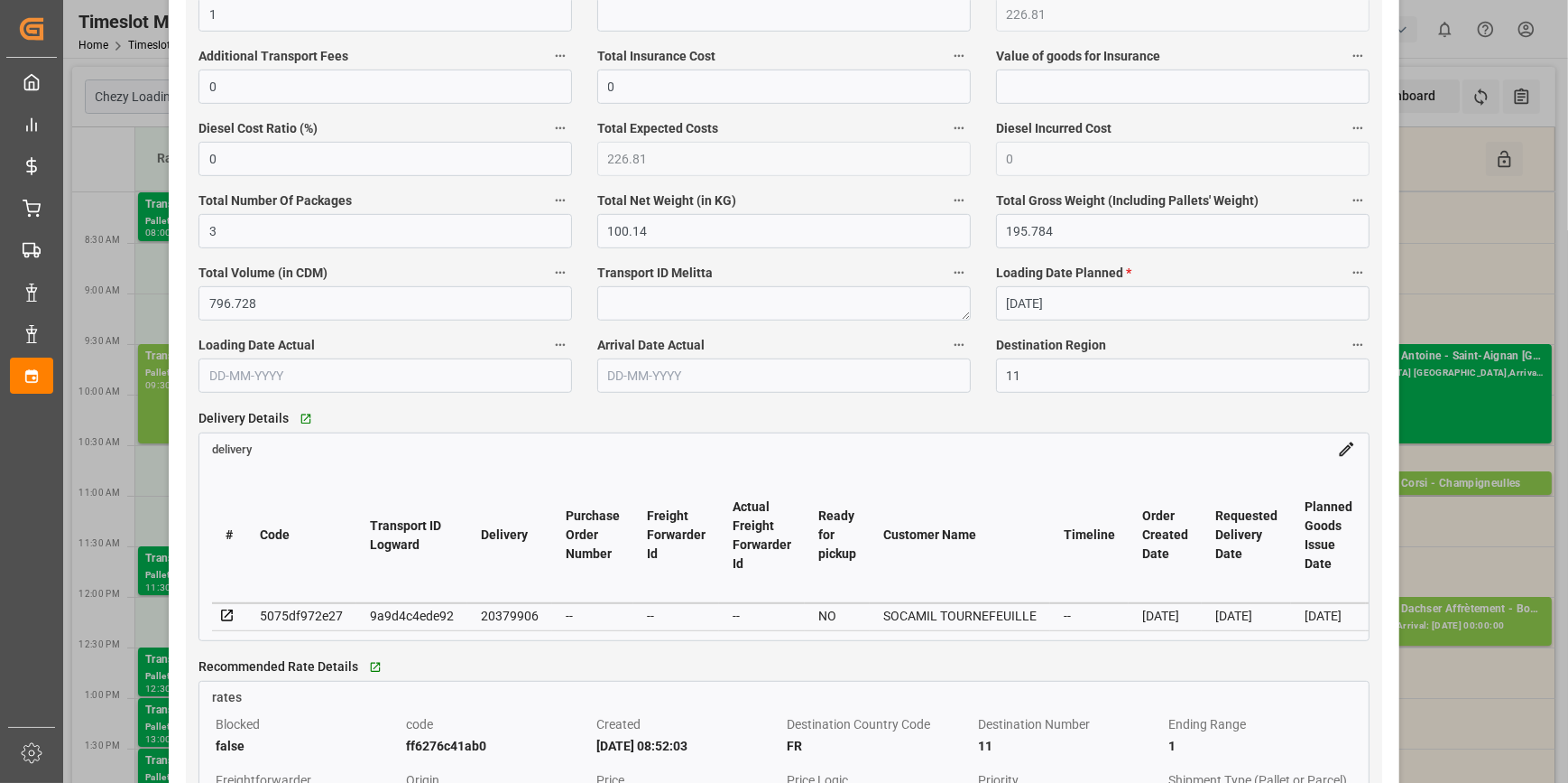
scroll to position [1066, 0]
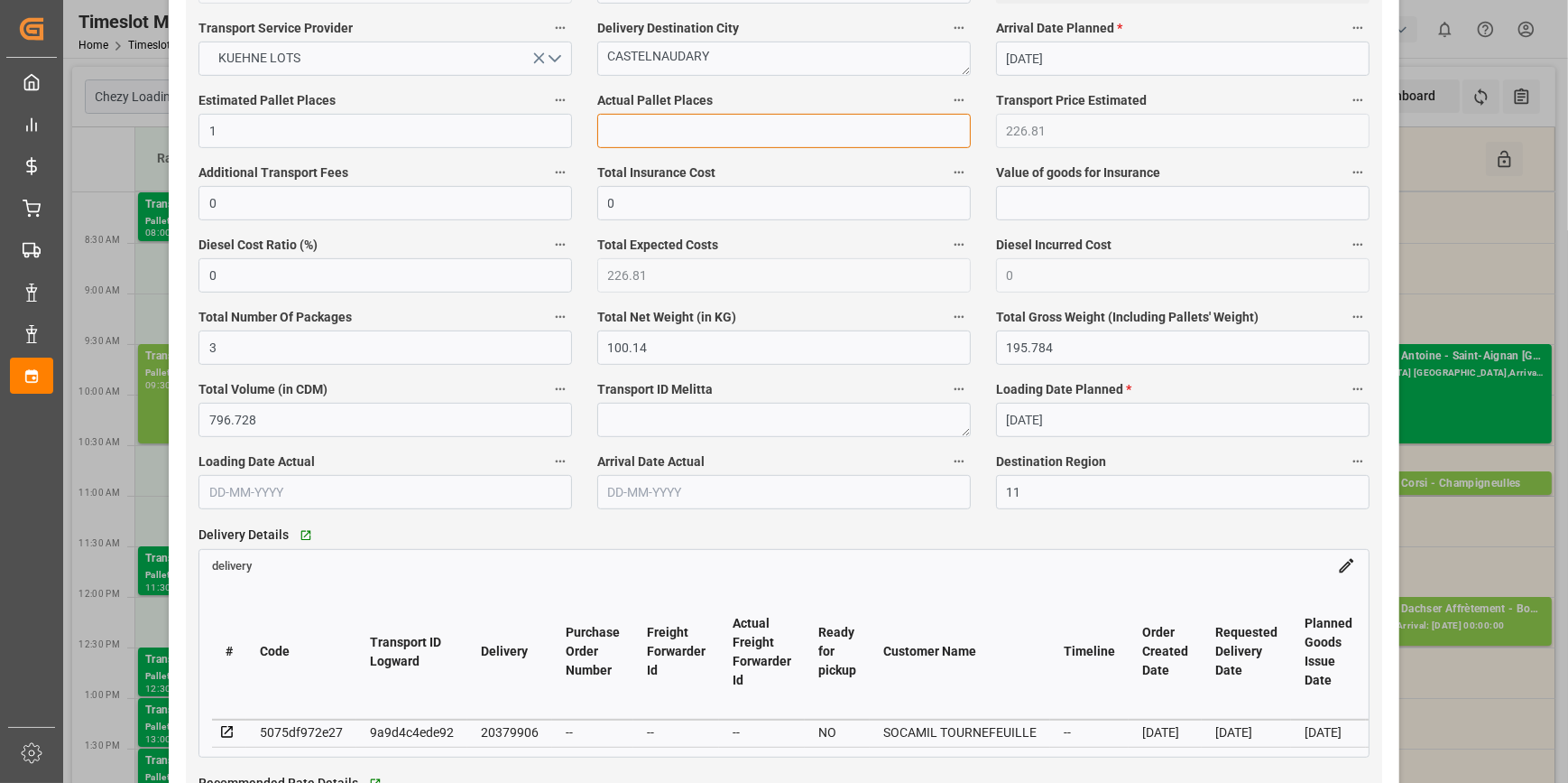
click at [659, 123] on input "text" at bounding box center [784, 130] width 374 height 34
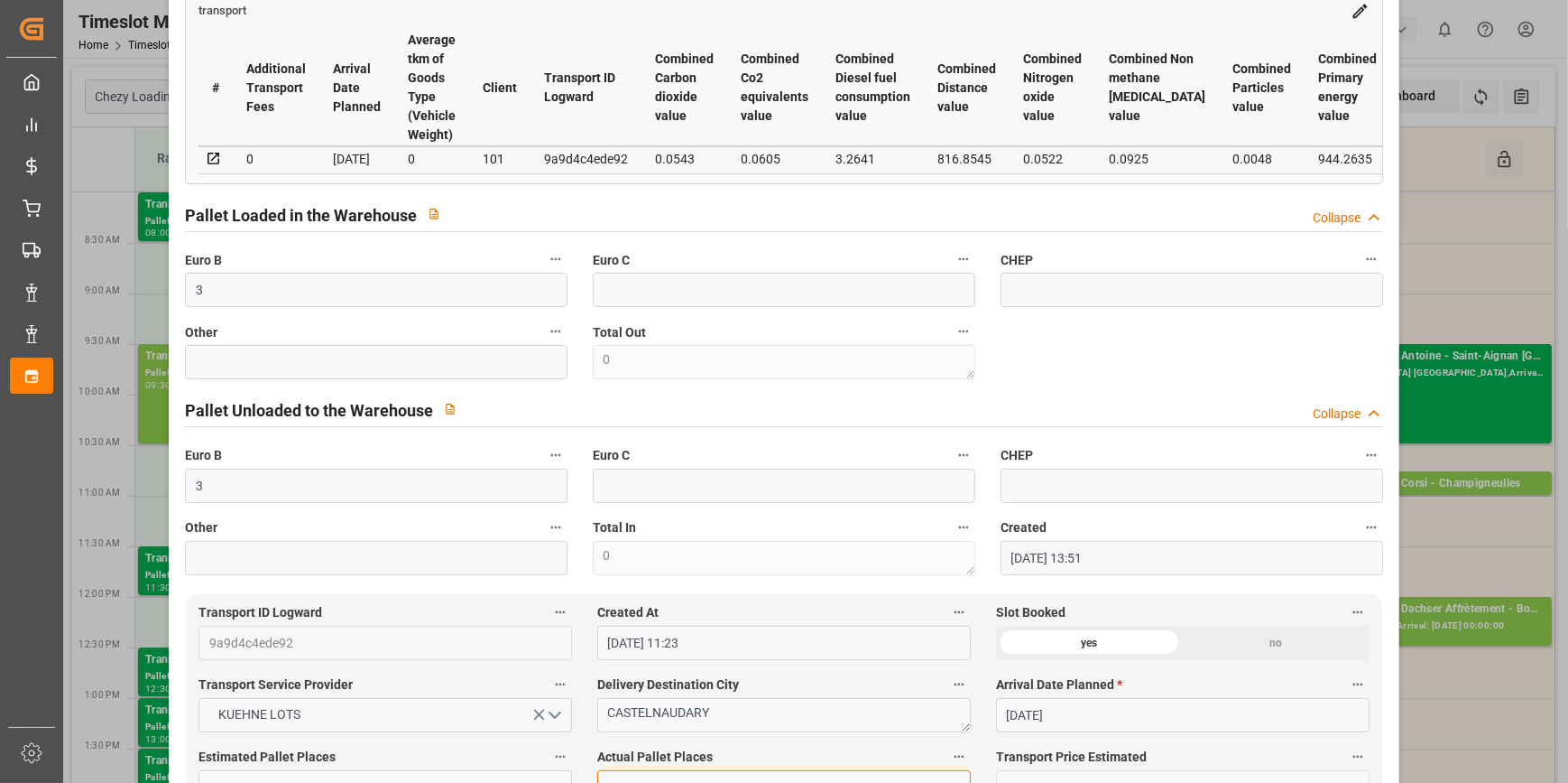
scroll to position [0, 0]
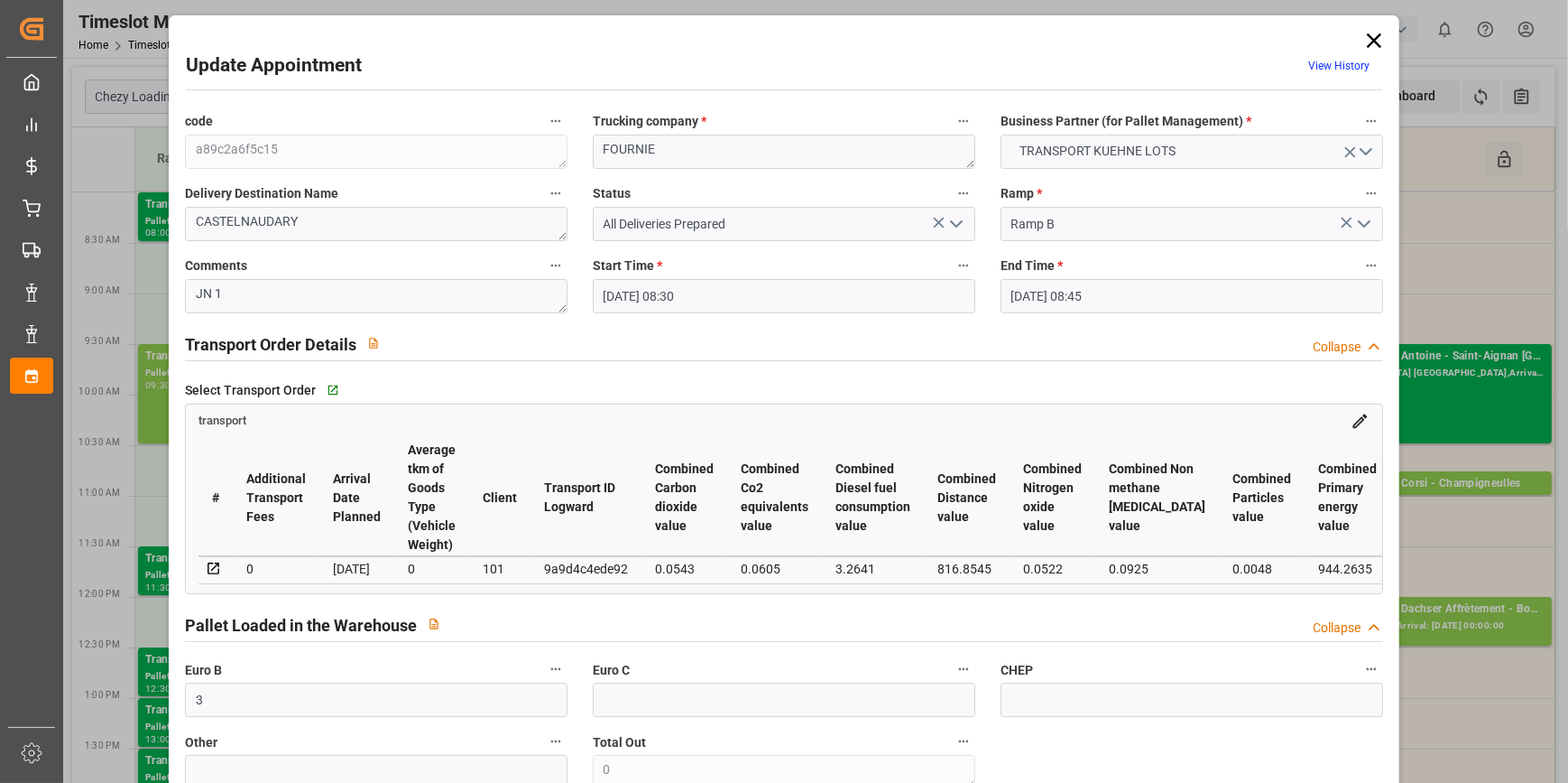
click at [950, 215] on icon "open menu" at bounding box center [956, 224] width 22 height 22
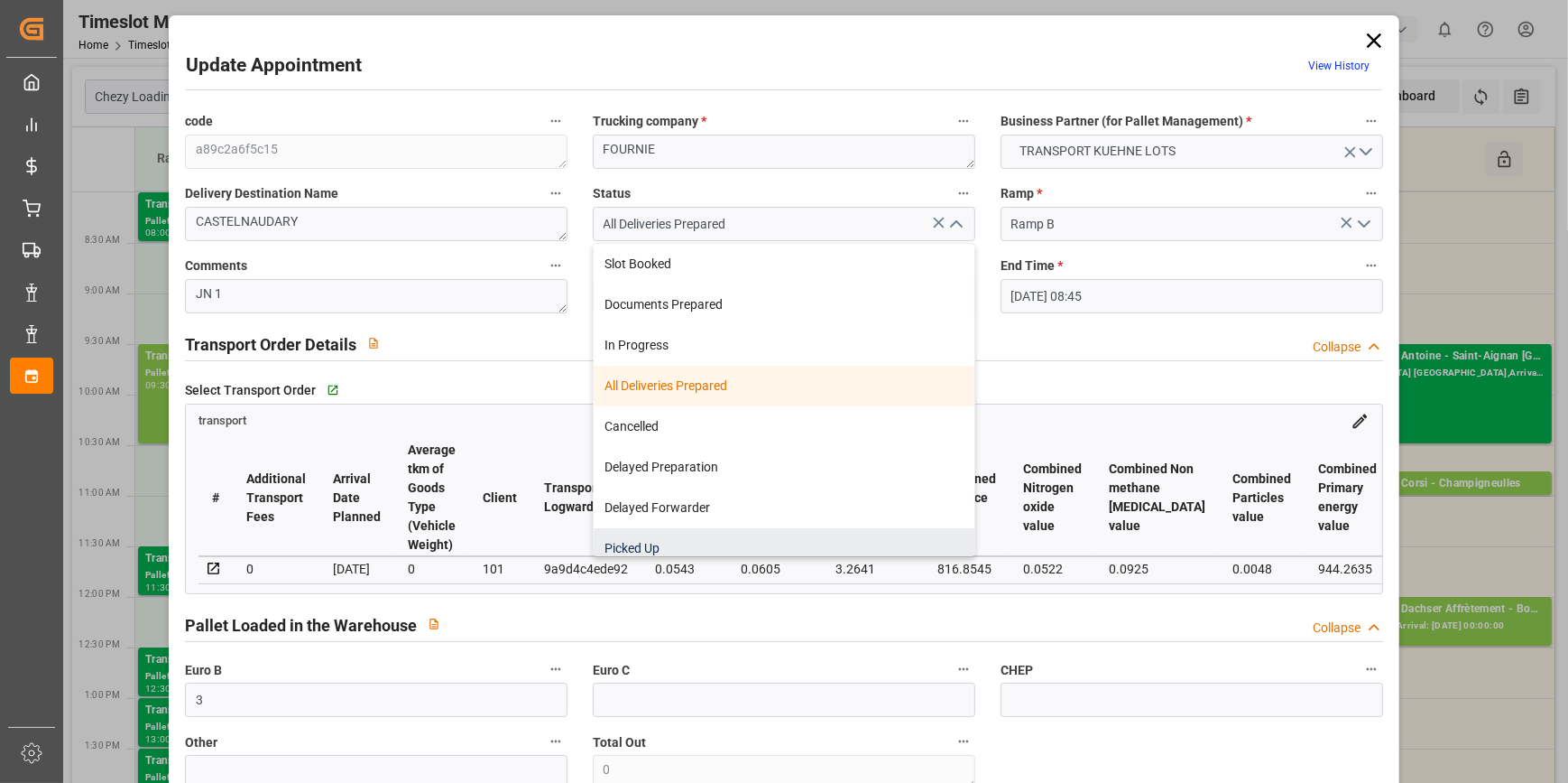
click at [609, 536] on div "Picked Up" at bounding box center [784, 548] width 380 height 40
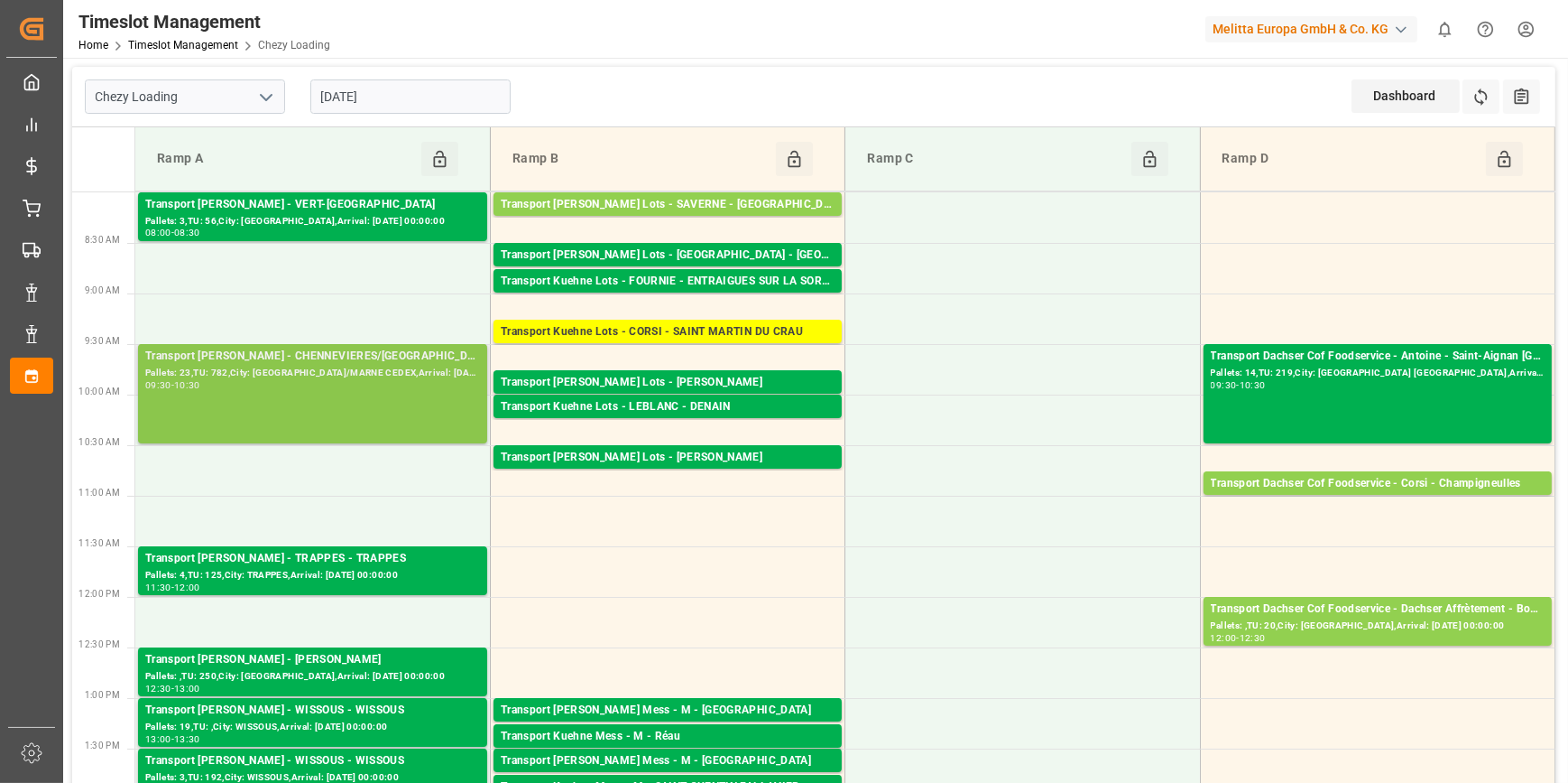
click at [380, 395] on div "Transport [PERSON_NAME] - CHENNEVIERES/[GEOGRAPHIC_DATA] - [GEOGRAPHIC_DATA]/MA…" at bounding box center [312, 393] width 334 height 92
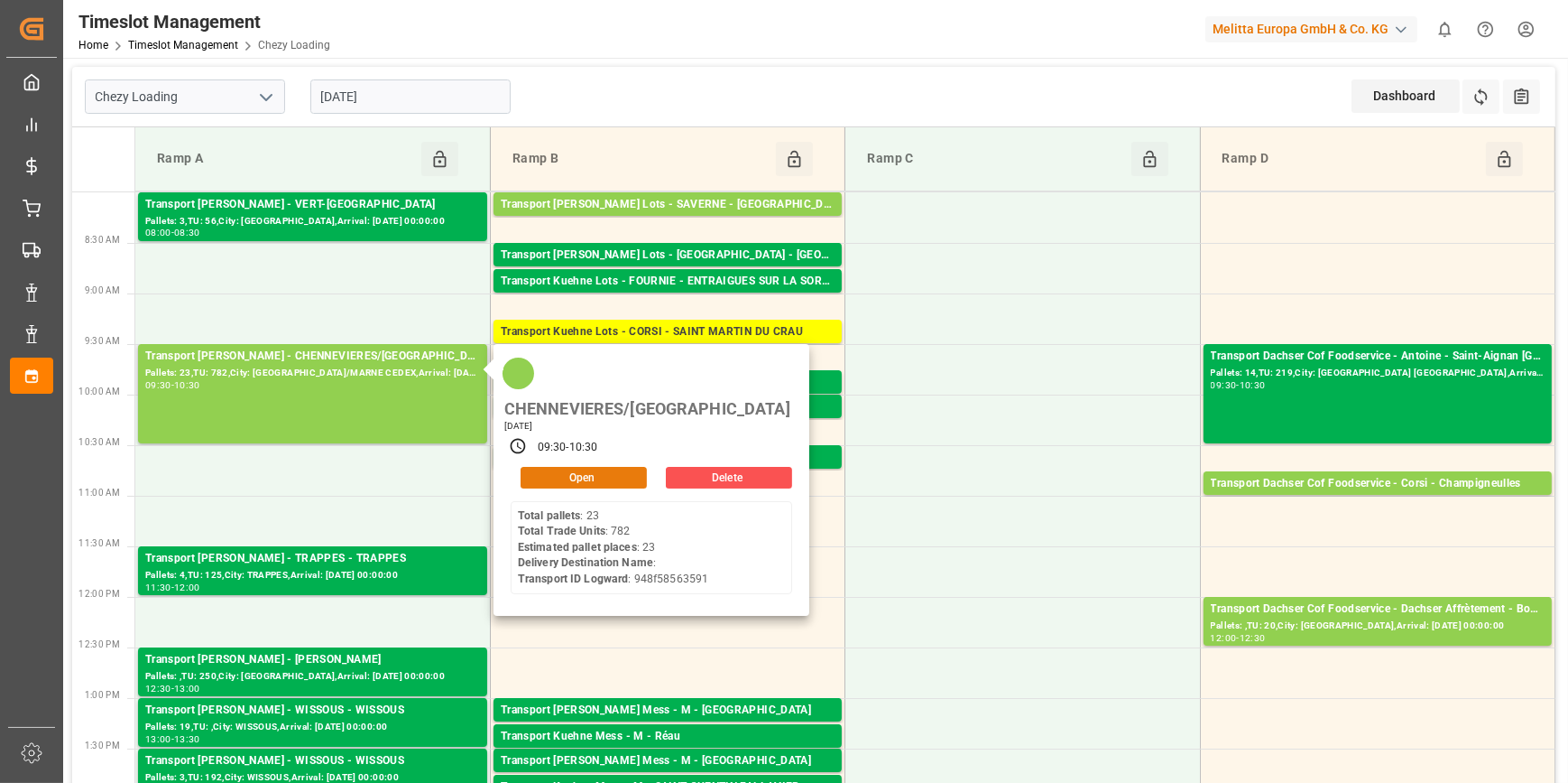
click at [569, 467] on button "Open" at bounding box center [583, 478] width 126 height 22
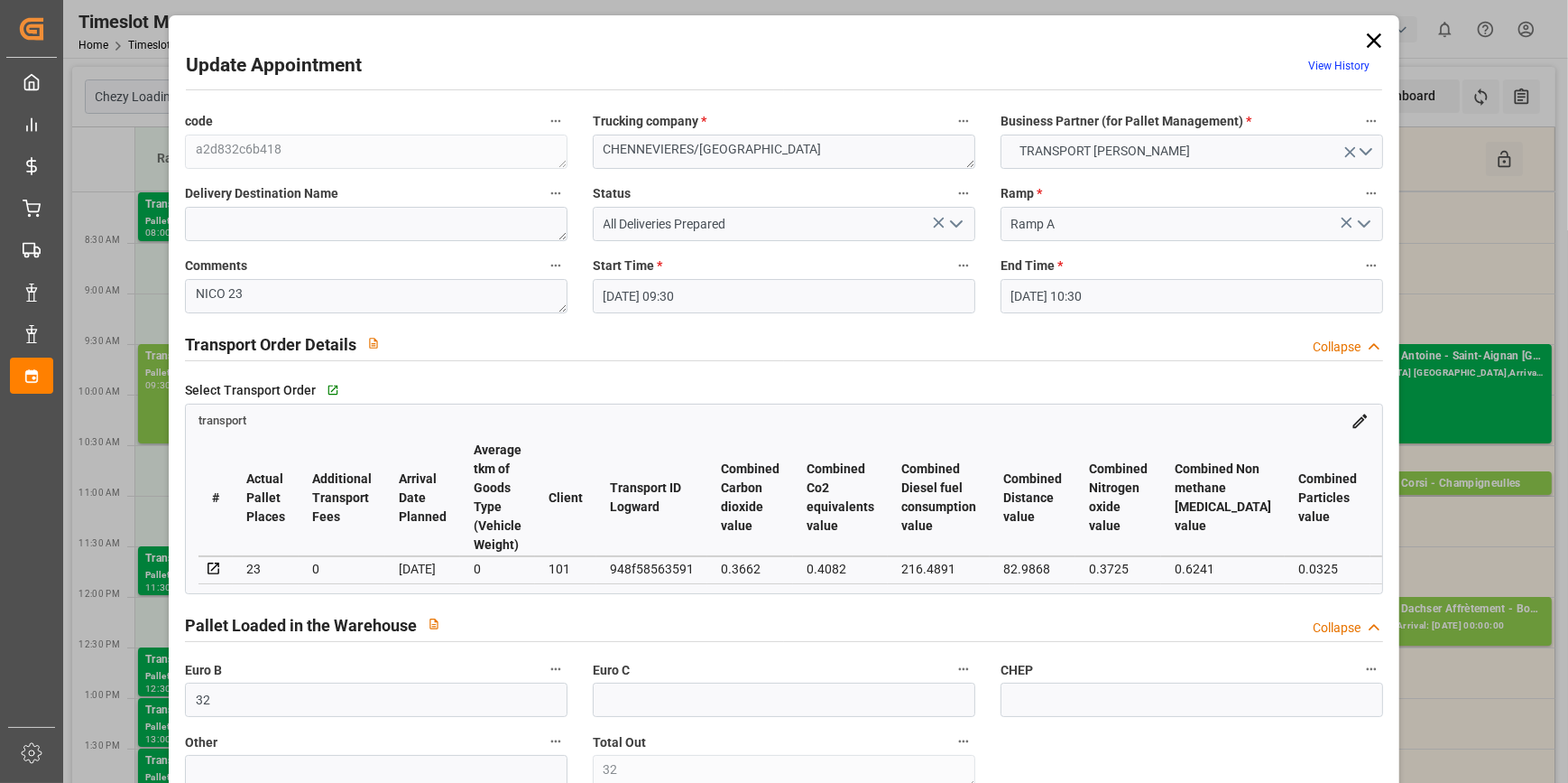
click at [954, 226] on icon "open menu" at bounding box center [956, 224] width 22 height 22
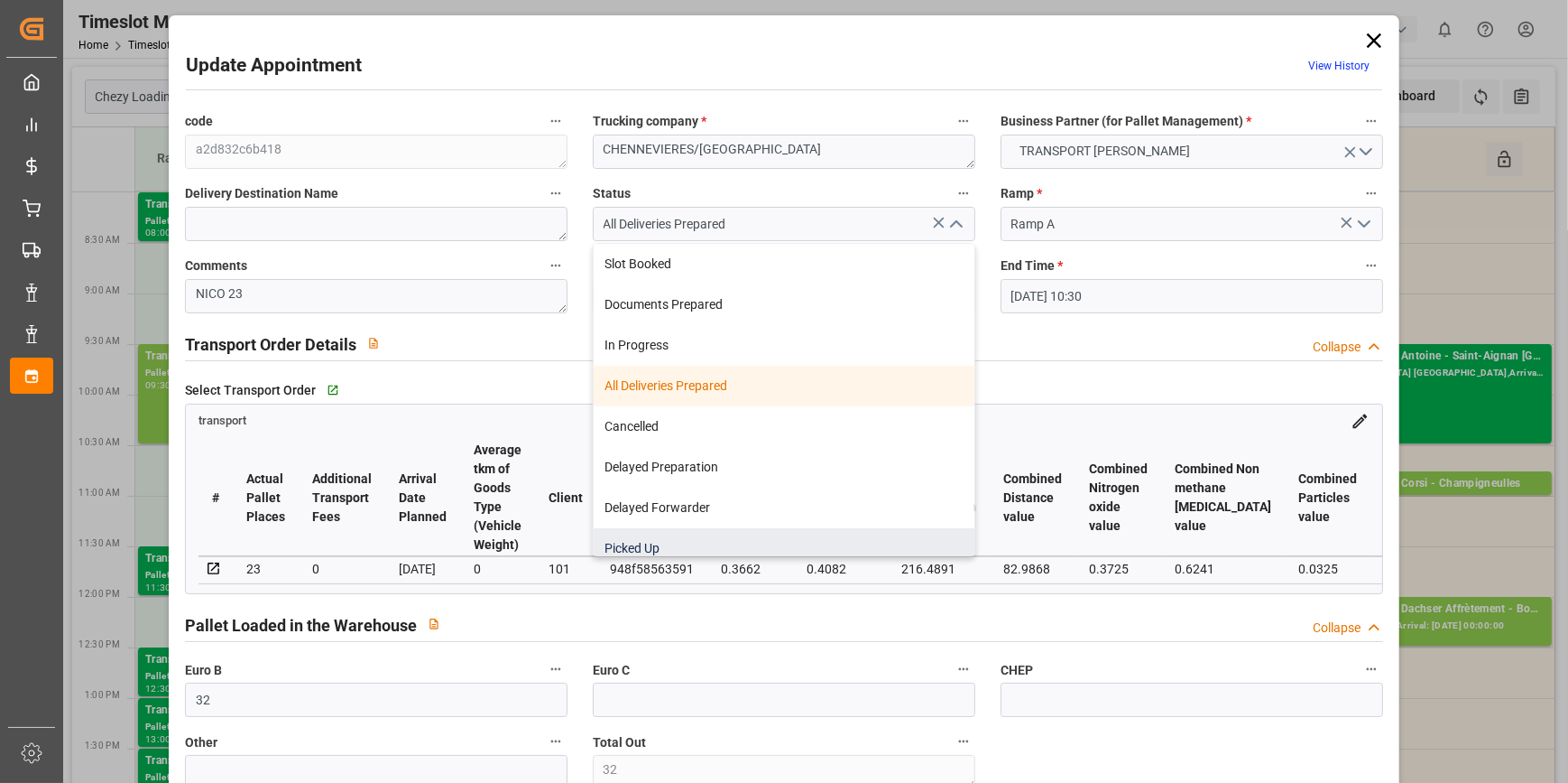
click at [685, 543] on div "Picked Up" at bounding box center [784, 548] width 380 height 40
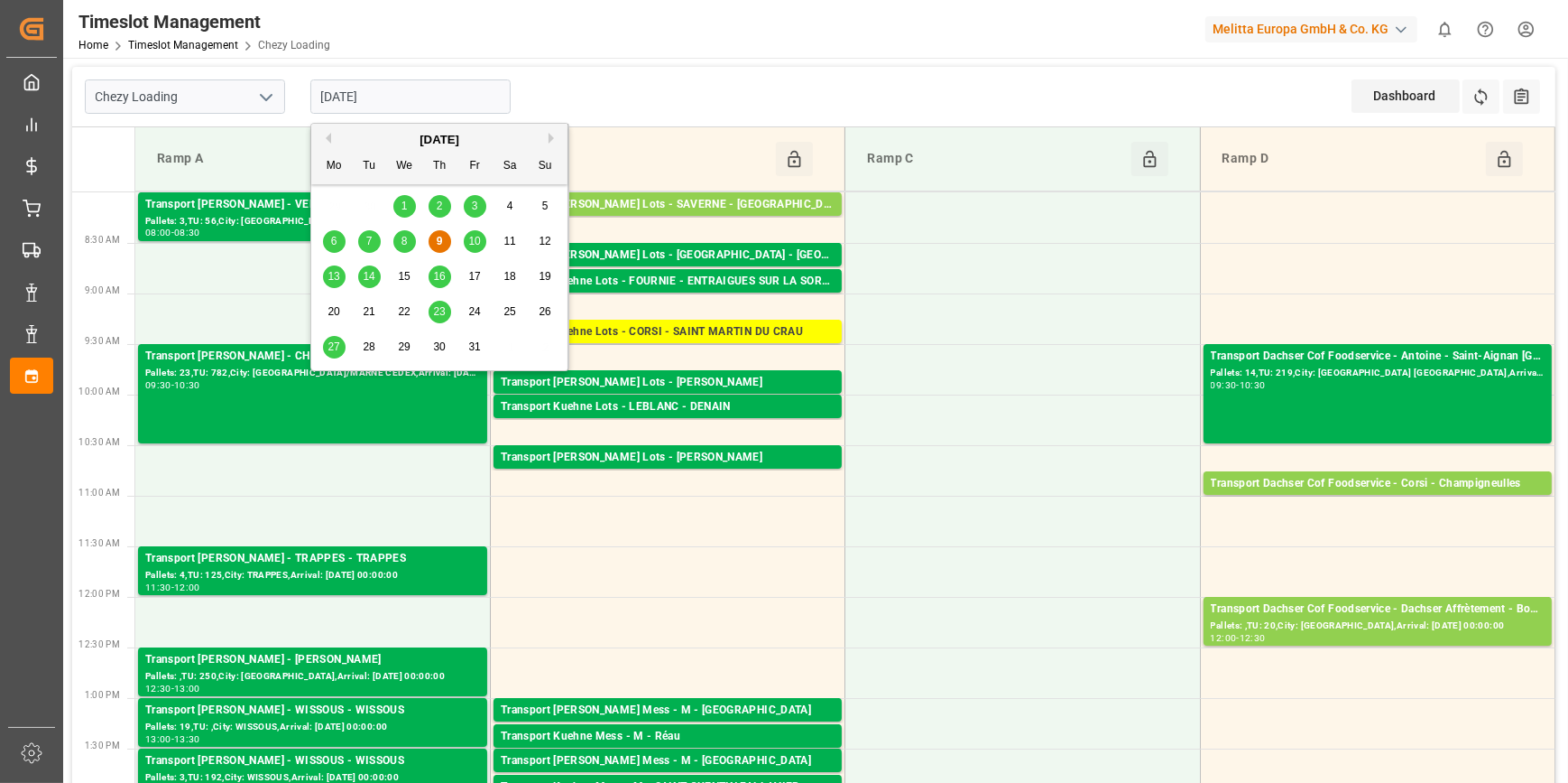
click at [451, 101] on input "[DATE]" at bounding box center [410, 96] width 200 height 34
click at [473, 240] on span "10" at bounding box center [474, 240] width 12 height 13
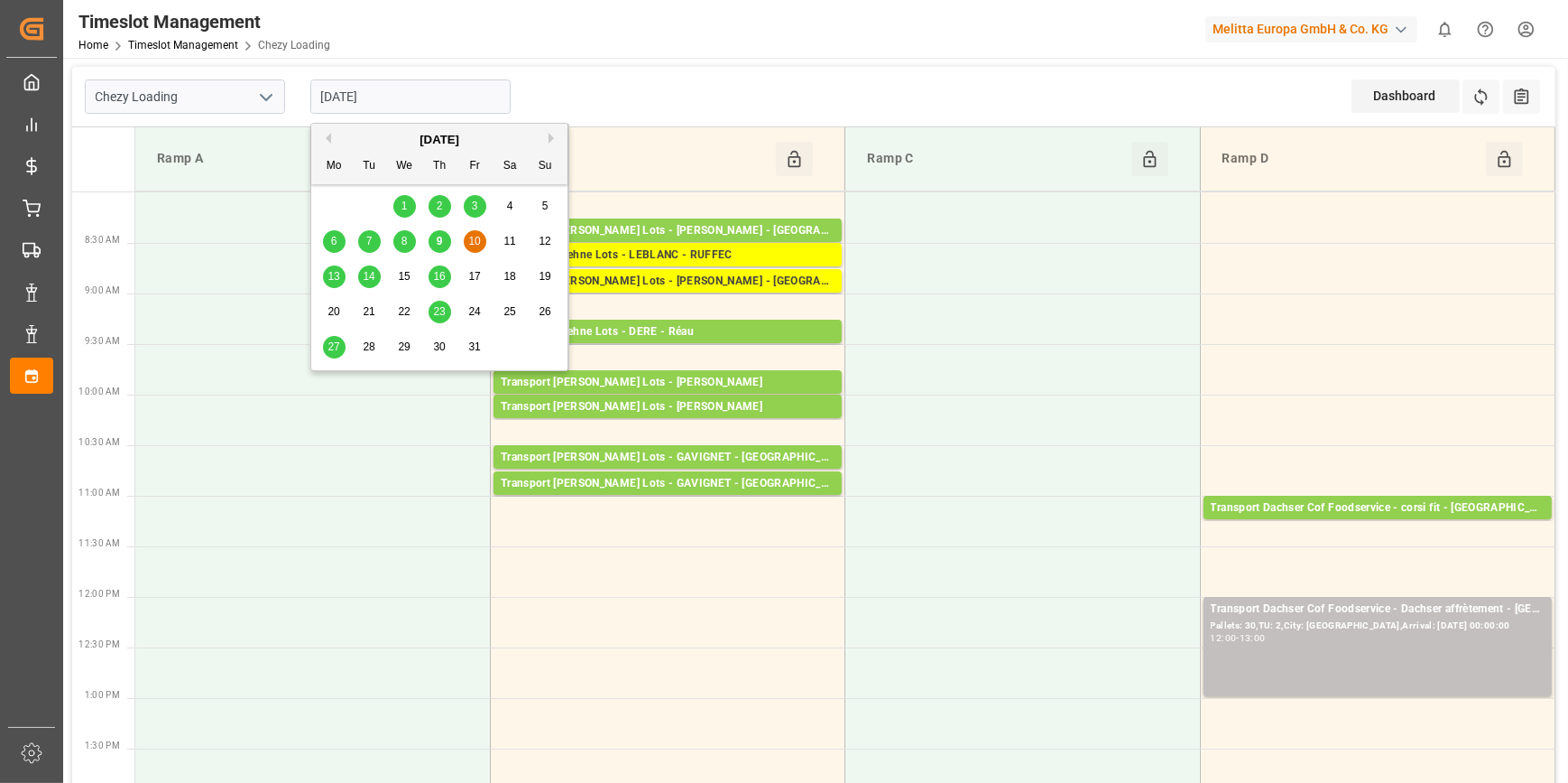
click at [437, 93] on input "[DATE]" at bounding box center [410, 96] width 200 height 34
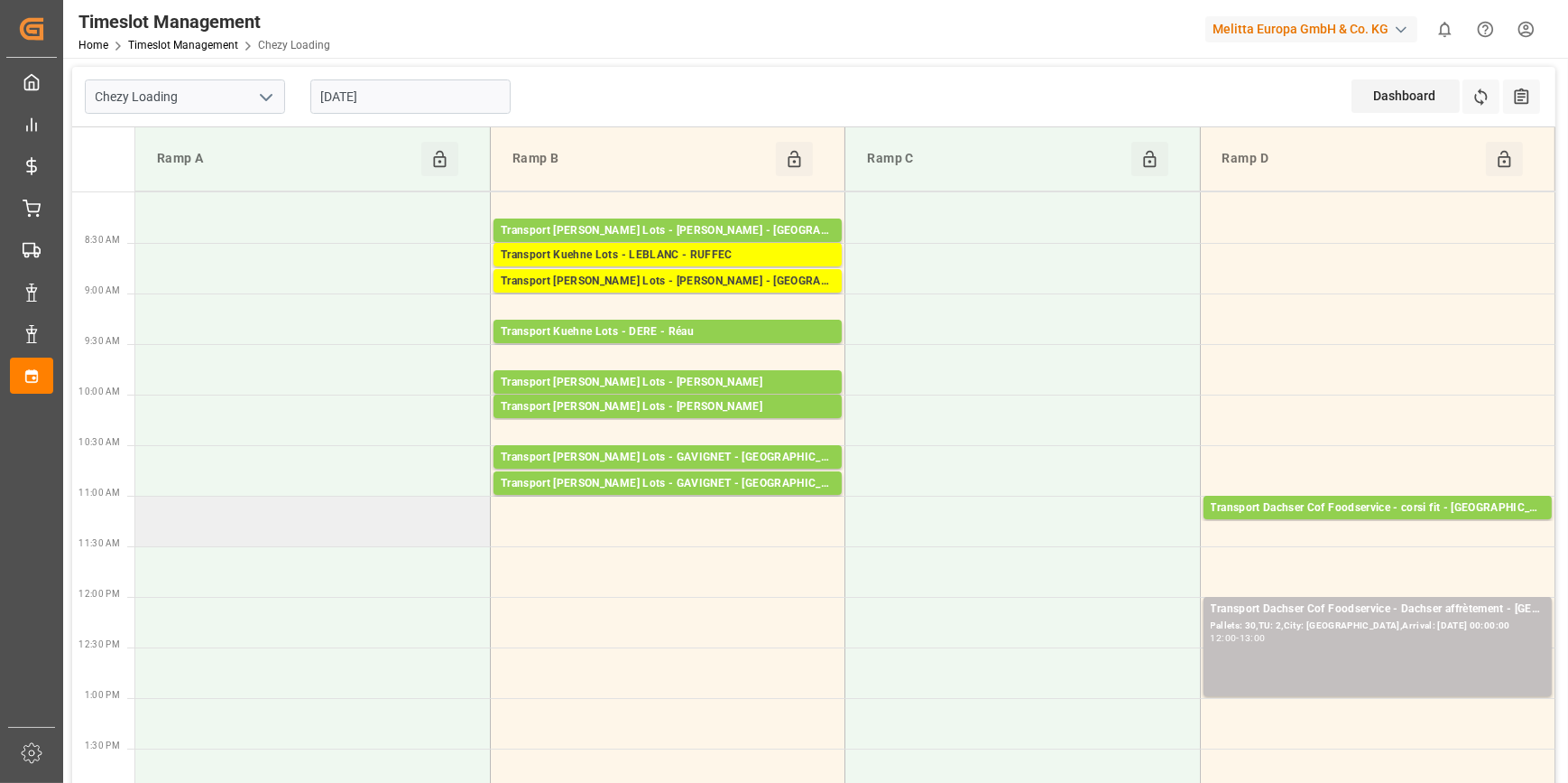
click at [391, 523] on td at bounding box center [313, 521] width 355 height 51
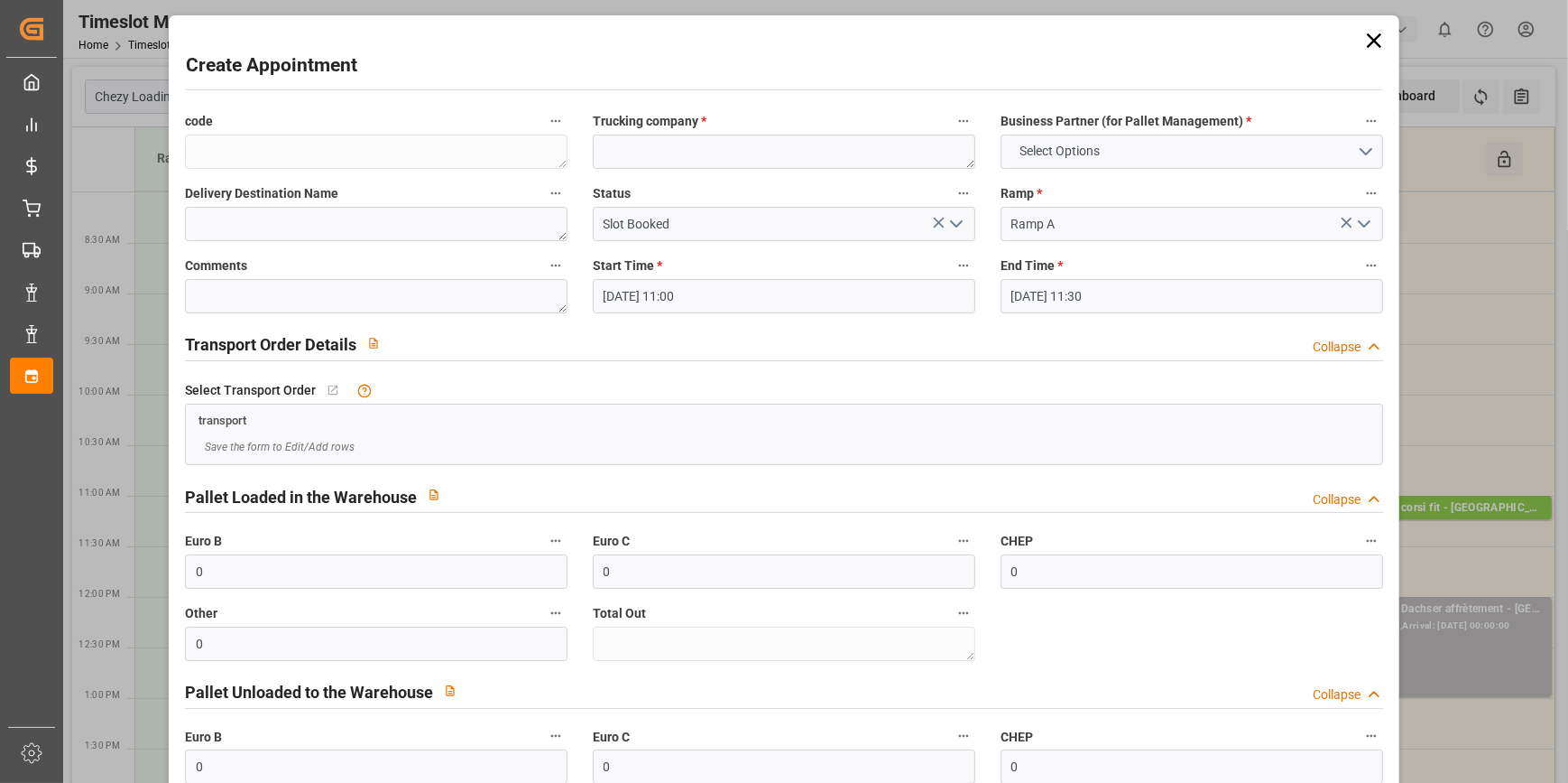
click at [1368, 36] on icon at bounding box center [1374, 41] width 25 height 26
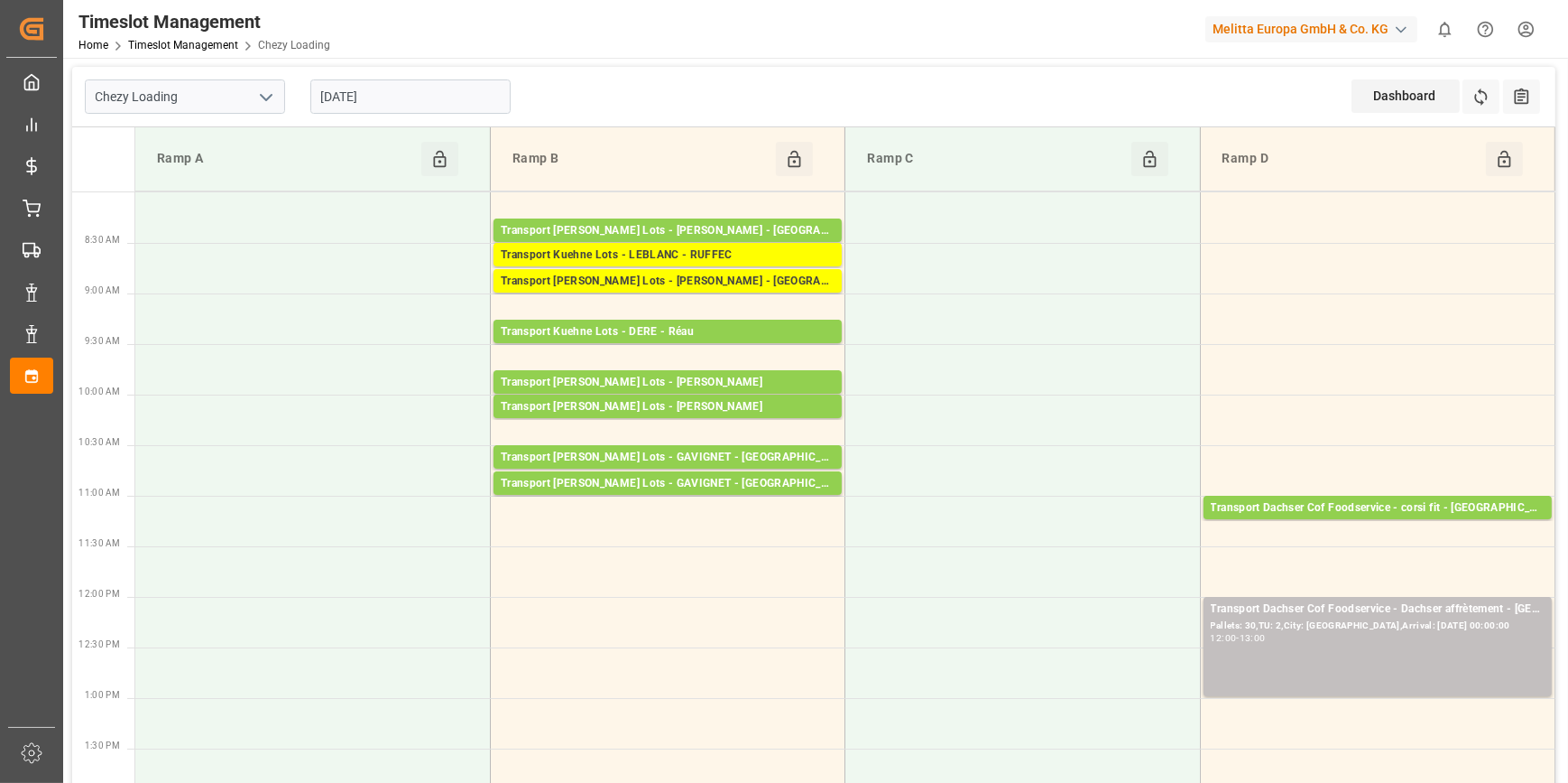
click at [433, 105] on input "[DATE]" at bounding box center [410, 96] width 200 height 34
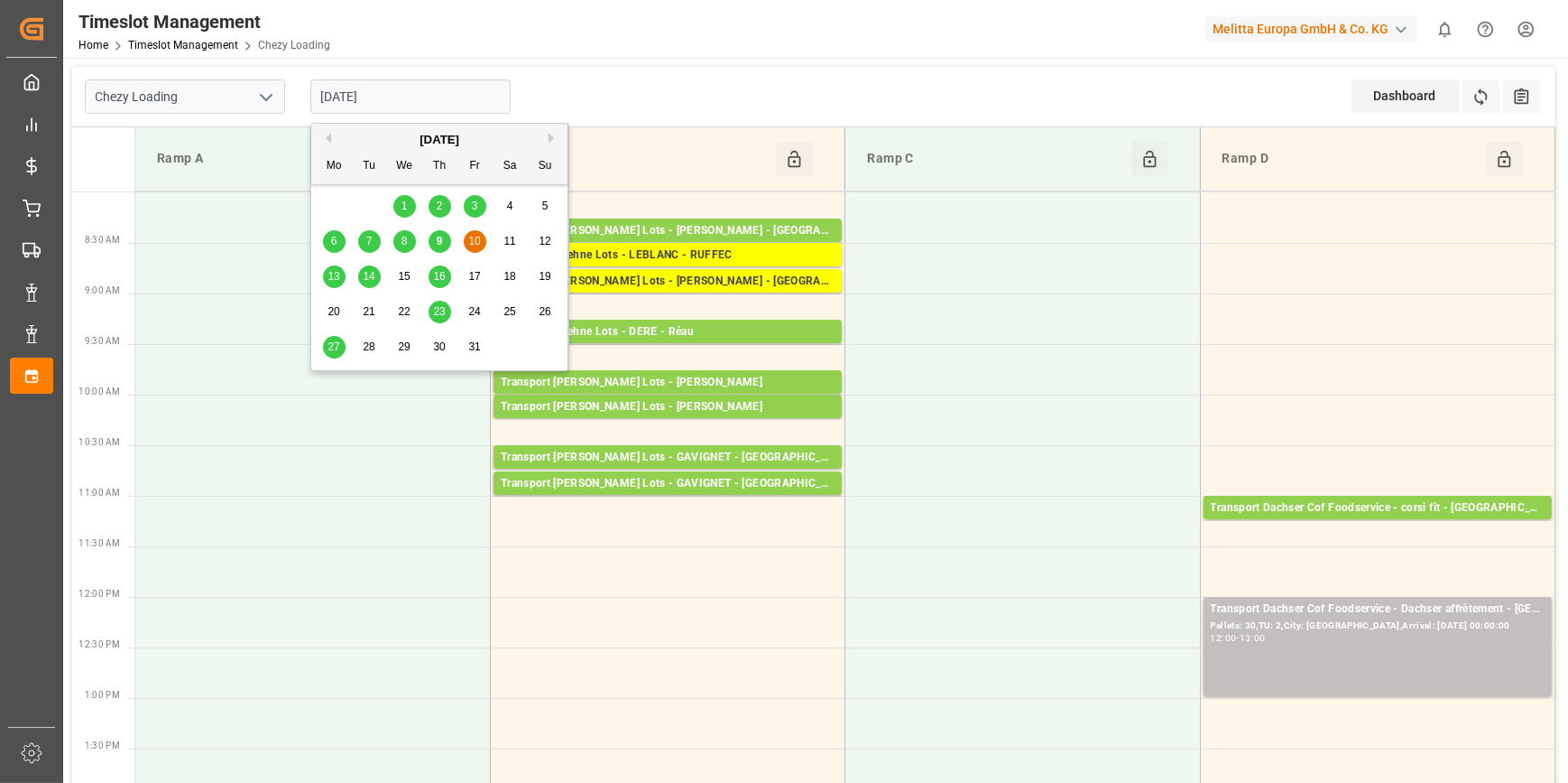
click at [337, 280] on span "13" at bounding box center [333, 276] width 12 height 13
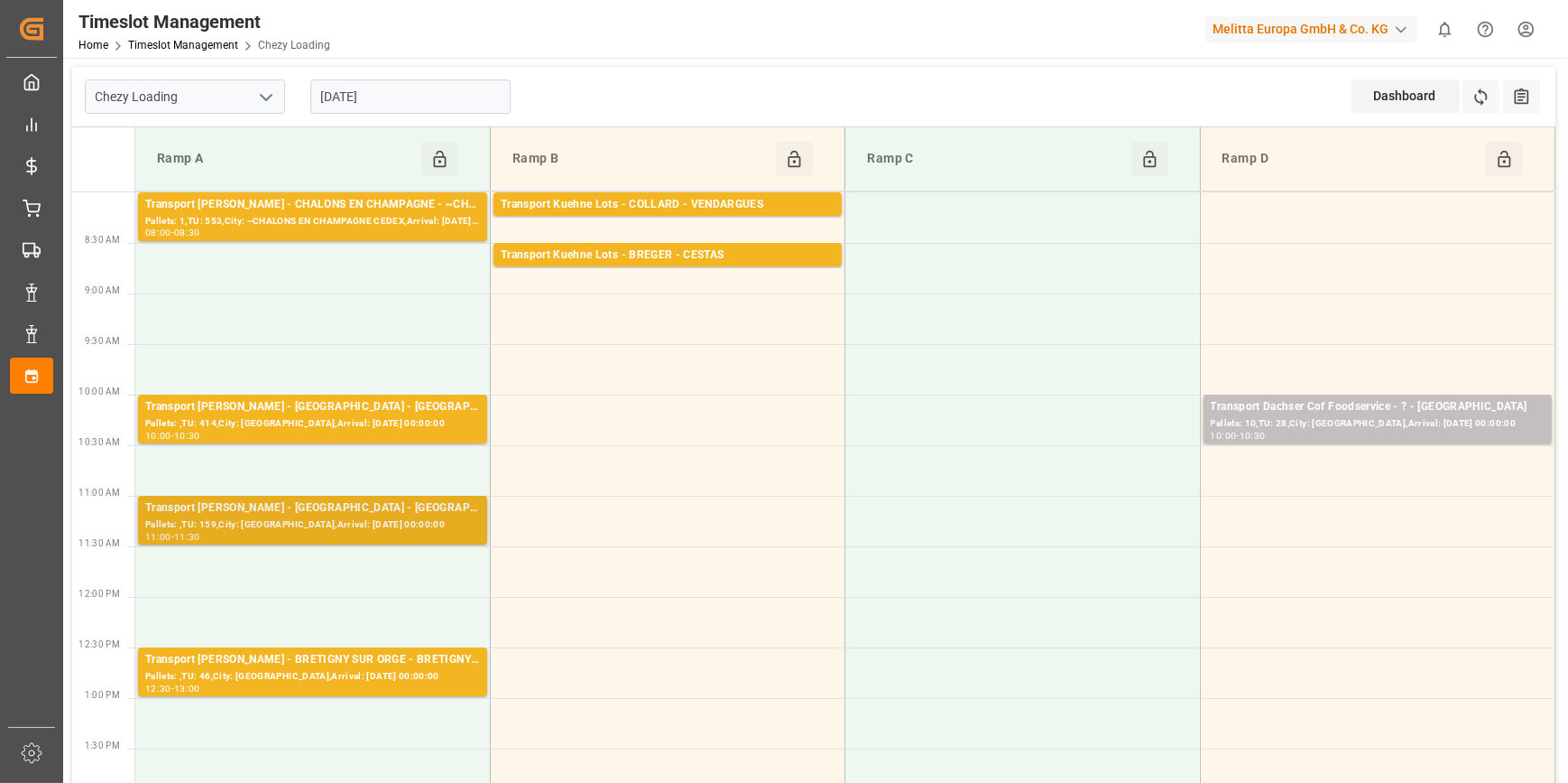
click at [367, 524] on div "Pallets: ,TU: 159,City: [GEOGRAPHIC_DATA],Arrival: [DATE] 00:00:00" at bounding box center [312, 525] width 334 height 16
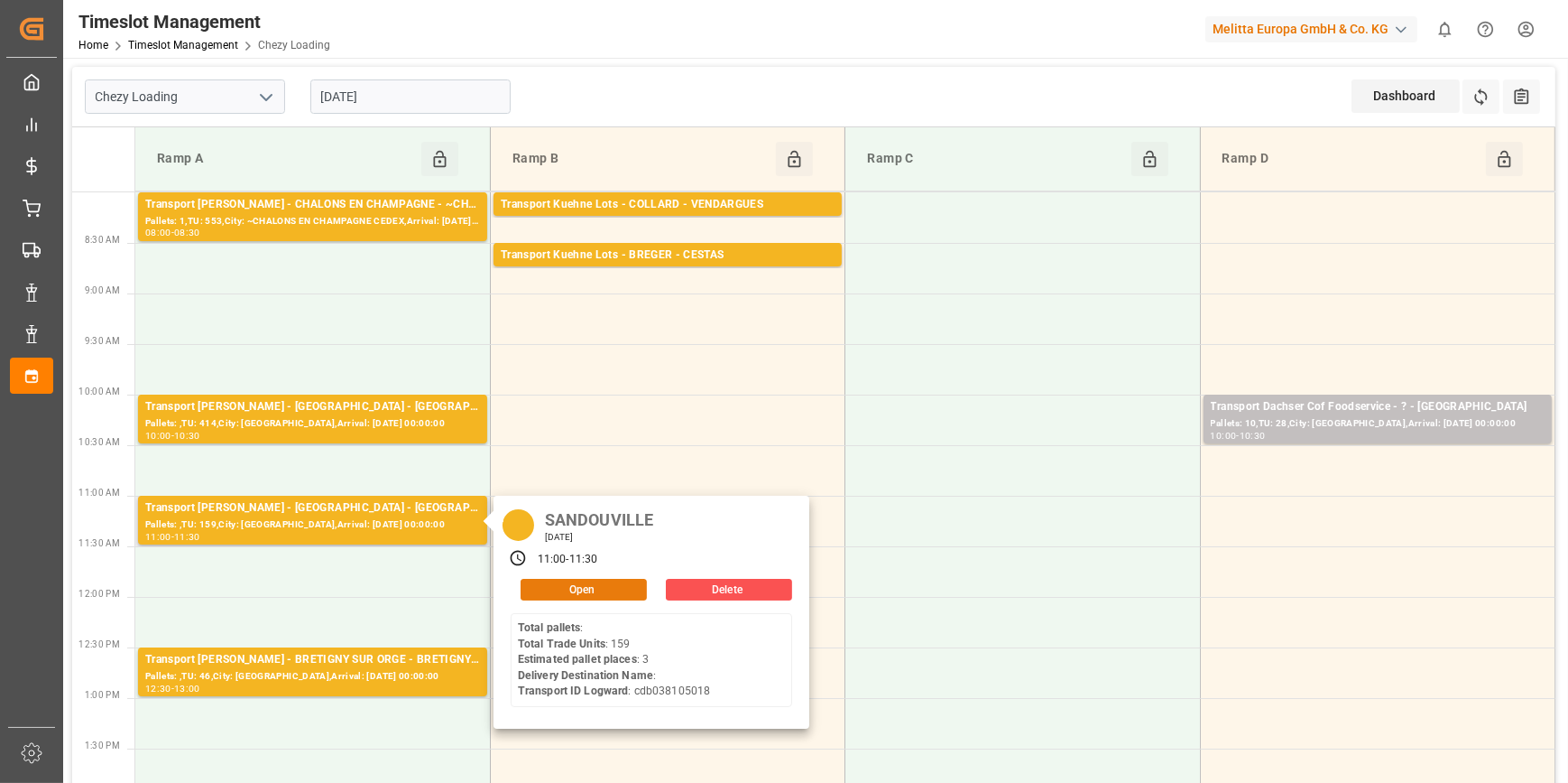
click at [573, 596] on button "Open" at bounding box center [583, 590] width 126 height 22
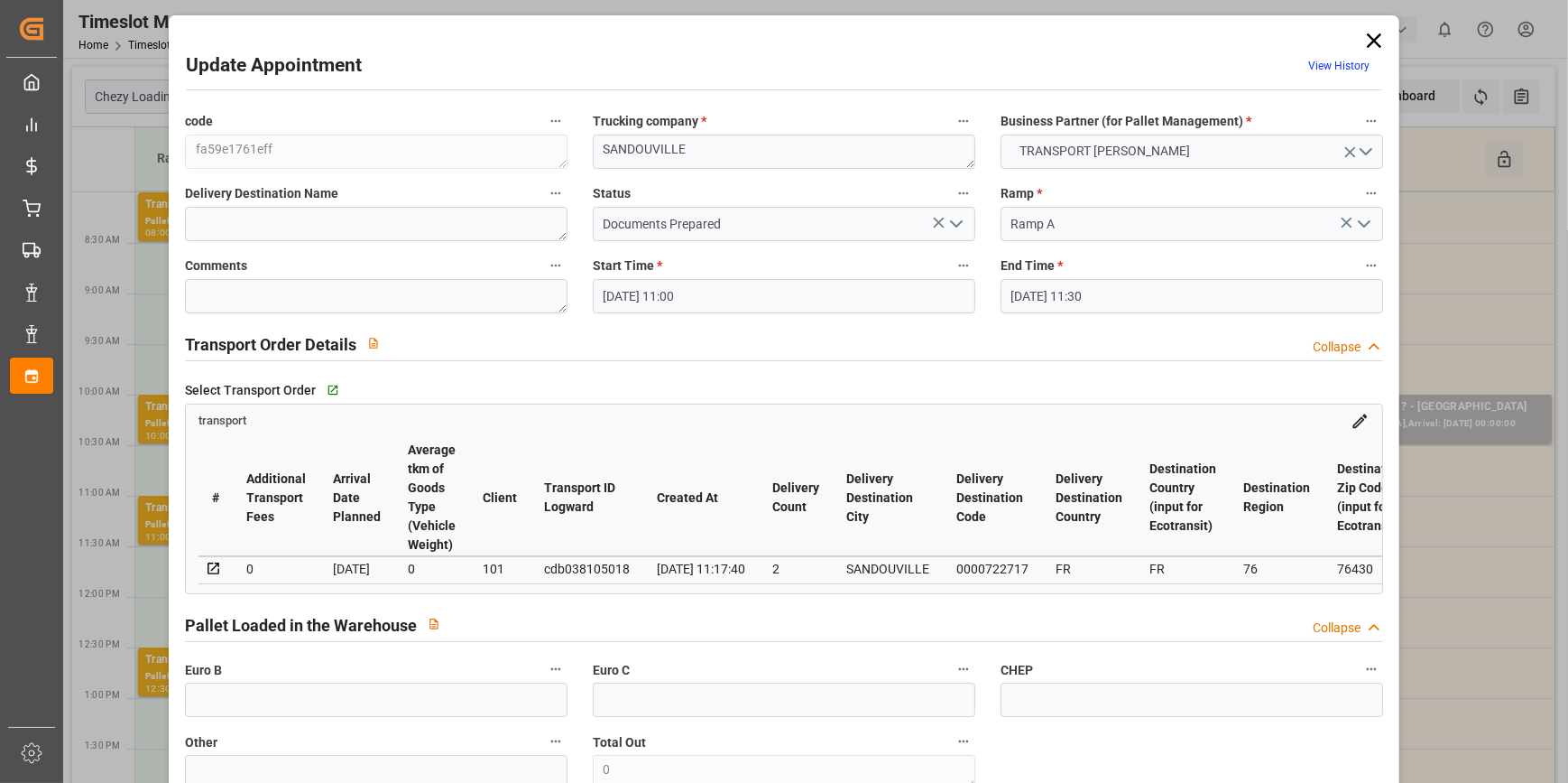
click at [957, 229] on icon "open menu" at bounding box center [956, 224] width 22 height 22
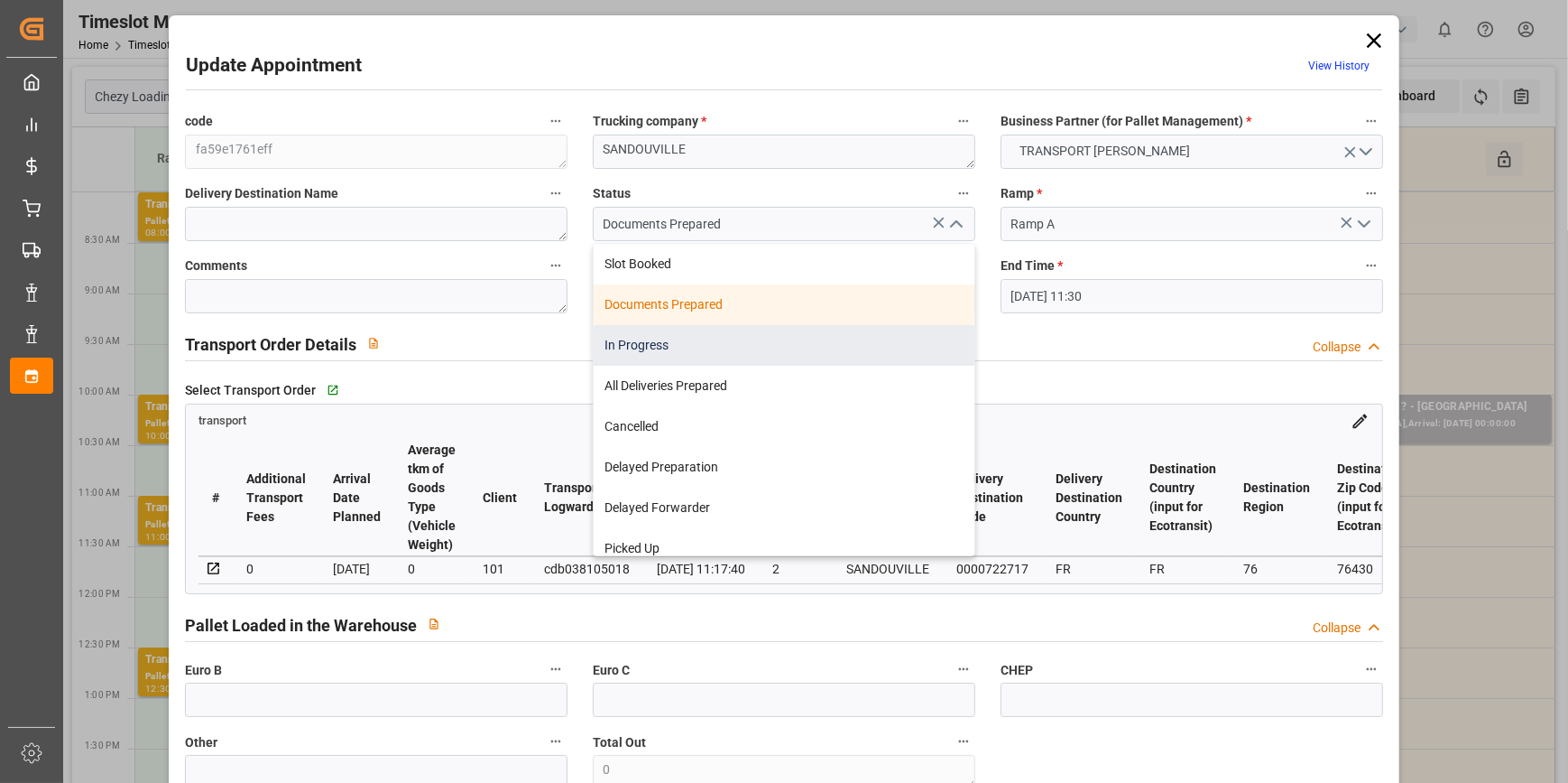
click at [675, 347] on div "In Progress" at bounding box center [784, 344] width 380 height 40
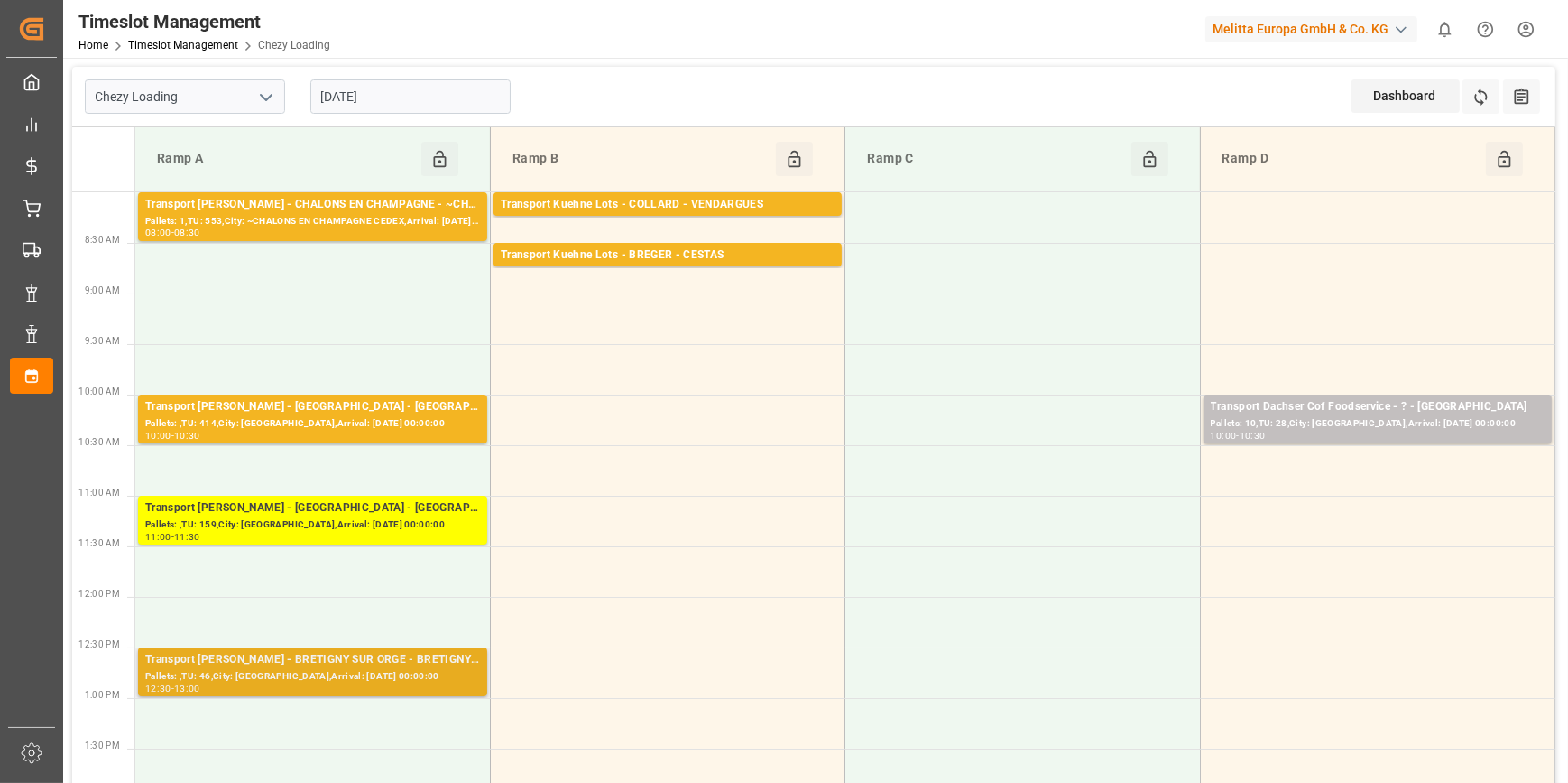
click at [369, 672] on div "Pallets: ,TU: 46,City: [GEOGRAPHIC_DATA],Arrival: [DATE] 00:00:00" at bounding box center [312, 677] width 334 height 16
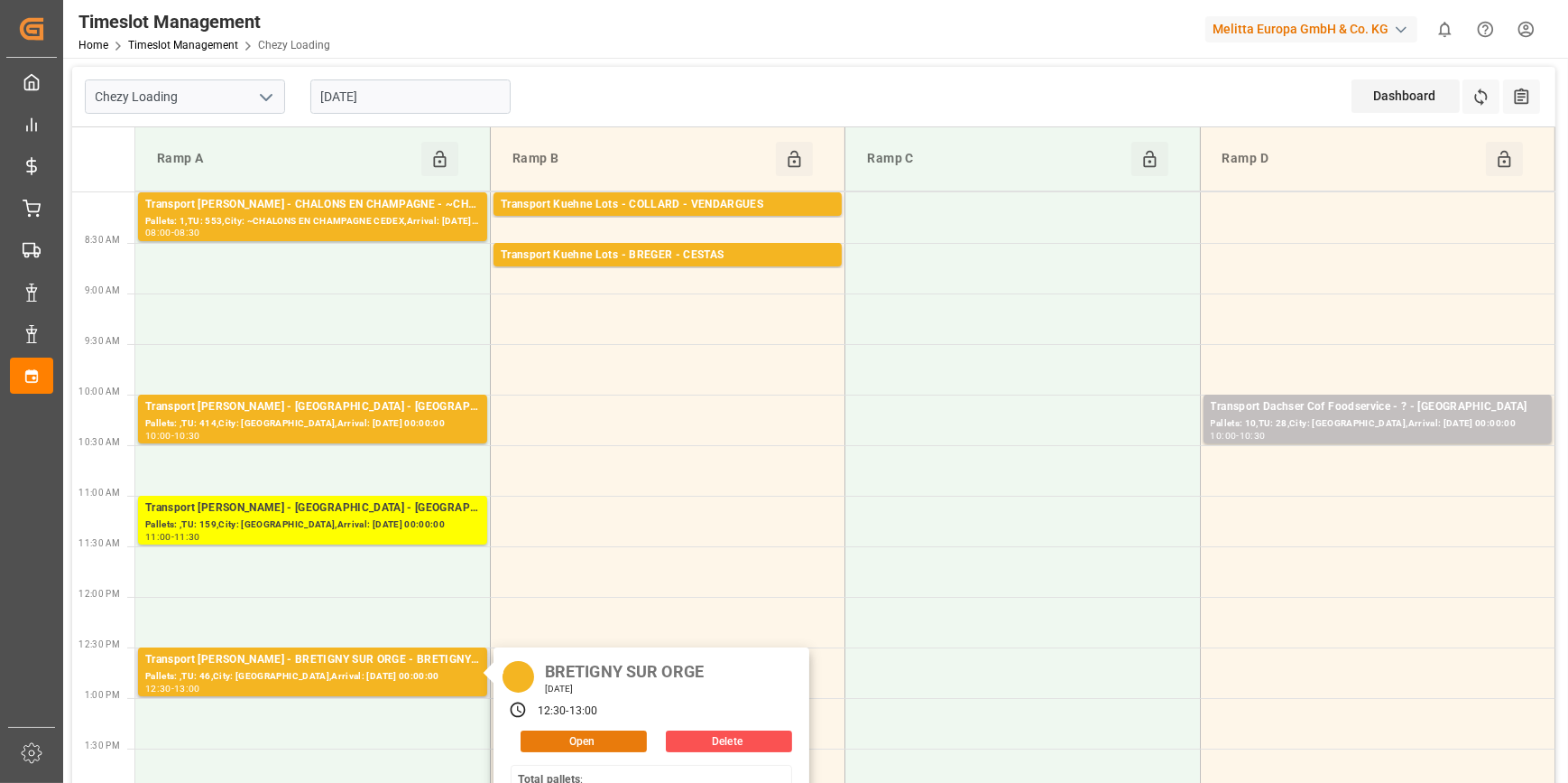
click at [601, 738] on button "Open" at bounding box center [583, 741] width 126 height 22
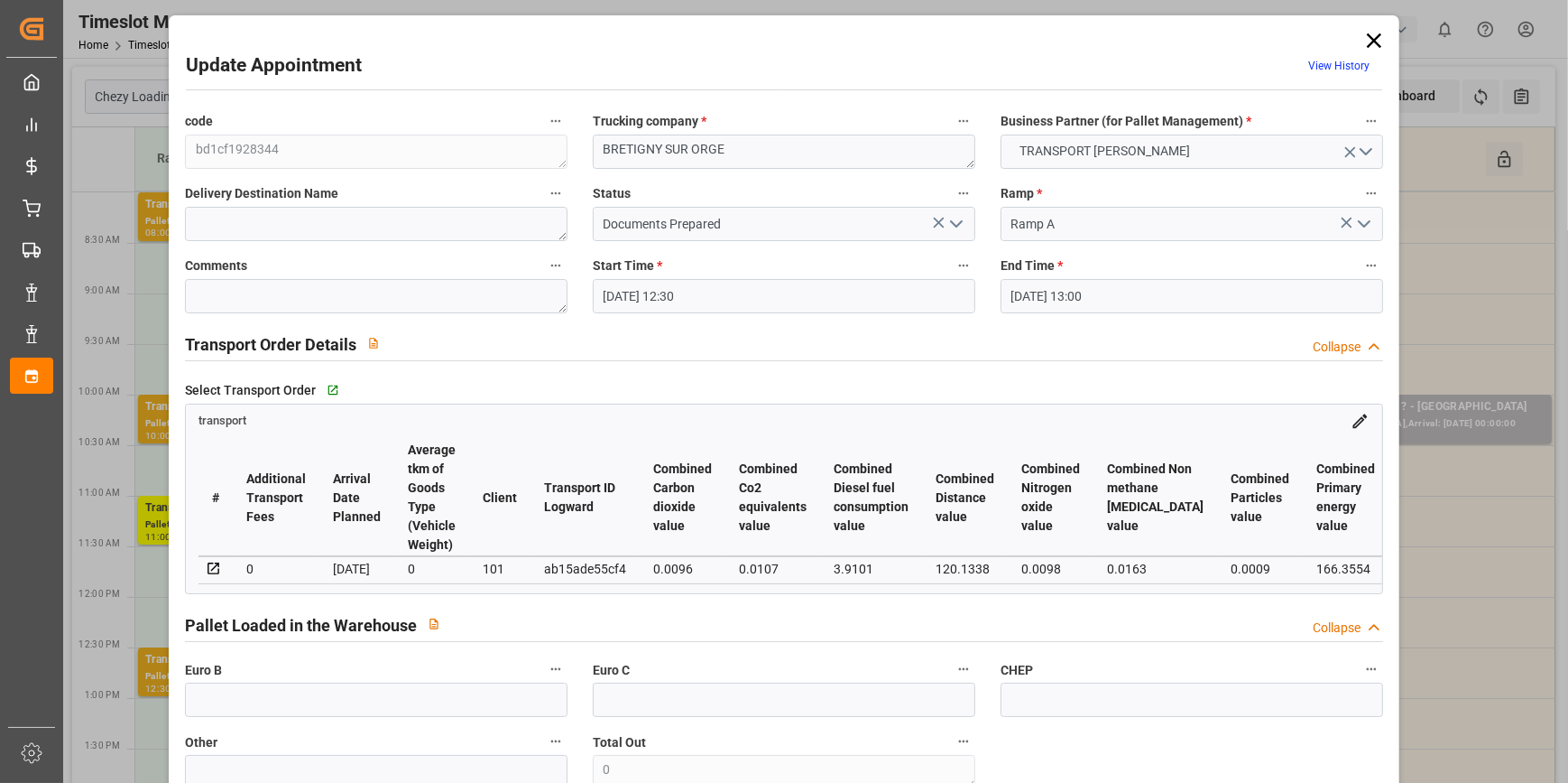
drag, startPoint x: 960, startPoint y: 227, endPoint x: 947, endPoint y: 233, distance: 14.3
click at [960, 227] on icon "open menu" at bounding box center [956, 224] width 22 height 22
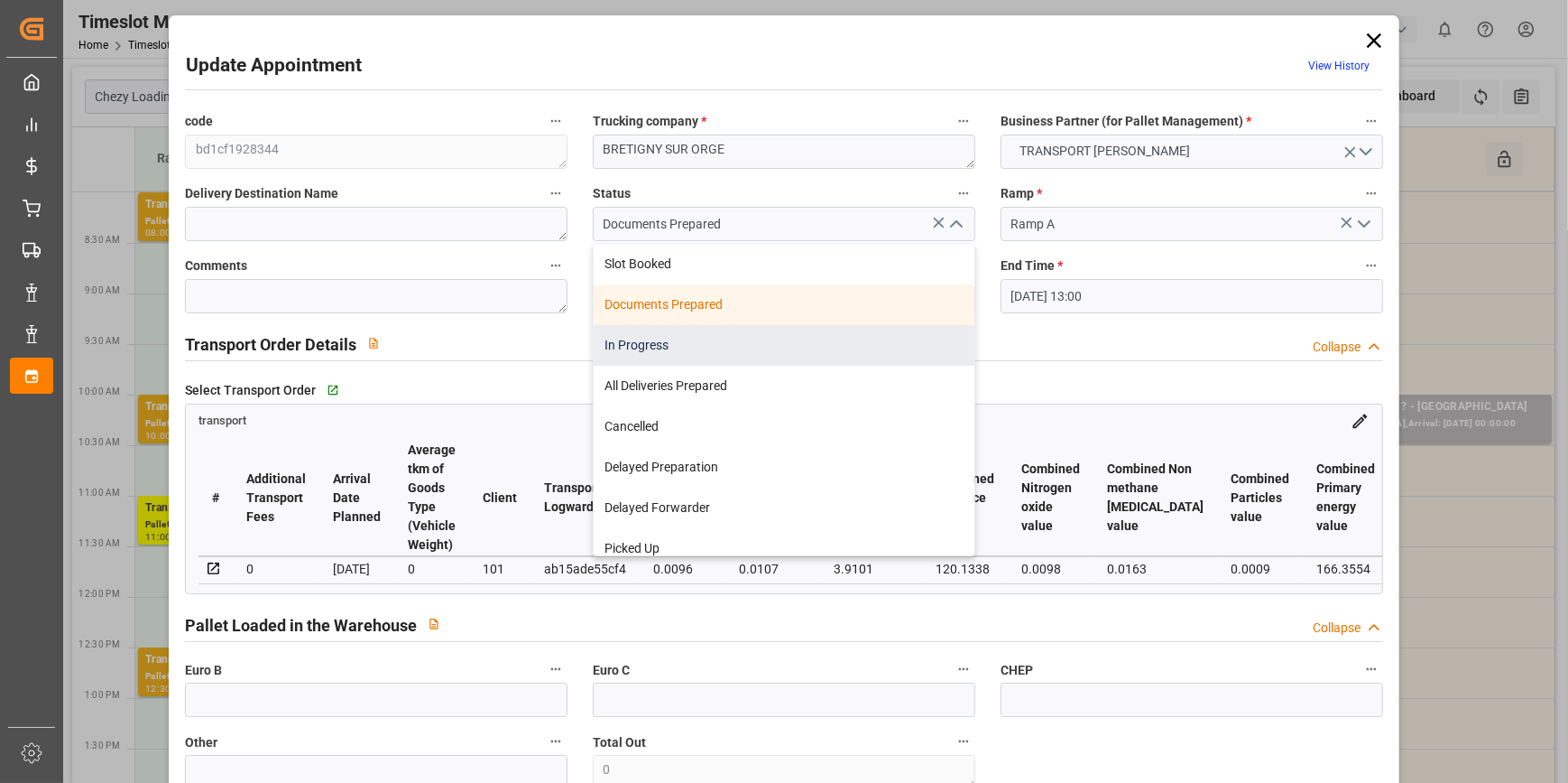
click at [650, 348] on div "In Progress" at bounding box center [784, 344] width 380 height 40
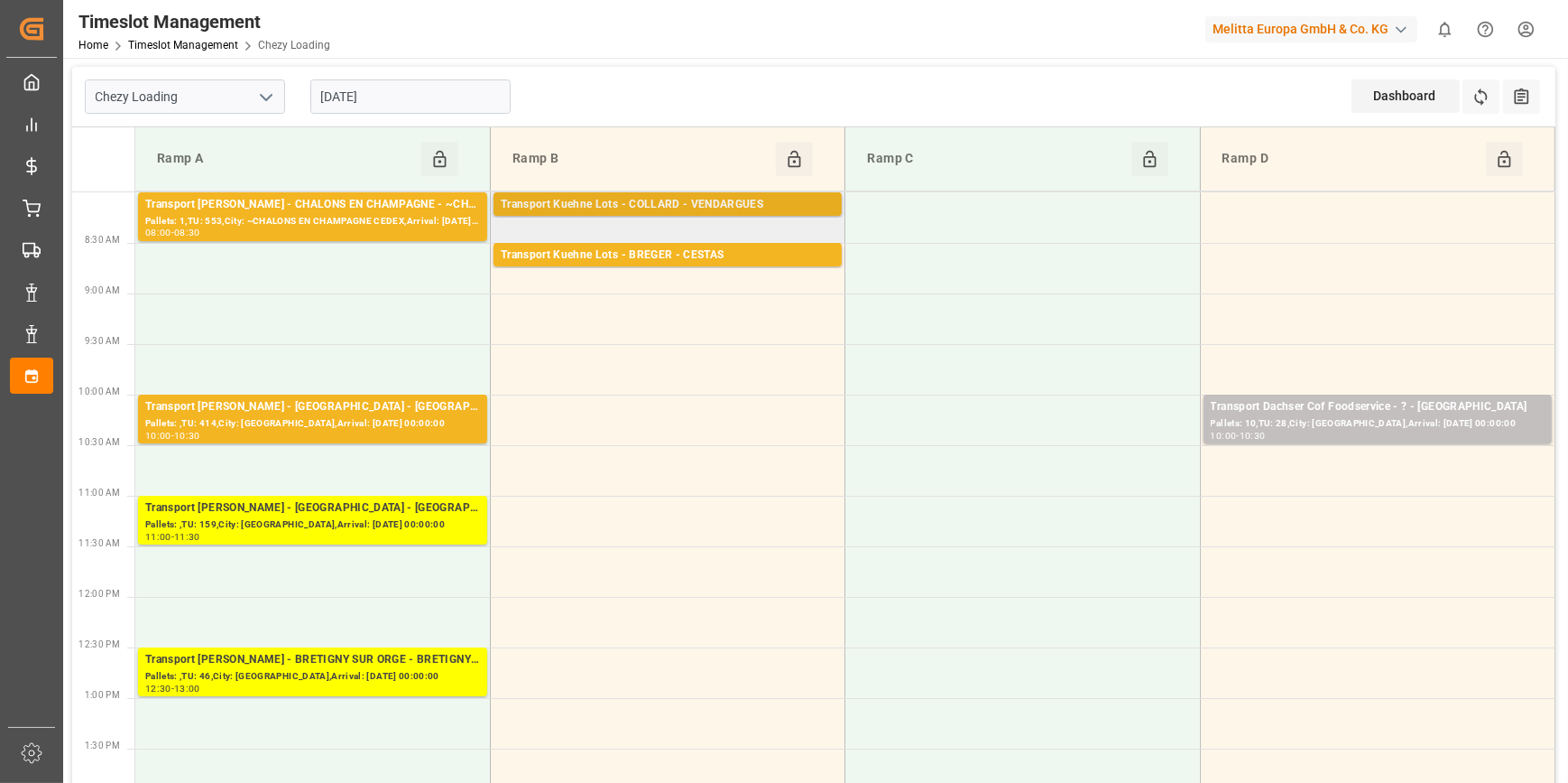
click at [632, 206] on div "Transport Kuehne Lots - COLLARD - VENDARGUES" at bounding box center [668, 205] width 333 height 18
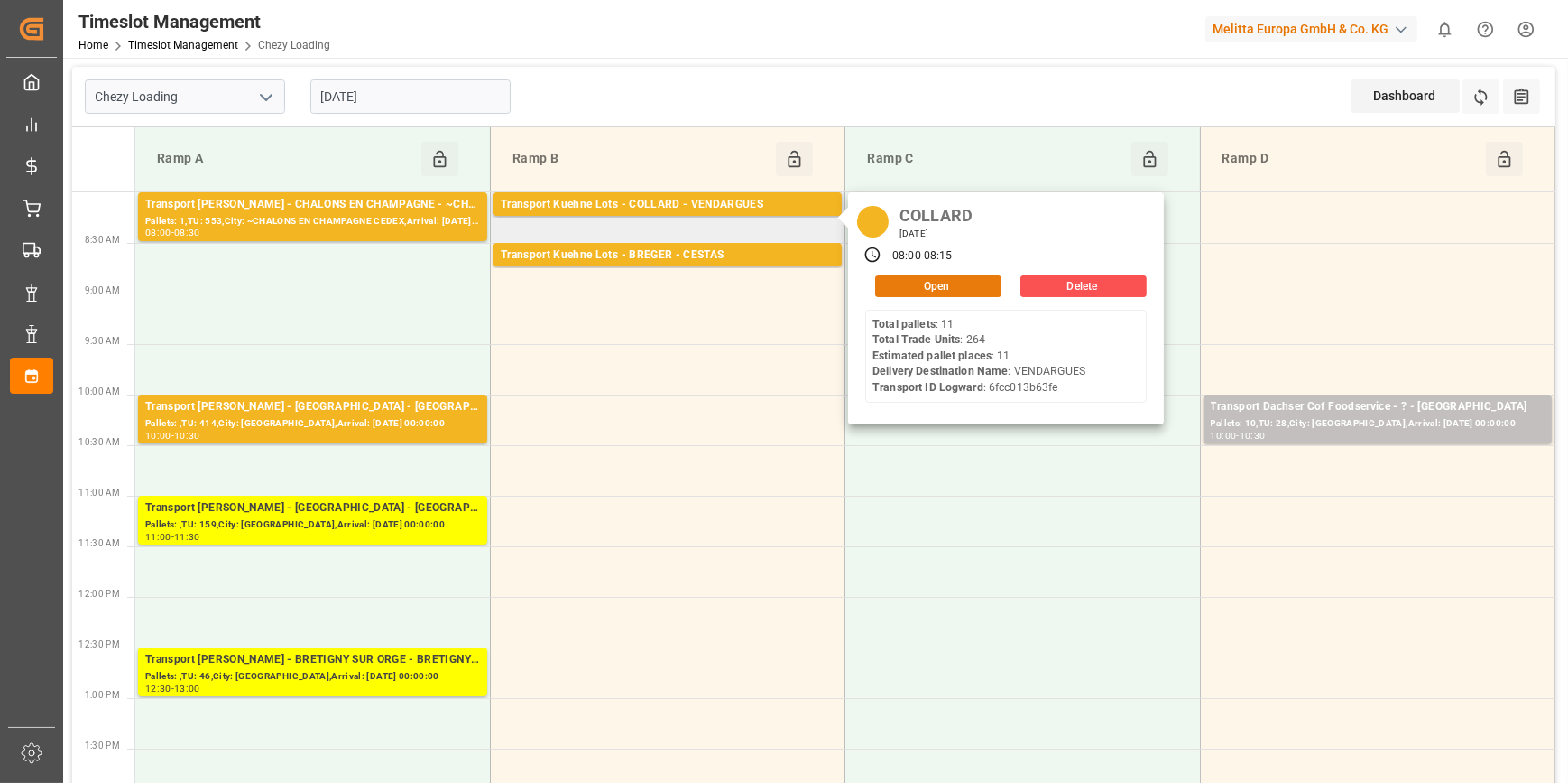
click at [905, 284] on button "Open" at bounding box center [937, 287] width 126 height 22
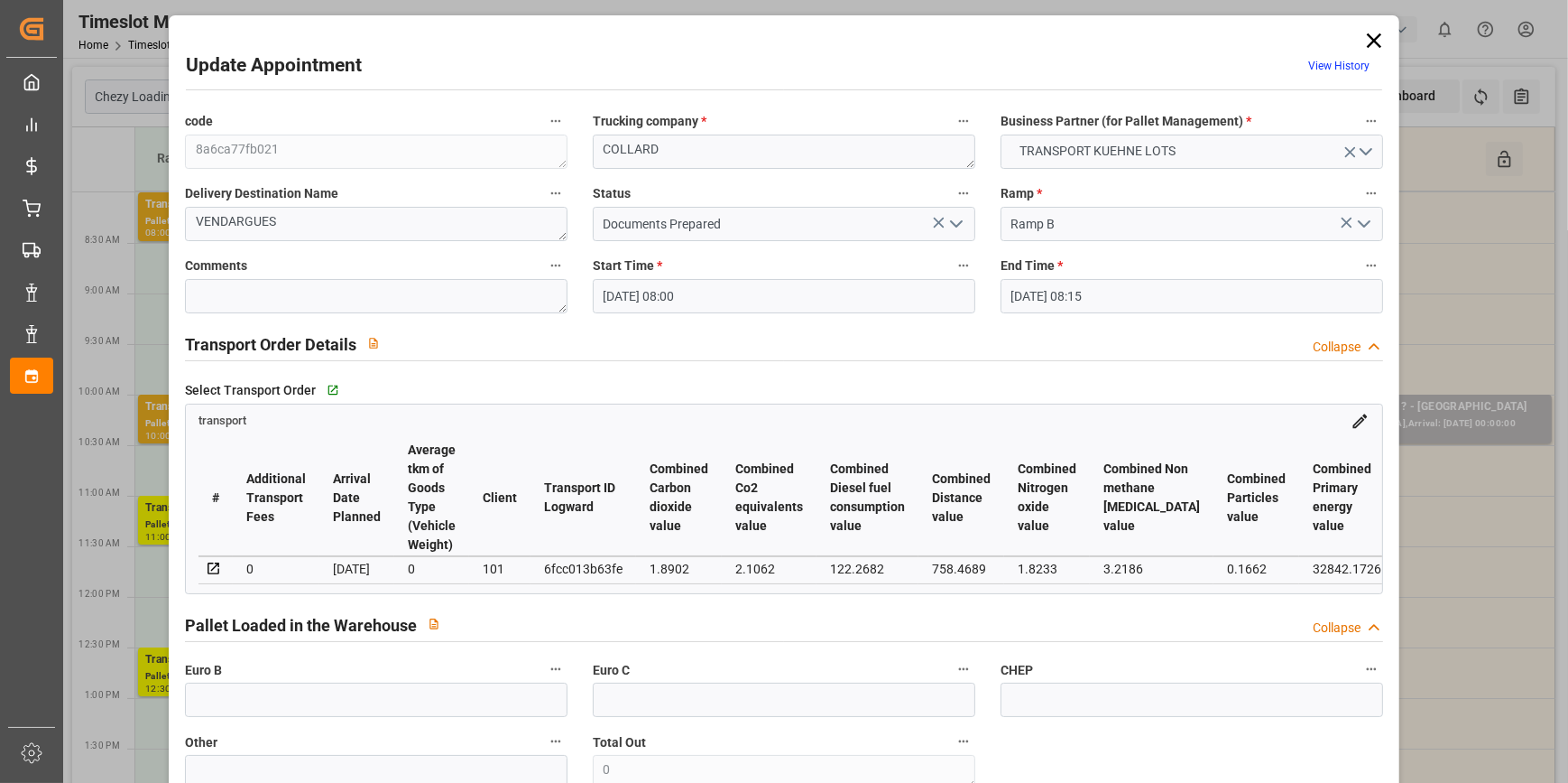
click at [956, 219] on icon "open menu" at bounding box center [956, 224] width 22 height 22
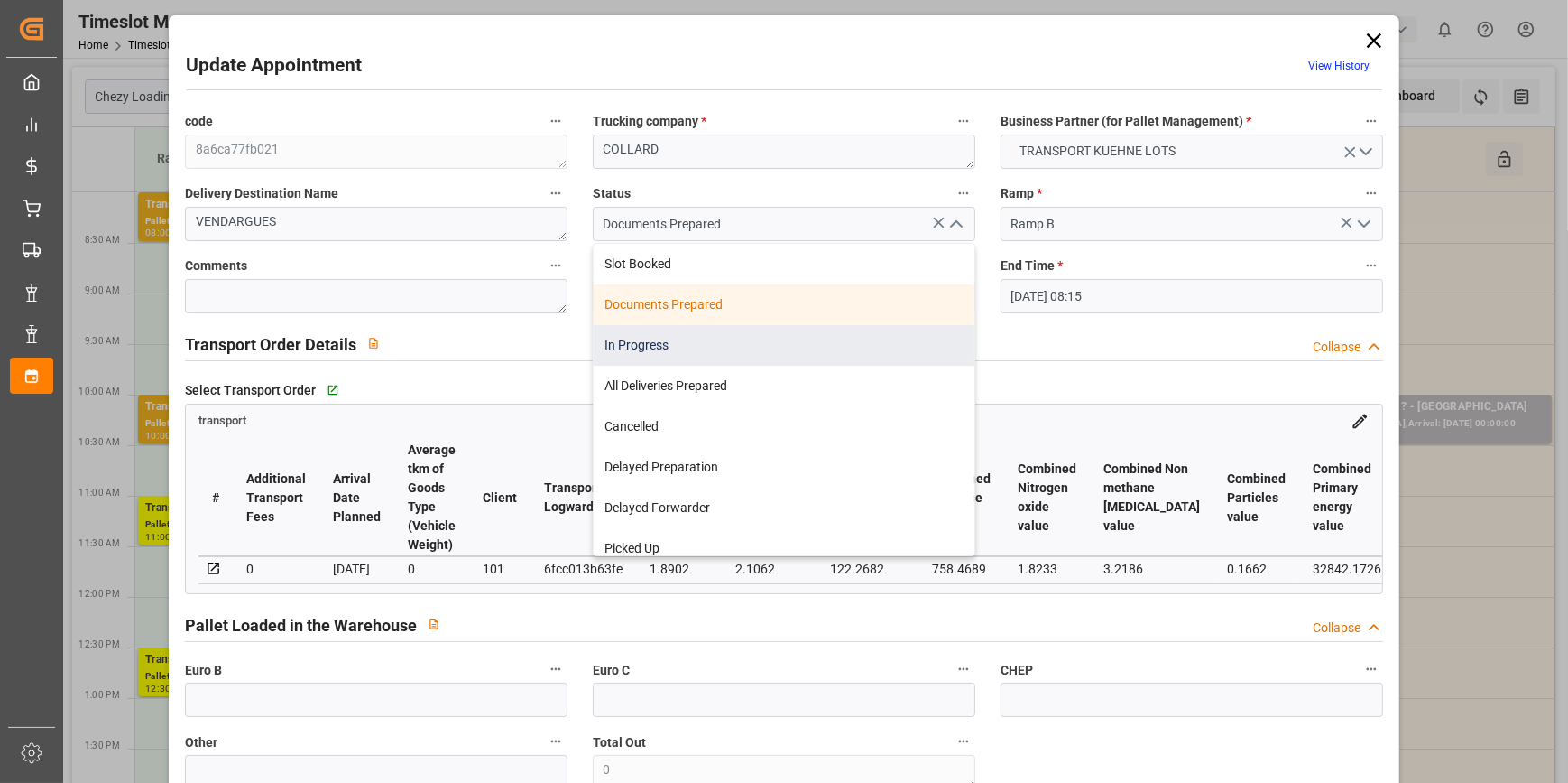
click at [666, 340] on div "In Progress" at bounding box center [784, 344] width 380 height 40
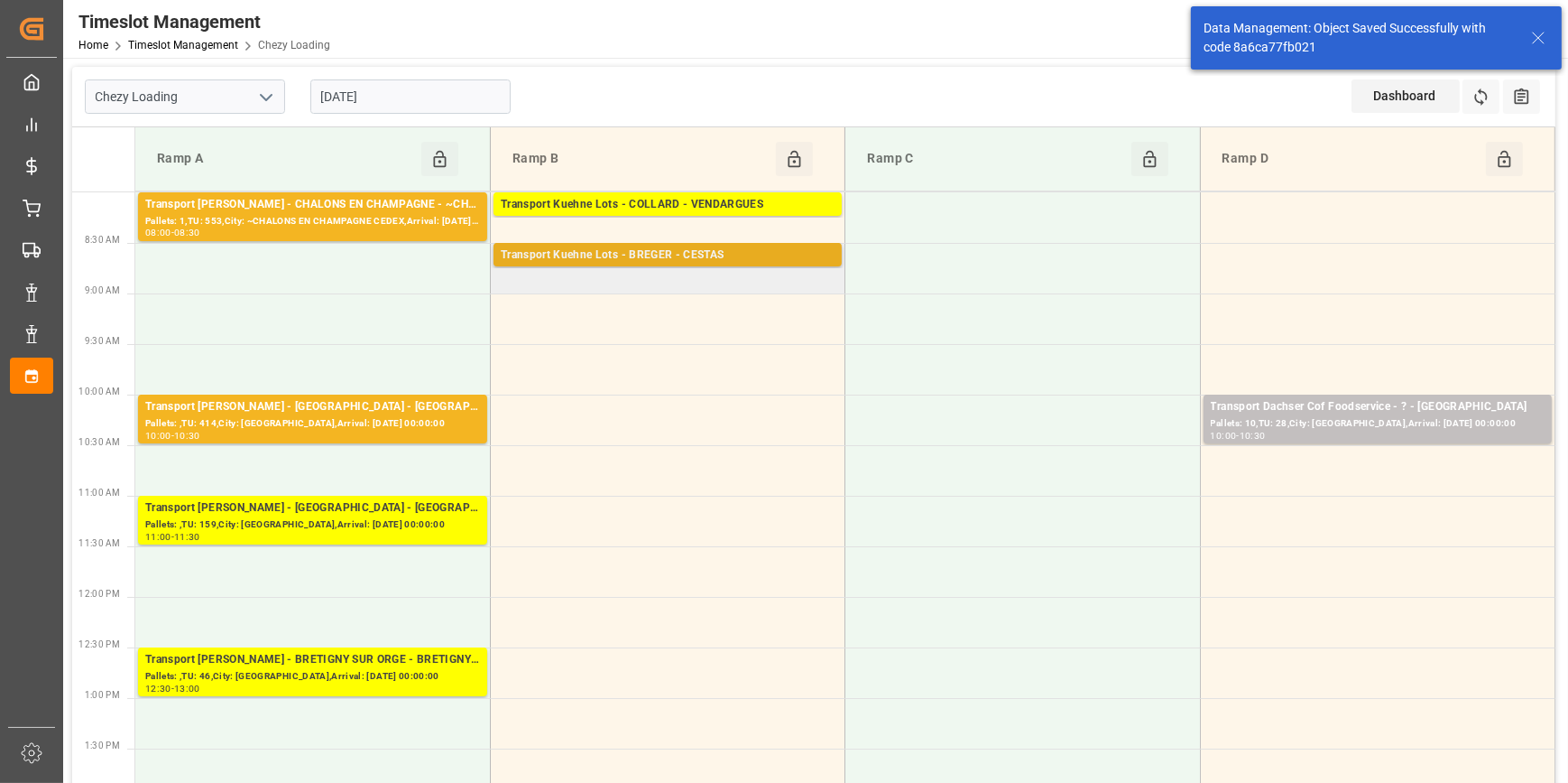
click at [651, 253] on div "Transport Kuehne Lots - BREGER - CESTAS" at bounding box center [668, 255] width 333 height 18
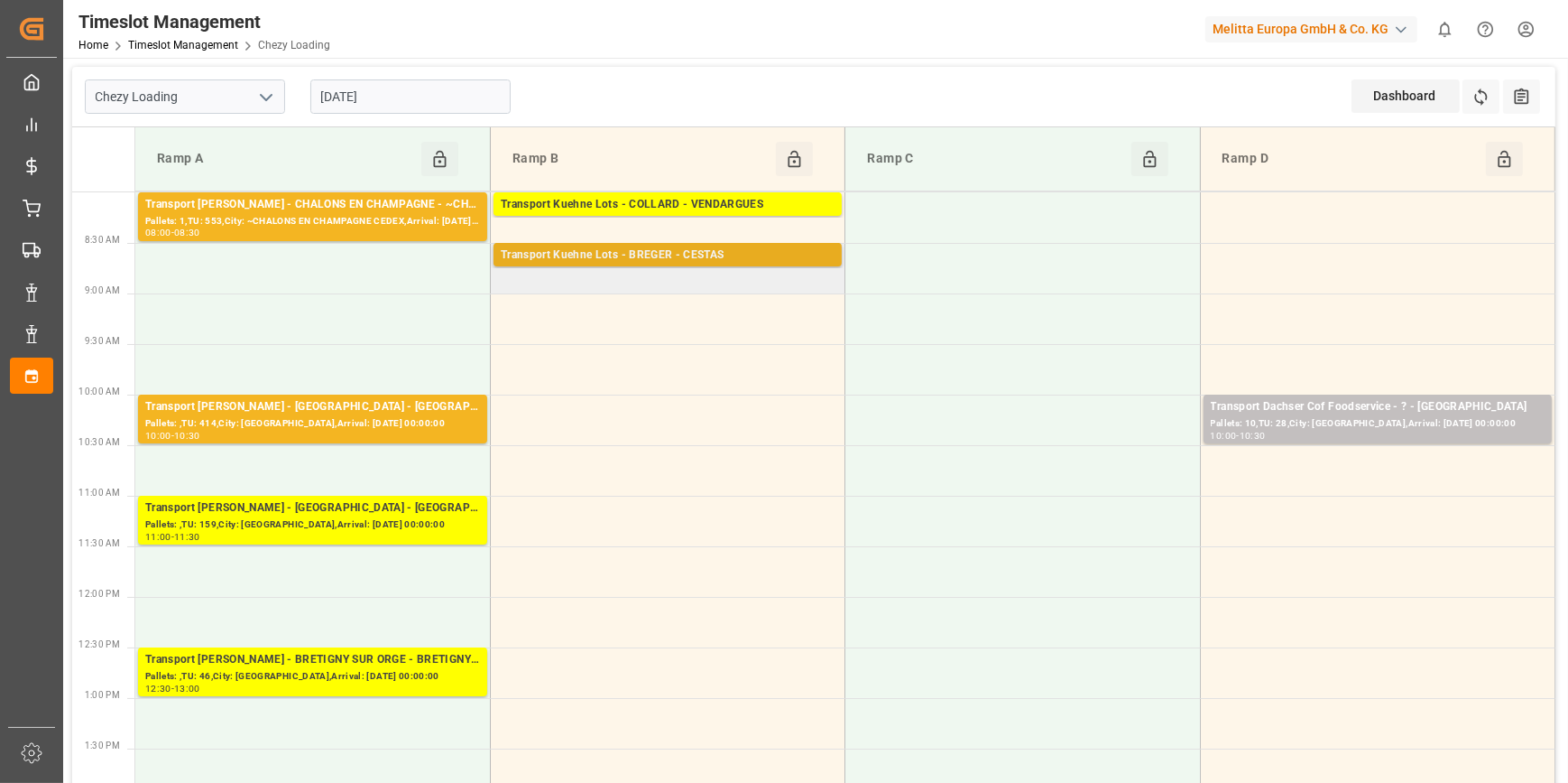
click at [769, 250] on div "Transport Kuehne Lots - BREGER - CESTAS" at bounding box center [668, 255] width 333 height 18
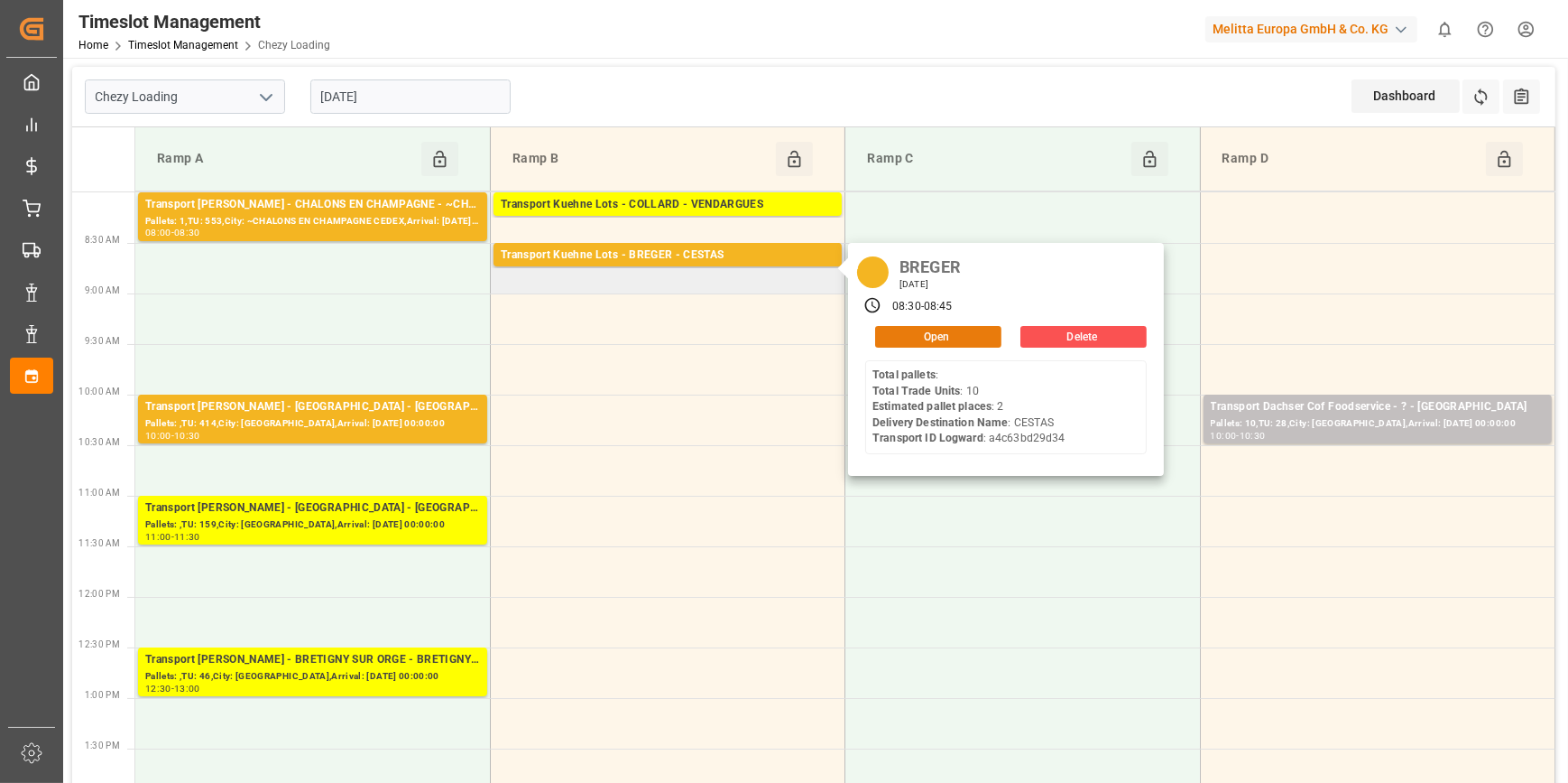
click at [916, 334] on button "Open" at bounding box center [937, 337] width 126 height 22
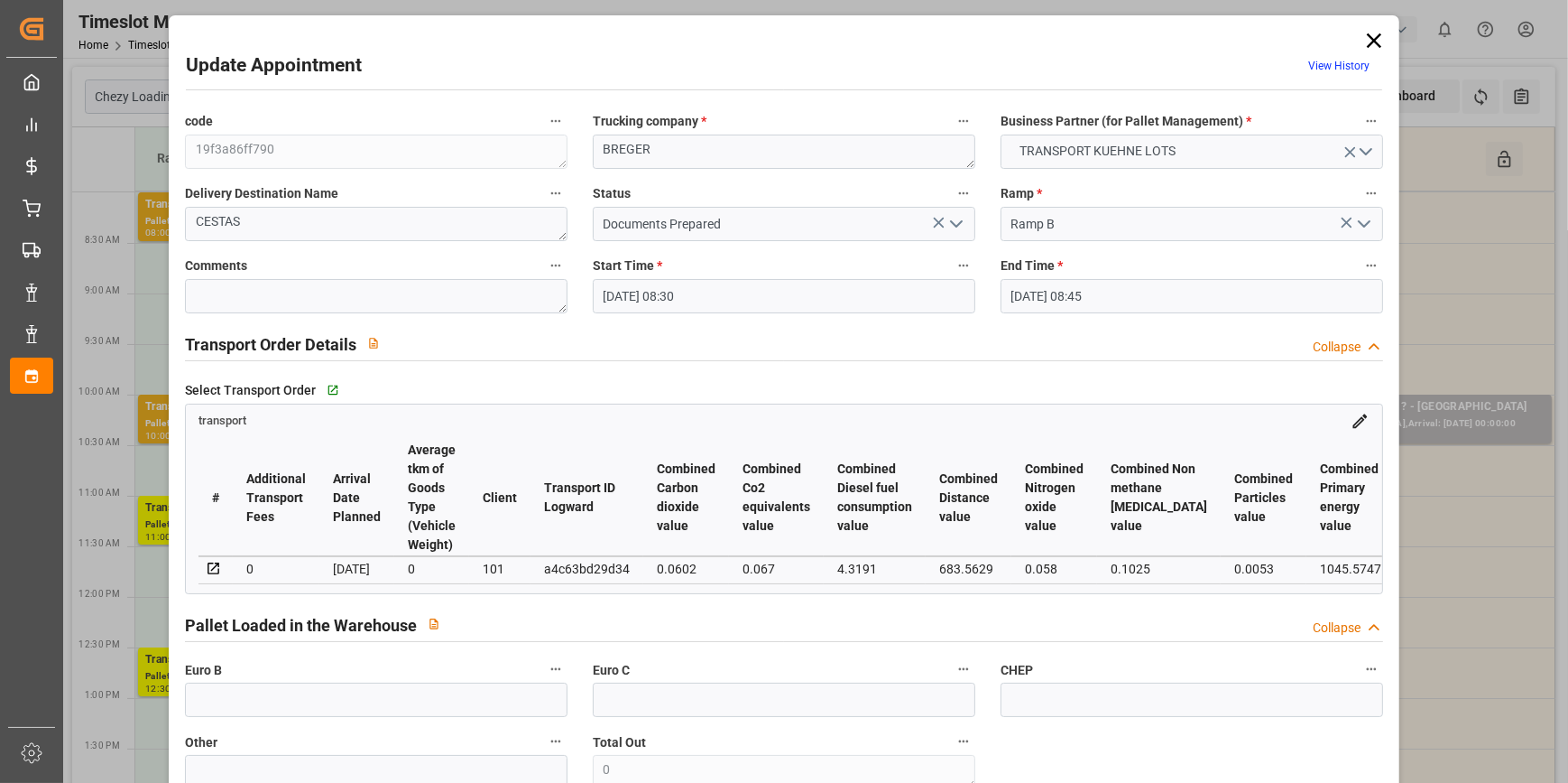
click at [951, 219] on icon "open menu" at bounding box center [956, 224] width 22 height 22
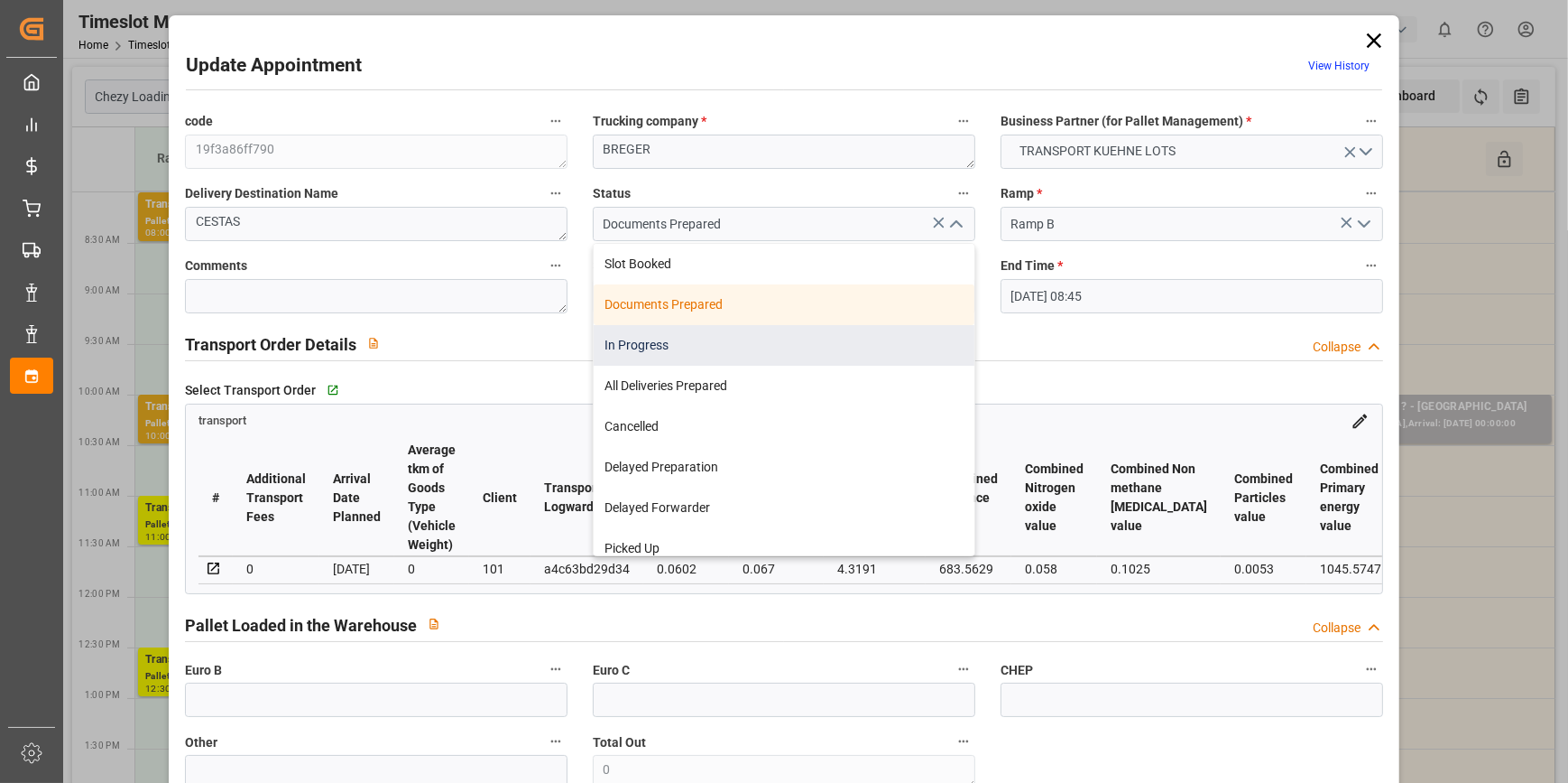
click at [629, 343] on div "In Progress" at bounding box center [784, 344] width 380 height 40
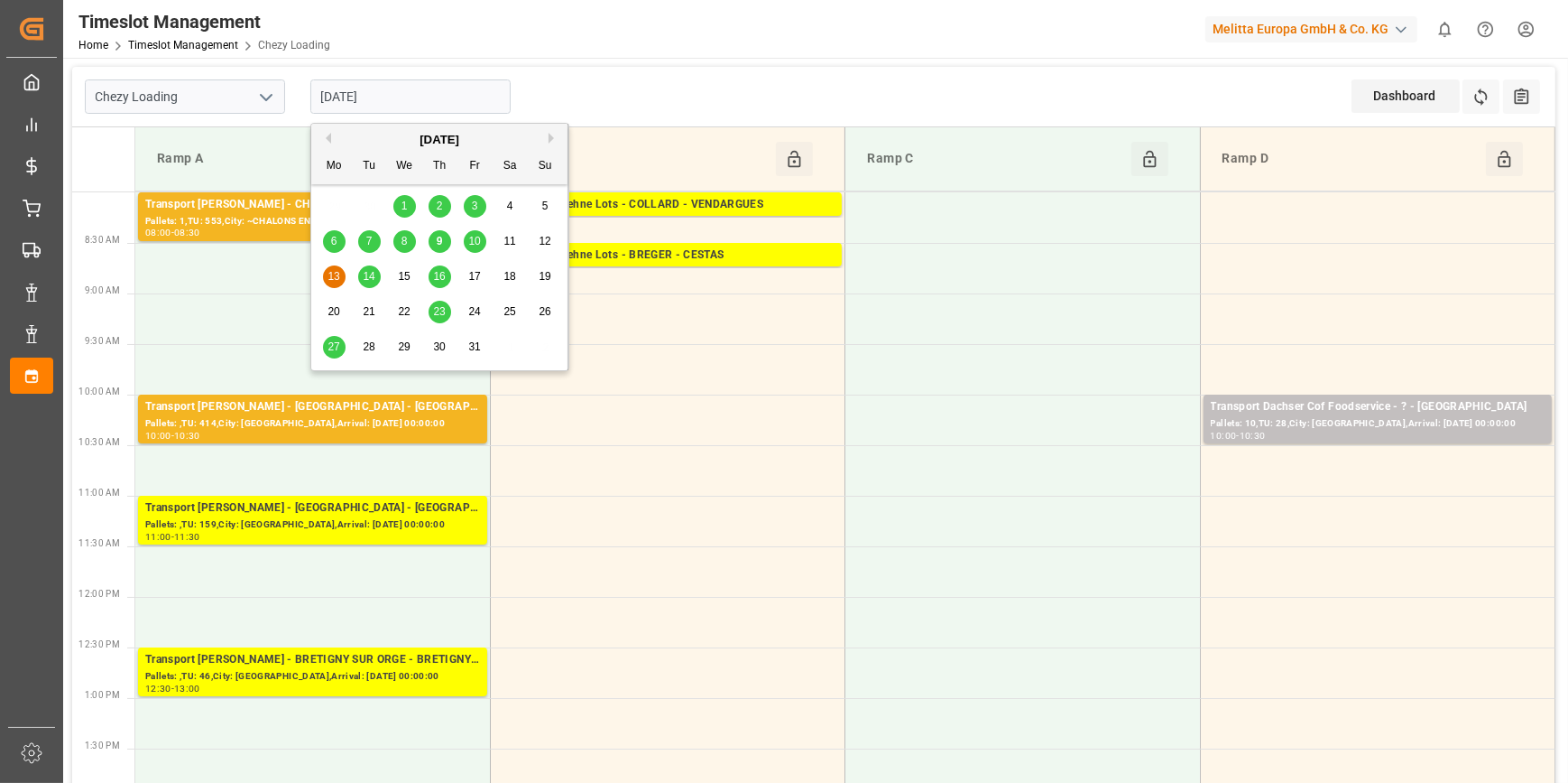
click at [414, 95] on input "[DATE]" at bounding box center [410, 96] width 200 height 34
click at [444, 235] on div "9" at bounding box center [439, 241] width 23 height 22
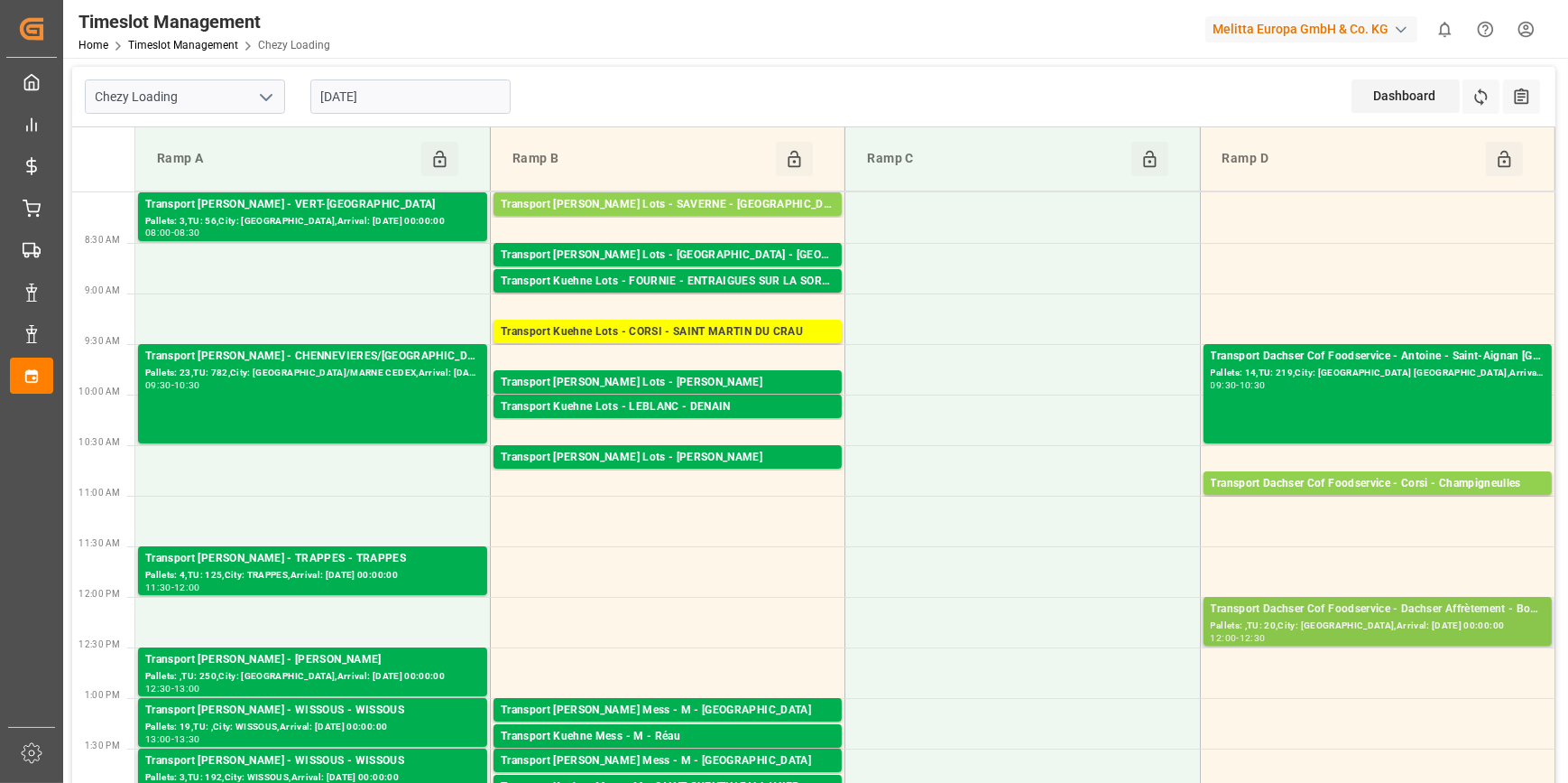
click at [1313, 623] on div "Pallets: ,TU: 20,City: [GEOGRAPHIC_DATA],Arrival: [DATE] 00:00:00" at bounding box center [1378, 626] width 333 height 16
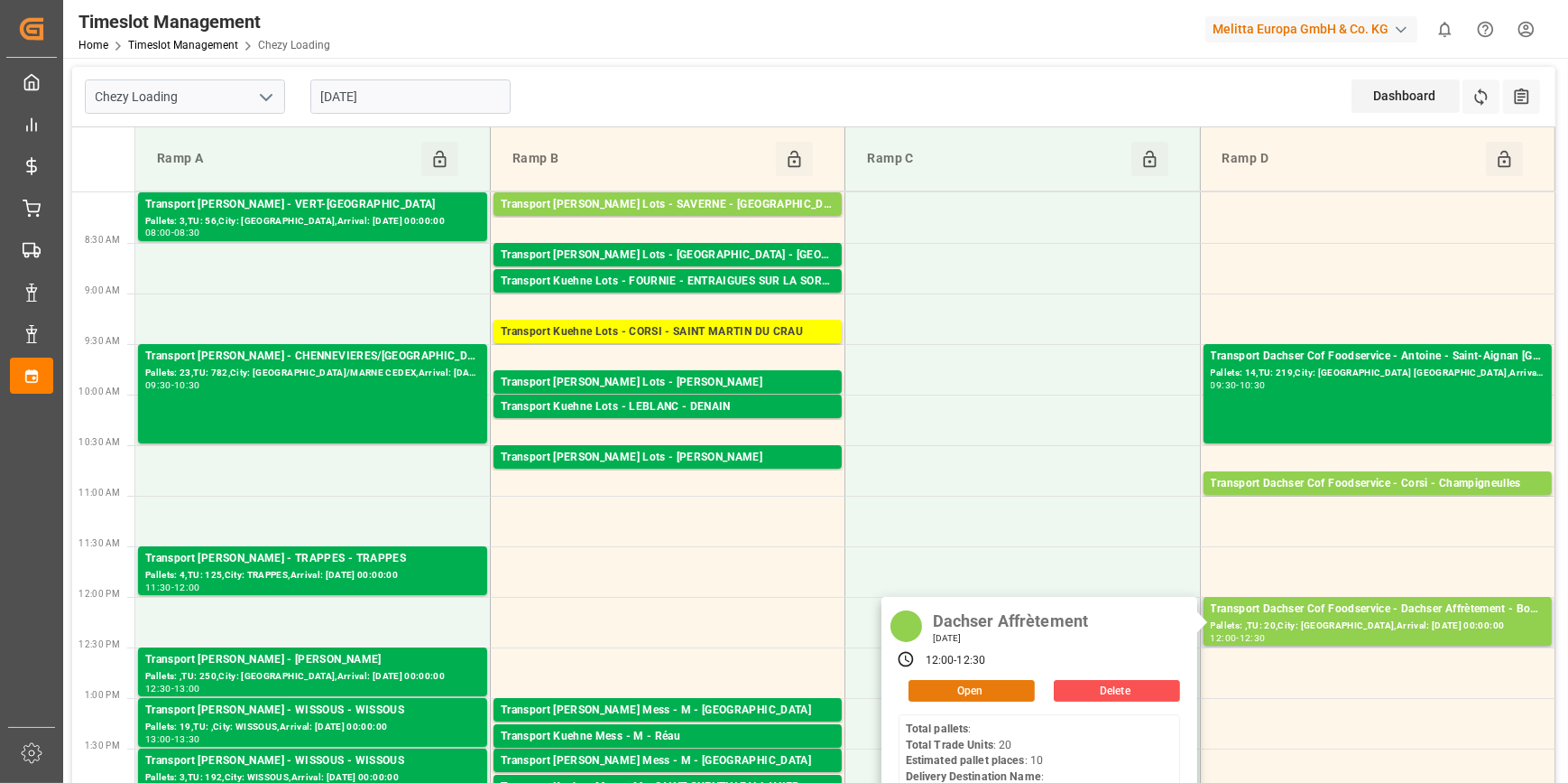
click at [988, 688] on button "Open" at bounding box center [971, 691] width 126 height 22
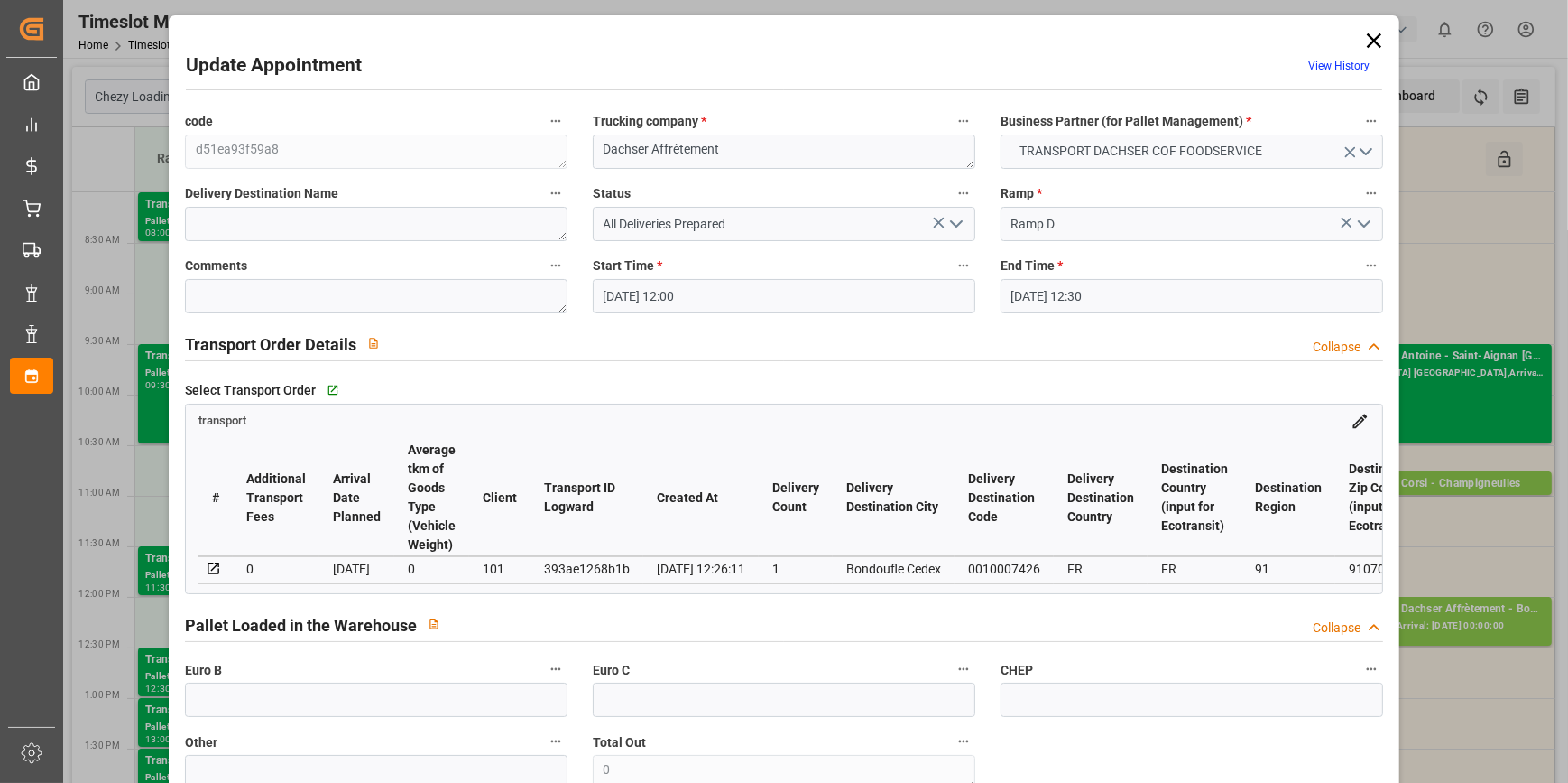
click at [1489, 276] on div "Update Appointment View History code d51ea93f59a8 Trucking company * Dachser Af…" at bounding box center [784, 392] width 1568 height 783
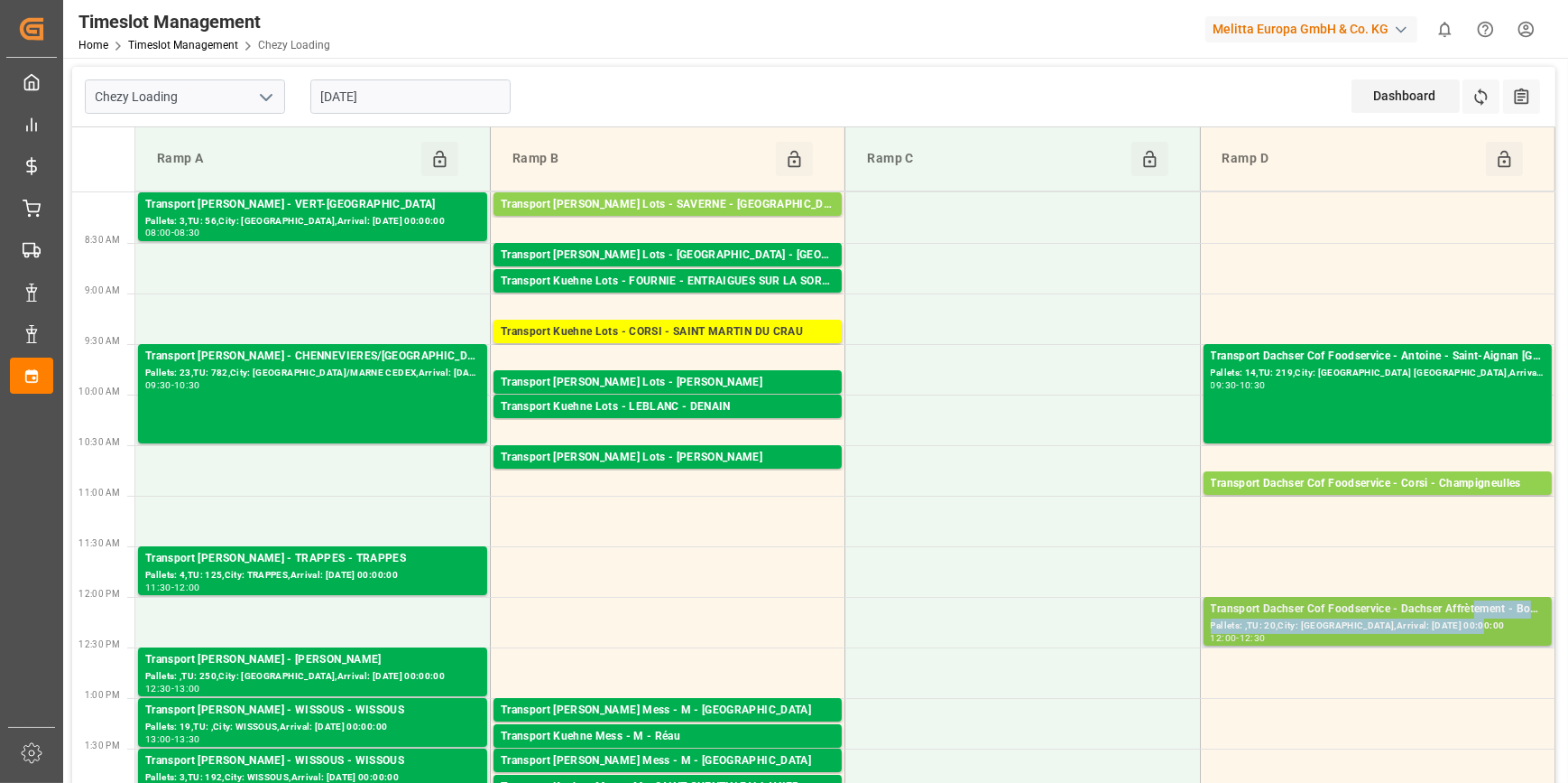
click at [1478, 623] on div "Transport Dachser Cof Foodservice - Dachser Affrètement - Bondoufle Cedex Palle…" at bounding box center [1378, 621] width 333 height 41
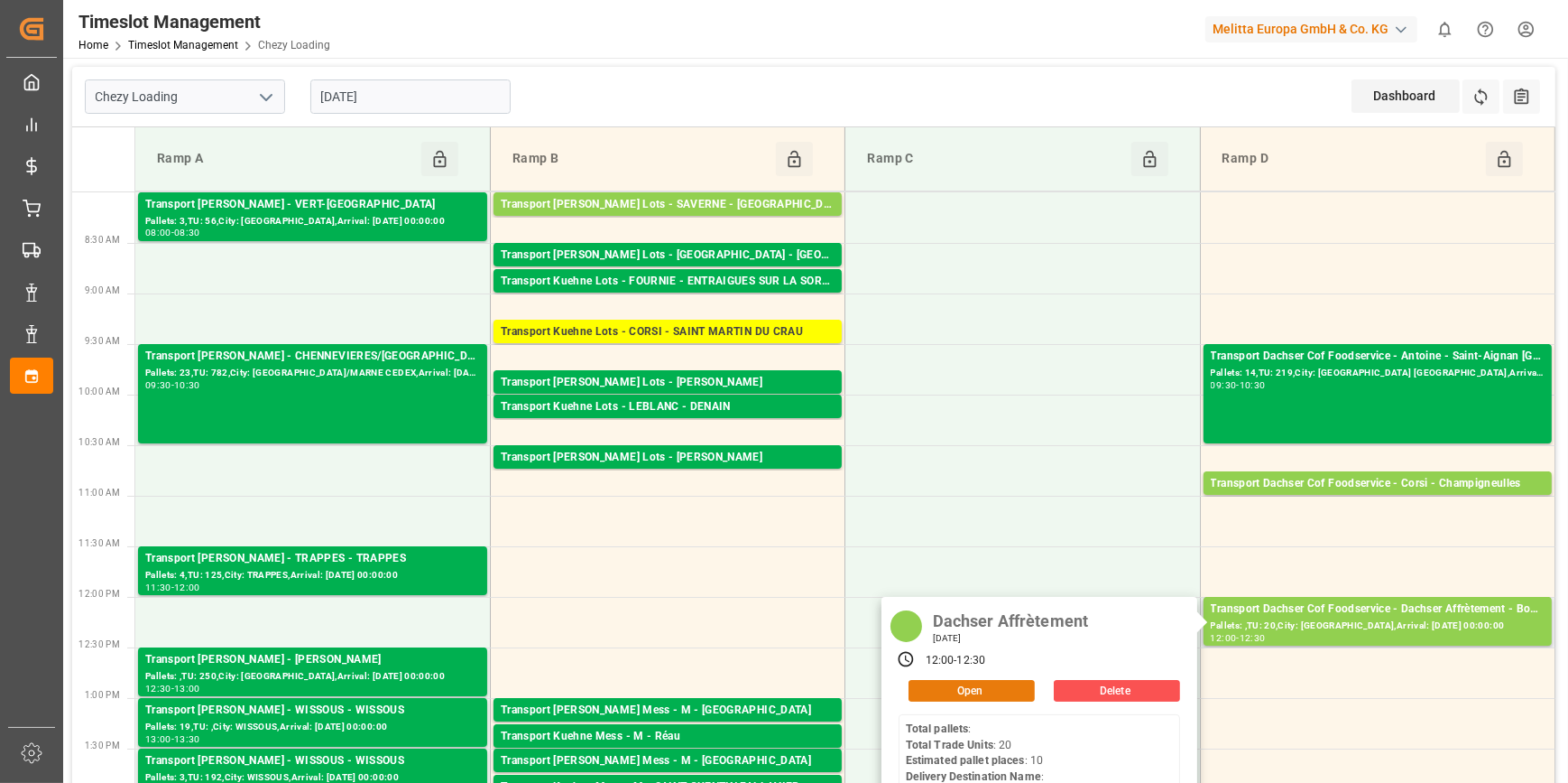
click at [990, 688] on button "Open" at bounding box center [971, 691] width 126 height 22
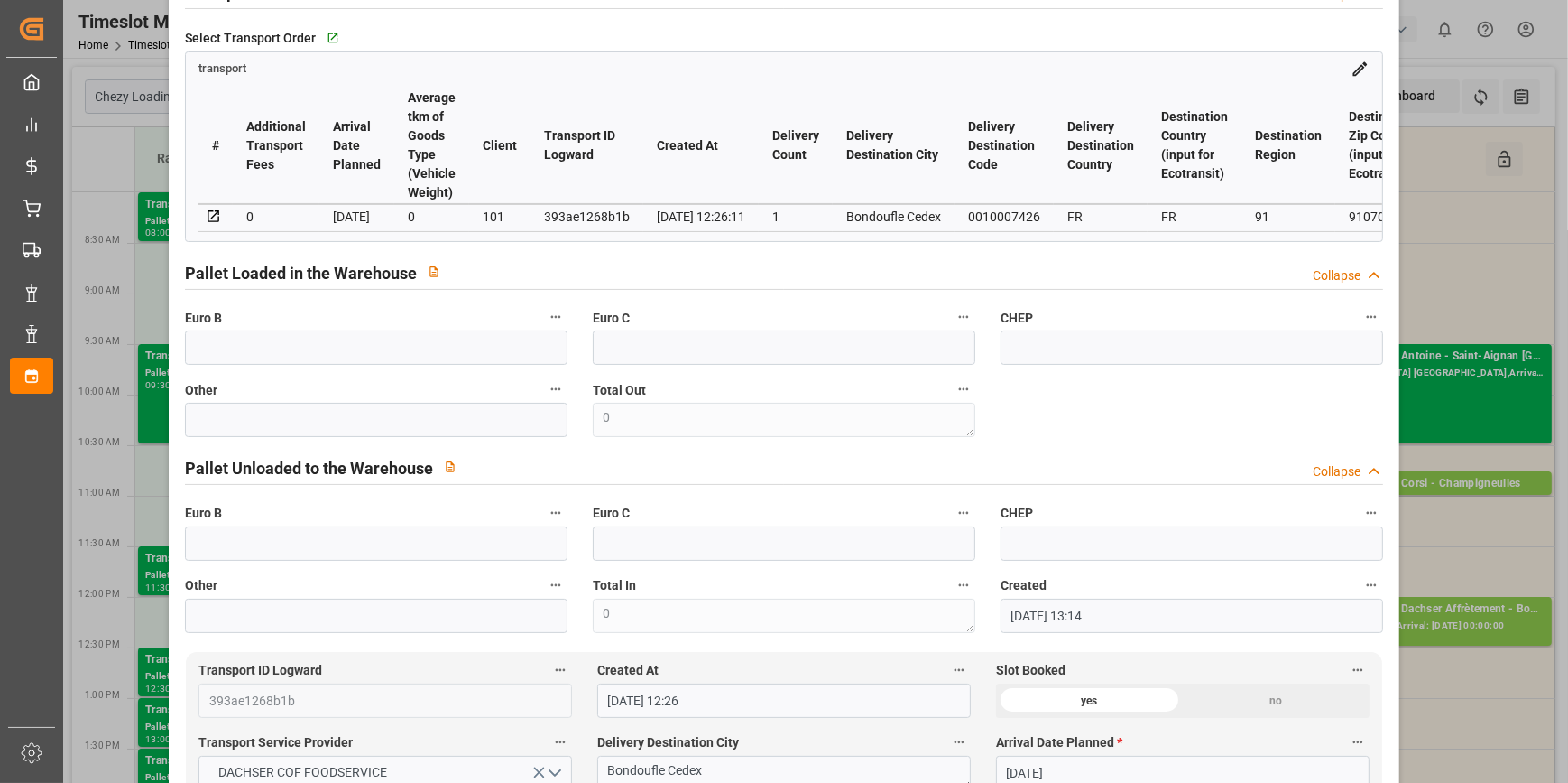
scroll to position [656, 0]
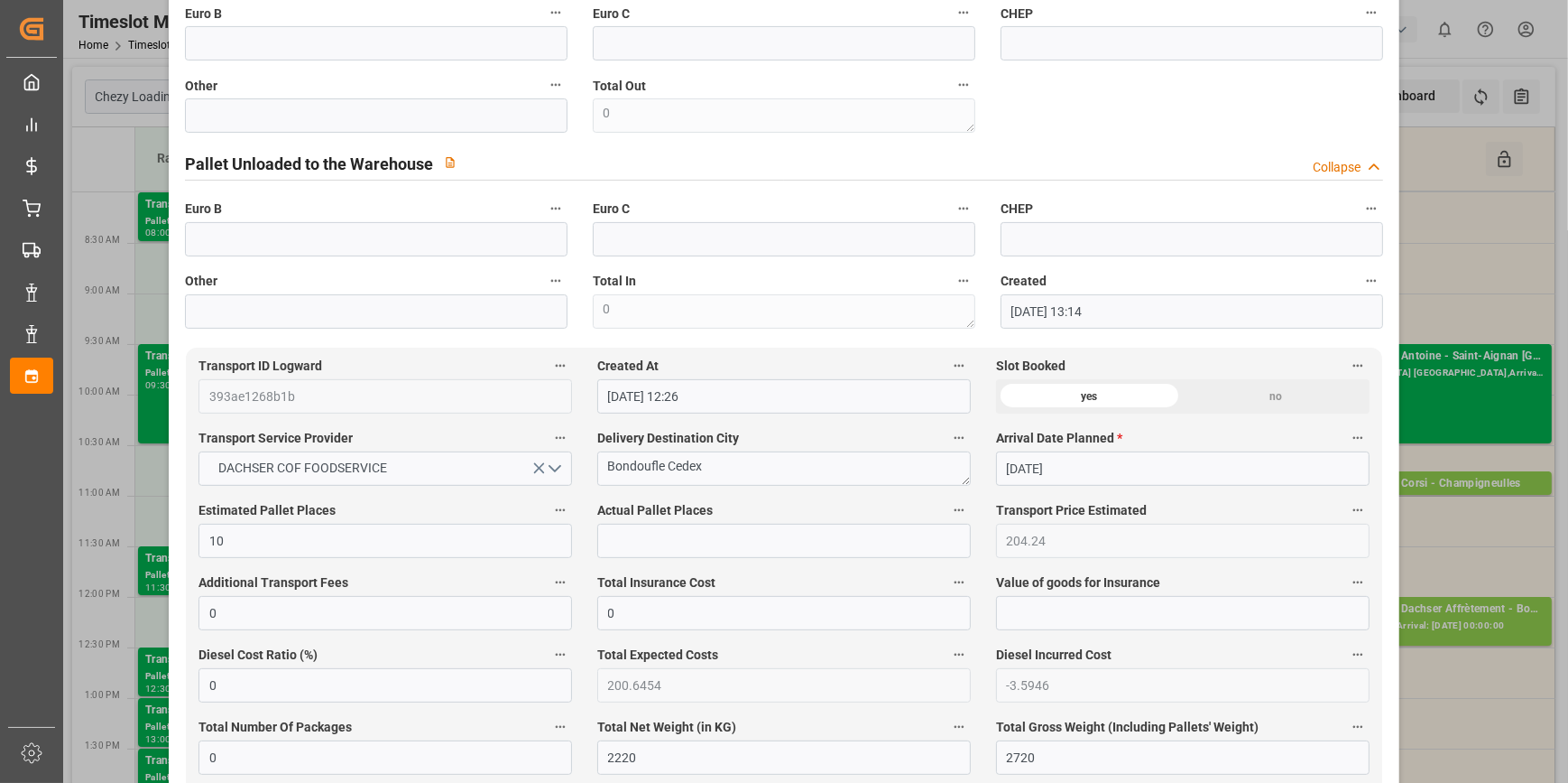
click at [1518, 659] on div "Update Appointment View History code d51ea93f59a8 Trucking company * Dachser Af…" at bounding box center [784, 392] width 1568 height 783
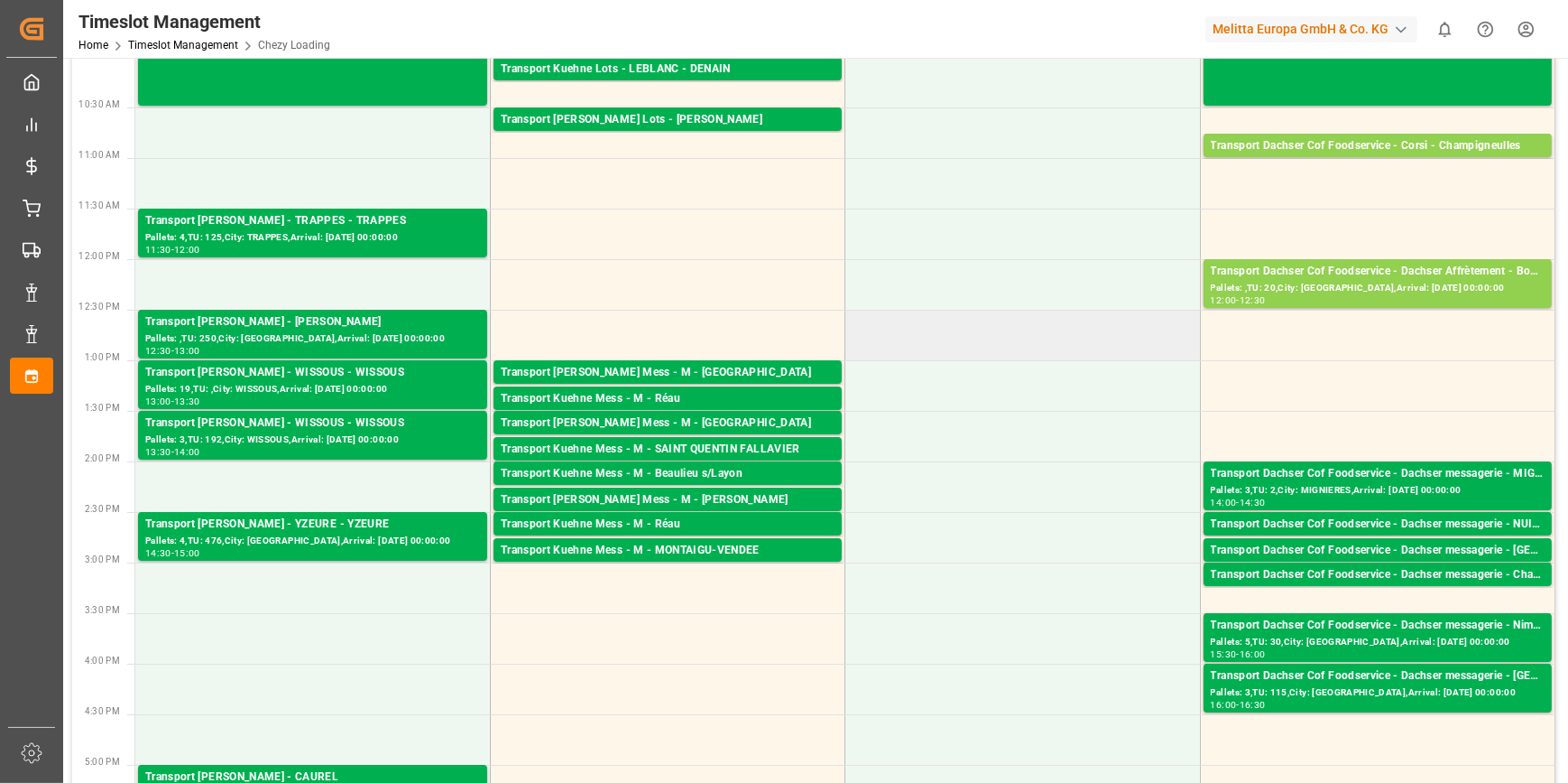
scroll to position [245, 0]
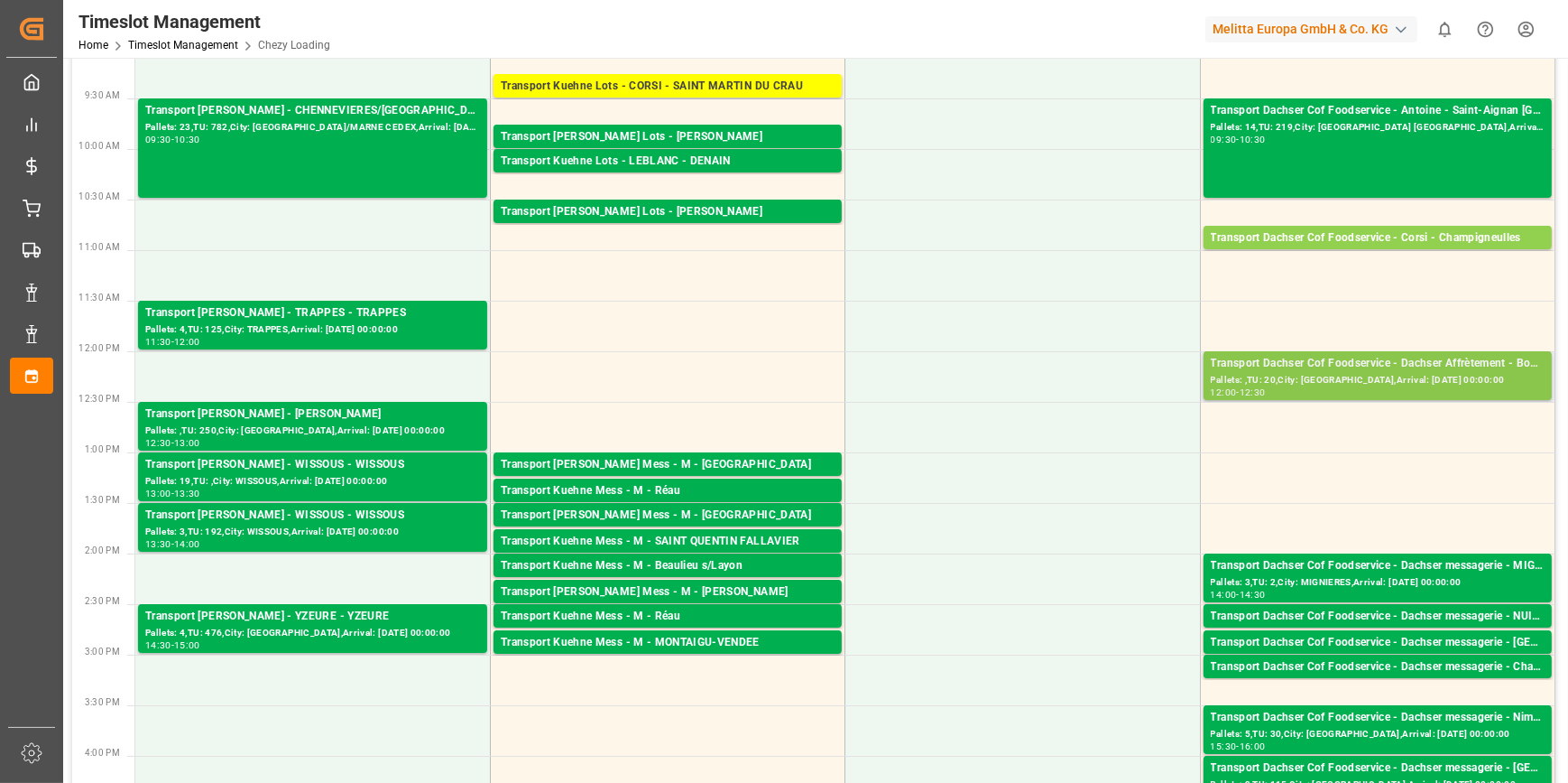
click at [1330, 373] on div "Pallets: ,TU: 20,City: [GEOGRAPHIC_DATA],Arrival: [DATE] 00:00:00" at bounding box center [1378, 381] width 333 height 16
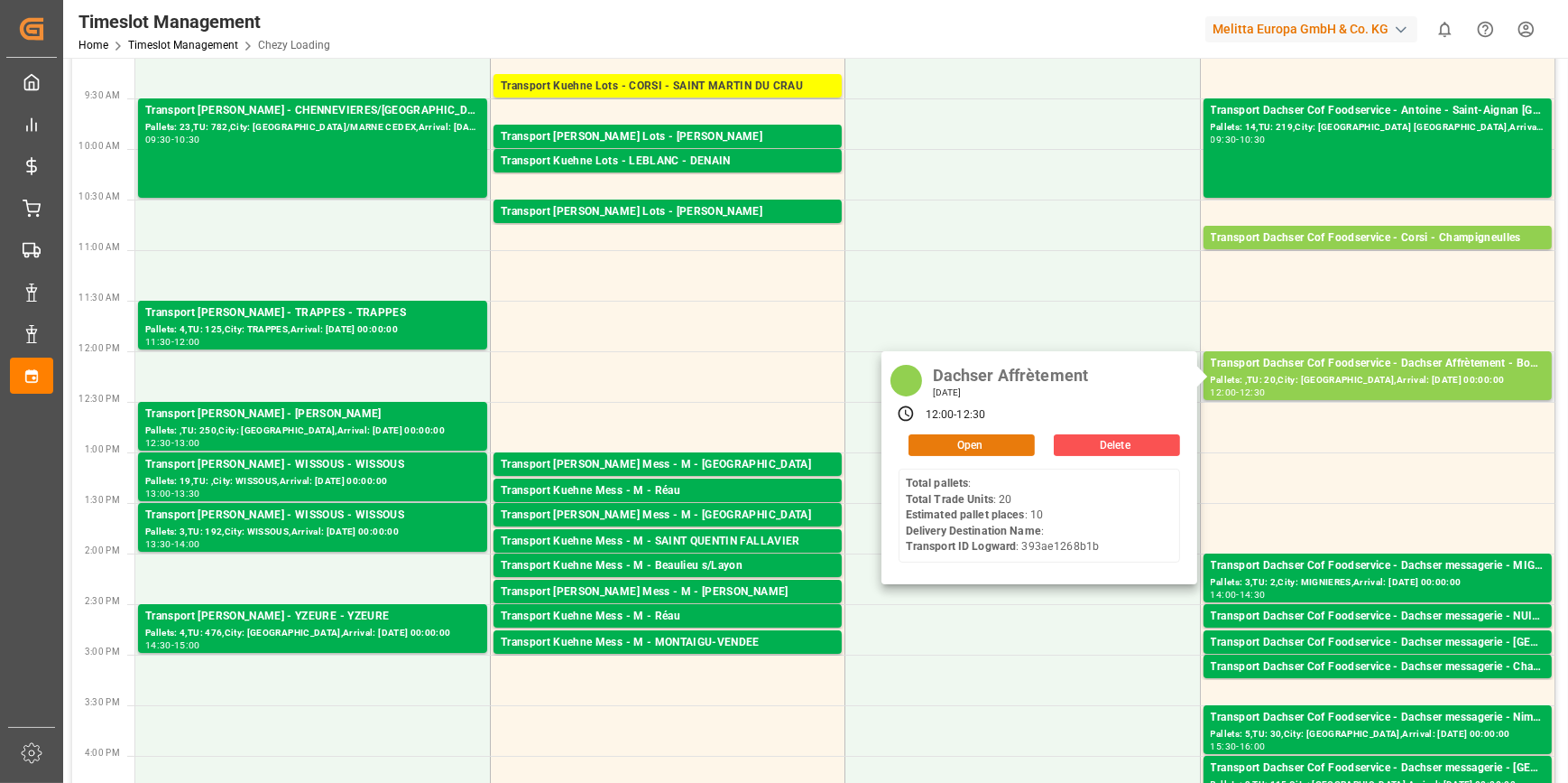
click at [988, 445] on button "Open" at bounding box center [971, 444] width 126 height 22
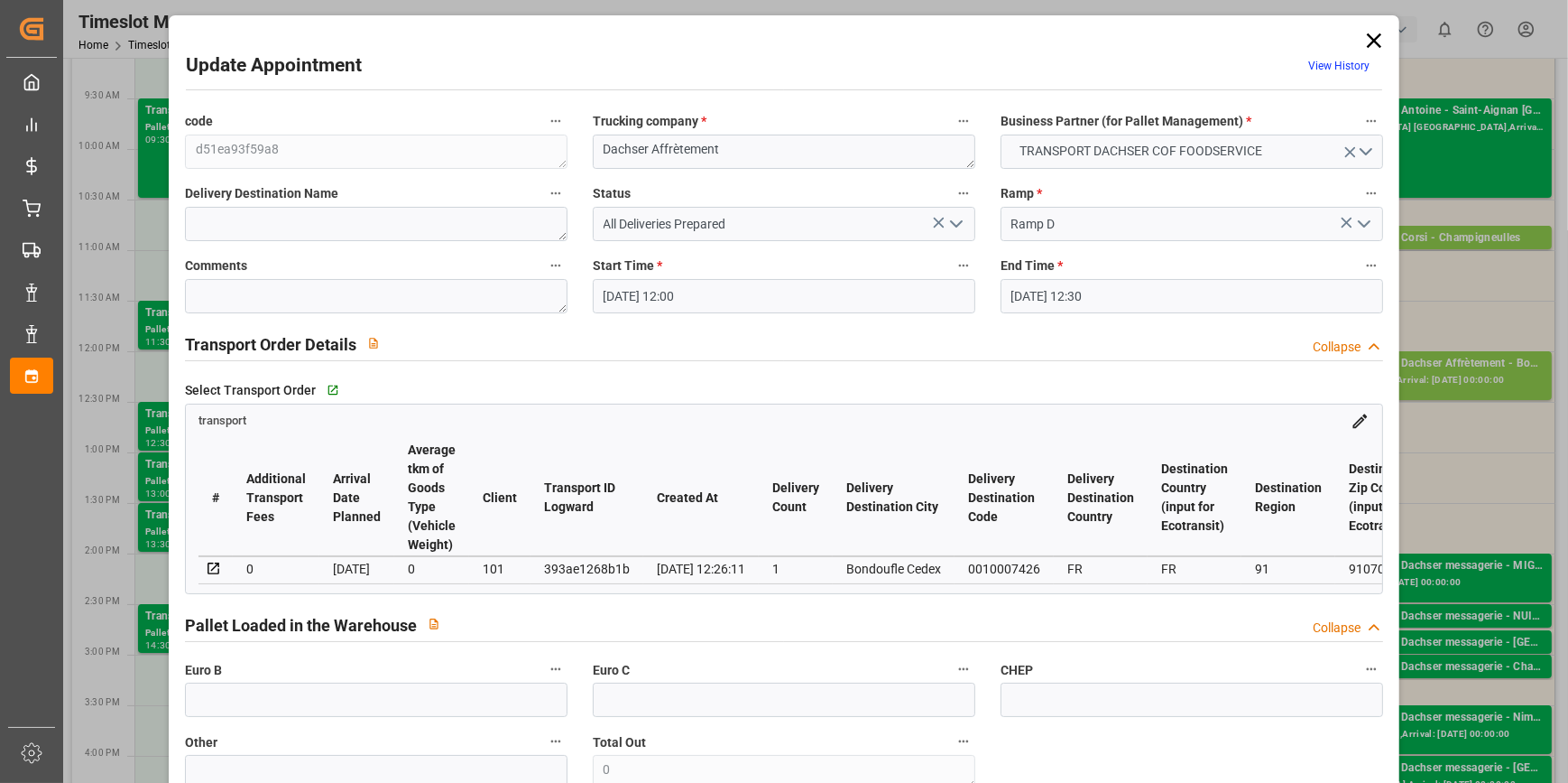
click at [953, 213] on icon "open menu" at bounding box center [956, 224] width 22 height 22
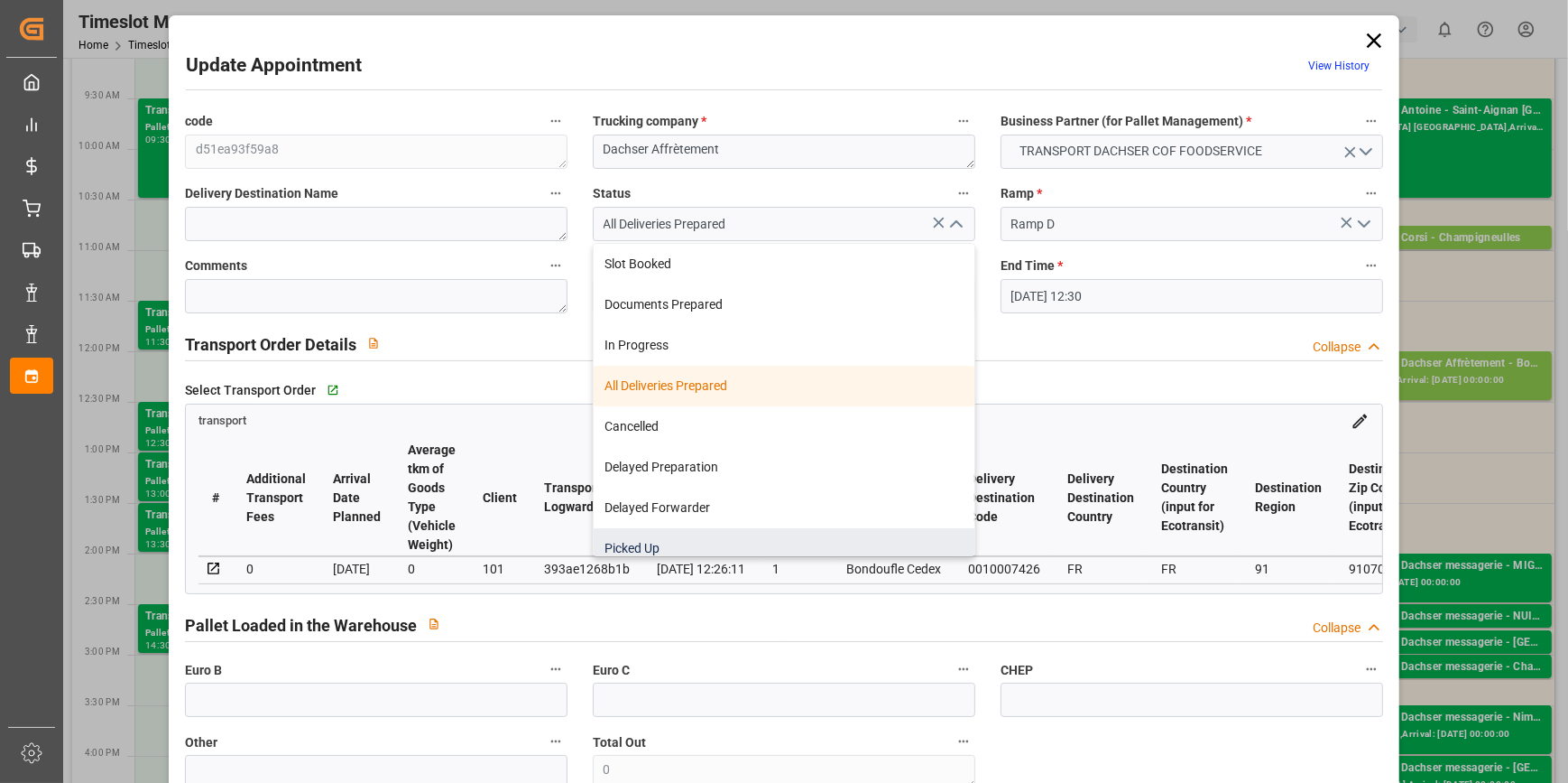
click at [634, 548] on div "Picked Up" at bounding box center [784, 548] width 380 height 40
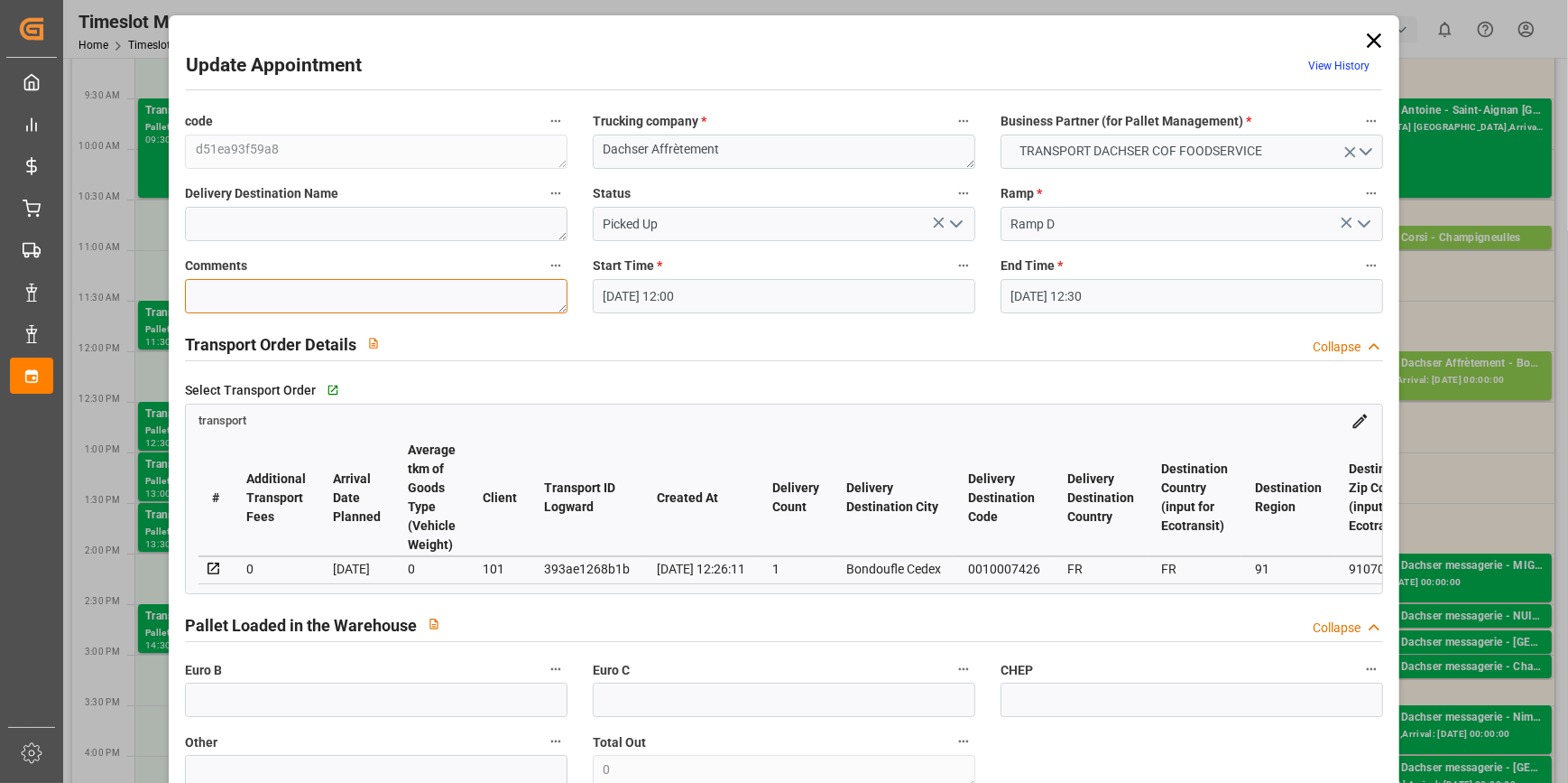
click at [258, 294] on textarea at bounding box center [377, 295] width 382 height 34
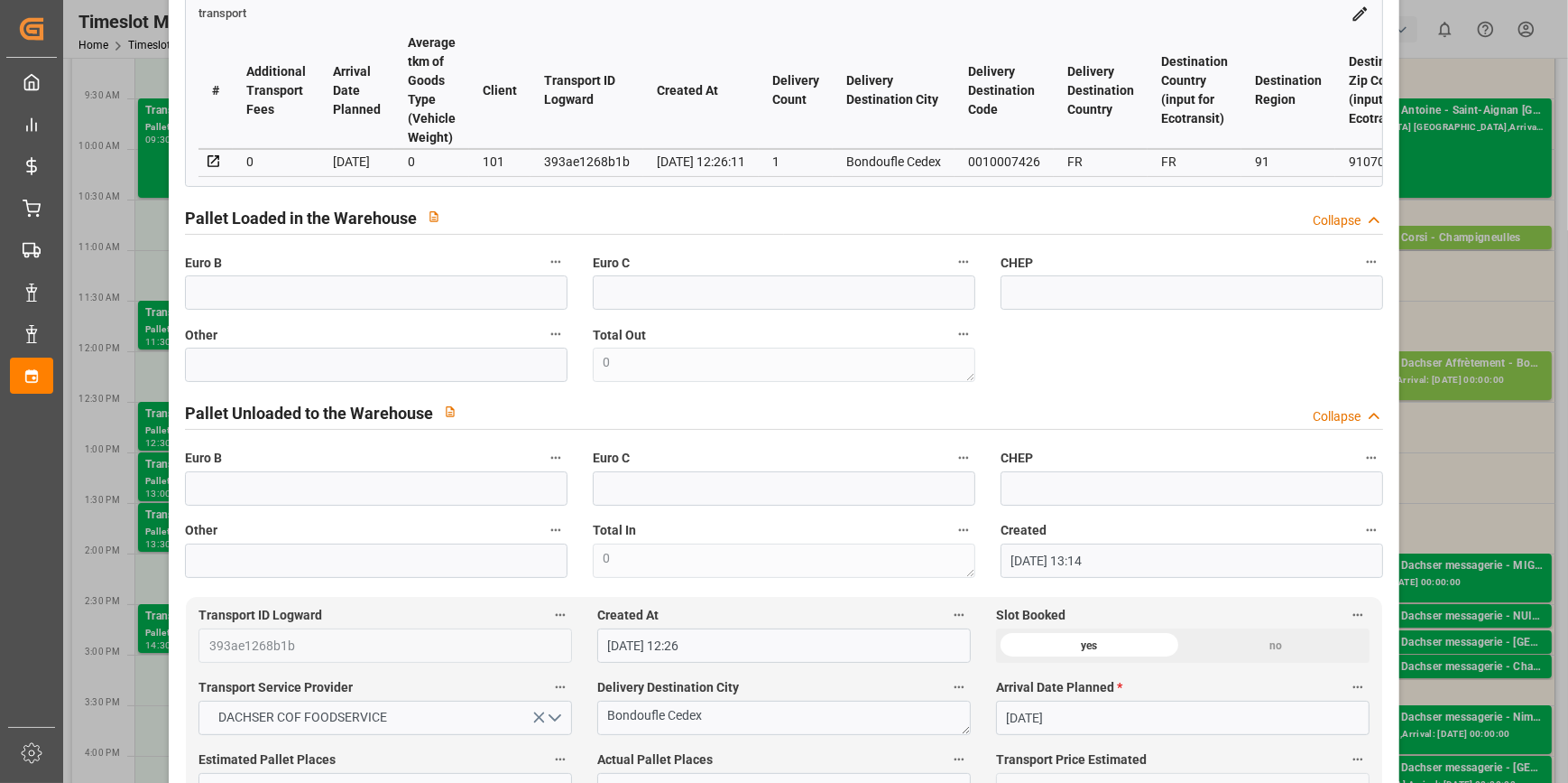
scroll to position [738, 0]
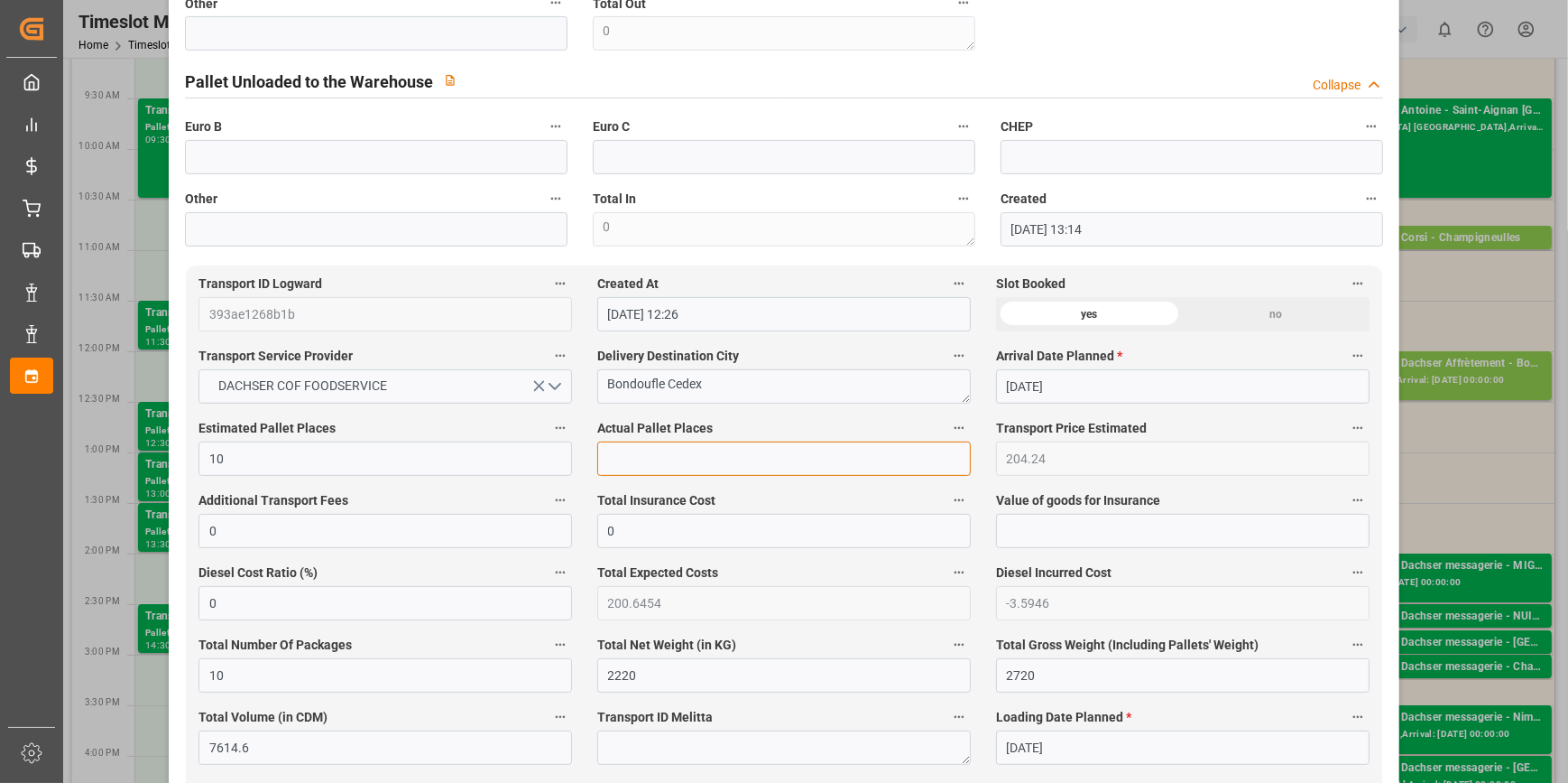
click at [672, 467] on input "text" at bounding box center [784, 458] width 374 height 34
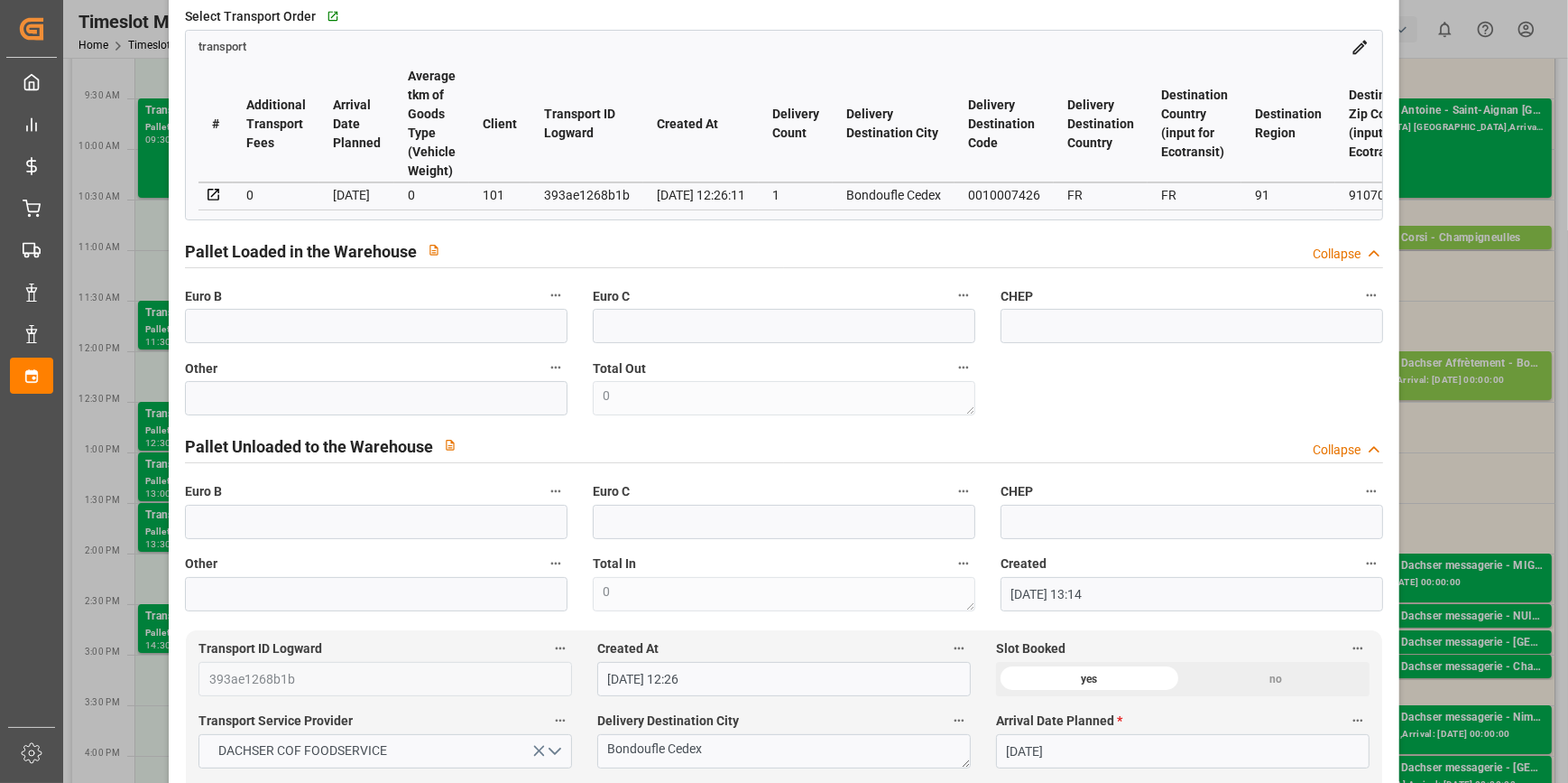
scroll to position [0, 0]
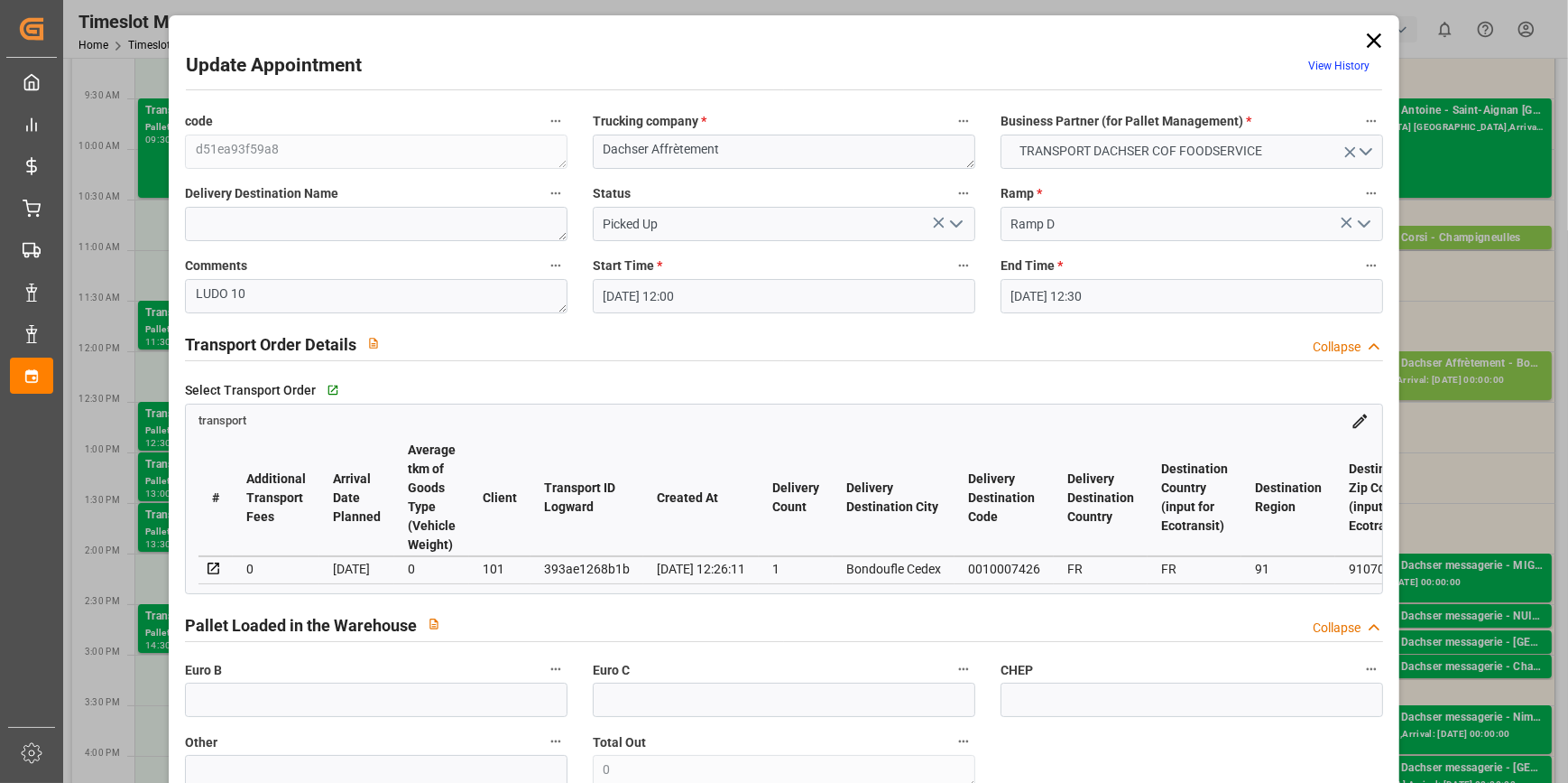
click at [960, 219] on icon "open menu" at bounding box center [956, 224] width 22 height 22
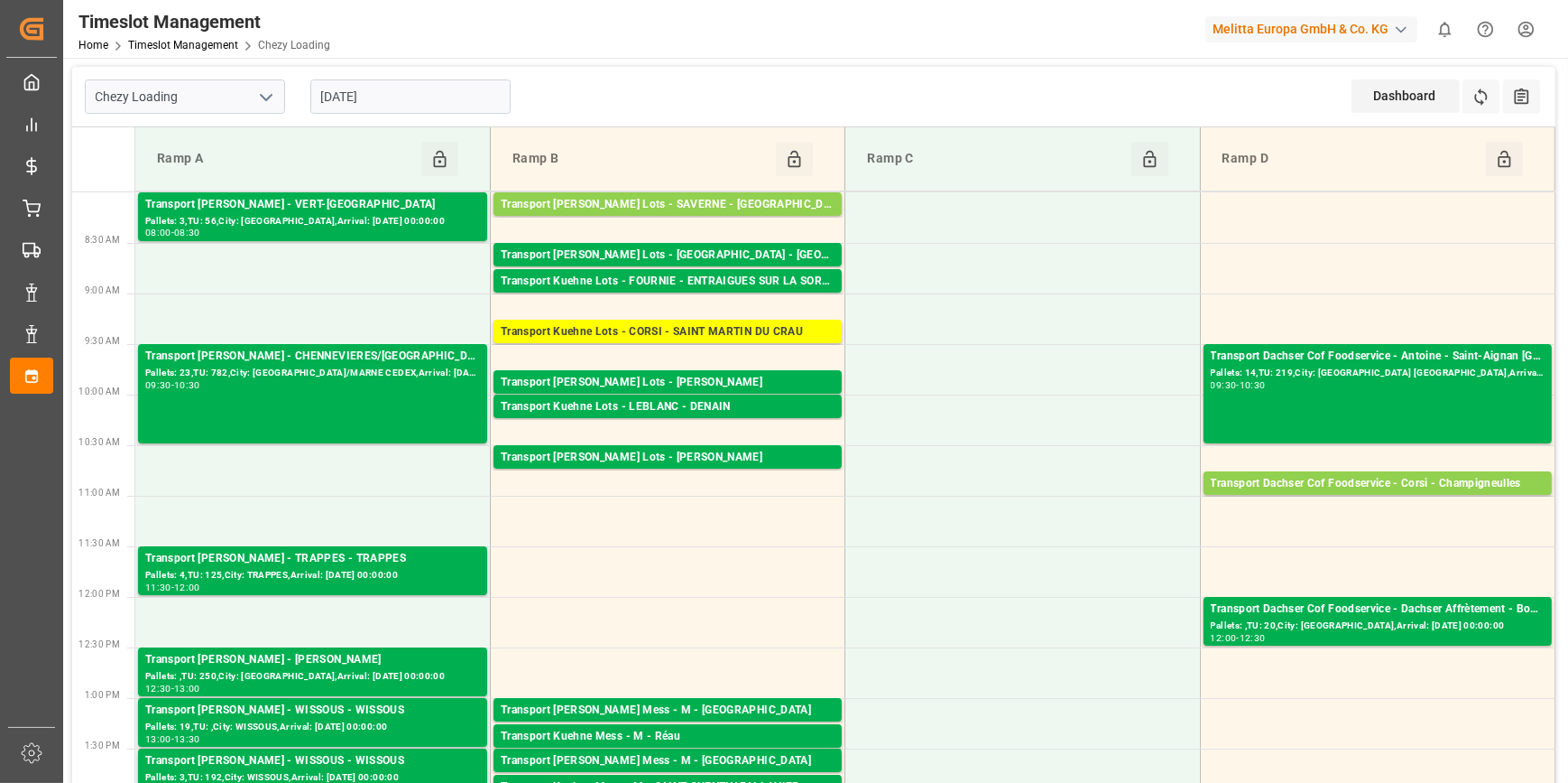
click at [400, 100] on input "[DATE]" at bounding box center [410, 96] width 200 height 34
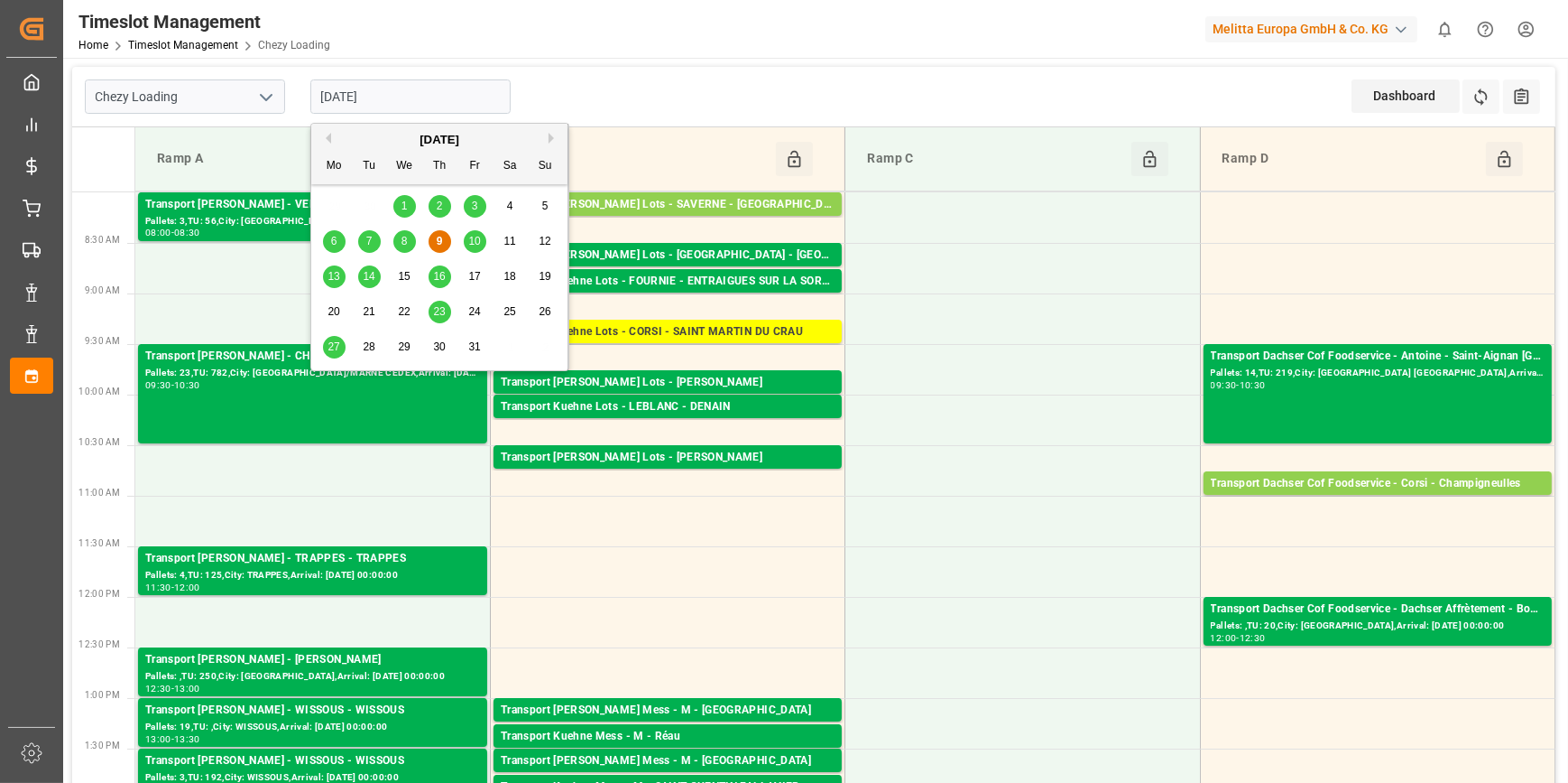
click at [472, 241] on span "10" at bounding box center [474, 240] width 12 height 13
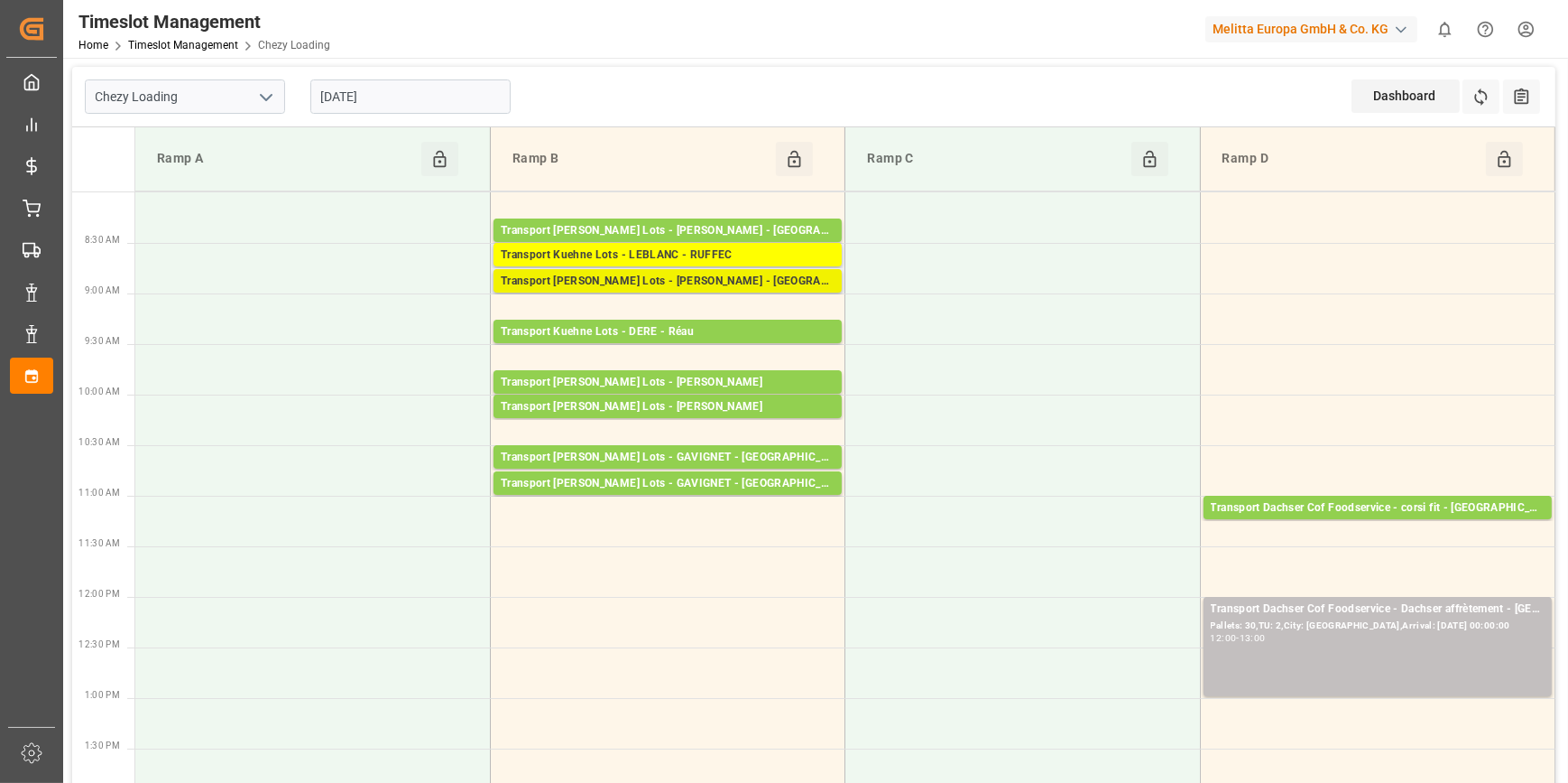
click at [640, 278] on div "Transport [PERSON_NAME] Lots - [PERSON_NAME] - [GEOGRAPHIC_DATA]" at bounding box center [668, 282] width 333 height 18
click at [642, 279] on div "Transport [PERSON_NAME] Lots - [PERSON_NAME] - [GEOGRAPHIC_DATA]" at bounding box center [668, 282] width 333 height 18
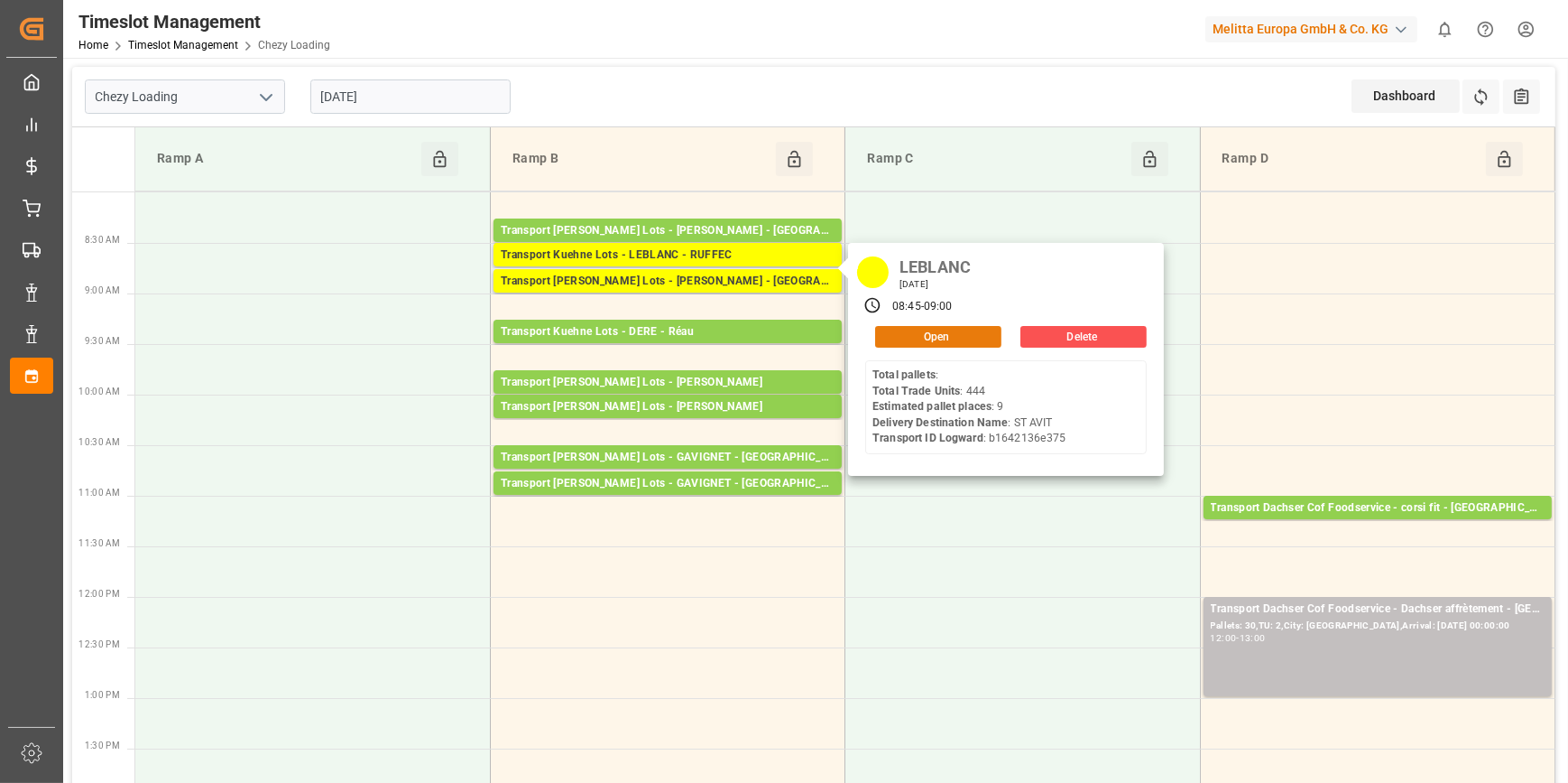
click at [916, 334] on button "Open" at bounding box center [937, 337] width 126 height 22
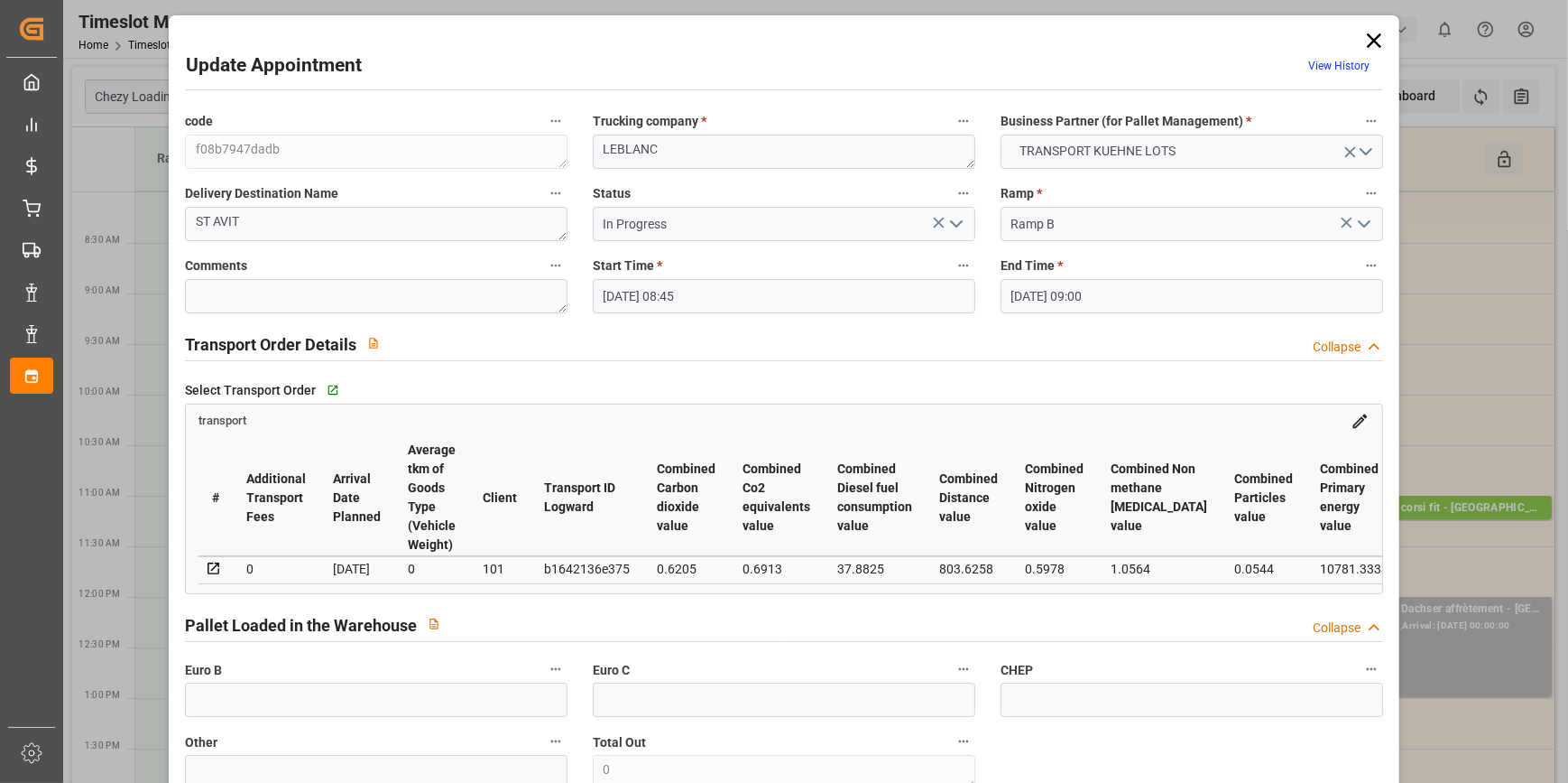
click at [951, 219] on icon "open menu" at bounding box center [956, 224] width 22 height 22
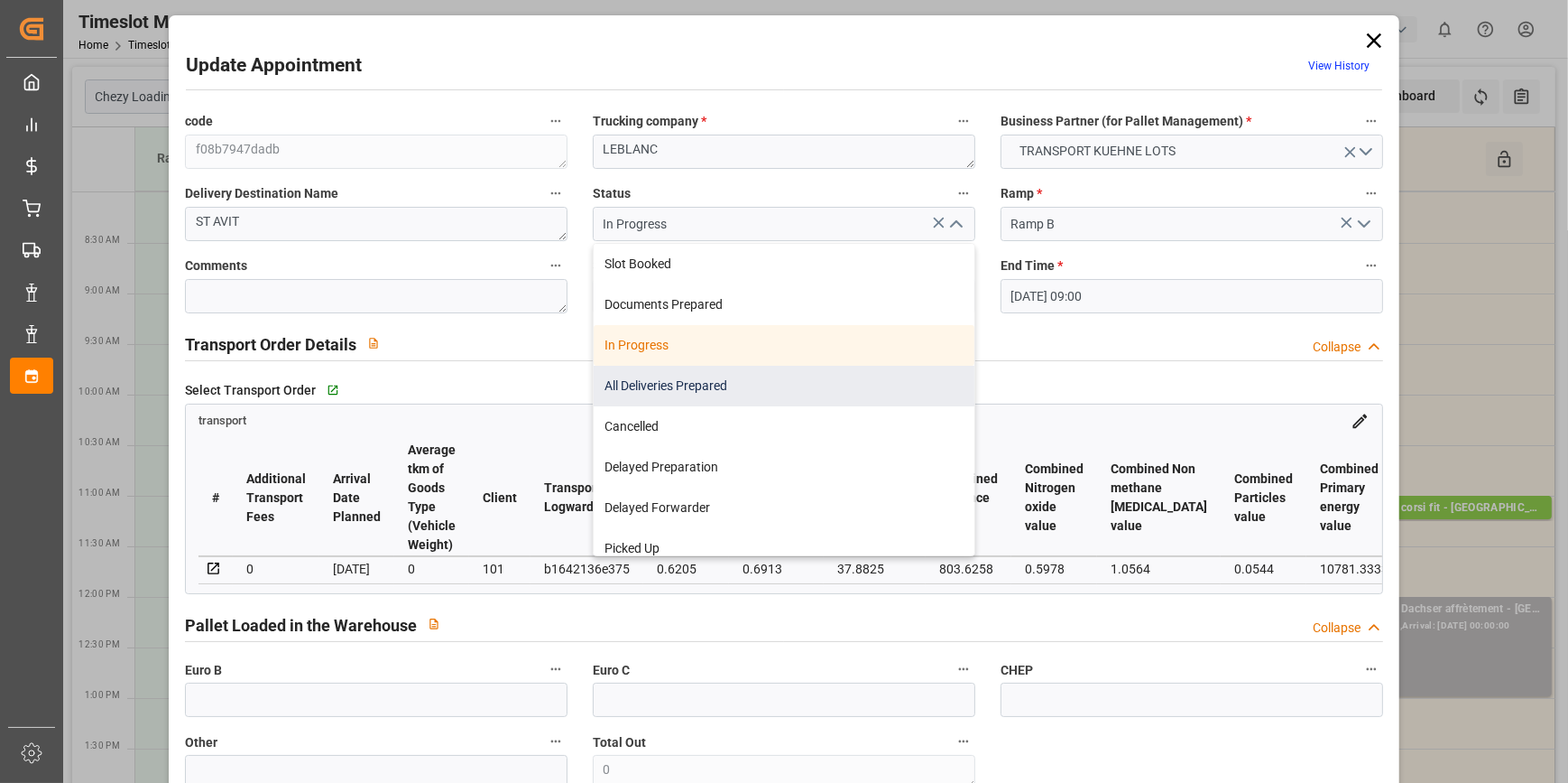
click at [655, 388] on div "All Deliveries Prepared" at bounding box center [784, 386] width 380 height 40
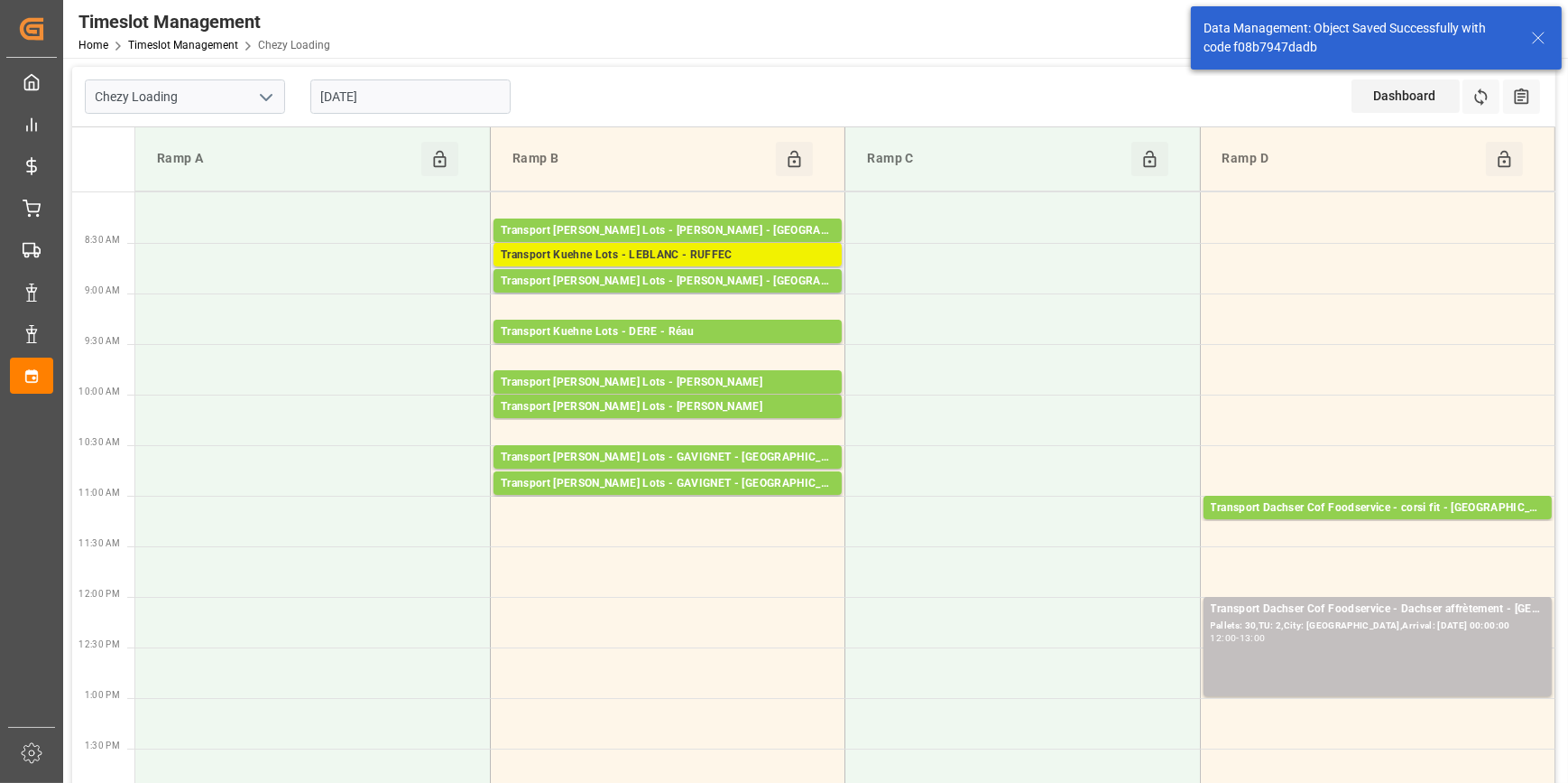
click at [684, 256] on div "Transport Kuehne Lots - LEBLANC - RUFFEC" at bounding box center [668, 255] width 333 height 18
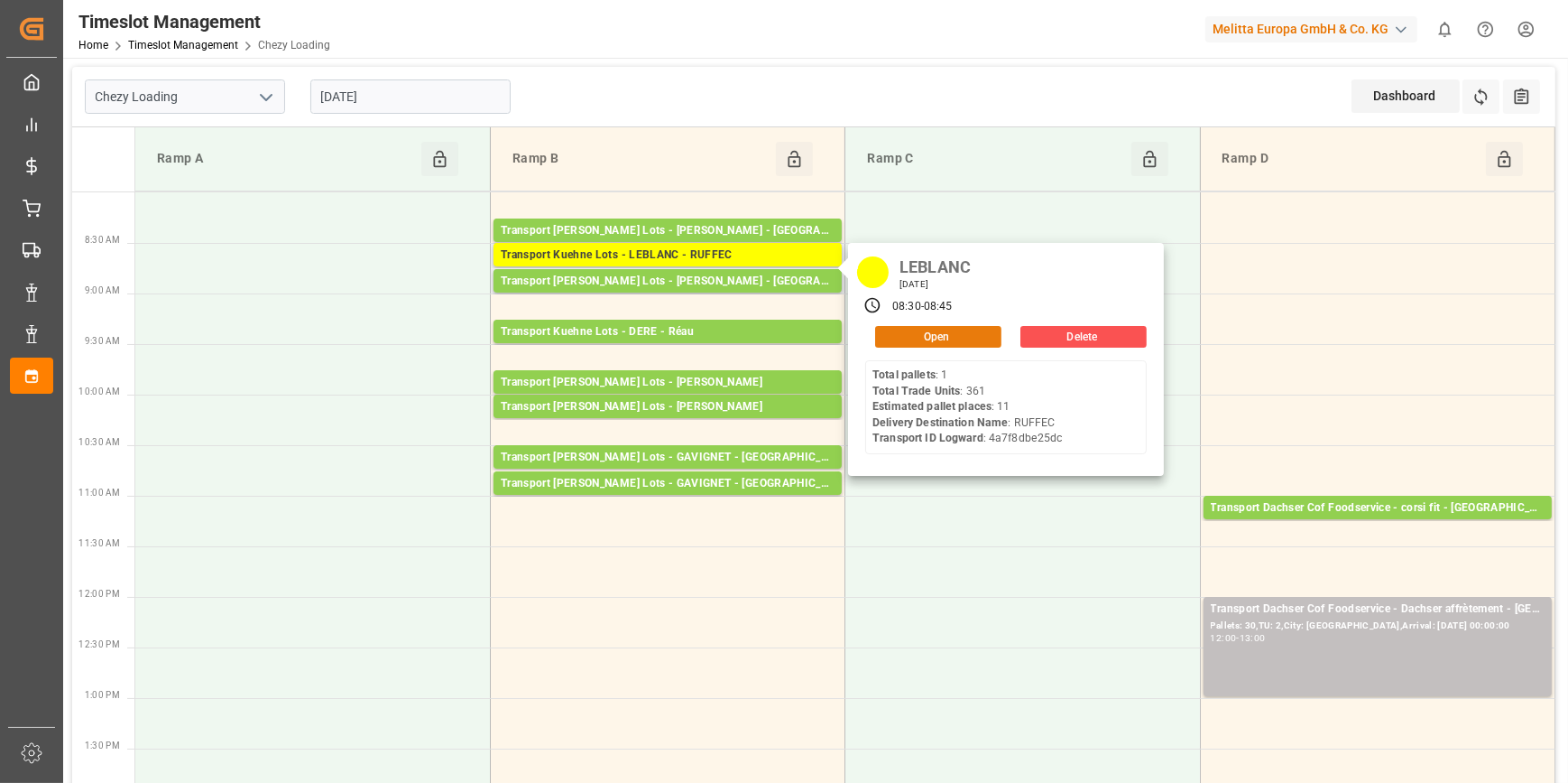
click at [897, 333] on button "Open" at bounding box center [937, 337] width 126 height 22
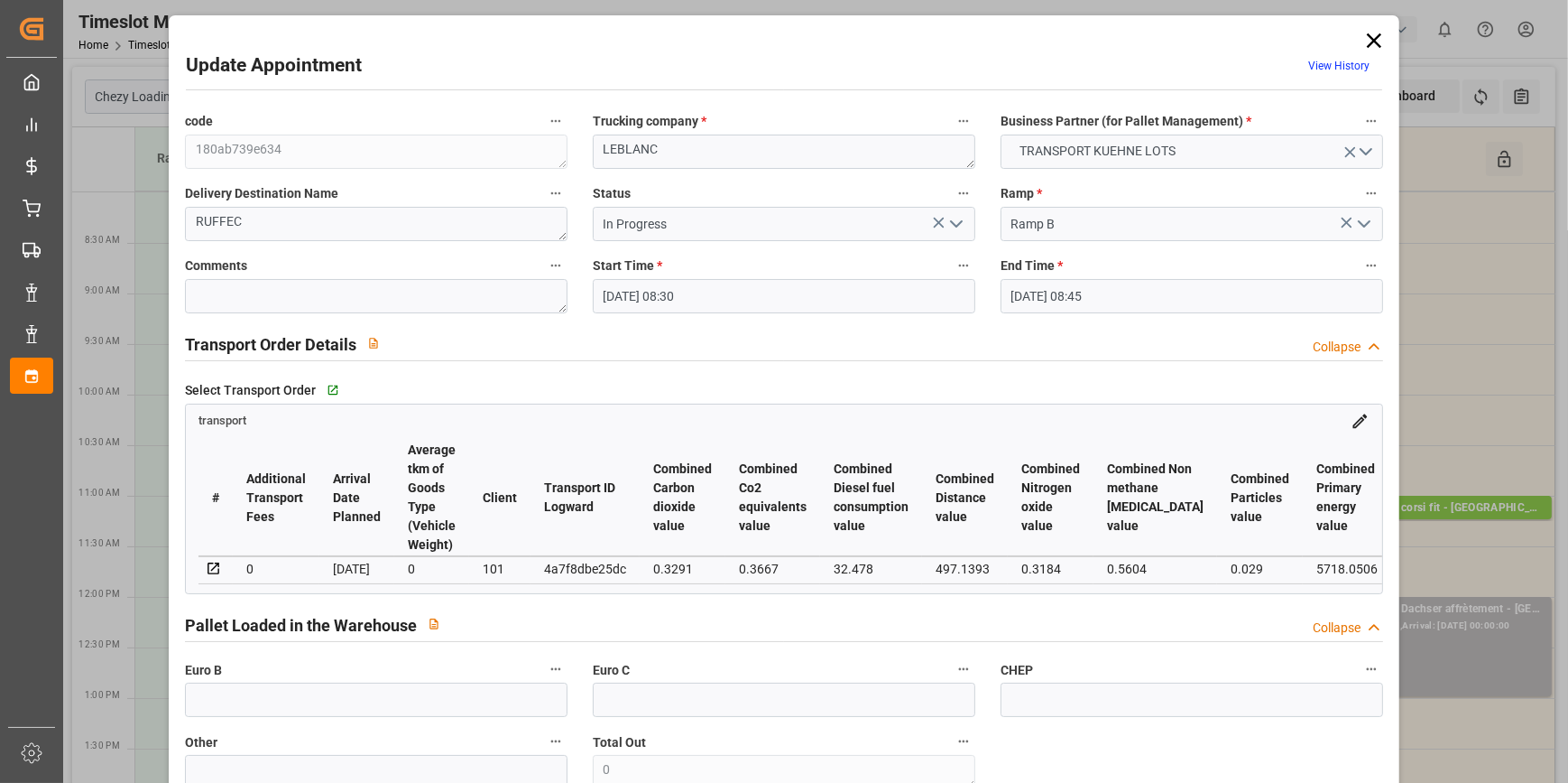
click at [951, 220] on icon "open menu" at bounding box center [956, 224] width 22 height 22
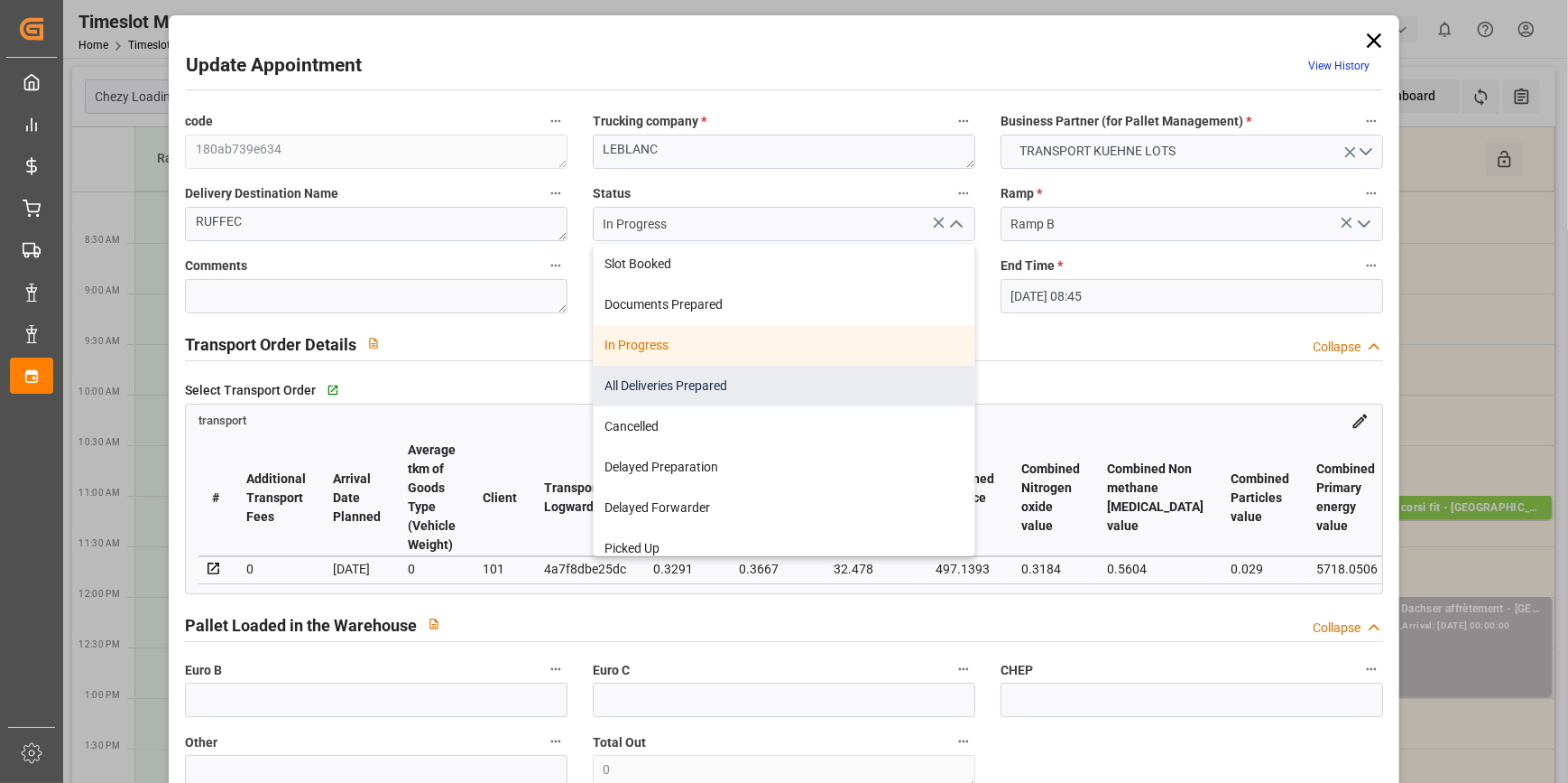
click at [623, 378] on div "All Deliveries Prepared" at bounding box center [784, 386] width 380 height 40
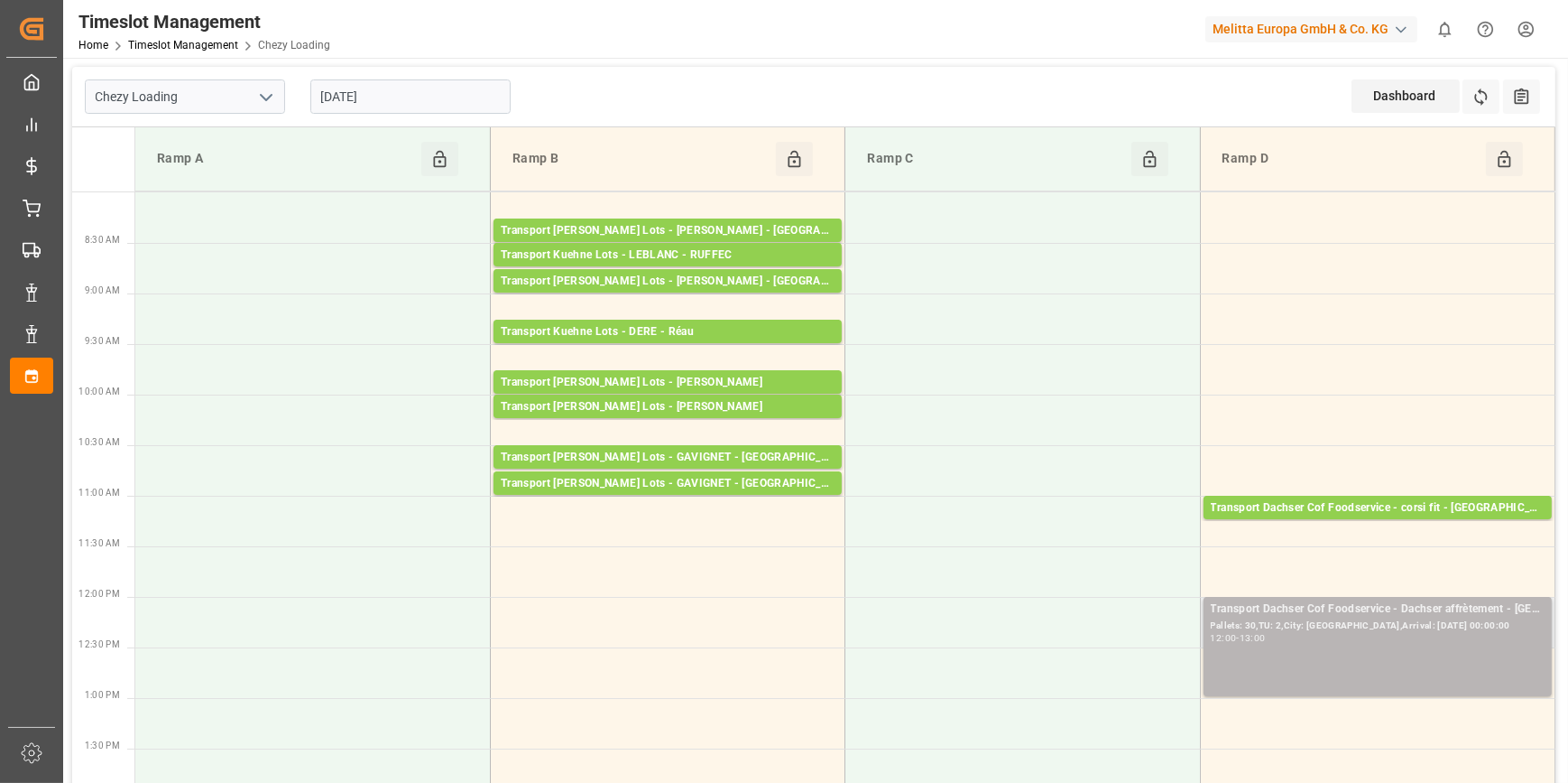
click at [1325, 628] on div "Pallets: 30,TU: 2,City: [GEOGRAPHIC_DATA],Arrival: [DATE] 00:00:00" at bounding box center [1378, 626] width 333 height 16
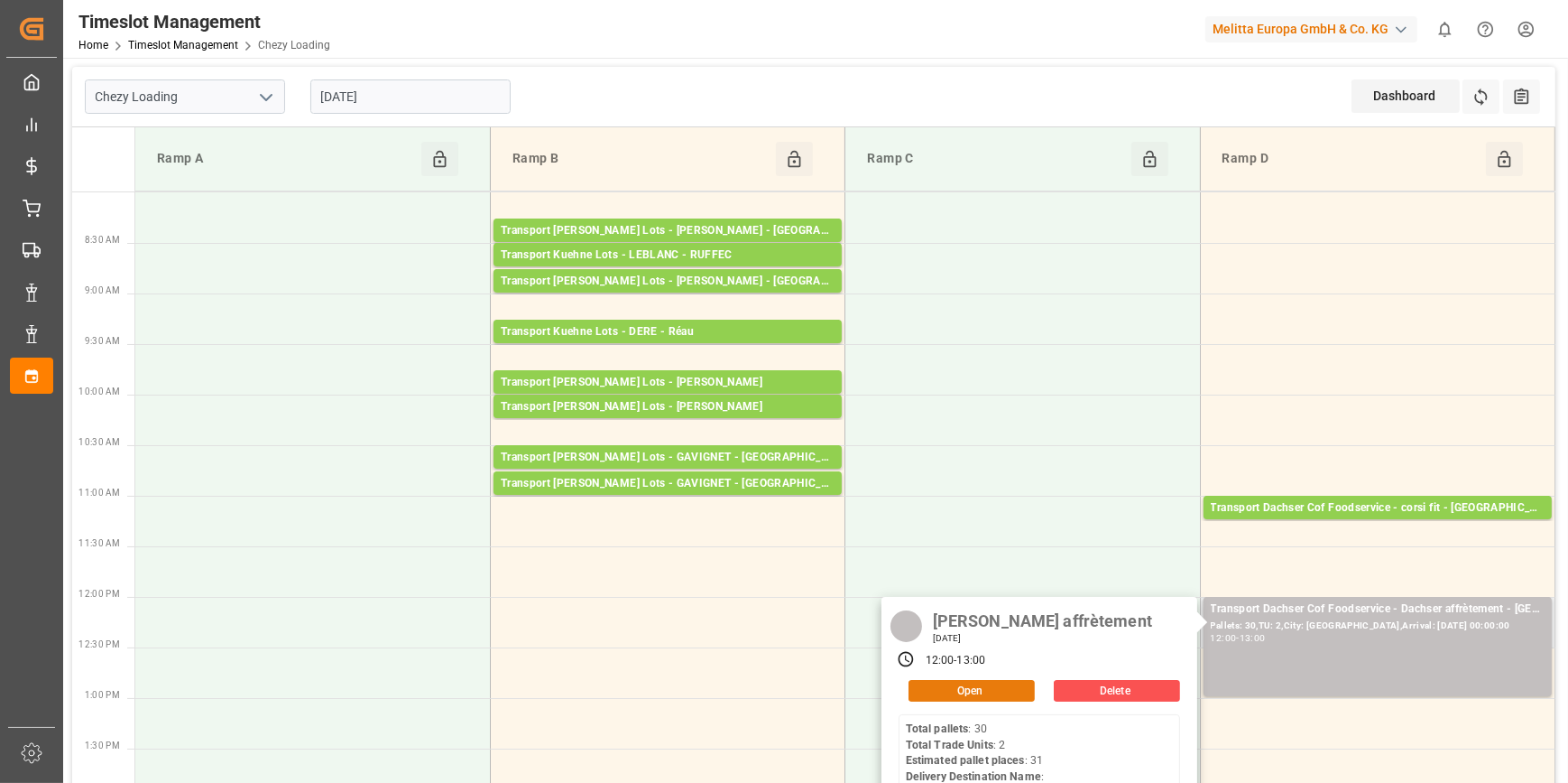
click at [1001, 682] on button "Open" at bounding box center [971, 691] width 126 height 22
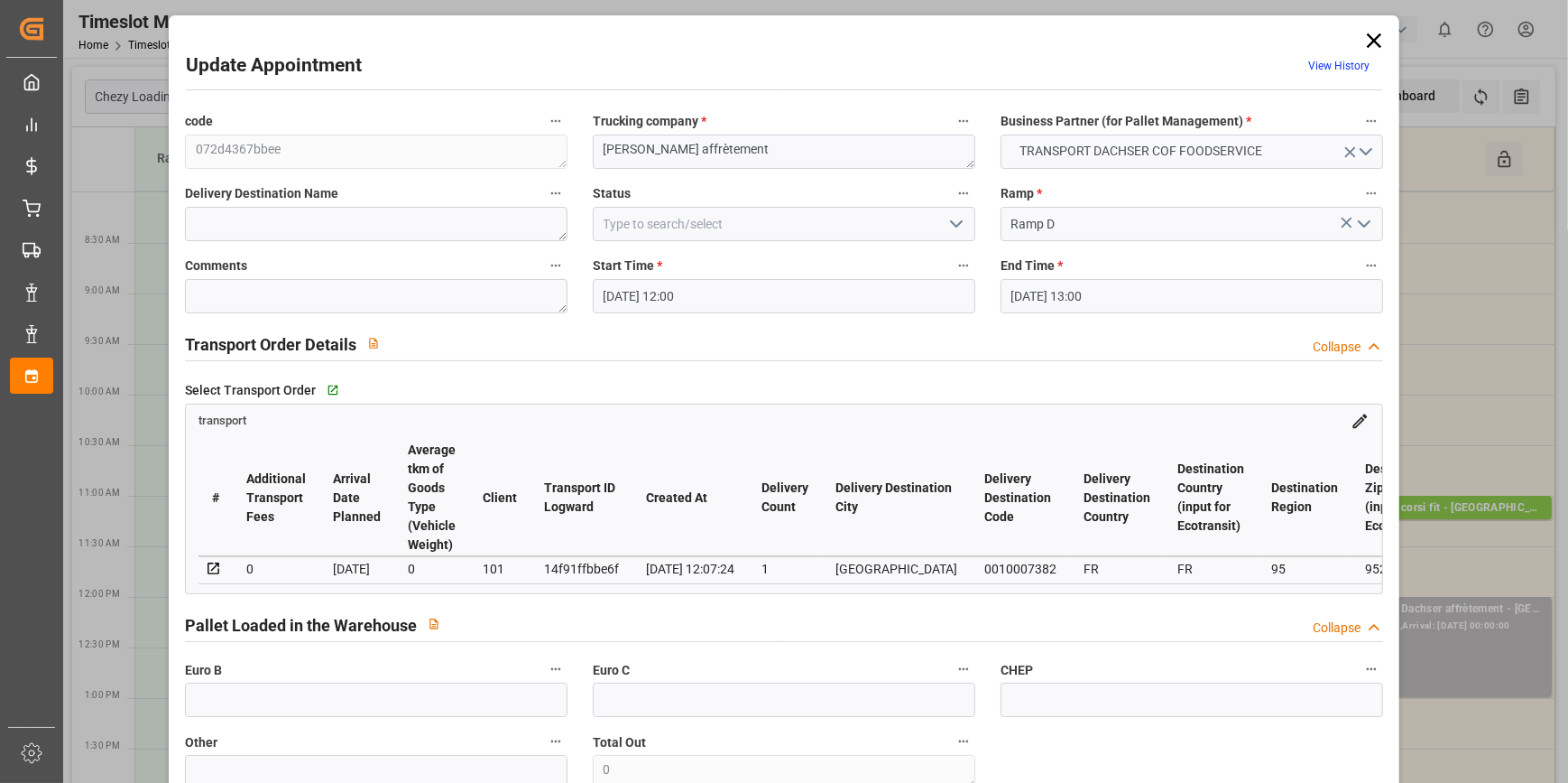
click at [957, 217] on icon "open menu" at bounding box center [956, 224] width 22 height 22
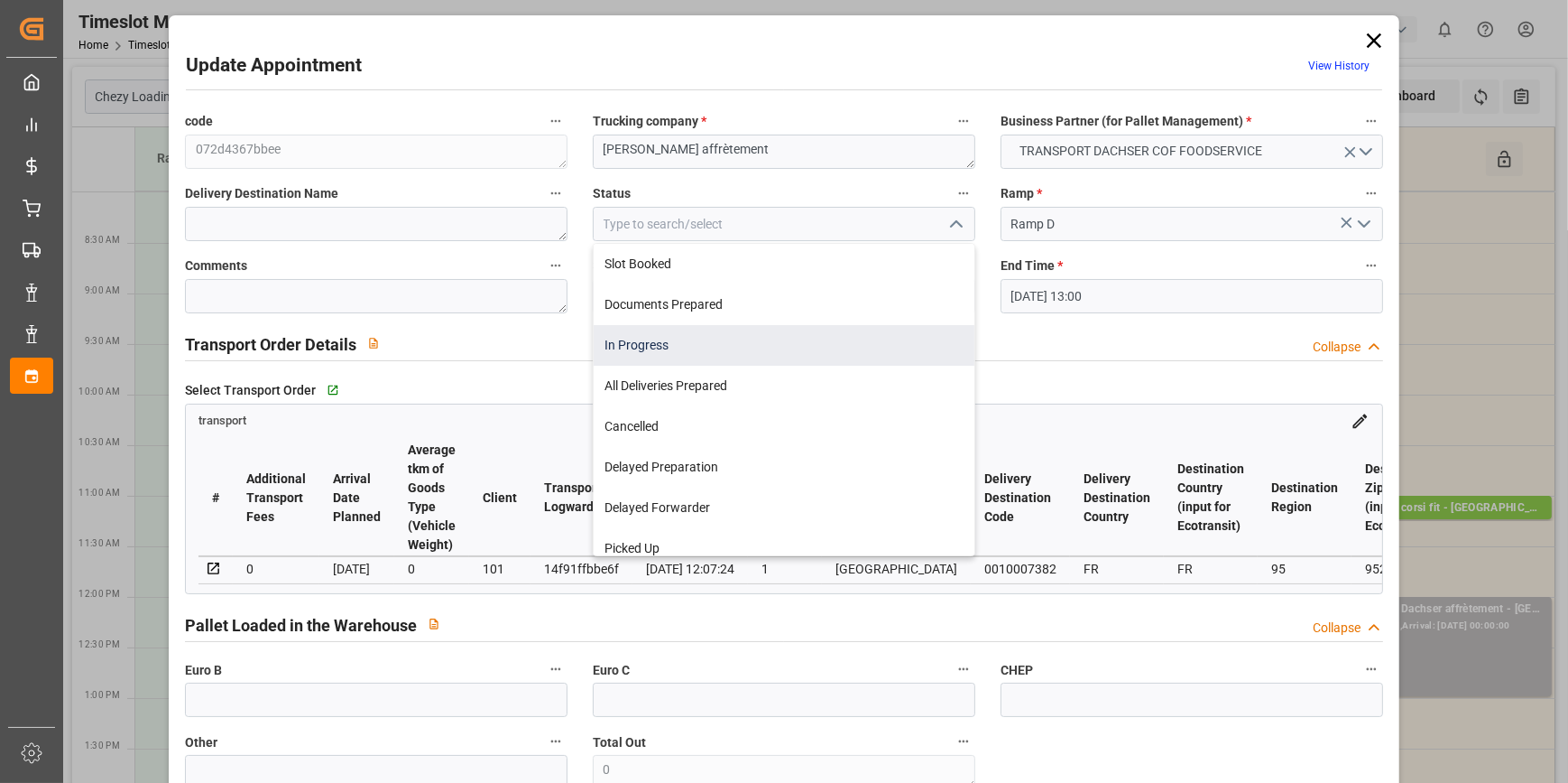
click at [619, 343] on div "In Progress" at bounding box center [784, 344] width 380 height 40
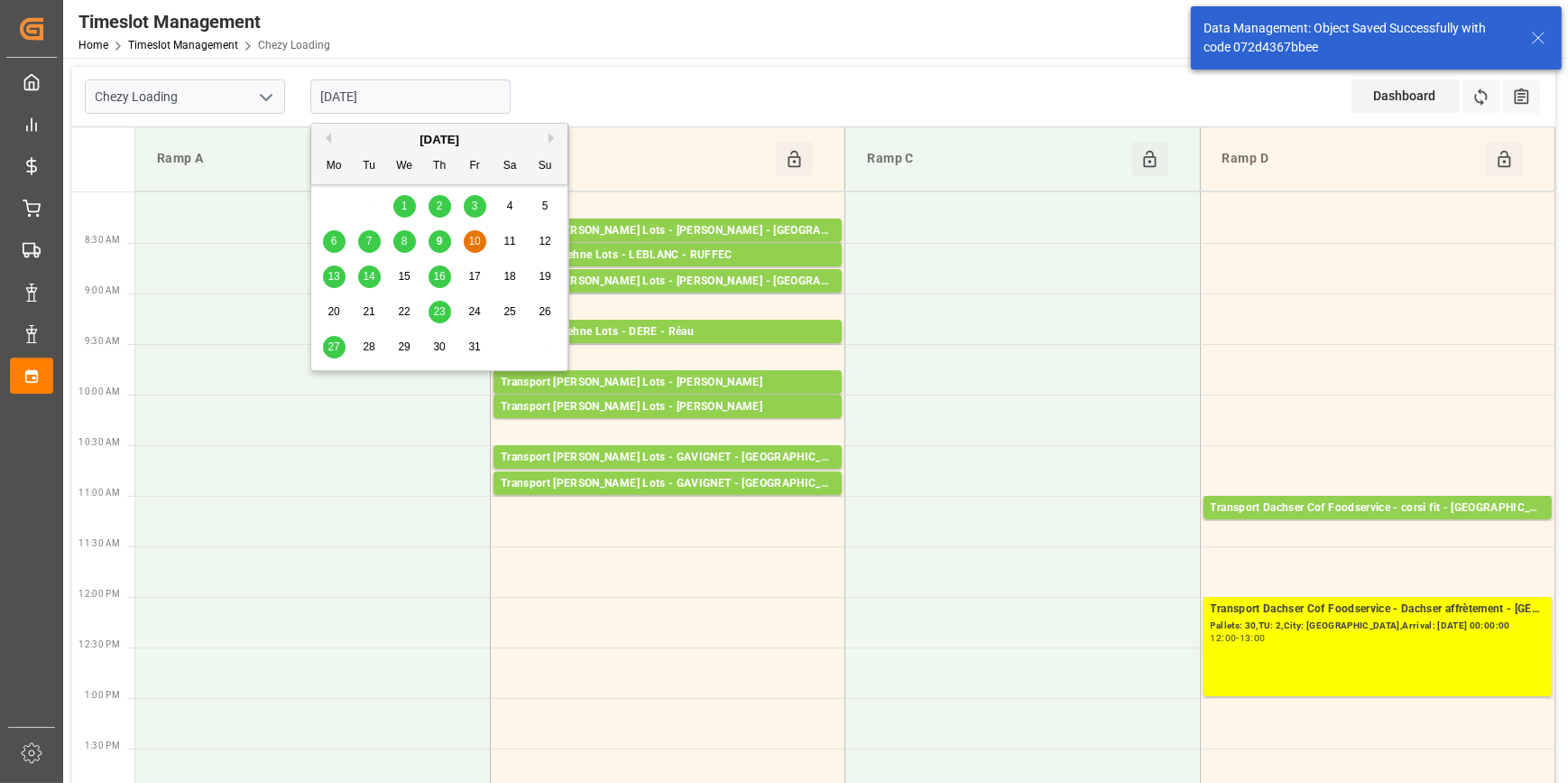
click at [400, 90] on input "[DATE]" at bounding box center [410, 96] width 200 height 34
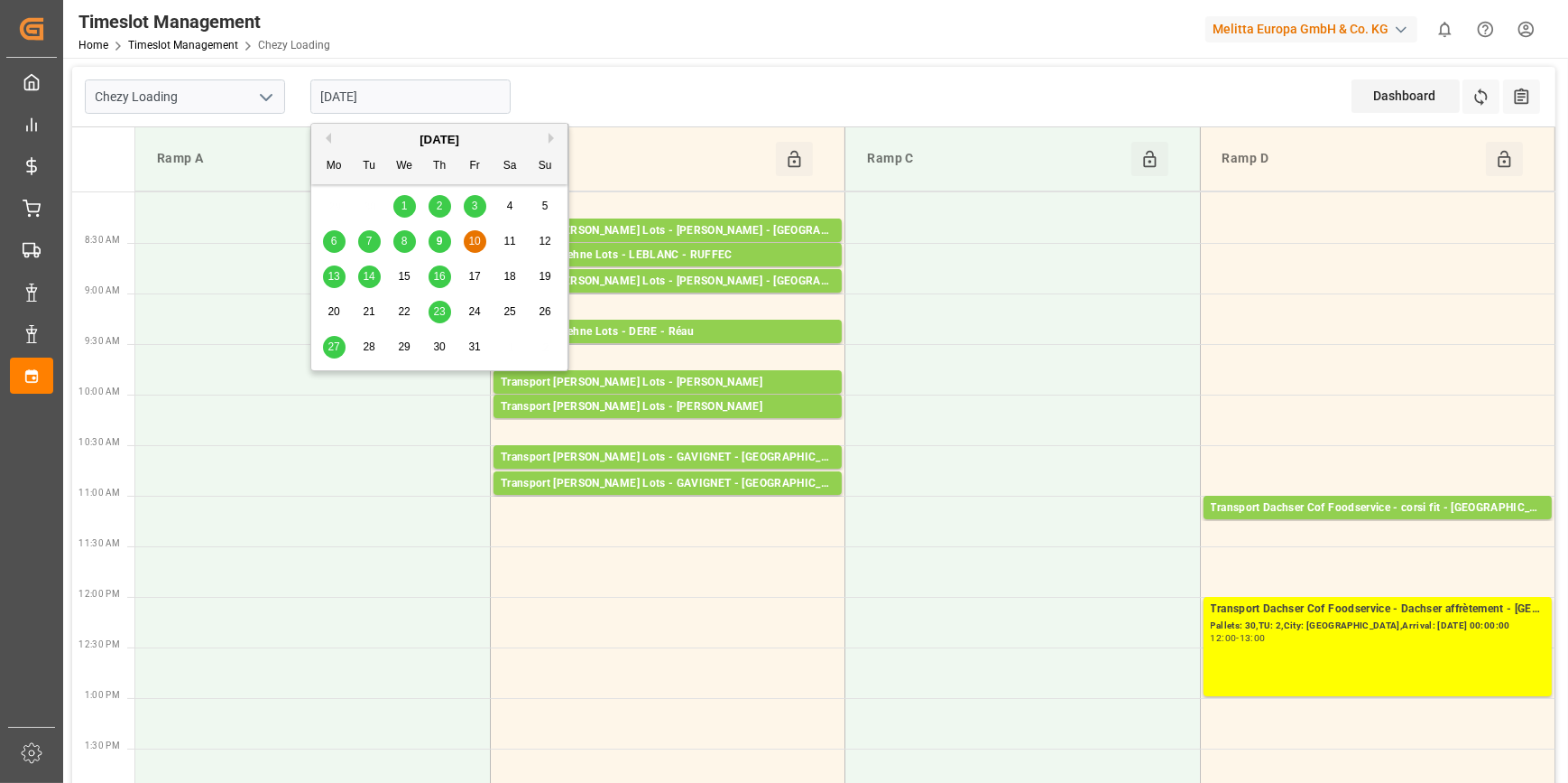
click at [332, 274] on span "13" at bounding box center [333, 276] width 12 height 13
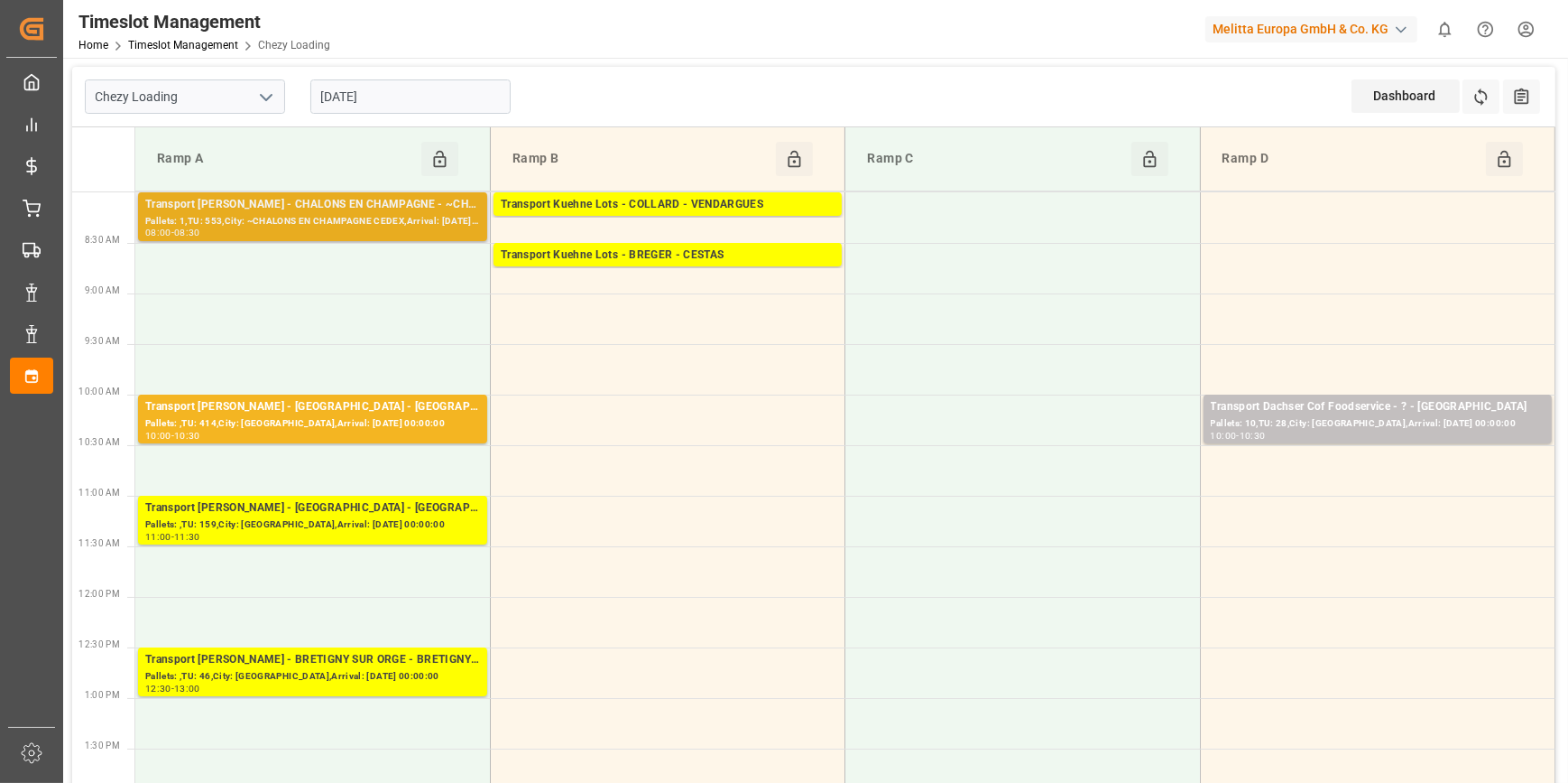
click at [406, 231] on div "08:00 - 08:30" at bounding box center [312, 234] width 334 height 10
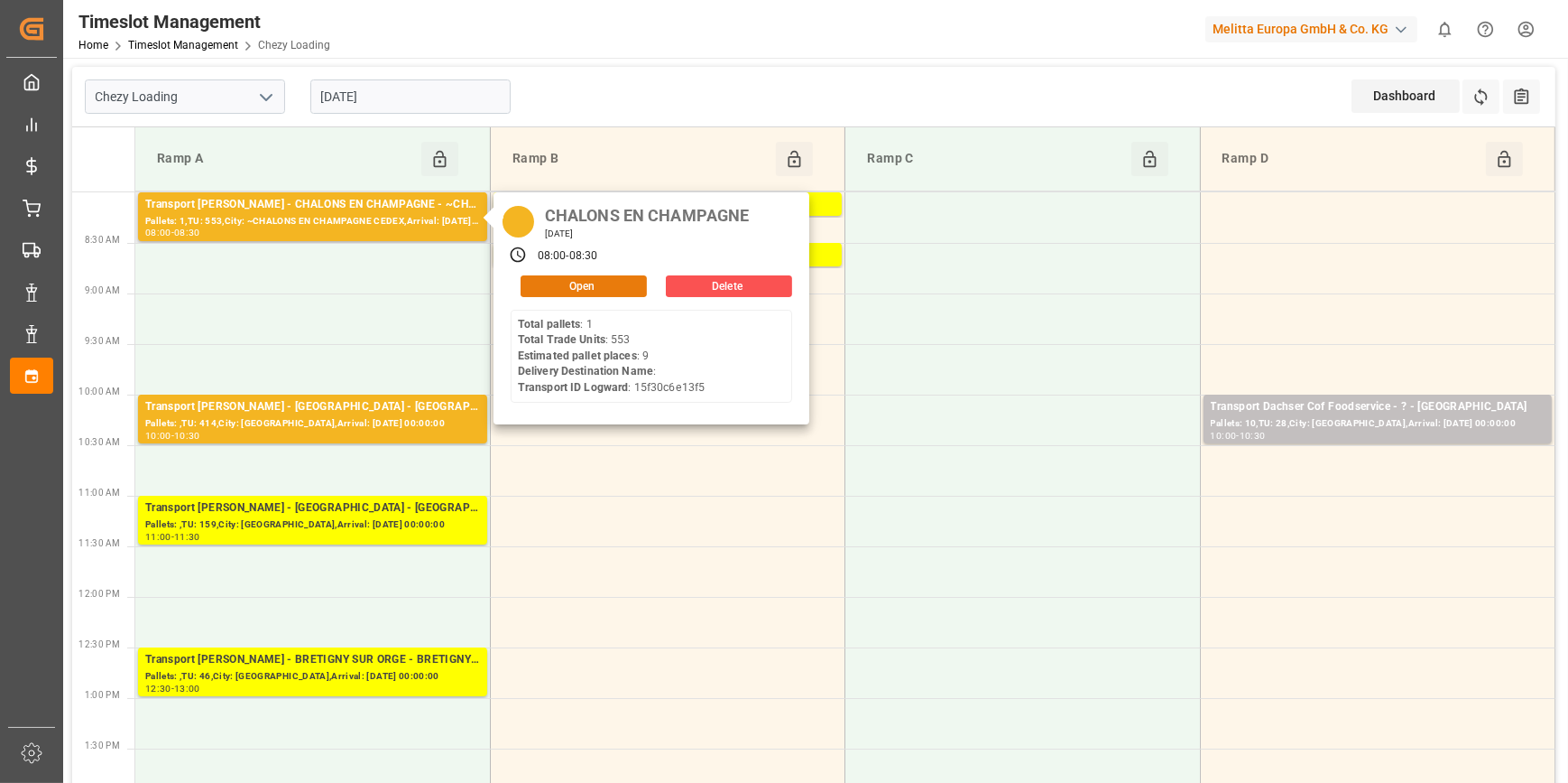
click at [565, 283] on button "Open" at bounding box center [583, 287] width 126 height 22
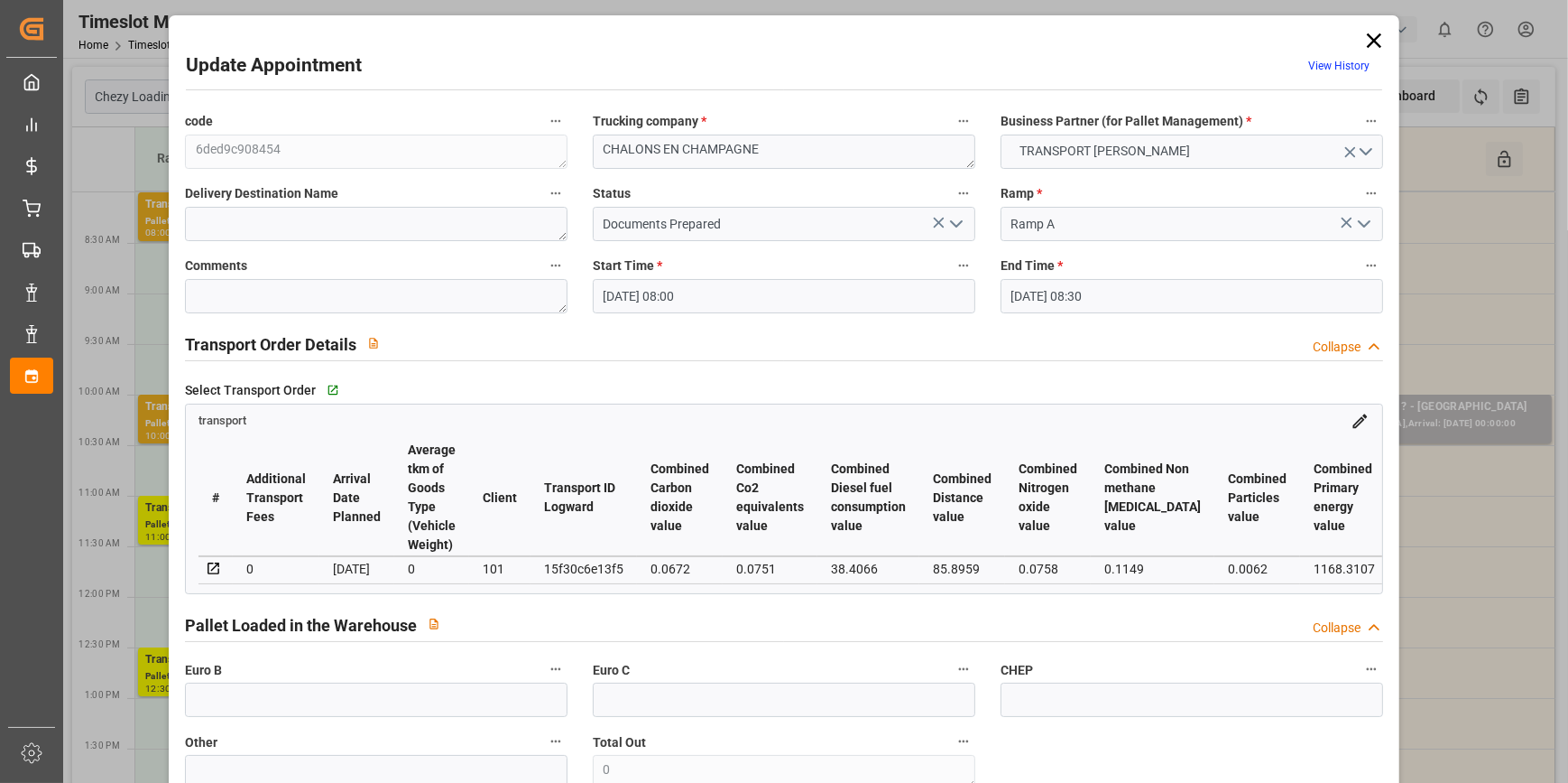
click at [954, 219] on icon "open menu" at bounding box center [956, 224] width 22 height 22
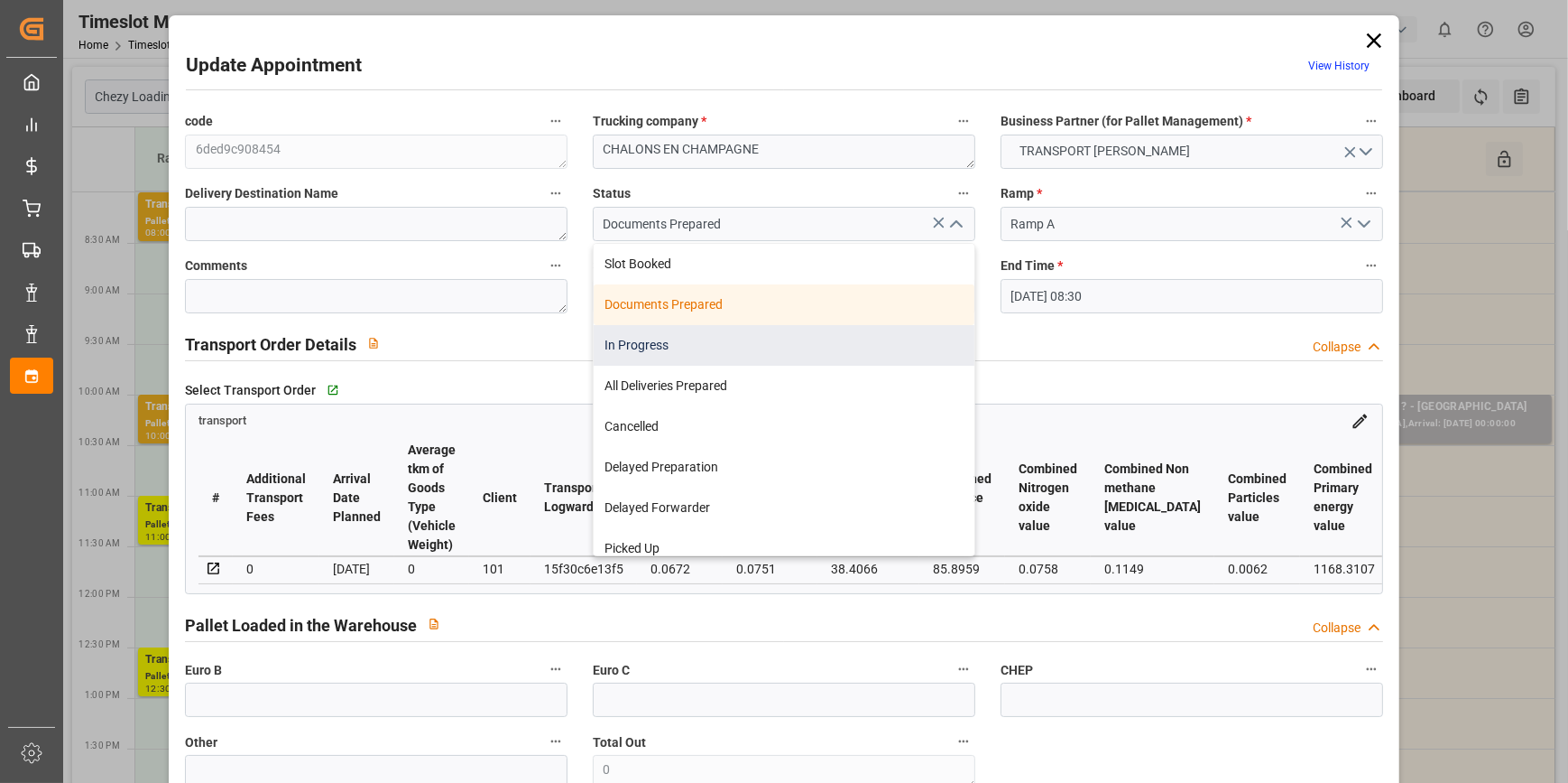
click at [620, 345] on div "In Progress" at bounding box center [784, 344] width 380 height 40
